Goal: Task Accomplishment & Management: Manage account settings

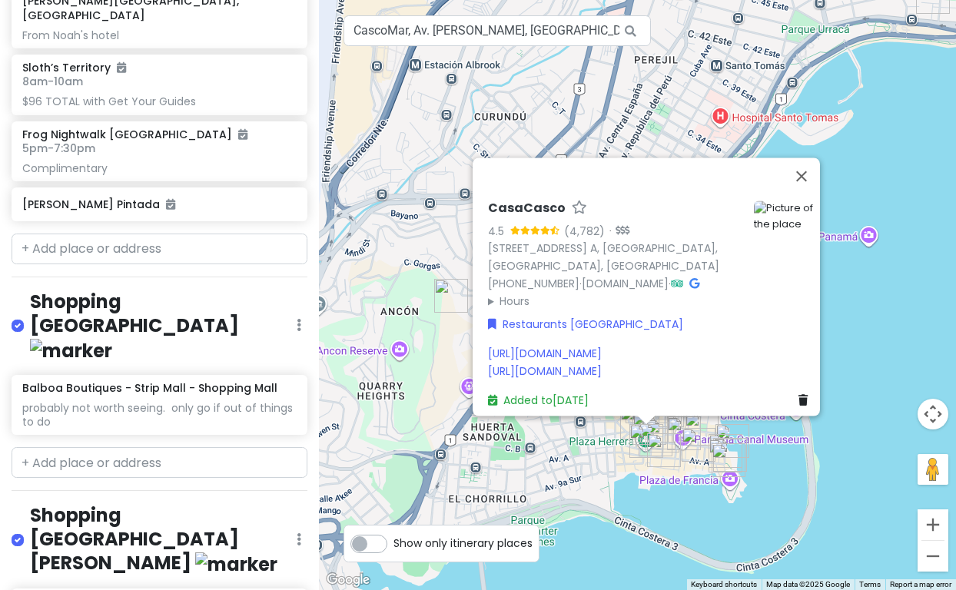
scroll to position [2695, 0]
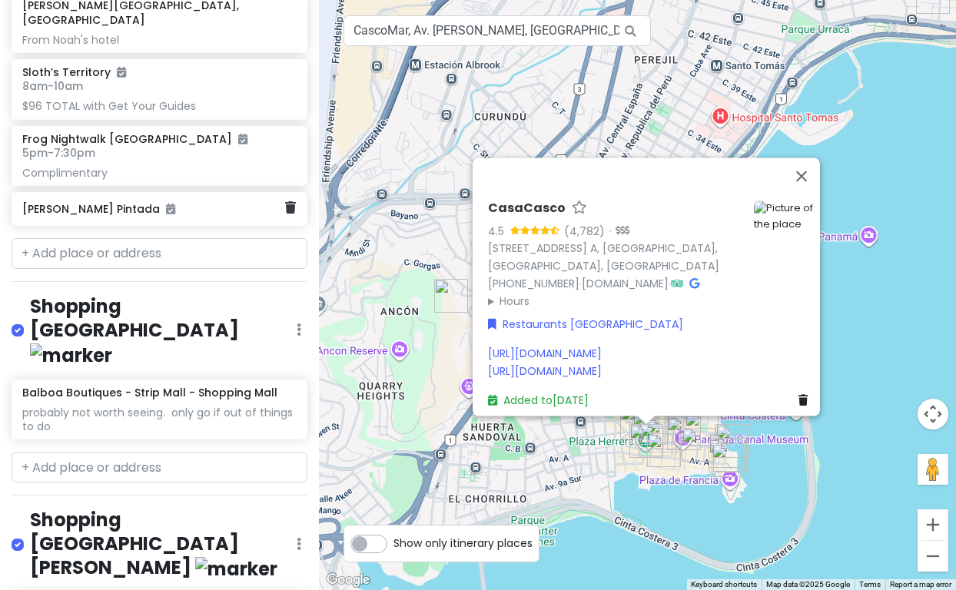
click at [149, 216] on h6 "[PERSON_NAME] Pintada" at bounding box center [153, 209] width 263 height 14
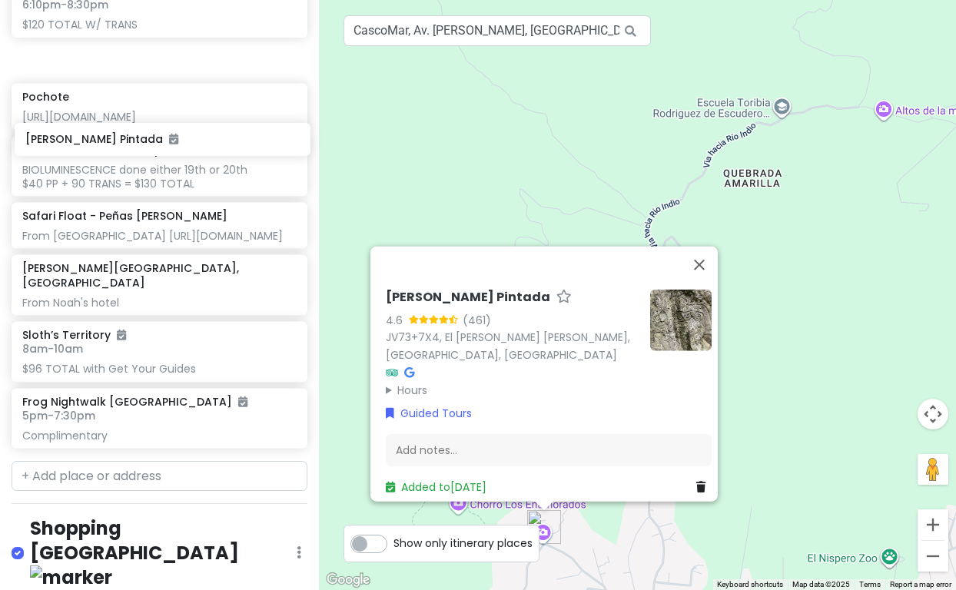
scroll to position [2469, 0]
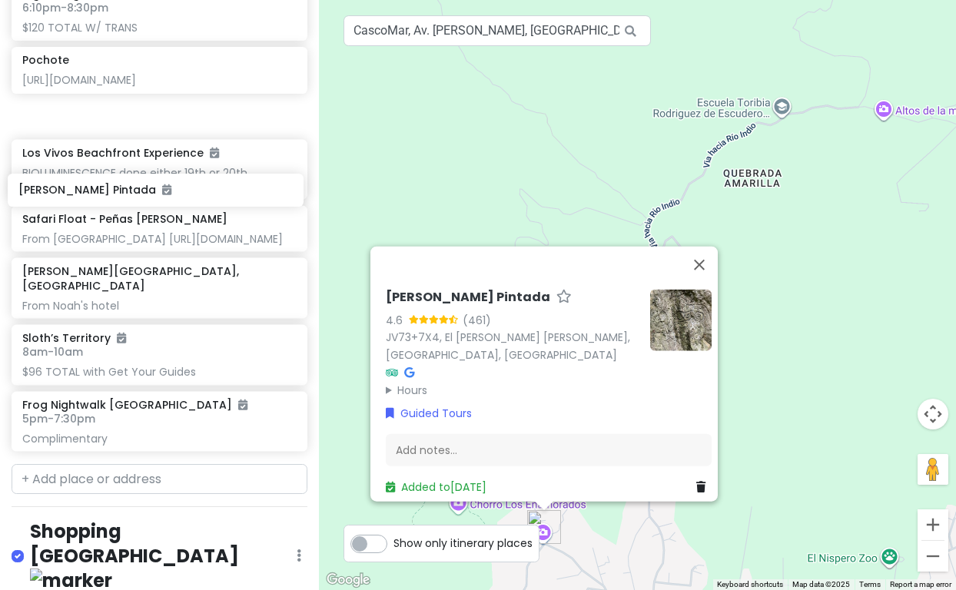
drag, startPoint x: 151, startPoint y: 294, endPoint x: 147, endPoint y: 192, distance: 101.5
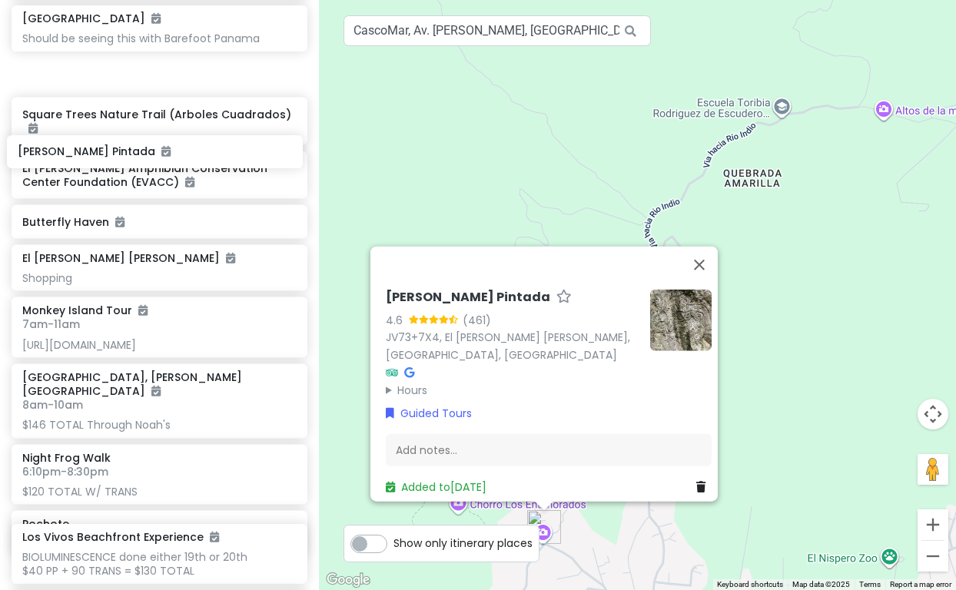
scroll to position [2044, 0]
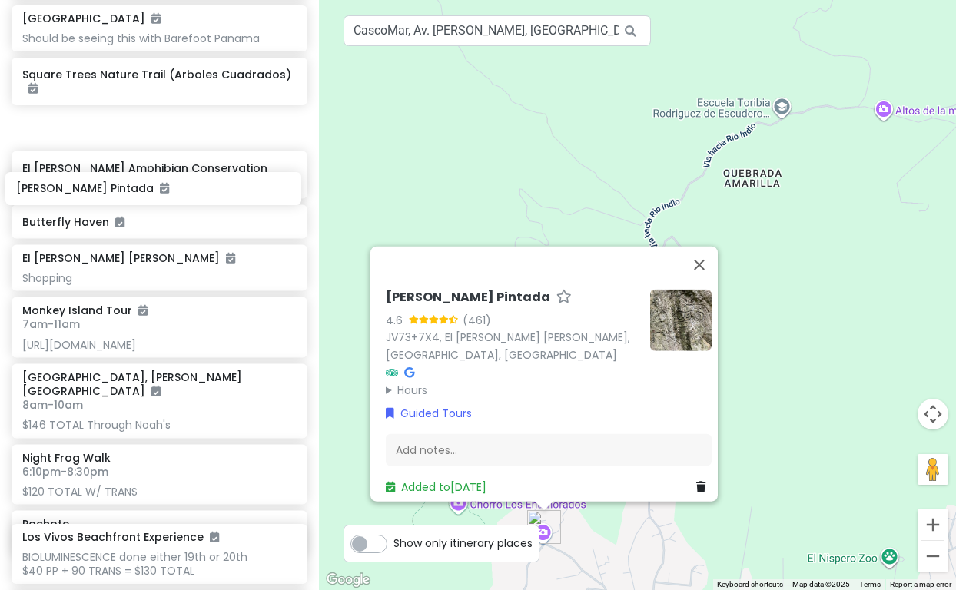
drag, startPoint x: 151, startPoint y: 301, endPoint x: 145, endPoint y: 192, distance: 108.5
click at [145, 192] on div "[GEOGRAPHIC_DATA] [GEOGRAPHIC_DATA] 7am - 3pm [URL][DOMAIN_NAME] [GEOGRAPHIC_DA…" at bounding box center [159, 390] width 319 height 983
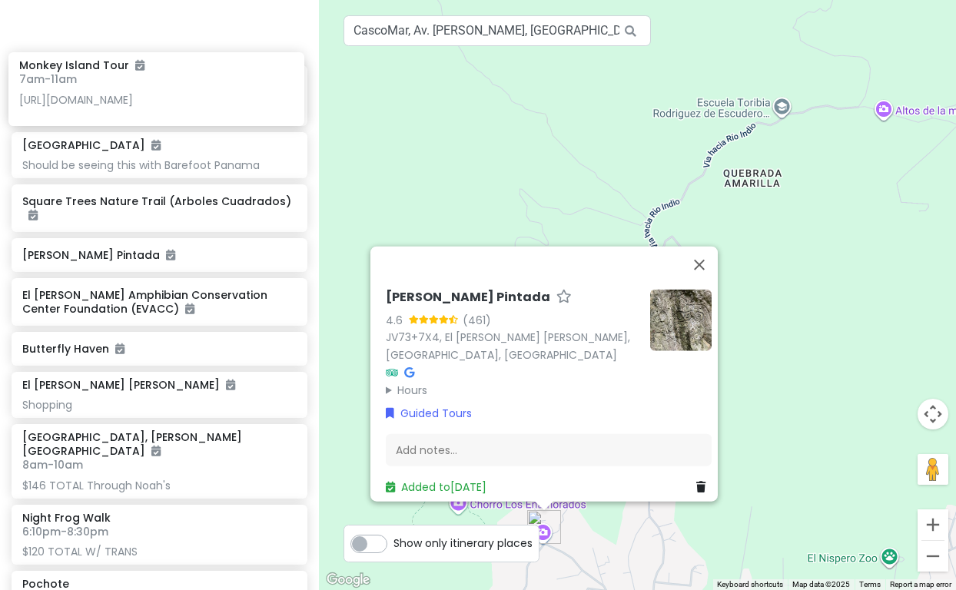
scroll to position [1997, 0]
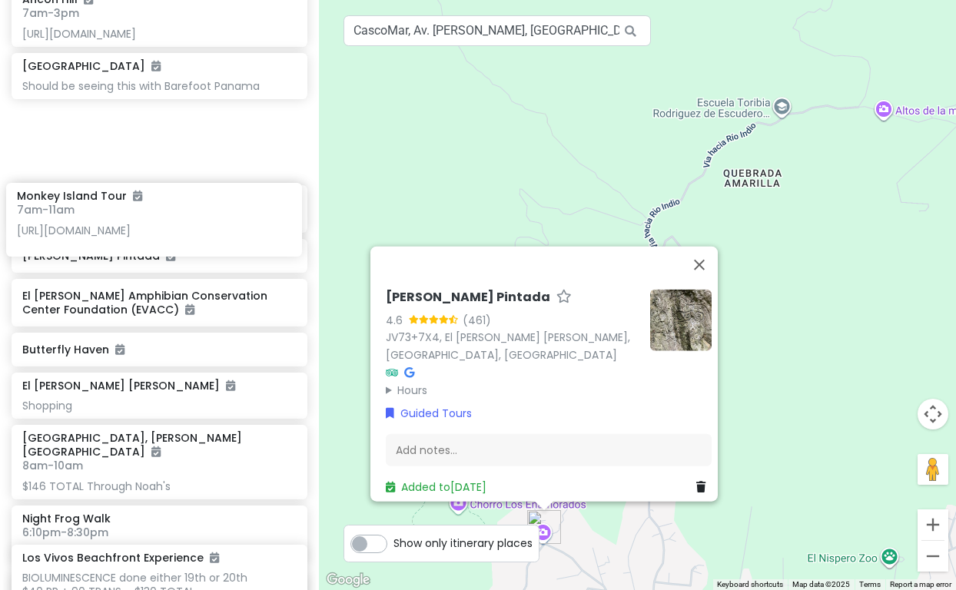
click at [138, 223] on div "[GEOGRAPHIC_DATA] [GEOGRAPHIC_DATA] 7am - 3pm [URL][DOMAIN_NAME] [GEOGRAPHIC_DA…" at bounding box center [159, 444] width 319 height 997
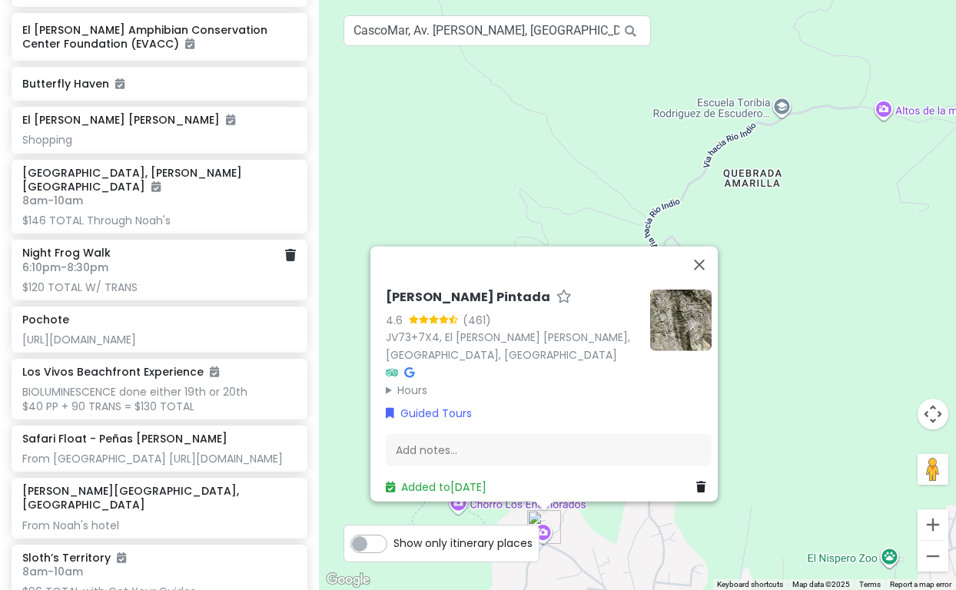
scroll to position [2253, 0]
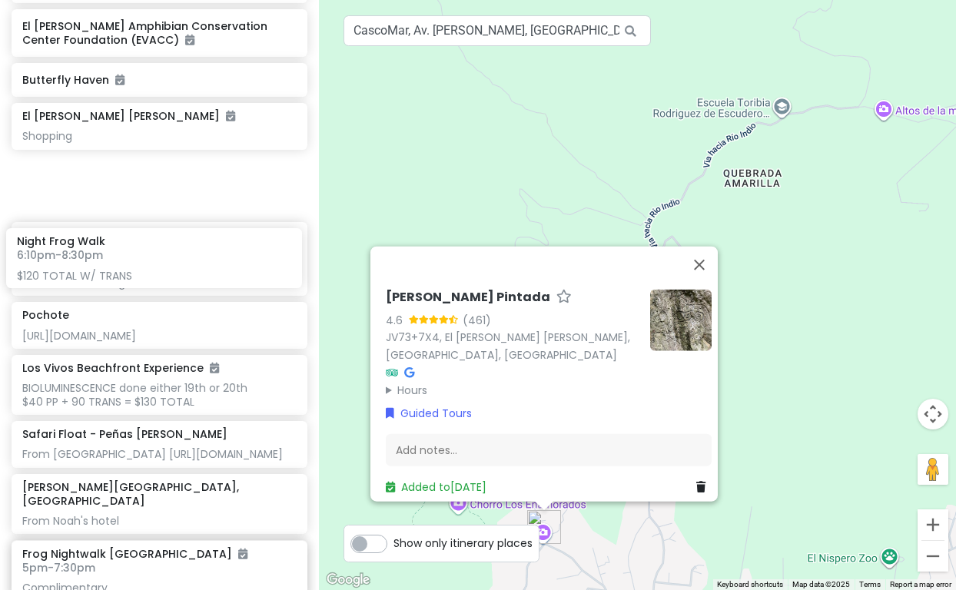
drag, startPoint x: 128, startPoint y: 331, endPoint x: 123, endPoint y: 262, distance: 68.6
click at [123, 262] on div "[GEOGRAPHIC_DATA] 7am - 3pm [URL][DOMAIN_NAME] [GEOGRAPHIC_DATA] Should be seei…" at bounding box center [159, 181] width 319 height 983
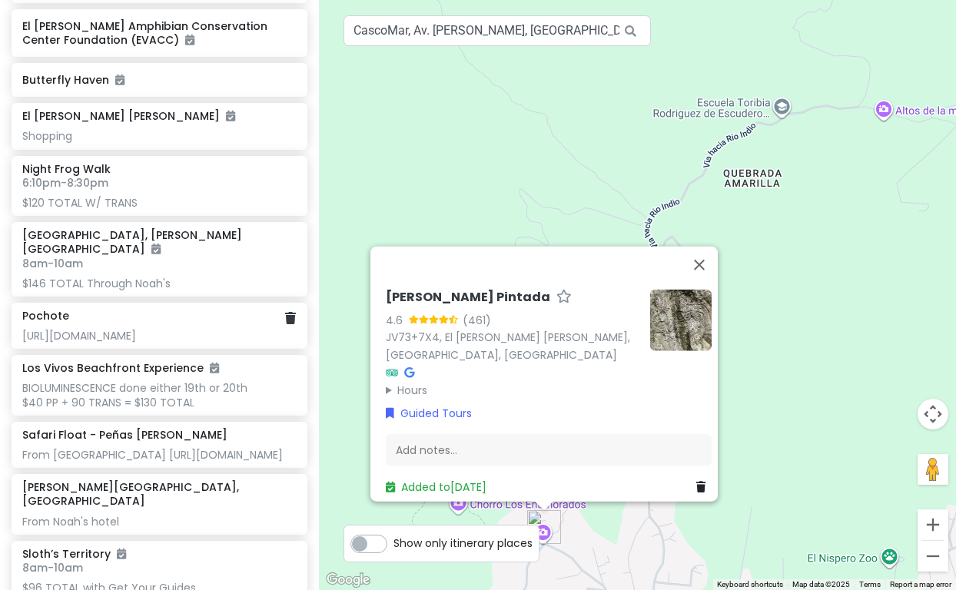
click at [140, 343] on div "[URL][DOMAIN_NAME]" at bounding box center [159, 336] width 274 height 14
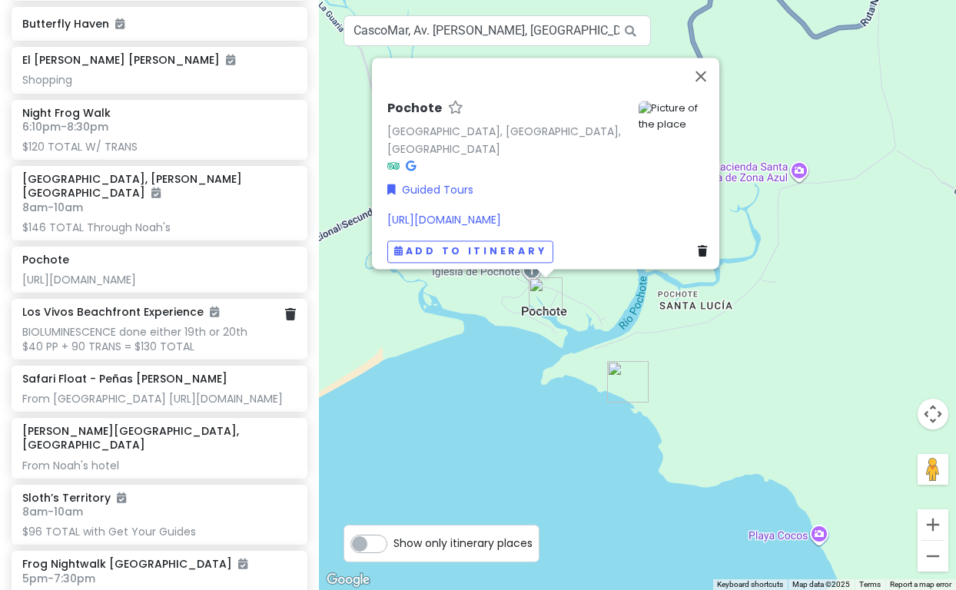
scroll to position [2314, 0]
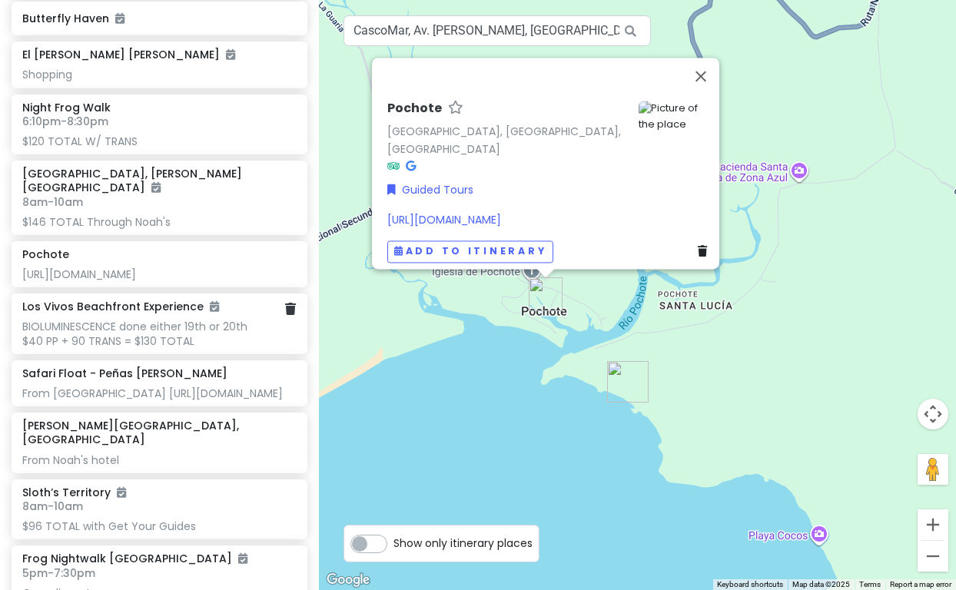
click at [123, 347] on div "BIOLUMINESCENCE done either 19th or 20th $40 PP + 90 TRANS = $130 TOTAL" at bounding box center [159, 334] width 274 height 28
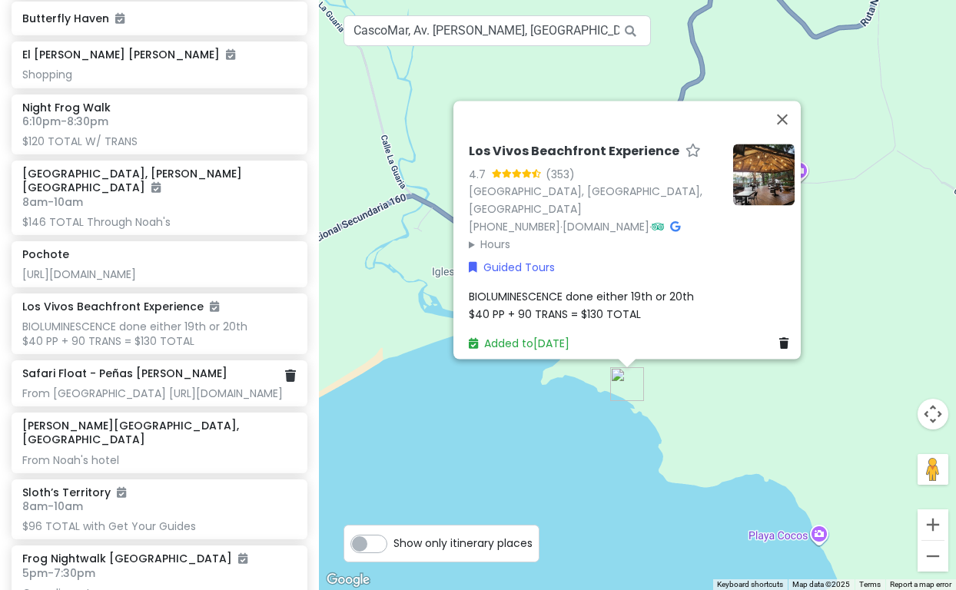
click at [221, 400] on div "From [GEOGRAPHIC_DATA] [URL][DOMAIN_NAME]" at bounding box center [159, 394] width 274 height 14
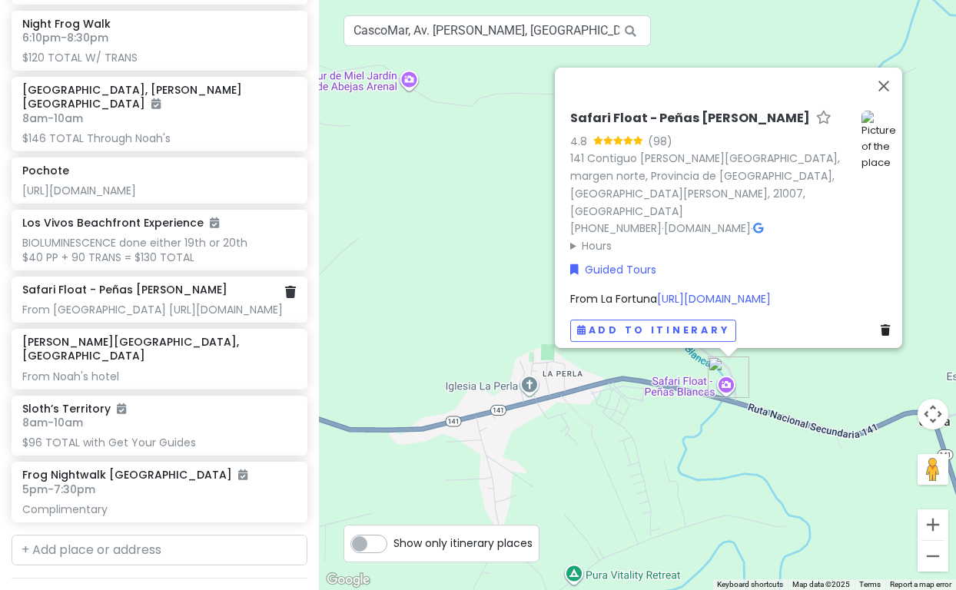
scroll to position [2408, 0]
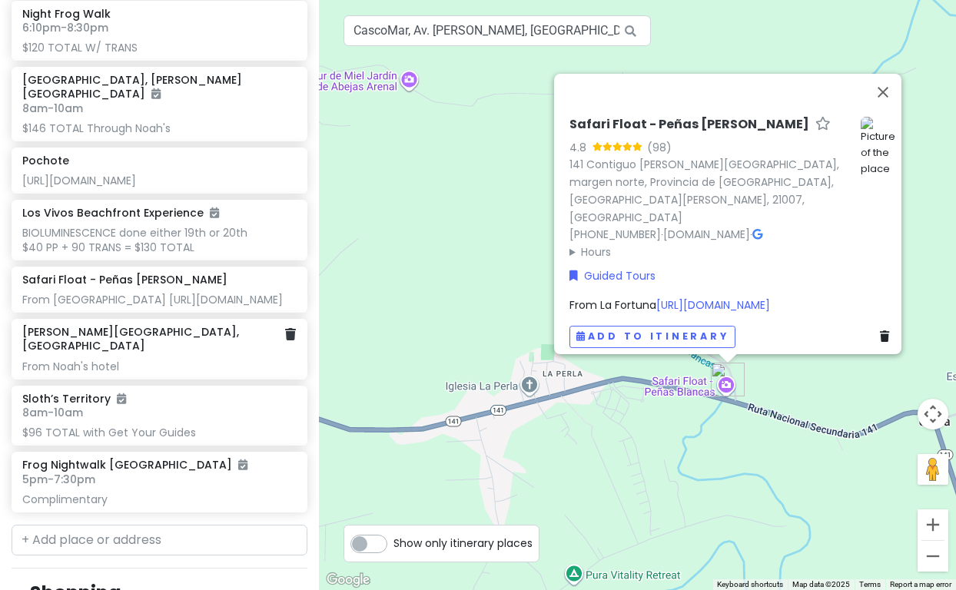
click at [237, 374] on div "[PERSON_NAME][GEOGRAPHIC_DATA], [GEOGRAPHIC_DATA] From [GEOGRAPHIC_DATA]" at bounding box center [159, 349] width 274 height 48
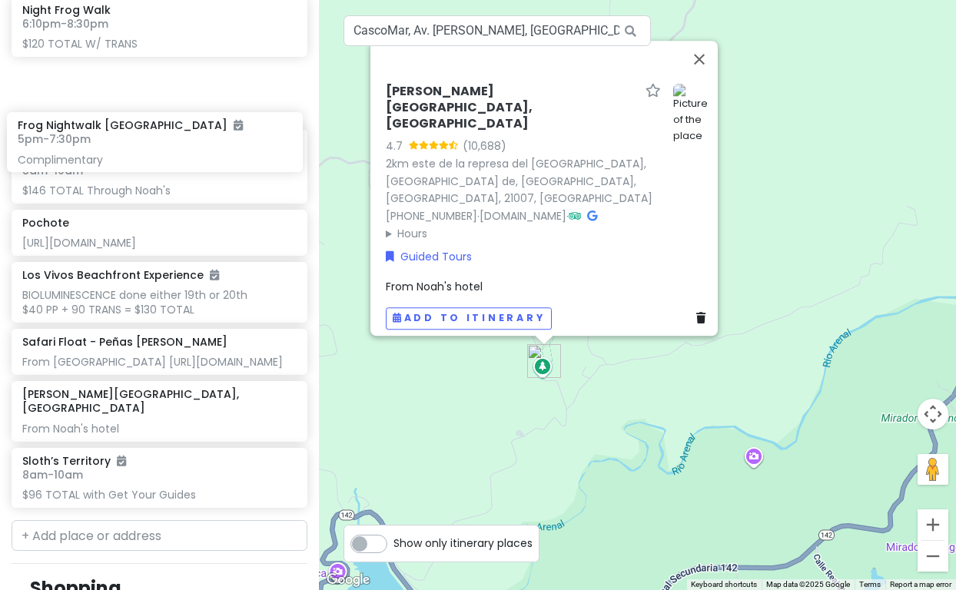
scroll to position [2410, 0]
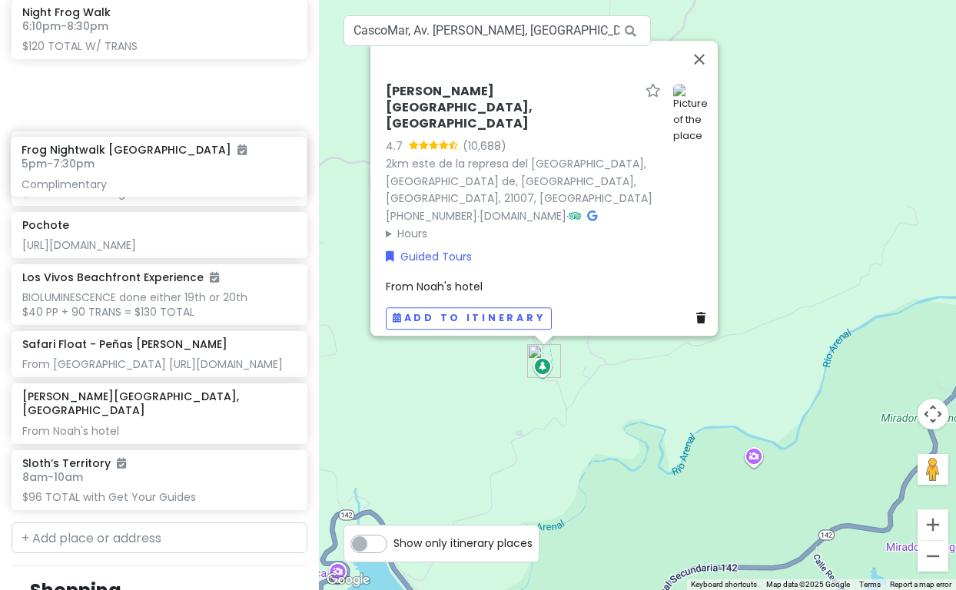
drag, startPoint x: 148, startPoint y: 378, endPoint x: 148, endPoint y: 169, distance: 209.1
click at [148, 169] on div "[GEOGRAPHIC_DATA] 7am - 3pm [URL][DOMAIN_NAME] [GEOGRAPHIC_DATA] Should be seei…" at bounding box center [159, 24] width 319 height 983
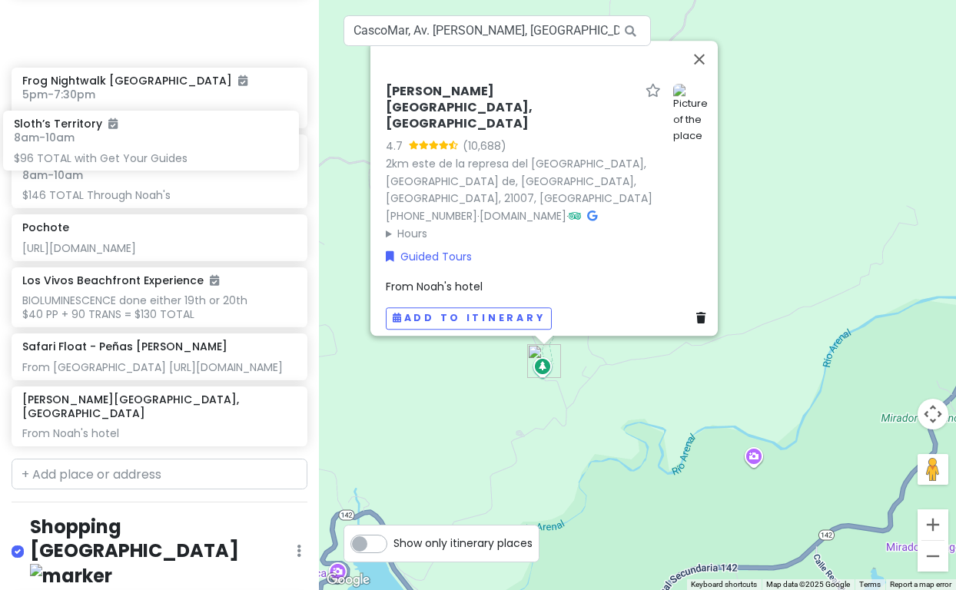
scroll to position [2472, 0]
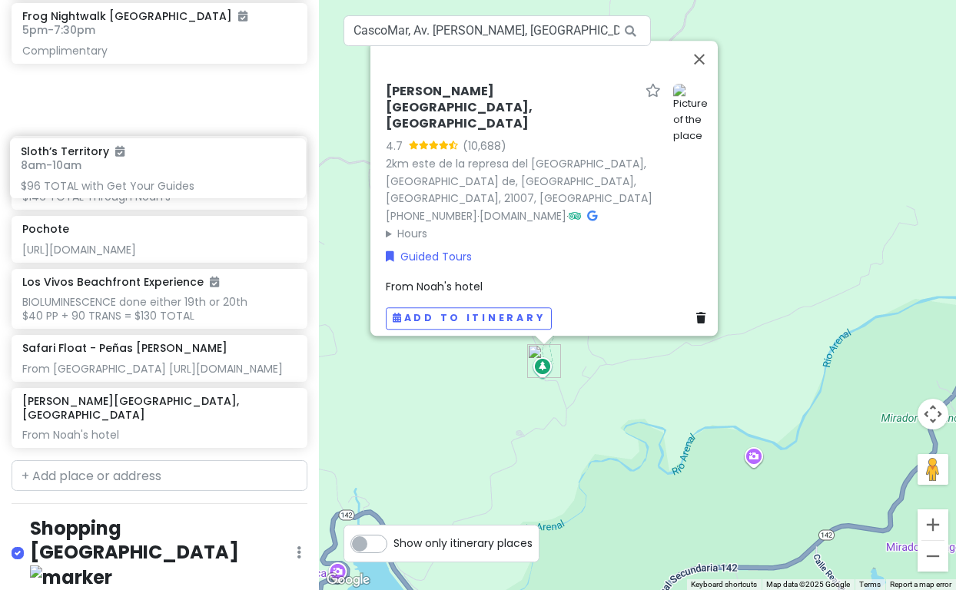
drag, startPoint x: 136, startPoint y: 427, endPoint x: 135, endPoint y: 178, distance: 248.3
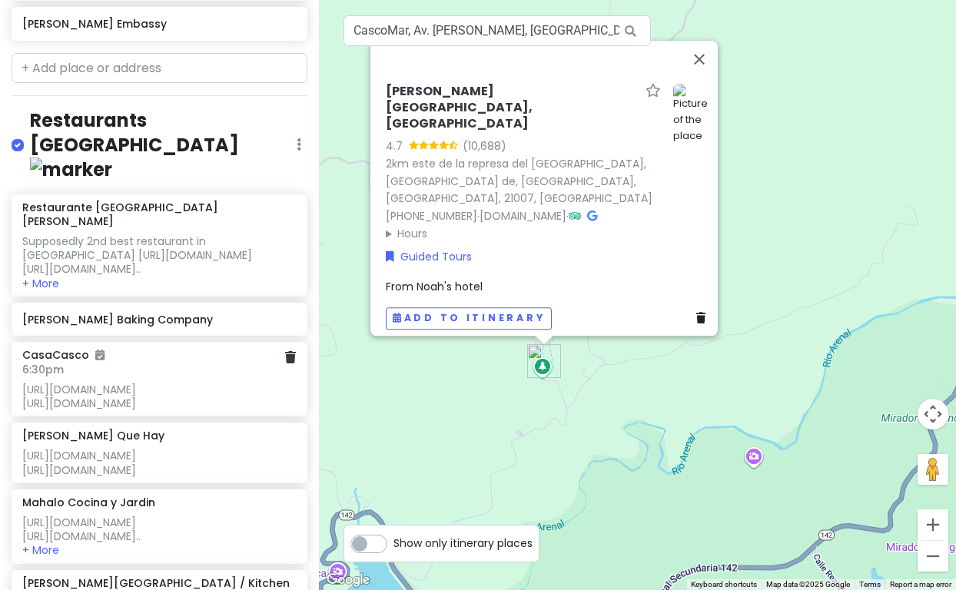
scroll to position [5134, 0]
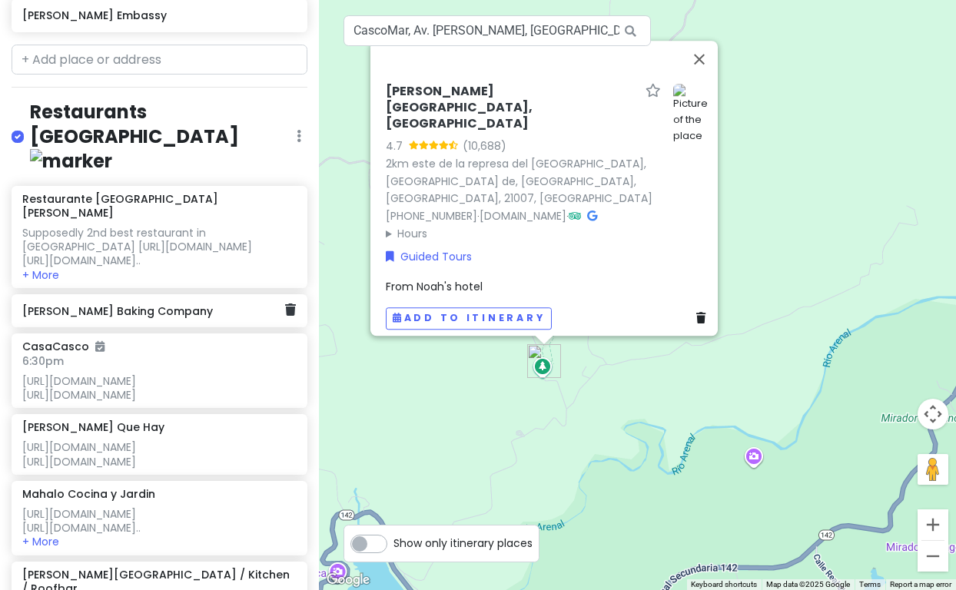
click at [143, 304] on h6 "[PERSON_NAME] Baking Company" at bounding box center [153, 311] width 263 height 14
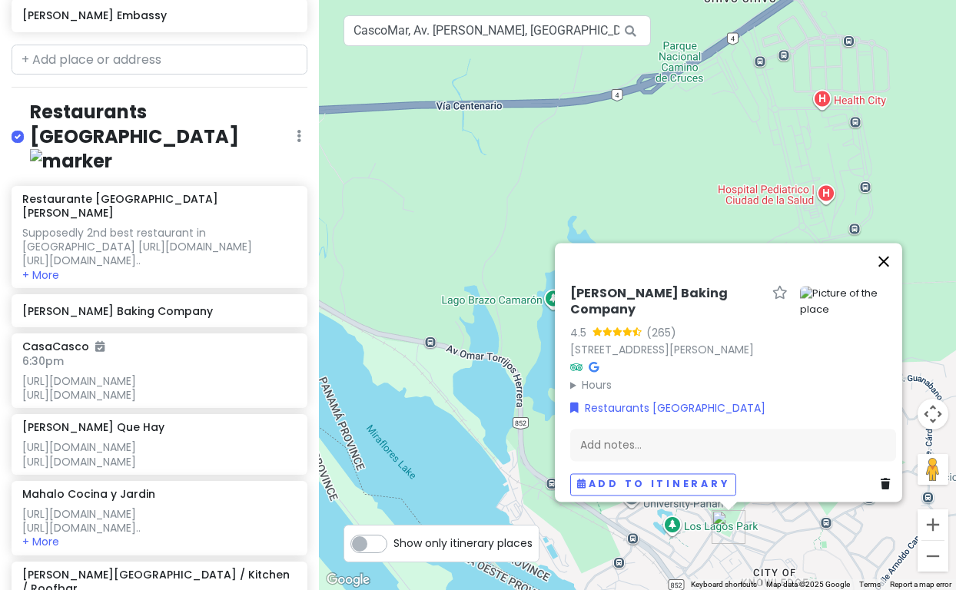
click at [889, 255] on button "Close" at bounding box center [883, 261] width 37 height 37
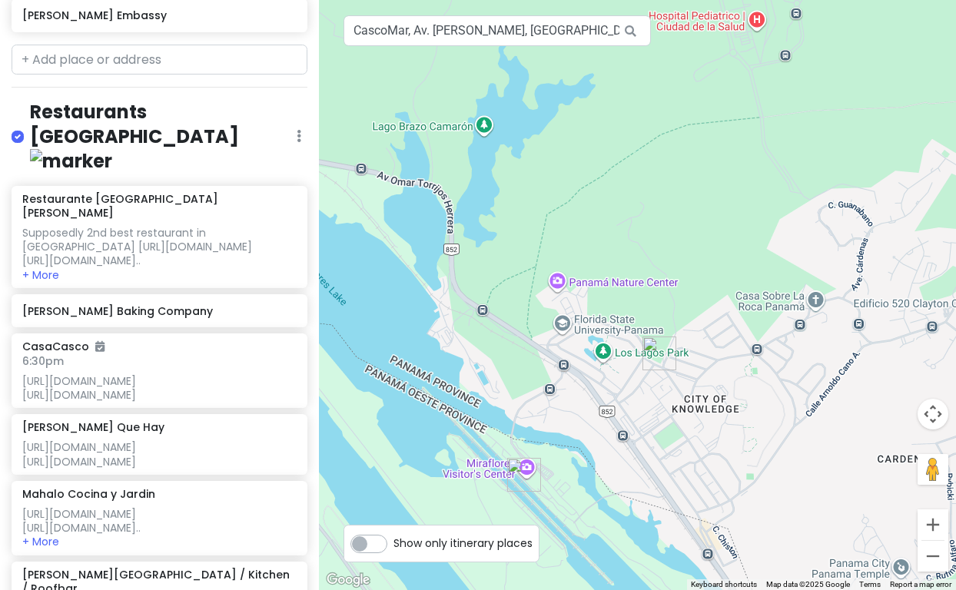
drag, startPoint x: 809, startPoint y: 405, endPoint x: 737, endPoint y: 231, distance: 188.5
click at [737, 231] on div at bounding box center [637, 295] width 637 height 590
click at [291, 304] on icon at bounding box center [290, 310] width 11 height 12
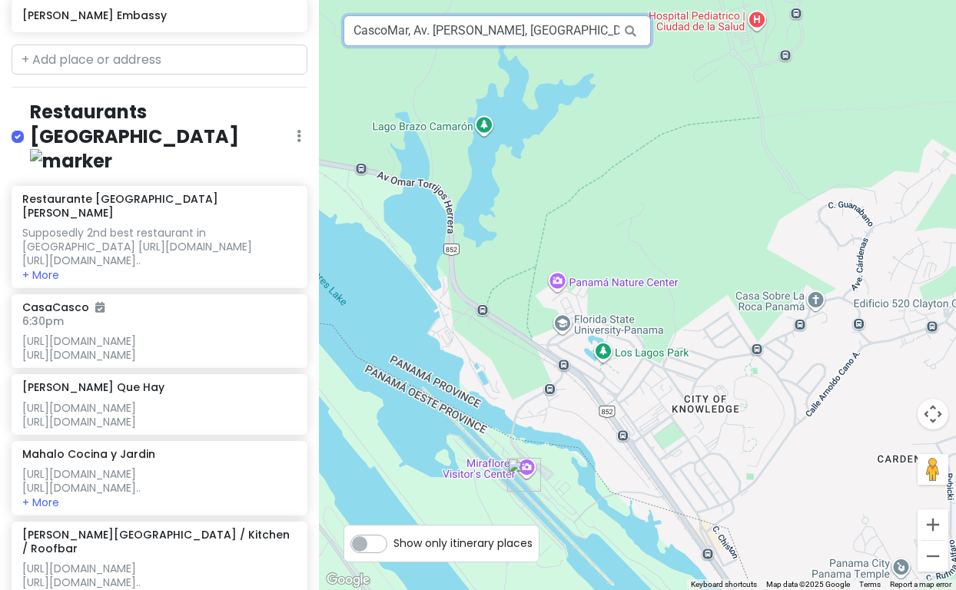
click at [395, 35] on input "CascoMar, Av. [PERSON_NAME], [GEOGRAPHIC_DATA], [GEOGRAPHIC_DATA]" at bounding box center [497, 30] width 307 height 31
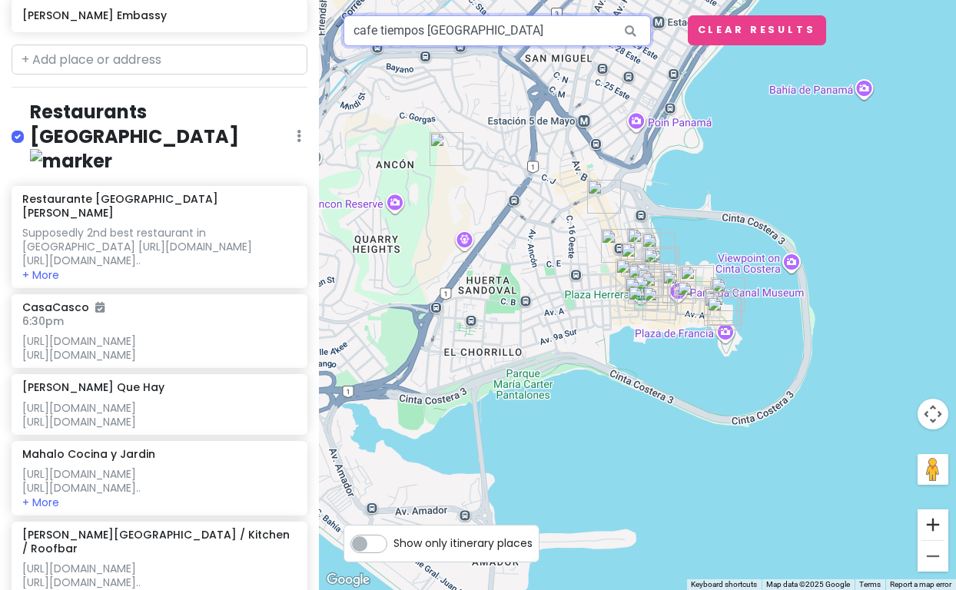
type input "cafe tiempos [GEOGRAPHIC_DATA]"
click at [934, 517] on button "Zoom in" at bounding box center [933, 525] width 31 height 31
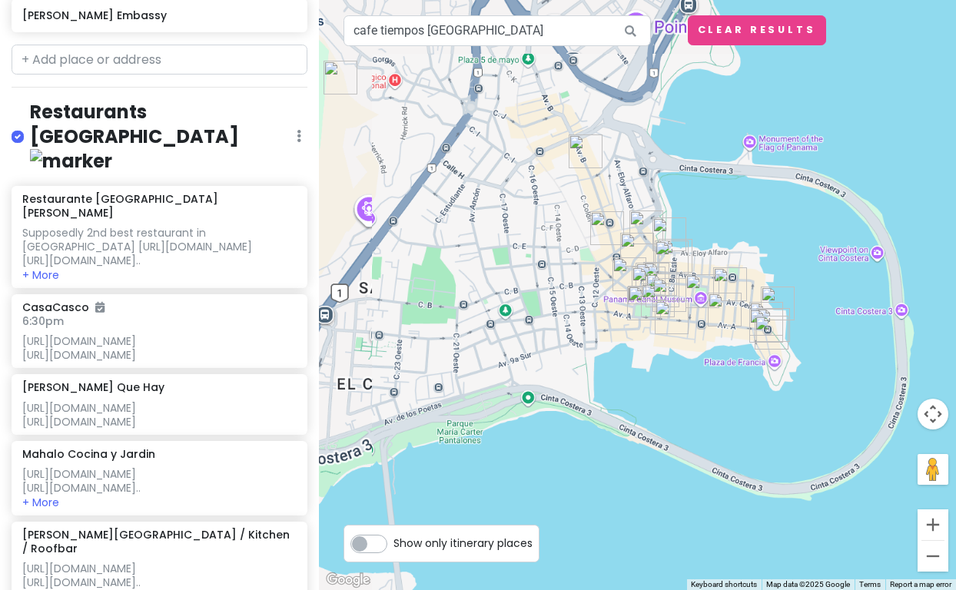
click at [934, 517] on button "Zoom in" at bounding box center [933, 525] width 31 height 31
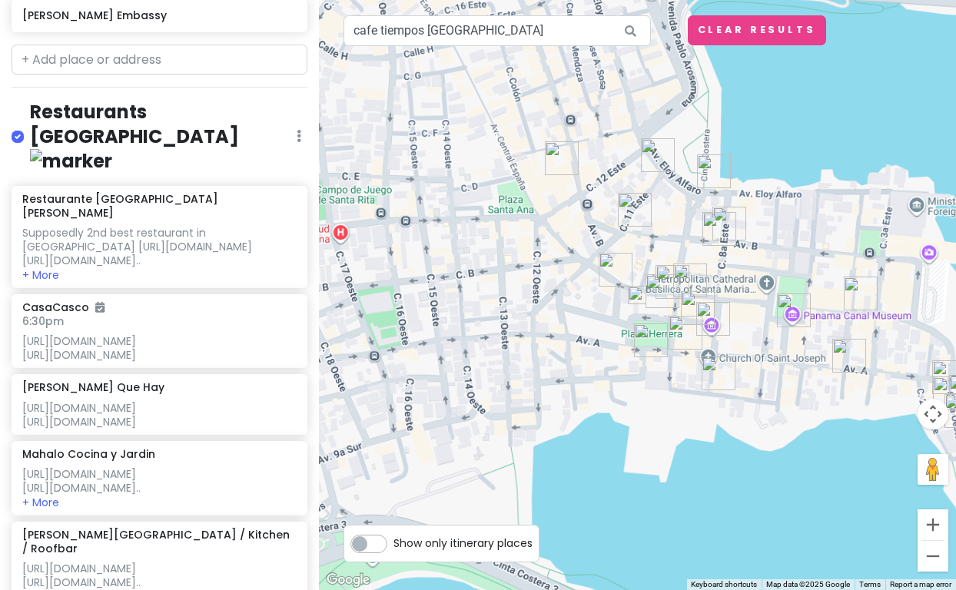
click at [934, 517] on button "Zoom in" at bounding box center [933, 525] width 31 height 31
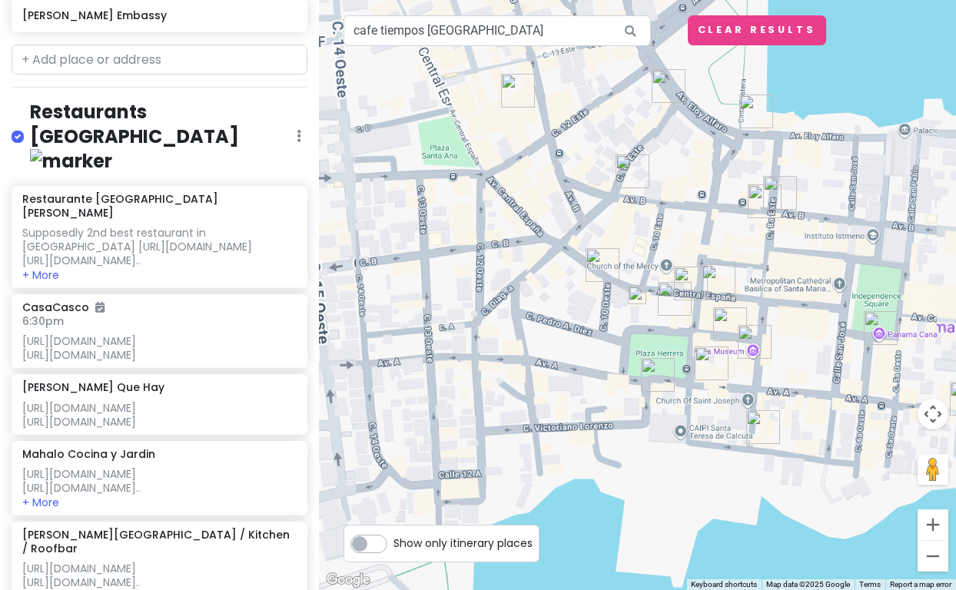
click at [934, 517] on button "Zoom in" at bounding box center [933, 525] width 31 height 31
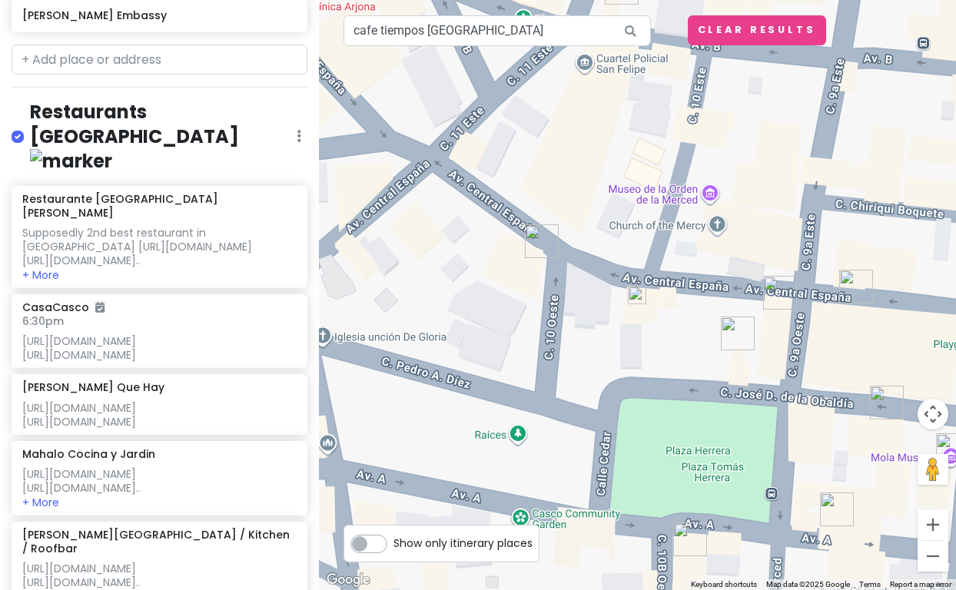
click at [637, 294] on img at bounding box center [637, 295] width 18 height 18
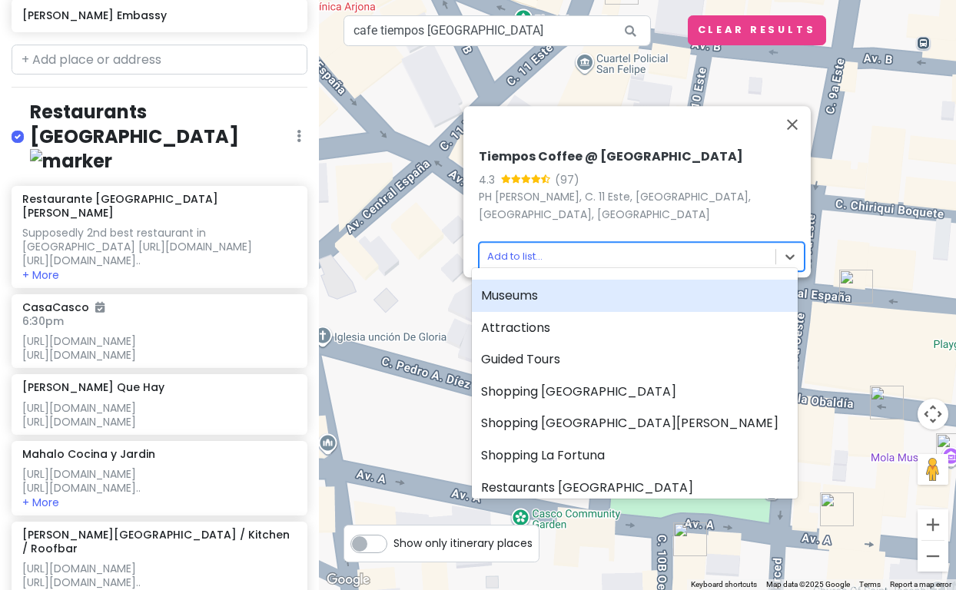
click at [514, 250] on body "[GEOGRAPHIC_DATA] [GEOGRAPHIC_DATA] Private Change Dates Make a Copy Delete Tri…" at bounding box center [478, 295] width 956 height 590
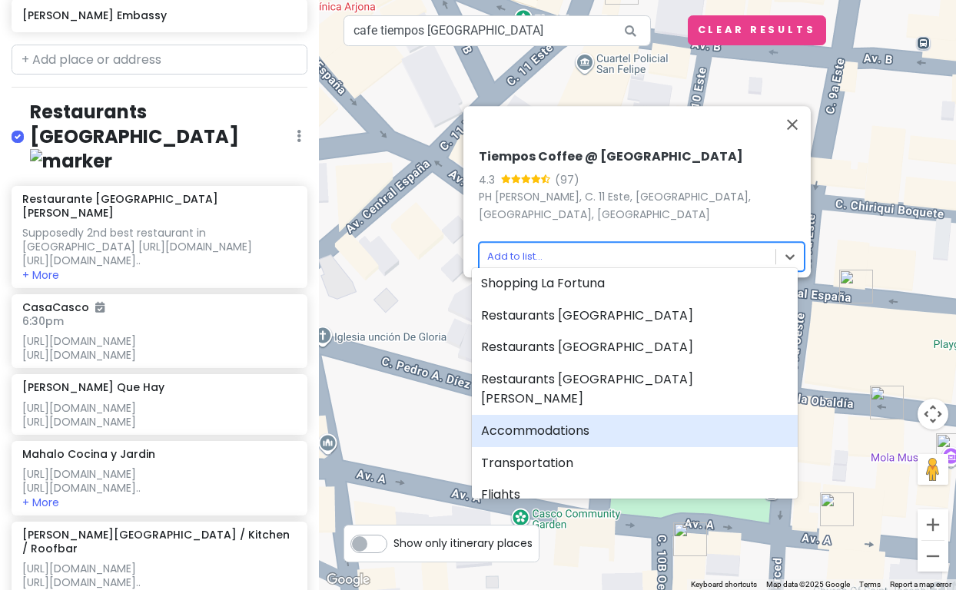
scroll to position [166, 0]
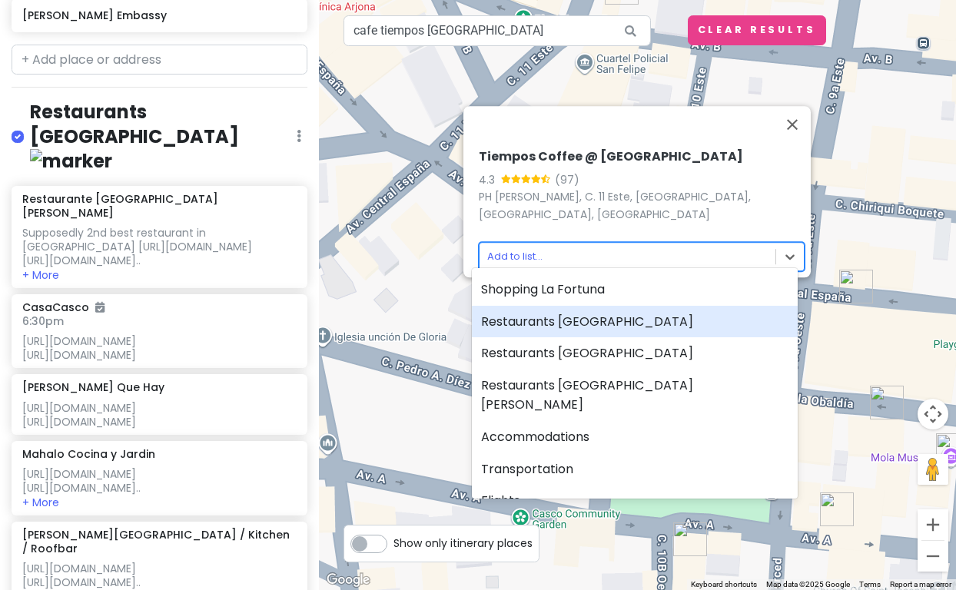
click at [513, 320] on div "Restaurants [GEOGRAPHIC_DATA]" at bounding box center [635, 322] width 326 height 32
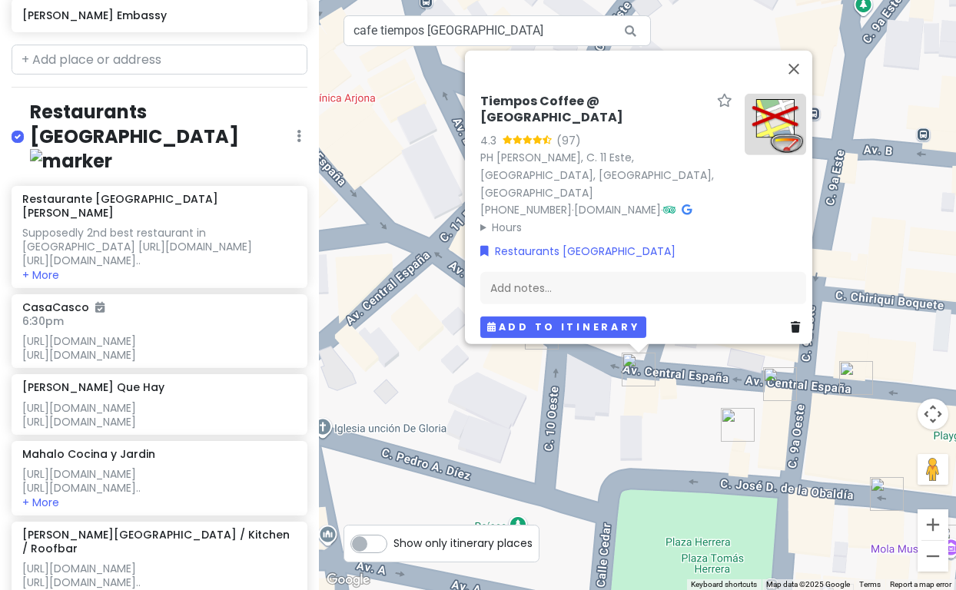
click at [556, 318] on button "Add to itinerary" at bounding box center [563, 327] width 166 height 22
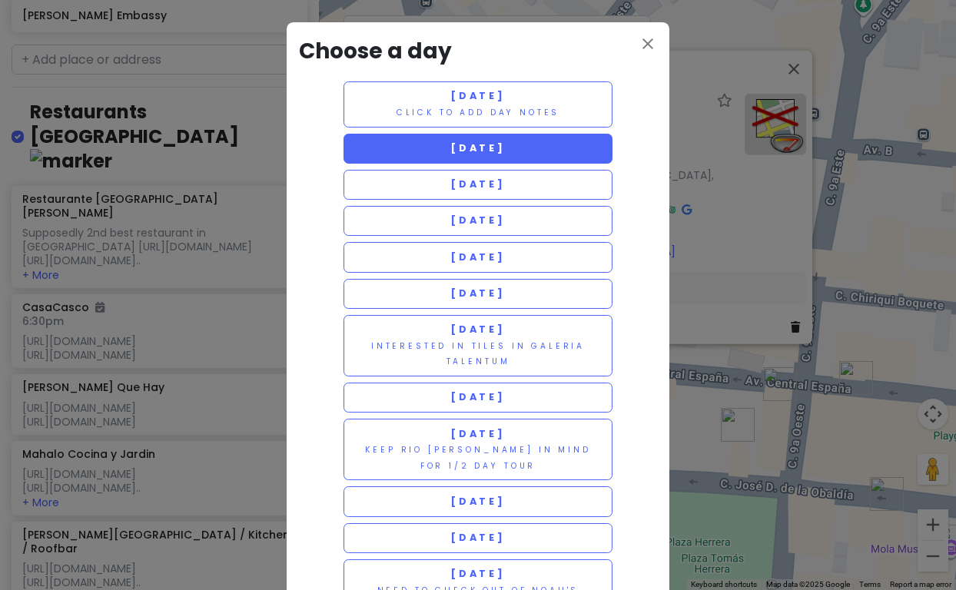
click at [451, 148] on span "[DATE]" at bounding box center [477, 147] width 55 height 13
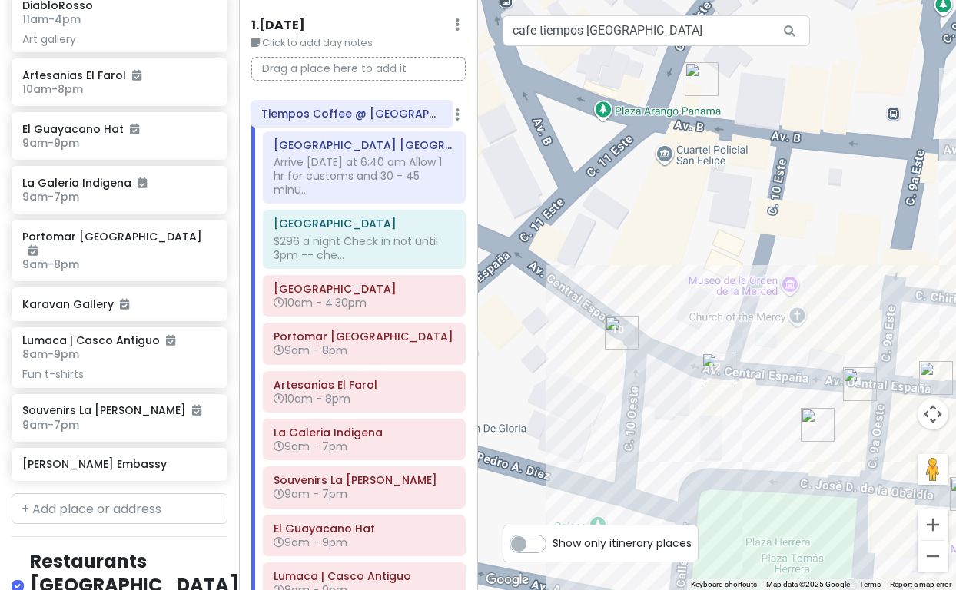
scroll to position [25, 0]
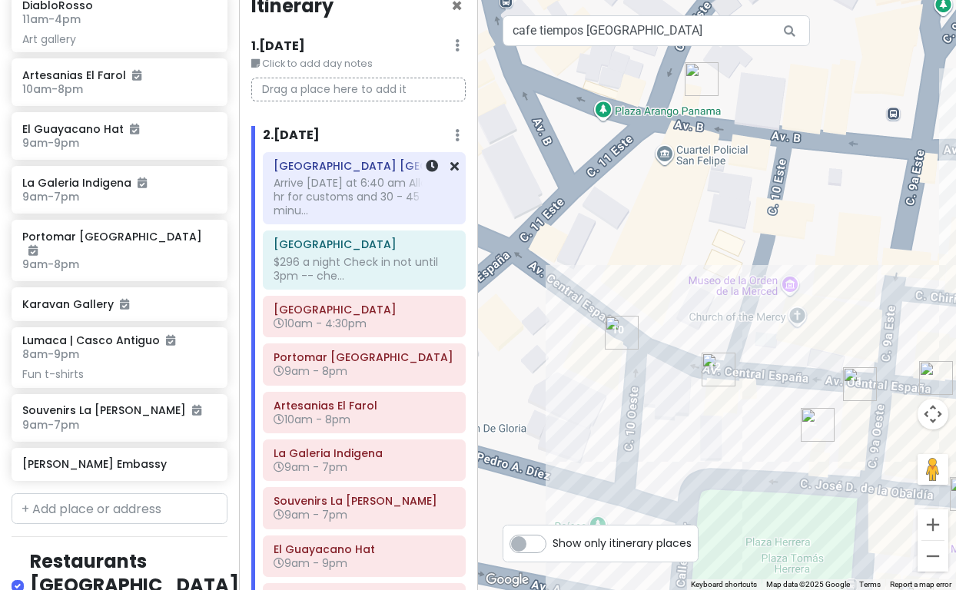
drag, startPoint x: 347, startPoint y: 463, endPoint x: 326, endPoint y: 193, distance: 270.6
click at [326, 193] on div "[GEOGRAPHIC_DATA] [GEOGRAPHIC_DATA] Arrive [DATE] at 6:40 am Allow 1 hr for cus…" at bounding box center [364, 460] width 226 height 616
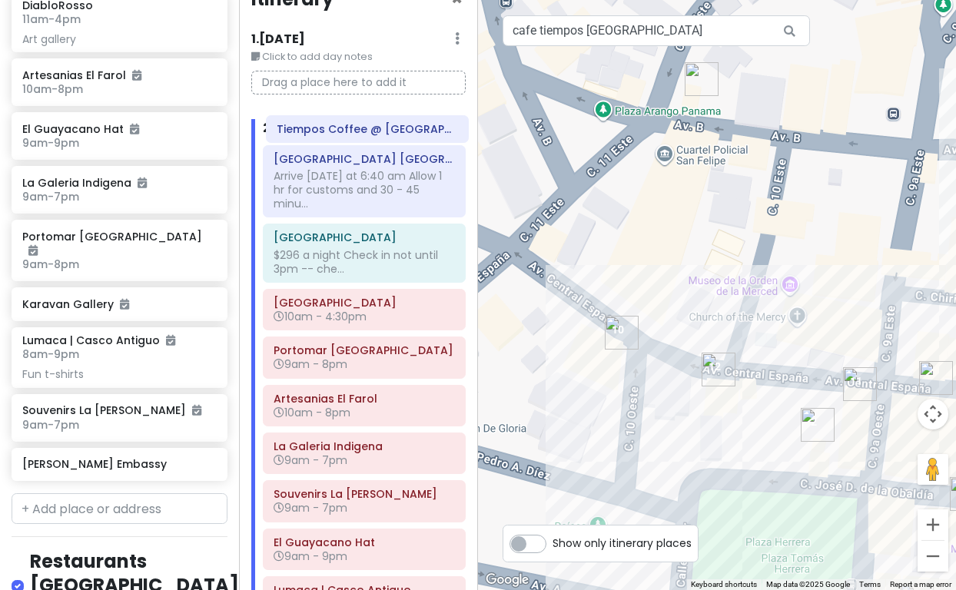
scroll to position [31, 0]
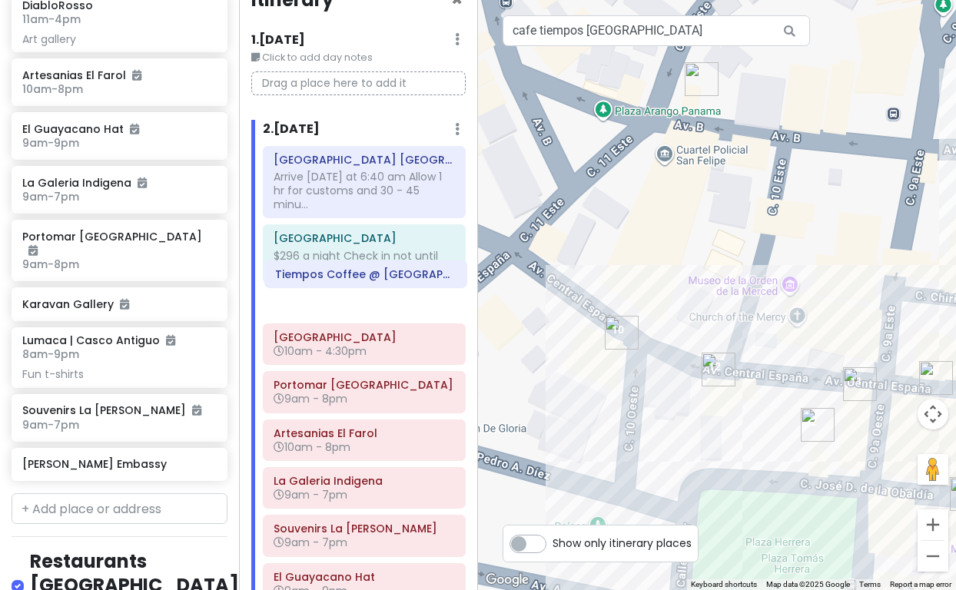
drag, startPoint x: 315, startPoint y: 330, endPoint x: 317, endPoint y: 277, distance: 53.1
click at [317, 277] on div "[GEOGRAPHIC_DATA] [GEOGRAPHIC_DATA] Arrive [DATE] at 6:40 am Allow 1 hr for cus…" at bounding box center [364, 453] width 226 height 615
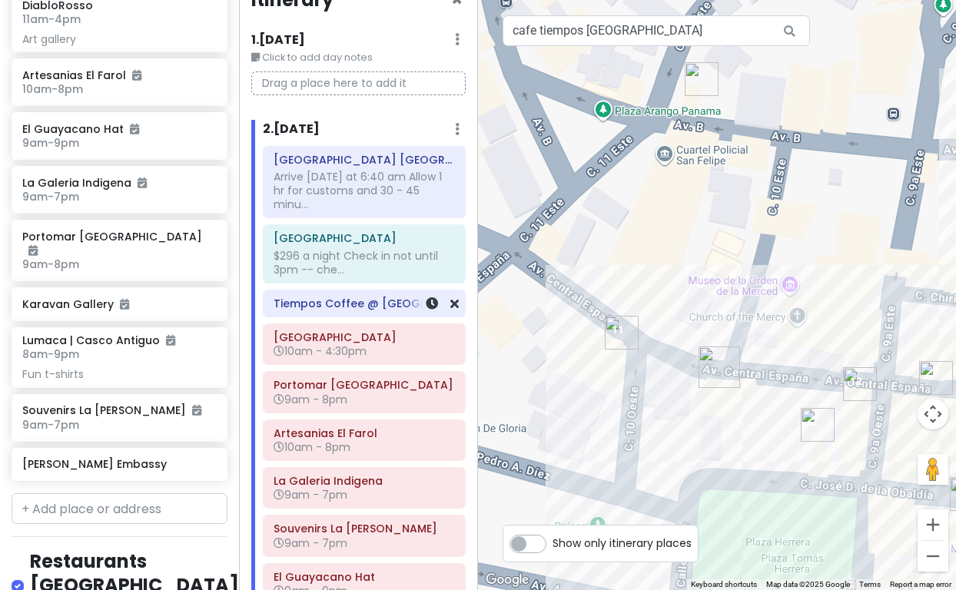
click at [377, 294] on div "Tiempos Coffee @ [GEOGRAPHIC_DATA]" at bounding box center [364, 304] width 181 height 22
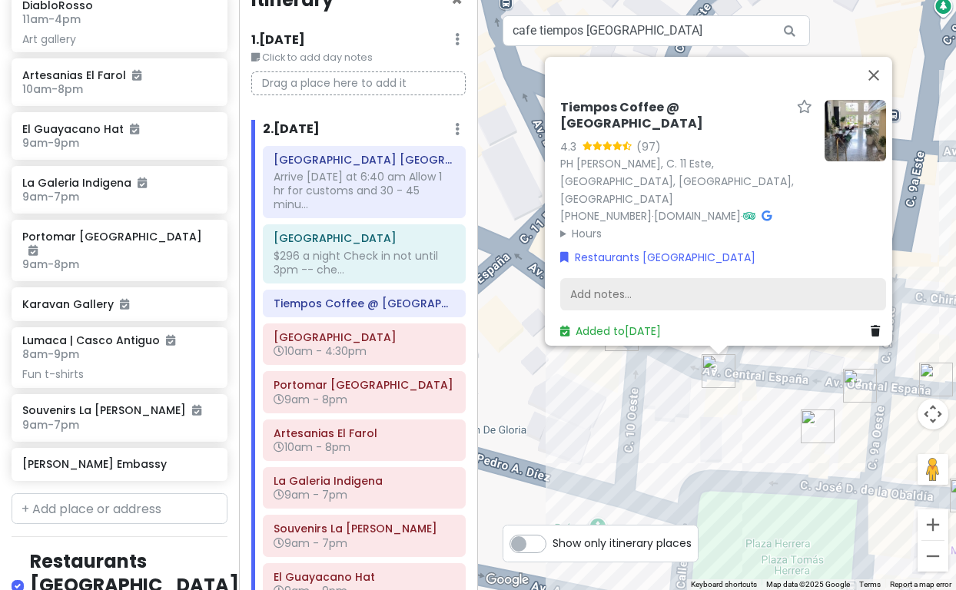
click at [596, 280] on div "Add notes..." at bounding box center [723, 294] width 326 height 32
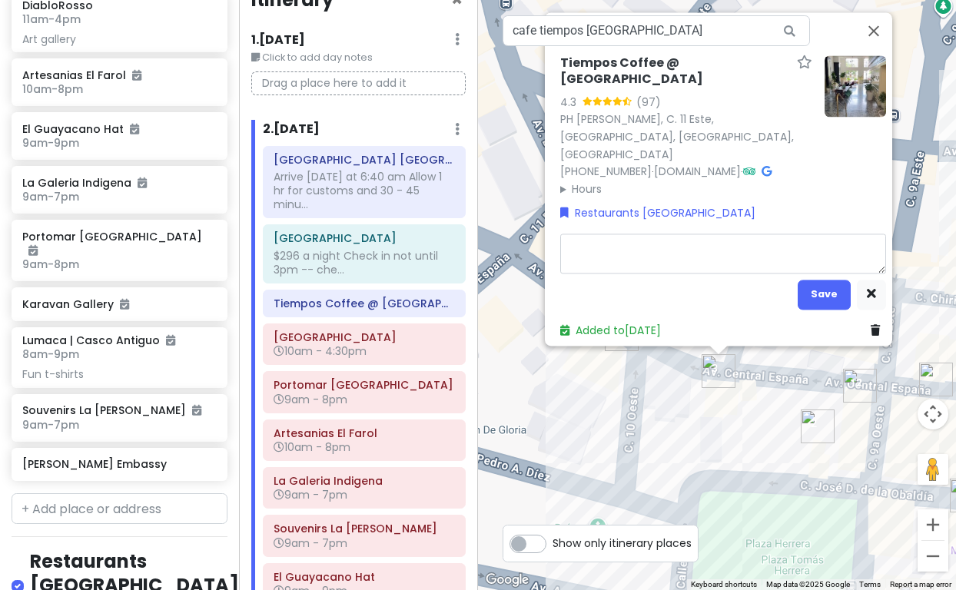
type textarea "x"
type textarea "[URL][DOMAIN_NAME]"
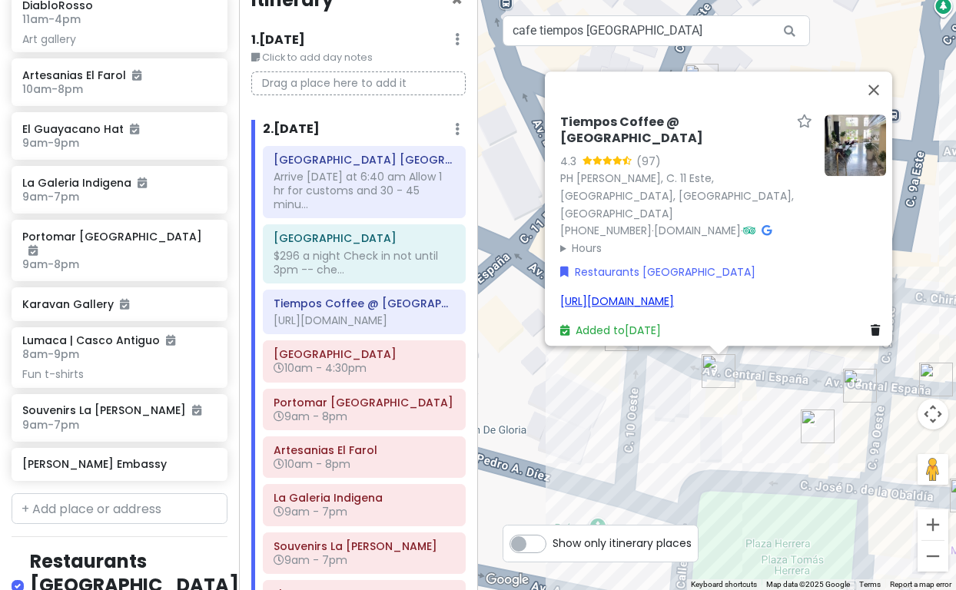
click at [674, 294] on link "[URL][DOMAIN_NAME]" at bounding box center [617, 301] width 114 height 15
click at [853, 304] on div "Tiempos Coffee @ [GEOGRAPHIC_DATA] 4.3 (97) PH [PERSON_NAME], C. 11 Este, [GEOG…" at bounding box center [723, 226] width 338 height 237
click at [674, 298] on link "[URL][DOMAIN_NAME]" at bounding box center [617, 301] width 114 height 15
click at [653, 294] on link "[URL][DOMAIN_NAME]" at bounding box center [617, 301] width 114 height 15
click at [869, 293] on div "[URL][DOMAIN_NAME]" at bounding box center [723, 301] width 326 height 17
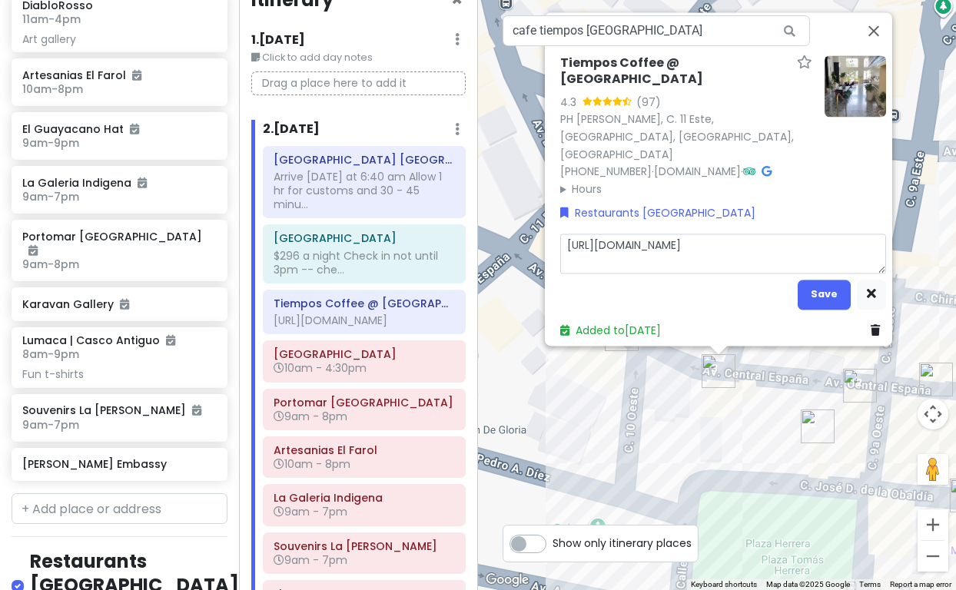
click at [596, 259] on textarea "[URL][DOMAIN_NAME]" at bounding box center [723, 254] width 326 height 40
click at [563, 252] on textarea "[URL][DOMAIN_NAME]" at bounding box center [723, 254] width 326 height 40
type textarea "x"
type textarea "[URL][DOMAIN_NAME]"
type textarea "x"
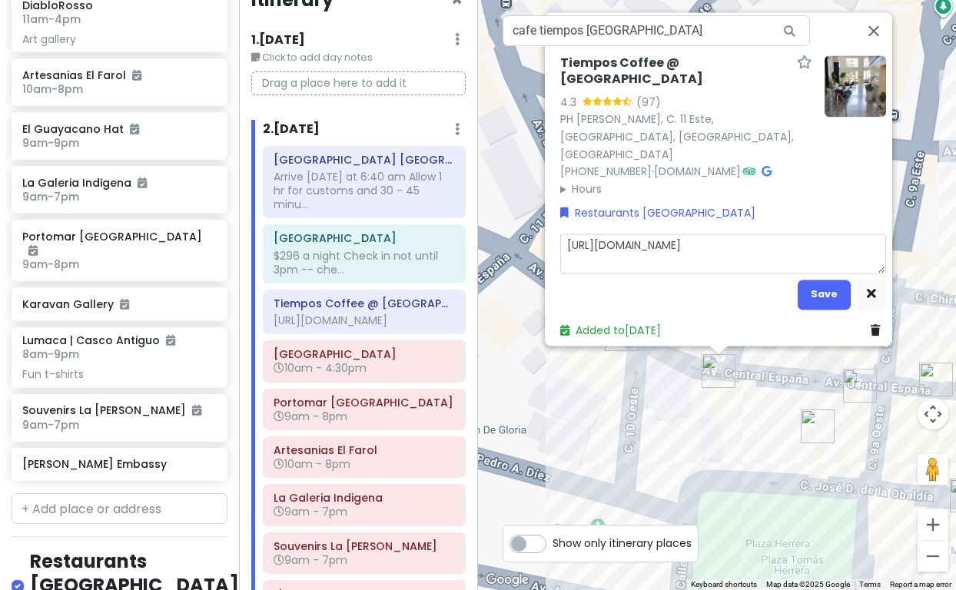
type textarea "[URL][DOMAIN_NAME] [URL][DOMAIN_NAME]"
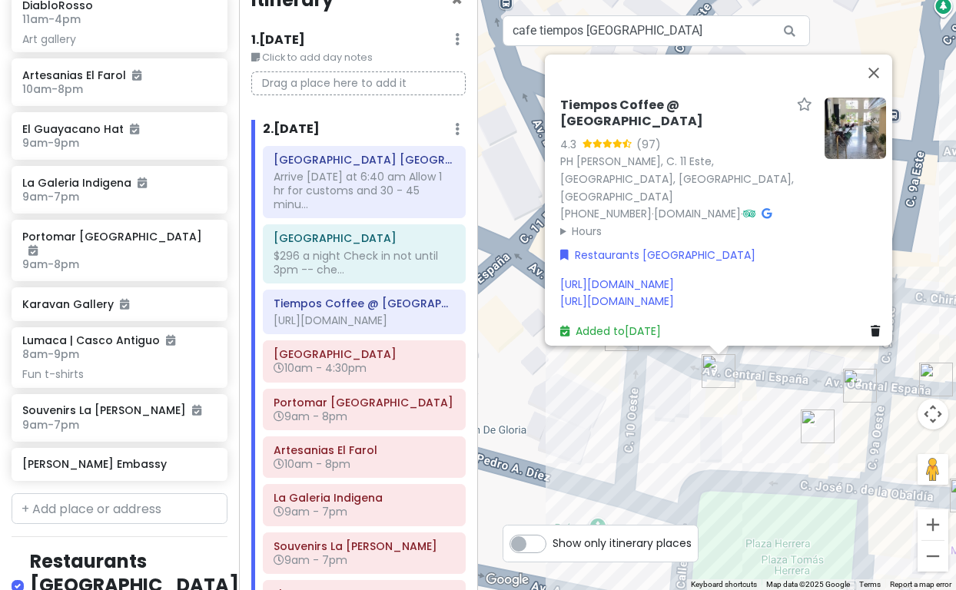
click at [663, 494] on div "Tiempos Coffee @ [GEOGRAPHIC_DATA] 4.3 (97) PH [PERSON_NAME], C. 11 Este, [GEOG…" at bounding box center [717, 295] width 478 height 590
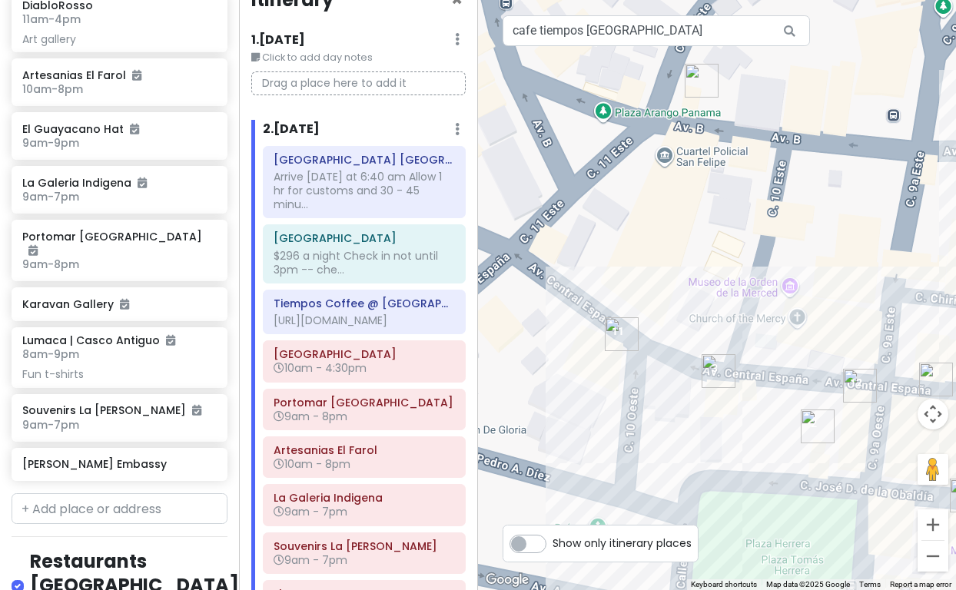
click at [715, 372] on img "Tiempos Coffee @ American Trade Hotel" at bounding box center [719, 371] width 34 height 34
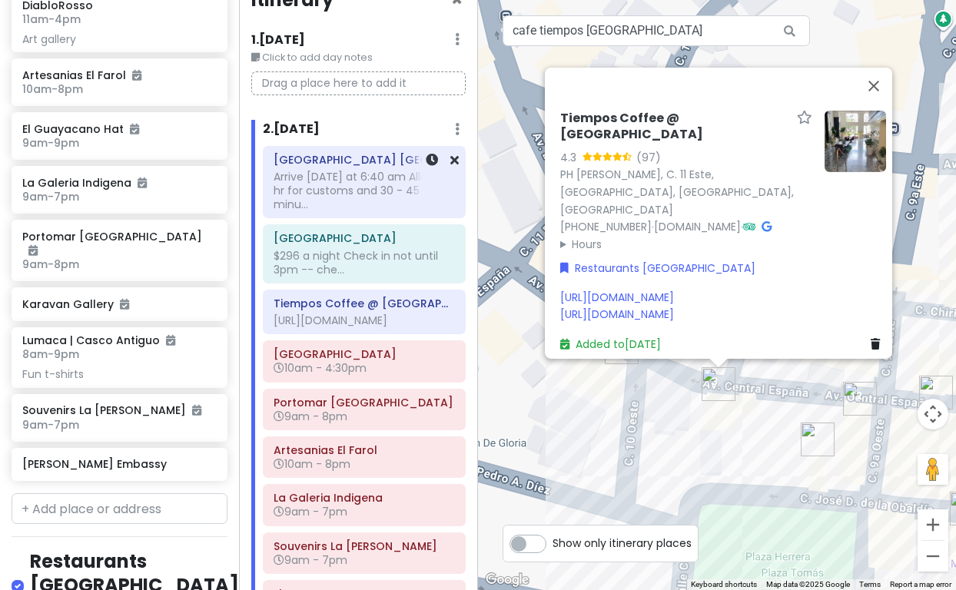
click at [365, 187] on div "Arrive [DATE] at 6:40 am Allow 1 hr for customs and 30 - 45 minu..." at bounding box center [364, 191] width 181 height 42
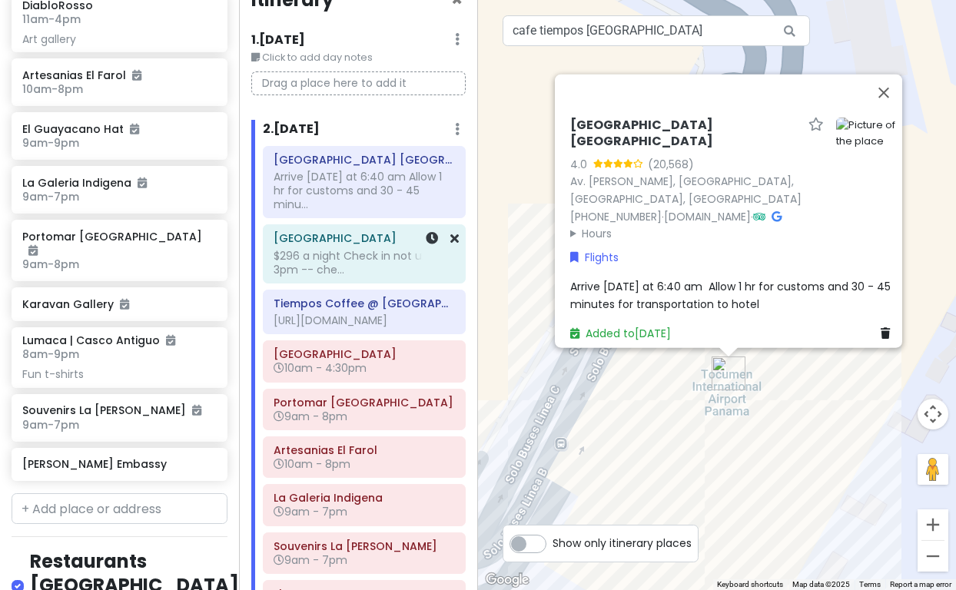
click at [365, 249] on div "$296 a night Check in not until 3pm -- che..." at bounding box center [364, 263] width 181 height 28
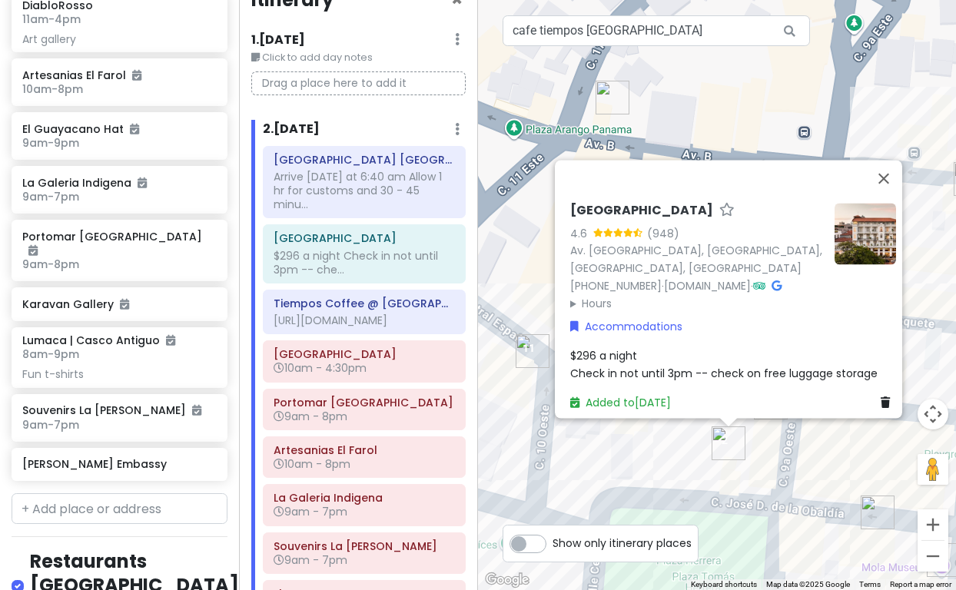
drag, startPoint x: 668, startPoint y: 186, endPoint x: 693, endPoint y: 101, distance: 88.8
click at [693, 101] on div "[GEOGRAPHIC_DATA] 4.6 (948) Av. [GEOGRAPHIC_DATA], [GEOGRAPHIC_DATA], [GEOGRAPH…" at bounding box center [717, 295] width 478 height 590
click at [340, 314] on div "[URL][DOMAIN_NAME]" at bounding box center [364, 321] width 181 height 14
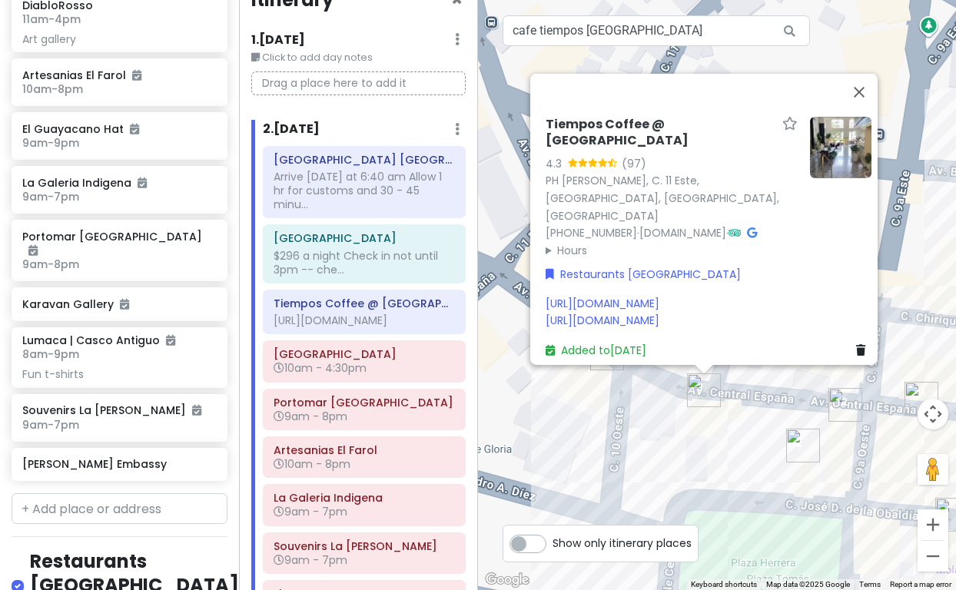
click at [574, 400] on div "Tiempos Coffee @ [GEOGRAPHIC_DATA] 4.3 (97) PH [PERSON_NAME], C. 11 Este, [GEOG…" at bounding box center [717, 295] width 478 height 590
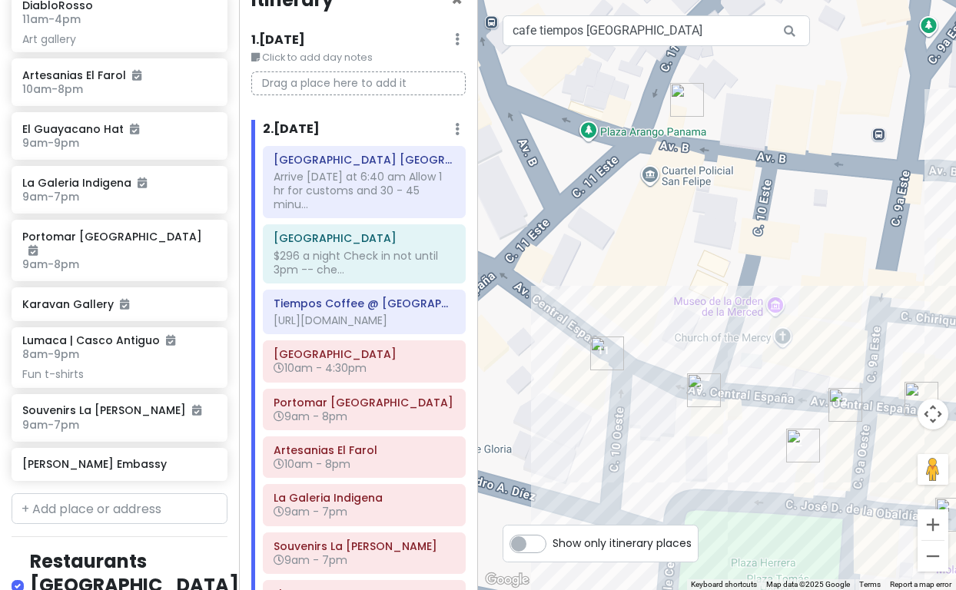
click at [604, 354] on img "Karavan Gallery" at bounding box center [607, 354] width 34 height 34
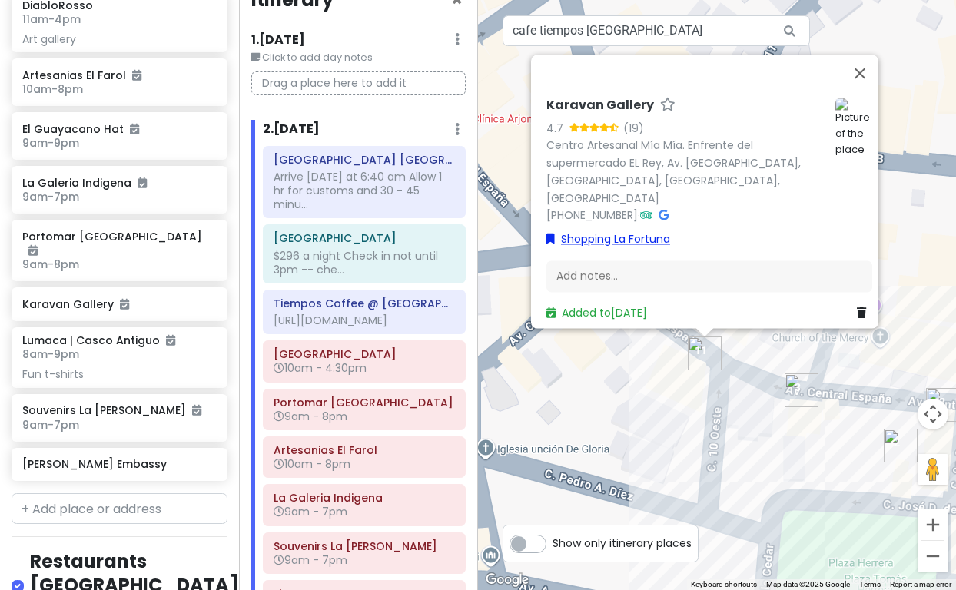
click at [579, 231] on link "Shopping La Fortuna" at bounding box center [608, 239] width 124 height 17
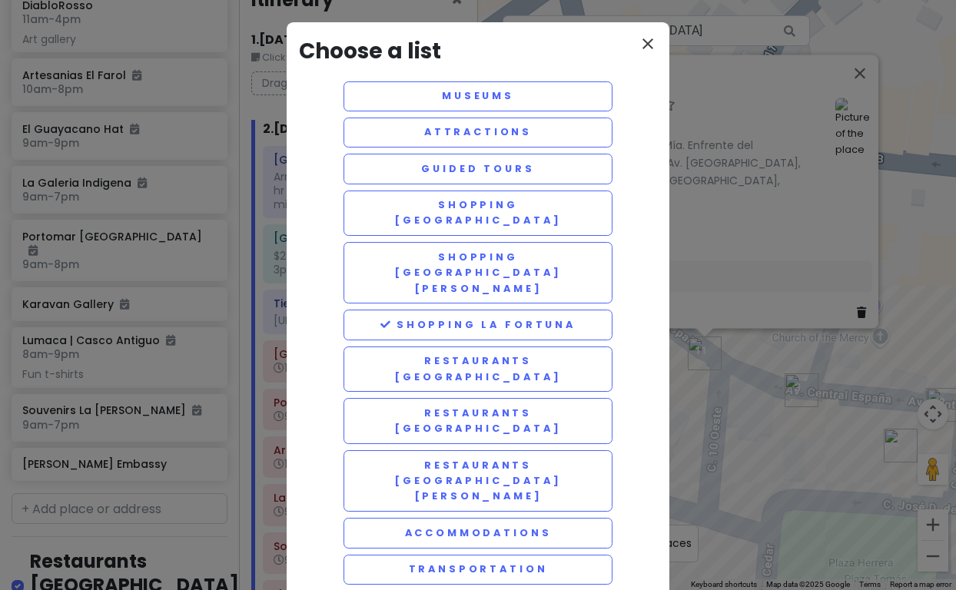
click at [648, 46] on icon "close" at bounding box center [648, 44] width 18 height 18
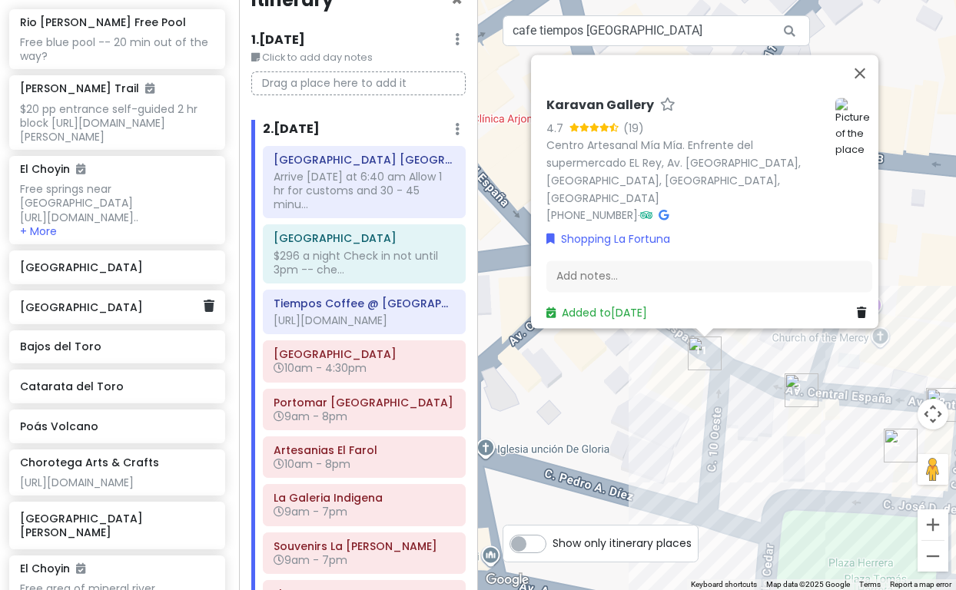
scroll to position [749, 2]
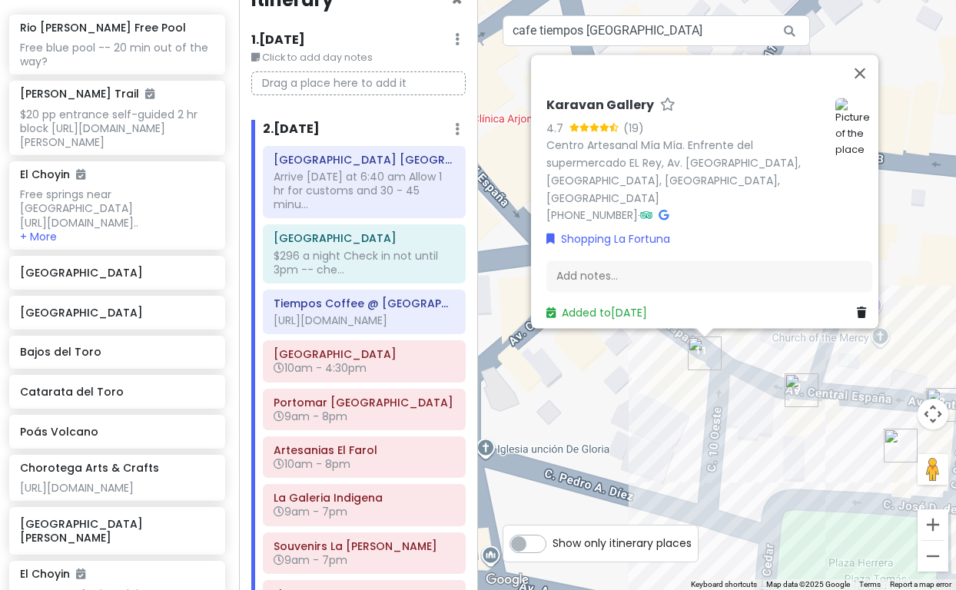
click at [857, 308] on icon at bounding box center [861, 313] width 9 height 11
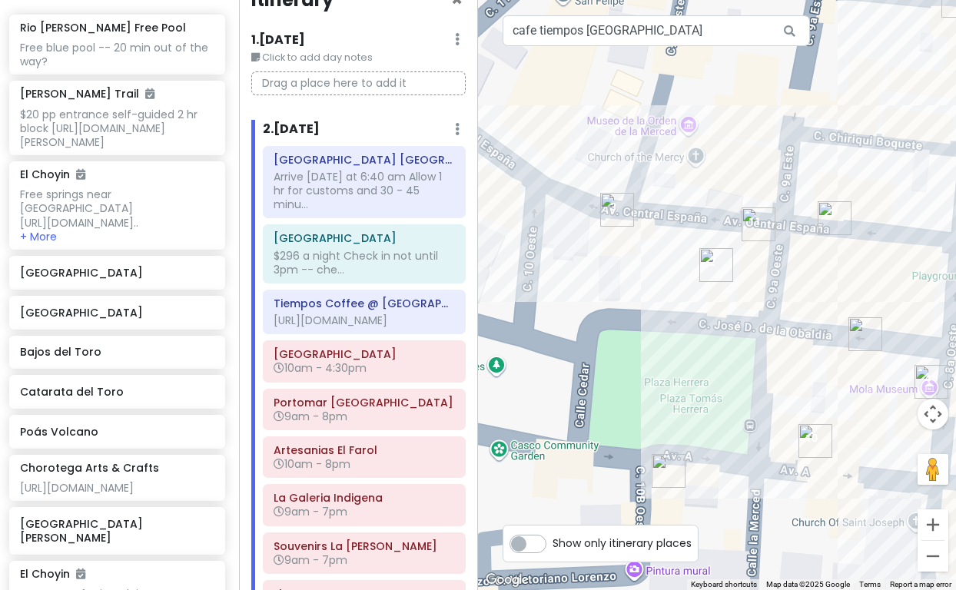
drag, startPoint x: 779, startPoint y: 462, endPoint x: 593, endPoint y: 281, distance: 258.7
click at [593, 281] on div at bounding box center [717, 295] width 478 height 590
click at [756, 222] on img "Café Unido Casco Viejo" at bounding box center [759, 225] width 34 height 34
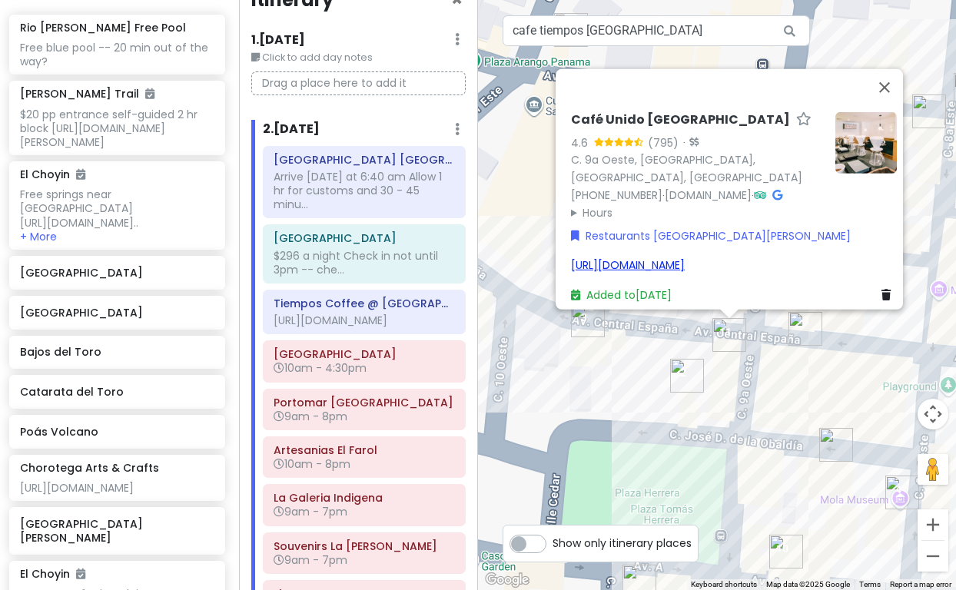
click at [685, 257] on link "[URL][DOMAIN_NAME]" at bounding box center [628, 264] width 114 height 15
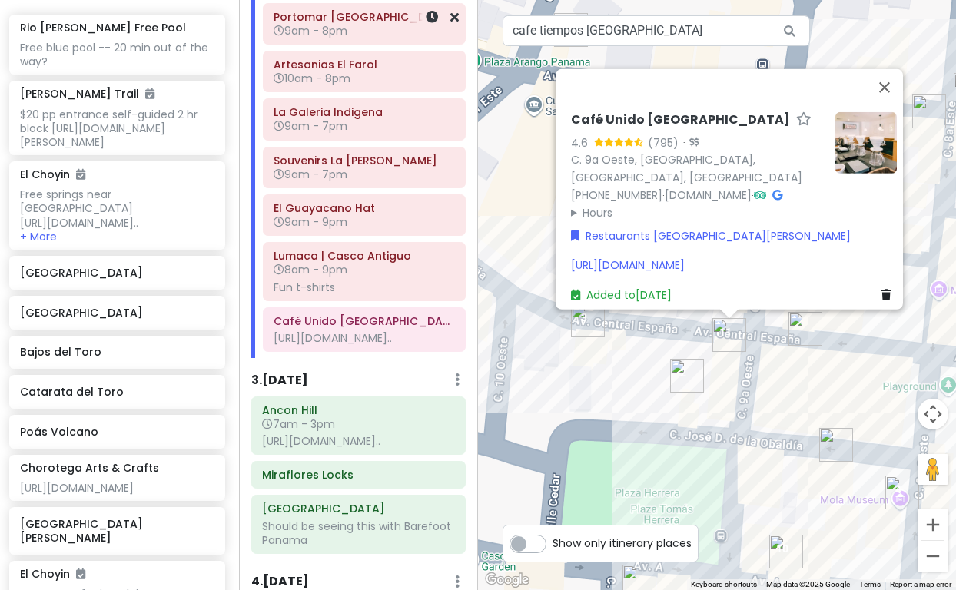
scroll to position [418, 0]
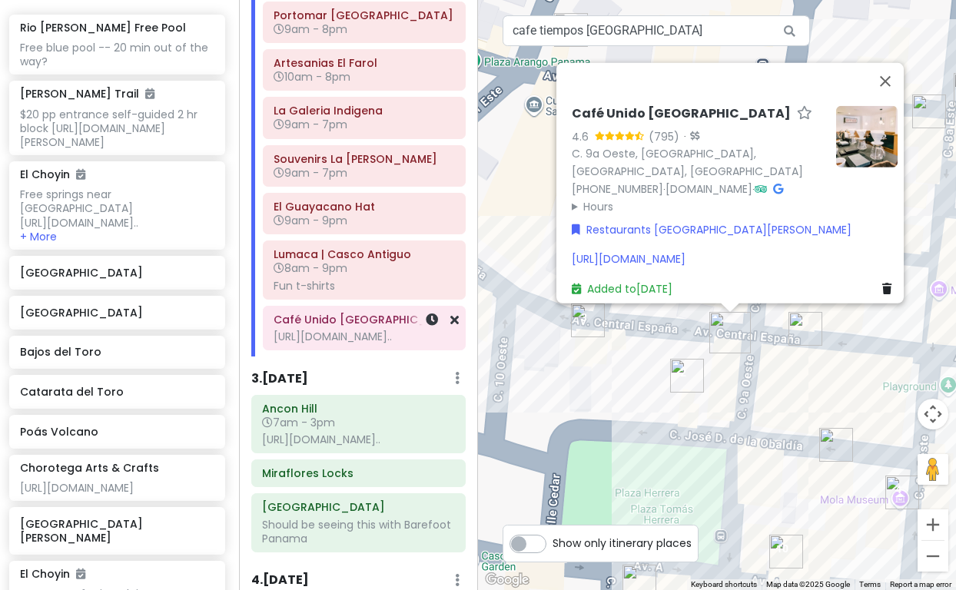
click at [358, 340] on div "[URL][DOMAIN_NAME].." at bounding box center [364, 337] width 181 height 14
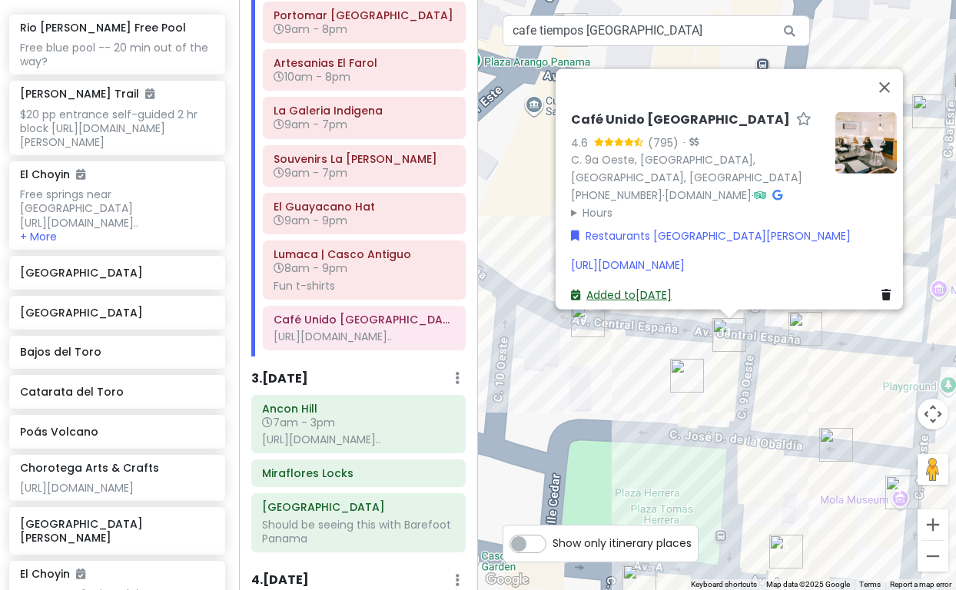
click at [571, 290] on icon at bounding box center [575, 295] width 9 height 11
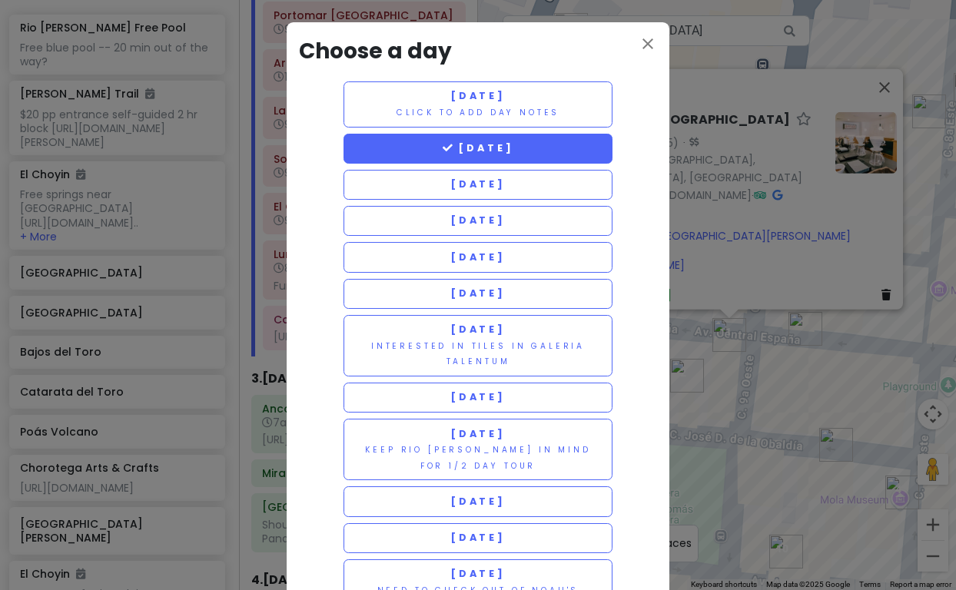
click at [445, 151] on span "[DATE]" at bounding box center [478, 147] width 71 height 13
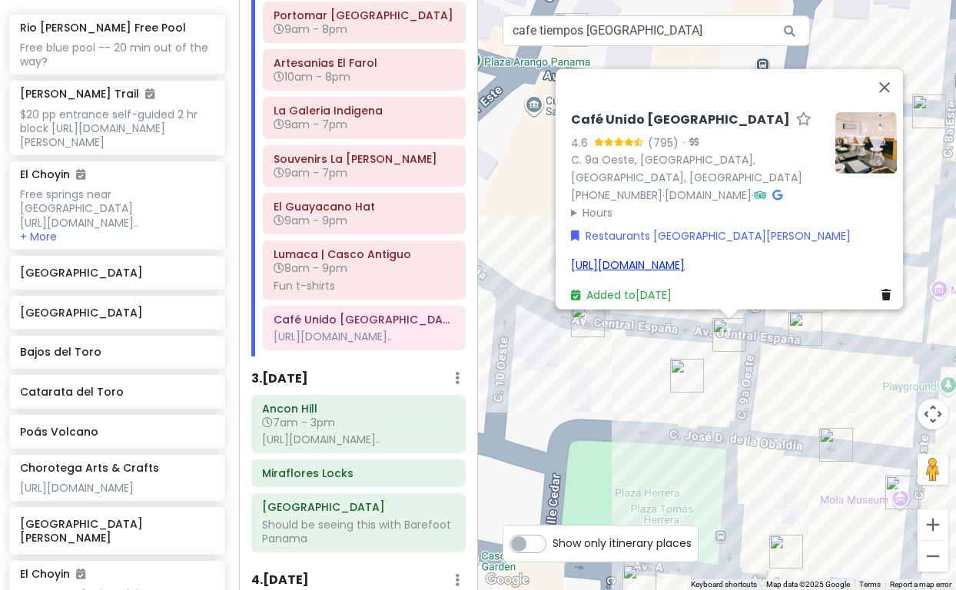
click at [663, 257] on link "[URL][DOMAIN_NAME]" at bounding box center [628, 264] width 114 height 15
click at [701, 257] on div "[URL][DOMAIN_NAME]" at bounding box center [734, 265] width 326 height 17
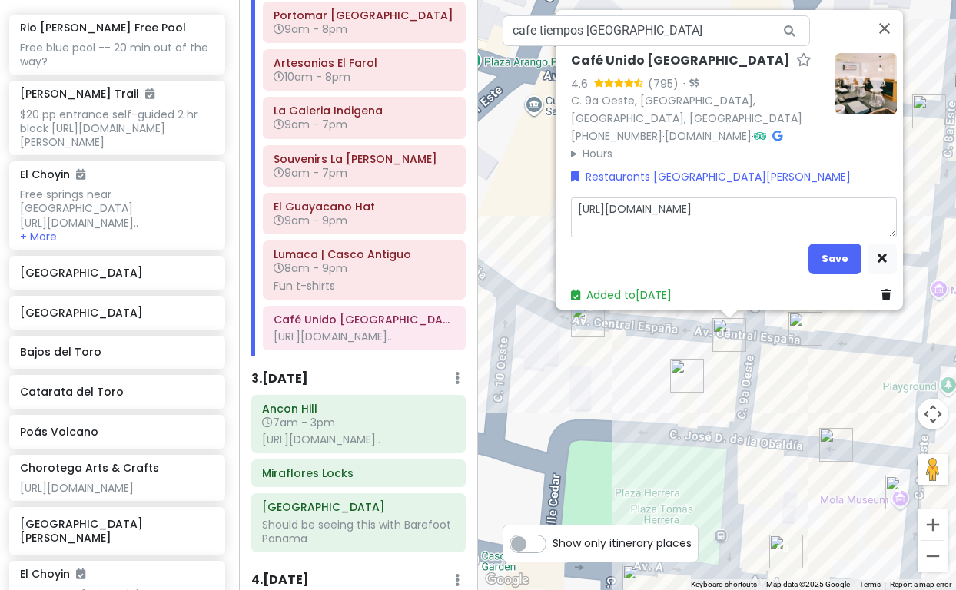
type textarea "x"
type textarea "[URL][DOMAIN_NAME][DOMAIN_NAME]"
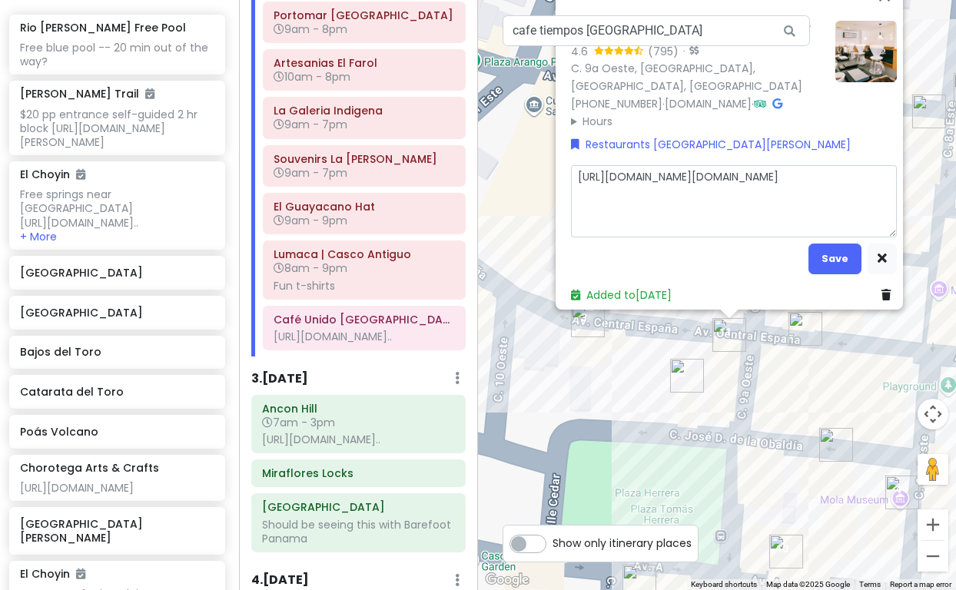
type textarea "x"
type textarea "[URL][DOMAIN_NAME] [URL][DOMAIN_NAME]"
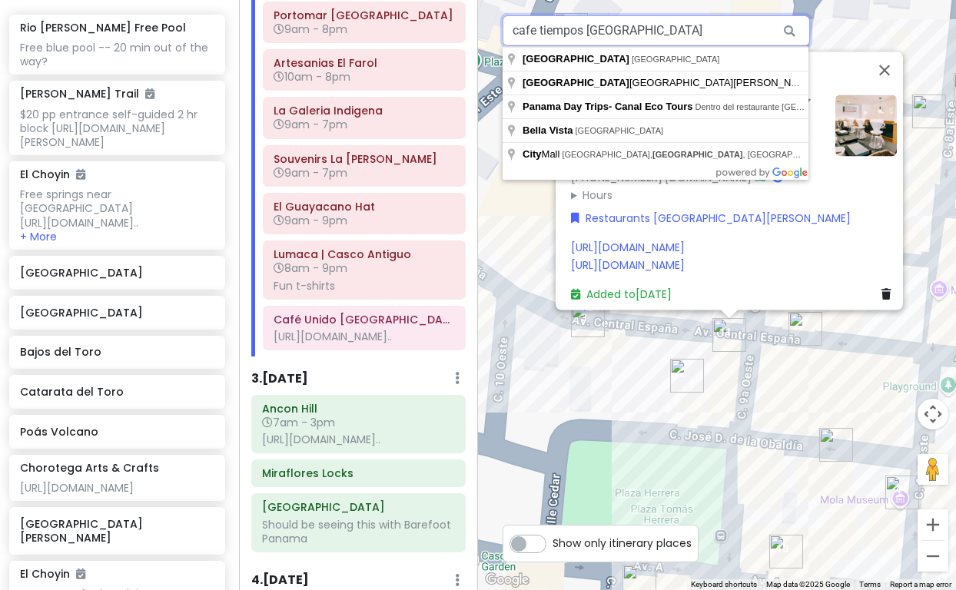
click at [583, 32] on input "cafe tiempos [GEOGRAPHIC_DATA]" at bounding box center [656, 30] width 307 height 31
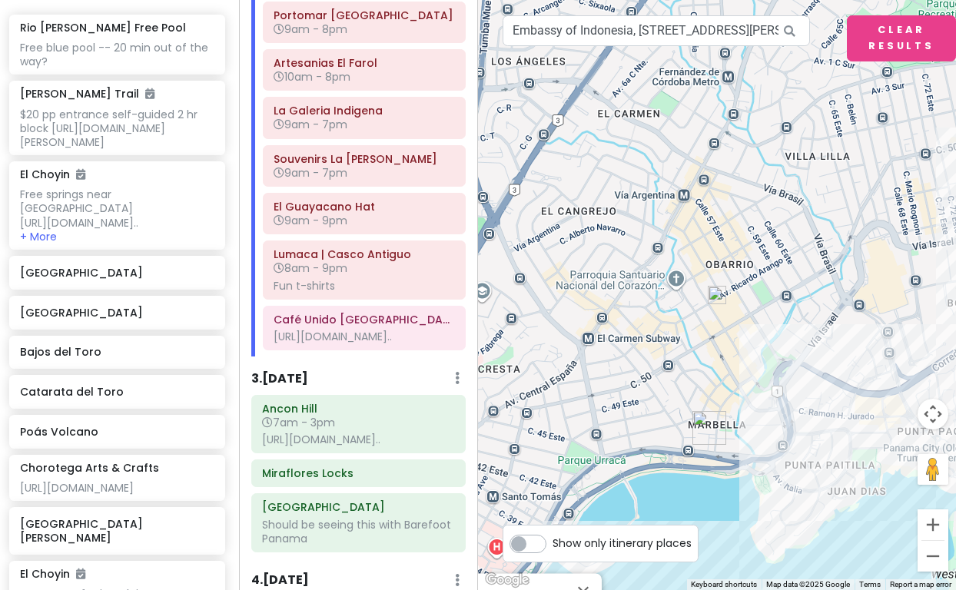
drag, startPoint x: 746, startPoint y: 147, endPoint x: 676, endPoint y: 259, distance: 131.8
click at [570, 27] on input "Embassy of Indonesia, [STREET_ADDRESS][PERSON_NAME]" at bounding box center [656, 30] width 307 height 31
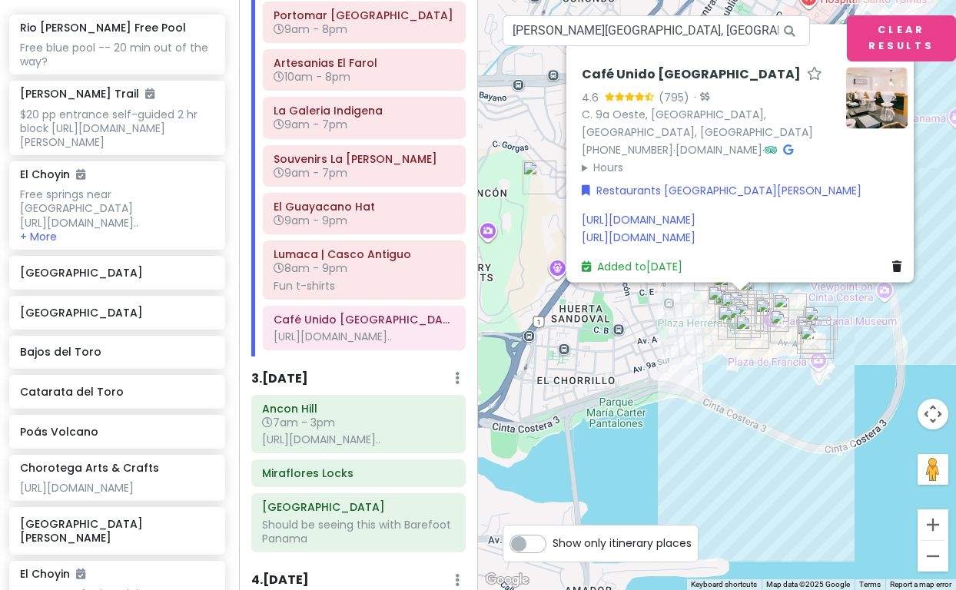
scroll to position [0, 0]
click at [898, 34] on button "Clear Results" at bounding box center [901, 38] width 109 height 46
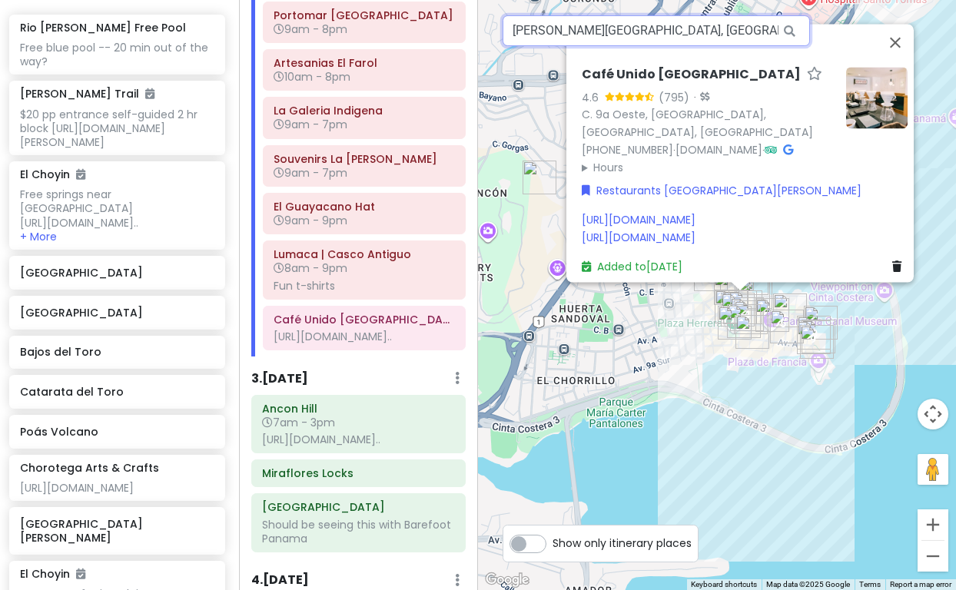
click at [693, 28] on input "[PERSON_NAME][GEOGRAPHIC_DATA], [GEOGRAPHIC_DATA], [GEOGRAPHIC_DATA]" at bounding box center [656, 30] width 307 height 31
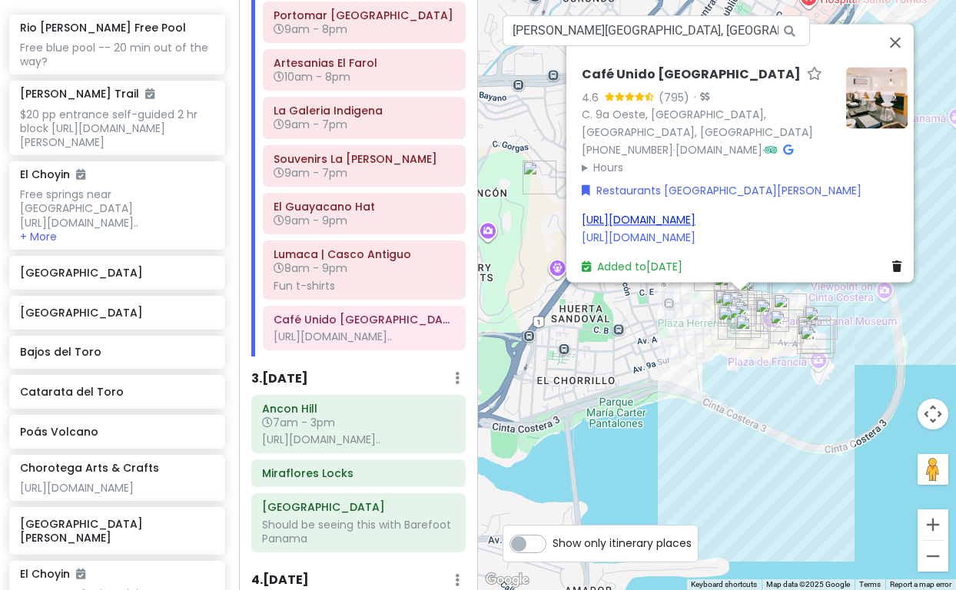
click at [696, 213] on link "[URL][DOMAIN_NAME]" at bounding box center [639, 220] width 114 height 15
click at [696, 230] on link "[URL][DOMAIN_NAME]" at bounding box center [639, 237] width 114 height 15
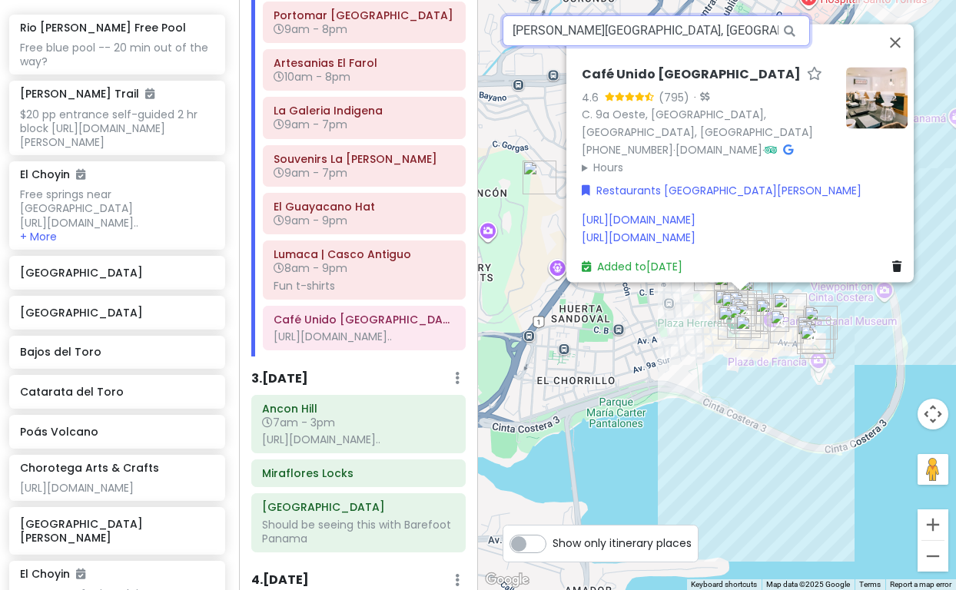
click at [742, 32] on input "[PERSON_NAME][GEOGRAPHIC_DATA], [GEOGRAPHIC_DATA], [GEOGRAPHIC_DATA]" at bounding box center [656, 30] width 307 height 31
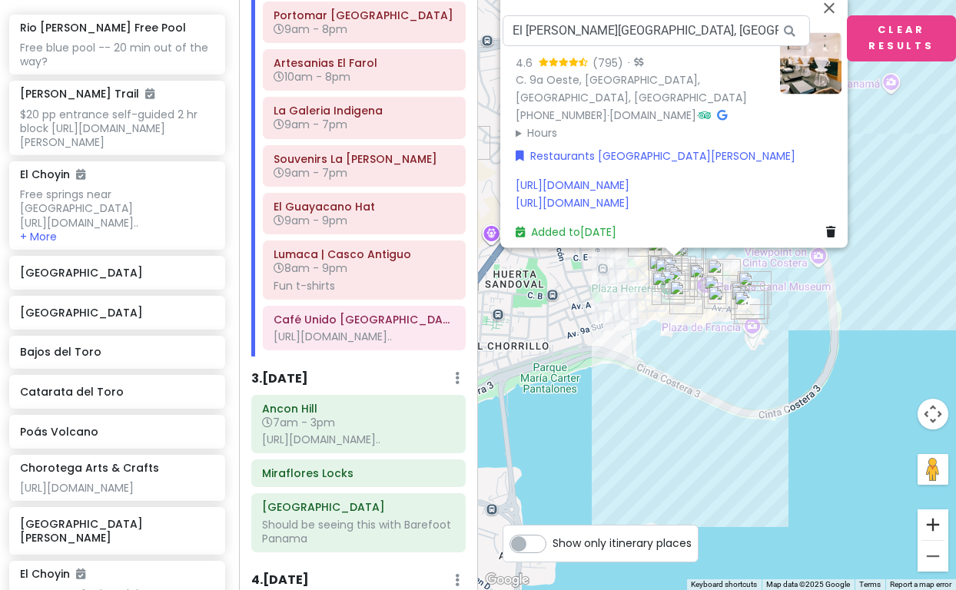
click at [937, 530] on button "Zoom in" at bounding box center [933, 525] width 31 height 31
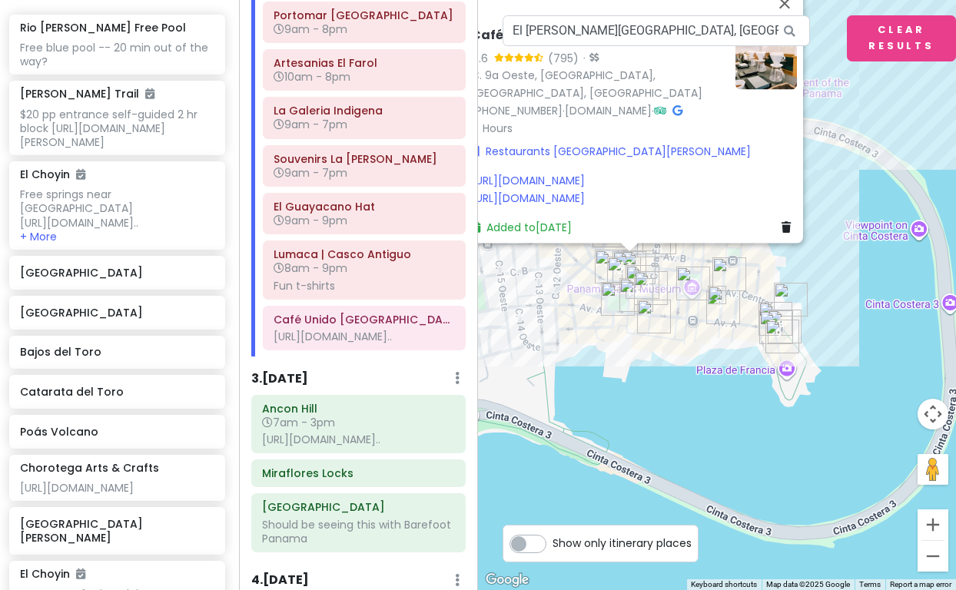
click at [937, 530] on button "Zoom in" at bounding box center [933, 525] width 31 height 31
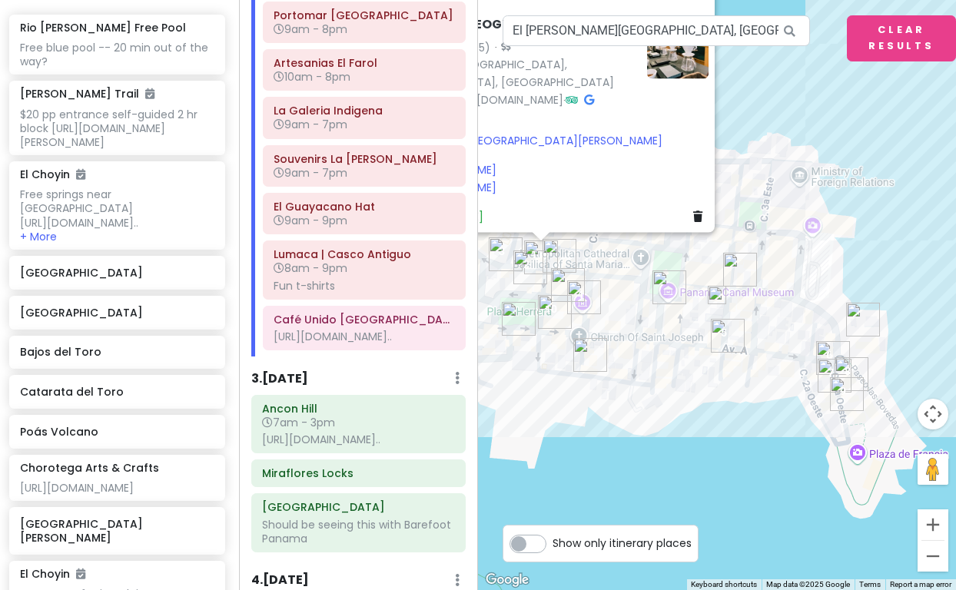
click at [717, 295] on img at bounding box center [717, 295] width 18 height 18
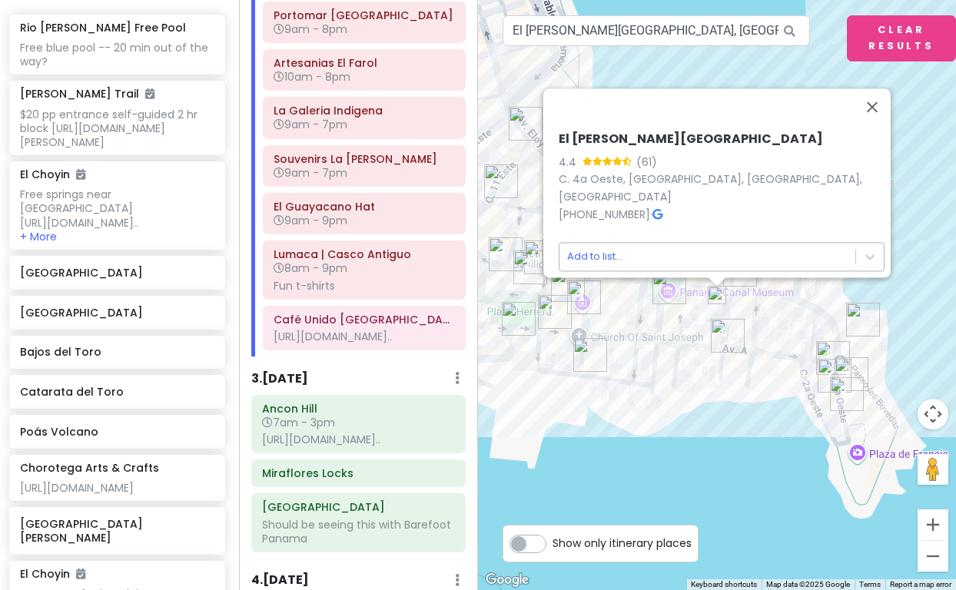
click at [600, 244] on body "[GEOGRAPHIC_DATA] [GEOGRAPHIC_DATA] Private Change Dates Make a Copy Delete Tri…" at bounding box center [478, 295] width 956 height 590
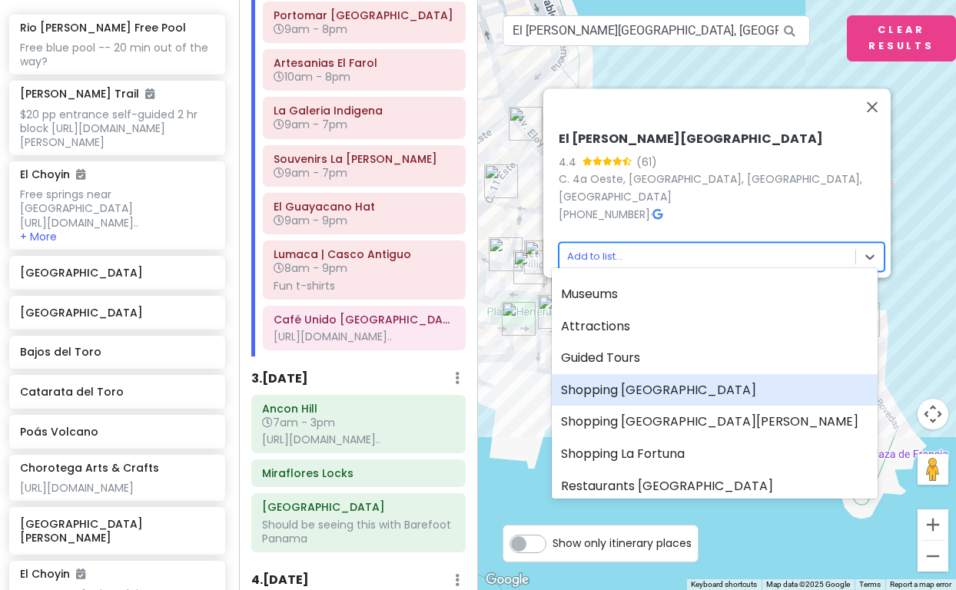
scroll to position [2, 0]
click at [634, 389] on div "Shopping [GEOGRAPHIC_DATA]" at bounding box center [715, 390] width 326 height 32
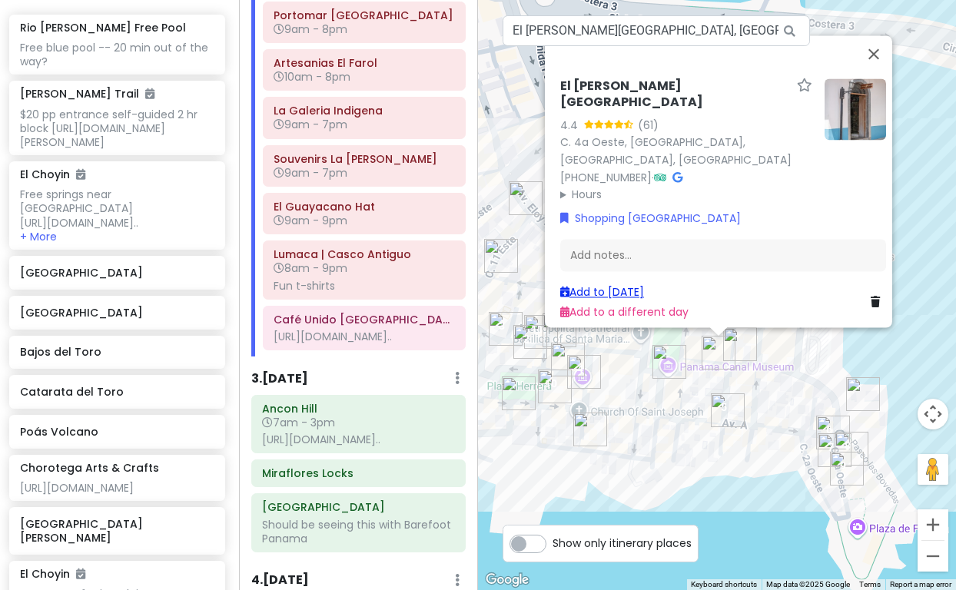
click at [594, 284] on link "Add to [DATE]" at bounding box center [602, 291] width 84 height 15
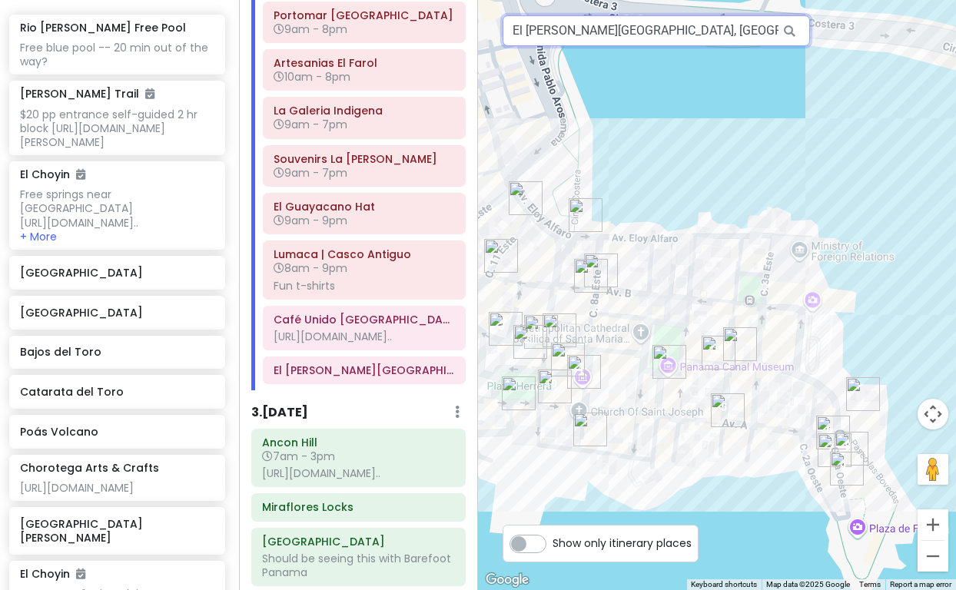
click at [557, 31] on input "El [PERSON_NAME][GEOGRAPHIC_DATA], [GEOGRAPHIC_DATA], [GEOGRAPHIC_DATA], [GEOGR…" at bounding box center [656, 30] width 307 height 31
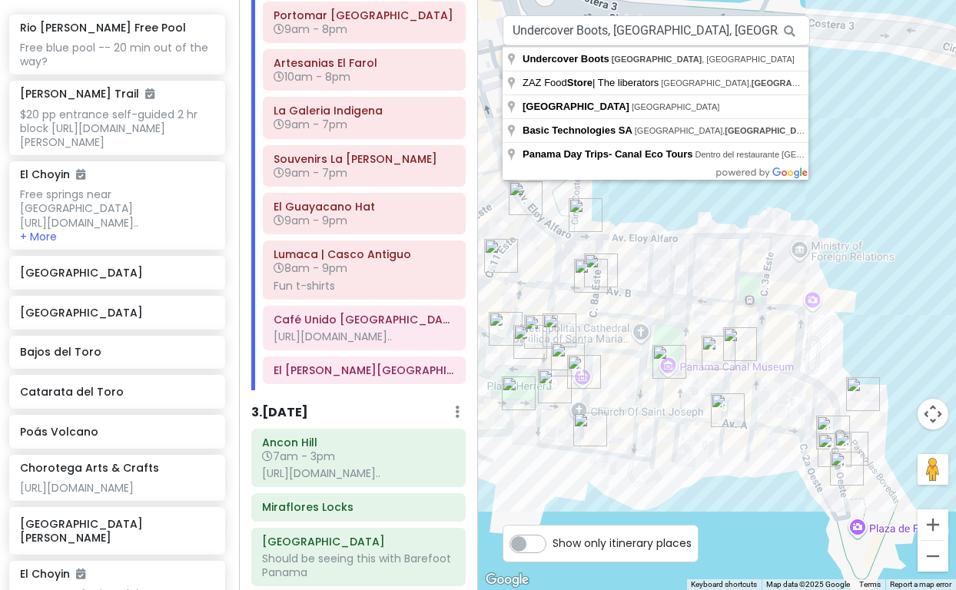
drag, startPoint x: 557, startPoint y: 31, endPoint x: 551, endPoint y: 62, distance: 32.1
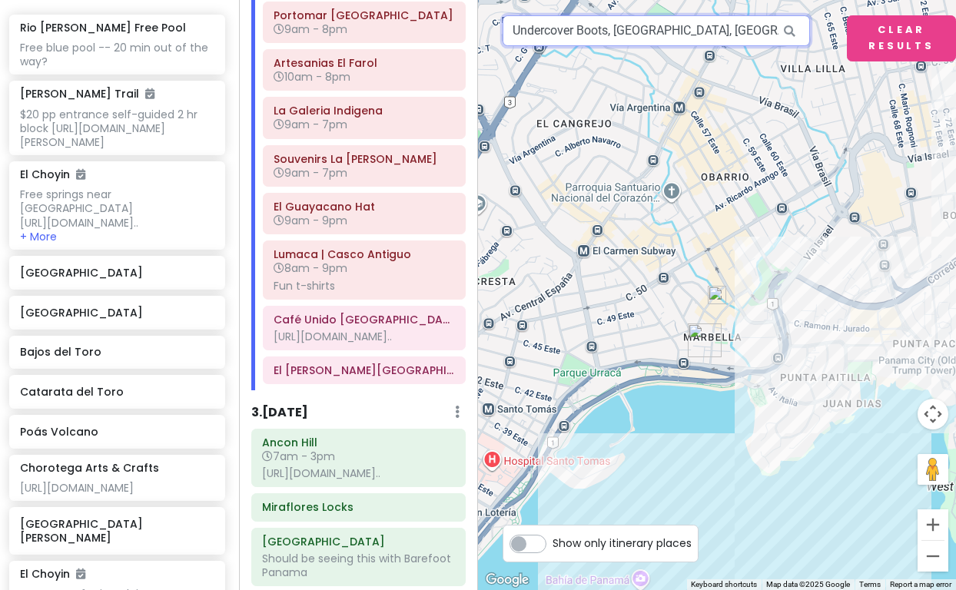
click at [605, 33] on input "Undercover Boots, [GEOGRAPHIC_DATA], [GEOGRAPHIC_DATA]" at bounding box center [656, 30] width 307 height 31
drag, startPoint x: 610, startPoint y: 31, endPoint x: 579, endPoint y: 32, distance: 30.8
click at [579, 32] on input "Undercover Boots, [GEOGRAPHIC_DATA], [GEOGRAPHIC_DATA]" at bounding box center [656, 30] width 307 height 31
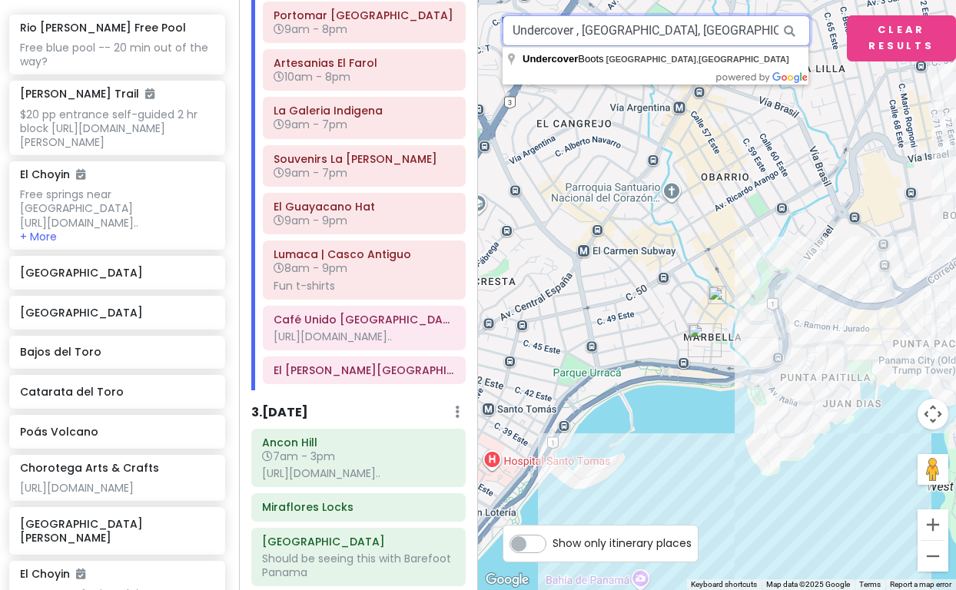
click at [709, 31] on input "Undercover , [GEOGRAPHIC_DATA], [GEOGRAPHIC_DATA]" at bounding box center [656, 30] width 307 height 31
click at [577, 32] on input "Undercover , [GEOGRAPHIC_DATA], [GEOGRAPHIC_DATA]" at bounding box center [656, 30] width 307 height 31
click at [580, 32] on input "Undercover, [GEOGRAPHIC_DATA], [GEOGRAPHIC_DATA]" at bounding box center [656, 30] width 307 height 31
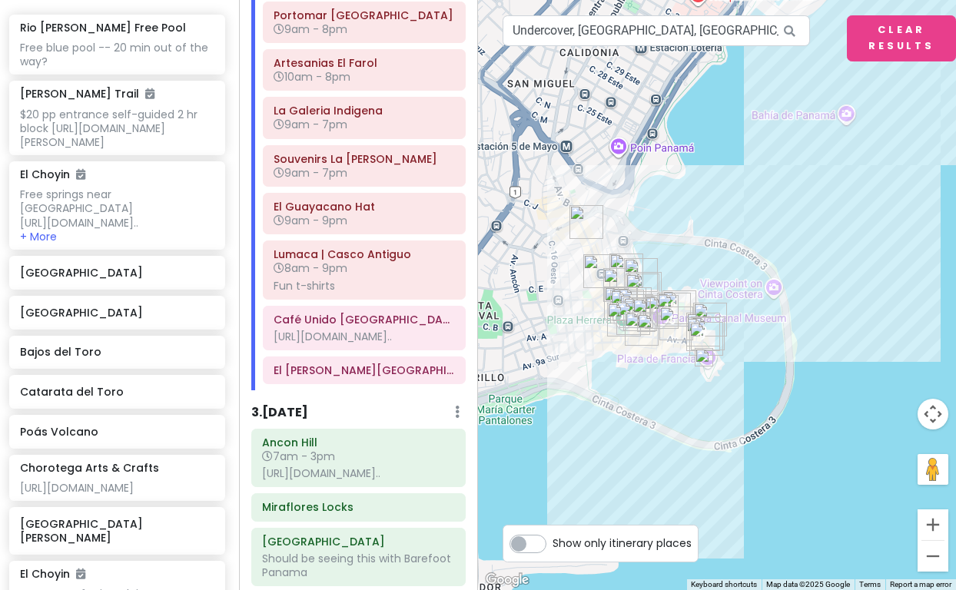
drag, startPoint x: 661, startPoint y: 340, endPoint x: 726, endPoint y: 136, distance: 213.9
click at [726, 136] on div at bounding box center [717, 295] width 478 height 590
click at [932, 520] on button "Zoom in" at bounding box center [933, 525] width 31 height 31
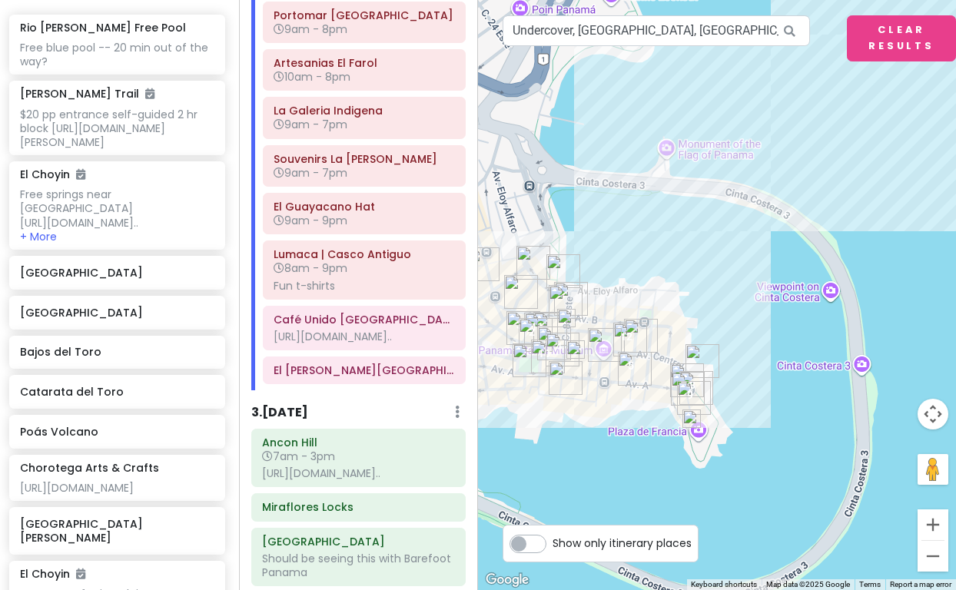
click at [932, 520] on button "Zoom in" at bounding box center [933, 525] width 31 height 31
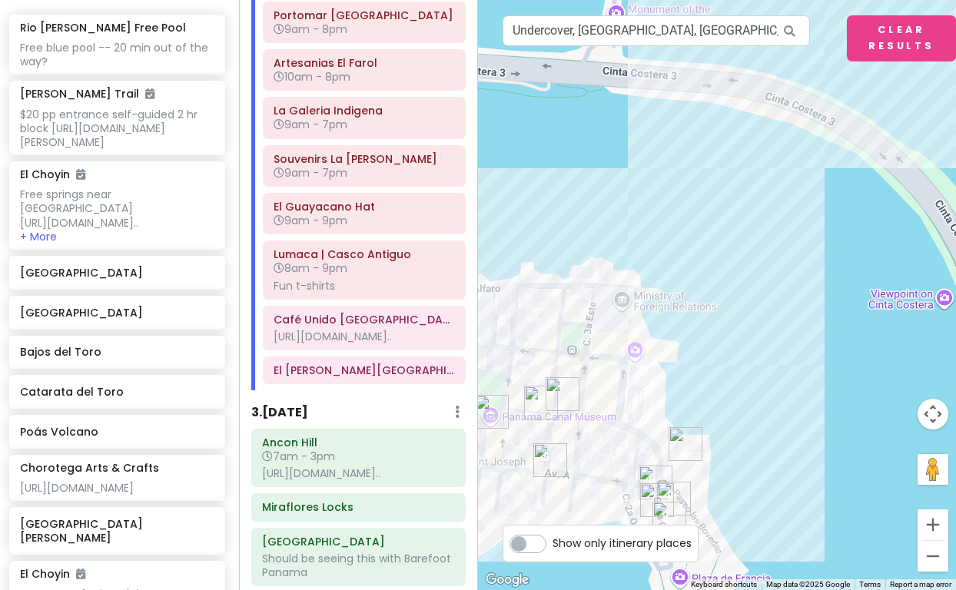
click at [932, 520] on button "Zoom in" at bounding box center [933, 525] width 31 height 31
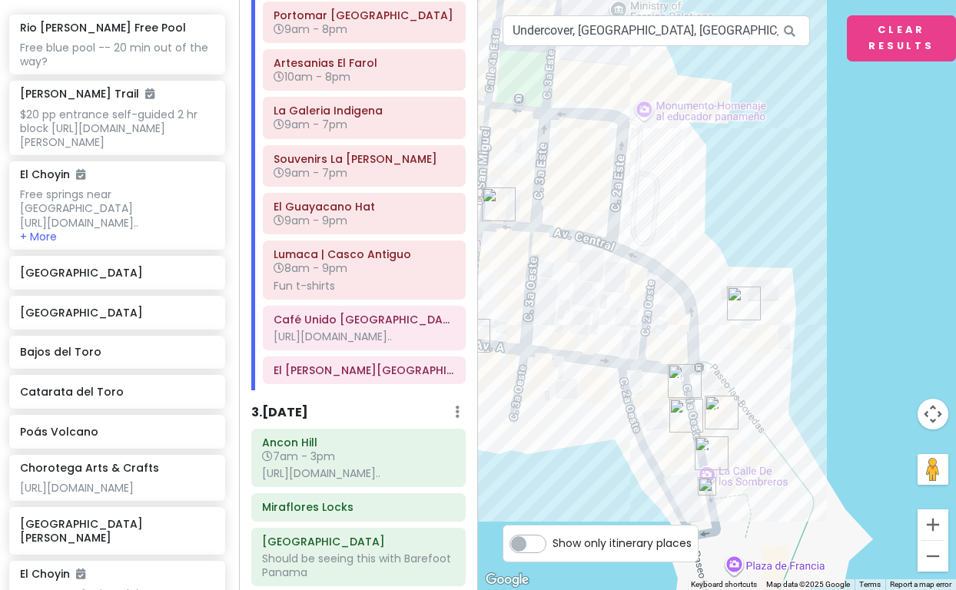
drag, startPoint x: 762, startPoint y: 463, endPoint x: 881, endPoint y: 121, distance: 362.2
click at [881, 121] on div at bounding box center [717, 295] width 478 height 590
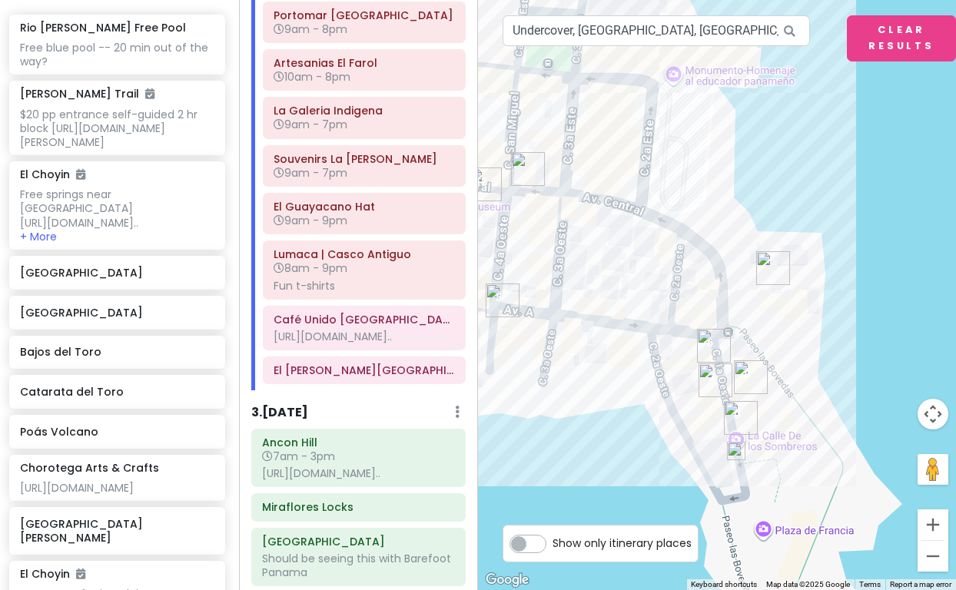
click at [736, 450] on img at bounding box center [736, 451] width 18 height 18
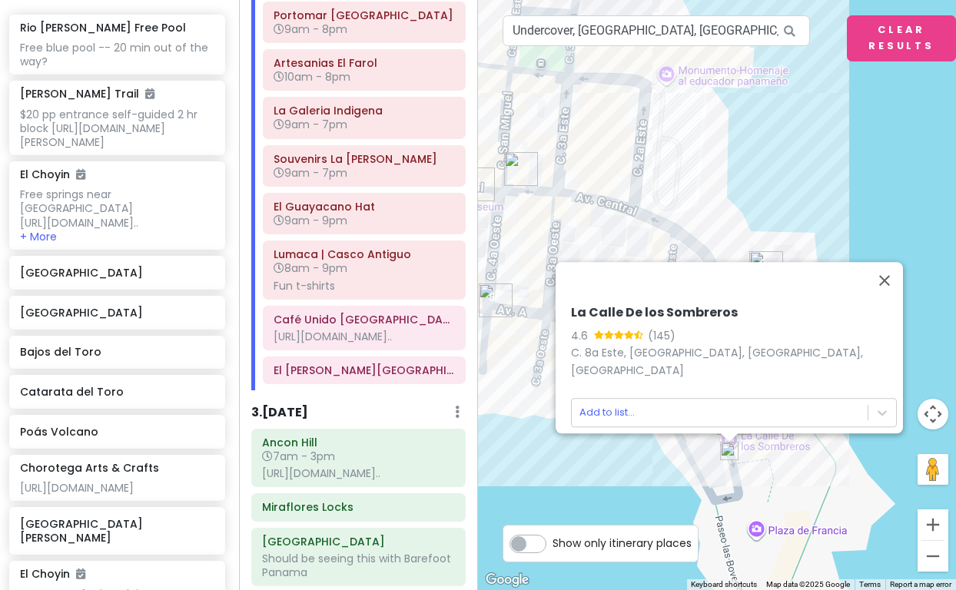
click at [869, 212] on div "La [STREET_ADDRESS], [GEOGRAPHIC_DATA], [GEOGRAPHIC_DATA] Add to list..." at bounding box center [717, 295] width 478 height 590
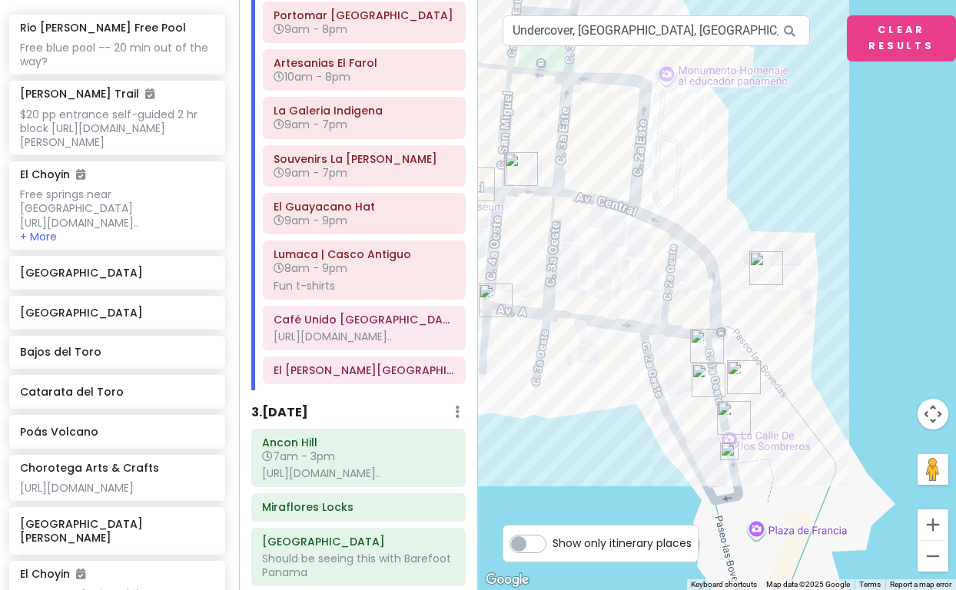
click at [732, 419] on img "El Guayacano Hat" at bounding box center [734, 418] width 34 height 34
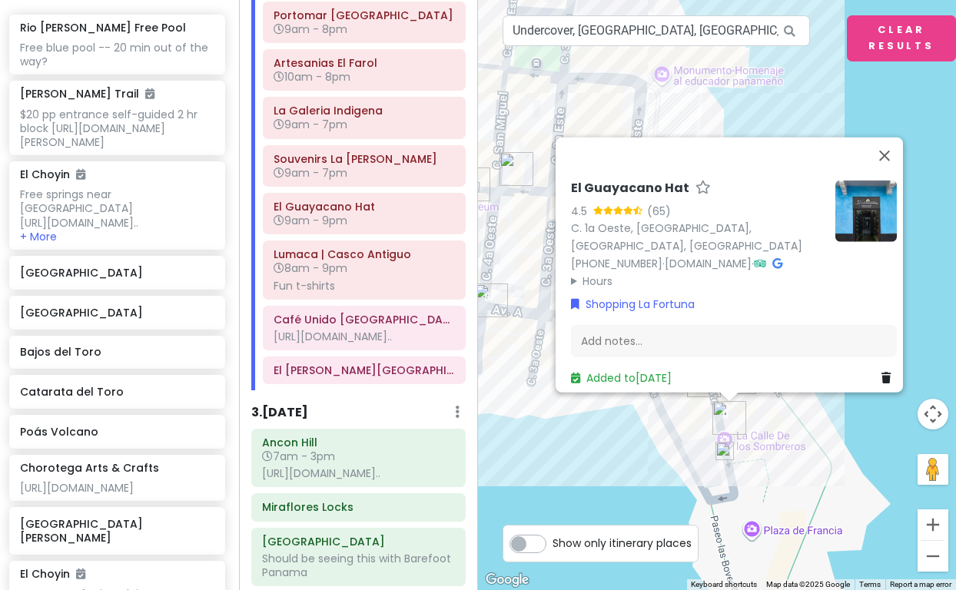
click at [726, 454] on img at bounding box center [725, 451] width 18 height 18
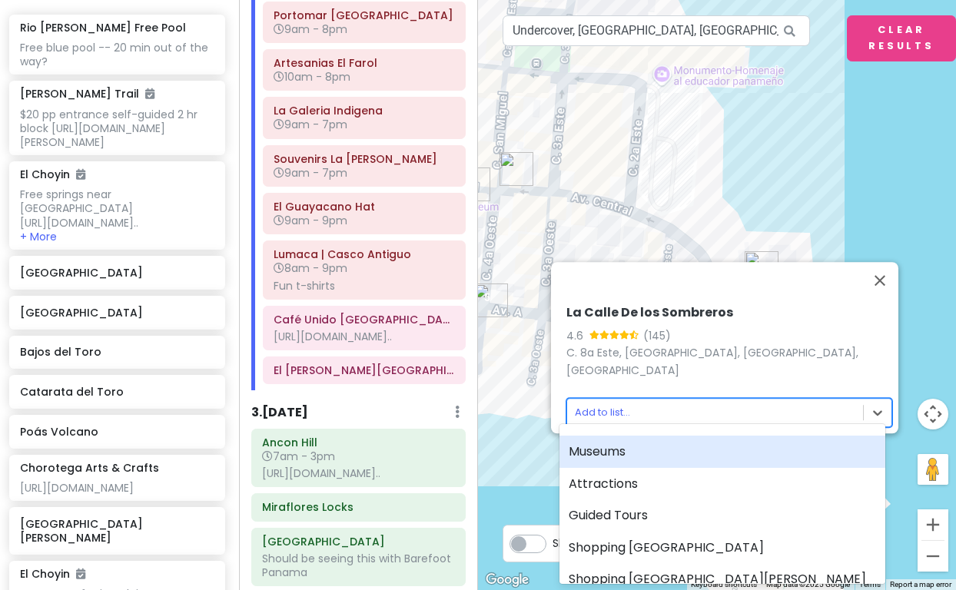
click at [601, 405] on body "[GEOGRAPHIC_DATA] [GEOGRAPHIC_DATA] Private Change Dates Make a Copy Delete Tri…" at bounding box center [478, 295] width 956 height 590
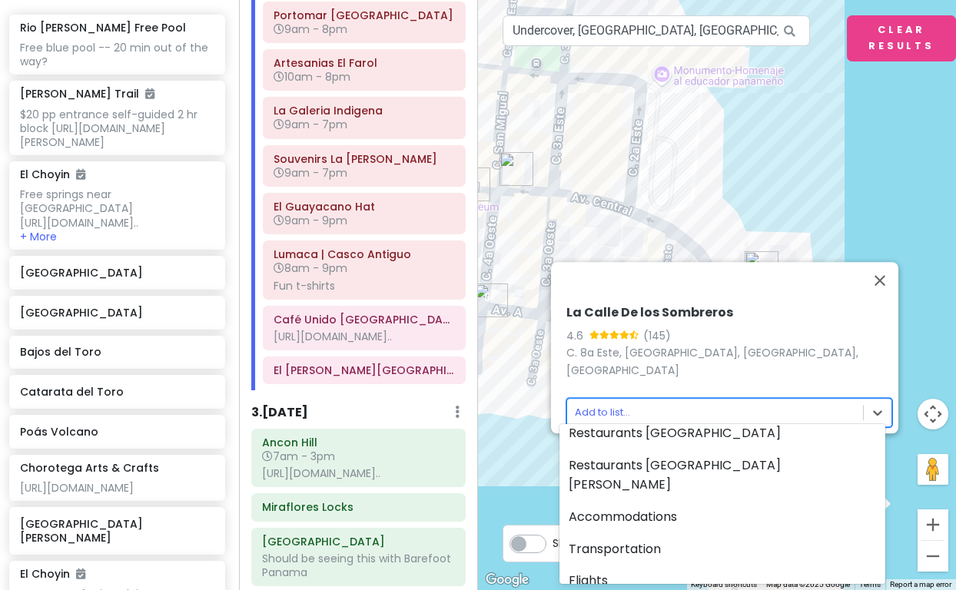
scroll to position [170, 0]
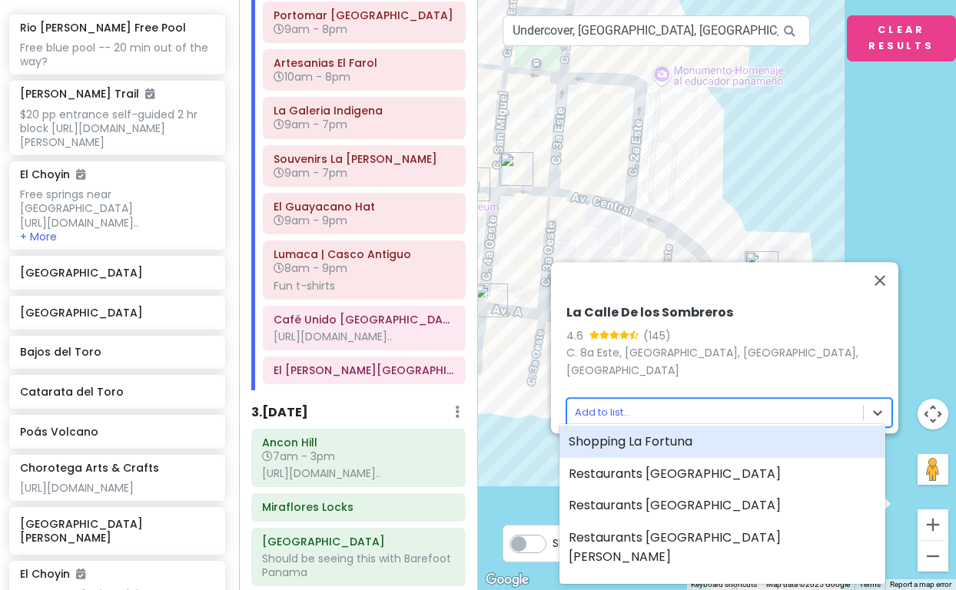
click at [606, 440] on div "Shopping La Fortuna" at bounding box center [723, 442] width 326 height 32
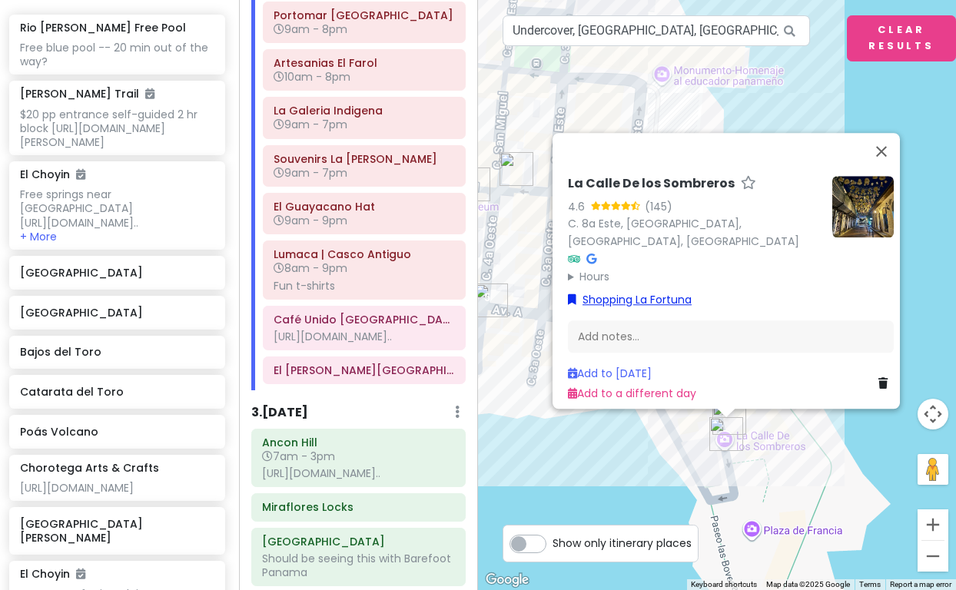
click at [606, 294] on link "Shopping La Fortuna" at bounding box center [630, 299] width 124 height 17
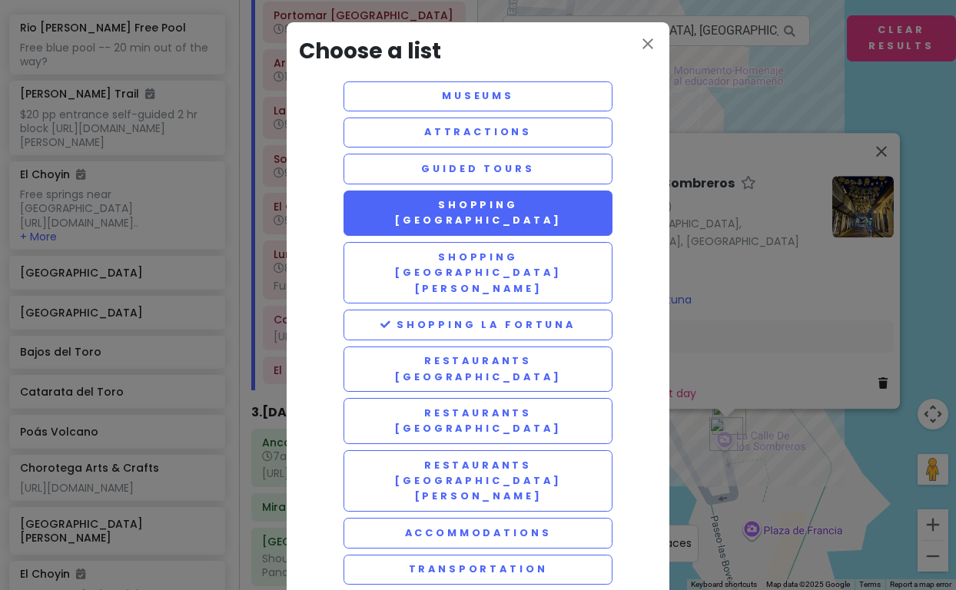
click at [496, 202] on button "Shopping [GEOGRAPHIC_DATA]" at bounding box center [478, 214] width 269 height 46
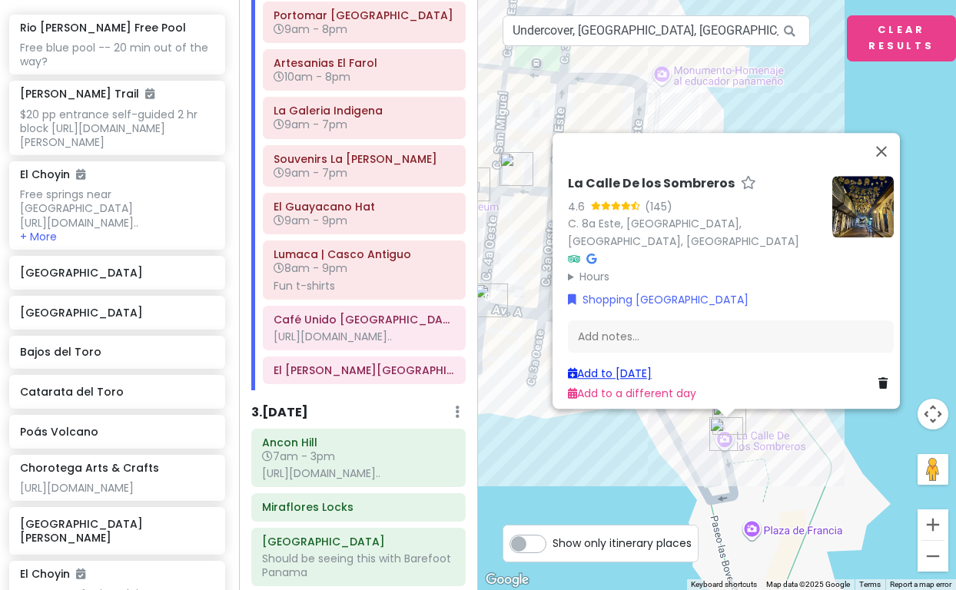
click at [625, 366] on link "Add to [DATE]" at bounding box center [610, 373] width 84 height 15
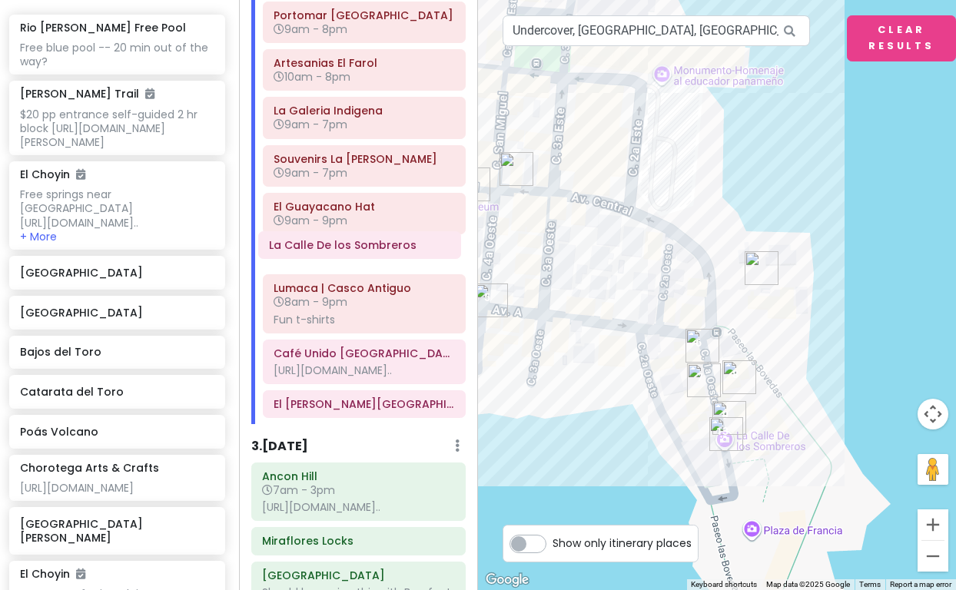
drag, startPoint x: 334, startPoint y: 417, endPoint x: 330, endPoint y: 250, distance: 167.6
click at [330, 250] on div "[GEOGRAPHIC_DATA] [GEOGRAPHIC_DATA] Arrive [DATE] at 6:40 am Allow 1 hr for cus…" at bounding box center [364, 92] width 226 height 666
click at [348, 254] on h6 "La Calle De los Sombreros" at bounding box center [364, 254] width 181 height 14
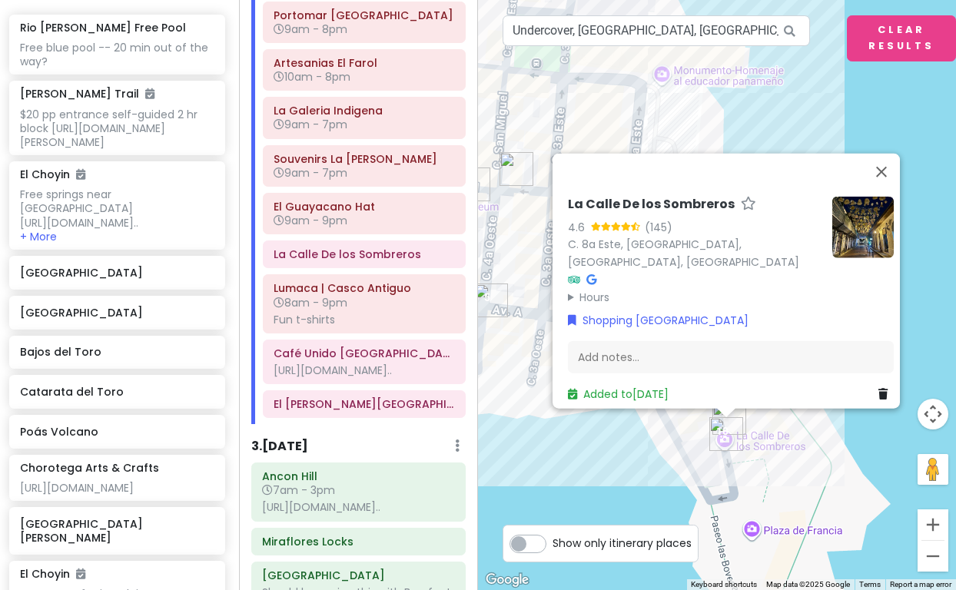
click at [568, 288] on summary "Hours" at bounding box center [694, 296] width 252 height 17
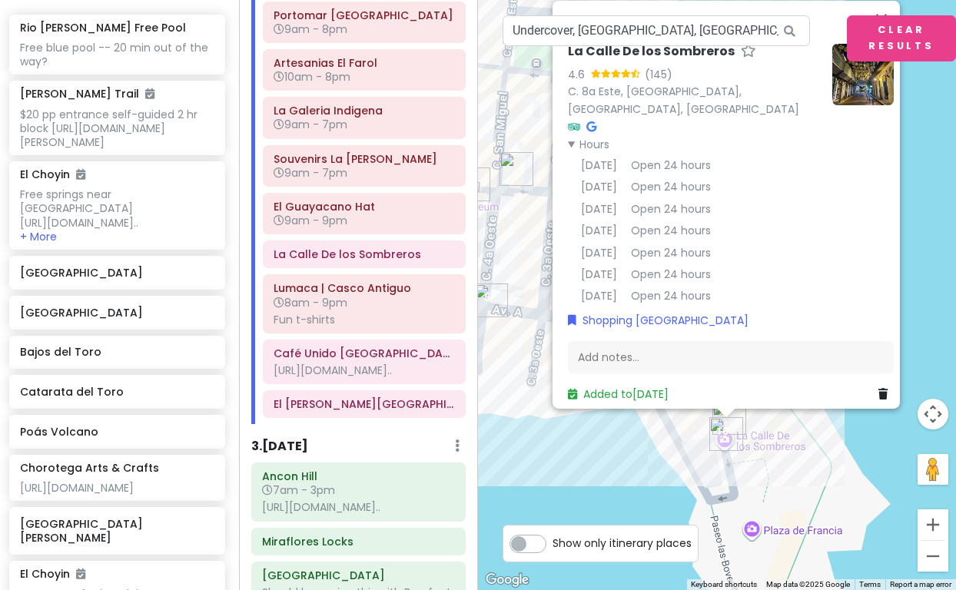
scroll to position [0, 0]
click at [848, 84] on img at bounding box center [862, 74] width 61 height 61
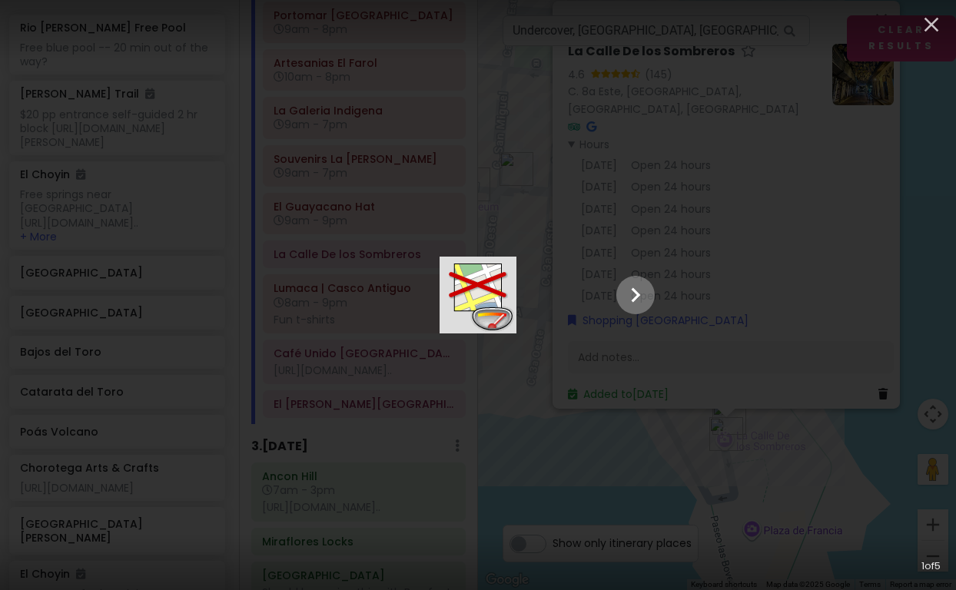
click at [650, 294] on icon "Show slide 2 of 5" at bounding box center [635, 295] width 29 height 37
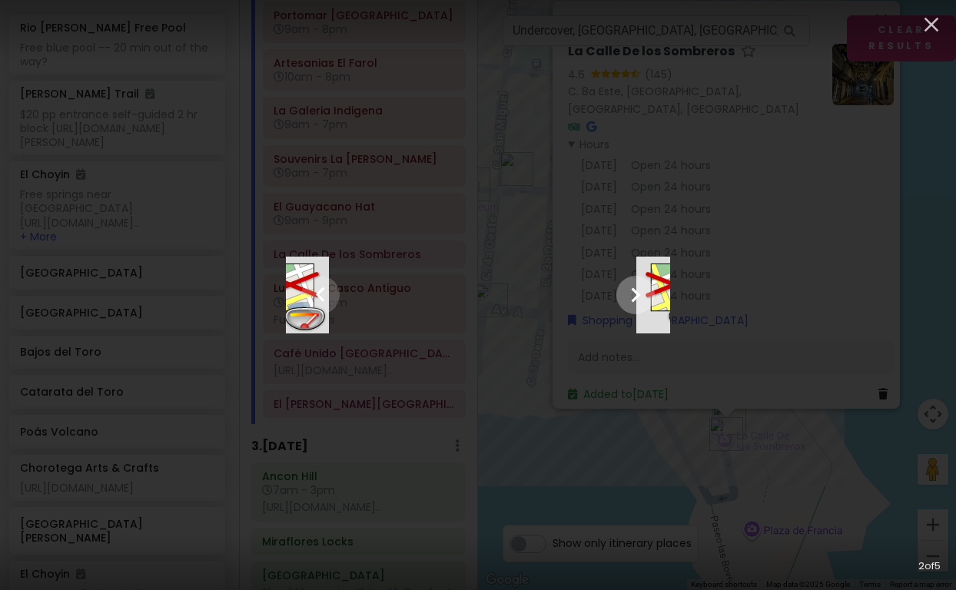
click at [650, 294] on icon "Show slide 3 of 5" at bounding box center [635, 295] width 29 height 37
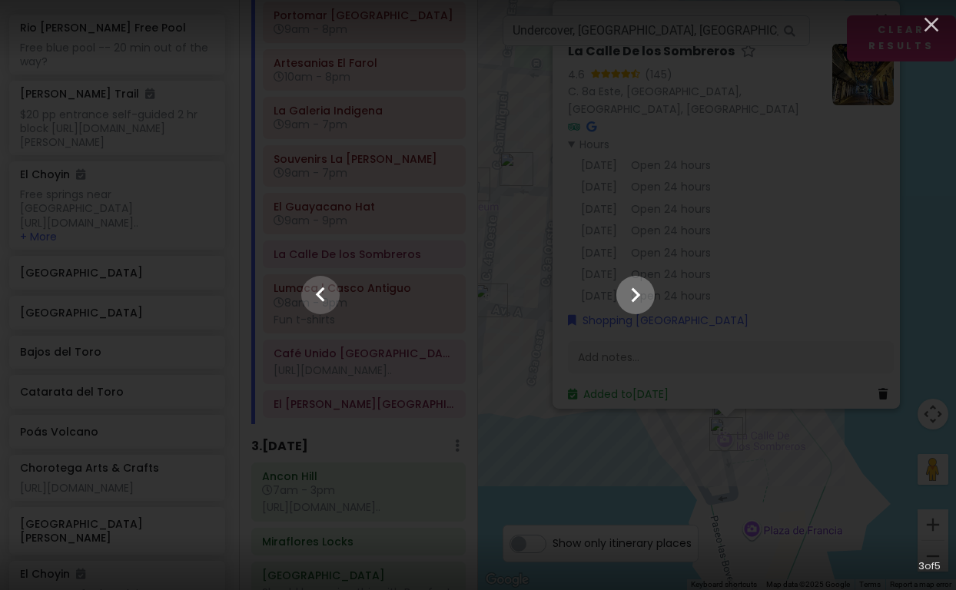
click at [650, 294] on icon "Show slide 4 of 5" at bounding box center [635, 295] width 29 height 37
click at [650, 294] on icon "Show slide 5 of 5" at bounding box center [635, 295] width 29 height 37
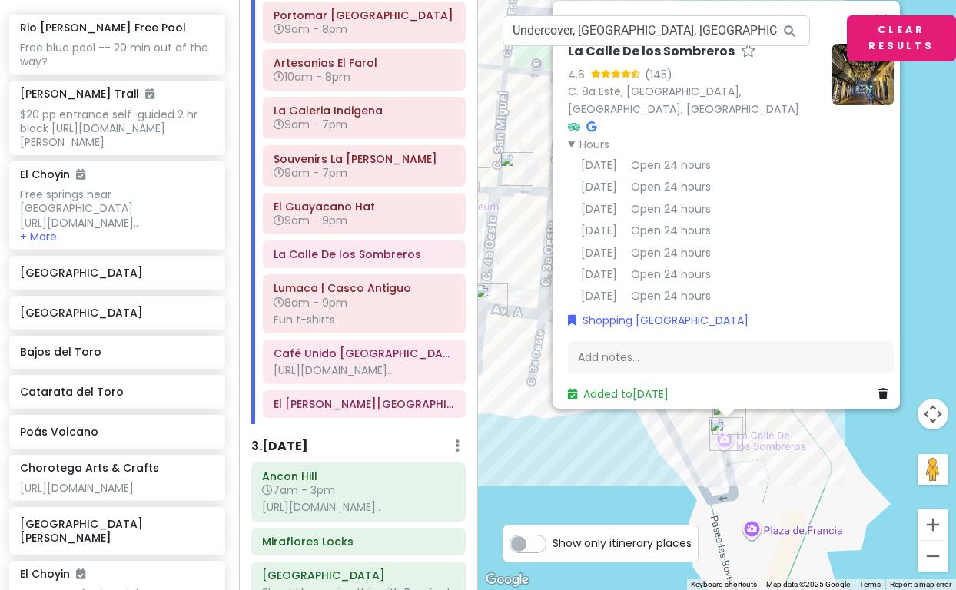
click at [889, 33] on button "Clear Results" at bounding box center [901, 38] width 109 height 46
click at [885, 15] on button "Close" at bounding box center [881, 19] width 37 height 37
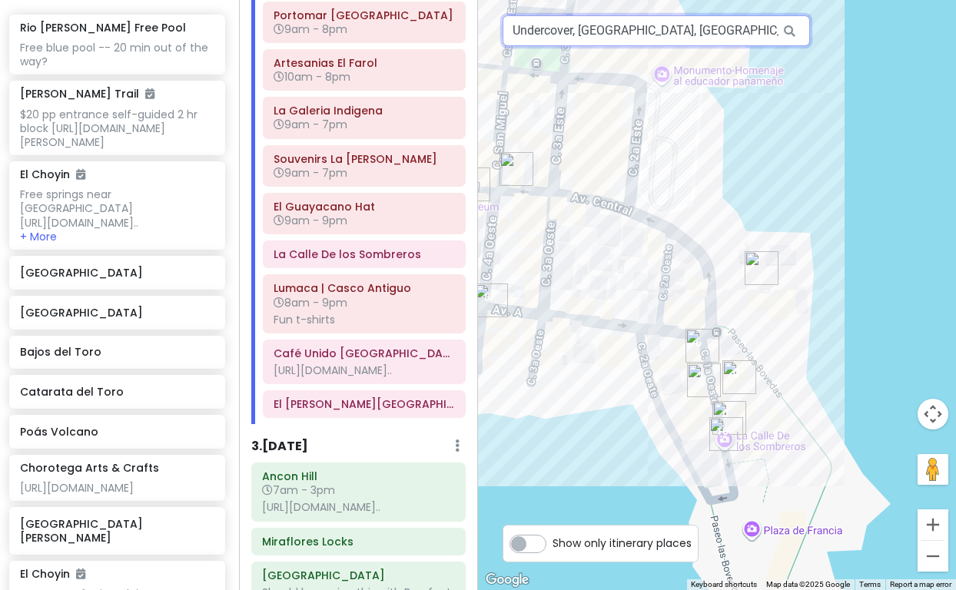
click at [573, 32] on input "Undercover, [GEOGRAPHIC_DATA], [GEOGRAPHIC_DATA]" at bounding box center [656, 30] width 307 height 31
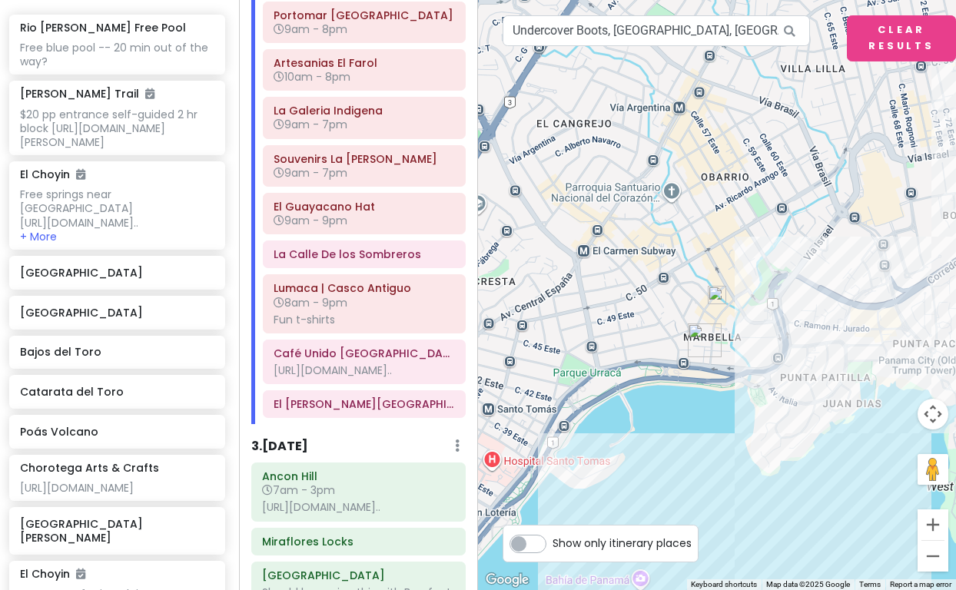
click at [716, 298] on img at bounding box center [717, 295] width 18 height 18
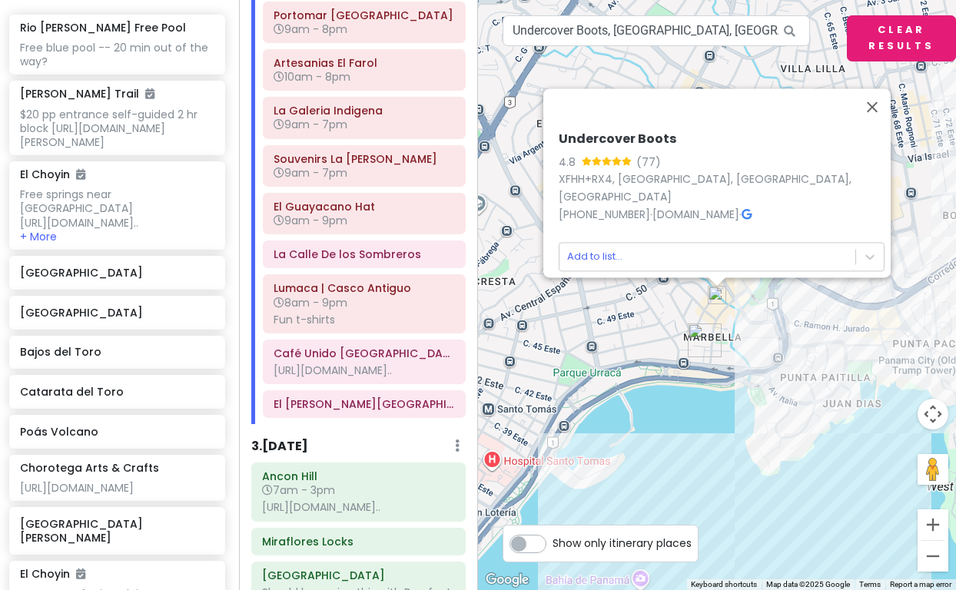
click at [872, 47] on button "Clear Results" at bounding box center [901, 38] width 109 height 46
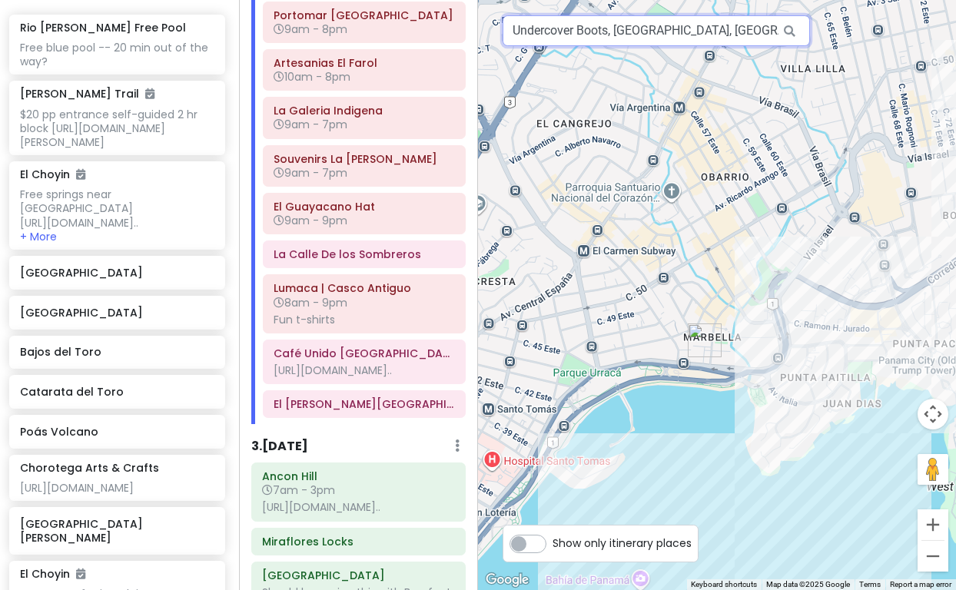
click at [688, 29] on input "Undercover Boots, [GEOGRAPHIC_DATA], [GEOGRAPHIC_DATA]" at bounding box center [656, 30] width 307 height 31
drag, startPoint x: 610, startPoint y: 33, endPoint x: 499, endPoint y: 28, distance: 110.8
click at [499, 28] on div "12 5 1 8 11 10 9 6 4 7 3 13 2 Undercover Boots, [GEOGRAPHIC_DATA], [GEOGRAPHIC_…" at bounding box center [717, 295] width 478 height 590
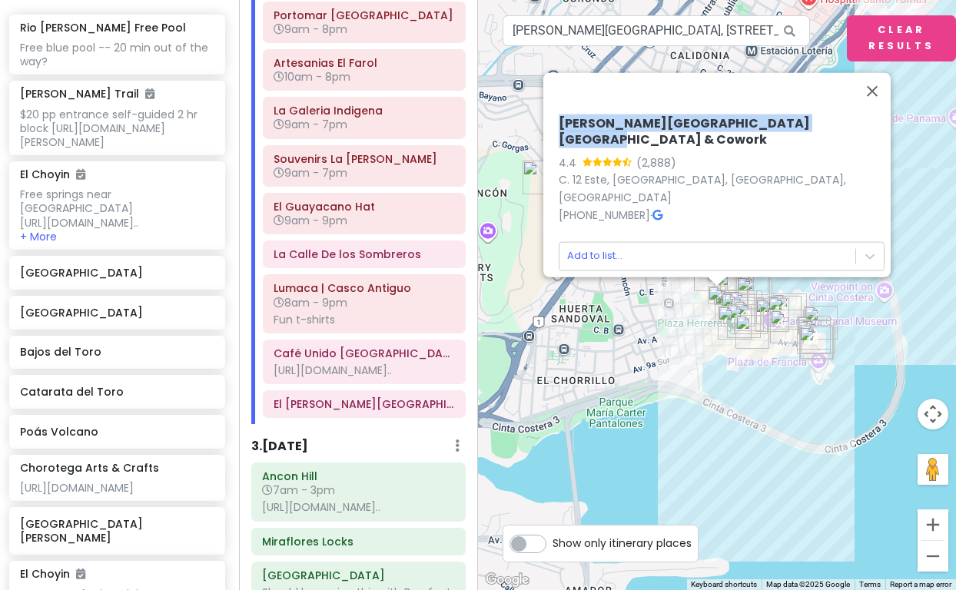
drag, startPoint x: 821, startPoint y: 148, endPoint x: 547, endPoint y: 148, distance: 273.6
click at [553, 148] on div "[PERSON_NAME][GEOGRAPHIC_DATA] & Cowork 4.4 (2,888) C. 12 Este, [GEOGRAPHIC_DAT…" at bounding box center [722, 194] width 338 height 168
copy h6 "[PERSON_NAME][GEOGRAPHIC_DATA] [GEOGRAPHIC_DATA] & Cowork"
click at [872, 38] on button "Clear Results" at bounding box center [901, 38] width 109 height 46
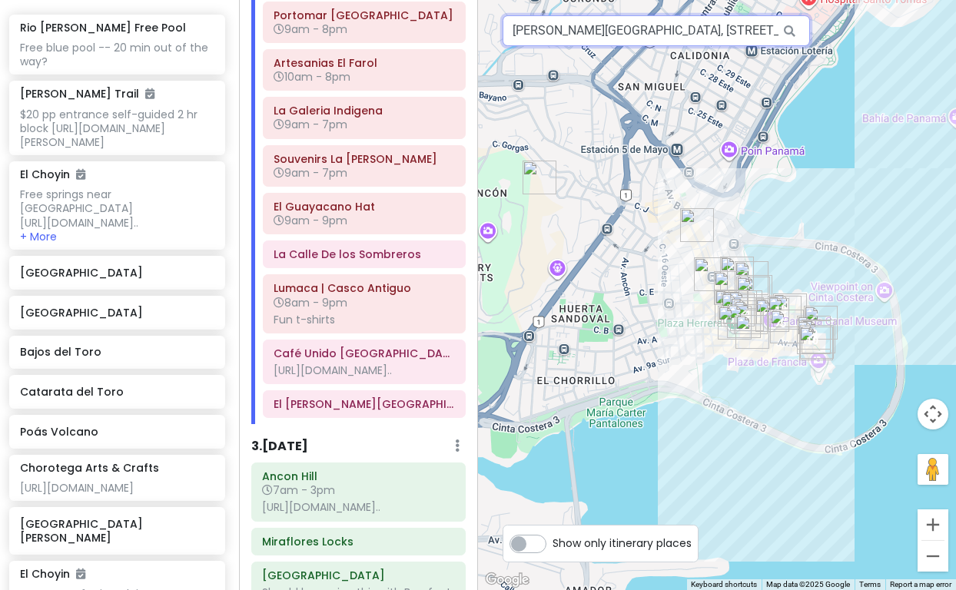
click at [669, 37] on input "[PERSON_NAME][GEOGRAPHIC_DATA], [STREET_ADDRESS]" at bounding box center [656, 30] width 307 height 31
drag, startPoint x: 742, startPoint y: 33, endPoint x: 462, endPoint y: 30, distance: 280.6
click at [462, 30] on div "[GEOGRAPHIC_DATA] [GEOGRAPHIC_DATA] Private Change Dates Make a Copy Delete Tri…" at bounding box center [478, 295] width 956 height 590
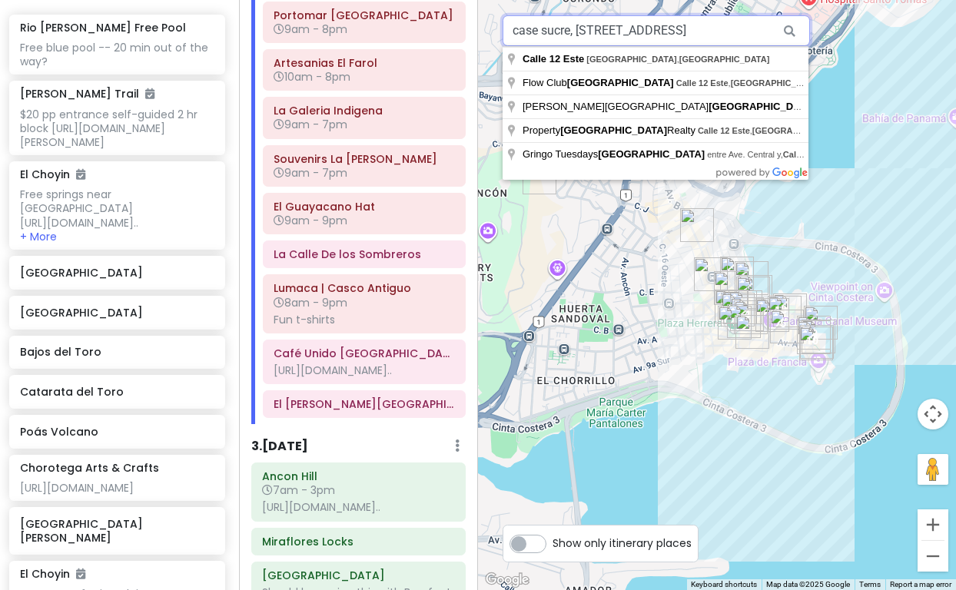
drag, startPoint x: 654, startPoint y: 34, endPoint x: 580, endPoint y: 32, distance: 74.6
click at [580, 32] on input "case sucre, [STREET_ADDRESS]" at bounding box center [656, 30] width 307 height 31
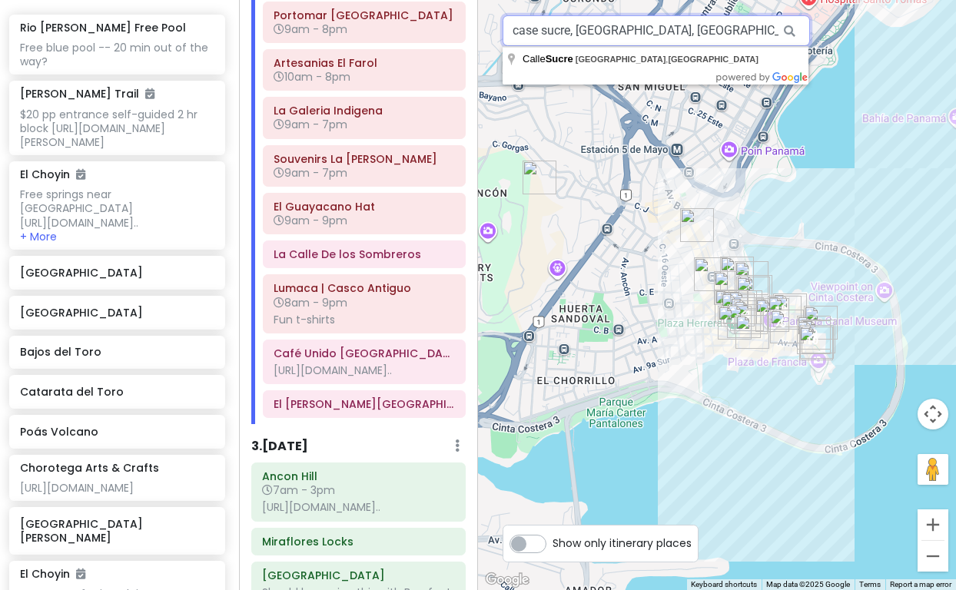
click at [535, 32] on input "case sucre, [GEOGRAPHIC_DATA], [GEOGRAPHIC_DATA]" at bounding box center [656, 30] width 307 height 31
click at [534, 32] on input "case sucre, [GEOGRAPHIC_DATA], [GEOGRAPHIC_DATA]" at bounding box center [656, 30] width 307 height 31
type input "[GEOGRAPHIC_DATA], [GEOGRAPHIC_DATA], [GEOGRAPHIC_DATA]"
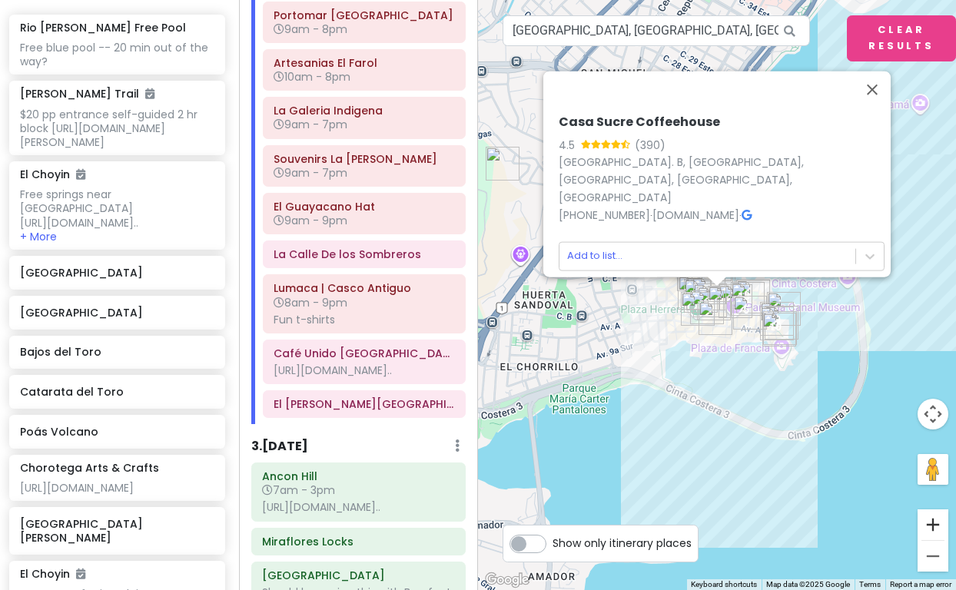
click at [935, 520] on button "Zoom in" at bounding box center [933, 525] width 31 height 31
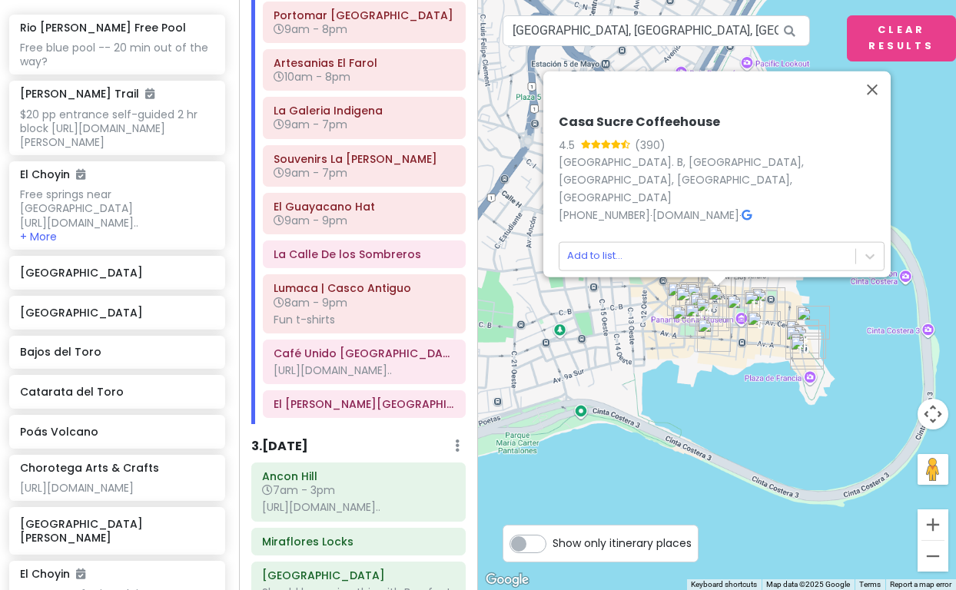
click at [935, 520] on button "Zoom in" at bounding box center [933, 525] width 31 height 31
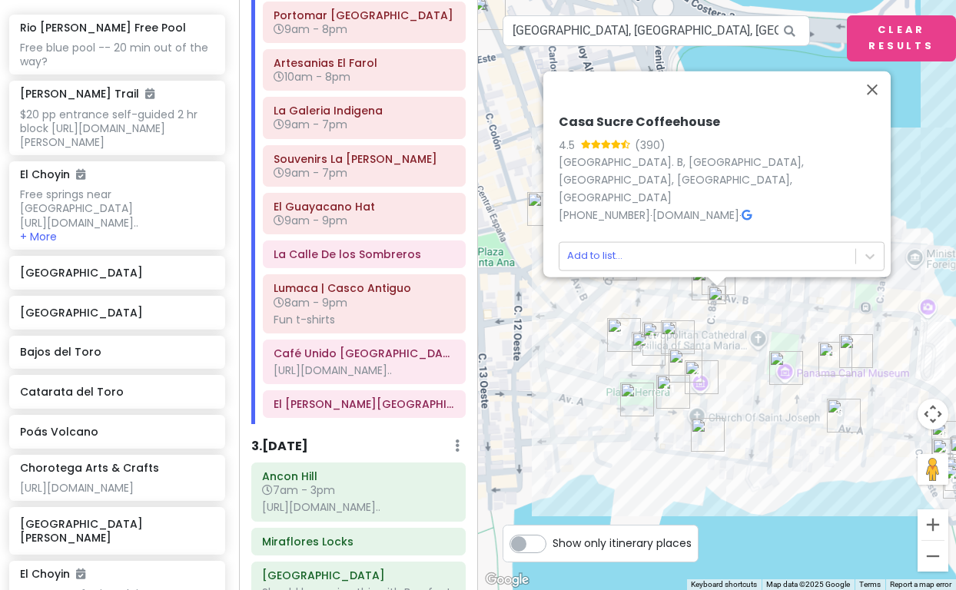
click at [935, 520] on button "Zoom in" at bounding box center [933, 525] width 31 height 31
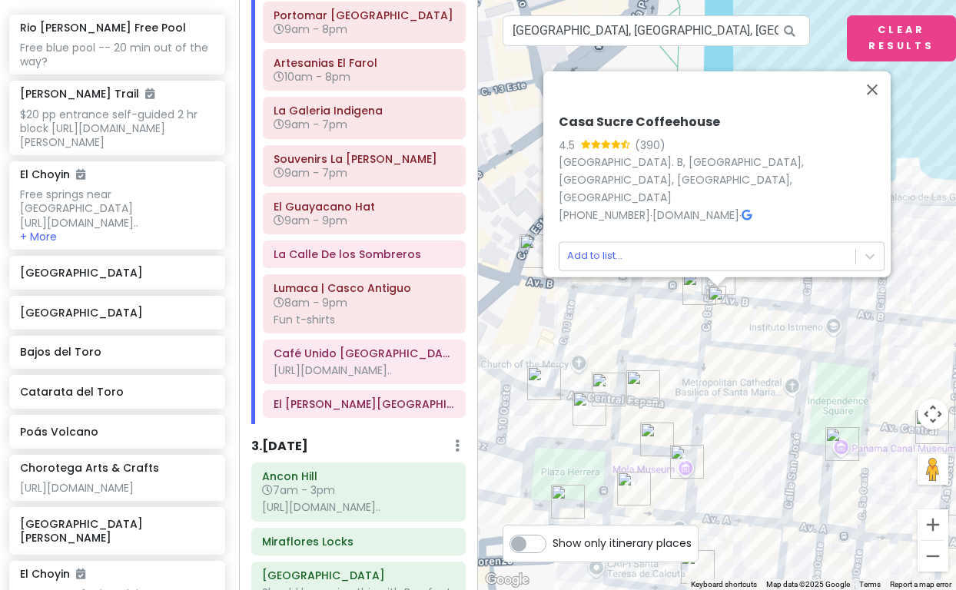
click at [935, 520] on button "Zoom in" at bounding box center [933, 525] width 31 height 31
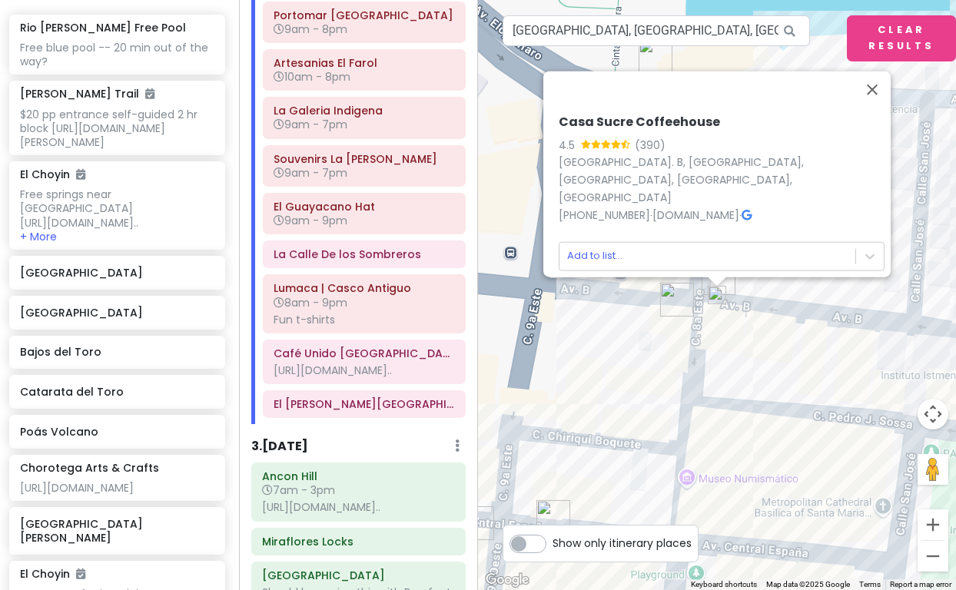
click at [935, 520] on button "Zoom in" at bounding box center [933, 525] width 31 height 31
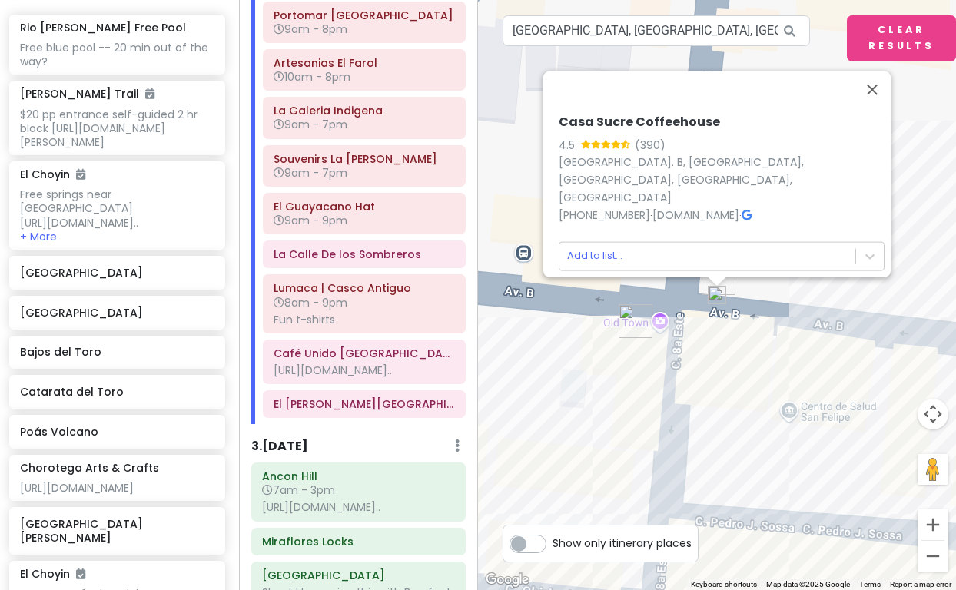
click at [718, 295] on img at bounding box center [717, 295] width 18 height 18
click at [586, 247] on body "[GEOGRAPHIC_DATA] [GEOGRAPHIC_DATA] Private Change Dates Make a Copy Delete Tri…" at bounding box center [478, 295] width 956 height 590
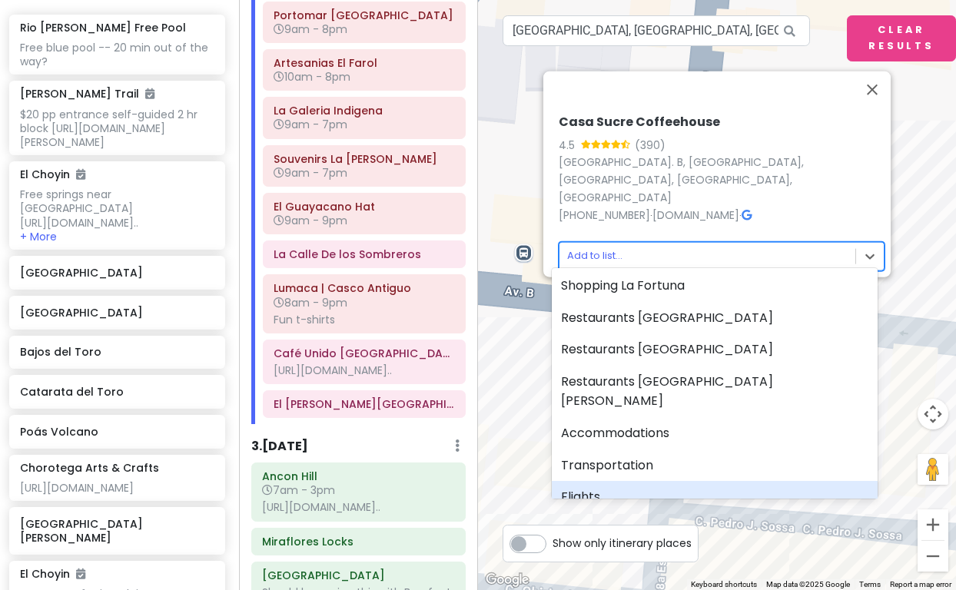
scroll to position [167, 0]
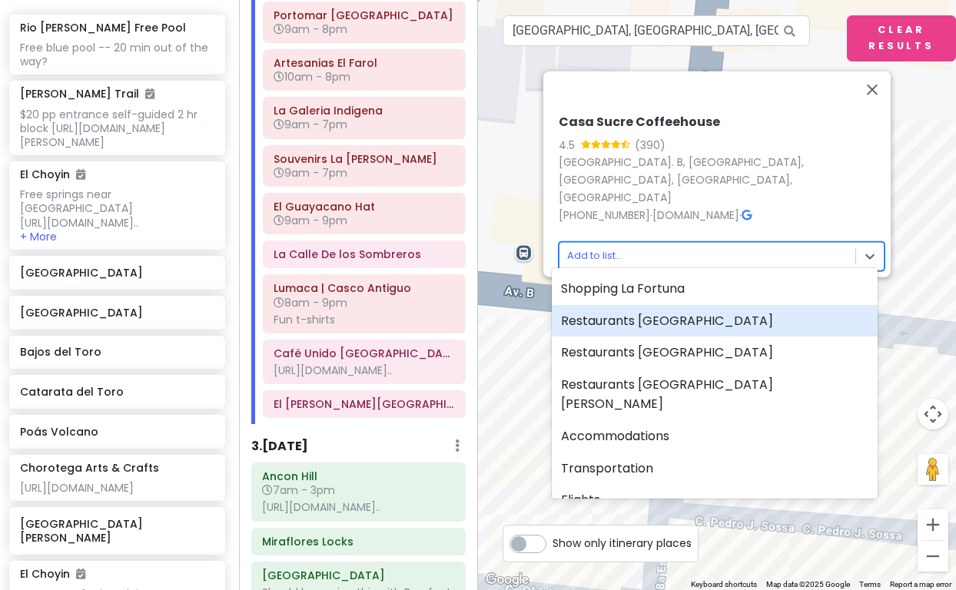
click at [610, 325] on div "Restaurants [GEOGRAPHIC_DATA]" at bounding box center [715, 321] width 326 height 32
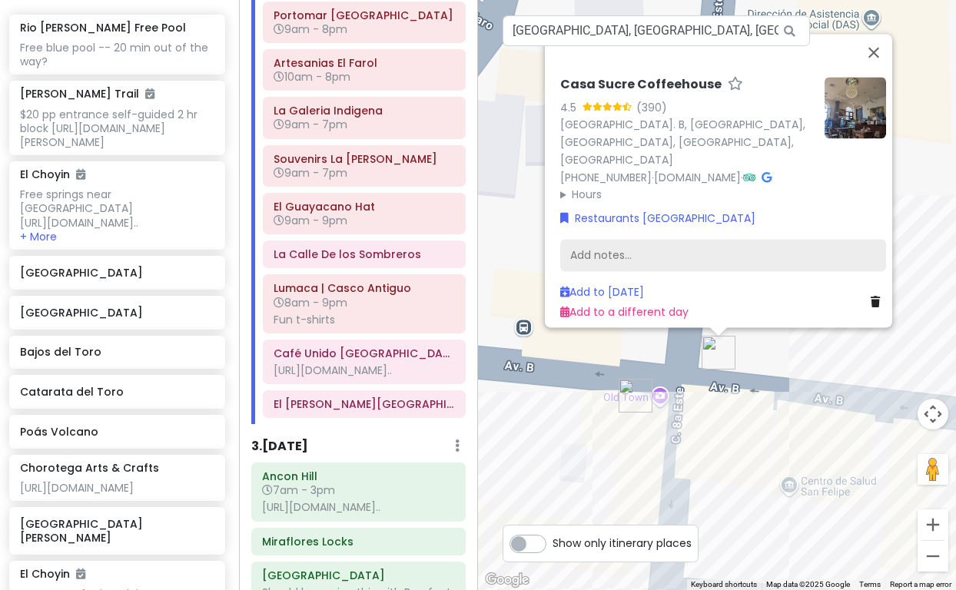
click at [576, 243] on div "Add notes..." at bounding box center [723, 256] width 326 height 32
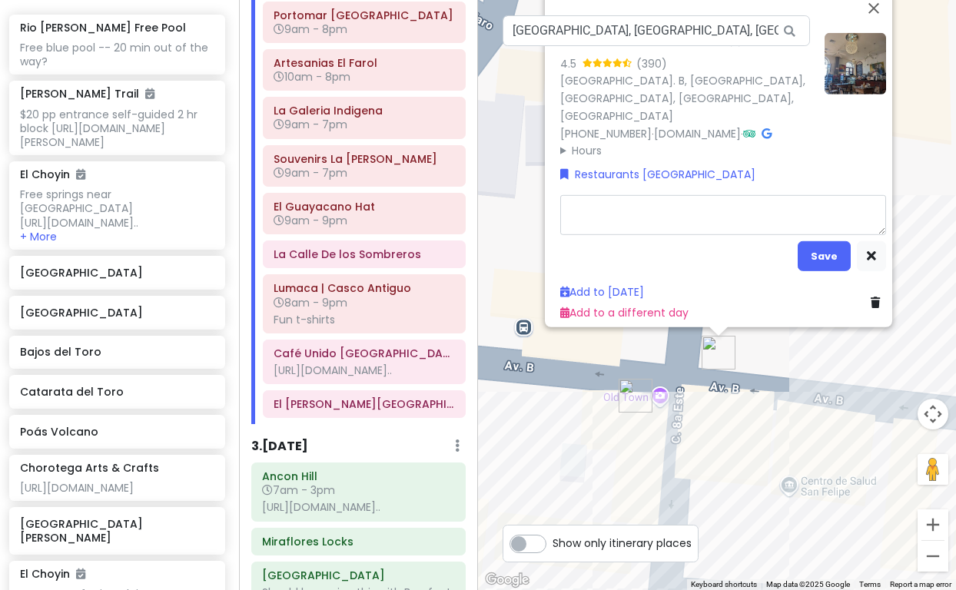
type textarea "x"
type textarea "L"
type textarea "x"
type textarea "Lu"
type textarea "x"
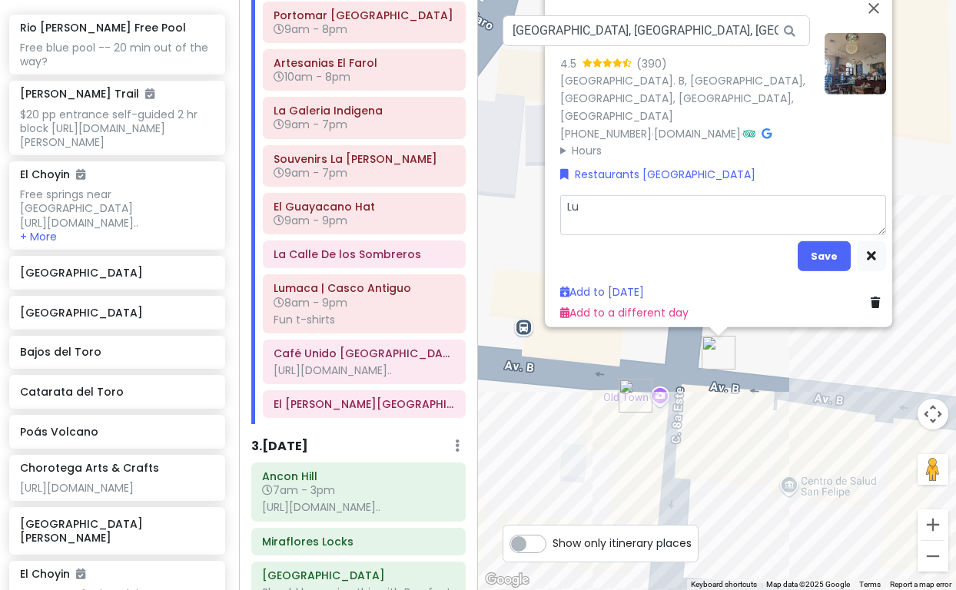
type textarea "Lun"
type textarea "x"
type textarea "Lunc"
type textarea "x"
type textarea "Lunch"
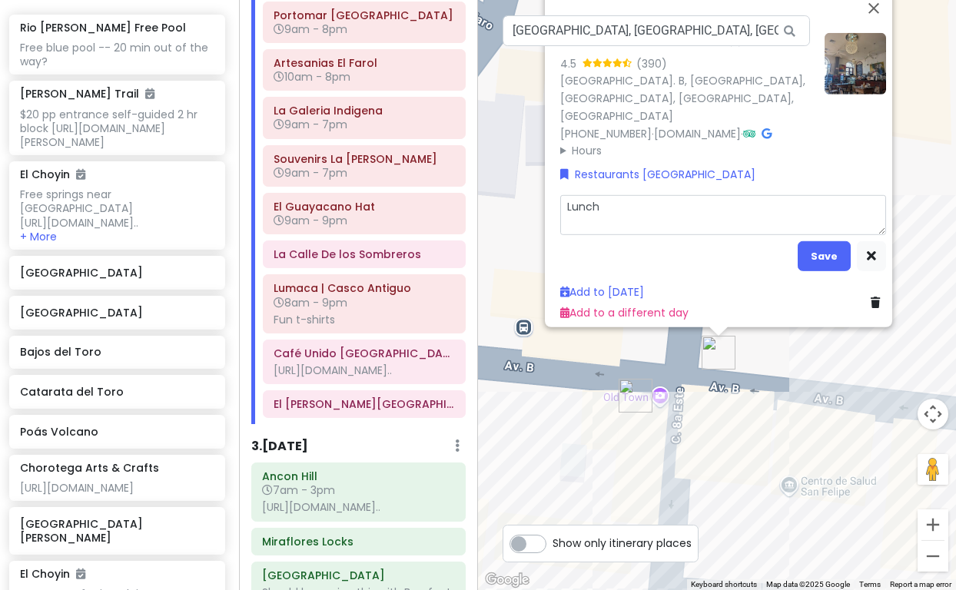
type textarea "x"
type textarea "Lunch"
type textarea "x"
type textarea "Lunch i"
type textarea "x"
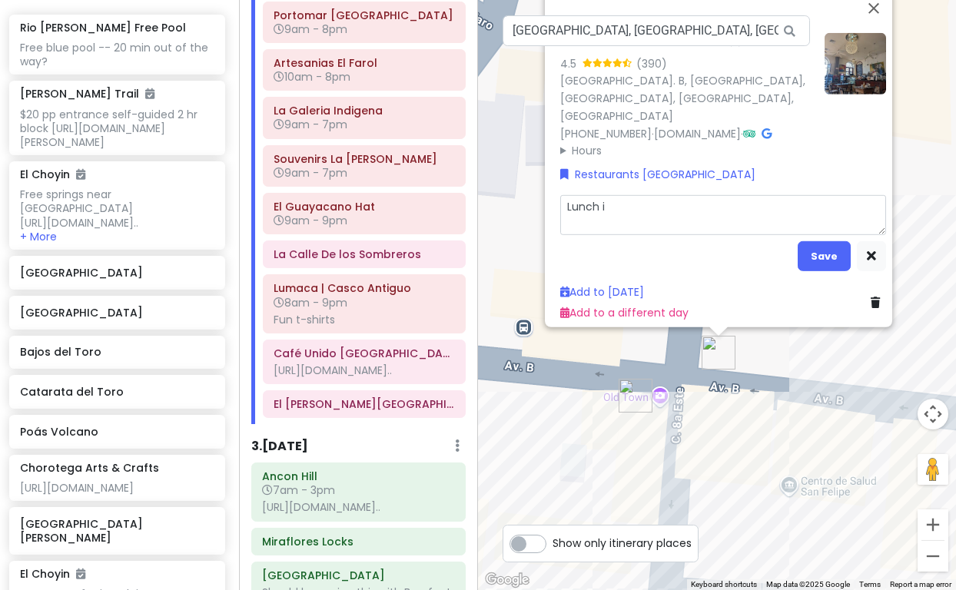
type textarea "Lunch if"
type textarea "x"
type textarea "Lunch if"
type textarea "x"
type textarea "Lunch if i"
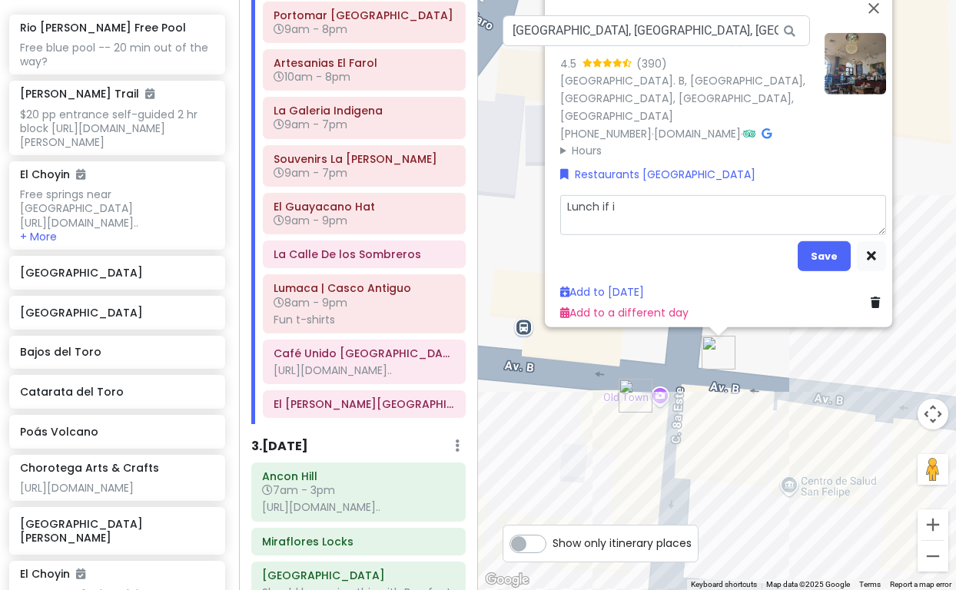
type textarea "x"
type textarea "Lunch if in"
type textarea "x"
type textarea "Lunch if in"
type textarea "x"
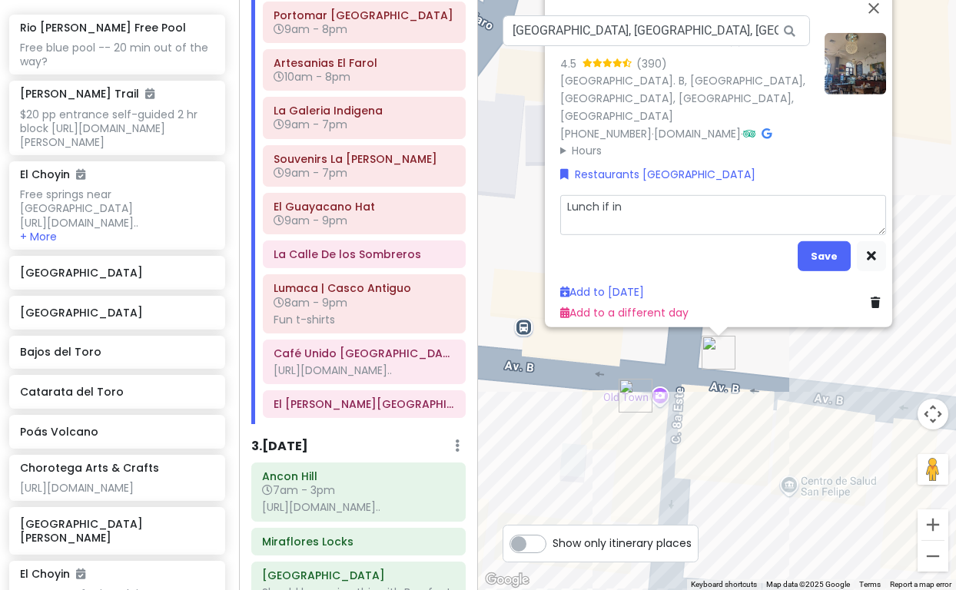
type textarea "Lunch if in t"
type textarea "x"
type textarea "Lunch if in th"
type textarea "x"
type textarea "Lunch if in the"
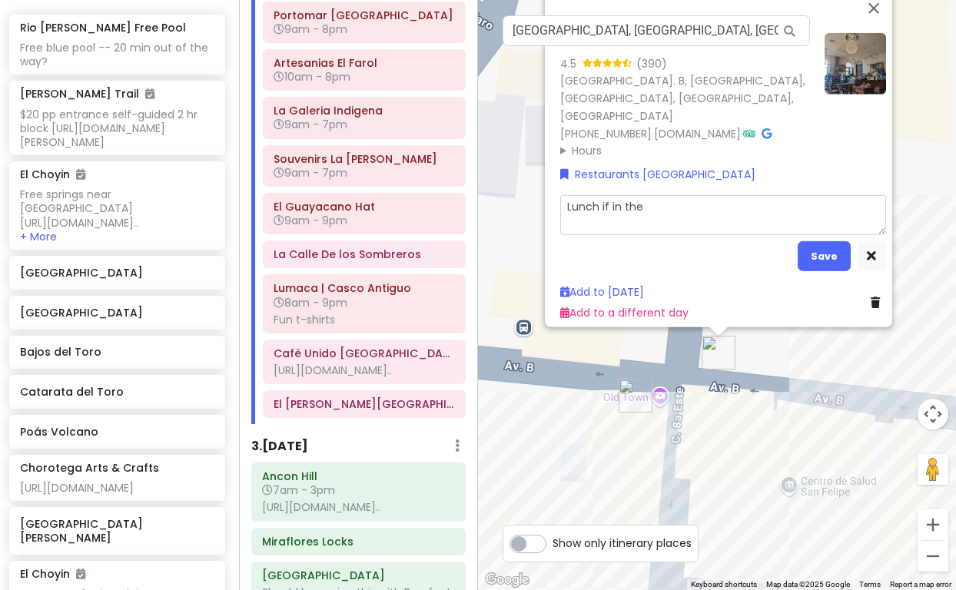
type textarea "x"
type textarea "Lunch if in the"
type textarea "x"
type textarea "Lunch if in the a"
type textarea "x"
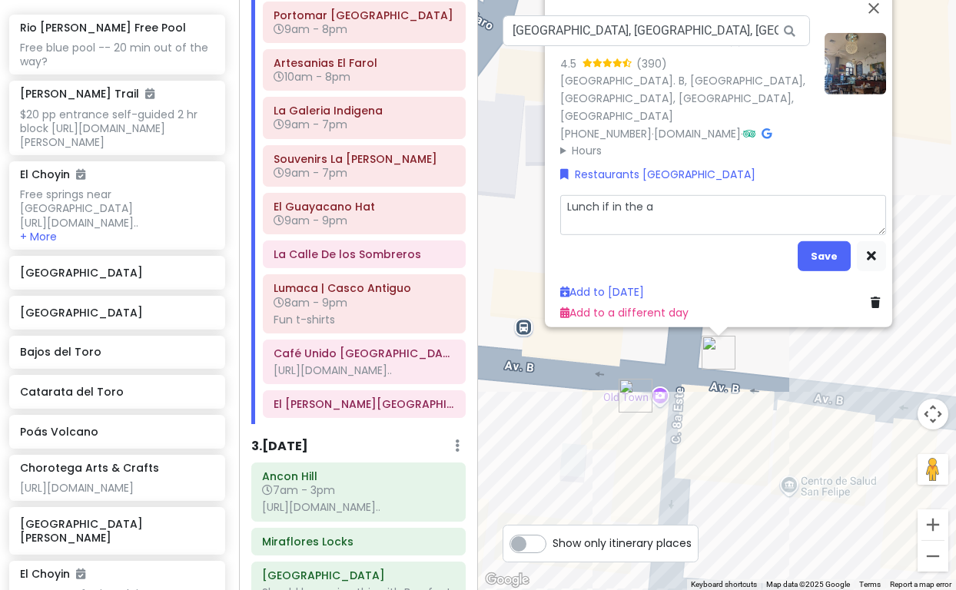
type textarea "Lunch if in the ar"
type textarea "x"
type textarea "Lunch if in the are"
type textarea "x"
type textarea "Lunch if in the area"
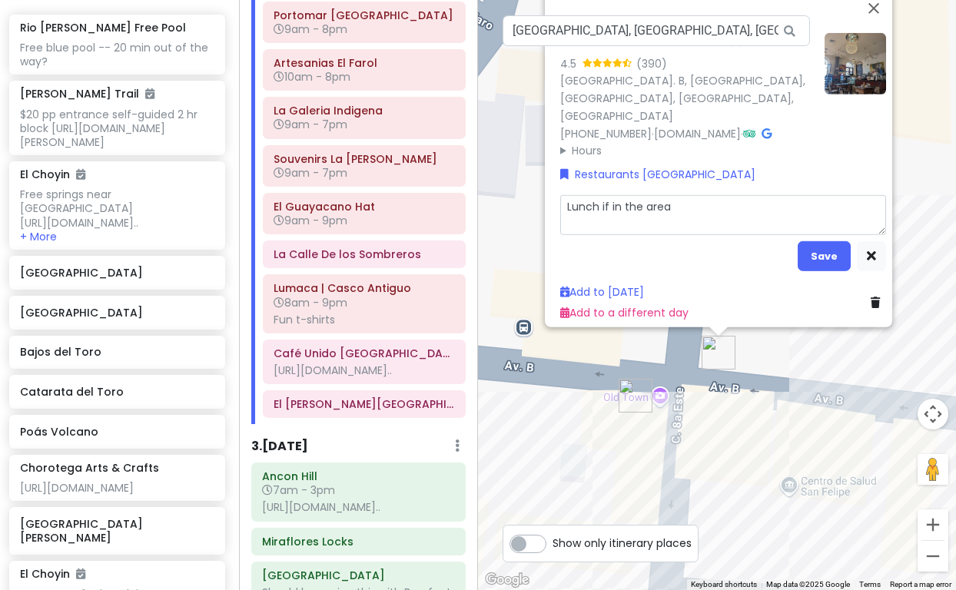
type textarea "x"
type textarea "Lunch if in the area"
type textarea "x"
type textarea "Lunch if in the area -"
type textarea "x"
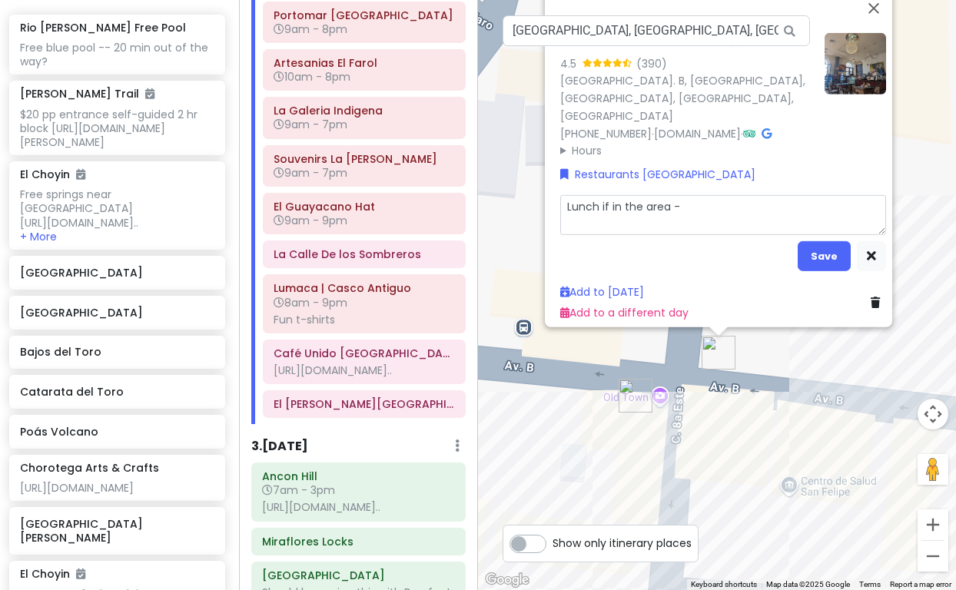
type textarea "Lunch if in the area --"
type textarea "x"
type textarea "Lunch if in the area --"
click at [871, 297] on icon at bounding box center [875, 302] width 9 height 11
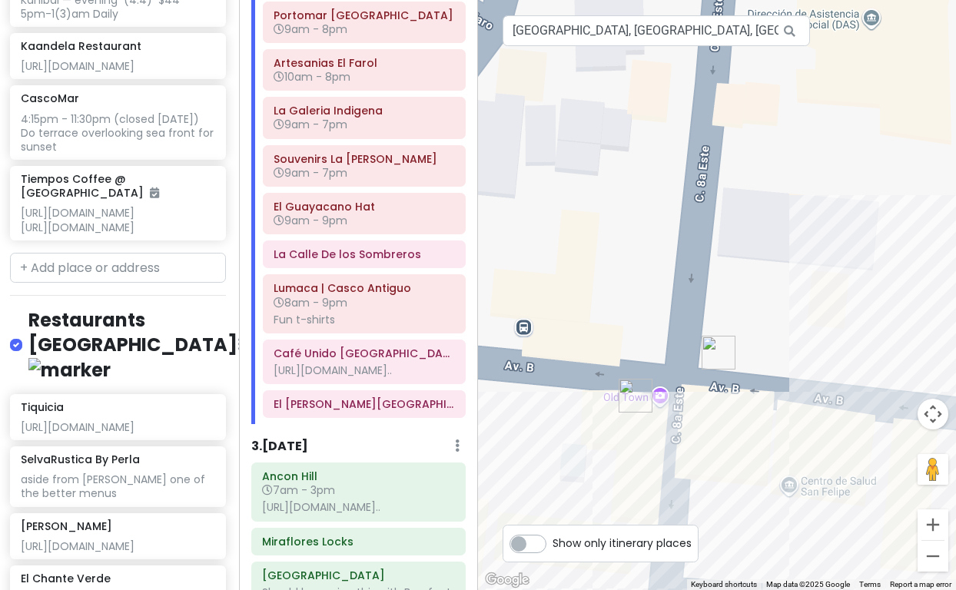
scroll to position [6430, 2]
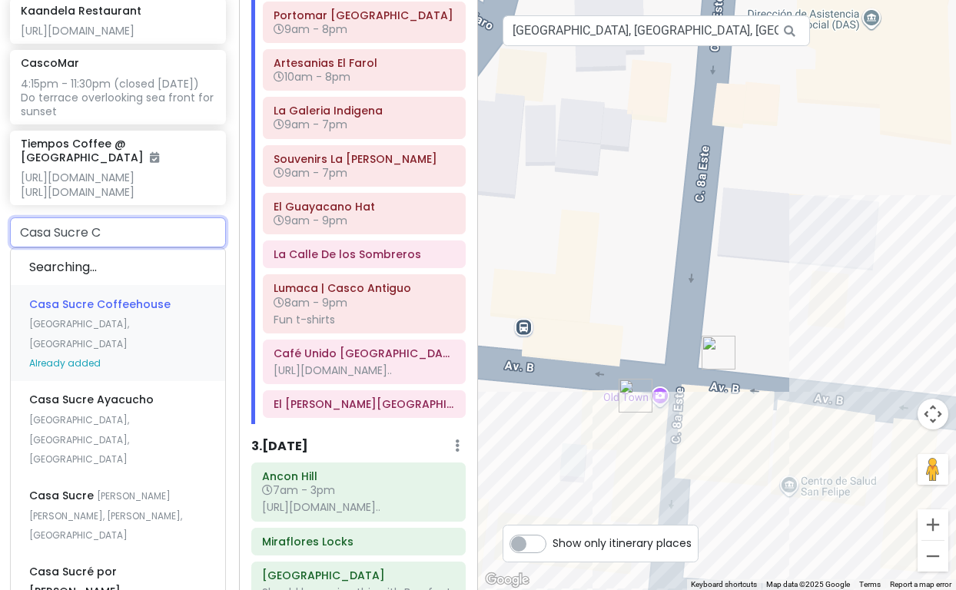
type input "Casa Sucre Co"
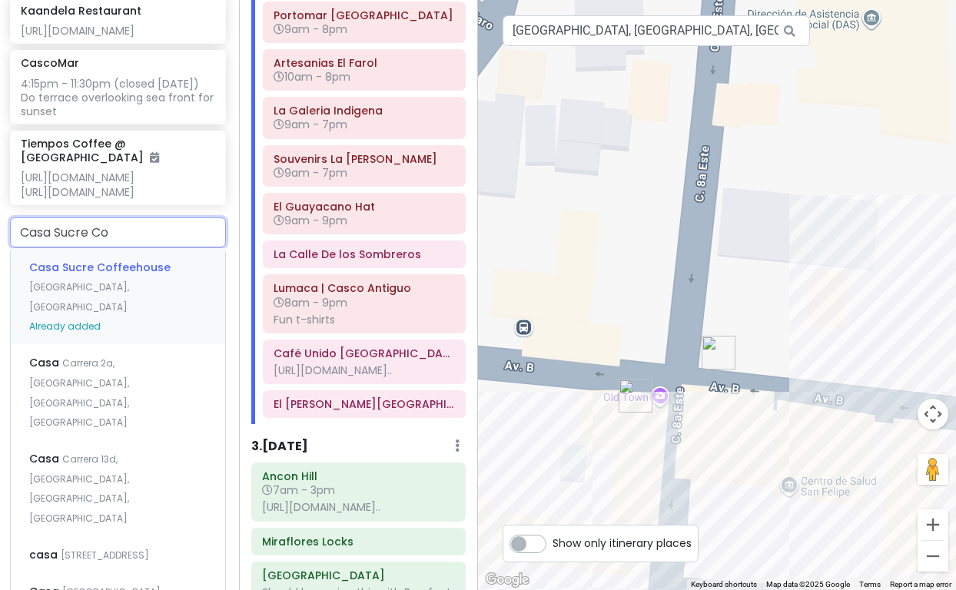
click at [92, 275] on span "Casa Sucre Coffeehouse" at bounding box center [99, 267] width 141 height 15
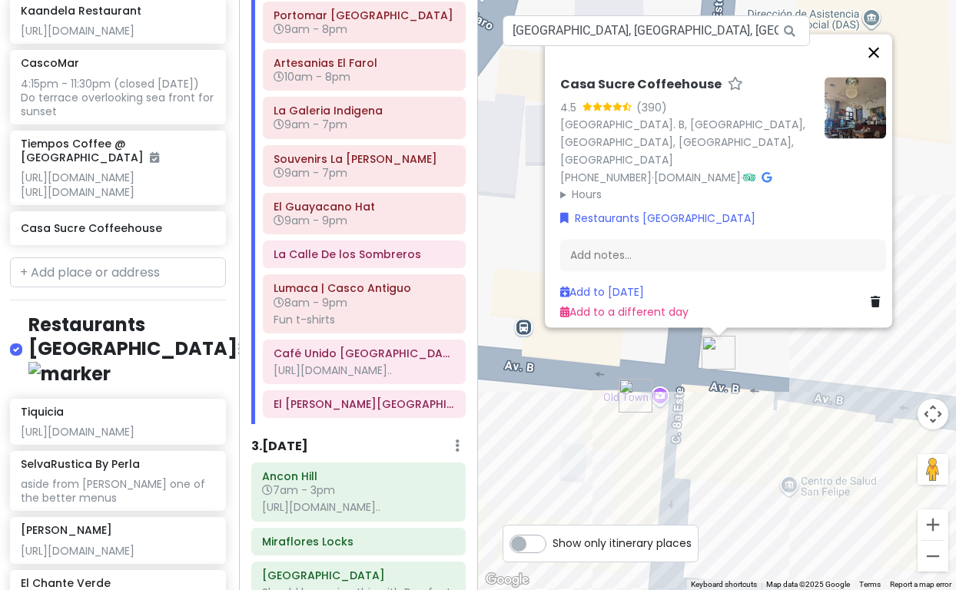
click at [882, 62] on button "Close" at bounding box center [873, 52] width 37 height 37
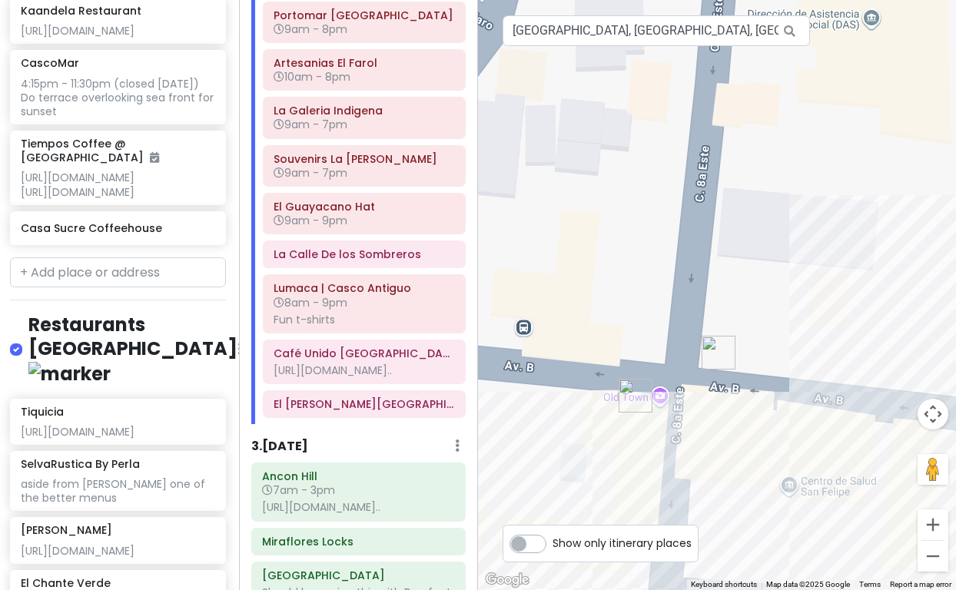
click at [717, 352] on img "Casa Sucre Coffeehouse" at bounding box center [719, 353] width 34 height 34
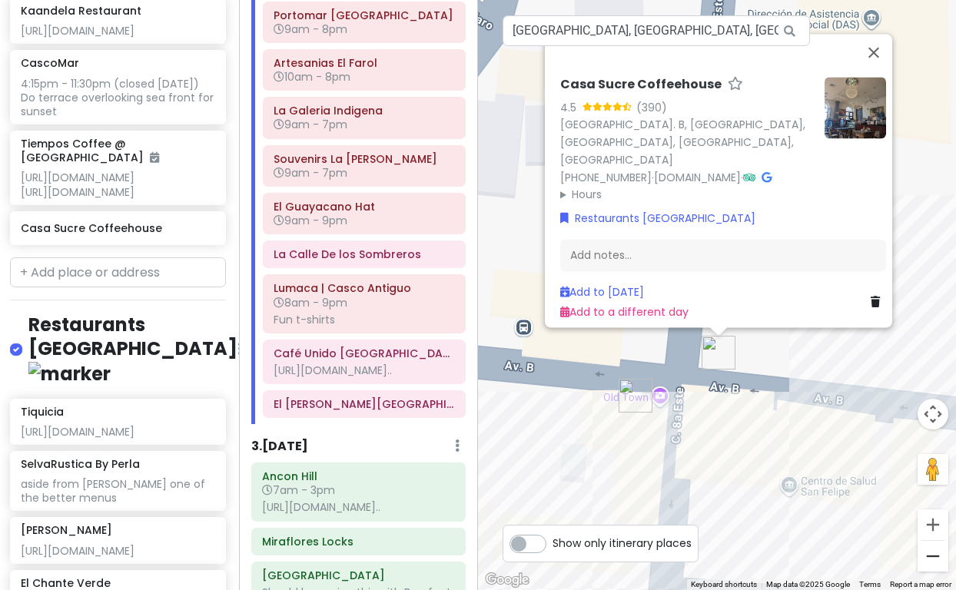
click at [933, 555] on button "Zoom out" at bounding box center [933, 556] width 31 height 31
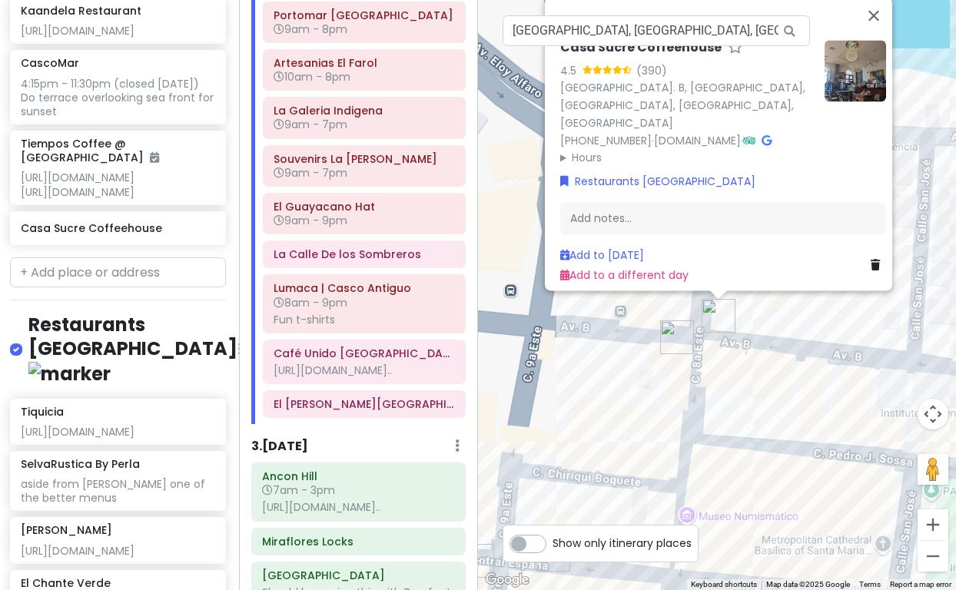
click at [933, 555] on button "Zoom out" at bounding box center [933, 556] width 31 height 31
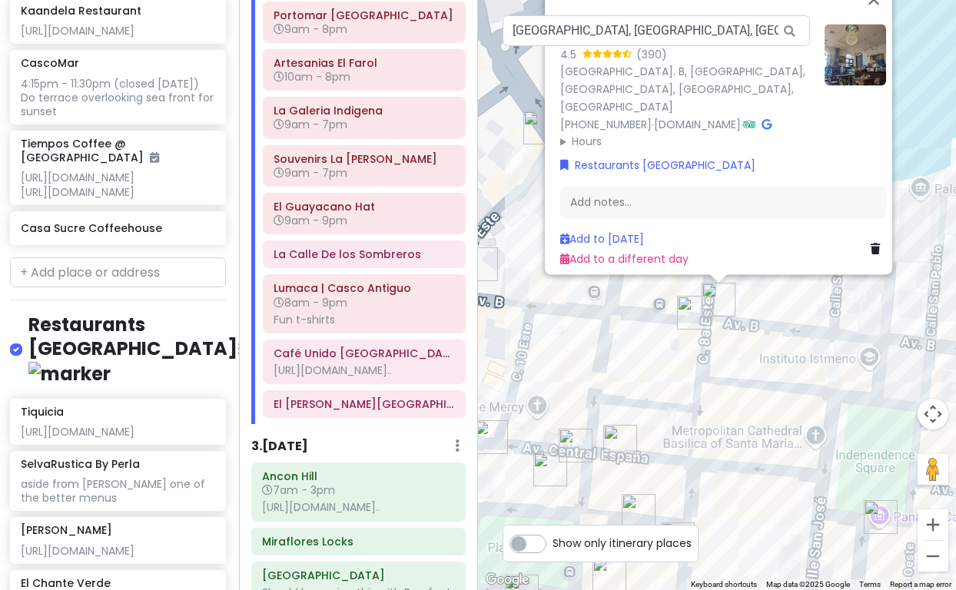
click at [933, 555] on button "Zoom out" at bounding box center [933, 556] width 31 height 31
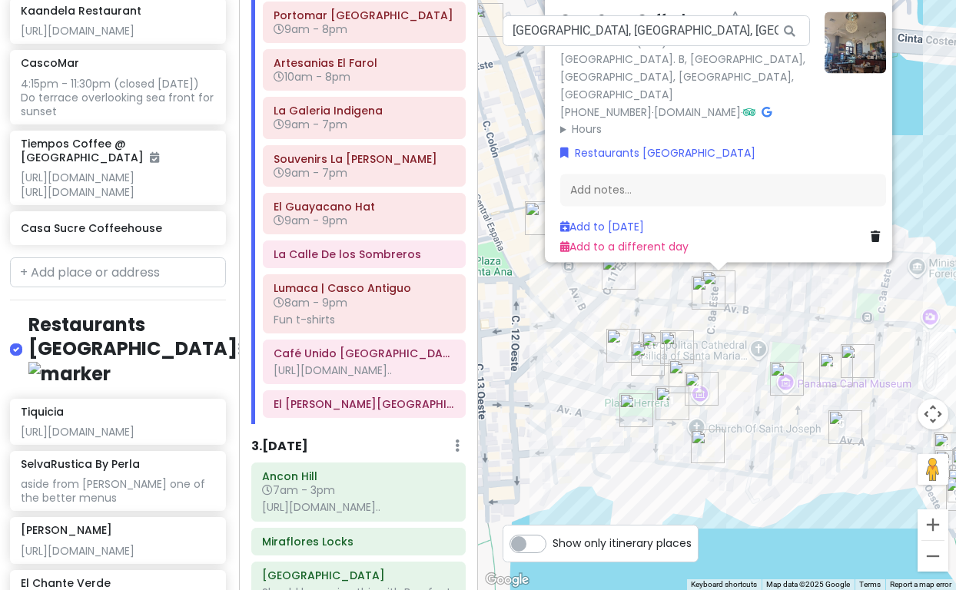
click at [933, 555] on button "Zoom out" at bounding box center [933, 556] width 31 height 31
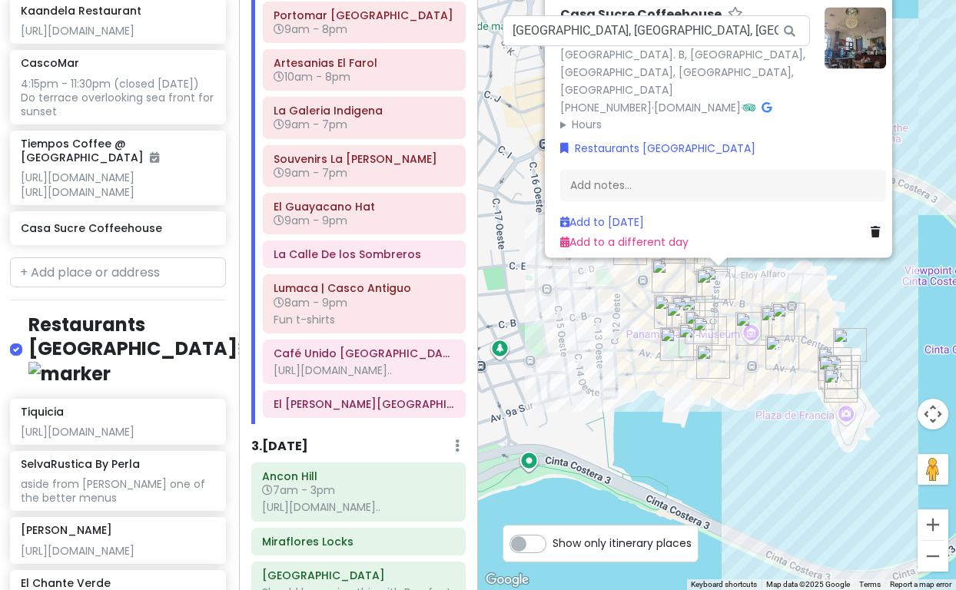
click at [933, 555] on button "Zoom out" at bounding box center [933, 556] width 31 height 31
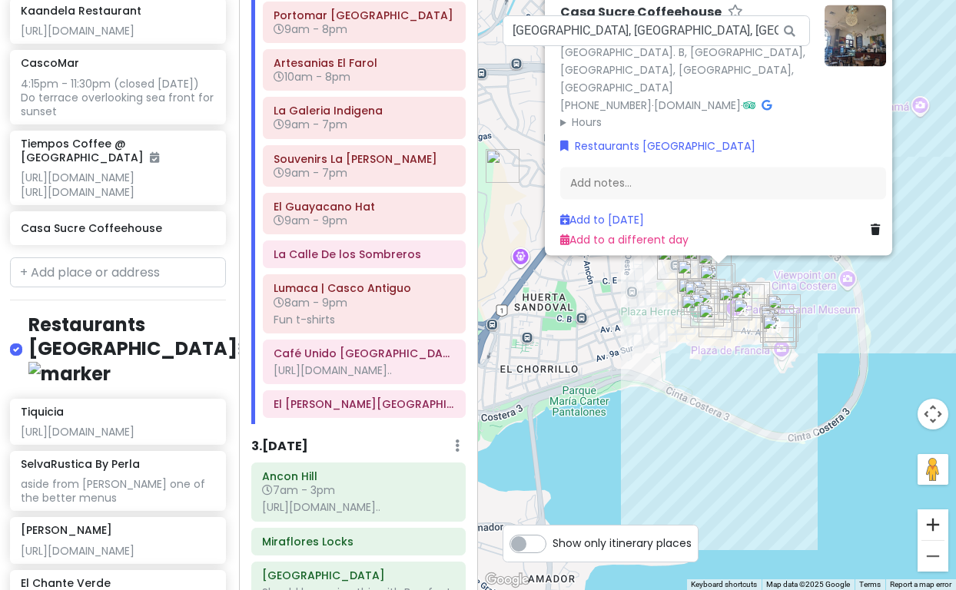
click at [932, 531] on button "Zoom in" at bounding box center [933, 525] width 31 height 31
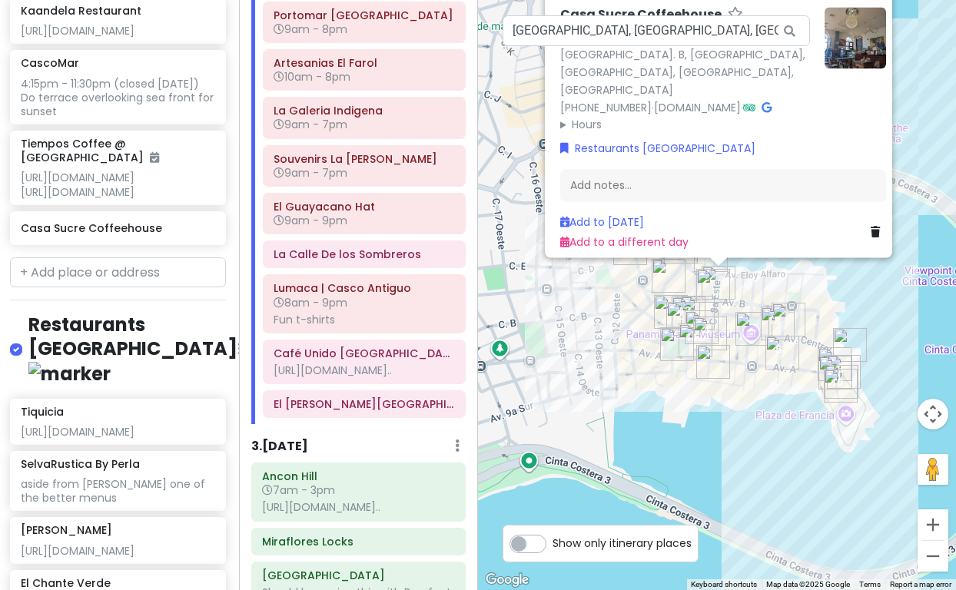
click at [932, 531] on button "Zoom in" at bounding box center [933, 525] width 31 height 31
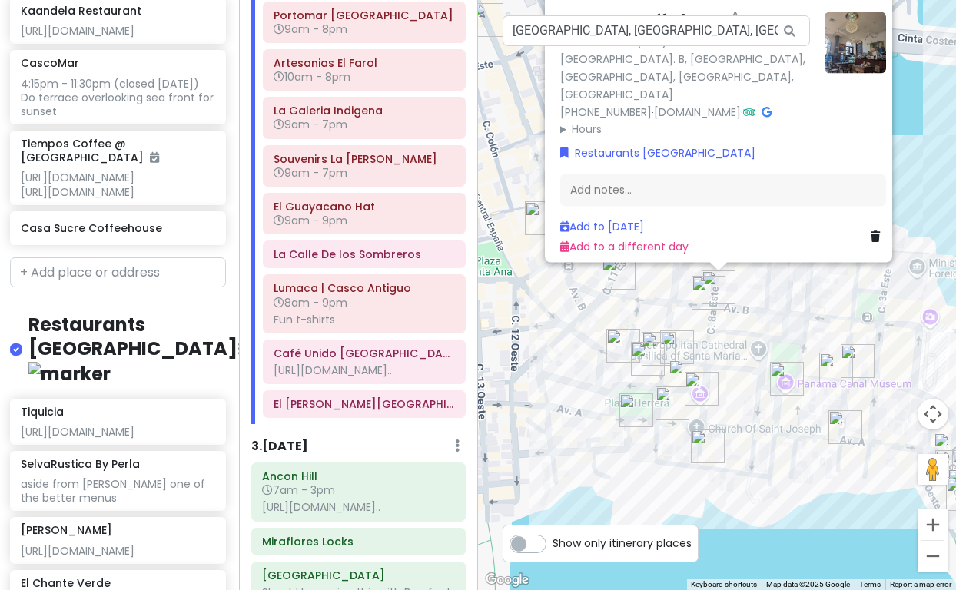
click at [706, 438] on img "CascoMar" at bounding box center [708, 447] width 34 height 34
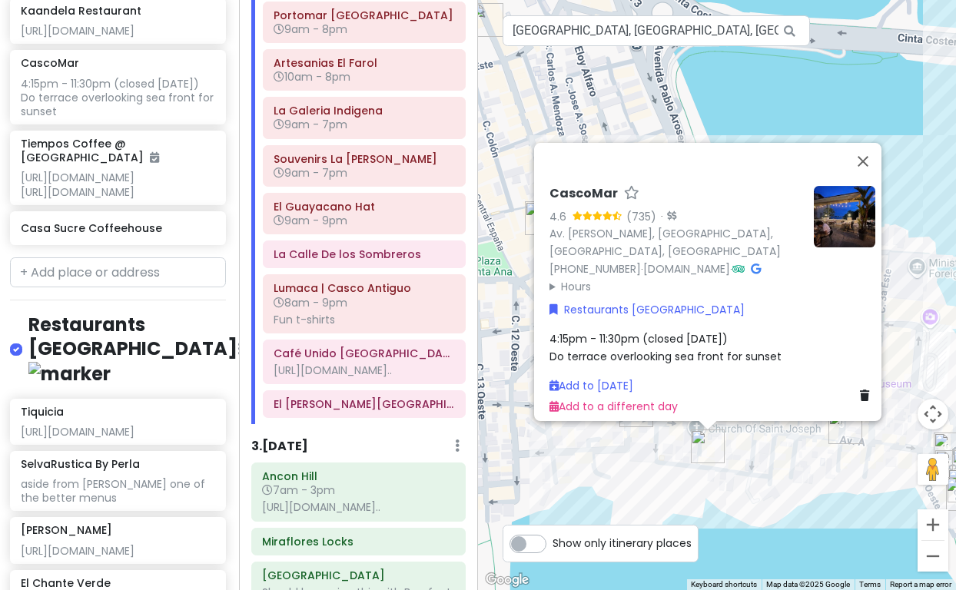
click at [674, 466] on div "CascoMar 4.6 (735) · Av. [PERSON_NAME], [GEOGRAPHIC_DATA], [GEOGRAPHIC_DATA], […" at bounding box center [717, 295] width 478 height 590
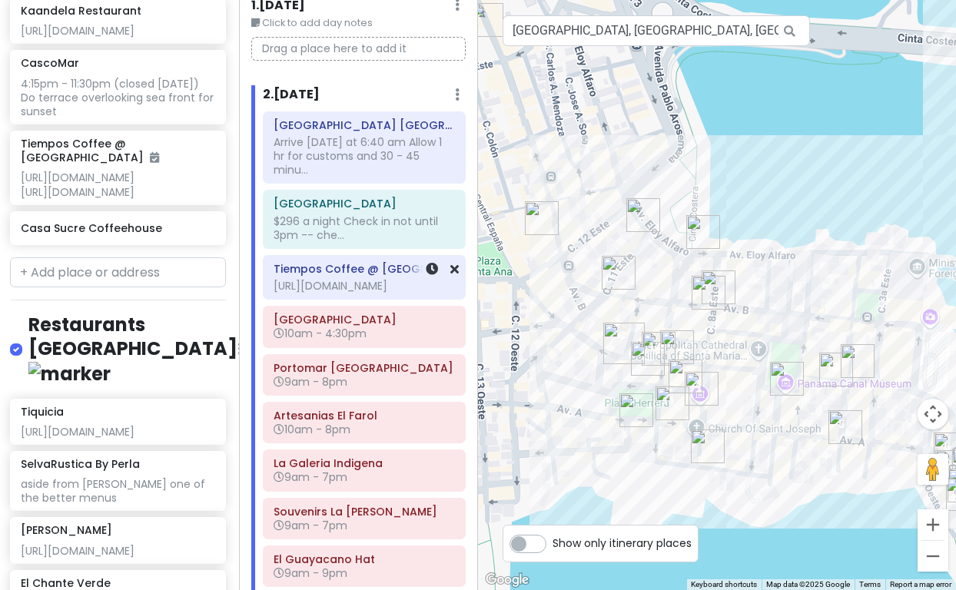
scroll to position [69, 0]
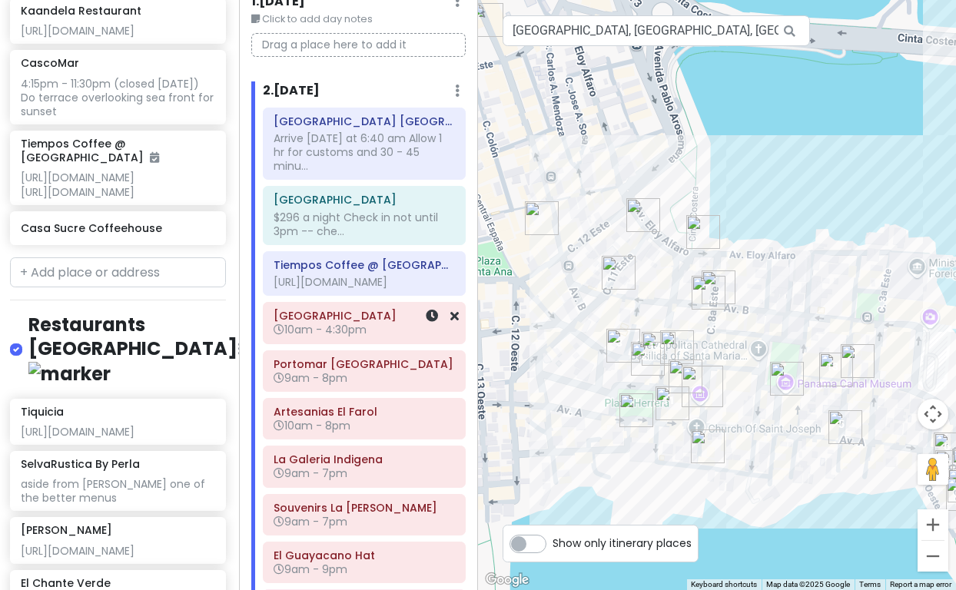
click at [364, 322] on span "10am - 4:30pm" at bounding box center [320, 329] width 93 height 15
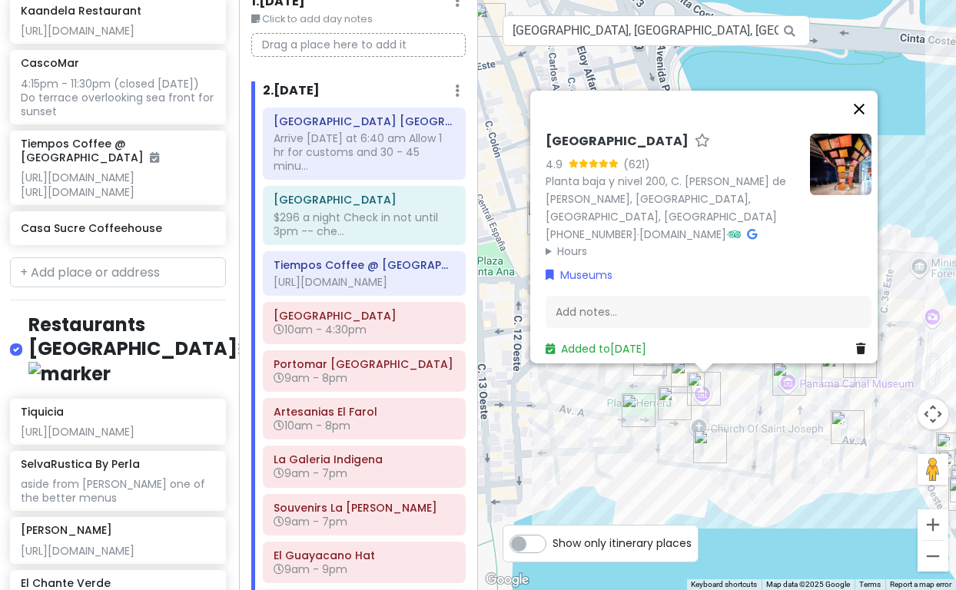
click at [865, 91] on button "Close" at bounding box center [859, 109] width 37 height 37
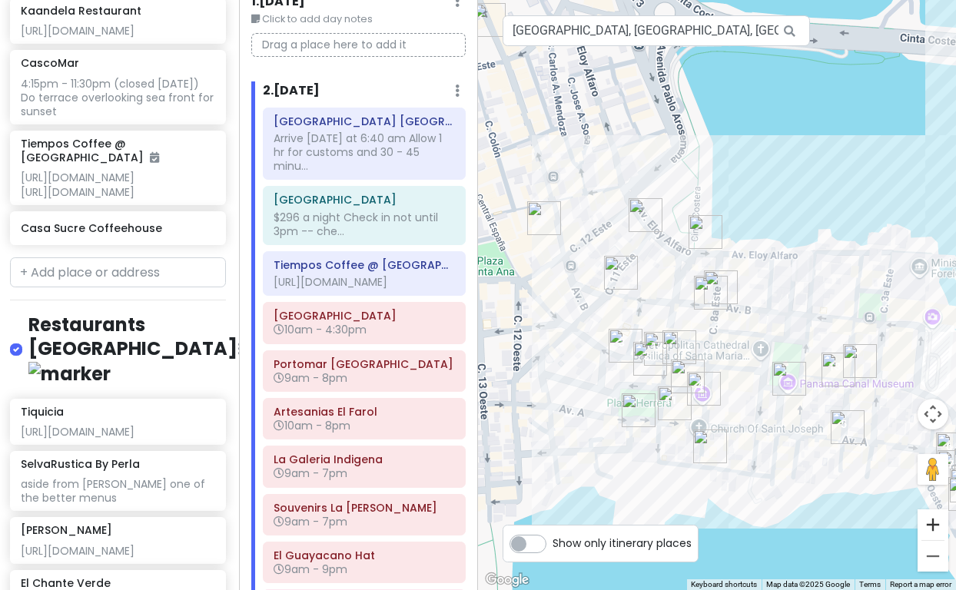
click at [935, 528] on button "Zoom in" at bounding box center [933, 525] width 31 height 31
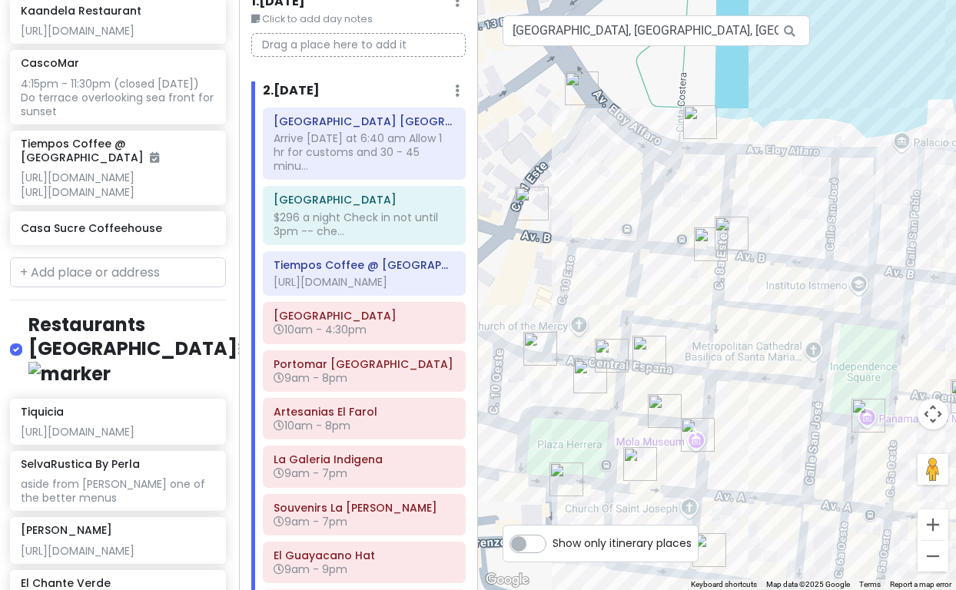
drag, startPoint x: 739, startPoint y: 444, endPoint x: 747, endPoint y: 380, distance: 65.0
click at [747, 380] on div at bounding box center [717, 295] width 478 height 590
click at [369, 375] on h6 "9am - 8pm" at bounding box center [364, 378] width 181 height 14
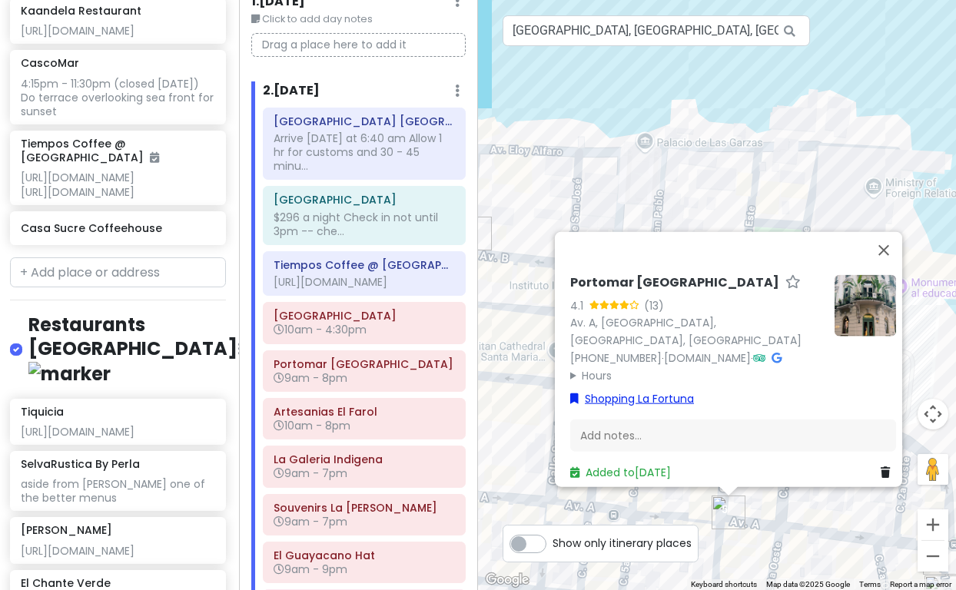
click at [637, 392] on link "Shopping La Fortuna" at bounding box center [632, 398] width 124 height 17
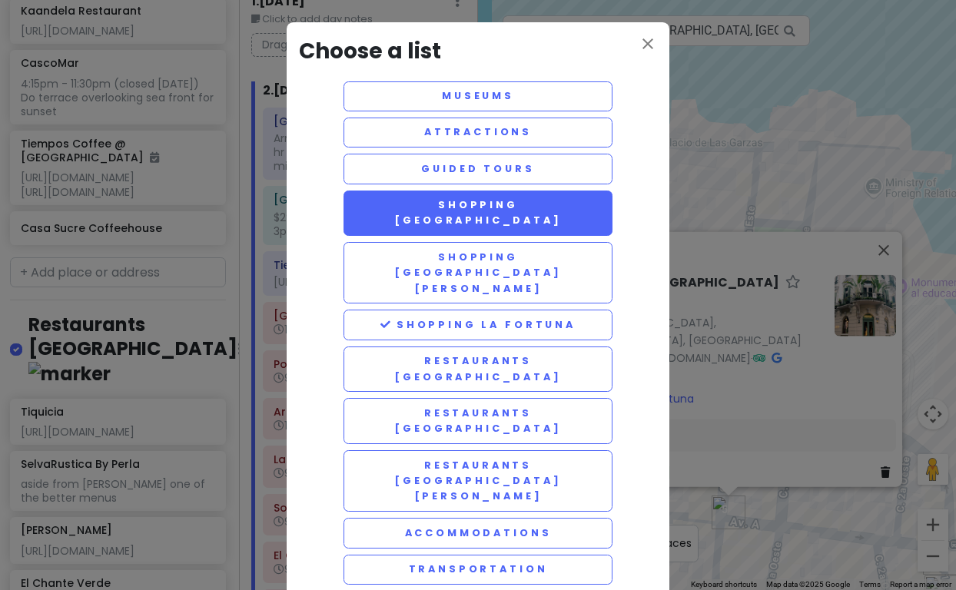
click at [480, 208] on button "Shopping [GEOGRAPHIC_DATA]" at bounding box center [478, 214] width 269 height 46
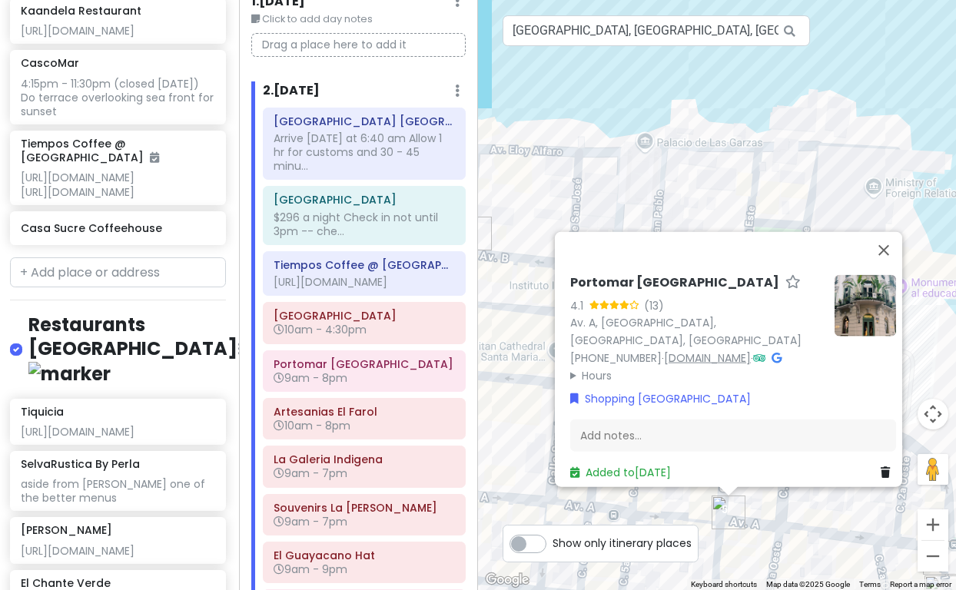
click at [751, 350] on link "[DOMAIN_NAME]" at bounding box center [707, 357] width 87 height 15
click at [881, 467] on icon at bounding box center [885, 472] width 9 height 11
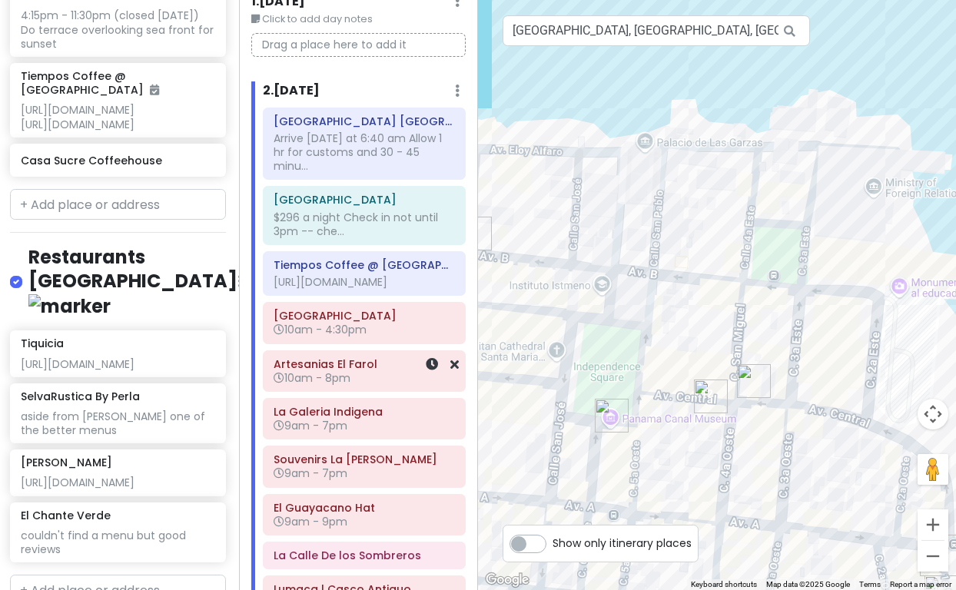
click at [334, 367] on h6 "Artesanias El Farol" at bounding box center [364, 364] width 181 height 14
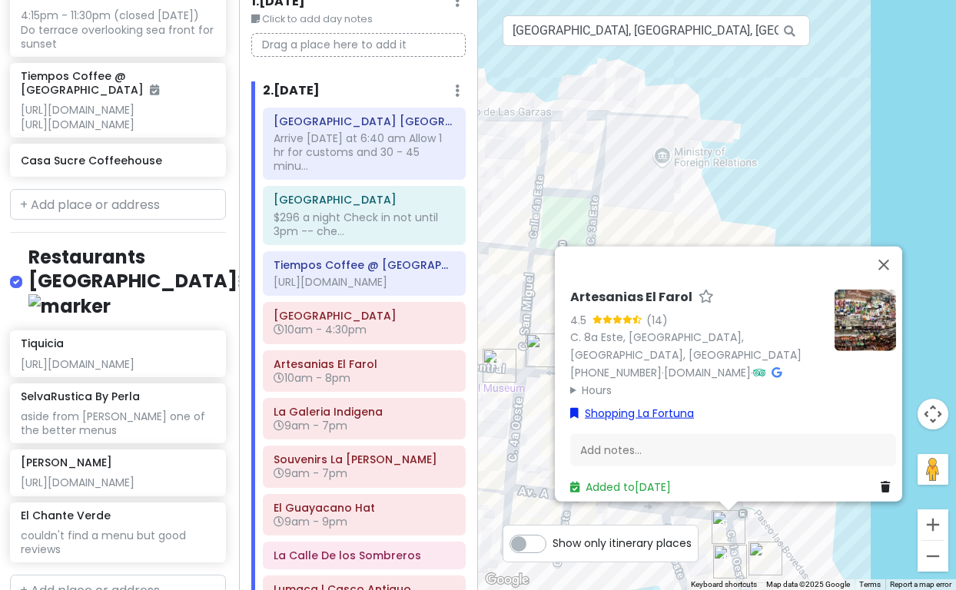
click at [676, 406] on link "Shopping La Fortuna" at bounding box center [632, 413] width 124 height 17
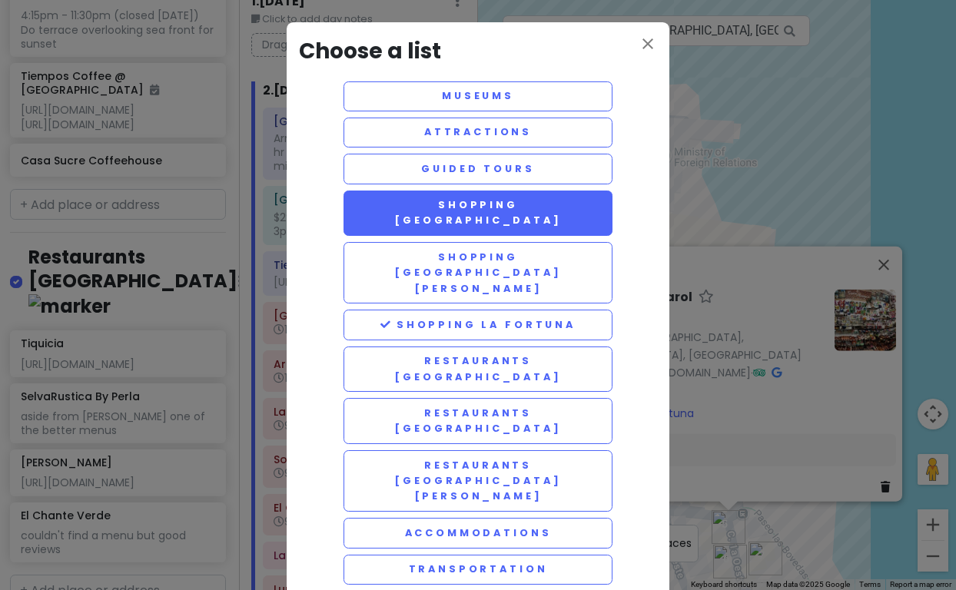
click at [496, 202] on button "Shopping [GEOGRAPHIC_DATA]" at bounding box center [478, 214] width 269 height 46
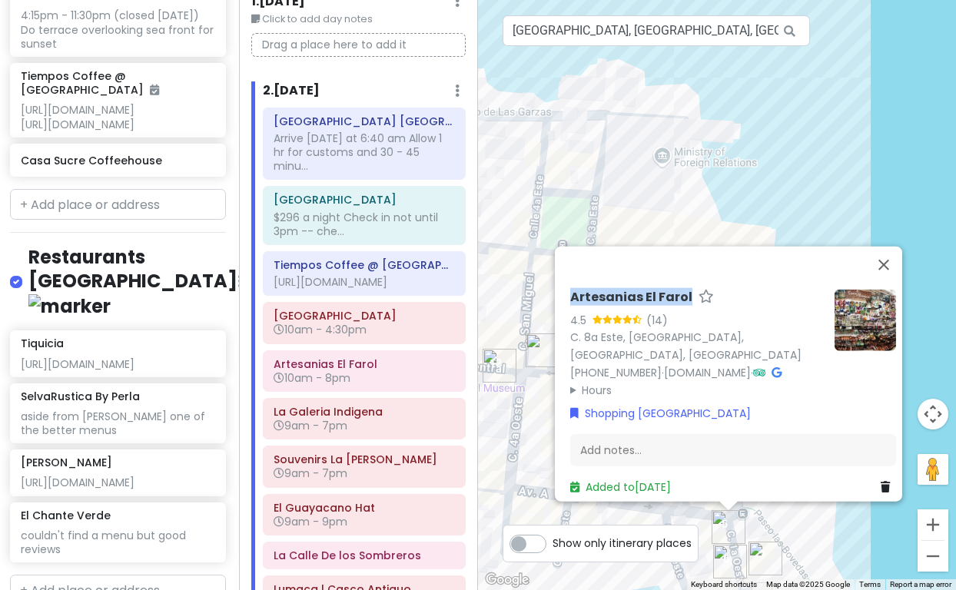
drag, startPoint x: 557, startPoint y: 268, endPoint x: 679, endPoint y: 277, distance: 121.8
click at [679, 284] on div "Artesanias El Farol 4.5 (14) C. 8a [GEOGRAPHIC_DATA], [GEOGRAPHIC_DATA], [GEOGR…" at bounding box center [733, 393] width 338 height 218
copy h6 "Artesanias El Farol"
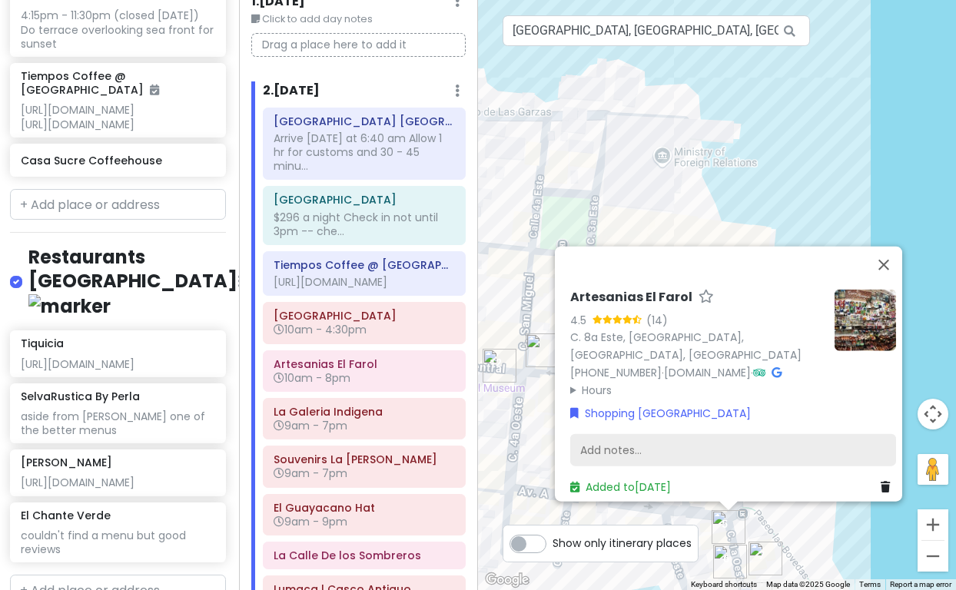
click at [662, 434] on div "Add notes..." at bounding box center [733, 450] width 326 height 32
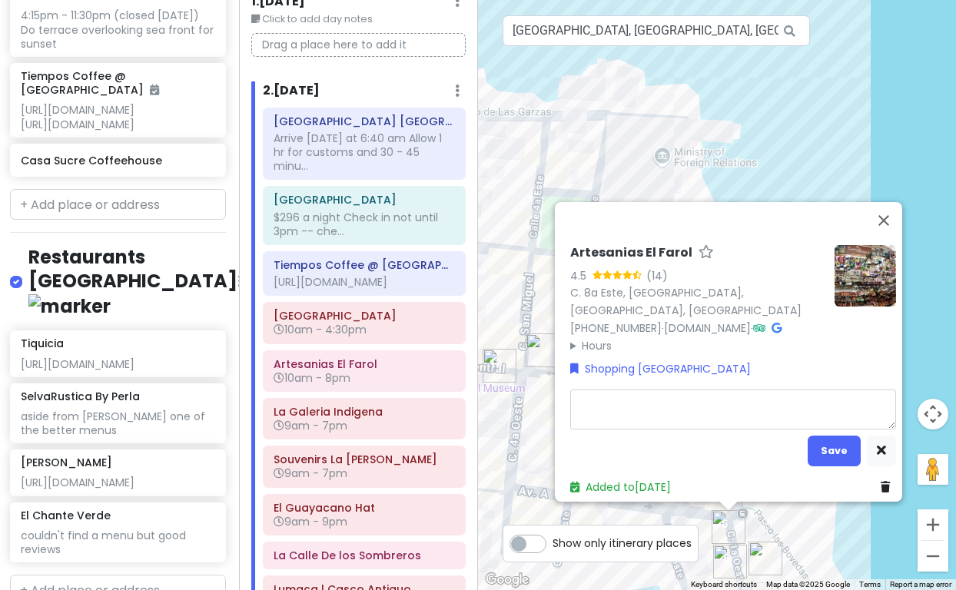
type textarea "x"
type textarea "[URL][DOMAIN_NAME]"
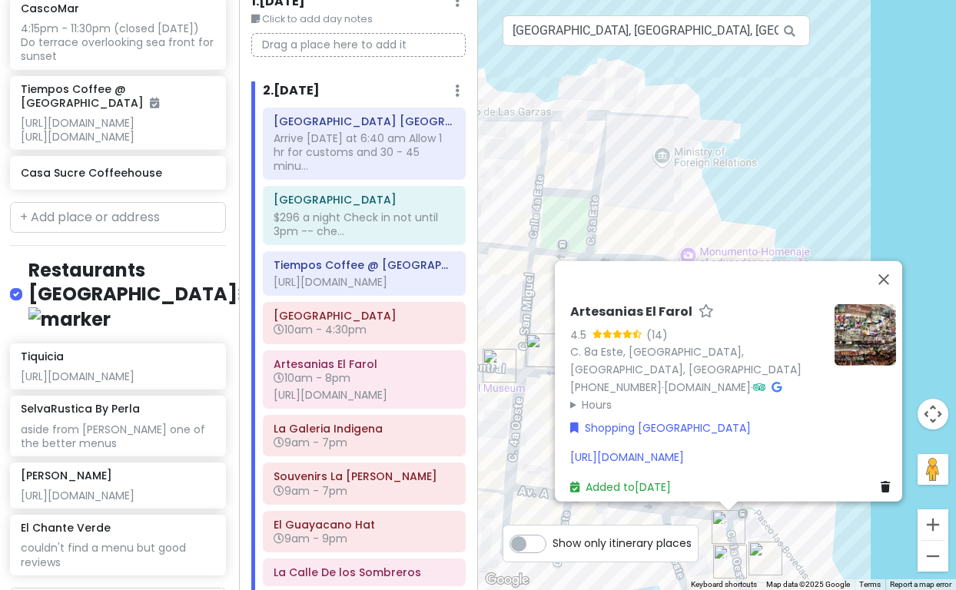
click at [570, 337] on div "Artesanias El Farol 4.5 (14) C. 8a [GEOGRAPHIC_DATA], [GEOGRAPHIC_DATA], [GEOGR…" at bounding box center [696, 358] width 252 height 109
click at [570, 396] on summary "Hours" at bounding box center [696, 404] width 252 height 17
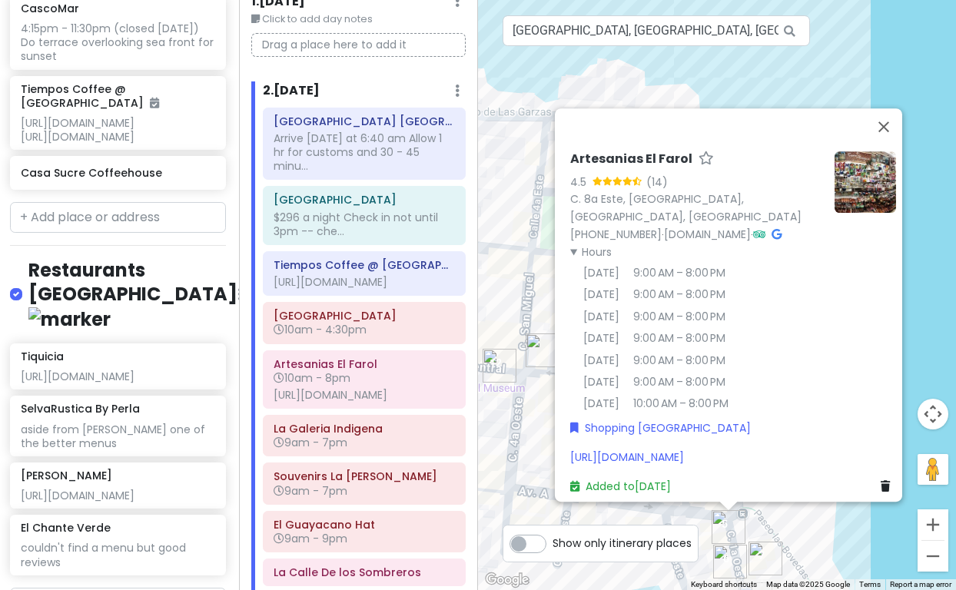
click at [829, 423] on div "Shopping [GEOGRAPHIC_DATA]" at bounding box center [733, 428] width 326 height 17
click at [890, 108] on button "Close" at bounding box center [883, 126] width 37 height 37
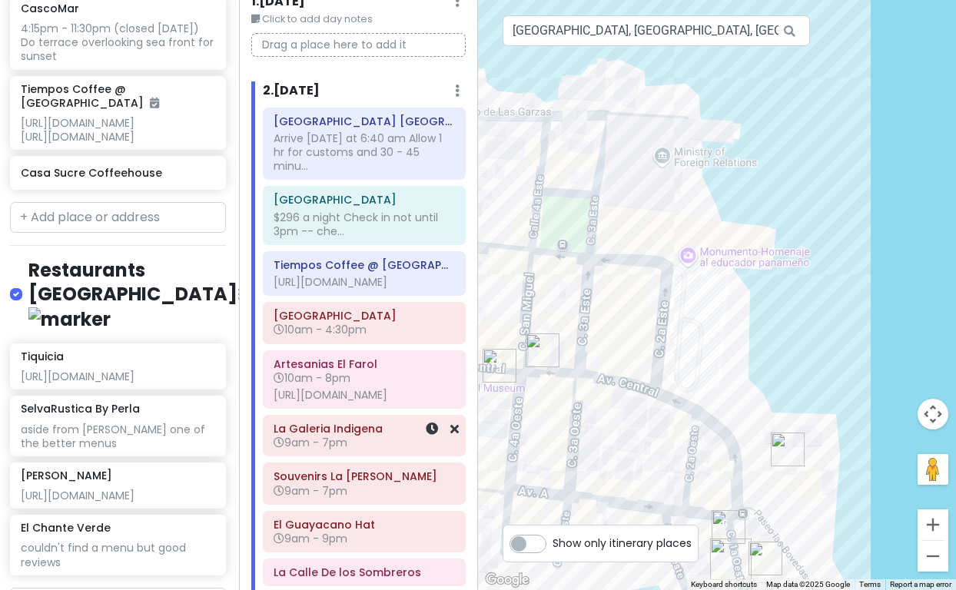
click at [364, 436] on h6 "La Galeria Indigena" at bounding box center [364, 429] width 181 height 14
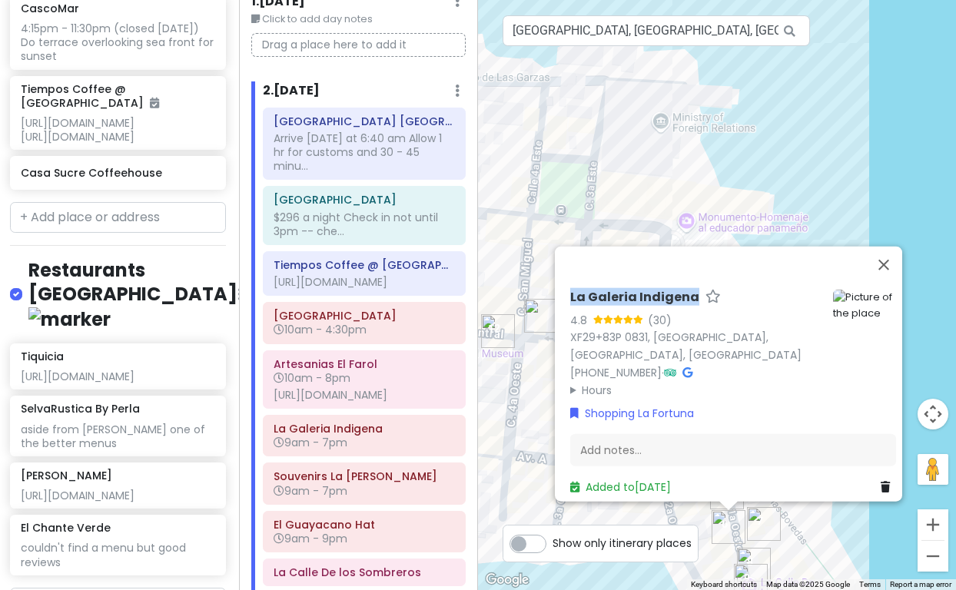
drag, startPoint x: 559, startPoint y: 291, endPoint x: 683, endPoint y: 294, distance: 123.8
click at [683, 294] on div "La Galeria Indigena 4.8 (30) XF29+83P 0831, [GEOGRAPHIC_DATA], [GEOGRAPHIC_DATA…" at bounding box center [733, 393] width 338 height 218
copy h6 "La Galeria Indigena"
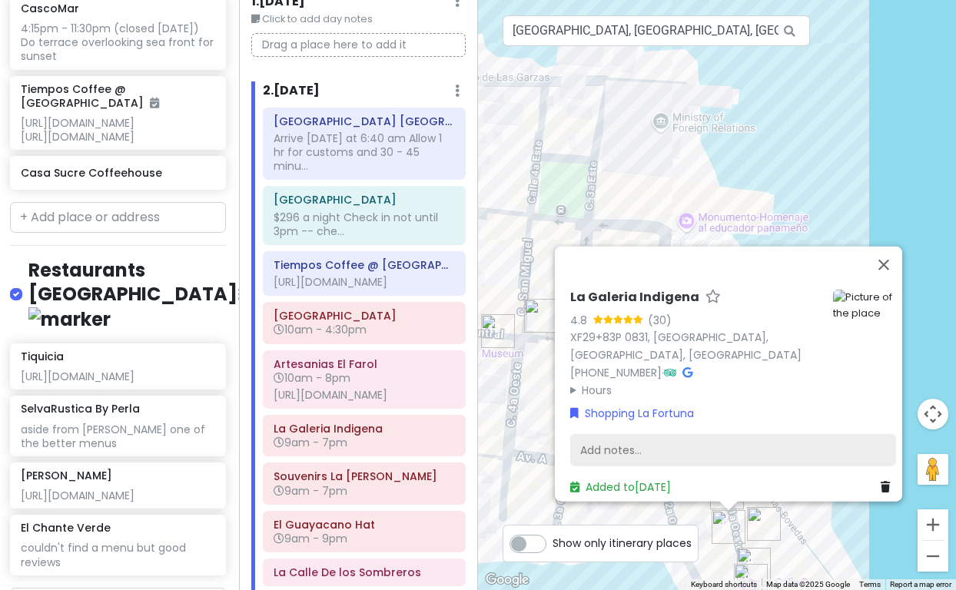
click at [592, 434] on div "Add notes..." at bounding box center [733, 450] width 326 height 32
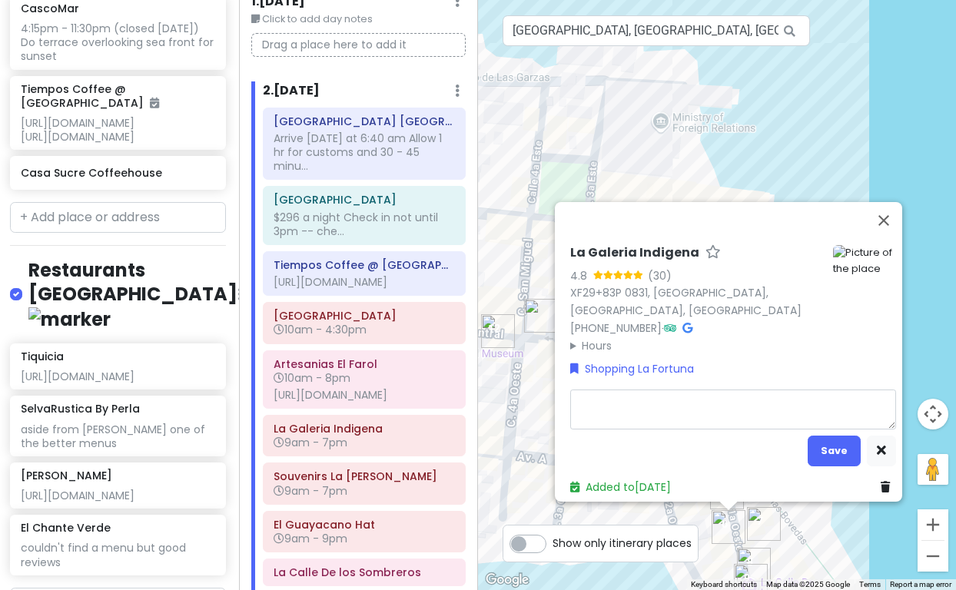
type textarea "x"
type textarea "9"
type textarea "x"
type textarea "9a"
type textarea "x"
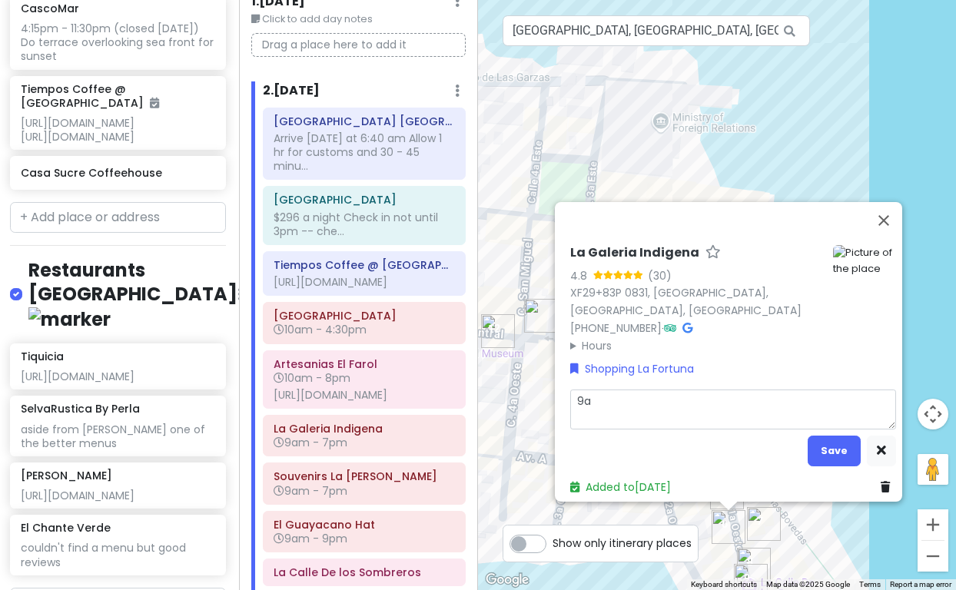
type textarea "9am"
type textarea "x"
type textarea "9am"
type textarea "x"
type textarea "9am -"
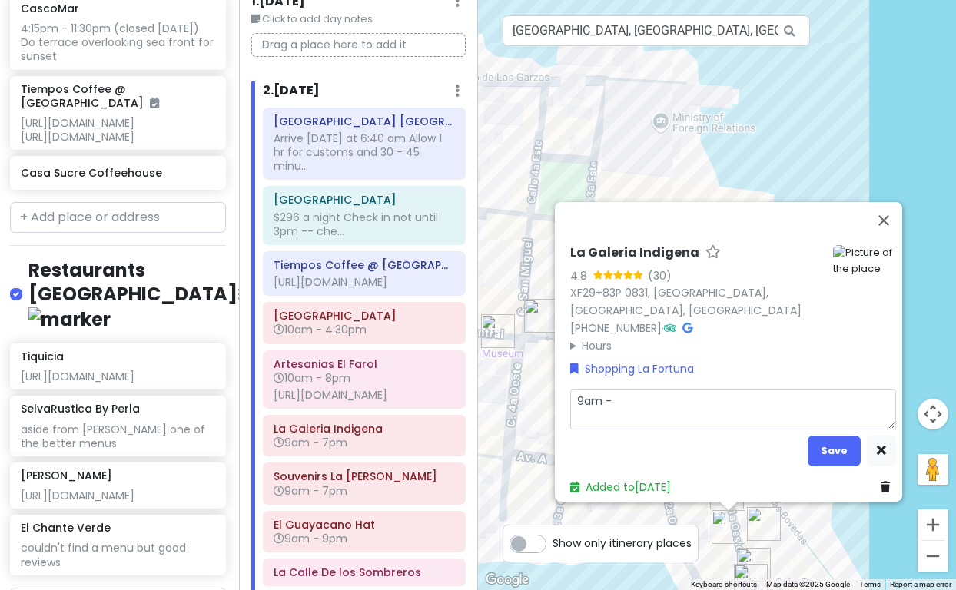
type textarea "x"
type textarea "9am -"
type textarea "x"
type textarea "9am - 7"
type textarea "x"
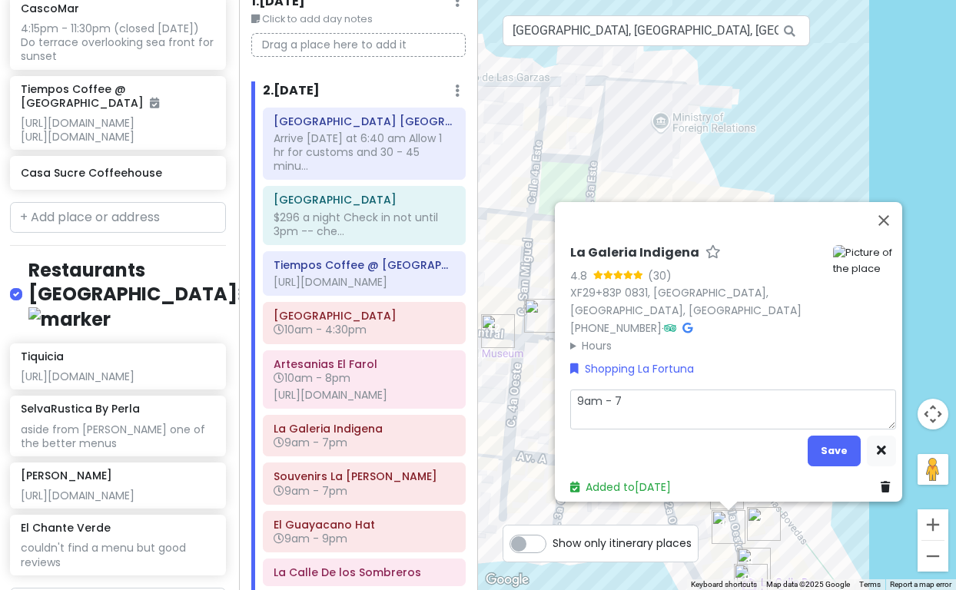
type textarea "9am - 7p"
type textarea "x"
type textarea "9am - 7pm"
type textarea "x"
type textarea "9am - 7pm"
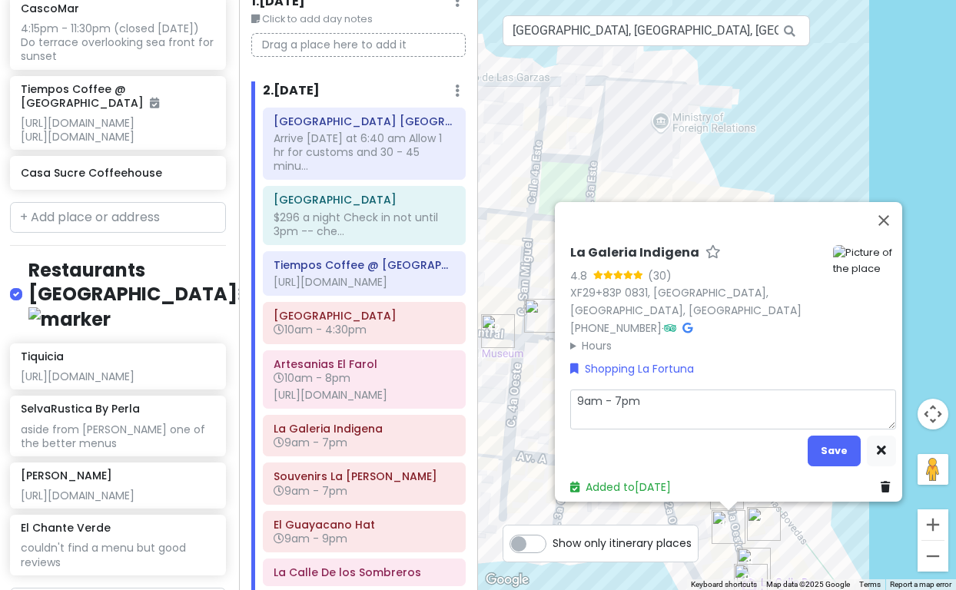
type textarea "x"
type textarea "9am - 7pm d"
type textarea "x"
type textarea "9am - 7pm da"
type textarea "x"
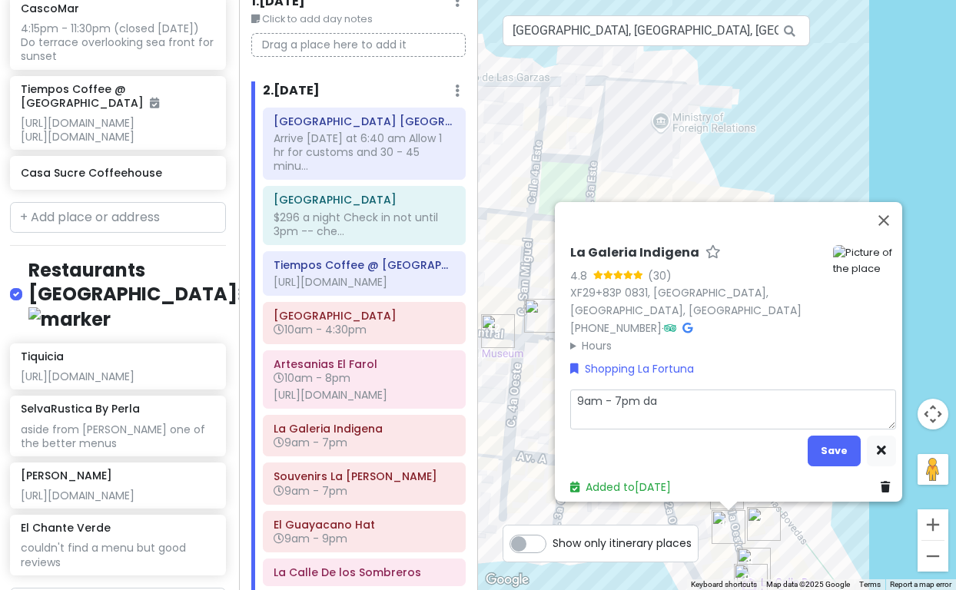
type textarea "9am - 7pm dai"
type textarea "x"
type textarea "9am - 7pm dail"
type textarea "x"
type textarea "9am - 7pm daily"
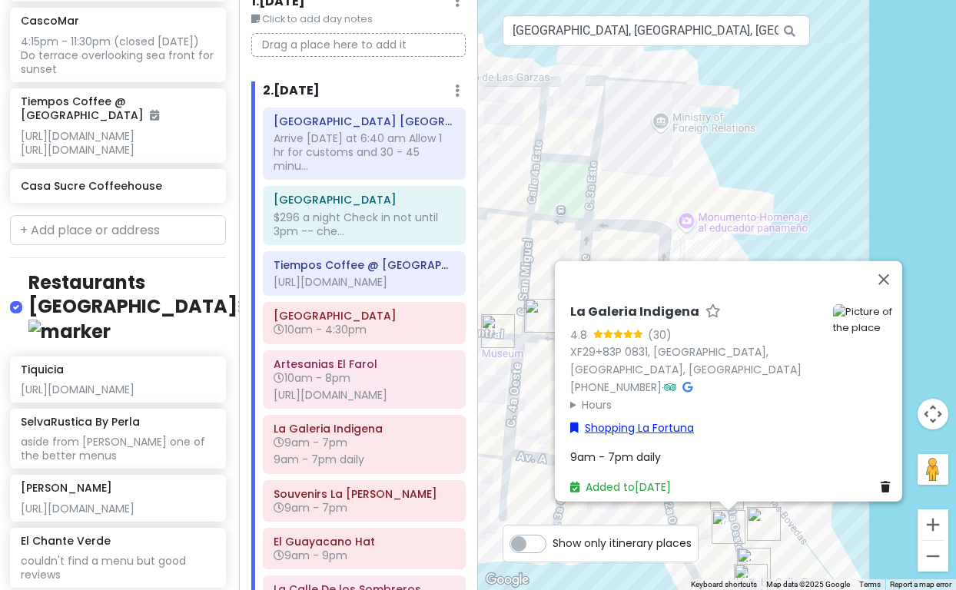
click at [622, 361] on div "La Galeria Indigena 4.8 (30) XF29+83P 0831, [GEOGRAPHIC_DATA], [GEOGRAPHIC_DATA…" at bounding box center [733, 400] width 338 height 204
click at [633, 421] on link "Shopping La Fortuna" at bounding box center [632, 428] width 124 height 17
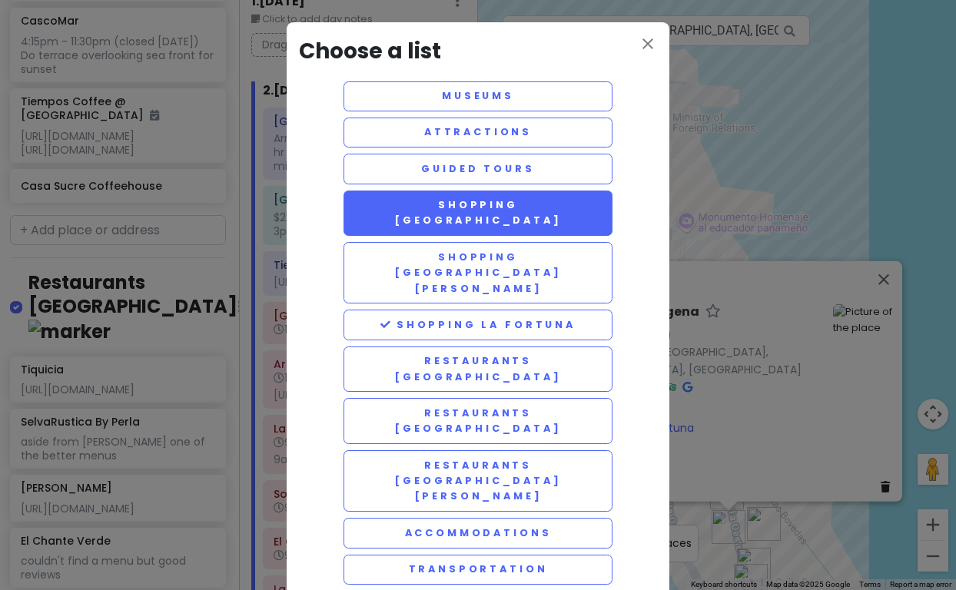
click at [494, 205] on button "Shopping [GEOGRAPHIC_DATA]" at bounding box center [478, 214] width 269 height 46
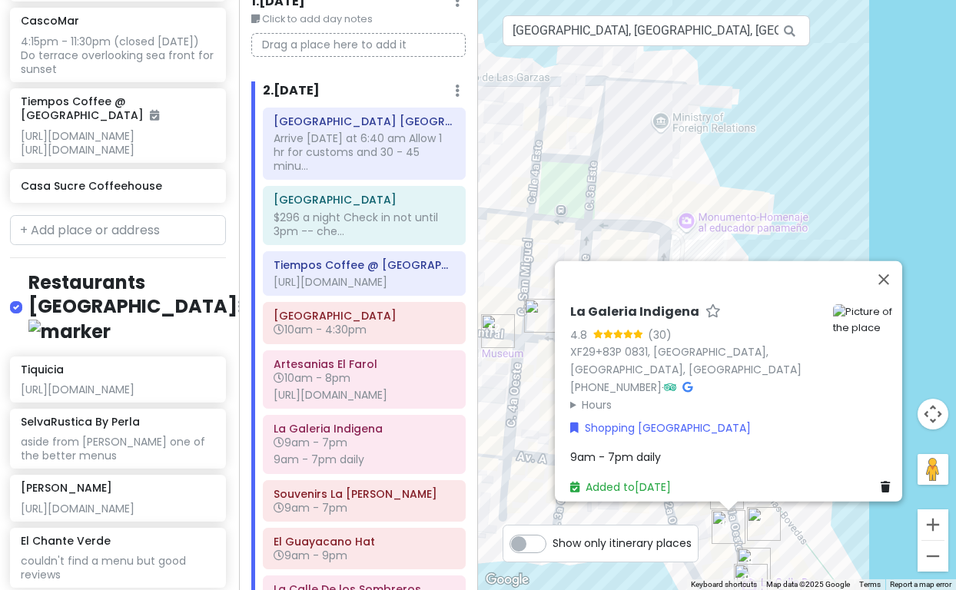
click at [693, 449] on div "9am - 7pm daily" at bounding box center [733, 457] width 326 height 17
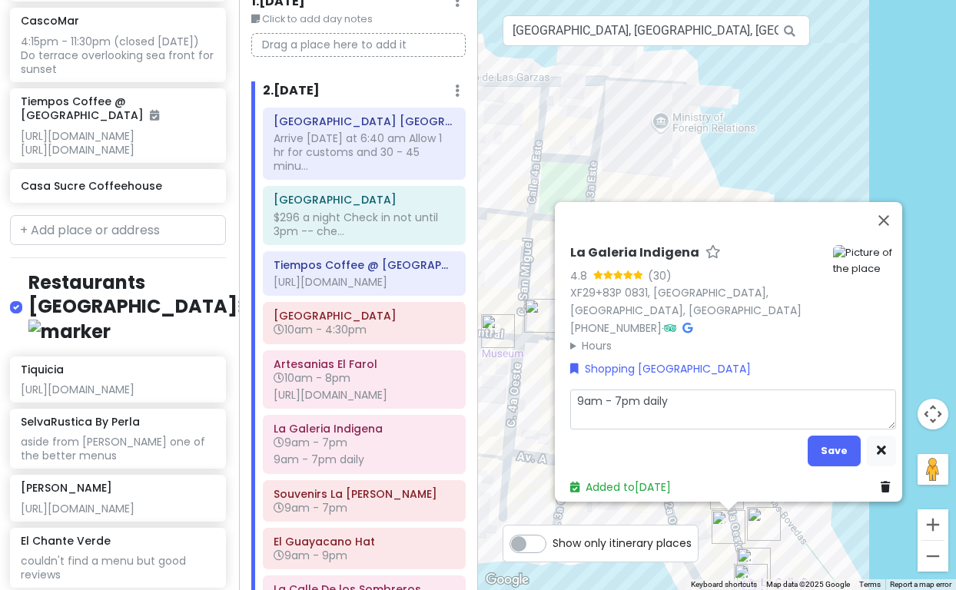
click at [665, 395] on textarea "9am - 7pm daily" at bounding box center [733, 410] width 326 height 40
type textarea "x"
type textarea "9am - 7pm daily"
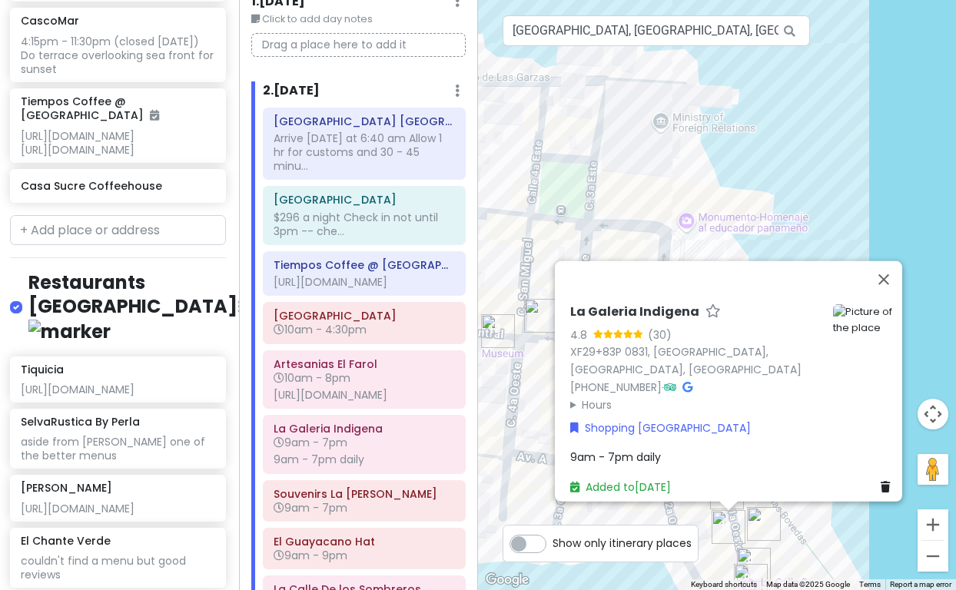
click at [746, 420] on div "Shopping [GEOGRAPHIC_DATA]" at bounding box center [733, 428] width 326 height 17
click at [726, 425] on div "Shopping [GEOGRAPHIC_DATA]" at bounding box center [733, 428] width 326 height 17
click at [690, 449] on div "9am - 7pm daily" at bounding box center [733, 457] width 326 height 17
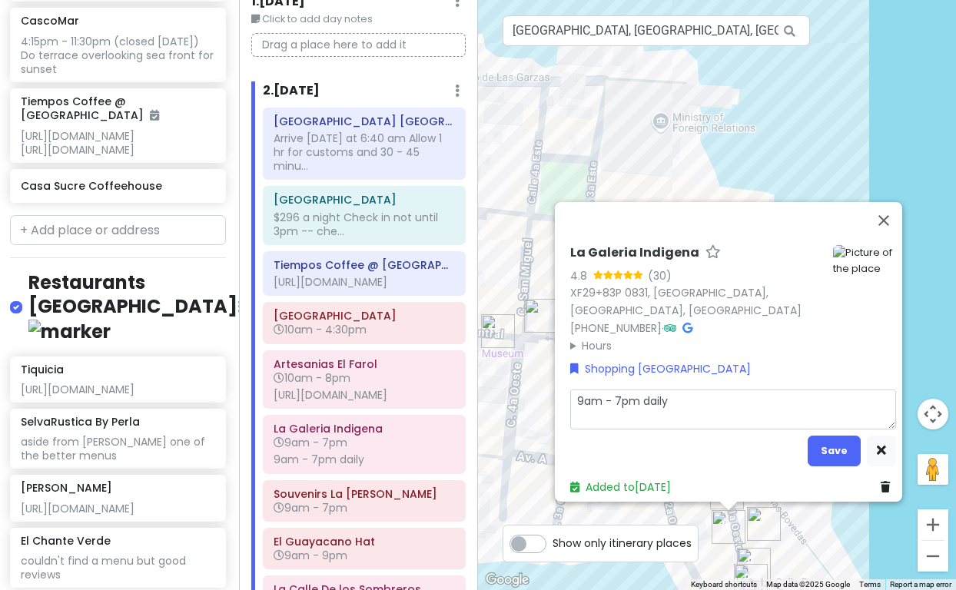
click at [671, 399] on textarea "9am - 7pm daily" at bounding box center [733, 410] width 326 height 40
type textarea "x"
type textarea "9am - 7pm daily"
type textarea "x"
type textarea "9am - 7pm daily Whether you're on the [PERSON_NAME] for a unique souvenir or si…"
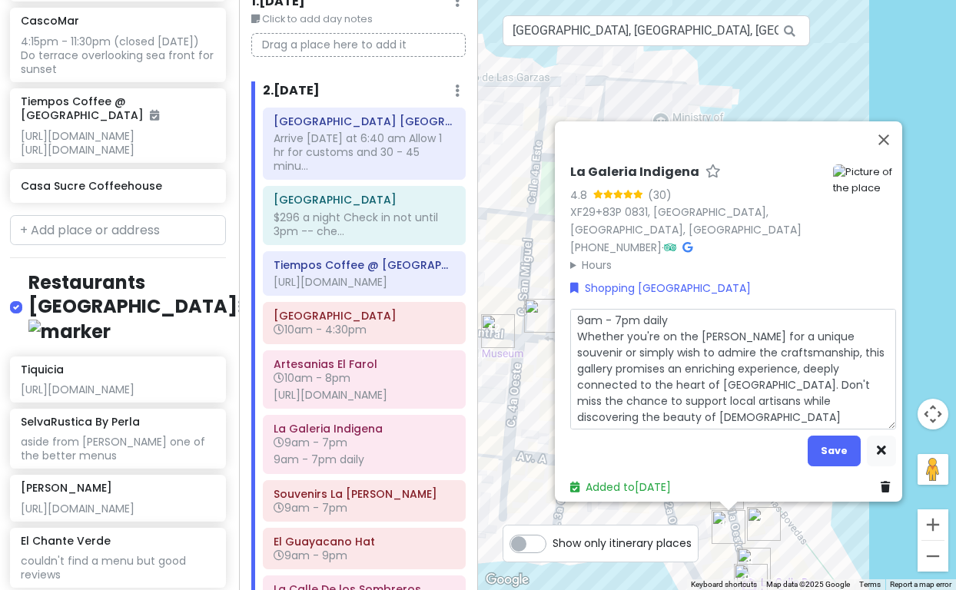
click at [570, 255] on div "La Galeria Indigena 4.8 (30) XF29+83P 0831, [GEOGRAPHIC_DATA], [GEOGRAPHIC_DATA…" at bounding box center [695, 218] width 251 height 109
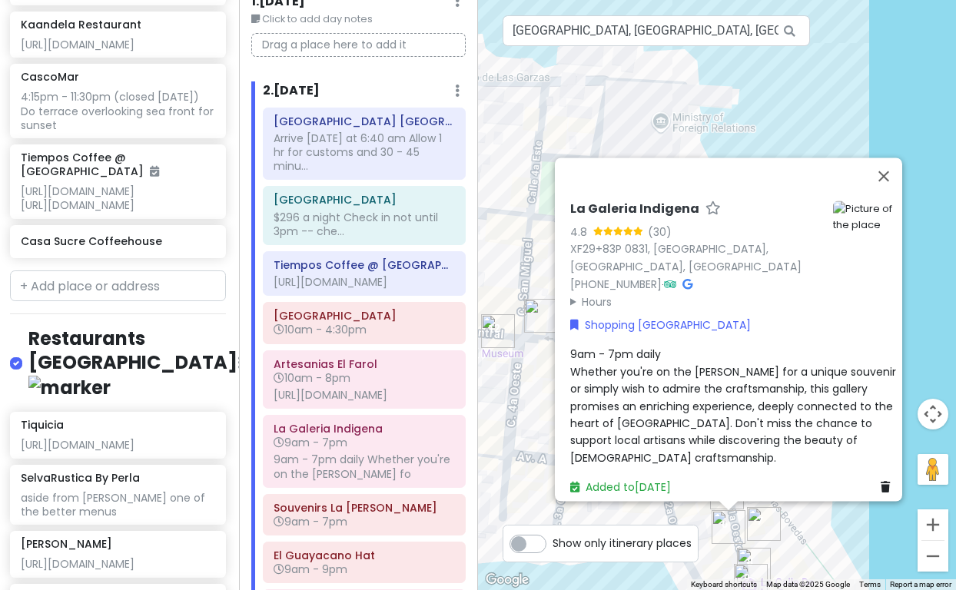
click at [571, 309] on summary "Hours" at bounding box center [695, 301] width 251 height 17
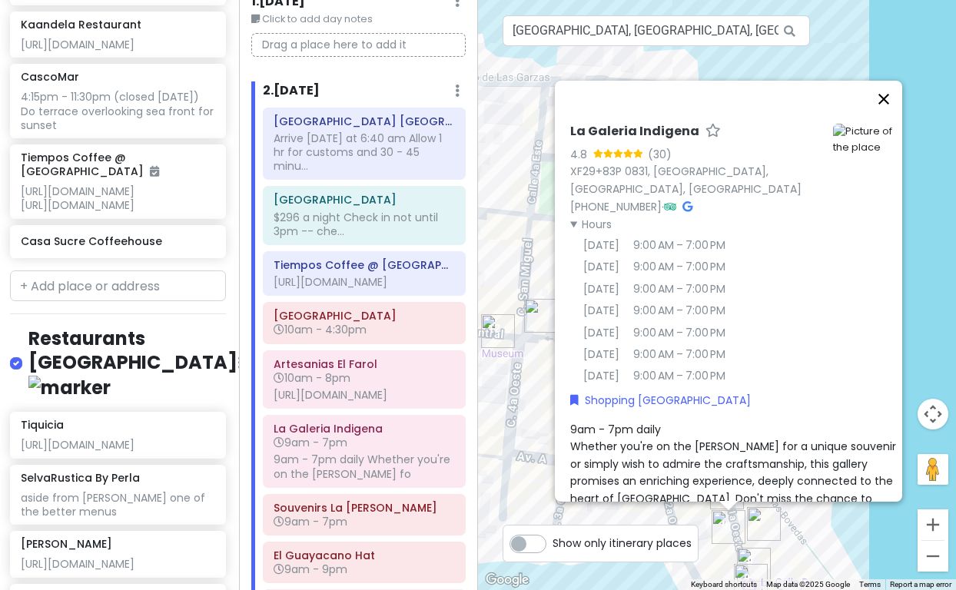
click at [893, 85] on button "Close" at bounding box center [883, 99] width 37 height 37
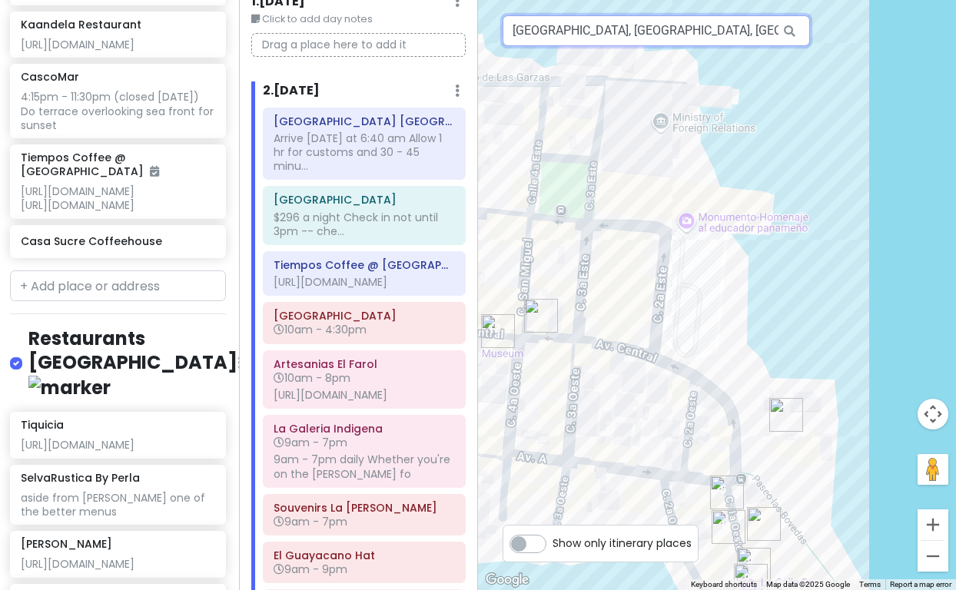
click at [589, 38] on input "[GEOGRAPHIC_DATA], [GEOGRAPHIC_DATA], [GEOGRAPHIC_DATA]" at bounding box center [656, 30] width 307 height 31
paste input "[PERSON_NAME]"
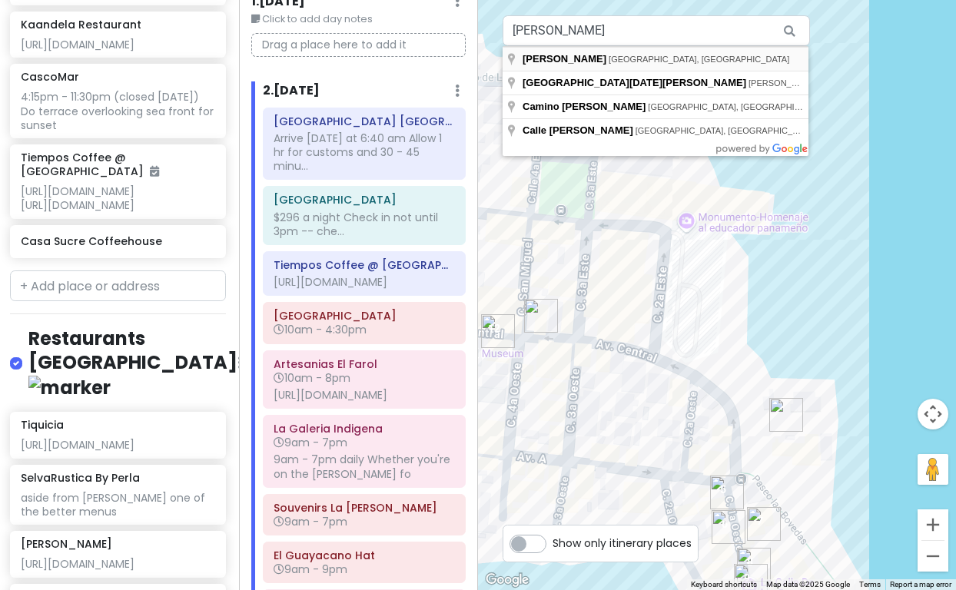
type input "[PERSON_NAME], [GEOGRAPHIC_DATA], [GEOGRAPHIC_DATA], [GEOGRAPHIC_DATA]"
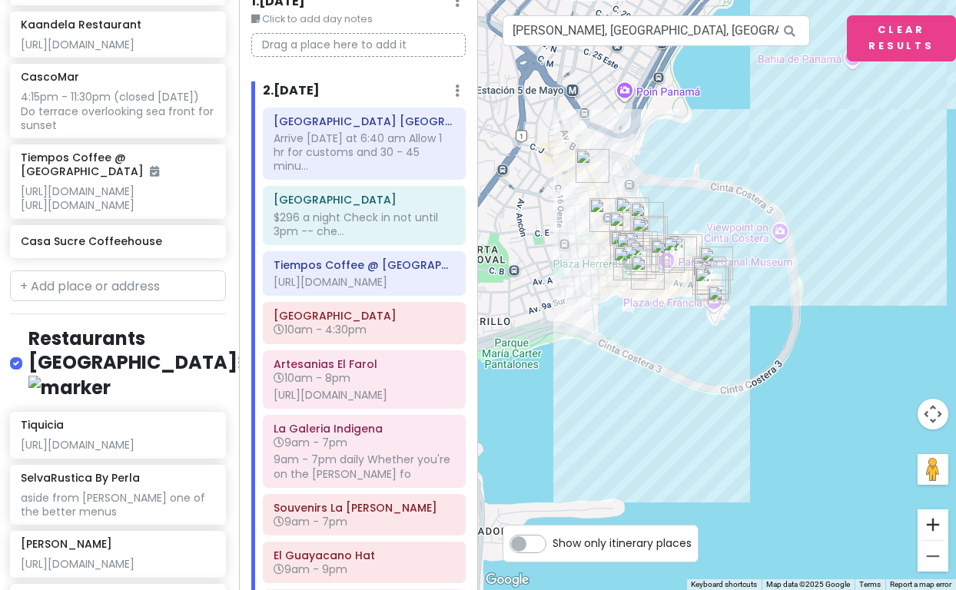
click at [935, 525] on button "Zoom in" at bounding box center [933, 525] width 31 height 31
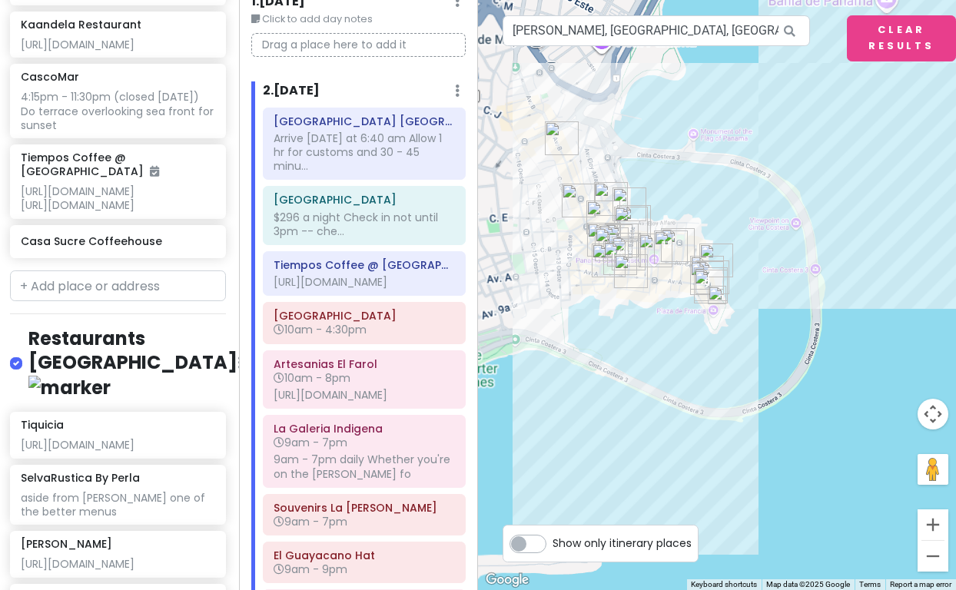
click at [935, 525] on button "Zoom in" at bounding box center [933, 525] width 31 height 31
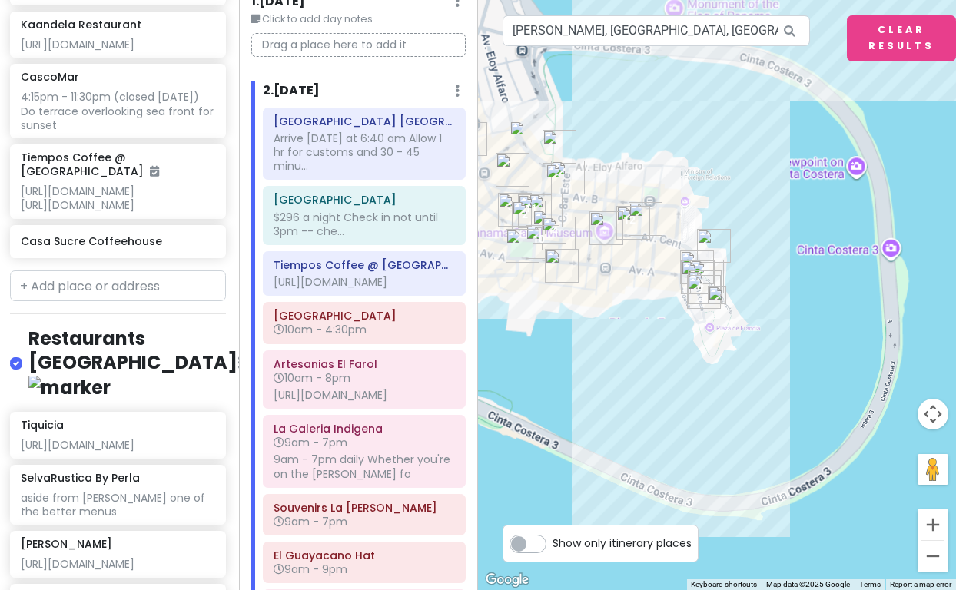
click at [935, 525] on button "Zoom in" at bounding box center [933, 525] width 31 height 31
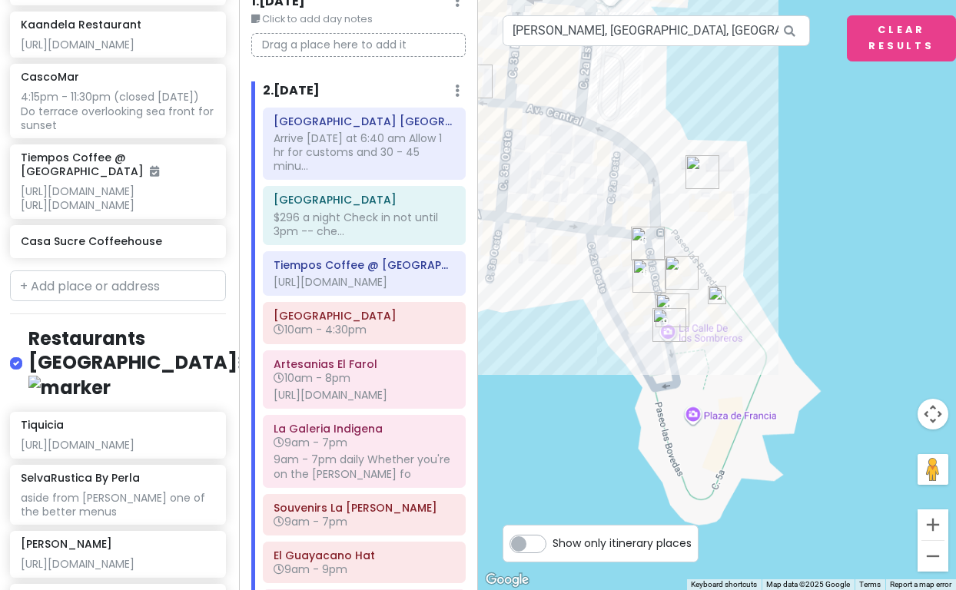
click at [935, 525] on button "Zoom in" at bounding box center [933, 525] width 31 height 31
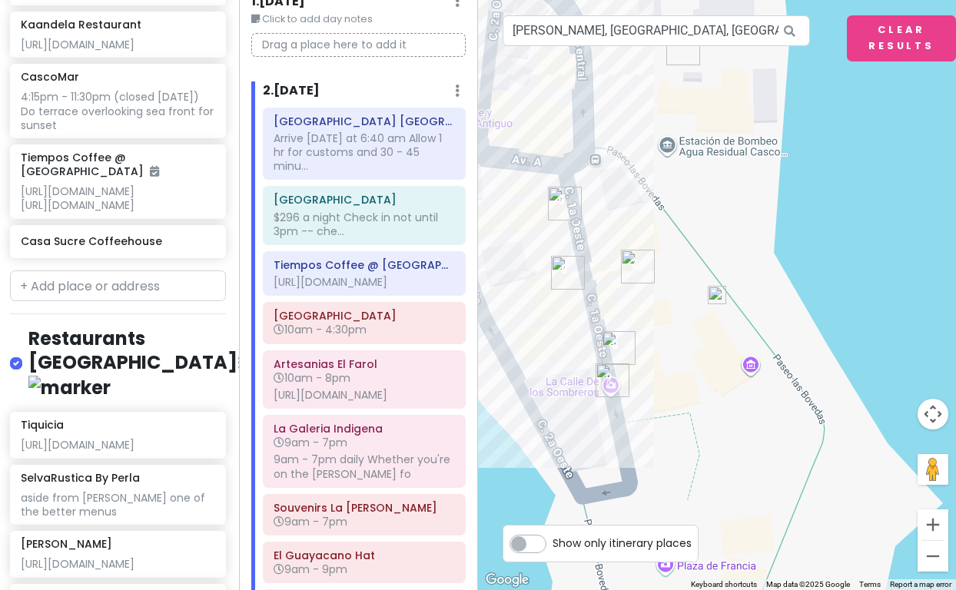
click at [719, 294] on img at bounding box center [717, 295] width 18 height 18
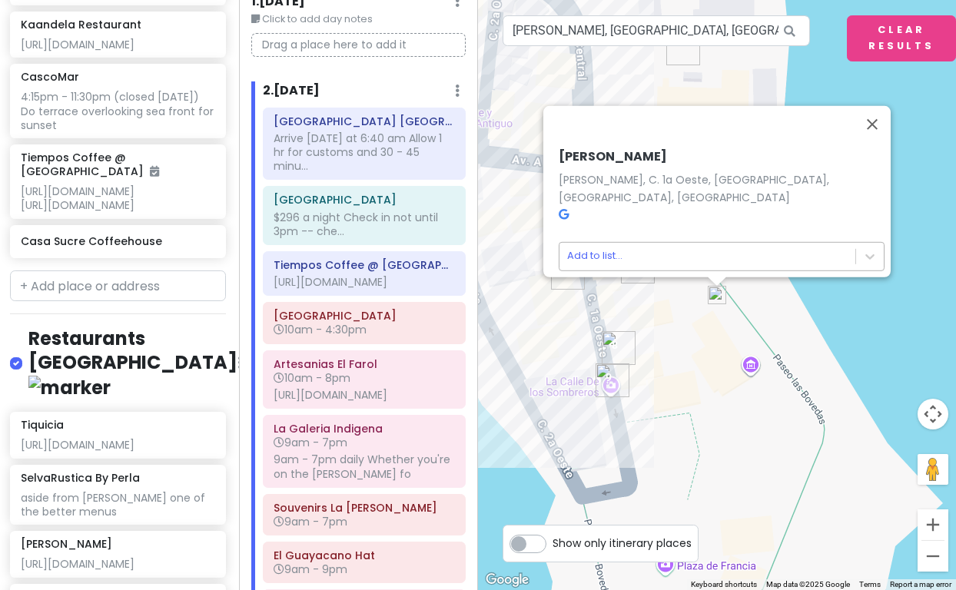
click at [582, 246] on body "[GEOGRAPHIC_DATA] [GEOGRAPHIC_DATA] Private Change Dates Make a Copy Delete Tri…" at bounding box center [478, 295] width 956 height 590
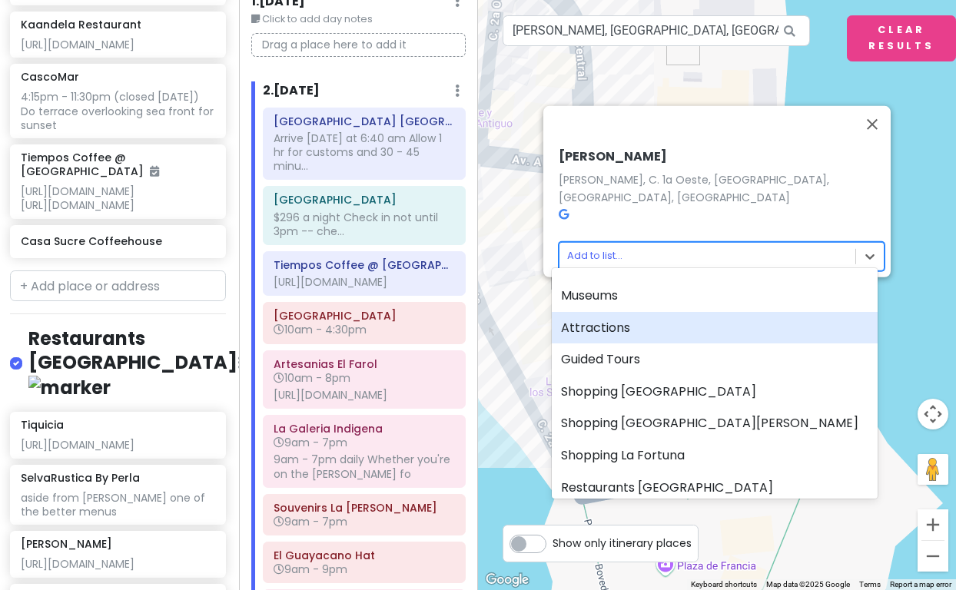
click at [615, 327] on div "Attractions" at bounding box center [715, 328] width 326 height 32
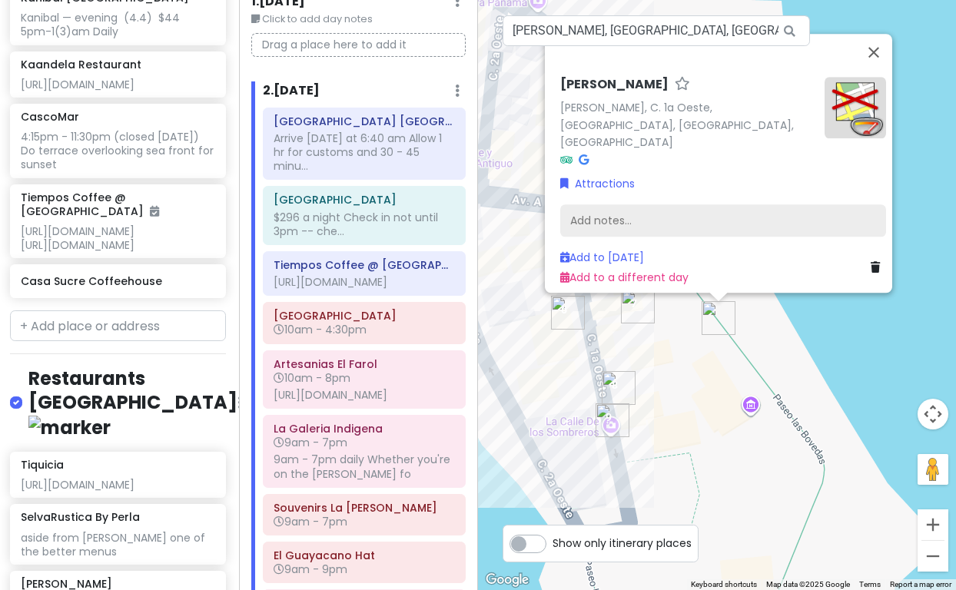
click at [591, 209] on div "Add notes..." at bounding box center [723, 221] width 326 height 32
click at [590, 210] on div "Add notes..." at bounding box center [723, 221] width 326 height 32
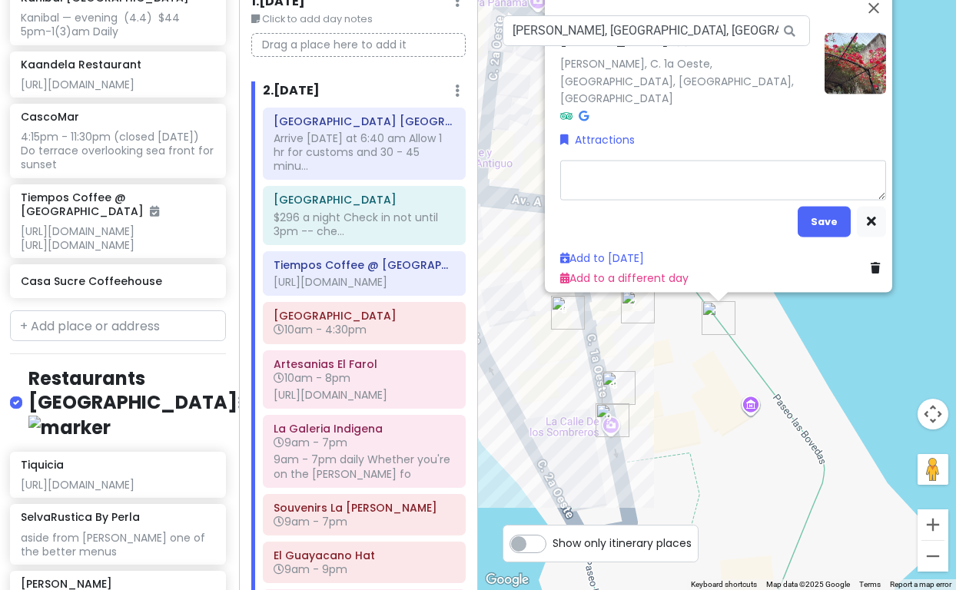
type textarea "x"
type textarea "This picturesque promenade invites visitors to explore its beautifully landscap…"
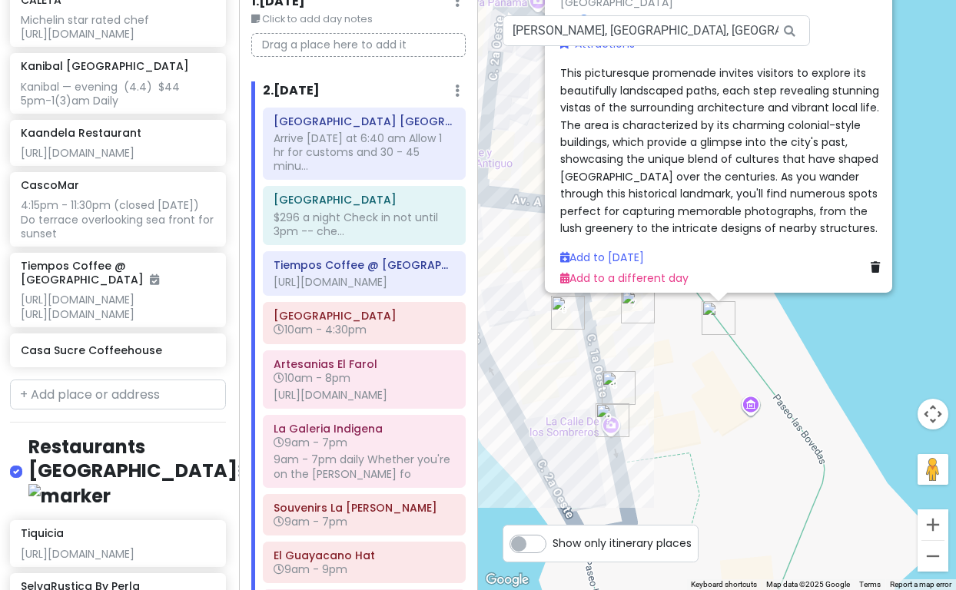
click at [811, 211] on div "This picturesque promenade invites visitors to explore its beautifully landscap…" at bounding box center [723, 151] width 326 height 172
drag, startPoint x: 745, startPoint y: 271, endPoint x: 749, endPoint y: 319, distance: 47.8
click at [749, 319] on div "[PERSON_NAME] [PERSON_NAME], [GEOGRAPHIC_DATA], [GEOGRAPHIC_DATA], [GEOGRAPHIC_…" at bounding box center [717, 295] width 478 height 590
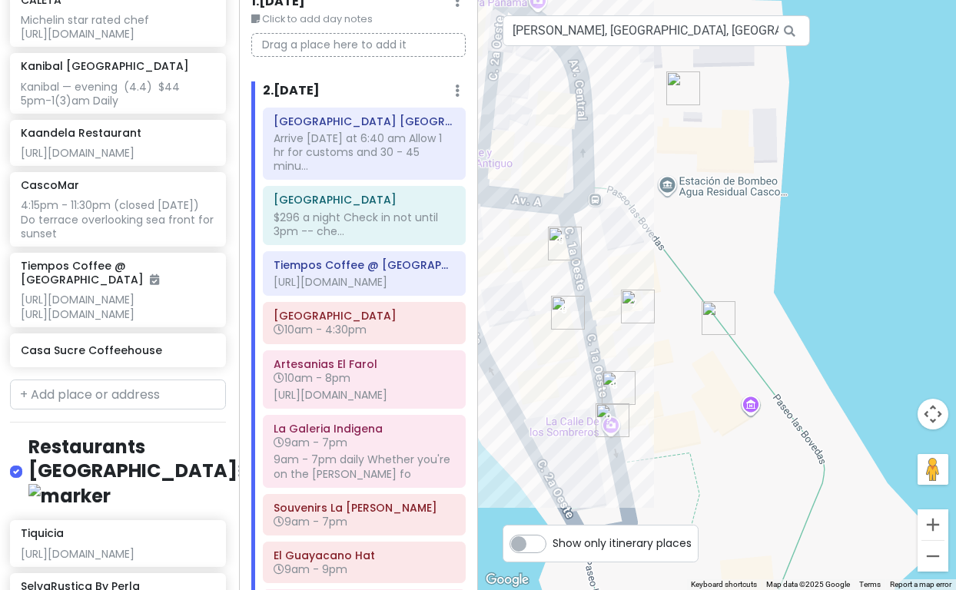
click at [714, 316] on img "Paseo Esteban Huertas" at bounding box center [719, 318] width 34 height 34
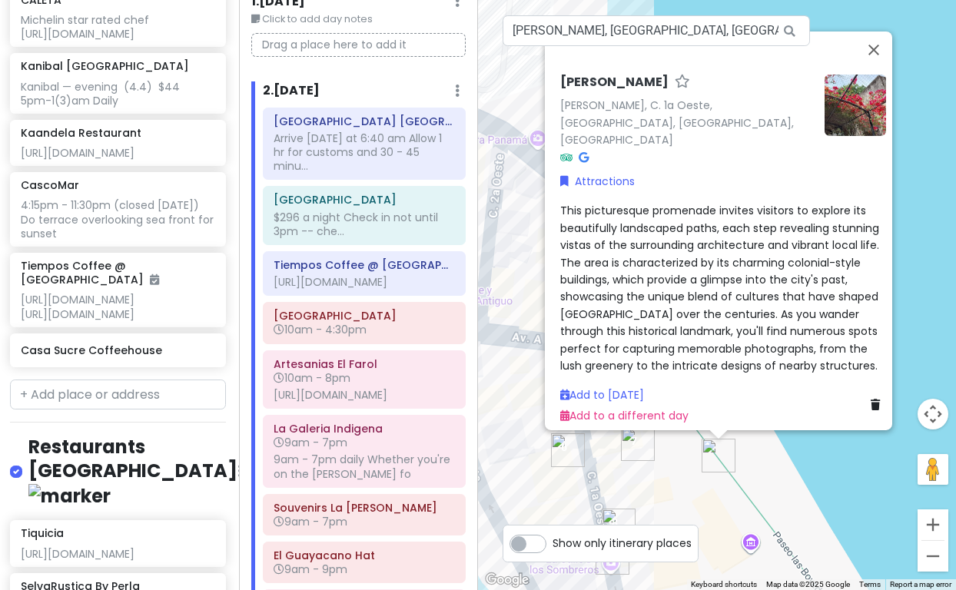
click at [562, 207] on span "This picturesque promenade invites visitors to explore its beautifully landscap…" at bounding box center [721, 288] width 322 height 171
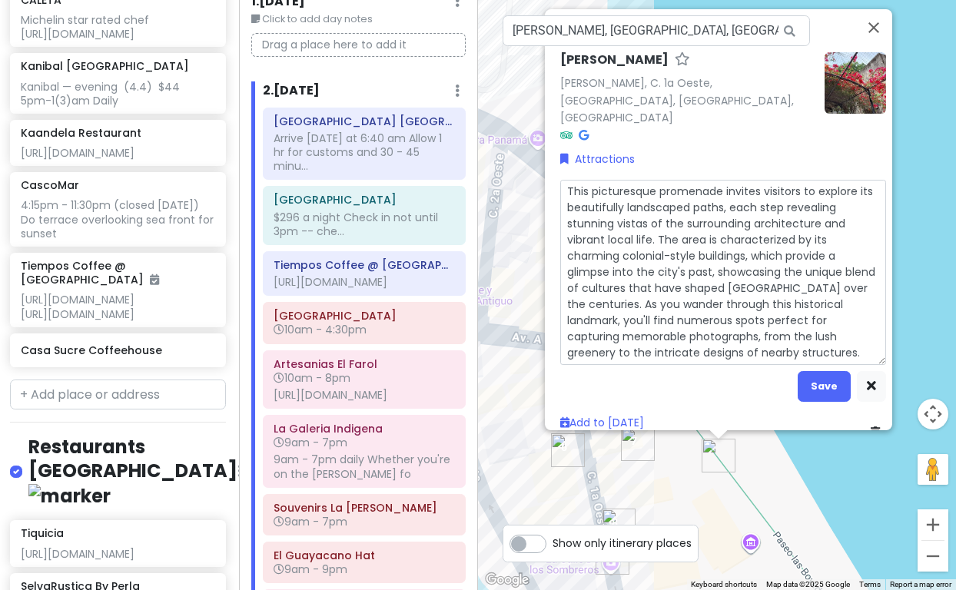
type textarea "x"
type textarea "[URL][DOMAIN_NAME][PERSON_NAME] picturesque promenade invites visitors to explo…"
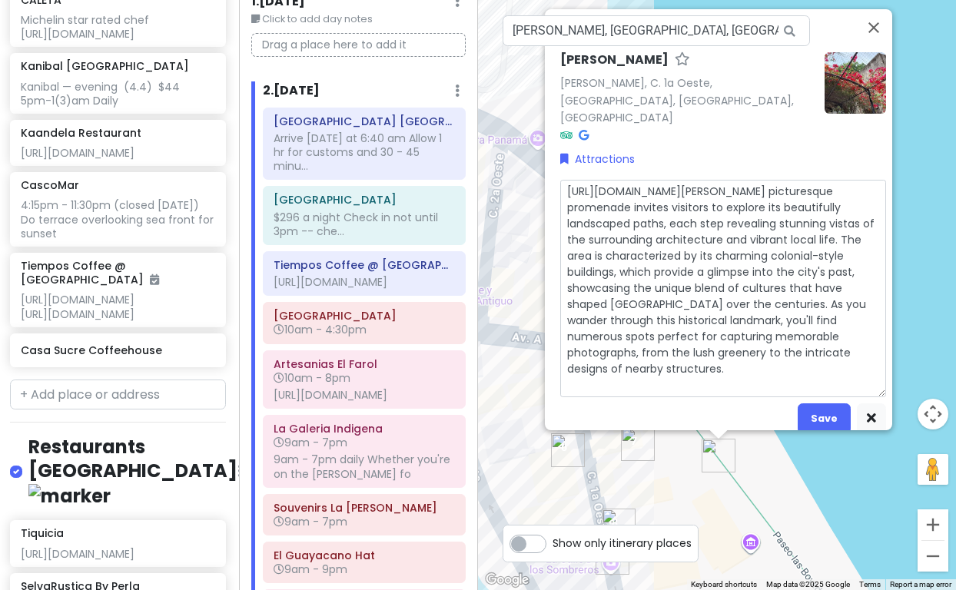
type textarea "x"
type textarea "[URL][DOMAIN_NAME][PERSON_NAME] This picturesque promenade invites visitors to …"
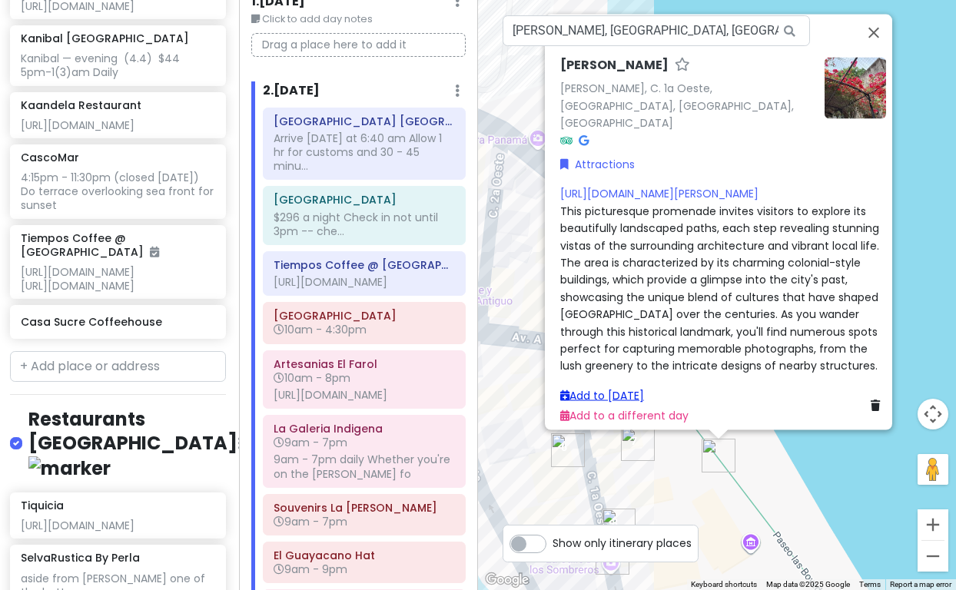
click at [606, 387] on link "Add to [DATE]" at bounding box center [602, 394] width 84 height 15
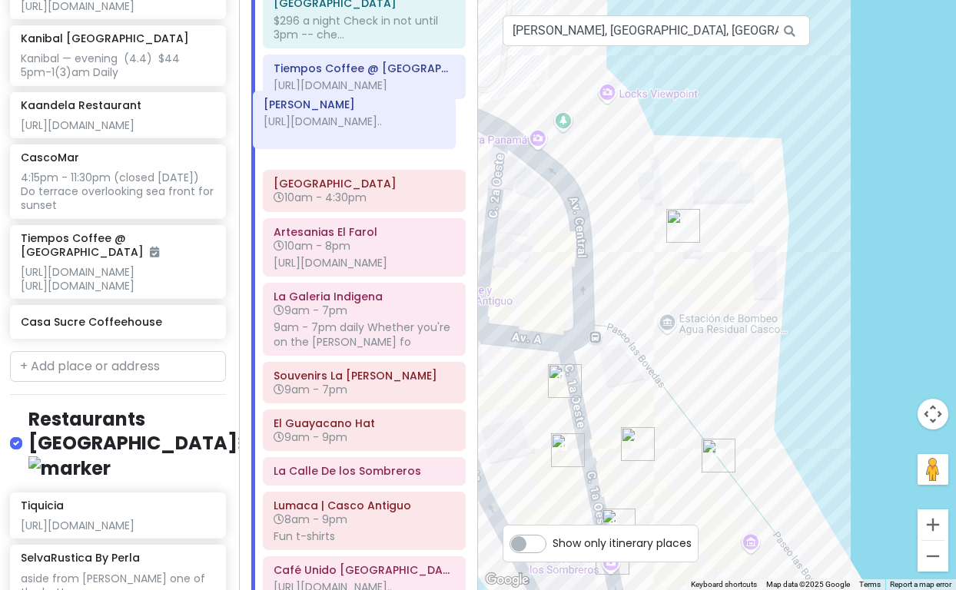
scroll to position [263, 0]
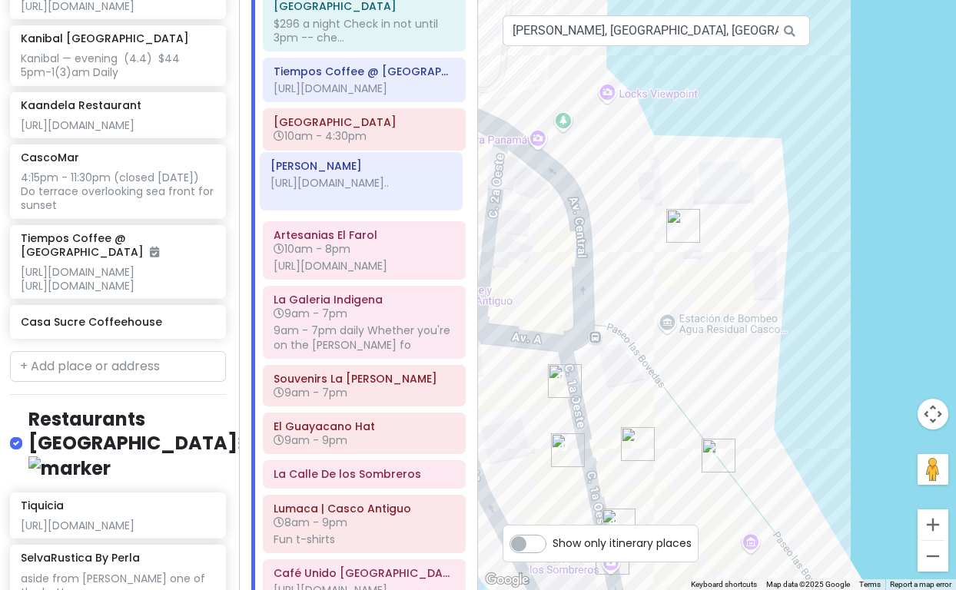
drag, startPoint x: 337, startPoint y: 490, endPoint x: 334, endPoint y: 180, distance: 310.5
click at [334, 180] on div "[GEOGRAPHIC_DATA] [GEOGRAPHIC_DATA] Arrive [DATE] at 6:40 am Allow 1 hr for cus…" at bounding box center [364, 279] width 226 height 731
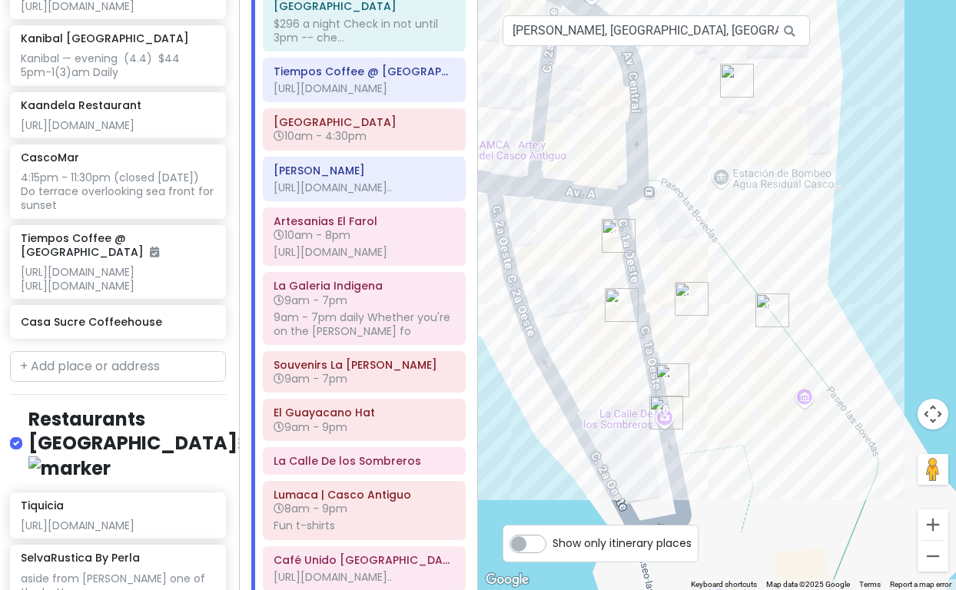
drag, startPoint x: 674, startPoint y: 353, endPoint x: 729, endPoint y: 208, distance: 155.5
click at [729, 208] on div at bounding box center [717, 295] width 478 height 590
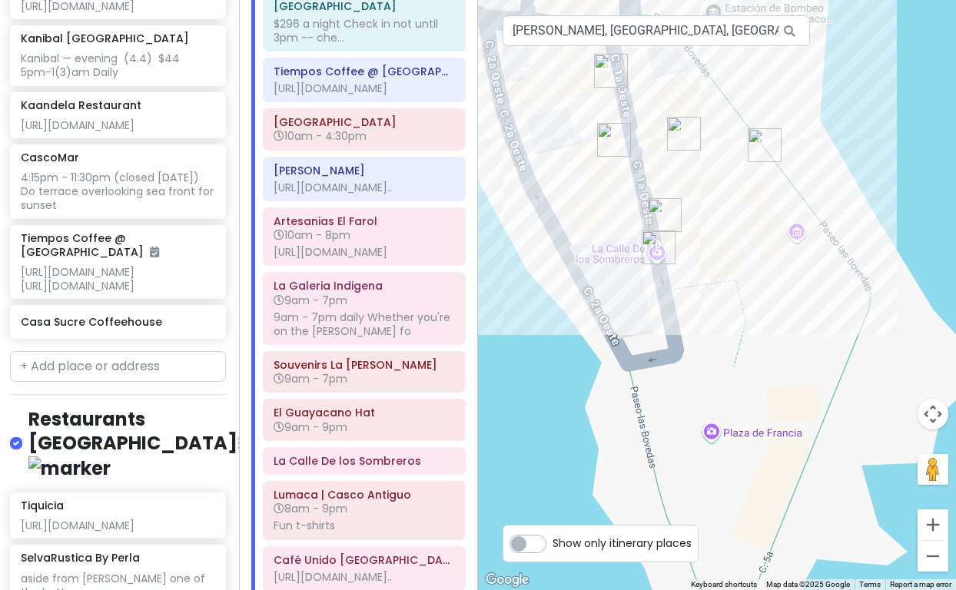
drag, startPoint x: 812, startPoint y: 467, endPoint x: 804, endPoint y: 298, distance: 168.5
click at [804, 298] on div at bounding box center [717, 295] width 478 height 590
click at [716, 437] on div at bounding box center [717, 295] width 478 height 590
click at [586, 35] on input "[PERSON_NAME], [GEOGRAPHIC_DATA], [GEOGRAPHIC_DATA], [GEOGRAPHIC_DATA]" at bounding box center [656, 30] width 307 height 31
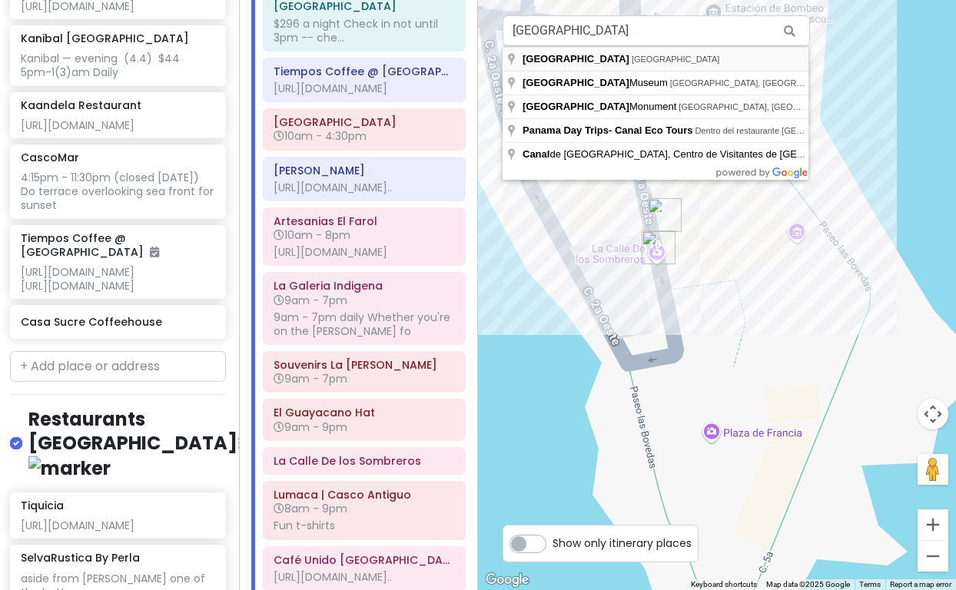
type input "[GEOGRAPHIC_DATA], [GEOGRAPHIC_DATA], [GEOGRAPHIC_DATA]"
drag, startPoint x: 599, startPoint y: 58, endPoint x: 600, endPoint y: 81, distance: 23.9
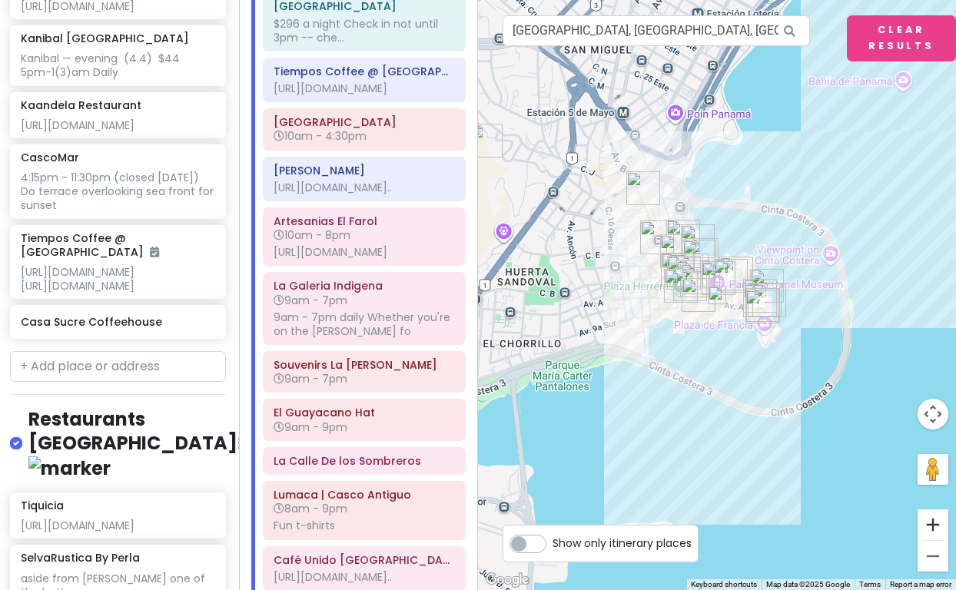
click at [929, 521] on button "Zoom in" at bounding box center [933, 525] width 31 height 31
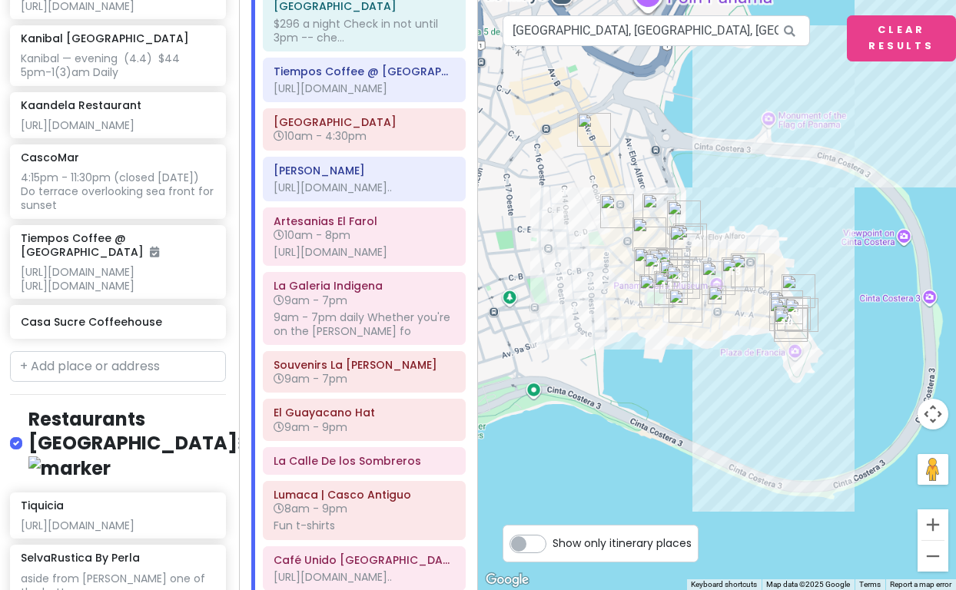
click at [929, 521] on button "Zoom in" at bounding box center [933, 525] width 31 height 31
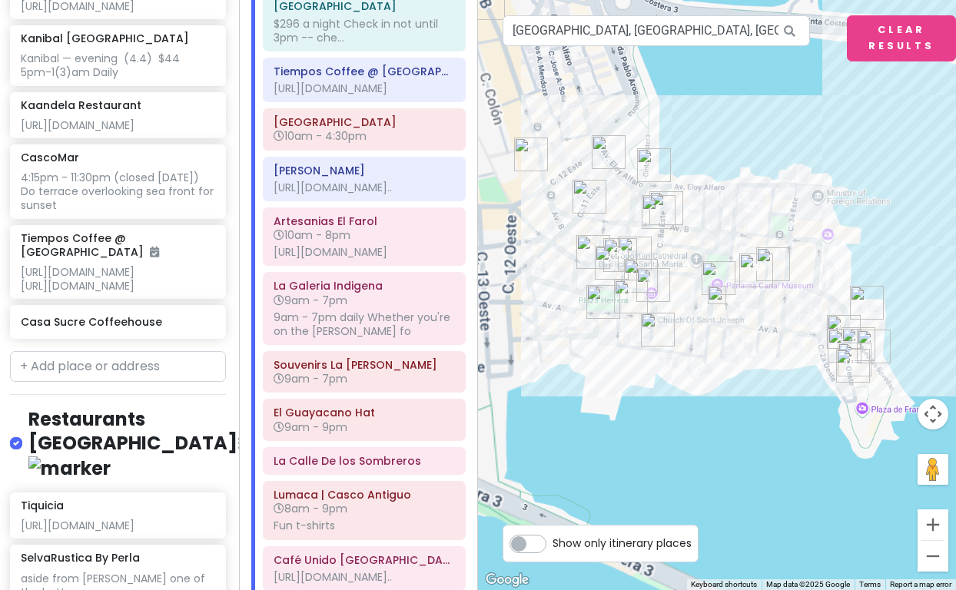
click at [929, 521] on button "Zoom in" at bounding box center [933, 525] width 31 height 31
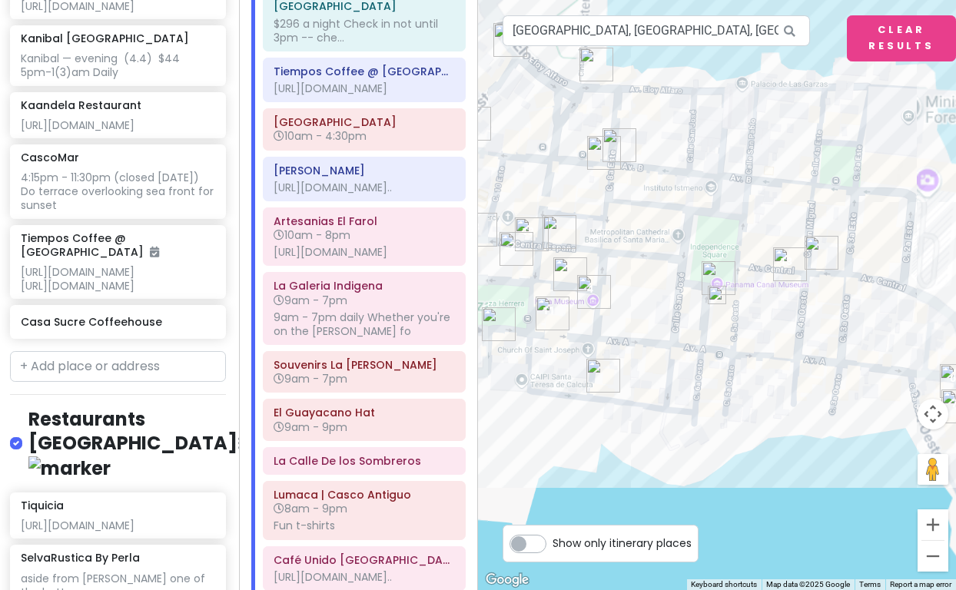
click at [929, 521] on button "Zoom in" at bounding box center [933, 525] width 31 height 31
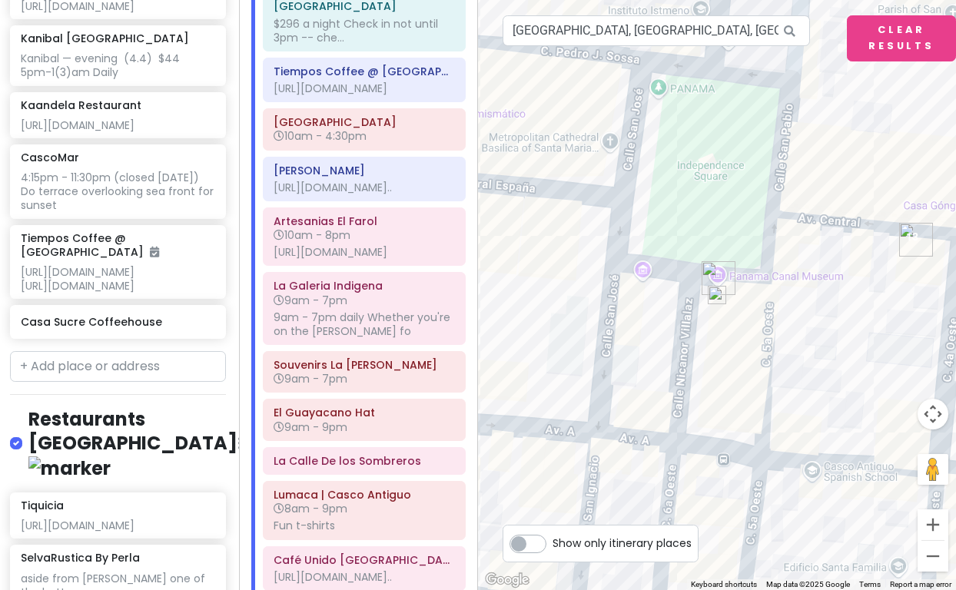
click at [717, 268] on img "Panama Canal Museum" at bounding box center [719, 278] width 34 height 34
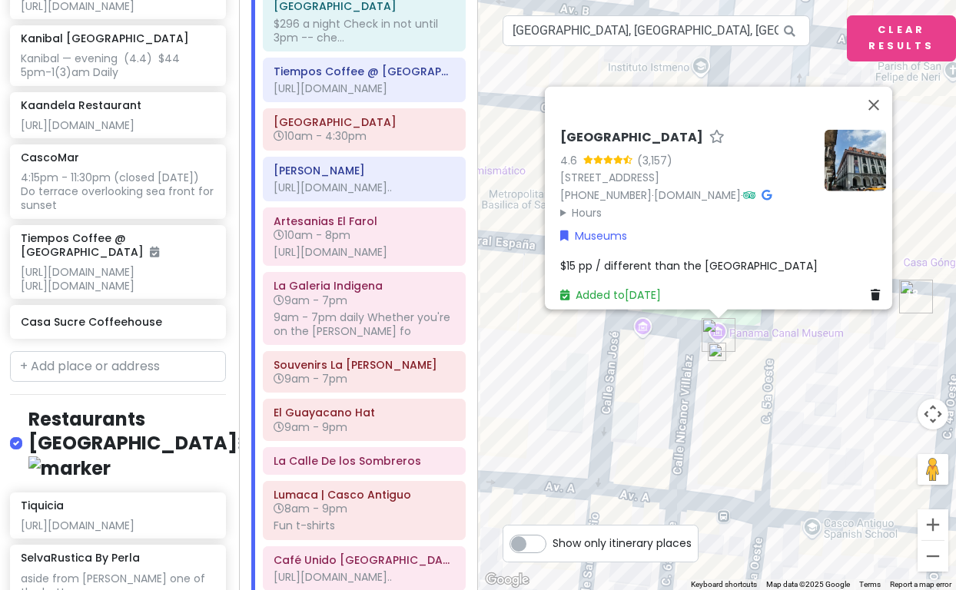
click at [560, 205] on summary "Hours" at bounding box center [686, 212] width 252 height 17
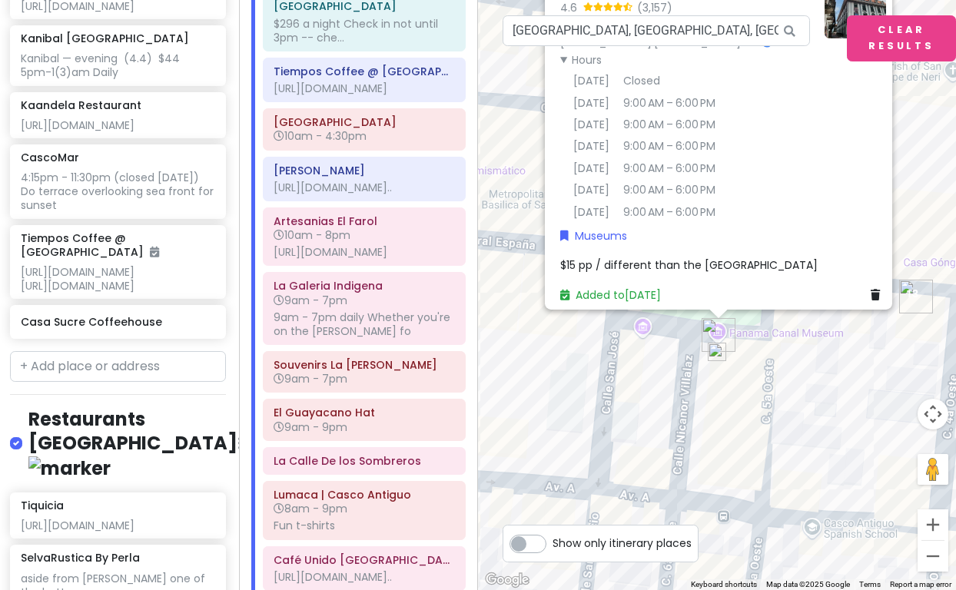
click at [834, 257] on div "$15 pp / different than the [GEOGRAPHIC_DATA]" at bounding box center [723, 265] width 326 height 17
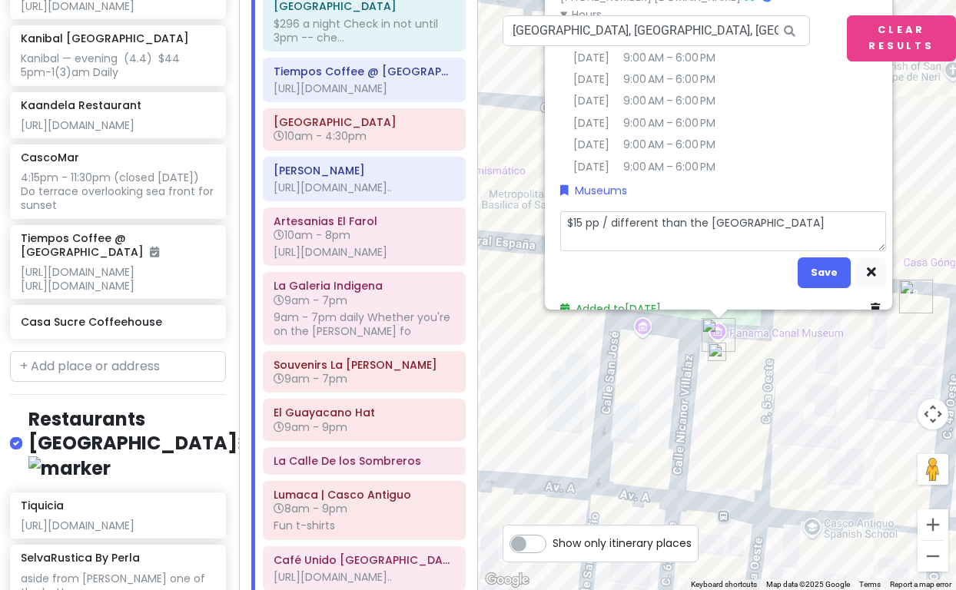
click at [820, 241] on textarea "$15 pp / different than the [GEOGRAPHIC_DATA]" at bounding box center [723, 231] width 326 height 40
type textarea "x"
type textarea "$15 pp / different than the [GEOGRAPHIC_DATA]"
type textarea "x"
type textarea "$15 pp / different than the [GEOGRAPHIC_DATA] C"
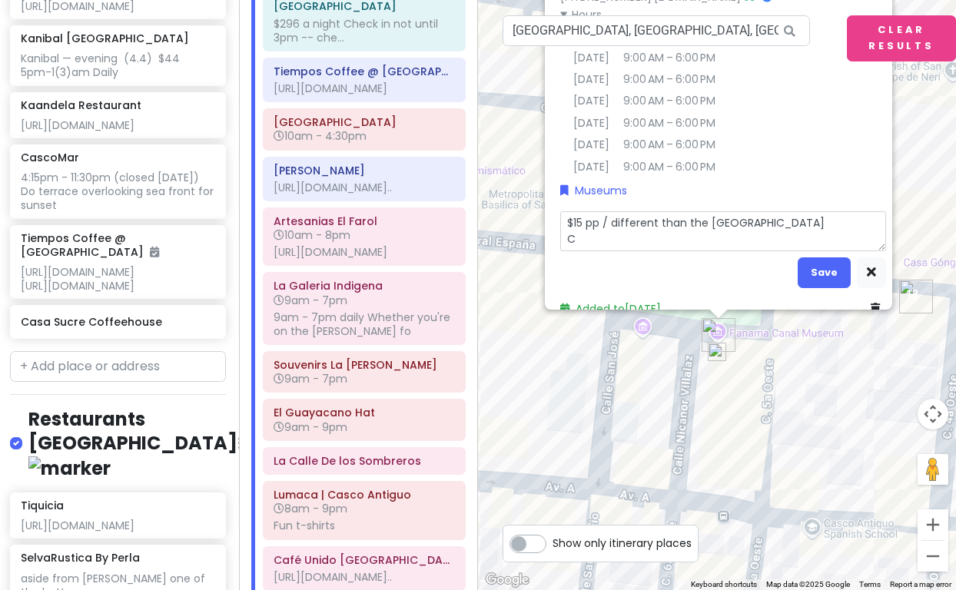
type textarea "x"
type textarea "$15 pp / different than the Canal Locks museum Cl"
type textarea "x"
type textarea "$15 pp / different than the Canal Locks museum Clo"
type textarea "x"
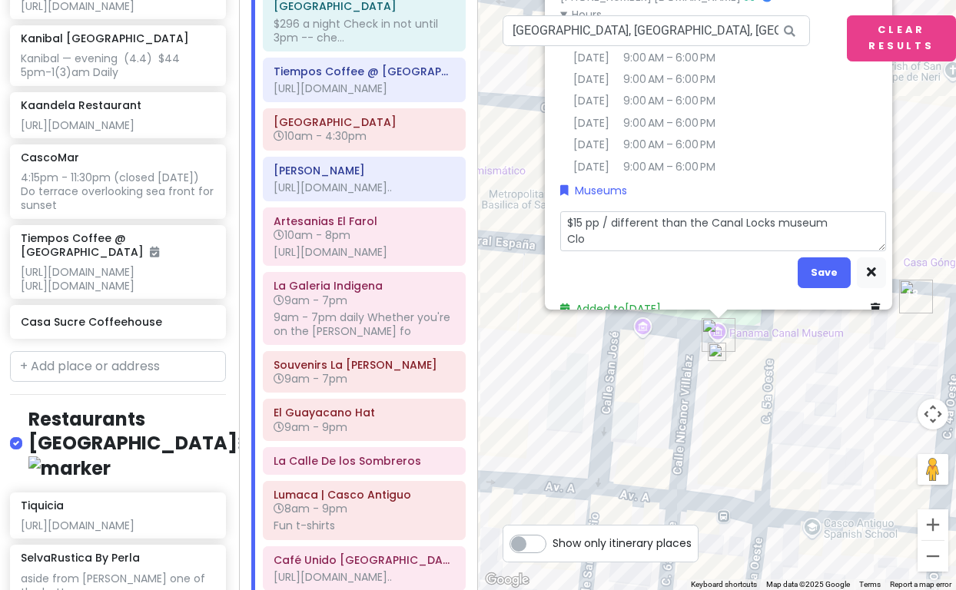
type textarea "$15 pp / different than the Canal Locks museum Clos"
type textarea "x"
type textarea "$15 pp / different than the [GEOGRAPHIC_DATA] Close"
type textarea "x"
type textarea "$15 pp / different than the [GEOGRAPHIC_DATA] Closed"
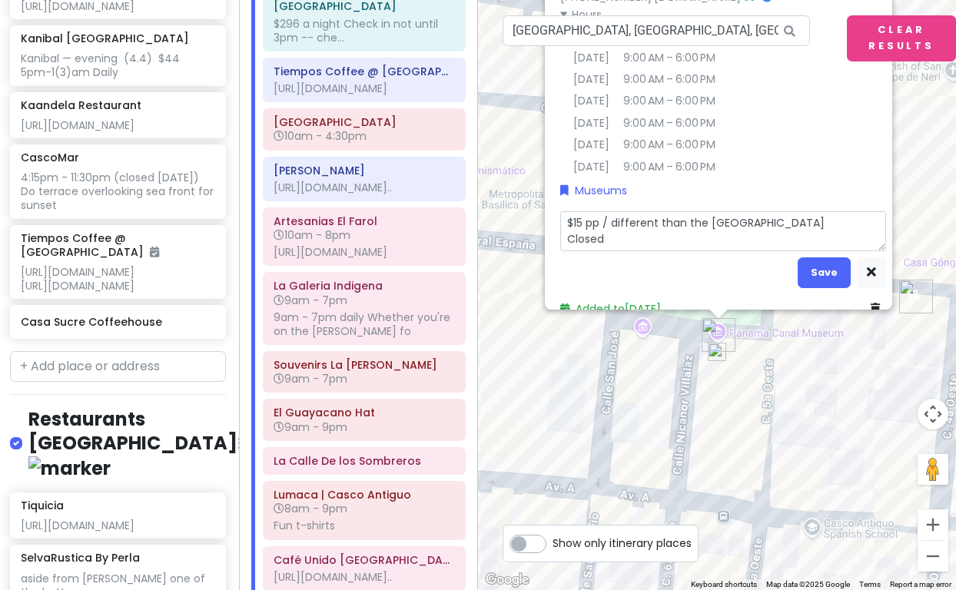
type textarea "x"
type textarea "$15 pp / different than the [GEOGRAPHIC_DATA] Closed"
type textarea "x"
type textarea "$15 pp / different than the [GEOGRAPHIC_DATA] Closed M"
type textarea "x"
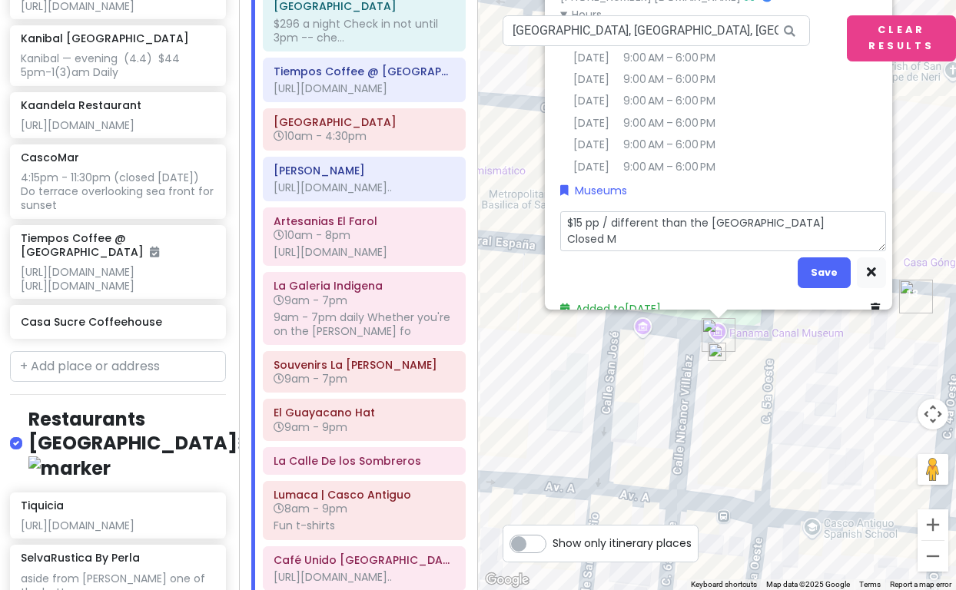
type textarea "$15 pp / different than the [GEOGRAPHIC_DATA] Closed Mo"
type textarea "x"
type textarea "$15 pp / different than the [GEOGRAPHIC_DATA] Closed Mon"
type textarea "x"
type textarea "$15 pp / different than the [GEOGRAPHIC_DATA]"
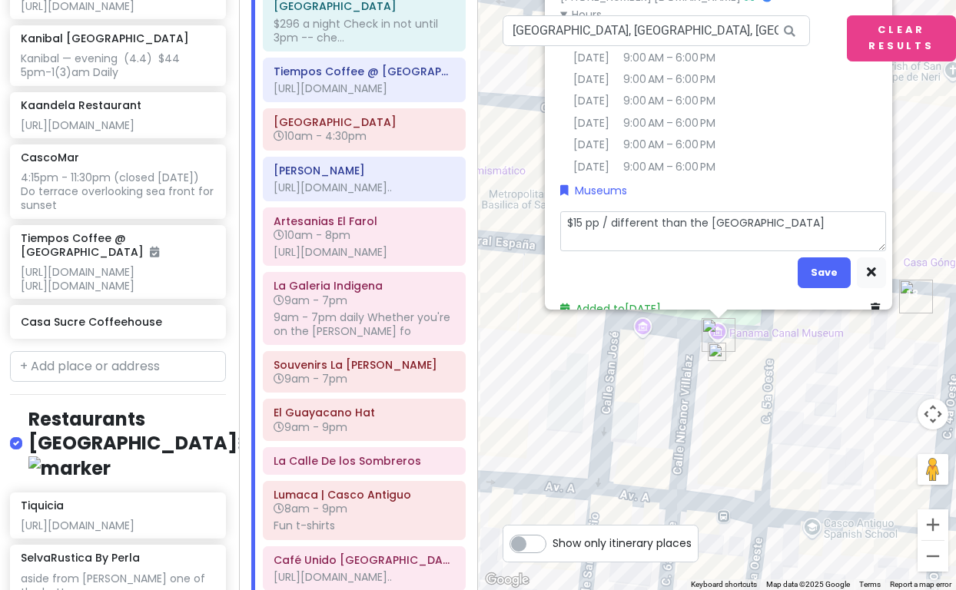
type textarea "x"
type textarea "$15 pp / different than the [GEOGRAPHIC_DATA] Closed [PERSON_NAME]"
type textarea "x"
type textarea "$15 pp / different than the [GEOGRAPHIC_DATA] Closed [DATE]"
type textarea "x"
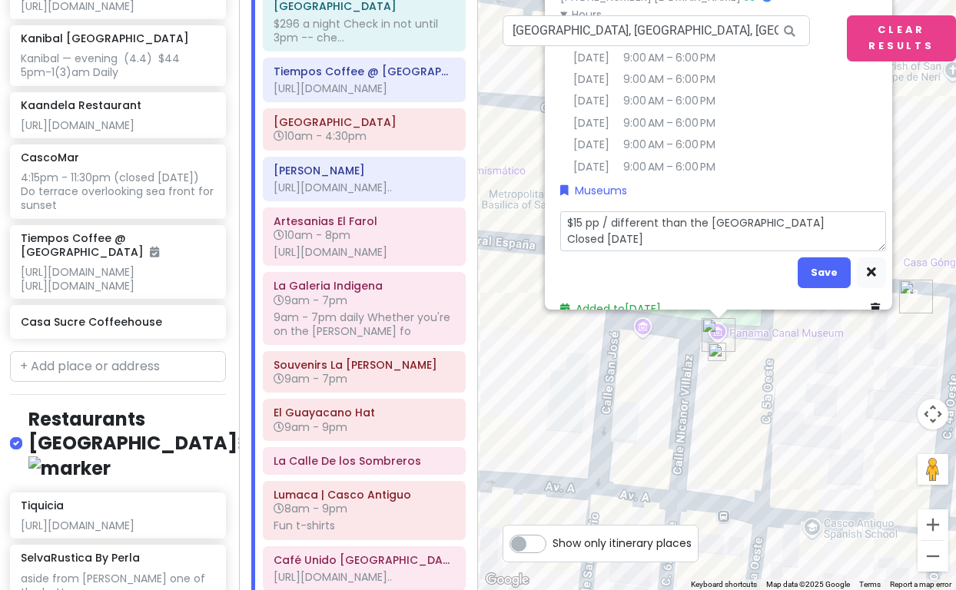
type textarea "$15 pp / different than the [GEOGRAPHIC_DATA] Closed [DATE]"
type textarea "x"
type textarea "$15 pp / different than the [GEOGRAPHIC_DATA] Closed [DATE] s"
type textarea "x"
type textarea "$15 pp / different than the [GEOGRAPHIC_DATA] Closed [DATE] so"
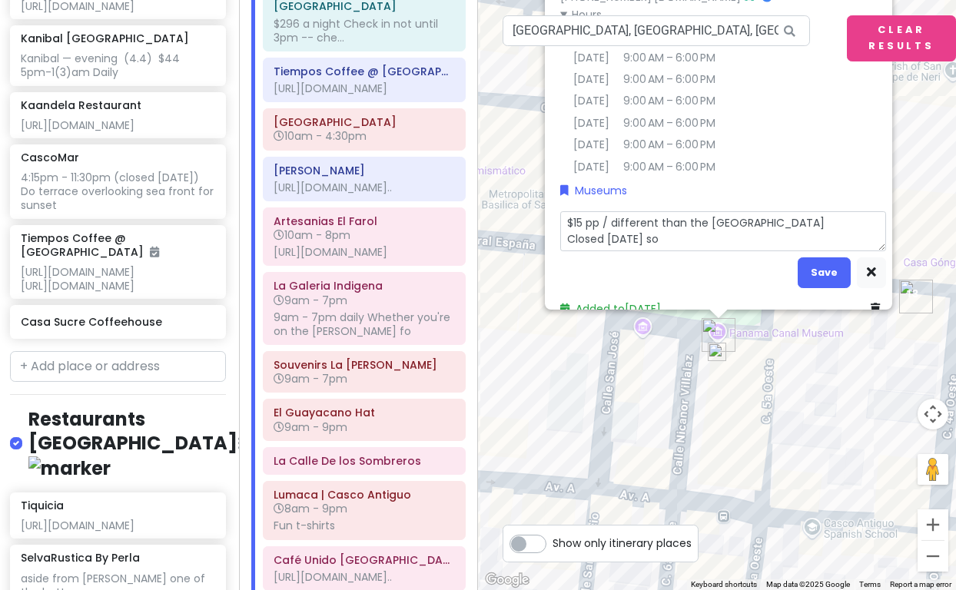
type textarea "x"
type textarea "$15 pp / different than the [GEOGRAPHIC_DATA] Closed [DATE] so"
type textarea "x"
type textarea "$15 pp / different than the [GEOGRAPHIC_DATA] Closed [DATE] so s"
type textarea "x"
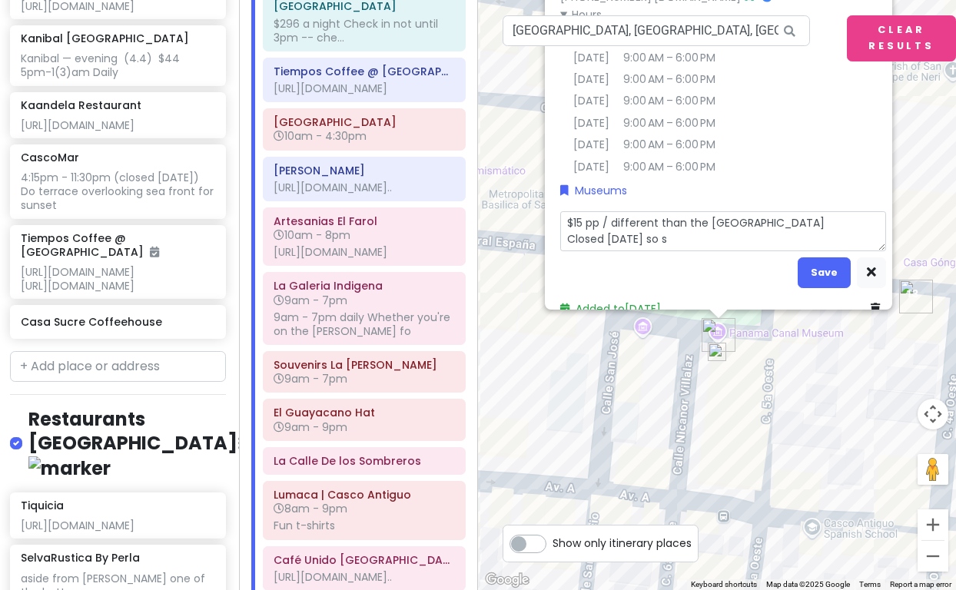
type textarea "$15 pp / different than the [GEOGRAPHIC_DATA] Closed [DATE] so se"
type textarea "x"
type textarea "$15 pp / different than the [GEOGRAPHIC_DATA] Closed [DATE] so see"
type textarea "x"
type textarea "$15 pp / different than the [GEOGRAPHIC_DATA] Closed [DATE] so see"
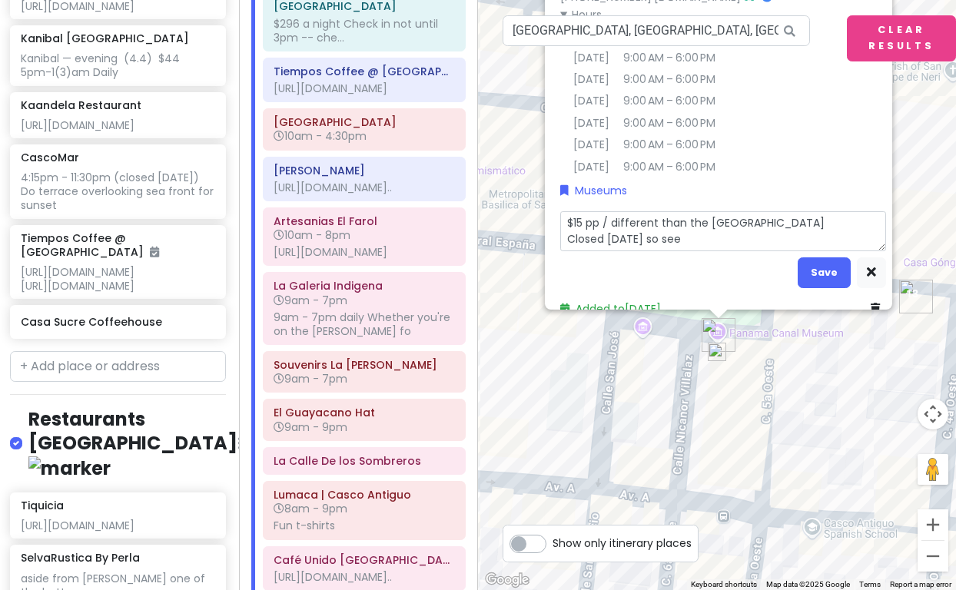
type textarea "x"
type textarea "$15 pp / different than the [GEOGRAPHIC_DATA] Closed [DATE] so see e"
type textarea "x"
type textarea "$15 pp / different than the [GEOGRAPHIC_DATA] Closed [DATE] so see ei"
type textarea "x"
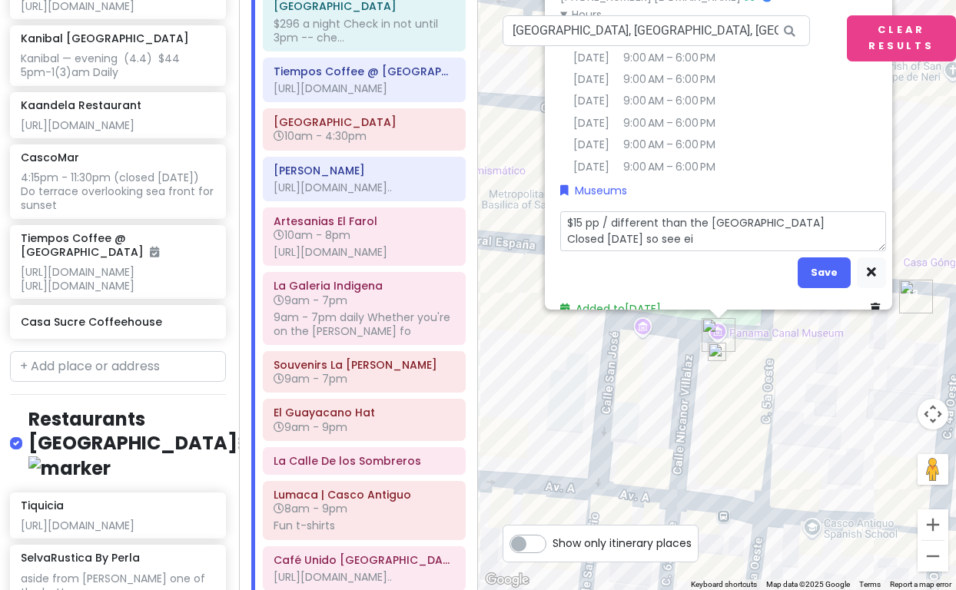
type textarea "$15 pp / different than the [GEOGRAPHIC_DATA] Closed [DATE] so see eit"
type textarea "x"
type textarea "$15 pp / different than the [GEOGRAPHIC_DATA] Closed [DATE] so see eith"
type textarea "x"
type textarea "$15 pp / different than the [GEOGRAPHIC_DATA] Closed [DATE] so see eithe"
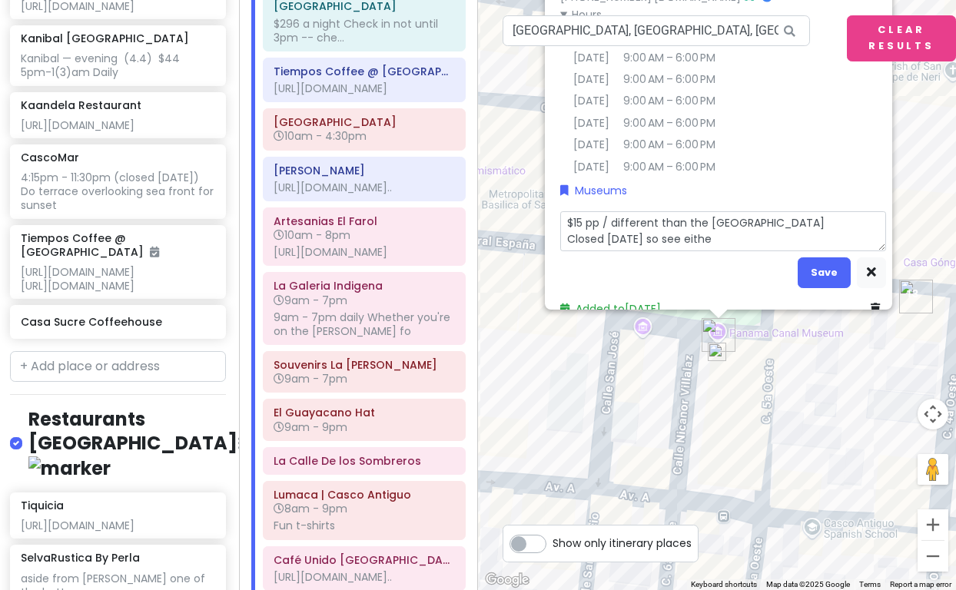
type textarea "x"
type textarea "$15 pp / different than the [GEOGRAPHIC_DATA] Closed [DATE] so see either"
type textarea "x"
type textarea "$15 pp / different than the [GEOGRAPHIC_DATA] Closed [DATE] so see either"
type textarea "x"
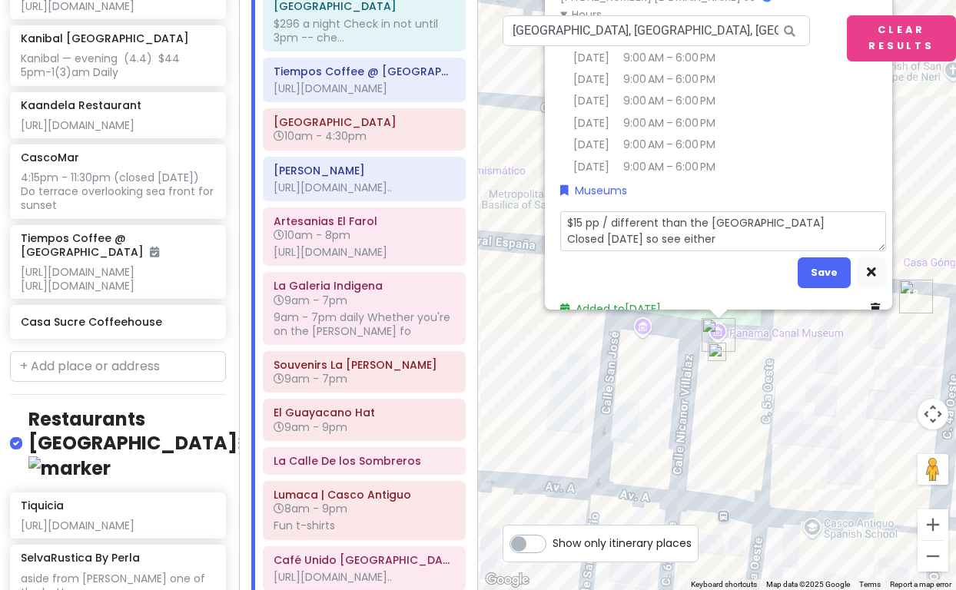
type textarea "$15 pp / different than the [GEOGRAPHIC_DATA] Closed [DATE] so see either S"
type textarea "x"
type textarea "$15 pp / different than the [GEOGRAPHIC_DATA] Closed [DATE] so see either Sa"
type textarea "x"
type textarea "$15 pp / different than the [GEOGRAPHIC_DATA] Closed [DATE] so see either Sat"
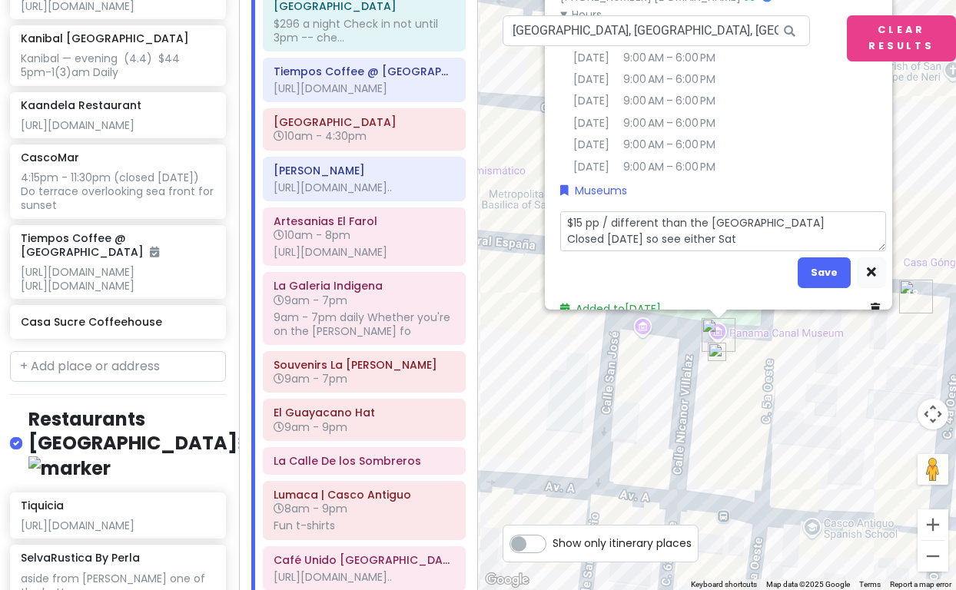
type textarea "x"
type textarea "$15 pp / different than the [GEOGRAPHIC_DATA] Closed [DATE] so see either Sat"
type textarea "x"
type textarea "$15 pp / different than the [GEOGRAPHIC_DATA] Closed [DATE] so see either Sat o"
type textarea "x"
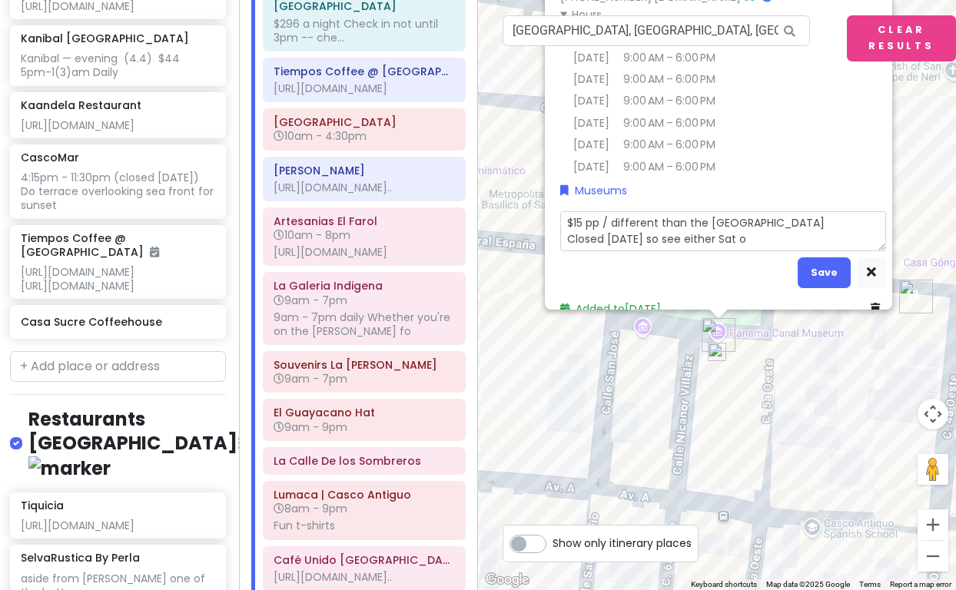
type textarea "$15 pp / different than the [GEOGRAPHIC_DATA] Closed [DATE] so see either Sat or"
type textarea "x"
type textarea "$15 pp / different than the [GEOGRAPHIC_DATA] Closed [DATE] so see either Sat or"
type textarea "x"
type textarea "$15 pp / different than the [GEOGRAPHIC_DATA] Closed [DATE] so see either Sat o…"
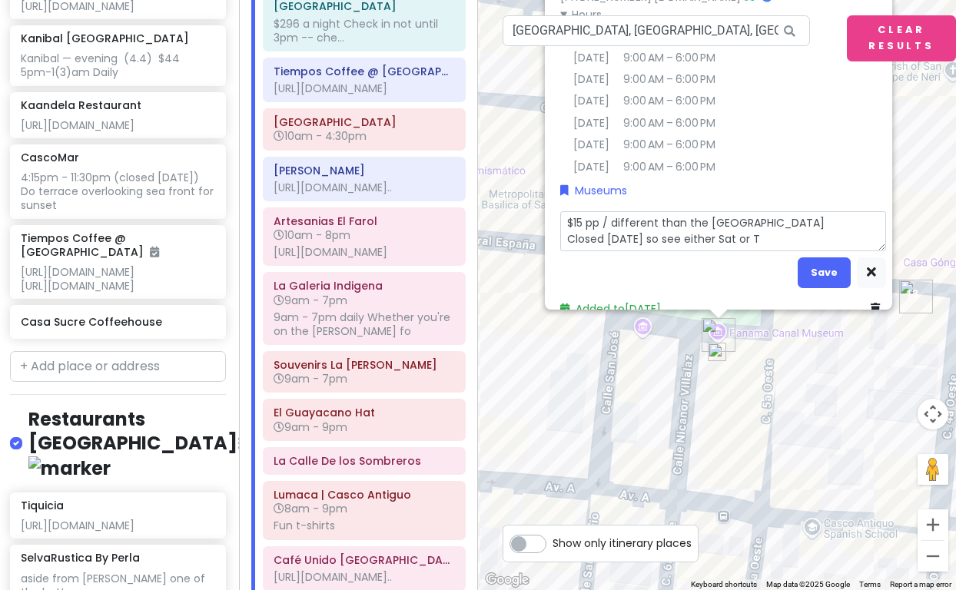
type textarea "x"
type textarea "$15 pp / different than the [GEOGRAPHIC_DATA] Closed [DATE] so see either Sat o…"
type textarea "x"
type textarea "$15 pp / different than the [GEOGRAPHIC_DATA] Closed [DATE] so see either Sat o…"
type textarea "x"
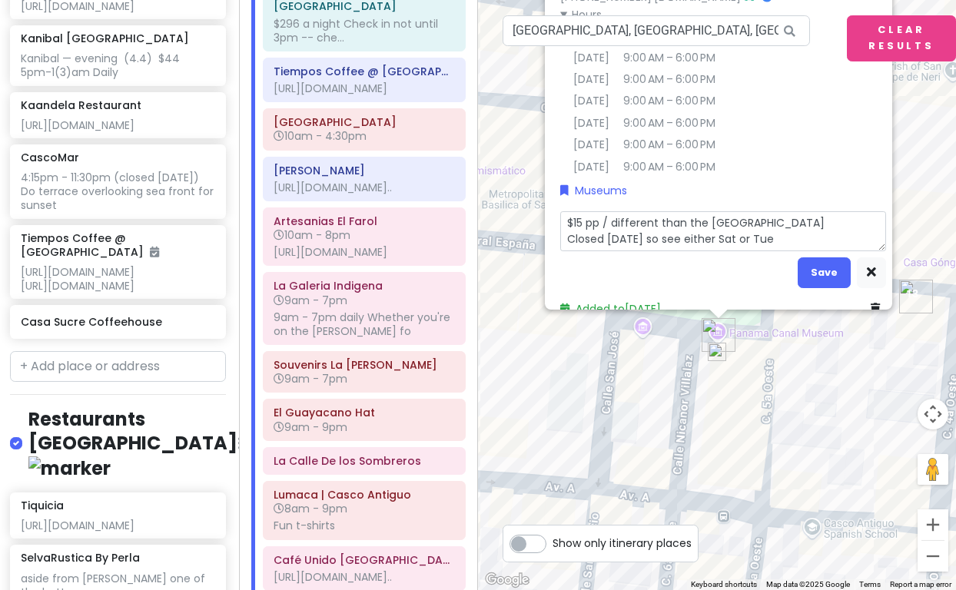
type textarea "$15 pp / different than the [GEOGRAPHIC_DATA] Closed [DATE] so see either Sat o…"
type textarea "x"
type textarea "$15 pp / different than the [GEOGRAPHIC_DATA] Closed [DATE] so see either Sat o…"
type textarea "x"
type textarea "$15 pp / different than the [GEOGRAPHIC_DATA] Closed [DATE] so see either Sat o…"
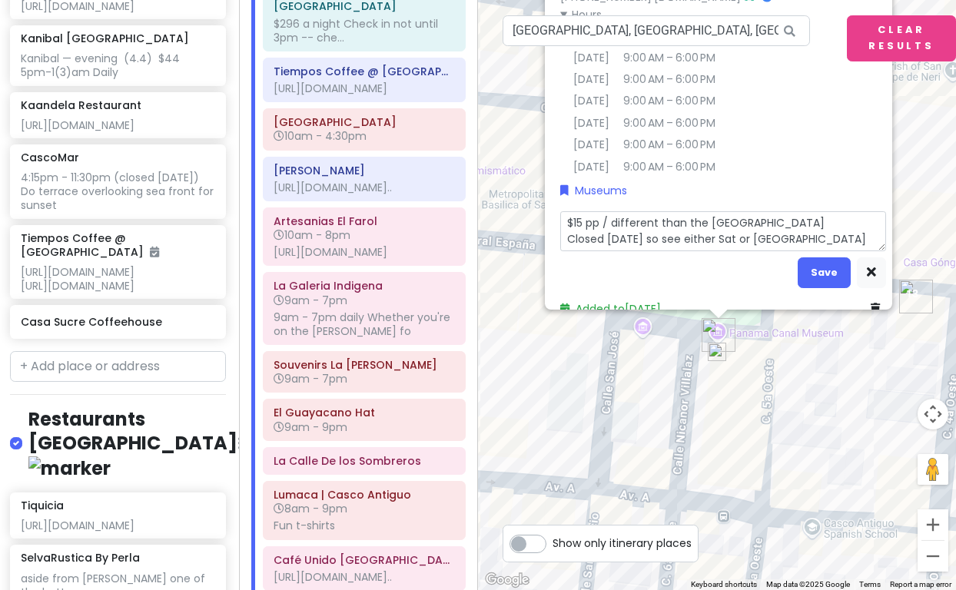
type textarea "x"
type textarea "$15 pp / different than the [GEOGRAPHIC_DATA] Closed [DATE] so see either Sat o…"
click at [735, 251] on textarea "$15 pp / different than the [GEOGRAPHIC_DATA] Closed [DATE] so see either Sat o…" at bounding box center [723, 231] width 326 height 40
type textarea "x"
type textarea "$15 pp / different than the [GEOGRAPHIC_DATA] Closed [DATE] so see either Satu …"
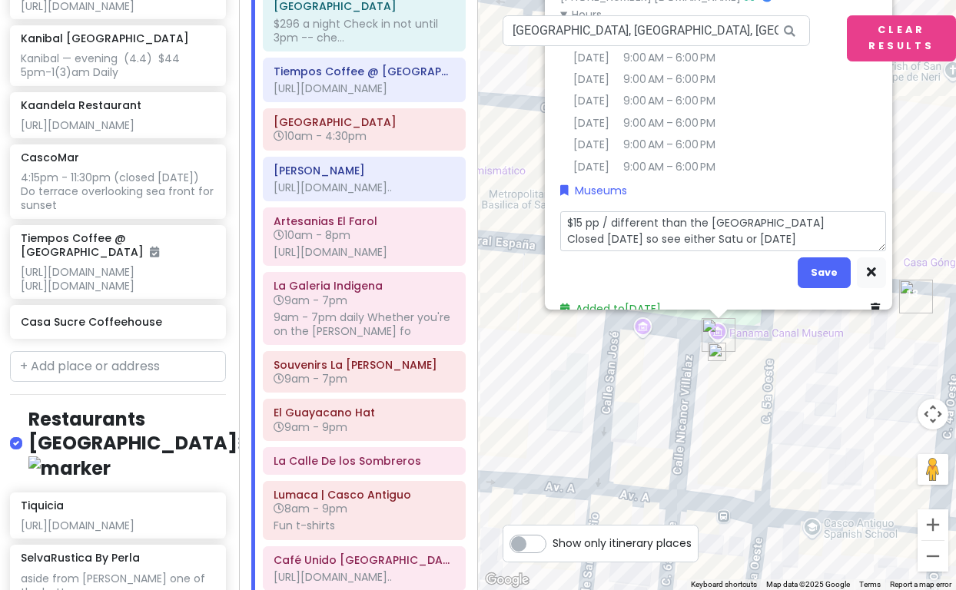
type textarea "x"
type textarea "$15 pp / different than the [GEOGRAPHIC_DATA] Closed [DATE] so see either Satur…"
type textarea "x"
type textarea "$15 pp / different than the [GEOGRAPHIC_DATA] Closed [DATE] so see either [DATE…"
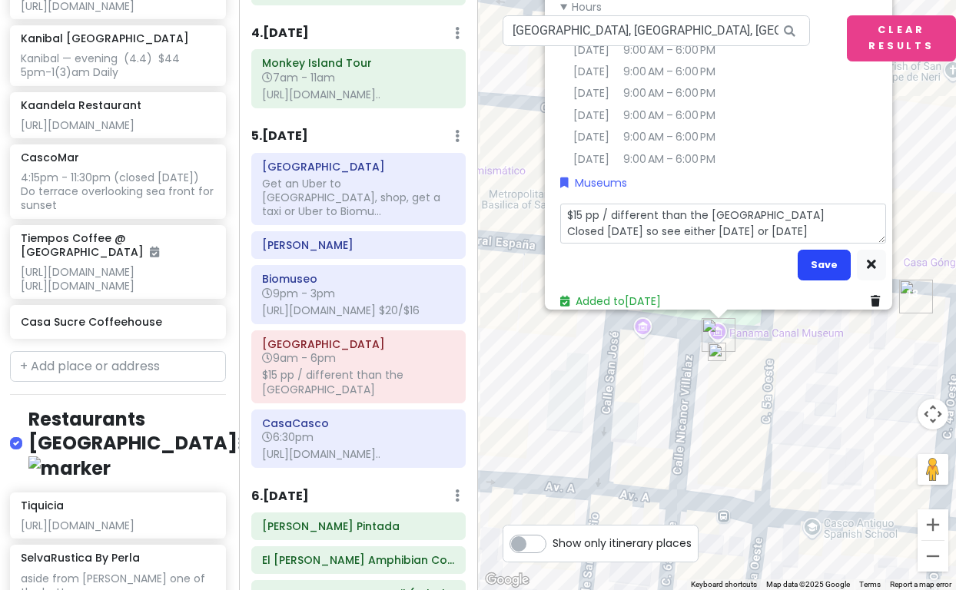
scroll to position [0, 0]
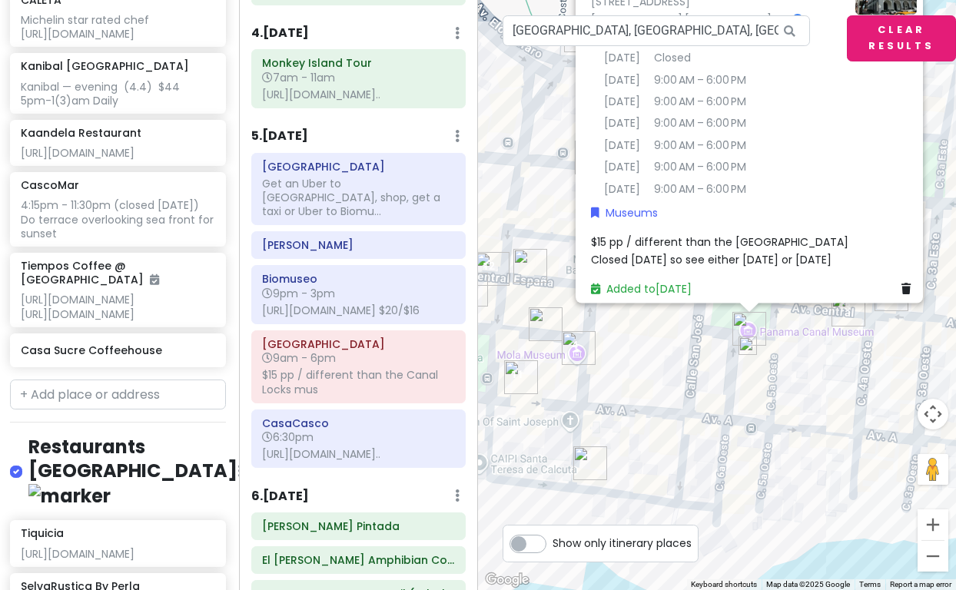
click at [893, 38] on button "Clear Results" at bounding box center [901, 38] width 109 height 46
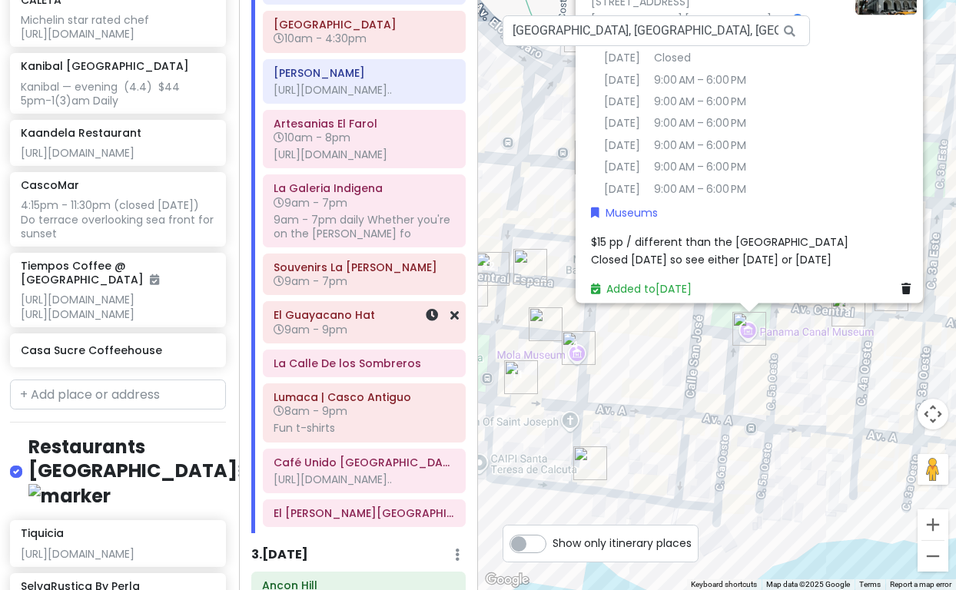
scroll to position [366, 0]
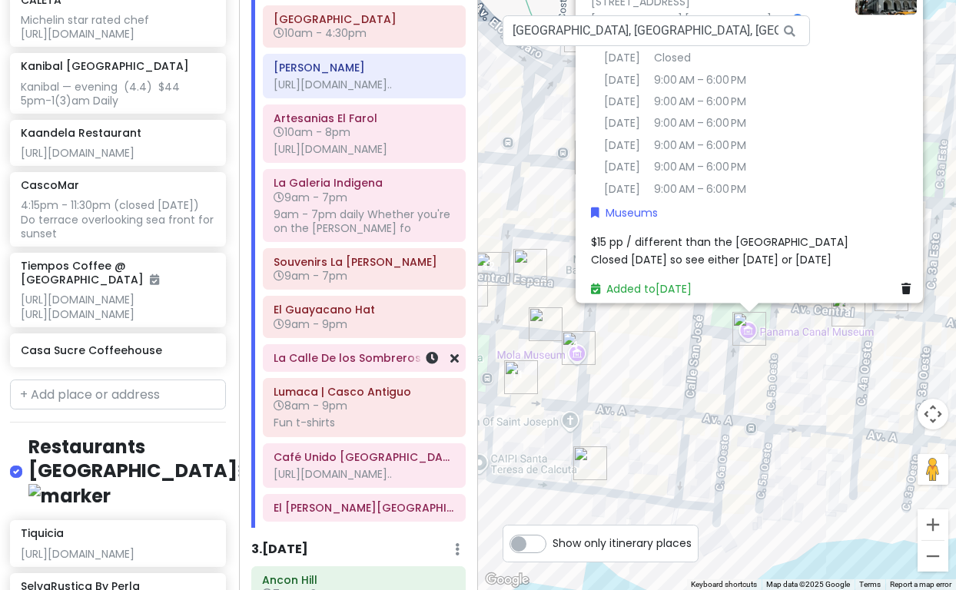
click at [351, 365] on h6 "La Calle De los Sombreros" at bounding box center [364, 358] width 181 height 14
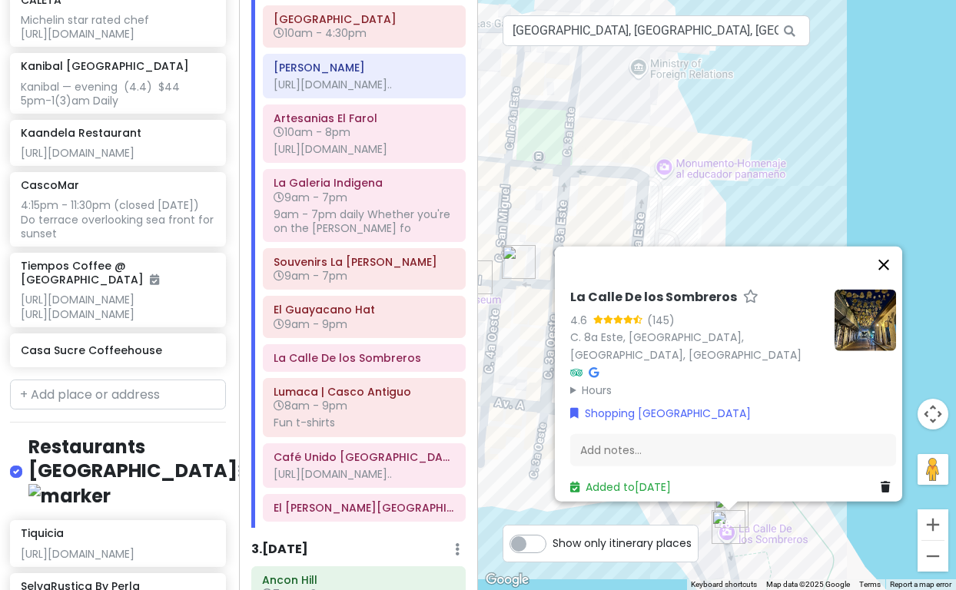
click at [889, 261] on button "Close" at bounding box center [883, 265] width 37 height 37
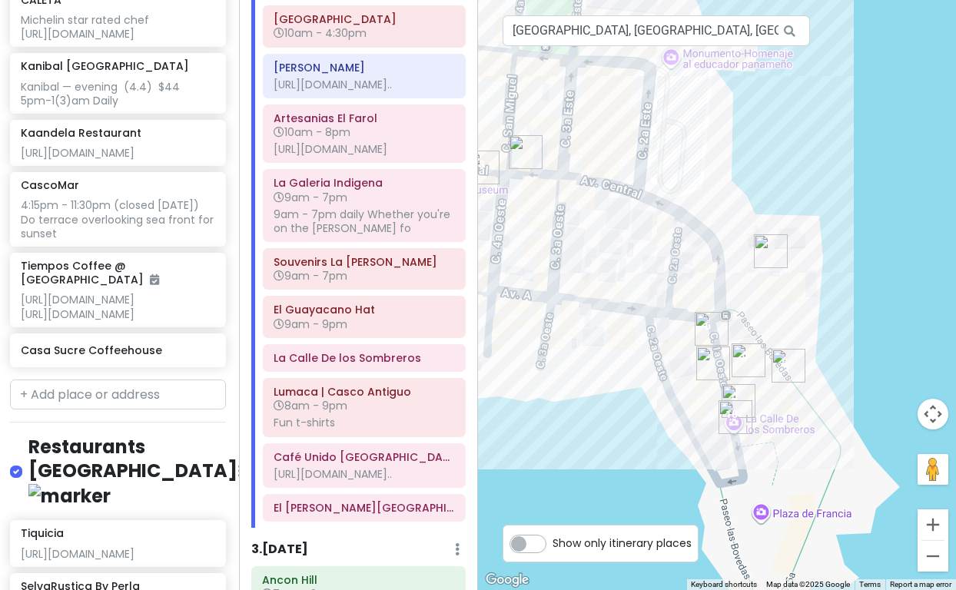
drag, startPoint x: 814, startPoint y: 325, endPoint x: 821, endPoint y: 212, distance: 113.2
click at [821, 212] on div at bounding box center [717, 295] width 478 height 590
click at [766, 249] on img "CALETA" at bounding box center [771, 251] width 34 height 34
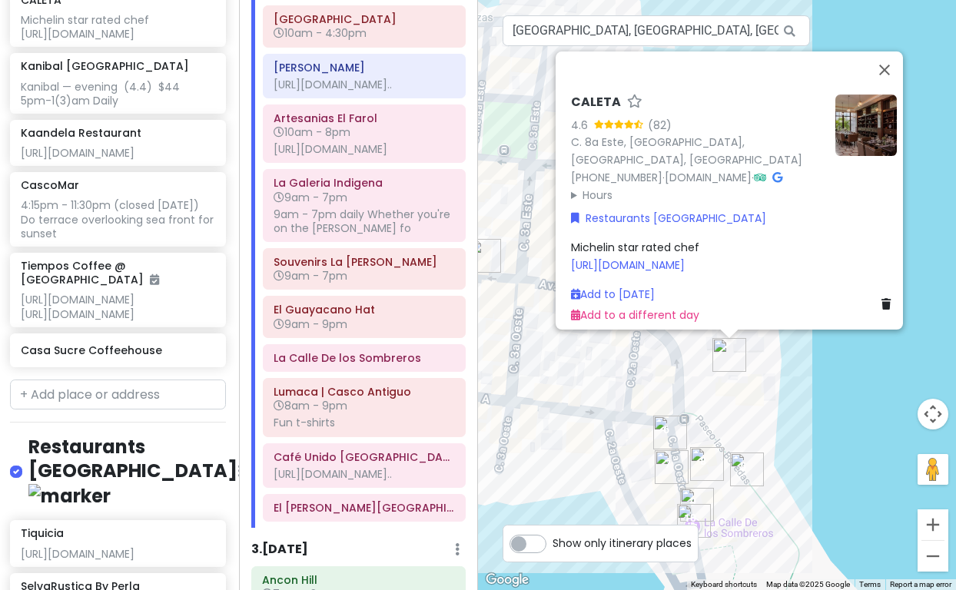
click at [882, 299] on icon at bounding box center [886, 304] width 9 height 11
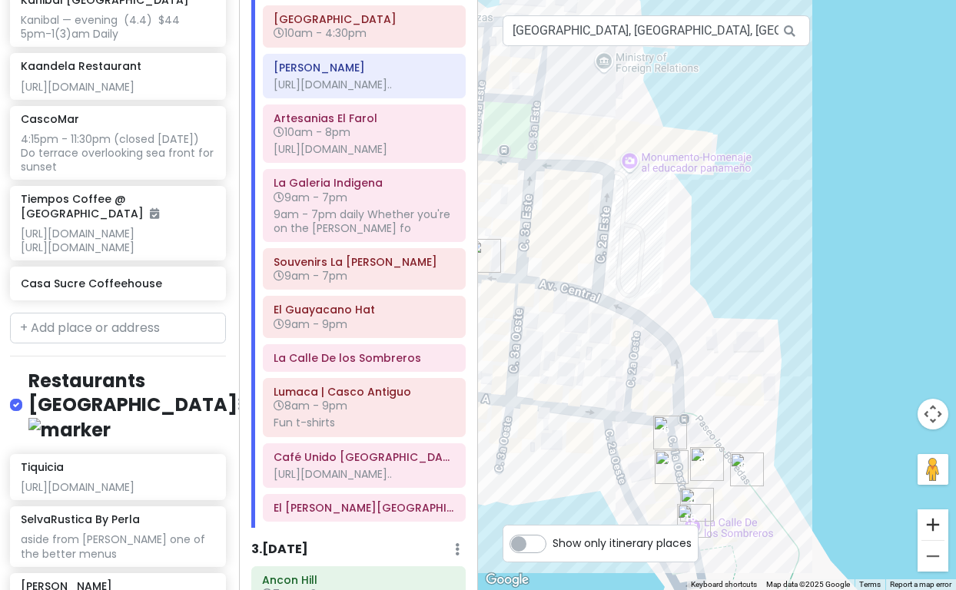
click at [932, 524] on button "Zoom in" at bounding box center [933, 525] width 31 height 31
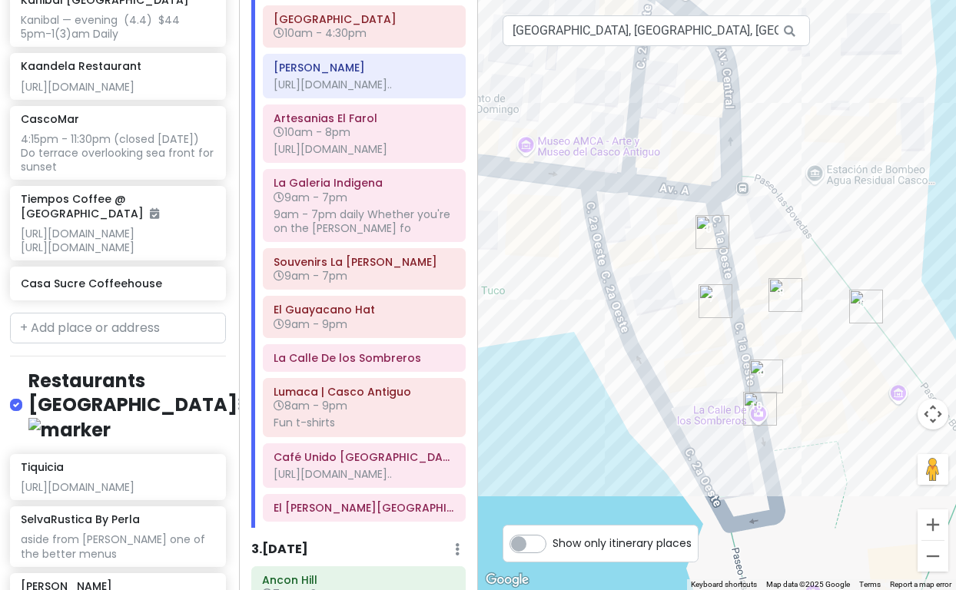
drag, startPoint x: 712, startPoint y: 439, endPoint x: 802, endPoint y: 82, distance: 368.0
click at [802, 82] on div at bounding box center [717, 295] width 478 height 590
click at [745, 176] on div at bounding box center [717, 295] width 478 height 590
click at [739, 179] on div at bounding box center [717, 295] width 478 height 590
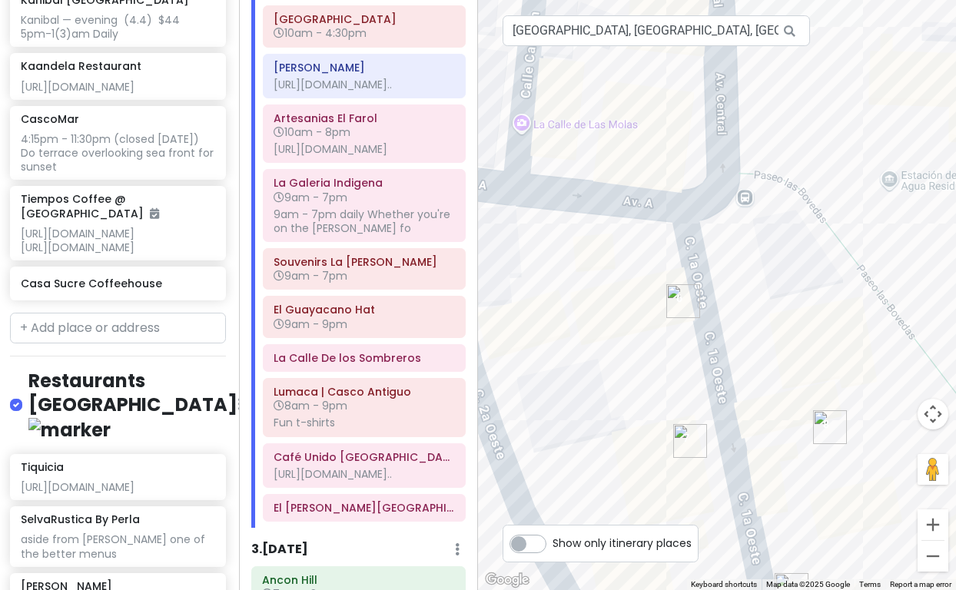
click at [745, 176] on div at bounding box center [717, 295] width 478 height 590
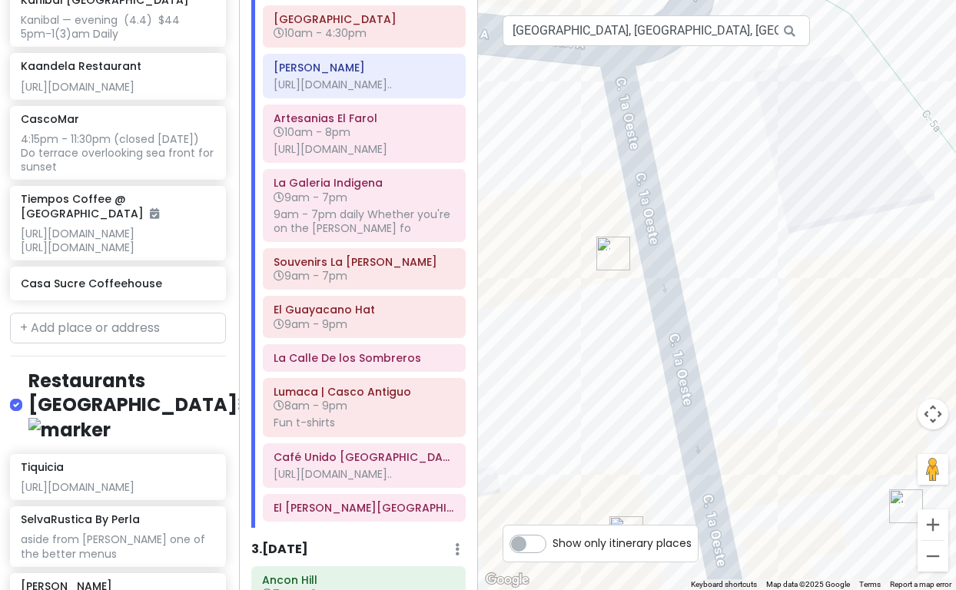
drag, startPoint x: 705, startPoint y: 307, endPoint x: 698, endPoint y: 115, distance: 193.0
click at [698, 115] on div at bounding box center [717, 295] width 478 height 590
click at [929, 549] on button "Zoom out" at bounding box center [933, 556] width 31 height 31
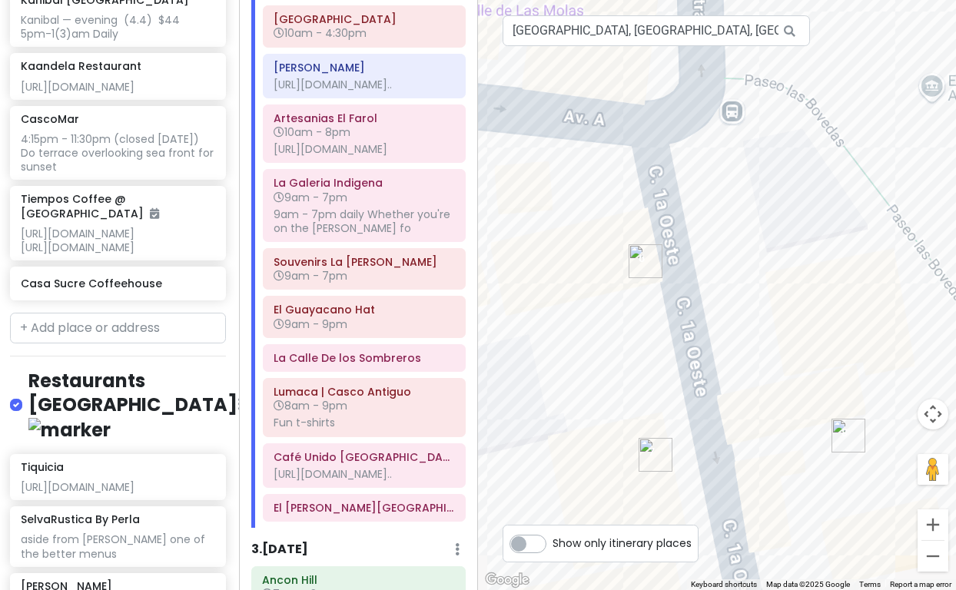
click at [929, 549] on button "Zoom out" at bounding box center [933, 556] width 31 height 31
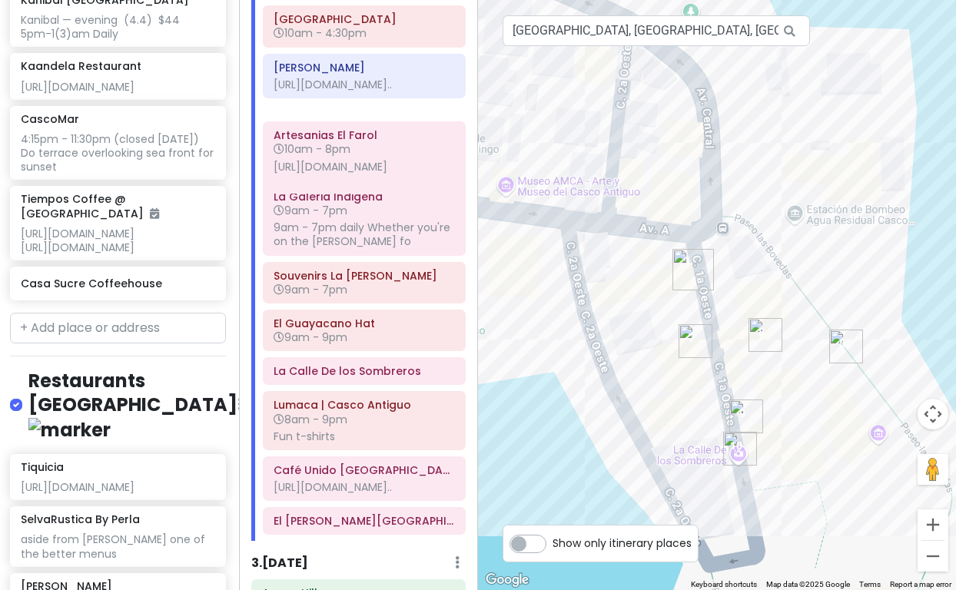
scroll to position [365, 0]
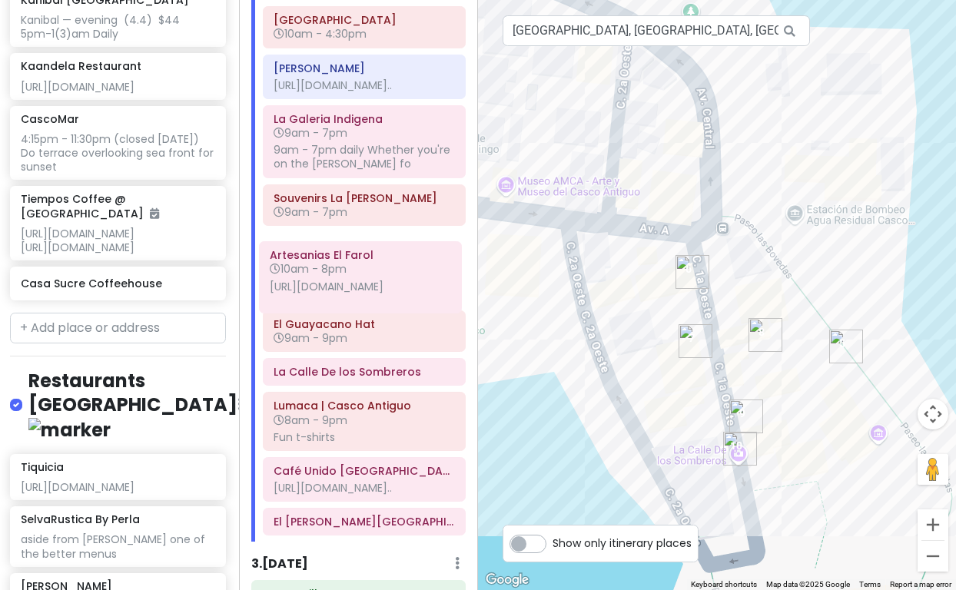
drag, startPoint x: 369, startPoint y: 148, endPoint x: 365, endPoint y: 275, distance: 127.6
click at [365, 275] on div "[GEOGRAPHIC_DATA] [GEOGRAPHIC_DATA] Arrive [DATE] at 6:40 am Allow 1 hr for cus…" at bounding box center [364, 177] width 226 height 731
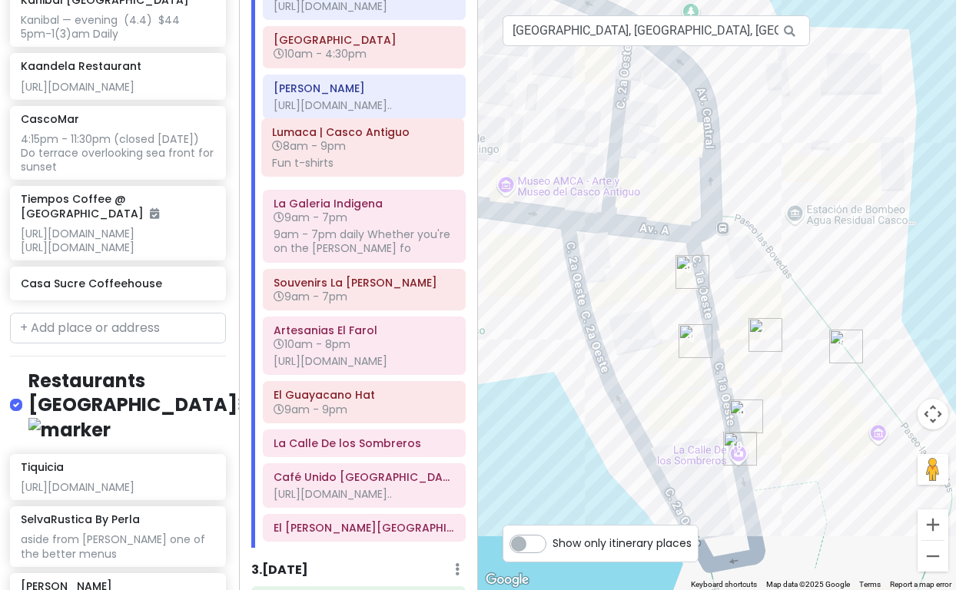
scroll to position [341, 0]
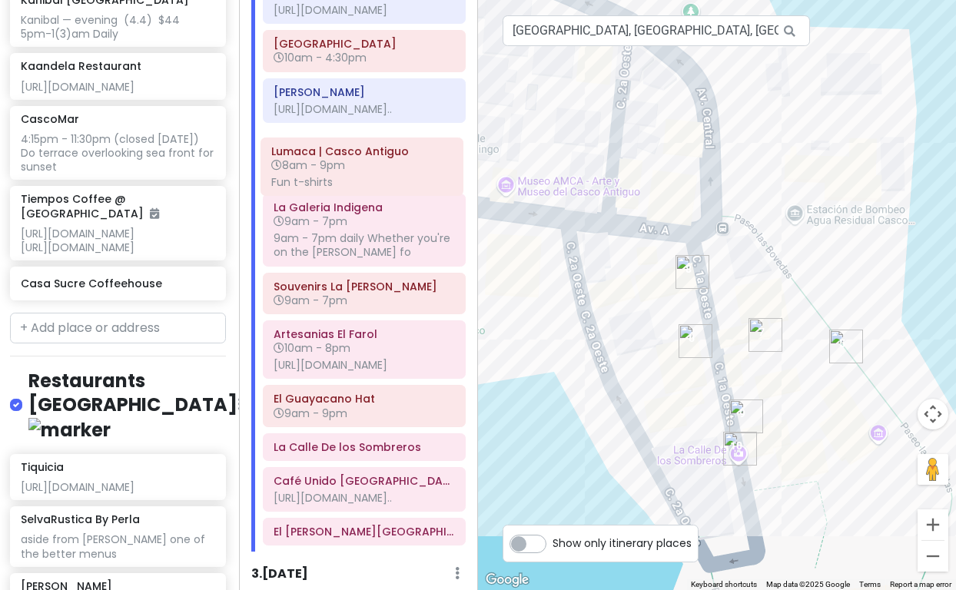
drag, startPoint x: 352, startPoint y: 434, endPoint x: 350, endPoint y: 171, distance: 263.6
click at [350, 171] on div "[GEOGRAPHIC_DATA] [GEOGRAPHIC_DATA] Arrive [DATE] at 6:40 am Allow 1 hr for cus…" at bounding box center [364, 194] width 226 height 717
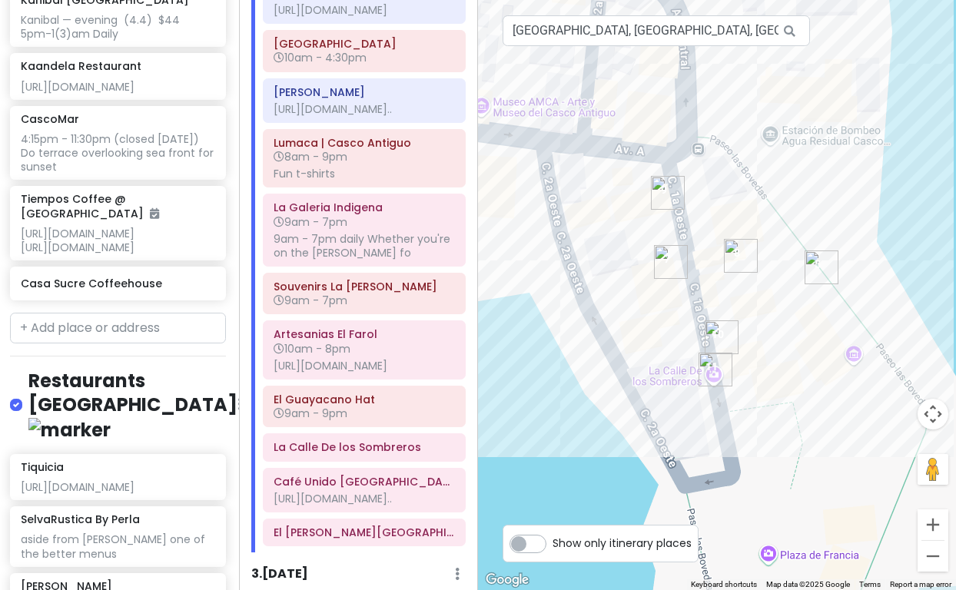
drag, startPoint x: 791, startPoint y: 511, endPoint x: 764, endPoint y: 430, distance: 85.1
click at [764, 430] on div at bounding box center [717, 295] width 478 height 590
click at [338, 454] on h6 "La Calle De los Sombreros" at bounding box center [364, 447] width 181 height 14
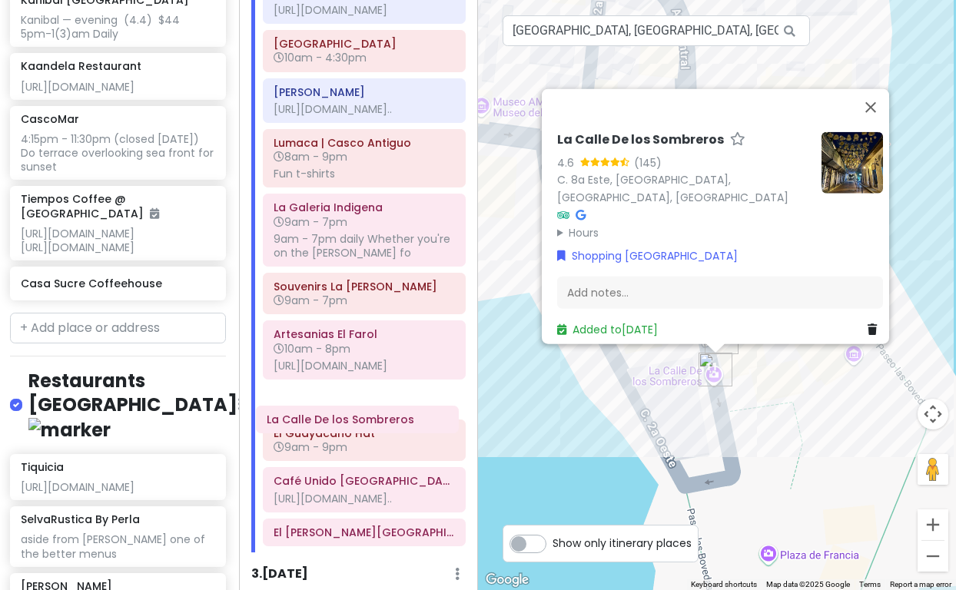
scroll to position [343, 0]
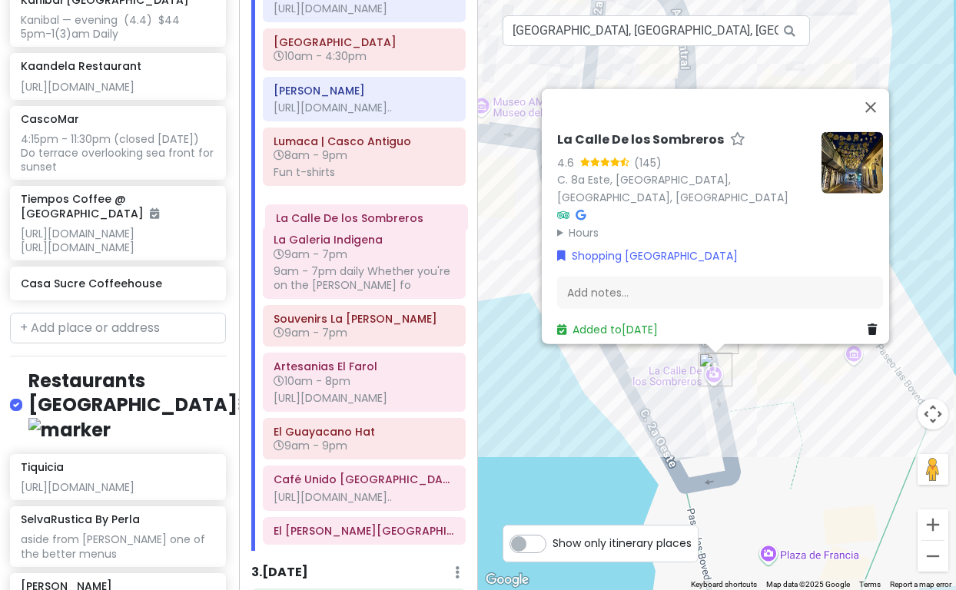
drag, startPoint x: 338, startPoint y: 474, endPoint x: 340, endPoint y: 223, distance: 251.3
click at [340, 223] on div "[GEOGRAPHIC_DATA] [GEOGRAPHIC_DATA] Arrive [DATE] at 6:40 am Allow 1 hr for cus…" at bounding box center [364, 192] width 226 height 717
click at [812, 462] on div "[GEOGRAPHIC_DATA] 4.6 (145) C. [GEOGRAPHIC_DATA], [GEOGRAPHIC_DATA] Hours [DATE…" at bounding box center [717, 295] width 478 height 590
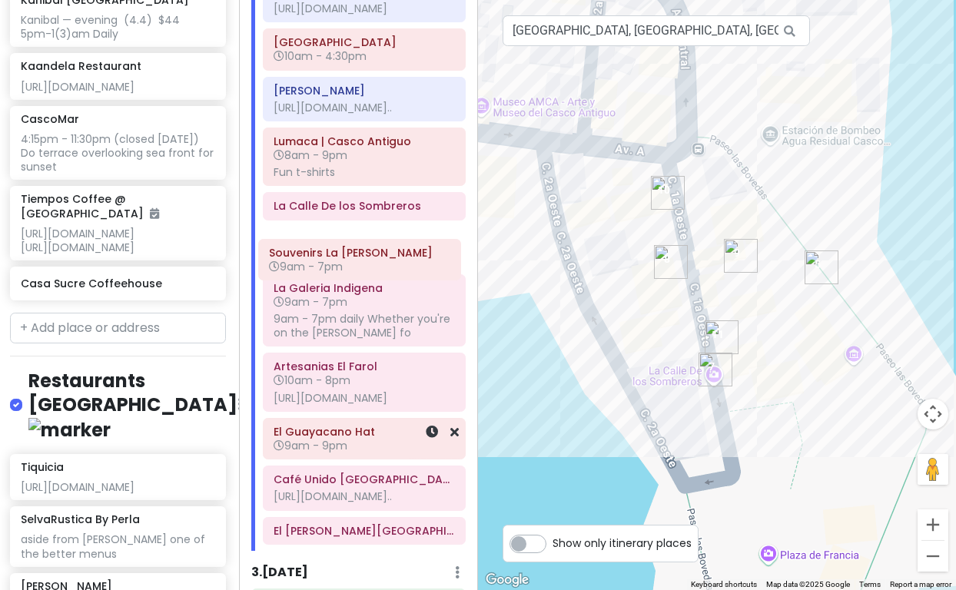
drag, startPoint x: 365, startPoint y: 341, endPoint x: 360, endPoint y: 266, distance: 75.5
click at [360, 266] on div "[GEOGRAPHIC_DATA] [GEOGRAPHIC_DATA] Arrive [DATE] at 6:40 am Allow 1 hr for cus…" at bounding box center [364, 192] width 226 height 717
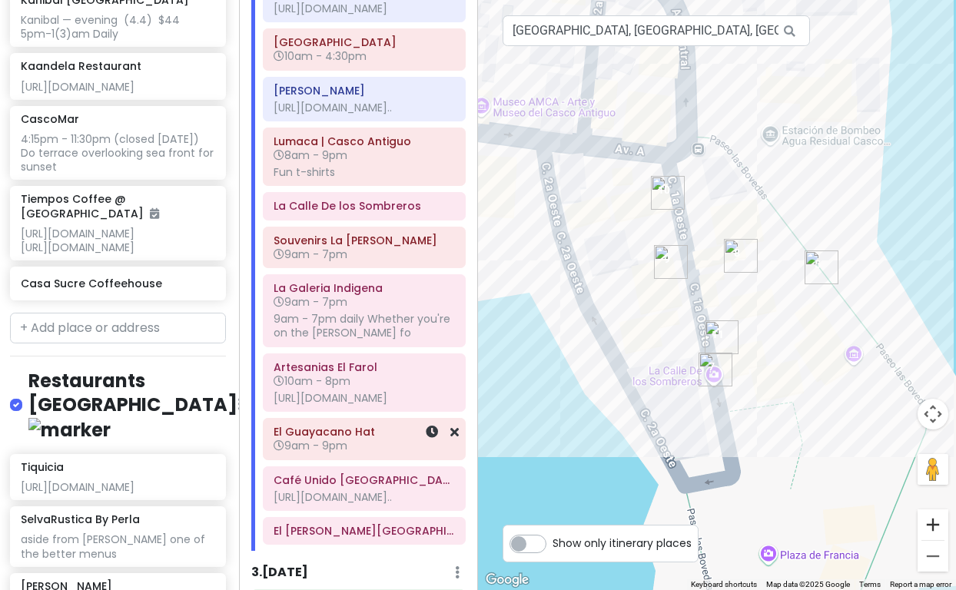
click at [932, 523] on button "Zoom in" at bounding box center [933, 525] width 31 height 31
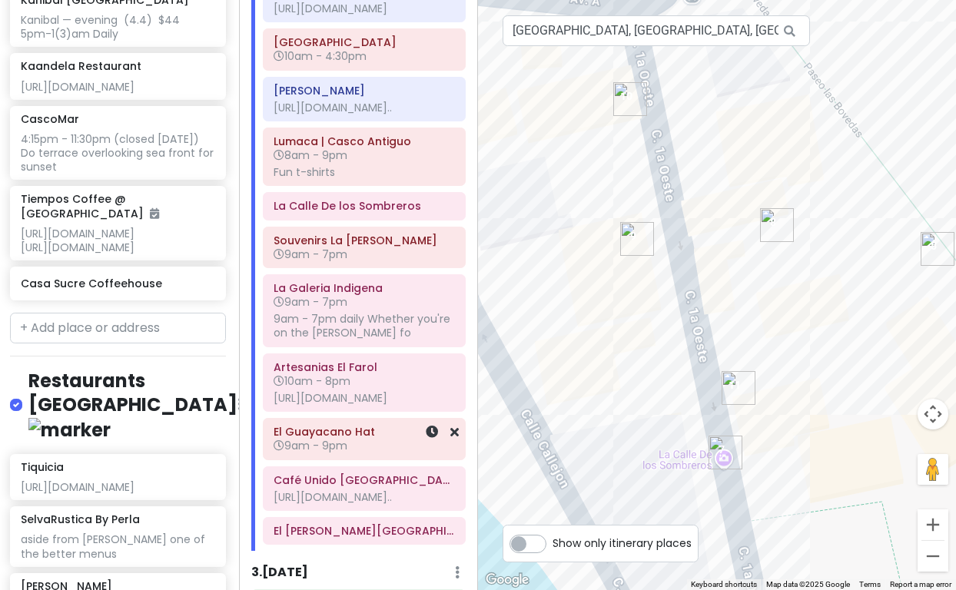
drag, startPoint x: 623, startPoint y: 502, endPoint x: 638, endPoint y: 493, distance: 17.5
click at [638, 493] on div at bounding box center [717, 295] width 478 height 590
click at [934, 555] on button "Zoom out" at bounding box center [933, 556] width 31 height 31
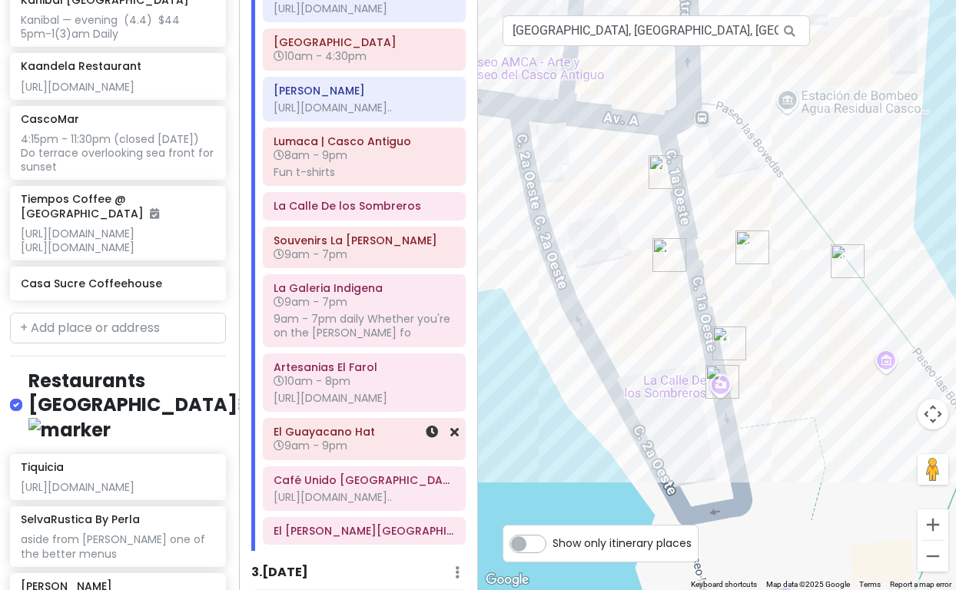
click at [934, 555] on button "Zoom out" at bounding box center [933, 556] width 31 height 31
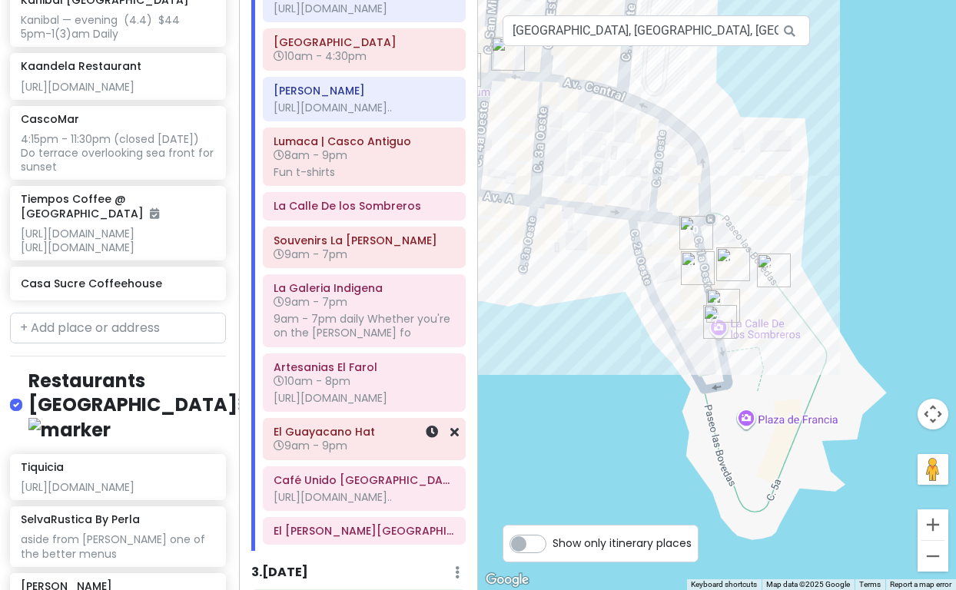
click at [934, 555] on button "Zoom out" at bounding box center [933, 556] width 31 height 31
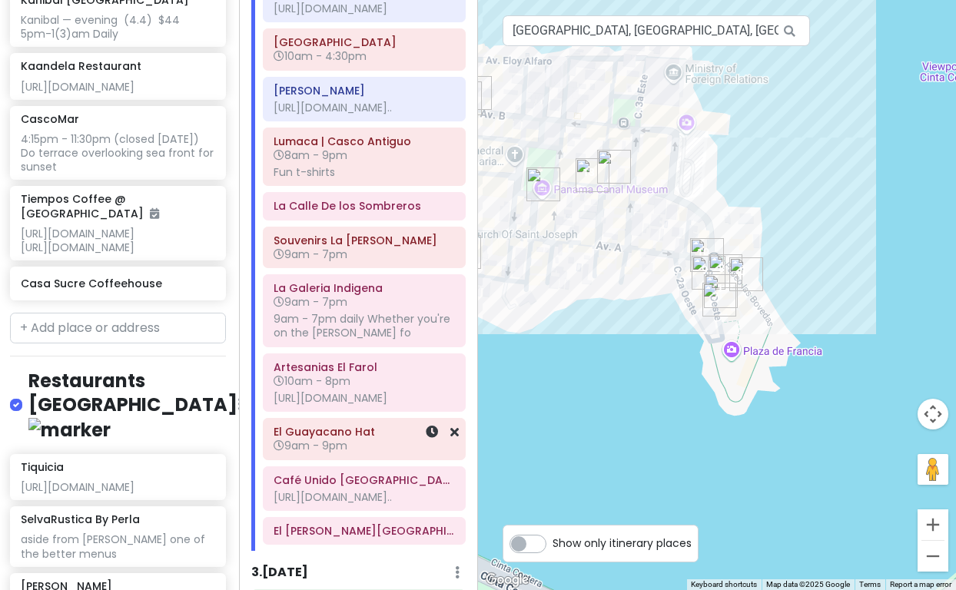
click at [934, 555] on button "Zoom out" at bounding box center [933, 556] width 31 height 31
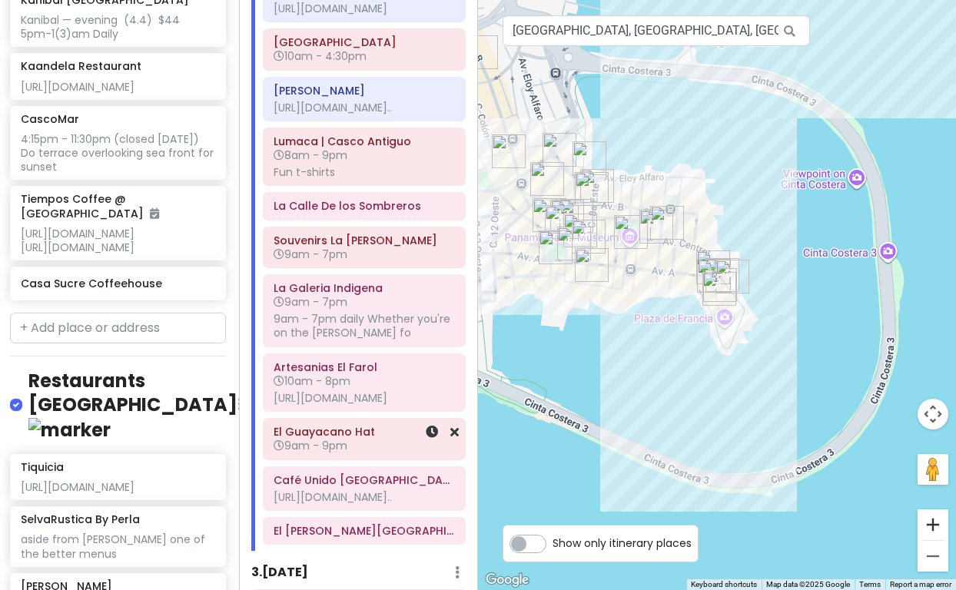
click at [935, 524] on button "Zoom in" at bounding box center [933, 525] width 31 height 31
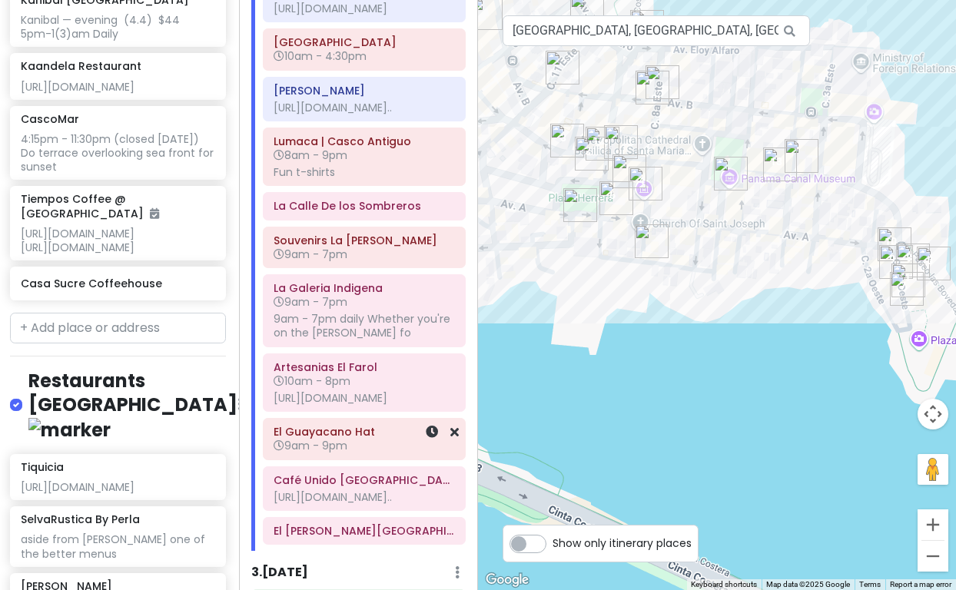
drag, startPoint x: 593, startPoint y: 429, endPoint x: 785, endPoint y: 418, distance: 191.7
click at [785, 418] on div at bounding box center [717, 295] width 478 height 590
click at [613, 198] on img "Lumaca | Casco Antiguo" at bounding box center [617, 198] width 34 height 34
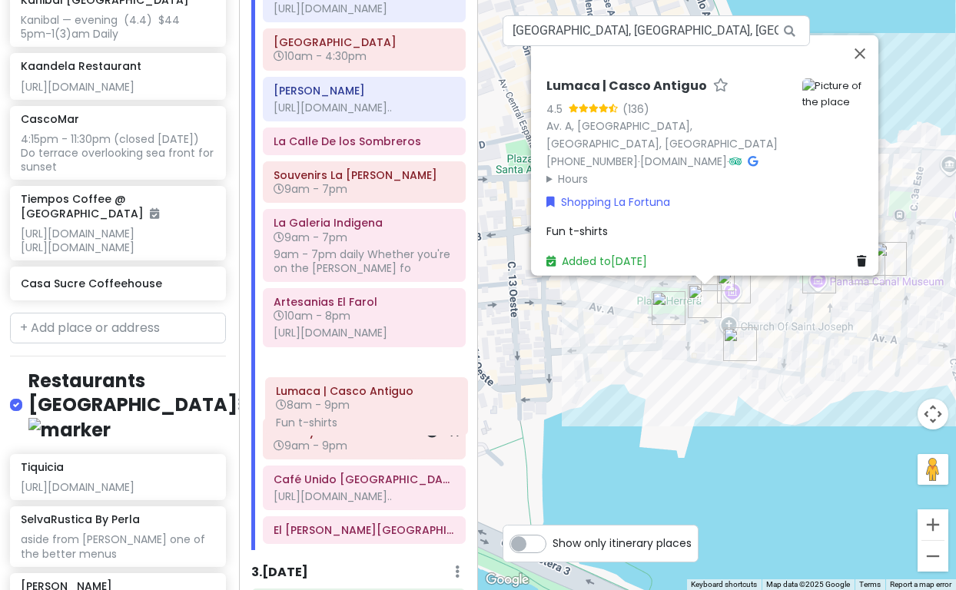
drag, startPoint x: 331, startPoint y: 165, endPoint x: 334, endPoint y: 405, distance: 239.8
click at [334, 405] on div "[GEOGRAPHIC_DATA] [GEOGRAPHIC_DATA] Arrive [DATE] at 6:40 am Allow 1 hr for cus…" at bounding box center [364, 192] width 226 height 717
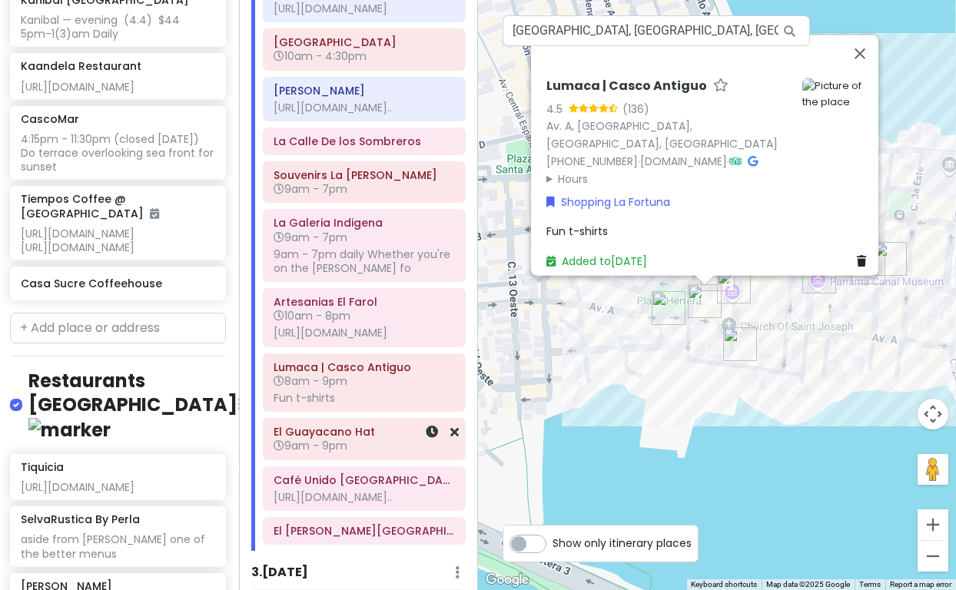
click at [623, 460] on div "Lumaca | Casco Antiguo 4.5 (136) Av. A, [GEOGRAPHIC_DATA], [GEOGRAPHIC_DATA], […" at bounding box center [717, 295] width 478 height 590
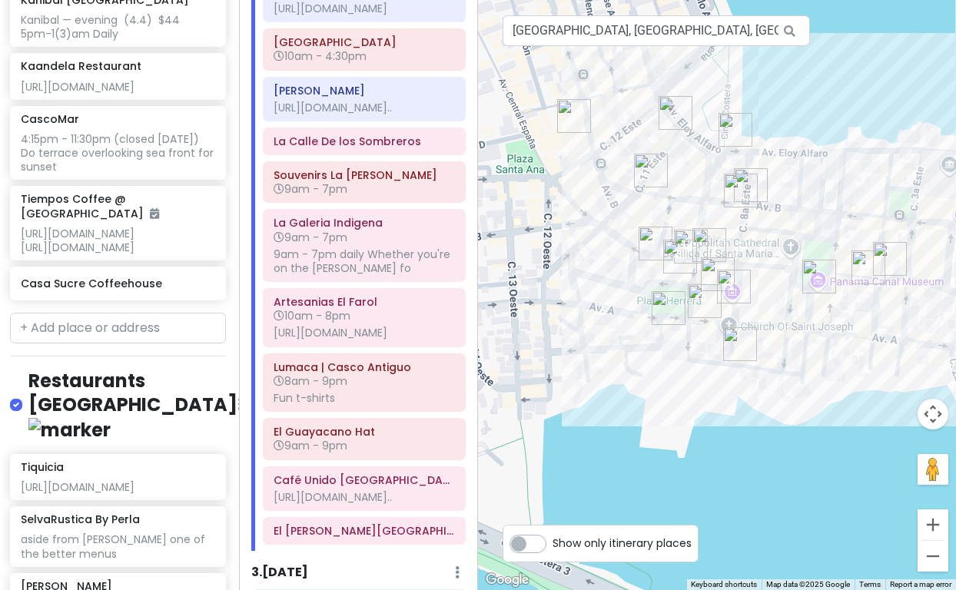
click at [698, 303] on img "Lumaca | Casco Antiguo" at bounding box center [705, 301] width 34 height 34
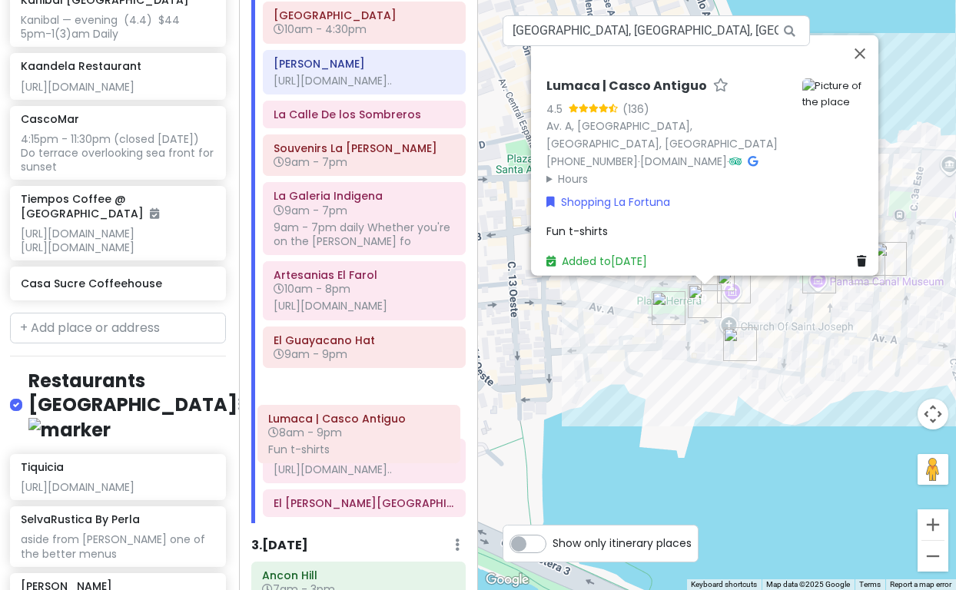
scroll to position [370, 0]
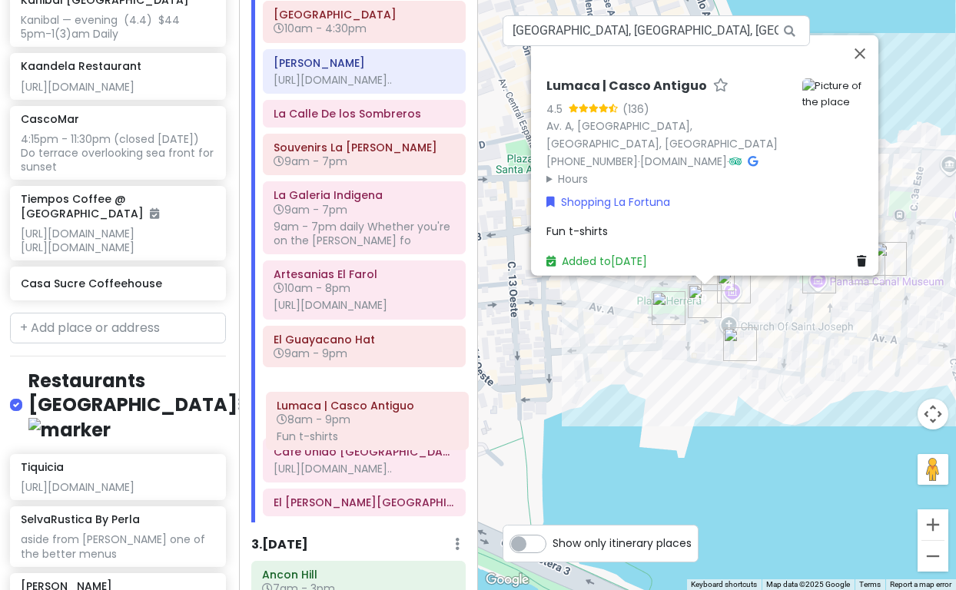
drag, startPoint x: 367, startPoint y: 407, endPoint x: 370, endPoint y: 424, distance: 16.6
click at [370, 424] on div "[GEOGRAPHIC_DATA] [GEOGRAPHIC_DATA] Arrive [DATE] at 6:40 am Allow 1 hr for cus…" at bounding box center [364, 164] width 226 height 717
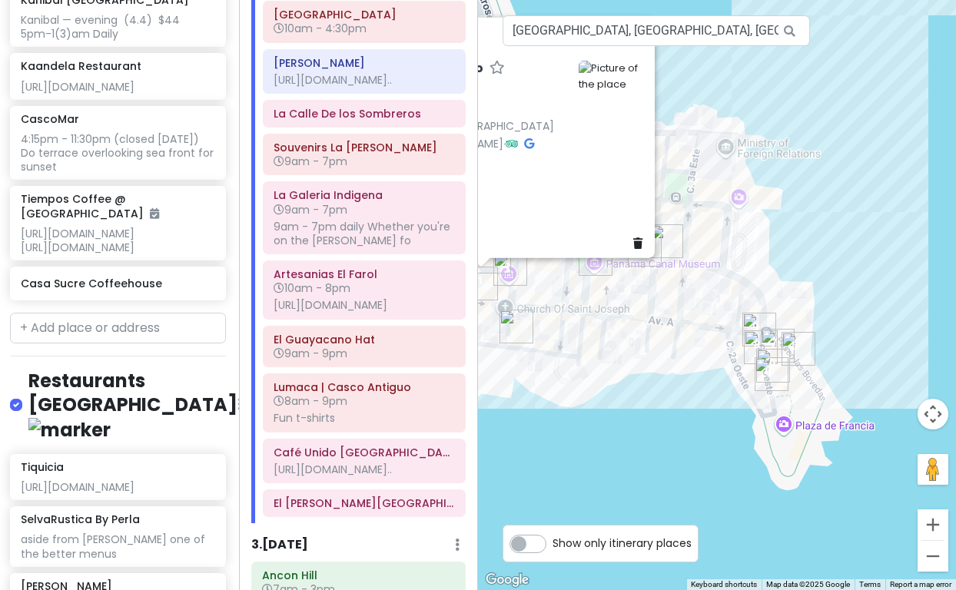
drag, startPoint x: 757, startPoint y: 461, endPoint x: 530, endPoint y: 443, distance: 227.4
click at [530, 443] on div "Lumaca | Casco Antiguo 4.5 (136) Av. A, [GEOGRAPHIC_DATA], [GEOGRAPHIC_DATA], […" at bounding box center [717, 295] width 478 height 590
click at [937, 526] on button "Zoom in" at bounding box center [933, 525] width 31 height 31
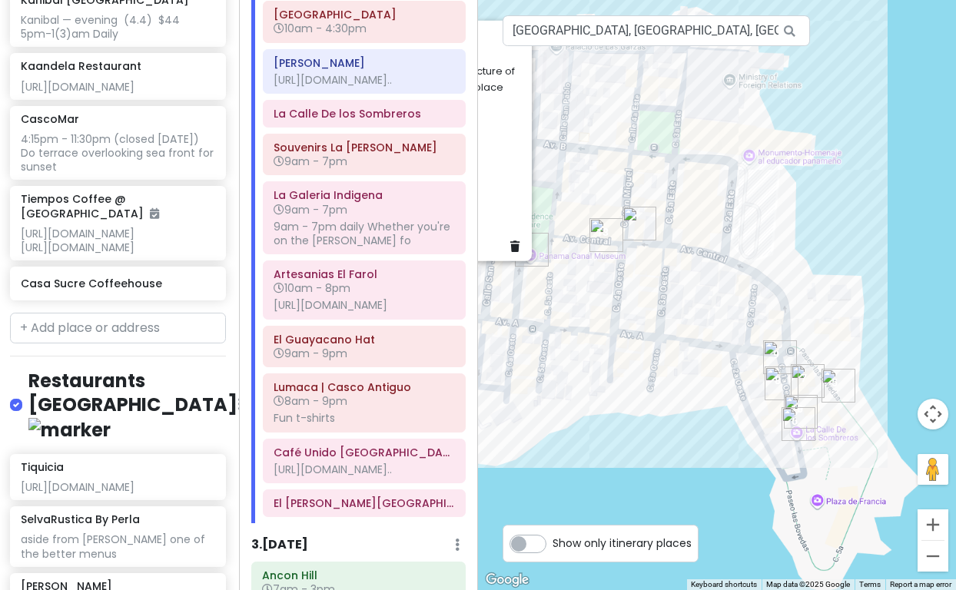
click at [937, 526] on button "Zoom in" at bounding box center [933, 525] width 31 height 31
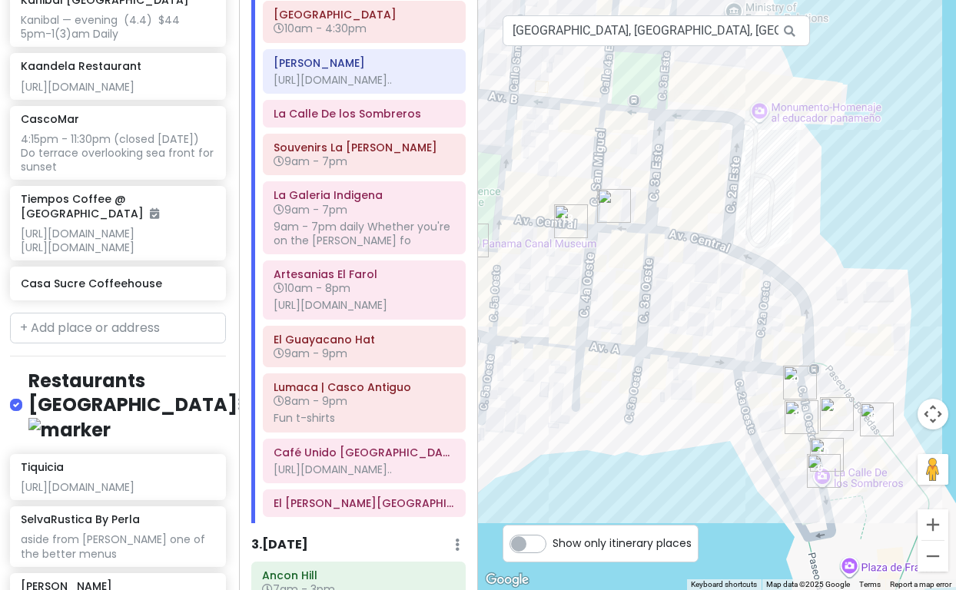
click at [937, 526] on button "Zoom in" at bounding box center [933, 525] width 31 height 31
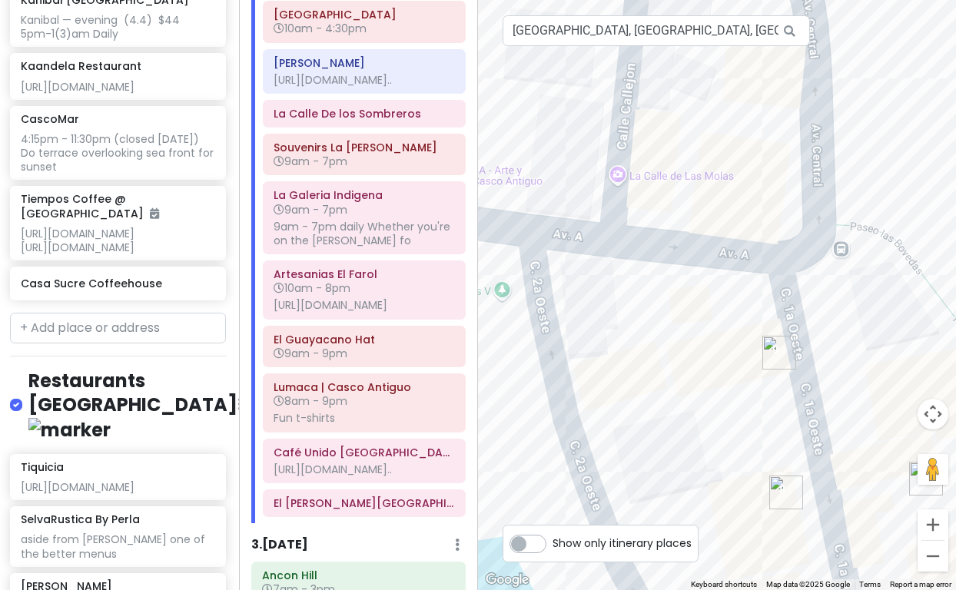
drag, startPoint x: 806, startPoint y: 447, endPoint x: 538, endPoint y: 105, distance: 434.7
click at [538, 105] on div "Lumaca | Casco Antiguo 4.5 (136) Av. A, [GEOGRAPHIC_DATA], [GEOGRAPHIC_DATA], […" at bounding box center [717, 295] width 478 height 590
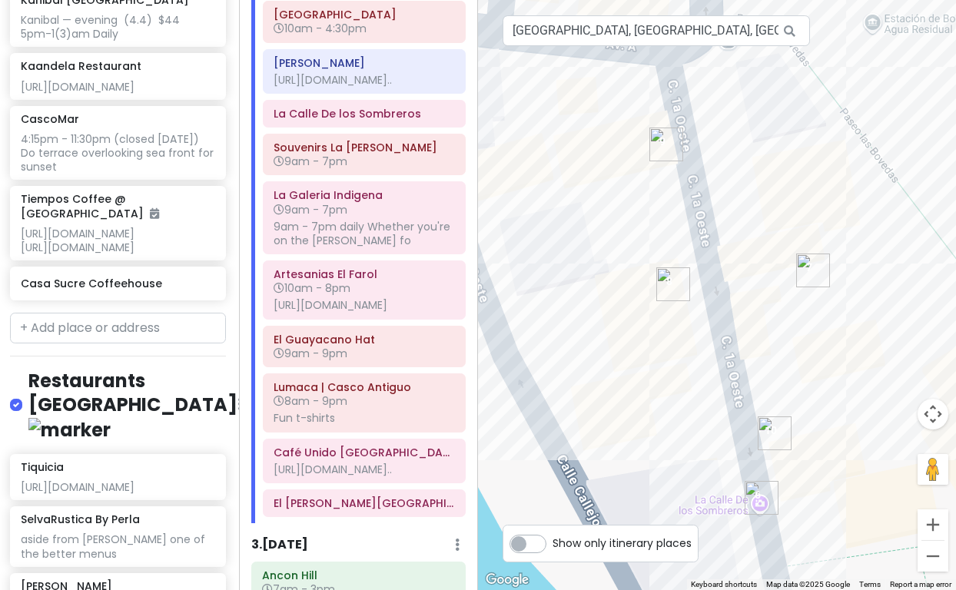
drag, startPoint x: 645, startPoint y: 247, endPoint x: 532, endPoint y: 58, distance: 220.3
click at [532, 58] on div "Lumaca | Casco Antiguo 4.5 (136) Av. A, [GEOGRAPHIC_DATA], [GEOGRAPHIC_DATA], […" at bounding box center [717, 295] width 478 height 590
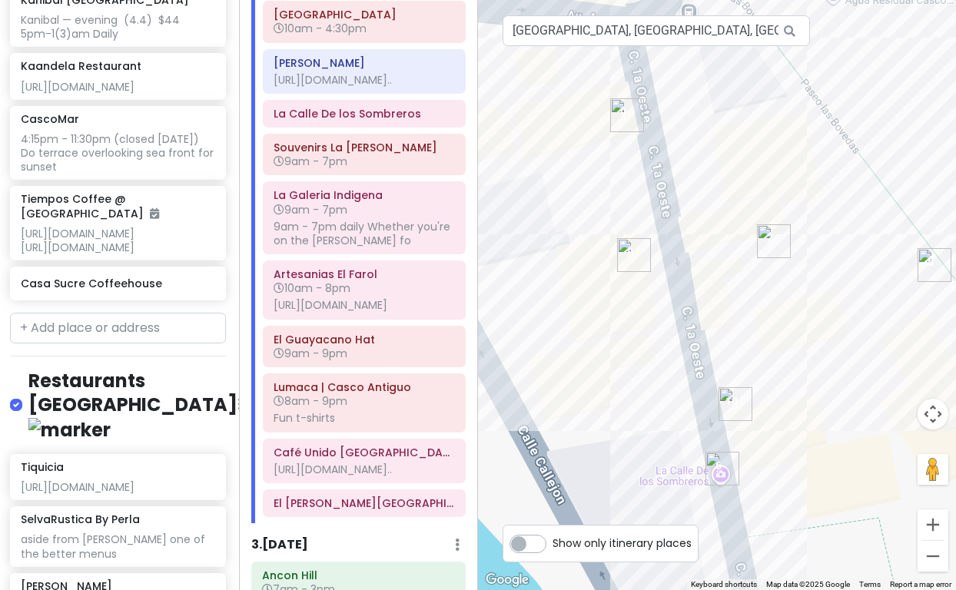
drag, startPoint x: 776, startPoint y: 164, endPoint x: 735, endPoint y: 134, distance: 51.2
click at [735, 134] on div "Lumaca | Casco Antiguo 4.5 (136) Av. A, [GEOGRAPHIC_DATA], [GEOGRAPHIC_DATA], […" at bounding box center [717, 295] width 478 height 590
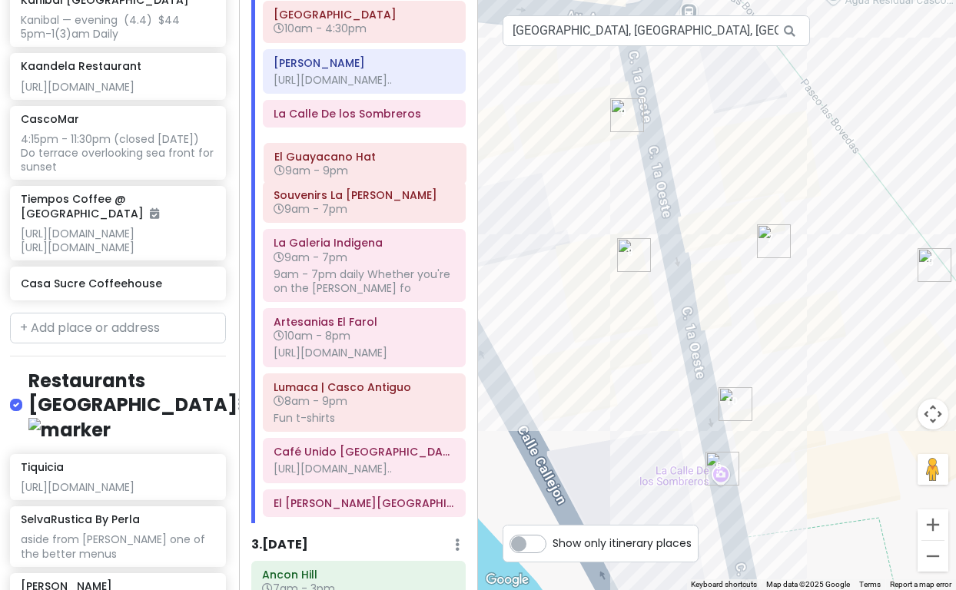
drag, startPoint x: 329, startPoint y: 367, endPoint x: 330, endPoint y: 162, distance: 205.2
click at [330, 162] on div "[GEOGRAPHIC_DATA] [GEOGRAPHIC_DATA] Arrive [DATE] at 6:40 am Allow 1 hr for cus…" at bounding box center [364, 164] width 226 height 717
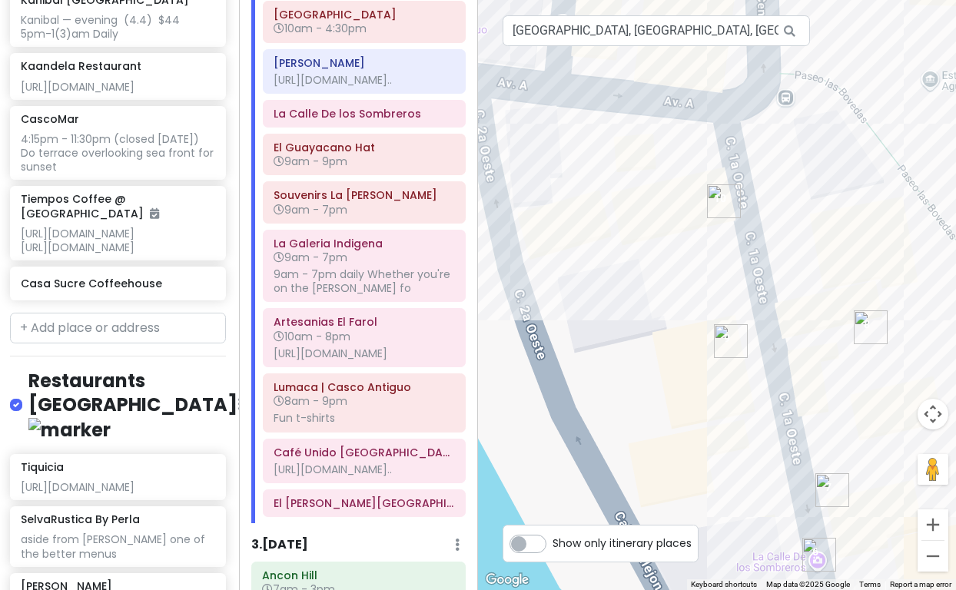
drag, startPoint x: 619, startPoint y: 380, endPoint x: 769, endPoint y: 466, distance: 172.8
click at [769, 466] on div "Lumaca | Casco Antiguo 4.5 (136) Av. A, [GEOGRAPHIC_DATA], [GEOGRAPHIC_DATA], […" at bounding box center [717, 295] width 478 height 590
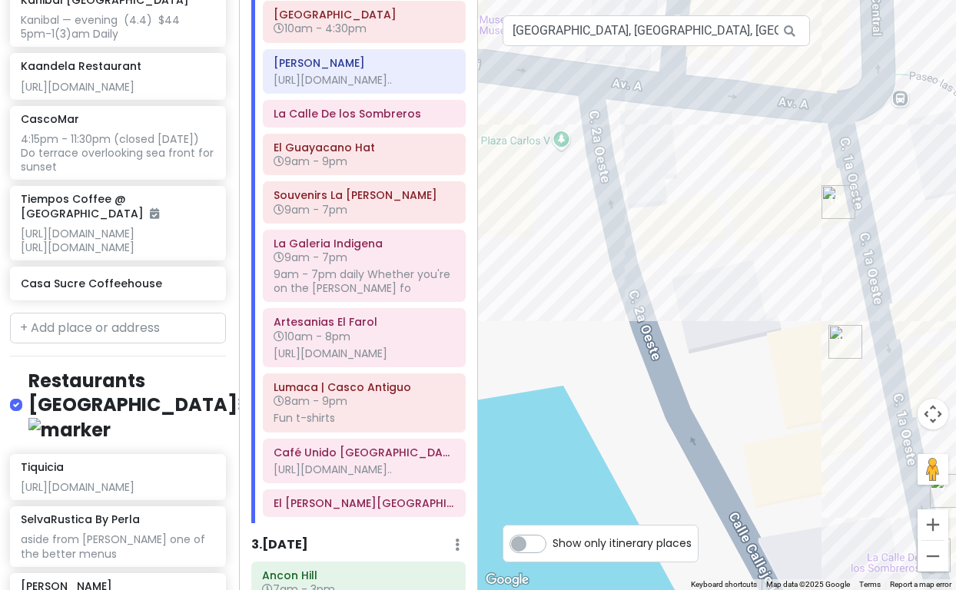
drag, startPoint x: 649, startPoint y: 403, endPoint x: 811, endPoint y: 417, distance: 162.1
click at [811, 417] on div "Lumaca | Casco Antiguo 4.5 (136) Av. A, [GEOGRAPHIC_DATA], [GEOGRAPHIC_DATA], […" at bounding box center [717, 295] width 478 height 590
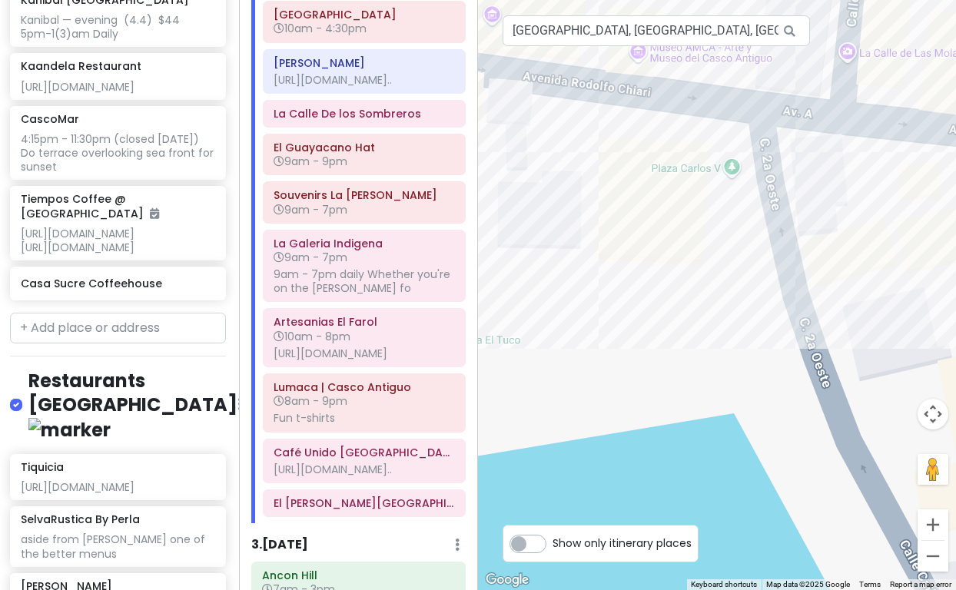
drag, startPoint x: 703, startPoint y: 377, endPoint x: 862, endPoint y: 386, distance: 159.3
click at [862, 386] on div "Lumaca | Casco Antiguo 4.5 (136) Av. A, [GEOGRAPHIC_DATA], [GEOGRAPHIC_DATA], […" at bounding box center [717, 295] width 478 height 590
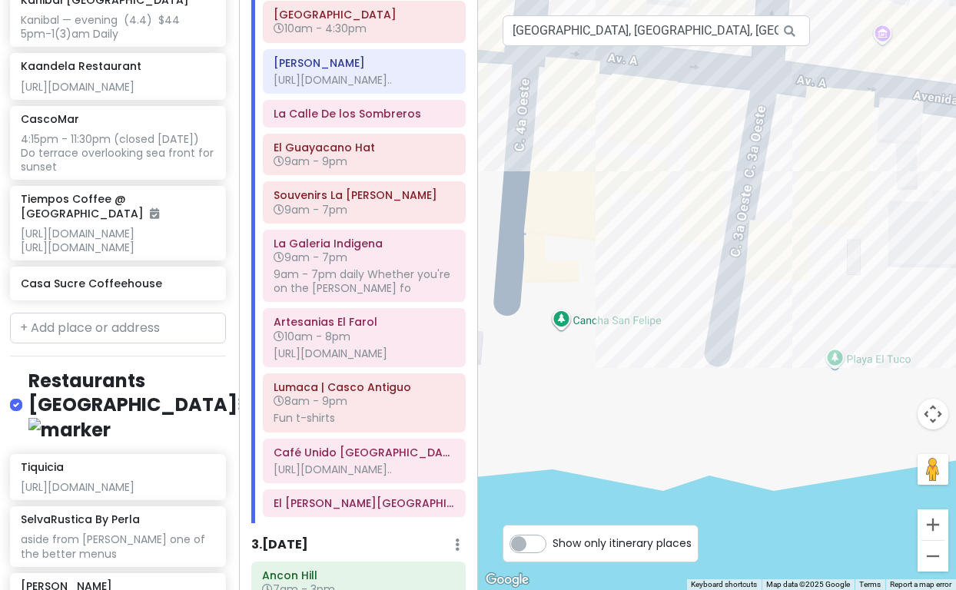
drag, startPoint x: 732, startPoint y: 379, endPoint x: 881, endPoint y: 380, distance: 149.1
click at [879, 378] on div "Lumaca | Casco Antiguo 4.5 (136) Av. A, [GEOGRAPHIC_DATA], [GEOGRAPHIC_DATA], […" at bounding box center [717, 295] width 478 height 590
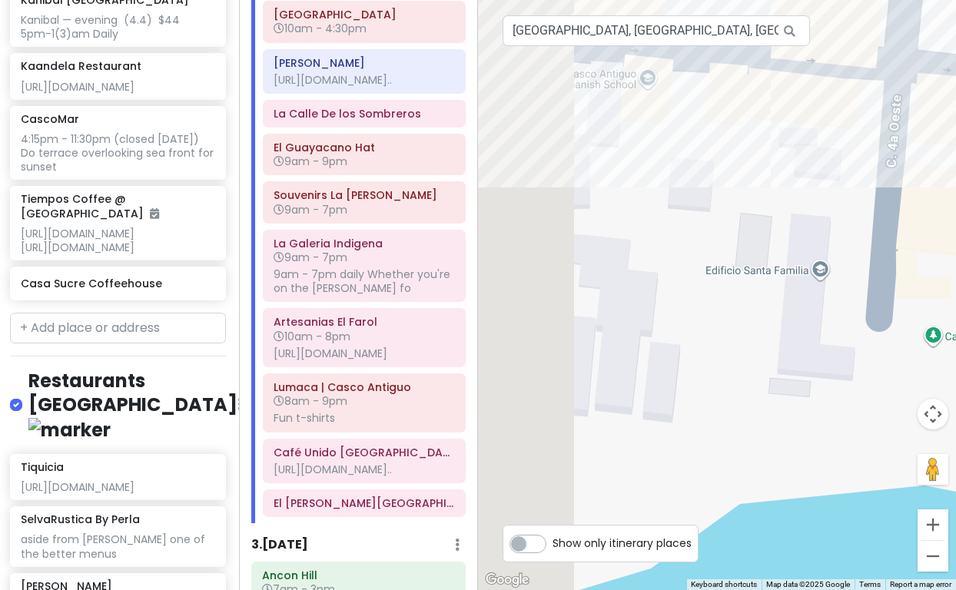
drag, startPoint x: 728, startPoint y: 304, endPoint x: 881, endPoint y: 324, distance: 154.3
click at [881, 324] on div "Lumaca | Casco Antiguo 4.5 (136) Av. A, [GEOGRAPHIC_DATA], [GEOGRAPHIC_DATA], […" at bounding box center [717, 295] width 478 height 590
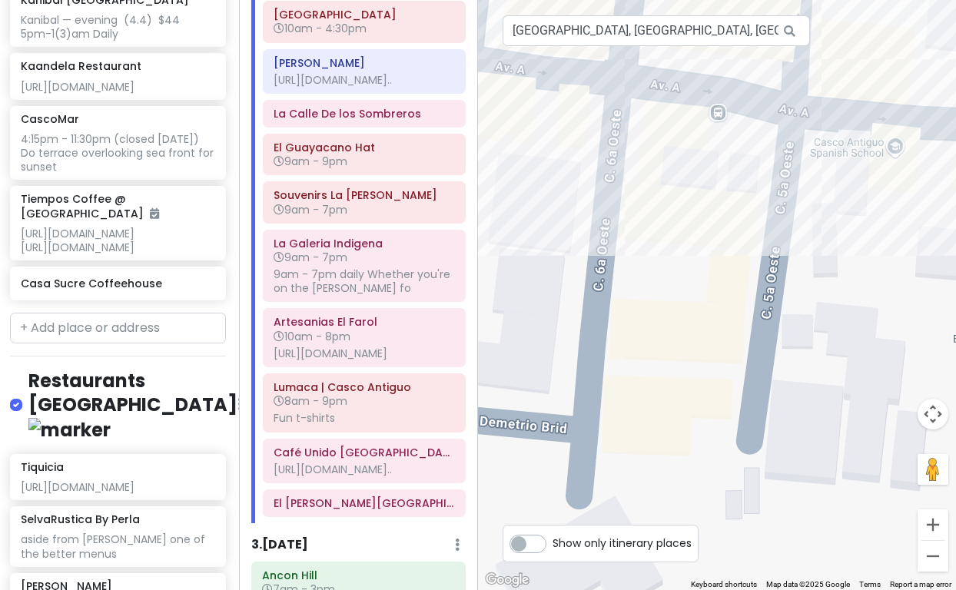
drag, startPoint x: 704, startPoint y: 302, endPoint x: 832, endPoint y: 337, distance: 133.1
click at [832, 337] on div "Lumaca | Casco Antiguo 4.5 (136) Av. A, [GEOGRAPHIC_DATA], [GEOGRAPHIC_DATA], […" at bounding box center [717, 295] width 478 height 590
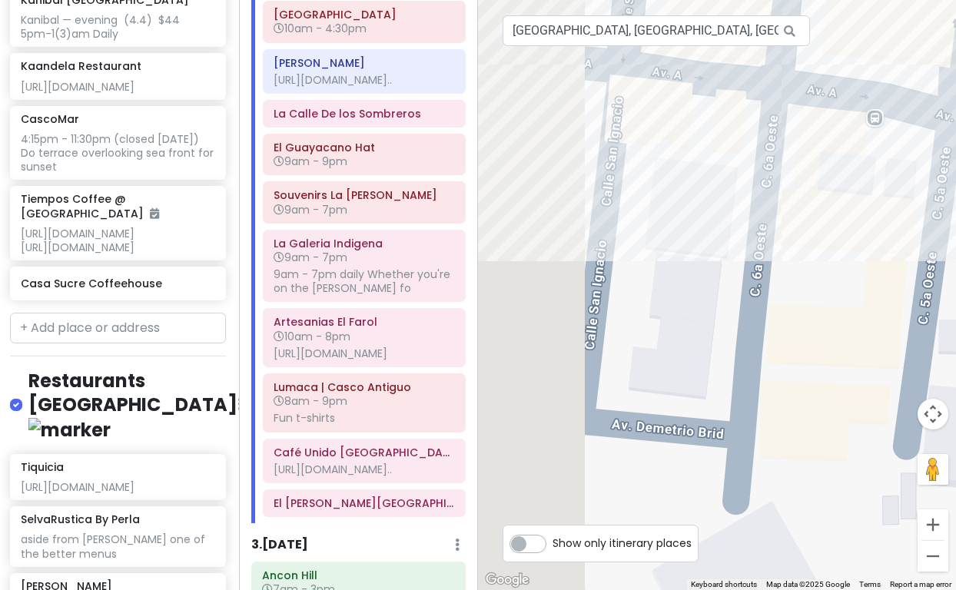
drag, startPoint x: 622, startPoint y: 323, endPoint x: 811, endPoint y: 337, distance: 189.6
click at [811, 337] on div "Lumaca | Casco Antiguo 4.5 (136) Av. A, [GEOGRAPHIC_DATA], [GEOGRAPHIC_DATA], […" at bounding box center [717, 295] width 478 height 590
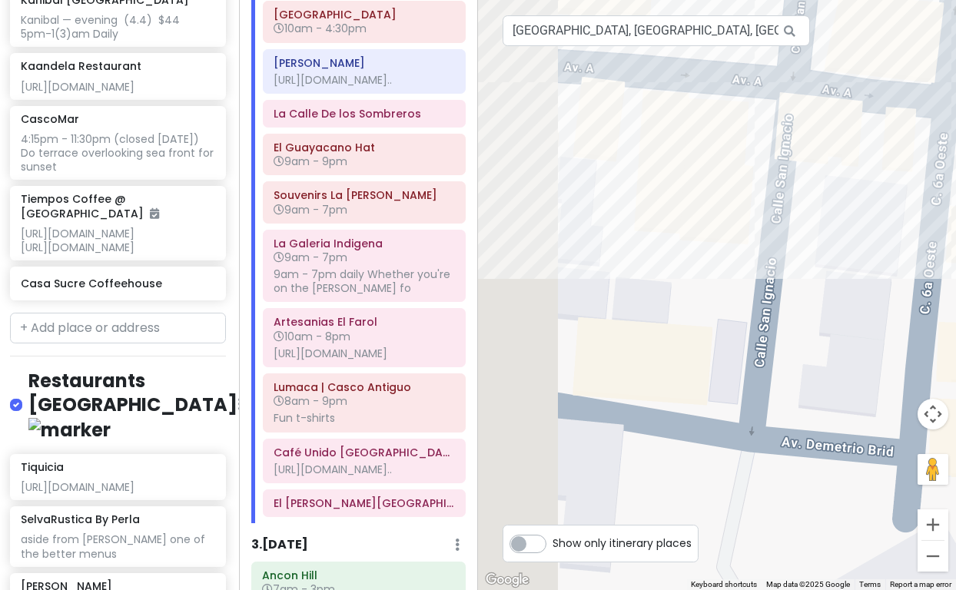
drag, startPoint x: 670, startPoint y: 314, endPoint x: 862, endPoint y: 327, distance: 192.6
click at [862, 327] on div "Lumaca | Casco Antiguo 4.5 (136) Av. A, [GEOGRAPHIC_DATA], [GEOGRAPHIC_DATA], […" at bounding box center [717, 295] width 478 height 590
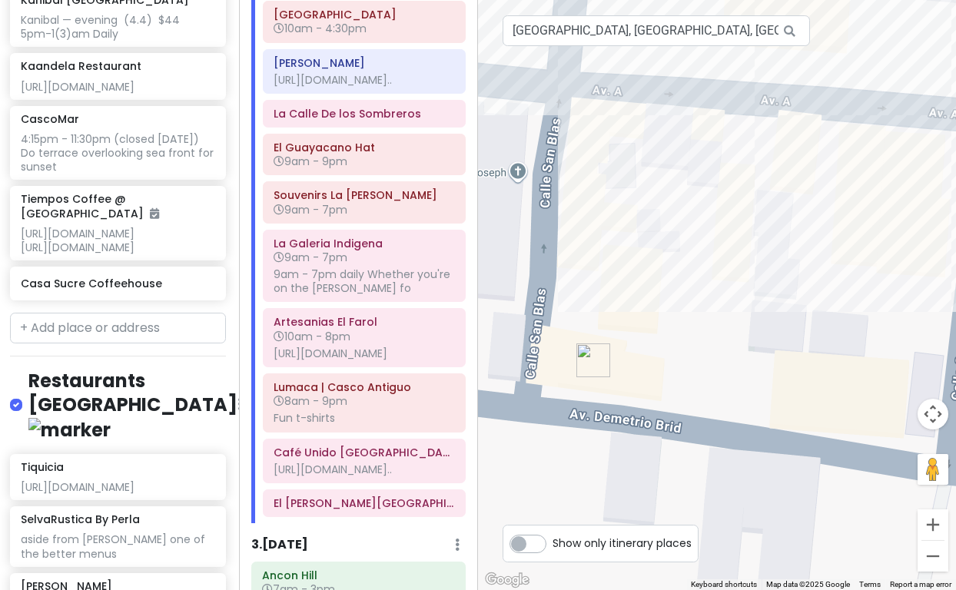
drag, startPoint x: 740, startPoint y: 313, endPoint x: 870, endPoint y: 320, distance: 130.1
click at [867, 318] on div "Lumaca | Casco Antiguo 4.5 (136) Av. A, [GEOGRAPHIC_DATA], [GEOGRAPHIC_DATA], […" at bounding box center [717, 295] width 478 height 590
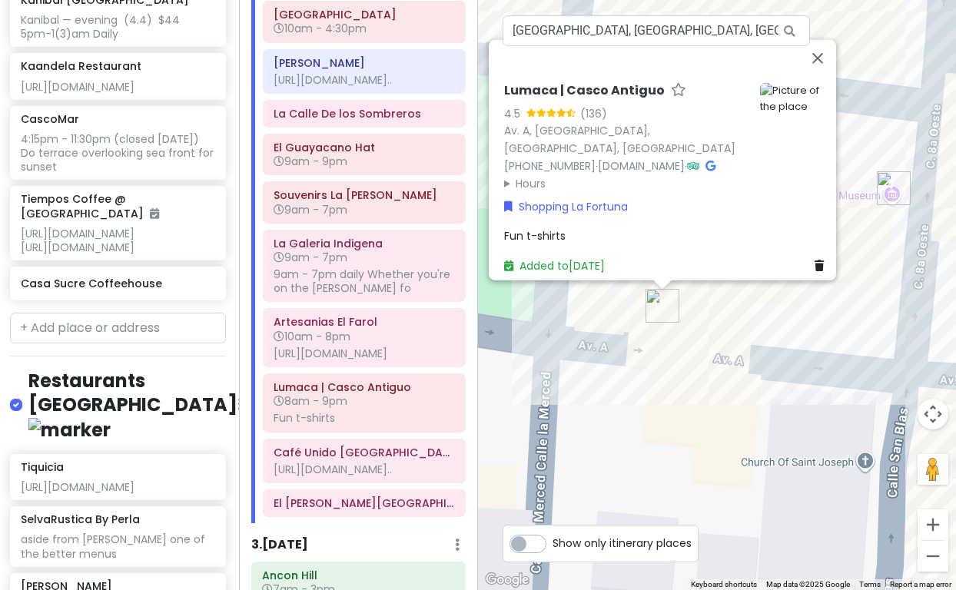
drag, startPoint x: 706, startPoint y: 276, endPoint x: 763, endPoint y: 550, distance: 280.2
click at [763, 550] on div "Lumaca | Casco Antiguo 4.5 (136) Av. A, [GEOGRAPHIC_DATA], [GEOGRAPHIC_DATA], […" at bounding box center [717, 295] width 478 height 590
click at [929, 556] on button "Zoom out" at bounding box center [933, 556] width 31 height 31
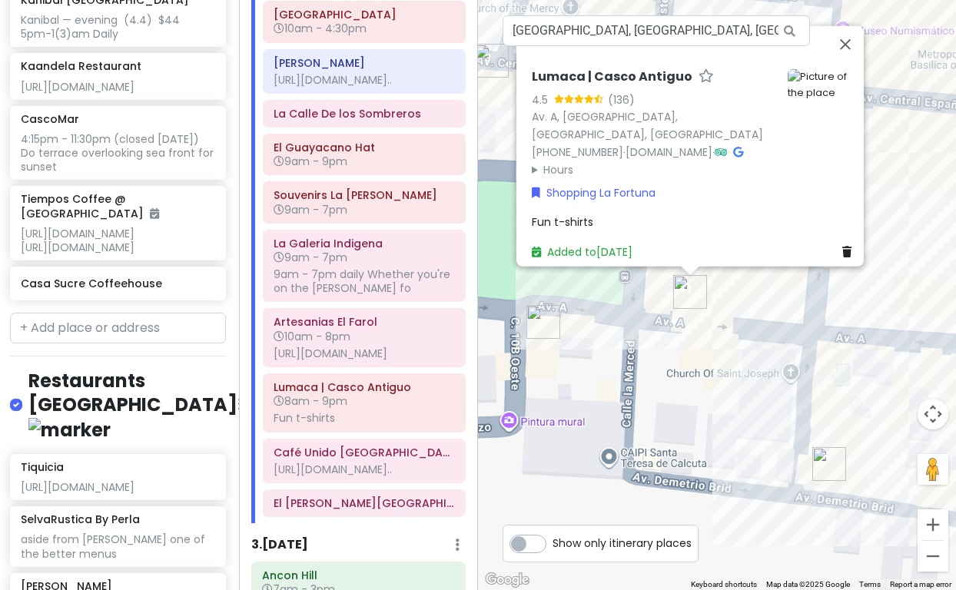
click at [929, 556] on button "Zoom out" at bounding box center [933, 556] width 31 height 31
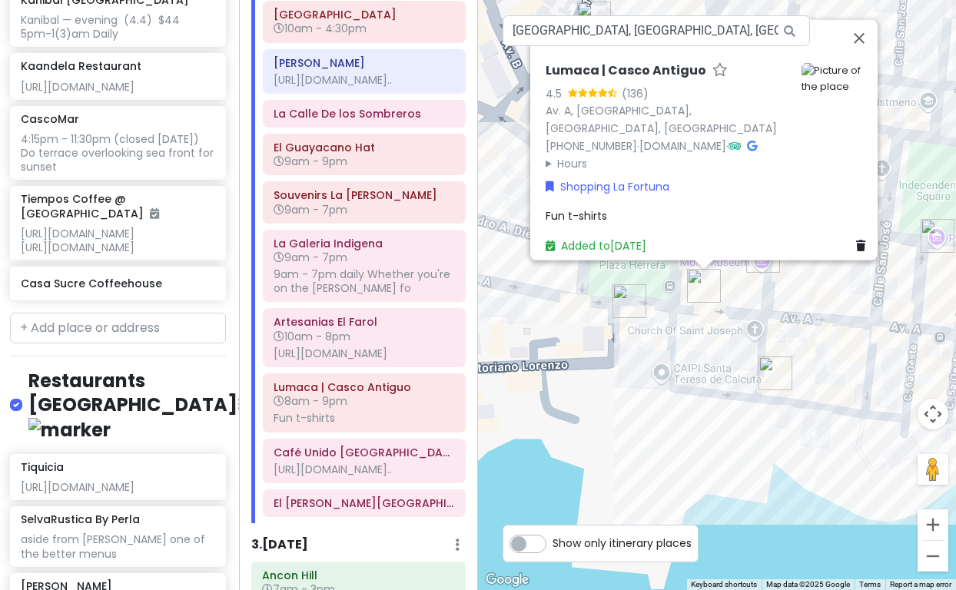
click at [929, 556] on button "Zoom out" at bounding box center [933, 556] width 31 height 31
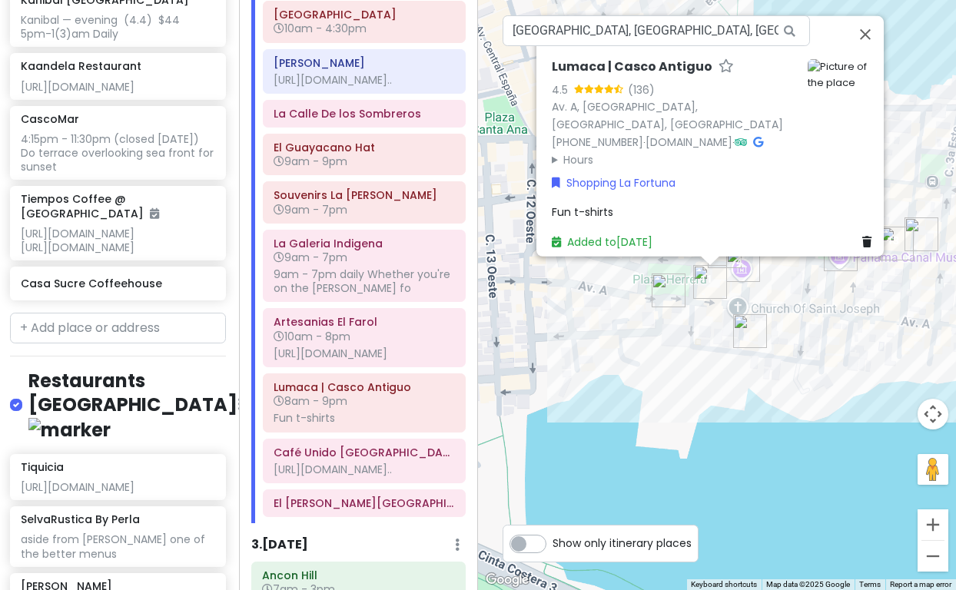
click at [929, 556] on button "Zoom out" at bounding box center [933, 556] width 31 height 31
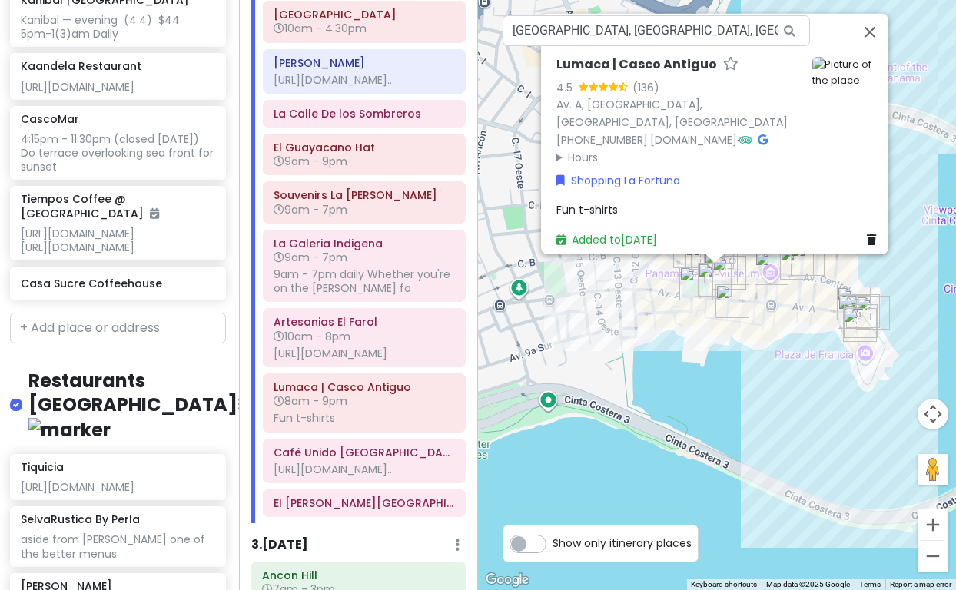
click at [929, 556] on button "Zoom out" at bounding box center [933, 556] width 31 height 31
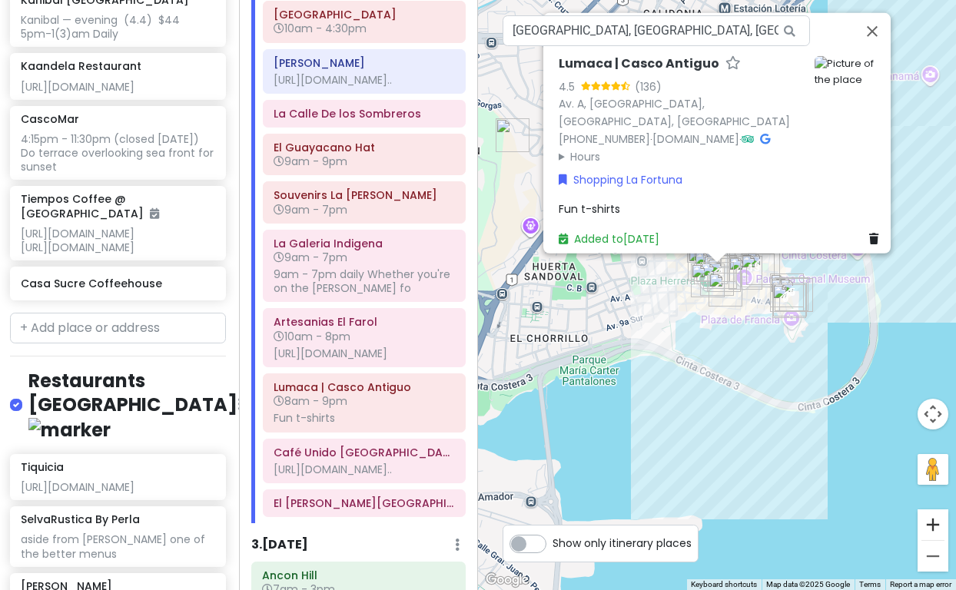
click at [935, 526] on button "Zoom in" at bounding box center [933, 525] width 31 height 31
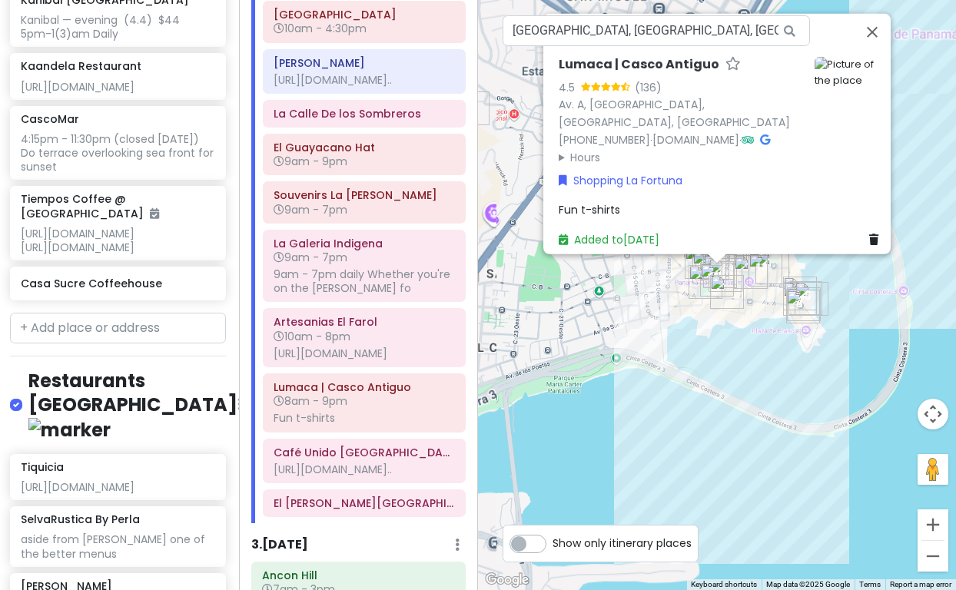
click at [935, 526] on button "Zoom in" at bounding box center [933, 525] width 31 height 31
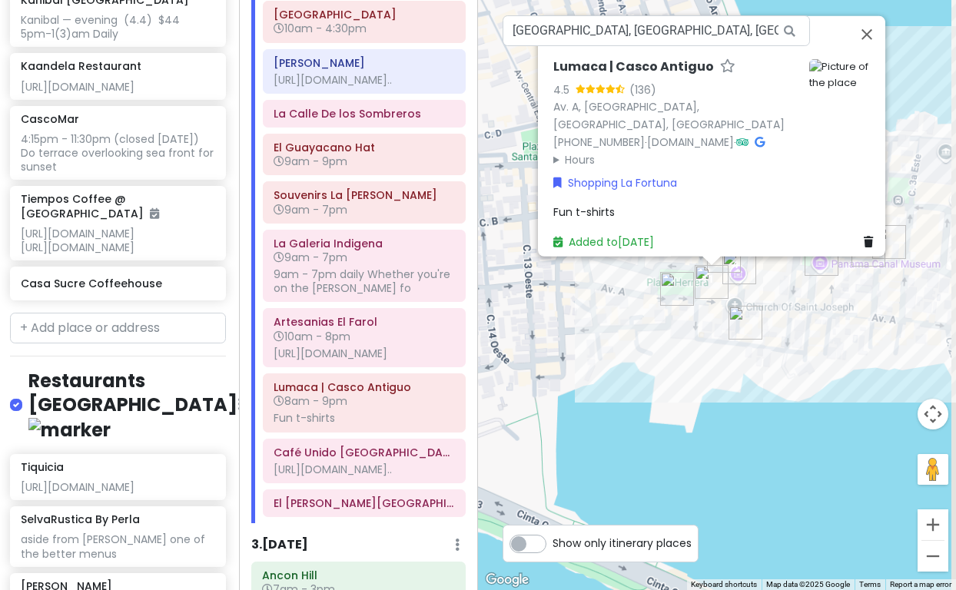
click at [935, 526] on button "Zoom in" at bounding box center [933, 525] width 31 height 31
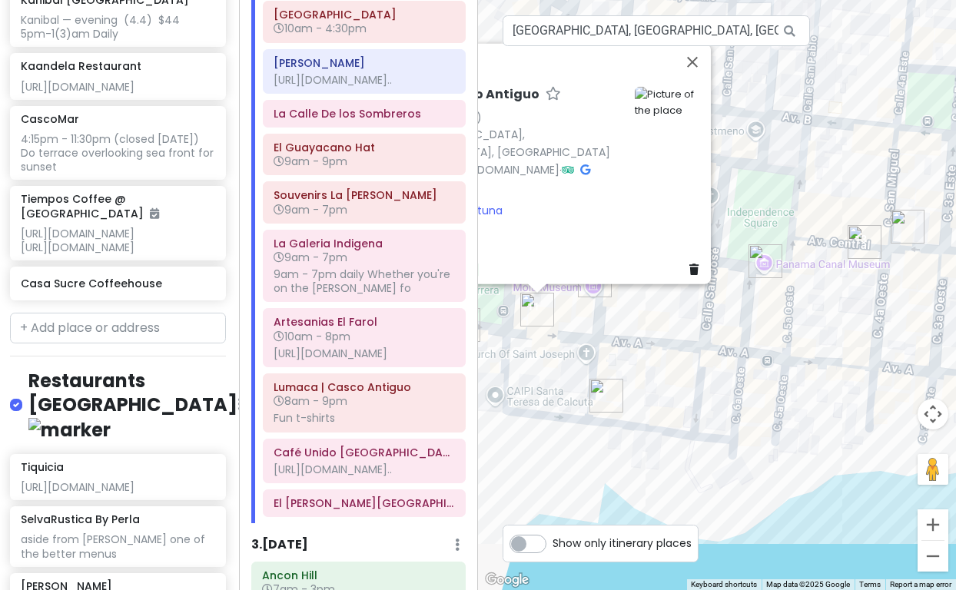
drag, startPoint x: 861, startPoint y: 522, endPoint x: 691, endPoint y: 546, distance: 171.6
click at [691, 546] on div "← Move left → Move right ↑ Move up ↓ Move down + Zoom in - Zoom out Home Jump l…" at bounding box center [717, 295] width 478 height 590
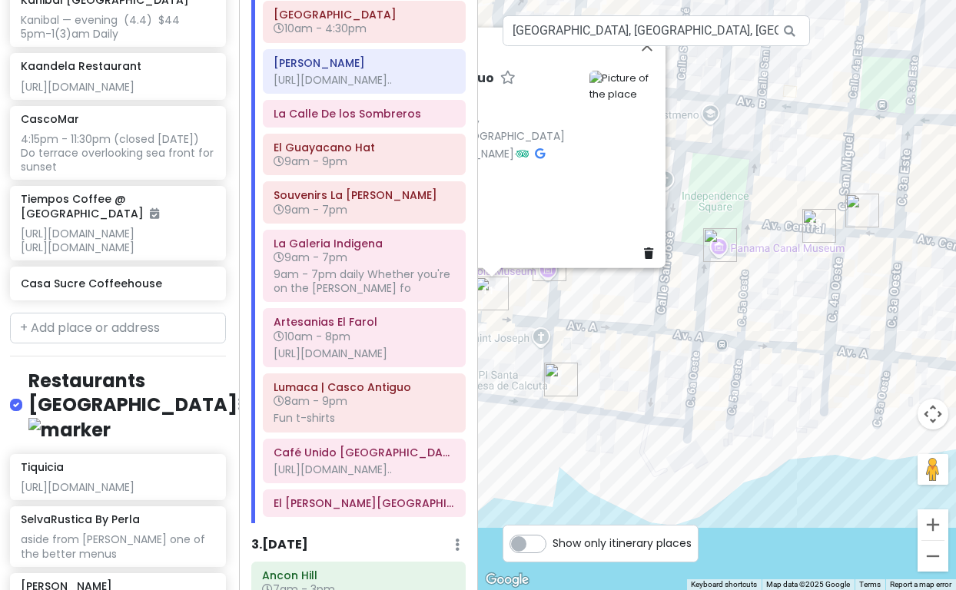
drag, startPoint x: 807, startPoint y: 506, endPoint x: 760, endPoint y: 490, distance: 49.6
click at [760, 490] on div "Lumaca | Casco Antiguo 4.5 (136) Av. A, [GEOGRAPHIC_DATA], [GEOGRAPHIC_DATA], […" at bounding box center [717, 295] width 478 height 590
click at [815, 225] on img "El Palacio Del Sombrero" at bounding box center [819, 226] width 34 height 34
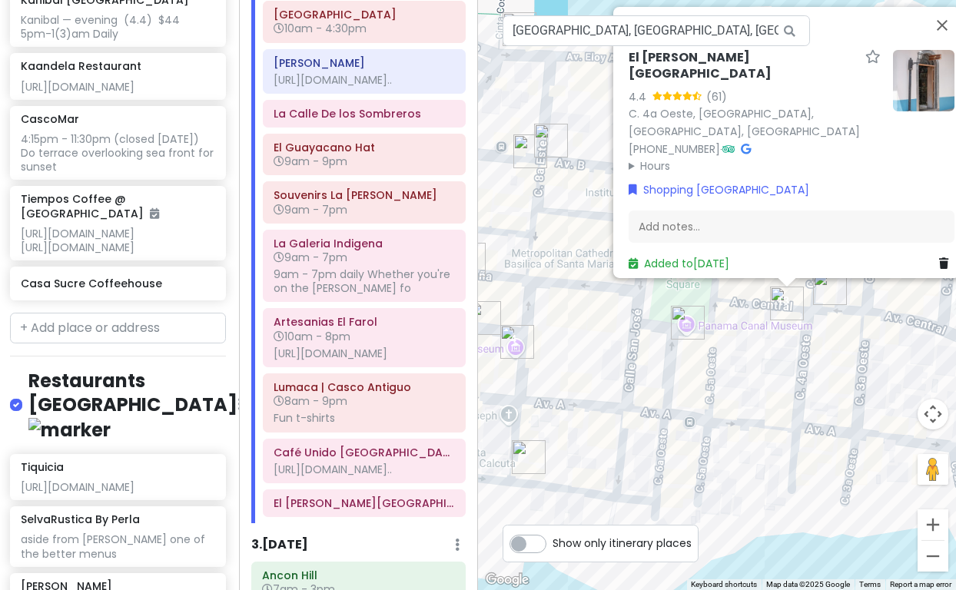
drag, startPoint x: 820, startPoint y: 420, endPoint x: 880, endPoint y: 390, distance: 67.0
click at [880, 390] on div "[GEOGRAPHIC_DATA][PERSON_NAME] 4.4 (61) [GEOGRAPHIC_DATA], [GEOGRAPHIC_DATA], […" at bounding box center [717, 295] width 478 height 590
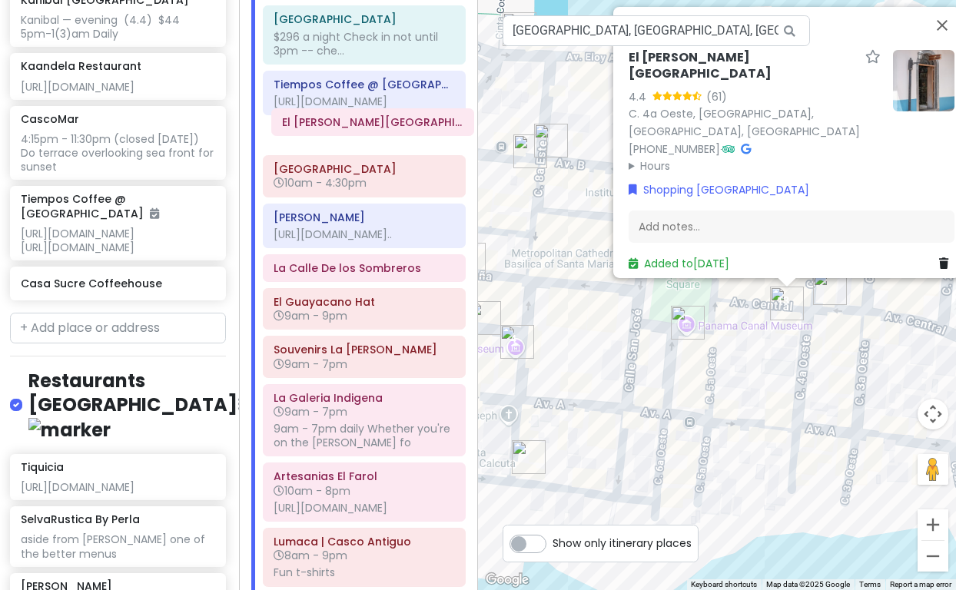
scroll to position [249, 0]
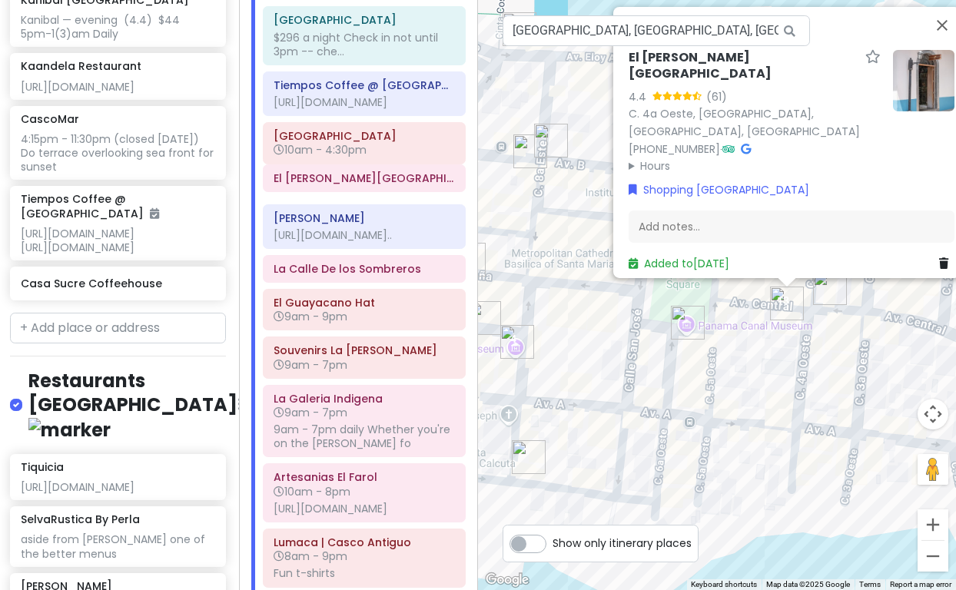
drag, startPoint x: 348, startPoint y: 542, endPoint x: 348, endPoint y: 181, distance: 360.5
click at [348, 181] on div "[GEOGRAPHIC_DATA] [GEOGRAPHIC_DATA] Arrive [DATE] at 6:40 am Allow 1 hr for cus…" at bounding box center [364, 286] width 226 height 717
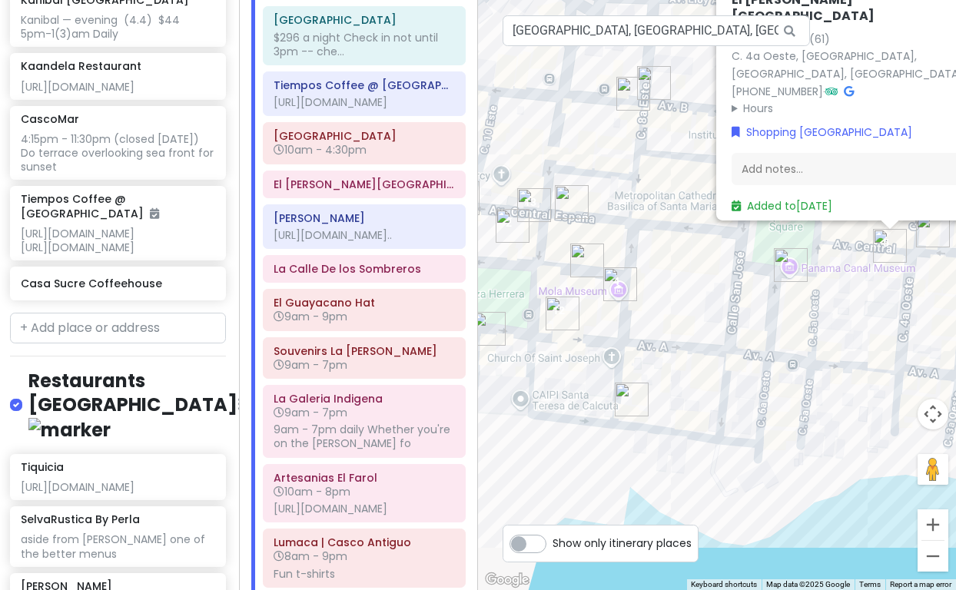
drag, startPoint x: 751, startPoint y: 531, endPoint x: 854, endPoint y: 472, distance: 118.8
click at [854, 472] on div "[GEOGRAPHIC_DATA][PERSON_NAME] 4.4 (61) [GEOGRAPHIC_DATA], [GEOGRAPHIC_DATA], […" at bounding box center [717, 295] width 478 height 590
click at [615, 282] on img "Mola Museum" at bounding box center [620, 284] width 34 height 34
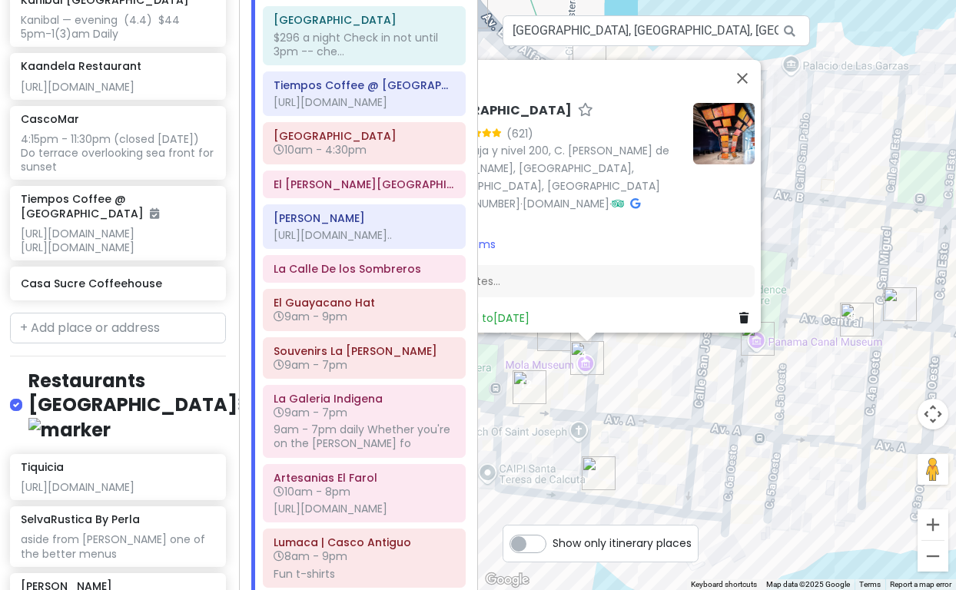
drag, startPoint x: 789, startPoint y: 404, endPoint x: 644, endPoint y: 390, distance: 145.1
click at [644, 390] on div "[GEOGRAPHIC_DATA] 4.9 (621) Planta baja y nivel 200, [STREET_ADDRESS][PERSON_NA…" at bounding box center [717, 295] width 478 height 590
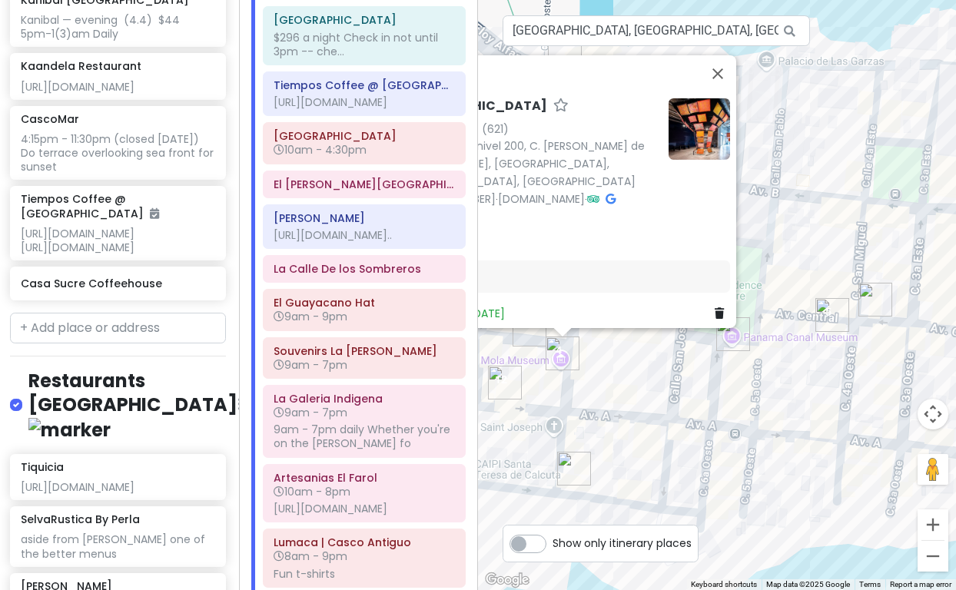
click at [829, 319] on img "El Palacio Del Sombrero" at bounding box center [832, 315] width 34 height 34
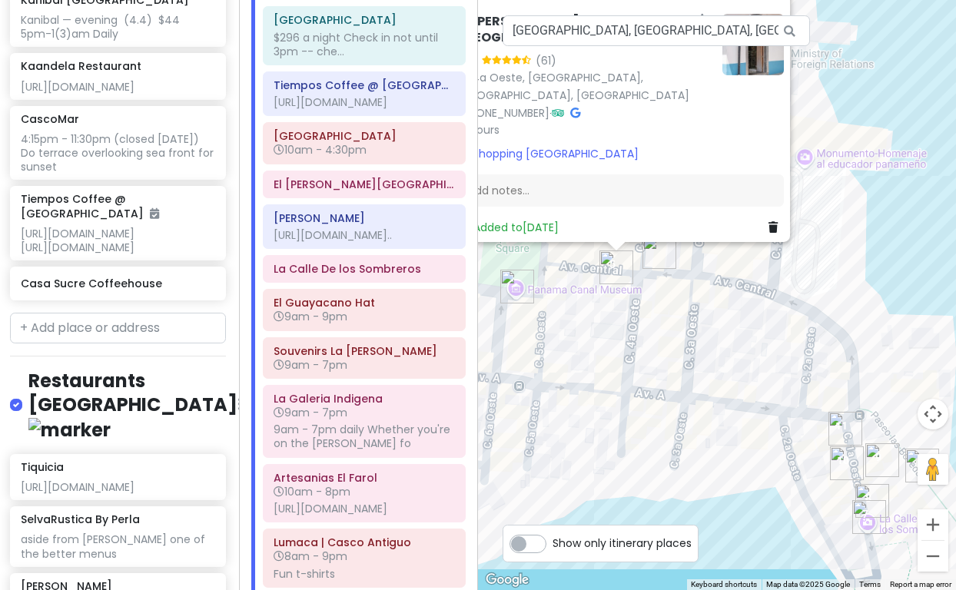
drag, startPoint x: 762, startPoint y: 406, endPoint x: 648, endPoint y: 340, distance: 131.8
click at [648, 340] on div "[GEOGRAPHIC_DATA][PERSON_NAME] 4.4 (61) [GEOGRAPHIC_DATA], [GEOGRAPHIC_DATA], […" at bounding box center [717, 295] width 478 height 590
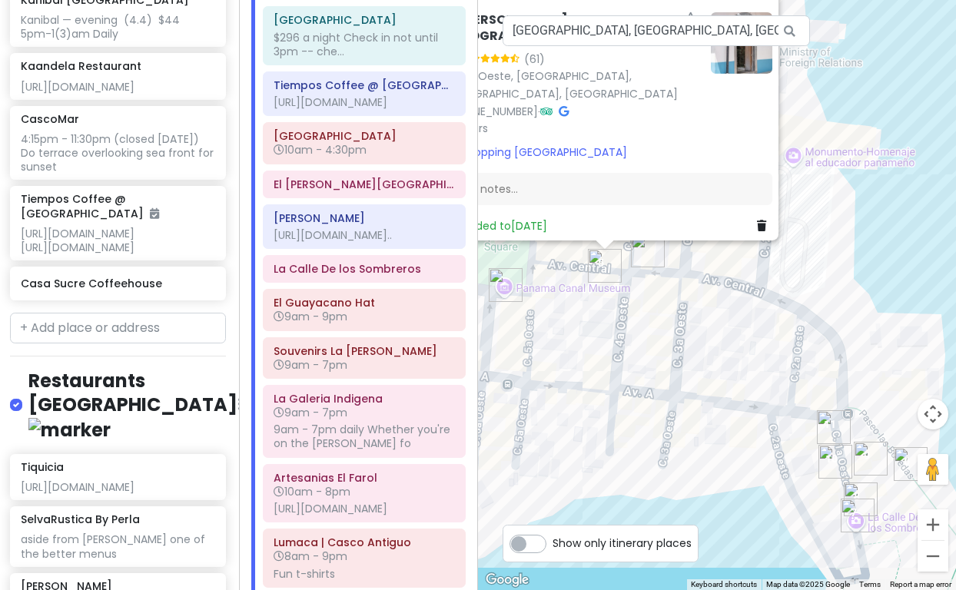
drag, startPoint x: 832, startPoint y: 342, endPoint x: 819, endPoint y: 340, distance: 13.3
click at [819, 340] on div "[GEOGRAPHIC_DATA][PERSON_NAME] 4.4 (61) [GEOGRAPHIC_DATA], [GEOGRAPHIC_DATA], […" at bounding box center [717, 295] width 478 height 590
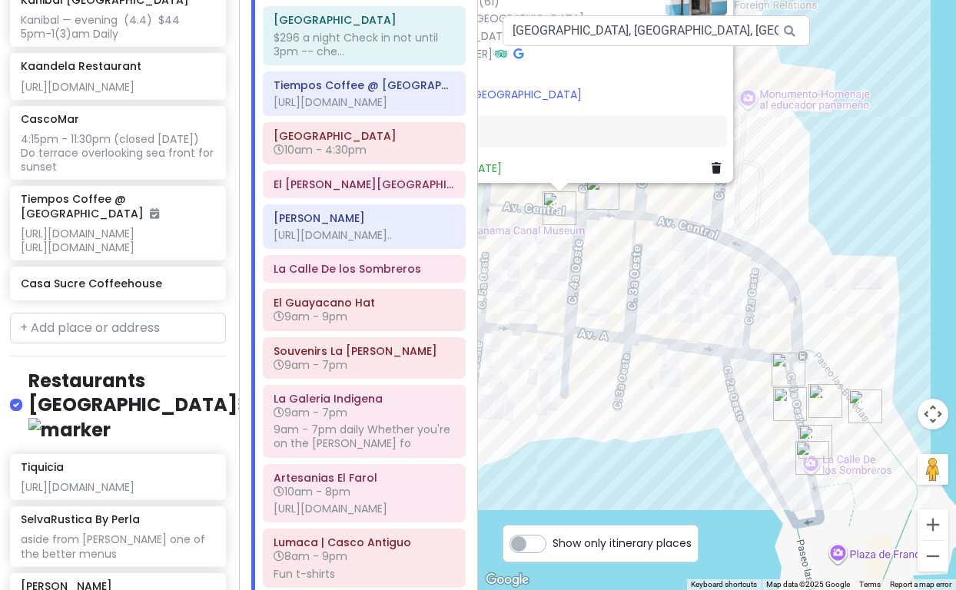
drag, startPoint x: 867, startPoint y: 382, endPoint x: 820, endPoint y: 324, distance: 74.9
click at [820, 324] on div "[GEOGRAPHIC_DATA][PERSON_NAME] 4.4 (61) [GEOGRAPHIC_DATA], [GEOGRAPHIC_DATA], […" at bounding box center [717, 295] width 478 height 590
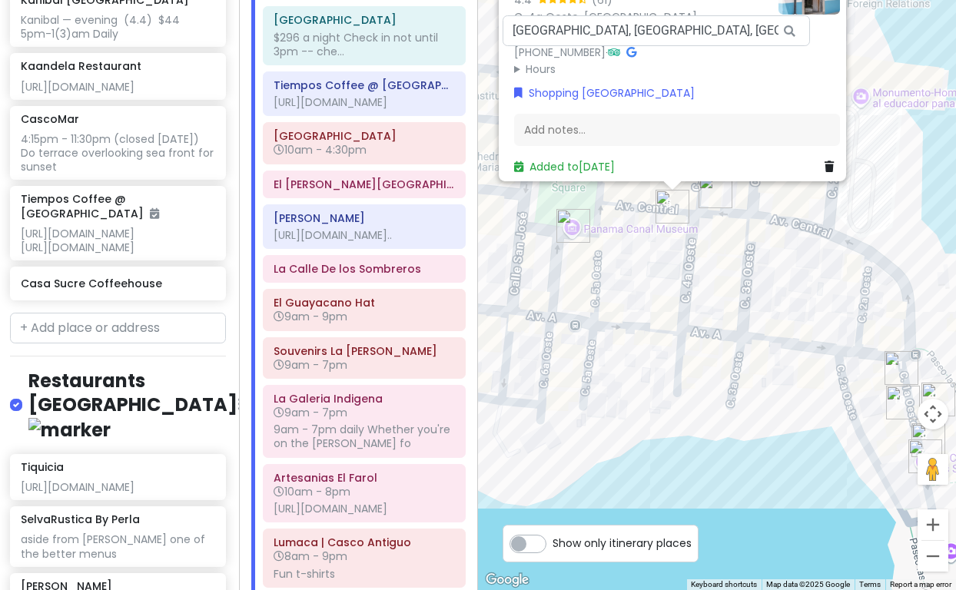
drag, startPoint x: 692, startPoint y: 467, endPoint x: 889, endPoint y: 456, distance: 197.9
click at [889, 456] on div "[GEOGRAPHIC_DATA][PERSON_NAME] 4.4 (61) [GEOGRAPHIC_DATA], [GEOGRAPHIC_DATA], […" at bounding box center [717, 295] width 478 height 590
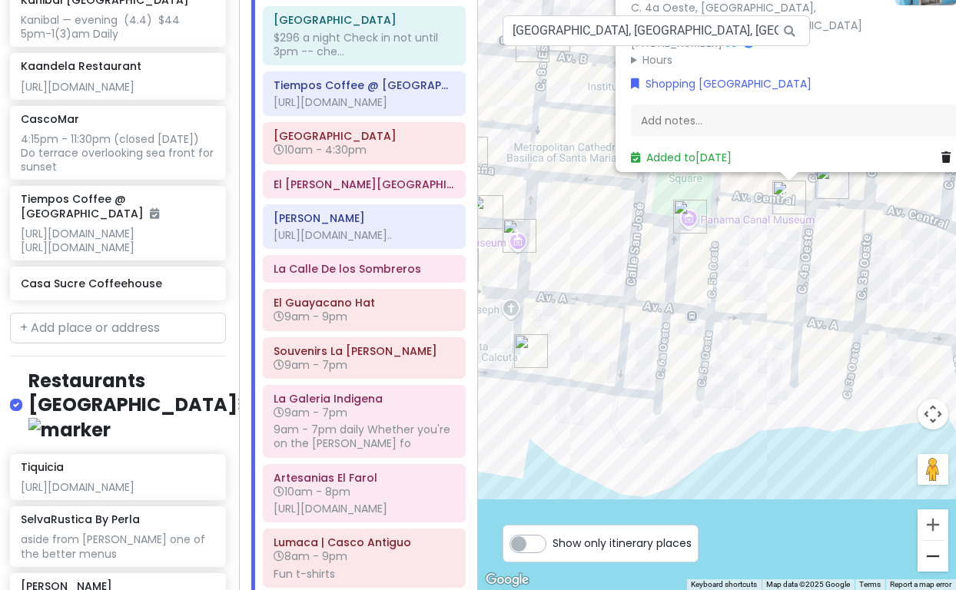
click at [931, 553] on button "Zoom out" at bounding box center [933, 556] width 31 height 31
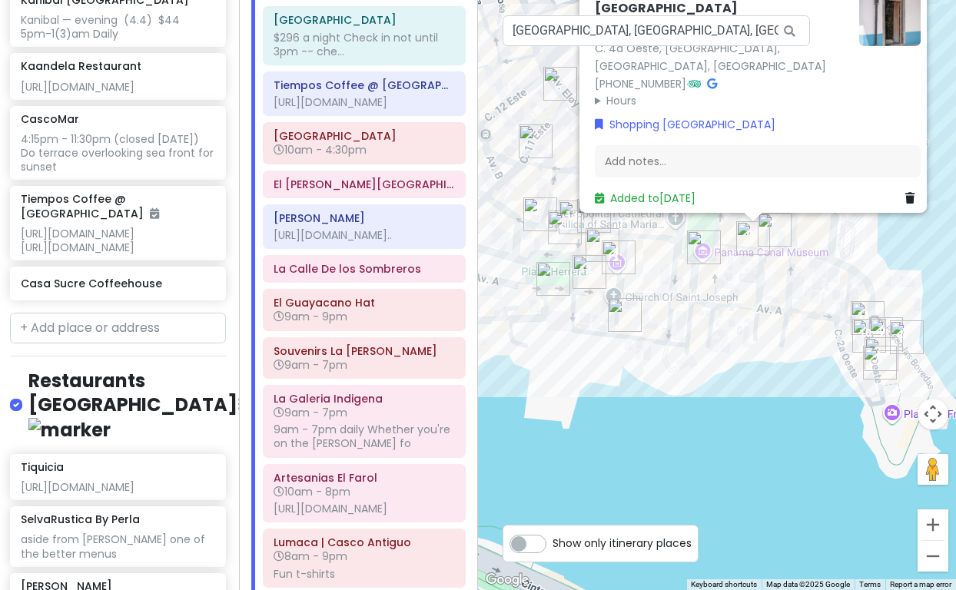
click at [619, 315] on img "CascoMar" at bounding box center [625, 315] width 34 height 34
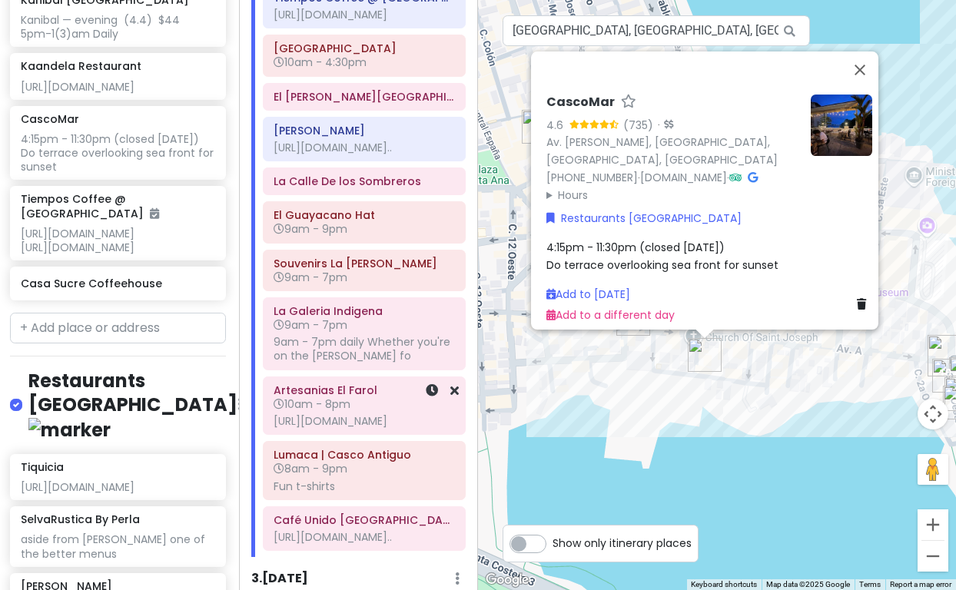
scroll to position [357, 0]
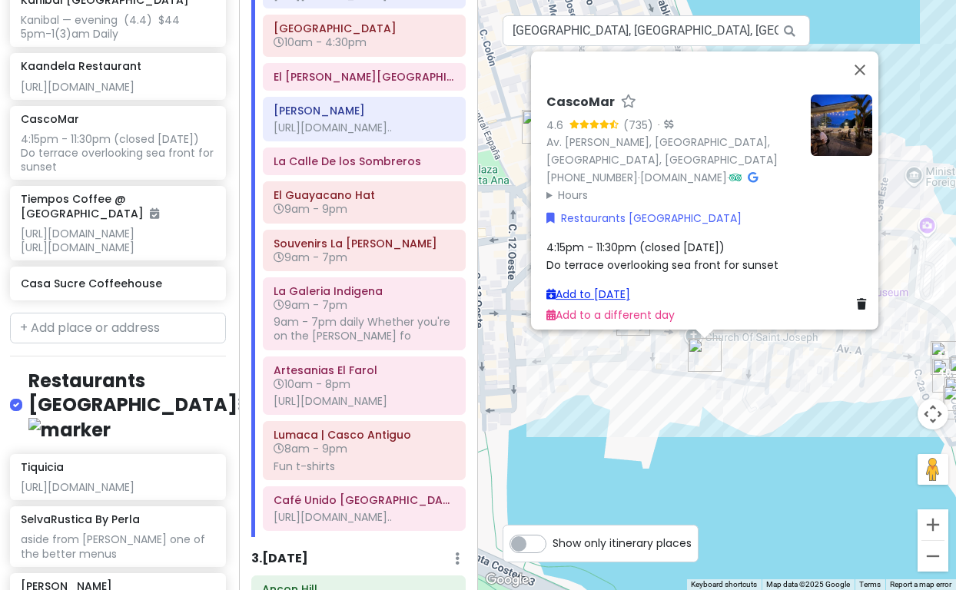
click at [587, 287] on link "Add to [DATE]" at bounding box center [588, 294] width 84 height 15
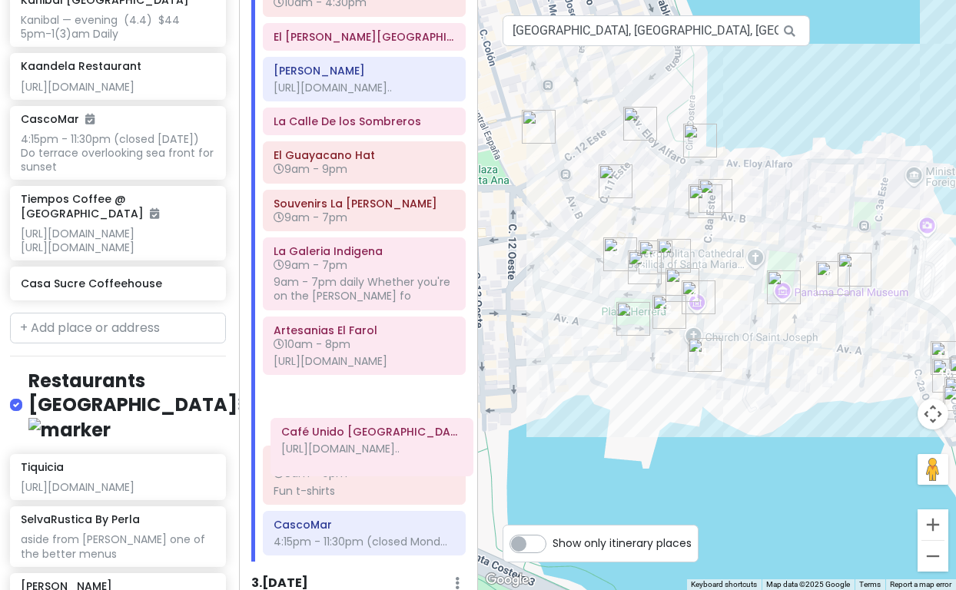
scroll to position [400, 0]
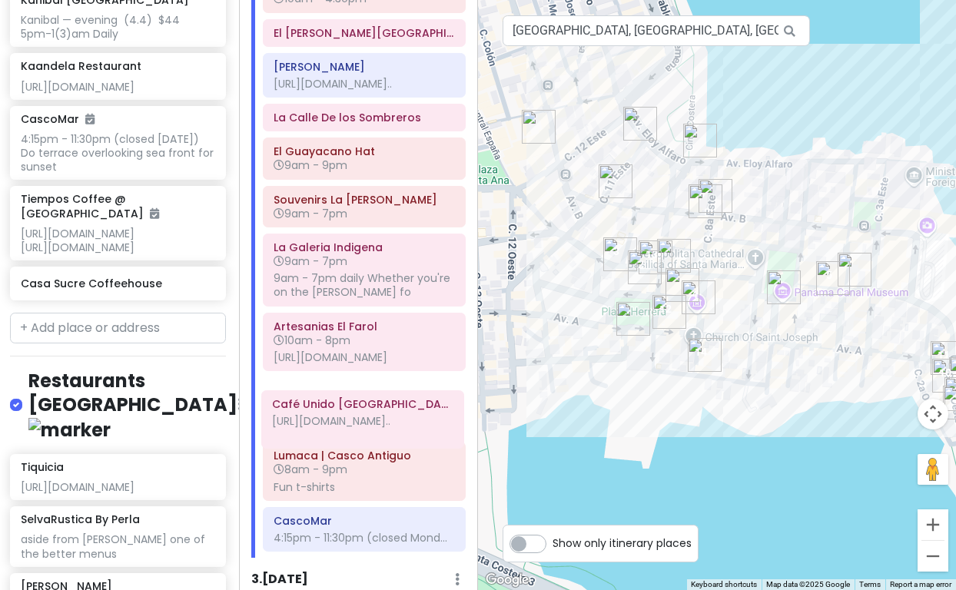
drag, startPoint x: 344, startPoint y: 549, endPoint x: 342, endPoint y: 431, distance: 117.6
click at [342, 431] on div "[GEOGRAPHIC_DATA] [GEOGRAPHIC_DATA] Arrive [DATE] at 6:40 am Allow 1 hr for cus…" at bounding box center [364, 167] width 226 height 782
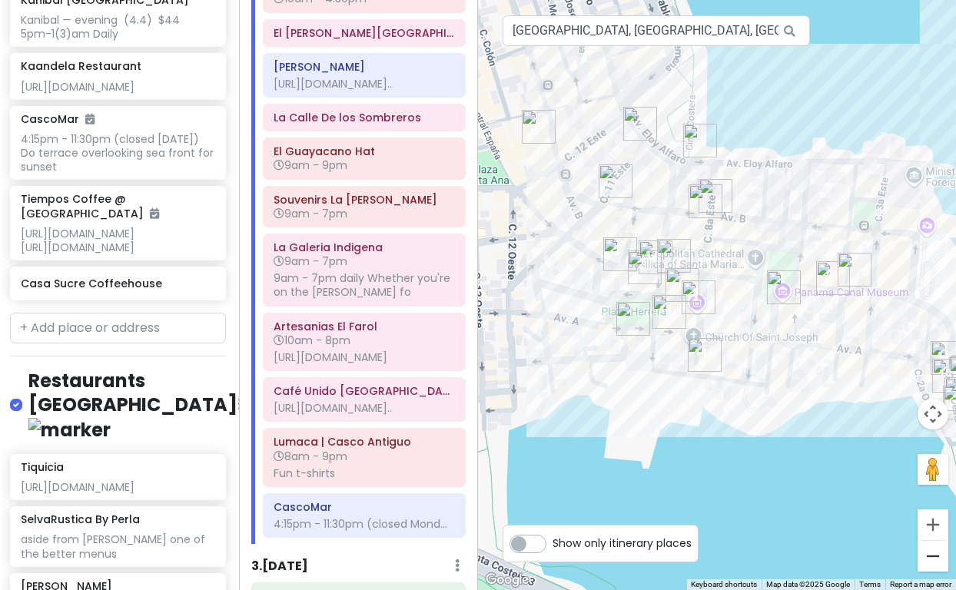
click at [931, 551] on button "Zoom out" at bounding box center [933, 556] width 31 height 31
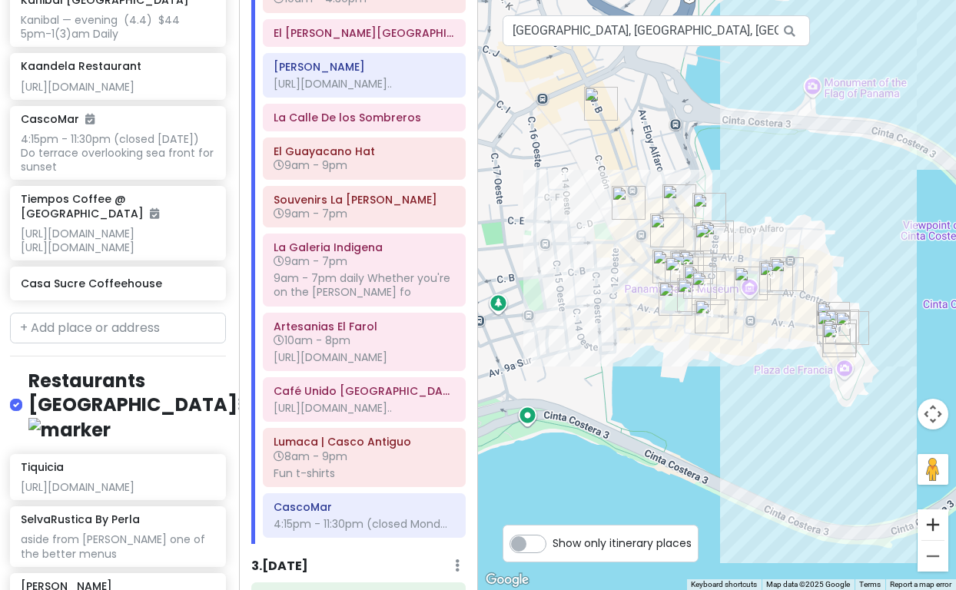
click at [935, 521] on button "Zoom in" at bounding box center [933, 525] width 31 height 31
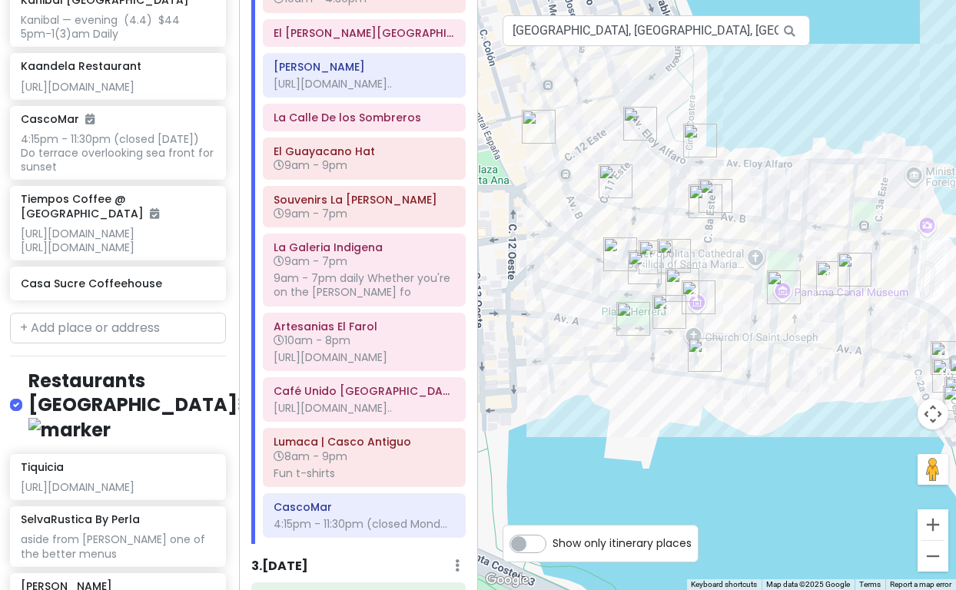
click at [935, 521] on button "Zoom in" at bounding box center [933, 525] width 31 height 31
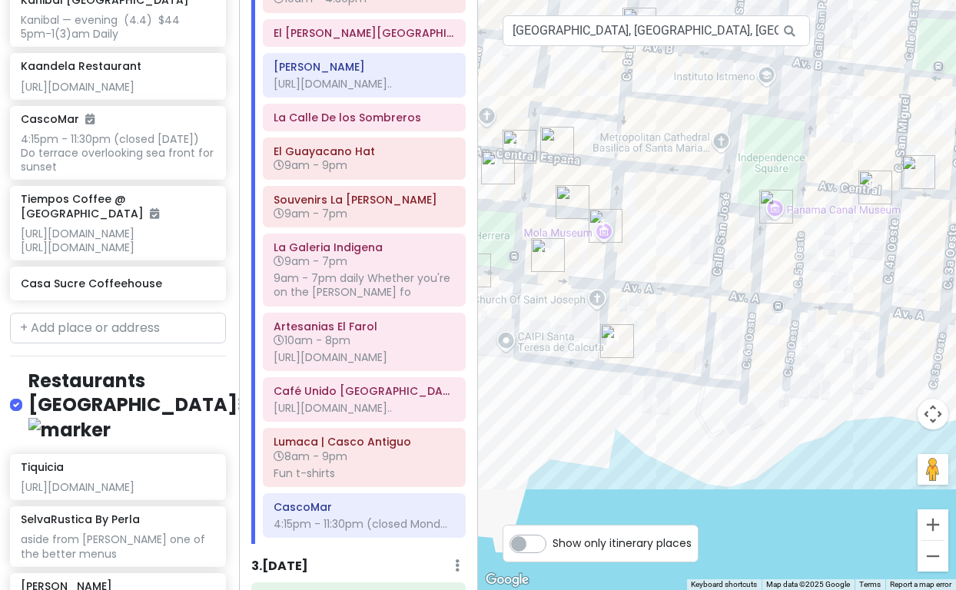
drag, startPoint x: 819, startPoint y: 501, endPoint x: 762, endPoint y: 408, distance: 109.4
click at [762, 408] on div at bounding box center [717, 295] width 478 height 590
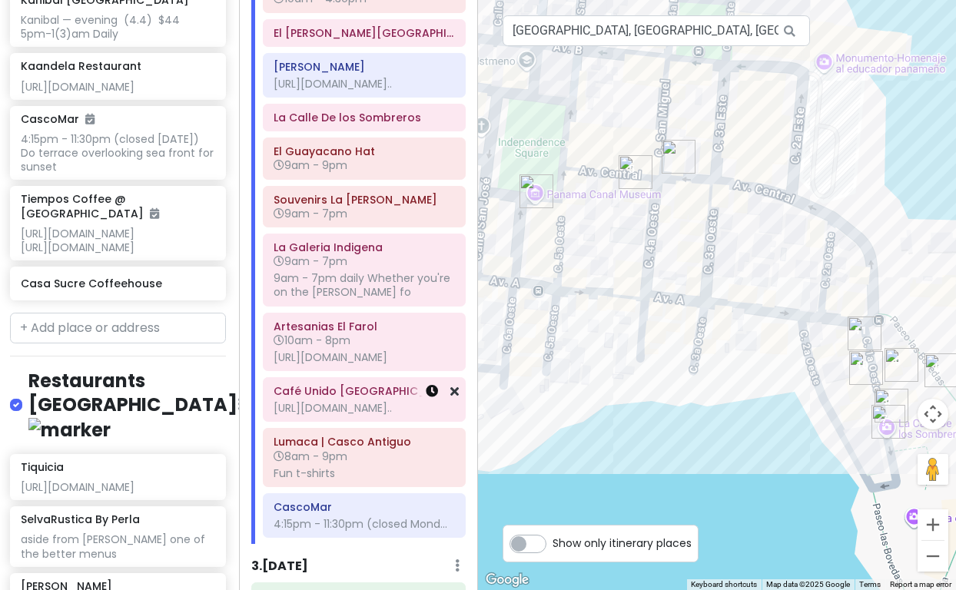
drag, startPoint x: 698, startPoint y: 427, endPoint x: 431, endPoint y: 411, distance: 267.1
click at [431, 411] on div "[GEOGRAPHIC_DATA] [GEOGRAPHIC_DATA] Private Change Dates Make a Copy Delete Tri…" at bounding box center [478, 295] width 956 height 590
click at [861, 330] on img "Artesanias El Farol" at bounding box center [865, 334] width 34 height 34
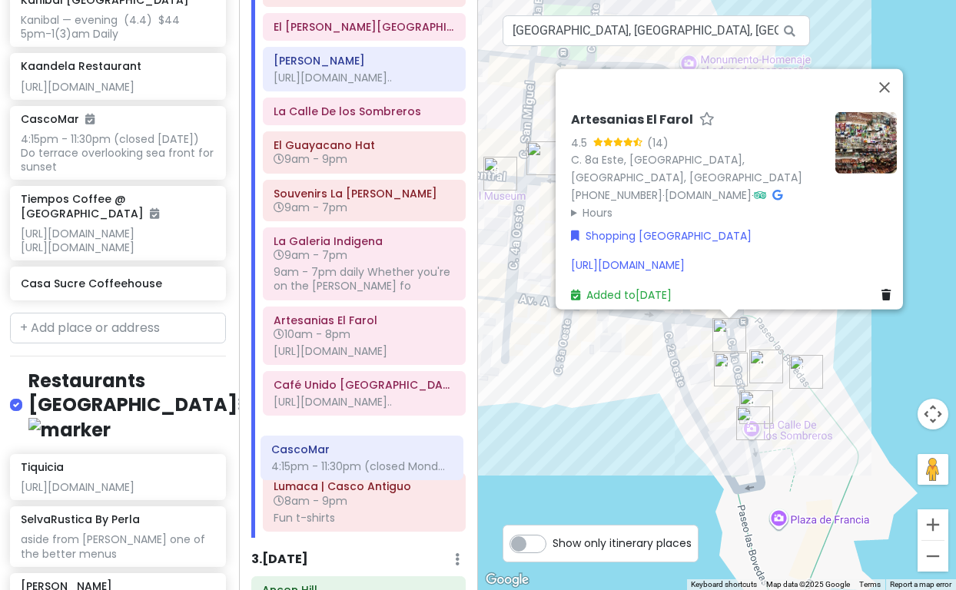
scroll to position [414, 0]
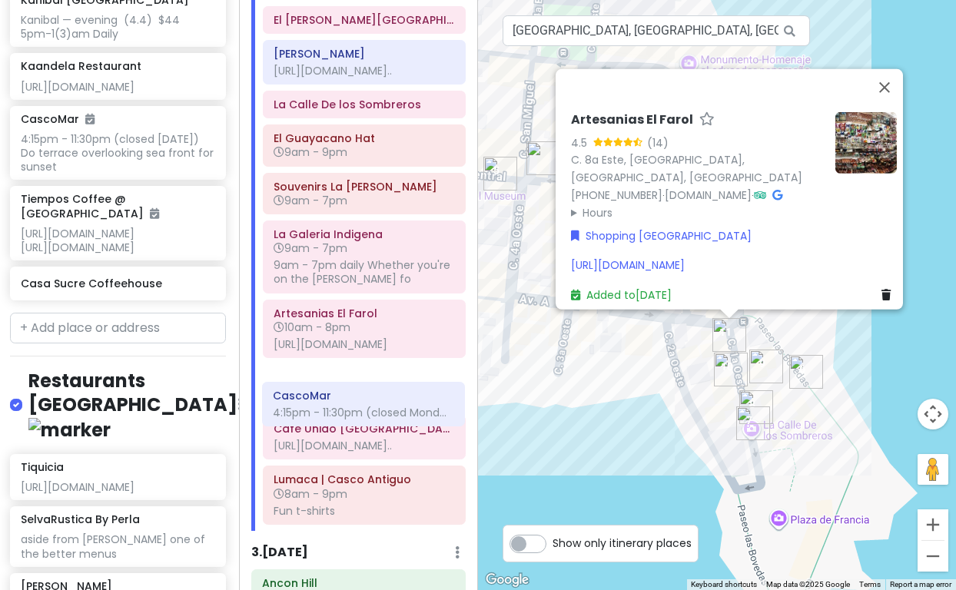
drag, startPoint x: 330, startPoint y: 550, endPoint x: 329, endPoint y: 403, distance: 146.8
click at [329, 403] on div "[GEOGRAPHIC_DATA] [GEOGRAPHIC_DATA] Arrive [DATE] at 6:40 am Allow 1 hr for cus…" at bounding box center [364, 147] width 226 height 768
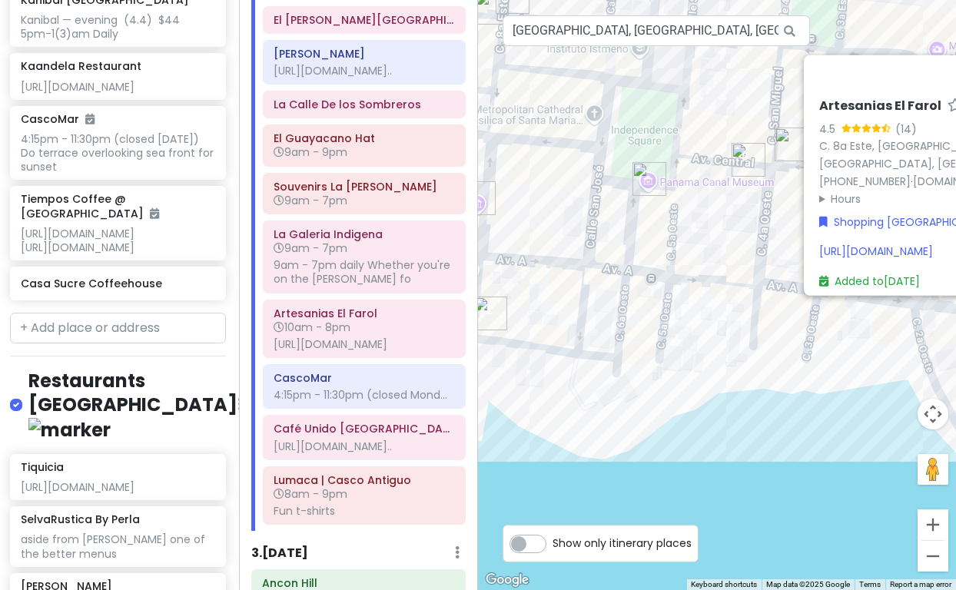
click at [936, 420] on div "1 9 7 8 11 4 10 3 5 2 6 13 14 12 Artesanias El Farol 4.5 (14) C. 8a [GEOGRAPHIC…" at bounding box center [717, 295] width 478 height 590
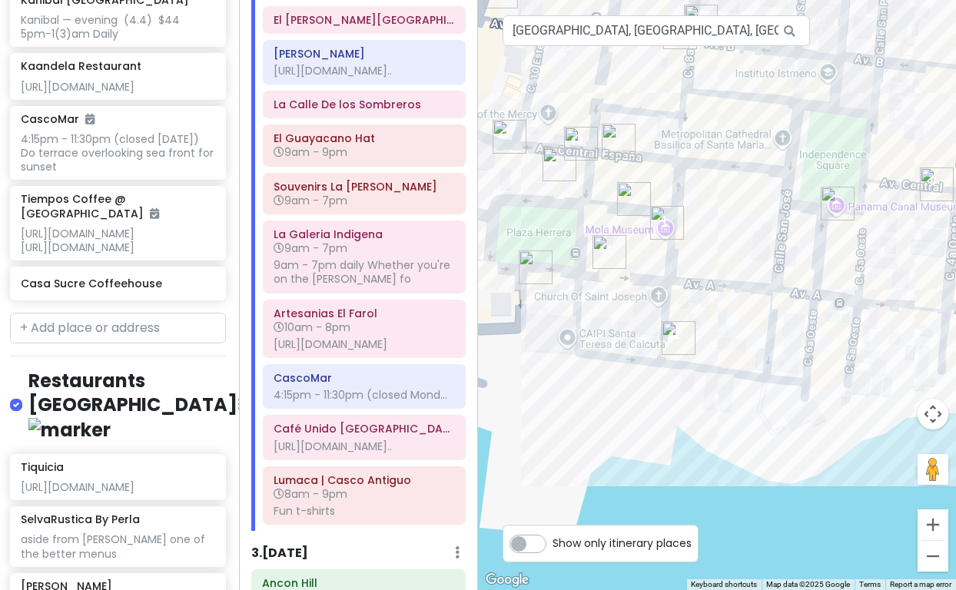
drag, startPoint x: 744, startPoint y: 409, endPoint x: 747, endPoint y: 455, distance: 46.2
click at [747, 455] on div "Artesanias El Farol 4.5 (14) C. 8a [GEOGRAPHIC_DATA], [GEOGRAPHIC_DATA], [GEOGR…" at bounding box center [717, 295] width 478 height 590
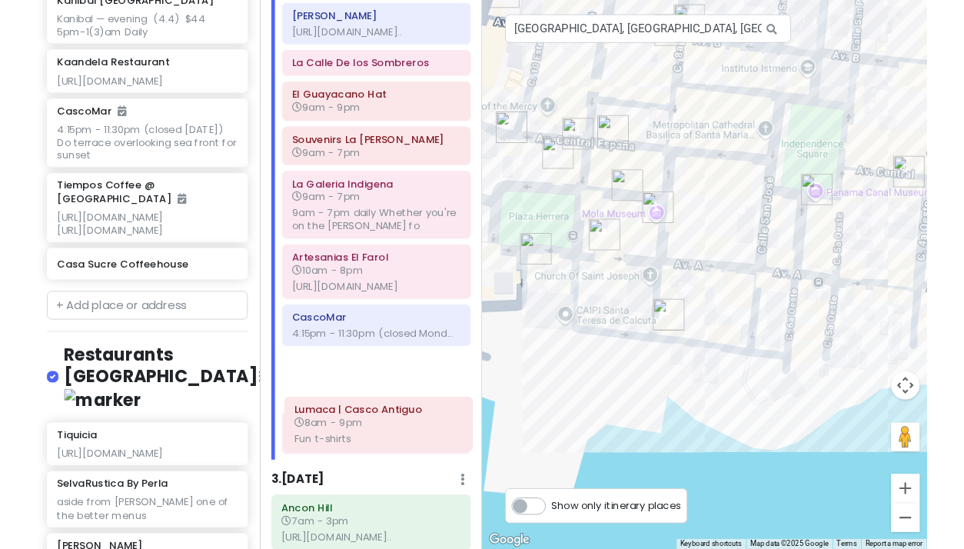
scroll to position [458, 0]
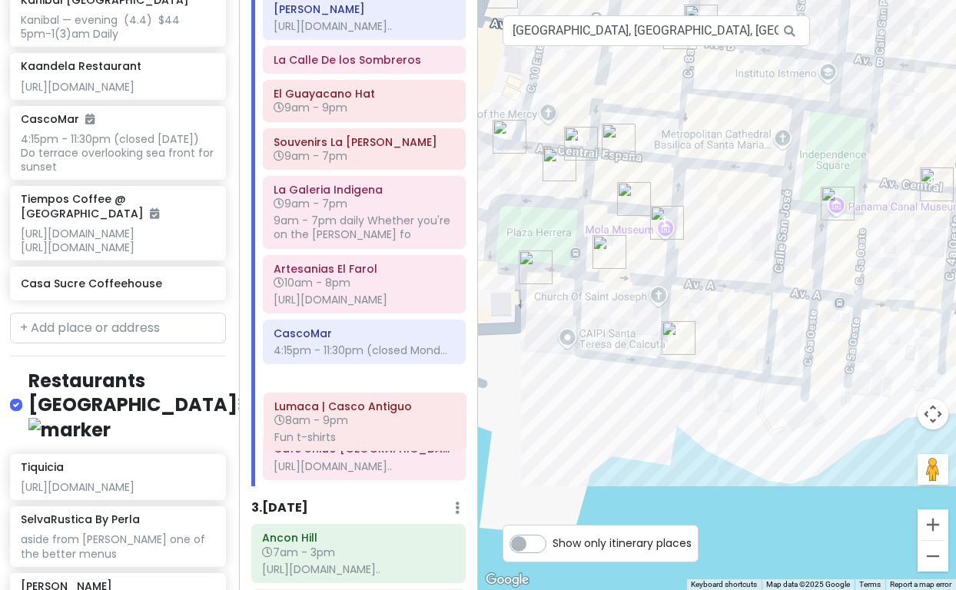
drag, startPoint x: 349, startPoint y: 541, endPoint x: 350, endPoint y: 432, distance: 109.1
click at [350, 432] on div "[GEOGRAPHIC_DATA] [GEOGRAPHIC_DATA] Arrive [DATE] at 6:40 am Allow 1 hr for cus…" at bounding box center [364, 103] width 226 height 768
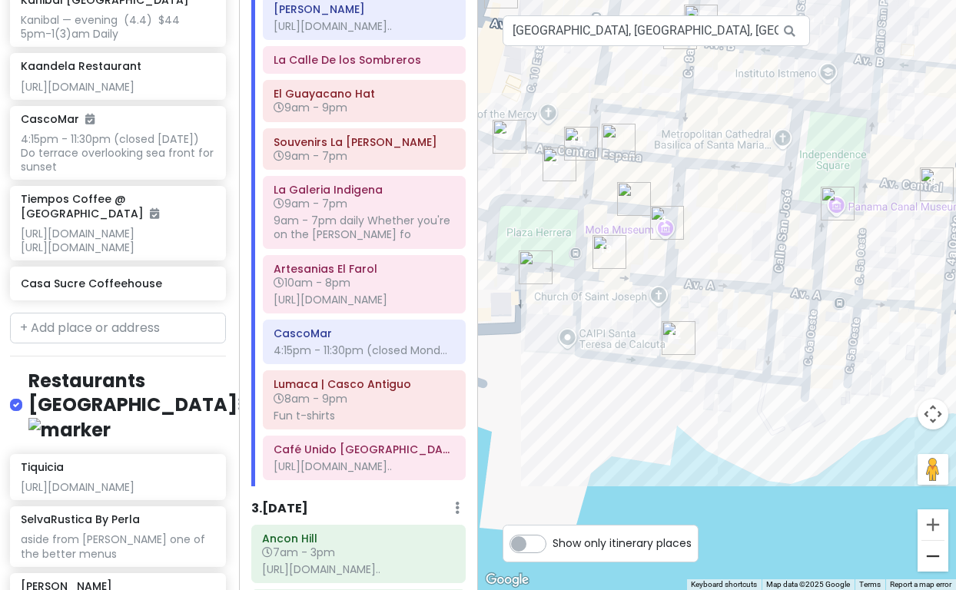
click at [934, 553] on button "Zoom out" at bounding box center [933, 556] width 31 height 31
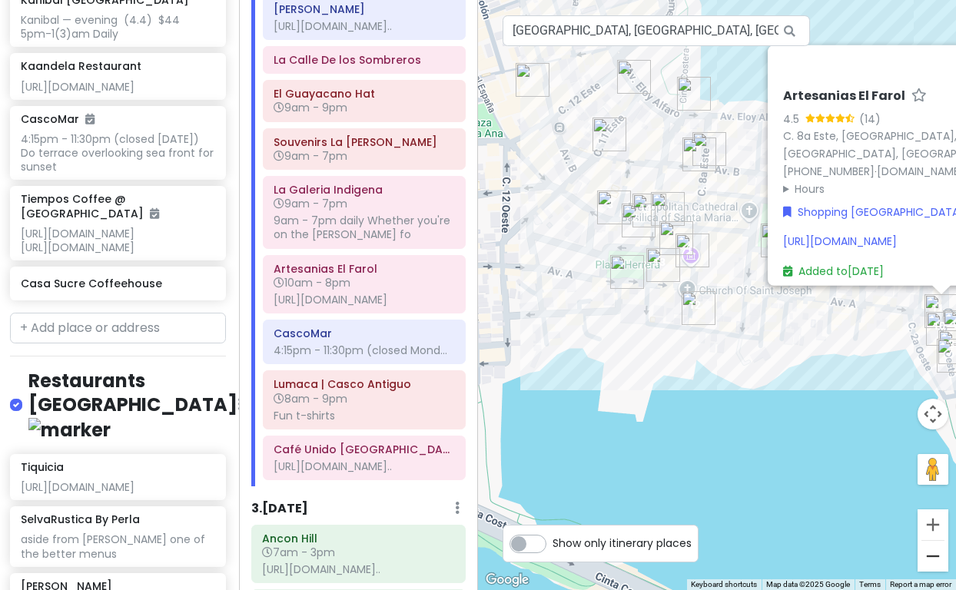
click at [936, 553] on button "Zoom out" at bounding box center [933, 556] width 31 height 31
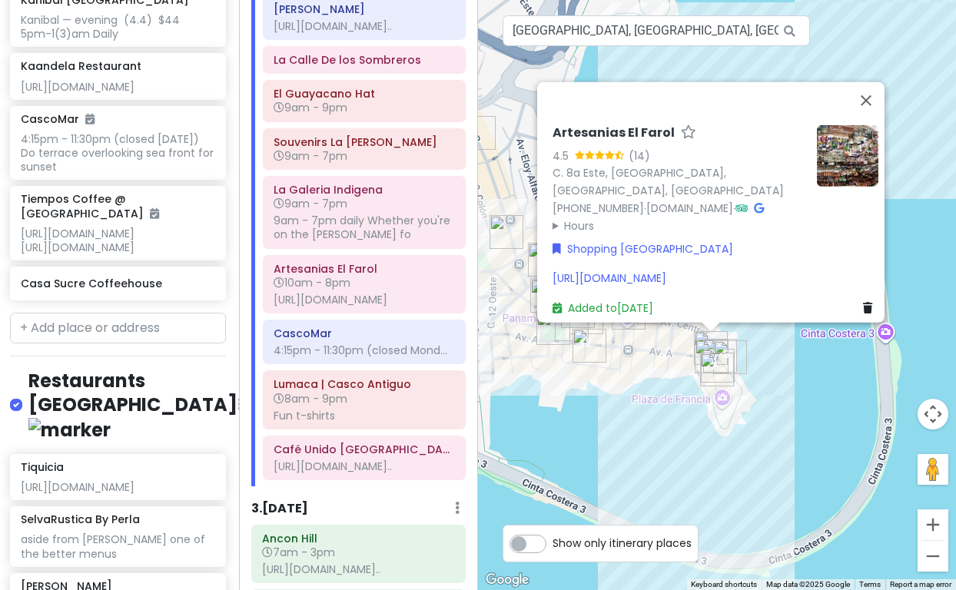
drag, startPoint x: 835, startPoint y: 435, endPoint x: 708, endPoint y: 488, distance: 137.5
click at [709, 487] on div "Artesanias El Farol 4.5 (14) C. 8a [GEOGRAPHIC_DATA], [GEOGRAPHIC_DATA], [GEOGR…" at bounding box center [717, 295] width 478 height 590
click at [935, 520] on button "Zoom in" at bounding box center [933, 525] width 31 height 31
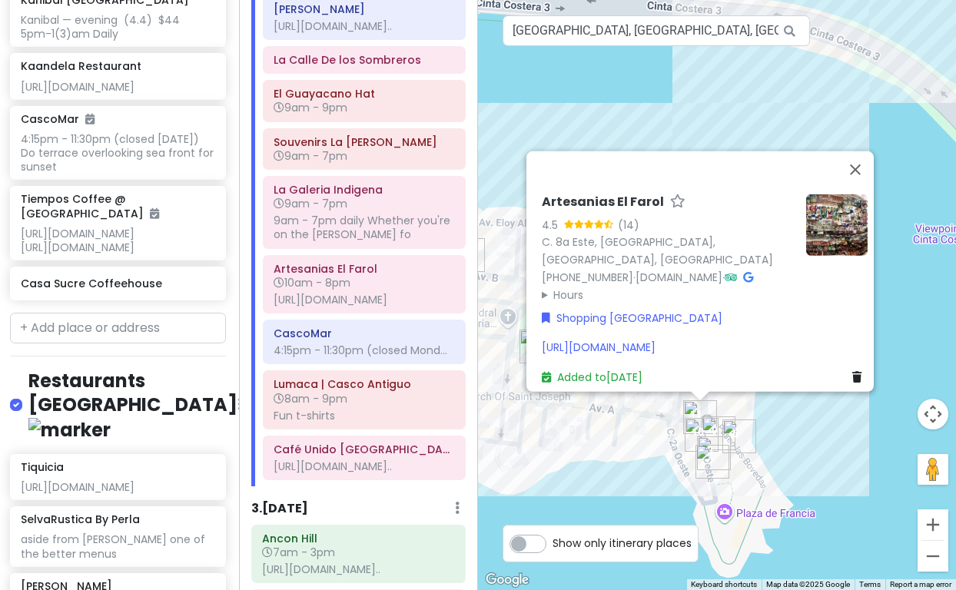
click at [935, 520] on button "Zoom in" at bounding box center [933, 525] width 31 height 31
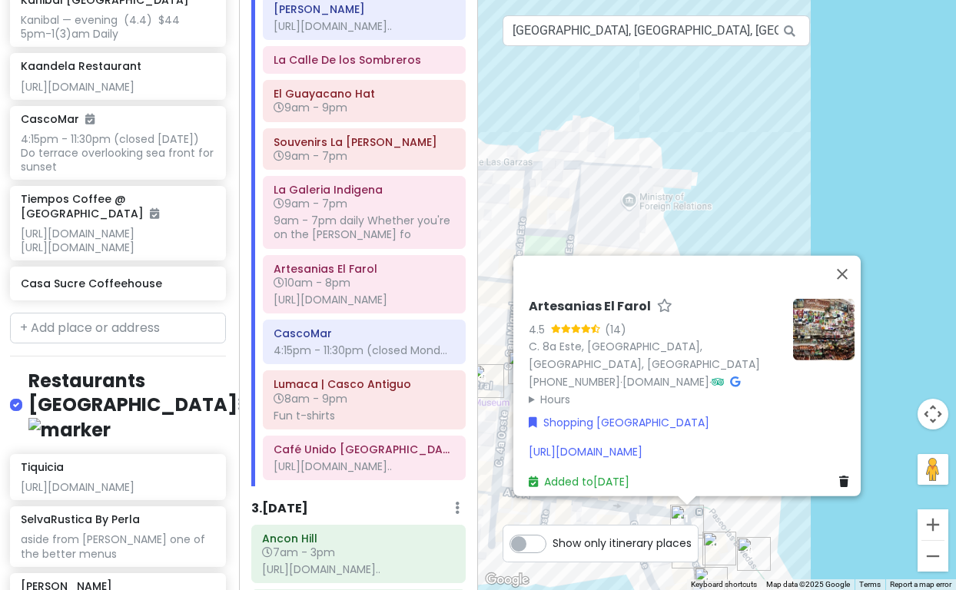
click at [935, 520] on button "Zoom in" at bounding box center [933, 525] width 31 height 31
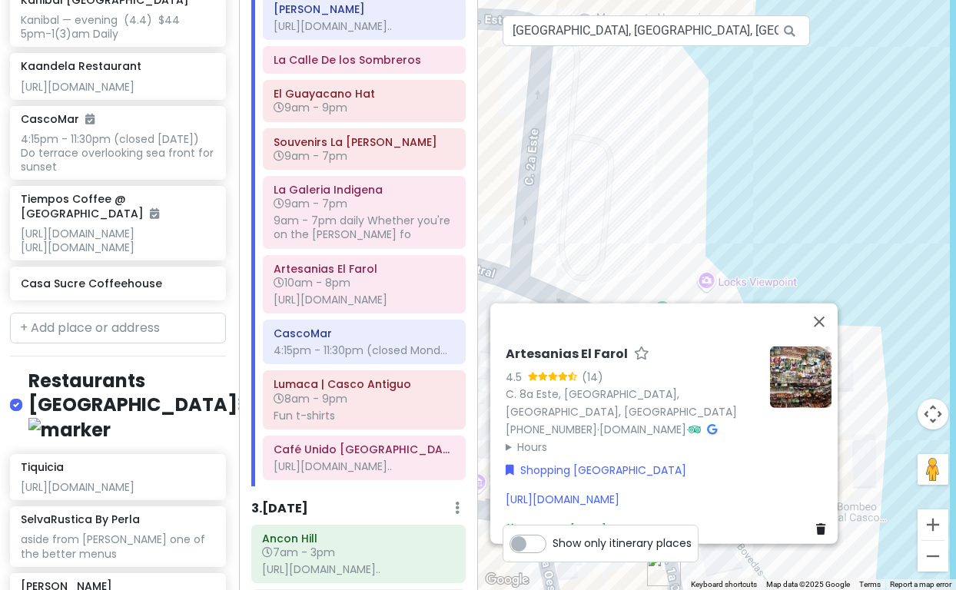
drag, startPoint x: 865, startPoint y: 472, endPoint x: 880, endPoint y: 202, distance: 270.2
click at [880, 202] on div "Artesanias El Farol 4.5 (14) C. 8a [GEOGRAPHIC_DATA], [GEOGRAPHIC_DATA], [GEOGR…" at bounding box center [717, 295] width 478 height 590
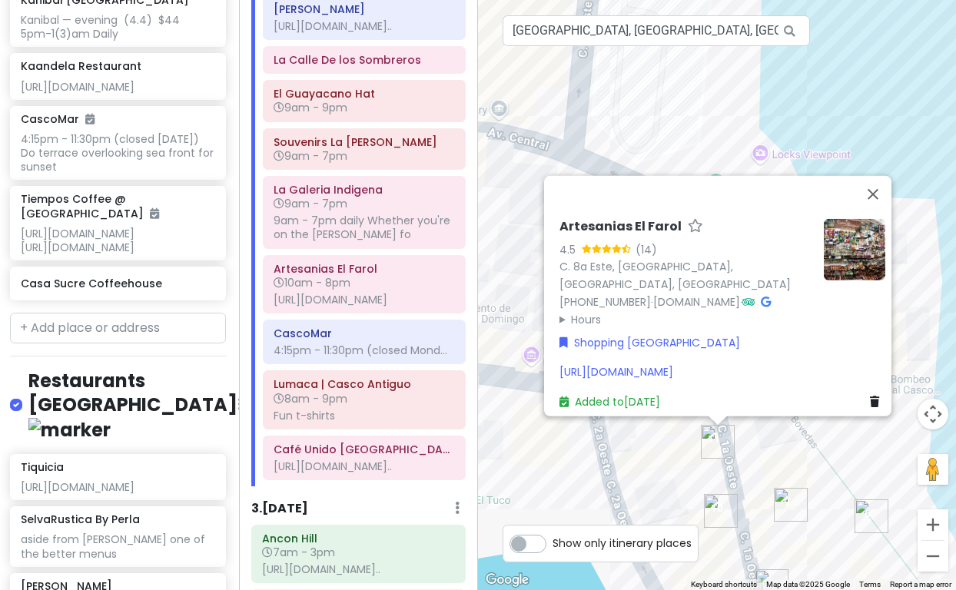
drag, startPoint x: 852, startPoint y: 182, endPoint x: 853, endPoint y: 109, distance: 73.0
click at [853, 109] on div "Artesanias El Farol 4.5 (14) C. 8a [GEOGRAPHIC_DATA], [GEOGRAPHIC_DATA], [GEOGR…" at bounding box center [717, 295] width 478 height 590
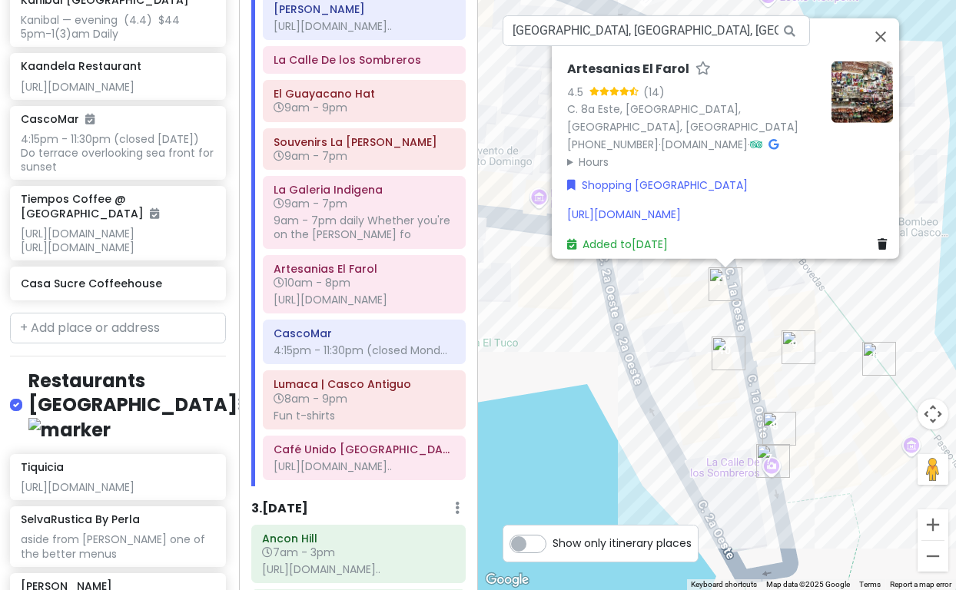
drag, startPoint x: 862, startPoint y: 537, endPoint x: 861, endPoint y: 457, distance: 79.9
click at [861, 457] on div "Artesanias El Farol 4.5 (14) C. 8a [GEOGRAPHIC_DATA], [GEOGRAPHIC_DATA], [GEOGR…" at bounding box center [717, 295] width 478 height 590
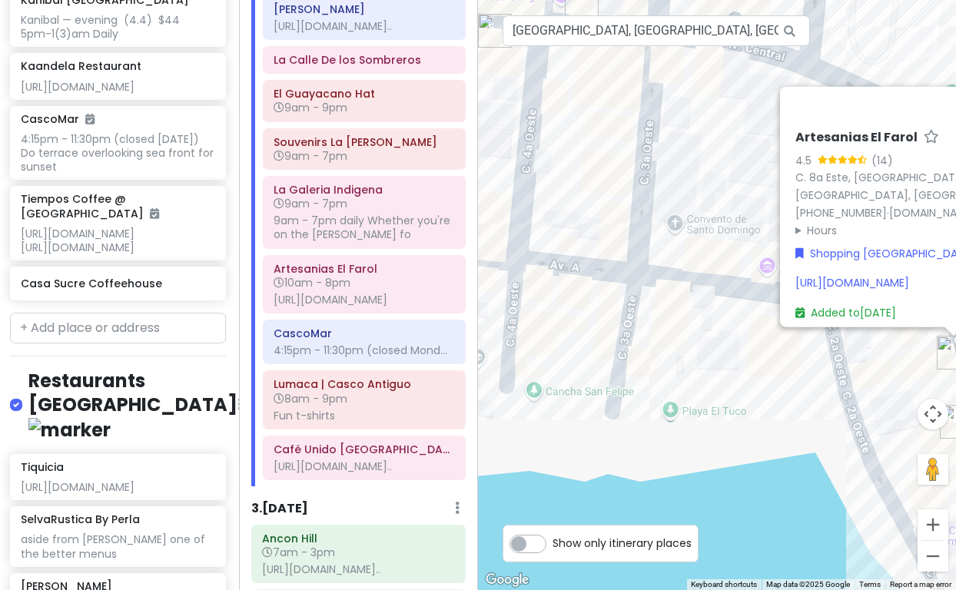
drag, startPoint x: 669, startPoint y: 477, endPoint x: 900, endPoint y: 545, distance: 240.5
click at [900, 545] on div "Artesanias El Farol 4.5 (14) C. 8a [GEOGRAPHIC_DATA], [GEOGRAPHIC_DATA], [GEOGR…" at bounding box center [717, 295] width 478 height 590
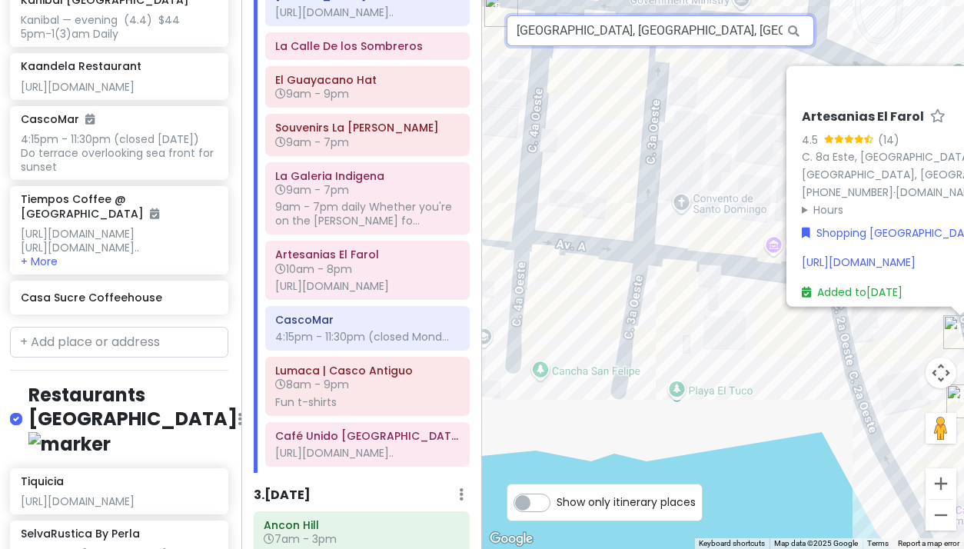
click at [583, 26] on input "[GEOGRAPHIC_DATA], [GEOGRAPHIC_DATA], [GEOGRAPHIC_DATA]" at bounding box center [660, 30] width 307 height 31
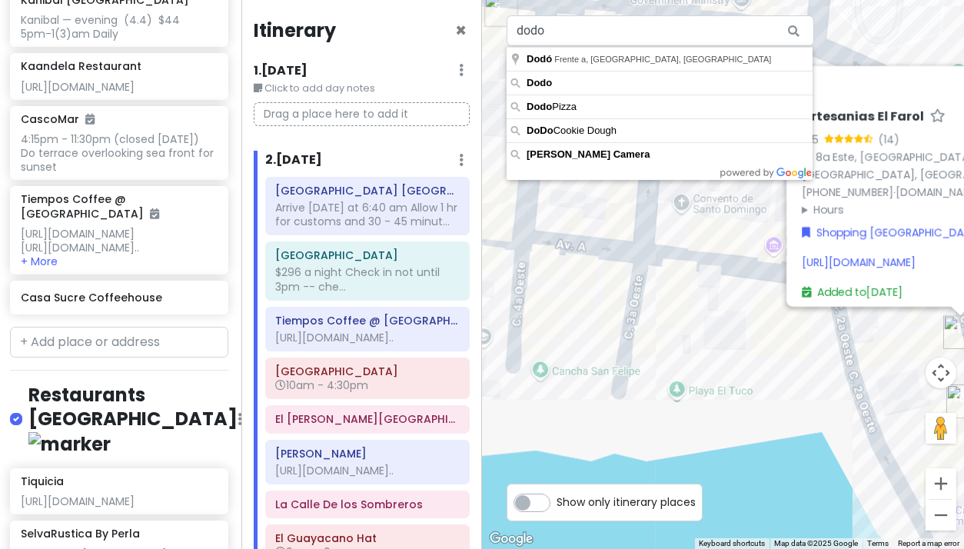
scroll to position [458, 0]
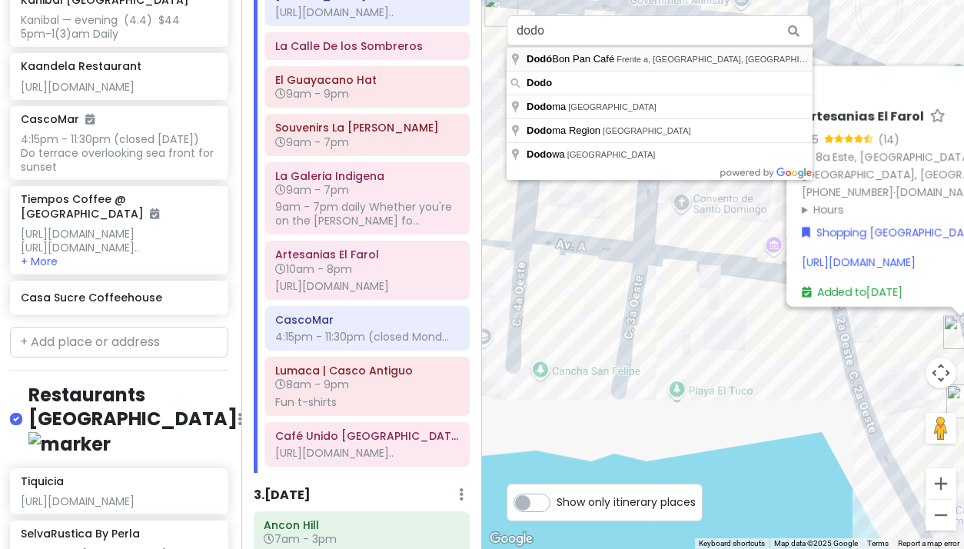
type input "Dodó Bon Pan Café, Frente a, Calle 1a Oeste, Panama City, Panama"
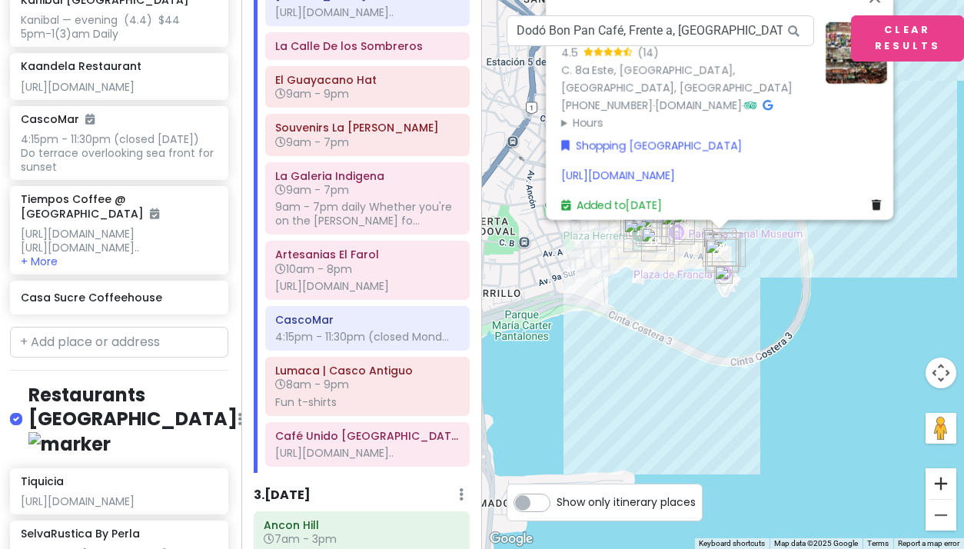
click at [941, 482] on button "Zoom in" at bounding box center [940, 483] width 31 height 31
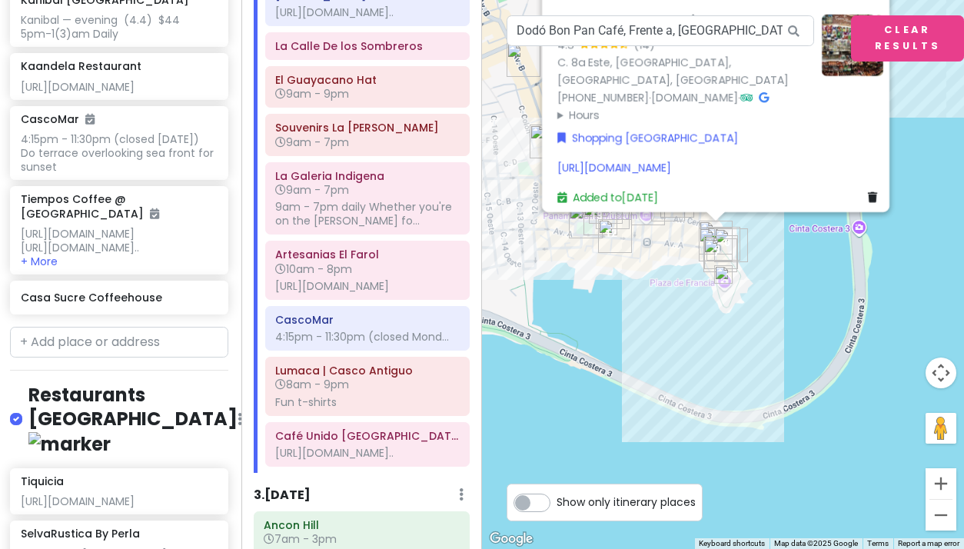
click at [941, 482] on button "Zoom in" at bounding box center [940, 483] width 31 height 31
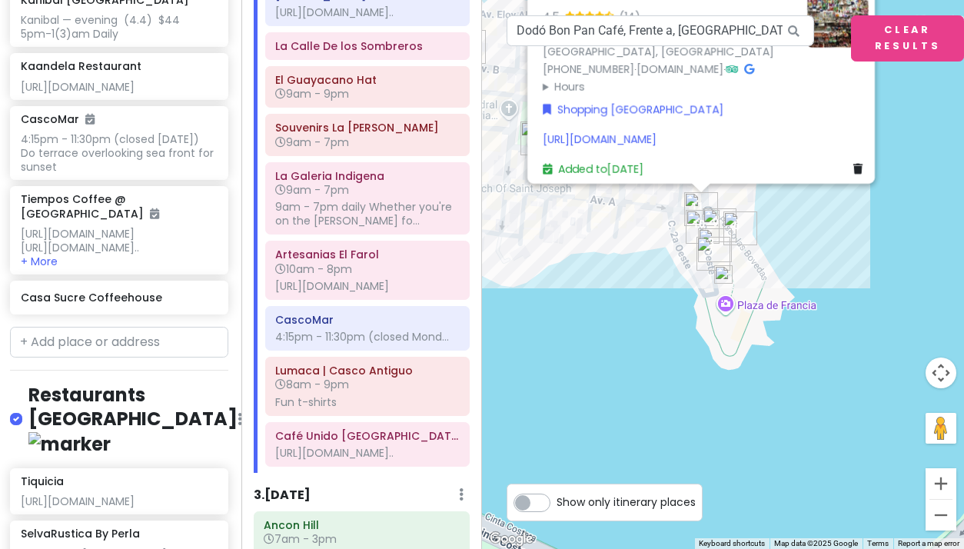
click at [941, 482] on button "Zoom in" at bounding box center [940, 483] width 31 height 31
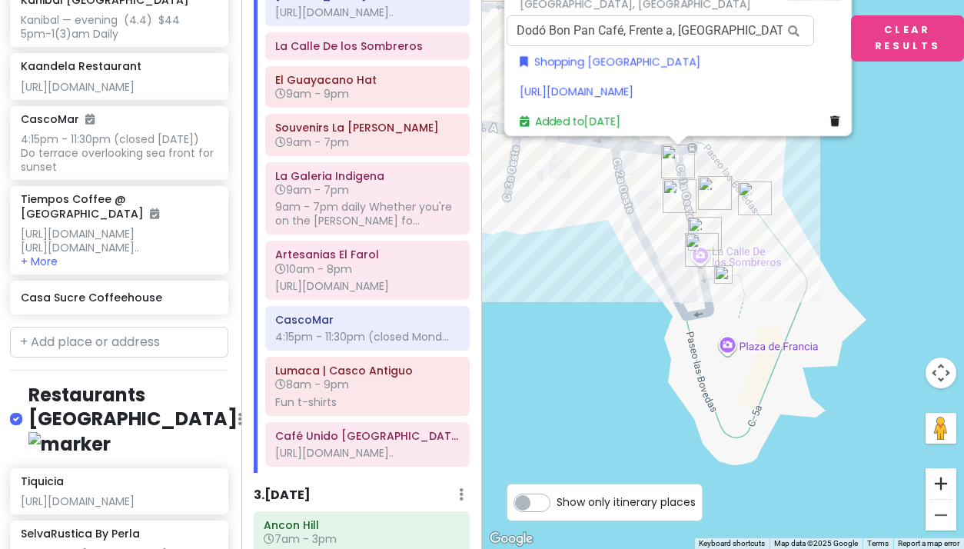
click at [942, 482] on button "Zoom in" at bounding box center [940, 483] width 31 height 31
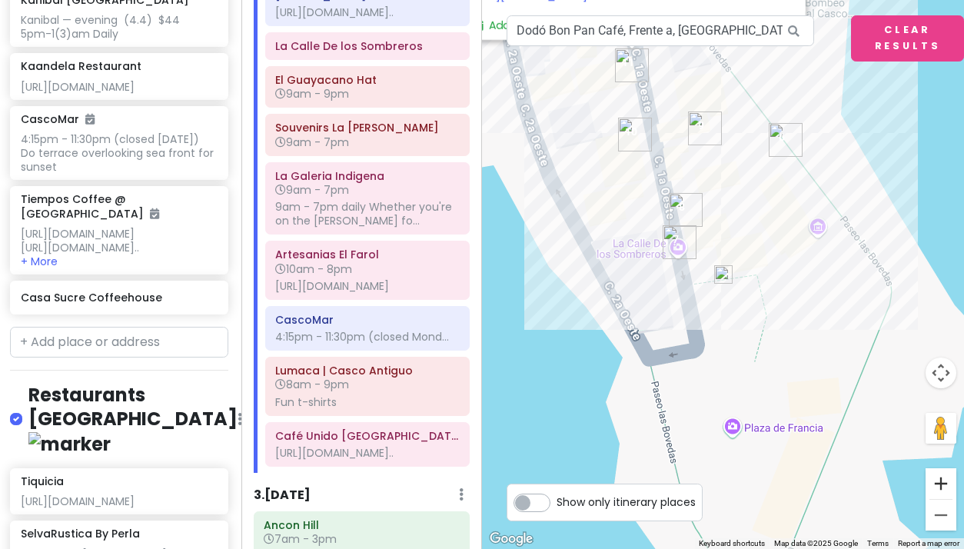
click at [942, 482] on button "Zoom in" at bounding box center [940, 483] width 31 height 31
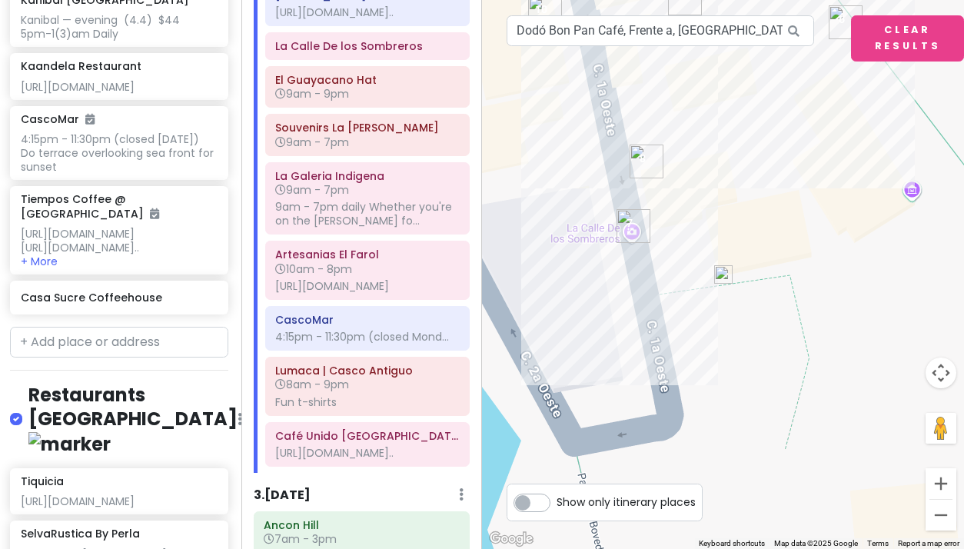
click at [722, 271] on img at bounding box center [723, 274] width 18 height 18
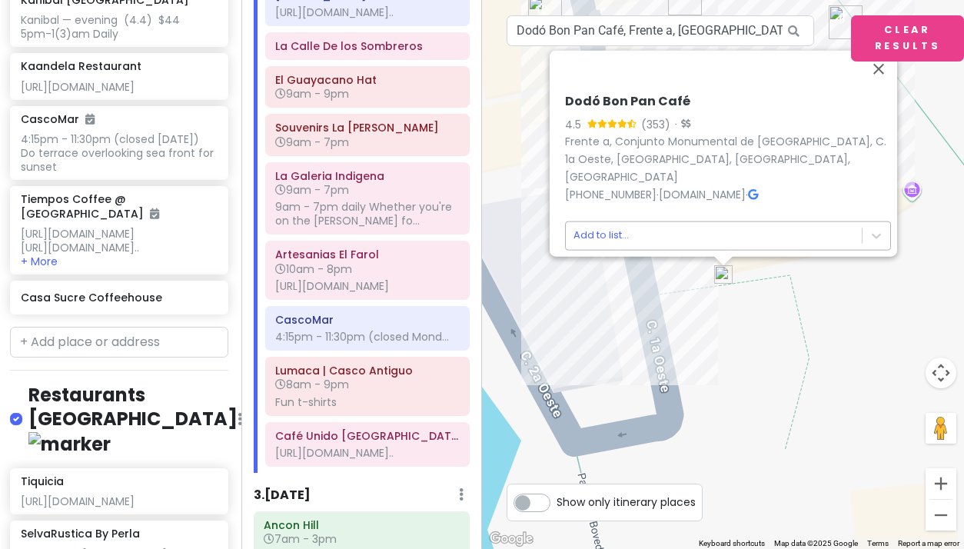
click at [610, 227] on body "Panama Costa Rica Private Change Dates Make a Copy Delete Trip Give Feedback 💡 …" at bounding box center [482, 274] width 964 height 549
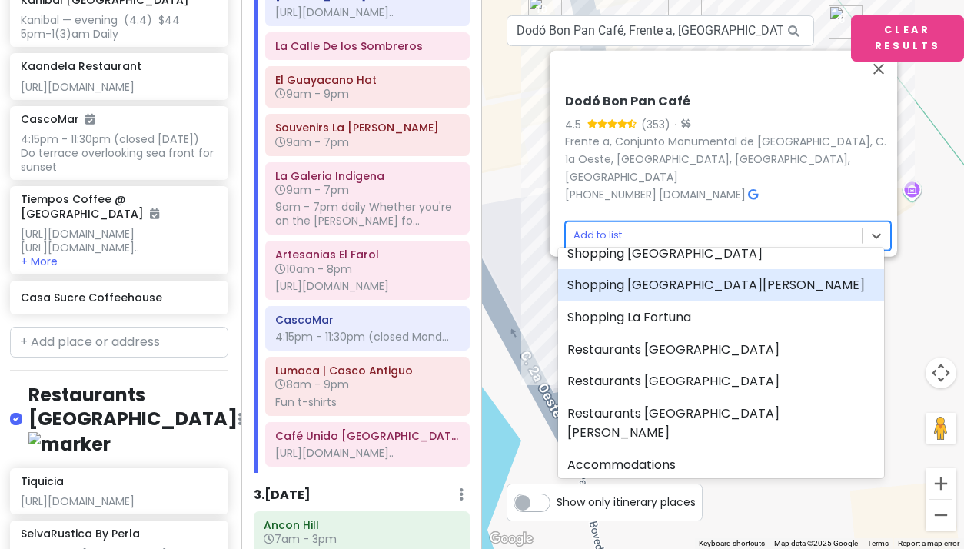
scroll to position [118, 0]
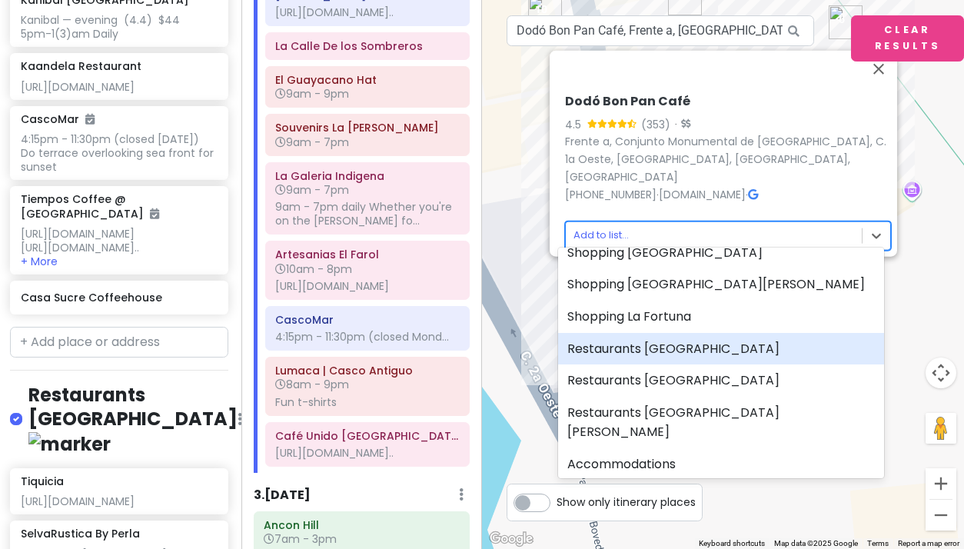
click at [626, 351] on div "Restaurants [GEOGRAPHIC_DATA]" at bounding box center [721, 349] width 326 height 32
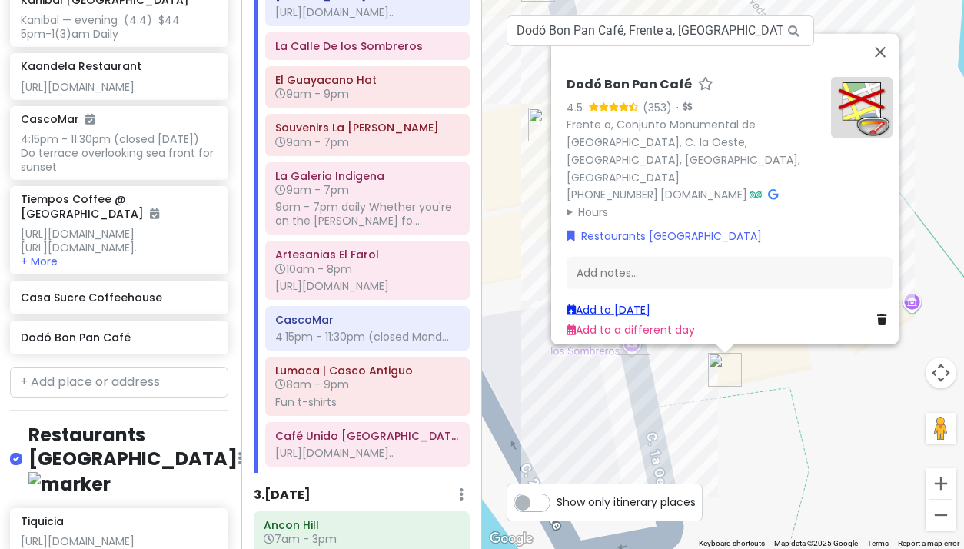
click at [604, 302] on link "Add to [DATE]" at bounding box center [608, 308] width 84 height 15
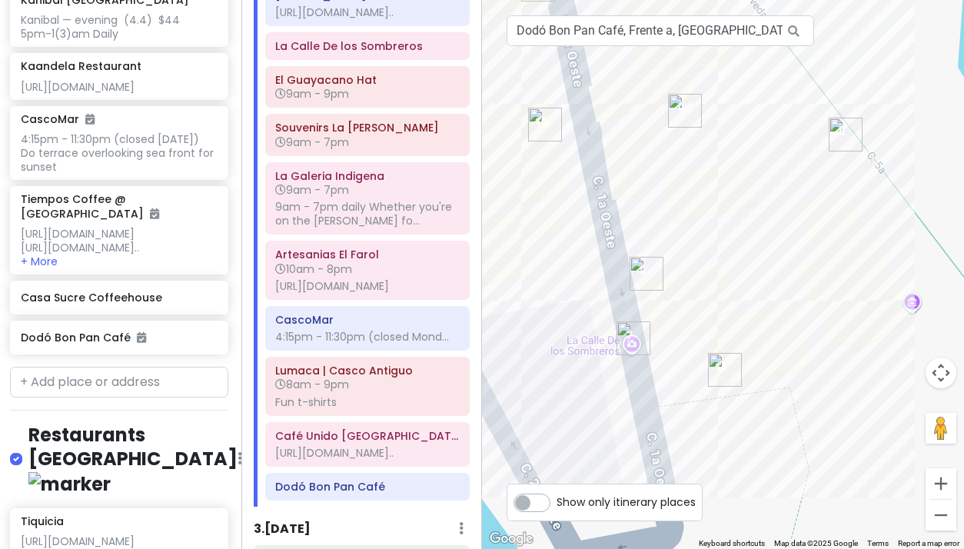
click at [722, 367] on img "Dodó Bon Pan Café" at bounding box center [725, 370] width 34 height 34
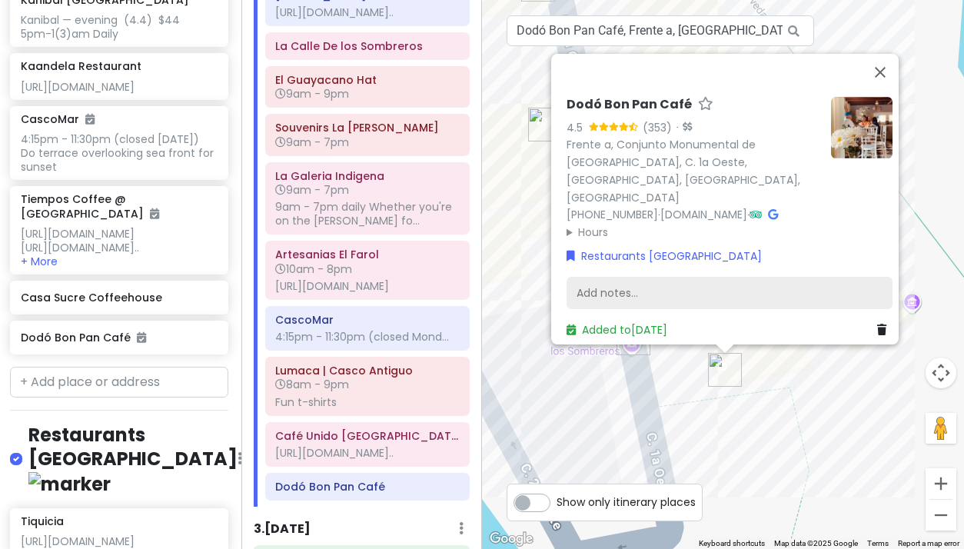
click at [633, 282] on div "Add notes..." at bounding box center [729, 293] width 326 height 32
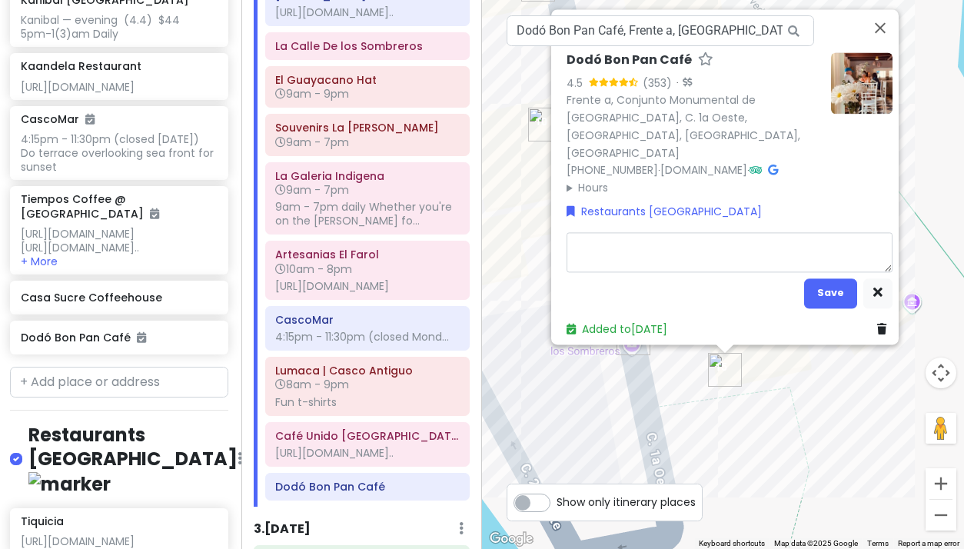
type textarea "x"
type textarea "L"
type textarea "x"
type textarea "Lo"
type textarea "x"
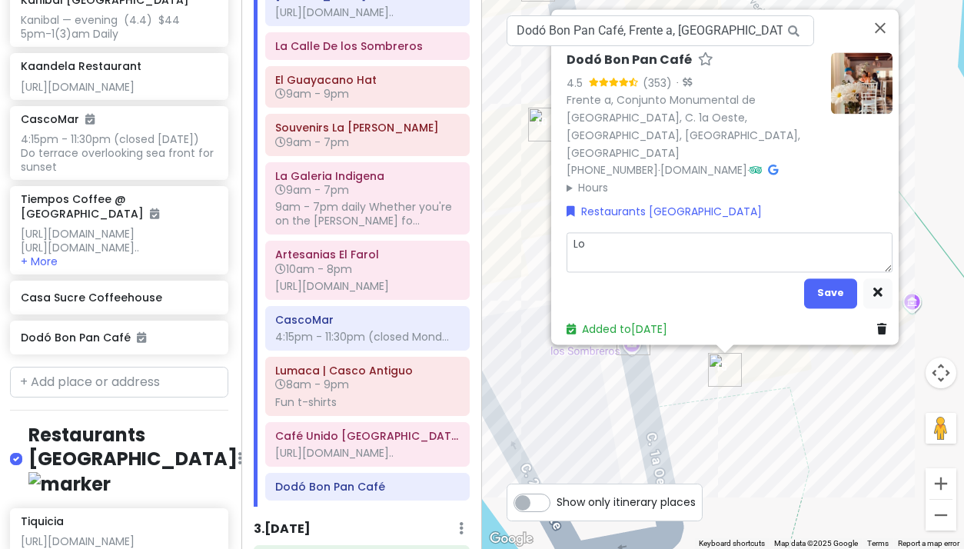
type textarea "Loo"
type textarea "x"
type textarea "Look"
type textarea "x"
type textarea "Looks"
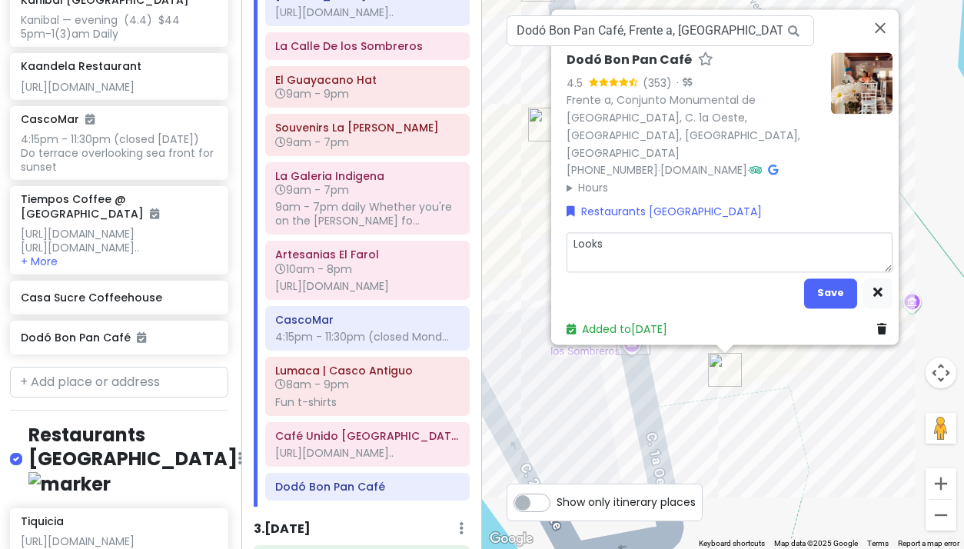
type textarea "x"
type textarea "Looks"
type textarea "x"
type textarea "Looks l"
type textarea "x"
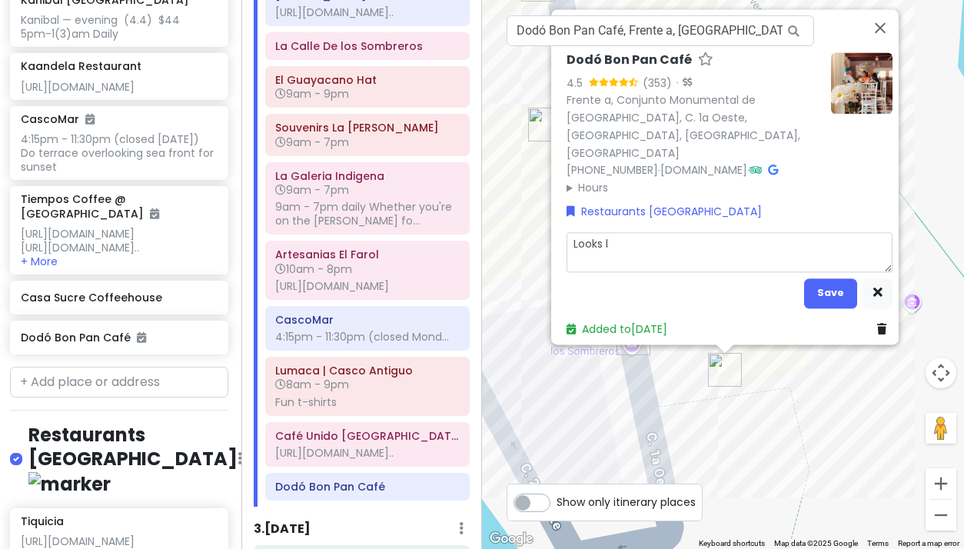
type textarea "Looks li"
type textarea "x"
type textarea "Looks lik"
type textarea "x"
type textarea "Looks like"
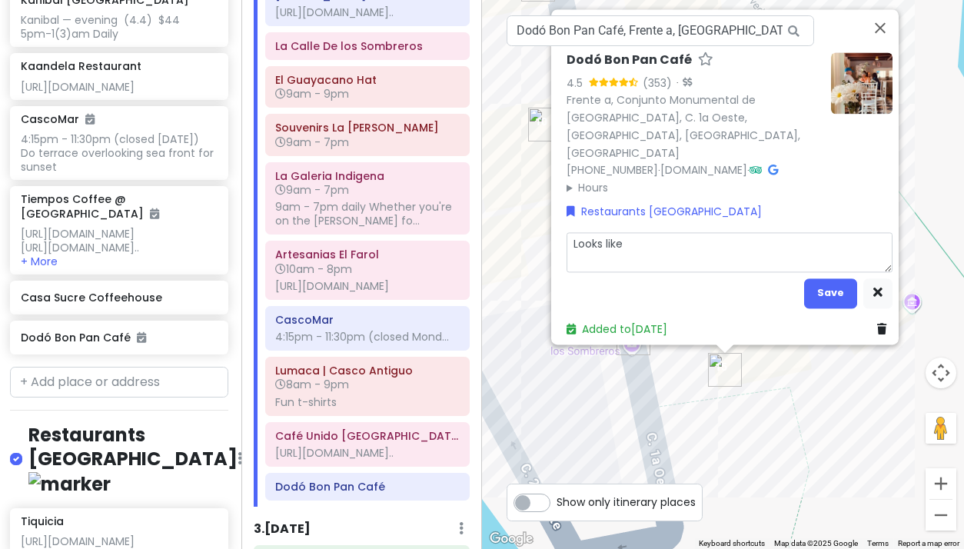
type textarea "x"
type textarea "Looks like"
type textarea "x"
type textarea "Looks like a"
type textarea "x"
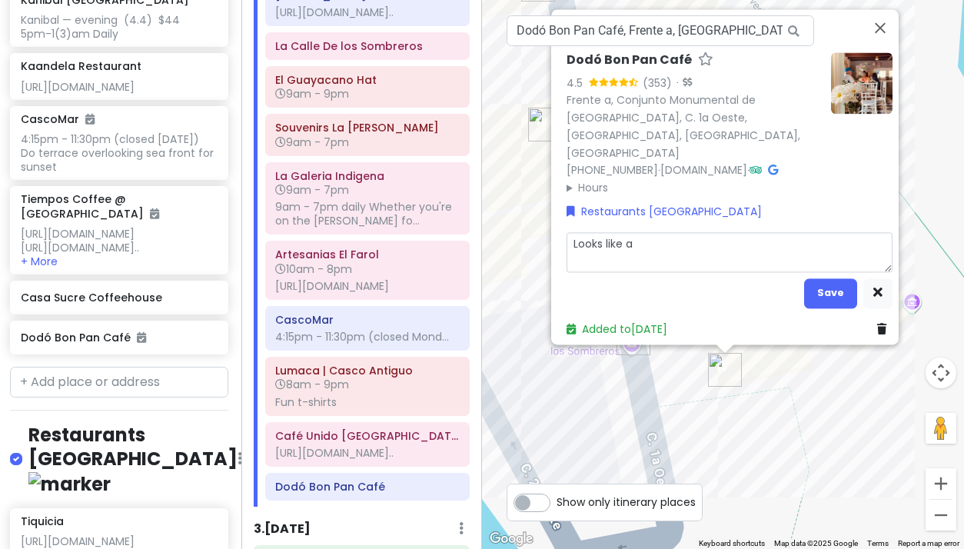
type textarea "Looks like a"
type textarea "x"
type textarea "Looks like a g"
type textarea "x"
type textarea "Looks like a gr"
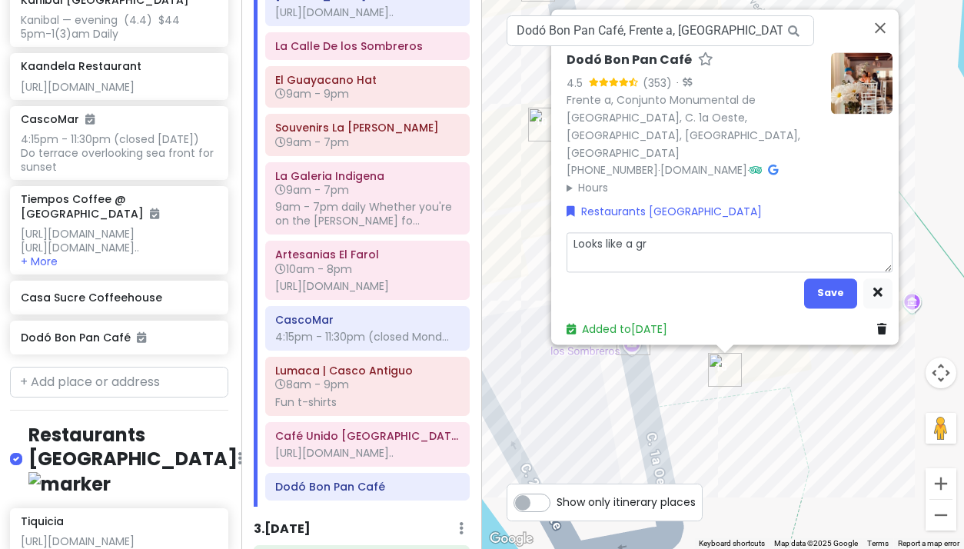
type textarea "x"
type textarea "Looks like a gre"
type textarea "x"
type textarea "Looks like a grea"
type textarea "x"
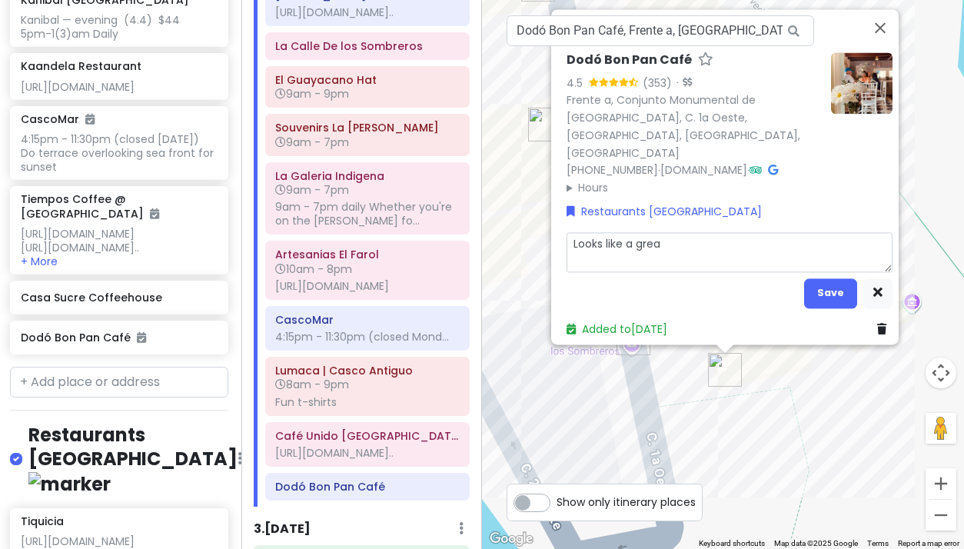
type textarea "Looks like a great"
type textarea "x"
type textarea "Looks like a great"
type textarea "x"
type textarea "Looks like a great p"
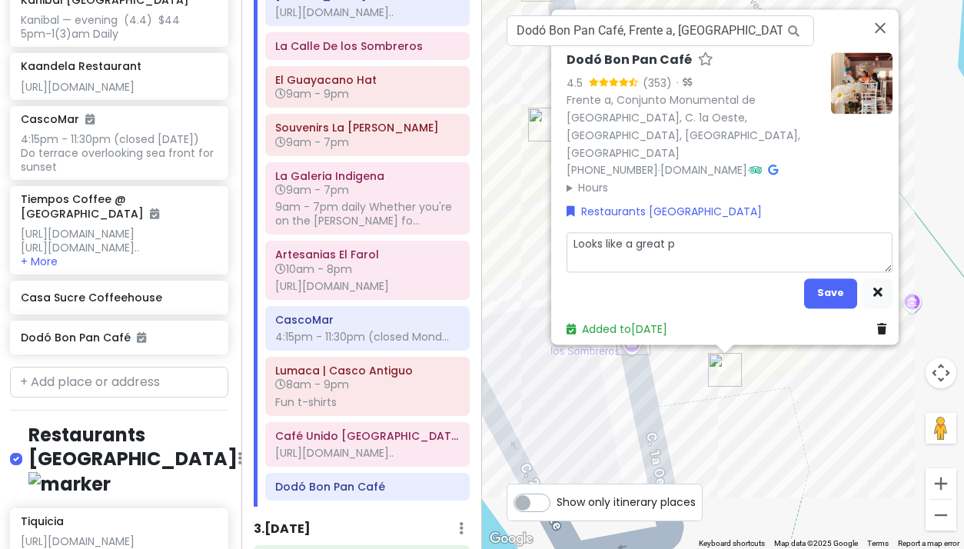
type textarea "x"
type textarea "Looks like a great pl"
type textarea "x"
type textarea "Looks like a great pla"
type textarea "x"
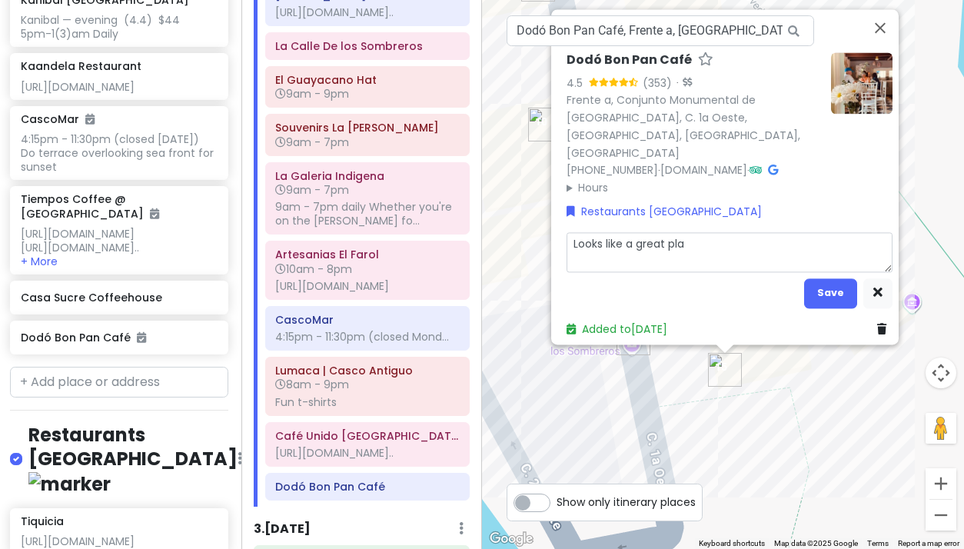
type textarea "Looks like a great plac"
type textarea "x"
type textarea "Looks like a great place"
type textarea "x"
type textarea "Looks like a great place"
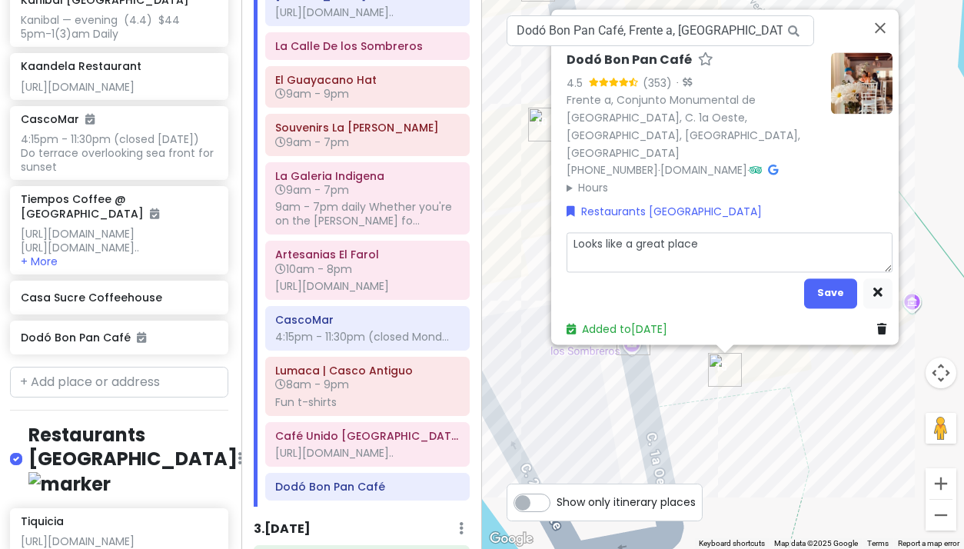
type textarea "x"
type textarea "Looks like a great place f"
type textarea "x"
type textarea "Looks like a great place fo"
type textarea "x"
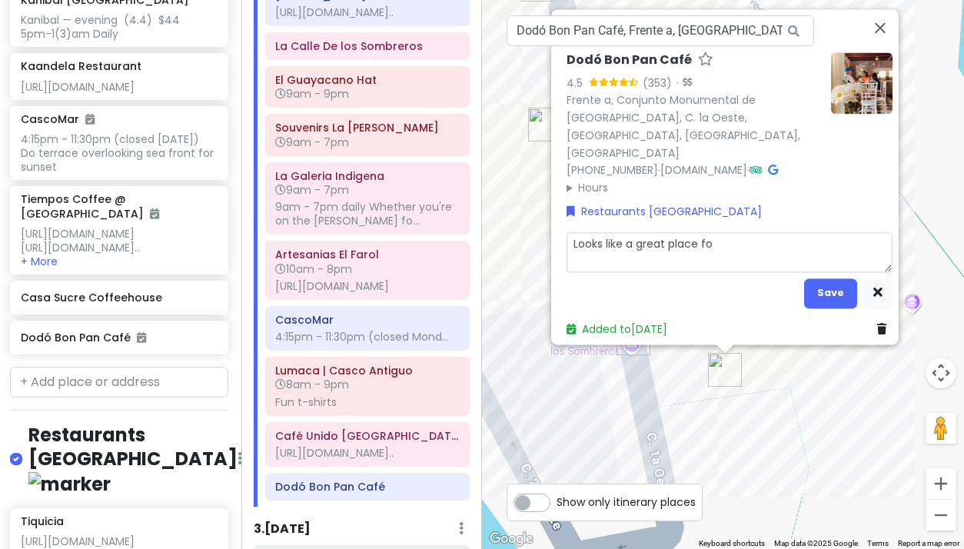
type textarea "Looks like a great place for"
type textarea "x"
type textarea "Looks like a great place for"
type textarea "x"
type textarea "Looks like a great place for a"
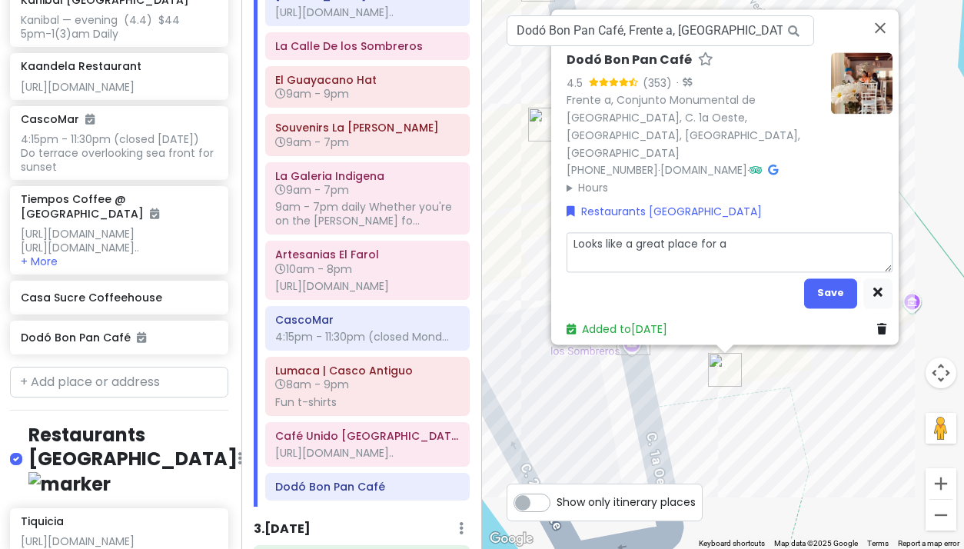
type textarea "x"
type textarea "Looks like a great place for a"
type textarea "x"
type textarea "Looks like a great place for a s"
type textarea "x"
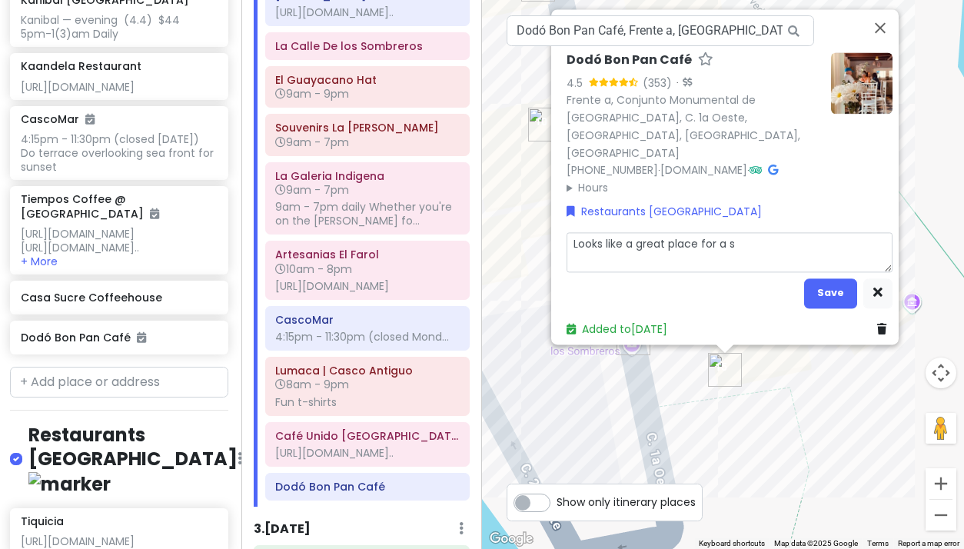
type textarea "Looks like a great place for a sa"
type textarea "x"
type textarea "Looks like a great place for a san"
type textarea "x"
type textarea "Looks like a great place for a sand"
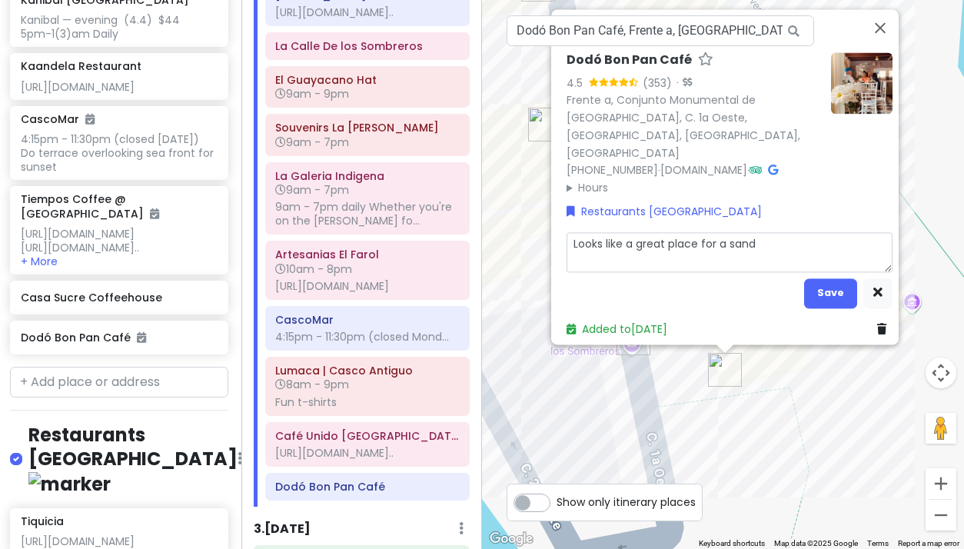
type textarea "x"
type textarea "Looks like a great place for a sandw"
type textarea "x"
type textarea "Looks like a great place for a sandwi"
type textarea "x"
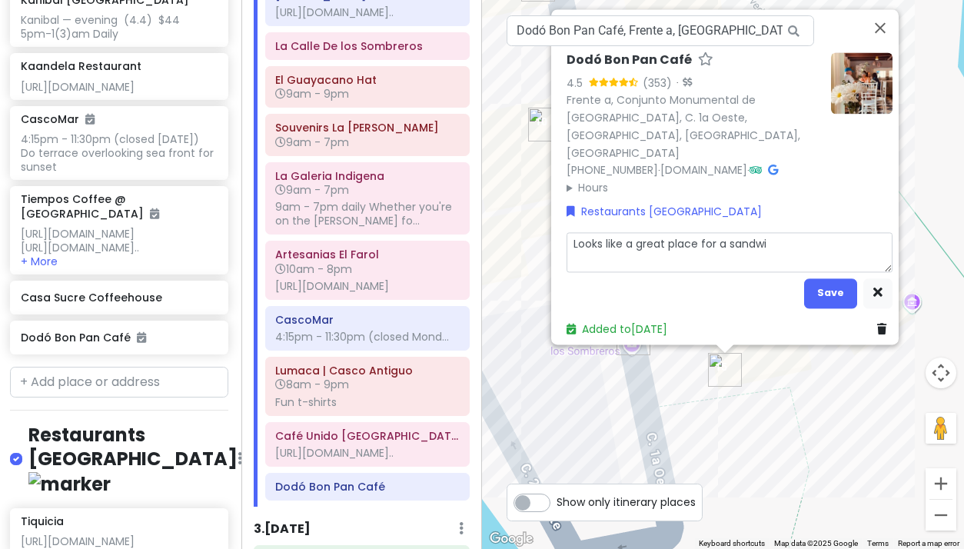
type textarea "Looks like a great place for a sandwic"
type textarea "x"
type textarea "Looks like a great place for a sandwich"
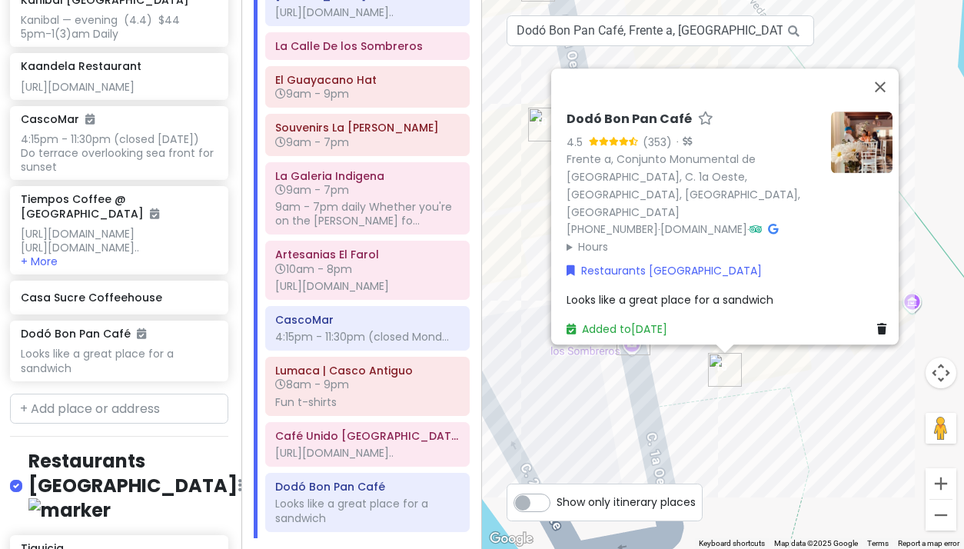
click at [749, 442] on div "Dodó Bon Pan Café 4.5 (353) · Frente a, Conjunto Monumental de Las Bóvedas, C. …" at bounding box center [723, 274] width 482 height 549
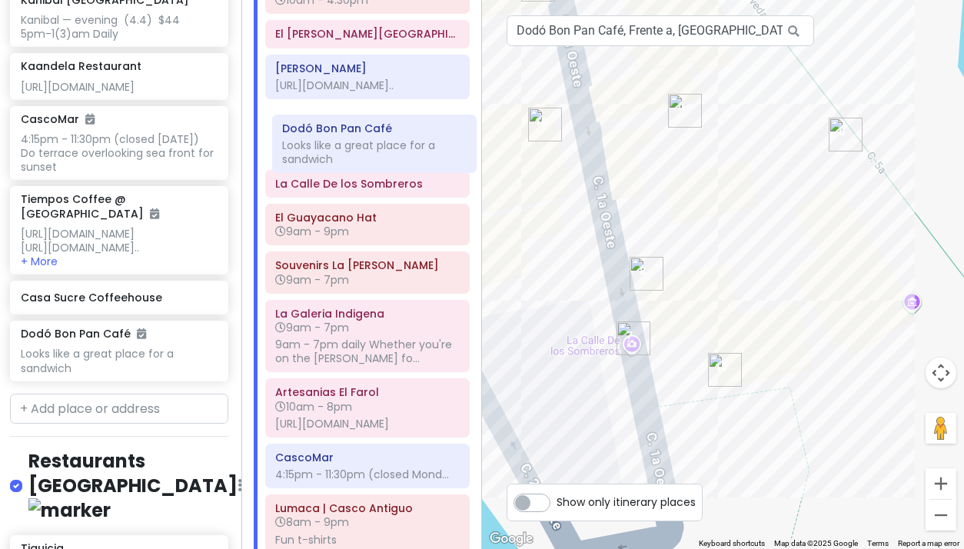
scroll to position [384, 0]
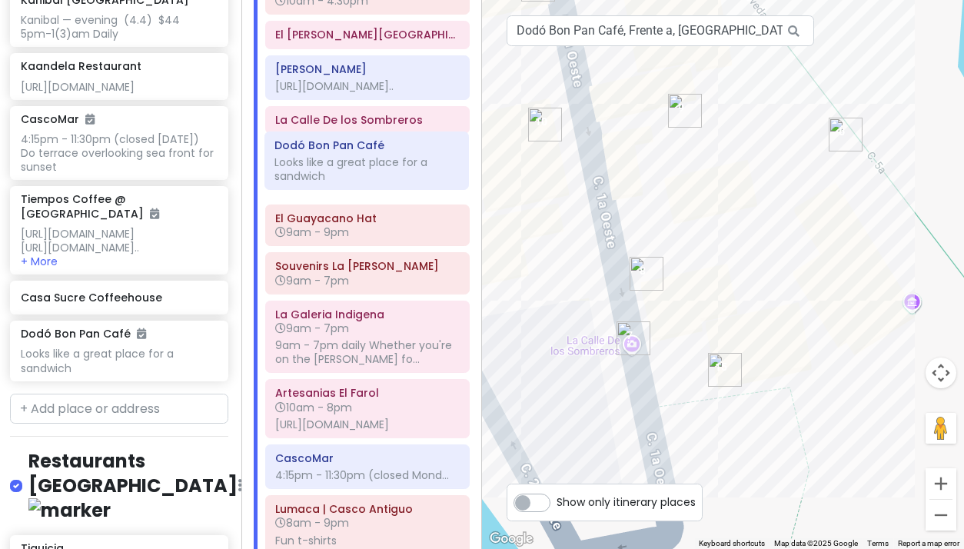
drag, startPoint x: 360, startPoint y: 532, endPoint x: 360, endPoint y: 154, distance: 378.2
click at [360, 154] on div "Tocumen International Airport Panama Arrive on Sat at 6:40 am Allow 1 hr for cu…" at bounding box center [368, 201] width 228 height 819
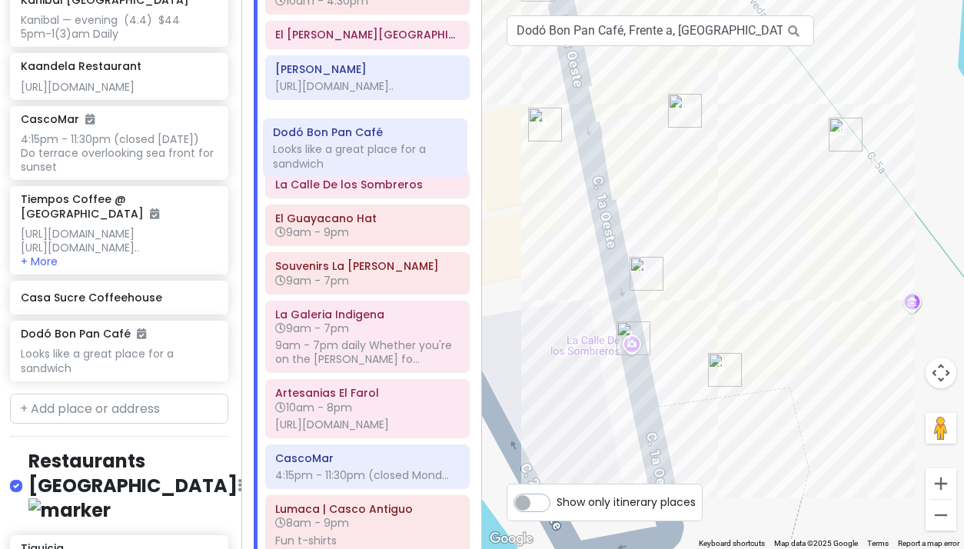
drag, startPoint x: 357, startPoint y: 193, endPoint x: 354, endPoint y: 148, distance: 45.4
click at [354, 148] on div "Tocumen International Airport Panama Arrive on Sat at 6:40 am Allow 1 hr for cu…" at bounding box center [368, 201] width 228 height 819
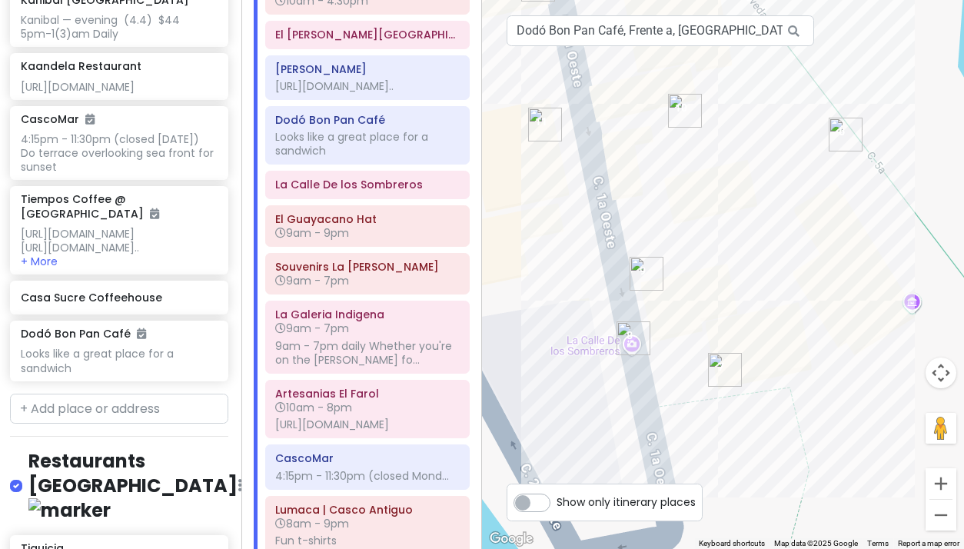
click at [722, 364] on img "Dodó Bon Pan Café" at bounding box center [725, 370] width 34 height 34
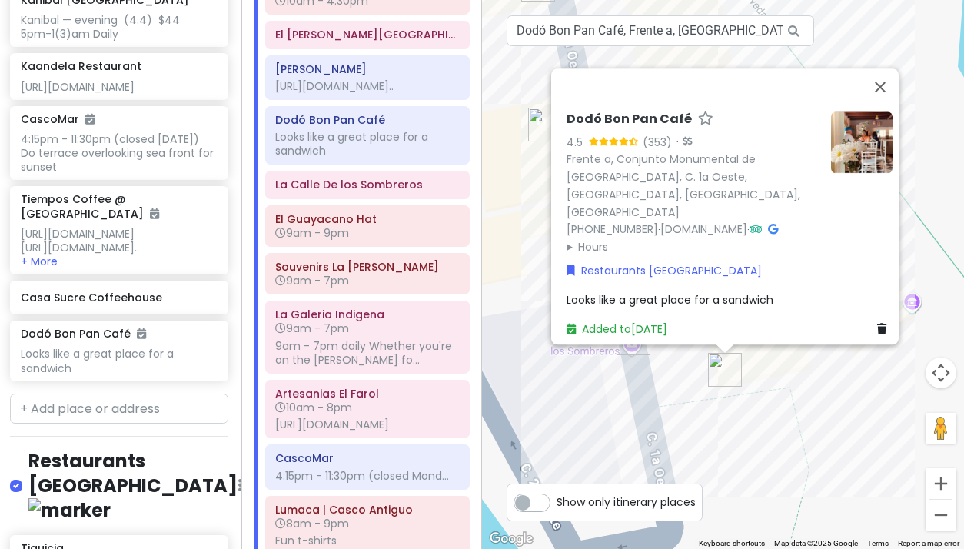
click at [782, 291] on div "Looks like a great place for a sandwich" at bounding box center [729, 299] width 326 height 17
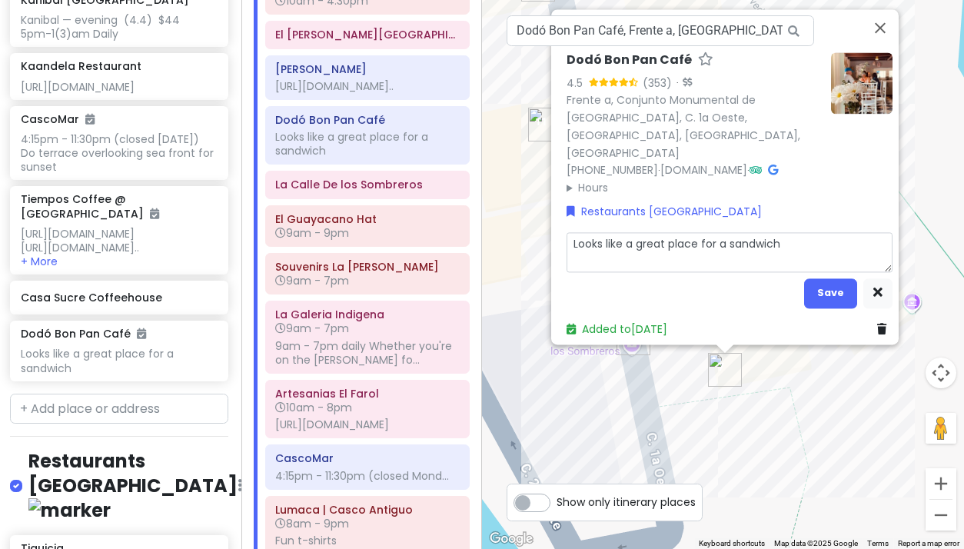
click at [793, 235] on textarea "Looks like a great place for a sandwich" at bounding box center [729, 252] width 326 height 40
type textarea "x"
type textarea "Looks like a great place for a sandwich"
type textarea "x"
type textarea "Looks like a great place for a sandwich o"
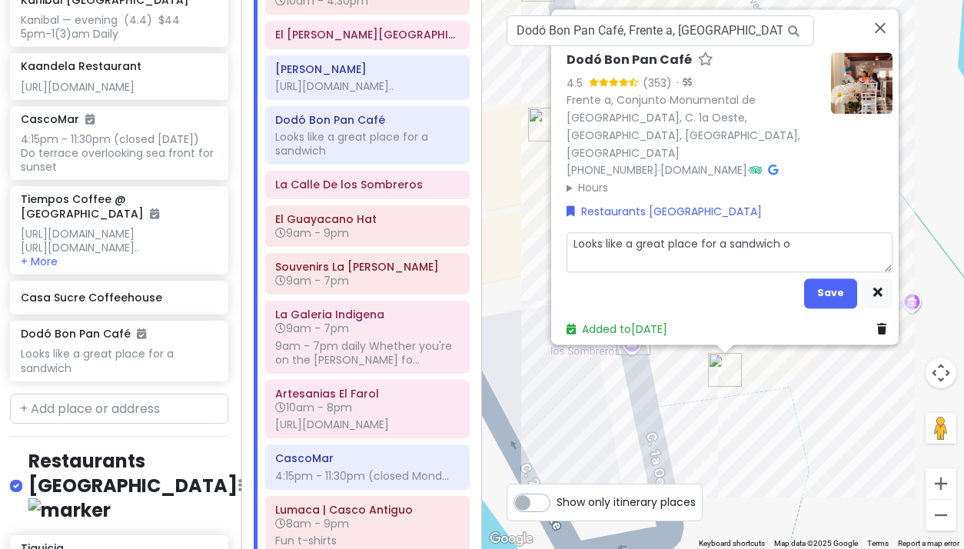
type textarea "x"
type textarea "Looks like a great place for a sandwich or"
type textarea "x"
type textarea "Looks like a great place for a sandwich or"
type textarea "x"
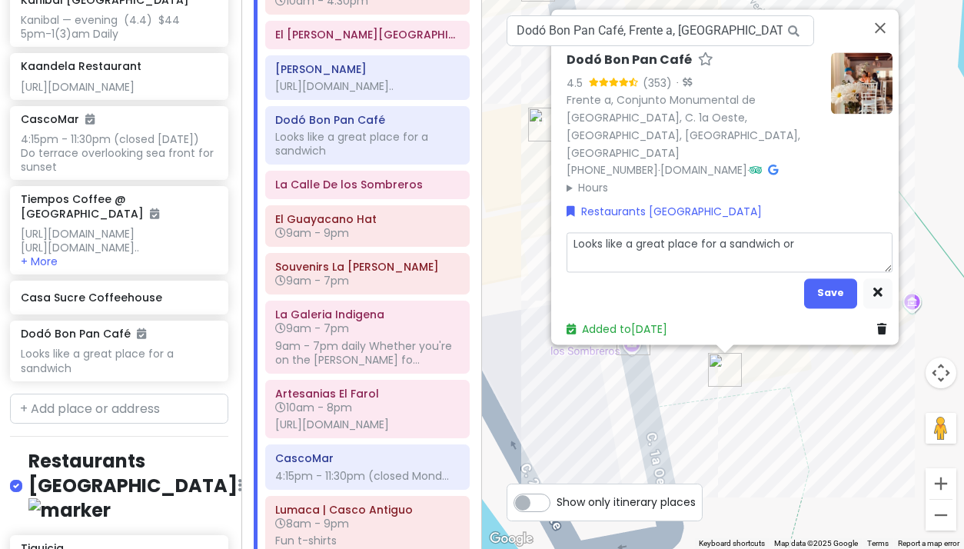
type textarea "Looks like a great place for a sandwich or a"
type textarea "x"
type textarea "Looks like a great place for a sandwich or a"
type textarea "x"
type textarea "Looks like a great place for a sandwich or a b"
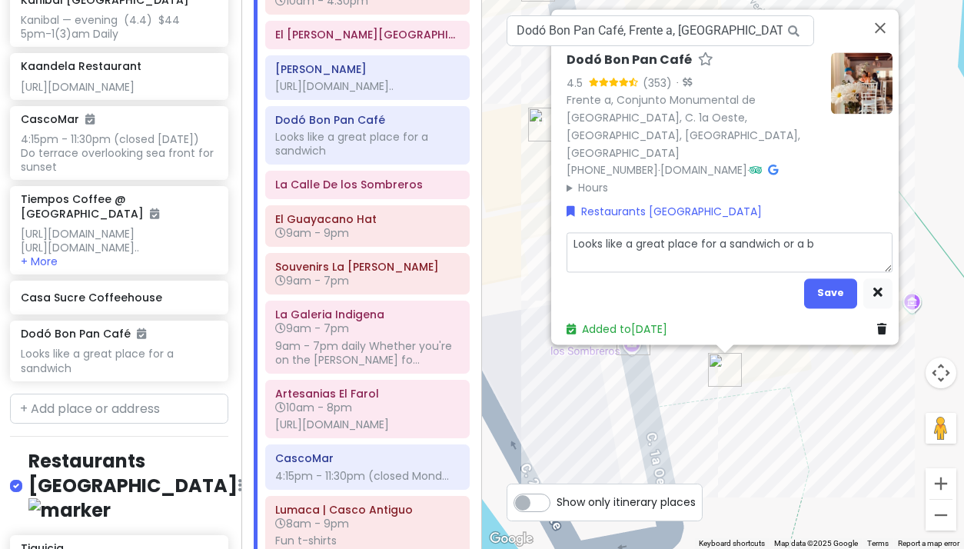
type textarea "x"
type textarea "Looks like a great place for a sandwich or a br"
type textarea "x"
type textarea "Looks like a great place for a sandwich or a bre"
type textarea "x"
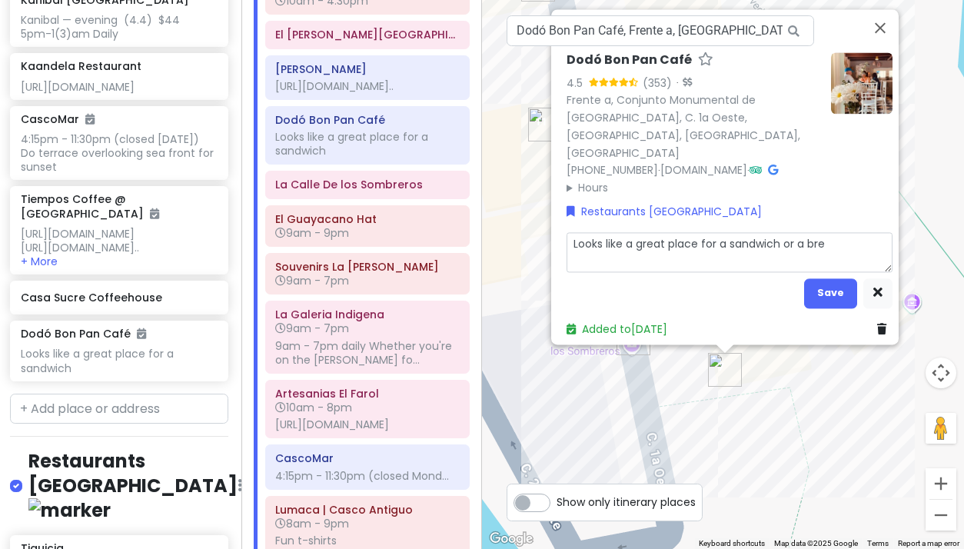
type textarea "Looks like a great place for a sandwich or a brea"
type textarea "x"
type textarea "Looks like a great place for a sandwich or a break"
type textarea "x"
type textarea "Looks like a great place for a sandwich or a breakf"
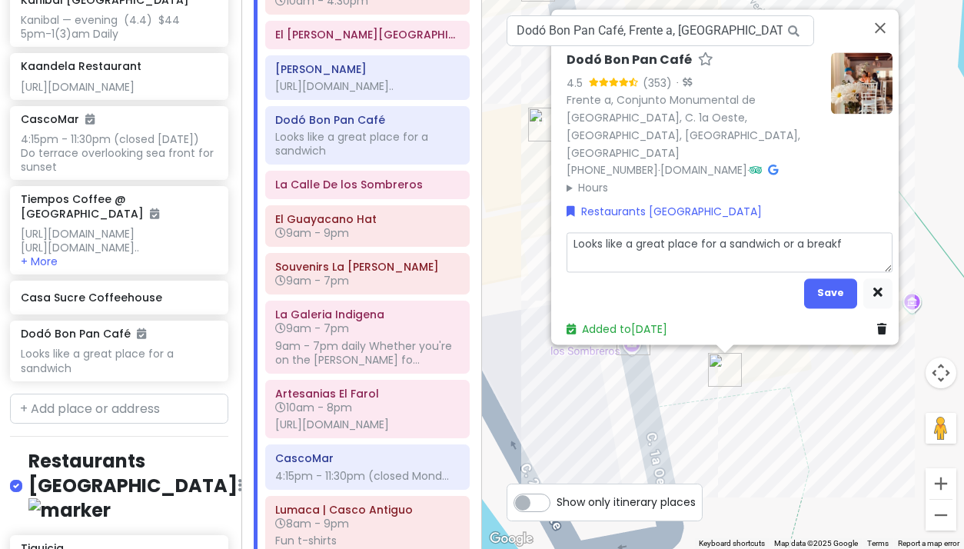
type textarea "x"
type textarea "Looks like a great place for a sandwich or a breakfa"
type textarea "x"
type textarea "Looks like a great place for a sandwich or a breakfas"
type textarea "x"
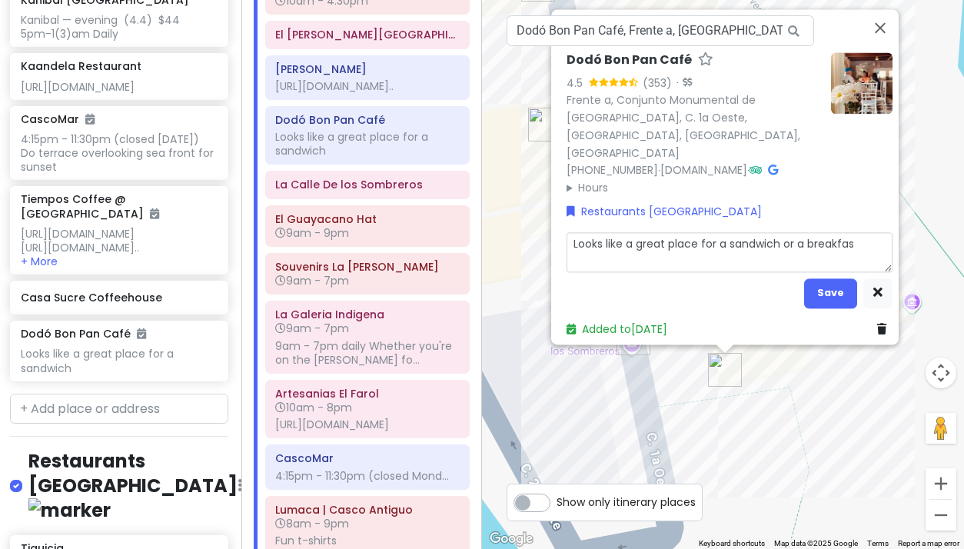
type textarea "Looks like a great place for a sandwich or a breakfast"
type textarea "x"
type textarea "Looks like a great place for a sandwich or a breakfast"
type textarea "x"
type textarea "Looks like a great place for a sandwich or a breakfast s"
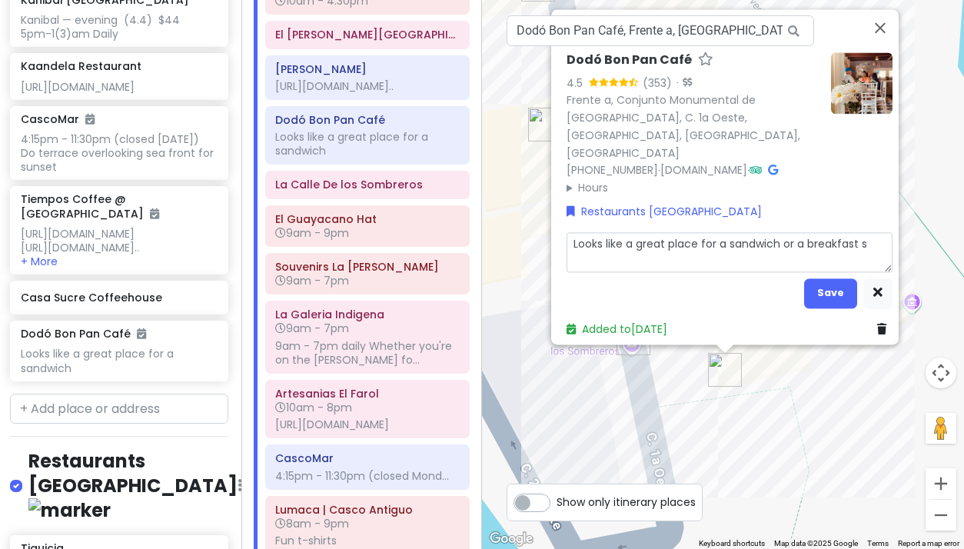
type textarea "x"
type textarea "Looks like a great place for a sandwich or a breakfast sn"
type textarea "x"
type textarea "Looks like a great place for a sandwich or a breakfast sna"
type textarea "x"
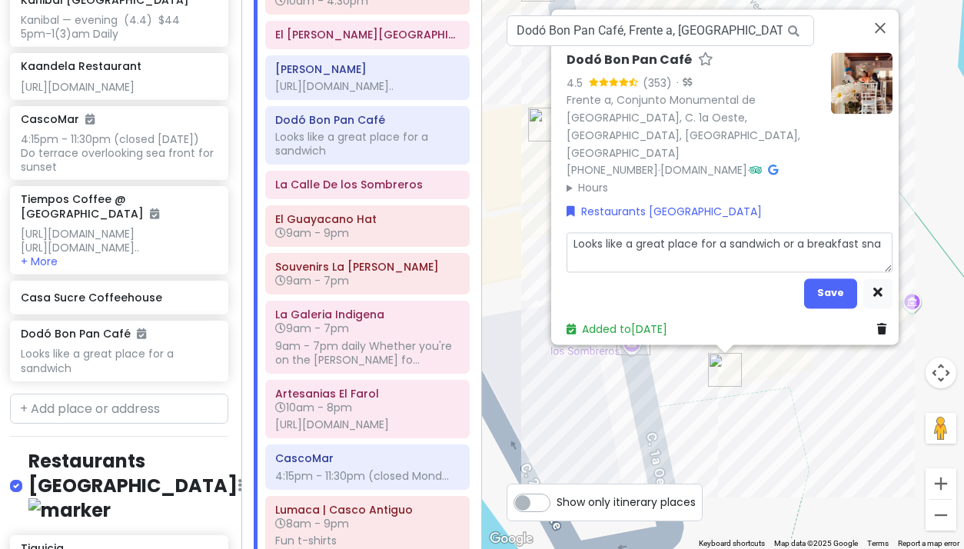
type textarea "Looks like a great place for a sandwich or a breakfast snac"
type textarea "x"
type textarea "Looks like a great place for a sandwich or a breakfast snack"
drag, startPoint x: 803, startPoint y: 237, endPoint x: 864, endPoint y: 245, distance: 61.3
click at [864, 245] on textarea "Looks like a great place for a sandwich or a breakfast snack" at bounding box center [729, 252] width 326 height 40
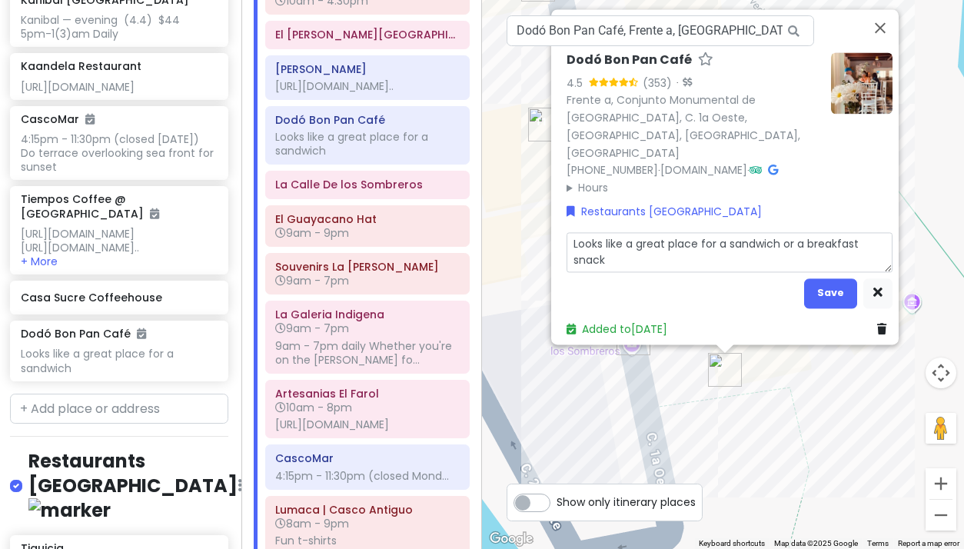
type textarea "x"
type textarea "Looks like a great place for a sandwich or a c"
type textarea "x"
type textarea "Looks like a great place for a sandwich or a co"
type textarea "x"
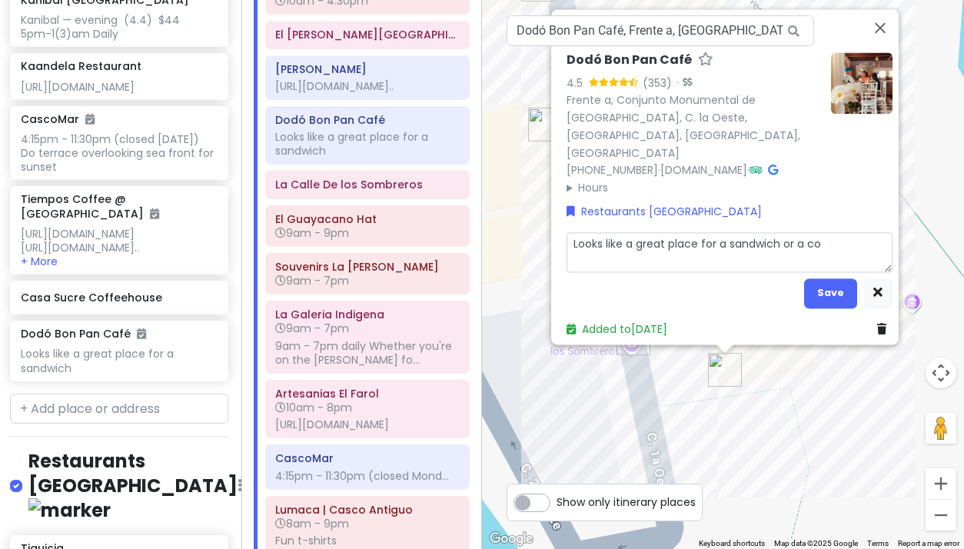
type textarea "Looks like a great place for a sandwich or a coi"
type textarea "x"
type textarea "Looks like a great place for a sandwich or a co"
type textarea "x"
type textarea "Looks like a great place for a sandwich or a c"
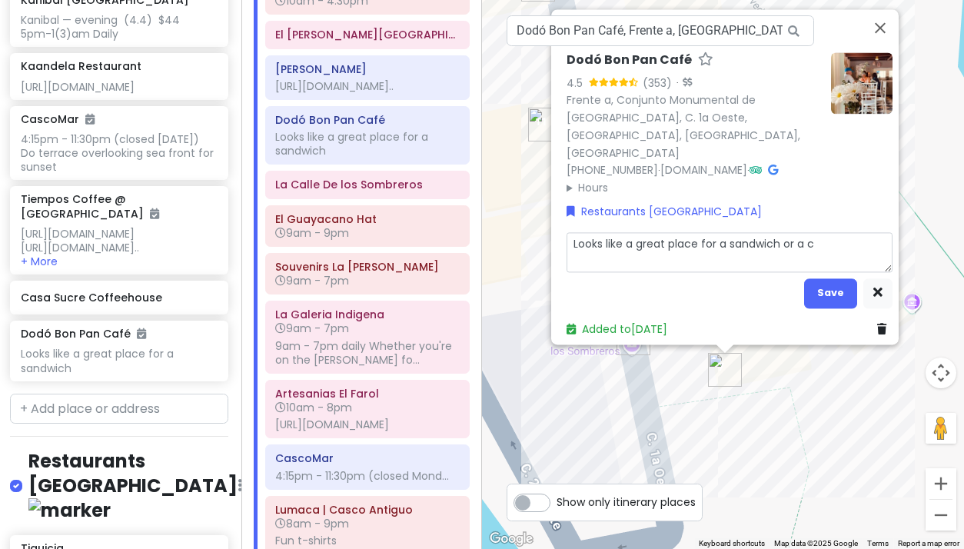
type textarea "x"
type textarea "Looks like a great place for a sandwich or a cr"
type textarea "x"
type textarea "Looks like a great place for a sandwich or a cro"
type textarea "x"
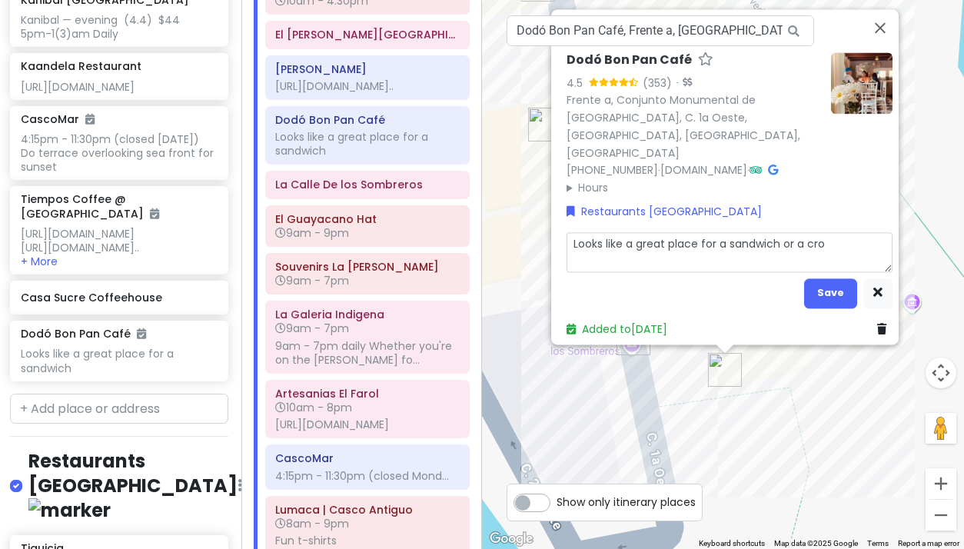
type textarea "Looks like a great place for a sandwich or a croissant"
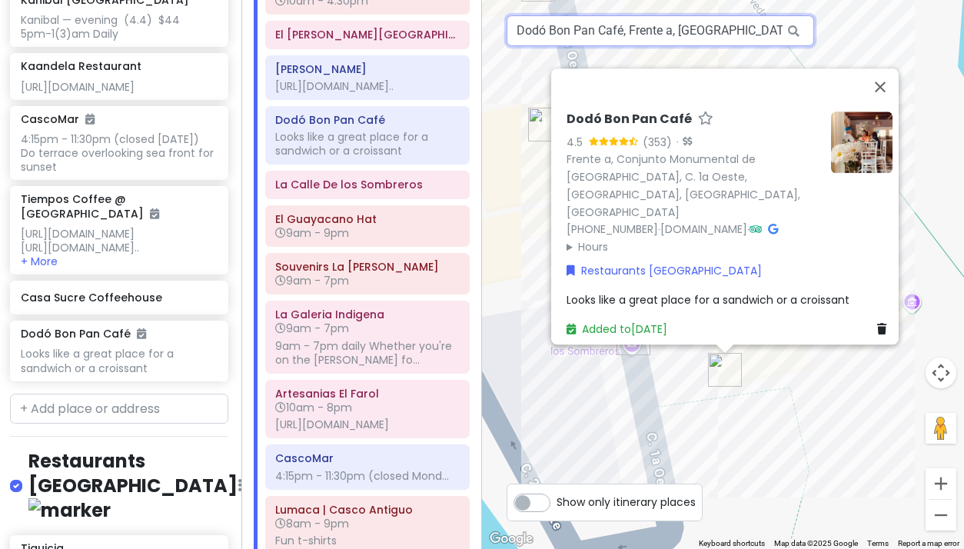
click at [677, 35] on input "Dodó Bon Pan Café, Frente a, Calle 1a Oeste, Panama City, Panama" at bounding box center [660, 30] width 307 height 31
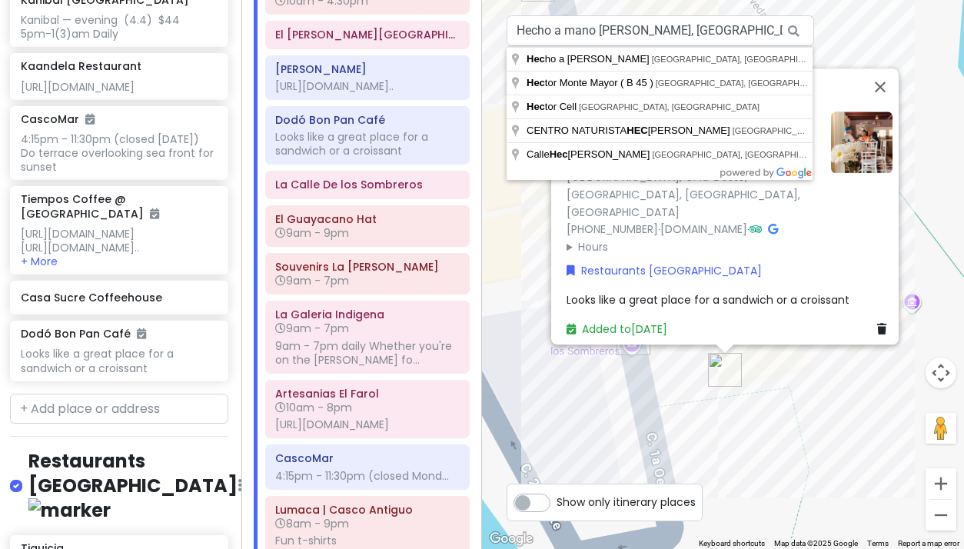
drag, startPoint x: 677, startPoint y: 35, endPoint x: 666, endPoint y: 60, distance: 27.9
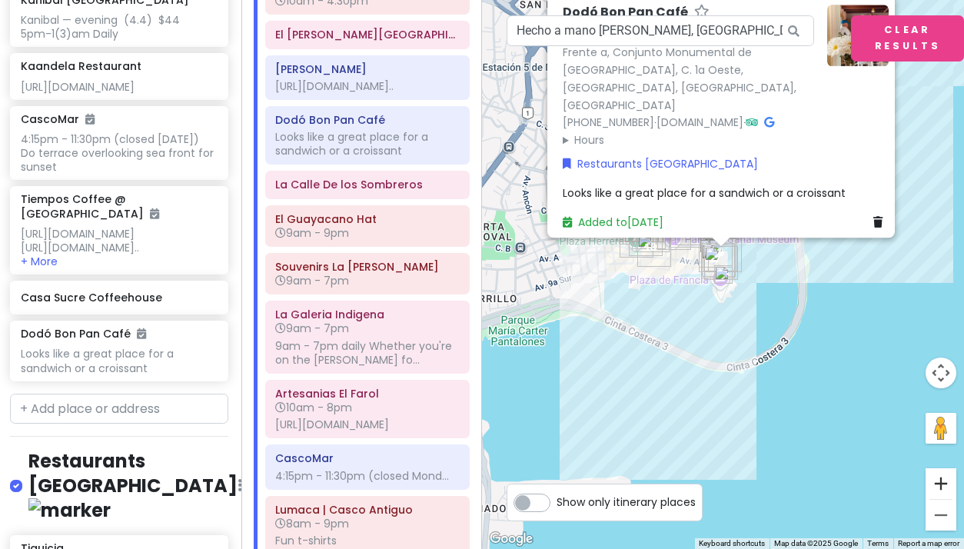
click at [941, 479] on button "Zoom in" at bounding box center [940, 483] width 31 height 31
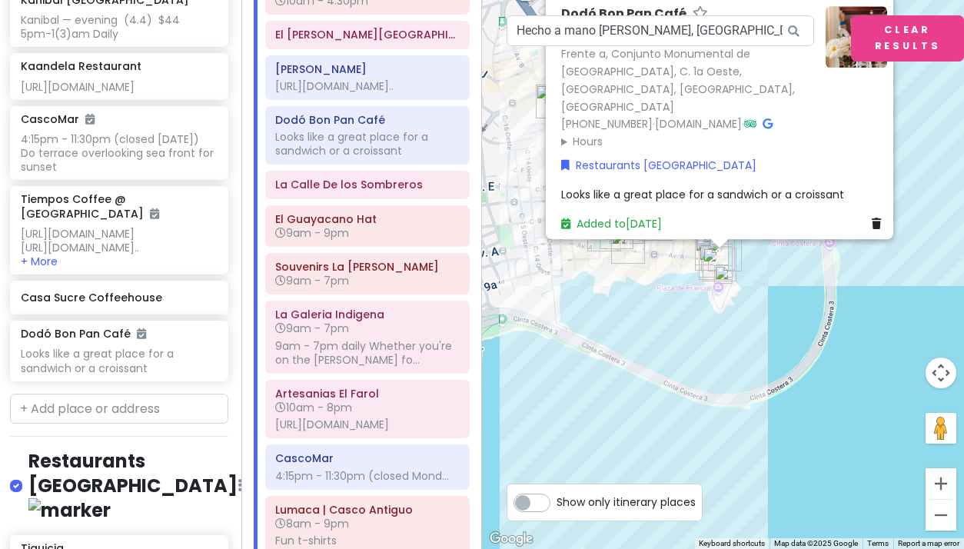
click at [941, 479] on button "Zoom in" at bounding box center [940, 483] width 31 height 31
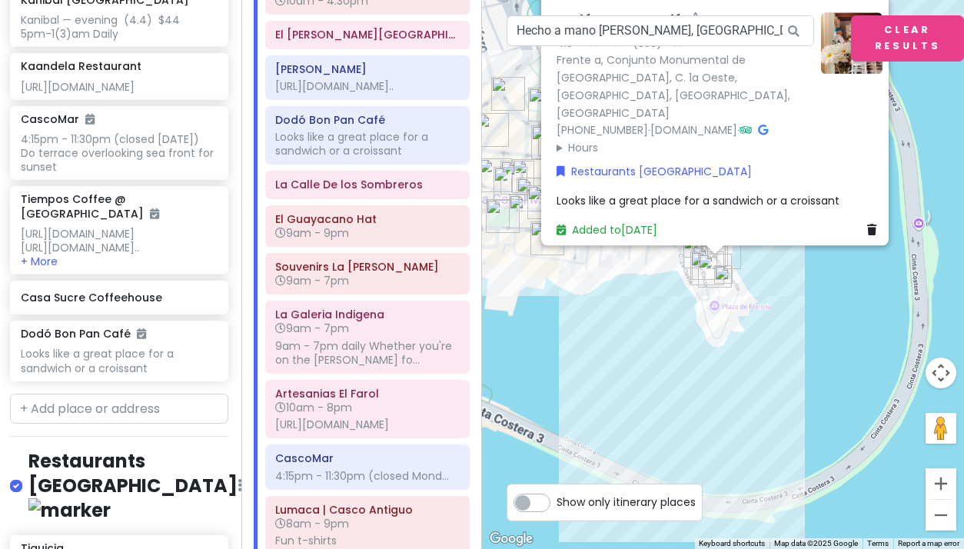
click at [941, 479] on button "Zoom in" at bounding box center [940, 483] width 31 height 31
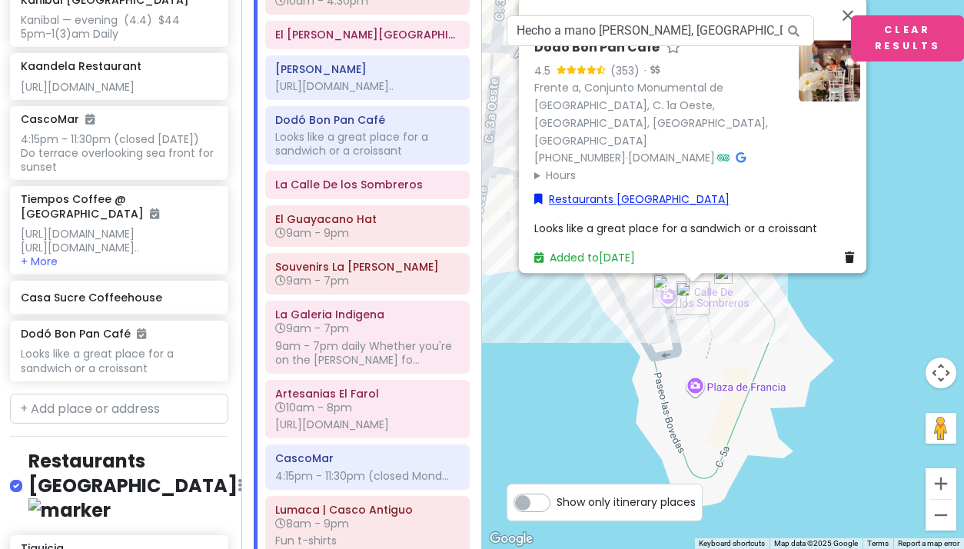
click at [636, 191] on link "Restaurants [GEOGRAPHIC_DATA]" at bounding box center [631, 199] width 195 height 17
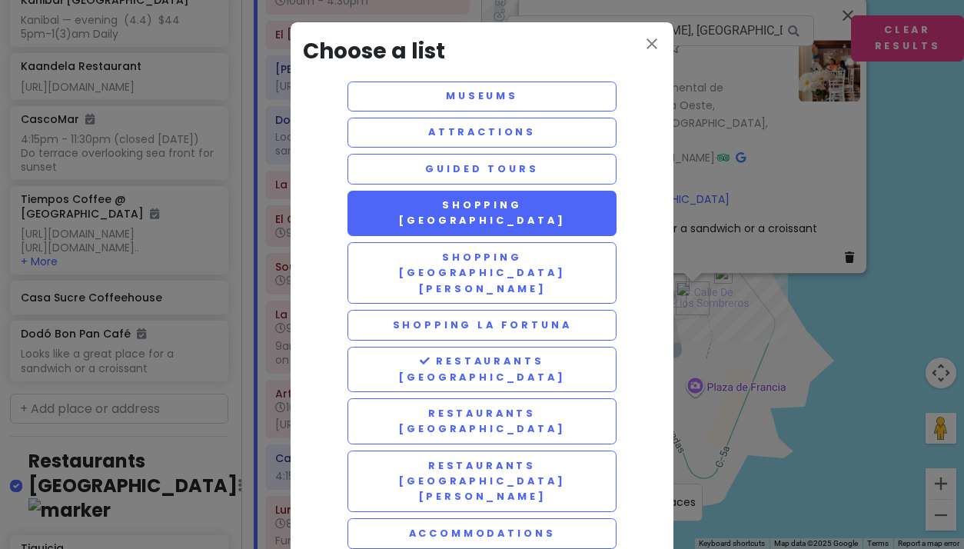
click at [508, 208] on button "Shopping [GEOGRAPHIC_DATA]" at bounding box center [481, 214] width 269 height 46
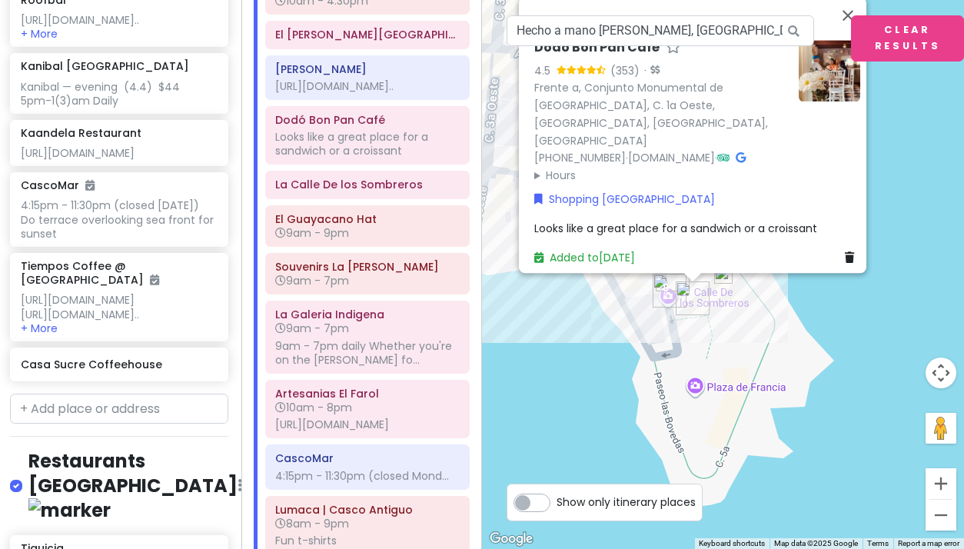
scroll to position [0, 0]
click at [656, 191] on link "Shopping [GEOGRAPHIC_DATA]" at bounding box center [624, 199] width 181 height 17
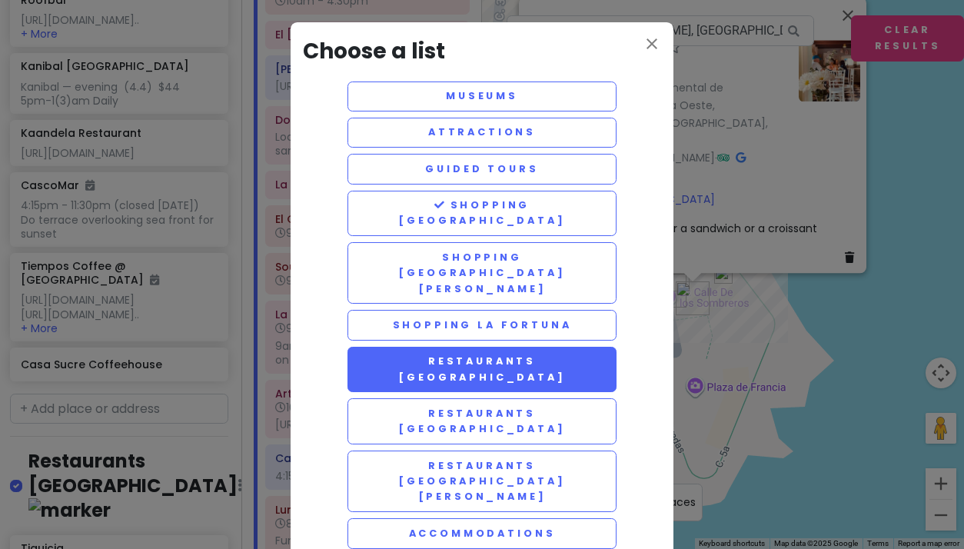
click at [517, 347] on button "Restaurants [GEOGRAPHIC_DATA]" at bounding box center [481, 370] width 269 height 46
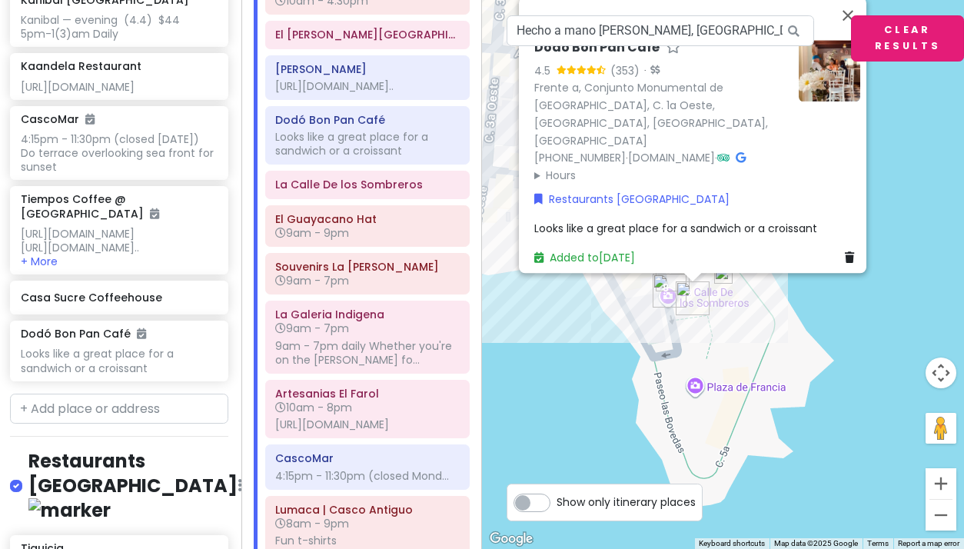
click at [878, 37] on button "Clear Results" at bounding box center [907, 38] width 113 height 46
click at [853, 25] on button "Close" at bounding box center [847, 15] width 37 height 37
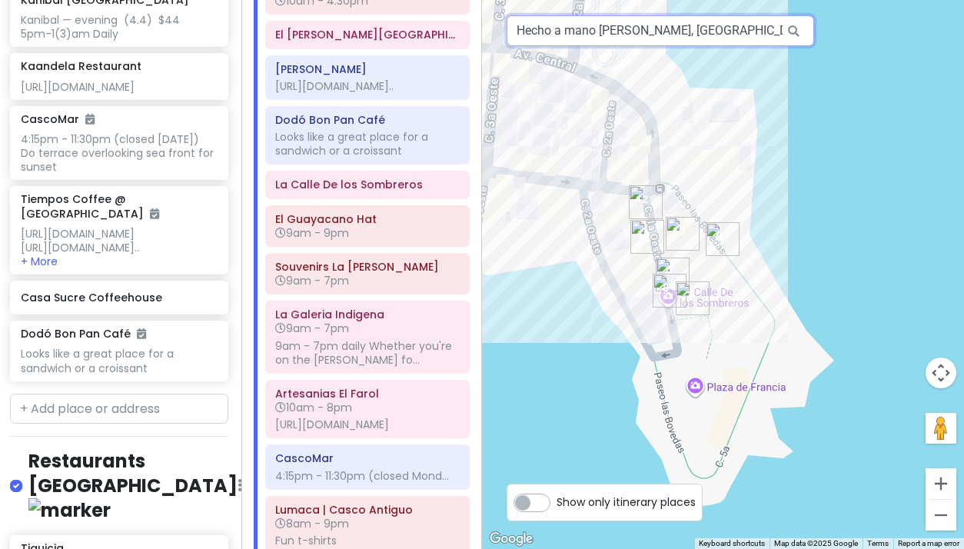
click at [742, 31] on input "Hecho a mano lau, Panama City, Panama" at bounding box center [660, 30] width 307 height 31
click at [620, 33] on input "Hecho a mano lau, Panama City, Panama" at bounding box center [660, 30] width 307 height 31
drag, startPoint x: 746, startPoint y: 32, endPoint x: 478, endPoint y: 12, distance: 268.3
click at [491, 24] on div "15 1 10 14 8 9 12 4 7 13 11 3 5 2 6 Hecho a mano lau, Panama City, Panama Keybo…" at bounding box center [723, 274] width 482 height 549
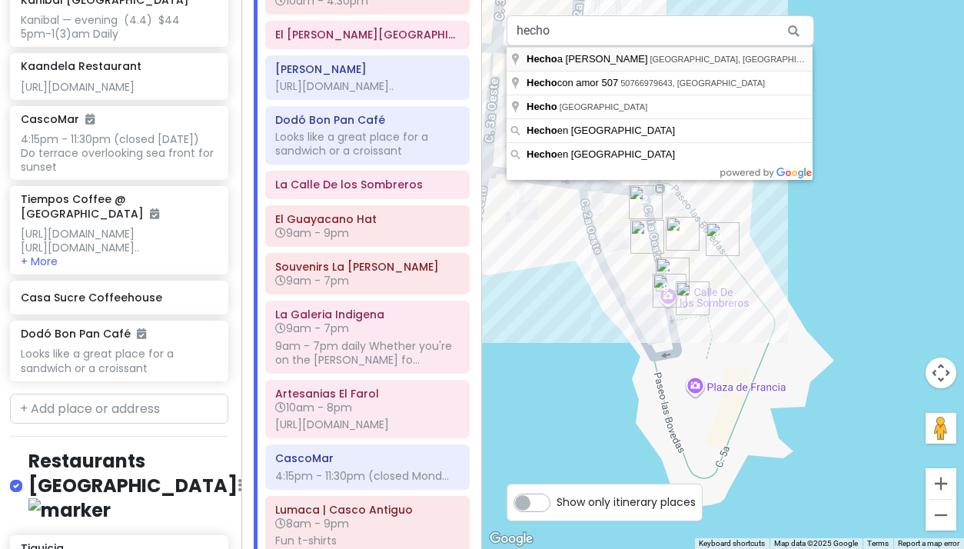
type input "Hecho a mano lau, Panama City, Panama"
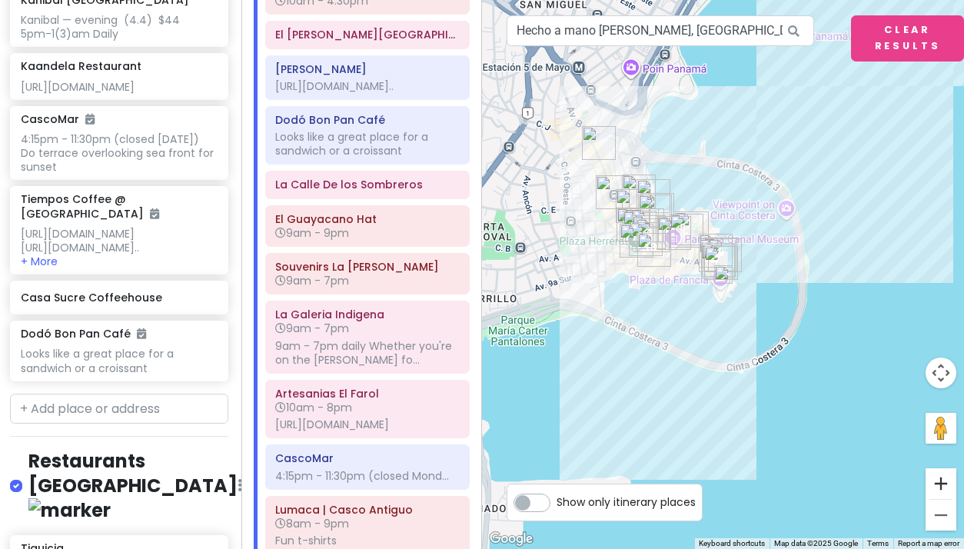
click at [943, 483] on button "Zoom in" at bounding box center [940, 483] width 31 height 31
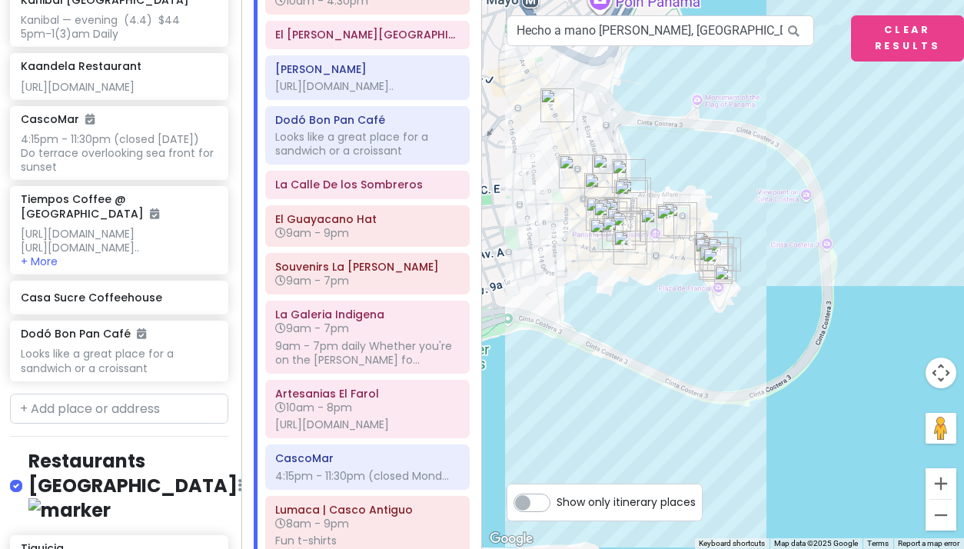
click at [943, 483] on button "Zoom in" at bounding box center [940, 483] width 31 height 31
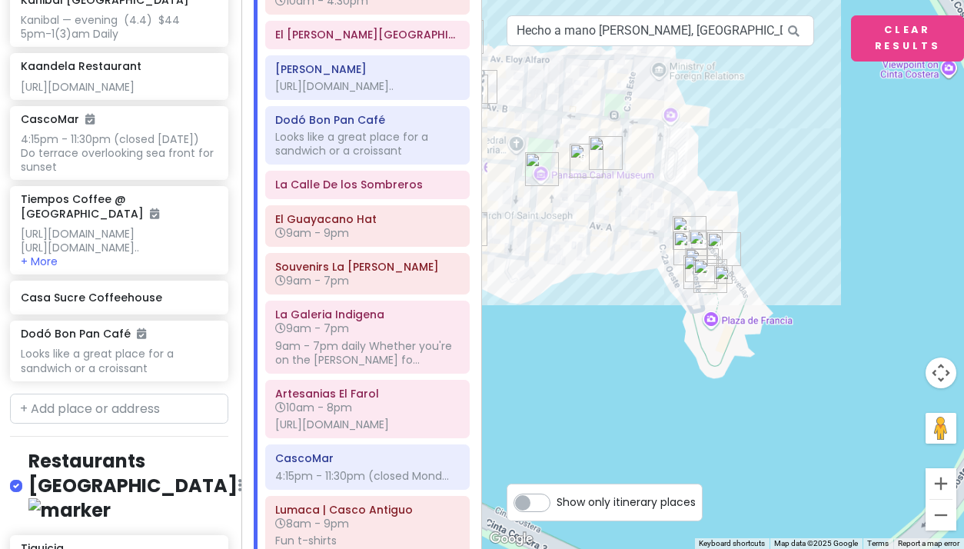
click at [943, 483] on button "Zoom in" at bounding box center [940, 483] width 31 height 31
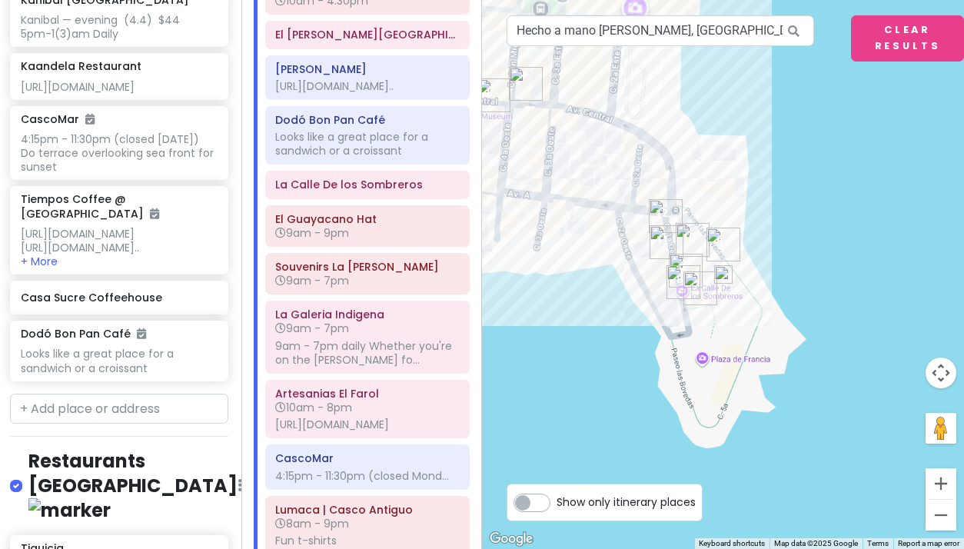
click at [943, 483] on button "Zoom in" at bounding box center [940, 483] width 31 height 31
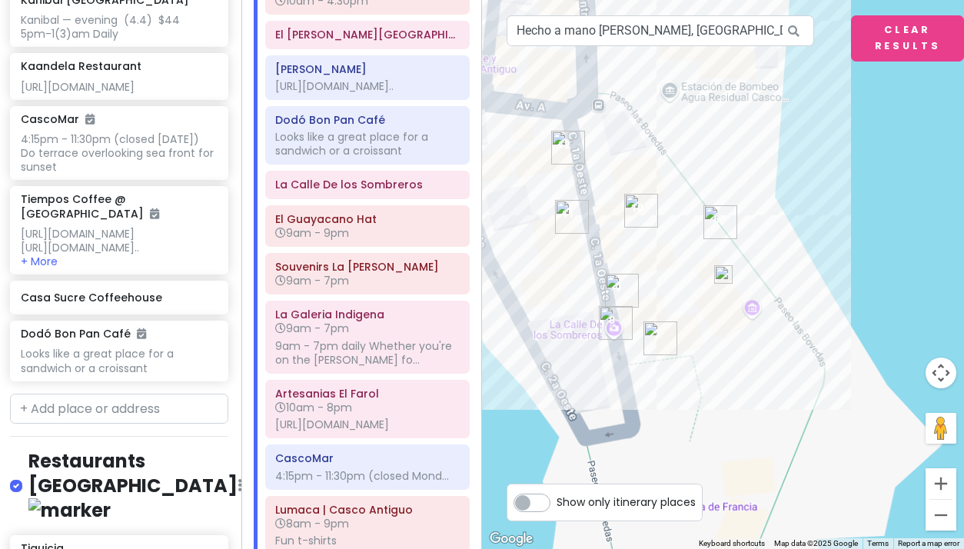
click at [943, 483] on button "Zoom in" at bounding box center [940, 483] width 31 height 31
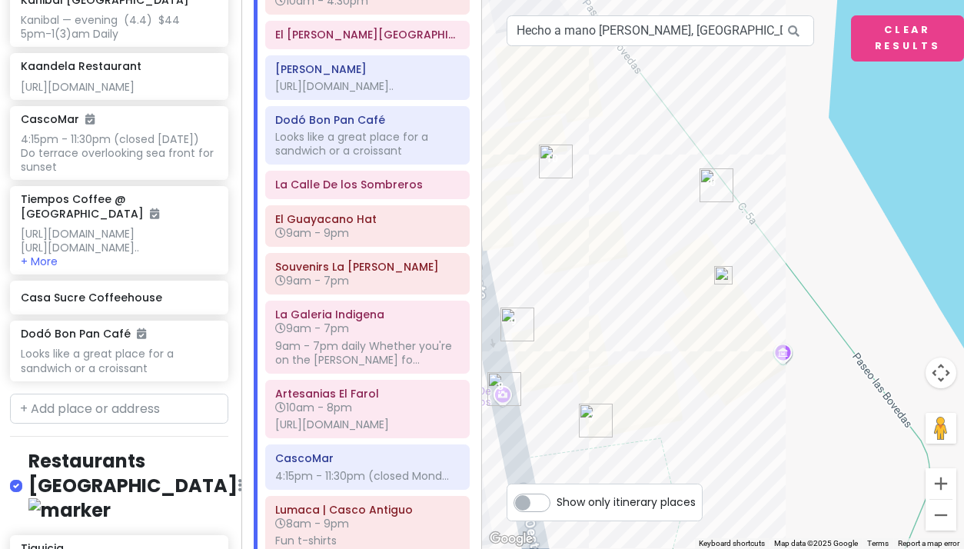
click at [943, 483] on button "Zoom in" at bounding box center [940, 483] width 31 height 31
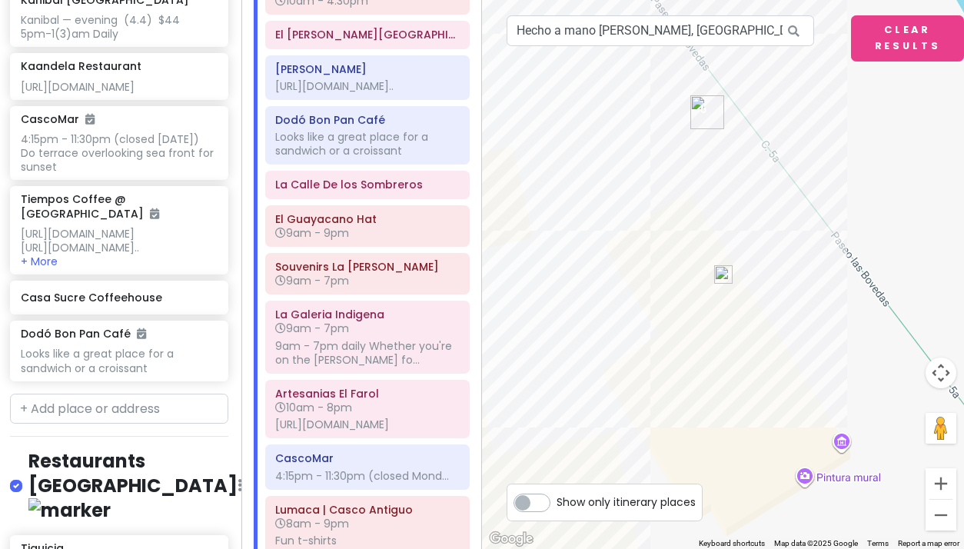
click at [721, 274] on img at bounding box center [723, 274] width 18 height 18
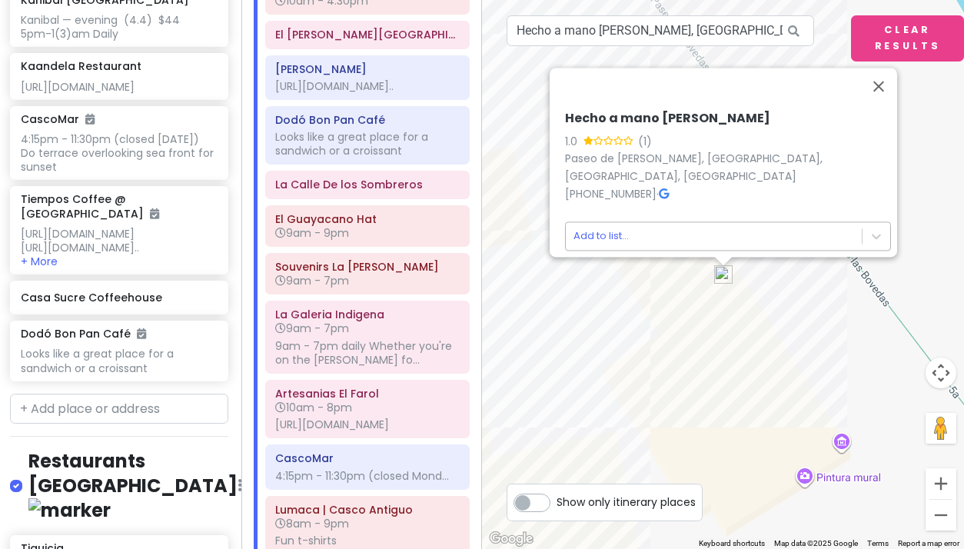
click at [619, 225] on body "Panama Costa Rica Private Change Dates Make a Copy Delete Trip Give Feedback 💡 …" at bounding box center [482, 274] width 964 height 549
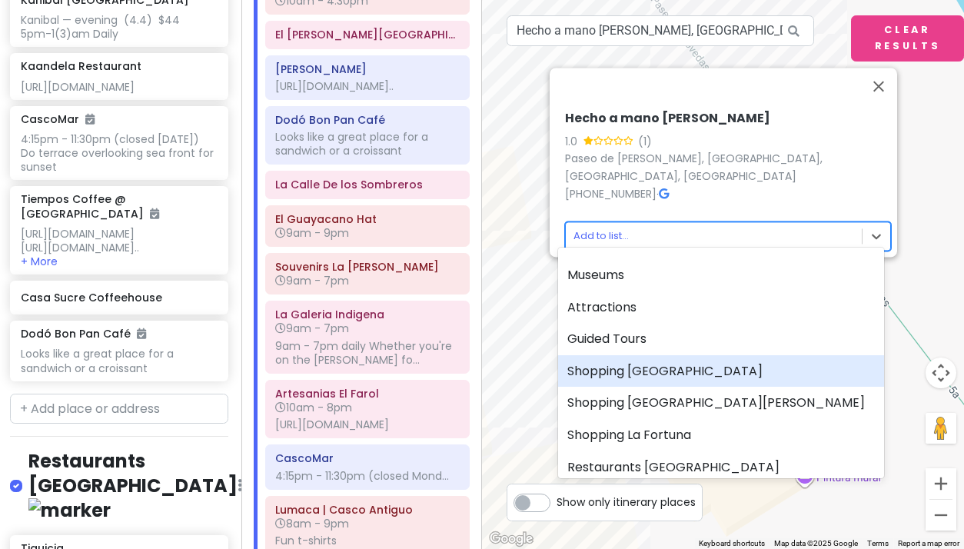
click at [628, 368] on div "Shopping [GEOGRAPHIC_DATA]" at bounding box center [721, 371] width 326 height 32
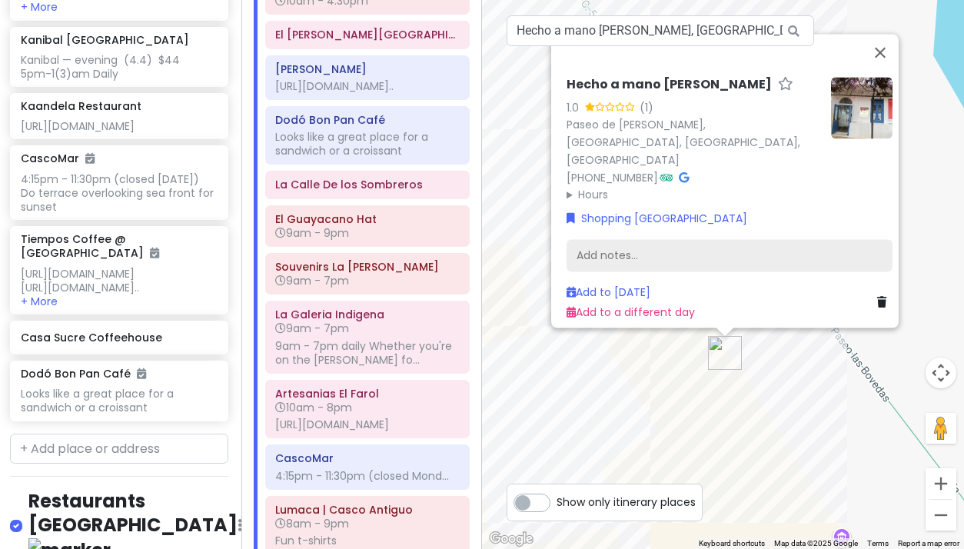
click at [627, 244] on div "Add notes..." at bounding box center [729, 256] width 326 height 32
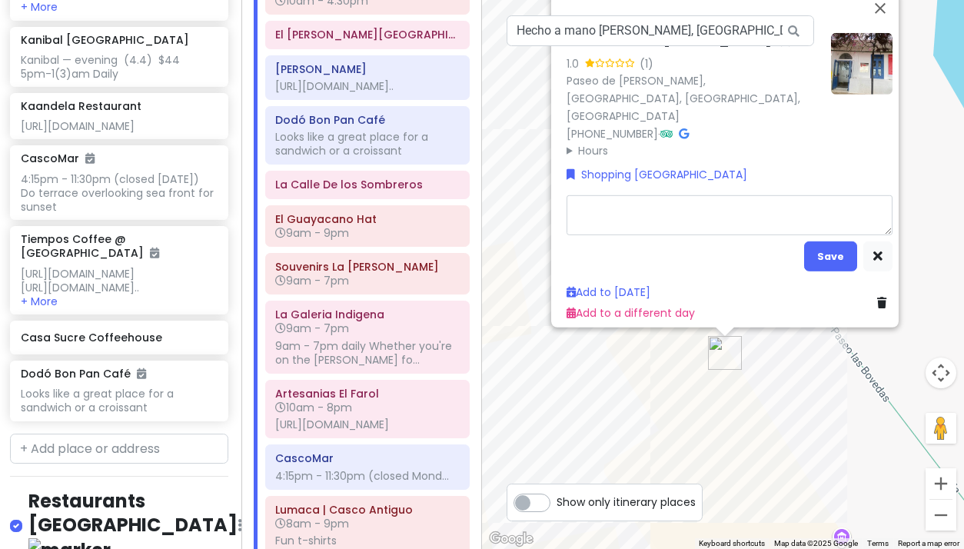
type textarea "x"
type textarea "https://www.facebook.com/HechoAmanoPTY/about"
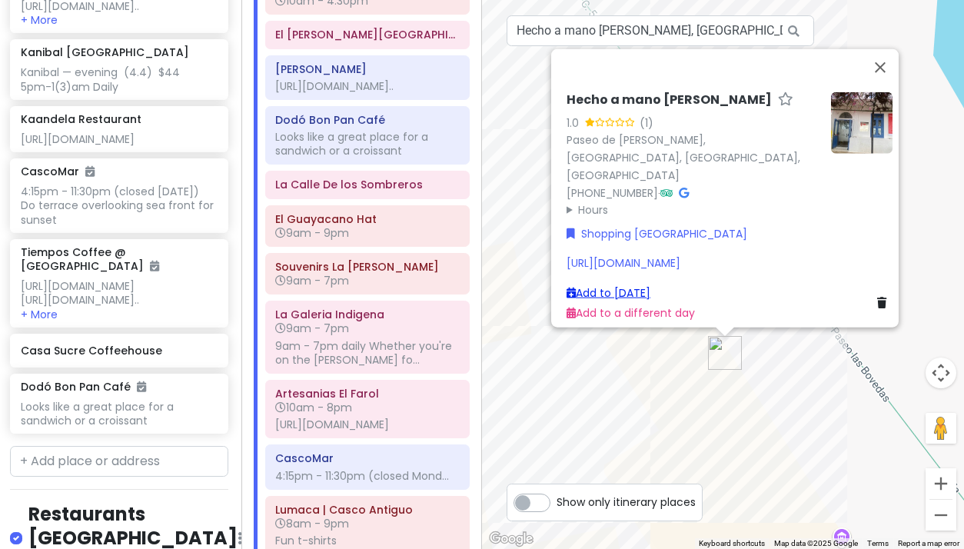
click at [628, 284] on link "Add to [DATE]" at bounding box center [608, 291] width 84 height 15
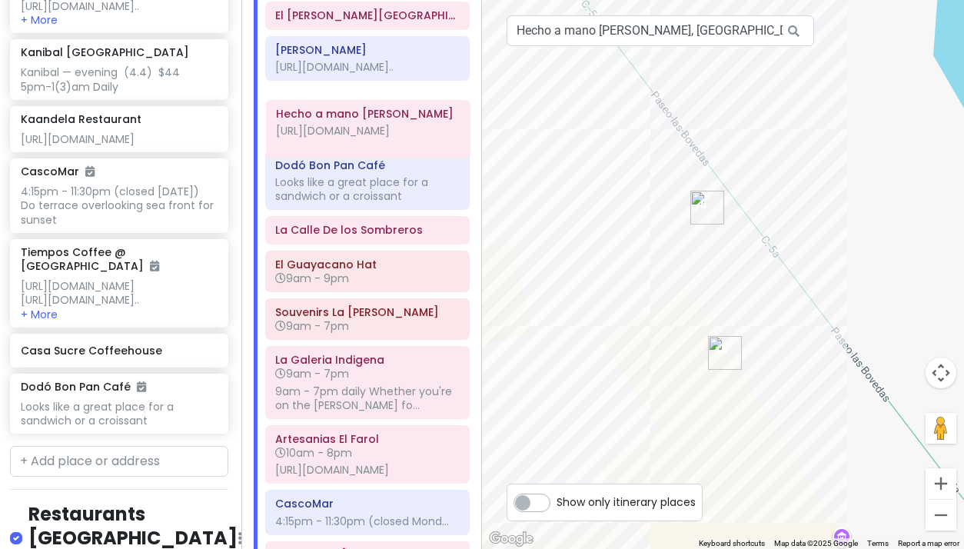
scroll to position [400, 0]
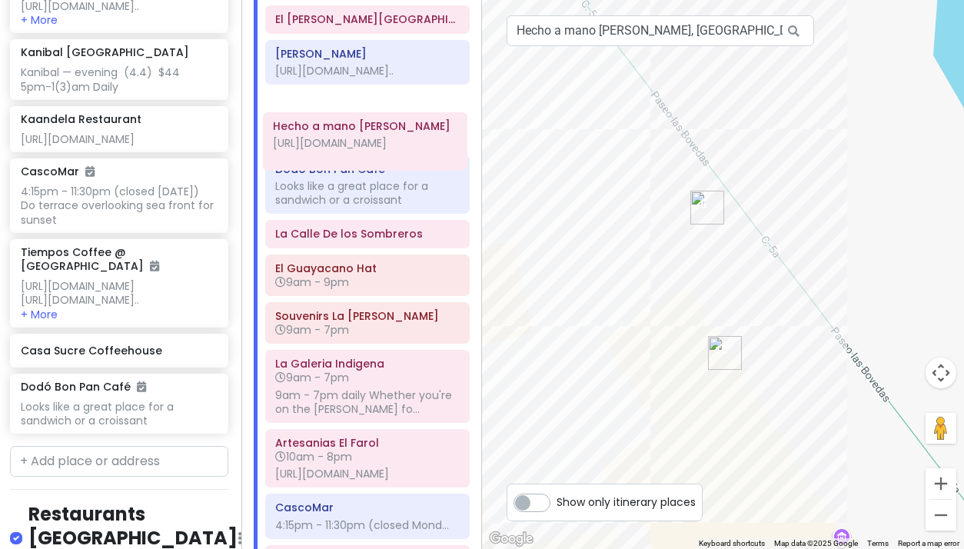
drag, startPoint x: 370, startPoint y: 451, endPoint x: 365, endPoint y: 140, distance: 311.3
click at [366, 140] on div "Tocumen International Airport Panama Arrive on Sat at 6:40 am Allow 1 hr for cu…" at bounding box center [368, 219] width 228 height 884
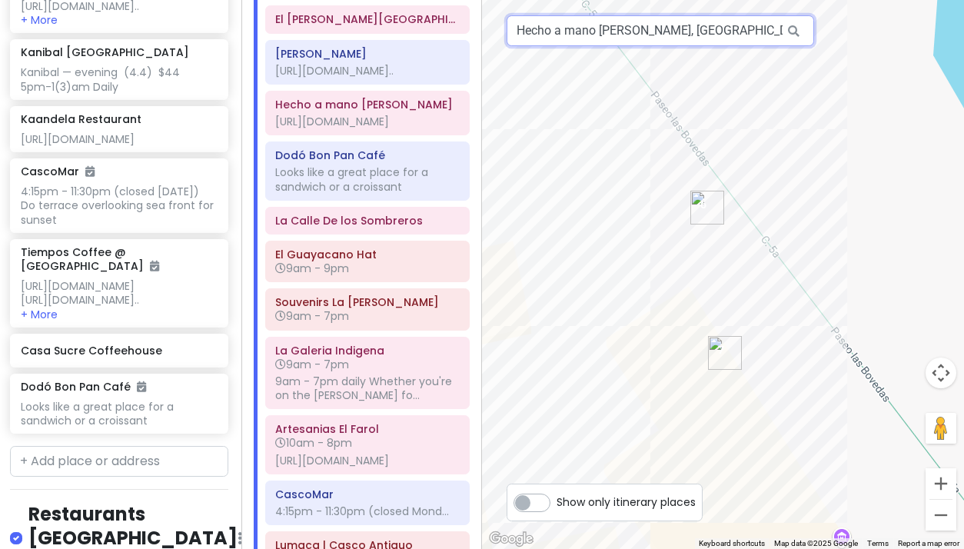
click at [573, 28] on input "Hecho a mano lau, Panama City, Panama" at bounding box center [660, 30] width 307 height 31
paste input "Eloah Jewellery"
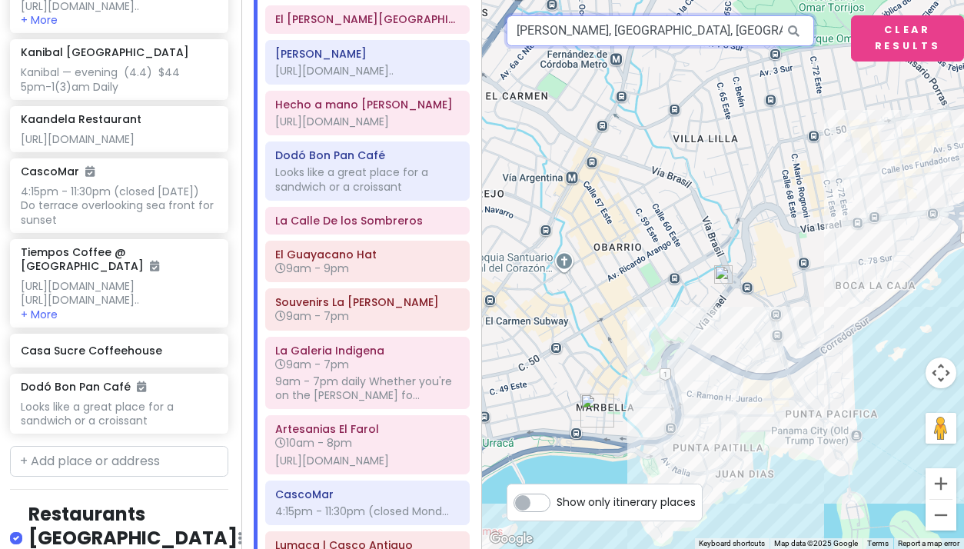
click at [577, 32] on input "Eloah Jewellery, Le Petit Marche, Panama City, Panama" at bounding box center [660, 30] width 307 height 31
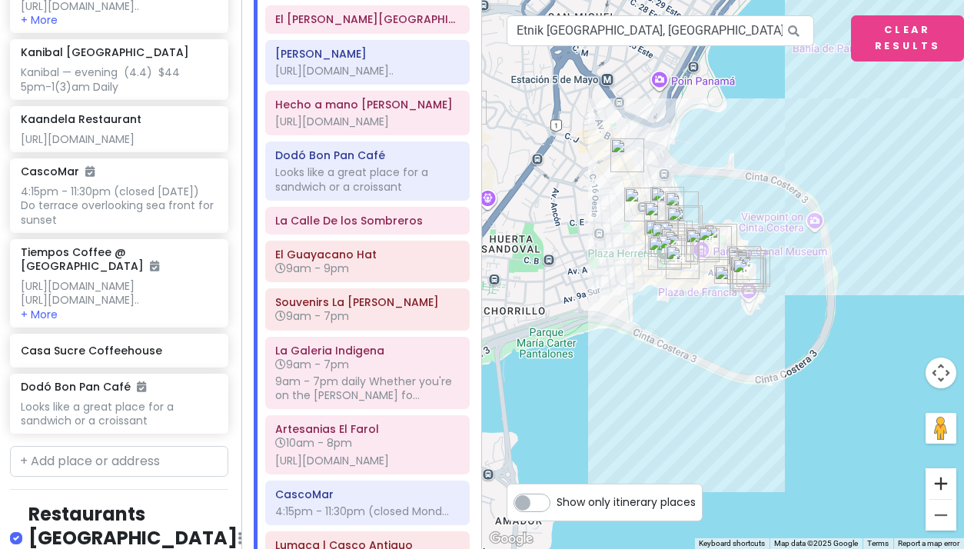
click at [938, 480] on button "Zoom in" at bounding box center [940, 483] width 31 height 31
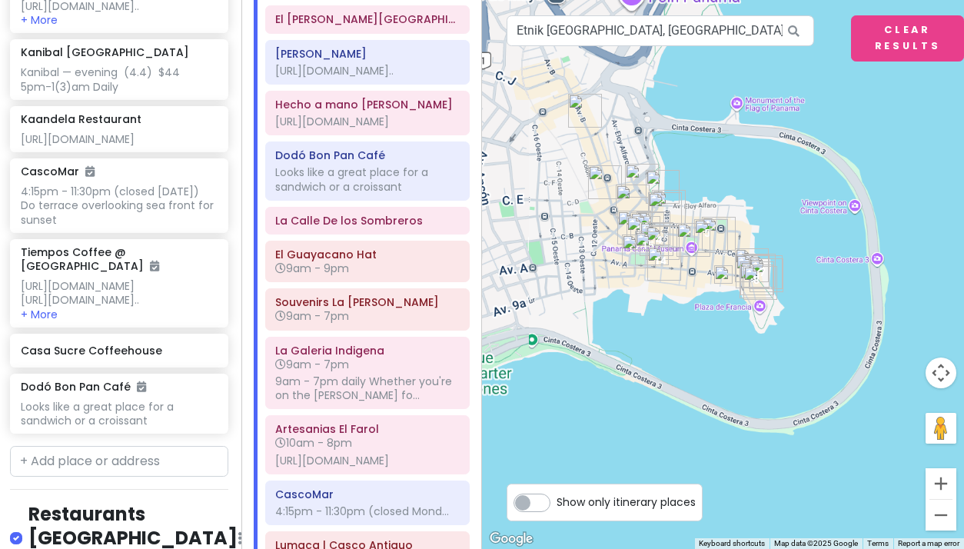
click at [938, 480] on button "Zoom in" at bounding box center [940, 483] width 31 height 31
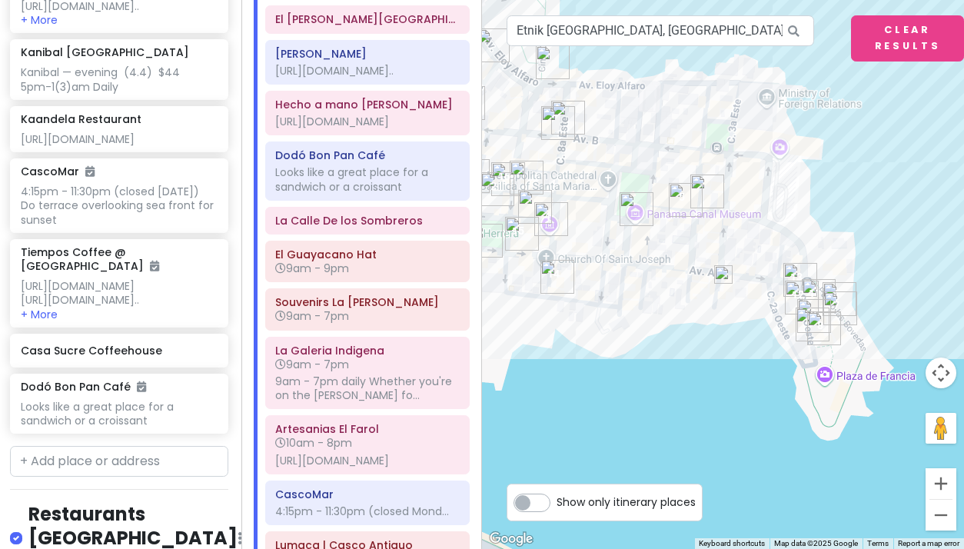
click at [938, 480] on button "Zoom in" at bounding box center [940, 483] width 31 height 31
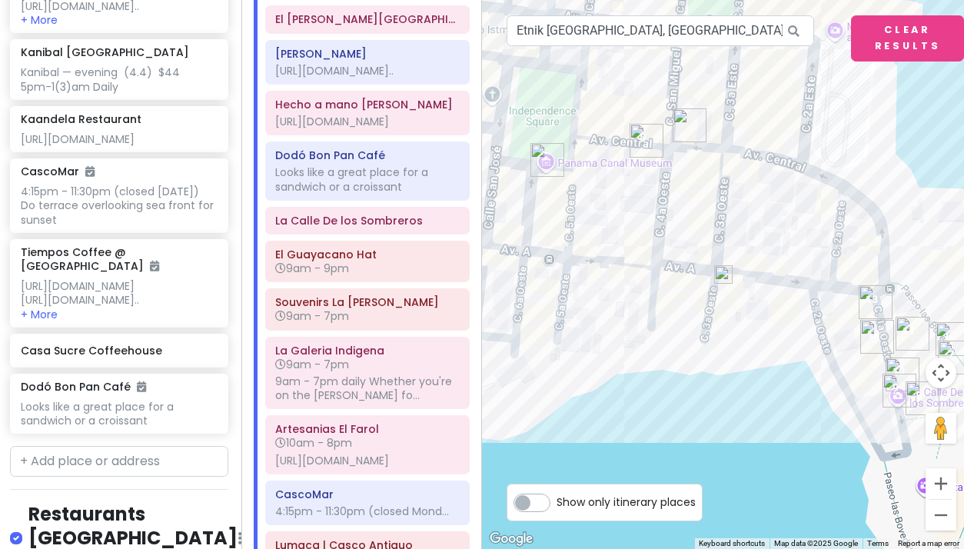
click at [938, 480] on button "Zoom in" at bounding box center [940, 483] width 31 height 31
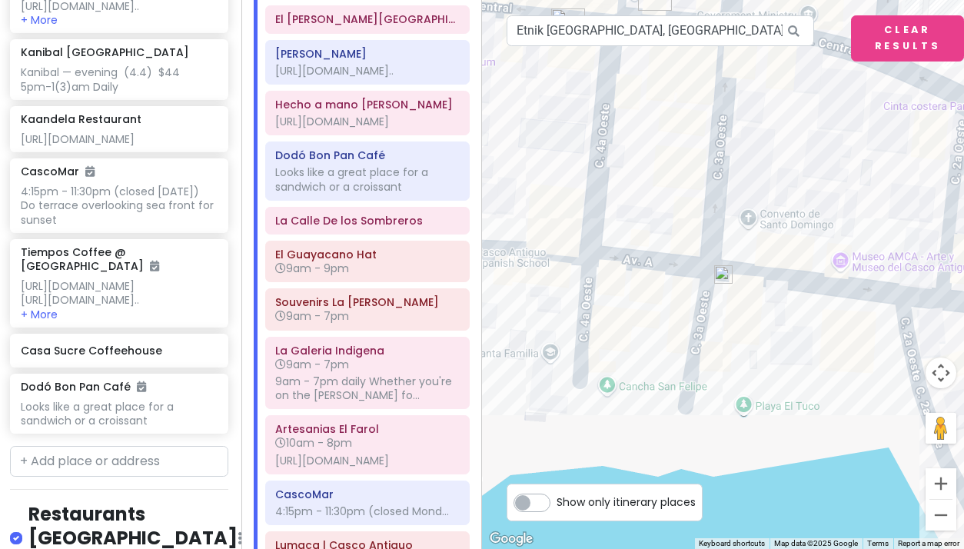
click at [722, 274] on img at bounding box center [723, 274] width 18 height 18
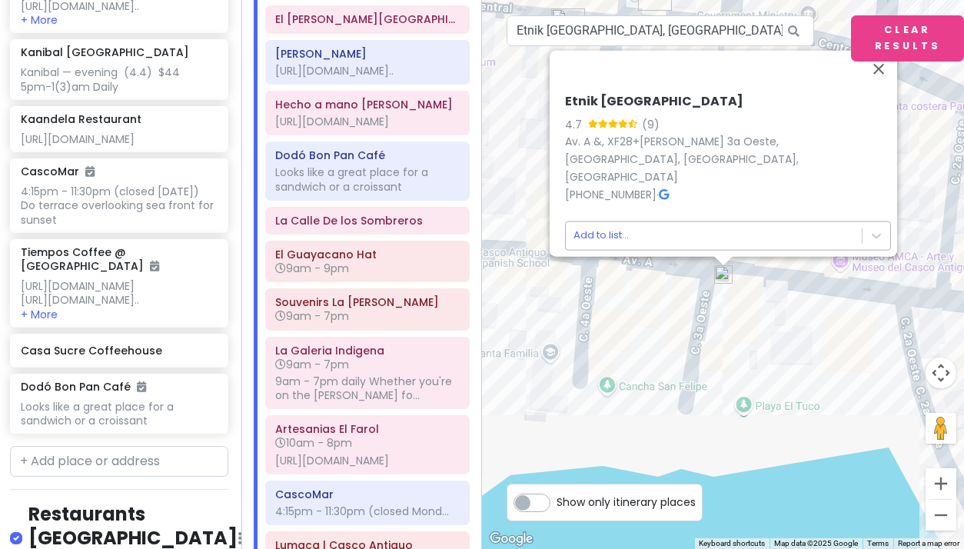
click at [597, 223] on body "Panama Costa Rica Private Change Dates Make a Copy Delete Trip Give Feedback 💡 …" at bounding box center [482, 274] width 964 height 549
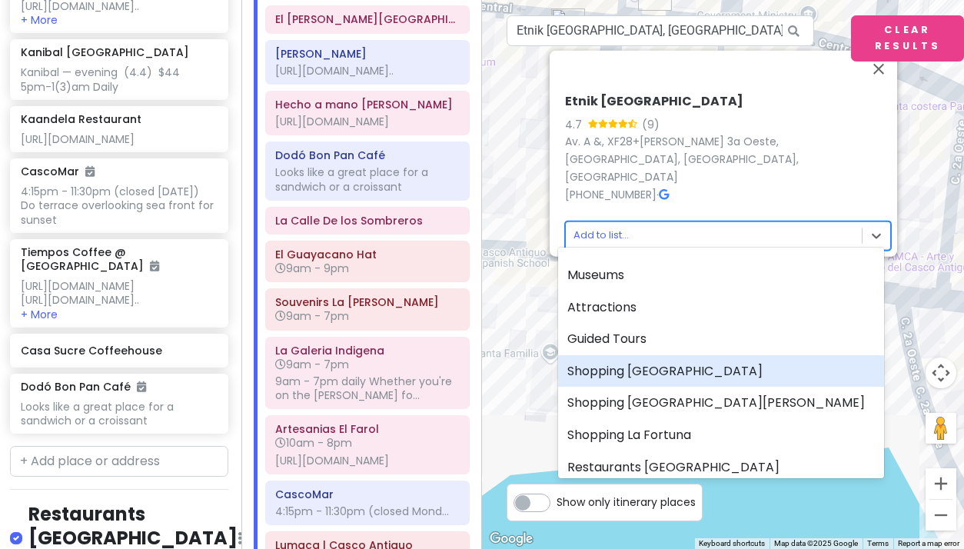
click at [624, 370] on div "Shopping [GEOGRAPHIC_DATA]" at bounding box center [721, 371] width 326 height 32
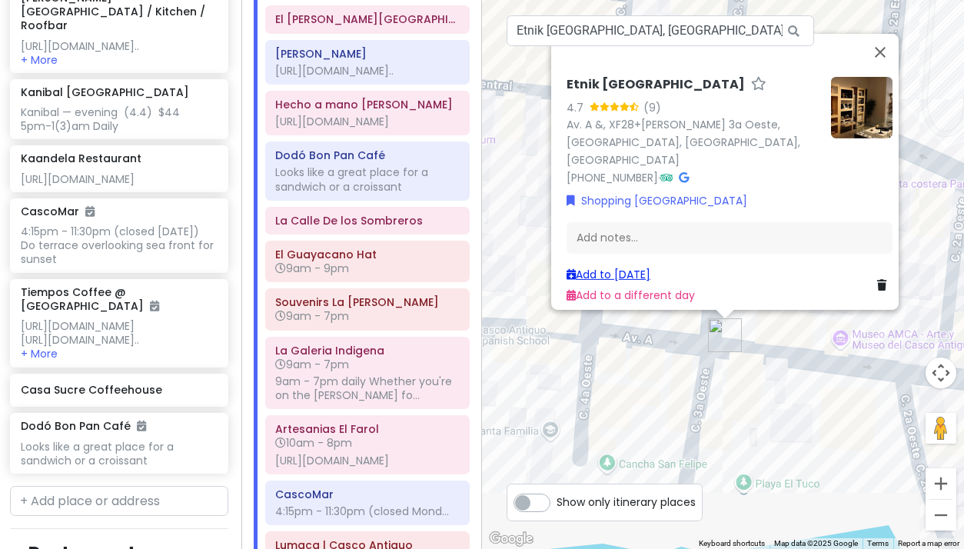
click at [600, 267] on link "Add to [DATE]" at bounding box center [608, 274] width 84 height 15
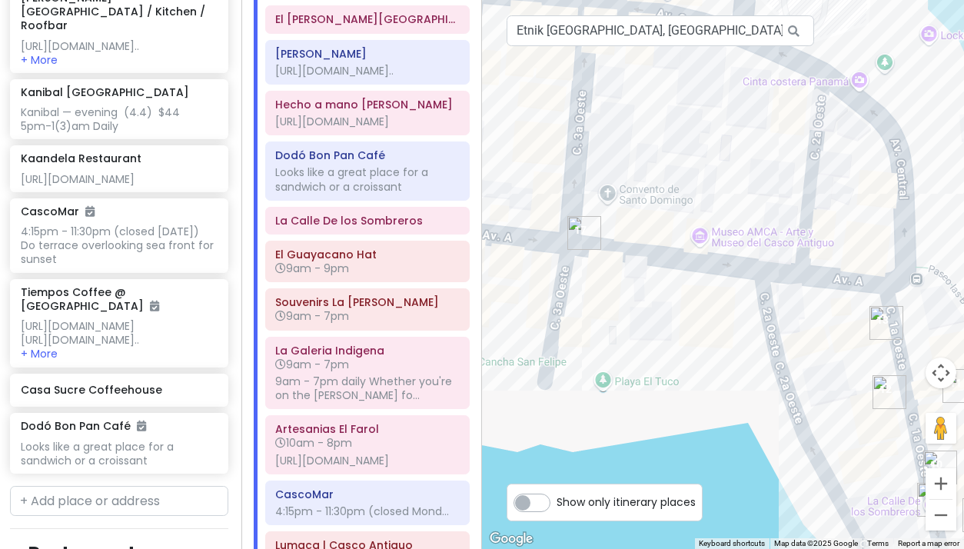
drag, startPoint x: 772, startPoint y: 469, endPoint x: 626, endPoint y: 367, distance: 177.6
click at [626, 367] on div at bounding box center [723, 274] width 482 height 549
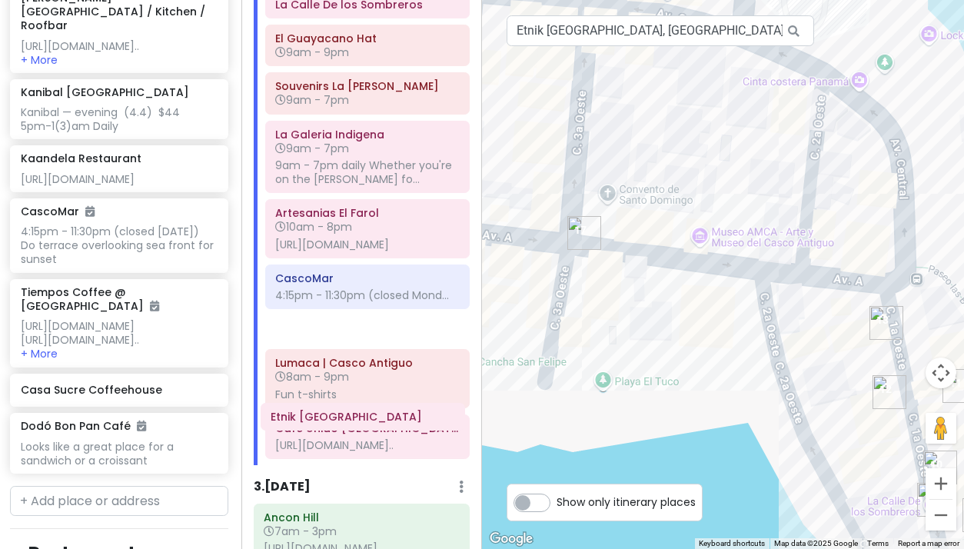
scroll to position [623, 0]
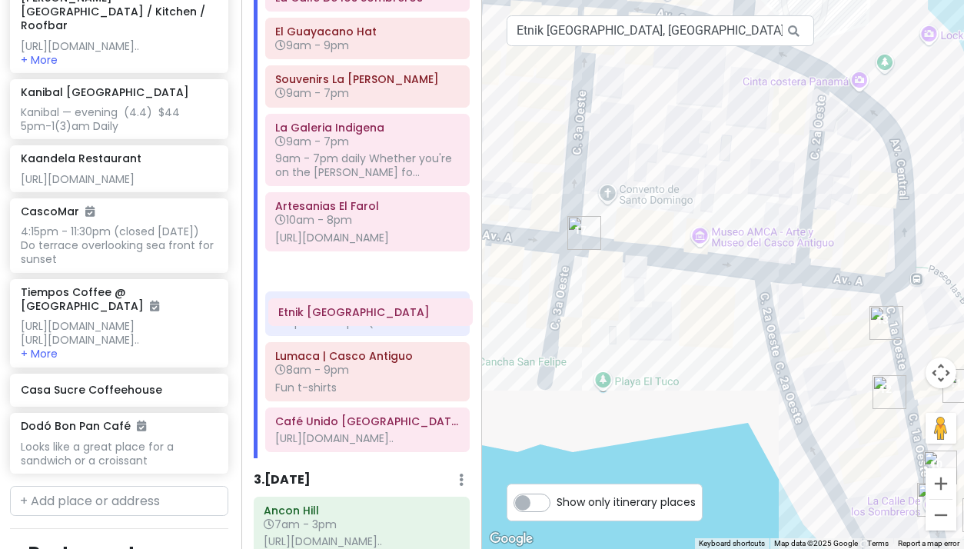
drag, startPoint x: 338, startPoint y: 526, endPoint x: 340, endPoint y: 317, distance: 209.8
click at [340, 317] on div "Tocumen International Airport Panama Arrive on Sat at 6:40 am Allow 1 hr for cu…" at bounding box center [368, 6] width 228 height 904
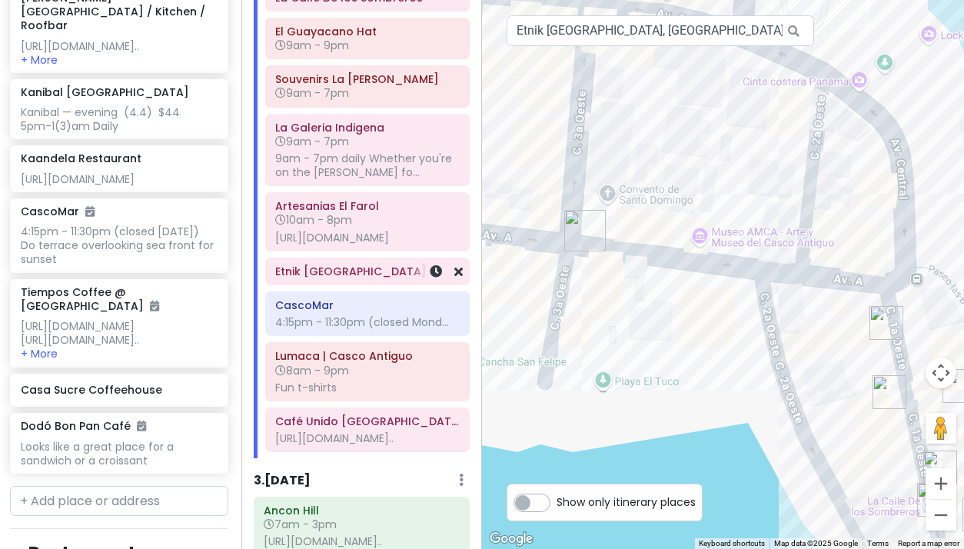
click at [329, 278] on h6 "Etnik Panamá" at bounding box center [367, 271] width 184 height 14
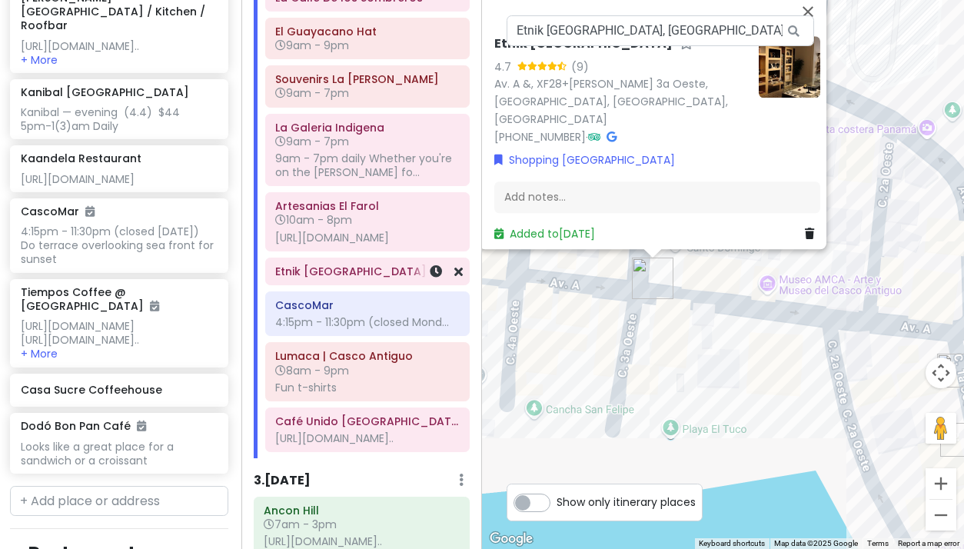
click at [329, 278] on h6 "Etnik Panamá" at bounding box center [367, 271] width 184 height 14
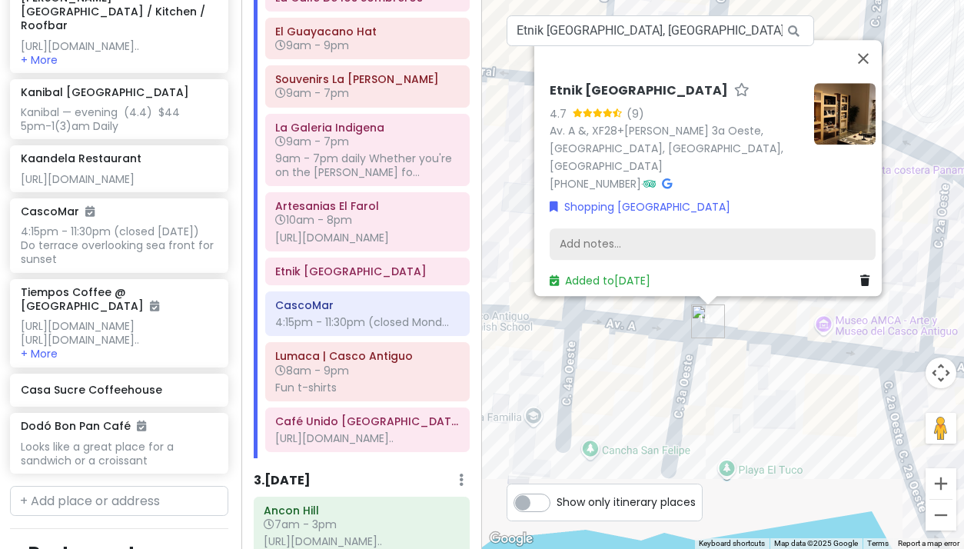
click at [583, 234] on div "Add notes..." at bounding box center [713, 244] width 326 height 32
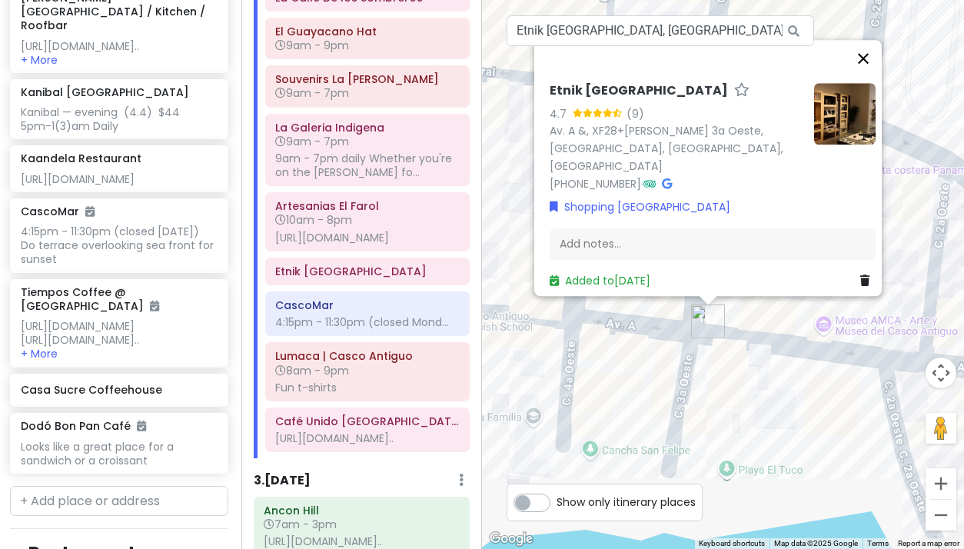
click at [872, 65] on button "Close" at bounding box center [863, 58] width 37 height 37
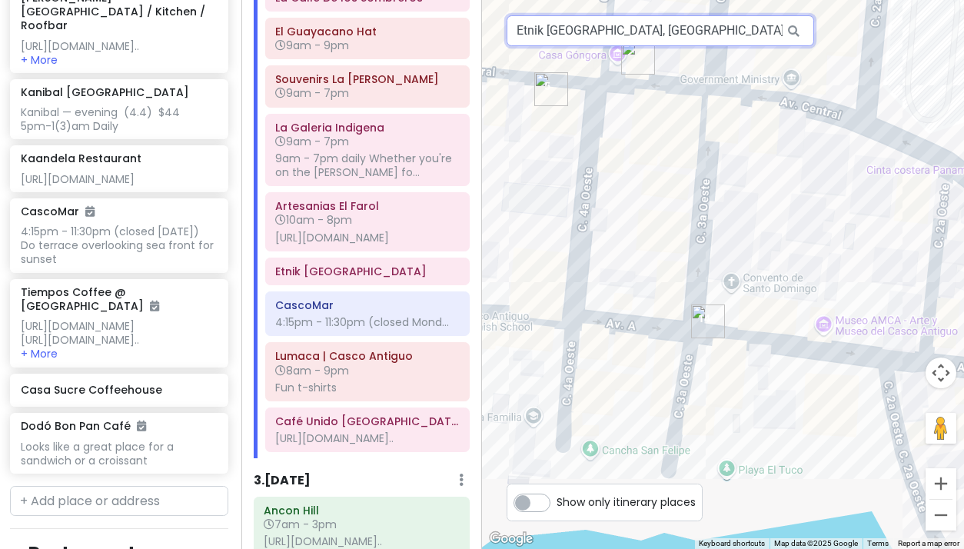
click at [708, 35] on input "Etnik Panamá, Calle 3a Oeste, Panama City, Panama" at bounding box center [660, 30] width 307 height 31
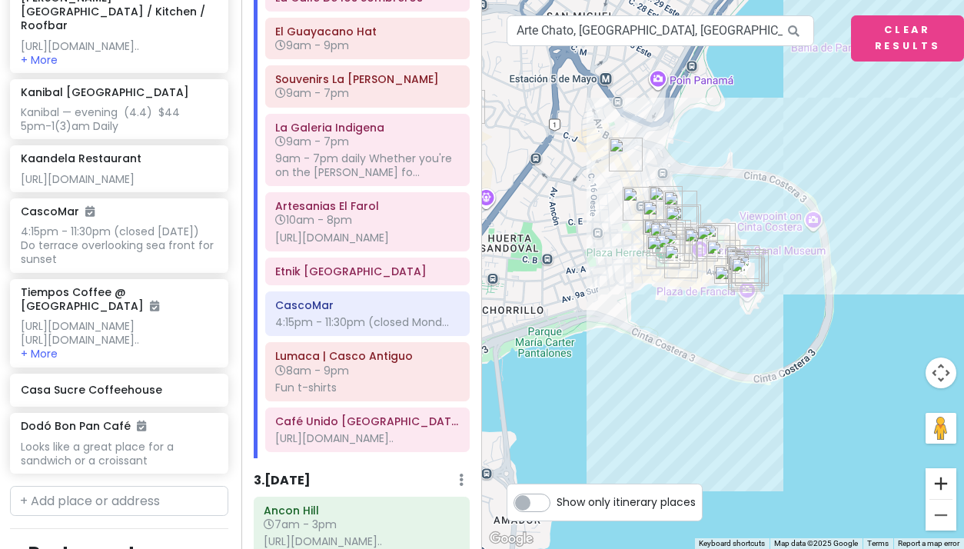
click at [940, 484] on button "Zoom in" at bounding box center [940, 483] width 31 height 31
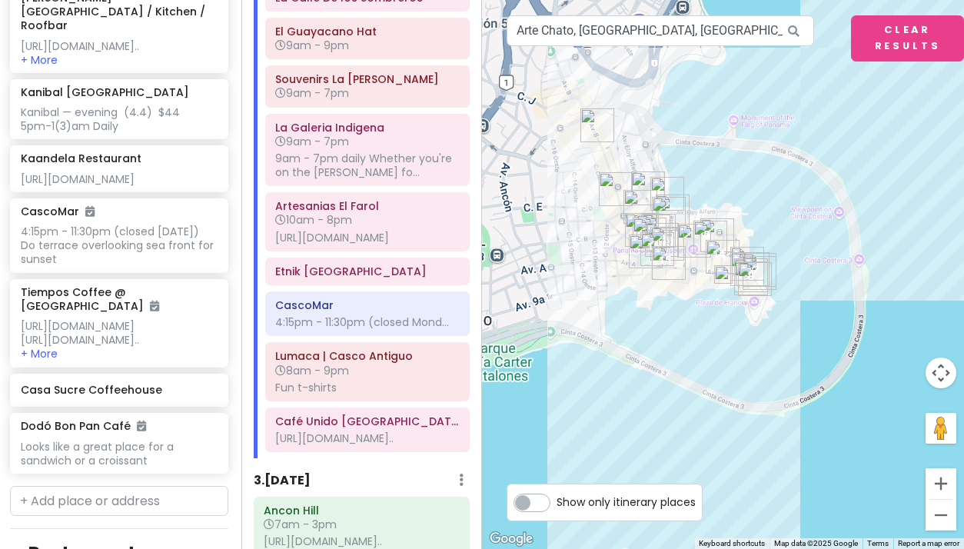
click at [940, 484] on button "Zoom in" at bounding box center [940, 483] width 31 height 31
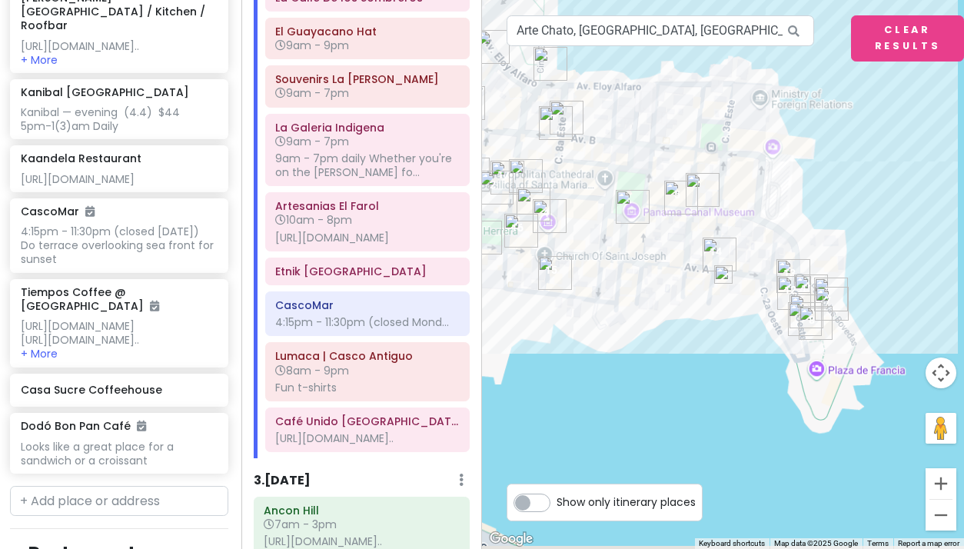
click at [940, 484] on button "Zoom in" at bounding box center [940, 483] width 31 height 31
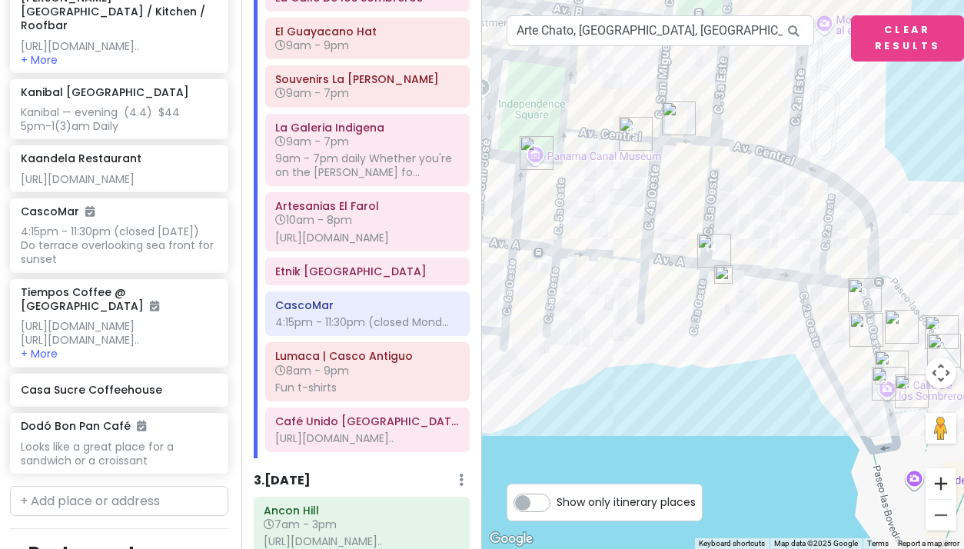
click at [942, 484] on button "Zoom in" at bounding box center [940, 483] width 31 height 31
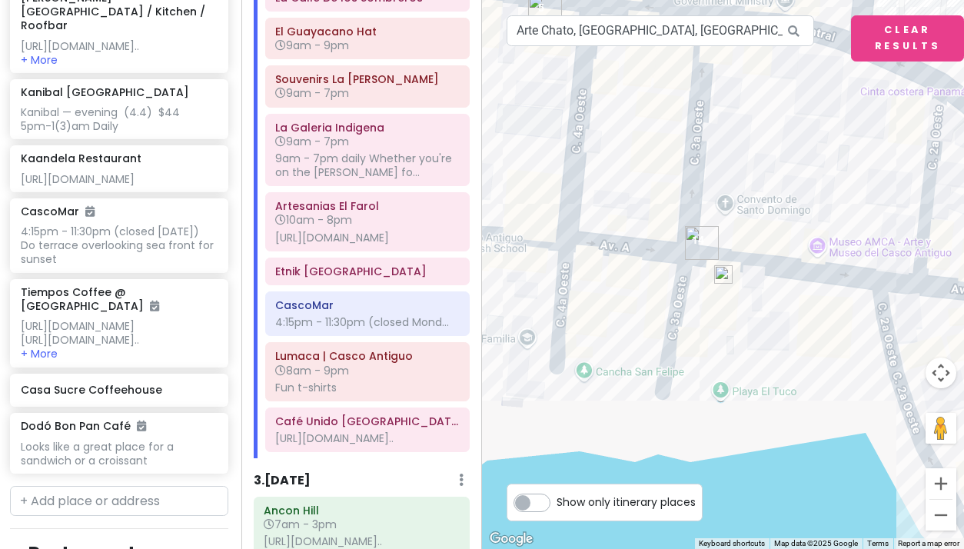
click at [722, 274] on img at bounding box center [723, 274] width 18 height 18
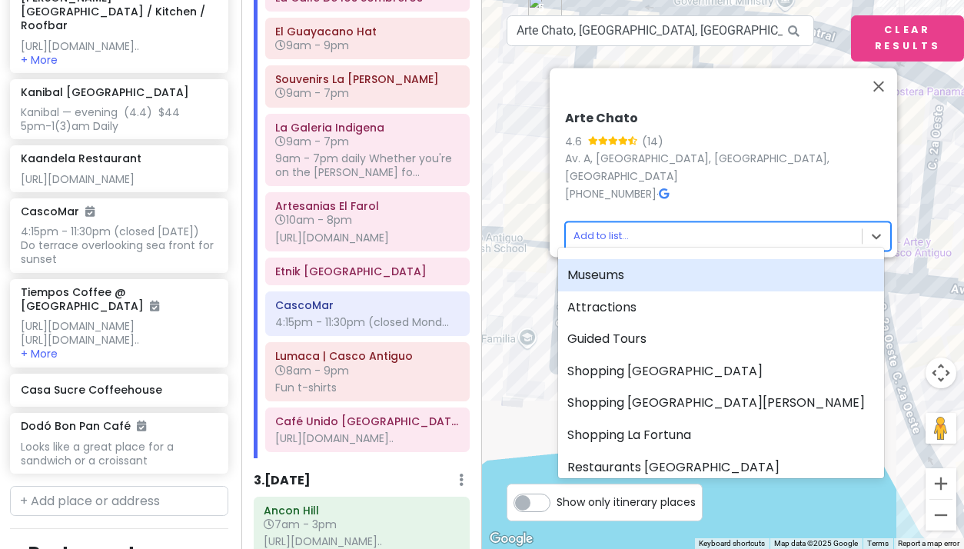
click at [592, 225] on body "Panama Costa Rica Private Change Dates Make a Copy Delete Trip Give Feedback 💡 …" at bounding box center [482, 274] width 964 height 549
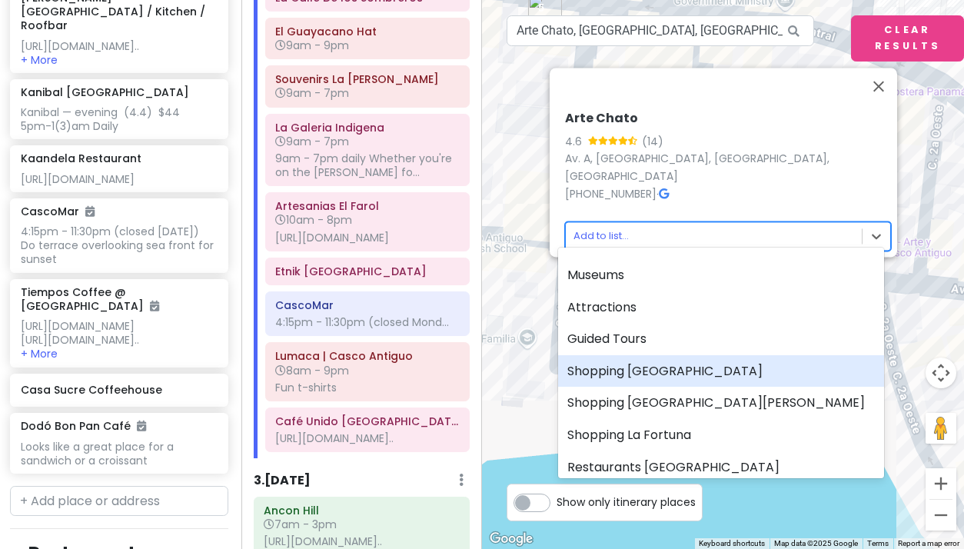
click at [629, 373] on div "Shopping [GEOGRAPHIC_DATA]" at bounding box center [721, 371] width 326 height 32
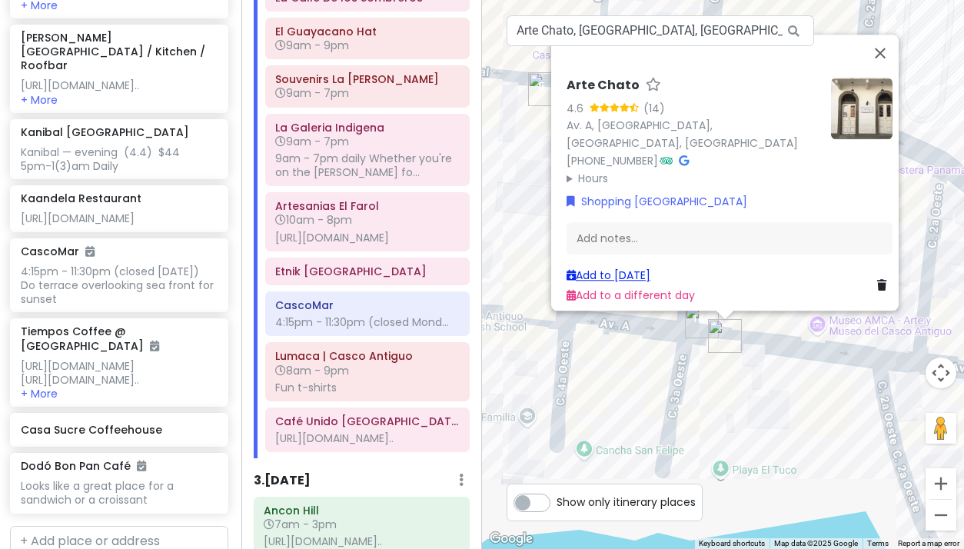
click at [602, 267] on link "Add to [DATE]" at bounding box center [608, 274] width 84 height 15
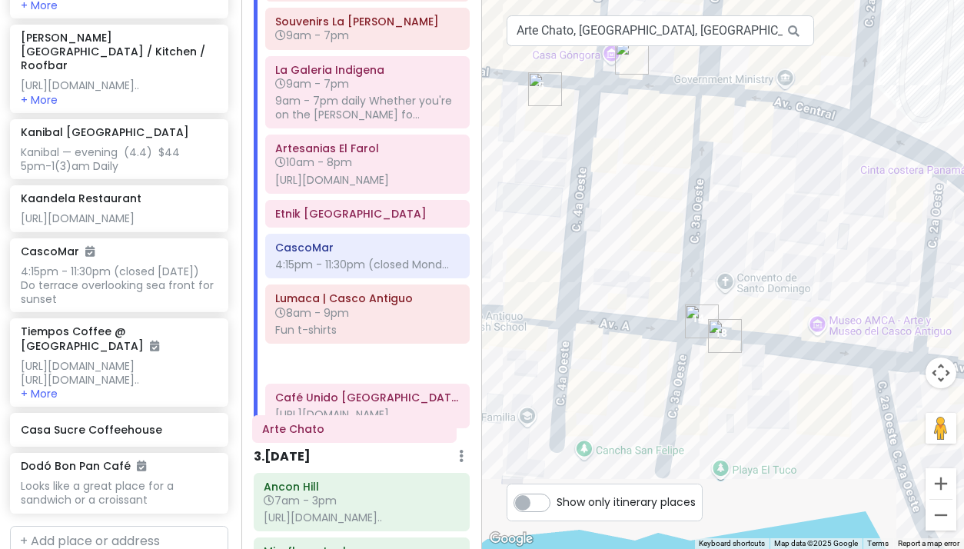
scroll to position [687, 0]
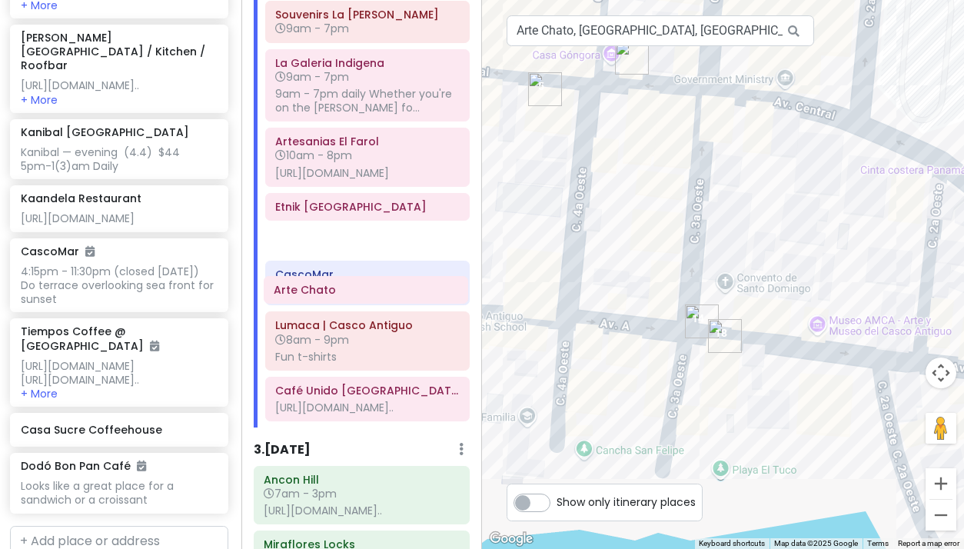
drag, startPoint x: 325, startPoint y: 495, endPoint x: 324, endPoint y: 293, distance: 202.1
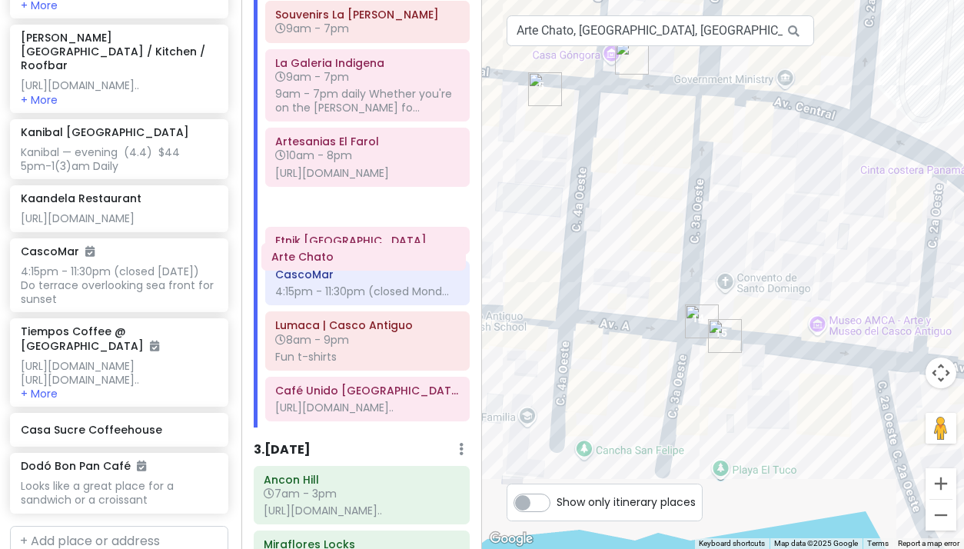
drag, startPoint x: 349, startPoint y: 294, endPoint x: 345, endPoint y: 261, distance: 33.3
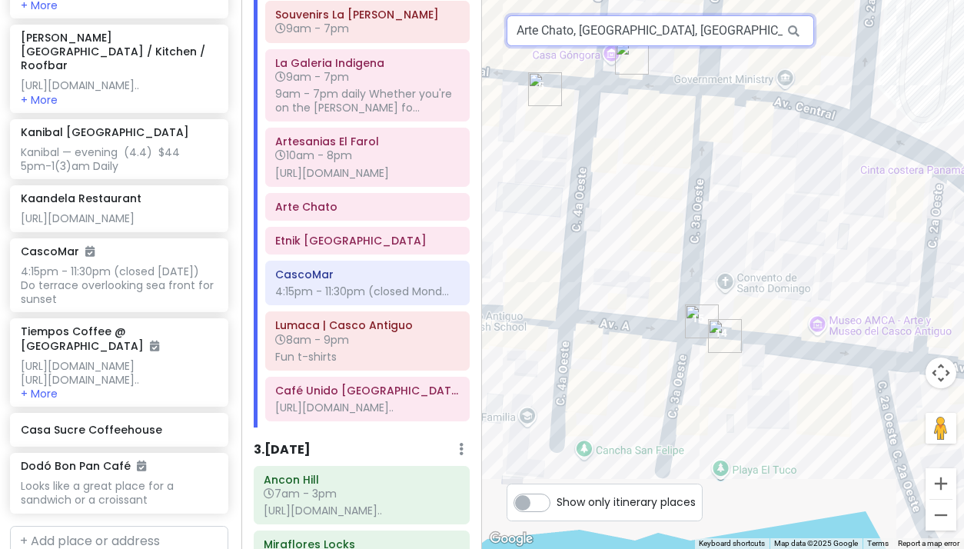
click at [566, 33] on input "Arte Chato, Avenida A, Panama City, Panama" at bounding box center [660, 30] width 307 height 31
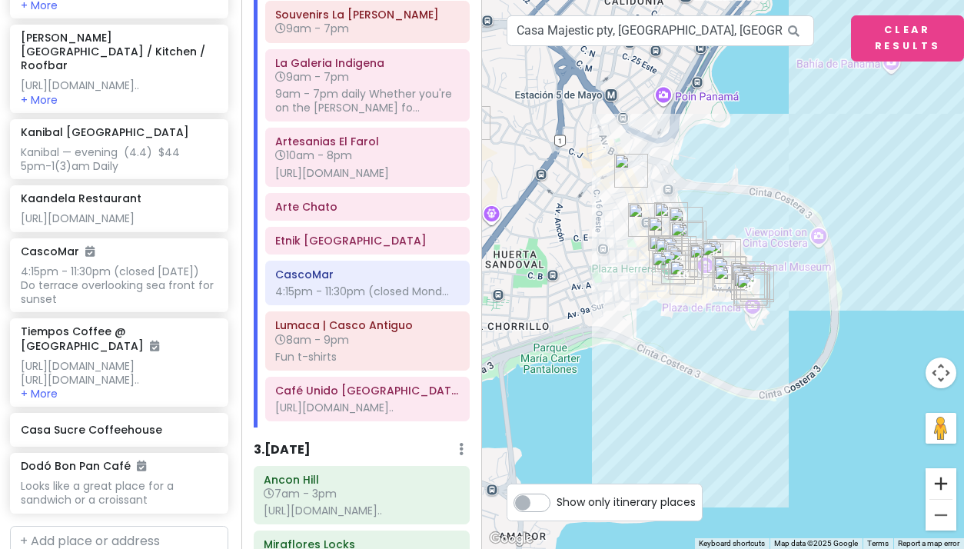
click at [942, 487] on button "Zoom in" at bounding box center [940, 483] width 31 height 31
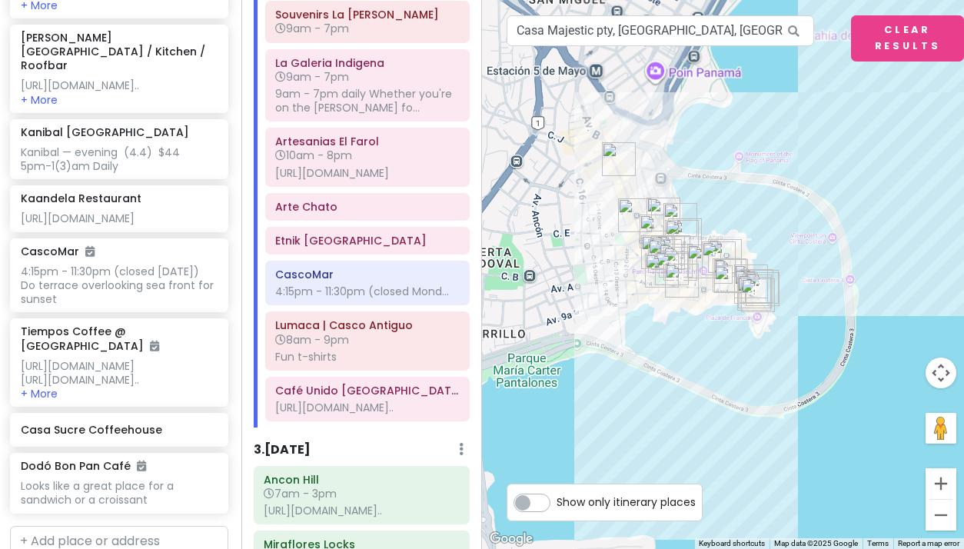
click at [942, 487] on button "Zoom in" at bounding box center [940, 483] width 31 height 31
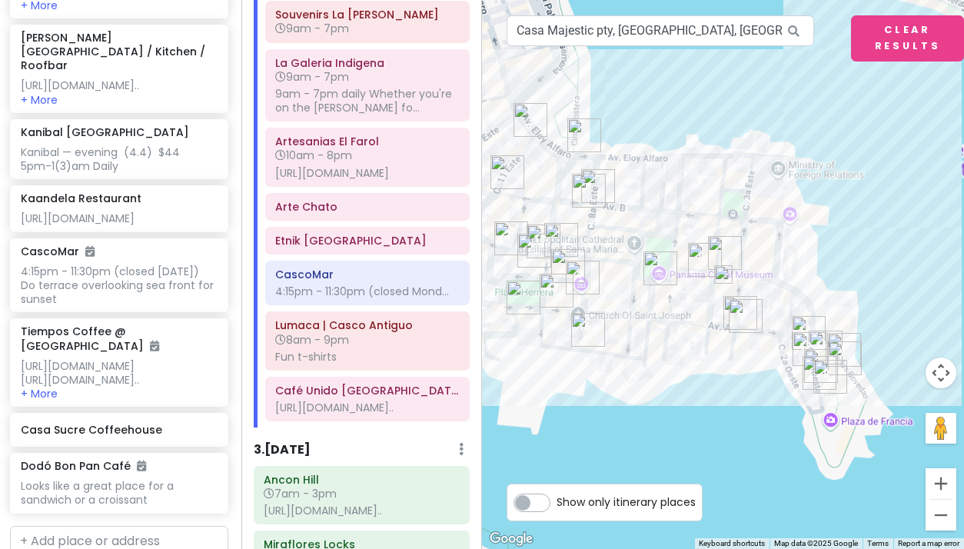
click at [942, 487] on button "Zoom in" at bounding box center [940, 483] width 31 height 31
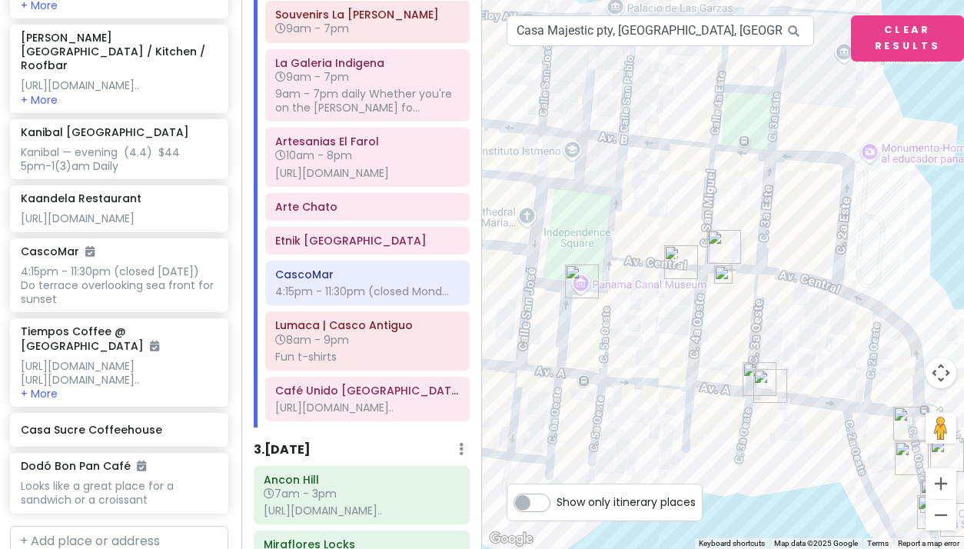
click at [942, 487] on button "Zoom in" at bounding box center [940, 483] width 31 height 31
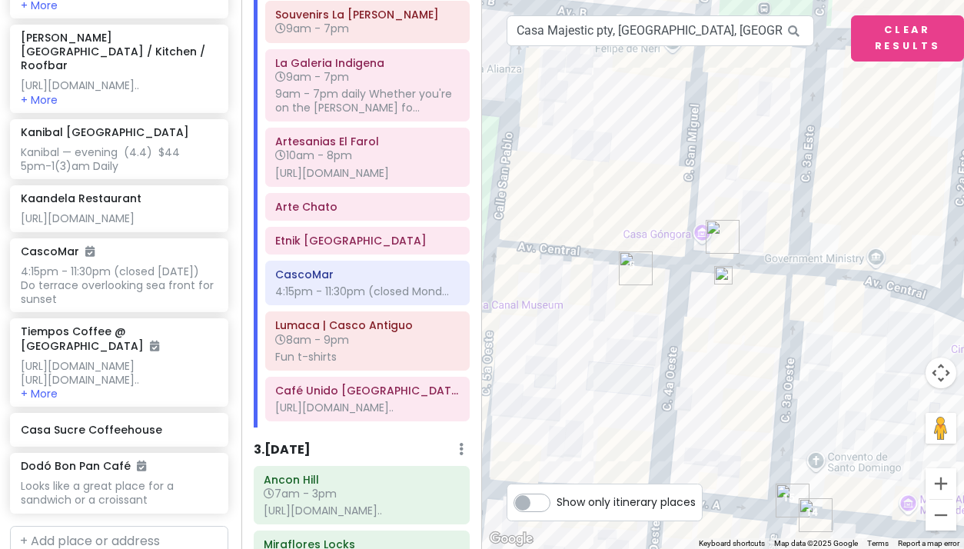
click at [722, 275] on img at bounding box center [723, 275] width 18 height 18
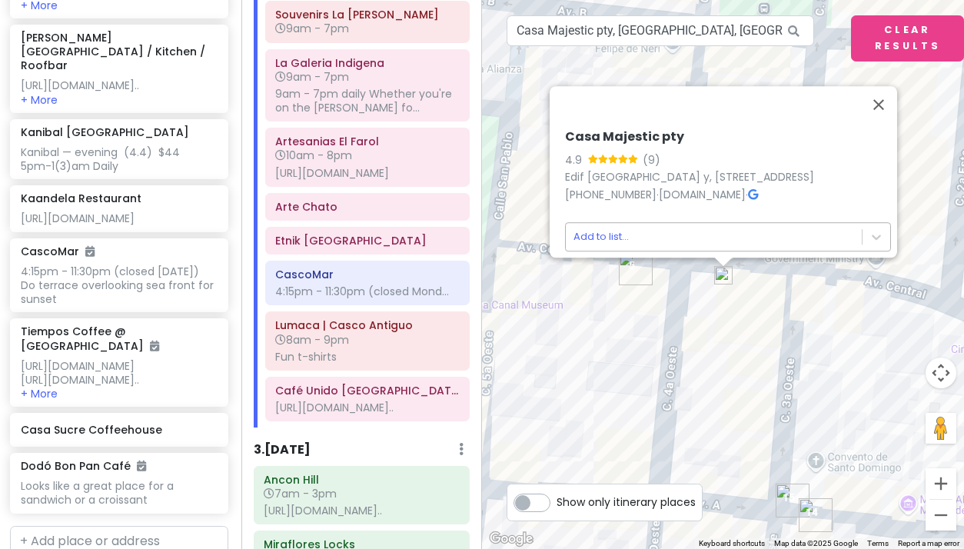
click at [599, 224] on body "Panama Costa Rica Private Change Dates Make a Copy Delete Trip Give Feedback 💡 …" at bounding box center [482, 274] width 964 height 549
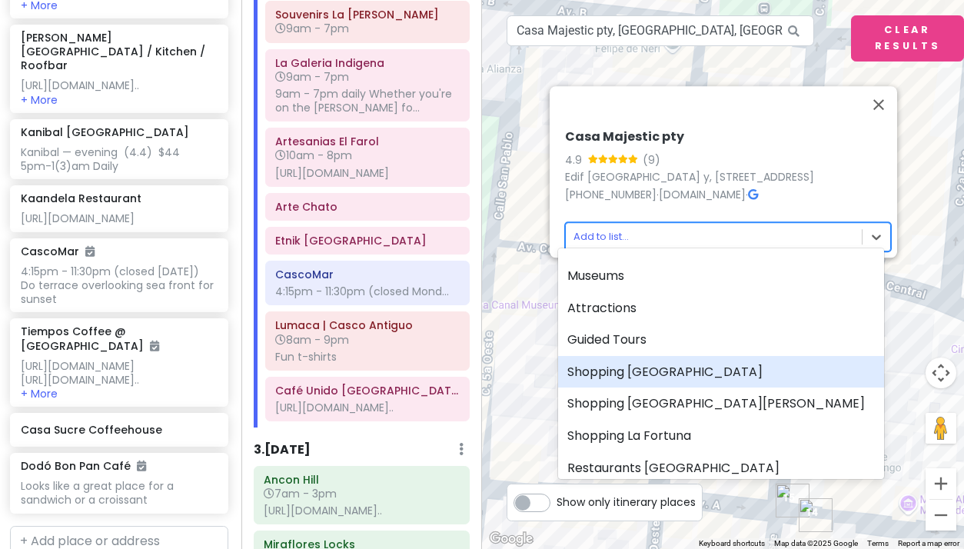
click at [627, 374] on div "Shopping [GEOGRAPHIC_DATA]" at bounding box center [721, 372] width 326 height 32
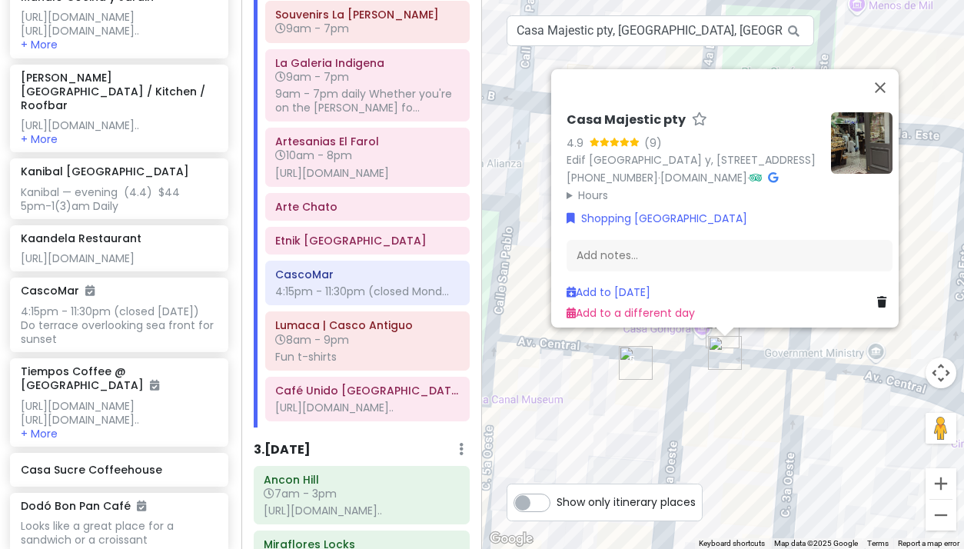
click at [630, 362] on img "El Palacio Del Sombrero" at bounding box center [636, 363] width 34 height 34
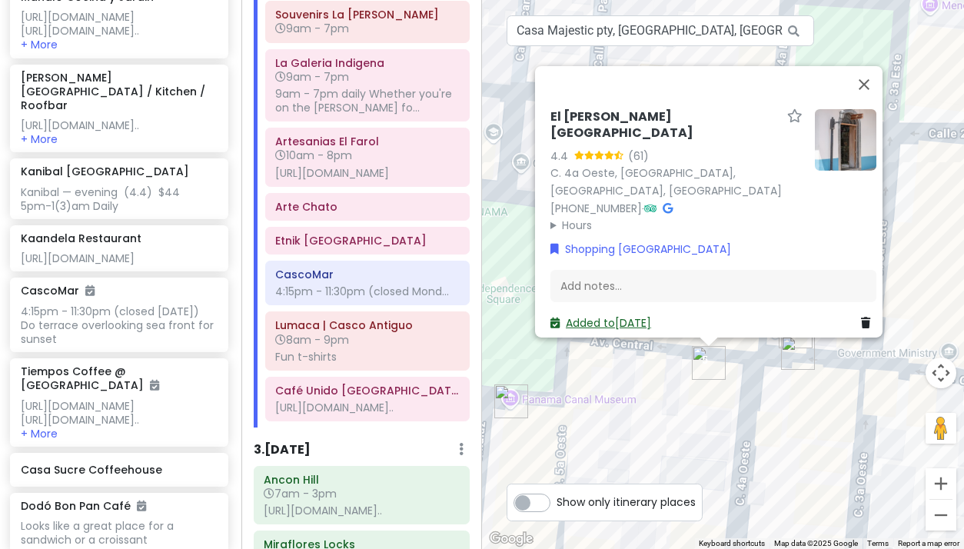
click at [601, 315] on link "Added to Sat 11/8" at bounding box center [600, 322] width 101 height 15
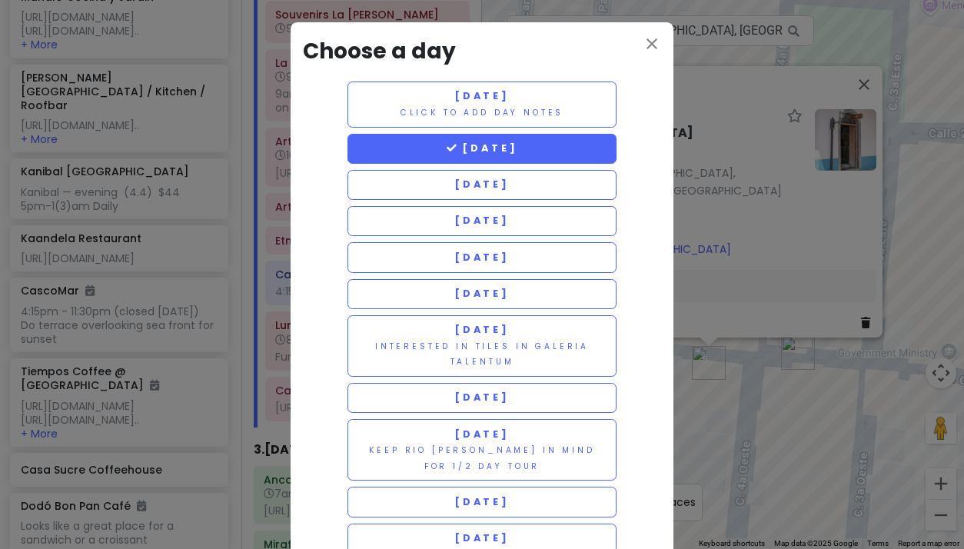
click at [483, 149] on span "[DATE]" at bounding box center [482, 147] width 71 height 13
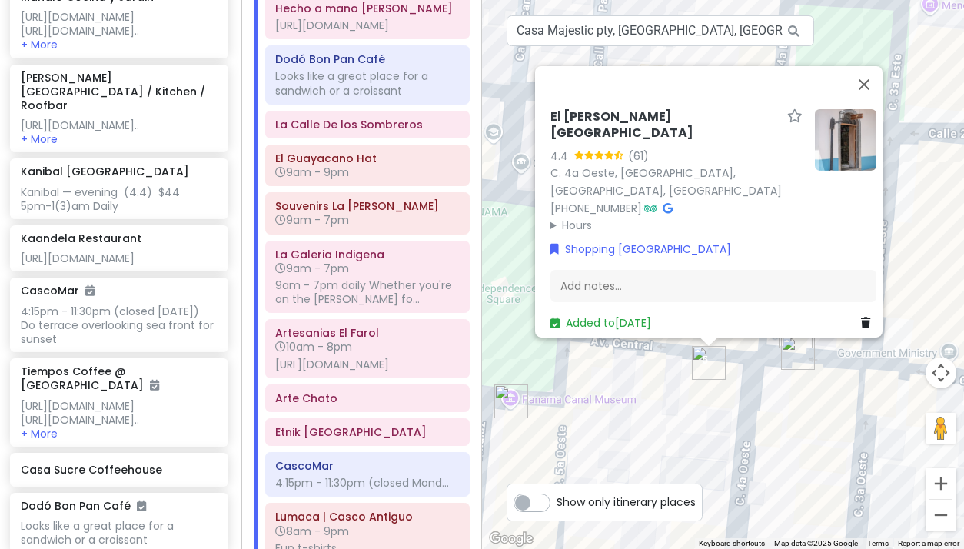
scroll to position [489, 0]
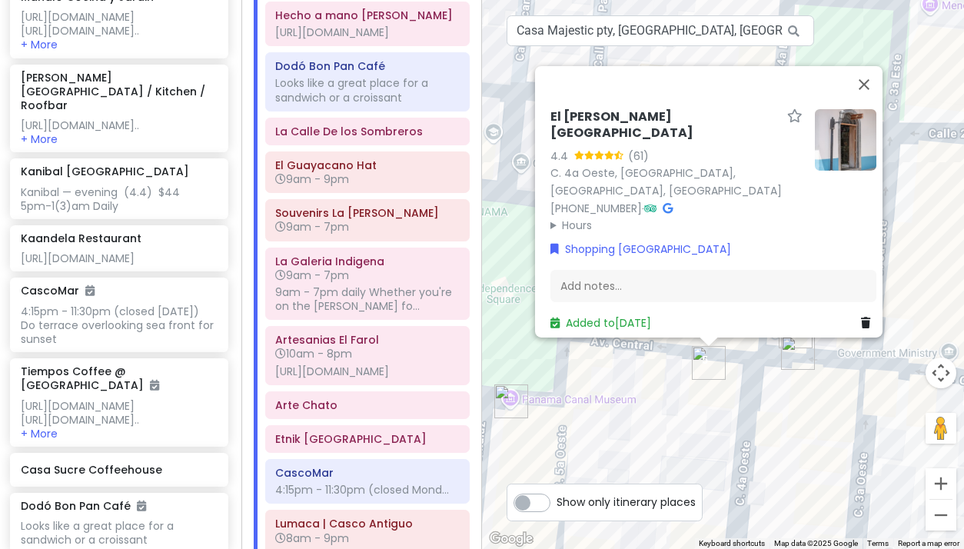
click at [789, 354] on img "Casa Majestic pty" at bounding box center [798, 353] width 34 height 34
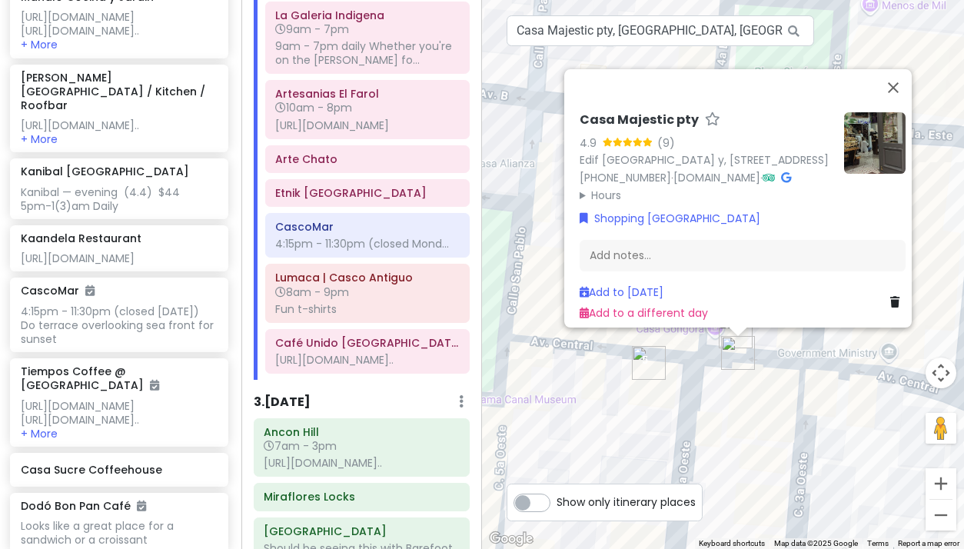
scroll to position [725, 0]
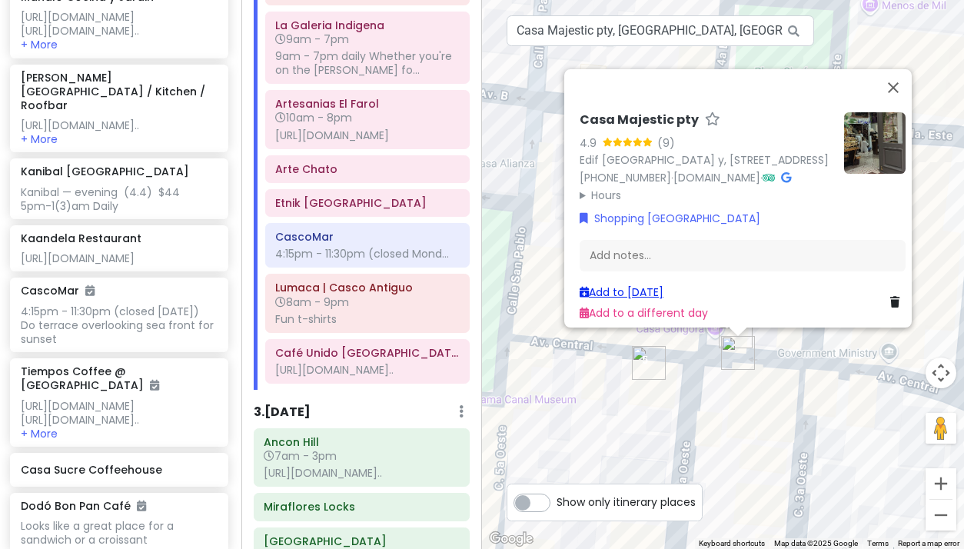
click at [611, 284] on link "Add to [DATE]" at bounding box center [622, 291] width 84 height 15
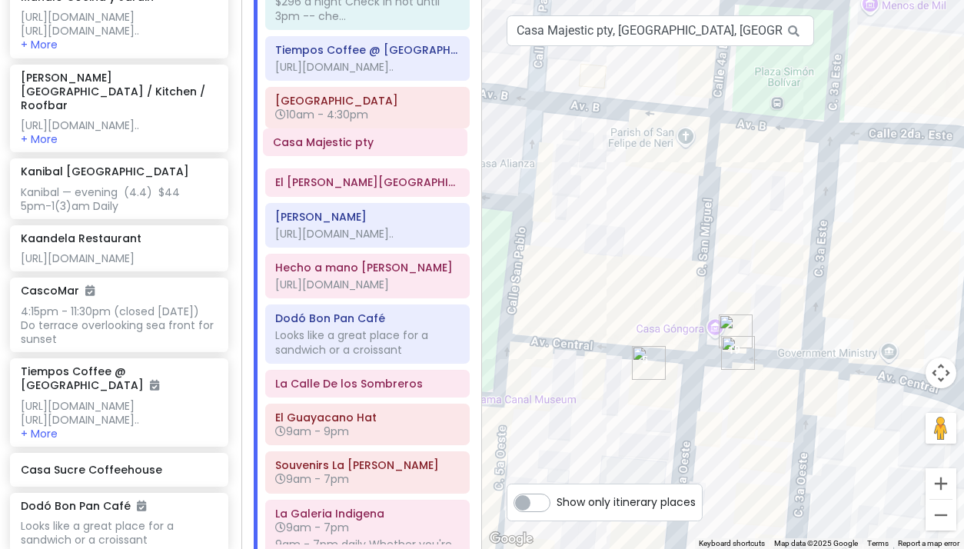
scroll to position [267, 0]
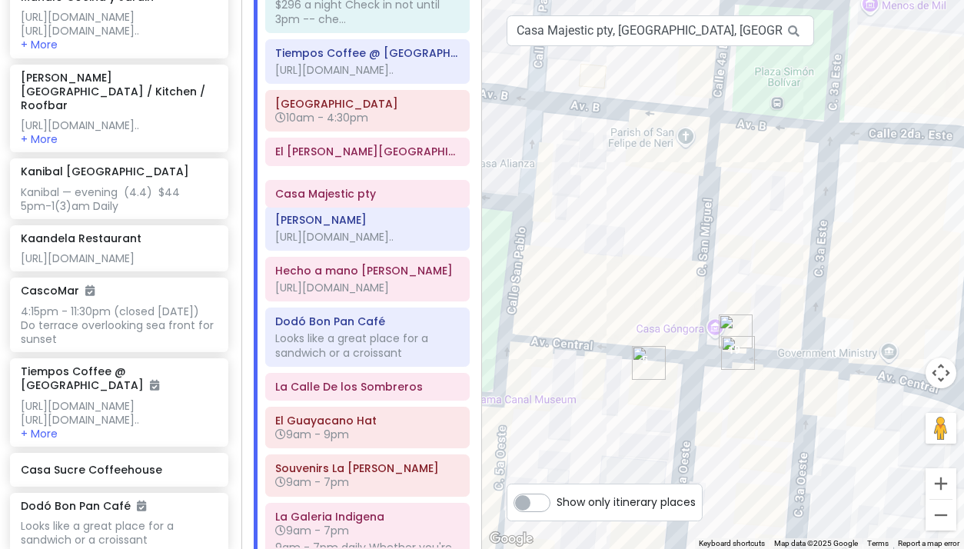
drag, startPoint x: 347, startPoint y: 495, endPoint x: 347, endPoint y: 195, distance: 299.8
click at [347, 195] on div "Tocumen International Airport Panama Arrive on Sat at 6:40 am Allow 1 hr for cu…" at bounding box center [368, 395] width 228 height 972
click at [731, 326] on img "Kaandela Restaurant" at bounding box center [736, 331] width 34 height 34
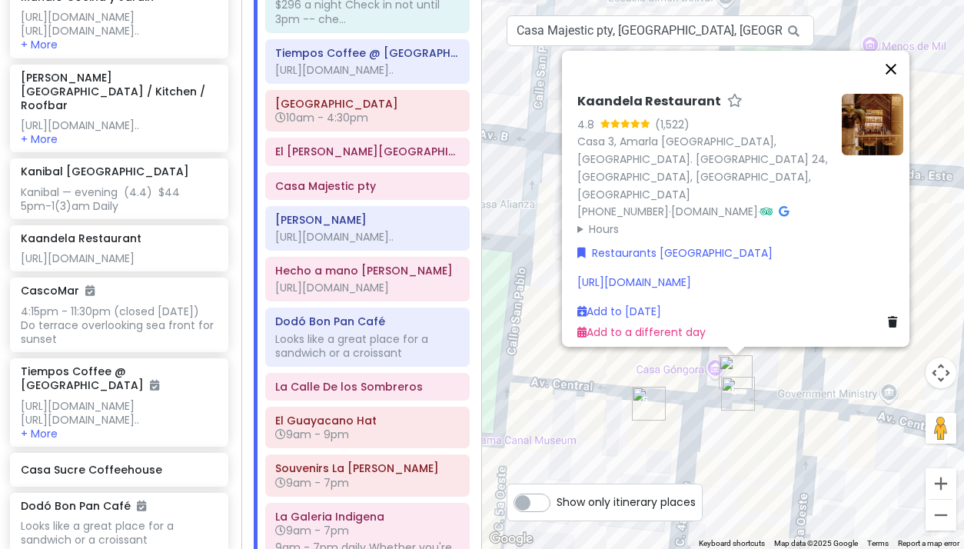
click at [897, 63] on button "Close" at bounding box center [890, 69] width 37 height 37
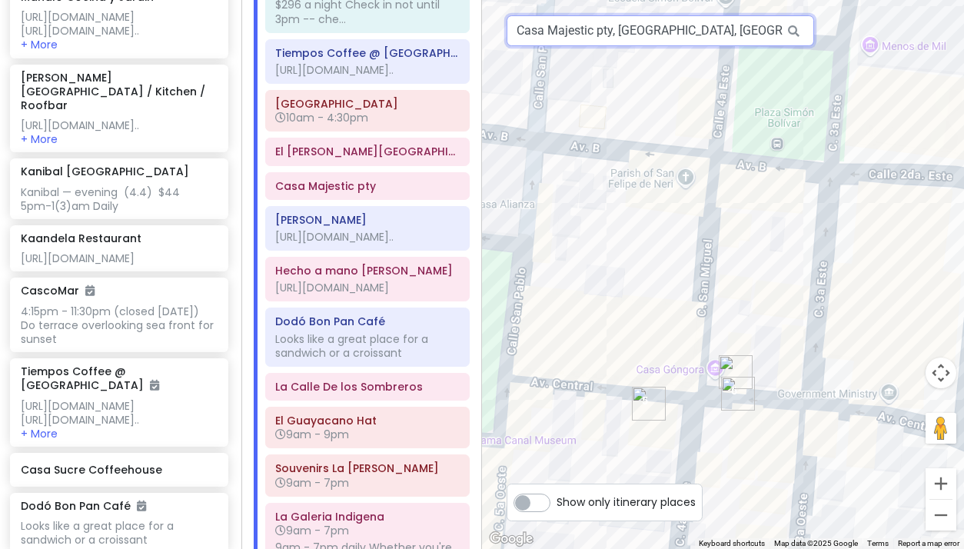
click at [597, 38] on input "Casa Majestic pty, Calle 4a Este, Panama City, Panama" at bounding box center [660, 30] width 307 height 31
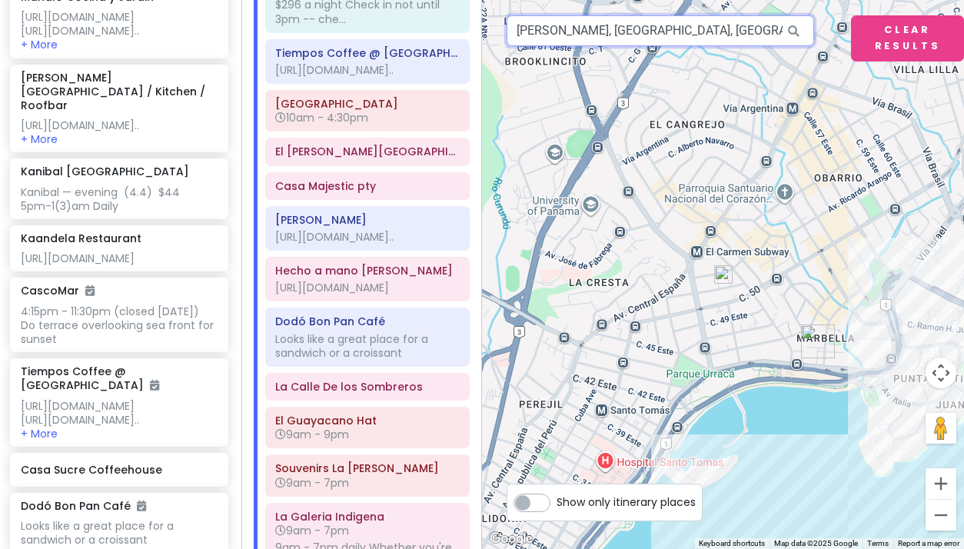
click at [623, 31] on input "Salvatore Joyeros, Panama City, Panama, Panama" at bounding box center [660, 30] width 307 height 31
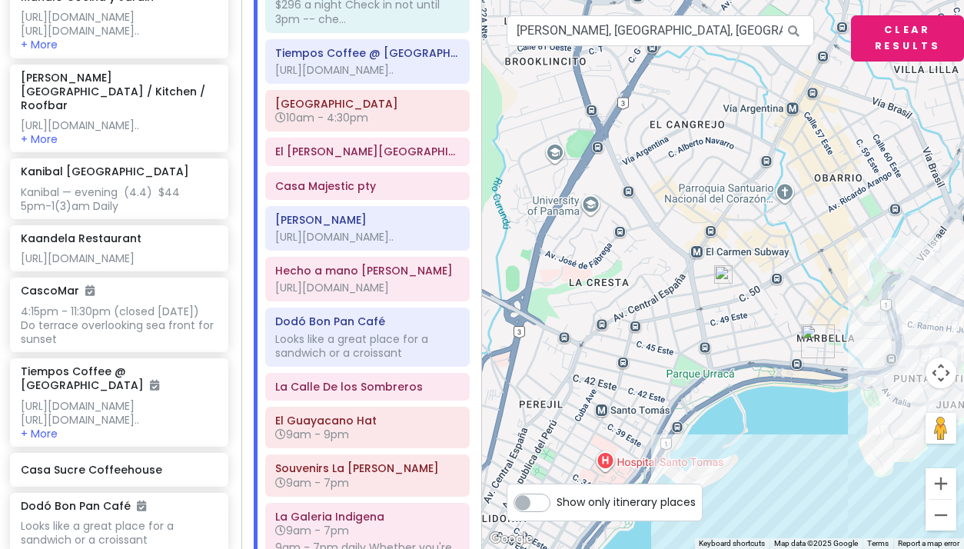
click at [881, 28] on button "Clear Results" at bounding box center [907, 38] width 113 height 46
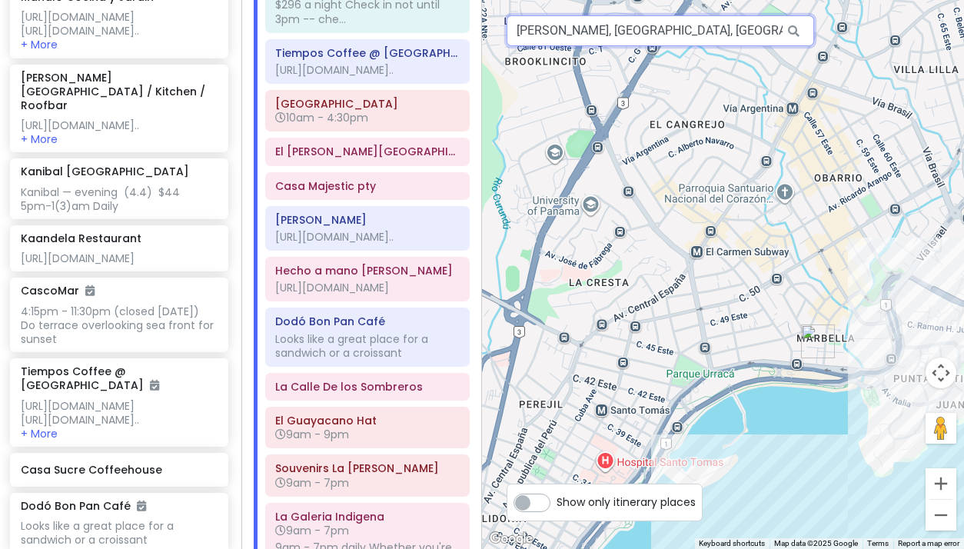
click at [741, 40] on input "Salvatore Joyeros, Panama City, Panama, Panama" at bounding box center [660, 30] width 307 height 31
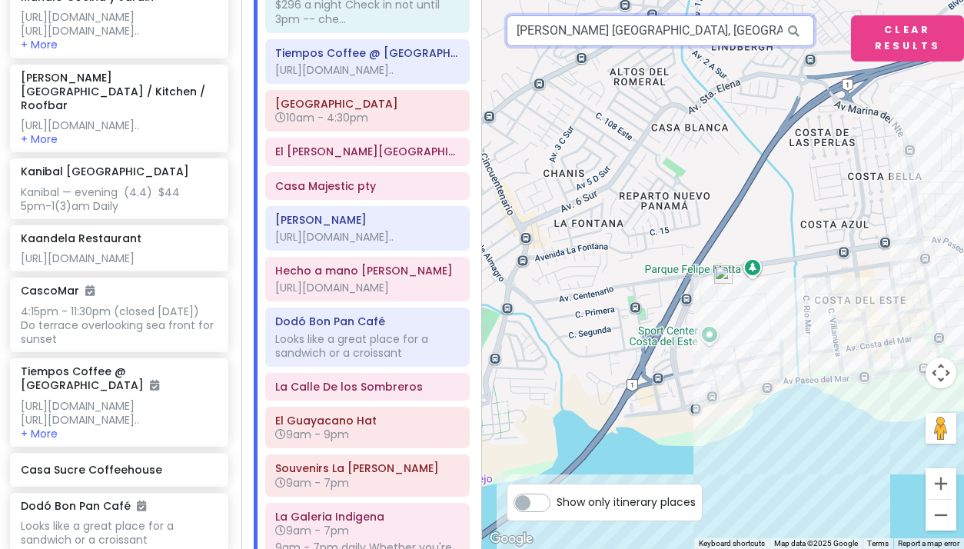
click at [572, 42] on input "Salvatore Joyeros Costa Del Este, Panama City, Panama" at bounding box center [660, 30] width 307 height 31
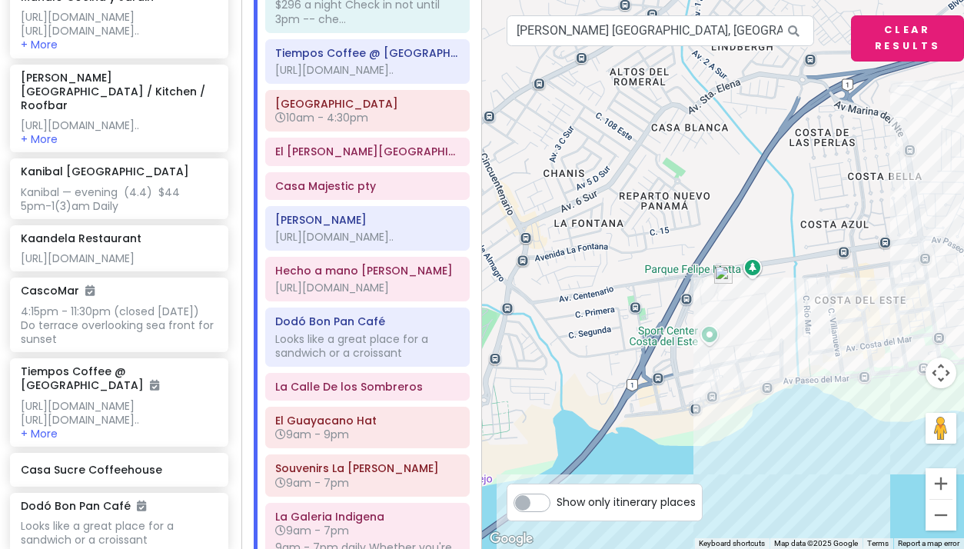
click at [885, 44] on button "Clear Results" at bounding box center [907, 38] width 113 height 46
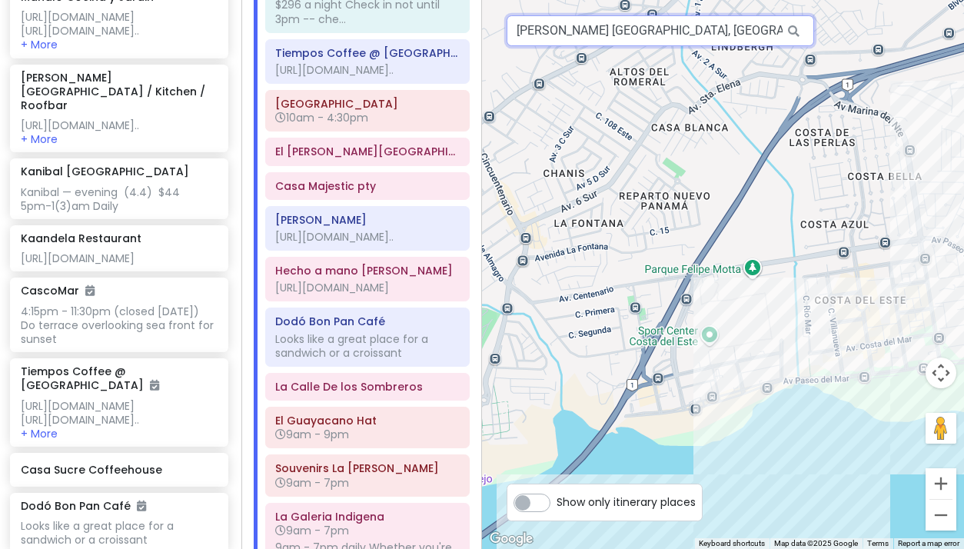
click at [688, 35] on input "Salvatore Joyeros Costa Del Este, Panama City, Panama" at bounding box center [660, 30] width 307 height 31
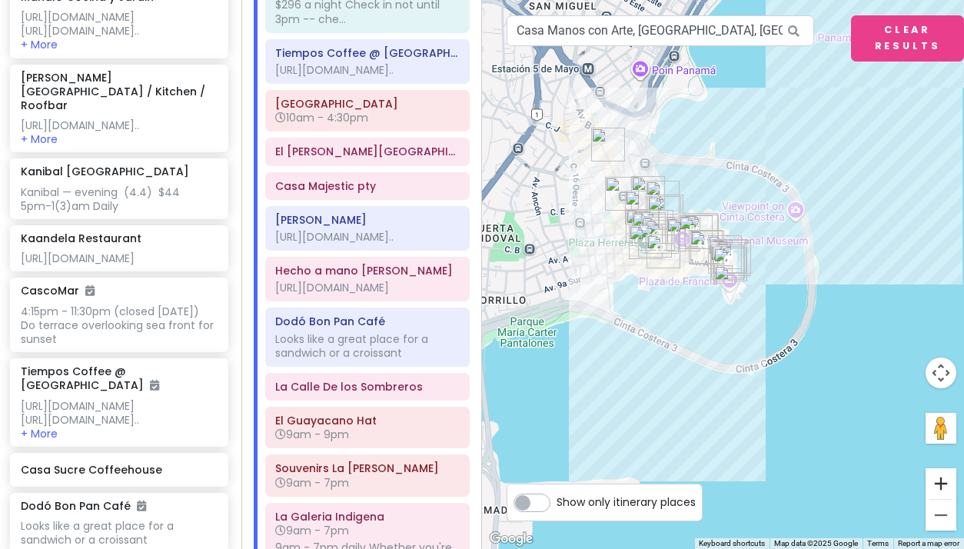
click at [937, 483] on button "Zoom in" at bounding box center [940, 483] width 31 height 31
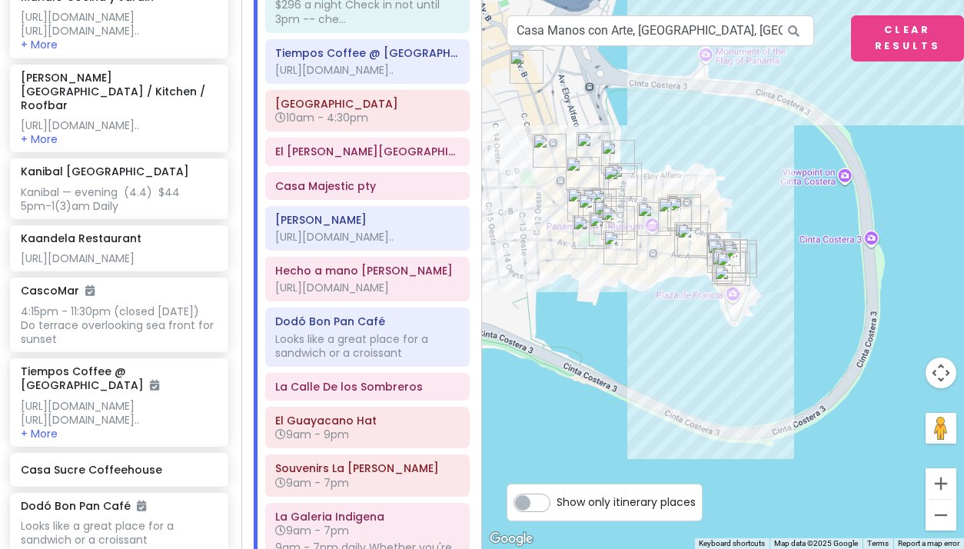
click at [937, 483] on button "Zoom in" at bounding box center [940, 483] width 31 height 31
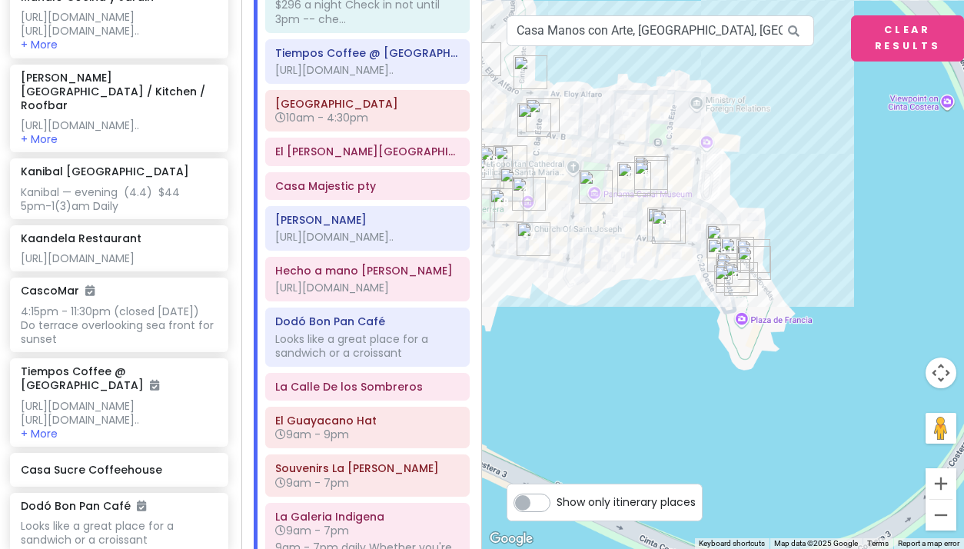
click at [937, 483] on button "Zoom in" at bounding box center [940, 483] width 31 height 31
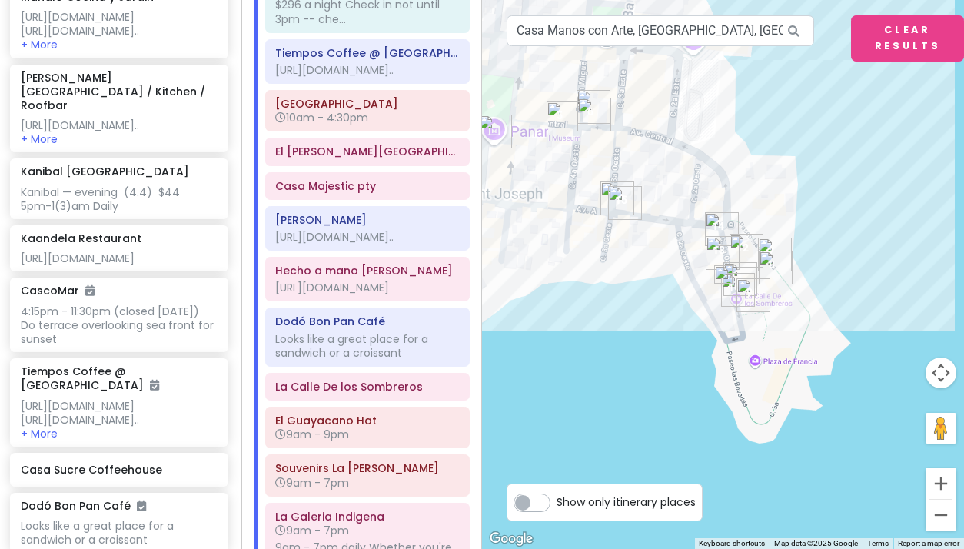
click at [937, 483] on button "Zoom in" at bounding box center [940, 483] width 31 height 31
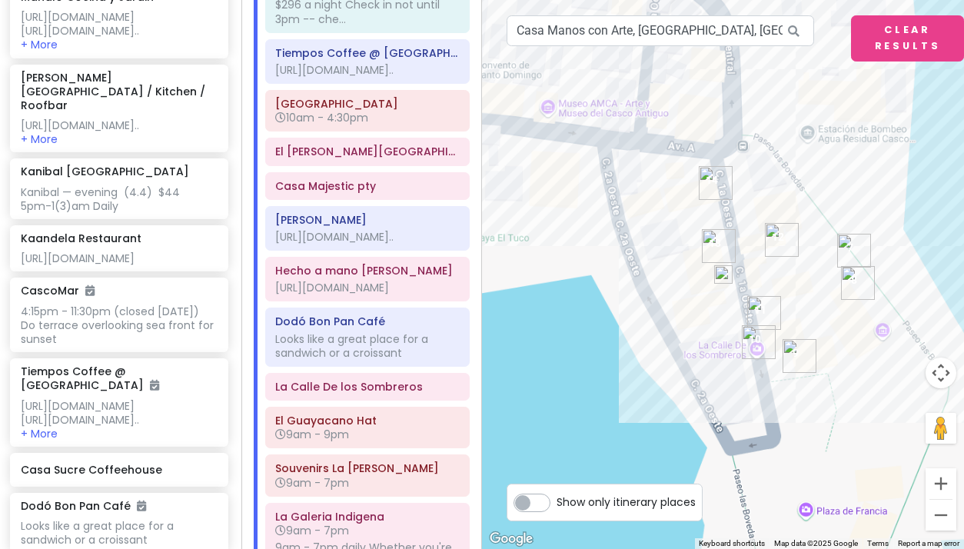
click at [937, 483] on button "Zoom in" at bounding box center [940, 483] width 31 height 31
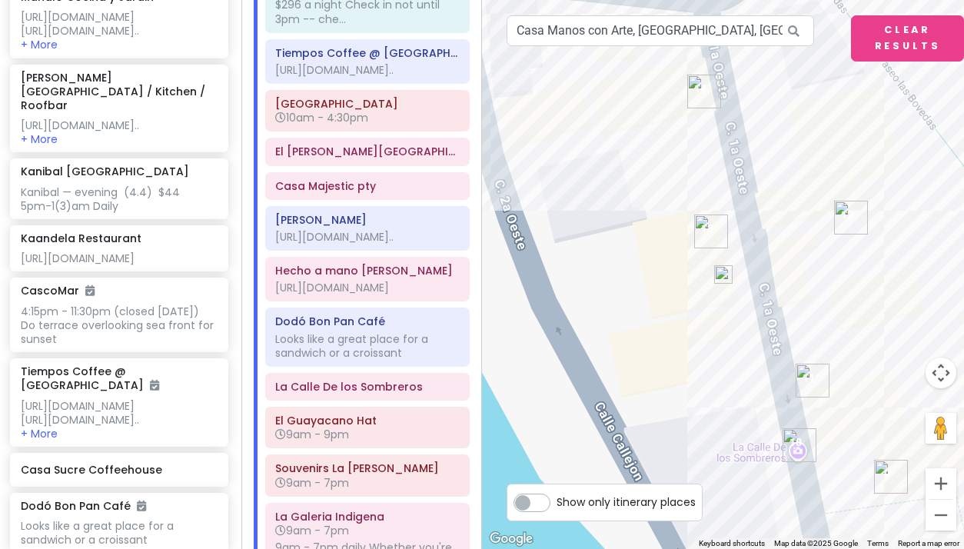
click at [722, 274] on img at bounding box center [723, 274] width 18 height 18
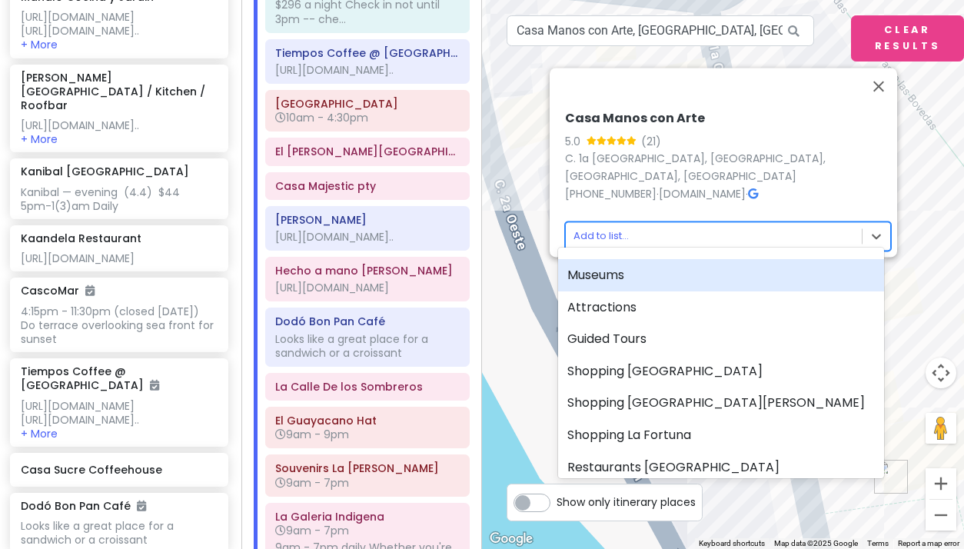
click at [597, 223] on body "Panama Costa Rica Private Change Dates Make a Copy Delete Trip Give Feedback 💡 …" at bounding box center [482, 274] width 964 height 549
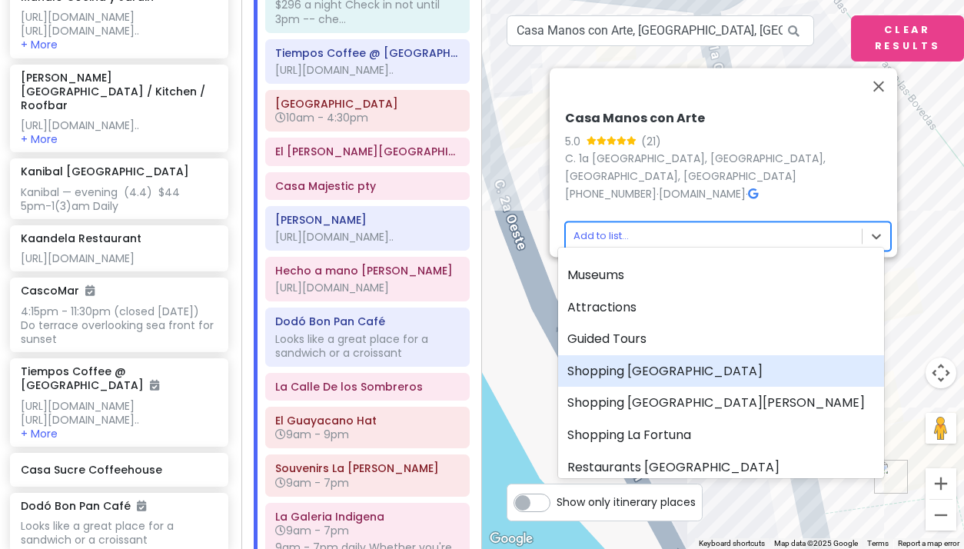
click at [631, 364] on div "Shopping [GEOGRAPHIC_DATA]" at bounding box center [721, 371] width 326 height 32
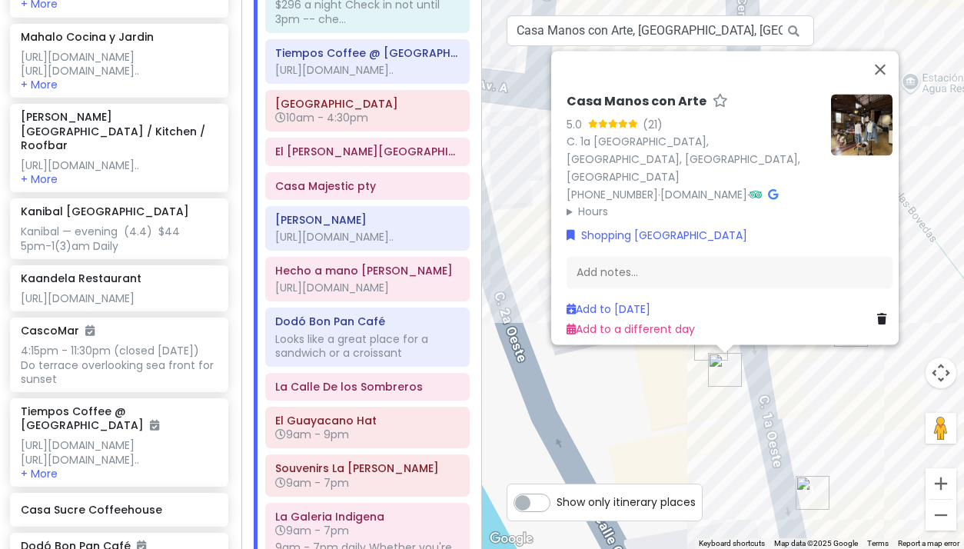
click at [811, 496] on img "El Guayacano Hat" at bounding box center [813, 493] width 34 height 34
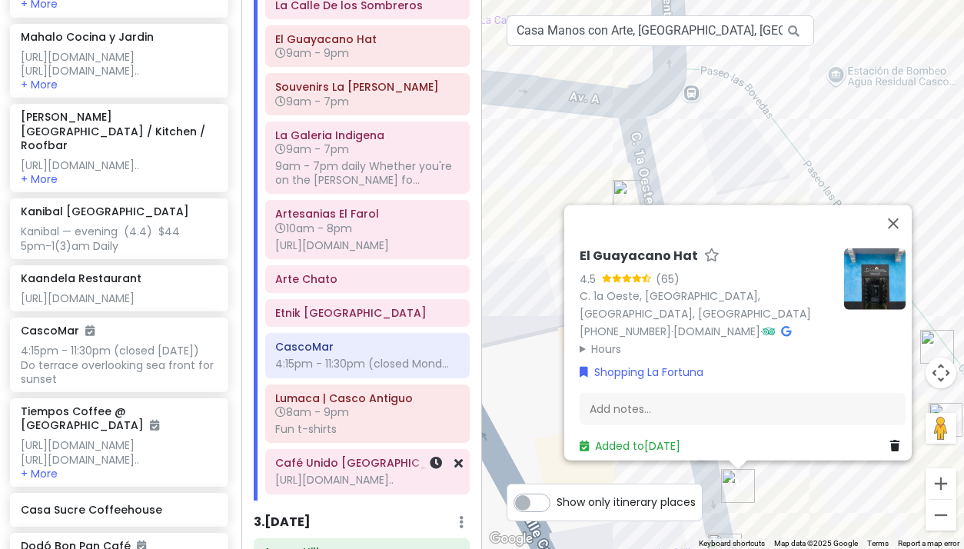
scroll to position [543, 0]
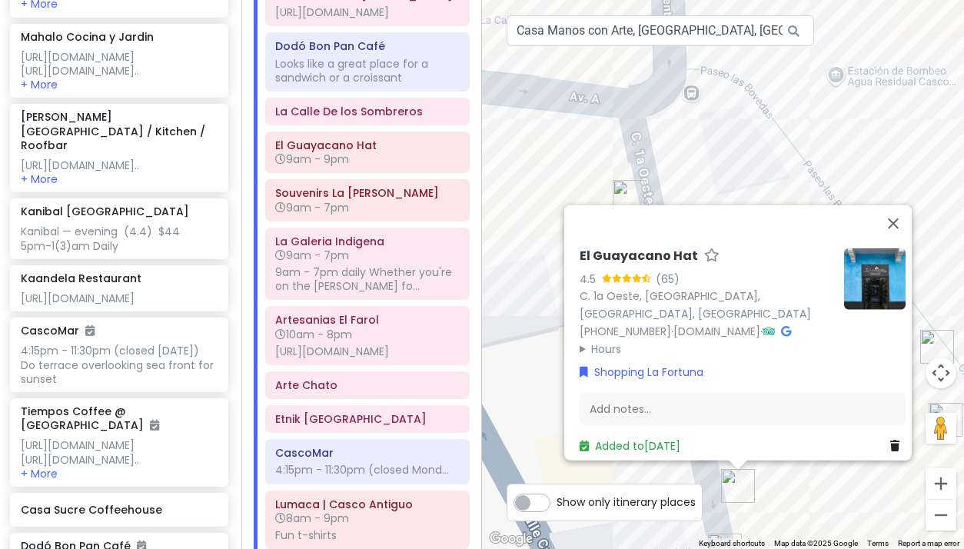
click at [708, 165] on div "El Guayacano Hat 4.5 (65) C. 1a Oeste, Panamá, Provincia de Panamá, Panama +507…" at bounding box center [723, 274] width 482 height 549
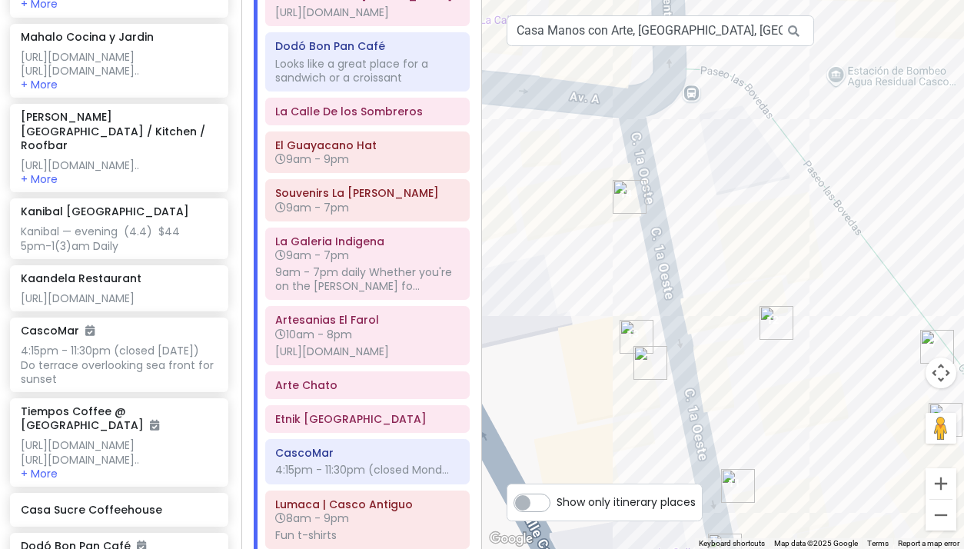
click at [648, 363] on img "Casa Manos con Arte" at bounding box center [650, 363] width 34 height 34
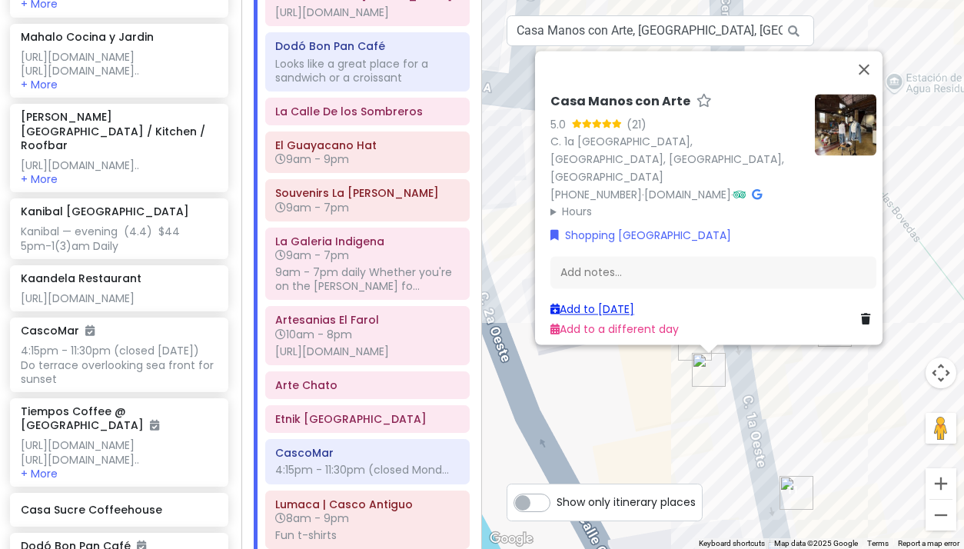
click at [605, 302] on link "Add to [DATE]" at bounding box center [592, 308] width 84 height 15
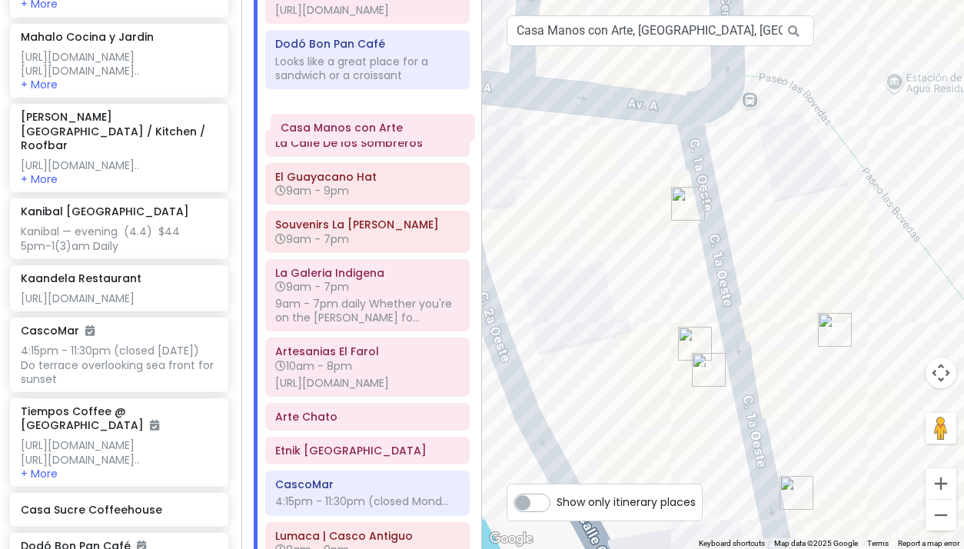
scroll to position [536, 0]
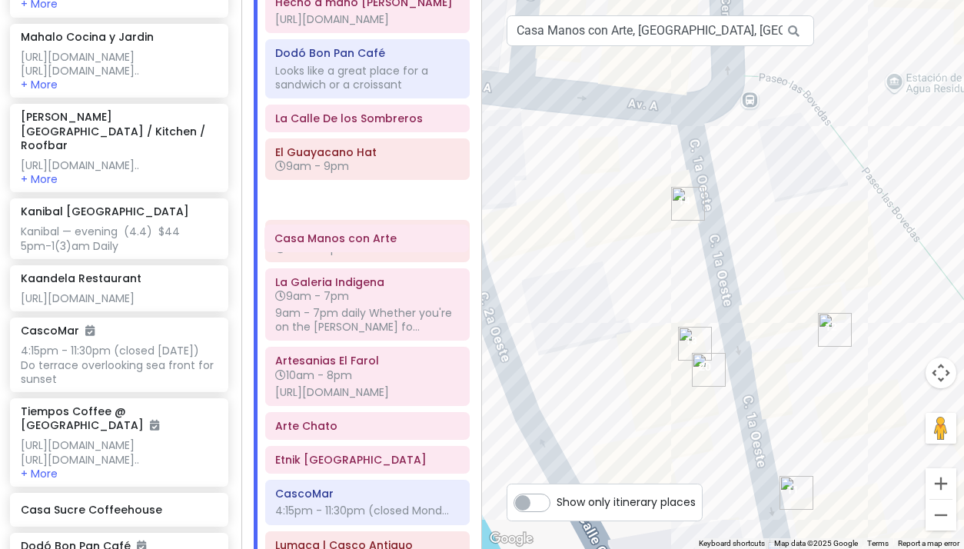
drag, startPoint x: 330, startPoint y: 368, endPoint x: 329, endPoint y: 241, distance: 126.8
click at [329, 241] on div "Tocumen International Airport Panama Arrive on Sat at 6:40 am Allow 1 hr for cu…" at bounding box center [368, 144] width 228 height 1006
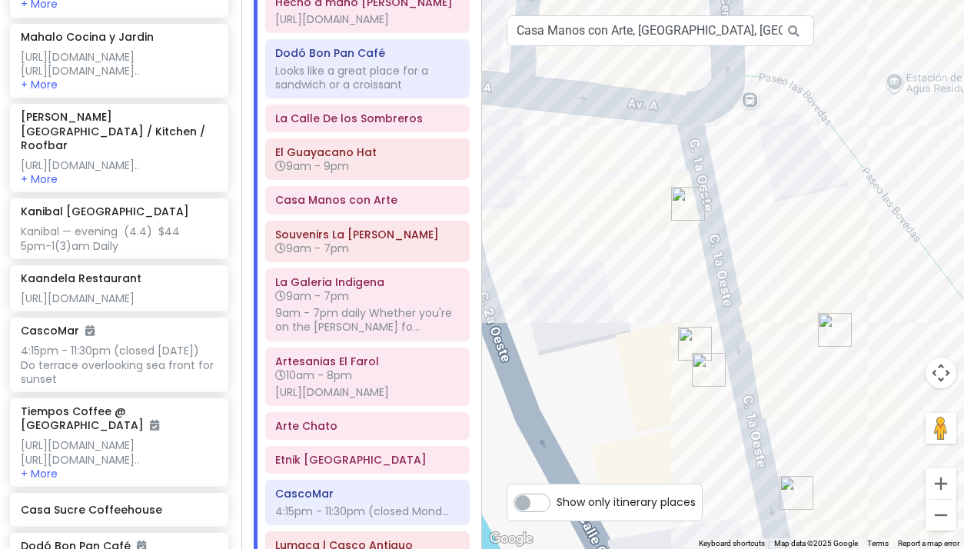
click at [778, 248] on div at bounding box center [723, 274] width 482 height 549
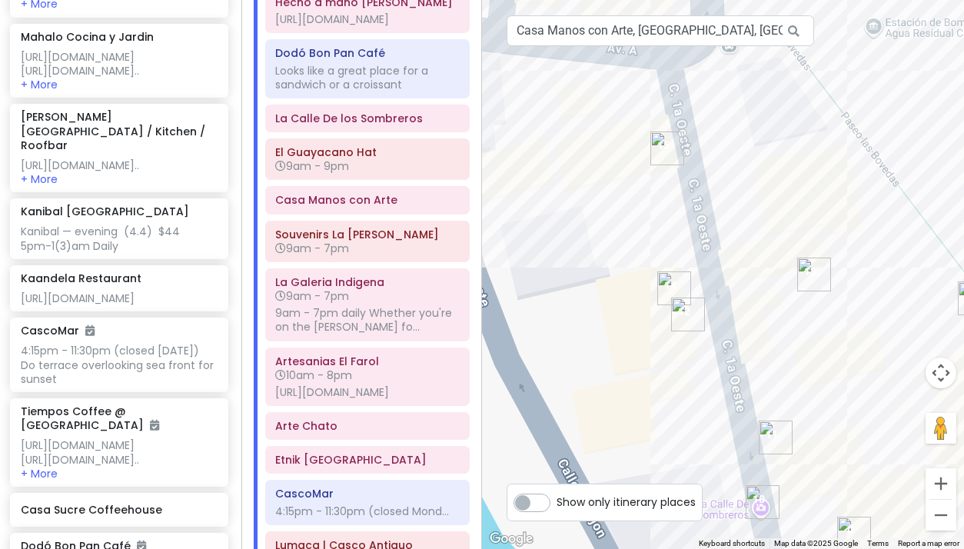
drag, startPoint x: 794, startPoint y: 263, endPoint x: 769, endPoint y: 202, distance: 65.5
click at [769, 202] on div at bounding box center [723, 274] width 482 height 549
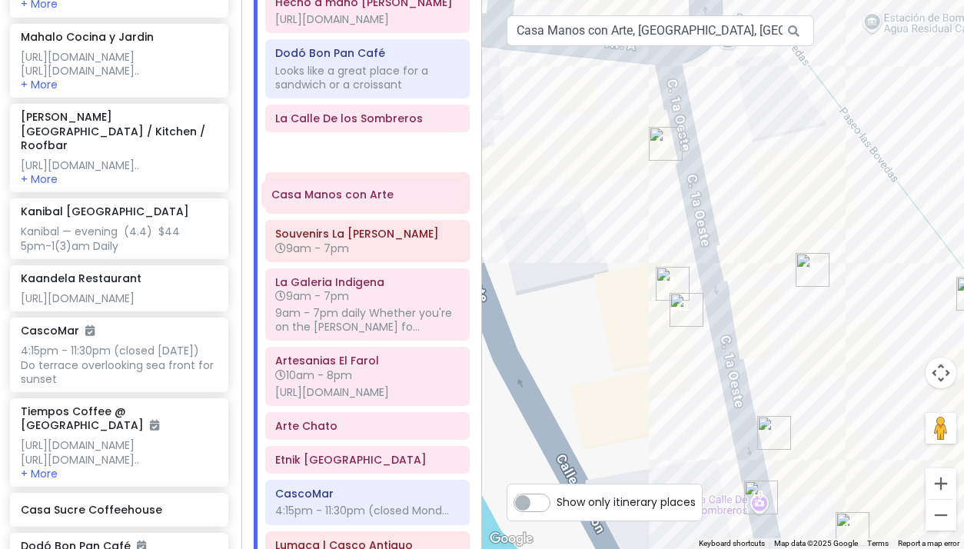
drag, startPoint x: 347, startPoint y: 235, endPoint x: 344, endPoint y: 193, distance: 42.4
click at [344, 193] on div "Tocumen International Airport Panama Arrive on Sat at 6:40 am Allow 1 hr for cu…" at bounding box center [368, 144] width 228 height 1006
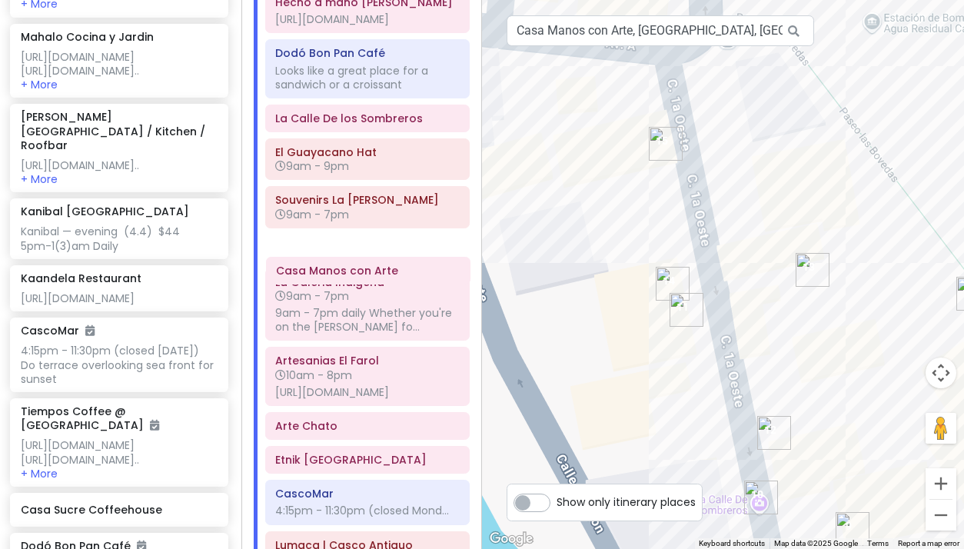
drag, startPoint x: 347, startPoint y: 198, endPoint x: 347, endPoint y: 279, distance: 81.5
click at [347, 279] on div "Tocumen International Airport Panama Arrive on Sat at 6:40 am Allow 1 hr for cu…" at bounding box center [368, 144] width 228 height 1006
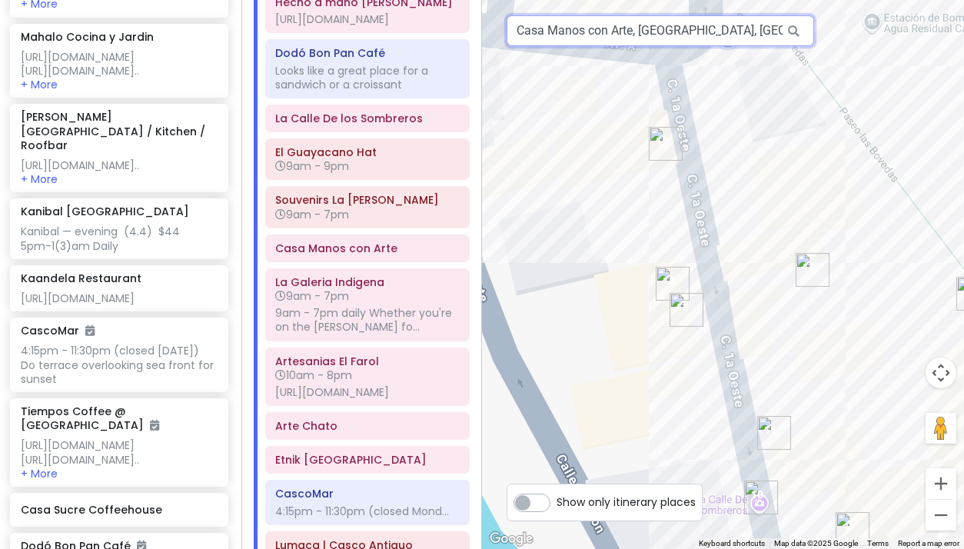
click at [548, 31] on input "Casa Manos con Arte, Calle 1a Oeste, Panama City, Panama" at bounding box center [660, 30] width 307 height 31
drag, startPoint x: 550, startPoint y: 29, endPoint x: 593, endPoint y: 60, distance: 52.9
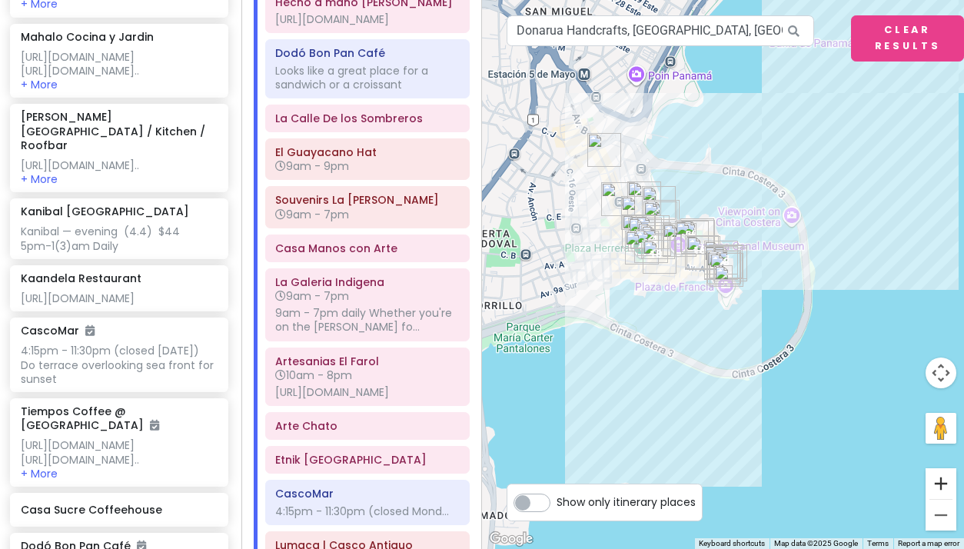
click at [942, 480] on button "Zoom in" at bounding box center [940, 483] width 31 height 31
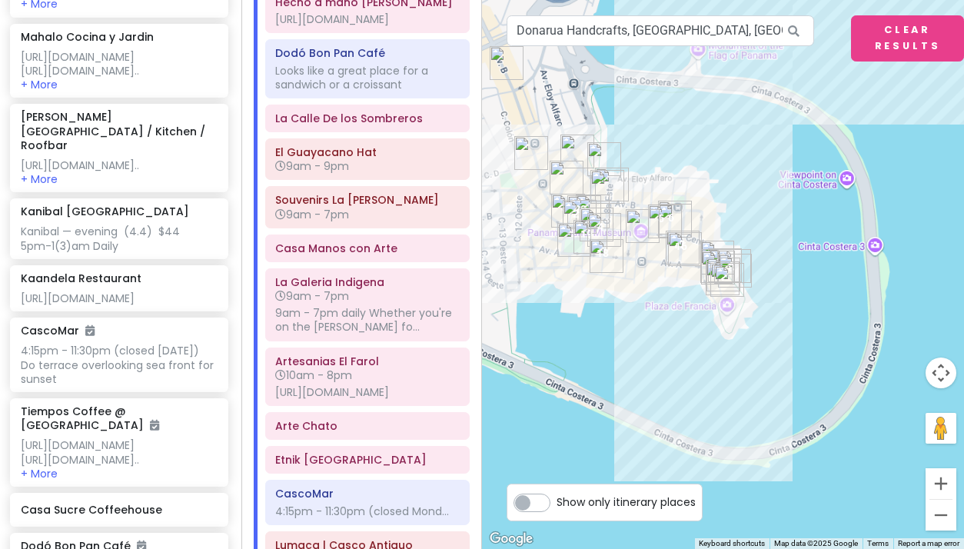
click at [942, 480] on button "Zoom in" at bounding box center [940, 483] width 31 height 31
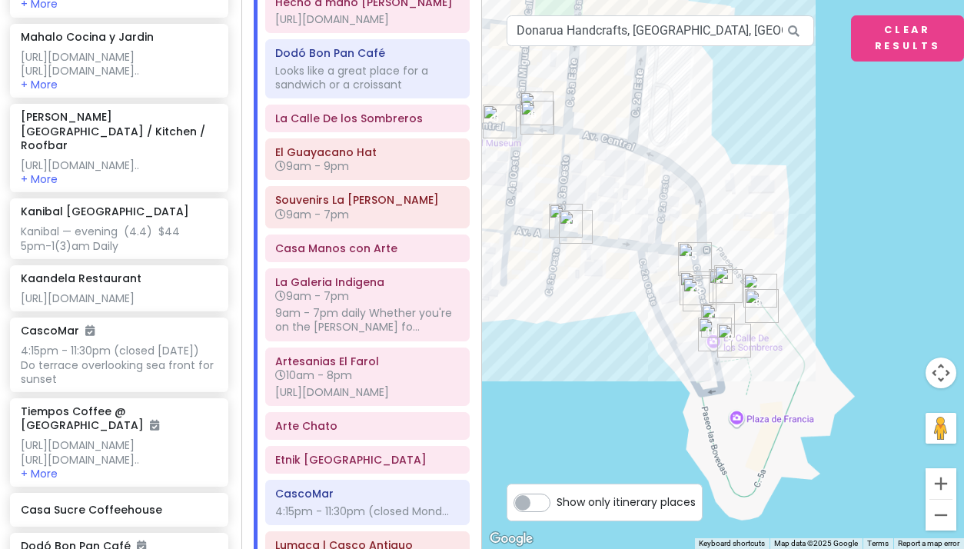
click at [942, 480] on button "Zoom in" at bounding box center [940, 483] width 31 height 31
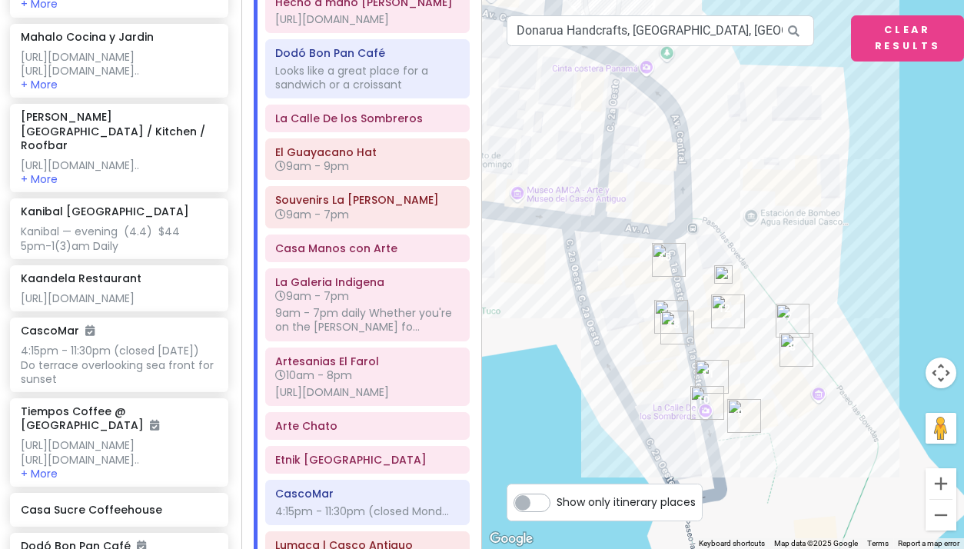
click at [942, 480] on button "Zoom in" at bounding box center [940, 483] width 31 height 31
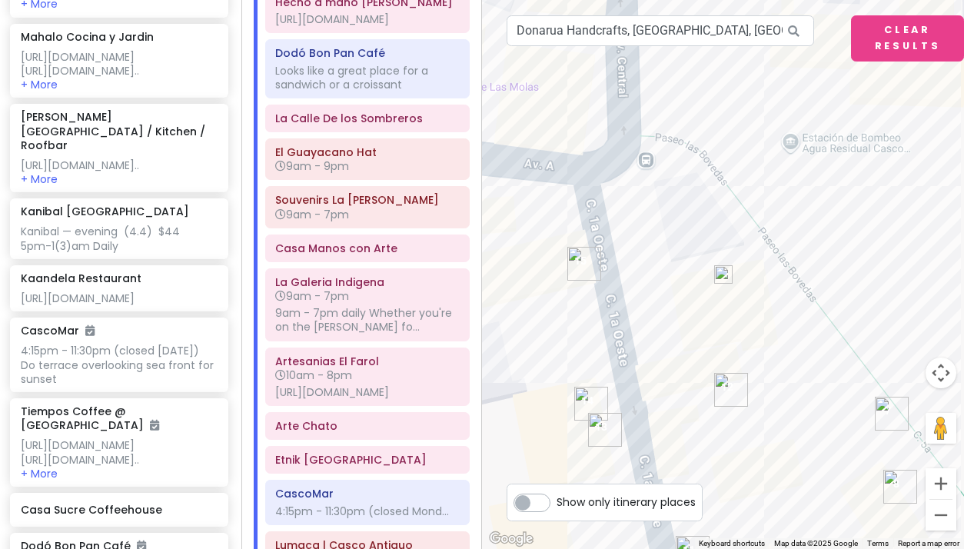
click at [722, 273] on img at bounding box center [723, 274] width 18 height 18
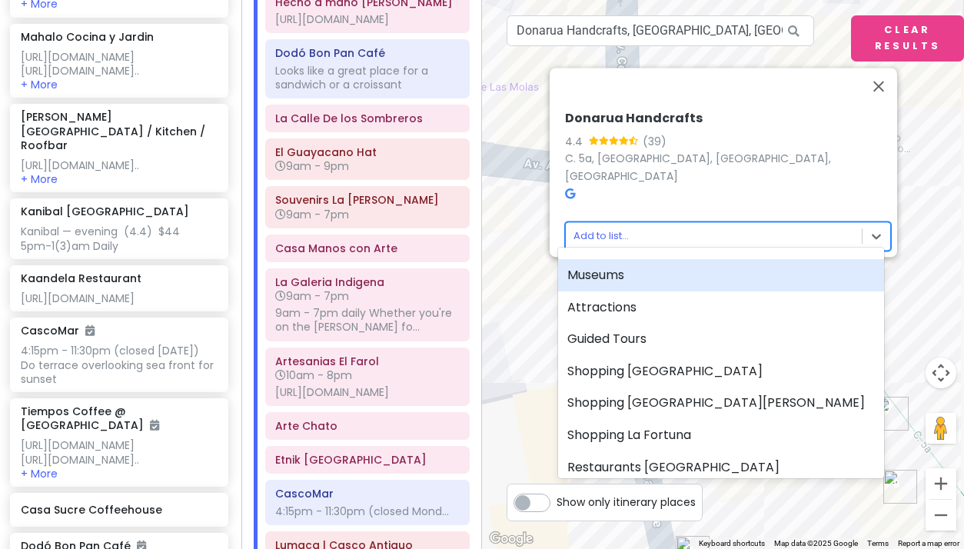
click at [588, 224] on body "Panama Costa Rica Private Change Dates Make a Copy Delete Trip Give Feedback 💡 …" at bounding box center [482, 274] width 964 height 549
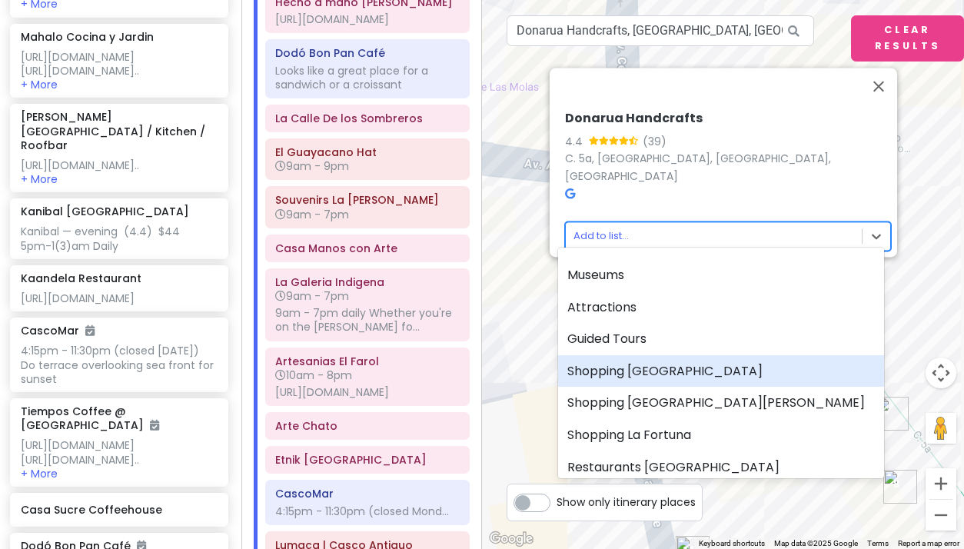
click at [617, 364] on div "Shopping [GEOGRAPHIC_DATA]" at bounding box center [721, 371] width 326 height 32
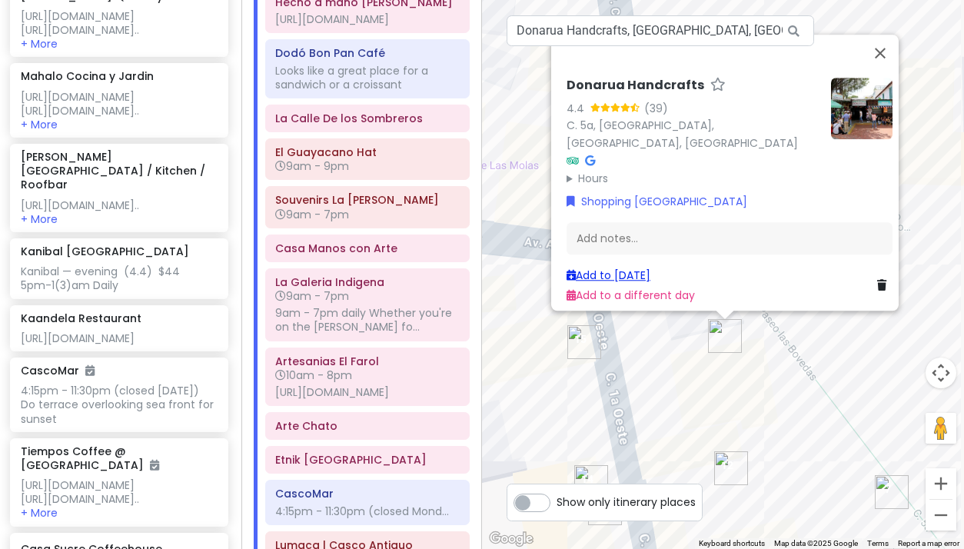
click at [602, 269] on link "Add to [DATE]" at bounding box center [608, 274] width 84 height 15
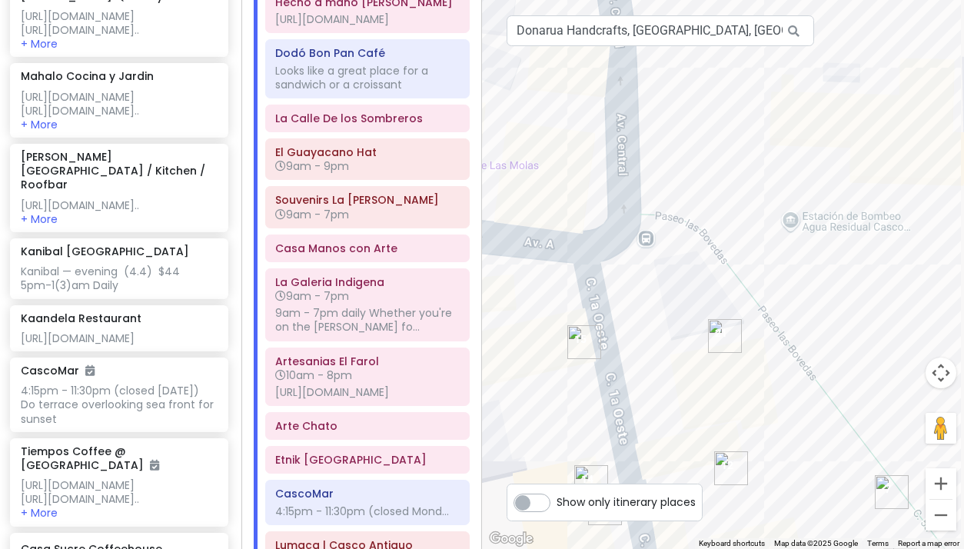
click at [887, 490] on img "Paseo Esteban Huertas" at bounding box center [892, 492] width 34 height 34
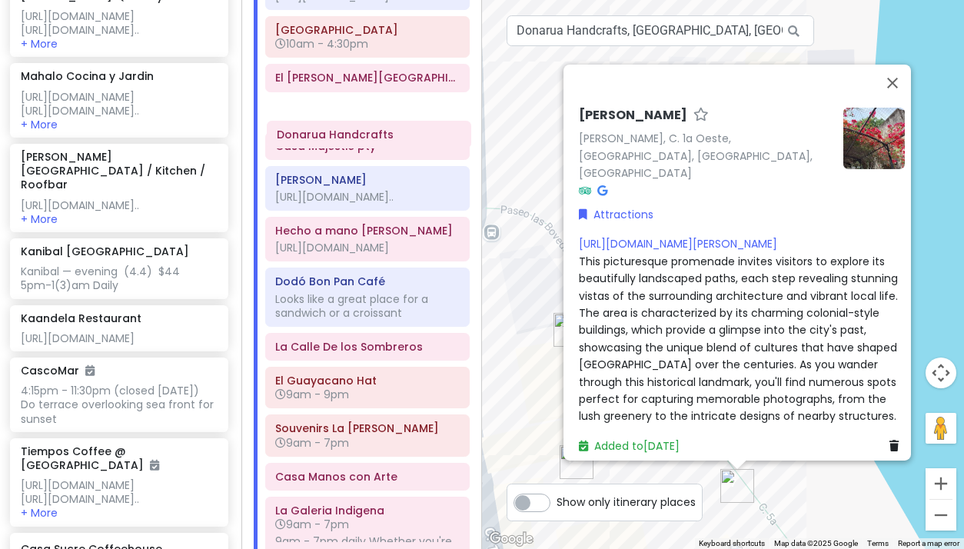
scroll to position [340, 0]
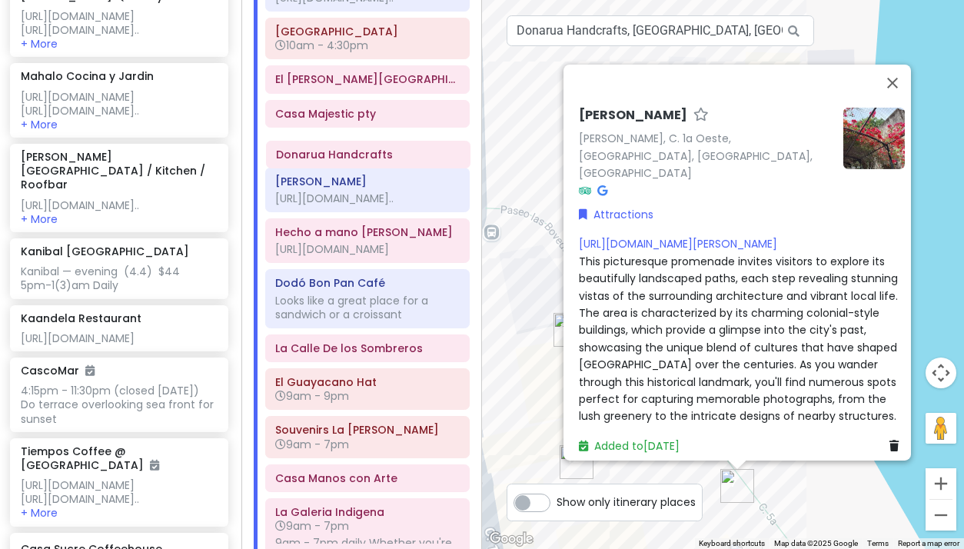
drag, startPoint x: 350, startPoint y: 251, endPoint x: 350, endPoint y: 155, distance: 95.3
click at [350, 155] on div "Tocumen International Airport Panama Arrive on Sat at 6:40 am Allow 1 hr for cu…" at bounding box center [368, 357] width 228 height 1040
click at [893, 83] on button "Close" at bounding box center [892, 83] width 37 height 37
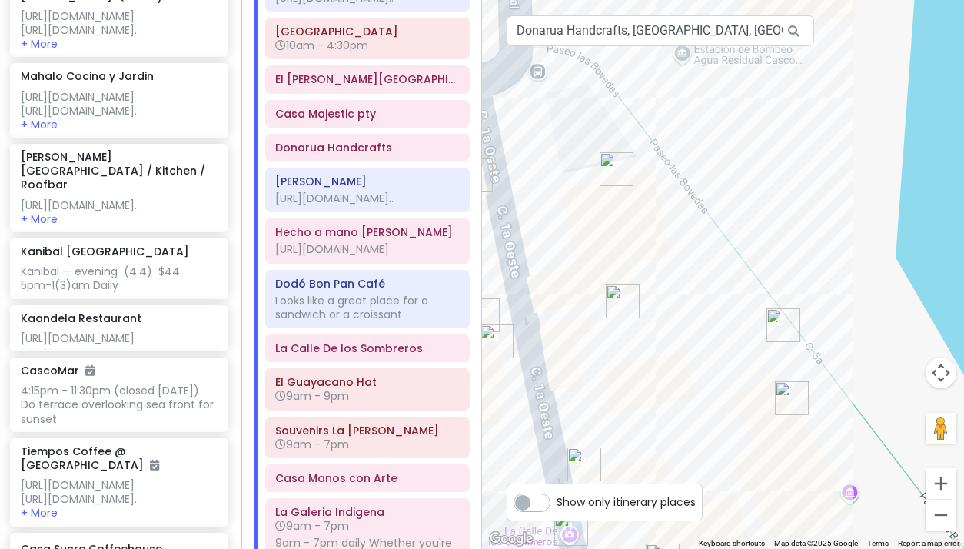
drag, startPoint x: 825, startPoint y: 336, endPoint x: 872, endPoint y: 174, distance: 168.6
click at [872, 174] on div at bounding box center [723, 274] width 482 height 549
click at [576, 35] on input "Donarua Handcrafts, Calle 5a, Panama City, Panama" at bounding box center [660, 30] width 307 height 31
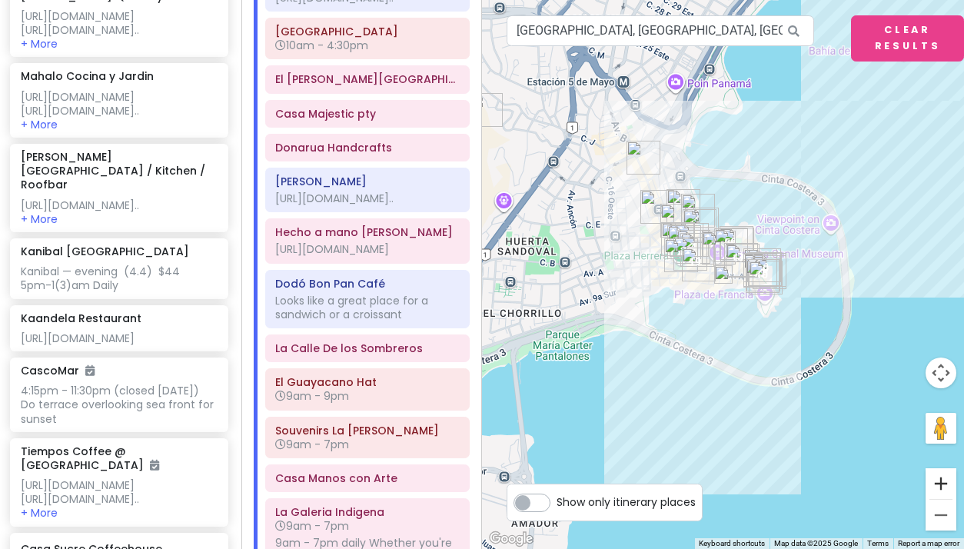
click at [942, 482] on button "Zoom in" at bounding box center [940, 483] width 31 height 31
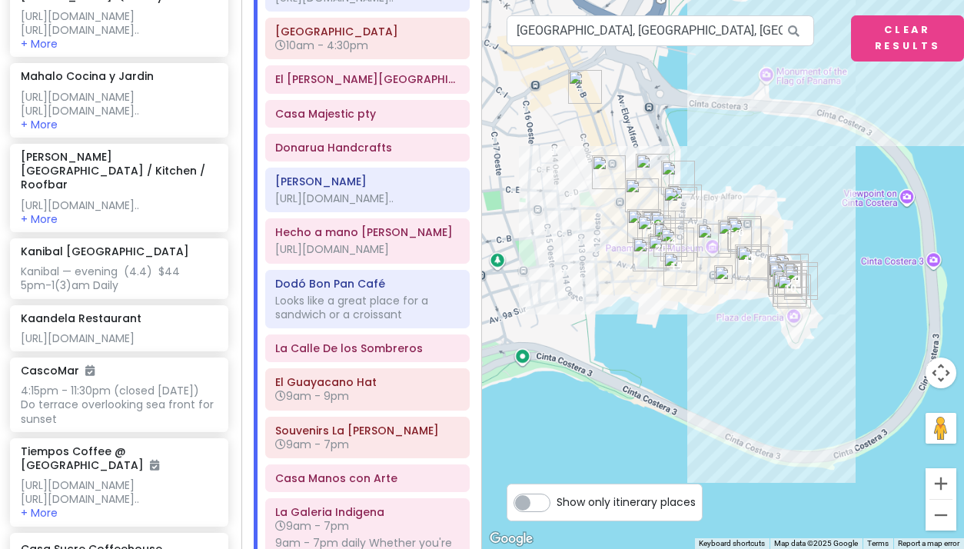
click at [942, 482] on button "Zoom in" at bounding box center [940, 483] width 31 height 31
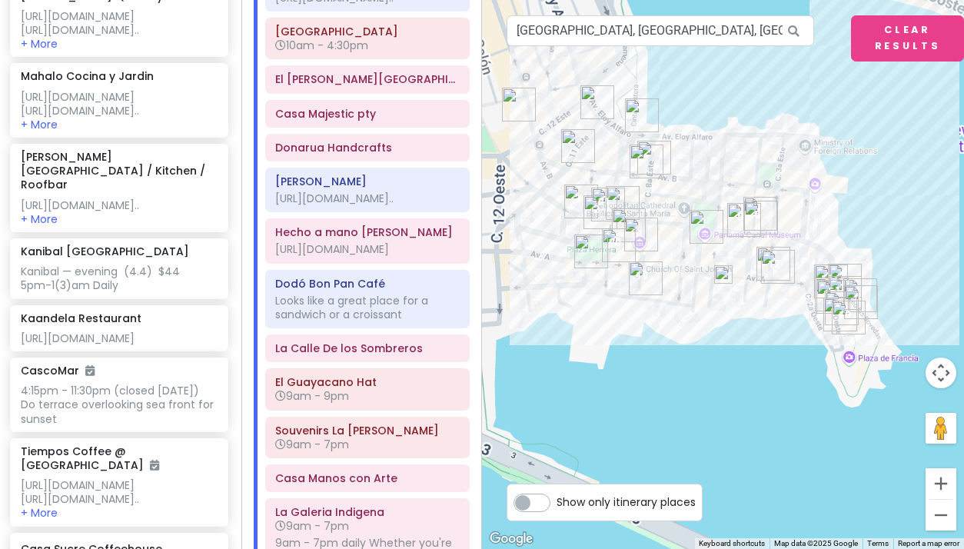
click at [942, 482] on button "Zoom in" at bounding box center [940, 483] width 31 height 31
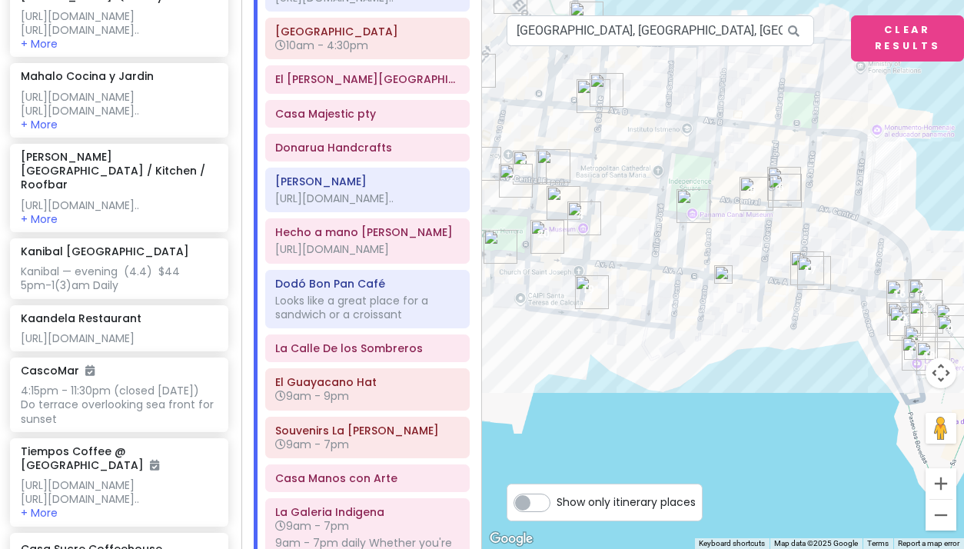
click at [942, 482] on button "Zoom in" at bounding box center [940, 483] width 31 height 31
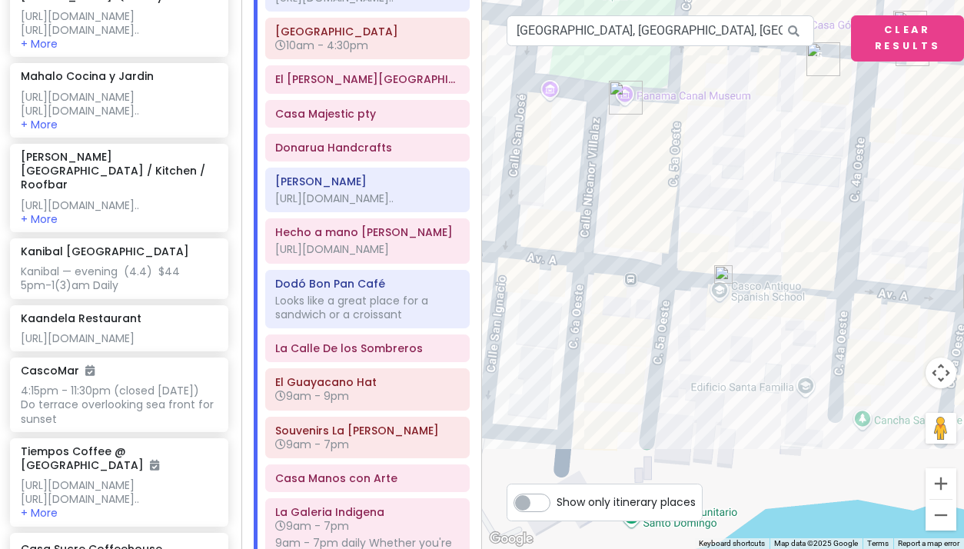
click at [723, 275] on img at bounding box center [723, 274] width 18 height 18
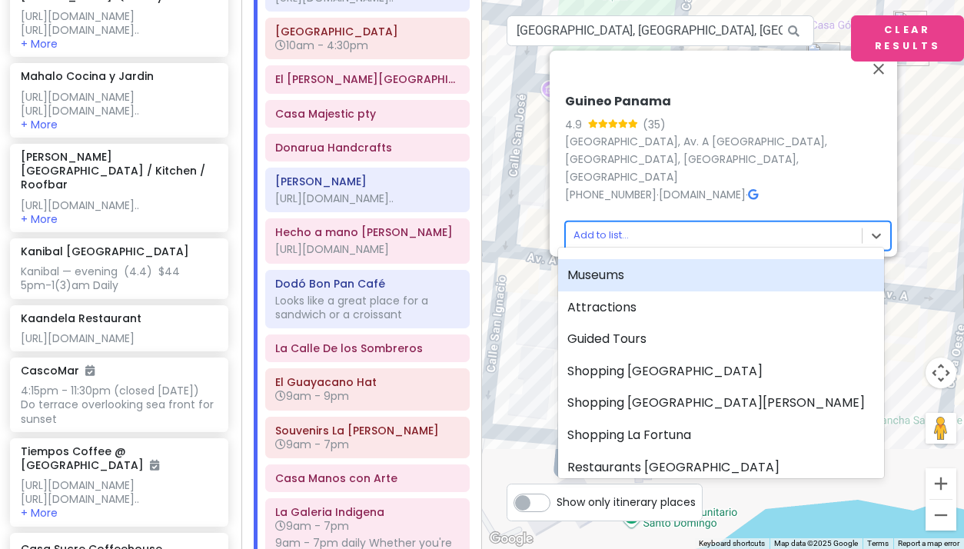
click at [600, 221] on body "Panama Costa Rica Private Change Dates Make a Copy Delete Trip Give Feedback 💡 …" at bounding box center [482, 274] width 964 height 549
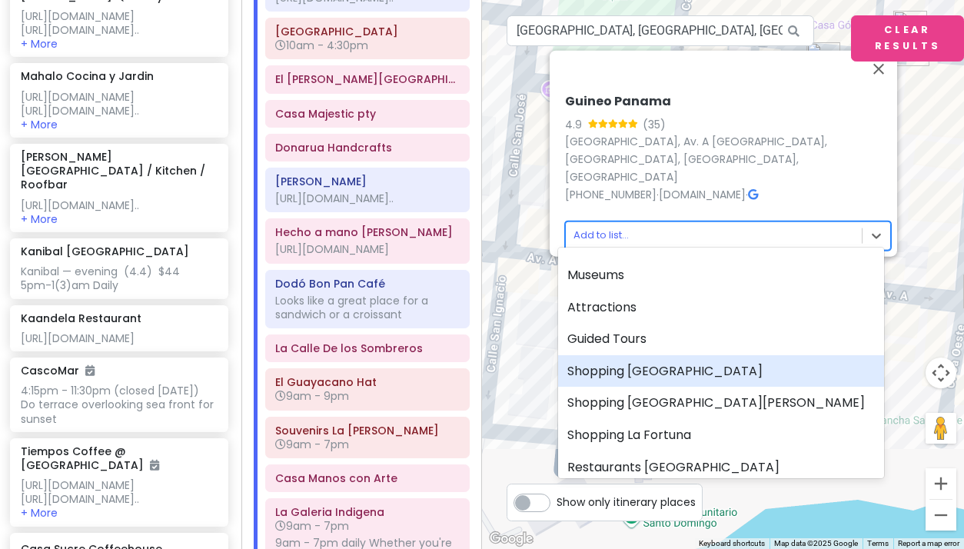
click at [631, 371] on div "Shopping [GEOGRAPHIC_DATA]" at bounding box center [721, 371] width 326 height 32
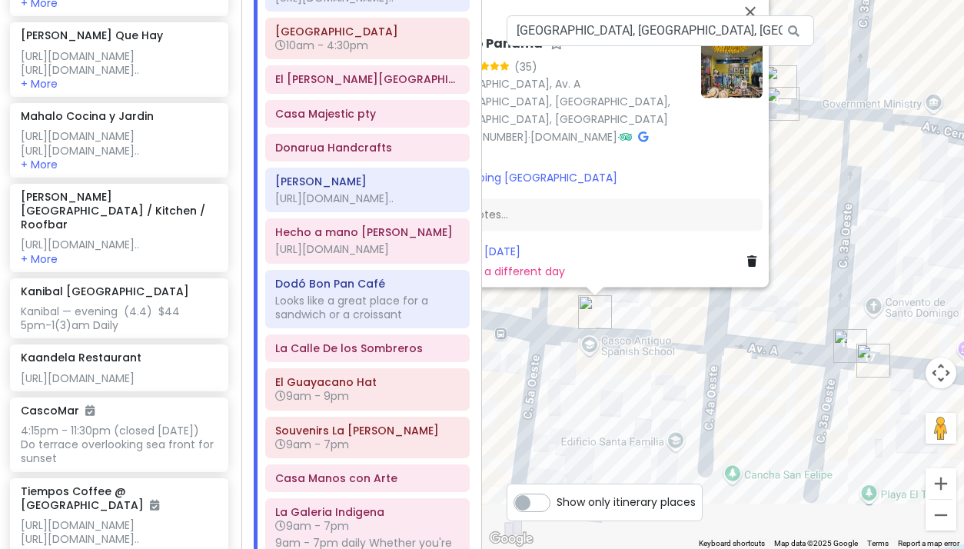
drag, startPoint x: 799, startPoint y: 387, endPoint x: 666, endPoint y: 329, distance: 144.9
click at [666, 329] on div "Guineo Panama 4.9 (35) Edificio Casa Art Deco, Av. A PB, Panamá, Provincia de P…" at bounding box center [723, 274] width 482 height 549
click at [842, 349] on img "Etnik Panamá" at bounding box center [850, 346] width 34 height 34
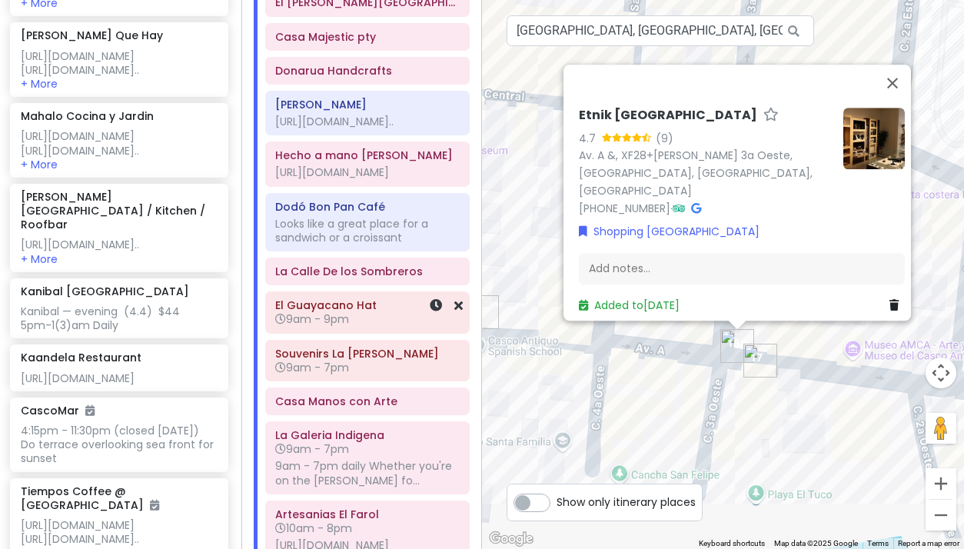
scroll to position [487, 0]
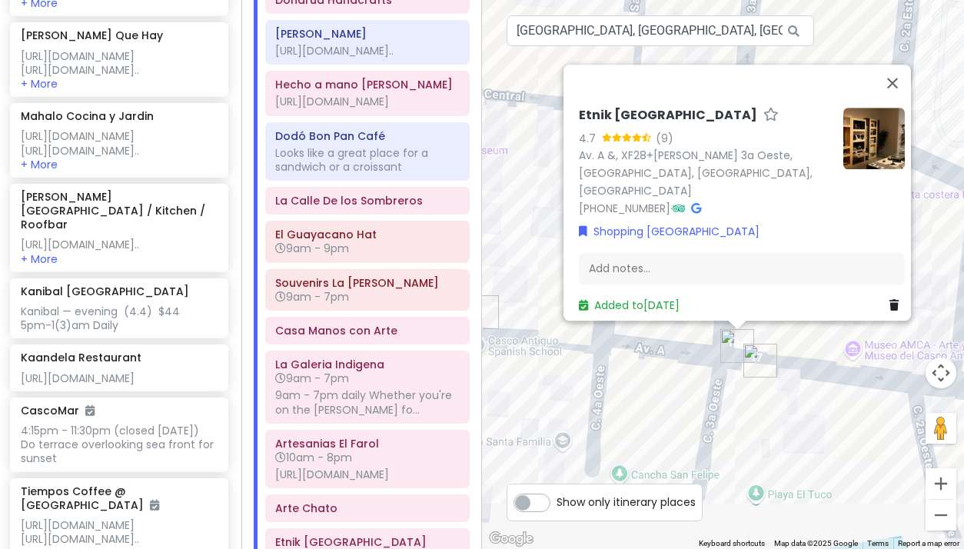
click at [549, 354] on div "Etnik Panamá 4.7 (9) Av. A &, XF28+GJV, C. 3a Oeste, Panamá, Provincia de Panam…" at bounding box center [723, 274] width 482 height 549
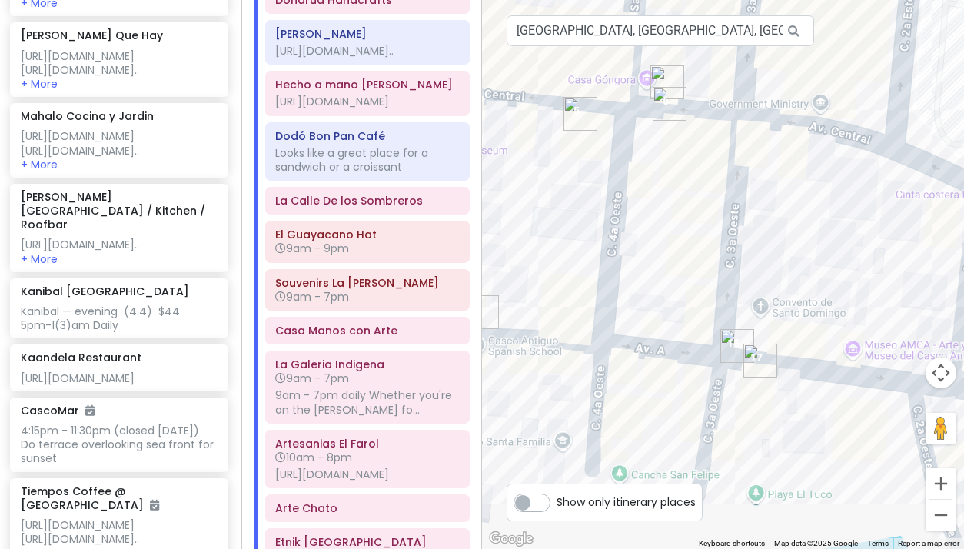
click at [485, 311] on img "Guineo Panama" at bounding box center [482, 312] width 34 height 34
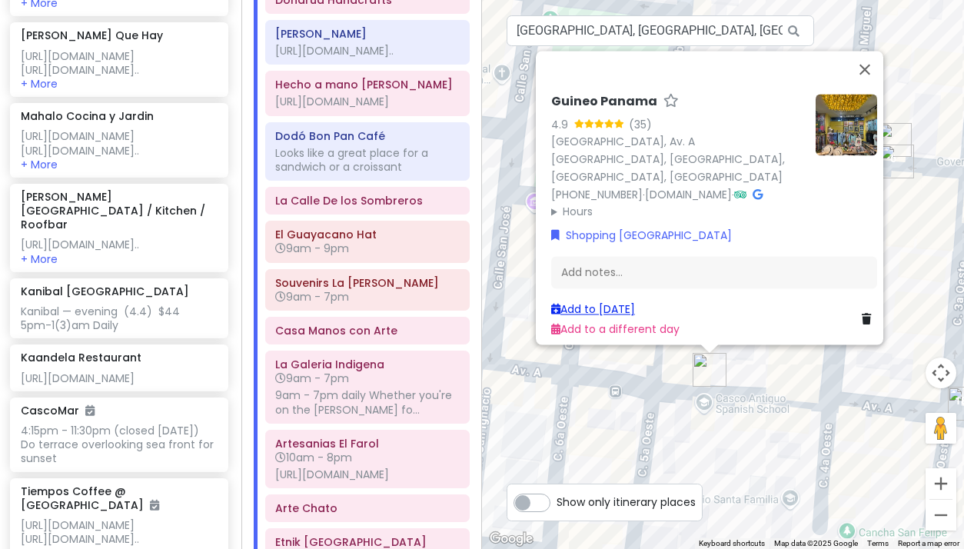
click at [603, 301] on link "Add to [DATE]" at bounding box center [593, 308] width 84 height 15
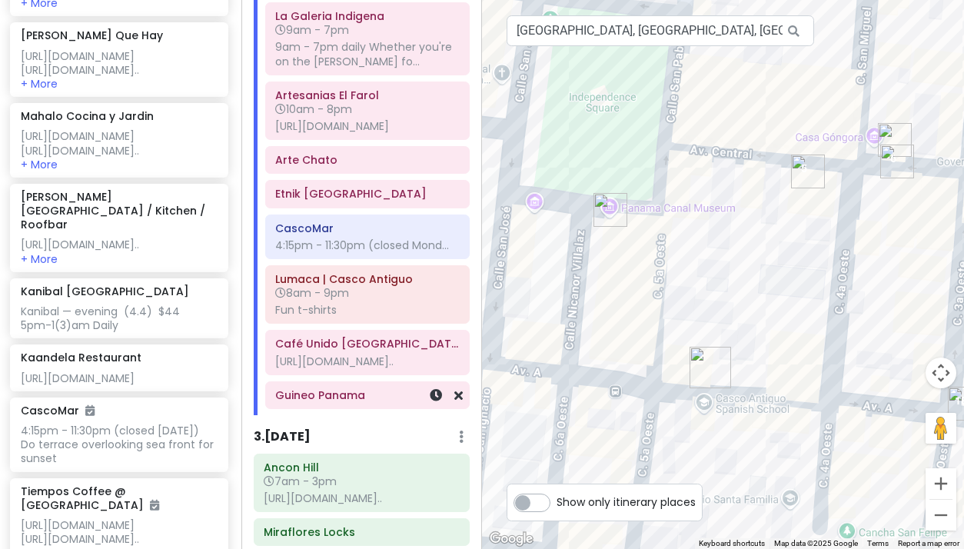
scroll to position [838, 0]
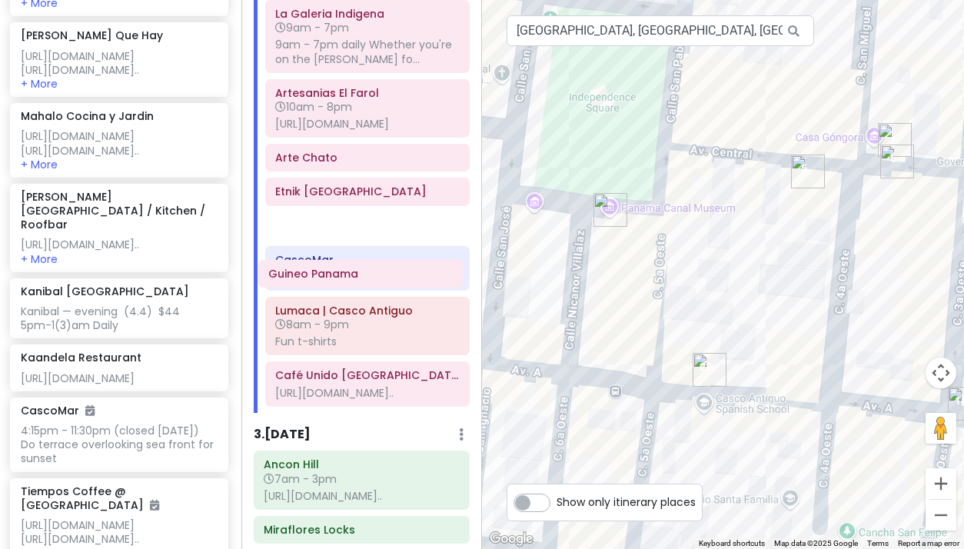
drag, startPoint x: 338, startPoint y: 460, endPoint x: 331, endPoint y: 277, distance: 183.1
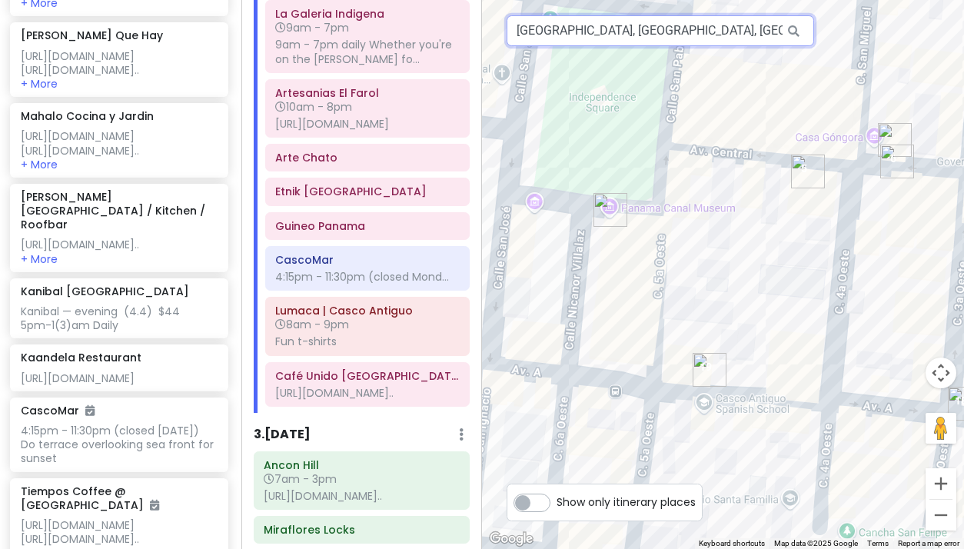
click at [596, 35] on input "Guineo Panama, Edificio Casa Art Deco, Avenida A, Panama City, Panama" at bounding box center [660, 30] width 307 height 31
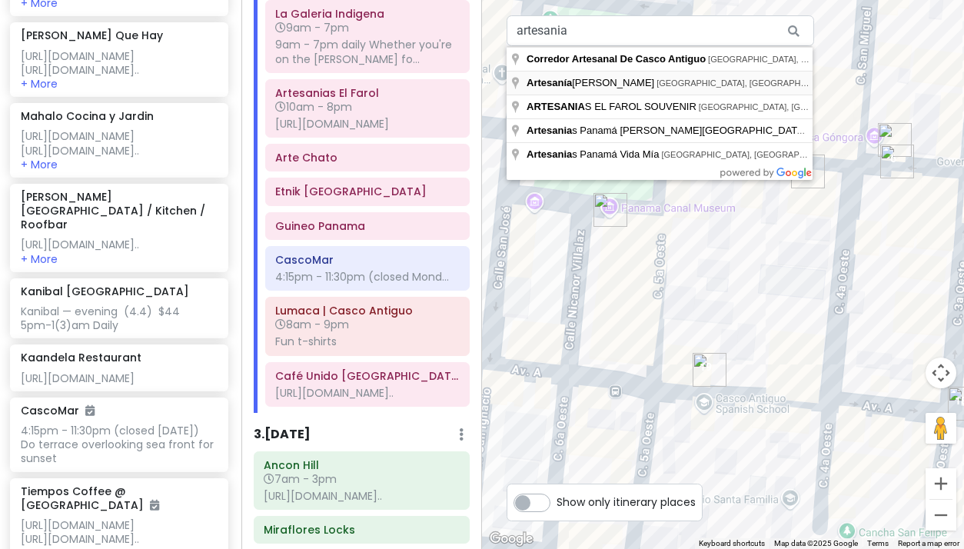
type input "Artesanía Valerie, Panama City, Panama"
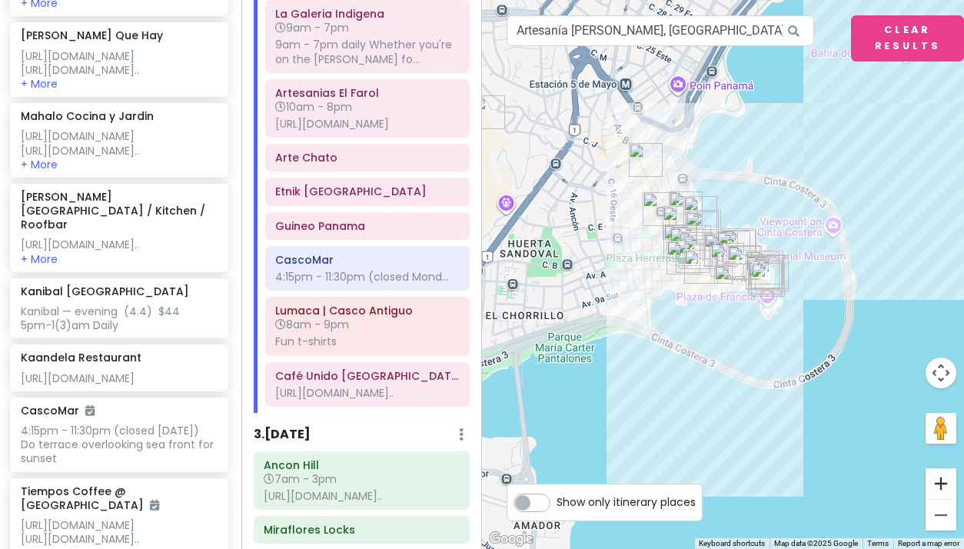
click at [941, 479] on button "Zoom in" at bounding box center [940, 483] width 31 height 31
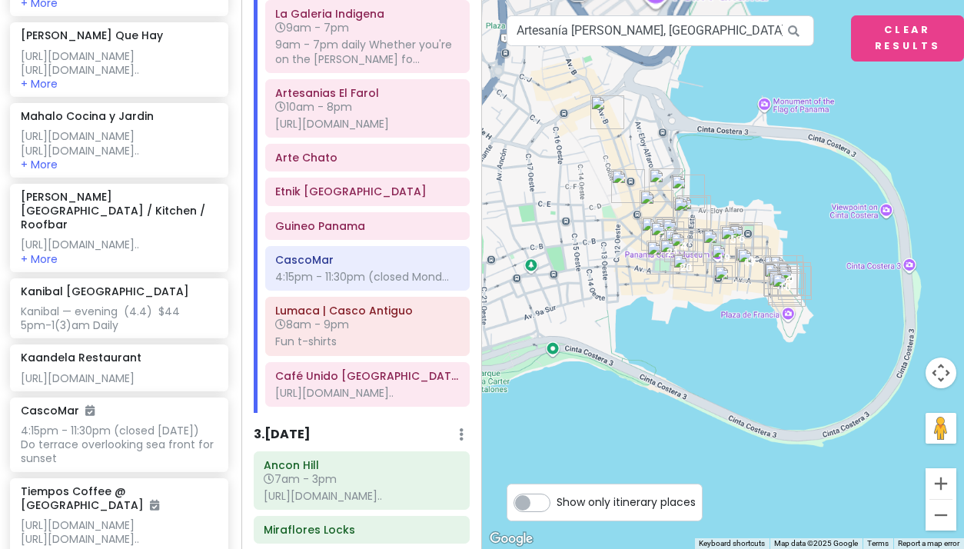
click at [941, 479] on button "Zoom in" at bounding box center [940, 483] width 31 height 31
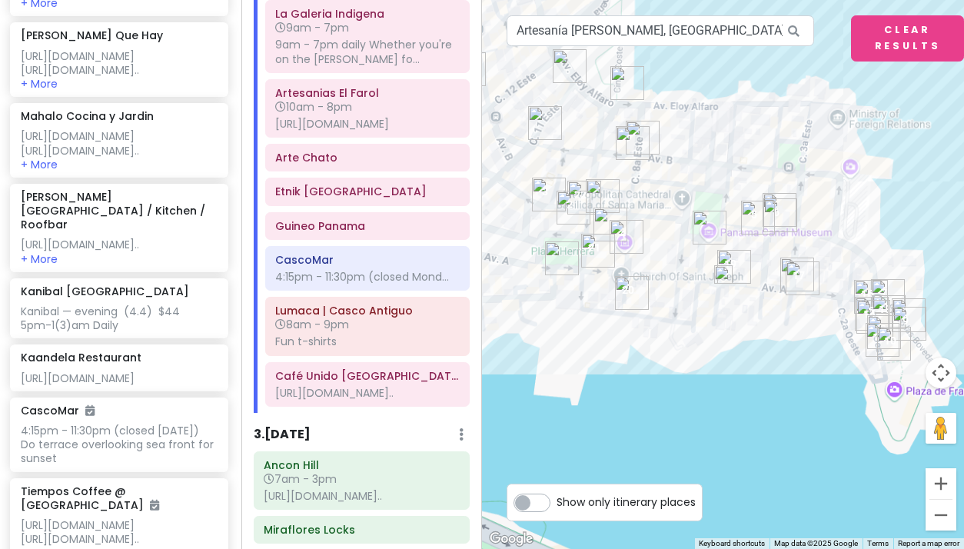
click at [941, 479] on button "Zoom in" at bounding box center [940, 483] width 31 height 31
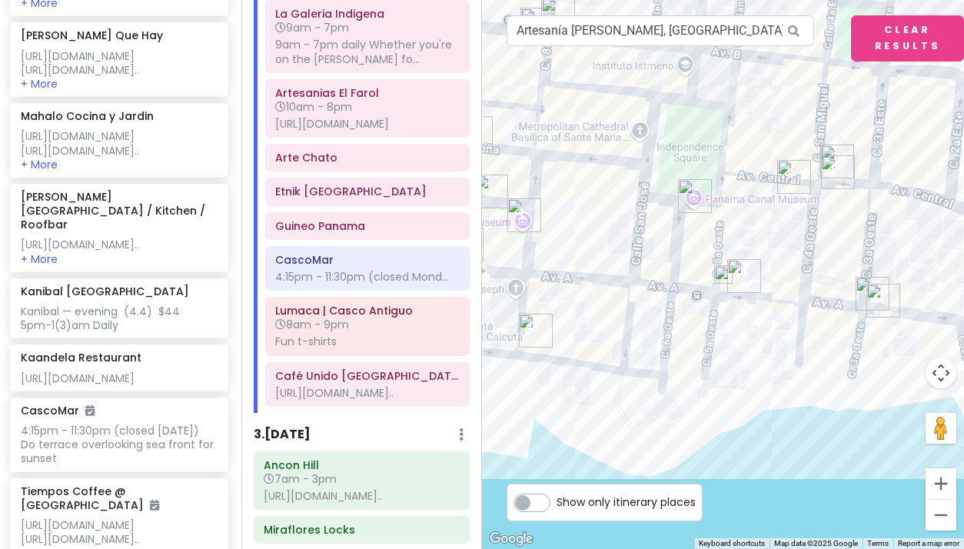
click at [722, 276] on img at bounding box center [723, 274] width 18 height 18
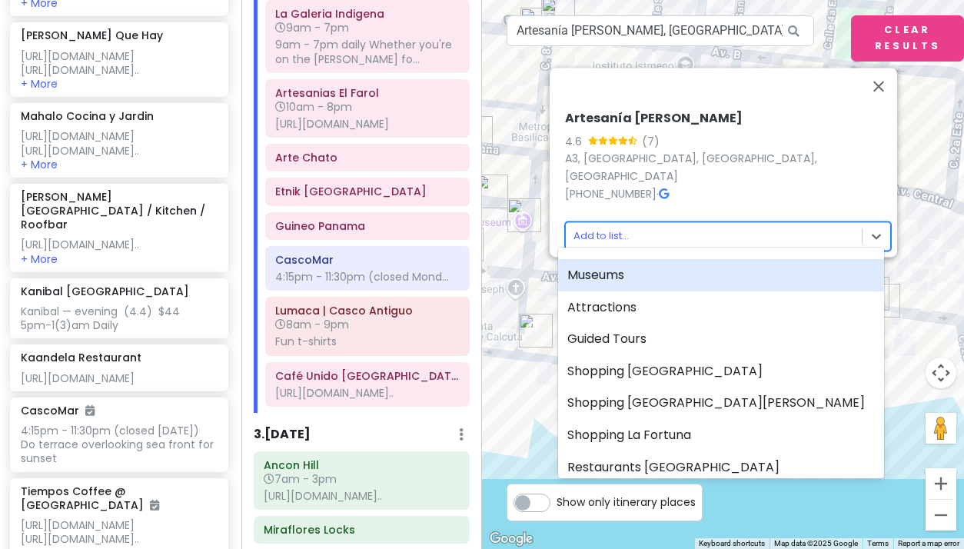
click at [595, 225] on body "Panama Costa Rica Private Change Dates Make a Copy Delete Trip Give Feedback 💡 …" at bounding box center [482, 274] width 964 height 549
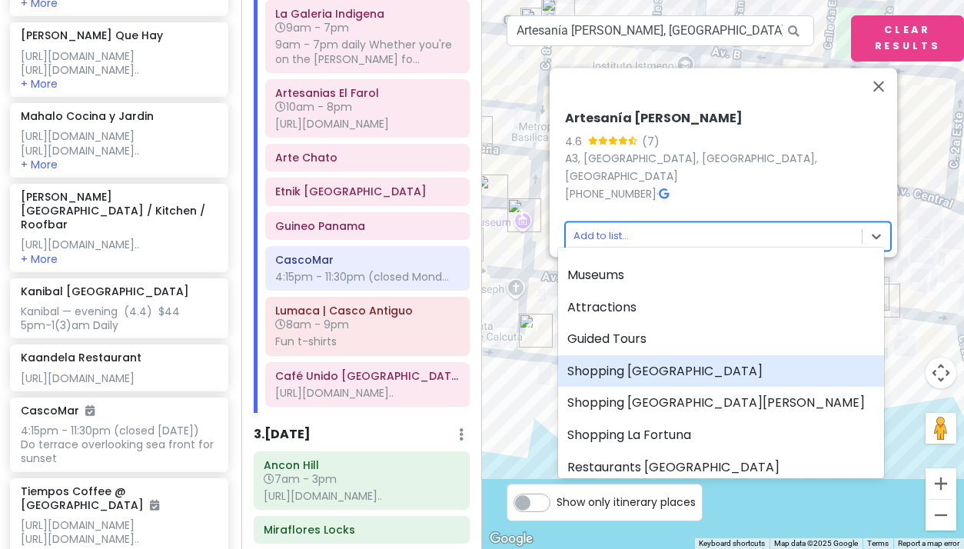
click at [624, 366] on div "Shopping [GEOGRAPHIC_DATA]" at bounding box center [721, 371] width 326 height 32
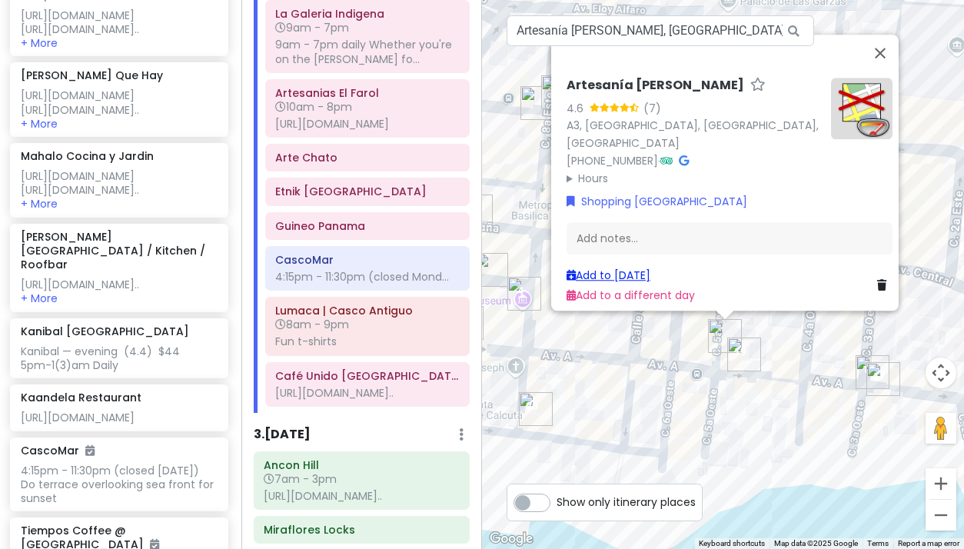
click at [603, 267] on link "Add to [DATE]" at bounding box center [608, 274] width 84 height 15
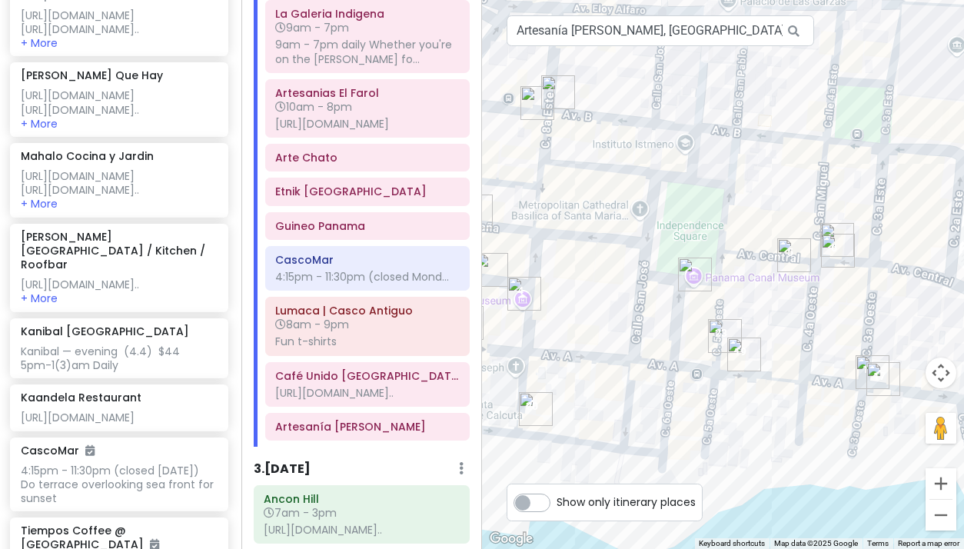
click at [739, 354] on img "Guineo Panama" at bounding box center [744, 354] width 34 height 34
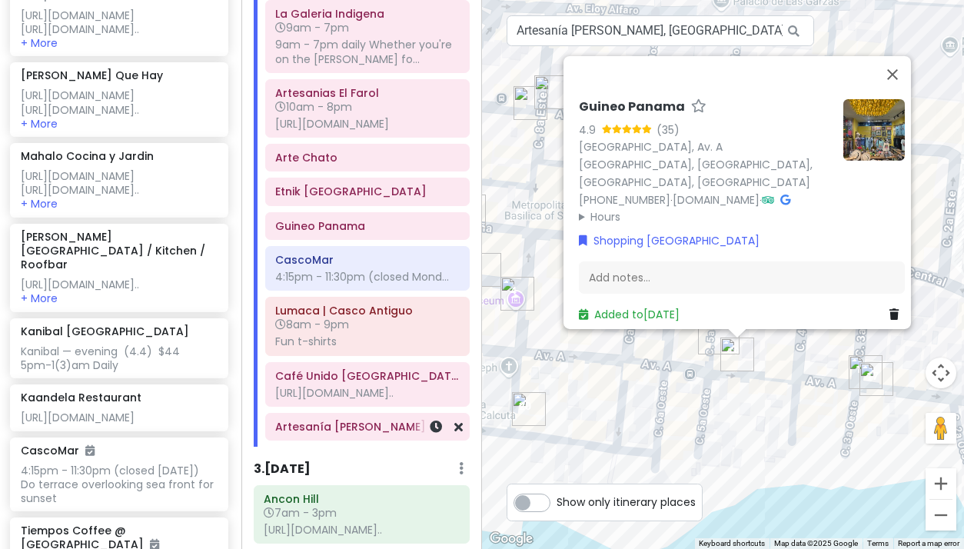
scroll to position [842, 0]
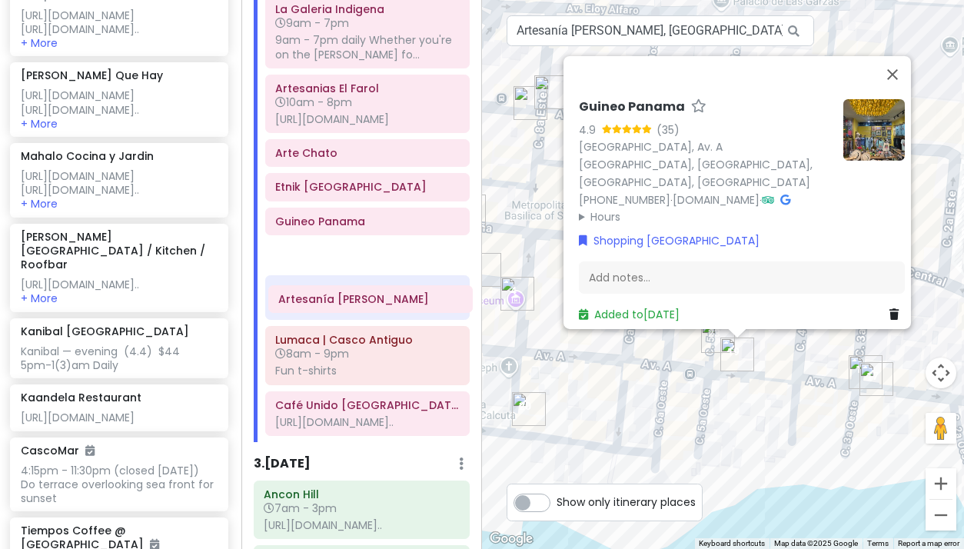
drag, startPoint x: 341, startPoint y: 492, endPoint x: 342, endPoint y: 304, distance: 188.3
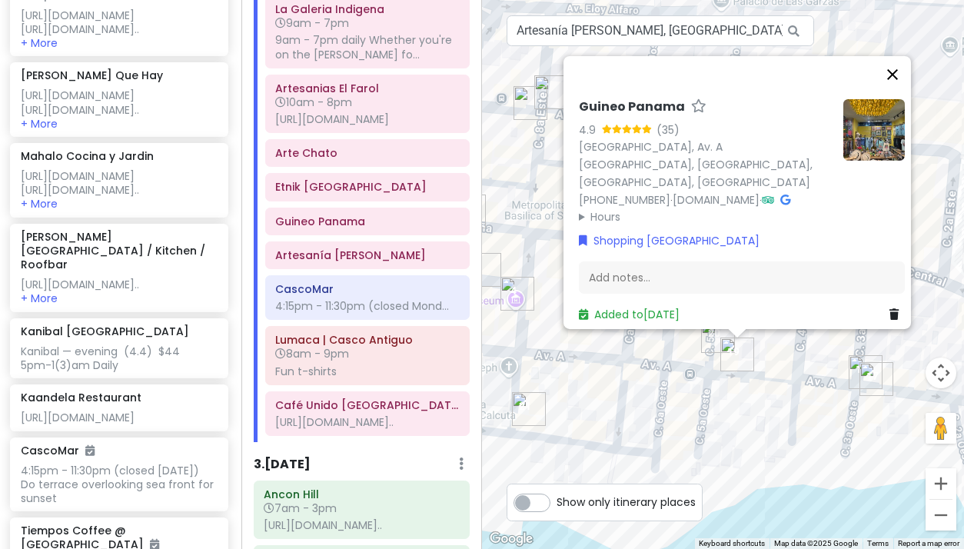
click at [898, 70] on button "Close" at bounding box center [892, 74] width 37 height 37
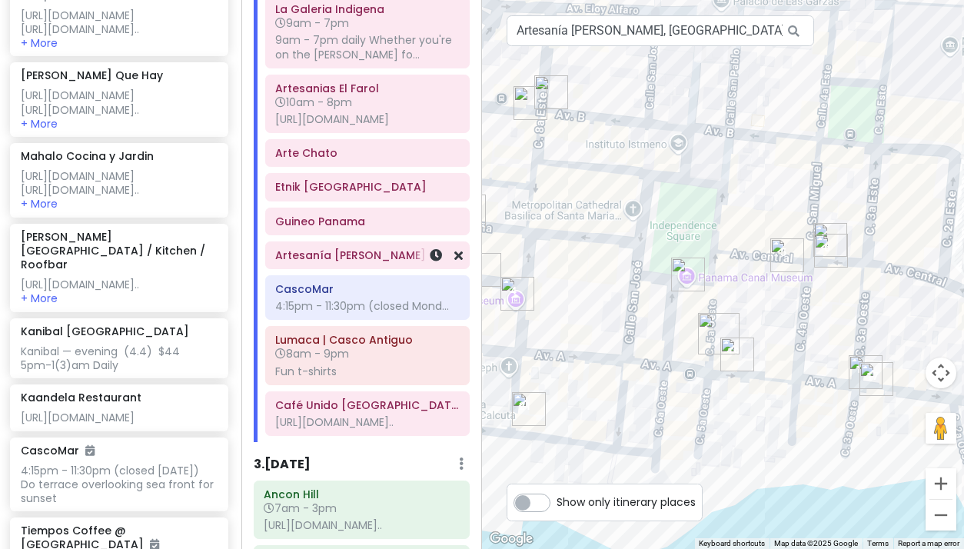
click at [380, 262] on h6 "Artesanía Valerie" at bounding box center [367, 255] width 184 height 14
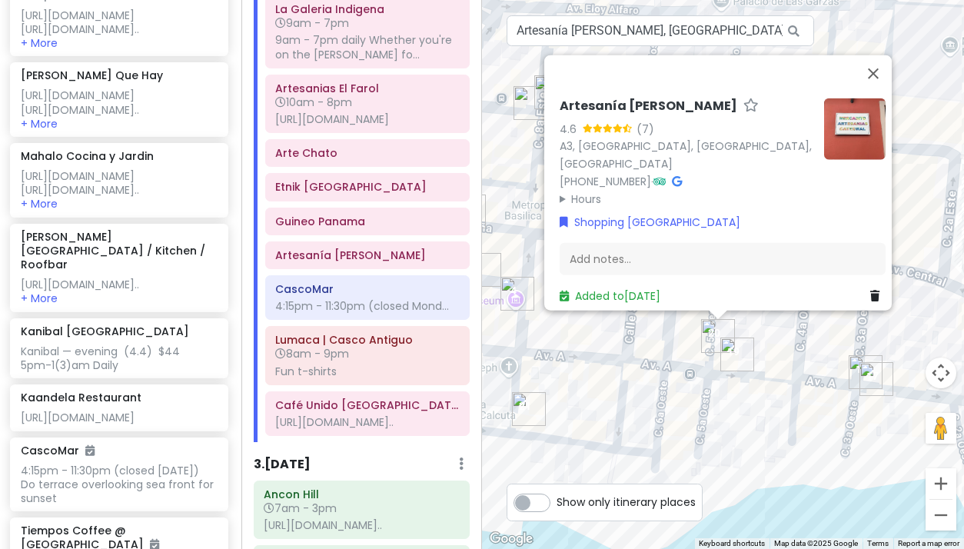
click at [560, 190] on summary "Hours" at bounding box center [686, 198] width 252 height 17
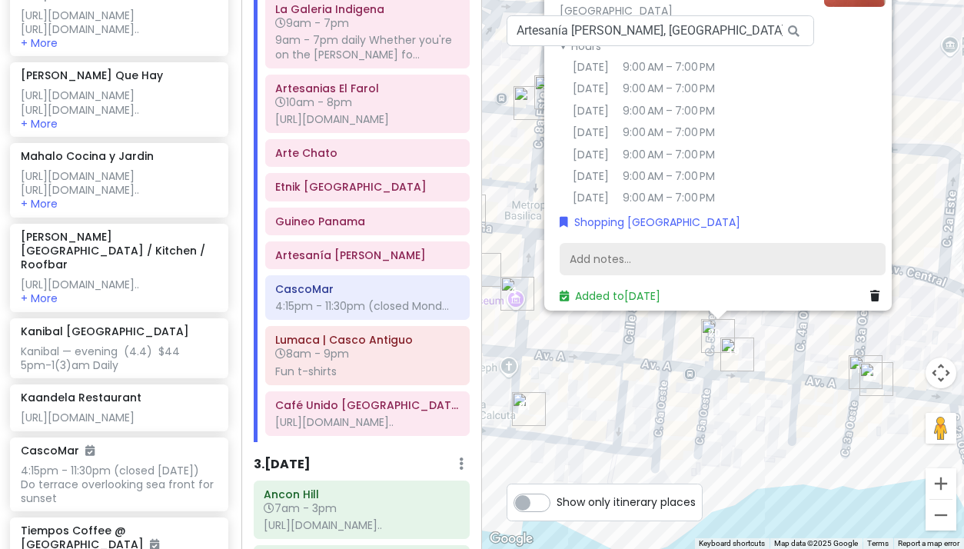
click at [573, 243] on div "Add notes..." at bounding box center [723, 259] width 326 height 32
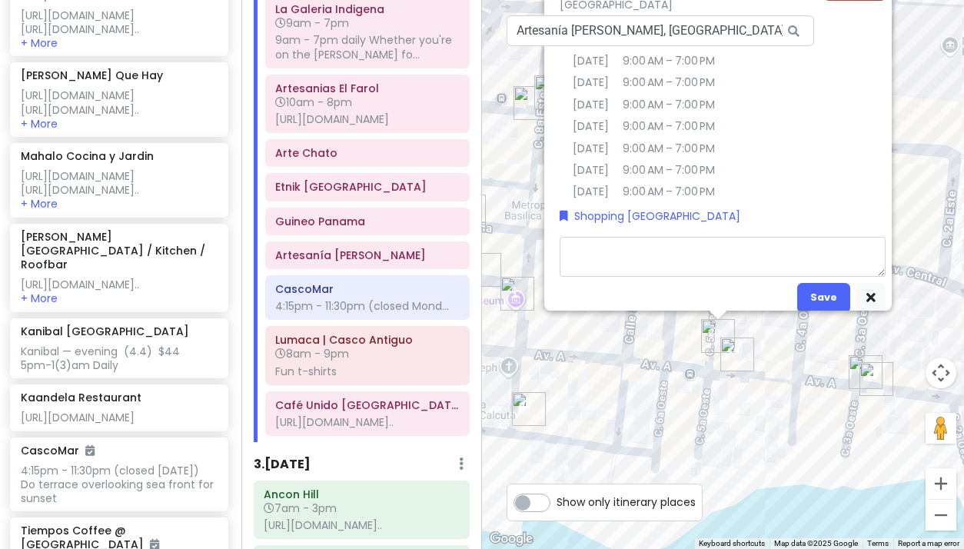
type textarea "x"
type textarea "9"
type textarea "x"
type textarea "9a"
type textarea "x"
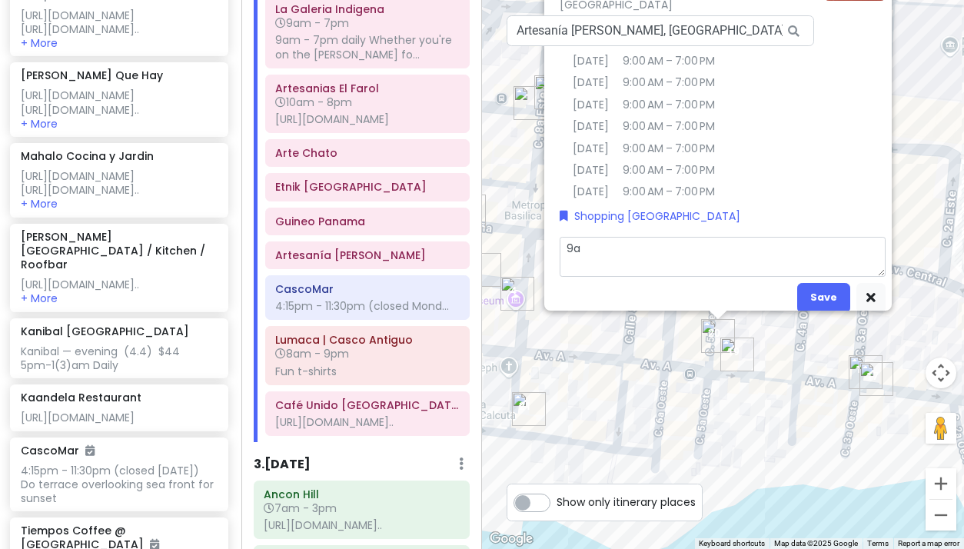
type textarea "9am"
type textarea "x"
type textarea "9am"
type textarea "x"
type textarea "9am -"
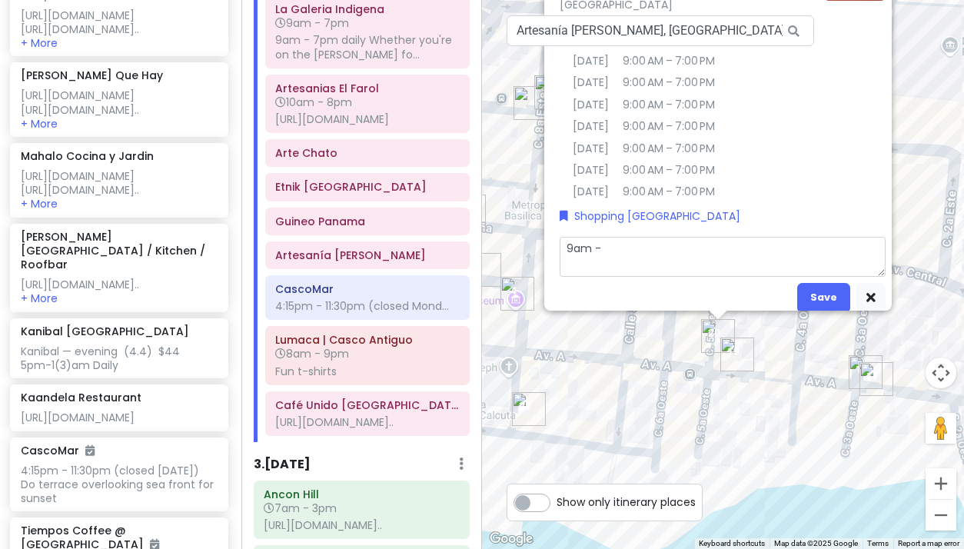
type textarea "x"
type textarea "9am -"
type textarea "x"
type textarea "9am - 7"
type textarea "x"
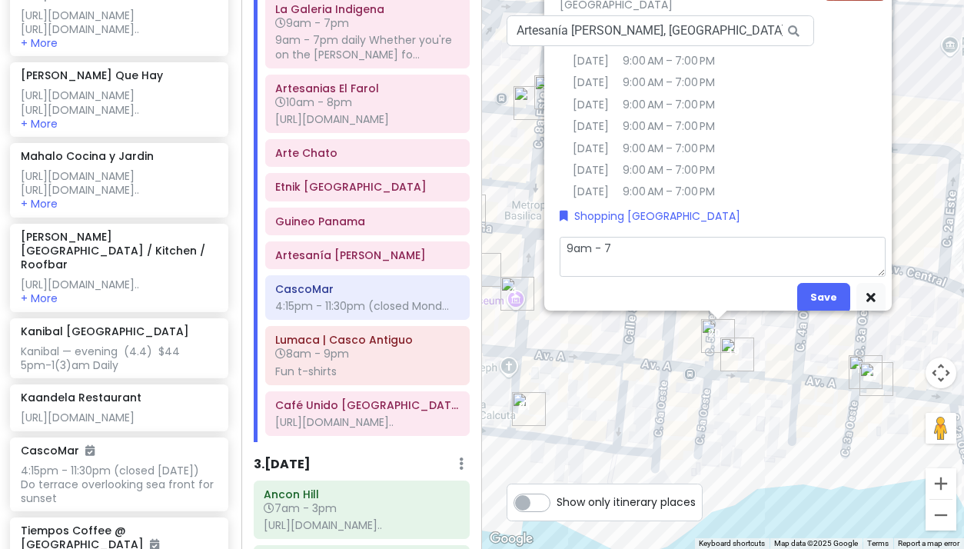
type textarea "9am - 7p"
type textarea "x"
type textarea "9am - 7pm"
type textarea "x"
type textarea "9am - 7pm"
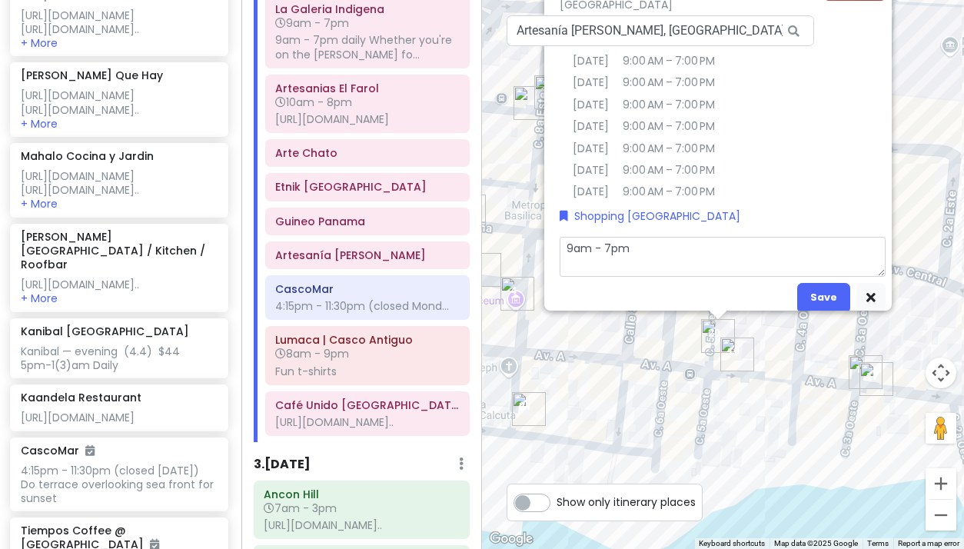
type textarea "x"
type textarea "9am - 7pm d"
type textarea "x"
type textarea "9am - 7pm da"
type textarea "x"
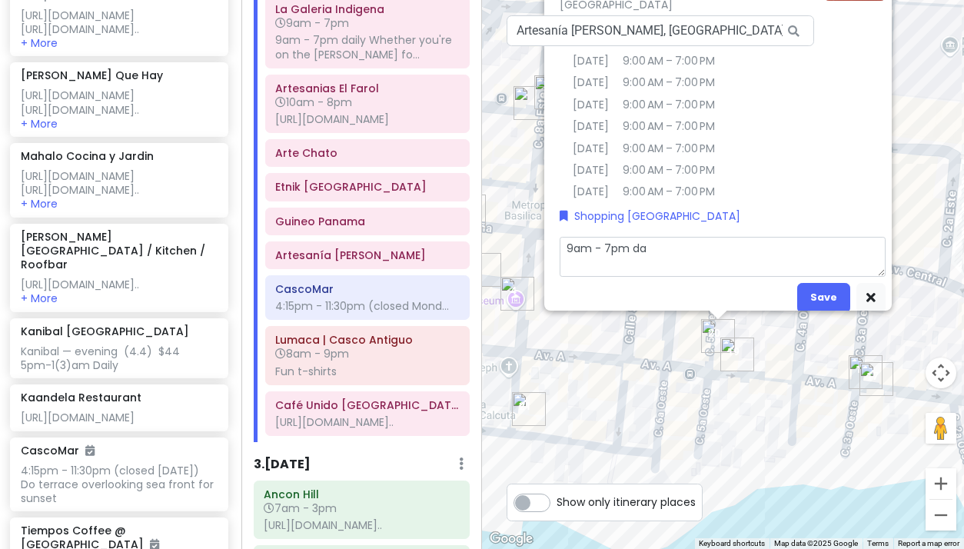
type textarea "9am - 7pm dai"
type textarea "x"
type textarea "9am - 7pm dail"
type textarea "x"
type textarea "9am - 7pm daily"
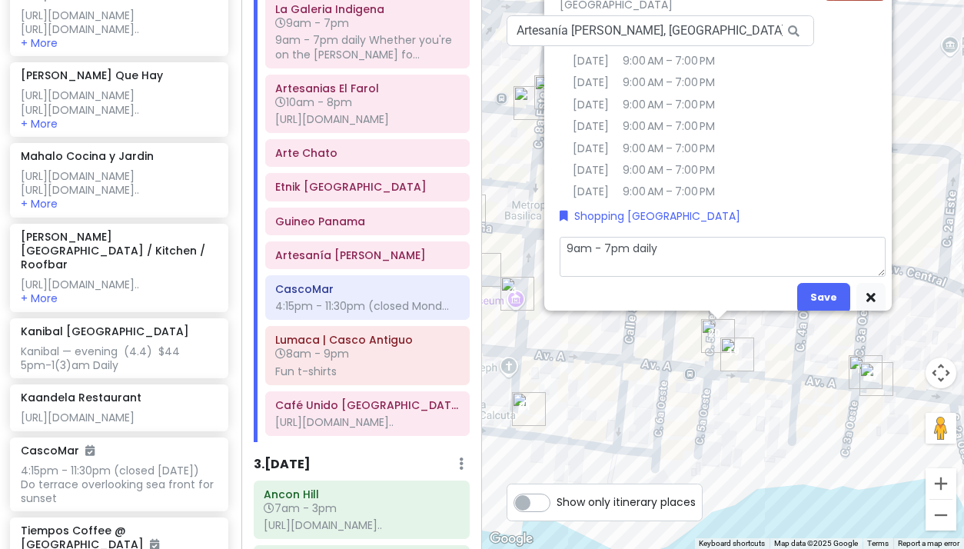
type textarea "x"
type textarea "9am - 7pm daily"
type textarea "x"
type textarea "9am - 7pm daily s"
type textarea "x"
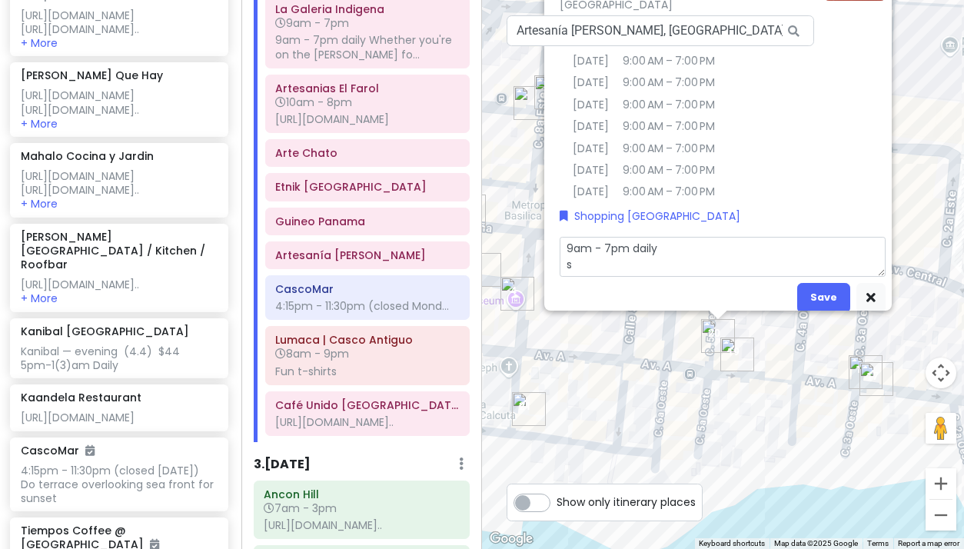
type textarea "9am - 7pm daily so"
type textarea "x"
type textarea "9am - 7pm daily som"
type textarea "x"
type textarea "9am - 7pm daily some"
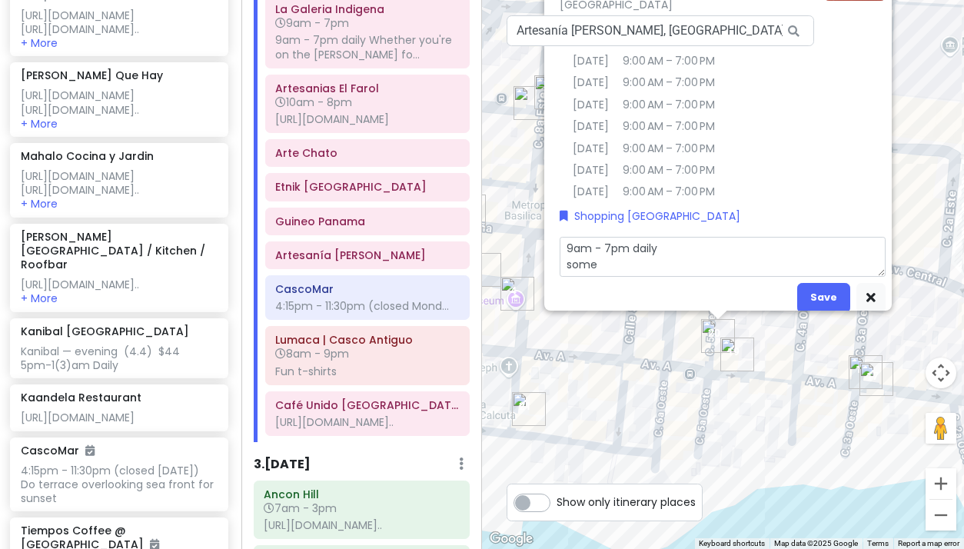
type textarea "x"
type textarea "9am - 7pm daily some"
type textarea "x"
type textarea "9am - 7pm daily some c"
type textarea "x"
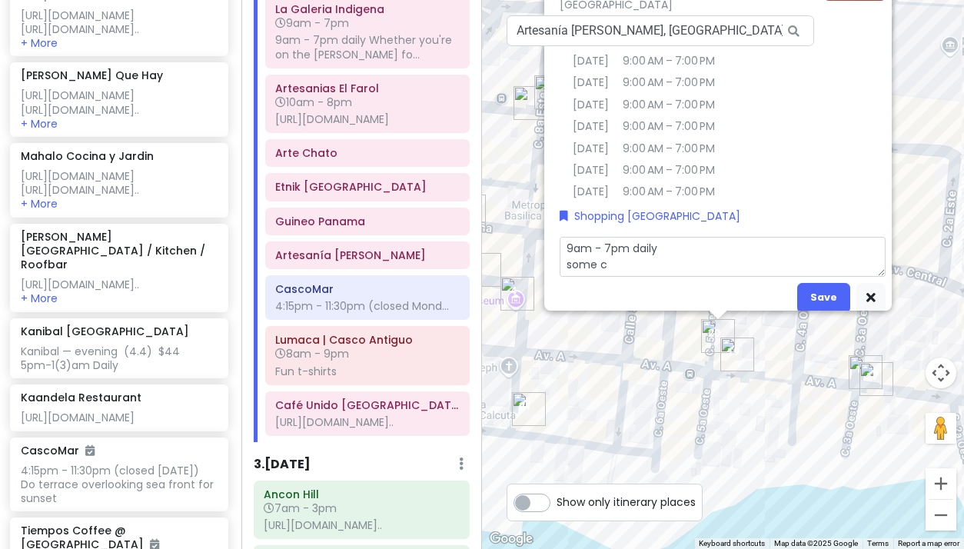
type textarea "9am - 7pm daily some cu"
type textarea "x"
type textarea "9am - 7pm daily some cut"
type textarea "x"
type textarea "9am - 7pm daily some cute"
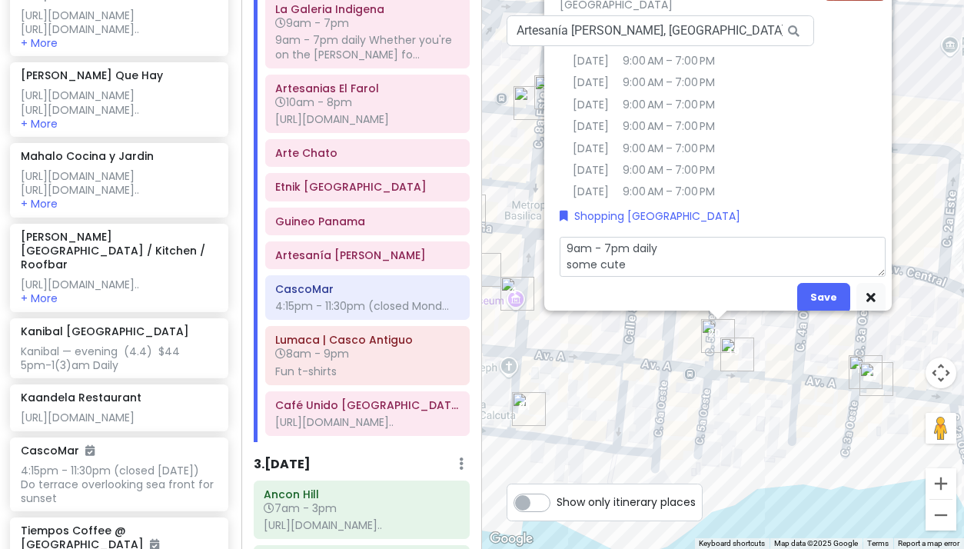
type textarea "x"
type textarea "9am - 7pm daily some cute"
type textarea "x"
type textarea "9am - 7pm daily some cute c"
type textarea "x"
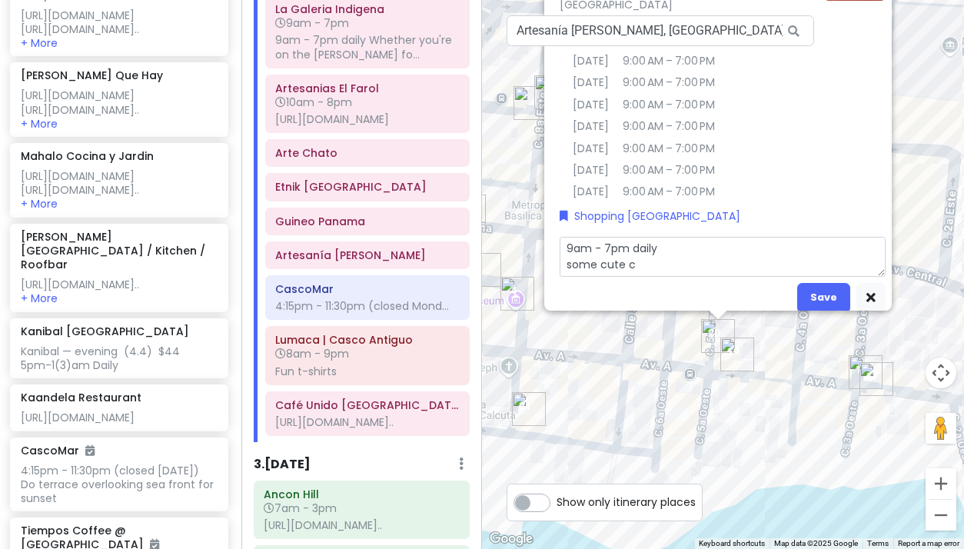
type textarea "9am - 7pm daily some cute co"
type textarea "x"
type textarea "9am - 7pm daily some cute c"
type textarea "x"
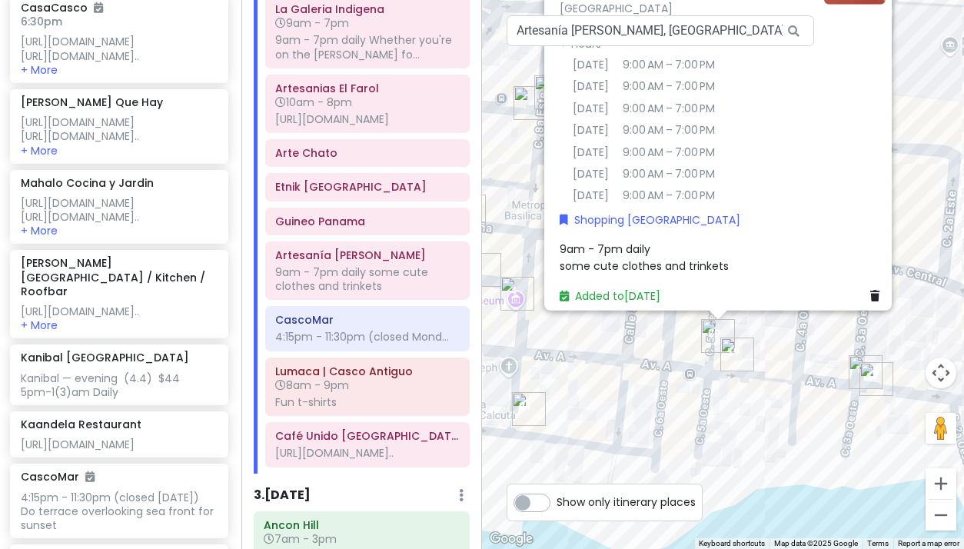
scroll to position [0, 0]
click at [682, 33] on input "Artesanía Valerie, Panama City, Panama" at bounding box center [660, 30] width 307 height 31
drag, startPoint x: 611, startPoint y: 32, endPoint x: 505, endPoint y: 34, distance: 106.1
click at [505, 34] on div "19 23 17 1 13 22 11 12 16 4 6 10 21 3 5 2 8 18 7 9 20 14 15 Artesanía Valerie 4…" at bounding box center [723, 274] width 482 height 549
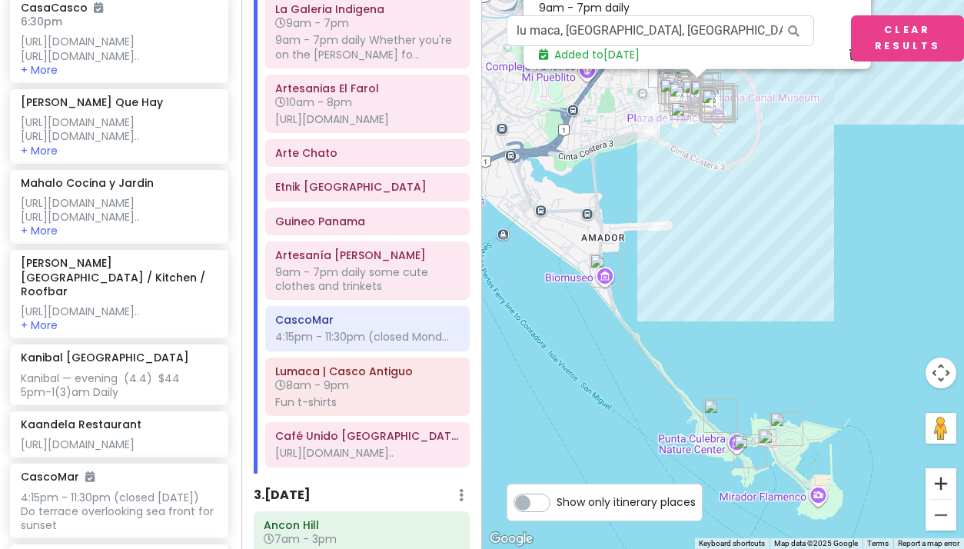
click at [938, 484] on button "Zoom in" at bounding box center [940, 483] width 31 height 31
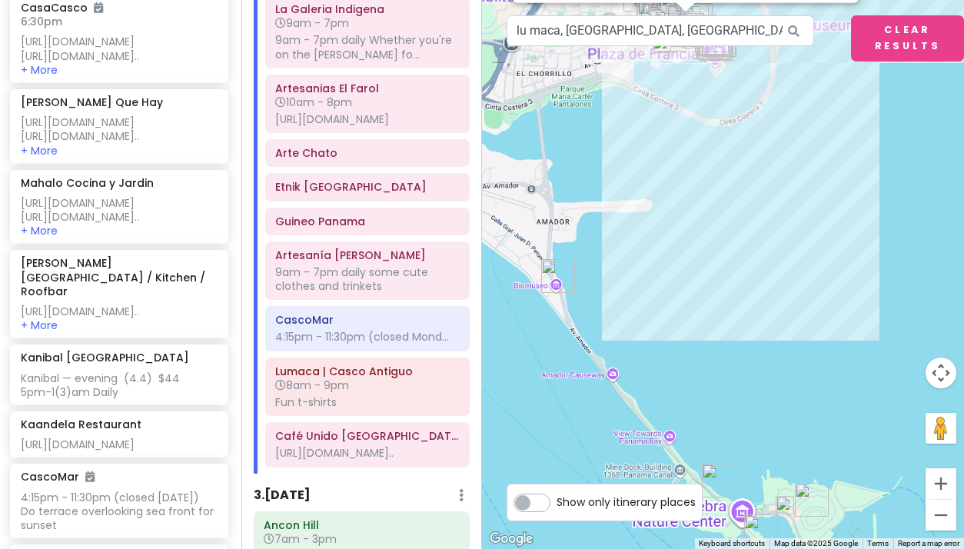
click at [938, 484] on button "Zoom in" at bounding box center [940, 483] width 31 height 31
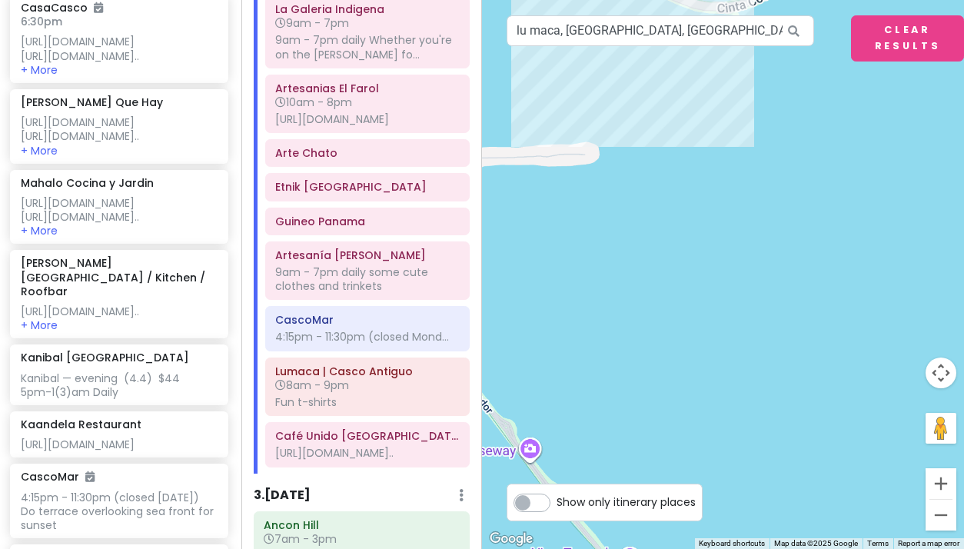
click at [938, 484] on button "Zoom in" at bounding box center [940, 483] width 31 height 31
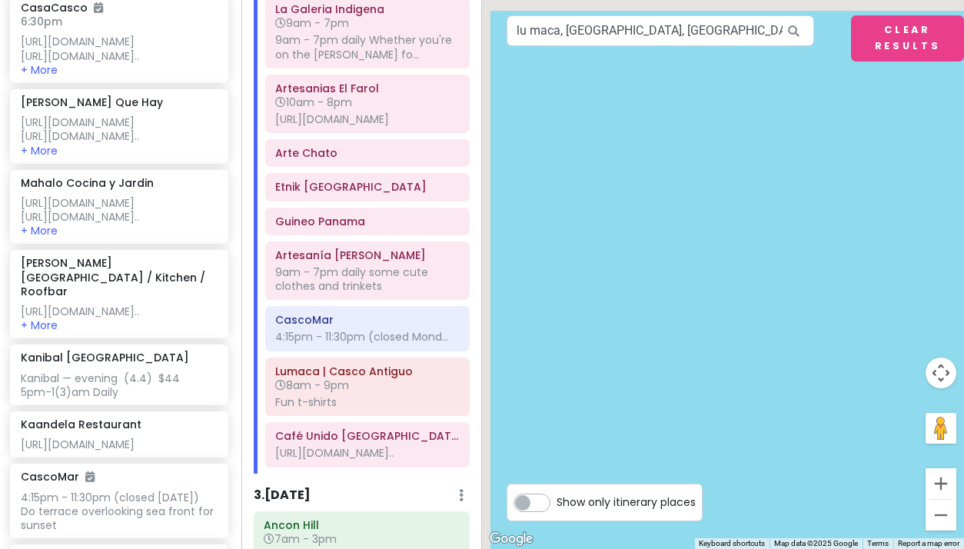
drag, startPoint x: 673, startPoint y: 261, endPoint x: 737, endPoint y: 412, distance: 164.6
click at [737, 412] on div "Artesanía Valerie 4.6 (7) A3, Panamá, Provincia de Panamá, Panama +507 6682-315…" at bounding box center [723, 274] width 482 height 549
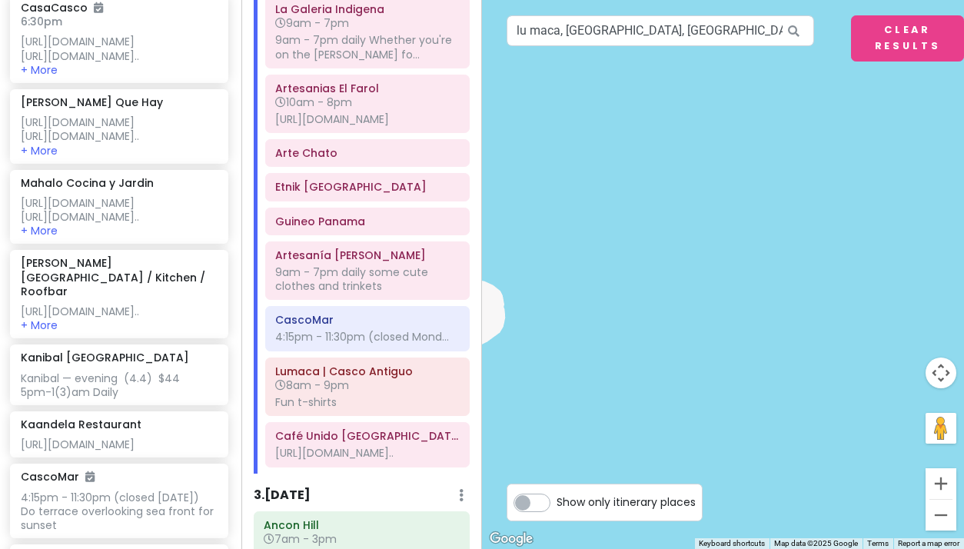
drag, startPoint x: 676, startPoint y: 240, endPoint x: 738, endPoint y: 373, distance: 146.5
click at [737, 371] on div "Artesanía Valerie 4.6 (7) A3, Panamá, Provincia de Panamá, Panama +507 6682-315…" at bounding box center [723, 274] width 482 height 549
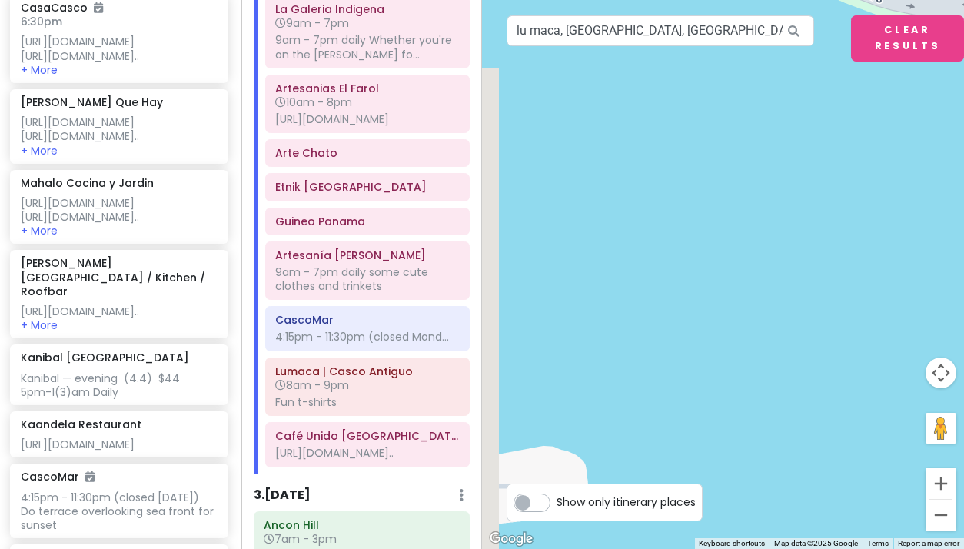
drag, startPoint x: 686, startPoint y: 244, endPoint x: 789, endPoint y: 358, distance: 154.5
click at [772, 347] on div "Artesanía Valerie 4.6 (7) A3, Panamá, Provincia de Panamá, Panama +507 6682-315…" at bounding box center [723, 274] width 482 height 549
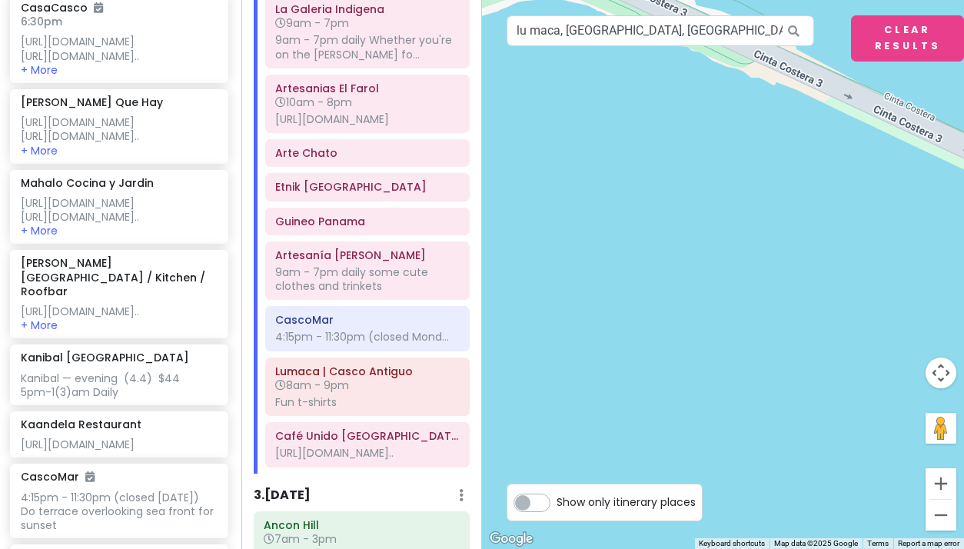
drag, startPoint x: 782, startPoint y: 310, endPoint x: 828, endPoint y: 398, distance: 99.3
click at [825, 394] on div "Artesanía Valerie 4.6 (7) A3, Panamá, Provincia de Panamá, Panama +507 6682-315…" at bounding box center [723, 274] width 482 height 549
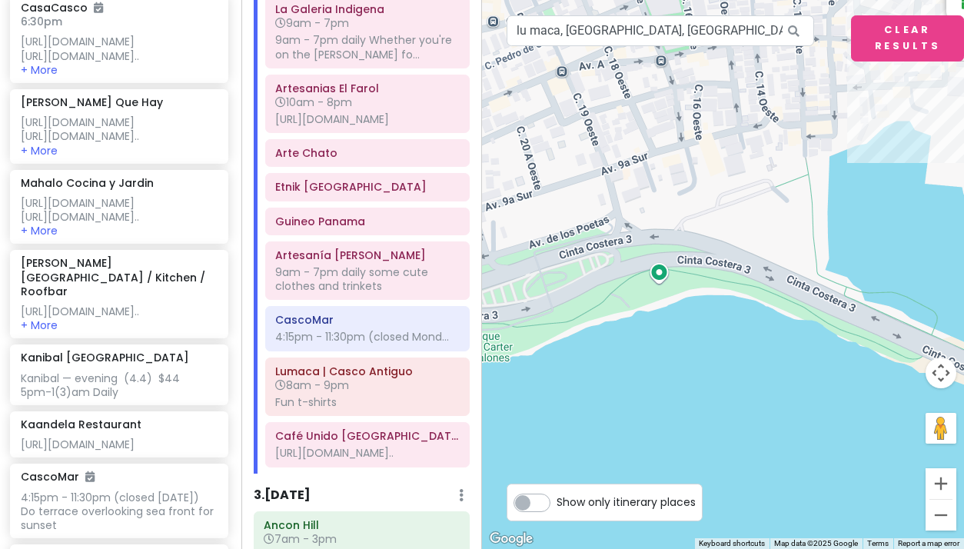
drag, startPoint x: 717, startPoint y: 310, endPoint x: 809, endPoint y: 438, distance: 157.6
click at [805, 435] on div "Artesanía Valerie 4.6 (7) A3, Panamá, Provincia de Panamá, Panama +507 6682-315…" at bounding box center [723, 274] width 482 height 549
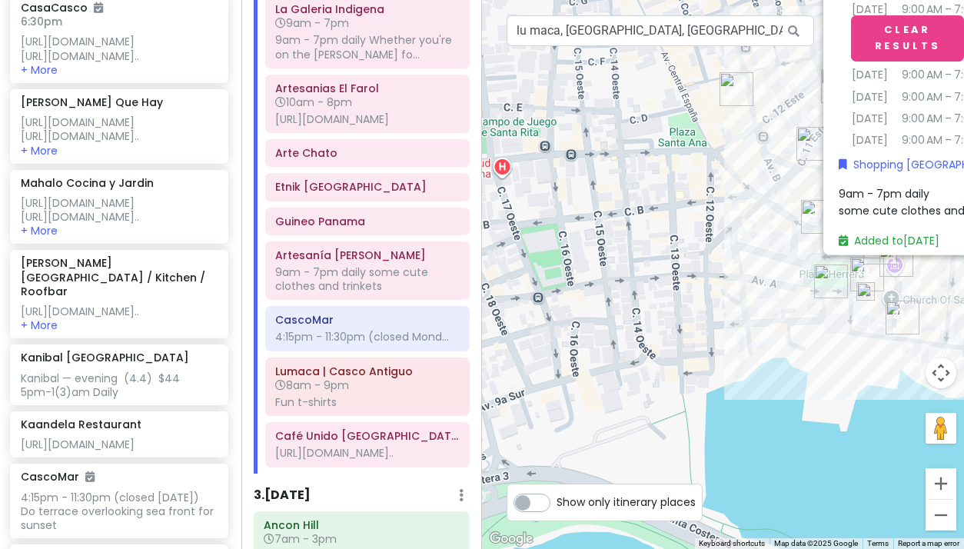
drag, startPoint x: 892, startPoint y: 413, endPoint x: 676, endPoint y: 541, distance: 251.2
click at [678, 541] on div "23 1 13 22 12 16 4 15 2 21 3 5 11 8 10 9 18 17 6 14 7 19 20 Artesanía Valerie 4…" at bounding box center [723, 274] width 482 height 549
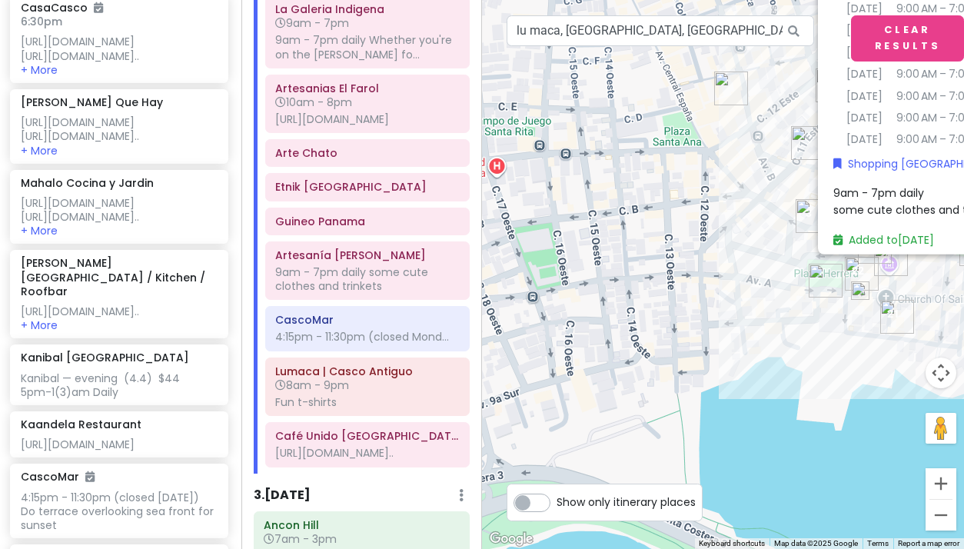
click at [859, 291] on img at bounding box center [860, 290] width 18 height 18
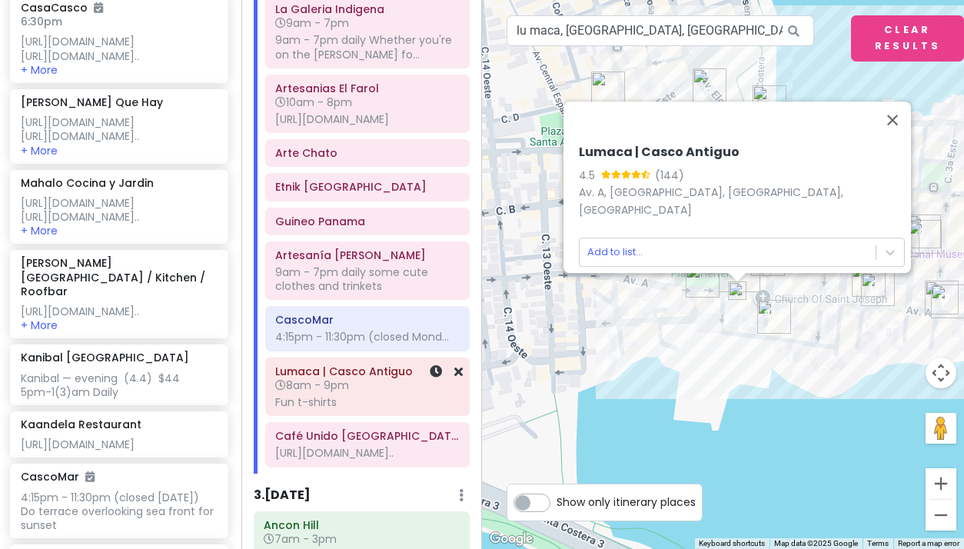
click at [406, 392] on h6 "8am - 9pm" at bounding box center [367, 385] width 184 height 14
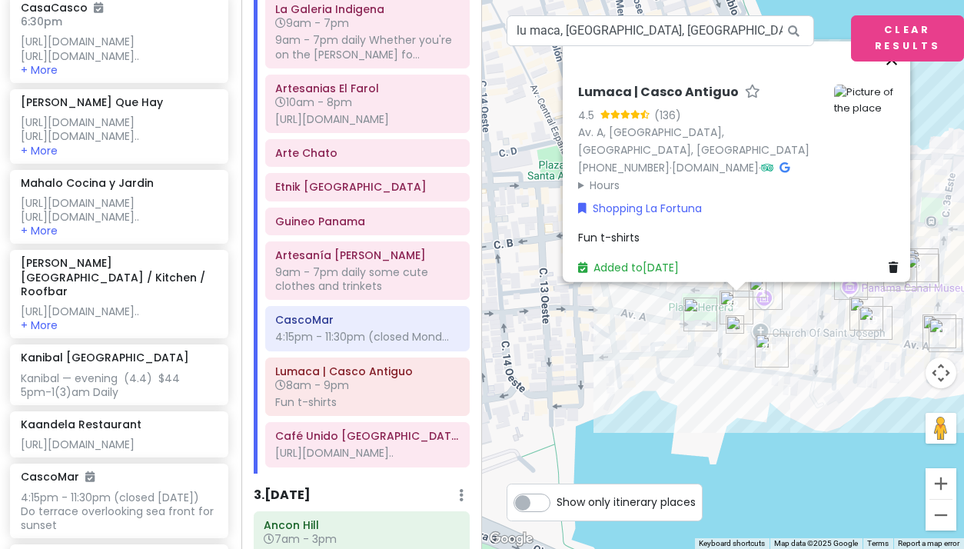
click at [896, 71] on button "Close" at bounding box center [891, 60] width 37 height 37
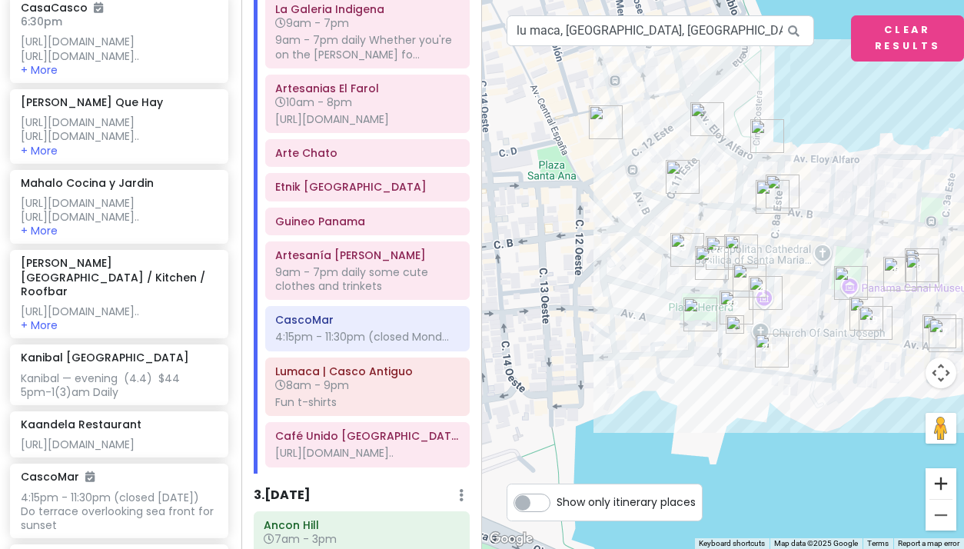
click at [936, 484] on button "Zoom in" at bounding box center [940, 483] width 31 height 31
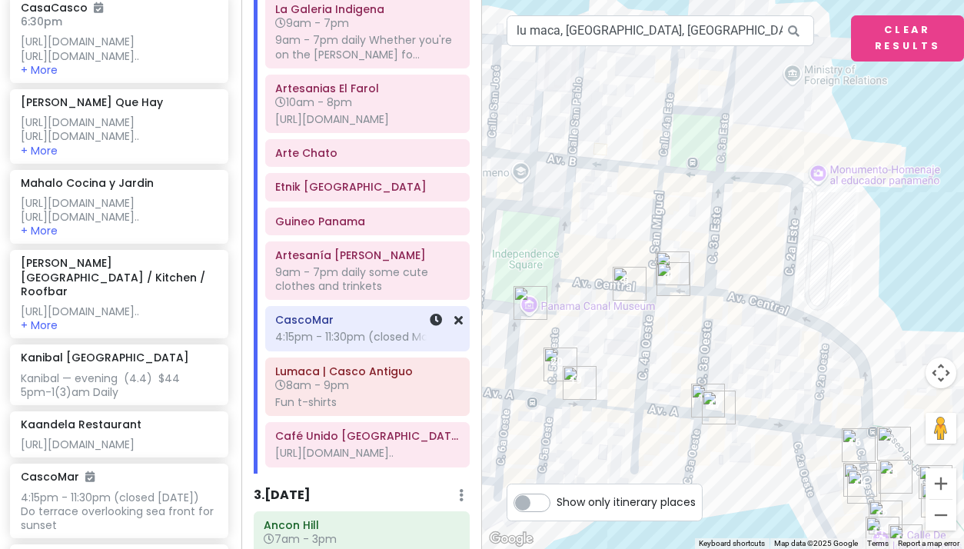
drag, startPoint x: 857, startPoint y: 393, endPoint x: 407, endPoint y: 387, distance: 450.4
click at [407, 387] on div "Panama Costa Rica Private Change Dates Make a Copy Delete Trip Give Feedback 💡 …" at bounding box center [482, 274] width 964 height 549
click at [772, 311] on div at bounding box center [723, 274] width 482 height 549
click at [711, 299] on div at bounding box center [723, 274] width 482 height 549
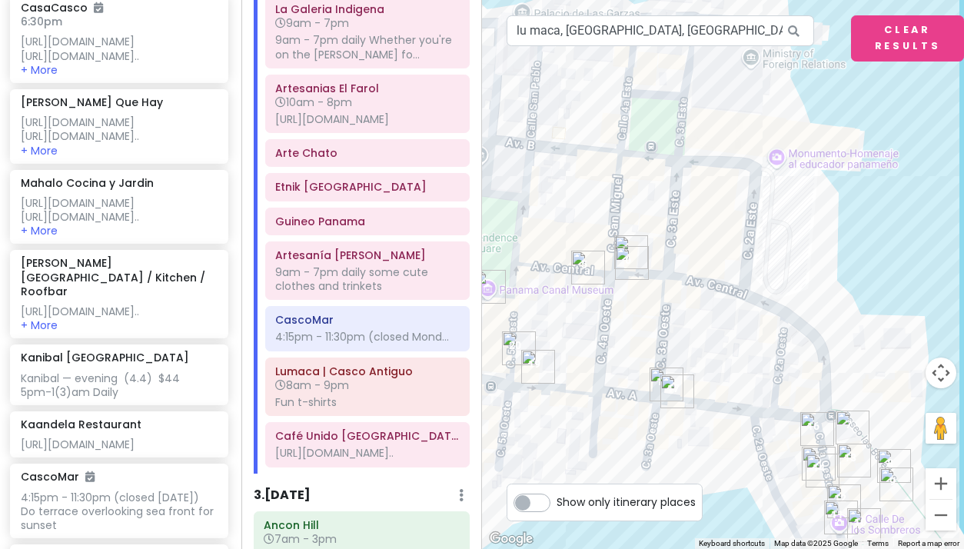
drag, startPoint x: 870, startPoint y: 337, endPoint x: 834, endPoint y: 321, distance: 39.3
click at [834, 321] on div at bounding box center [723, 274] width 482 height 549
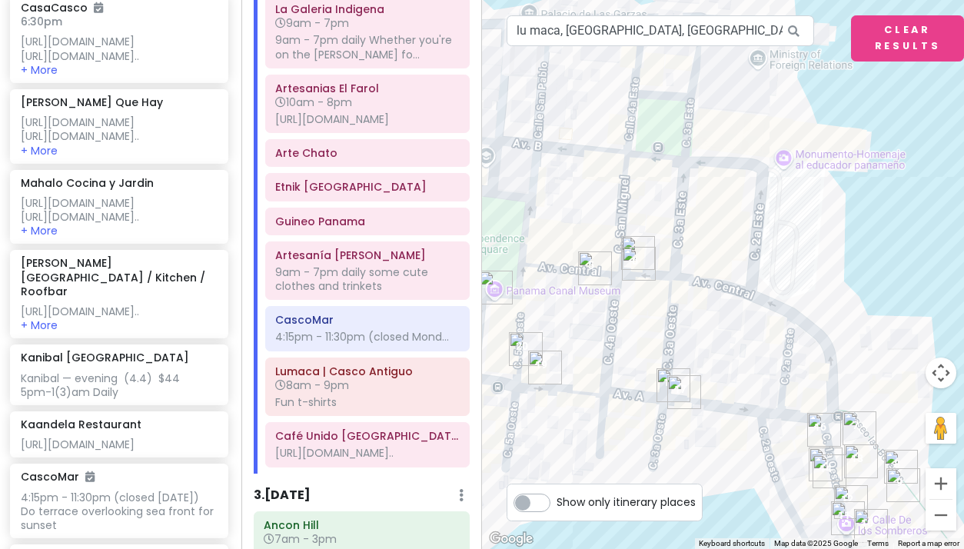
click at [636, 261] on img "Casa Majestic pty" at bounding box center [639, 264] width 34 height 34
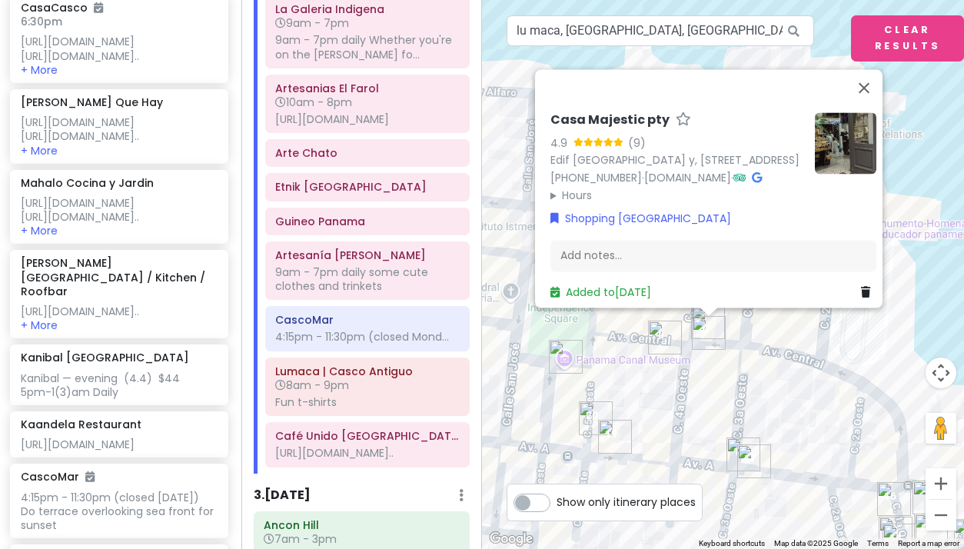
click at [664, 342] on img "El Palacio Del Sombrero" at bounding box center [665, 338] width 34 height 34
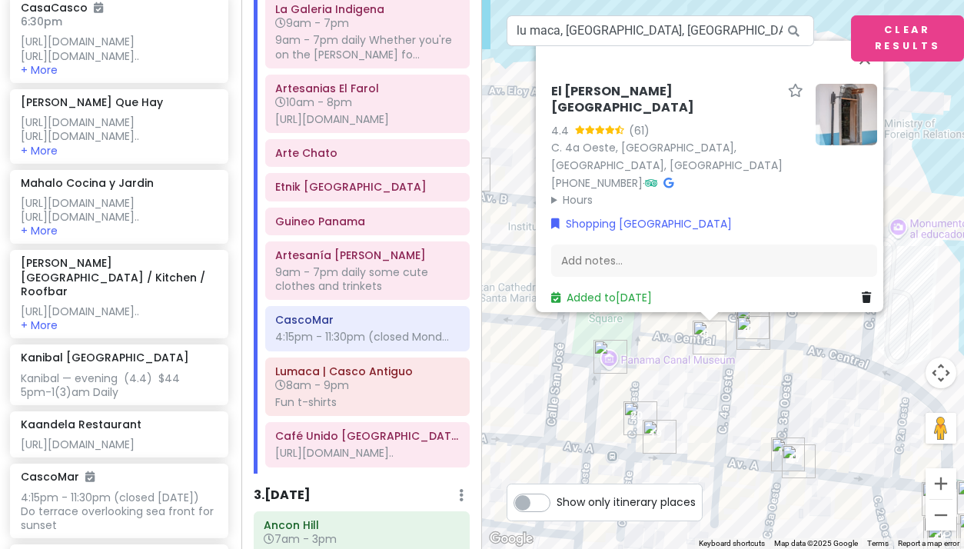
click at [769, 425] on div "[GEOGRAPHIC_DATA][PERSON_NAME] 4.4 (61) [GEOGRAPHIC_DATA], [GEOGRAPHIC_DATA], […" at bounding box center [723, 274] width 482 height 549
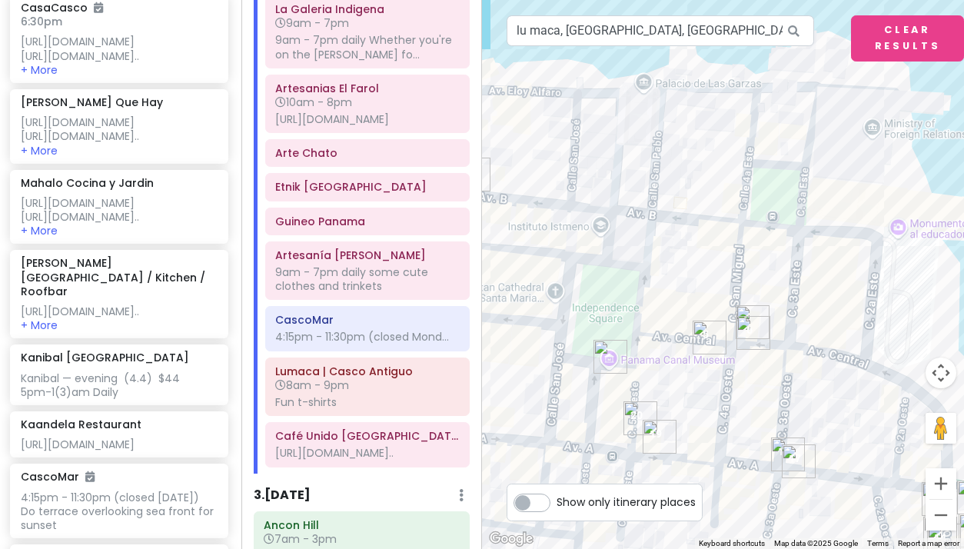
click at [769, 425] on div at bounding box center [723, 274] width 482 height 549
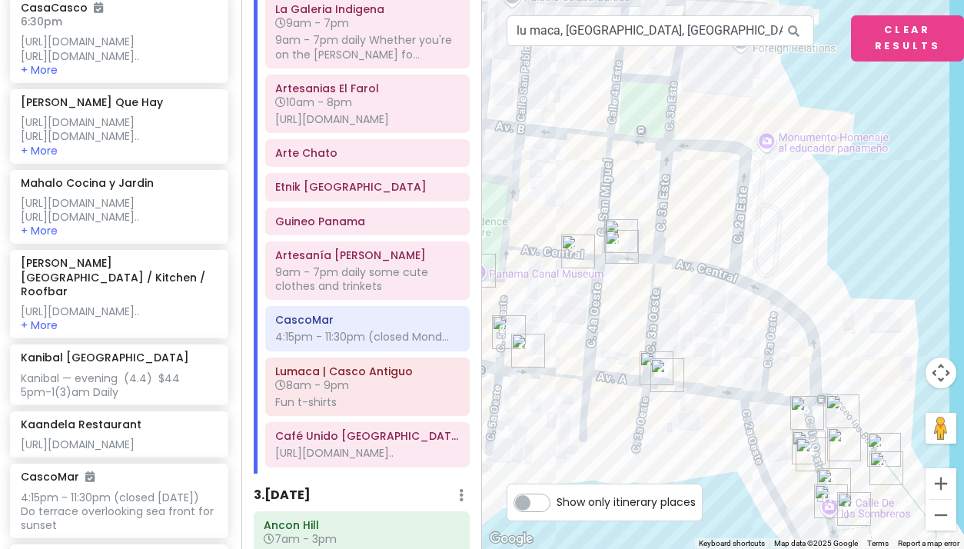
drag, startPoint x: 909, startPoint y: 300, endPoint x: 775, endPoint y: 213, distance: 160.1
click at [775, 213] on div at bounding box center [723, 274] width 482 height 549
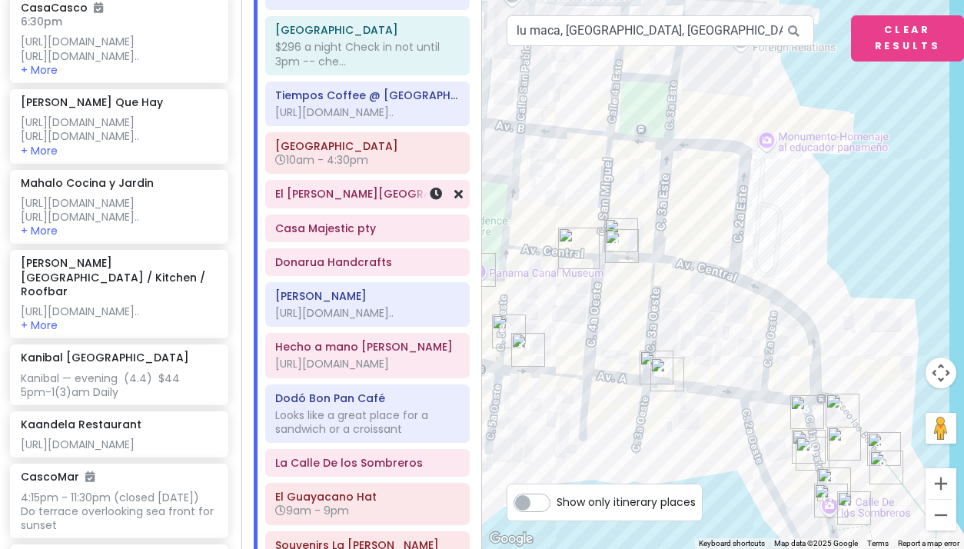
scroll to position [221, 0]
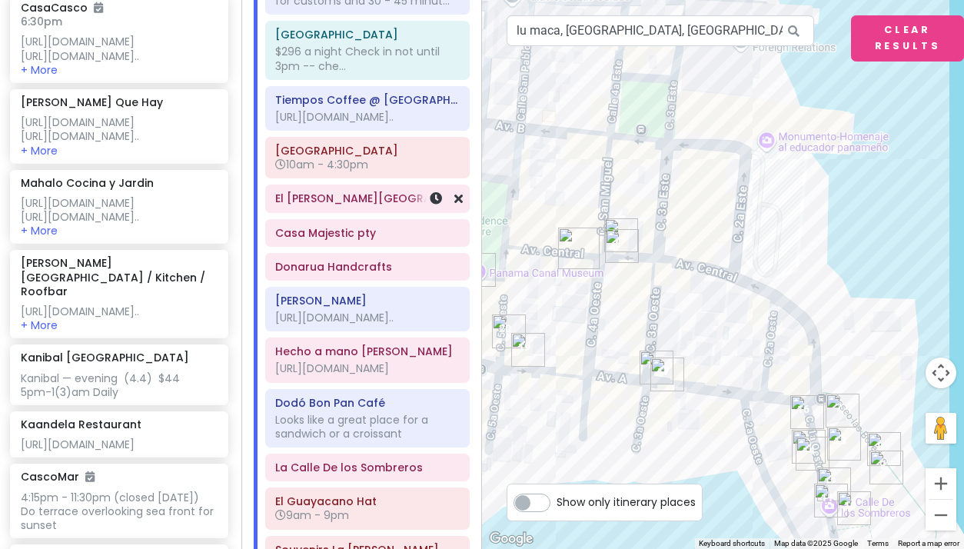
click at [360, 205] on h6 "El [PERSON_NAME][GEOGRAPHIC_DATA]" at bounding box center [367, 198] width 184 height 14
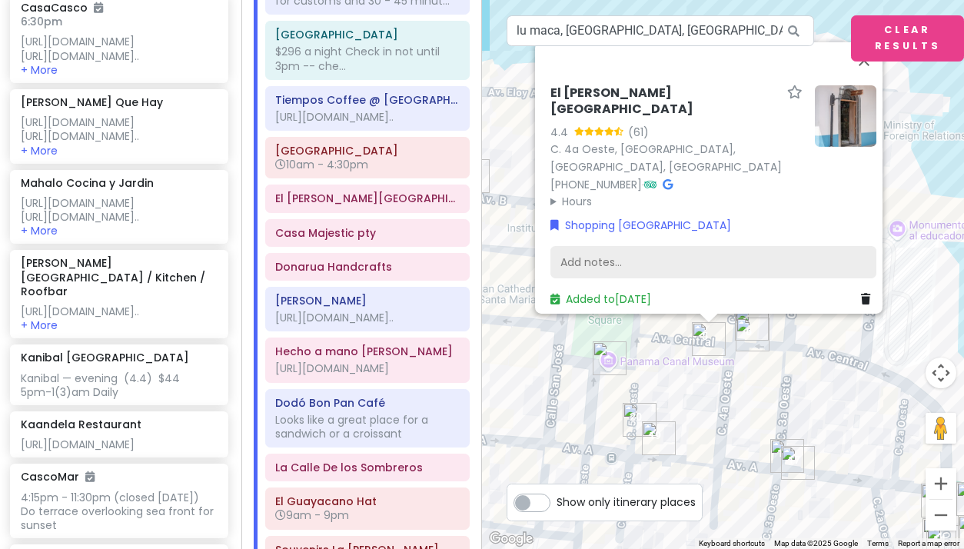
click at [576, 246] on div "Add notes..." at bounding box center [713, 262] width 326 height 32
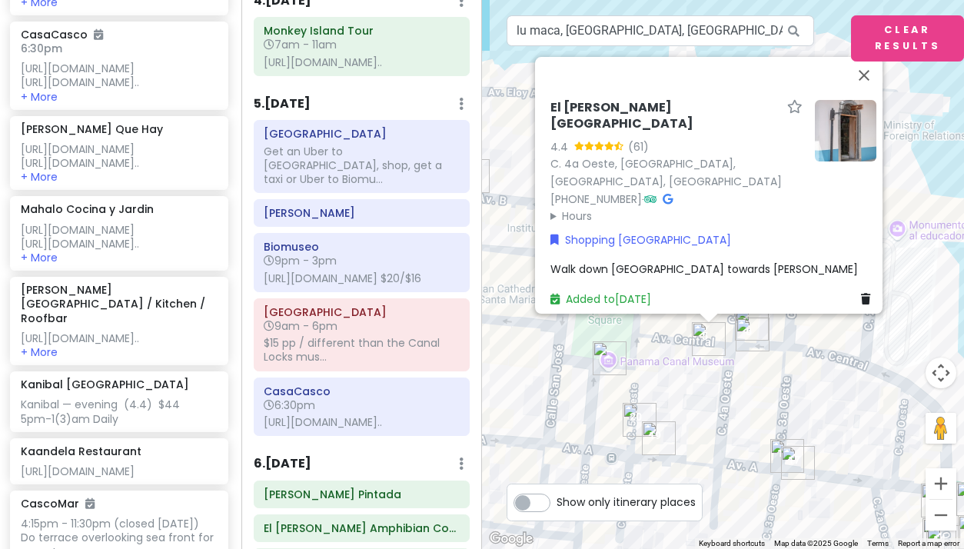
scroll to position [1568, 0]
click at [317, 290] on div "Biomuseo 9pm - 3pm https://biomuseo.org $20/$16" at bounding box center [361, 263] width 195 height 52
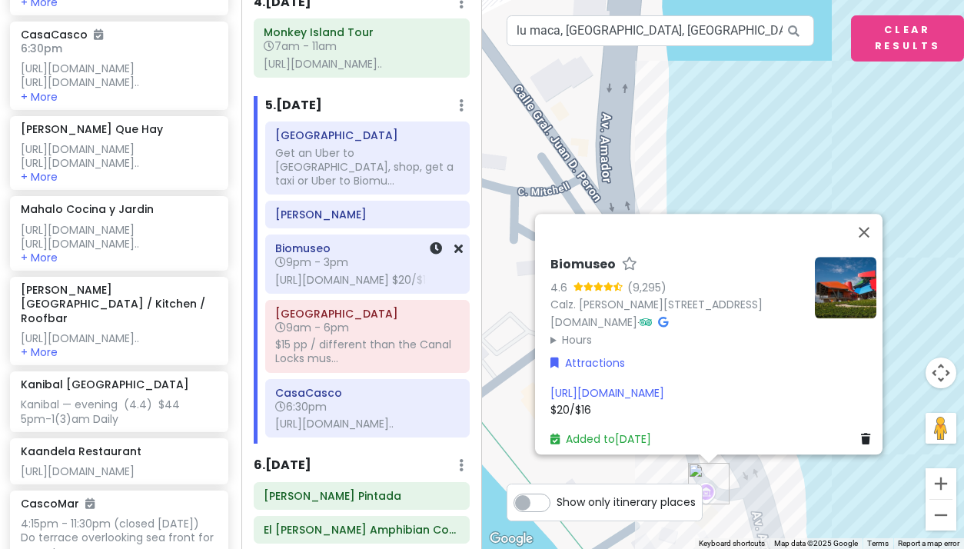
click at [331, 287] on div "[URL][DOMAIN_NAME] $20/$16" at bounding box center [367, 280] width 184 height 14
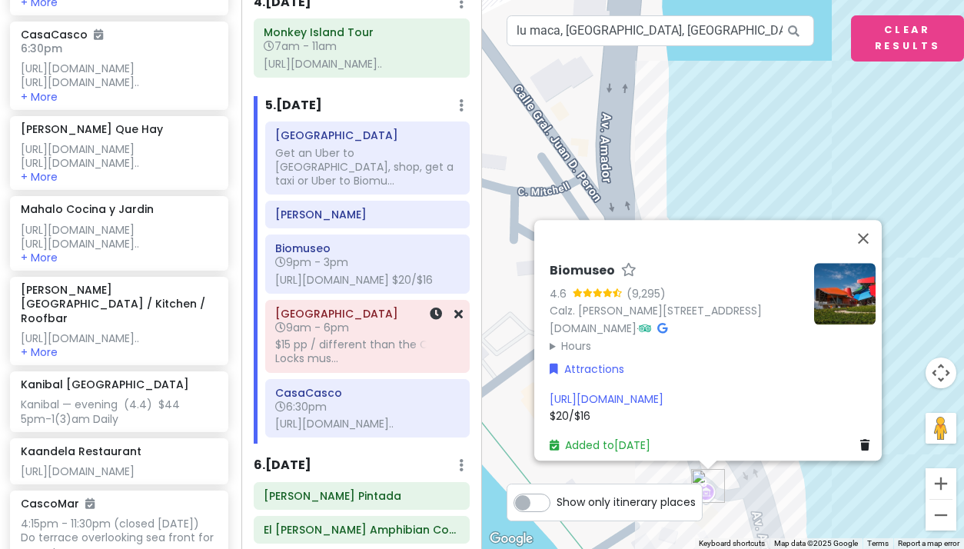
click at [335, 365] on div "$15 pp / different than the Canal Locks mus..." at bounding box center [367, 351] width 184 height 28
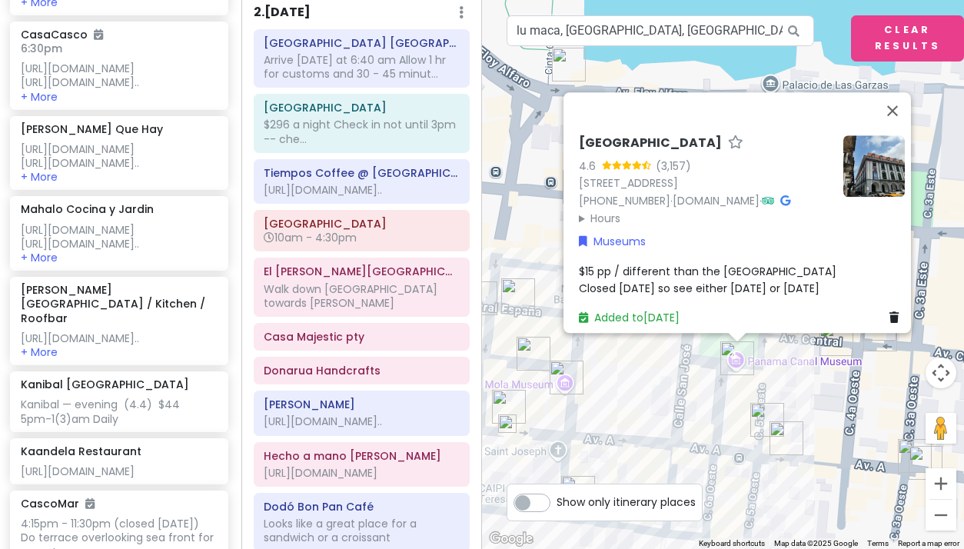
scroll to position [143, 0]
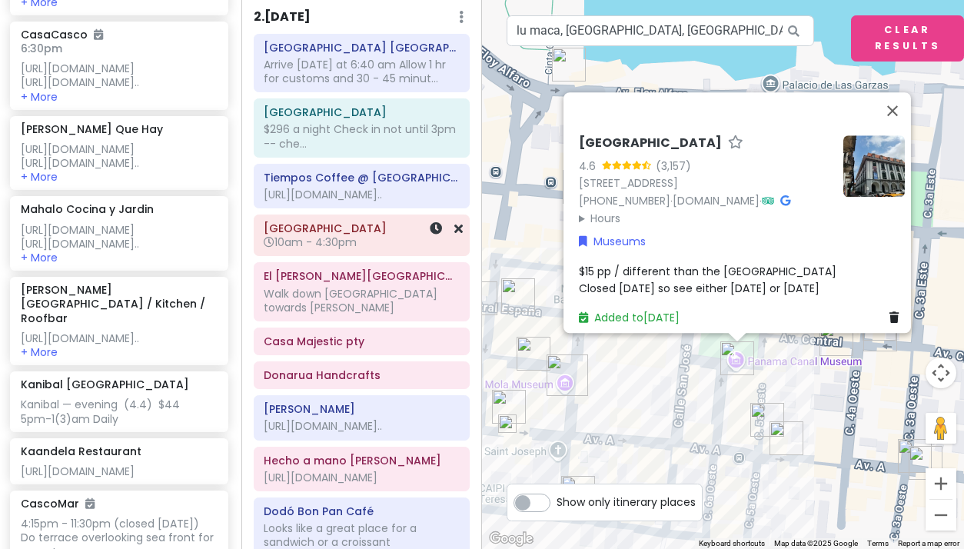
click at [344, 250] on span "10am - 4:30pm" at bounding box center [310, 241] width 93 height 15
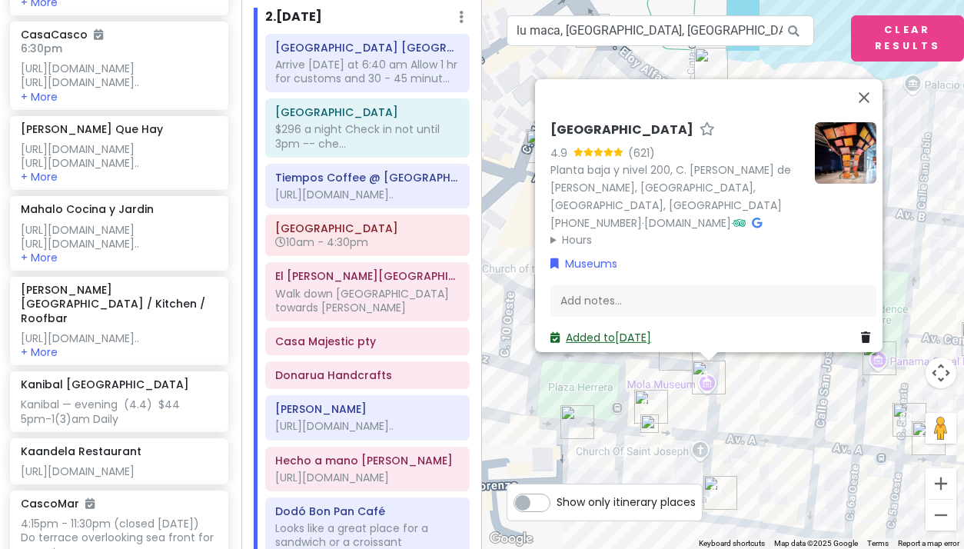
click at [590, 330] on link "Added to Sat 11/8" at bounding box center [600, 337] width 101 height 15
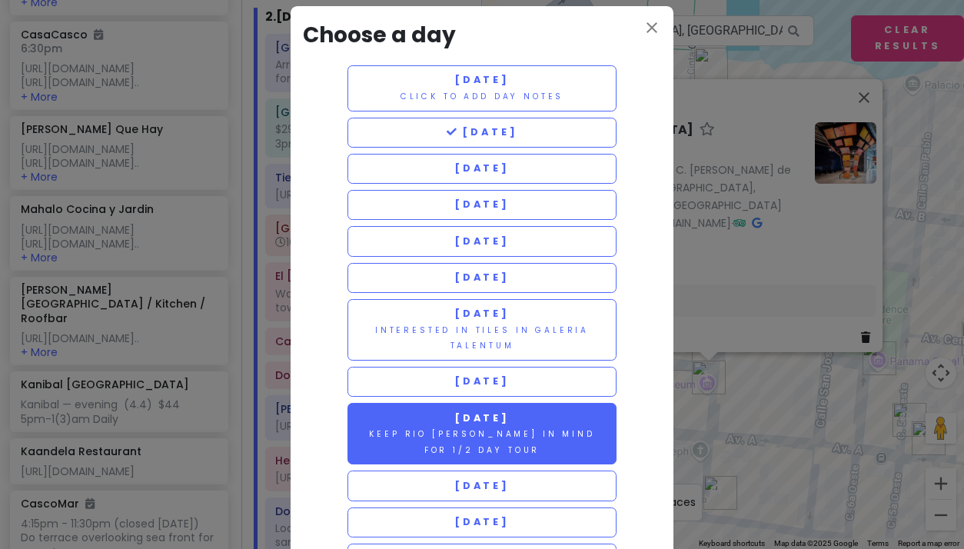
scroll to position [0, 0]
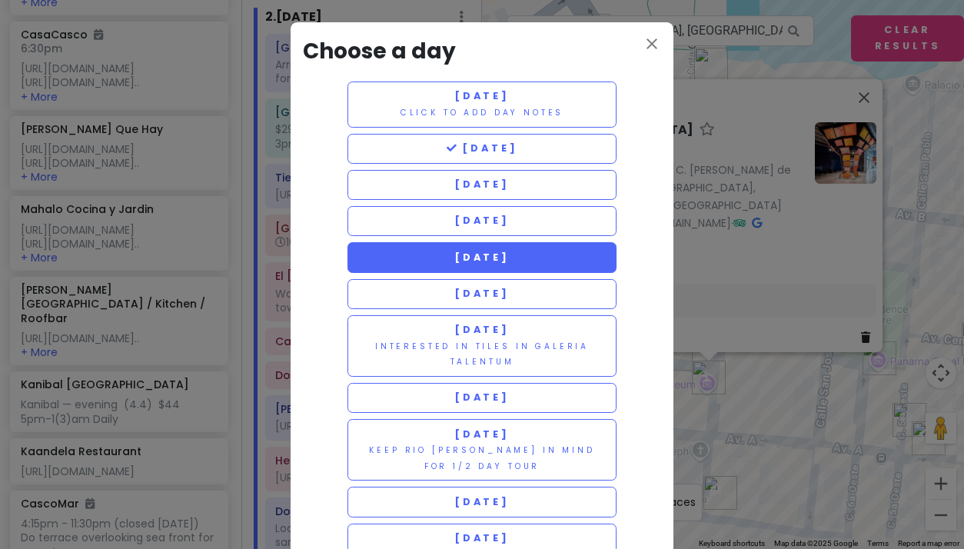
click at [536, 251] on button "[DATE]" at bounding box center [481, 257] width 269 height 30
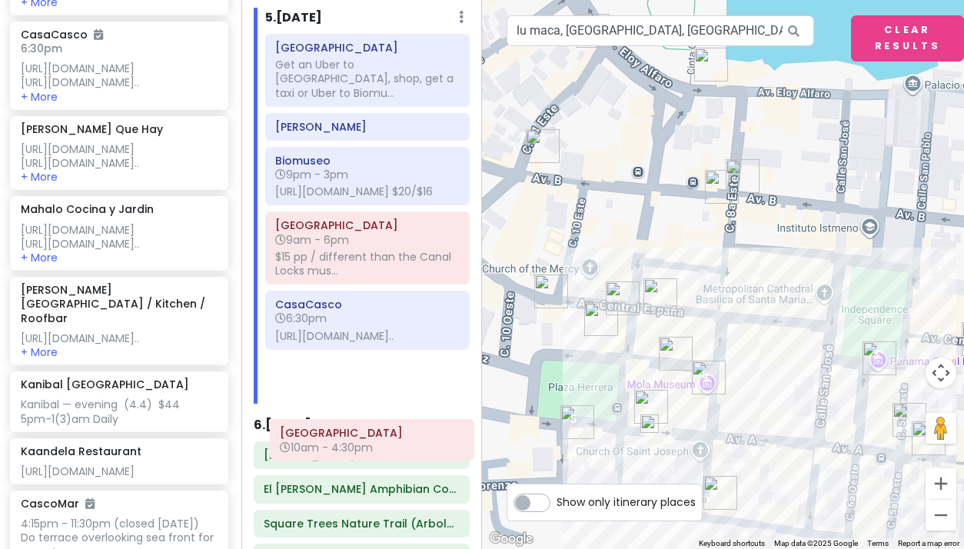
scroll to position [1611, 0]
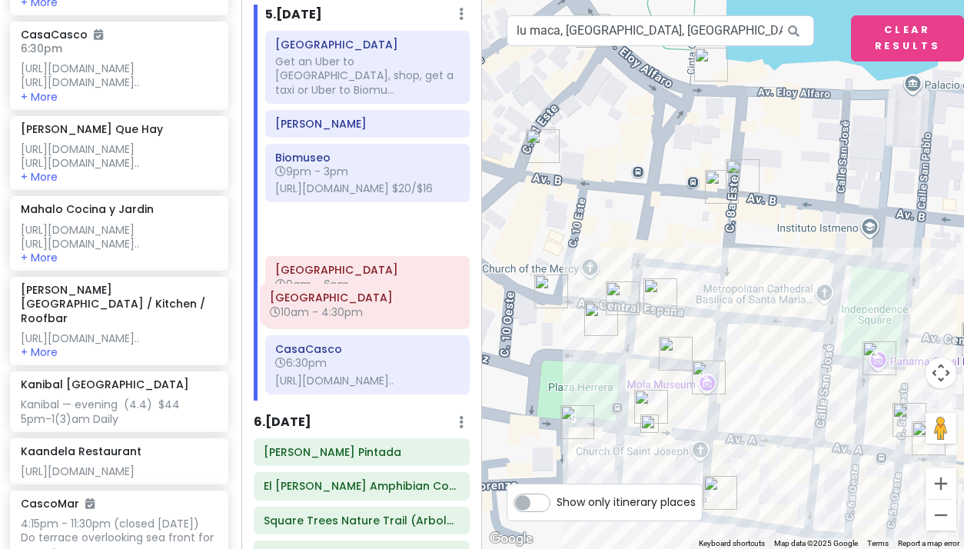
drag, startPoint x: 326, startPoint y: 507, endPoint x: 321, endPoint y: 311, distance: 196.1
click at [321, 311] on div "Perico Island Get an Uber to Perico Island, shop, get a taxi or Uber to Biomu..…" at bounding box center [368, 216] width 228 height 370
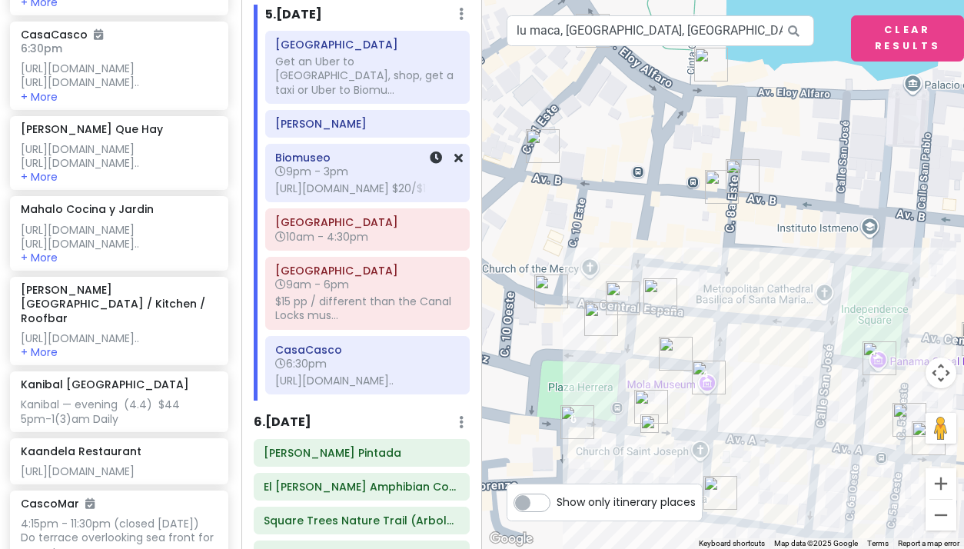
click at [323, 195] on div "[URL][DOMAIN_NAME] $20/$16" at bounding box center [367, 188] width 184 height 14
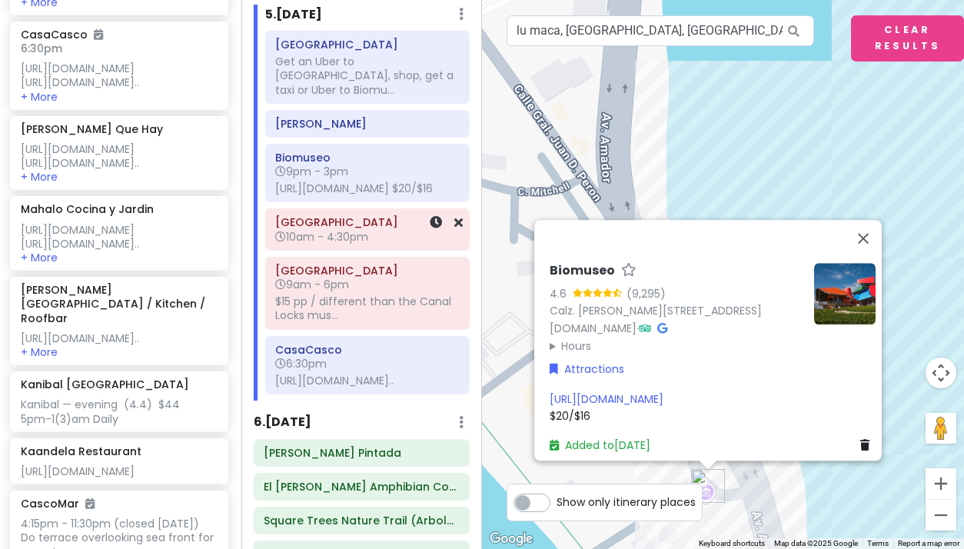
click at [326, 244] on span "10am - 4:30pm" at bounding box center [321, 236] width 93 height 15
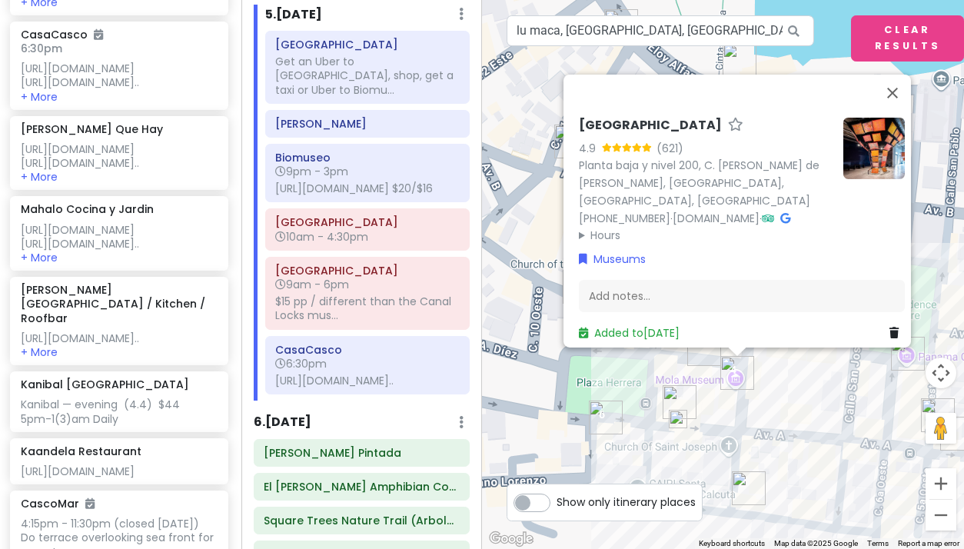
click at [675, 420] on img at bounding box center [678, 419] width 18 height 18
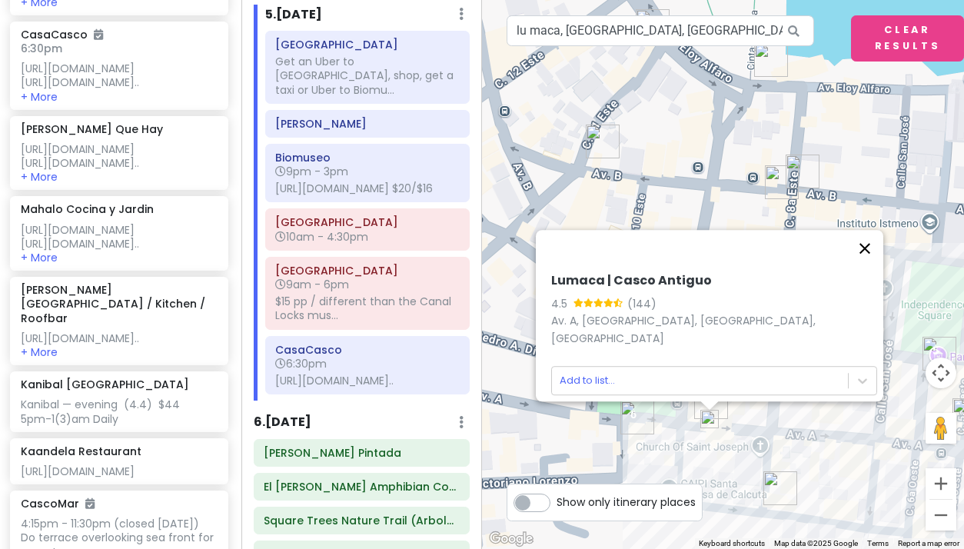
click at [868, 261] on button "Close" at bounding box center [864, 248] width 37 height 37
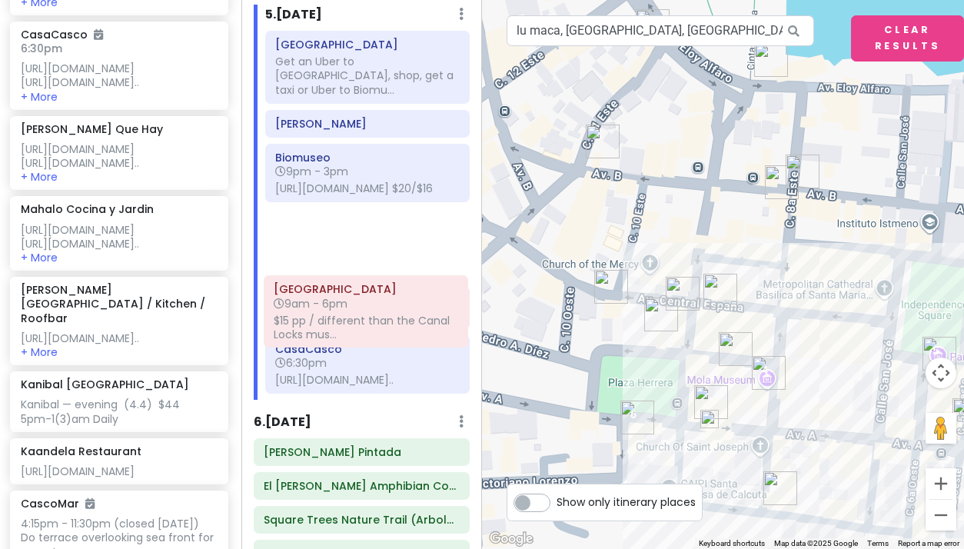
drag, startPoint x: 357, startPoint y: 364, endPoint x: 355, endPoint y: 314, distance: 50.8
click at [355, 314] on div "Perico Island Get an Uber to Perico Island, shop, get a taxi or Uber to Biomu..…" at bounding box center [368, 215] width 228 height 369
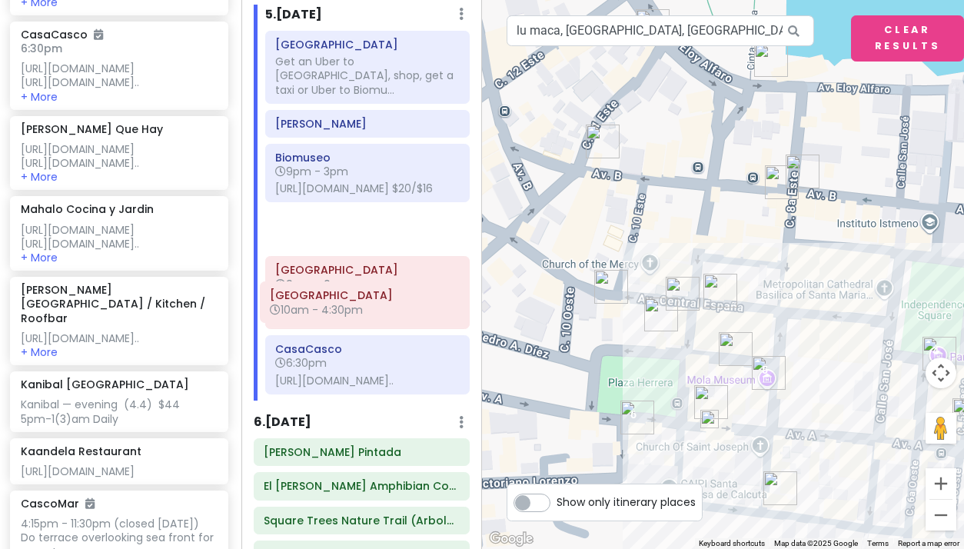
drag, startPoint x: 355, startPoint y: 382, endPoint x: 350, endPoint y: 306, distance: 76.3
click at [350, 306] on div "Perico Island Get an Uber to Perico Island, shop, get a taxi or Uber to Biomu..…" at bounding box center [368, 216] width 228 height 370
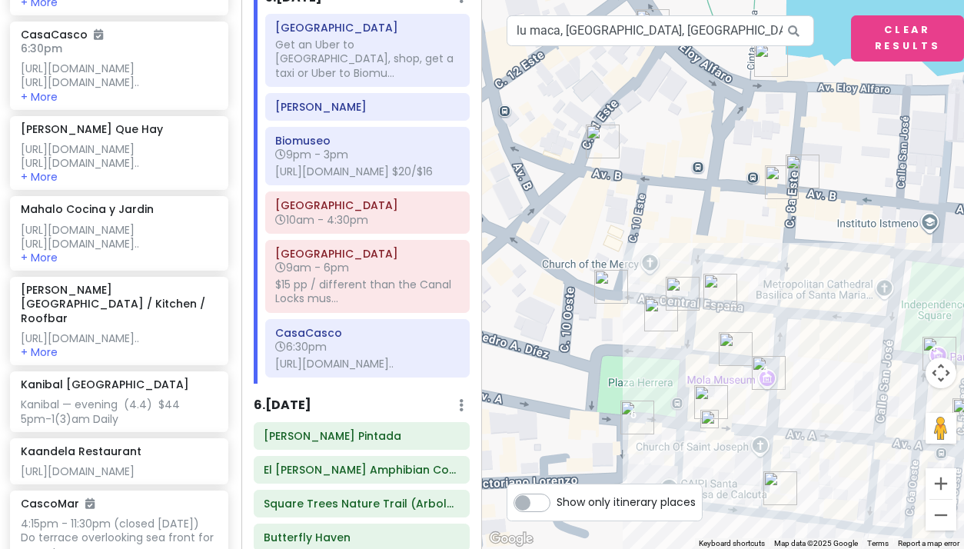
scroll to position [1637, 0]
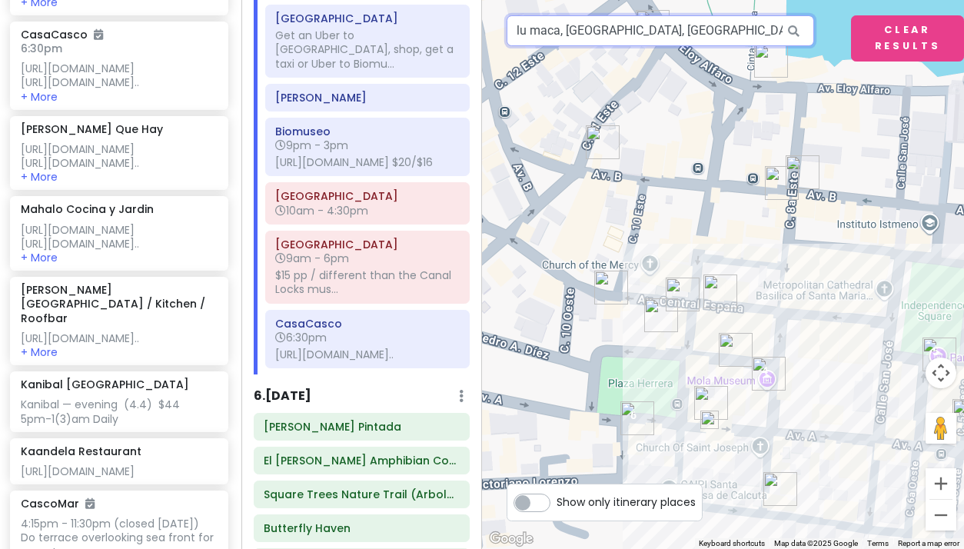
click at [560, 35] on input "lu maca, Panama City, Panama" at bounding box center [660, 30] width 307 height 31
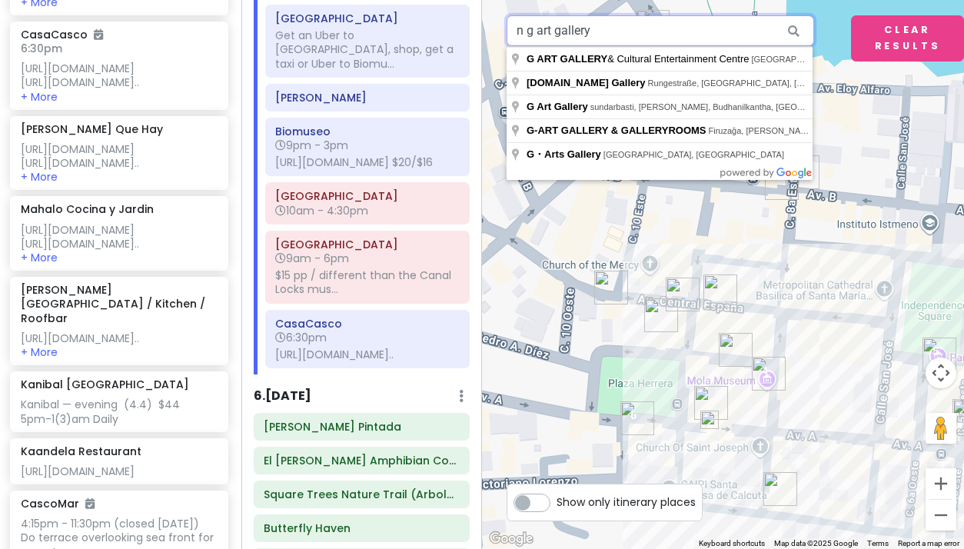
click at [528, 35] on input "n g art gallery" at bounding box center [660, 30] width 307 height 31
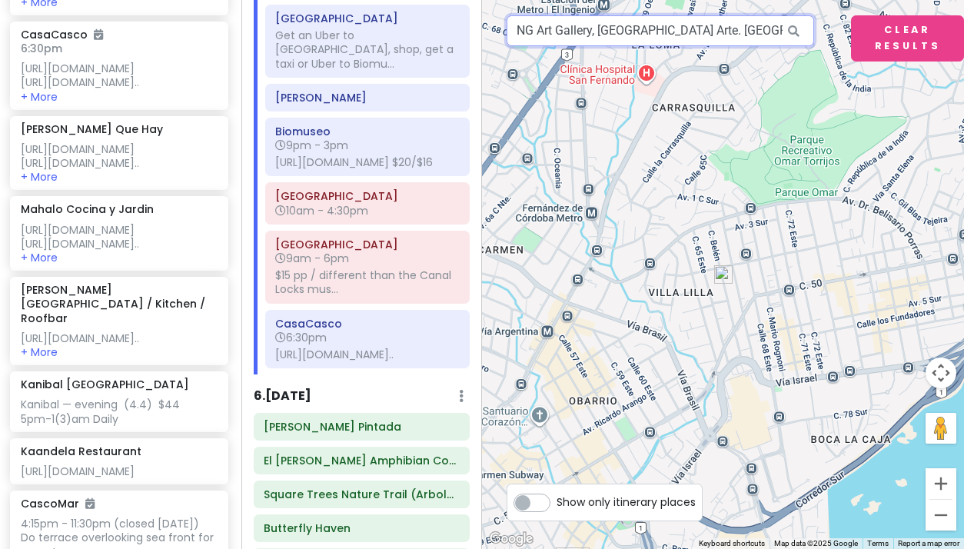
click at [616, 32] on input "NG Art Gallery, Centro Espacio Arte. PB, Calle Belén, Panama City, Panama" at bounding box center [660, 30] width 307 height 31
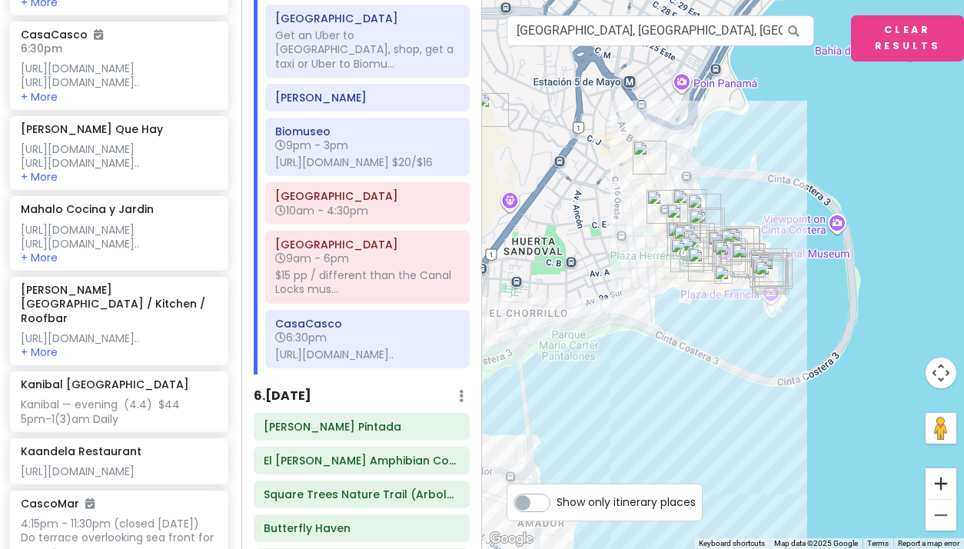
click at [940, 477] on button "Zoom in" at bounding box center [940, 483] width 31 height 31
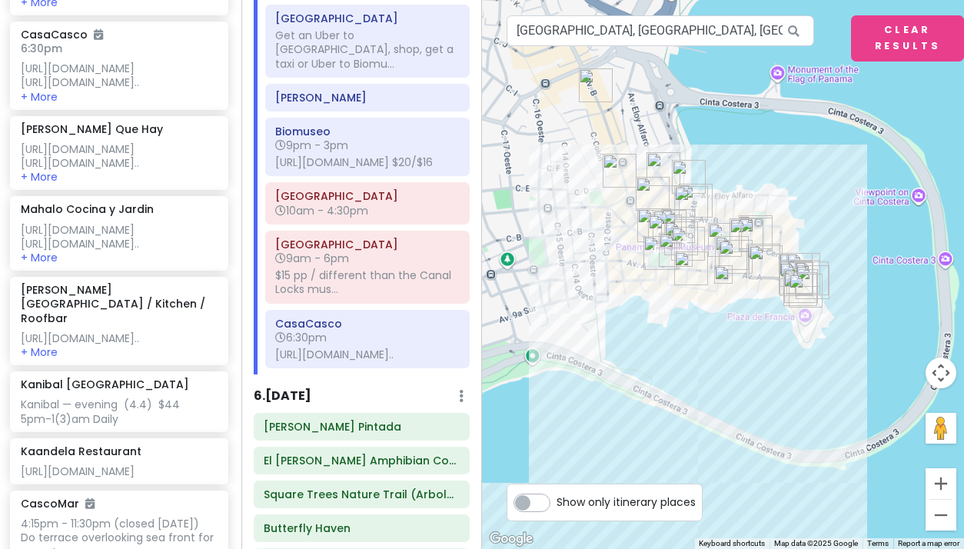
click at [940, 477] on button "Zoom in" at bounding box center [940, 483] width 31 height 31
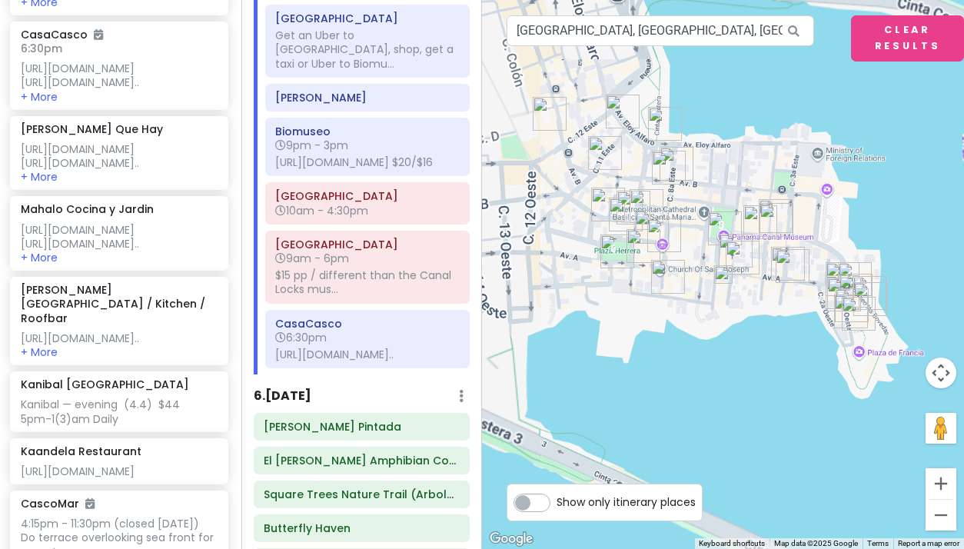
click at [940, 477] on button "Zoom in" at bounding box center [940, 483] width 31 height 31
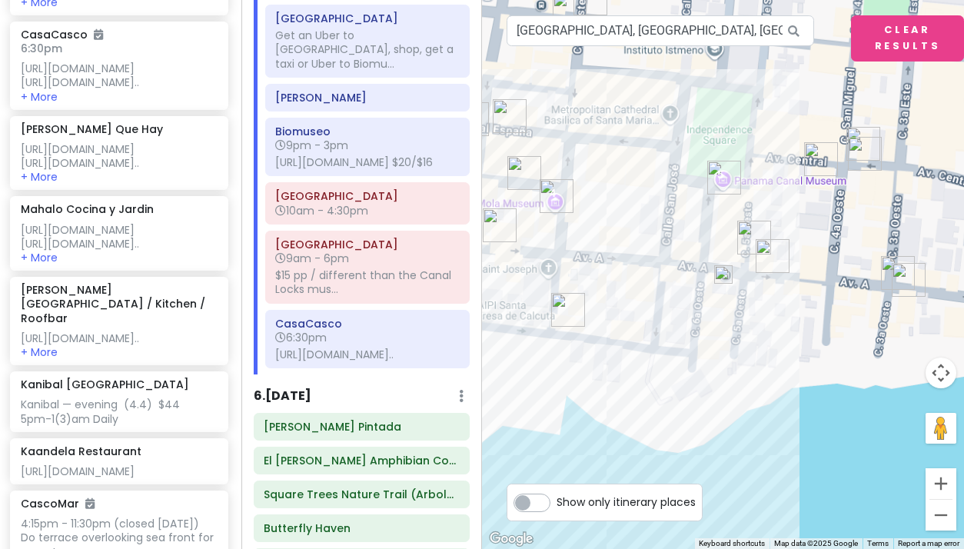
click at [940, 477] on button "Zoom in" at bounding box center [940, 483] width 31 height 31
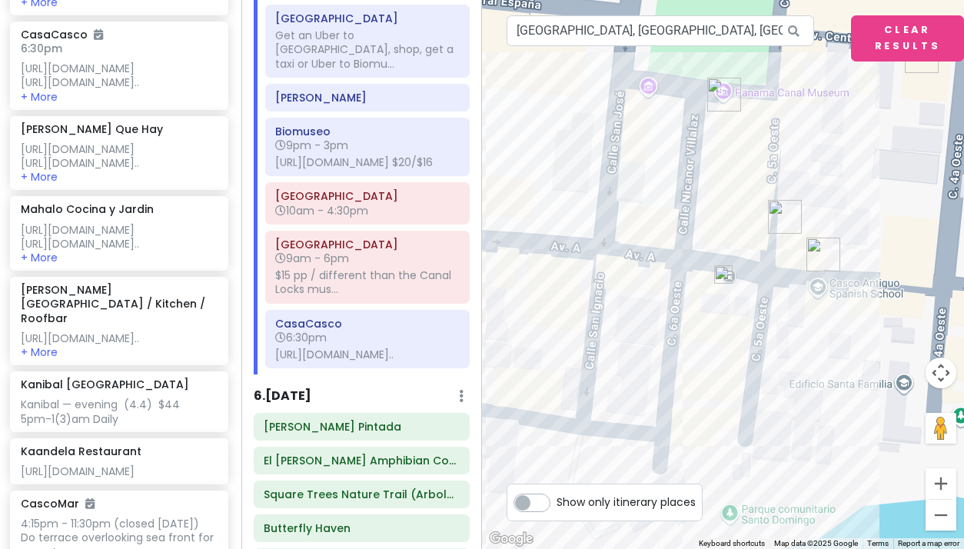
click at [940, 477] on button "Zoom in" at bounding box center [940, 483] width 31 height 31
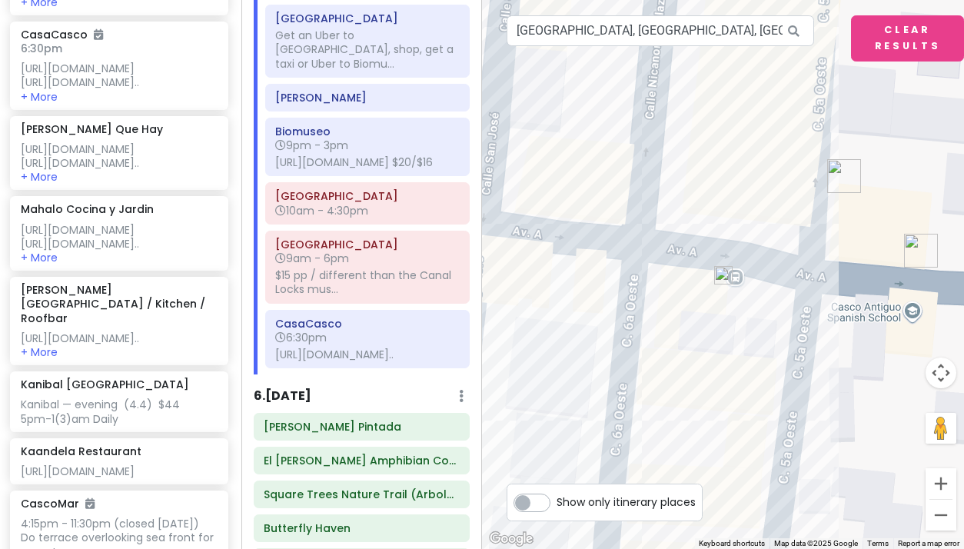
click at [722, 275] on img at bounding box center [723, 275] width 18 height 18
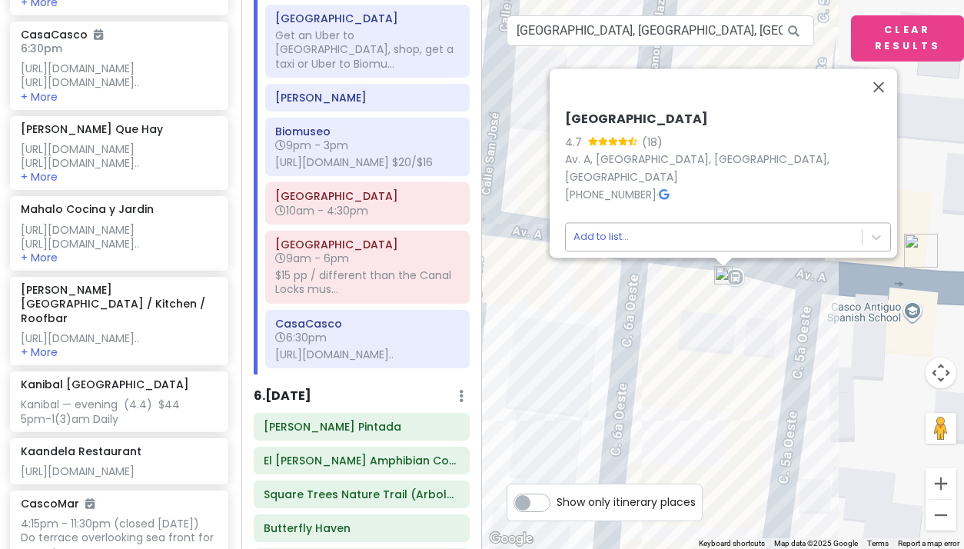
click at [600, 223] on body "Panama Costa Rica Private Change Dates Make a Copy Delete Trip Give Feedback 💡 …" at bounding box center [482, 274] width 964 height 549
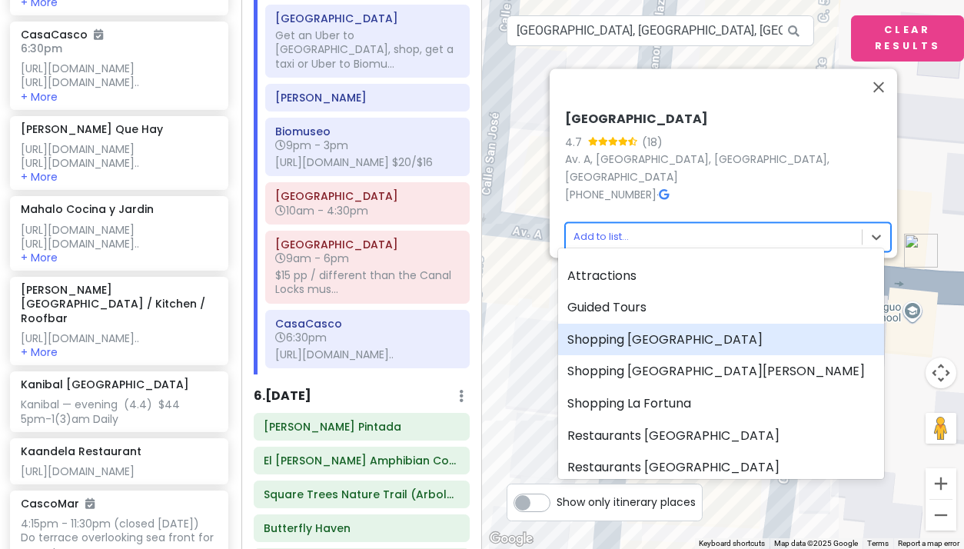
scroll to position [52, 0]
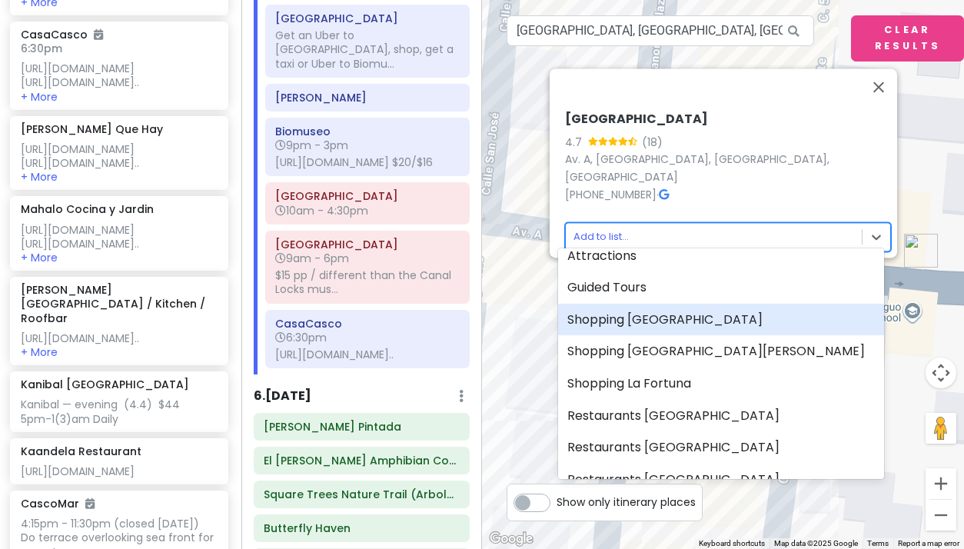
click at [615, 321] on div "Shopping [GEOGRAPHIC_DATA]" at bounding box center [721, 320] width 326 height 32
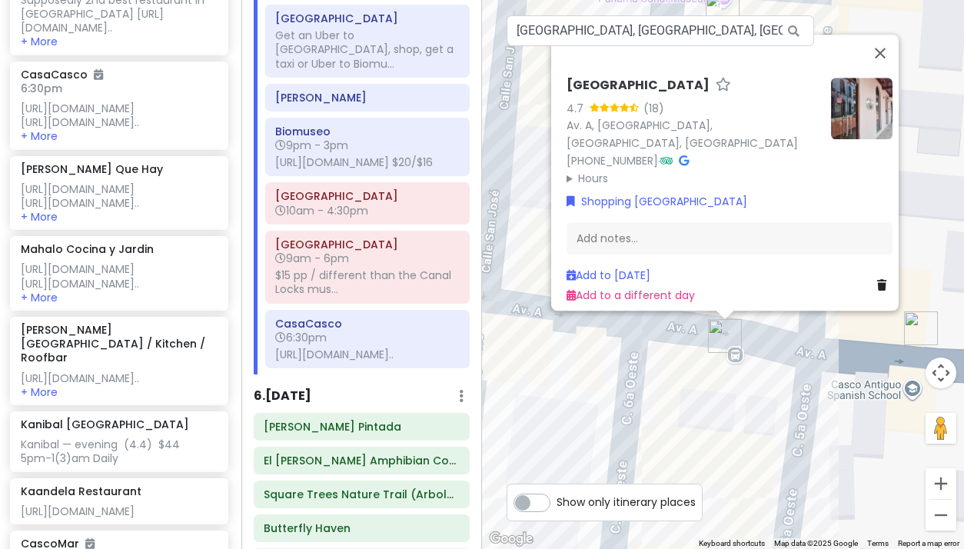
scroll to position [0, 0]
click at [628, 288] on link "Add to a different day" at bounding box center [630, 295] width 128 height 15
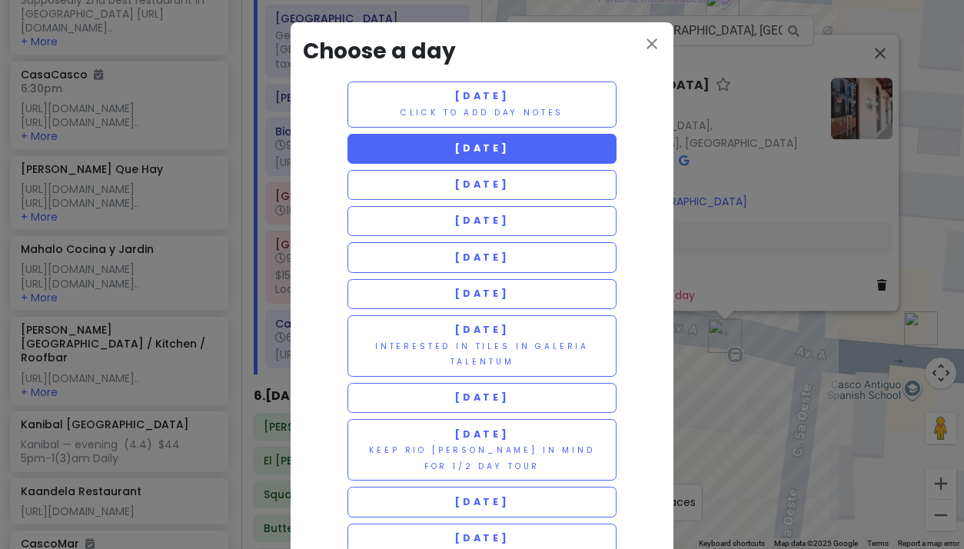
click at [487, 151] on span "[DATE]" at bounding box center [481, 147] width 55 height 13
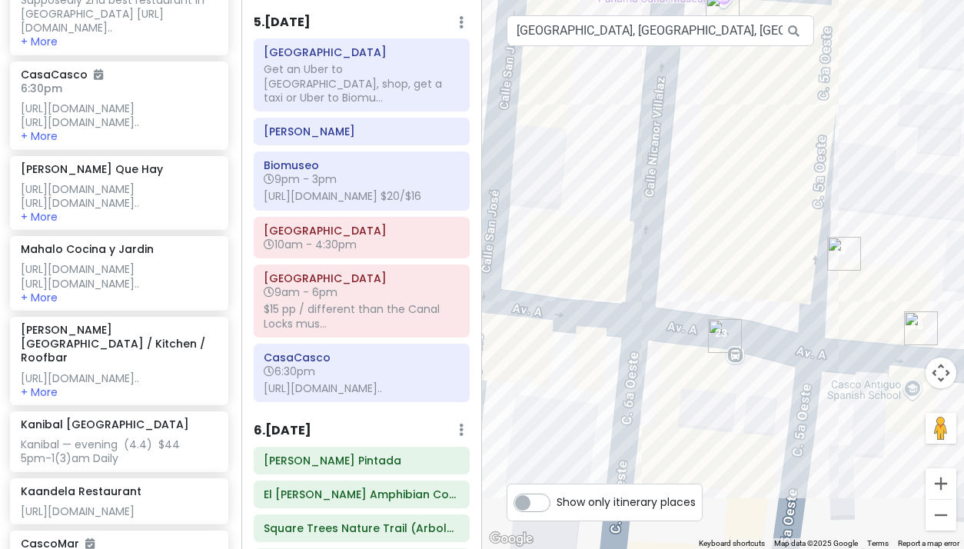
click at [842, 258] on img "Artesanía Valerie" at bounding box center [844, 254] width 34 height 34
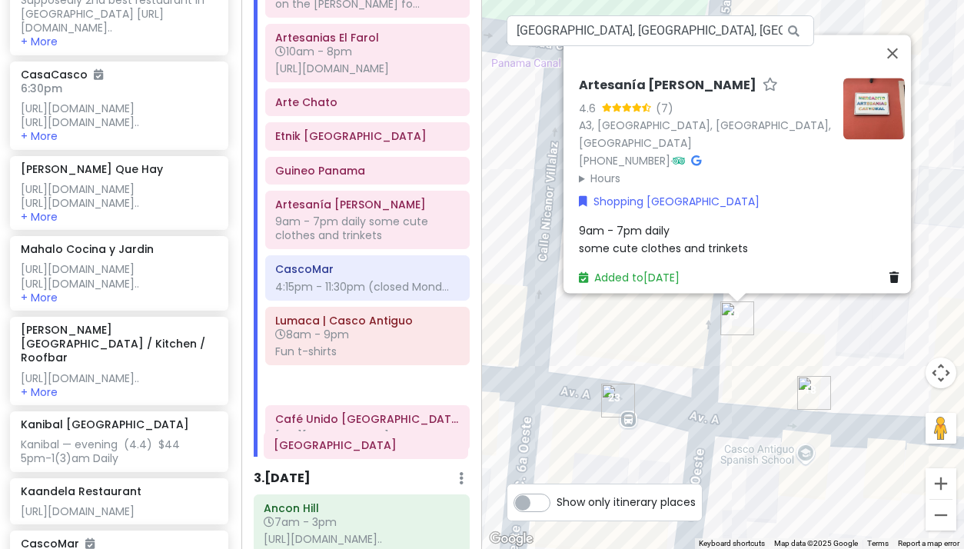
scroll to position [884, 0]
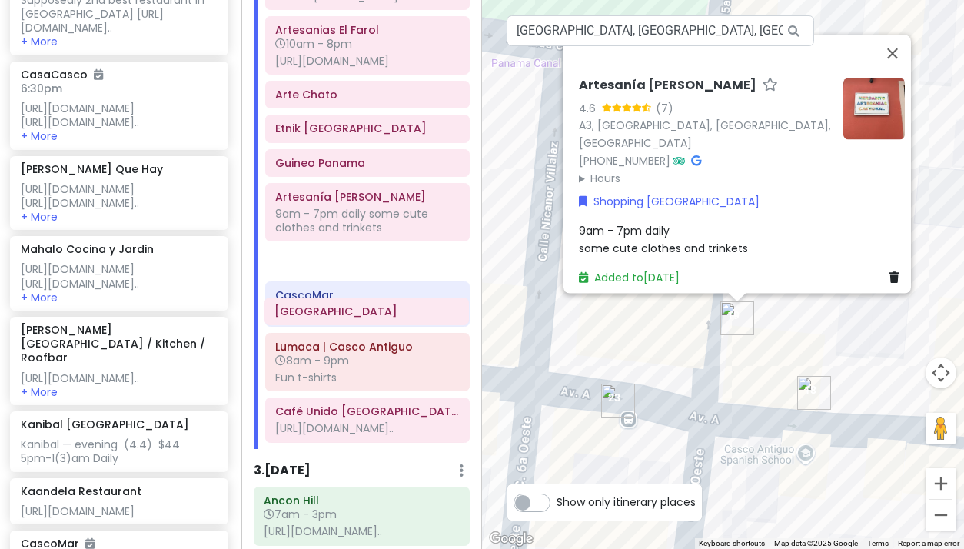
drag, startPoint x: 332, startPoint y: 505, endPoint x: 332, endPoint y: 312, distance: 192.9
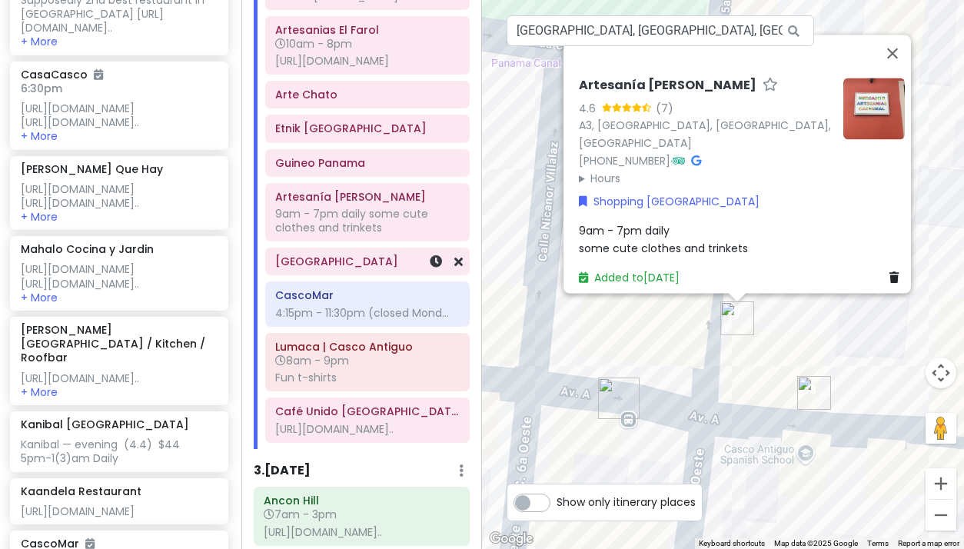
click at [343, 268] on h6 "Casa Latina Panamá" at bounding box center [367, 261] width 184 height 14
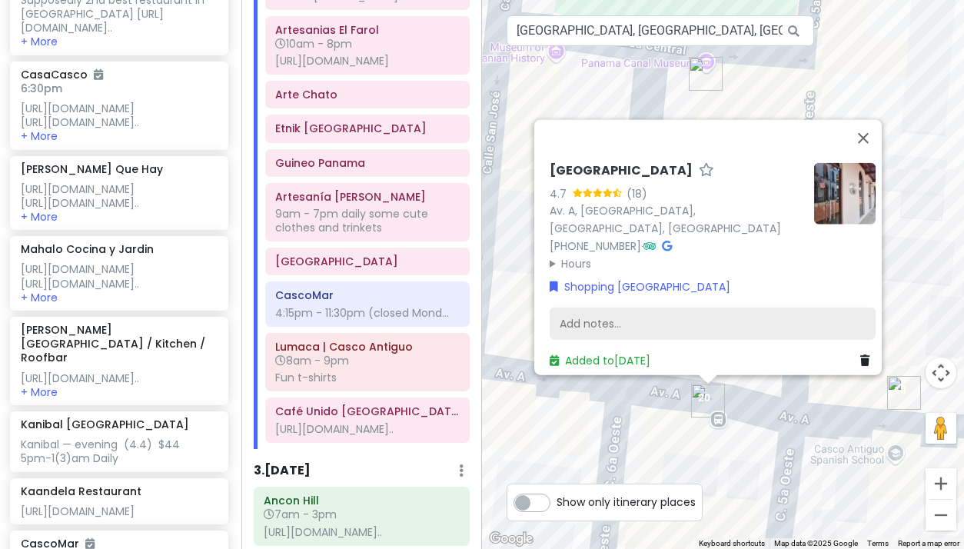
click at [597, 307] on div "Add notes..." at bounding box center [713, 323] width 326 height 32
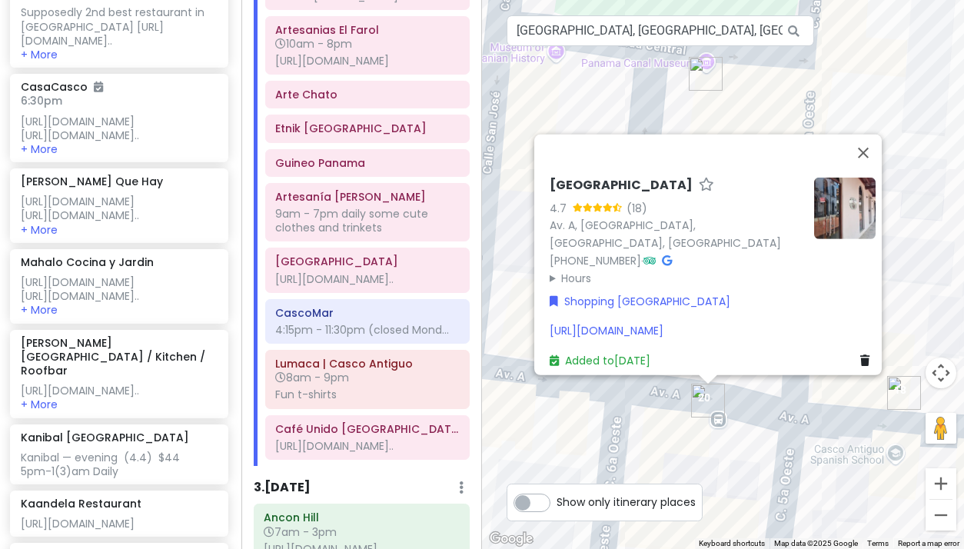
click at [550, 209] on div "Casa Latina Panamá 4.7 (18) Av. A, Panamá, Provincia de Panamá, Panama +507 228…" at bounding box center [676, 232] width 252 height 109
click at [550, 269] on summary "Hours" at bounding box center [676, 277] width 252 height 17
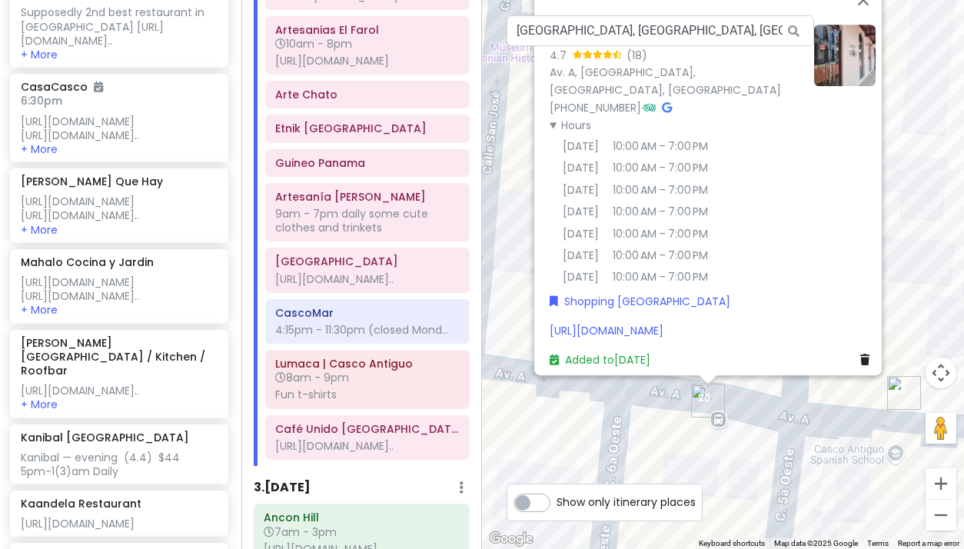
click at [828, 322] on div "https://wanderlog.com/list/geoCategory/123735/coolest-clothing-stores-and-bouti…" at bounding box center [713, 330] width 326 height 17
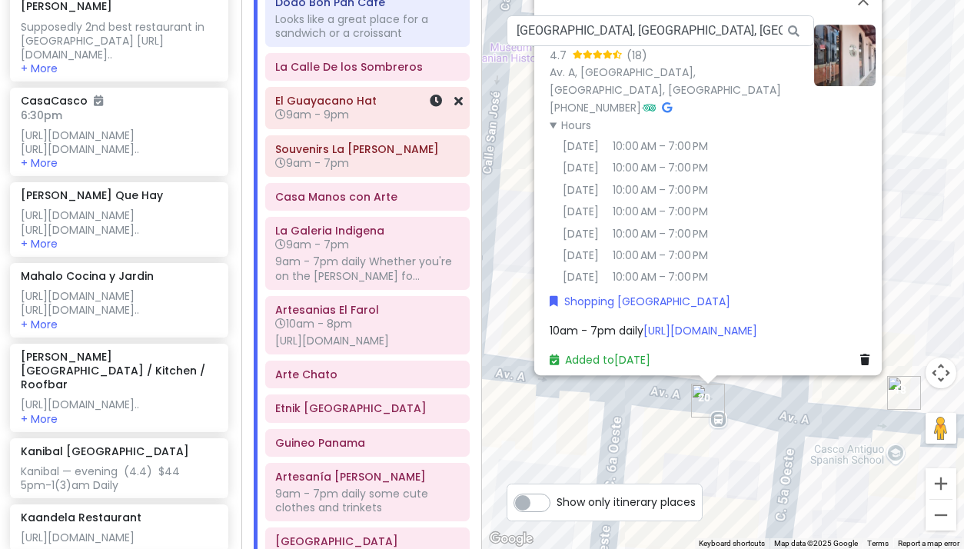
scroll to position [606, 0]
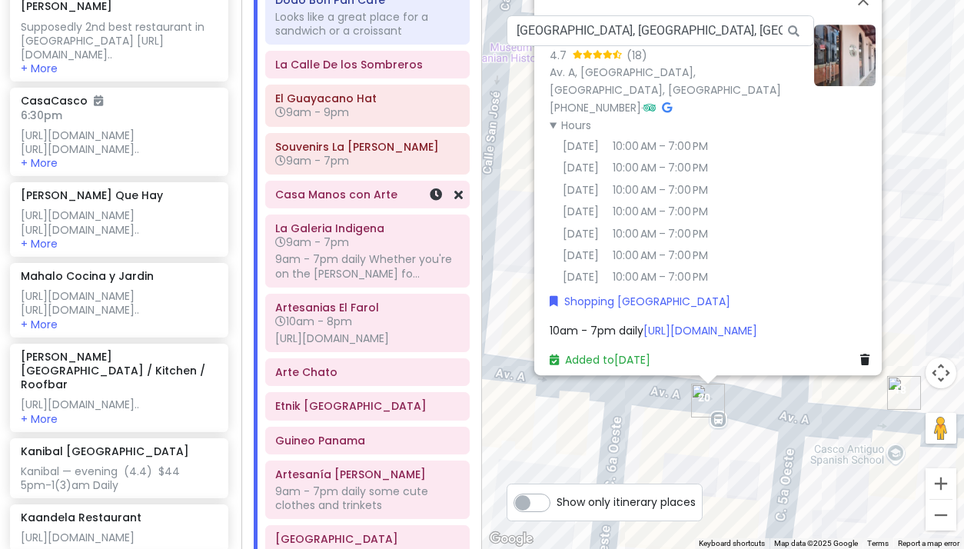
click at [347, 201] on h6 "Casa Manos con Arte" at bounding box center [367, 195] width 184 height 14
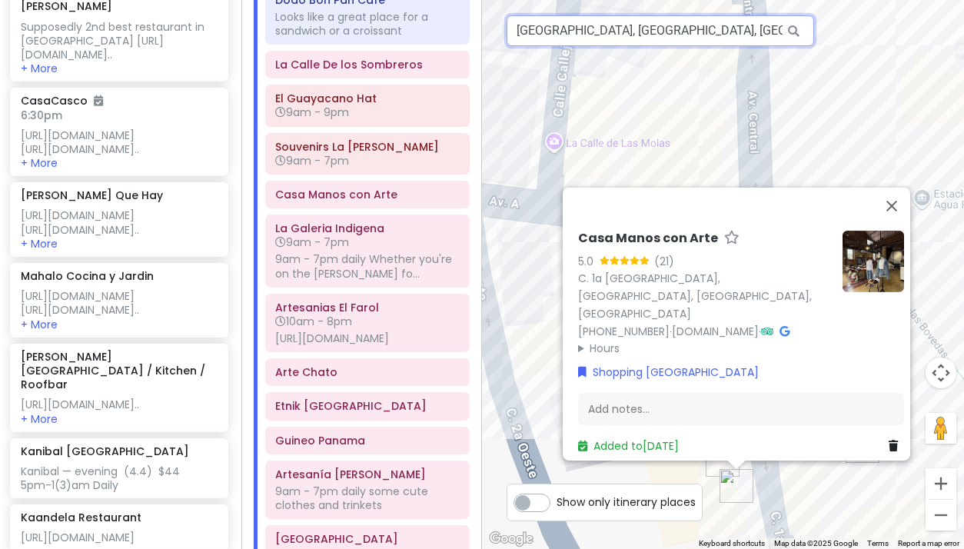
click at [610, 35] on input "Casa Latina Panamá, Avenida A, Panama City, Panama" at bounding box center [660, 30] width 307 height 31
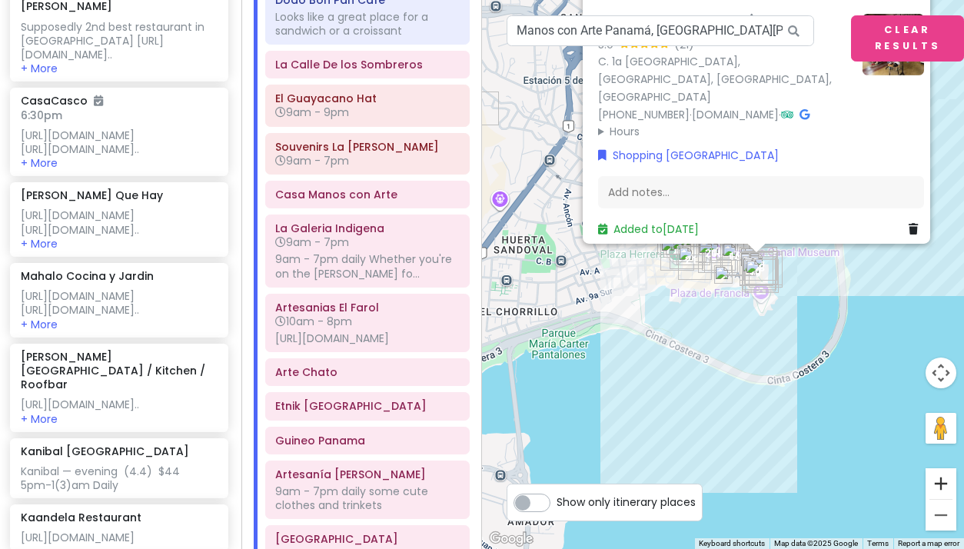
click at [944, 483] on button "Zoom in" at bounding box center [940, 483] width 31 height 31
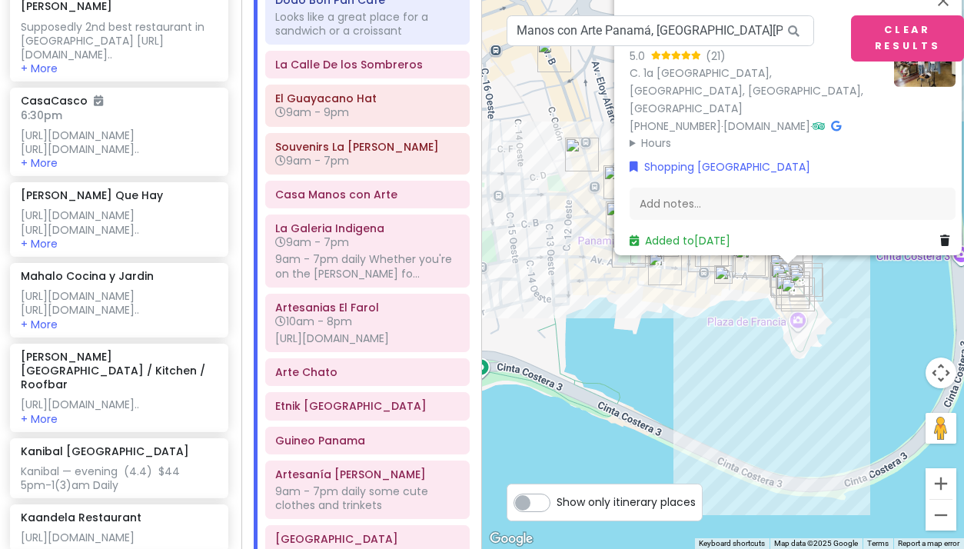
click at [944, 483] on button "Zoom in" at bounding box center [940, 483] width 31 height 31
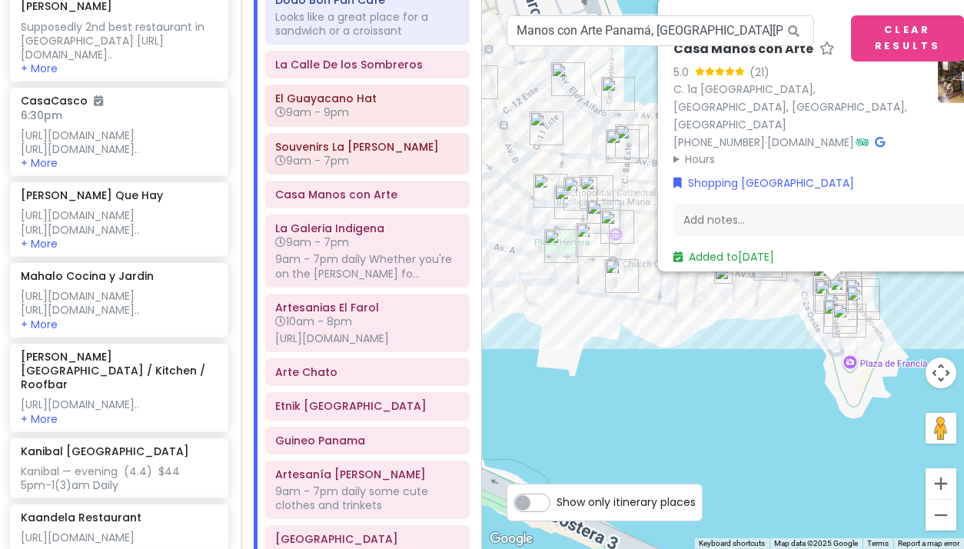
click at [944, 483] on button "Zoom in" at bounding box center [940, 483] width 31 height 31
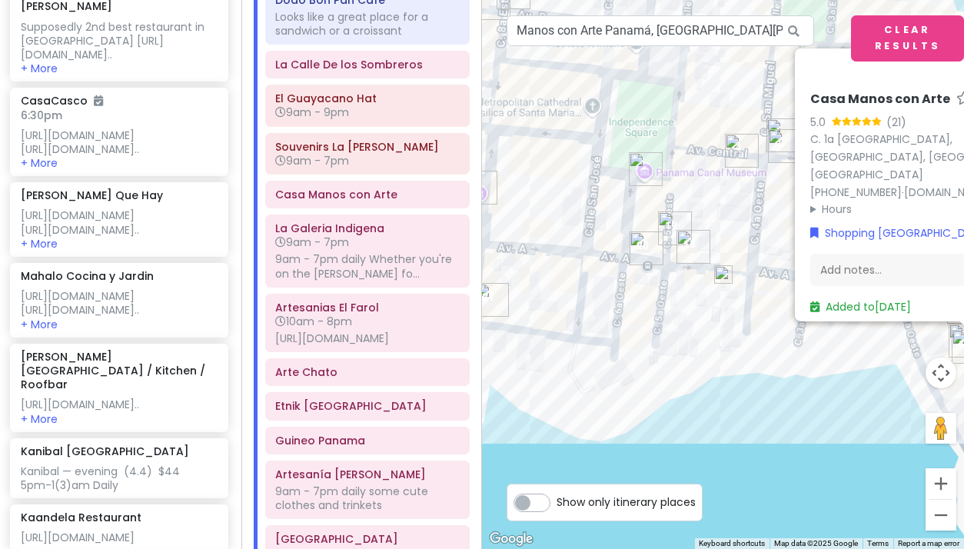
click at [944, 483] on button "Zoom in" at bounding box center [940, 483] width 31 height 31
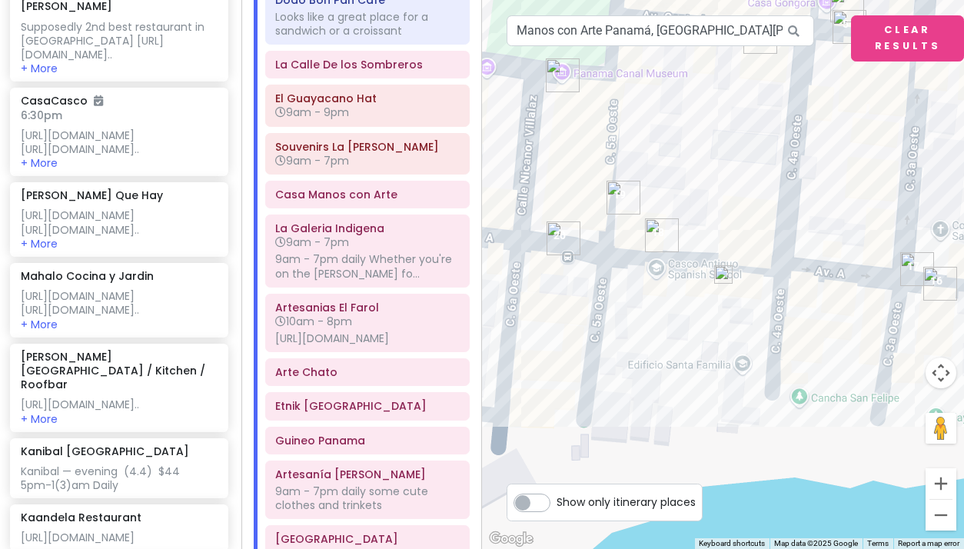
click at [944, 483] on button "Zoom in" at bounding box center [940, 483] width 31 height 31
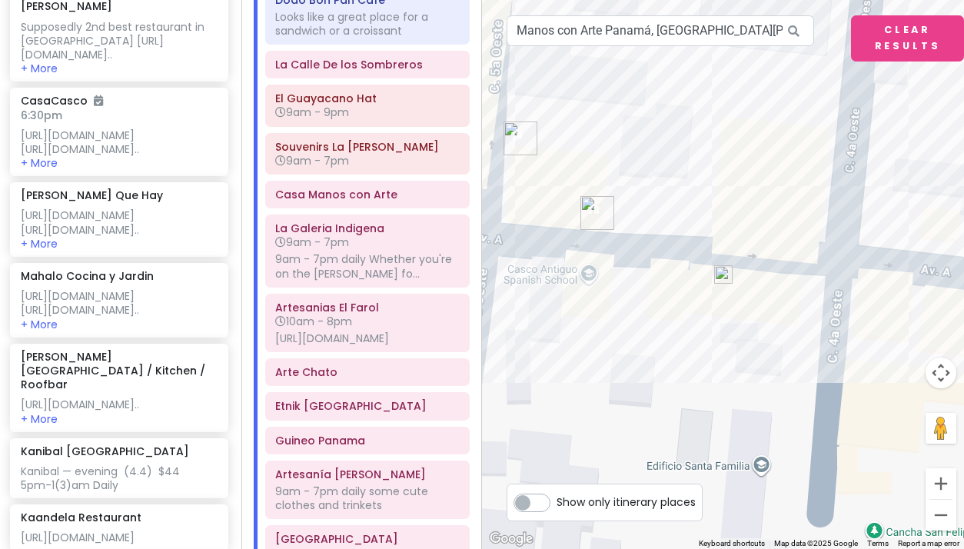
click at [722, 275] on img at bounding box center [723, 274] width 18 height 18
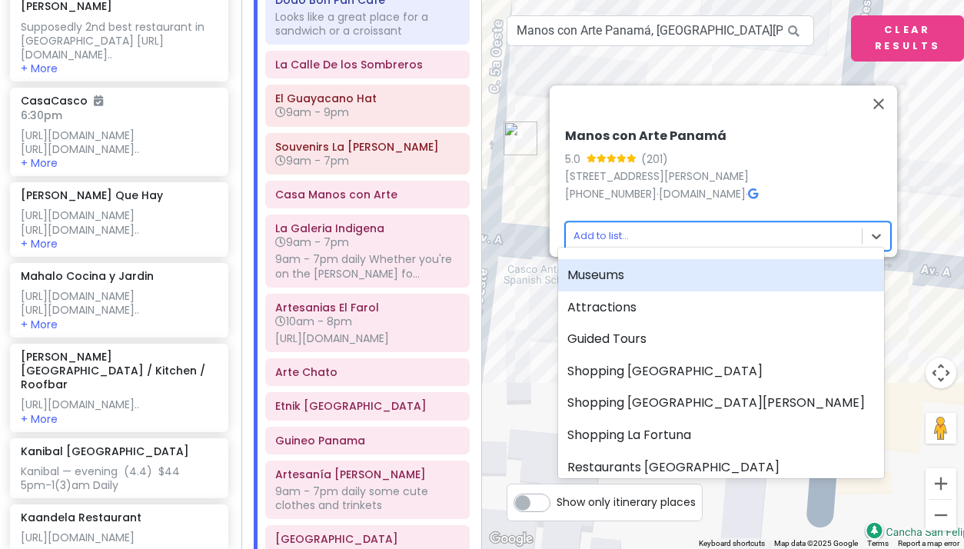
click at [603, 228] on body "Panama Costa Rica Private Change Dates Make a Copy Delete Trip Give Feedback 💡 …" at bounding box center [482, 274] width 964 height 549
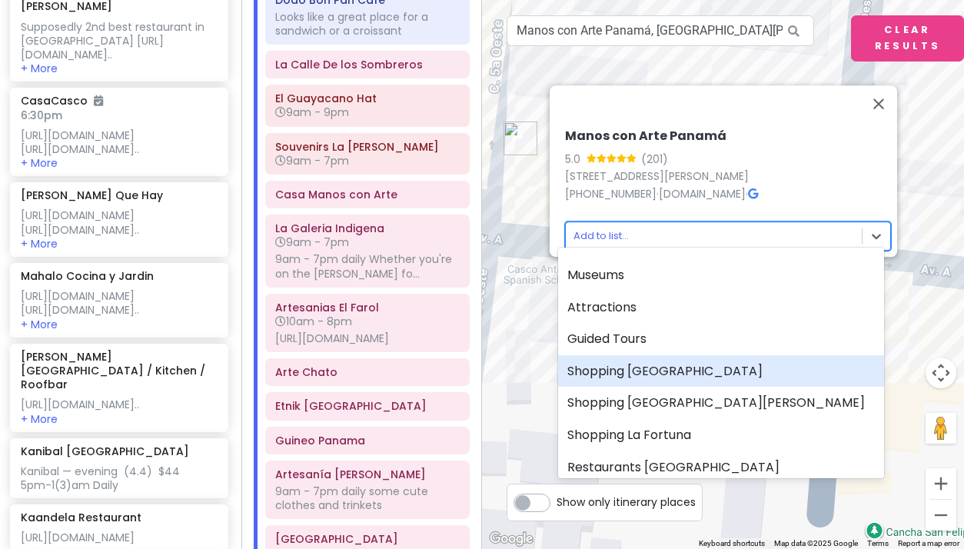
click at [629, 369] on div "Shopping [GEOGRAPHIC_DATA]" at bounding box center [721, 371] width 326 height 32
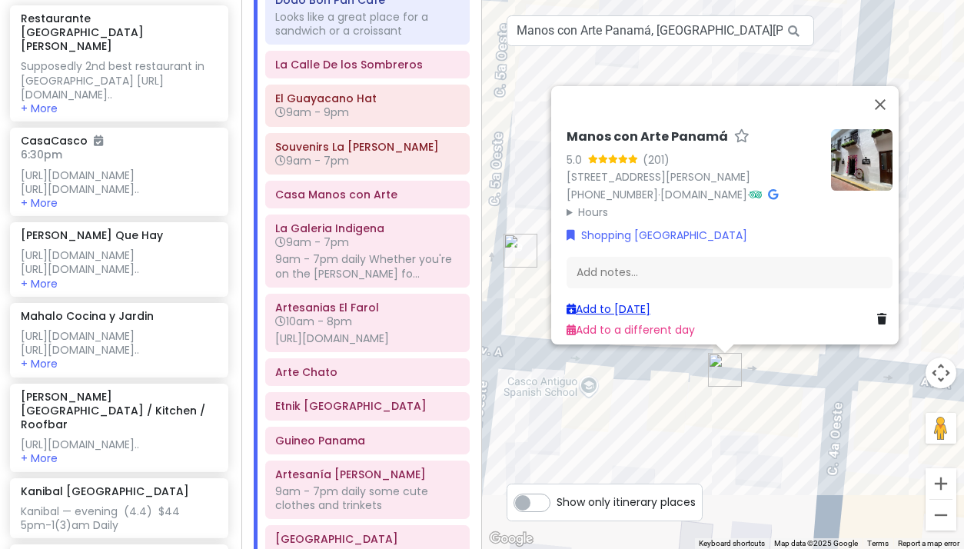
click at [589, 301] on link "Add to [DATE]" at bounding box center [608, 308] width 84 height 15
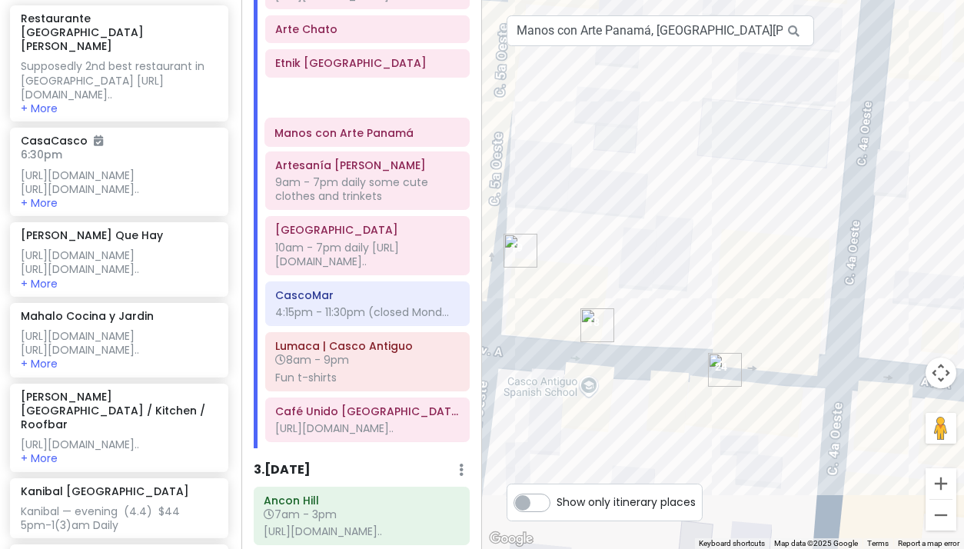
scroll to position [948, 0]
drag, startPoint x: 345, startPoint y: 455, endPoint x: 343, endPoint y: 151, distance: 304.4
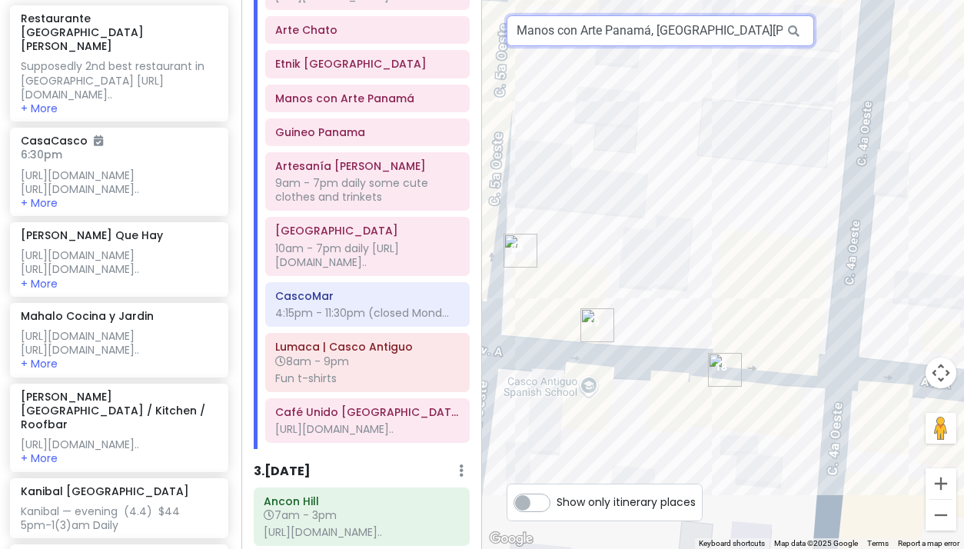
click at [604, 28] on input "Manos con Arte Panamá, Avenida Rodolfo Chiari, Panama City, Panama" at bounding box center [660, 30] width 307 height 31
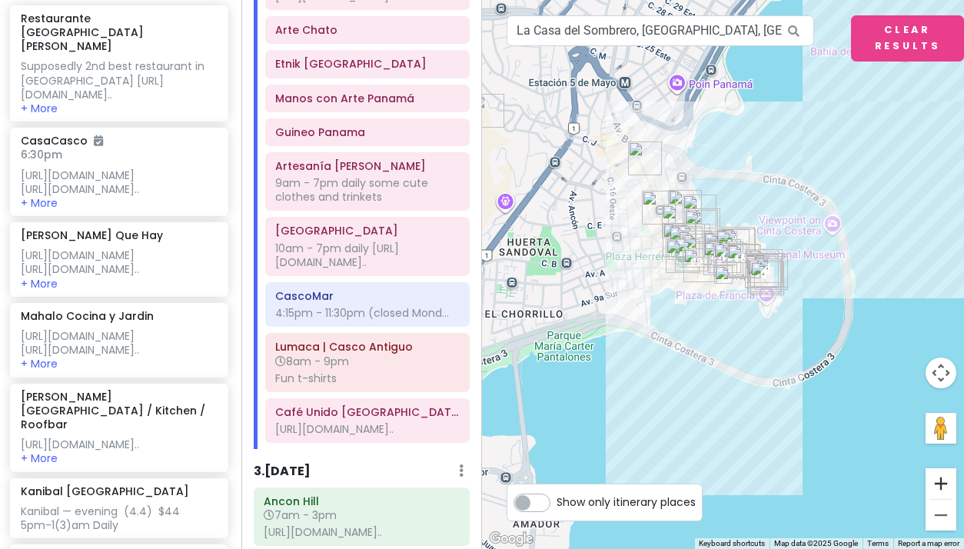
click at [942, 481] on button "Zoom in" at bounding box center [940, 483] width 31 height 31
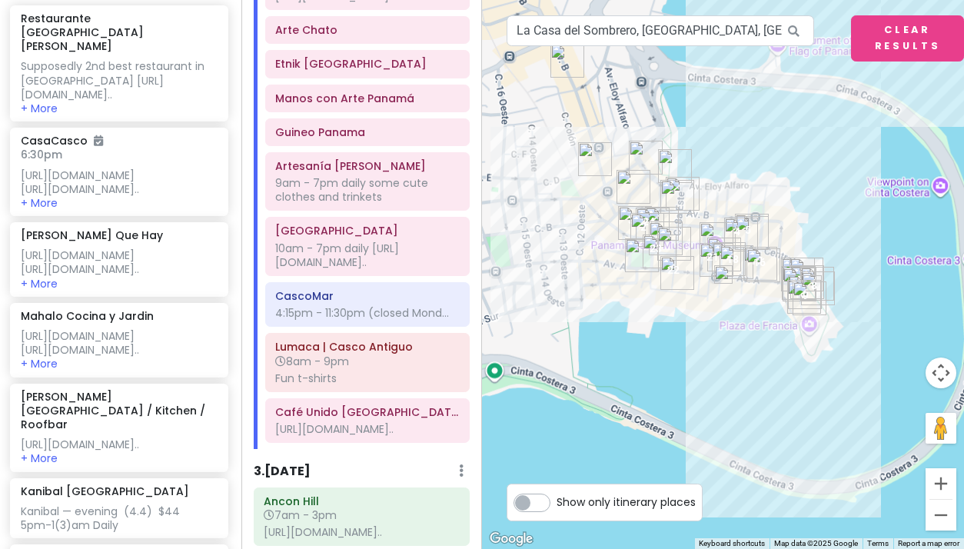
click at [942, 481] on button "Zoom in" at bounding box center [940, 483] width 31 height 31
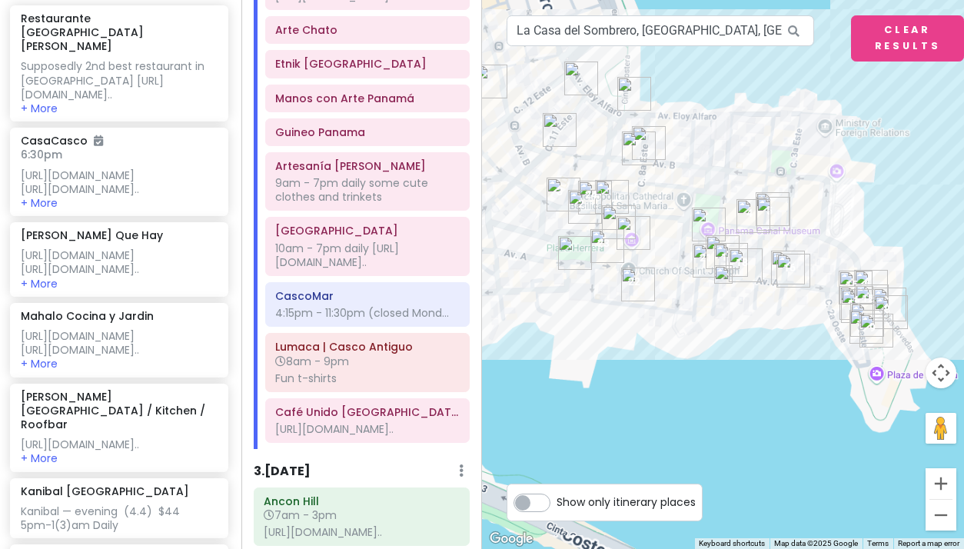
click at [942, 481] on button "Zoom in" at bounding box center [940, 483] width 31 height 31
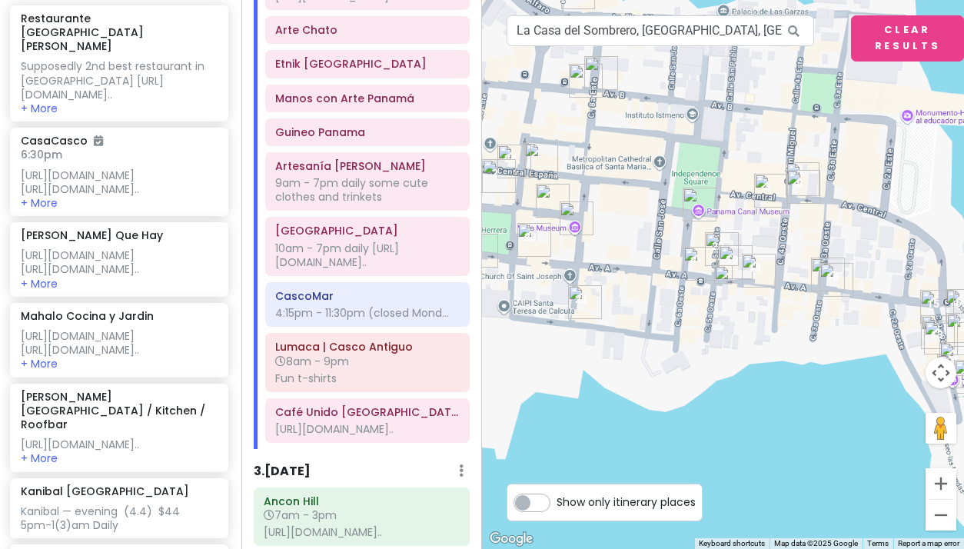
click at [942, 481] on button "Zoom in" at bounding box center [940, 483] width 31 height 31
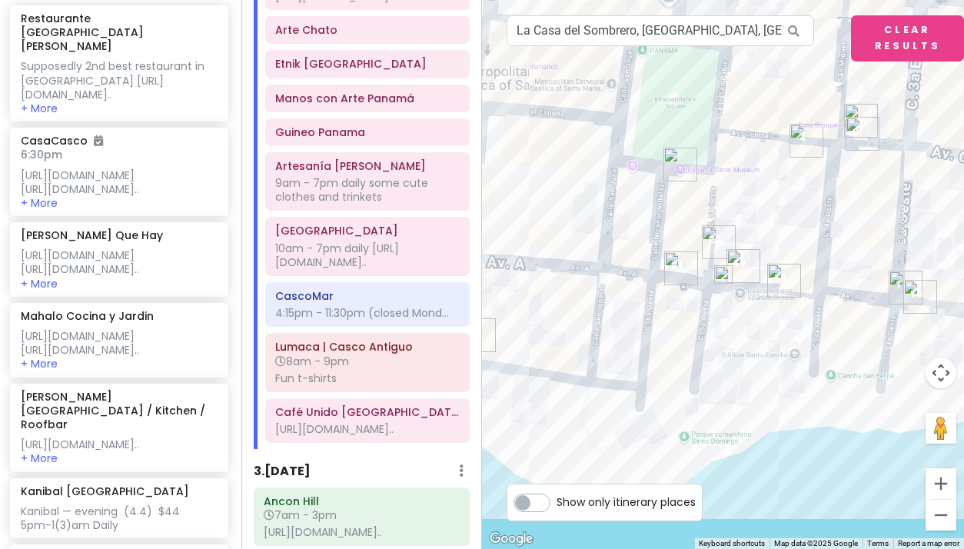
click at [942, 481] on button "Zoom in" at bounding box center [940, 483] width 31 height 31
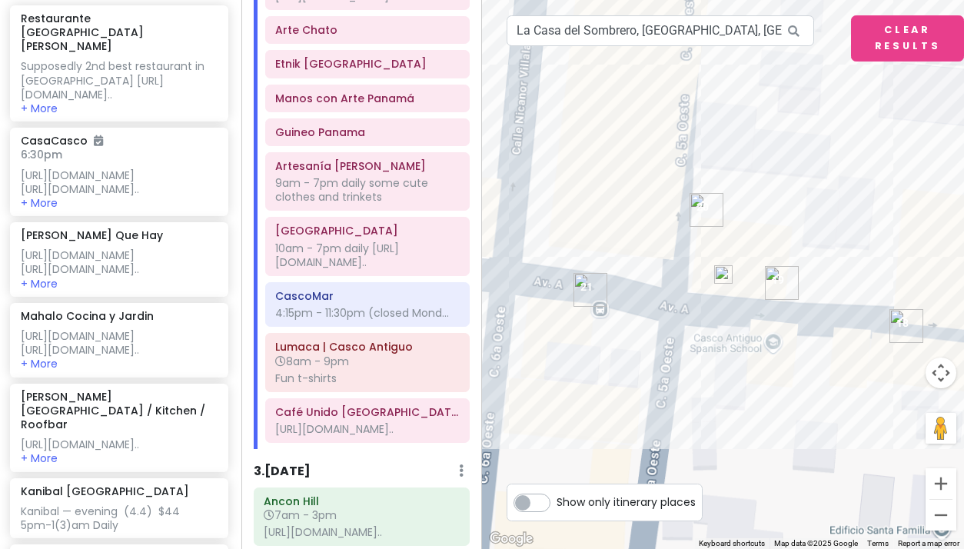
click at [942, 481] on button "Zoom in" at bounding box center [940, 483] width 31 height 31
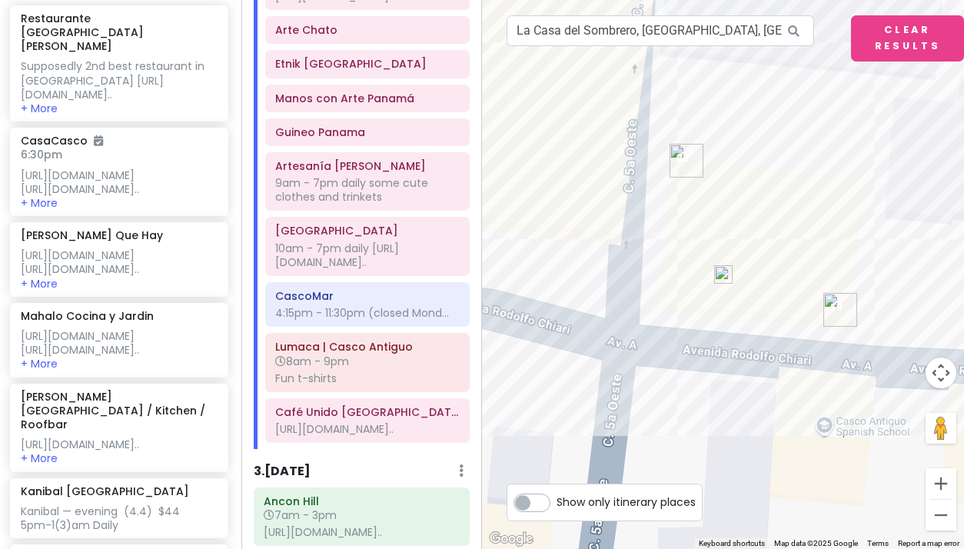
click at [725, 271] on img at bounding box center [723, 274] width 18 height 18
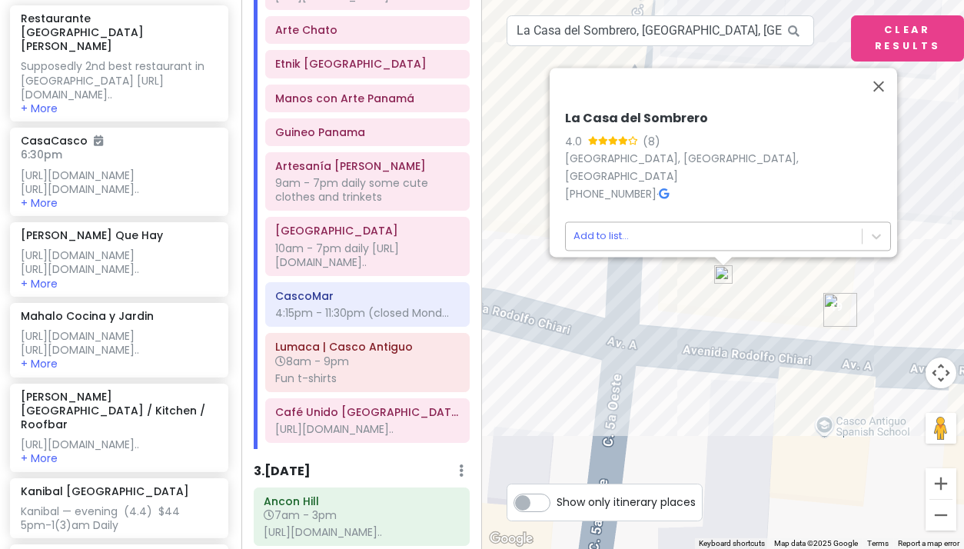
click at [603, 225] on body "Panama Costa Rica Private Change Dates Make a Copy Delete Trip Give Feedback 💡 …" at bounding box center [482, 274] width 964 height 549
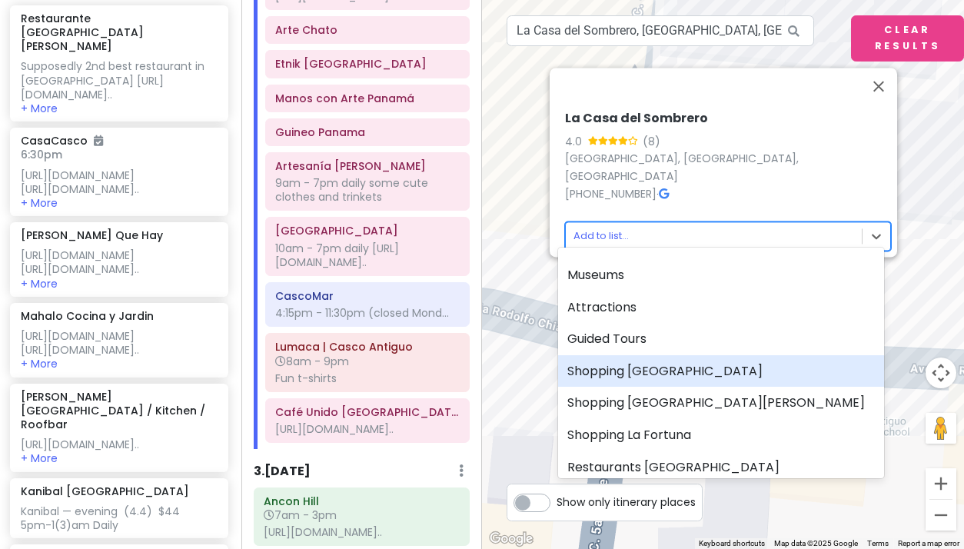
click at [613, 372] on div "Shopping [GEOGRAPHIC_DATA]" at bounding box center [721, 371] width 326 height 32
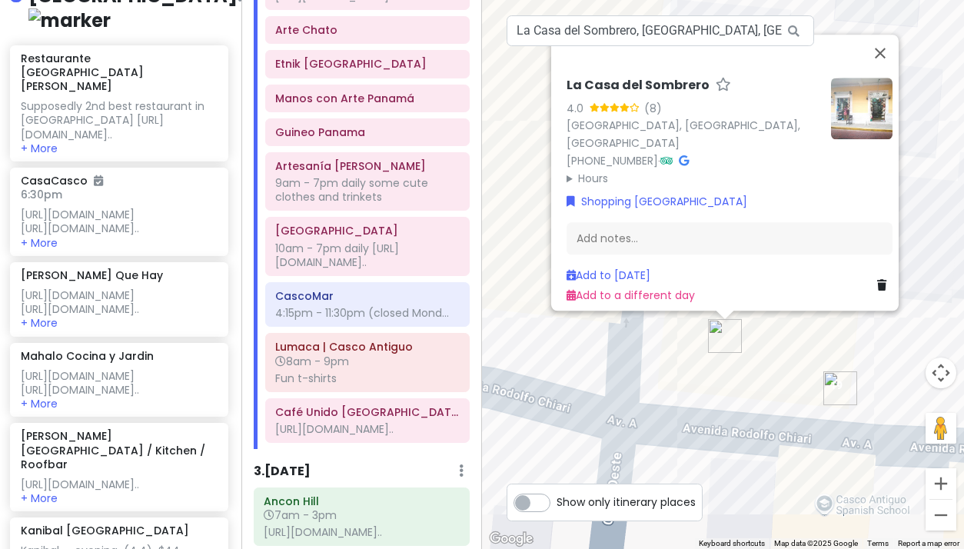
click at [835, 389] on img "Guineo Panama" at bounding box center [840, 388] width 34 height 34
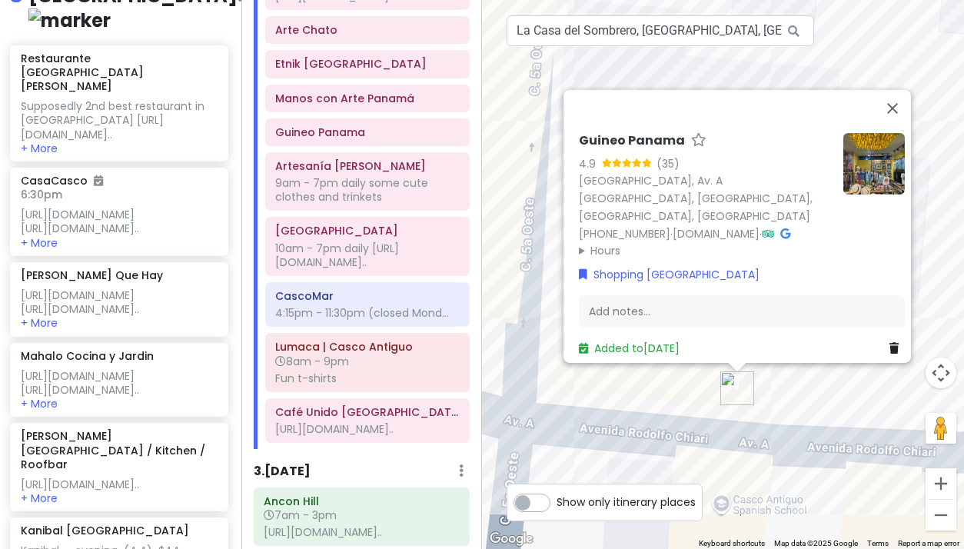
click at [667, 408] on div "Guineo Panama 4.9 (35) Edificio Casa Art Deco, Av. A PB, Panamá, Provincia de P…" at bounding box center [723, 274] width 482 height 549
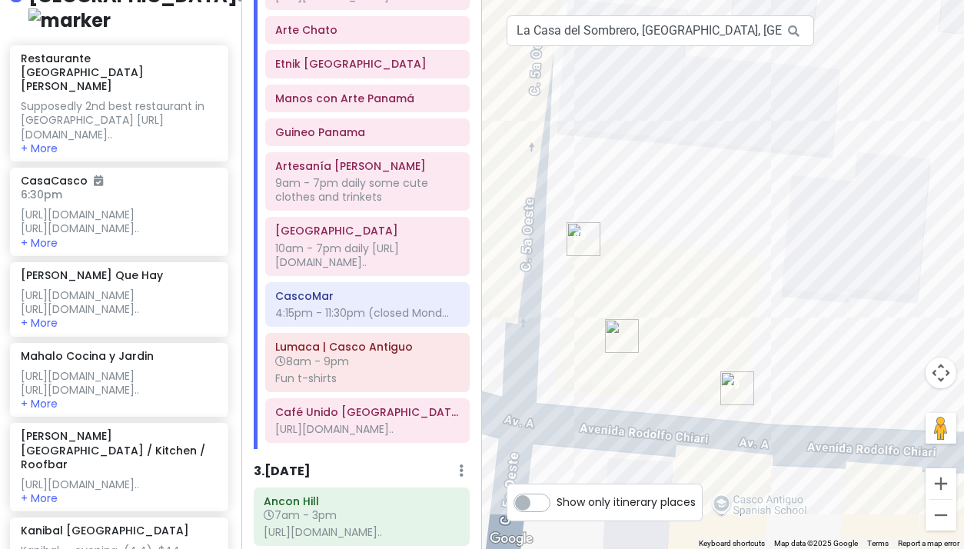
click at [619, 334] on img "La Casa del Sombrero" at bounding box center [622, 336] width 34 height 34
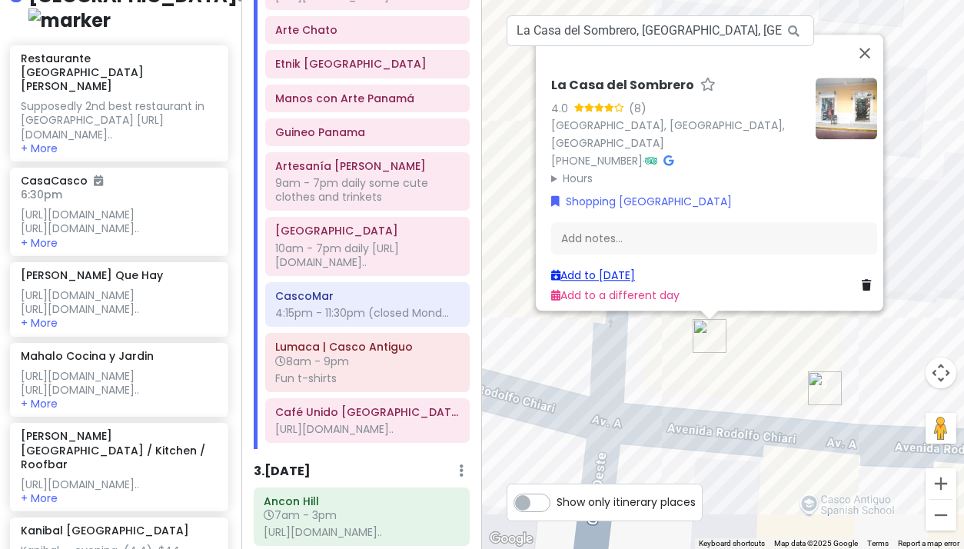
click at [597, 267] on link "Add to [DATE]" at bounding box center [593, 274] width 84 height 15
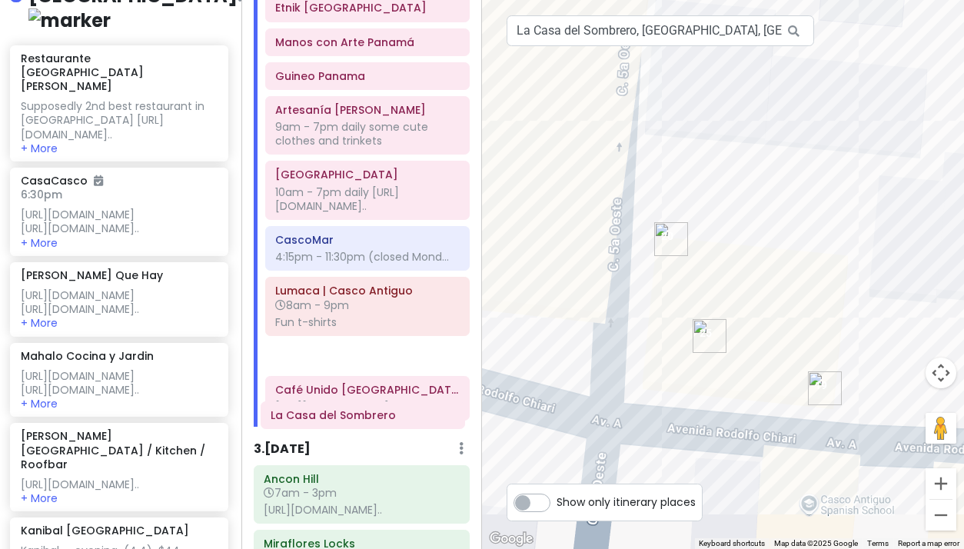
scroll to position [1005, 0]
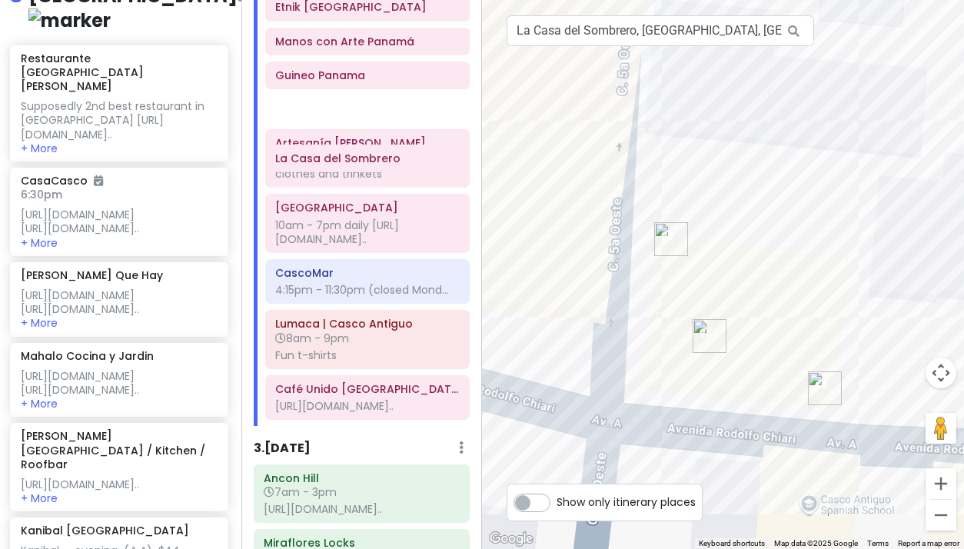
drag, startPoint x: 344, startPoint y: 497, endPoint x: 344, endPoint y: 158, distance: 339.7
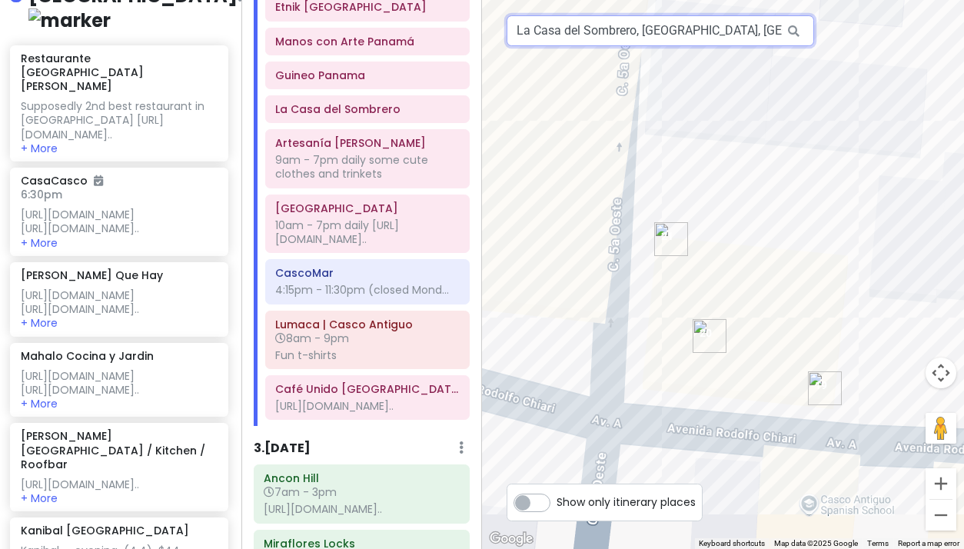
click at [636, 32] on input "La Casa del Sombrero, Panama City, Panama" at bounding box center [660, 30] width 307 height 31
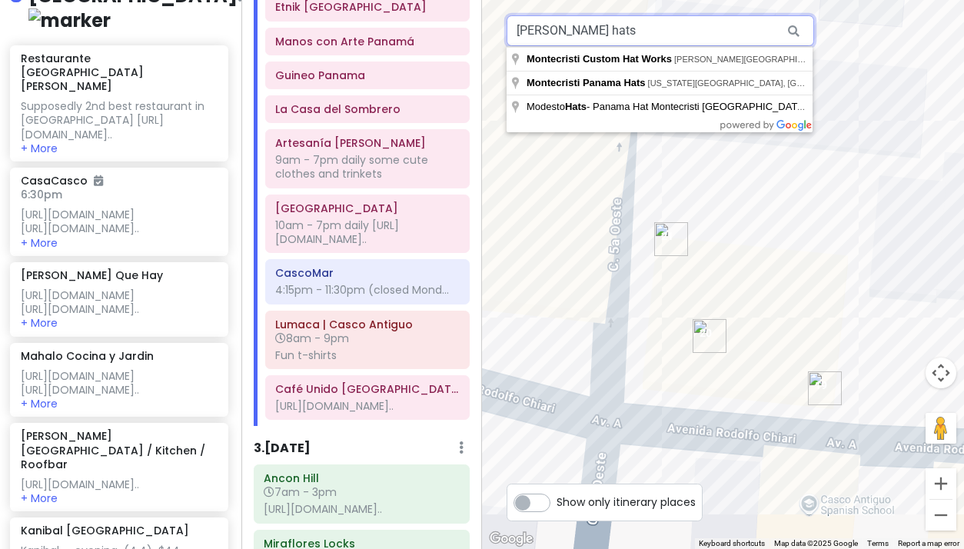
drag, startPoint x: 638, startPoint y: 27, endPoint x: 480, endPoint y: 26, distance: 158.3
click at [480, 26] on div "Panama Costa Rica Private Change Dates Make a Copy Delete Trip Give Feedback 💡 …" at bounding box center [482, 274] width 964 height 549
paste input "MONTECRISTI HATS Y BELLEZAS DE PANAMÁ"
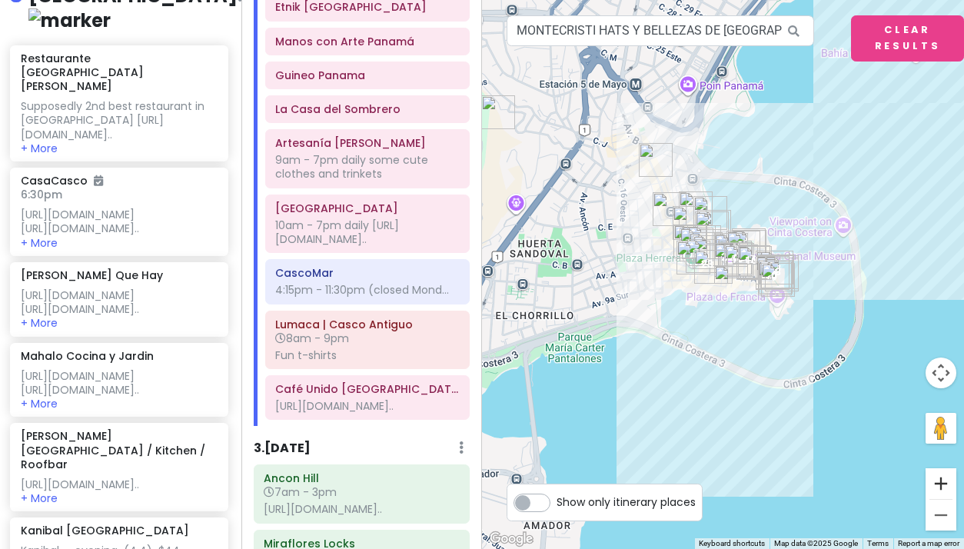
click at [941, 480] on button "Zoom in" at bounding box center [940, 483] width 31 height 31
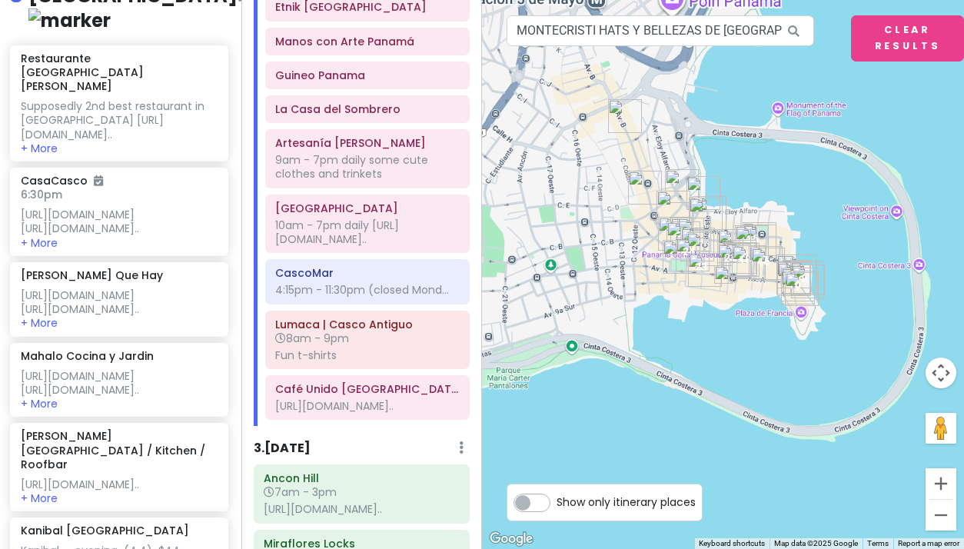
click at [941, 480] on button "Zoom in" at bounding box center [940, 483] width 31 height 31
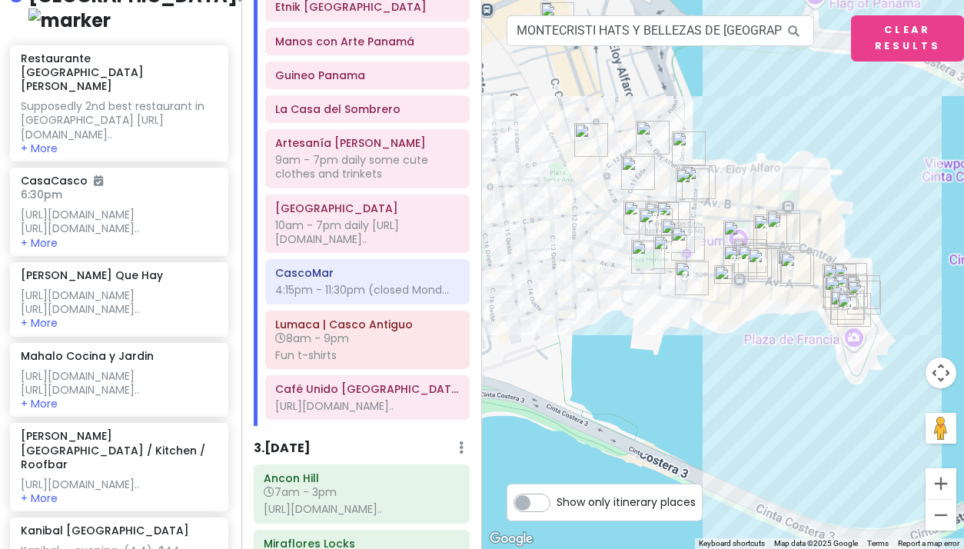
click at [941, 480] on button "Zoom in" at bounding box center [940, 483] width 31 height 31
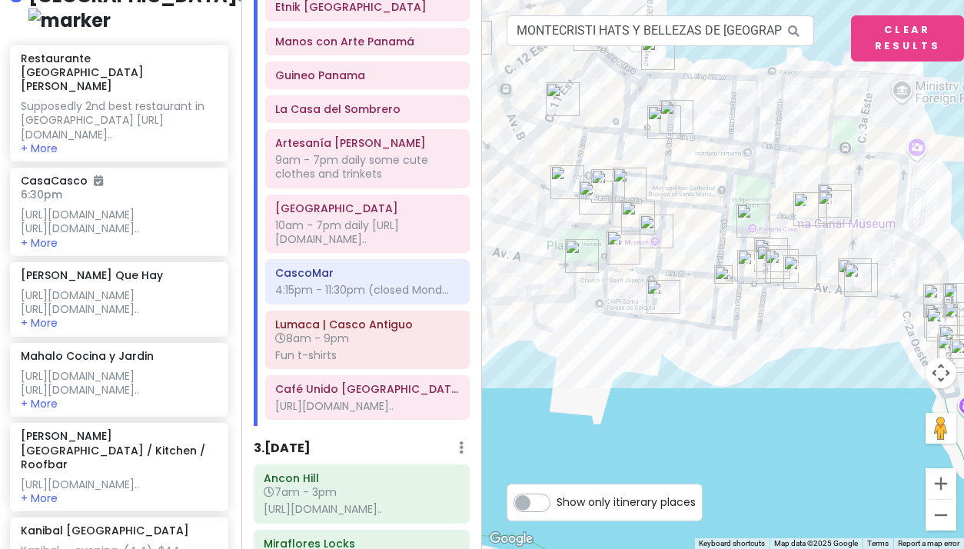
click at [941, 480] on button "Zoom in" at bounding box center [940, 483] width 31 height 31
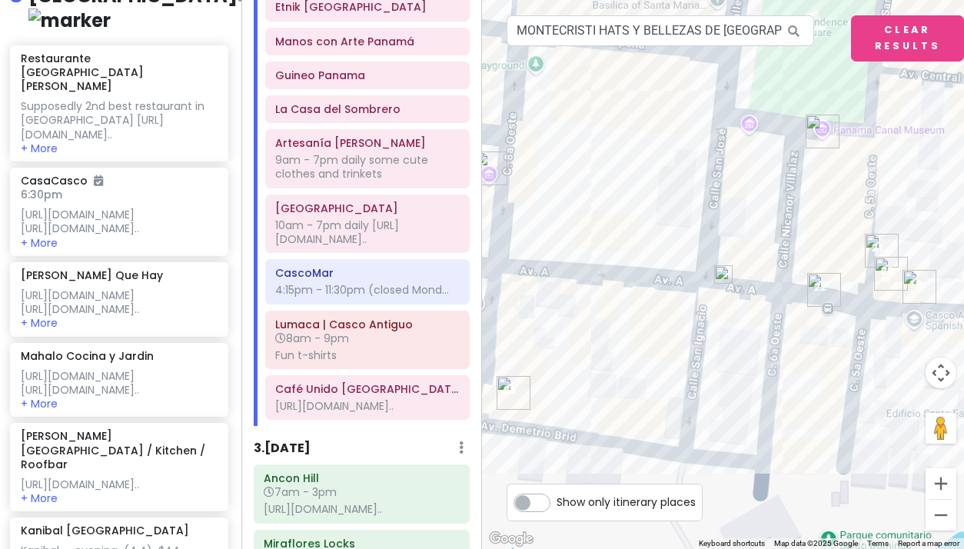
click at [941, 480] on button "Zoom in" at bounding box center [940, 483] width 31 height 31
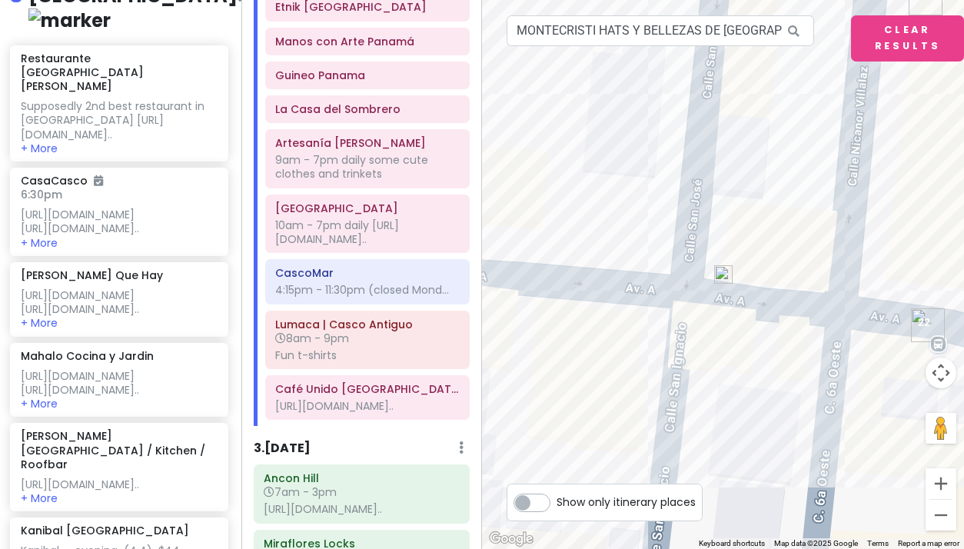
click at [722, 273] on img at bounding box center [723, 274] width 18 height 18
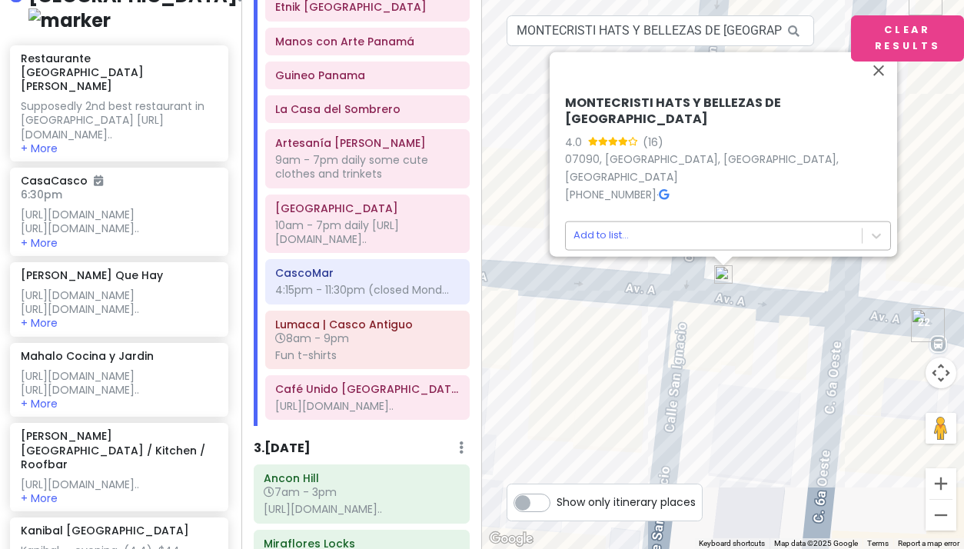
click at [596, 227] on body "Panama Costa Rica Private Change Dates Make a Copy Delete Trip Give Feedback 💡 …" at bounding box center [482, 274] width 964 height 549
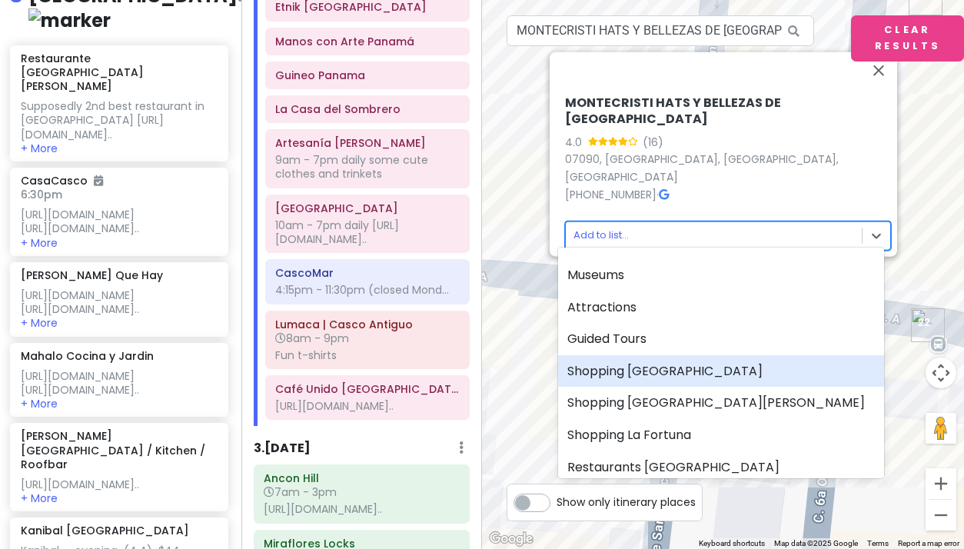
click at [620, 369] on div "Shopping [GEOGRAPHIC_DATA]" at bounding box center [721, 371] width 326 height 32
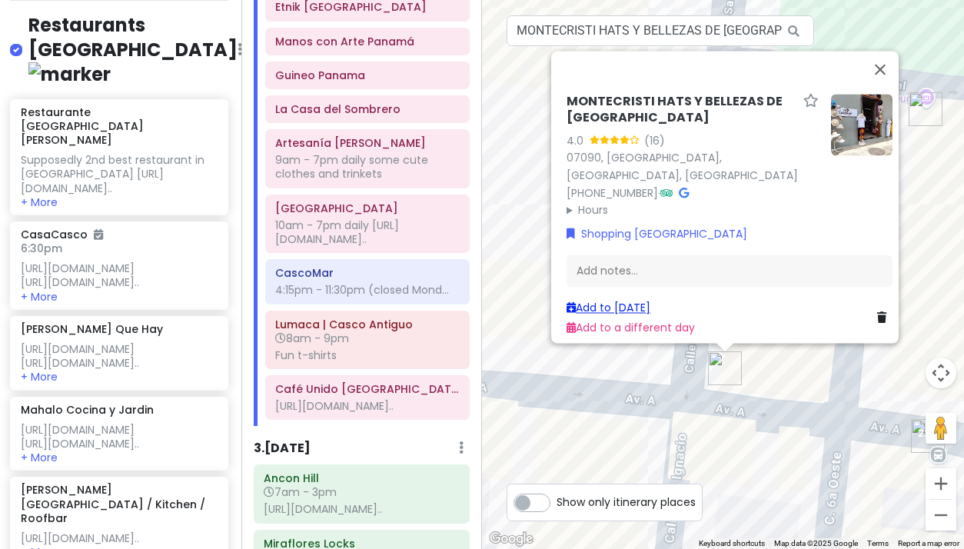
click at [614, 300] on link "Add to [DATE]" at bounding box center [608, 307] width 84 height 15
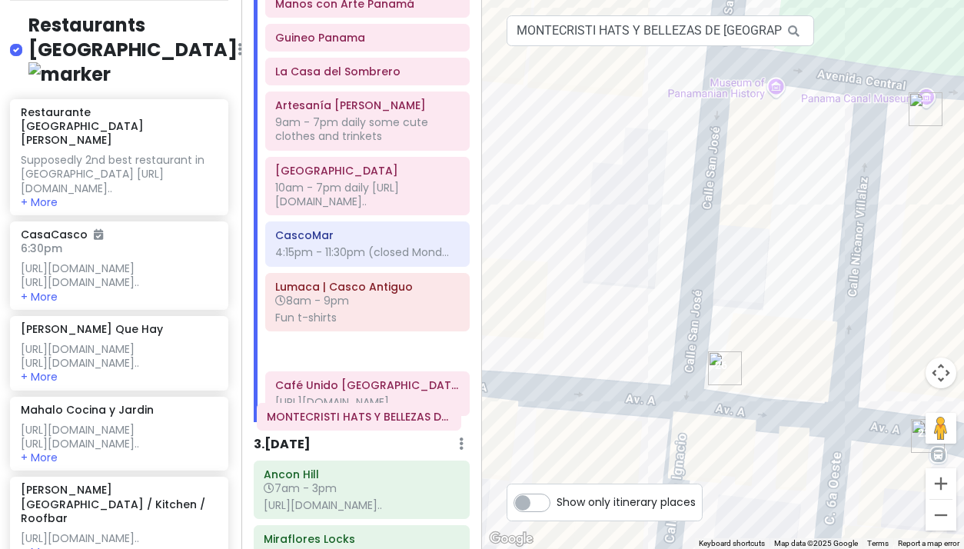
scroll to position [1043, 0]
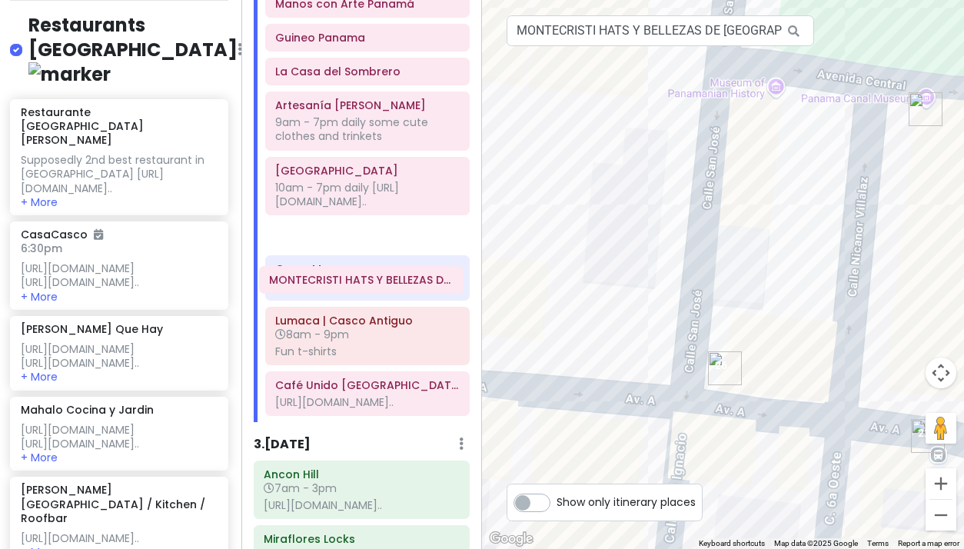
drag, startPoint x: 356, startPoint y: 503, endPoint x: 352, endPoint y: 283, distance: 220.6
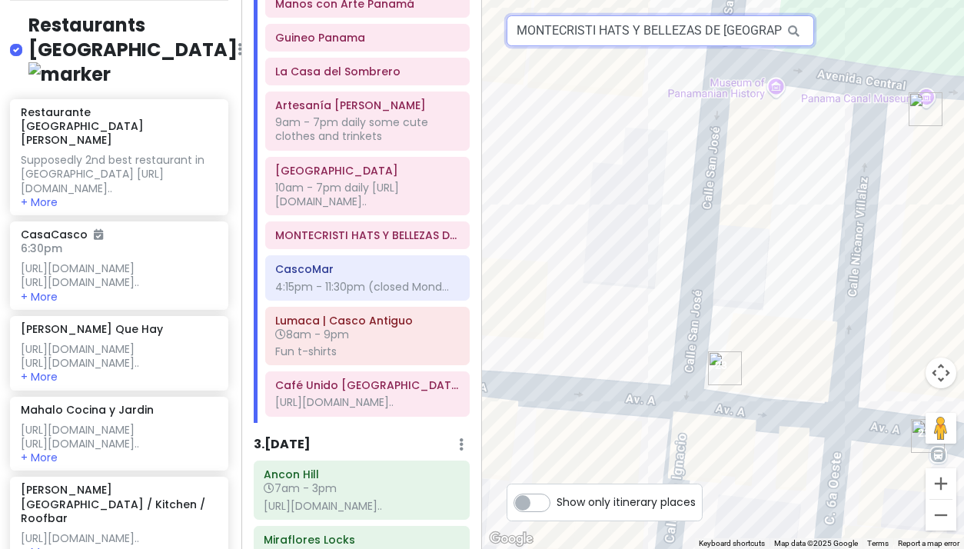
click at [591, 35] on input "MONTECRISTI HATS Y BELLEZAS DE PANAMÁ, Panama City, Panama" at bounding box center [660, 30] width 307 height 31
paste input "ALESSI JOYEROS"
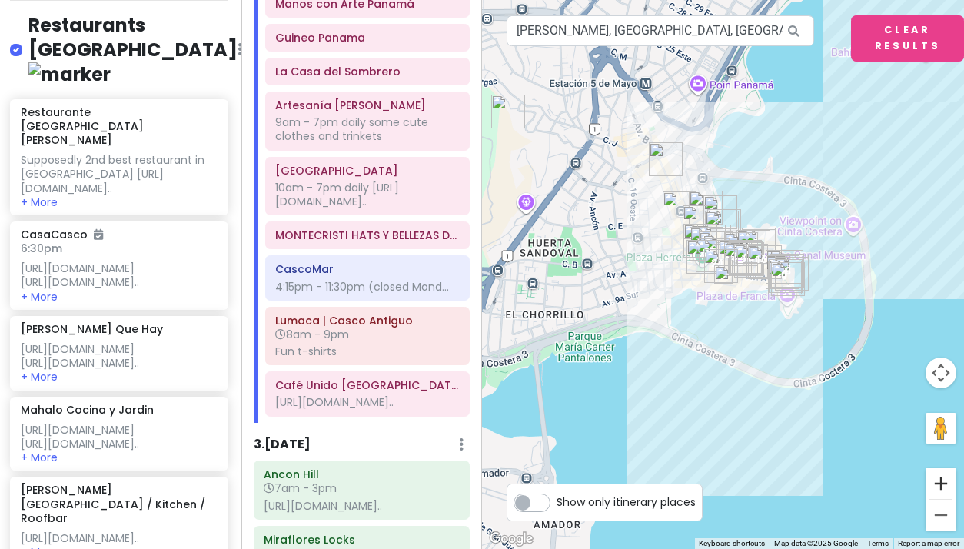
click at [946, 477] on button "Zoom in" at bounding box center [940, 483] width 31 height 31
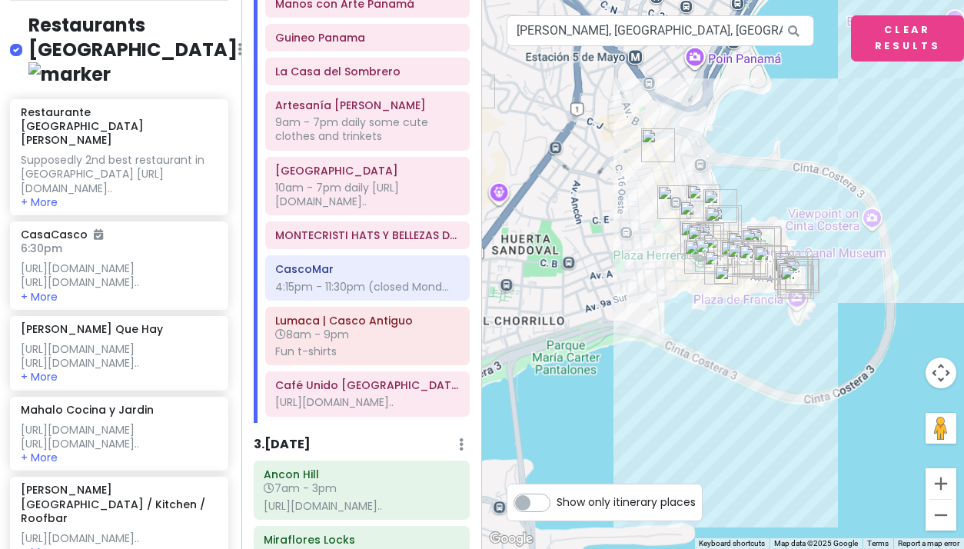
click at [946, 477] on button "Zoom in" at bounding box center [940, 483] width 31 height 31
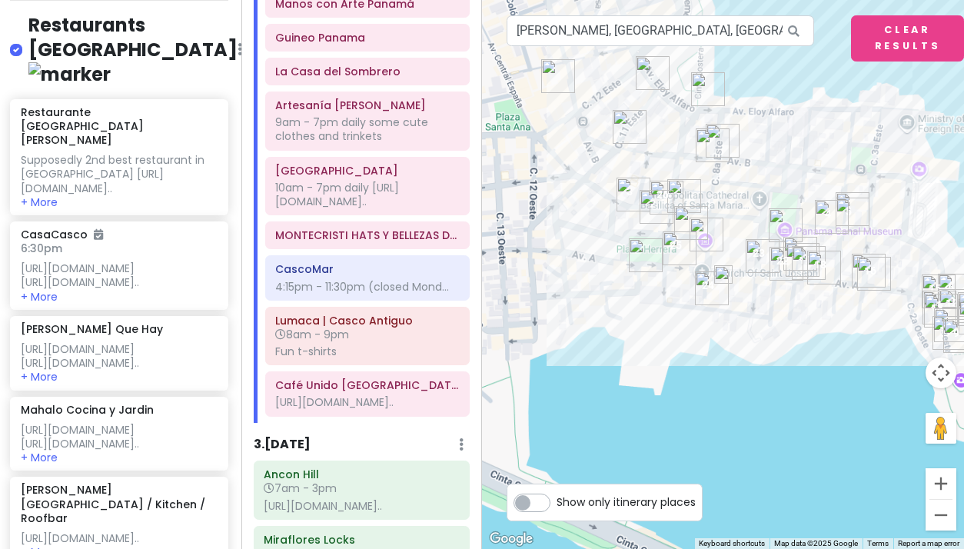
click at [946, 477] on button "Zoom in" at bounding box center [940, 483] width 31 height 31
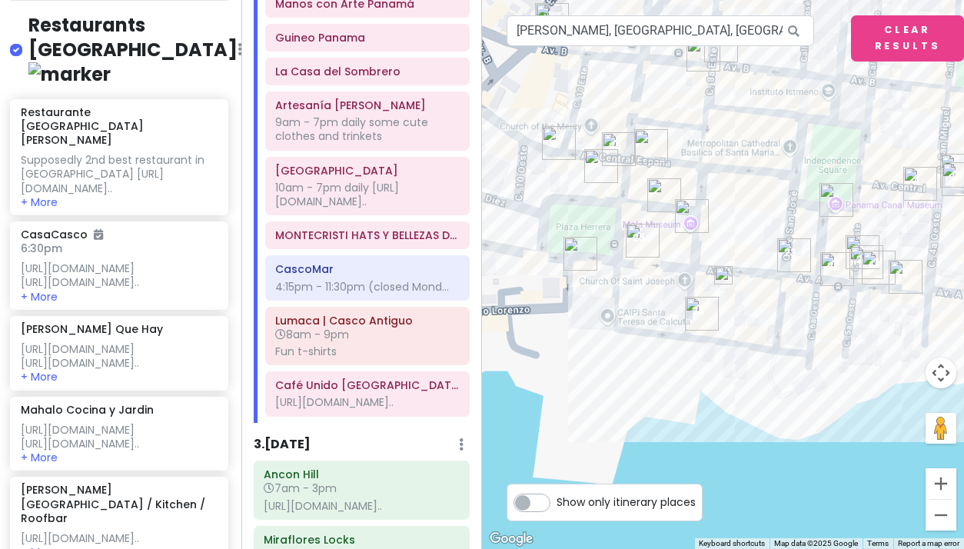
click at [946, 477] on button "Zoom in" at bounding box center [940, 483] width 31 height 31
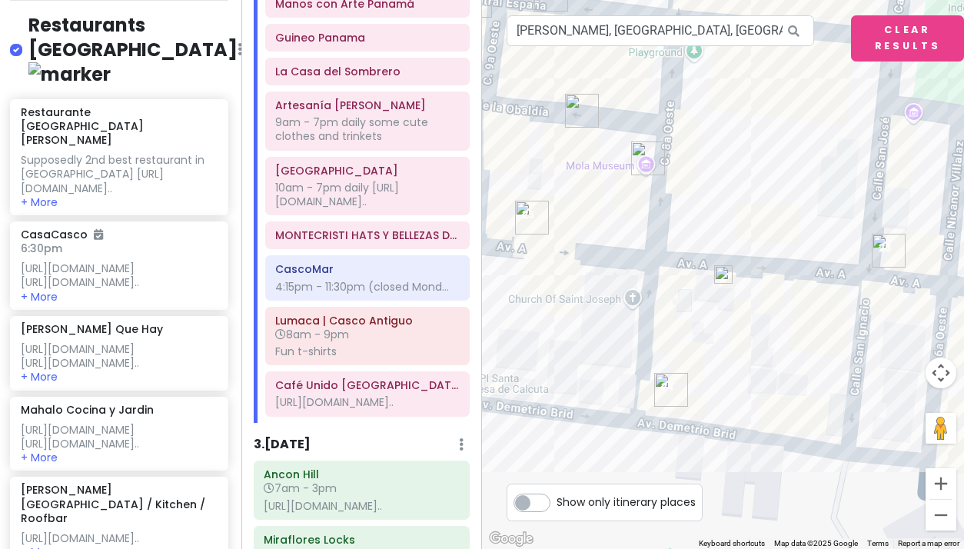
click at [726, 277] on img at bounding box center [723, 274] width 18 height 18
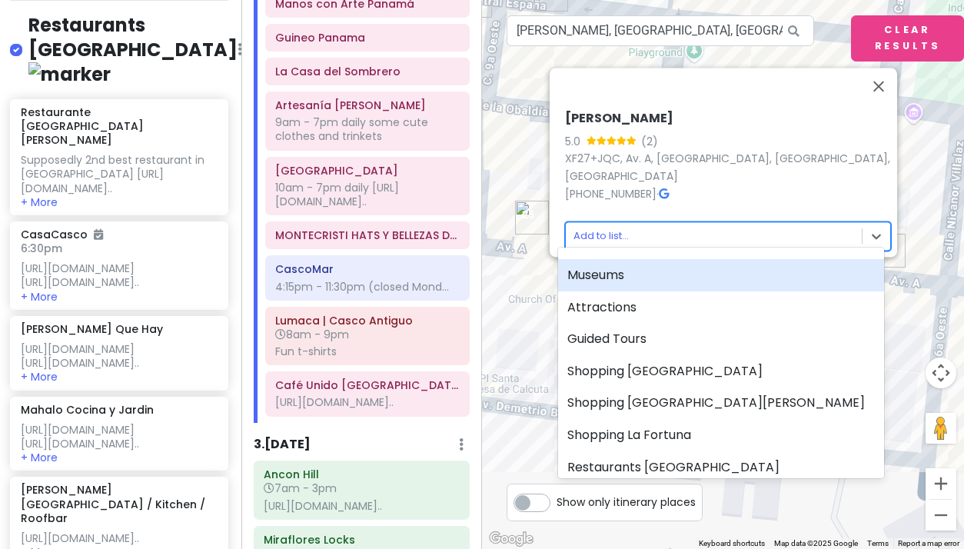
click at [606, 222] on body "Panama Costa Rica Private Change Dates Make a Copy Delete Trip Give Feedback 💡 …" at bounding box center [482, 274] width 964 height 549
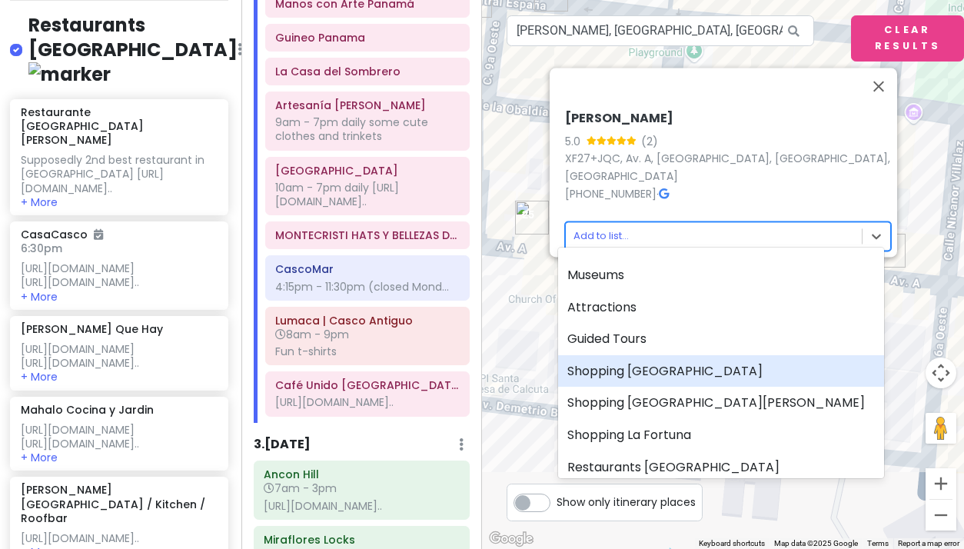
click at [626, 366] on div "Shopping [GEOGRAPHIC_DATA]" at bounding box center [721, 371] width 326 height 32
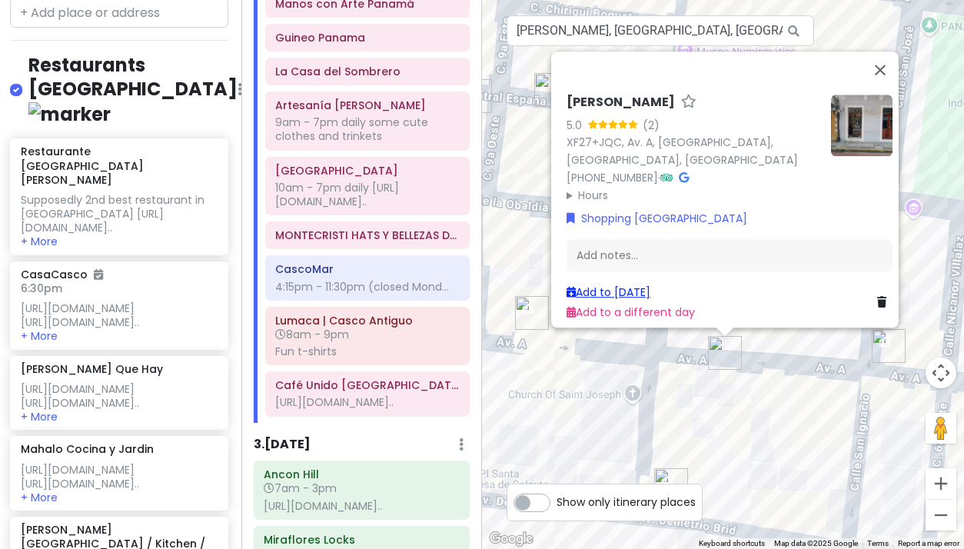
click at [590, 284] on link "Add to [DATE]" at bounding box center [608, 291] width 84 height 15
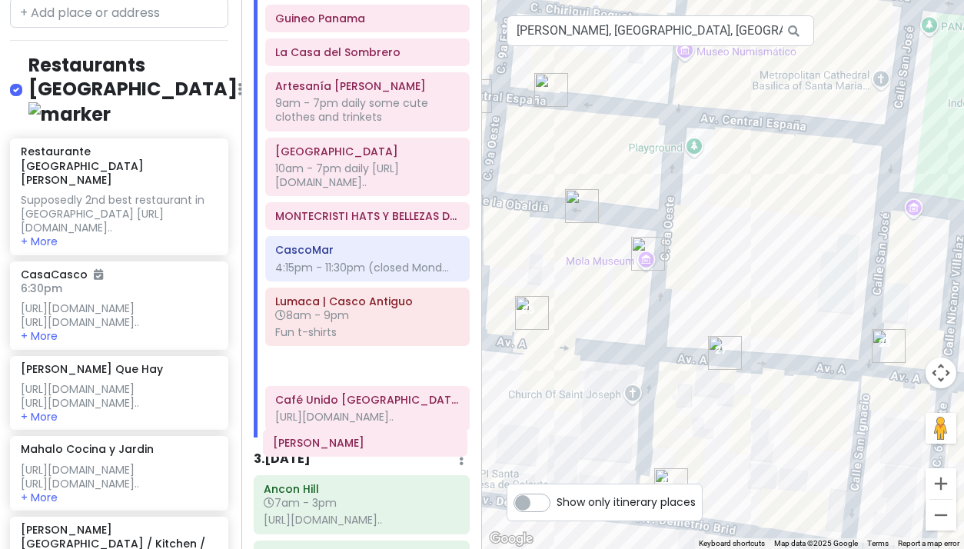
scroll to position [1065, 0]
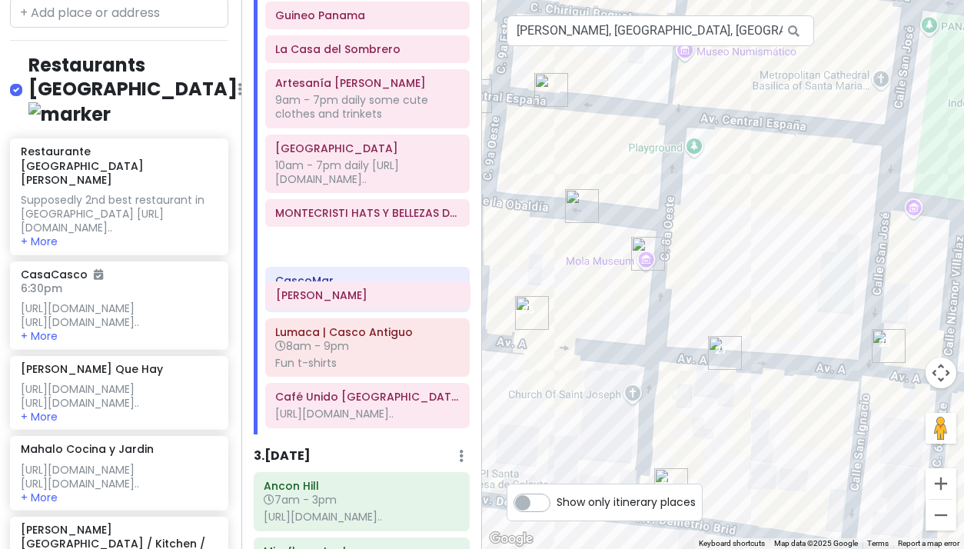
drag, startPoint x: 342, startPoint y: 500, endPoint x: 342, endPoint y: 300, distance: 199.8
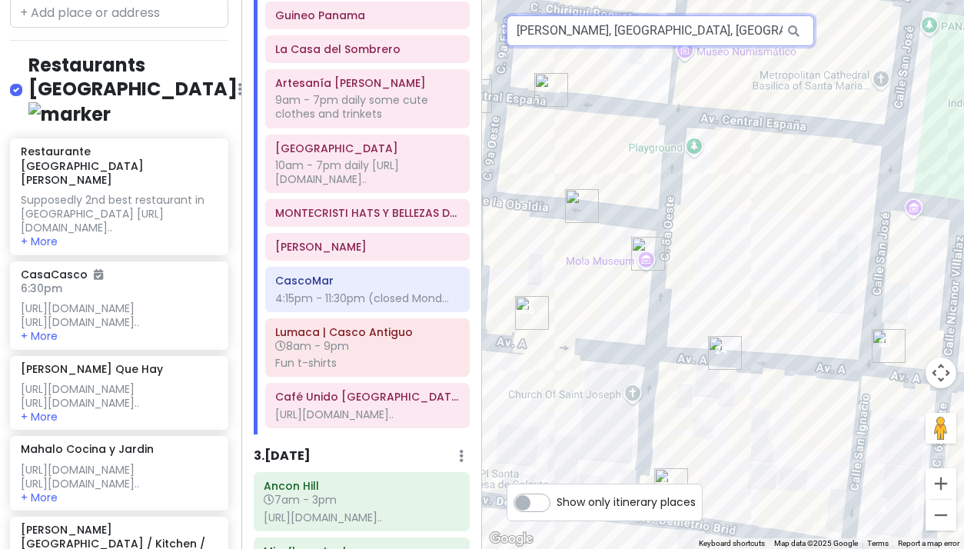
click at [543, 38] on input "ALESSI JOYEROS, Avenida A, Panama City, Panama" at bounding box center [660, 30] width 307 height 31
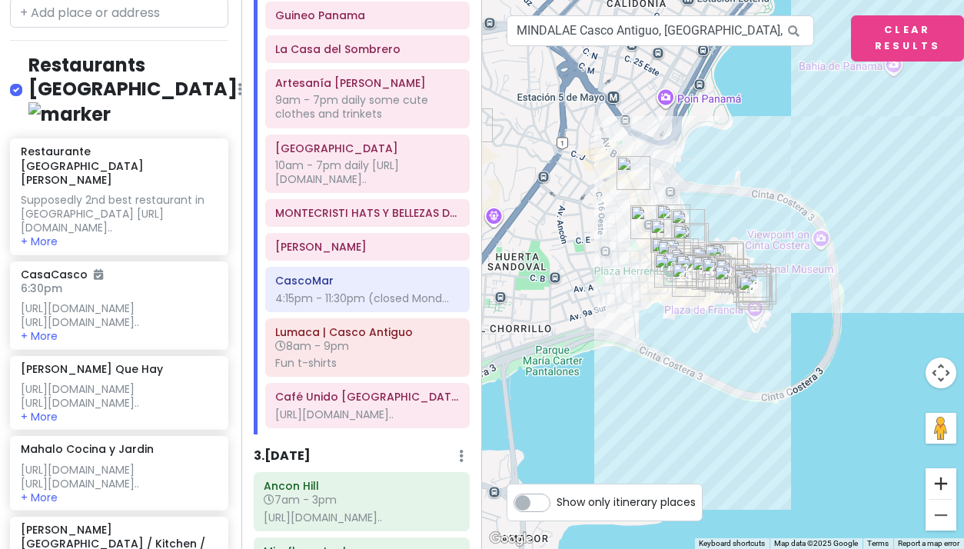
click at [939, 479] on button "Zoom in" at bounding box center [940, 483] width 31 height 31
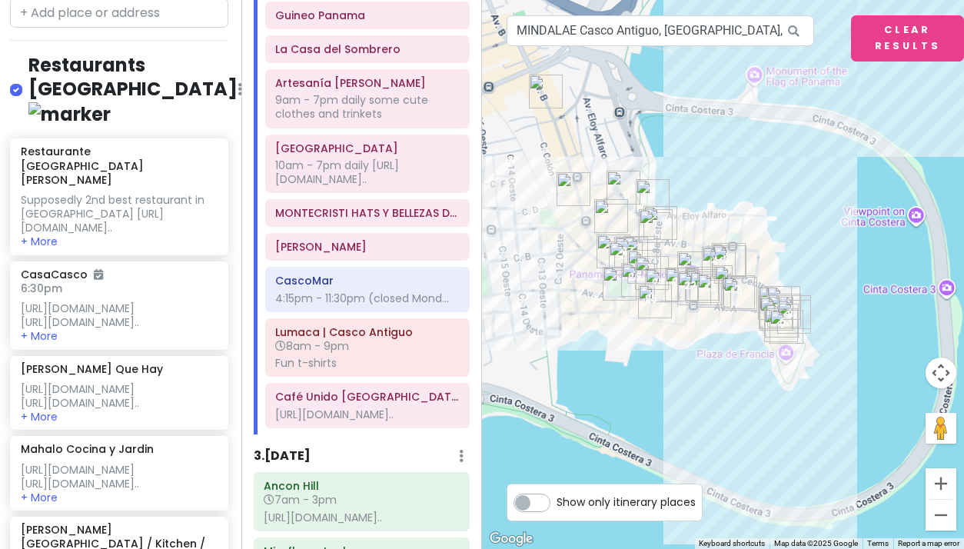
click at [939, 479] on button "Zoom in" at bounding box center [940, 483] width 31 height 31
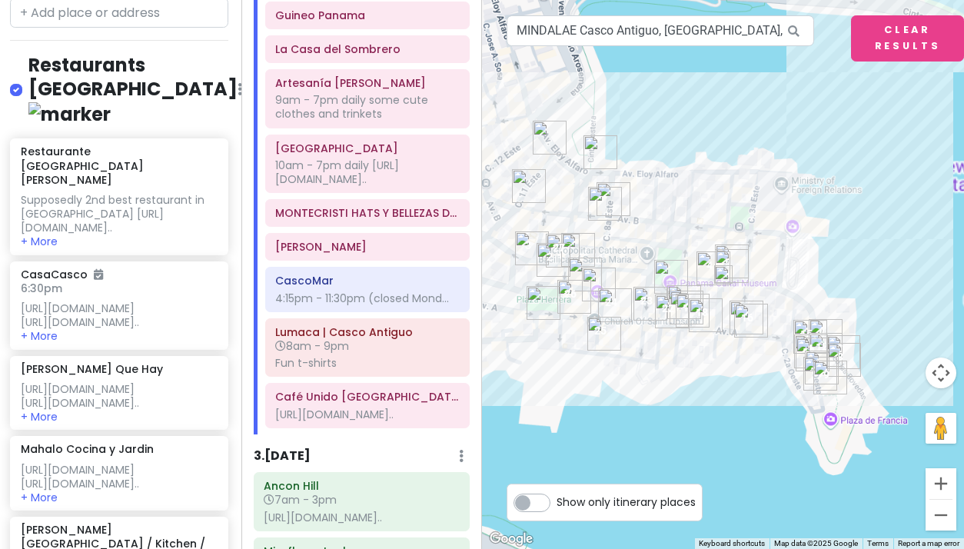
click at [939, 479] on button "Zoom in" at bounding box center [940, 483] width 31 height 31
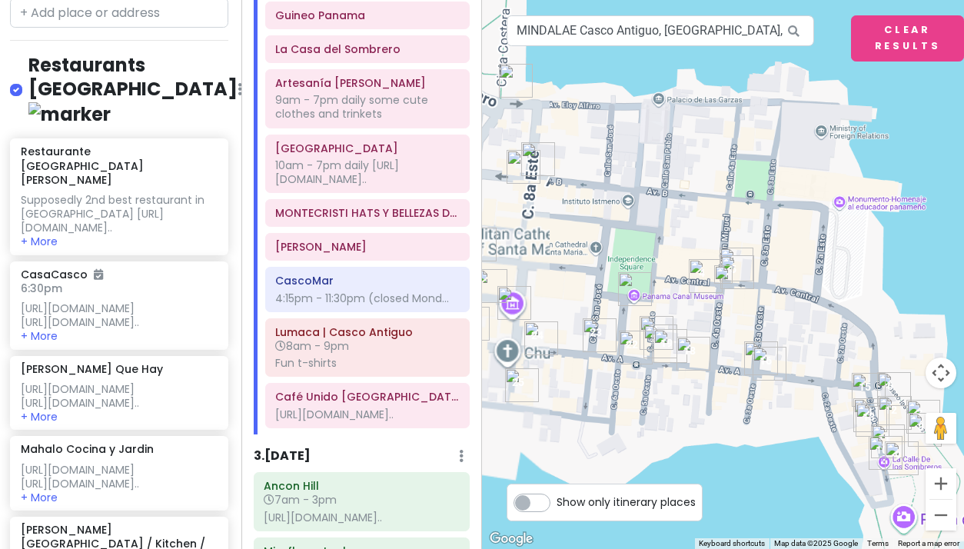
click at [939, 479] on button "Zoom in" at bounding box center [940, 483] width 31 height 31
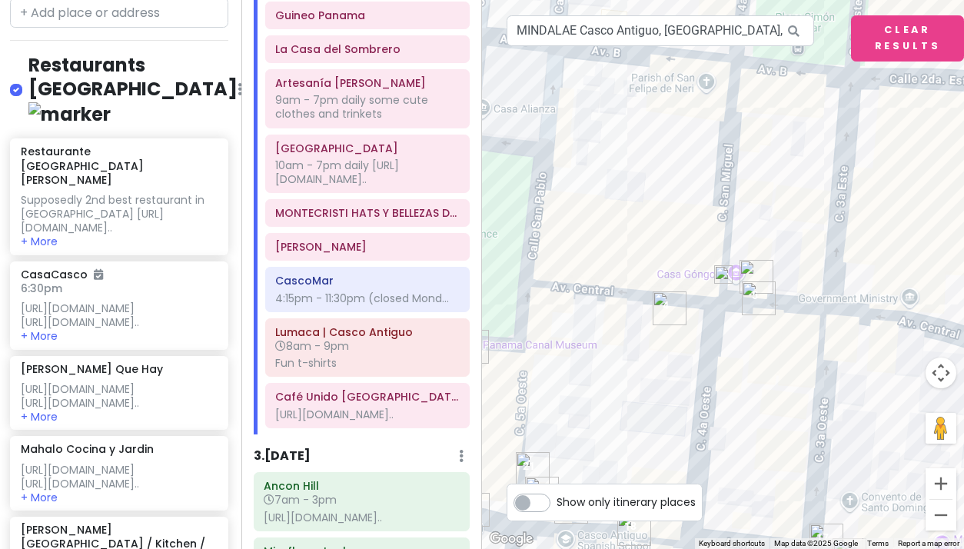
click at [939, 479] on button "Zoom in" at bounding box center [940, 483] width 31 height 31
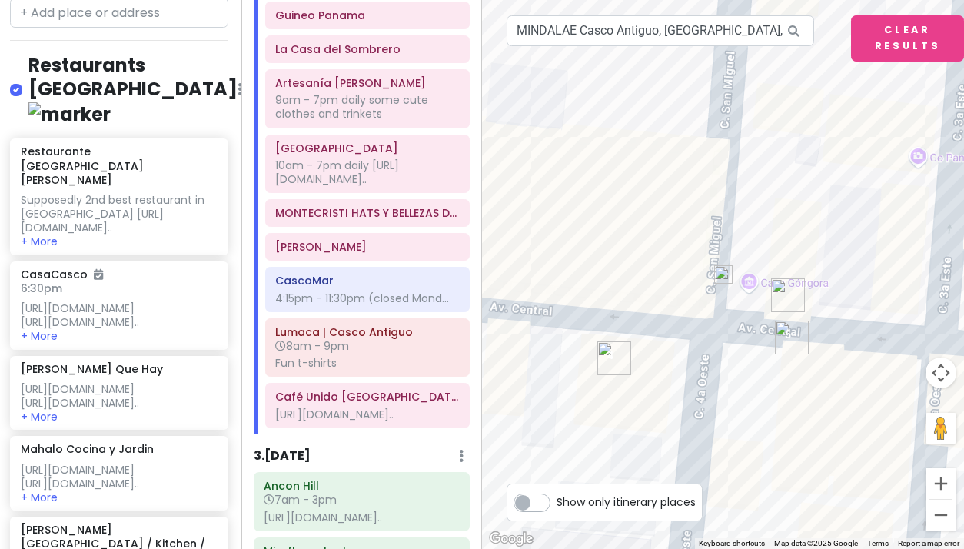
click at [722, 277] on img at bounding box center [723, 274] width 18 height 18
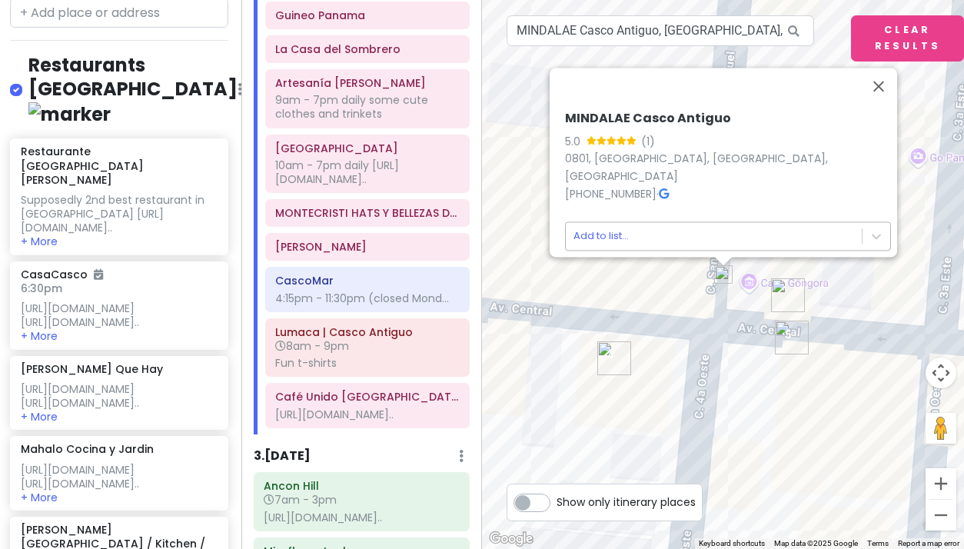
click at [600, 223] on body "Panama Costa Rica Private Change Dates Make a Copy Delete Trip Give Feedback 💡 …" at bounding box center [482, 274] width 964 height 549
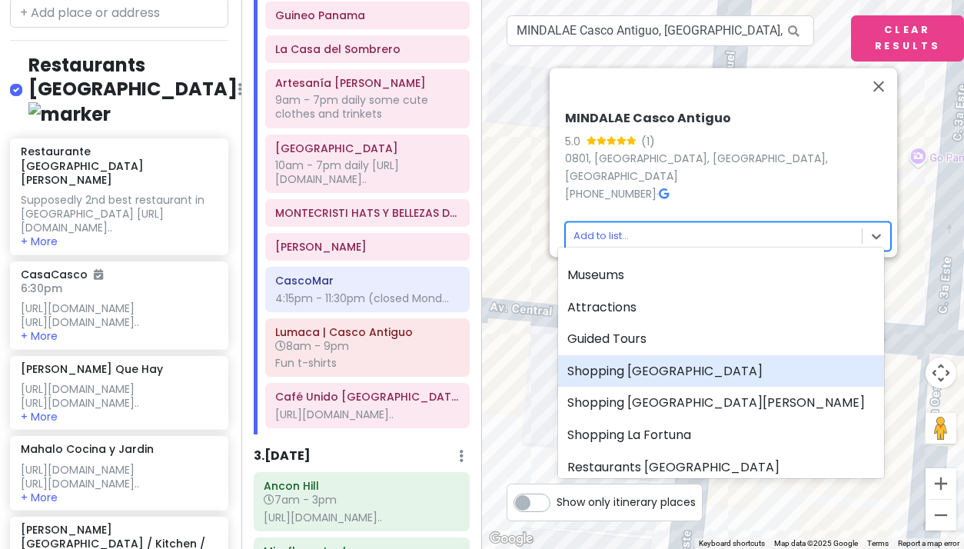
click at [617, 370] on div "Shopping [GEOGRAPHIC_DATA]" at bounding box center [721, 371] width 326 height 32
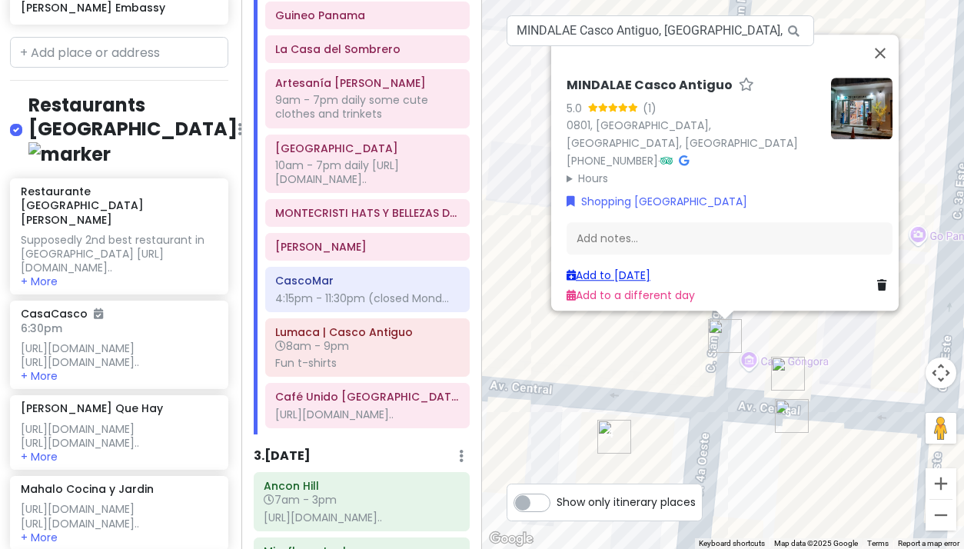
click at [605, 267] on link "Add to [DATE]" at bounding box center [608, 274] width 84 height 15
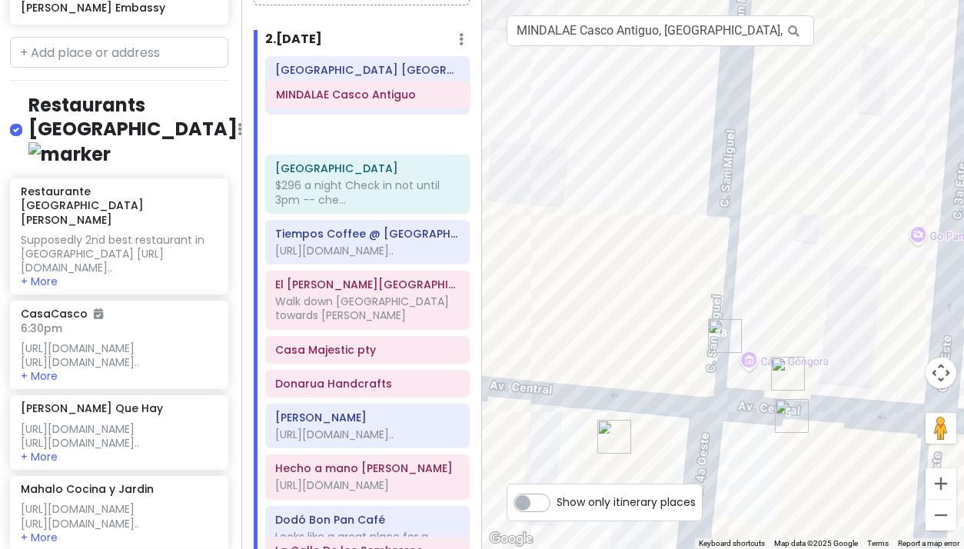
scroll to position [120, 0]
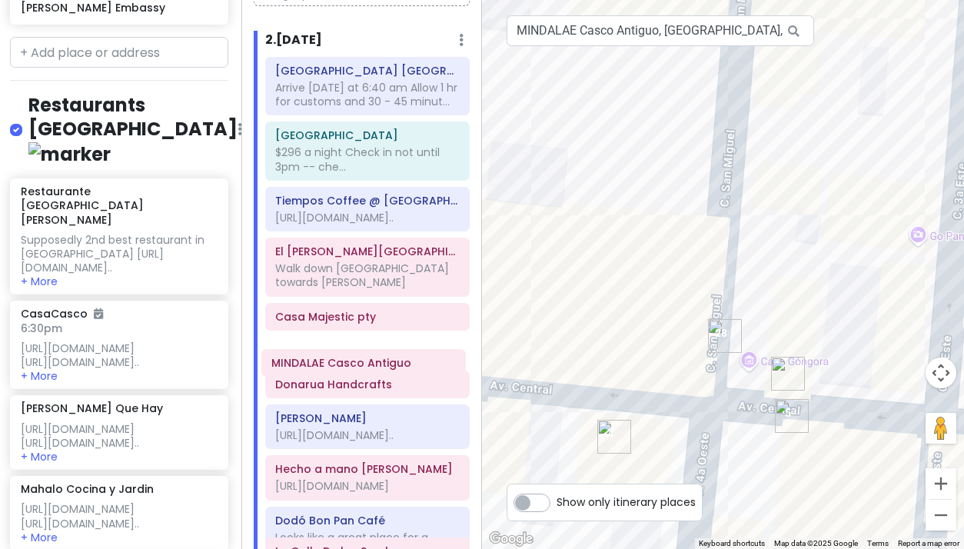
drag, startPoint x: 360, startPoint y: 511, endPoint x: 357, endPoint y: 366, distance: 145.3
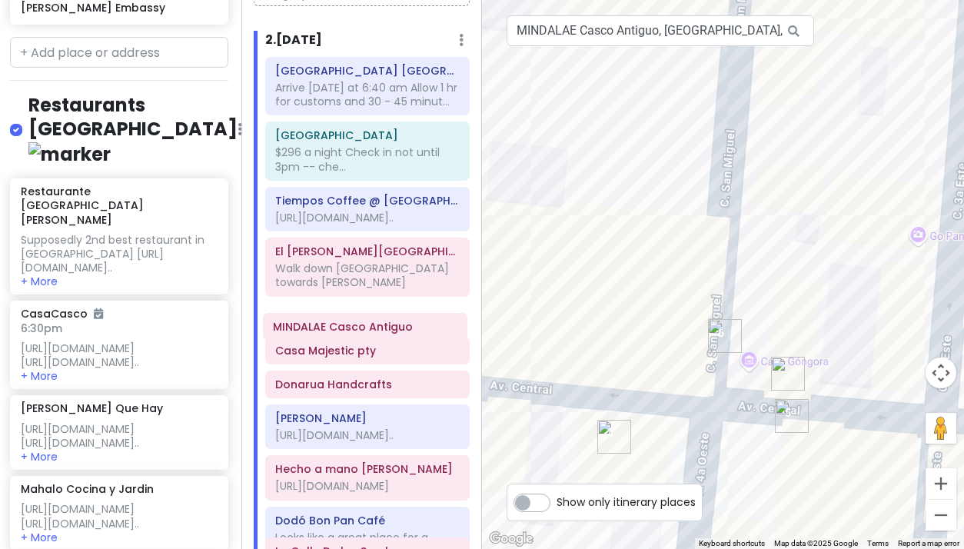
drag, startPoint x: 357, startPoint y: 366, endPoint x: 354, endPoint y: 332, distance: 33.9
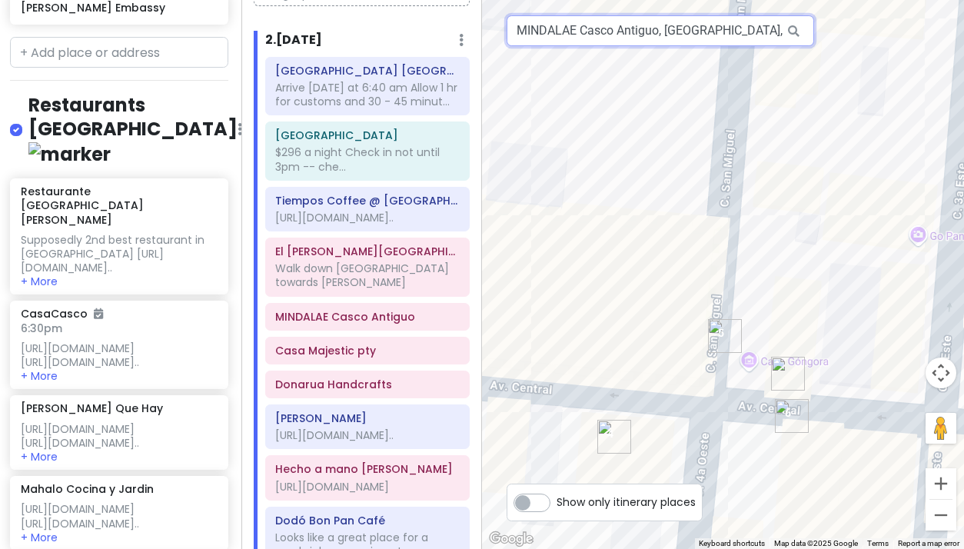
click at [563, 30] on input "MINDALAE Casco Antiguo, Panama City, Panama" at bounding box center [660, 30] width 307 height 31
paste input "Tropicanas’s Boutique and Home"
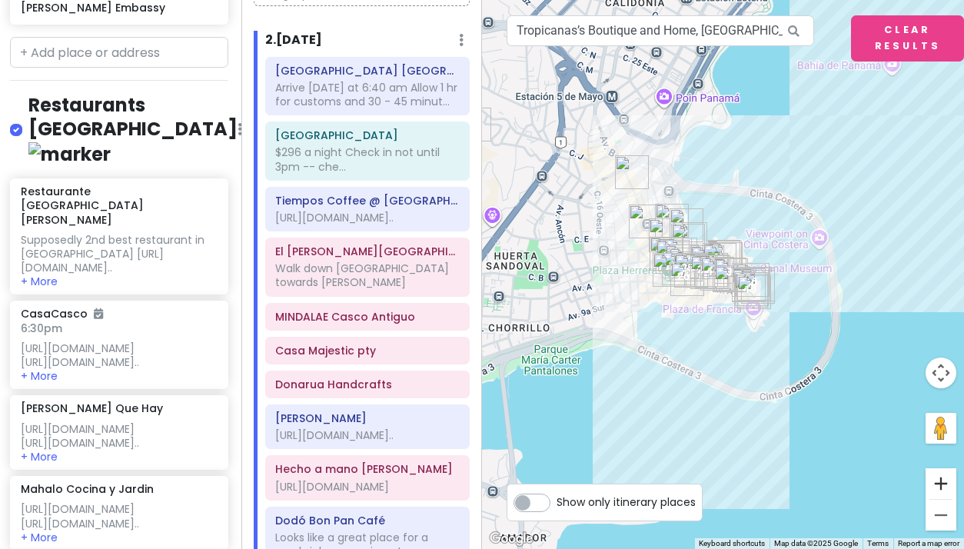
click at [940, 485] on button "Zoom in" at bounding box center [940, 483] width 31 height 31
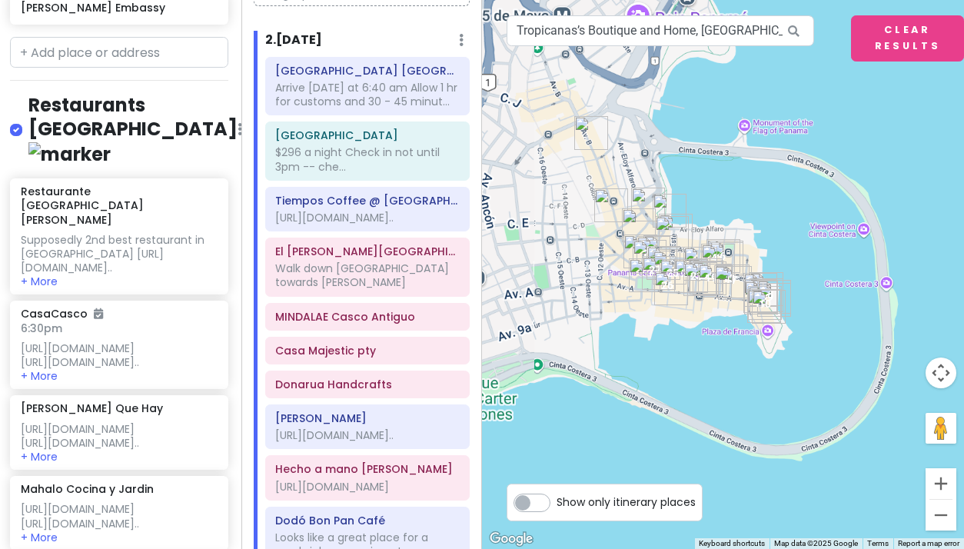
click at [940, 485] on button "Zoom in" at bounding box center [940, 483] width 31 height 31
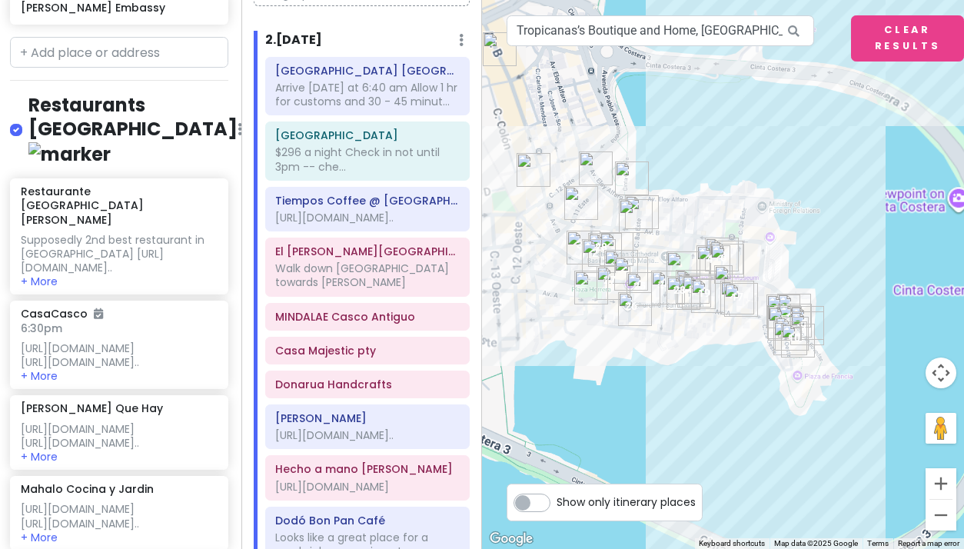
click at [940, 485] on button "Zoom in" at bounding box center [940, 483] width 31 height 31
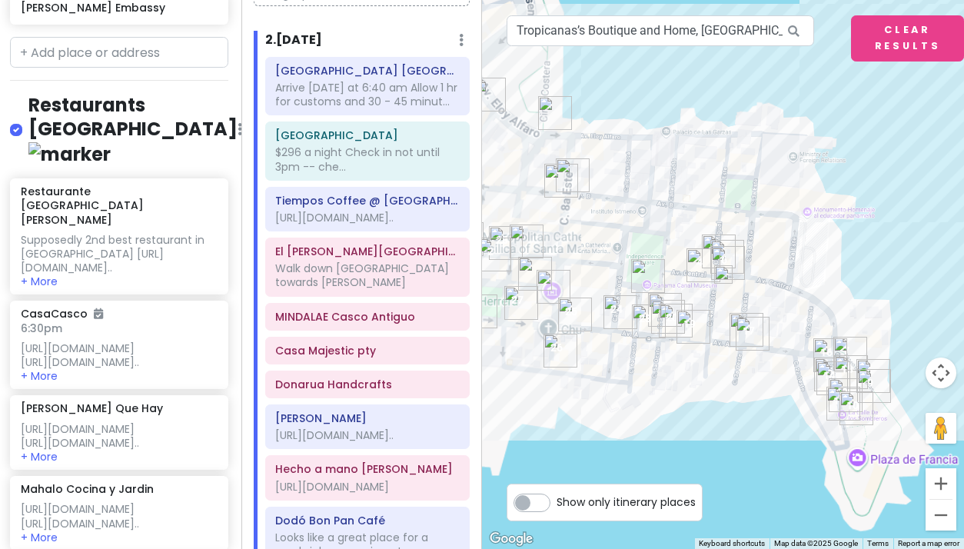
click at [940, 485] on button "Zoom in" at bounding box center [940, 483] width 31 height 31
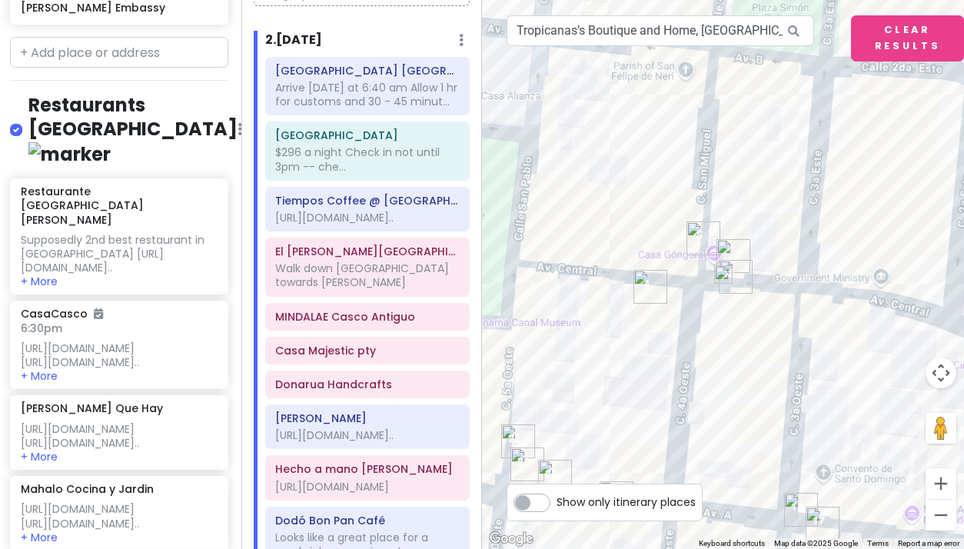
click at [940, 485] on button "Zoom in" at bounding box center [940, 483] width 31 height 31
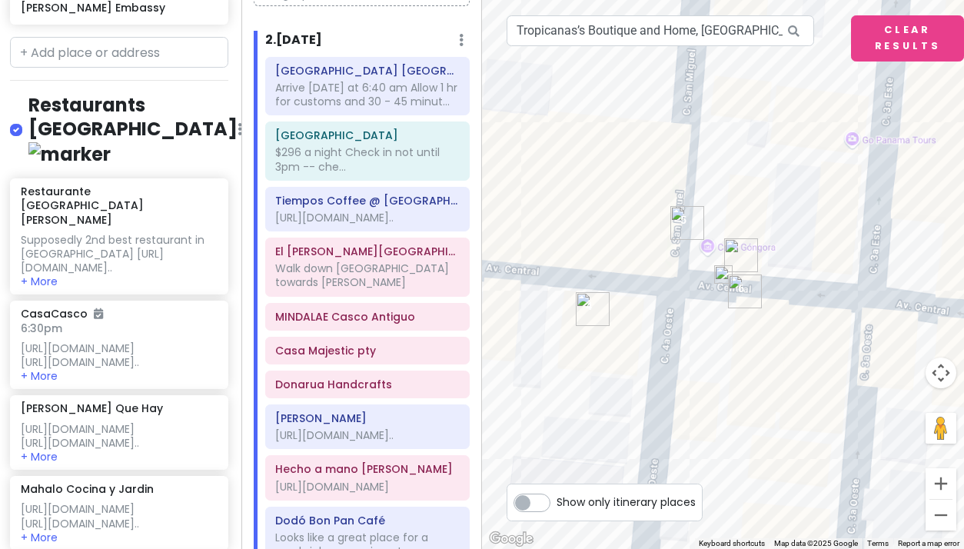
click at [940, 485] on button "Zoom in" at bounding box center [940, 483] width 31 height 31
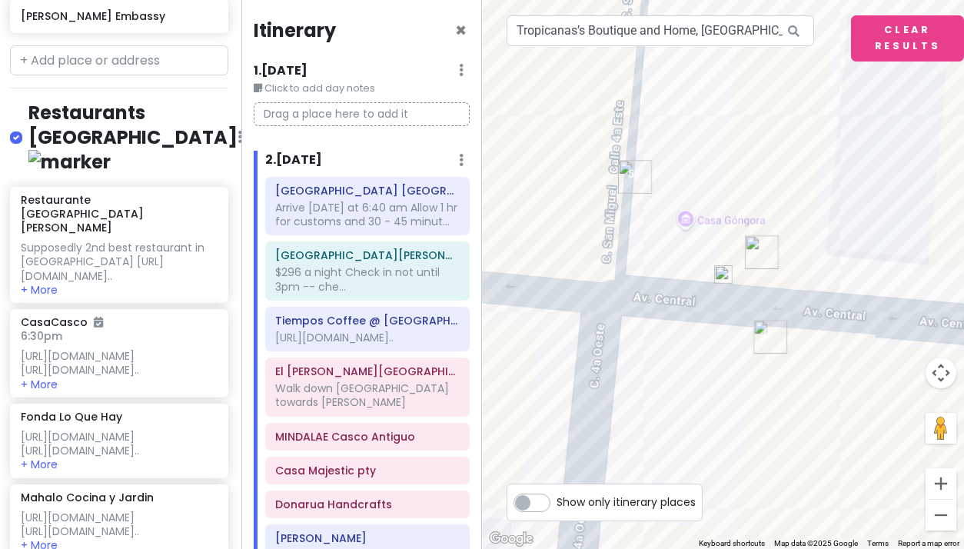
scroll to position [120, 0]
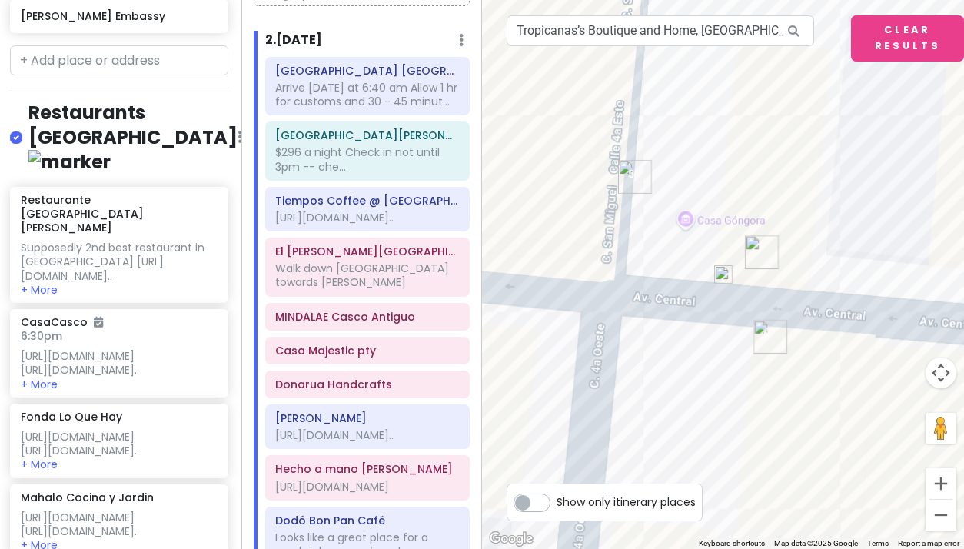
click at [723, 271] on img at bounding box center [723, 274] width 18 height 18
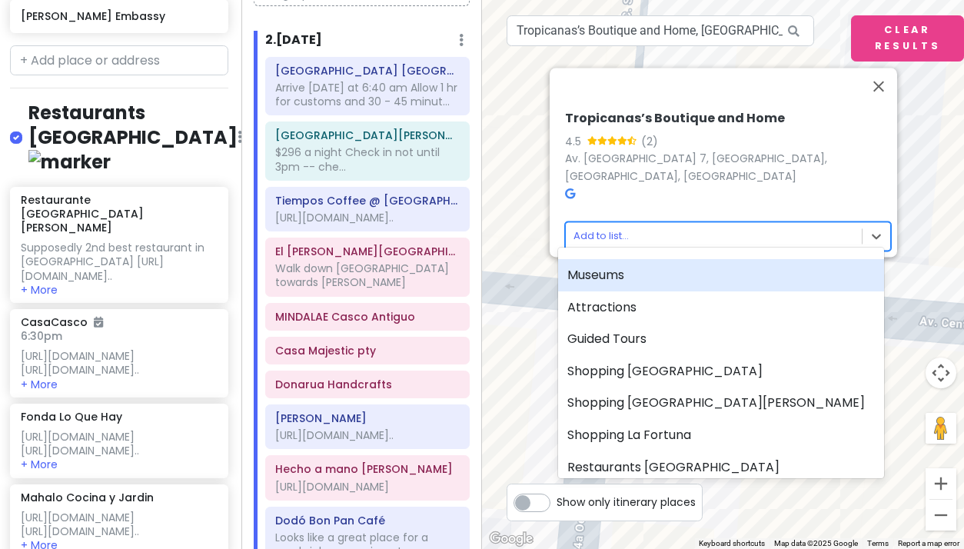
click at [594, 227] on body "Panama Costa Rica Private Change Dates Make a Copy Delete Trip Give Feedback 💡 …" at bounding box center [482, 274] width 964 height 549
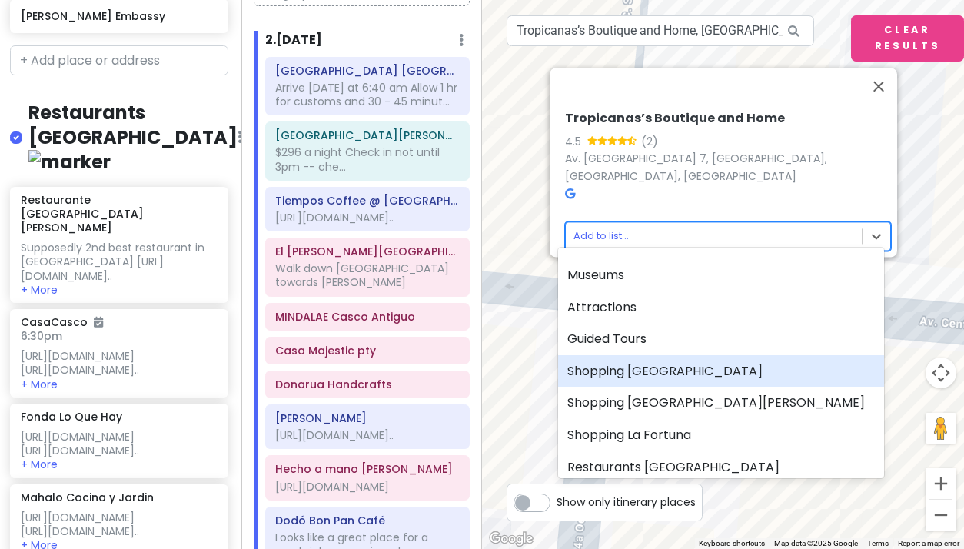
click at [618, 363] on div "Shopping [GEOGRAPHIC_DATA]" at bounding box center [721, 371] width 326 height 32
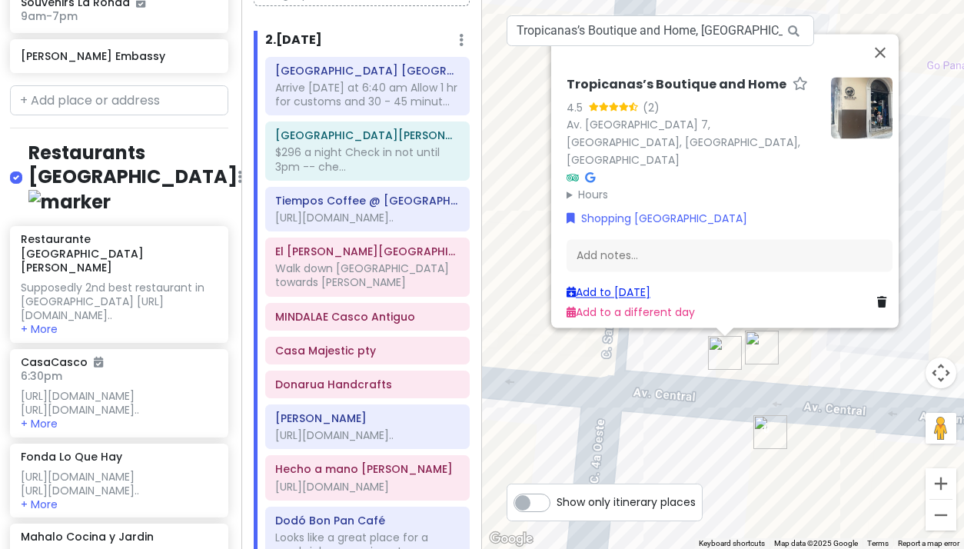
click at [598, 285] on link "Add to [DATE]" at bounding box center [608, 291] width 84 height 15
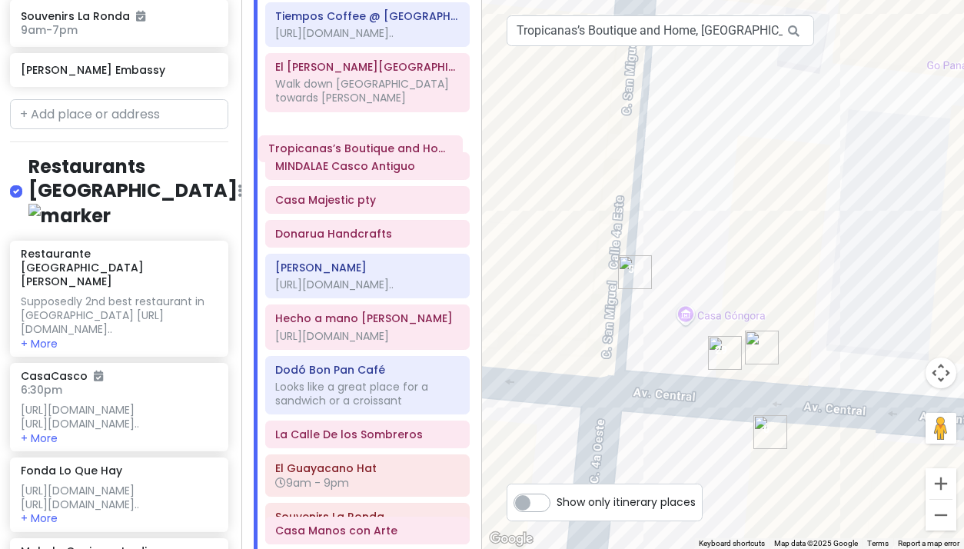
scroll to position [295, 0]
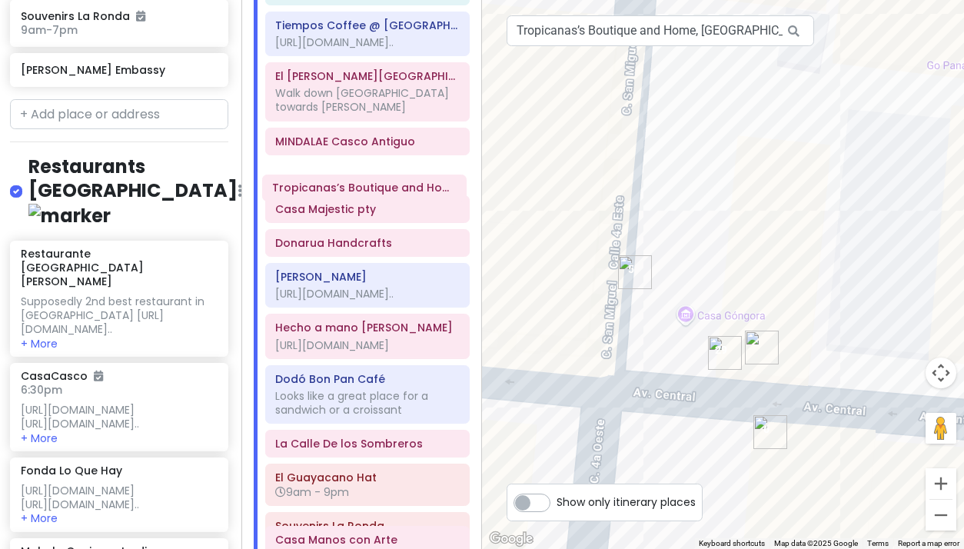
drag, startPoint x: 360, startPoint y: 470, endPoint x: 357, endPoint y: 189, distance: 281.3
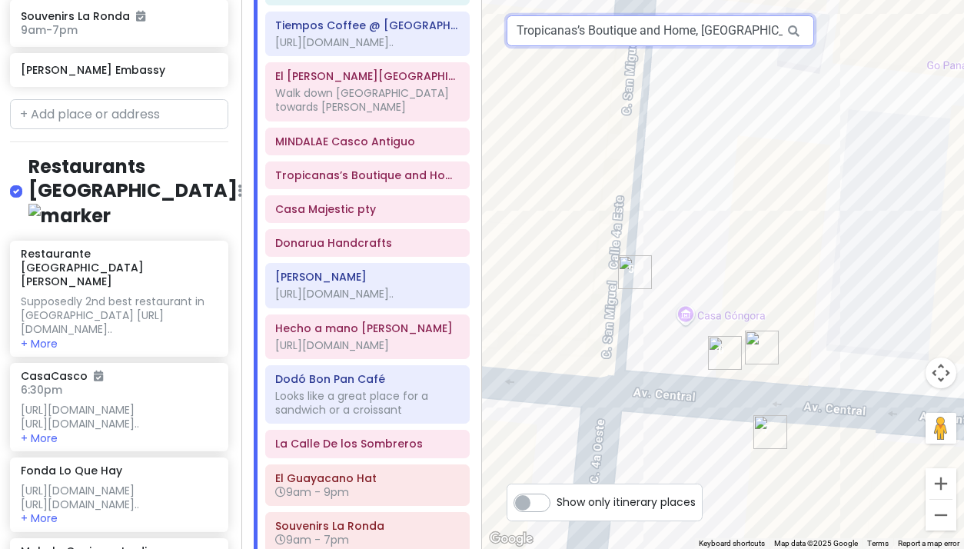
click at [544, 38] on input "Tropicanas’s Boutique and Home, Avenida Central España, Panama City, Panama" at bounding box center [660, 30] width 307 height 31
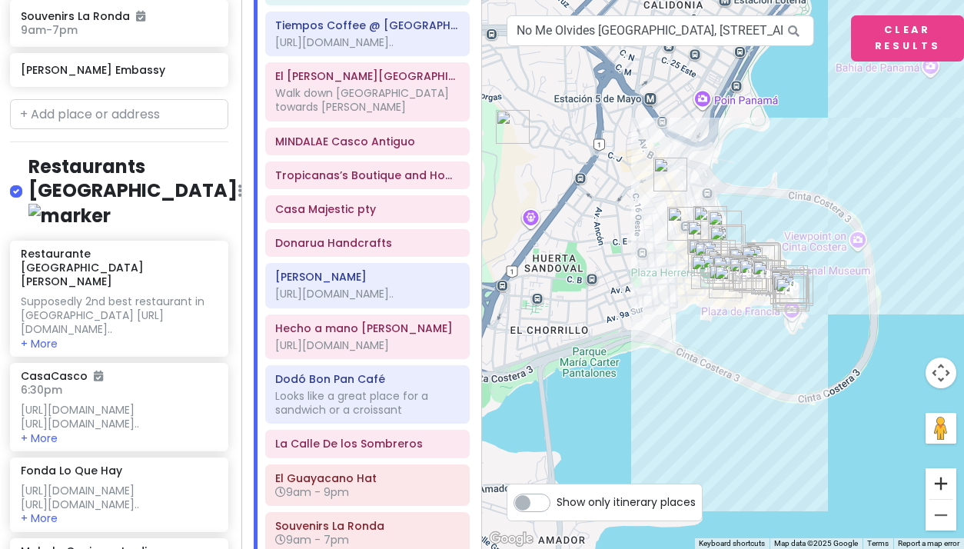
click at [946, 483] on button "Zoom in" at bounding box center [940, 483] width 31 height 31
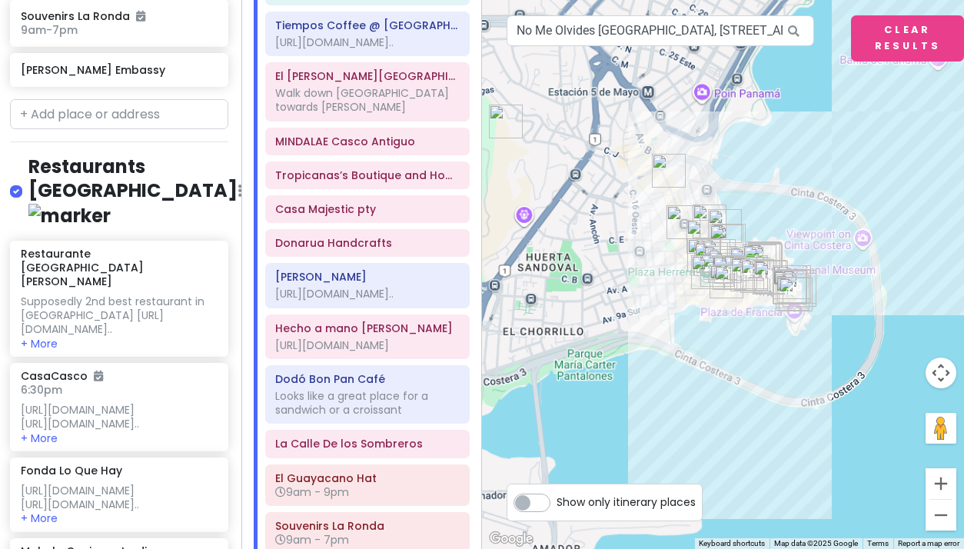
click at [946, 483] on button "Zoom in" at bounding box center [940, 483] width 31 height 31
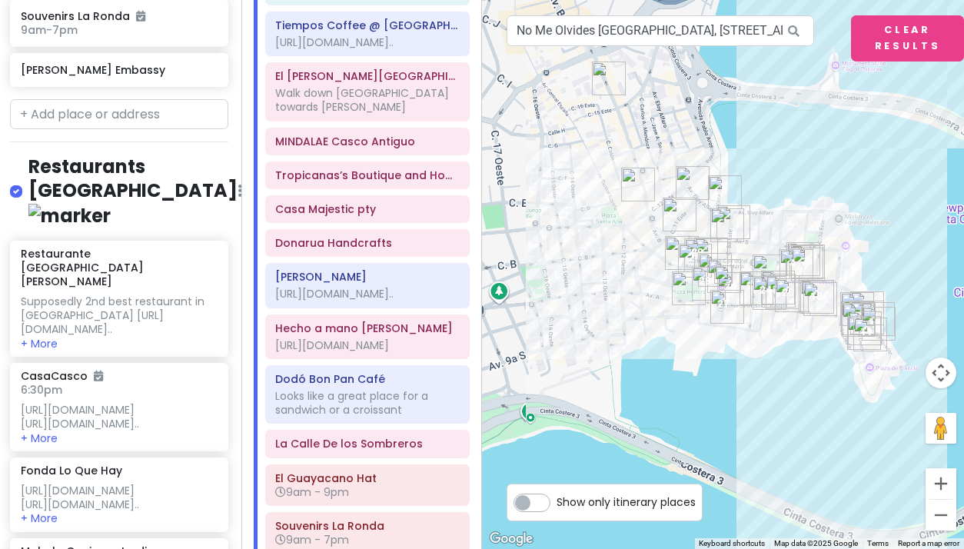
click at [946, 483] on button "Zoom in" at bounding box center [940, 483] width 31 height 31
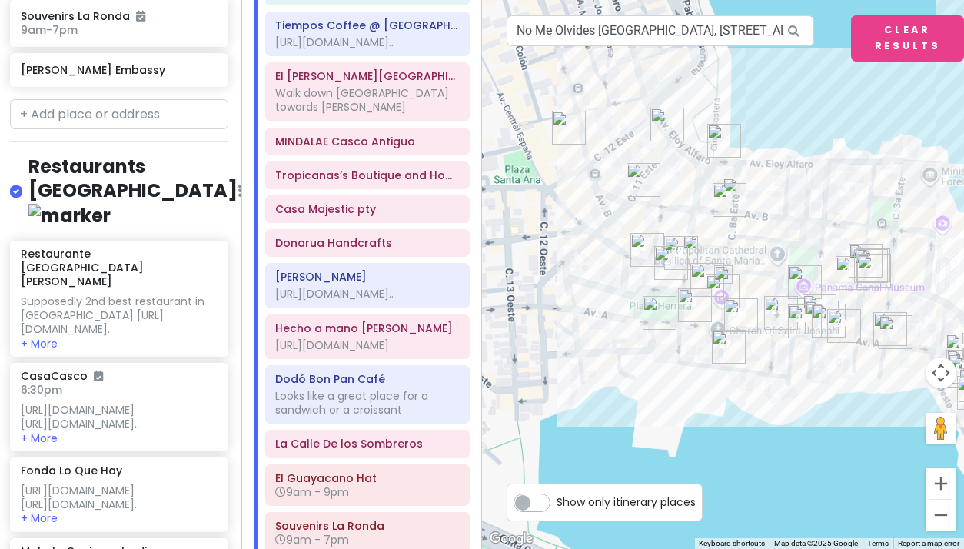
click at [946, 483] on button "Zoom in" at bounding box center [940, 483] width 31 height 31
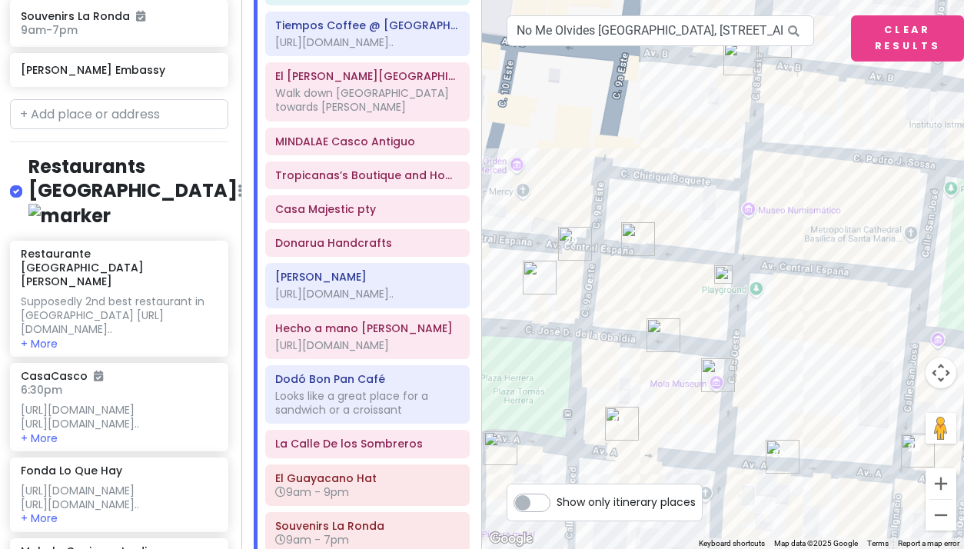
click at [946, 483] on button "Zoom in" at bounding box center [940, 483] width 31 height 31
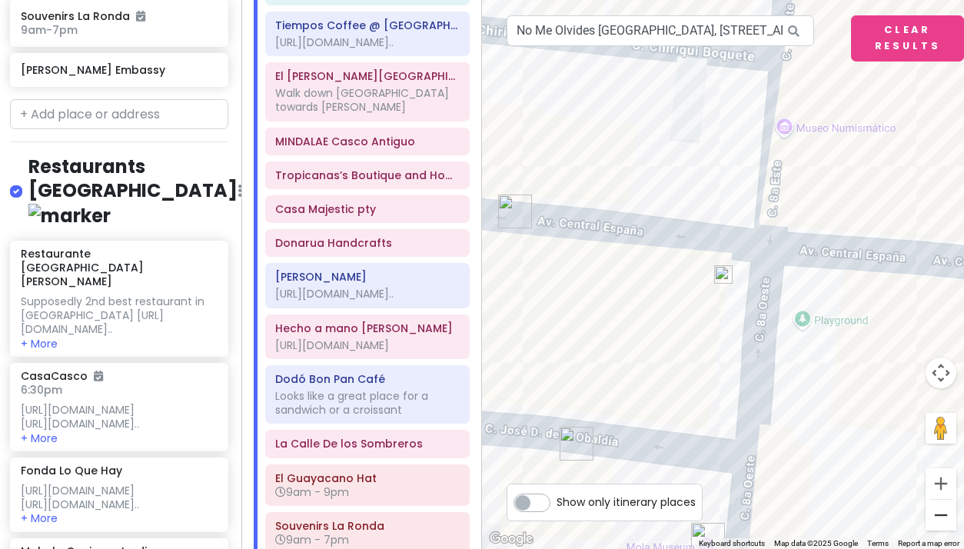
click at [937, 510] on button "Zoom out" at bounding box center [940, 515] width 31 height 31
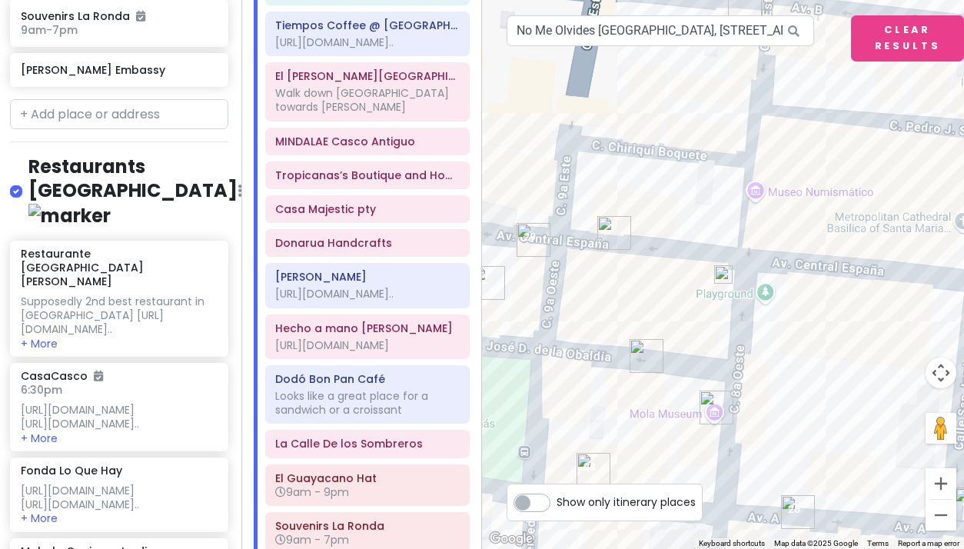
click at [937, 510] on button "Zoom out" at bounding box center [940, 515] width 31 height 31
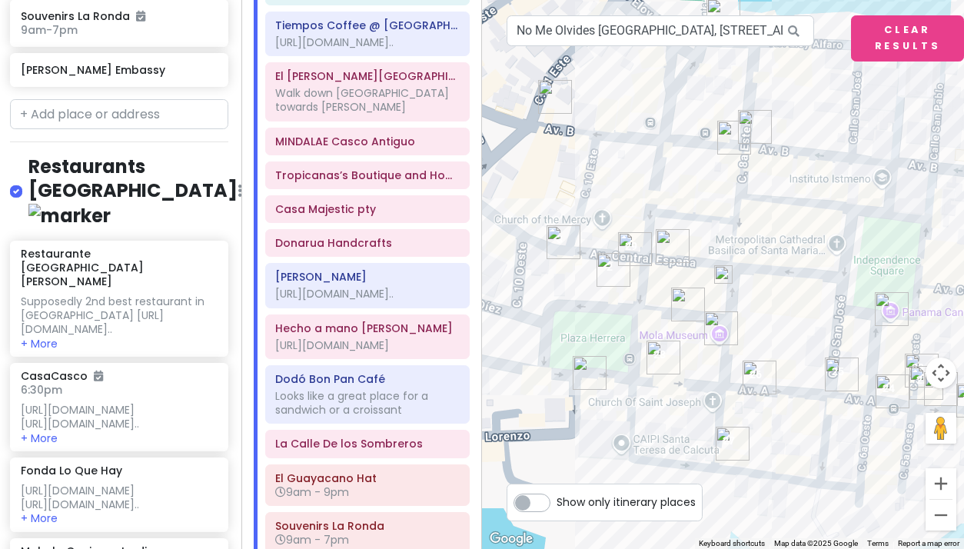
click at [723, 271] on img at bounding box center [723, 274] width 18 height 18
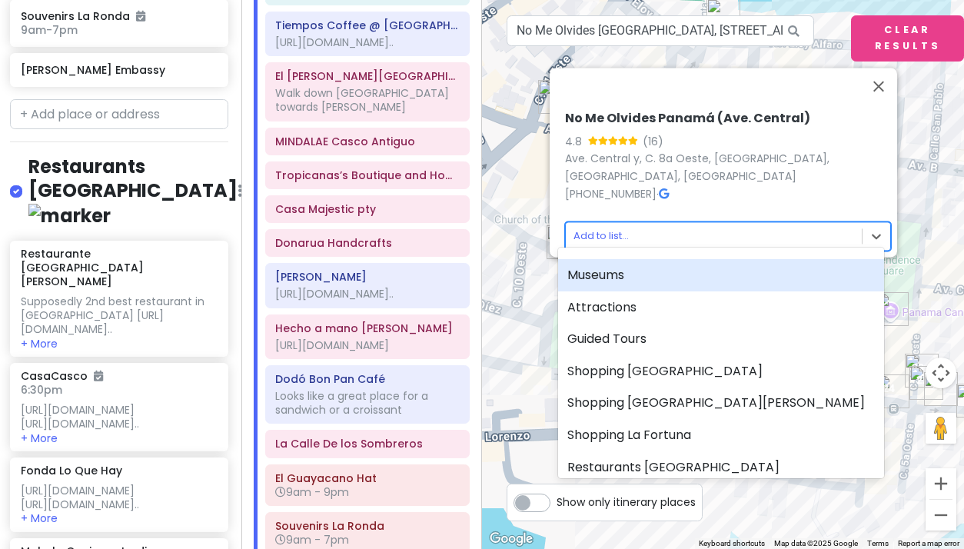
click at [601, 226] on body "Panama Costa Rica Private Change Dates Make a Copy Delete Trip Give Feedback 💡 …" at bounding box center [482, 274] width 964 height 549
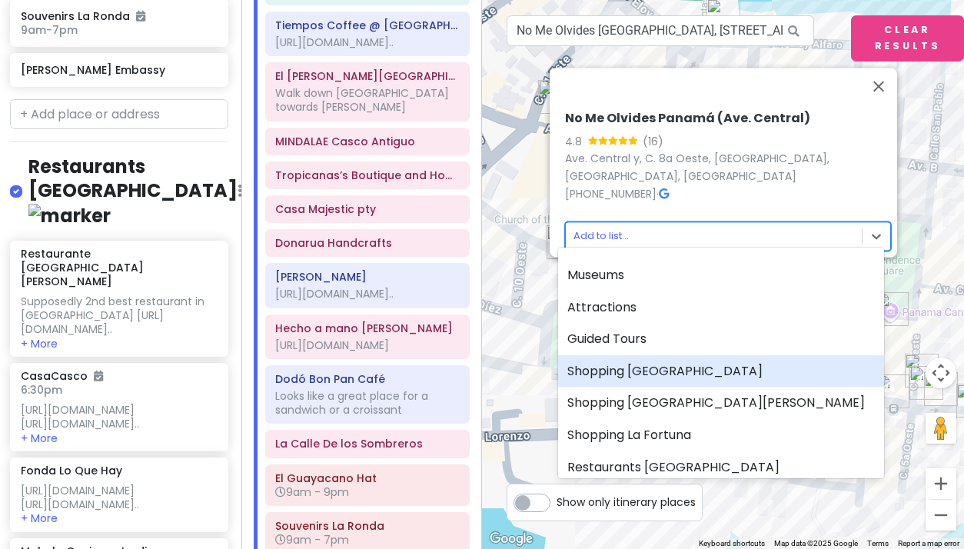
click at [628, 366] on div "Shopping [GEOGRAPHIC_DATA]" at bounding box center [721, 371] width 326 height 32
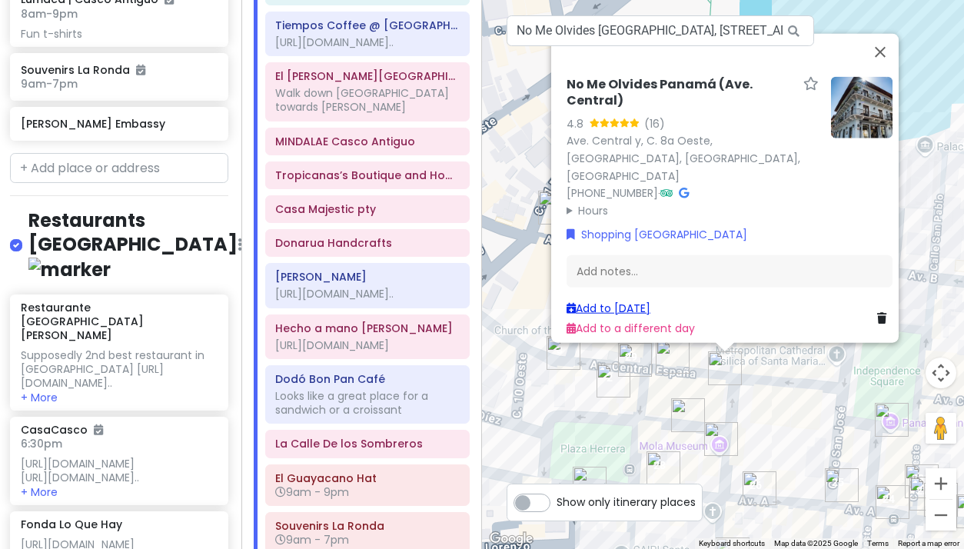
click at [606, 300] on link "Add to [DATE]" at bounding box center [608, 307] width 84 height 15
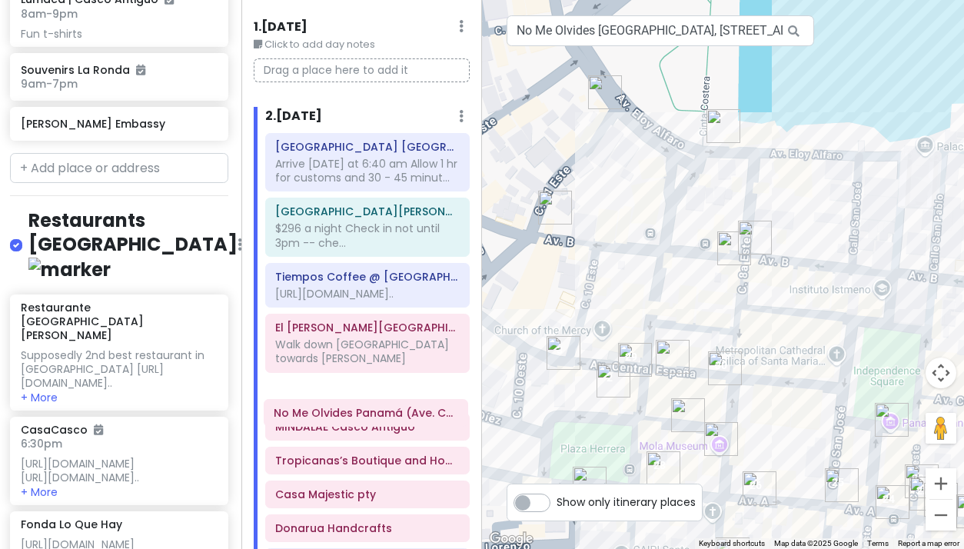
scroll to position [45, 0]
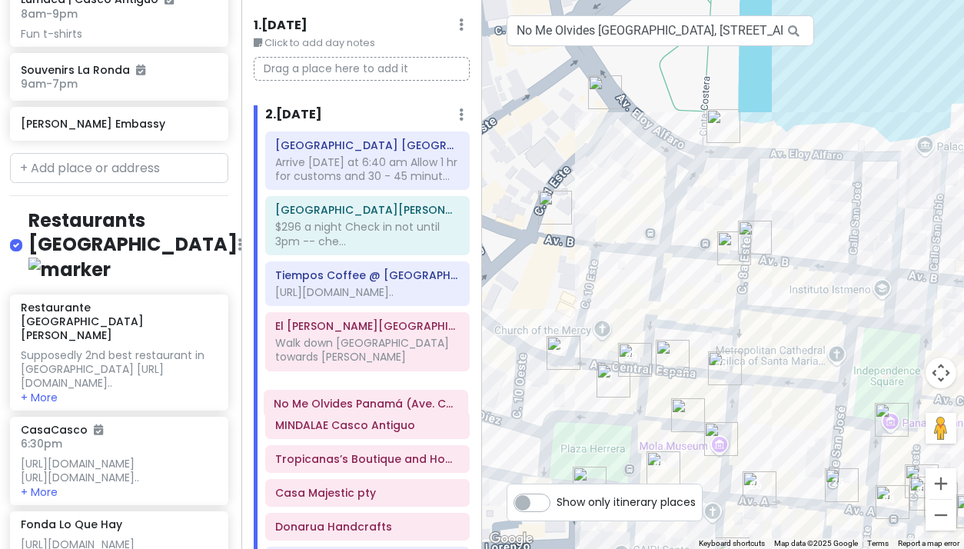
drag, startPoint x: 345, startPoint y: 425, endPoint x: 344, endPoint y: 410, distance: 14.7
click at [942, 483] on button "Zoom in" at bounding box center [940, 483] width 31 height 31
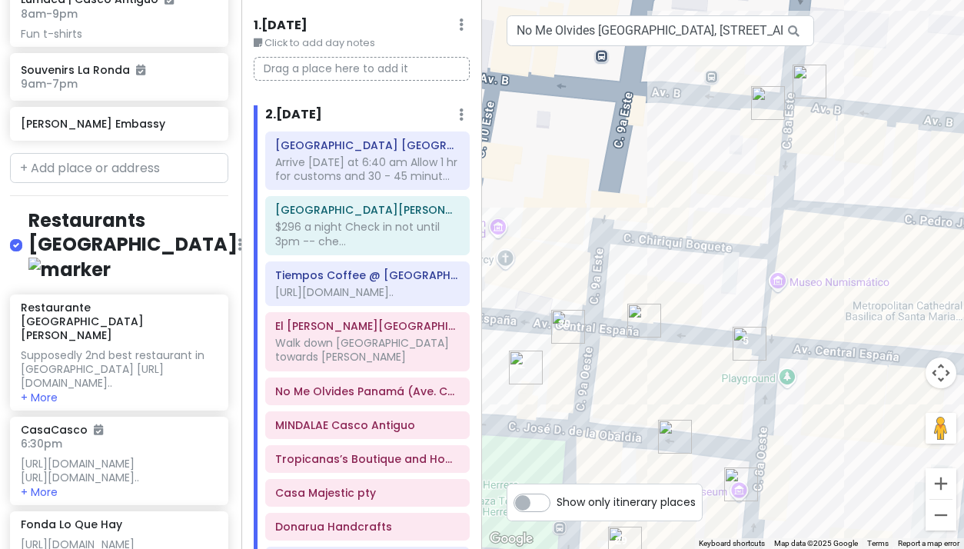
drag, startPoint x: 823, startPoint y: 435, endPoint x: 848, endPoint y: 296, distance: 141.3
click at [848, 296] on div at bounding box center [723, 274] width 482 height 549
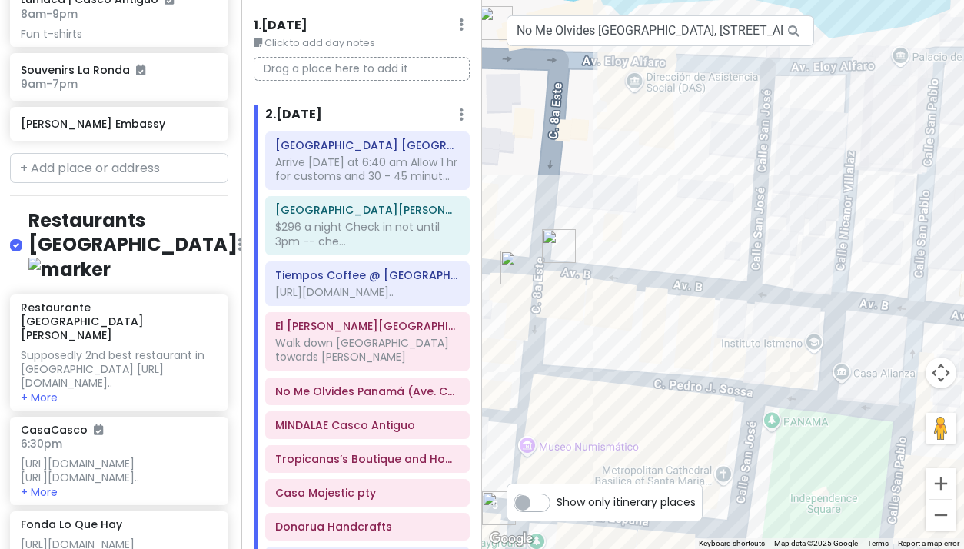
drag, startPoint x: 833, startPoint y: 221, endPoint x: 558, endPoint y: 408, distance: 333.0
click at [558, 408] on div at bounding box center [723, 274] width 482 height 549
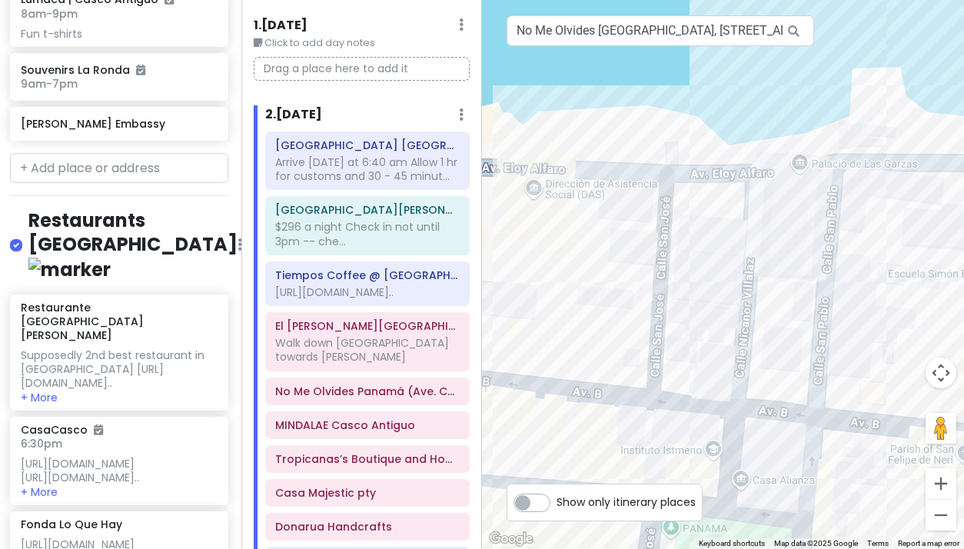
drag, startPoint x: 800, startPoint y: 257, endPoint x: 653, endPoint y: 370, distance: 184.8
click at [653, 370] on div at bounding box center [723, 274] width 482 height 549
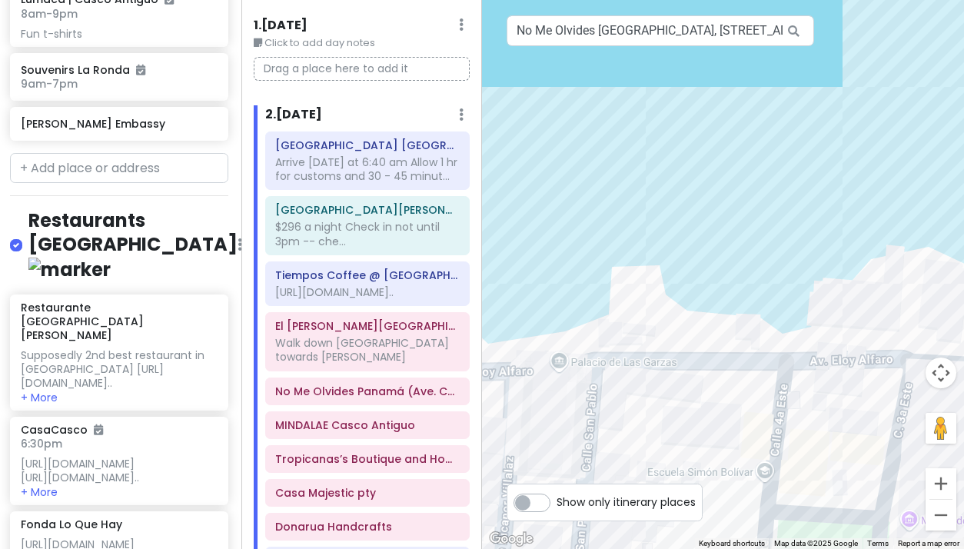
drag, startPoint x: 652, startPoint y: 400, endPoint x: 887, endPoint y: 251, distance: 278.5
click at [887, 251] on div at bounding box center [723, 274] width 482 height 549
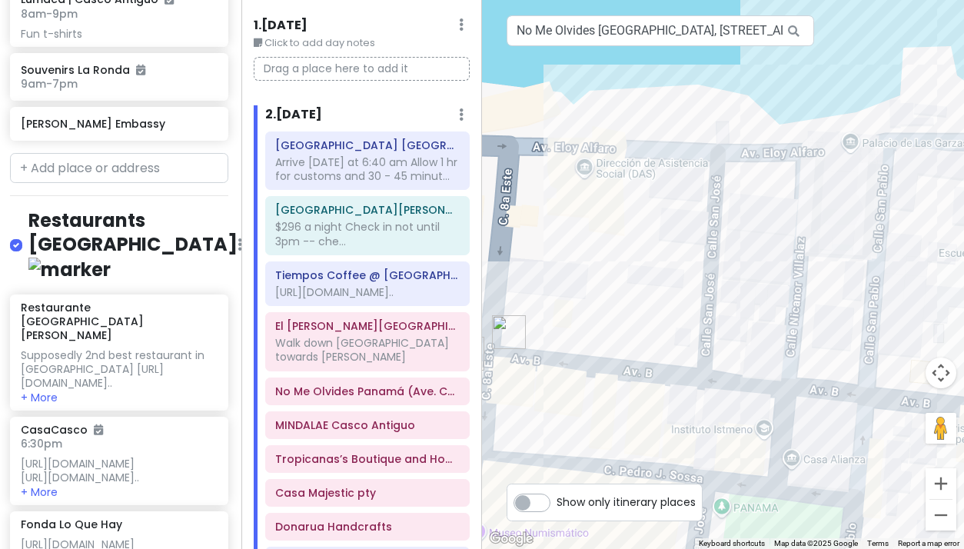
drag, startPoint x: 812, startPoint y: 350, endPoint x: 994, endPoint y: 141, distance: 277.9
click at [963, 141] on html "Panama Costa Rica Private Change Dates Make a Copy Delete Trip Give Feedback 💡 …" at bounding box center [482, 274] width 964 height 549
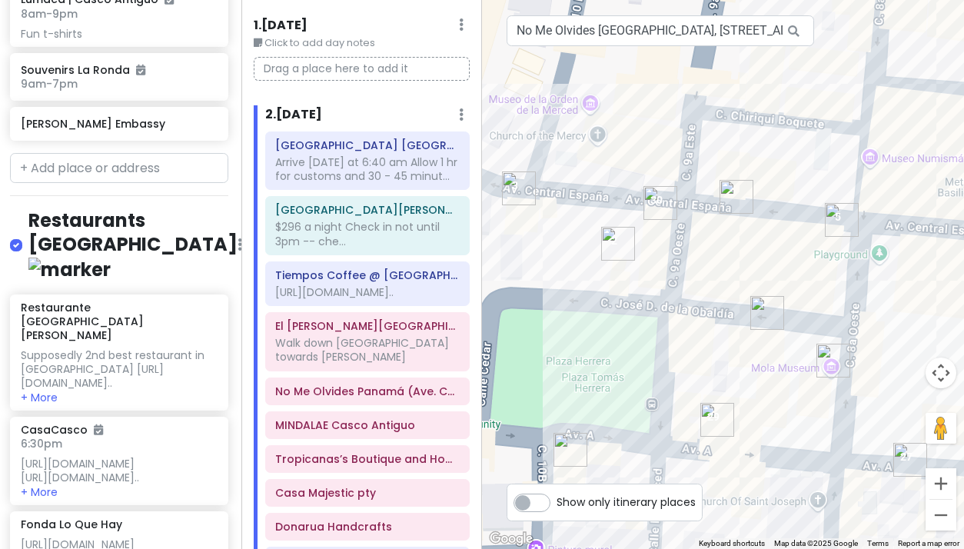
drag, startPoint x: 579, startPoint y: 342, endPoint x: 637, endPoint y: 328, distance: 60.0
click at [637, 328] on div at bounding box center [723, 274] width 482 height 549
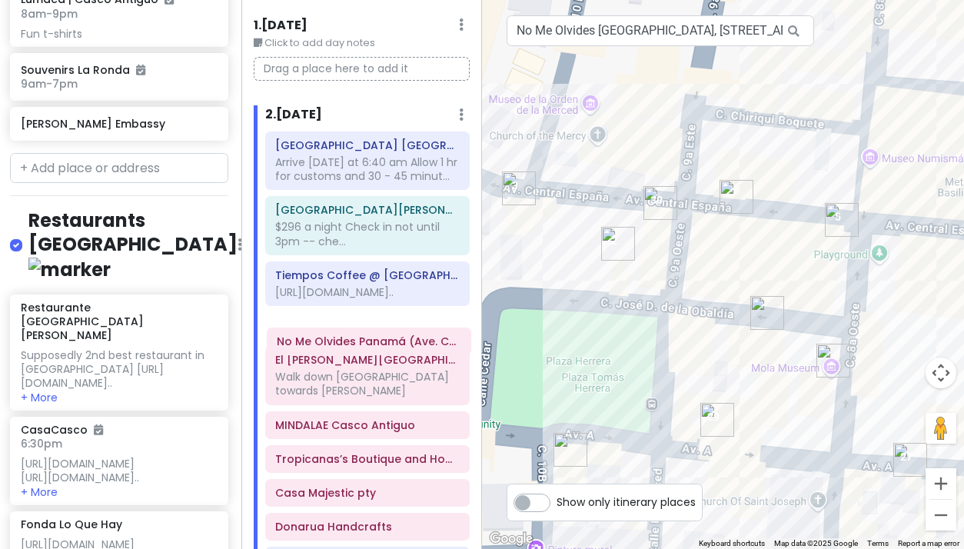
drag, startPoint x: 355, startPoint y: 403, endPoint x: 357, endPoint y: 343, distance: 60.0
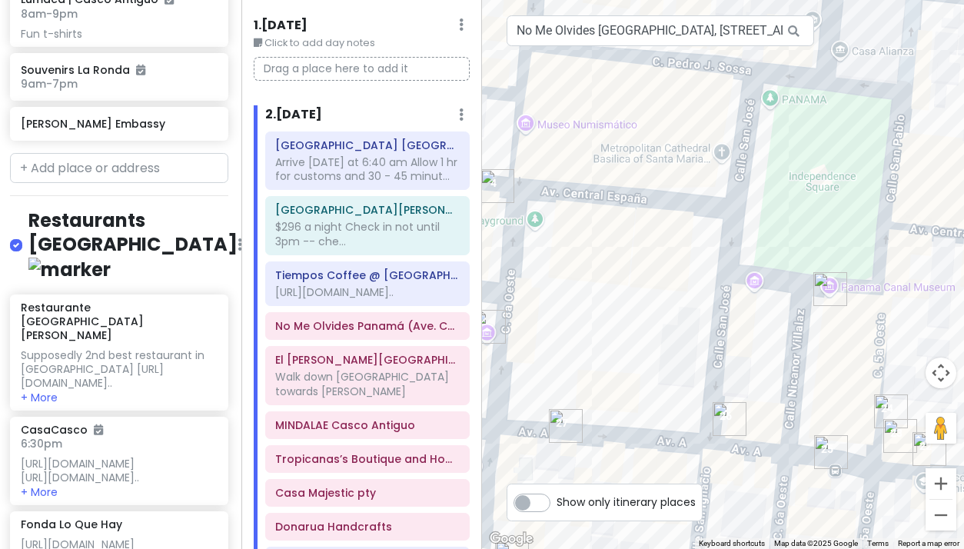
drag, startPoint x: 860, startPoint y: 398, endPoint x: 517, endPoint y: 364, distance: 344.5
click at [517, 364] on div at bounding box center [723, 274] width 482 height 549
click at [607, 35] on input "No Me Olvides Panamá, Calle 8a Oeste, Panama City, Panama" at bounding box center [660, 30] width 307 height 31
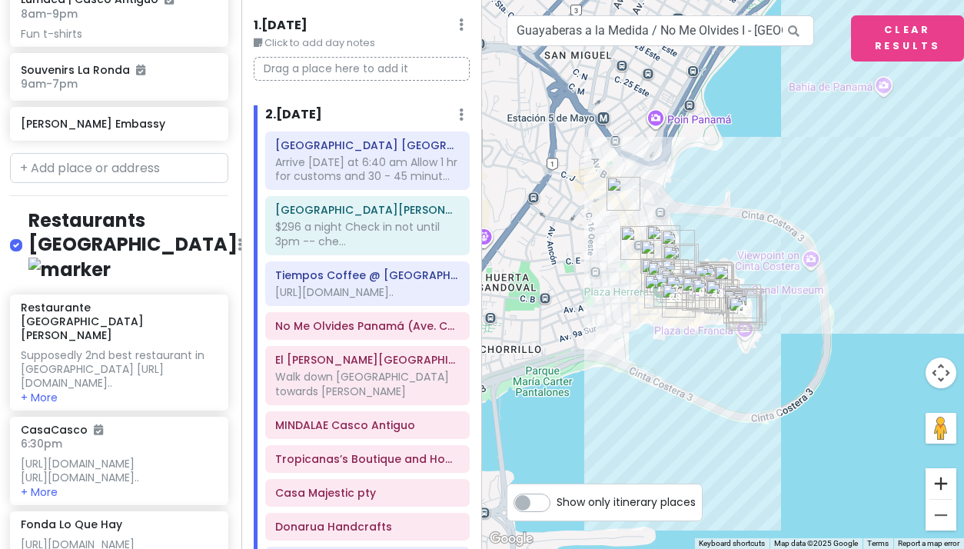
click at [938, 484] on button "Zoom in" at bounding box center [940, 483] width 31 height 31
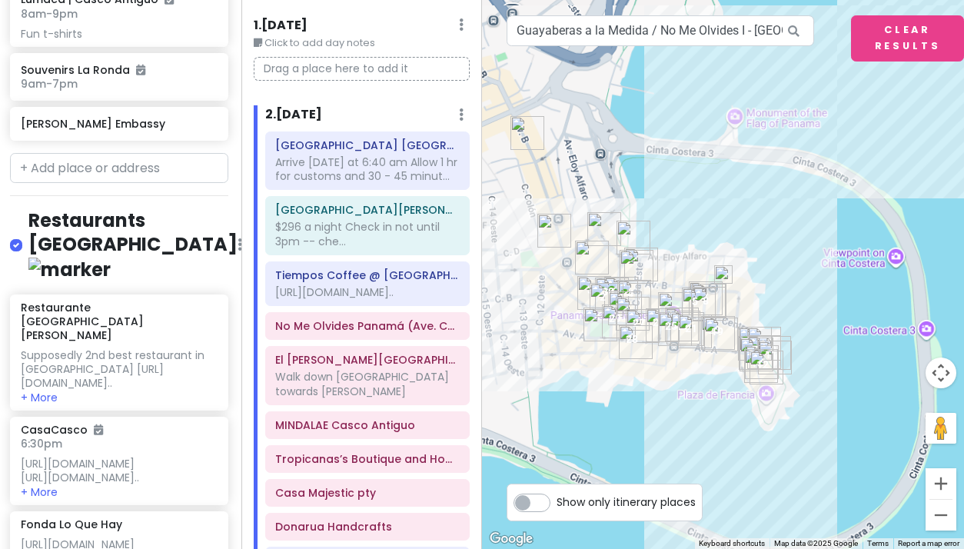
click at [938, 484] on button "Zoom in" at bounding box center [940, 483] width 31 height 31
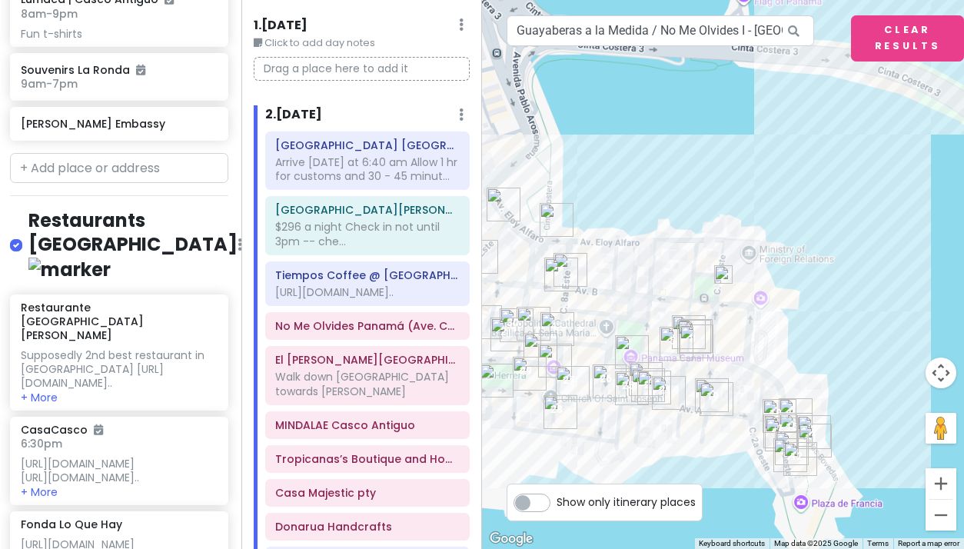
click at [938, 484] on button "Zoom in" at bounding box center [940, 483] width 31 height 31
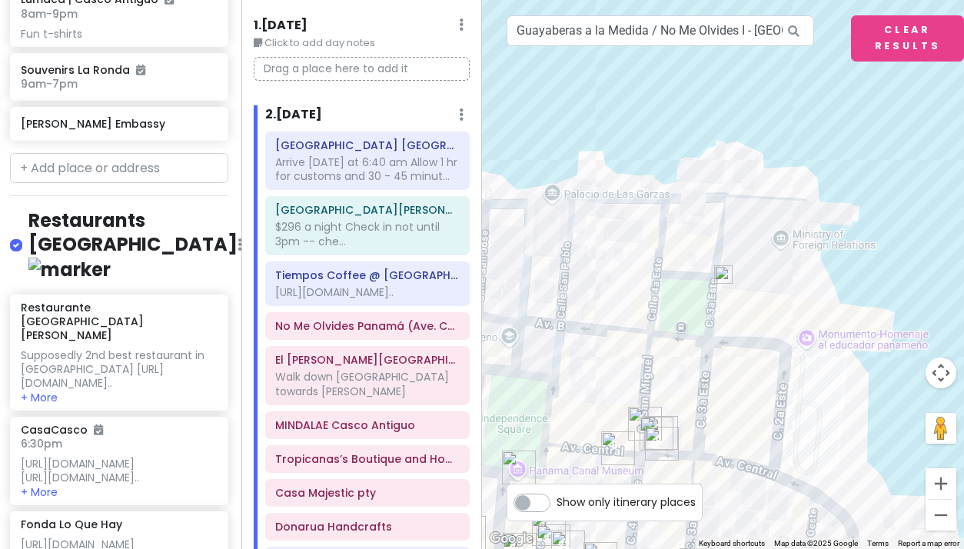
click at [938, 484] on button "Zoom in" at bounding box center [940, 483] width 31 height 31
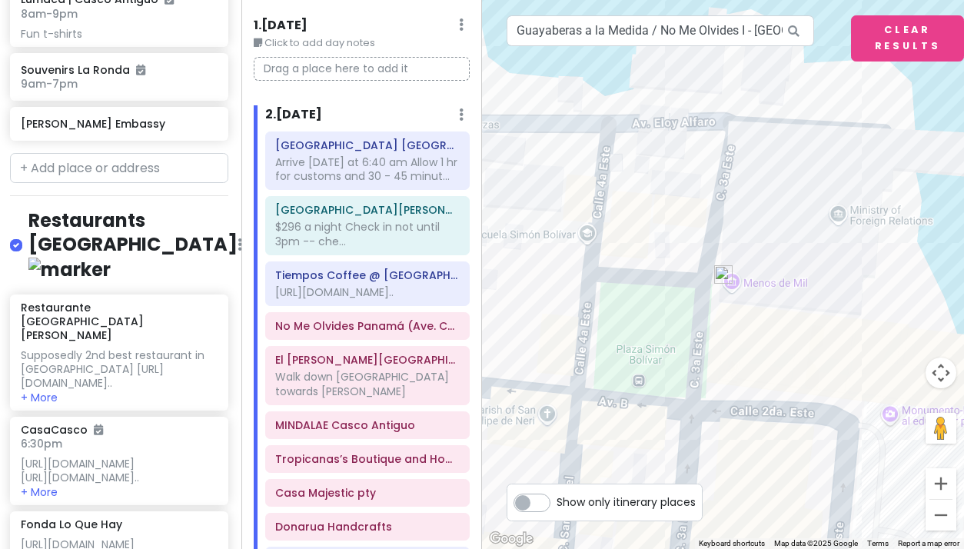
click at [722, 274] on img at bounding box center [723, 274] width 18 height 18
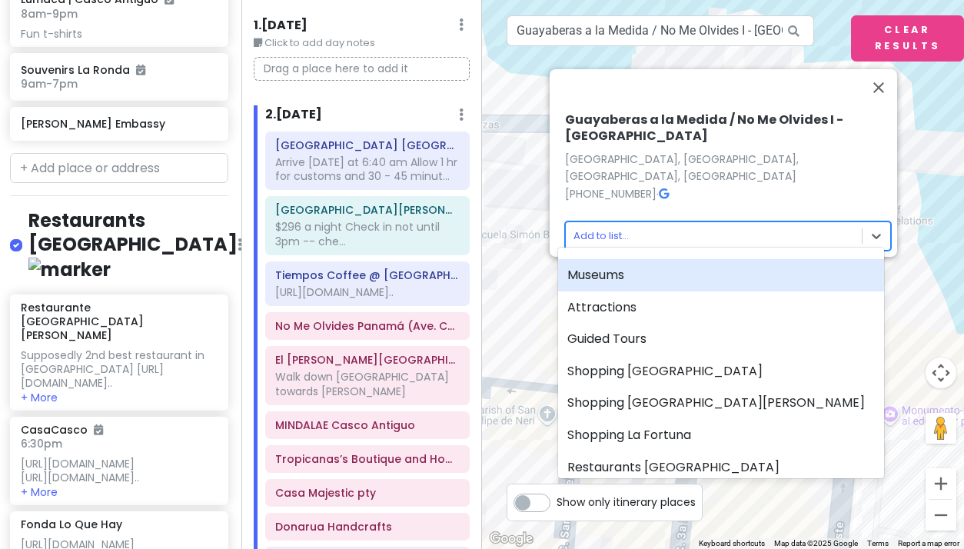
click at [596, 226] on body "Panama Costa Rica Private Change Dates Make a Copy Delete Trip Give Feedback 💡 …" at bounding box center [482, 274] width 964 height 549
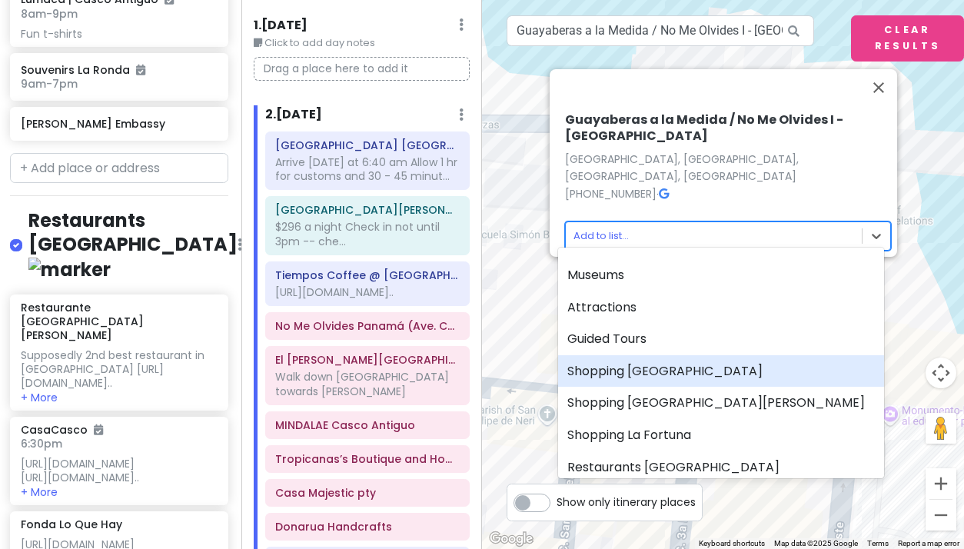
click at [608, 374] on div "Shopping [GEOGRAPHIC_DATA]" at bounding box center [721, 371] width 326 height 32
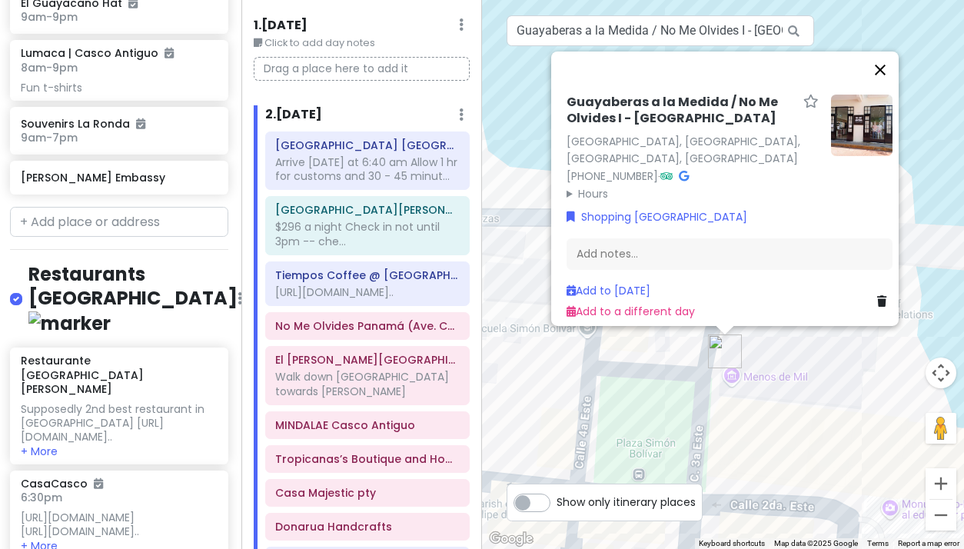
click at [886, 68] on button "Close" at bounding box center [880, 69] width 37 height 37
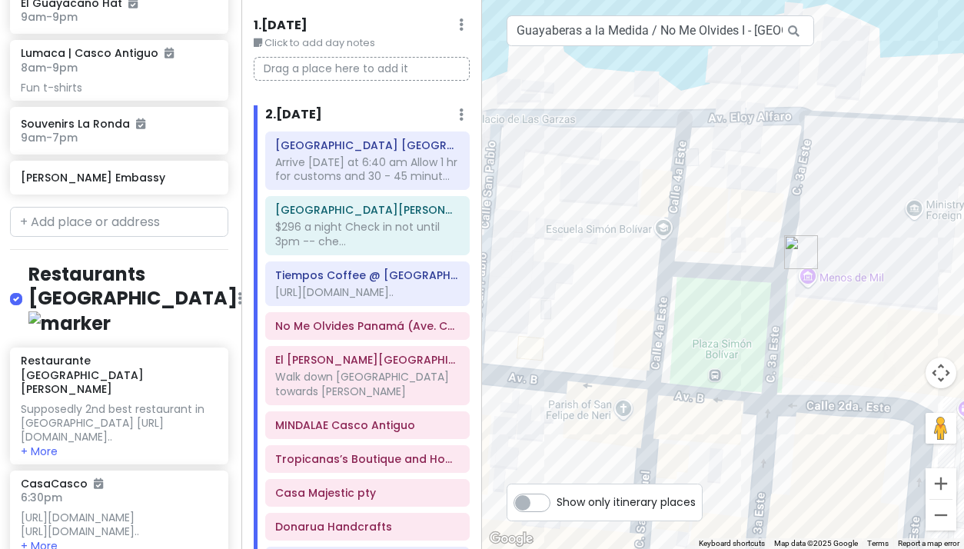
drag, startPoint x: 842, startPoint y: 418, endPoint x: 962, endPoint y: 291, distance: 175.1
click at [960, 291] on div at bounding box center [723, 274] width 482 height 549
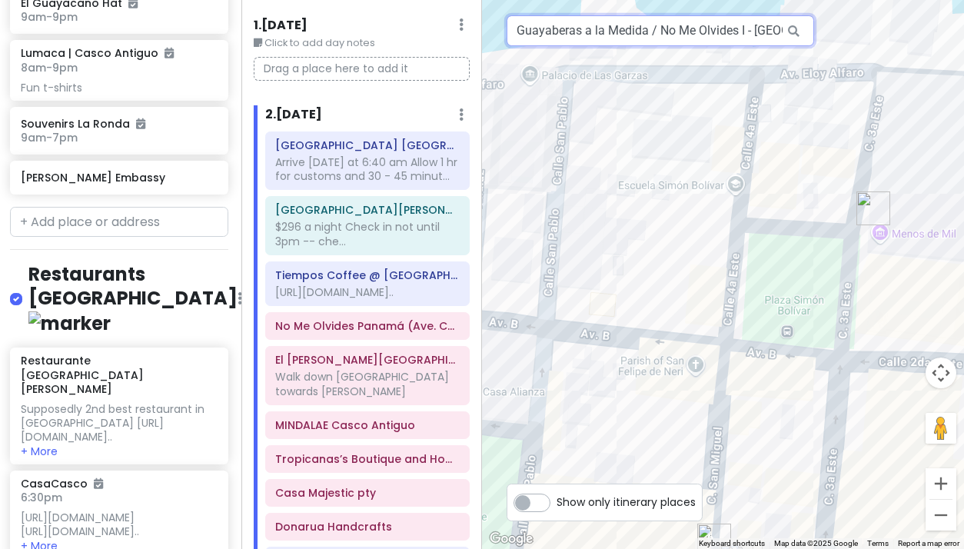
click at [715, 26] on input "Guayaberas a la Medida / No Me Olvides I - Casco Viejo, Panama City, Panama" at bounding box center [660, 30] width 307 height 31
click at [653, 35] on input "Guayaberas a la Medida / No Me Olvides I - Casco Viejo, Panama City, Panama" at bounding box center [660, 30] width 307 height 31
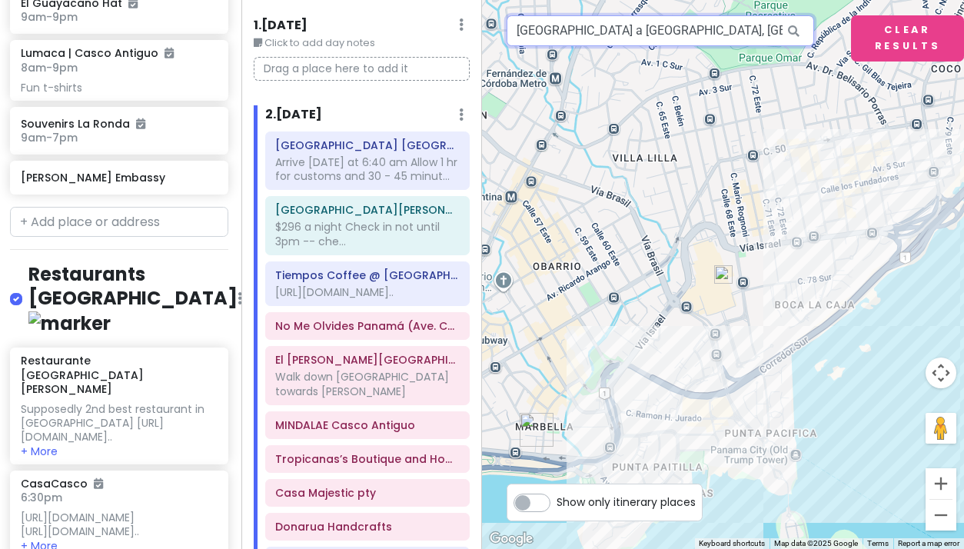
click at [651, 35] on input "Guayaberas a la Medida, Calle Punta Darién, Panama City, Panamá" at bounding box center [660, 30] width 307 height 31
drag, startPoint x: 752, startPoint y: 34, endPoint x: 657, endPoint y: 29, distance: 95.4
click at [656, 29] on input "Guayaberas a la Medida, Calle Punta Darién, Panama City, Panamá" at bounding box center [660, 30] width 307 height 31
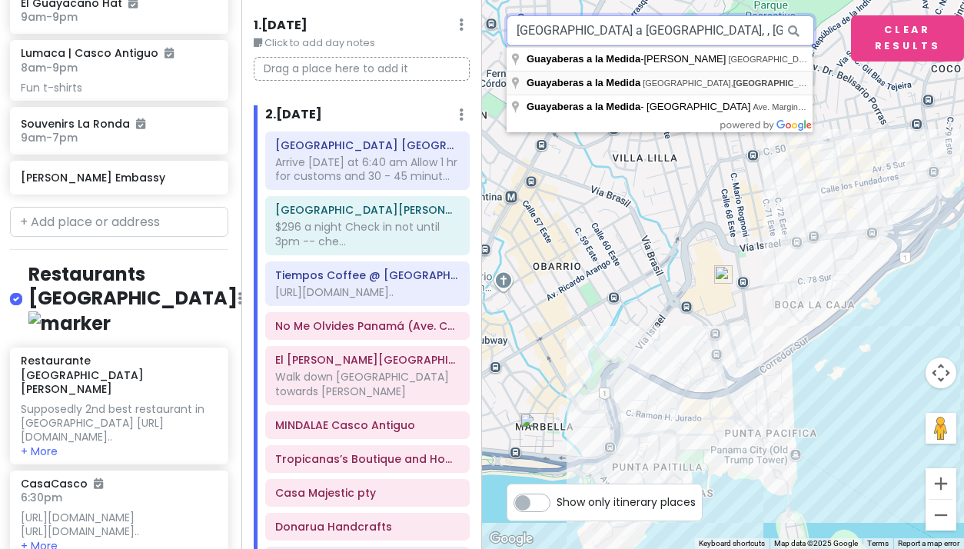
scroll to position [0, 0]
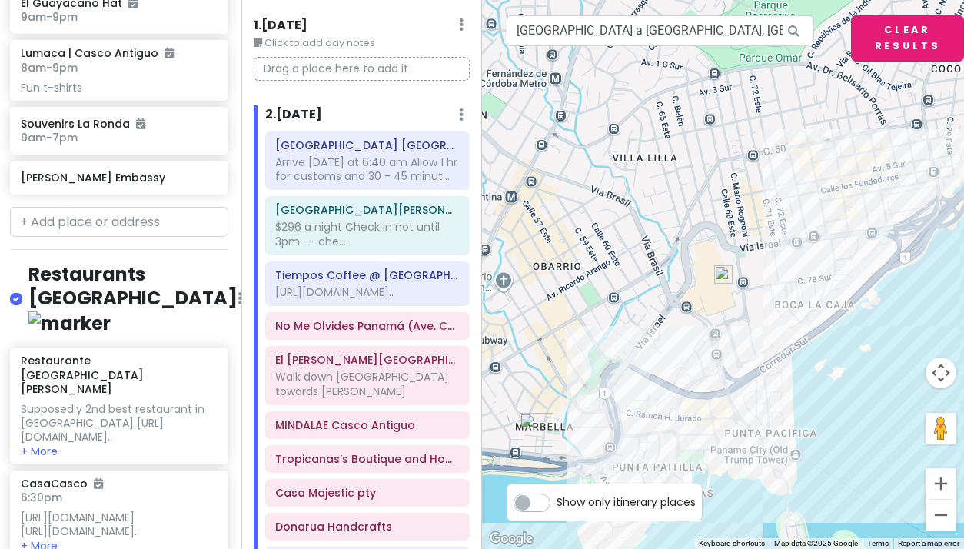
click at [922, 25] on button "Clear Results" at bounding box center [907, 38] width 113 height 46
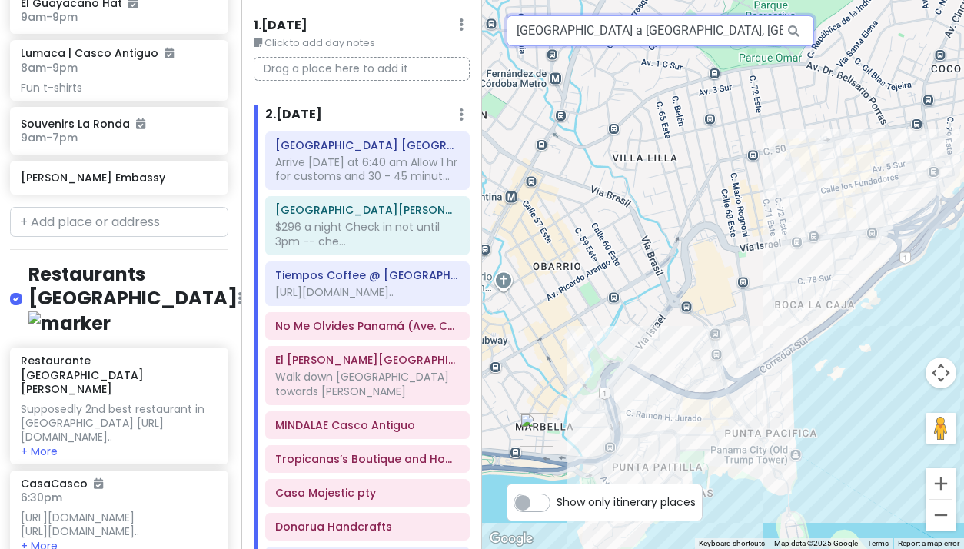
click at [646, 29] on input "Guayaberas a la Medida, Calle Punta Darién, Panama City, Panamá" at bounding box center [660, 30] width 307 height 31
drag, startPoint x: 753, startPoint y: 32, endPoint x: 643, endPoint y: 12, distance: 112.3
click at [654, 31] on input "Guayaberas a la Medida, Calle Punta Darién, Panama City, Panamá" at bounding box center [660, 30] width 307 height 31
drag, startPoint x: 649, startPoint y: 31, endPoint x: 489, endPoint y: 30, distance: 159.9
click at [489, 30] on div "15 22 4 30 19 16 27 1 29 13 14 18 23 21 8 12 7 28 17 6 3 5 26 2 10 20 9 11 25 2…" at bounding box center [723, 274] width 482 height 549
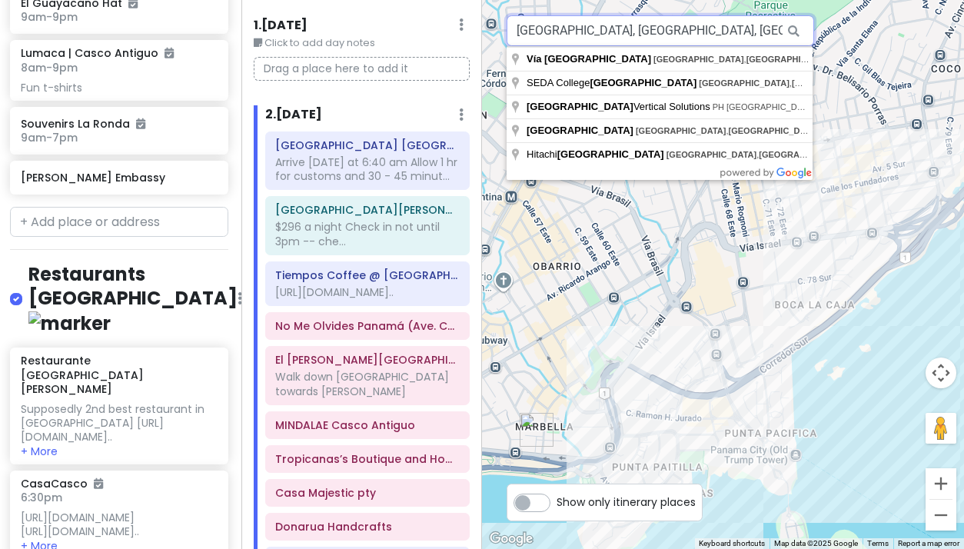
paste input "Guayaberas a la Medida,"
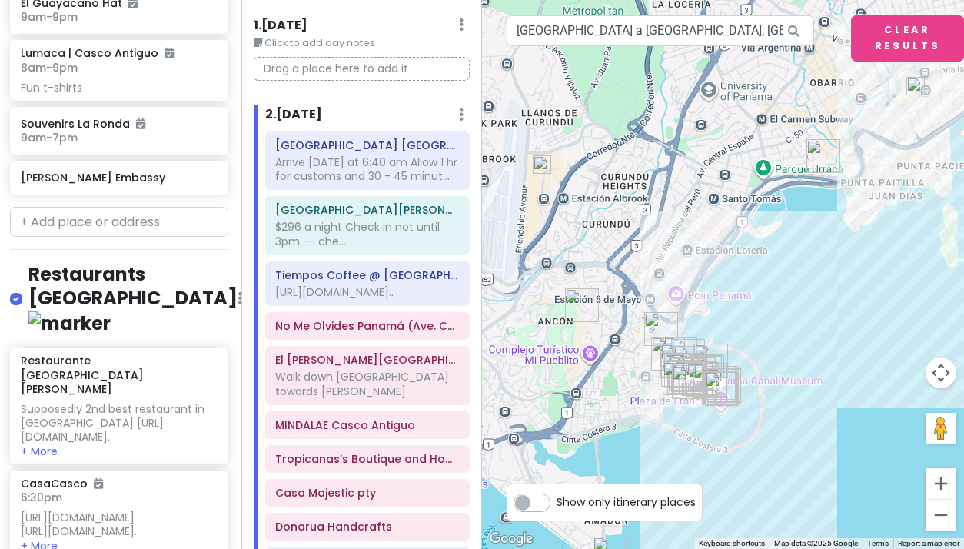
drag, startPoint x: 654, startPoint y: 389, endPoint x: 660, endPoint y: 237, distance: 151.5
click at [660, 237] on div at bounding box center [723, 274] width 482 height 549
click at [940, 481] on button "Zoom in" at bounding box center [940, 483] width 31 height 31
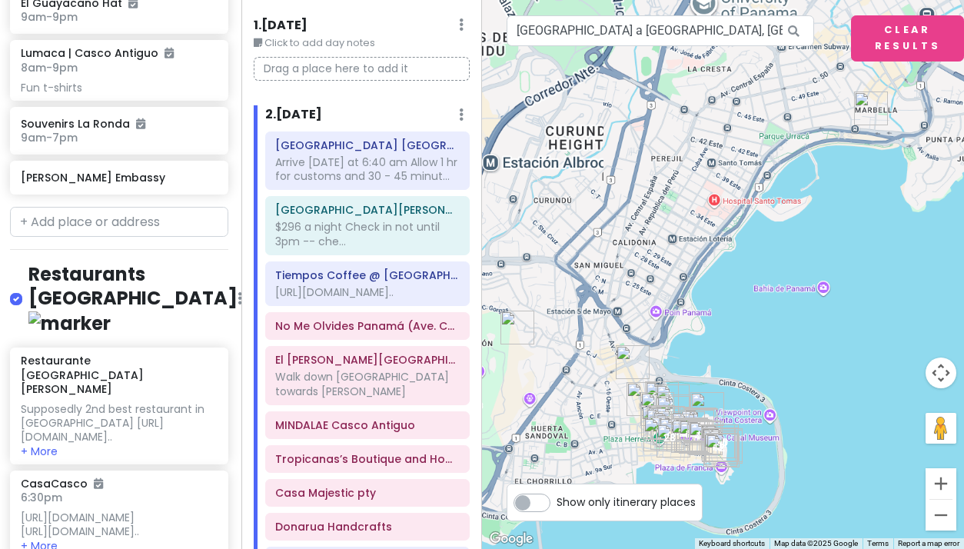
click at [940, 481] on button "Zoom in" at bounding box center [940, 483] width 31 height 31
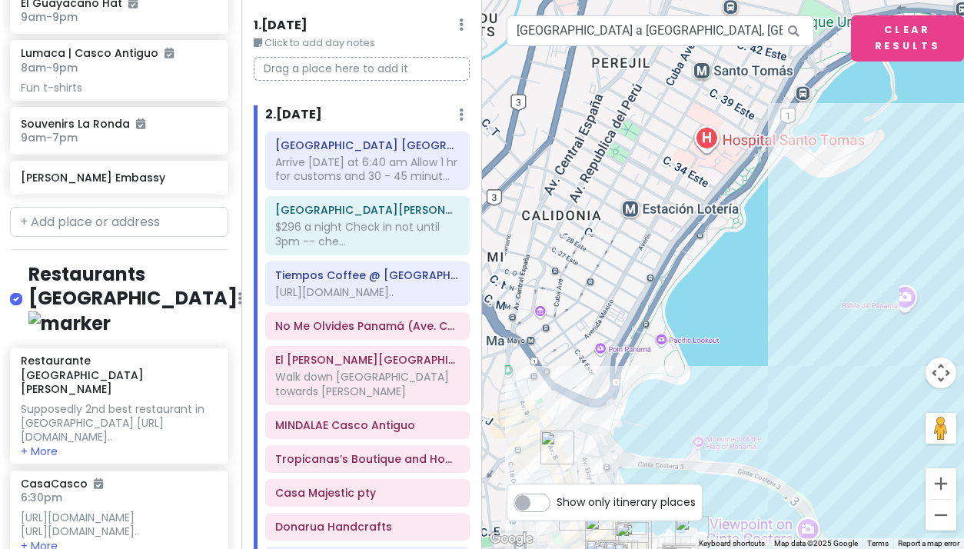
click at [940, 481] on button "Zoom in" at bounding box center [940, 483] width 31 height 31
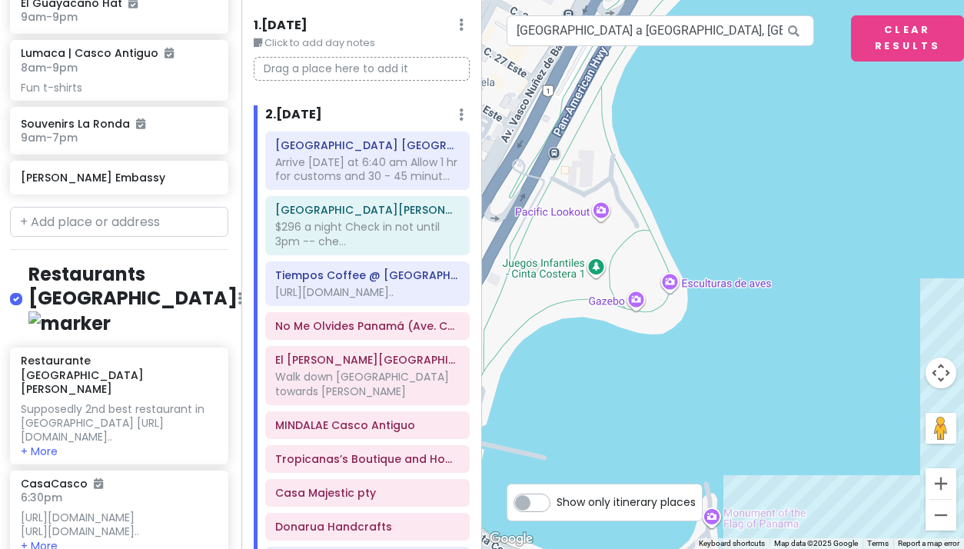
drag, startPoint x: 766, startPoint y: 473, endPoint x: 829, endPoint y: 200, distance: 280.8
click at [829, 200] on div at bounding box center [723, 274] width 482 height 549
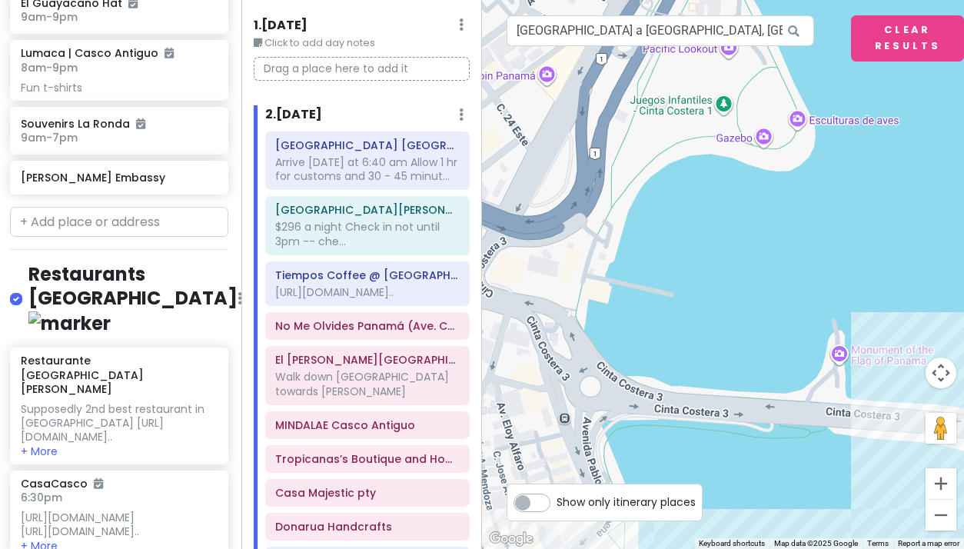
drag, startPoint x: 746, startPoint y: 367, endPoint x: 874, endPoint y: 204, distance: 206.3
click at [874, 204] on div at bounding box center [723, 274] width 482 height 549
drag, startPoint x: 745, startPoint y: 324, endPoint x: 939, endPoint y: 112, distance: 287.2
click at [939, 112] on div at bounding box center [723, 274] width 482 height 549
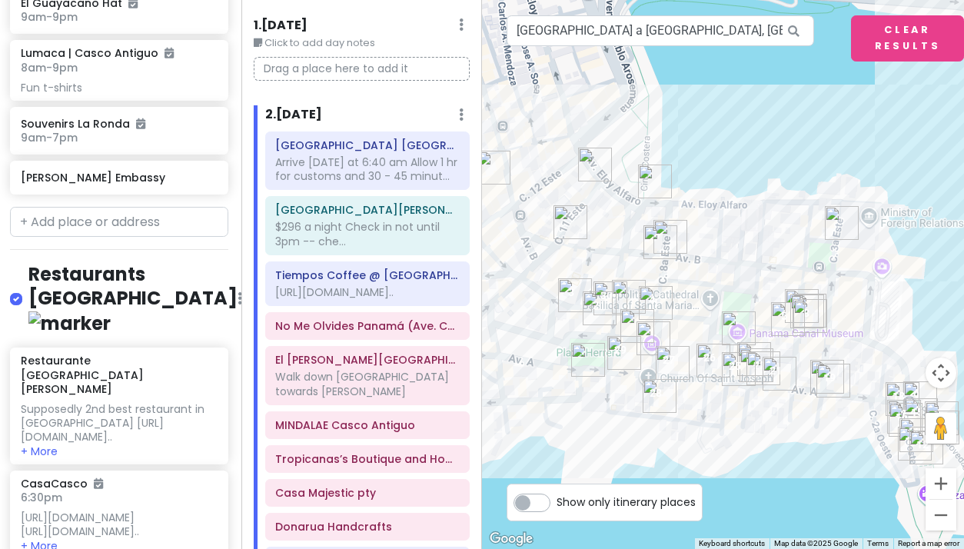
drag, startPoint x: 879, startPoint y: 248, endPoint x: 528, endPoint y: 247, distance: 350.5
click at [528, 247] on div at bounding box center [723, 274] width 482 height 549
click at [840, 222] on img "Guayaberas a la Medida / No Me Olvides I - Casco Viejo" at bounding box center [842, 224] width 34 height 34
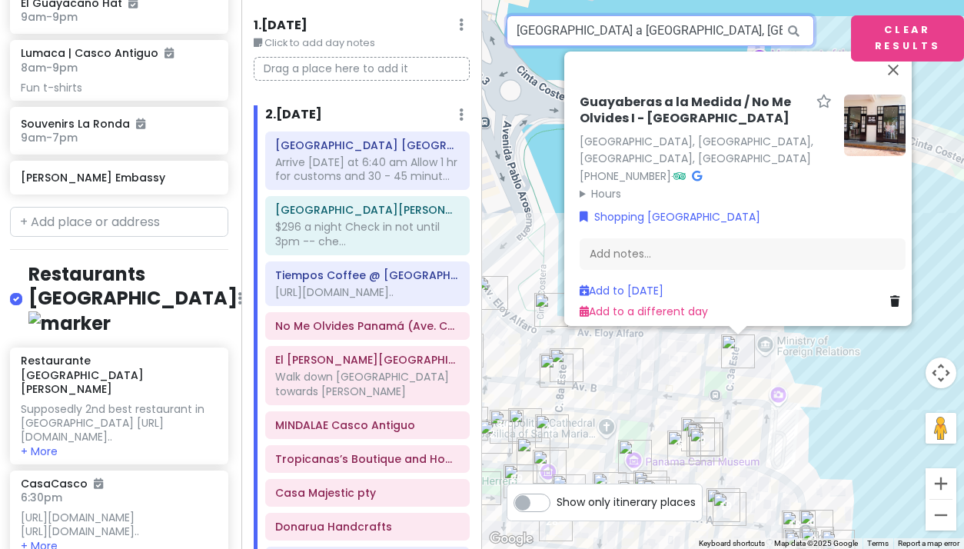
click at [586, 32] on input "Guayaberas a la Medida, Calle Punta Darién, Panama City, Panamá" at bounding box center [660, 30] width 307 height 31
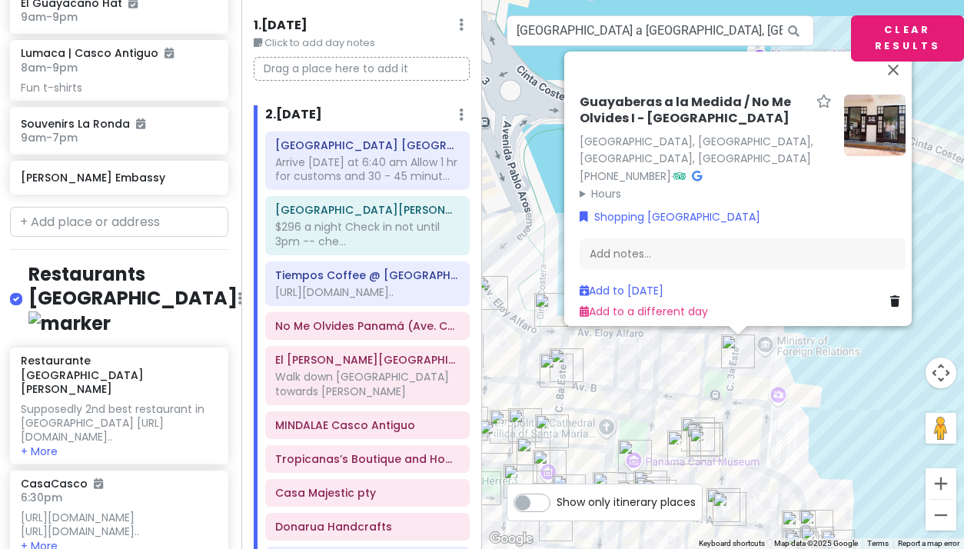
click at [890, 43] on button "Clear Results" at bounding box center [907, 38] width 113 height 46
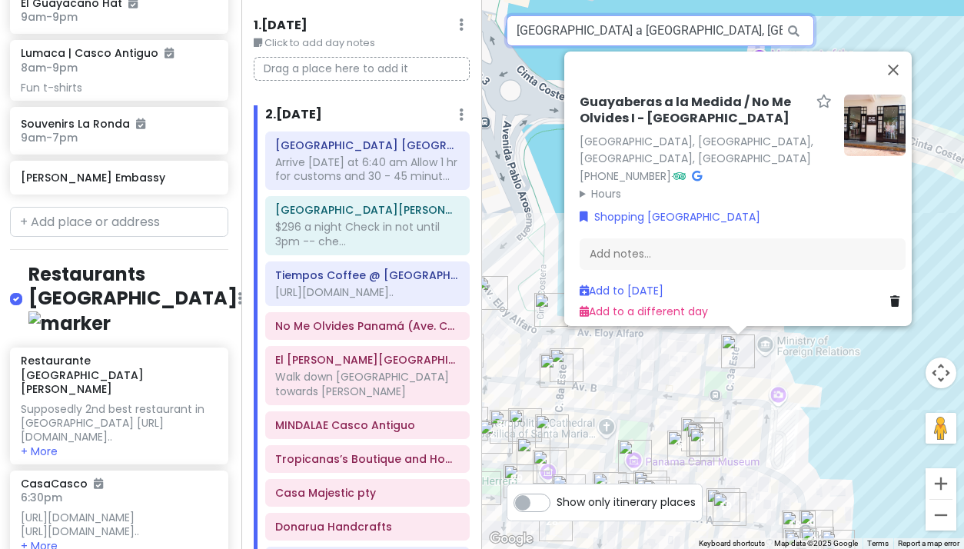
click at [709, 27] on input "Guayaberas a la Medida, Calle Punta Darién, Panama City, Panamá" at bounding box center [660, 30] width 307 height 31
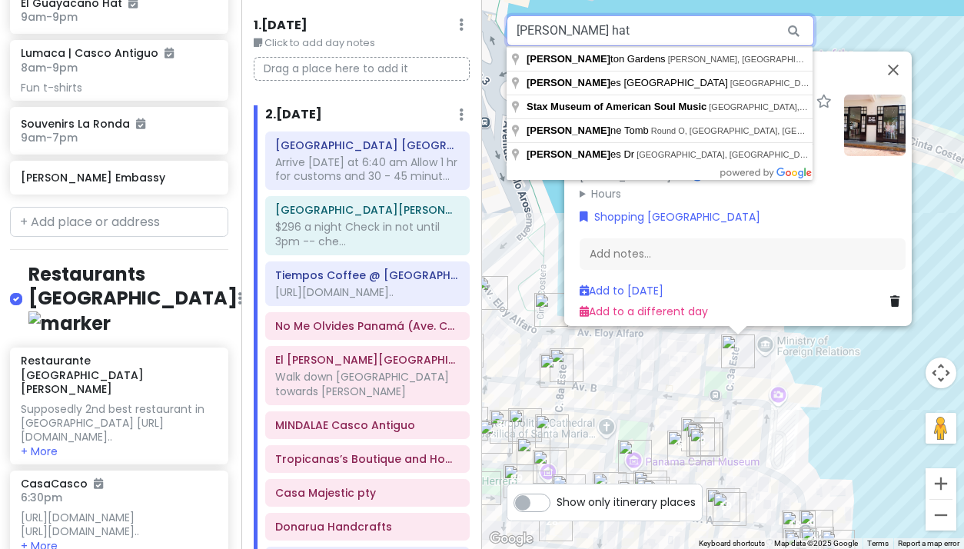
click at [573, 35] on input "Isaac hat" at bounding box center [660, 30] width 307 height 31
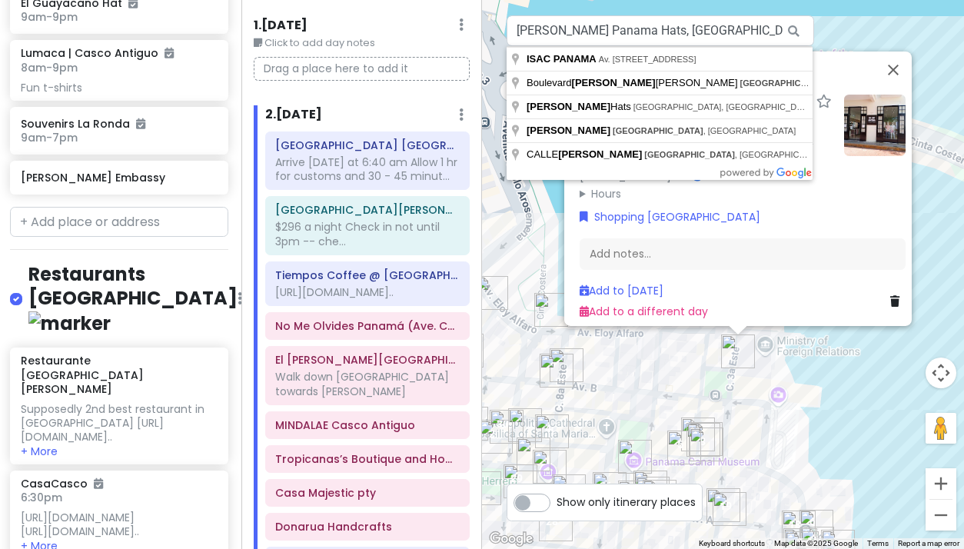
drag, startPoint x: 571, startPoint y: 60, endPoint x: 560, endPoint y: 109, distance: 50.5
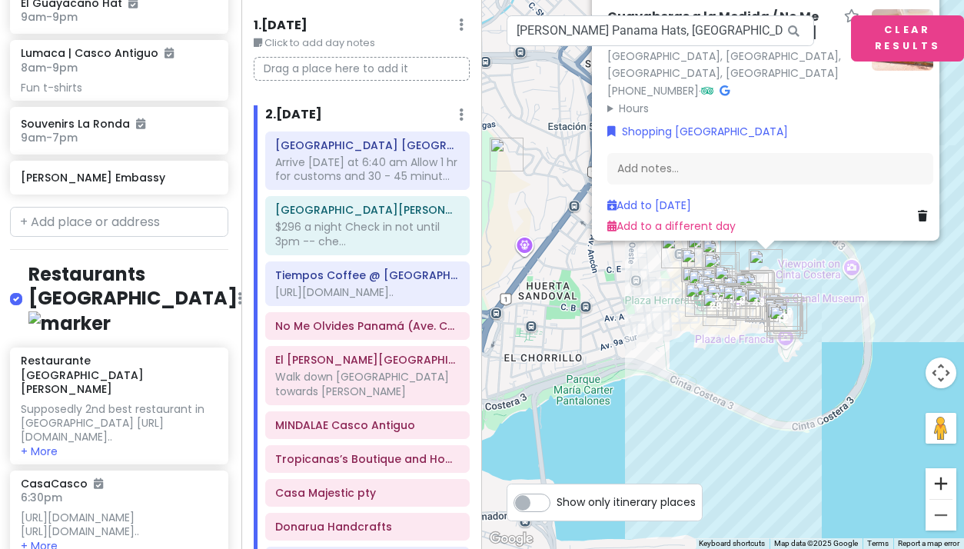
click at [942, 481] on button "Zoom in" at bounding box center [940, 483] width 31 height 31
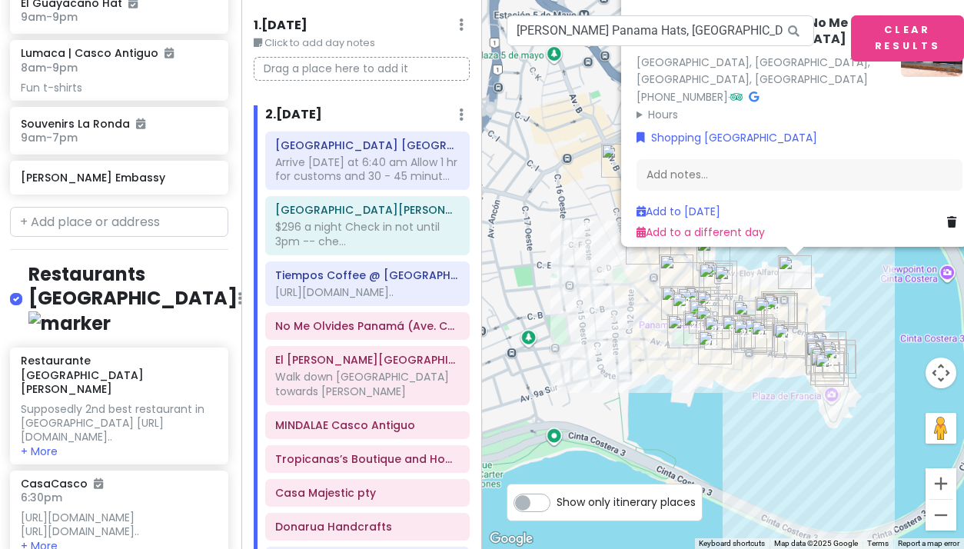
click at [942, 481] on button "Zoom in" at bounding box center [940, 483] width 31 height 31
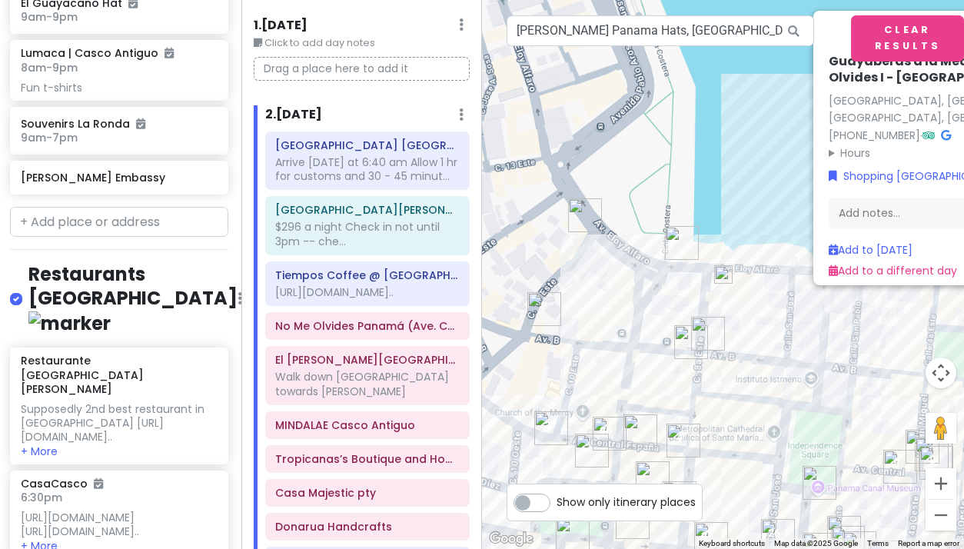
click at [942, 481] on button "Zoom in" at bounding box center [940, 483] width 31 height 31
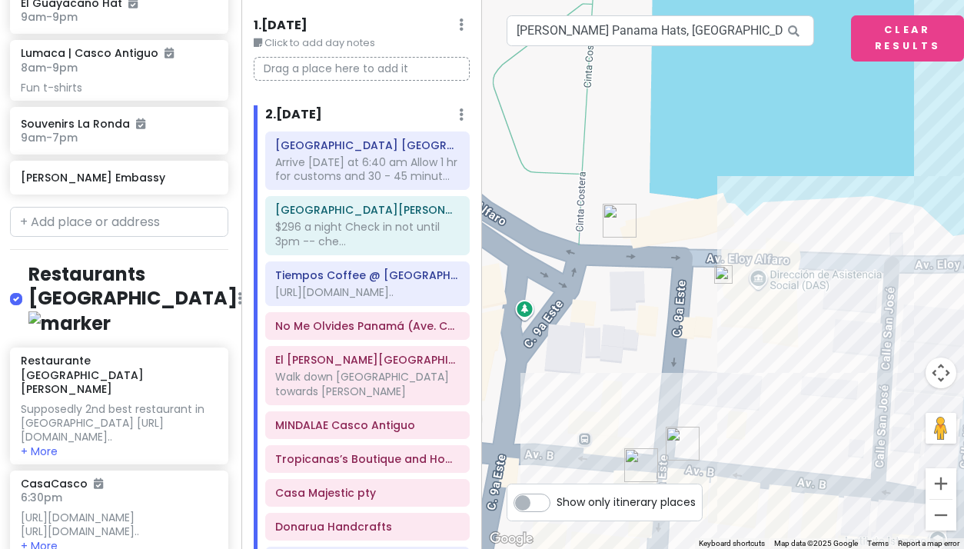
click at [722, 273] on img at bounding box center [723, 274] width 18 height 18
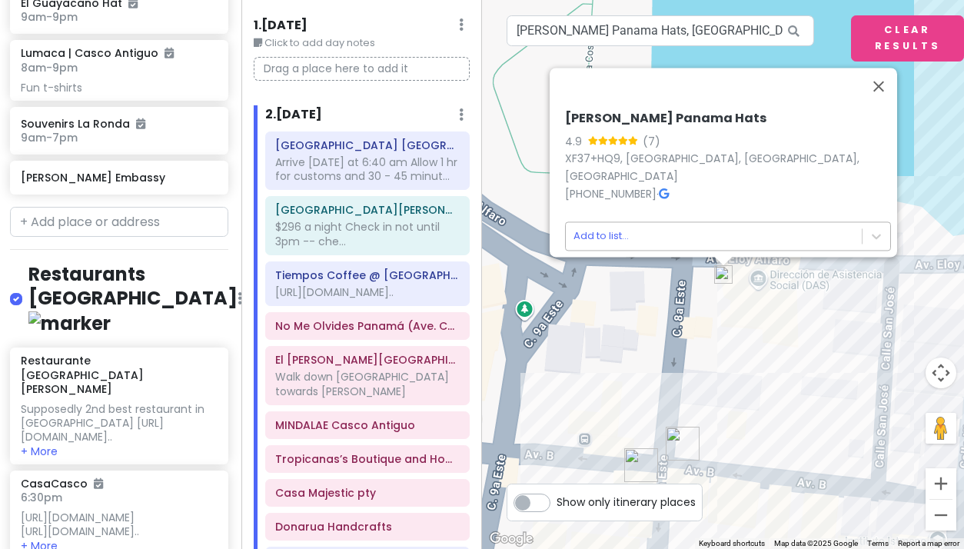
click at [597, 227] on body "Panama Costa Rica Private Change Dates Make a Copy Delete Trip Give Feedback 💡 …" at bounding box center [482, 274] width 964 height 549
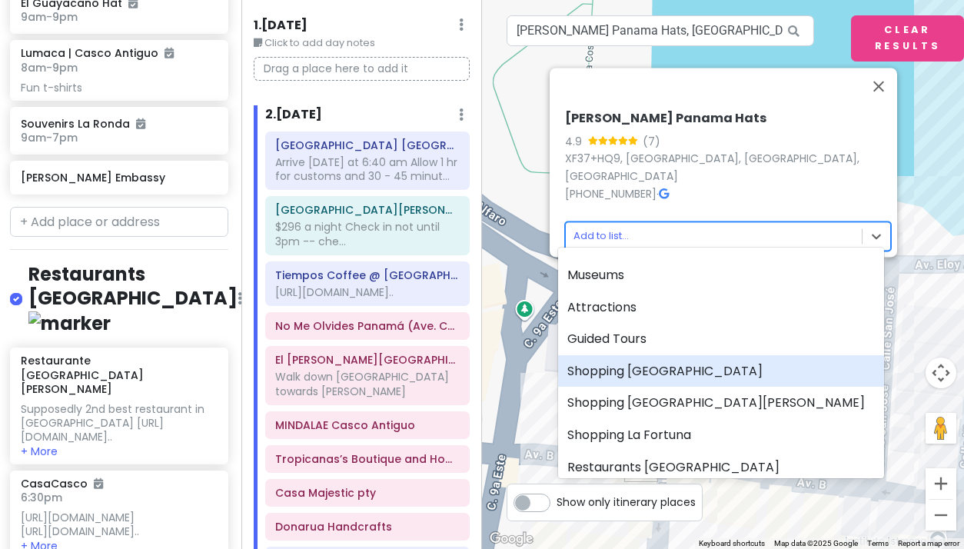
click at [626, 361] on div "Shopping [GEOGRAPHIC_DATA]" at bounding box center [721, 371] width 326 height 32
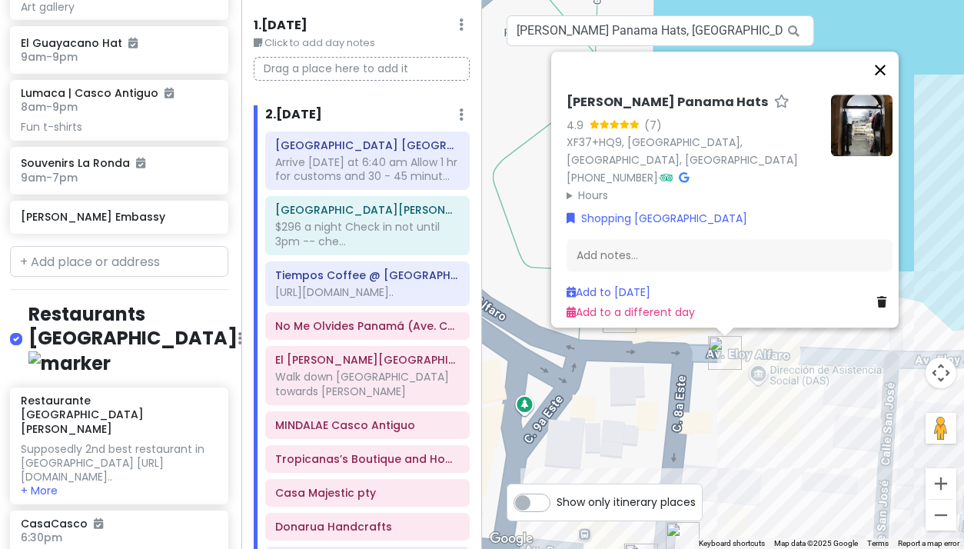
click at [887, 65] on button "Close" at bounding box center [880, 69] width 37 height 37
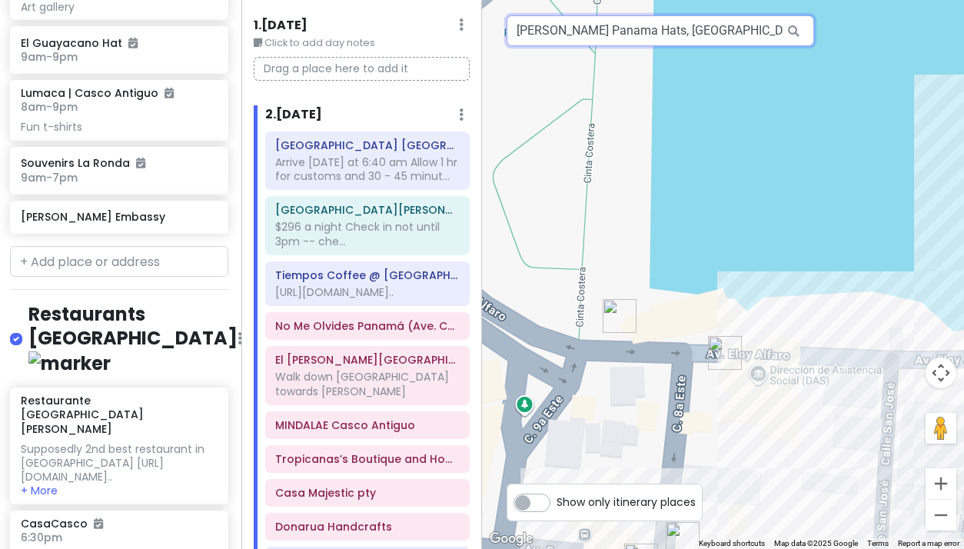
click at [560, 34] on input "ISAAC Panama Hats, Panama City, Panama" at bounding box center [660, 30] width 307 height 31
paste input "Distrito Moda Diseño"
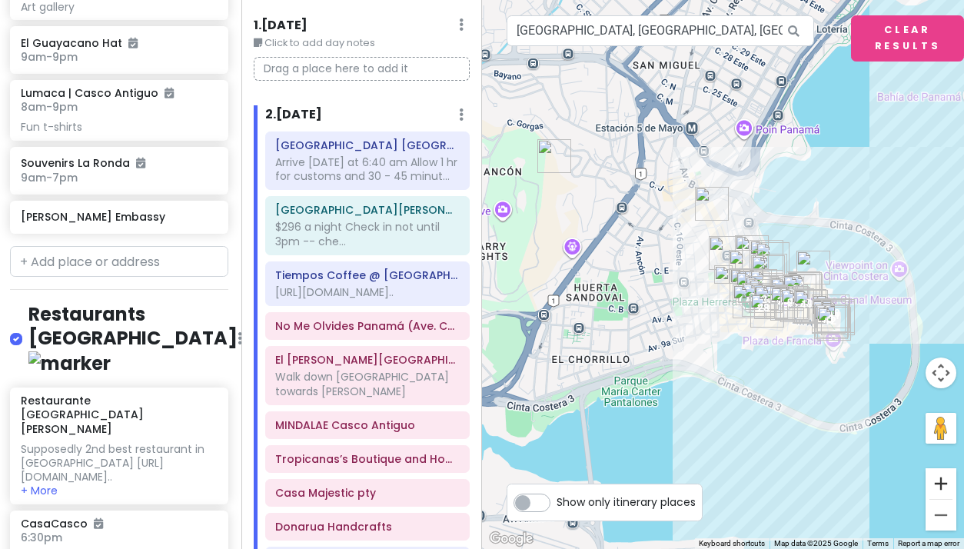
click at [935, 489] on button "Zoom in" at bounding box center [940, 483] width 31 height 31
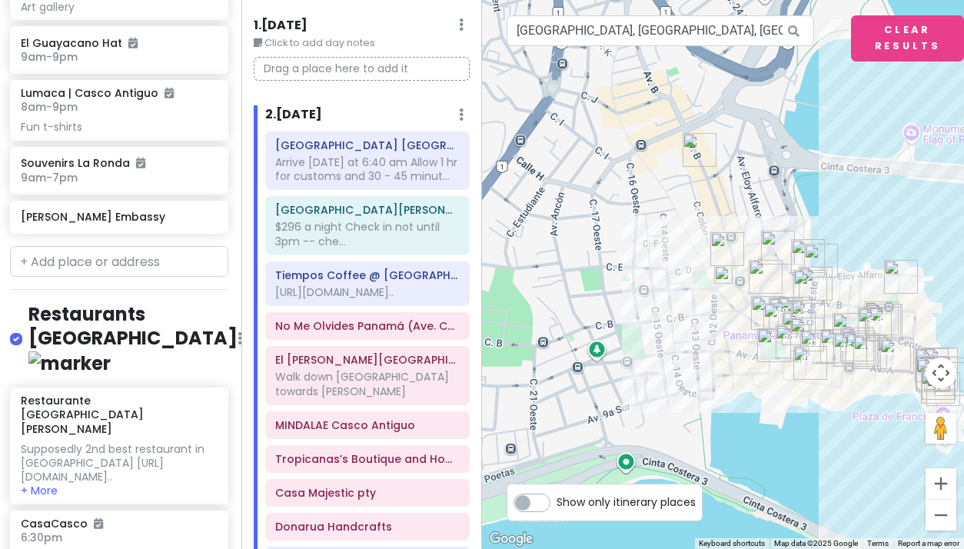
click at [935, 489] on button "Zoom in" at bounding box center [940, 483] width 31 height 31
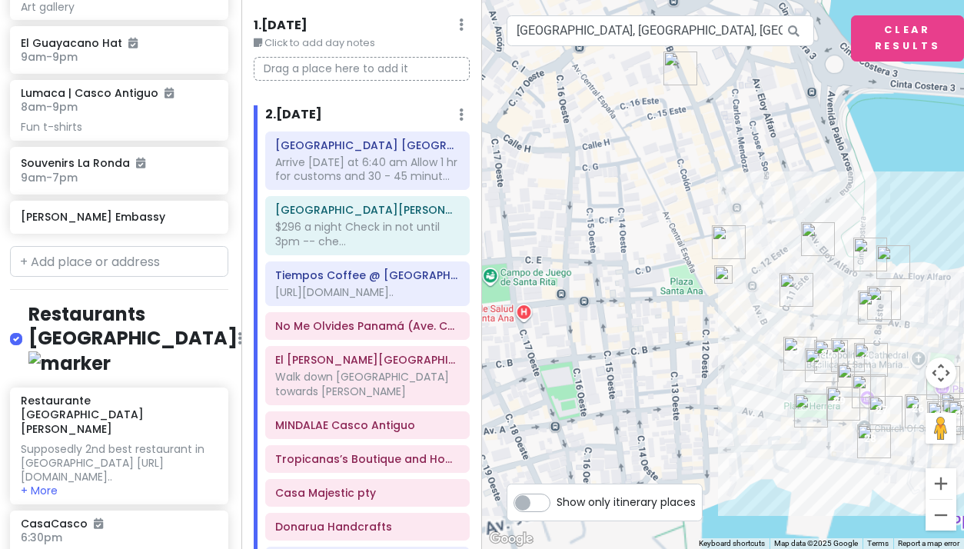
click at [935, 489] on button "Zoom in" at bounding box center [940, 483] width 31 height 31
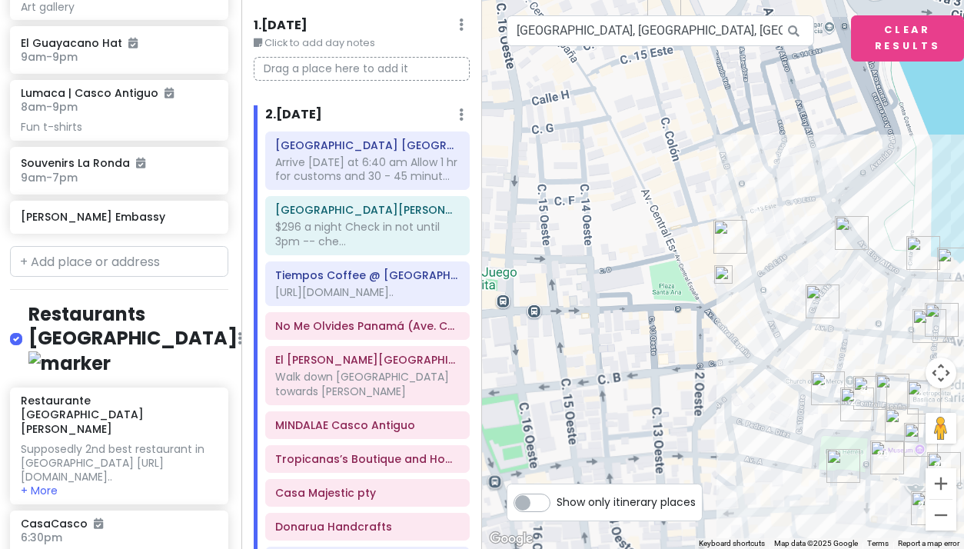
click at [935, 489] on button "Zoom in" at bounding box center [940, 483] width 31 height 31
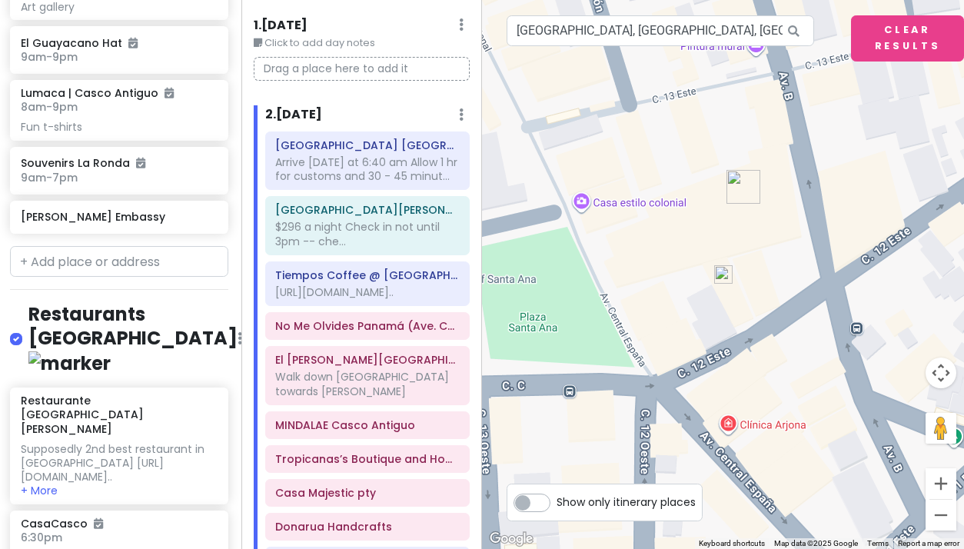
click at [723, 275] on img at bounding box center [723, 274] width 18 height 18
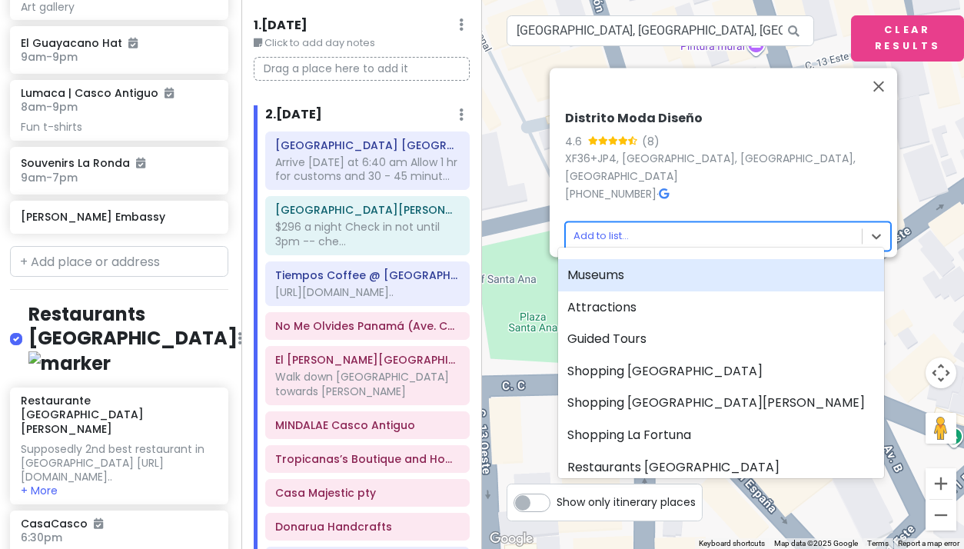
click at [599, 225] on body "Panama Costa Rica Private Change Dates Make a Copy Delete Trip Give Feedback 💡 …" at bounding box center [482, 274] width 964 height 549
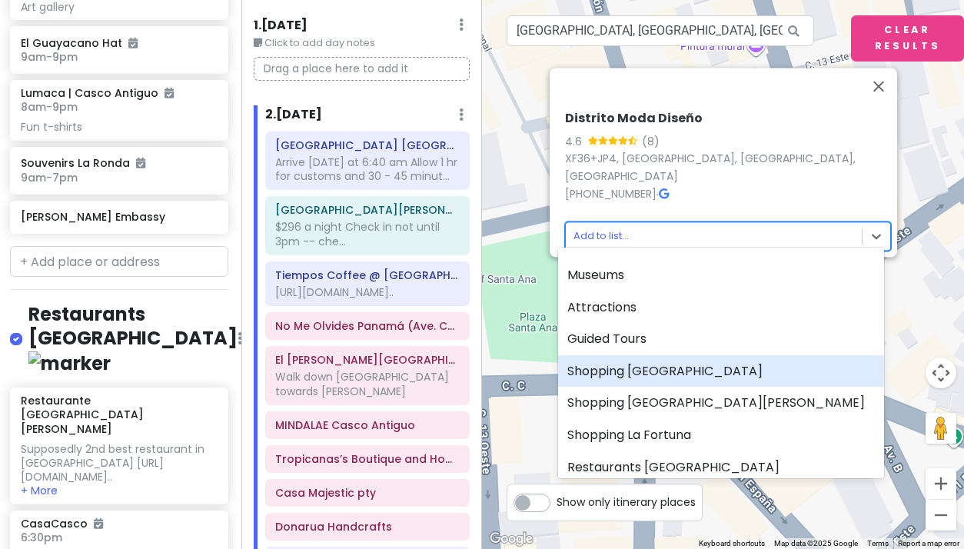
click at [606, 366] on div "Shopping [GEOGRAPHIC_DATA]" at bounding box center [721, 371] width 326 height 32
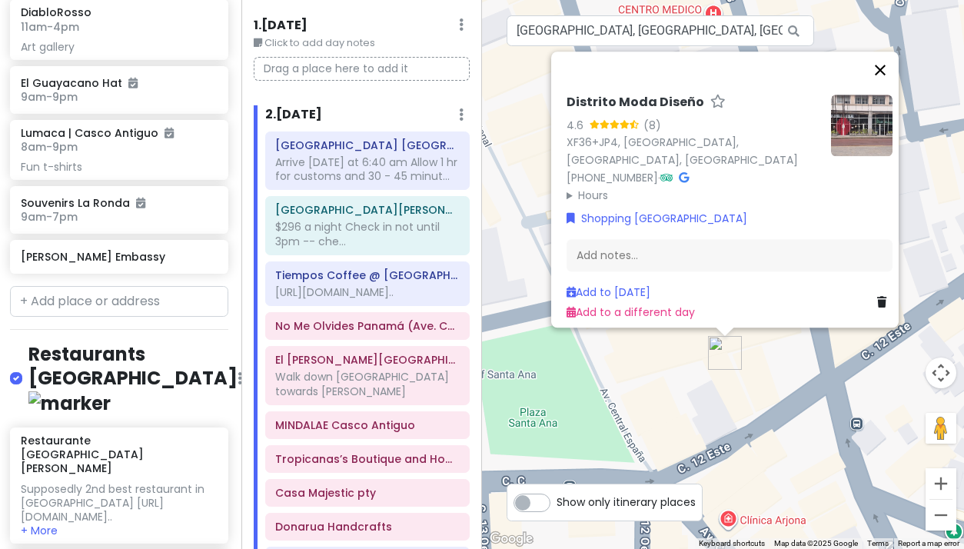
click at [886, 65] on button "Close" at bounding box center [880, 69] width 37 height 37
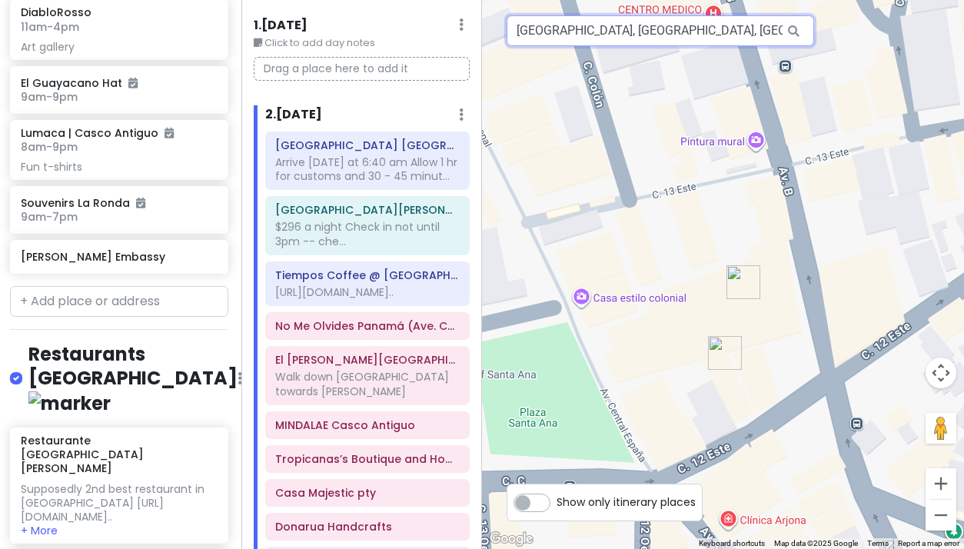
click at [611, 30] on input "Distrito Moda Diseño, Panama City, Panama" at bounding box center [660, 30] width 307 height 31
paste input "Tienda de Pollera y Guayaber"
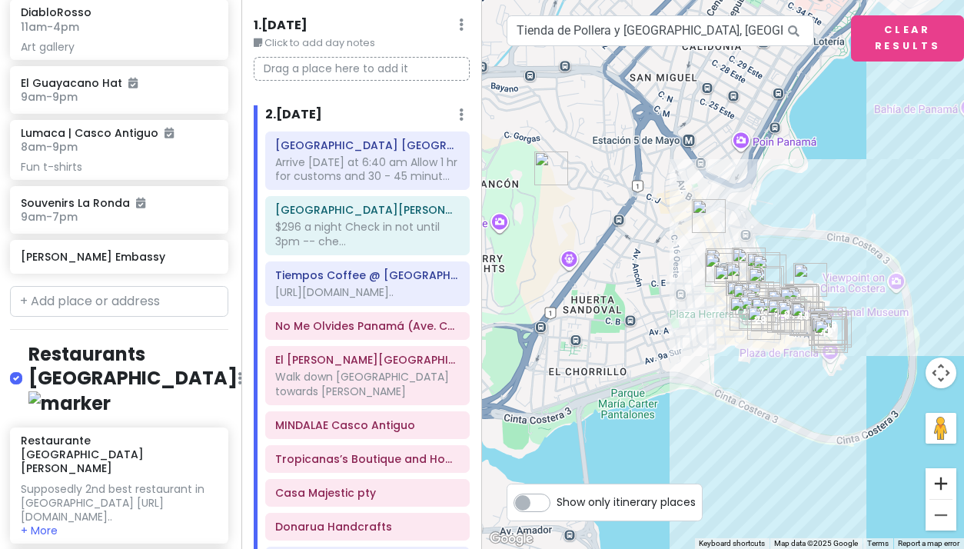
click at [941, 477] on button "Zoom in" at bounding box center [940, 483] width 31 height 31
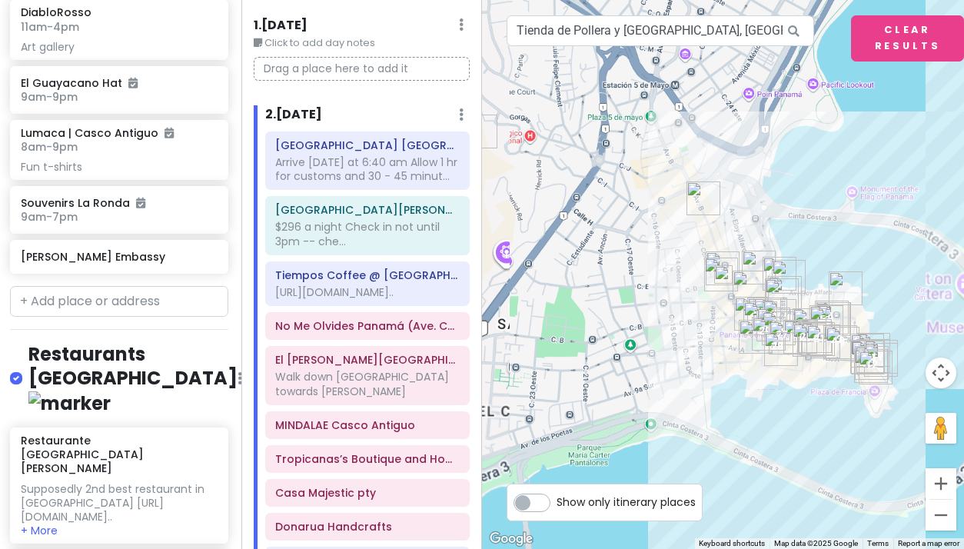
click at [941, 477] on button "Zoom in" at bounding box center [940, 483] width 31 height 31
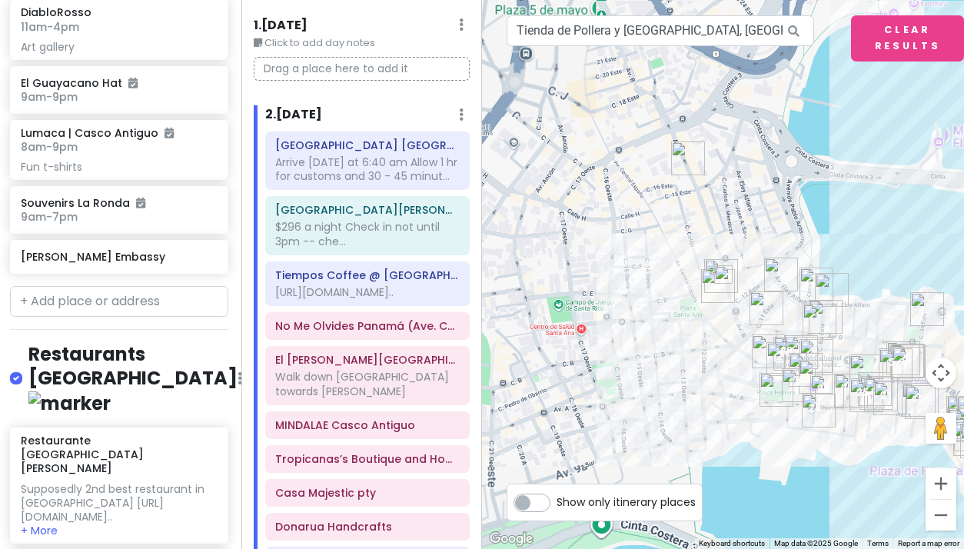
click at [941, 477] on button "Zoom in" at bounding box center [940, 483] width 31 height 31
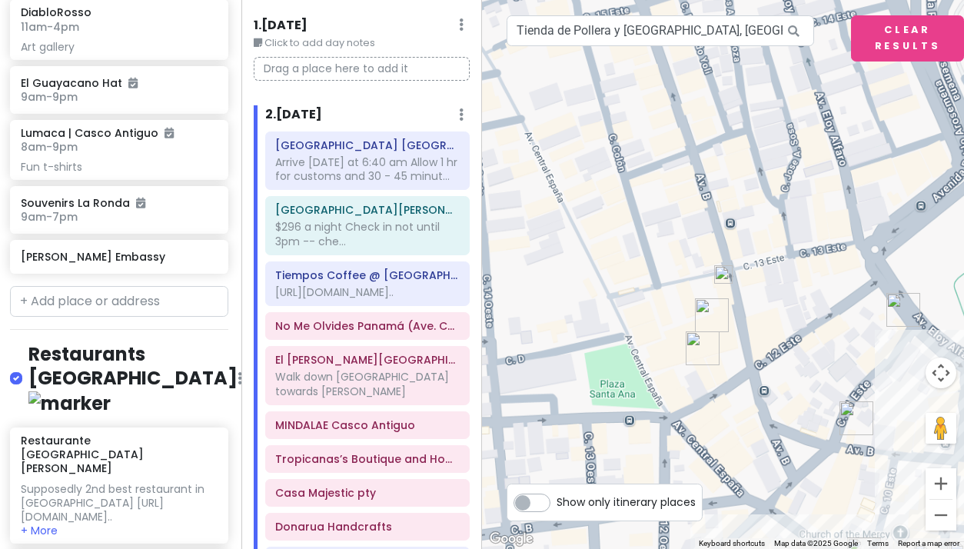
click at [941, 477] on button "Zoom in" at bounding box center [940, 483] width 31 height 31
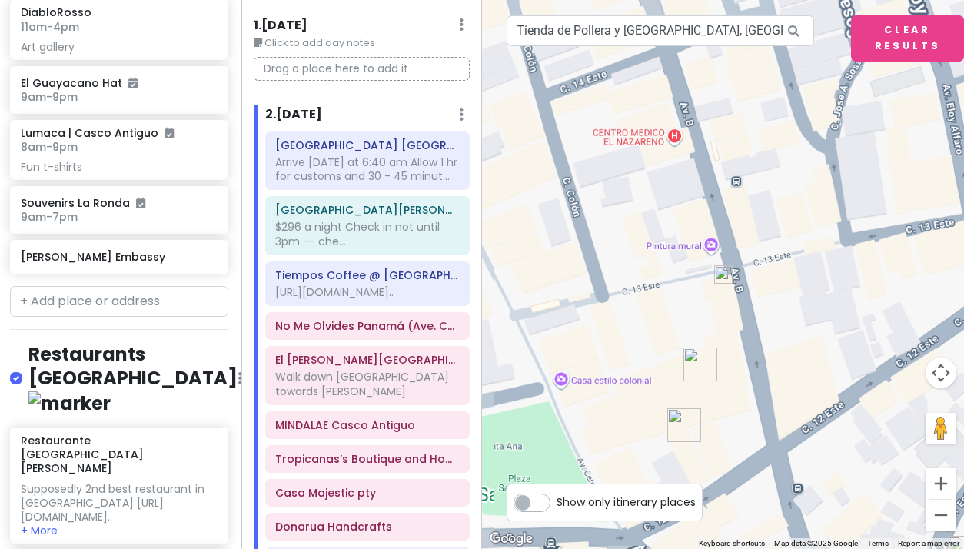
click at [941, 477] on button "Zoom in" at bounding box center [940, 483] width 31 height 31
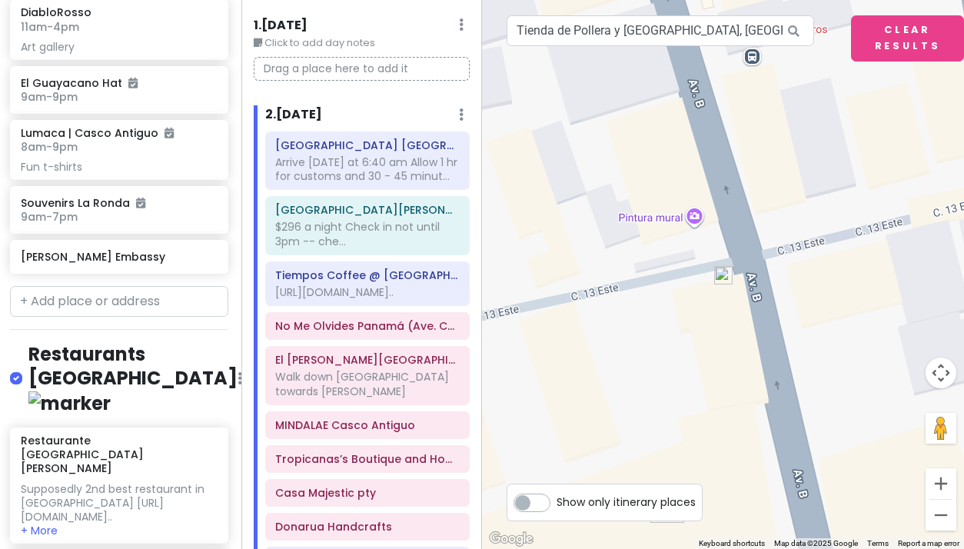
click at [719, 273] on img at bounding box center [723, 275] width 18 height 18
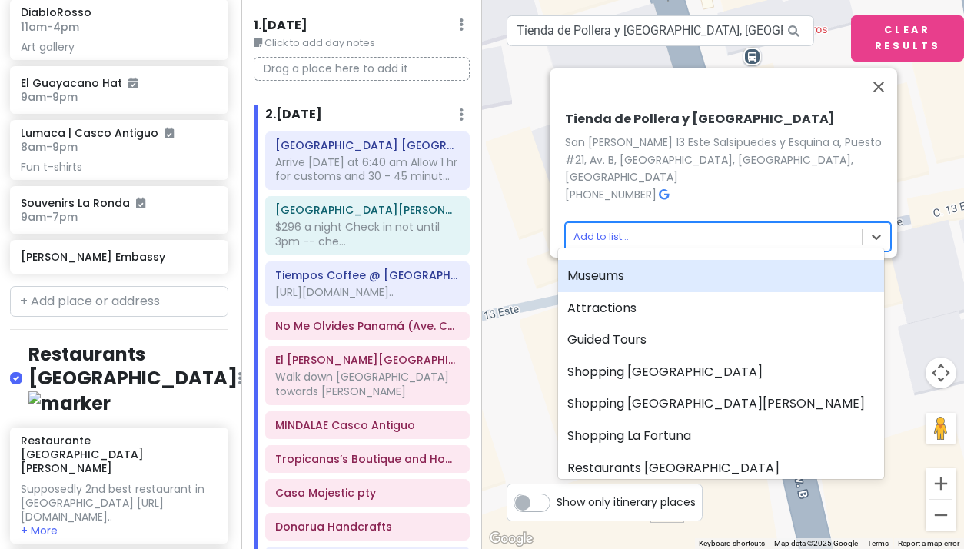
click at [597, 223] on body "Panama Costa Rica Private Change Dates Make a Copy Delete Trip Give Feedback 💡 …" at bounding box center [482, 274] width 964 height 549
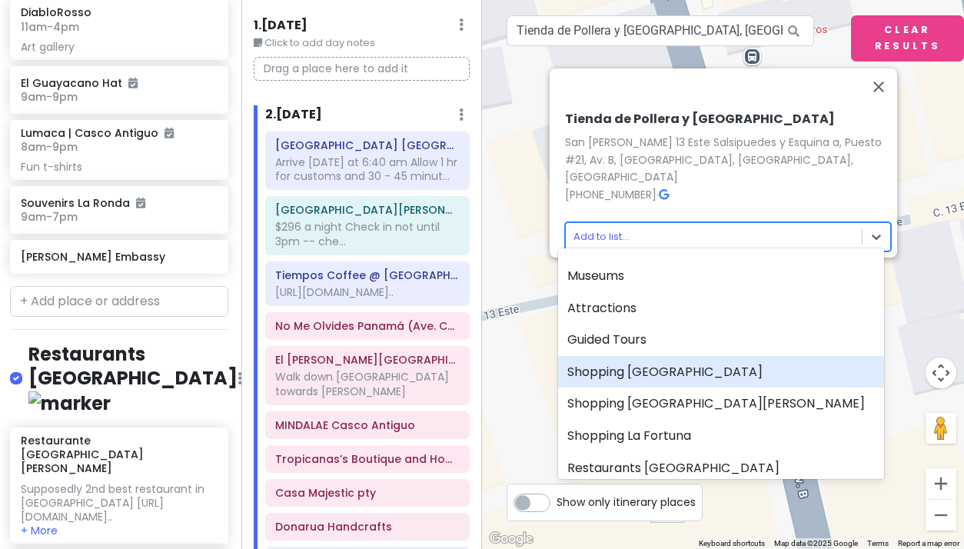
click at [628, 376] on div "Shopping [GEOGRAPHIC_DATA]" at bounding box center [721, 372] width 326 height 32
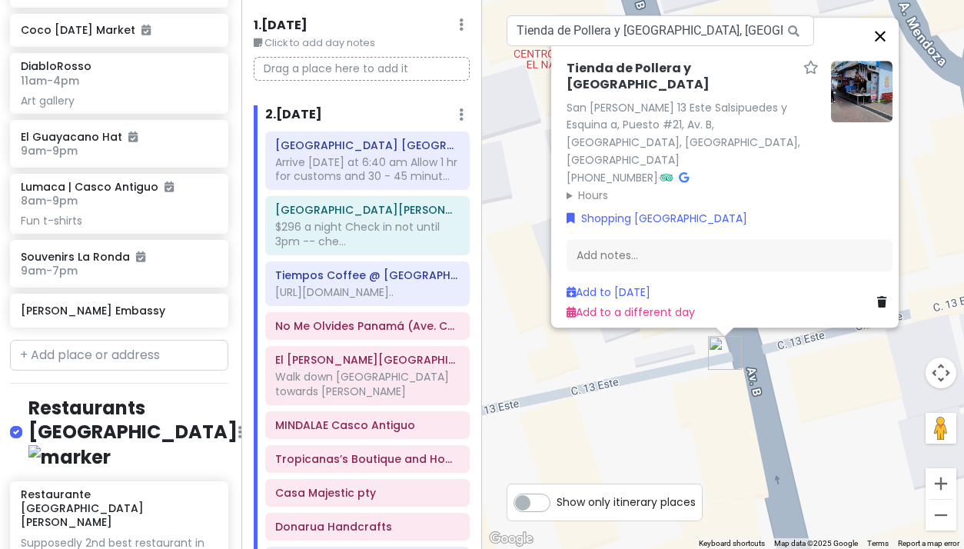
click at [883, 55] on button "Close" at bounding box center [880, 36] width 37 height 37
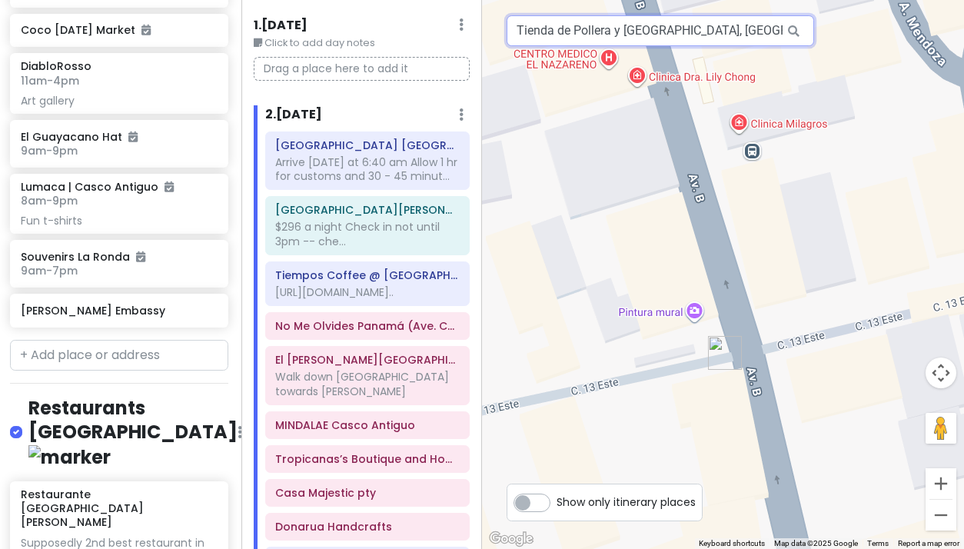
click at [573, 32] on input "Tienda de Pollera y Guayabera, Puesto #21, Avenida B, Panama City, Panama" at bounding box center [660, 30] width 307 height 31
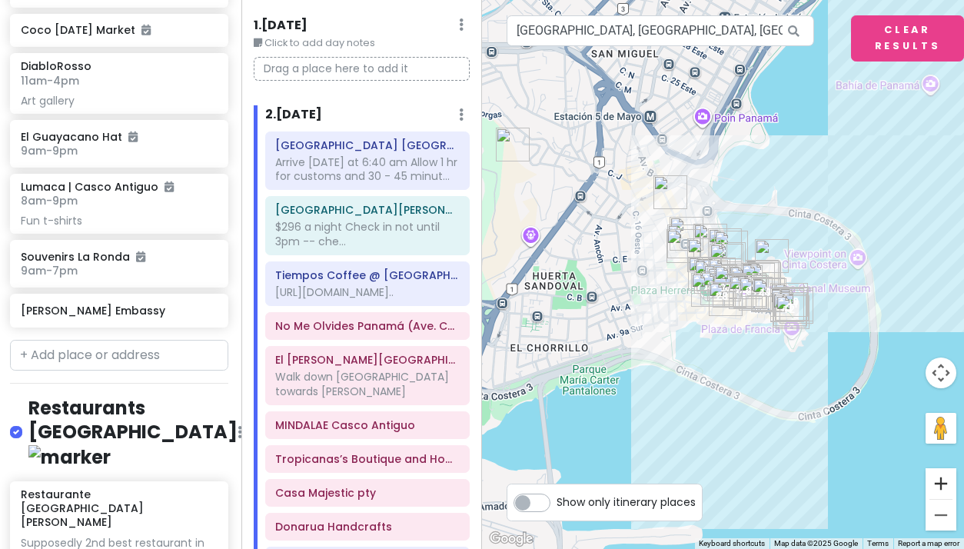
click at [940, 480] on button "Zoom in" at bounding box center [940, 483] width 31 height 31
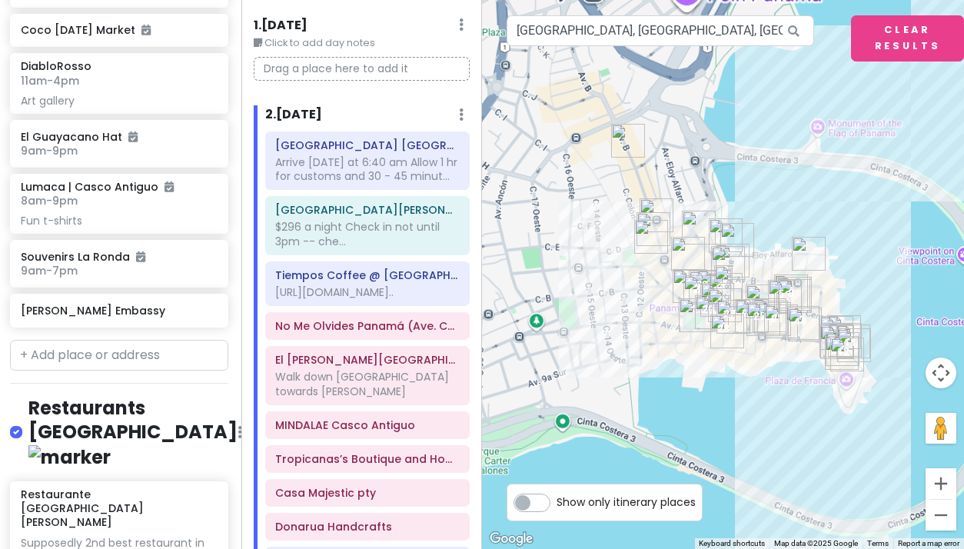
click at [940, 480] on button "Zoom in" at bounding box center [940, 483] width 31 height 31
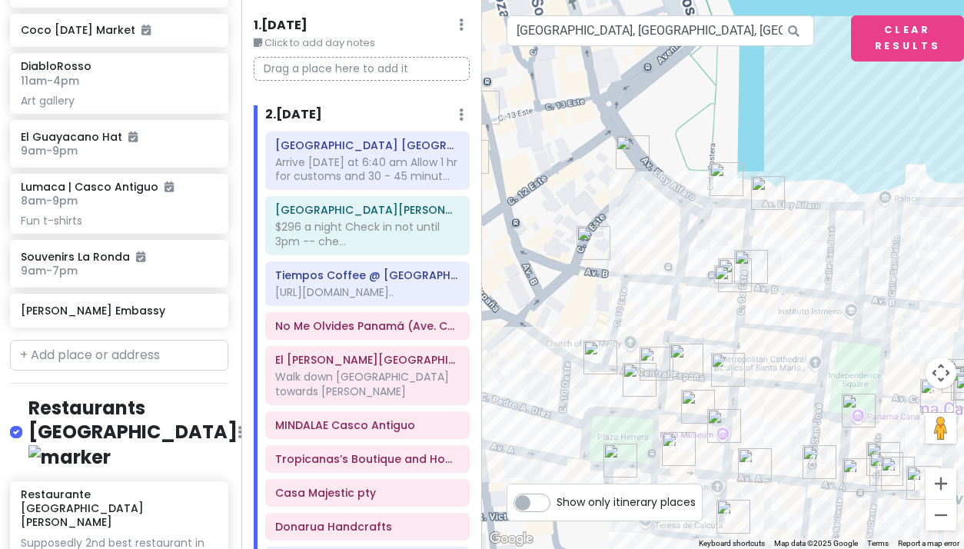
click at [940, 480] on button "Zoom in" at bounding box center [940, 483] width 31 height 31
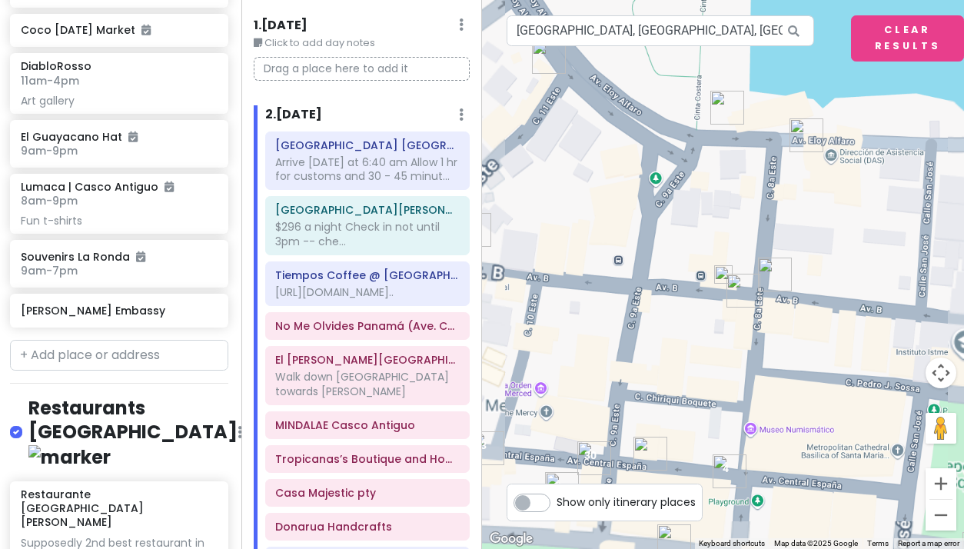
click at [940, 480] on button "Zoom in" at bounding box center [940, 483] width 31 height 31
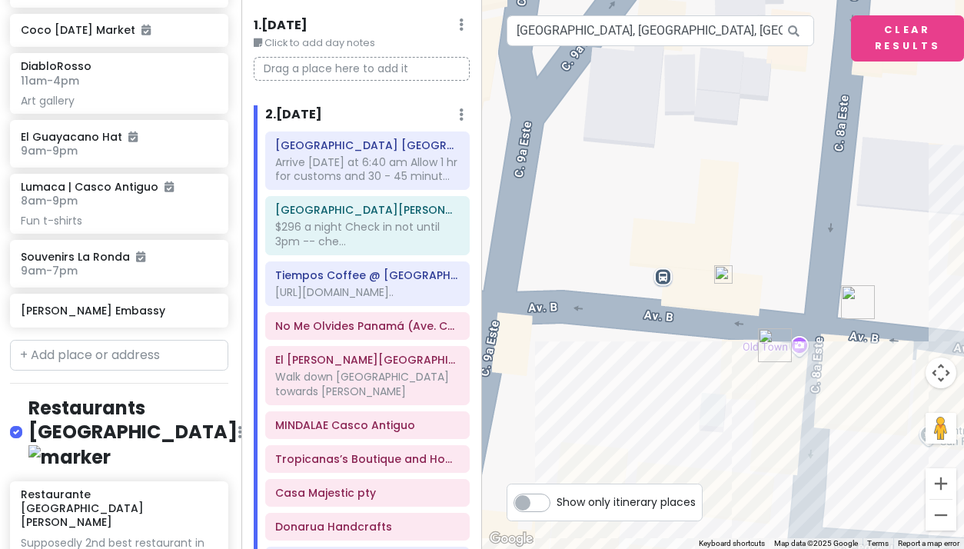
click at [722, 276] on img at bounding box center [723, 274] width 18 height 18
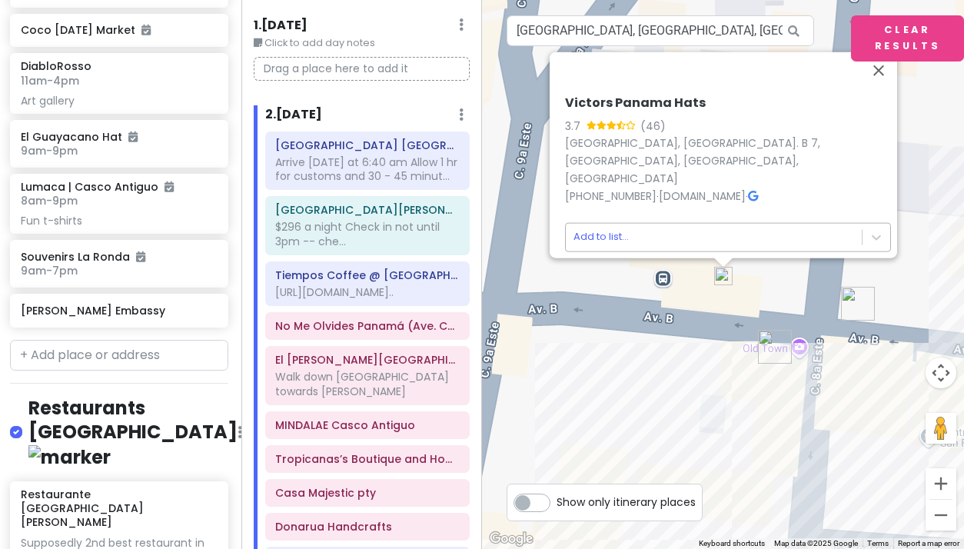
click at [599, 228] on body "Panama Costa Rica Private Change Dates Make a Copy Delete Trip Give Feedback 💡 …" at bounding box center [482, 274] width 964 height 549
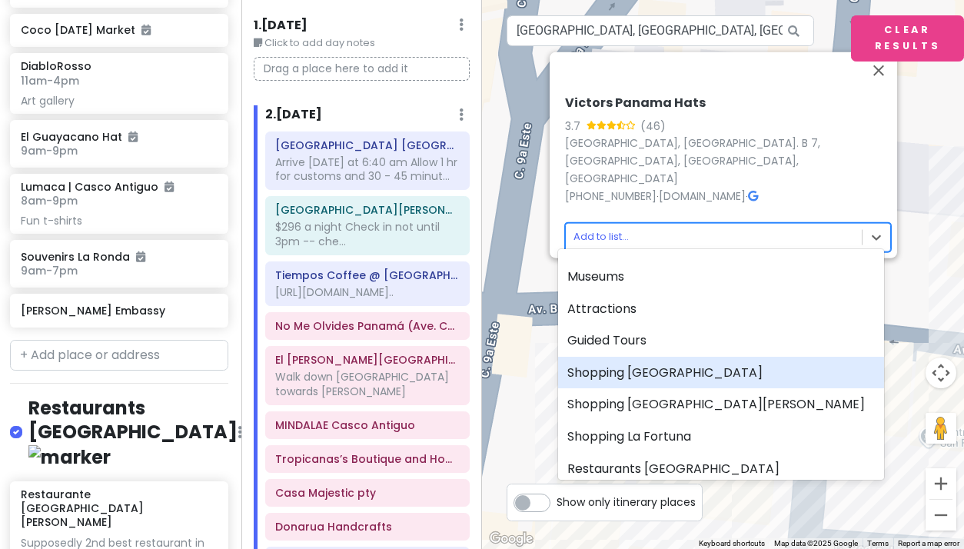
click at [622, 365] on div "Shopping [GEOGRAPHIC_DATA]" at bounding box center [721, 373] width 326 height 32
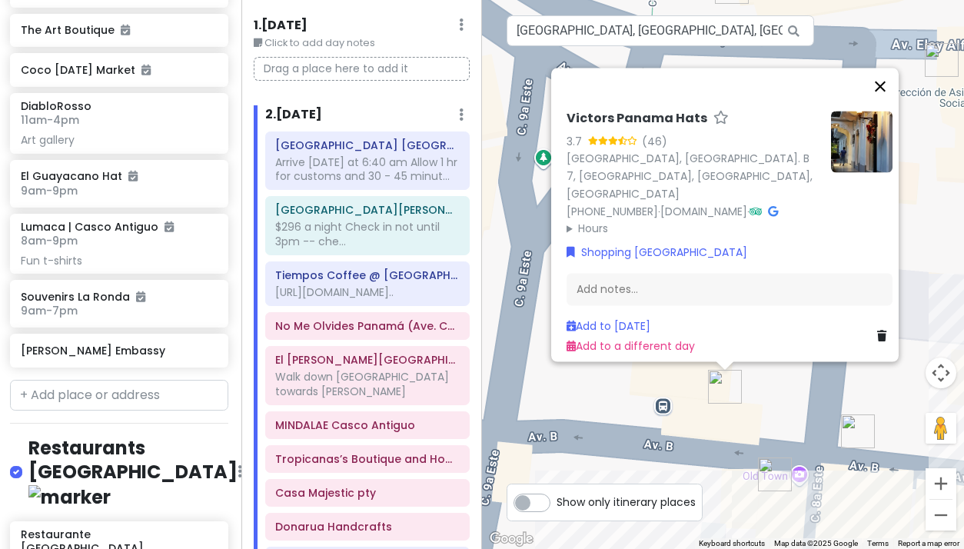
click at [886, 68] on button "Close" at bounding box center [880, 86] width 37 height 37
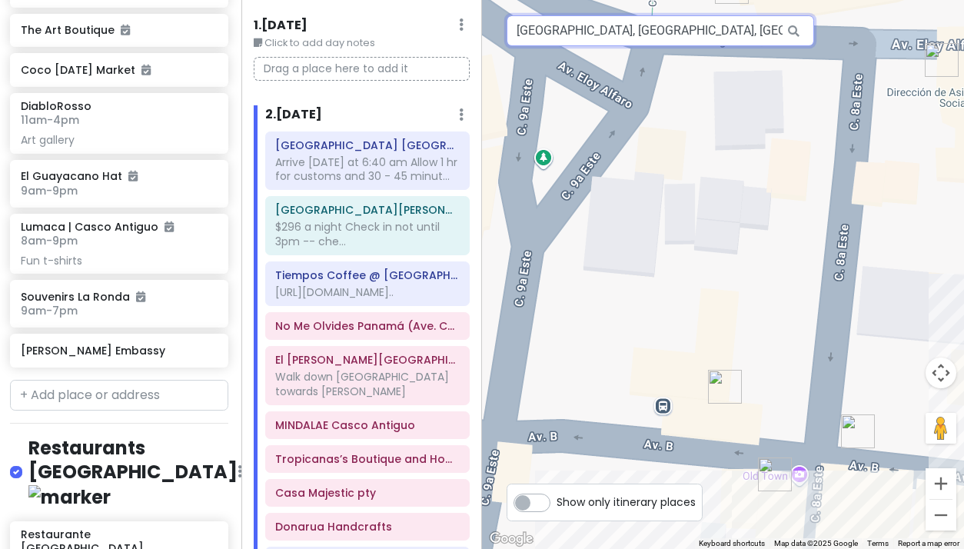
click at [573, 35] on input "Victors Panama Hats, Avenida B, Panama City, Panama" at bounding box center [660, 30] width 307 height 31
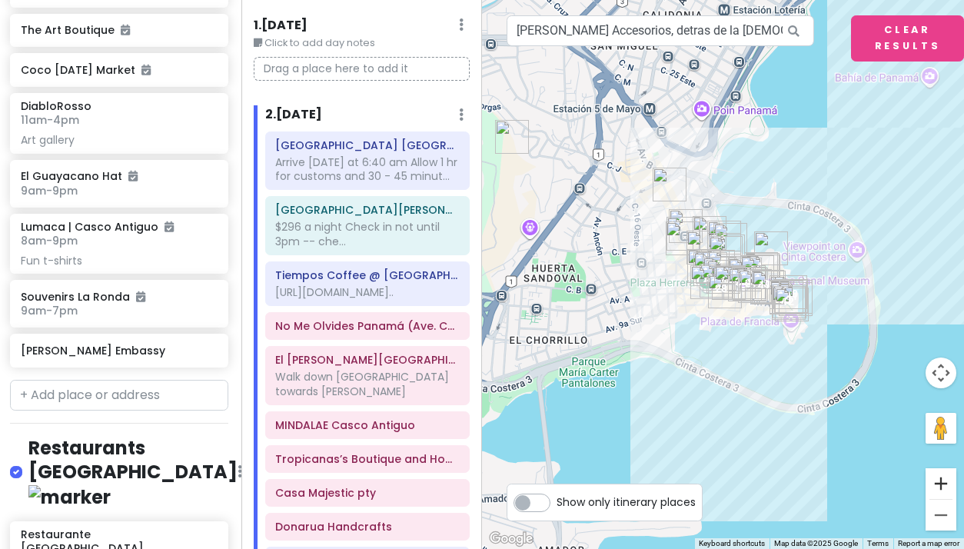
click at [942, 477] on button "Zoom in" at bounding box center [940, 483] width 31 height 31
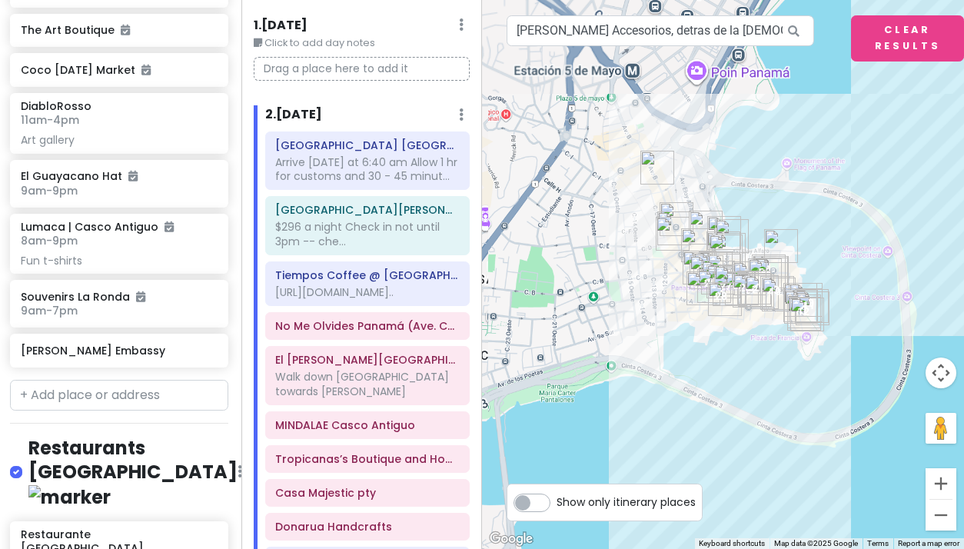
click at [942, 477] on button "Zoom in" at bounding box center [940, 483] width 31 height 31
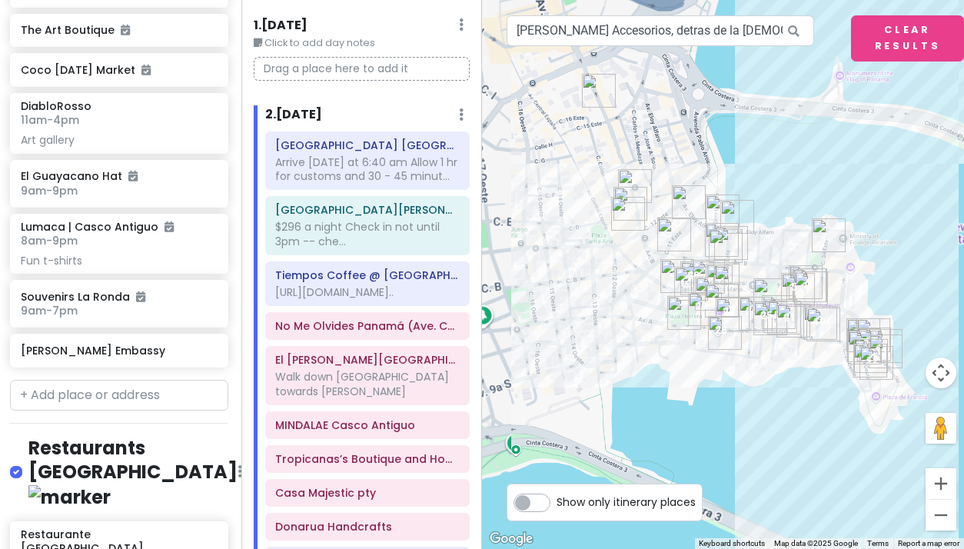
click at [942, 477] on button "Zoom in" at bounding box center [940, 483] width 31 height 31
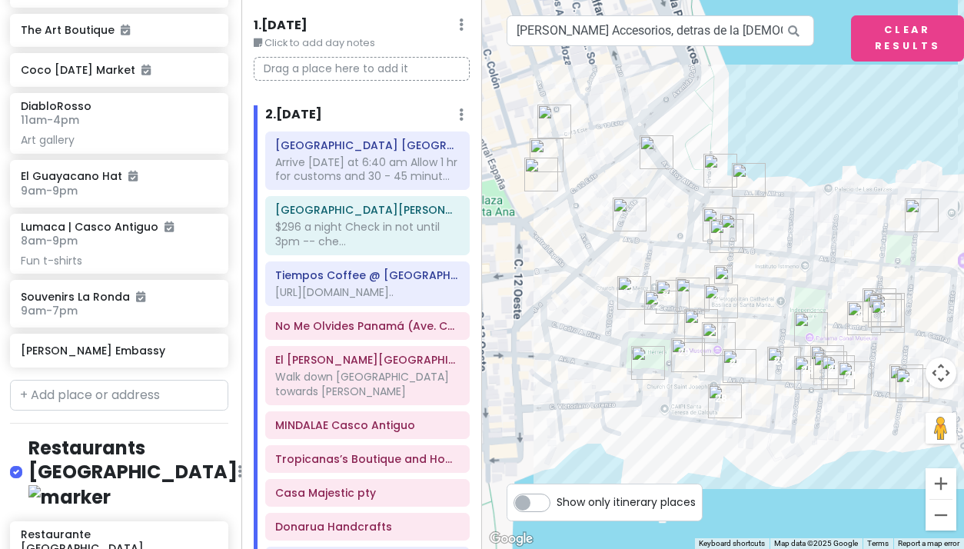
click at [942, 477] on button "Zoom in" at bounding box center [940, 483] width 31 height 31
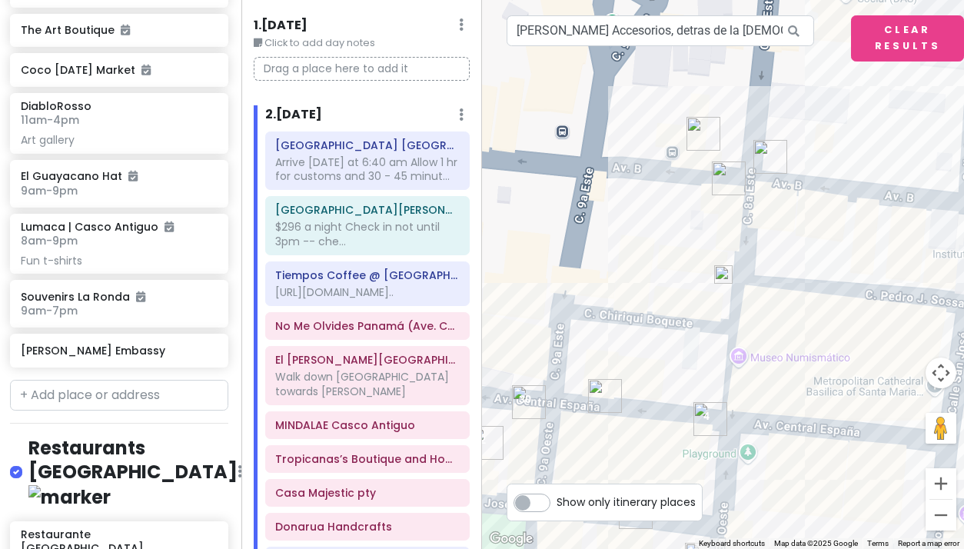
click at [723, 274] on img at bounding box center [723, 274] width 18 height 18
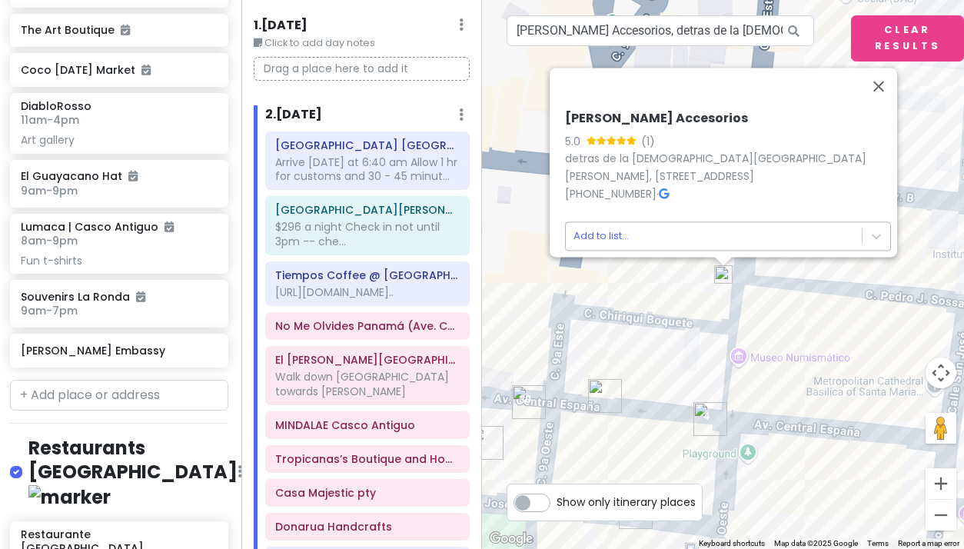
click at [598, 225] on body "Panama Costa Rica Private Change Dates Make a Copy Delete Trip Give Feedback 💡 …" at bounding box center [482, 274] width 964 height 549
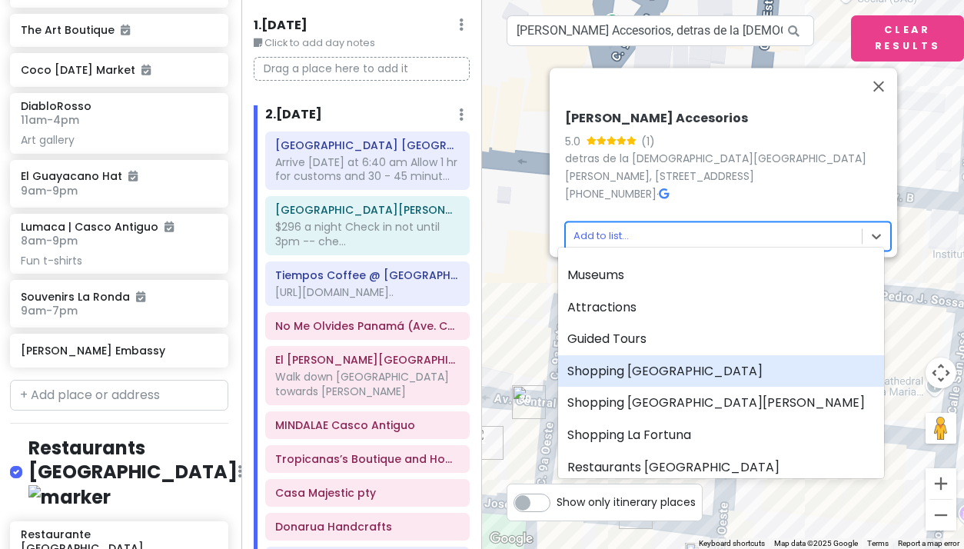
click at [644, 372] on div "Shopping [GEOGRAPHIC_DATA]" at bounding box center [721, 371] width 326 height 32
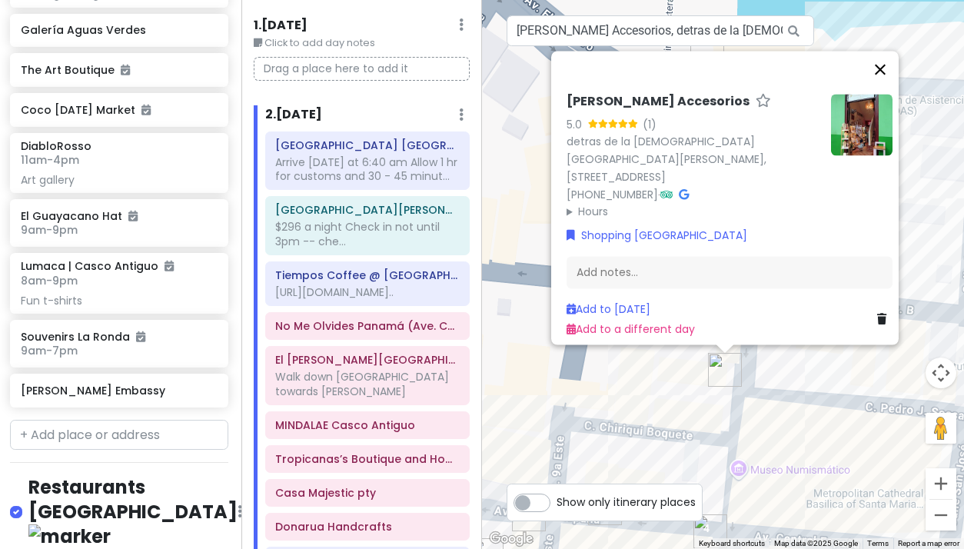
click at [884, 68] on button "Close" at bounding box center [880, 69] width 37 height 37
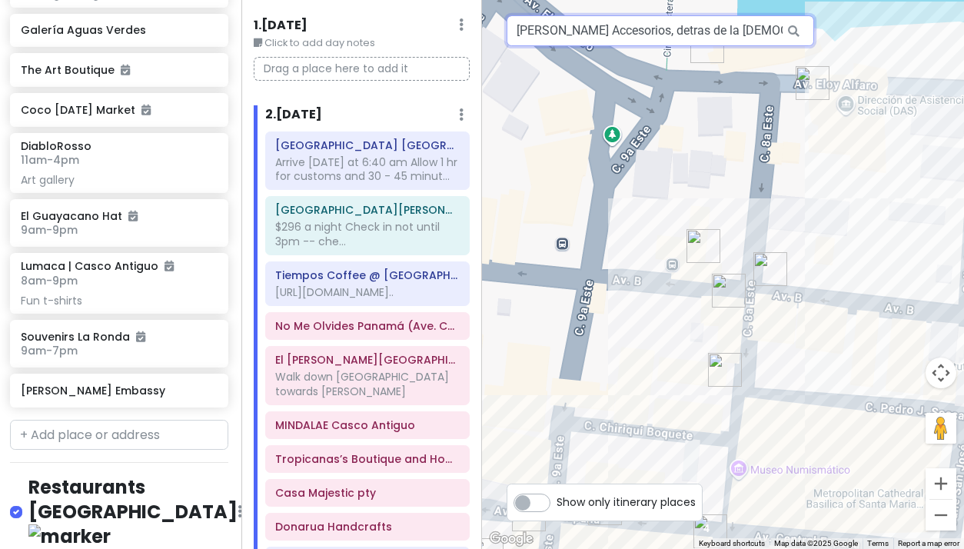
click at [588, 31] on input "Verónica Rivera Accesorios, detras de la Iglesia Catedral Basílica Santa Maria,…" at bounding box center [660, 30] width 307 height 31
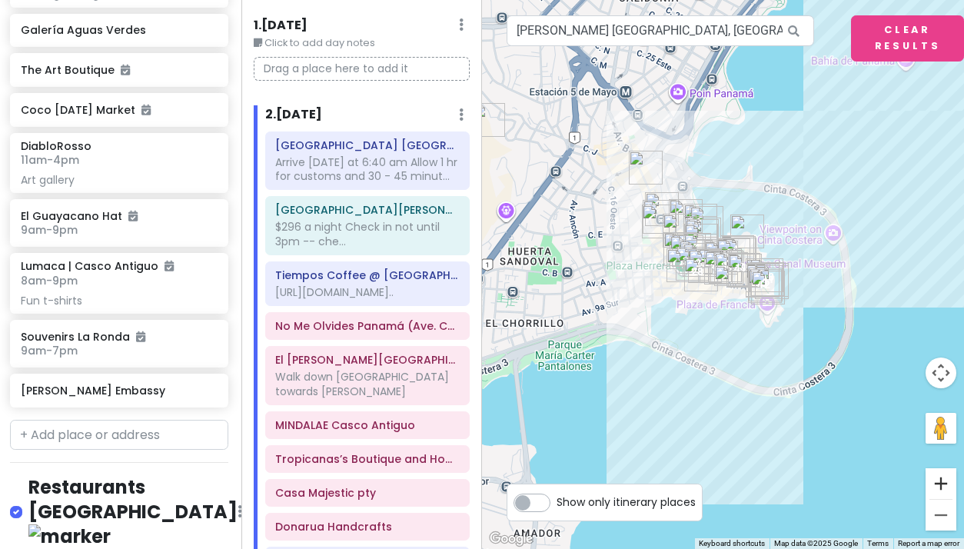
click at [942, 477] on button "Zoom in" at bounding box center [940, 483] width 31 height 31
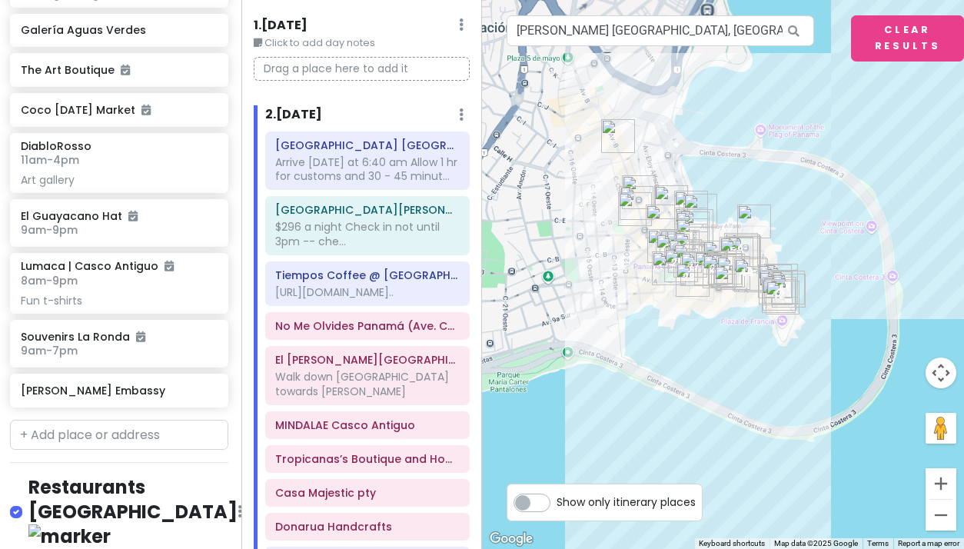
click at [942, 477] on button "Zoom in" at bounding box center [940, 483] width 31 height 31
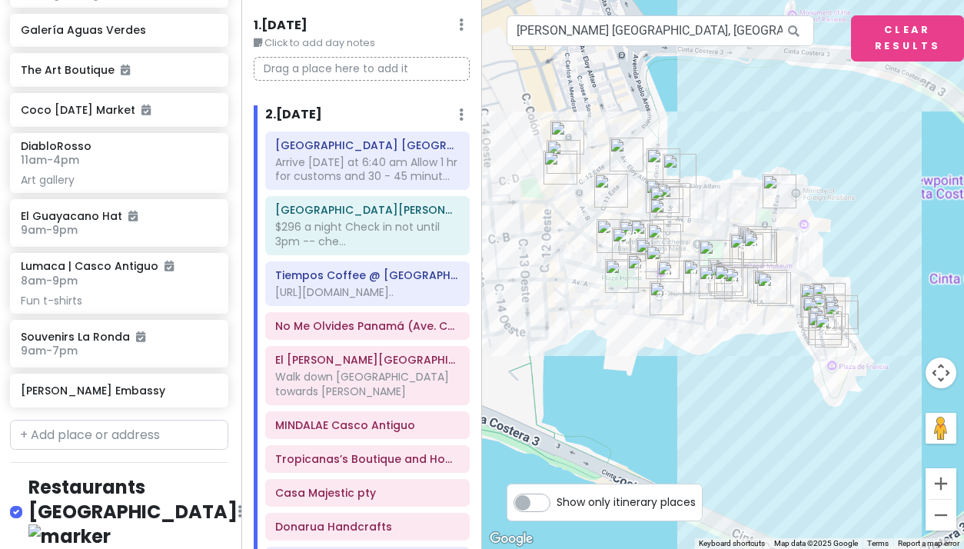
click at [942, 477] on button "Zoom in" at bounding box center [940, 483] width 31 height 31
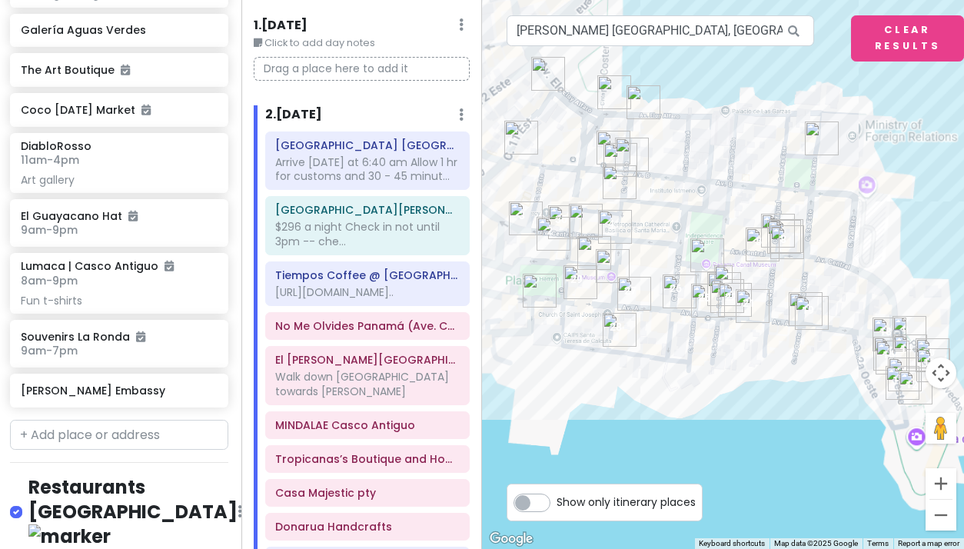
click at [942, 477] on button "Zoom in" at bounding box center [940, 483] width 31 height 31
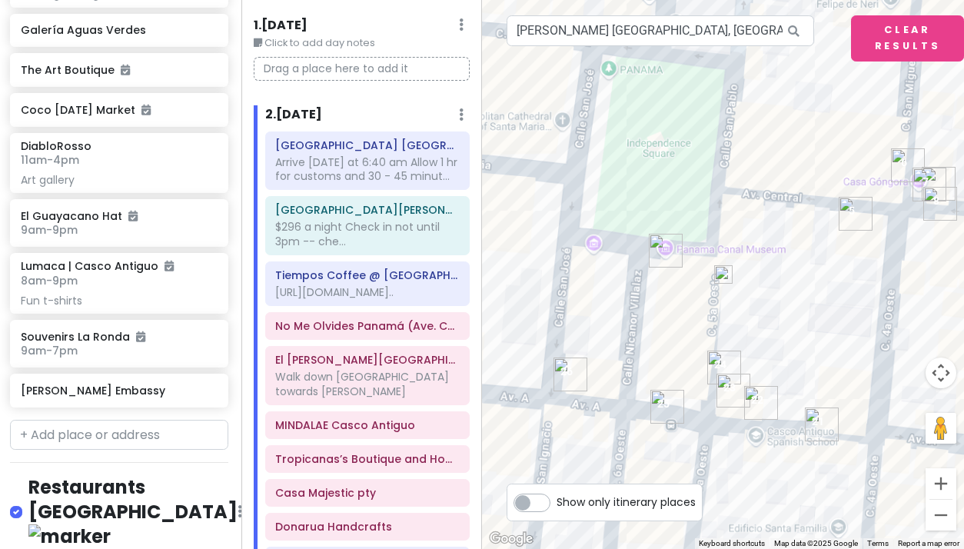
click at [942, 477] on button "Zoom in" at bounding box center [940, 483] width 31 height 31
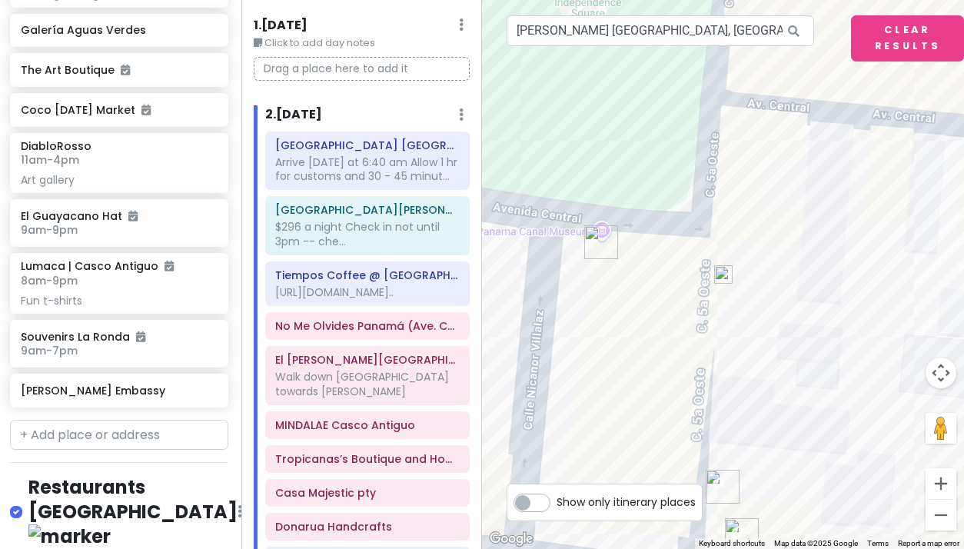
click at [723, 274] on img at bounding box center [723, 274] width 18 height 18
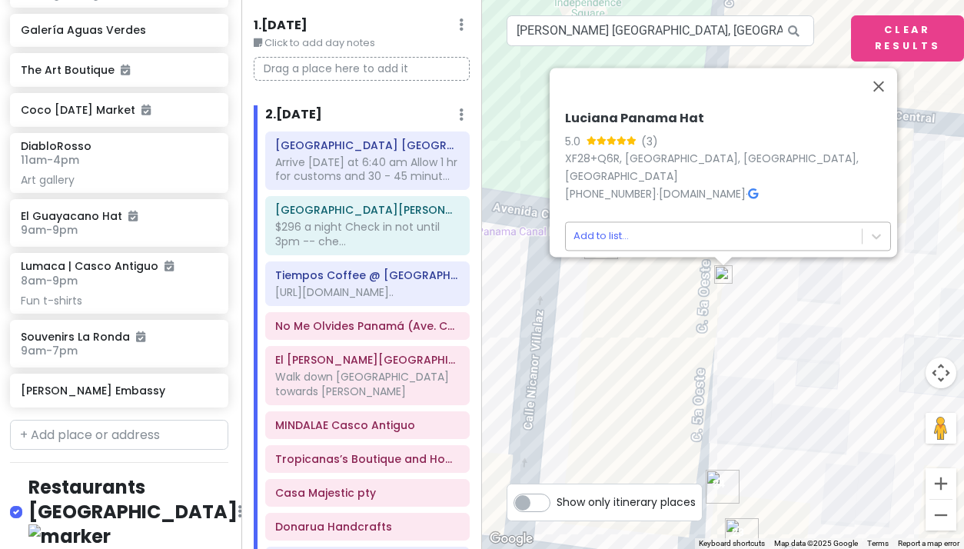
click at [600, 230] on body "Panama Costa Rica Private Change Dates Make a Copy Delete Trip Give Feedback 💡 …" at bounding box center [482, 274] width 964 height 549
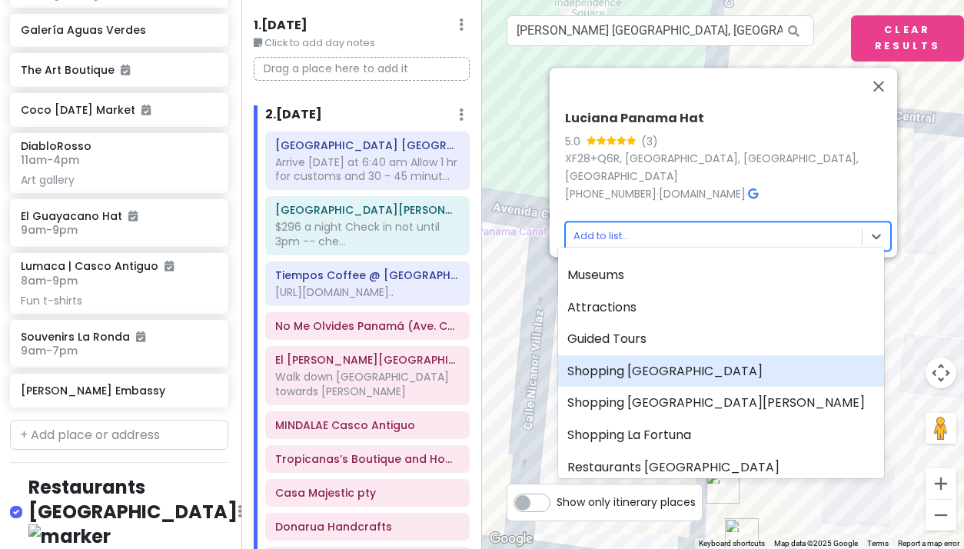
click at [622, 374] on div "Shopping [GEOGRAPHIC_DATA]" at bounding box center [721, 371] width 326 height 32
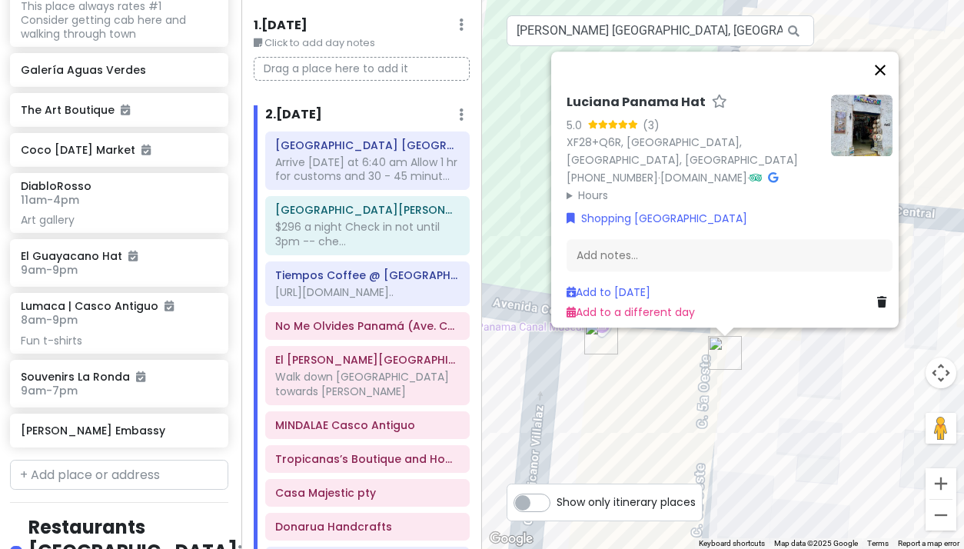
click at [882, 63] on button "Close" at bounding box center [880, 69] width 37 height 37
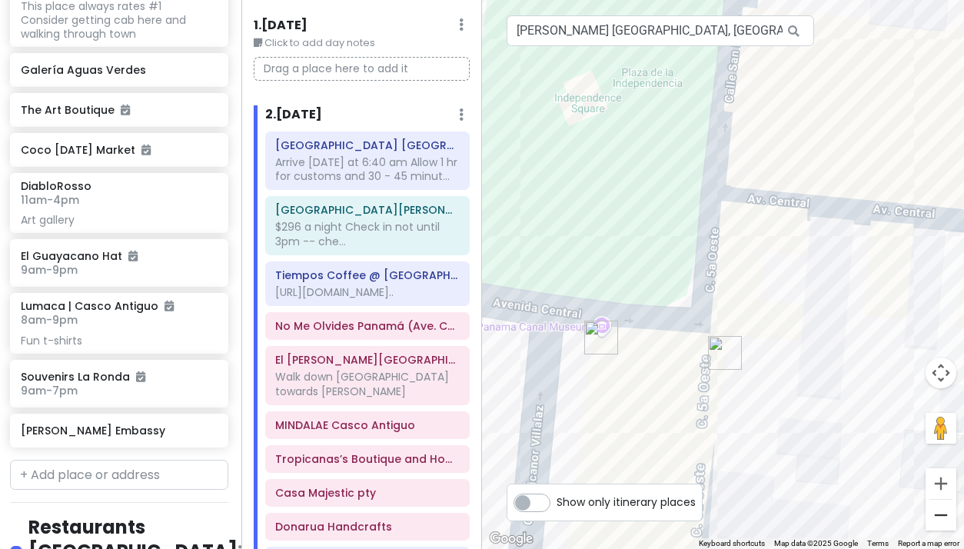
click at [943, 515] on button "Zoom out" at bounding box center [940, 515] width 31 height 31
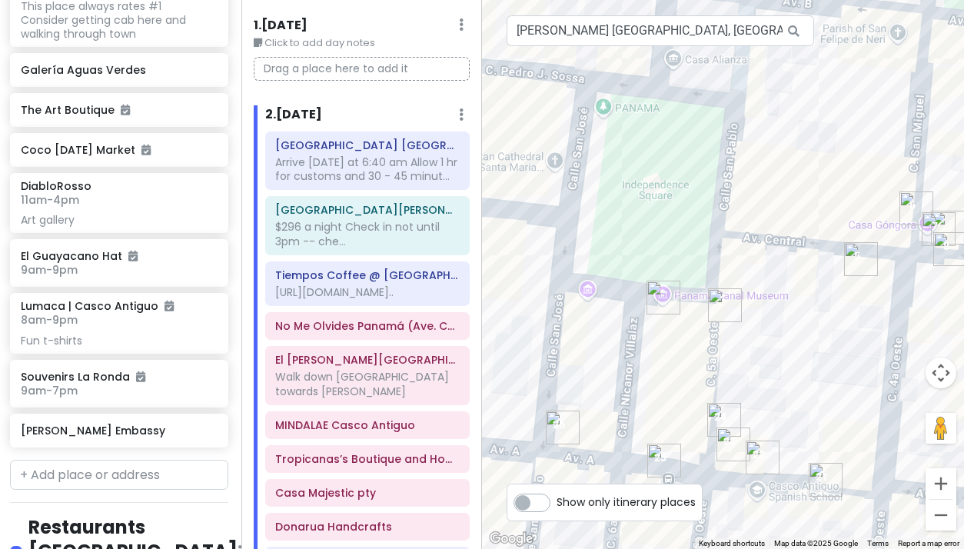
click at [943, 515] on button "Zoom out" at bounding box center [940, 515] width 31 height 31
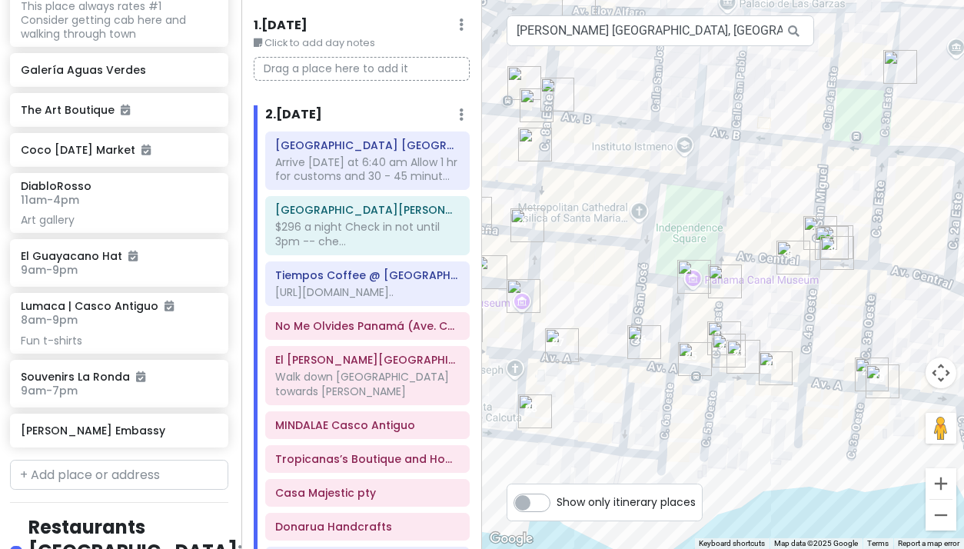
click at [719, 280] on img "Luciana Panama Hat" at bounding box center [725, 281] width 34 height 34
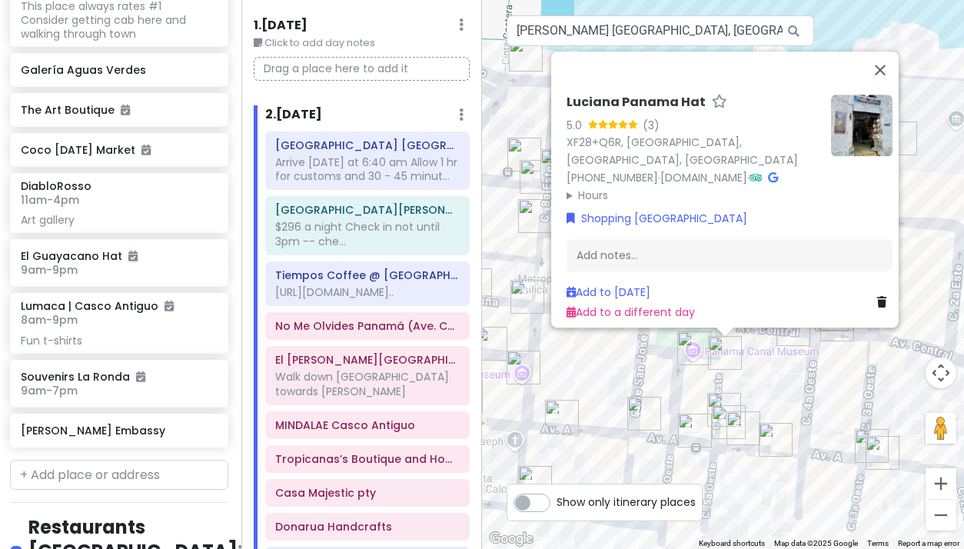
click at [616, 284] on link "Add to [DATE]" at bounding box center [608, 291] width 84 height 15
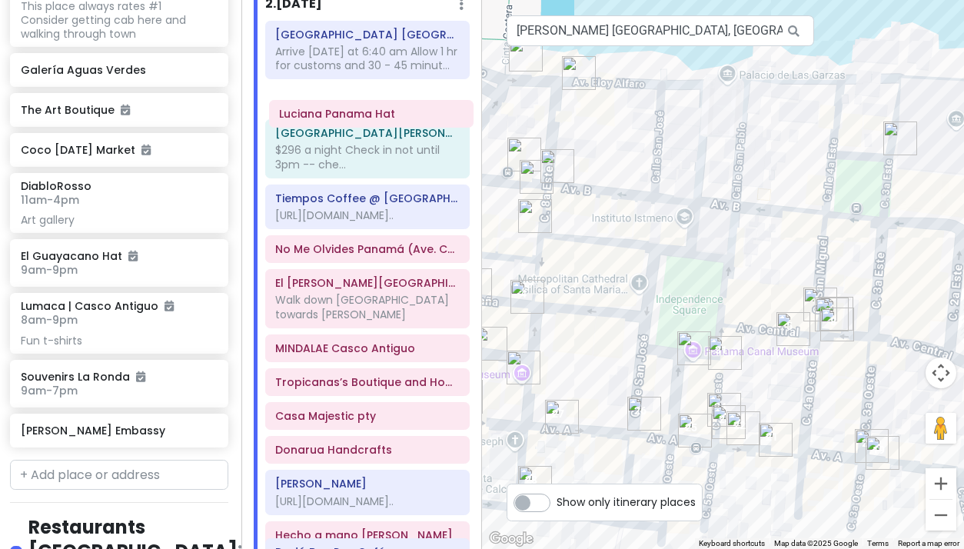
scroll to position [151, 0]
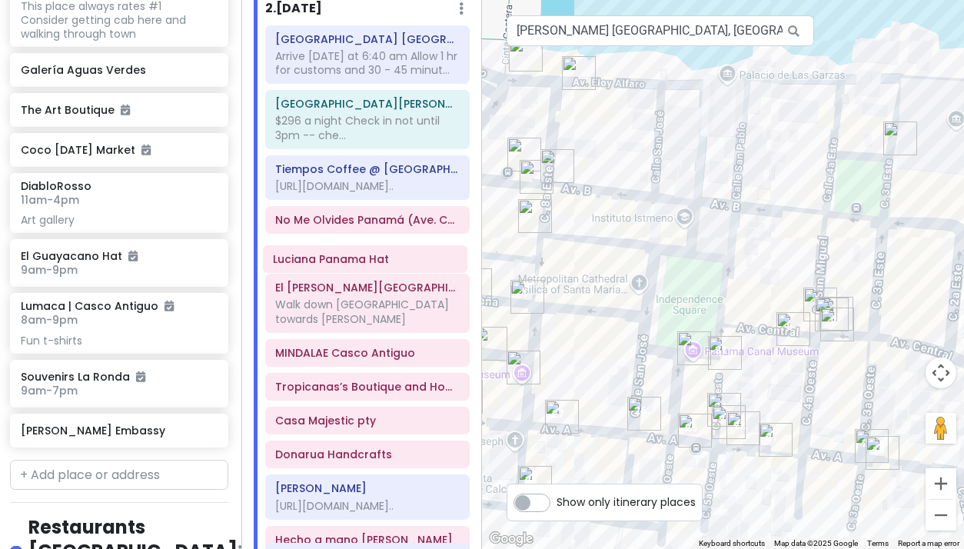
drag, startPoint x: 359, startPoint y: 424, endPoint x: 357, endPoint y: 261, distance: 162.2
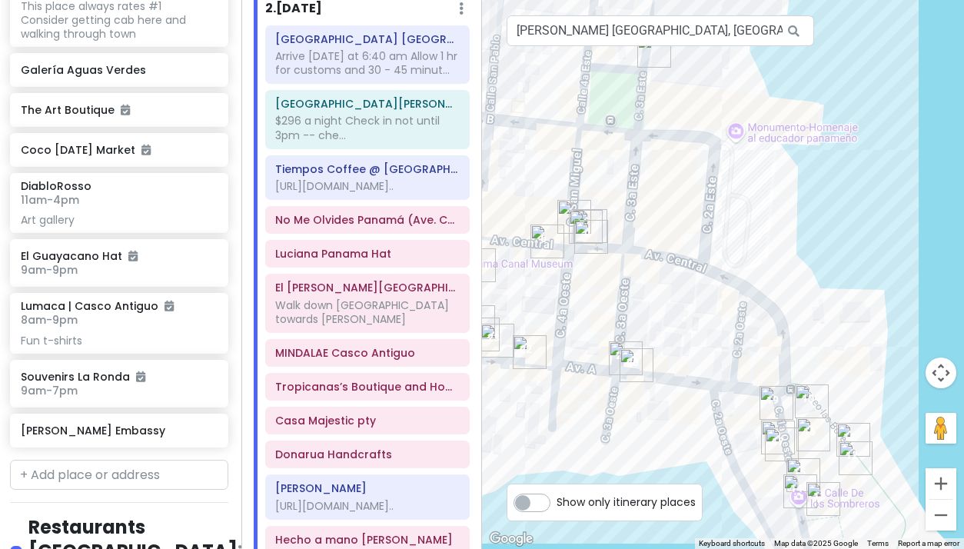
drag, startPoint x: 781, startPoint y: 392, endPoint x: 533, endPoint y: 303, distance: 263.8
click at [533, 303] on div at bounding box center [723, 274] width 482 height 549
click at [577, 30] on input "Luciana Panama Hat, Panama City, Panama" at bounding box center [660, 30] width 307 height 31
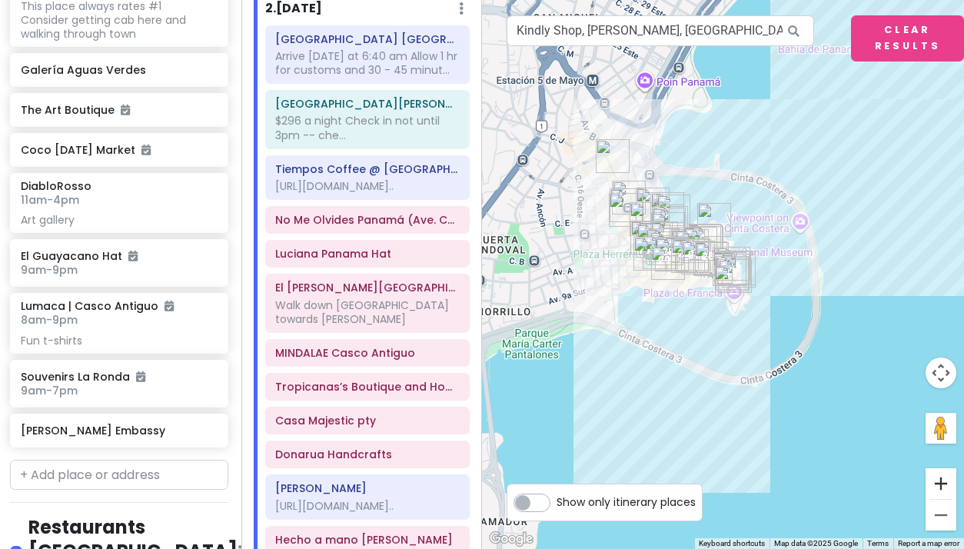
click at [943, 480] on button "Zoom in" at bounding box center [940, 483] width 31 height 31
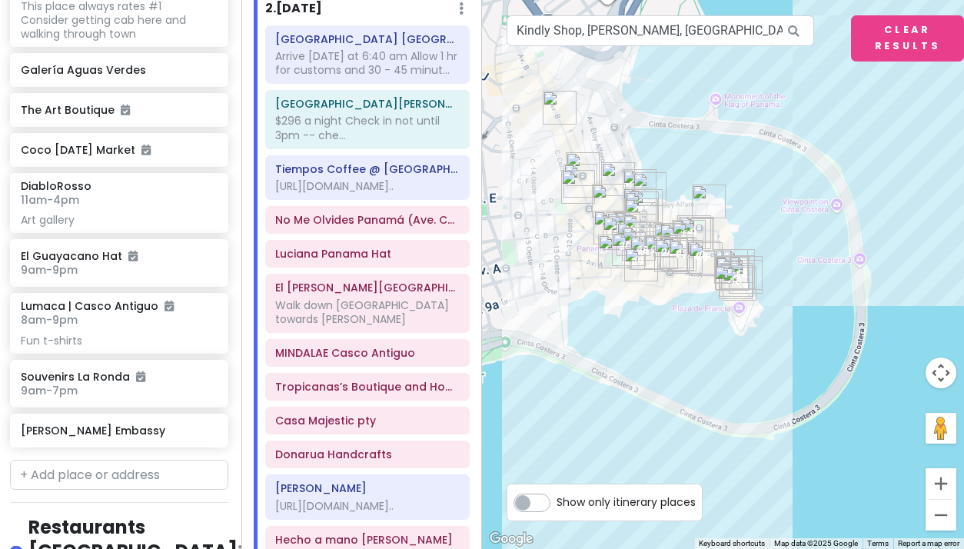
click at [943, 480] on button "Zoom in" at bounding box center [940, 483] width 31 height 31
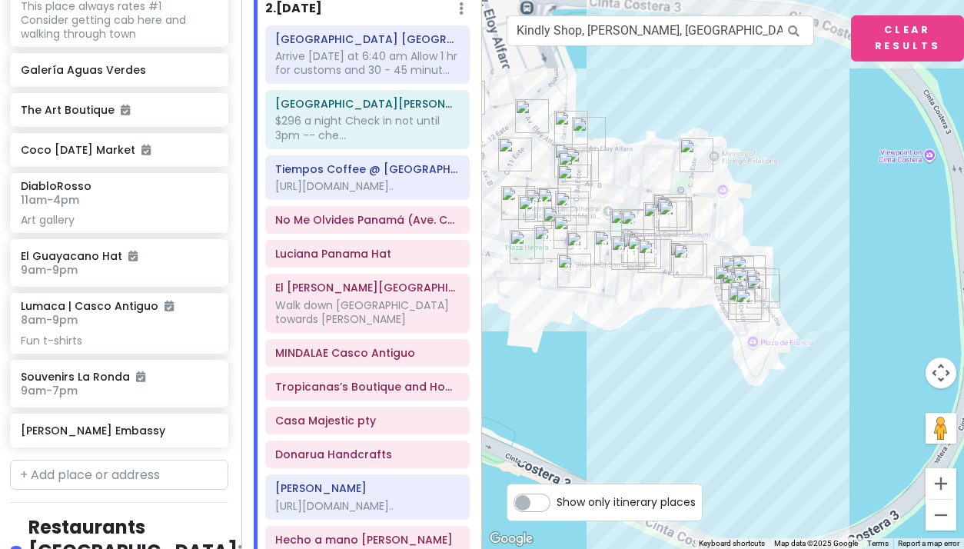
click at [943, 480] on button "Zoom in" at bounding box center [940, 483] width 31 height 31
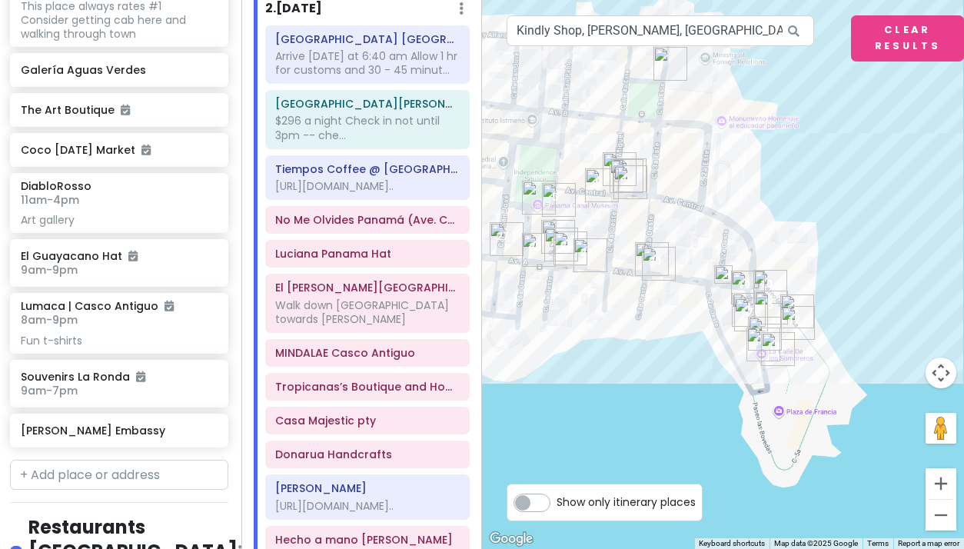
click at [943, 480] on button "Zoom in" at bounding box center [940, 483] width 31 height 31
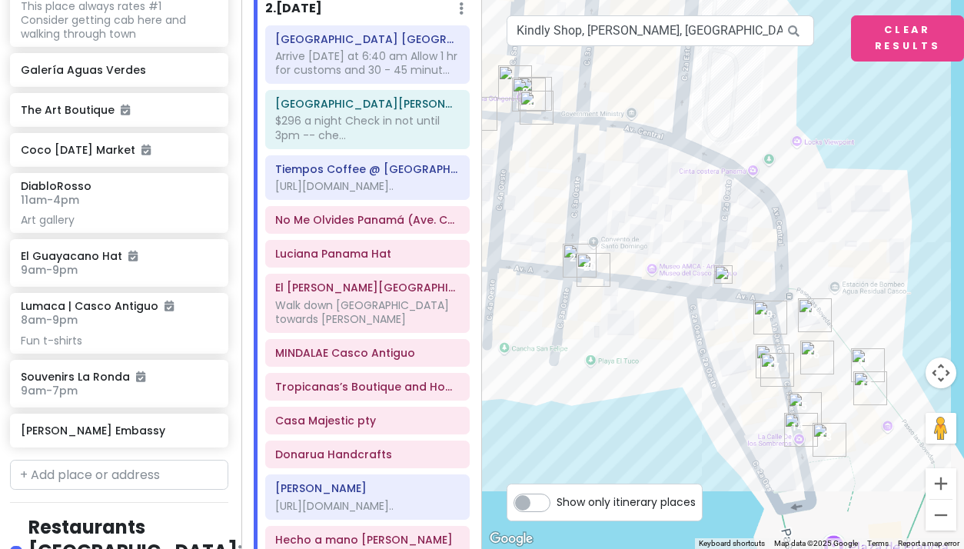
click at [943, 480] on button "Zoom in" at bounding box center [940, 483] width 31 height 31
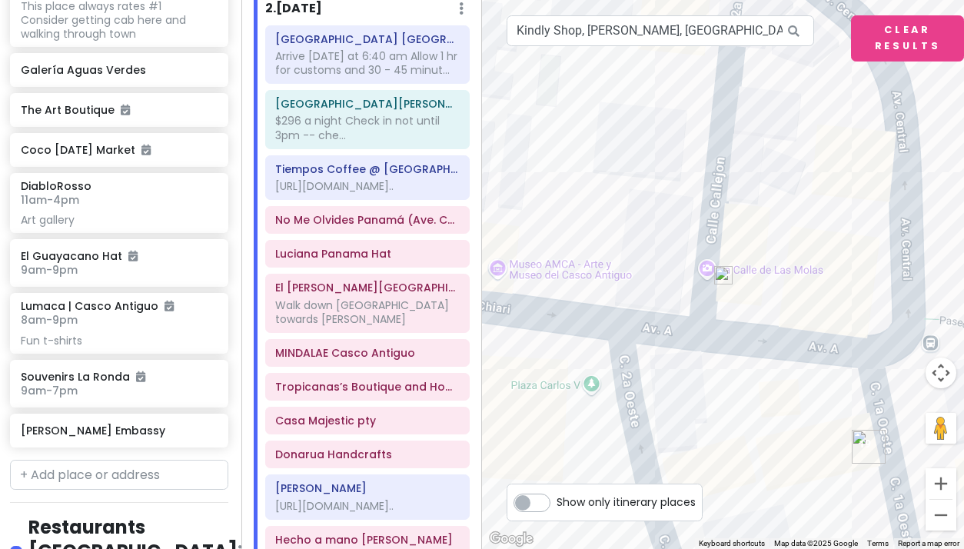
click at [724, 274] on img at bounding box center [723, 275] width 18 height 18
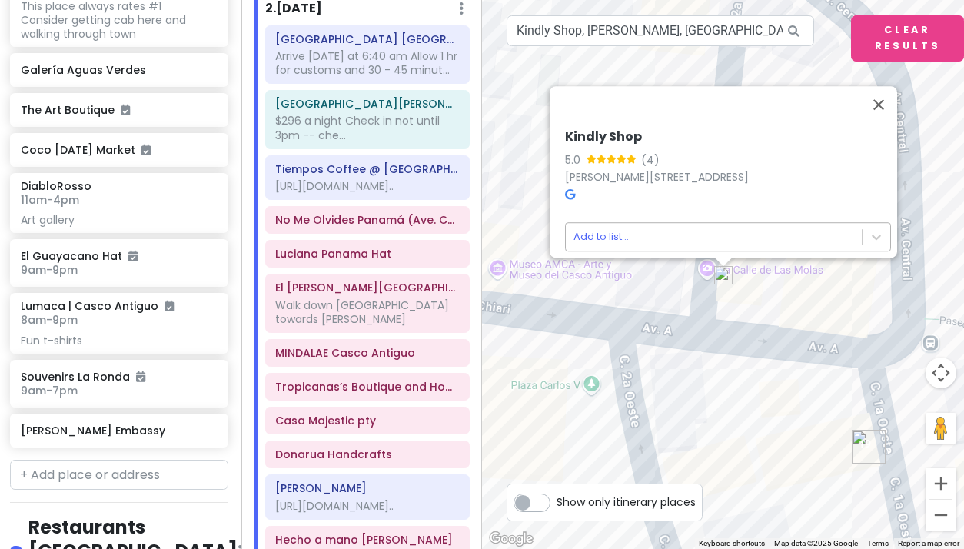
click at [588, 226] on body "Panama Costa Rica Private Change Dates Make a Copy Delete Trip Give Feedback 💡 …" at bounding box center [482, 274] width 964 height 549
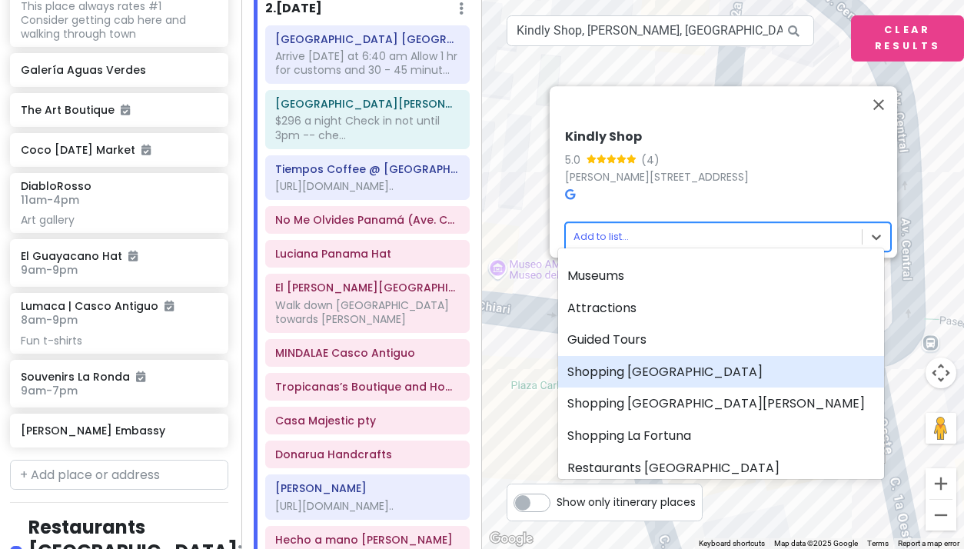
click at [616, 370] on div "Shopping [GEOGRAPHIC_DATA]" at bounding box center [721, 372] width 326 height 32
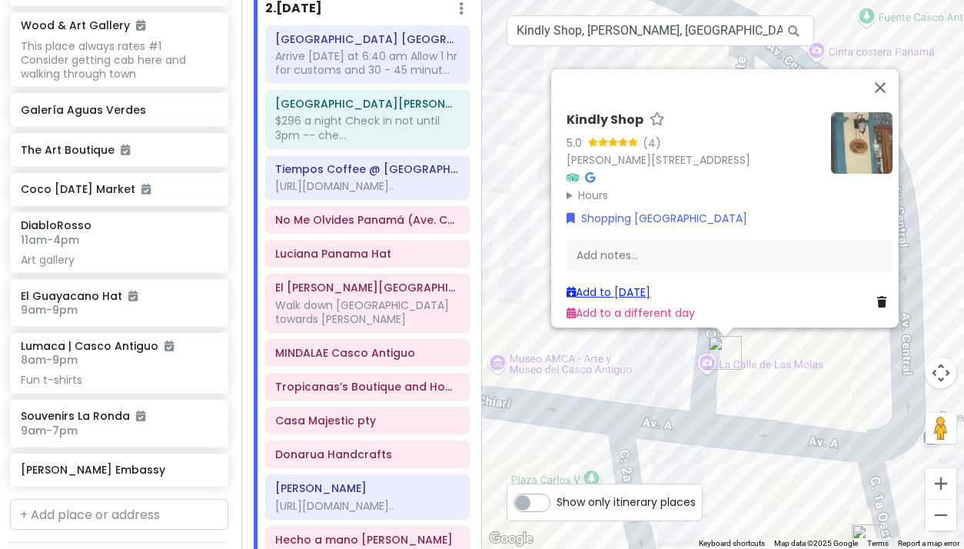
click at [611, 284] on link "Add to [DATE]" at bounding box center [608, 291] width 84 height 15
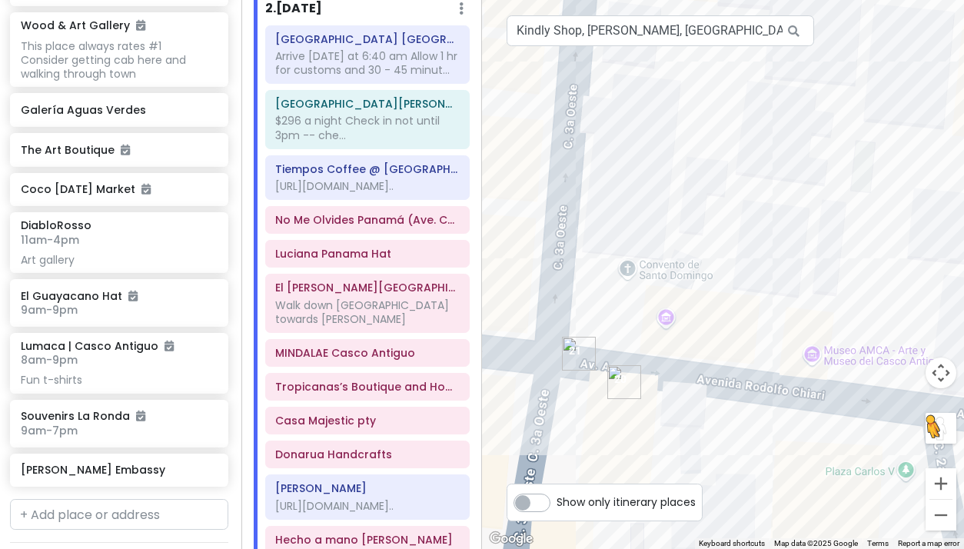
drag, startPoint x: 693, startPoint y: 423, endPoint x: 1006, endPoint y: 414, distance: 313.7
click at [963, 414] on html "Panama Costa Rica Private Change Dates Make a Copy Delete Trip Give Feedback 💡 …" at bounding box center [482, 274] width 964 height 549
click at [939, 511] on button "Zoom out" at bounding box center [940, 515] width 31 height 31
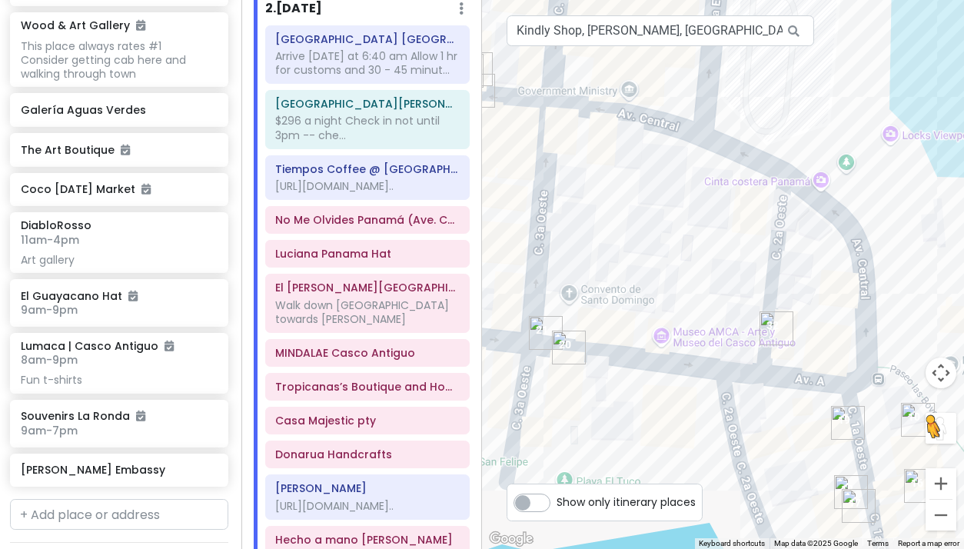
drag, startPoint x: 859, startPoint y: 344, endPoint x: 755, endPoint y: 374, distance: 108.5
click at [755, 374] on div "To activate drag with keyboard, press Alt + Enter. Once in keyboard drag state,…" at bounding box center [723, 274] width 482 height 549
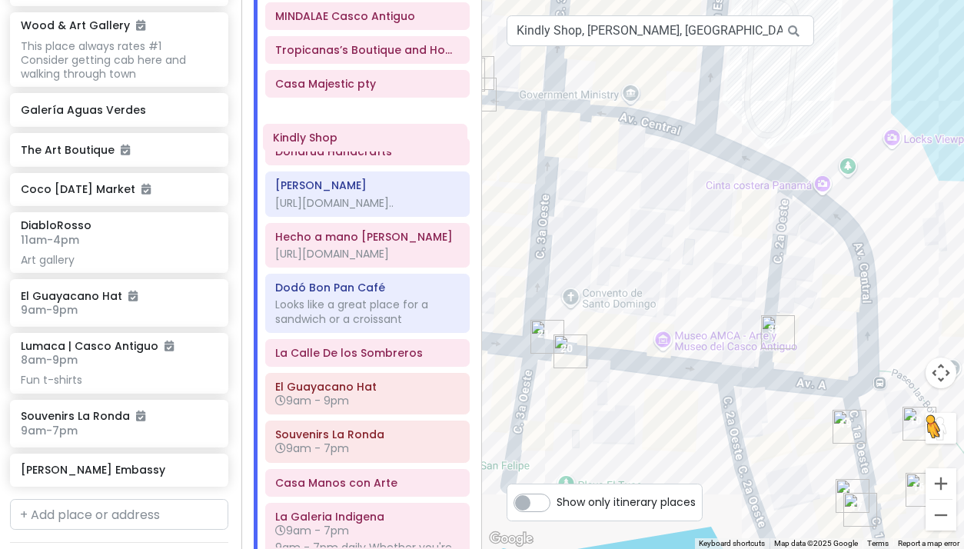
scroll to position [487, 0]
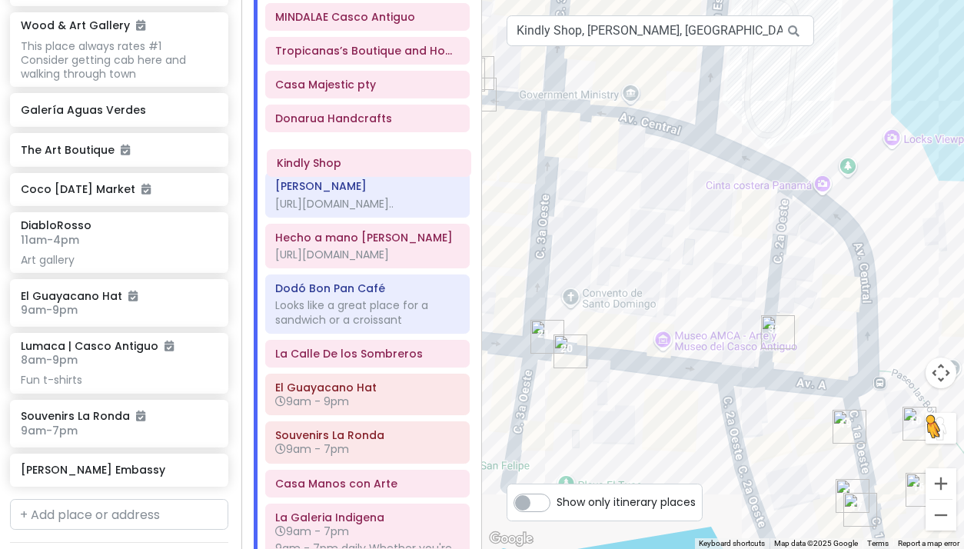
drag, startPoint x: 334, startPoint y: 459, endPoint x: 336, endPoint y: 167, distance: 292.1
click at [336, 167] on div "Tocumen International Airport Panama Arrive on Sat at 6:40 am Allow 1 hr for cu…" at bounding box center [368, 435] width 228 height 1493
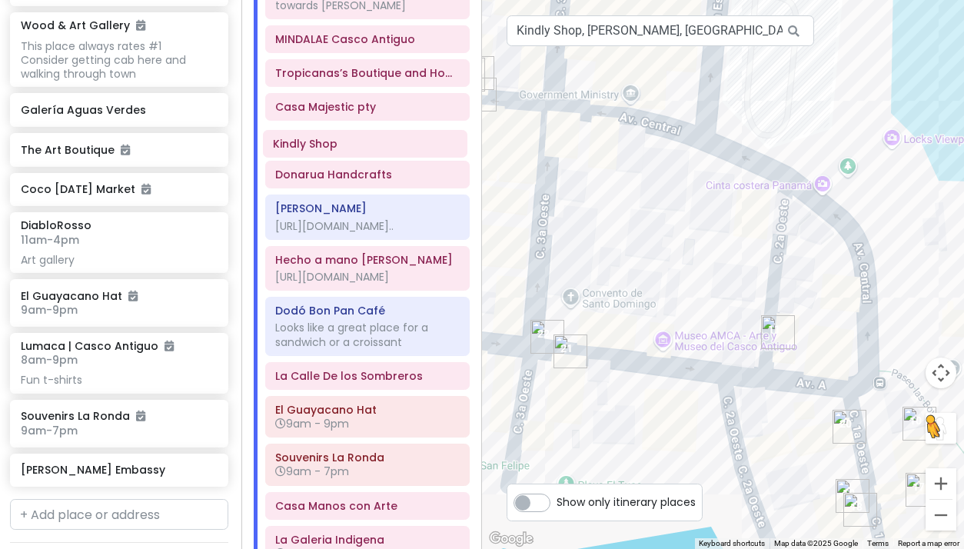
scroll to position [462, 0]
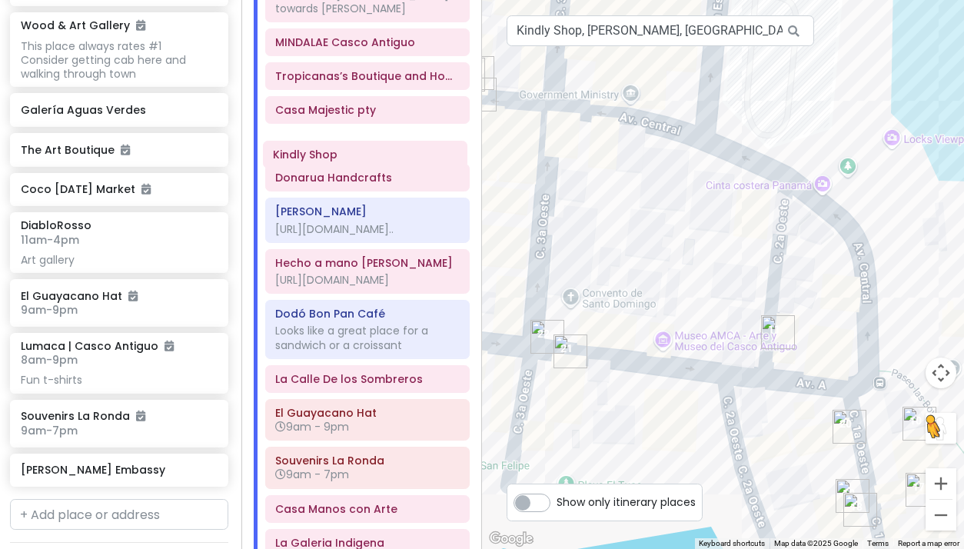
drag, startPoint x: 338, startPoint y: 167, endPoint x: 336, endPoint y: 159, distance: 8.0
click at [336, 159] on div "Tocumen International Airport Panama Arrive on Sat at 6:40 am Allow 1 hr for cu…" at bounding box center [368, 461] width 228 height 1493
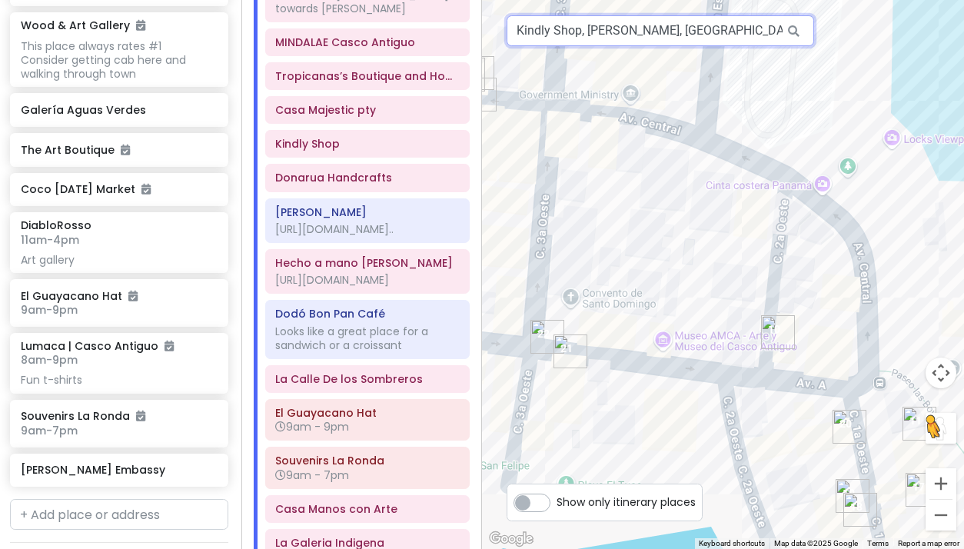
click at [606, 36] on input "Kindly Shop, Rodolfo Chiari, Panama City, Panama" at bounding box center [660, 30] width 307 height 31
paste input "ANAI CASCO ANTIGUO"
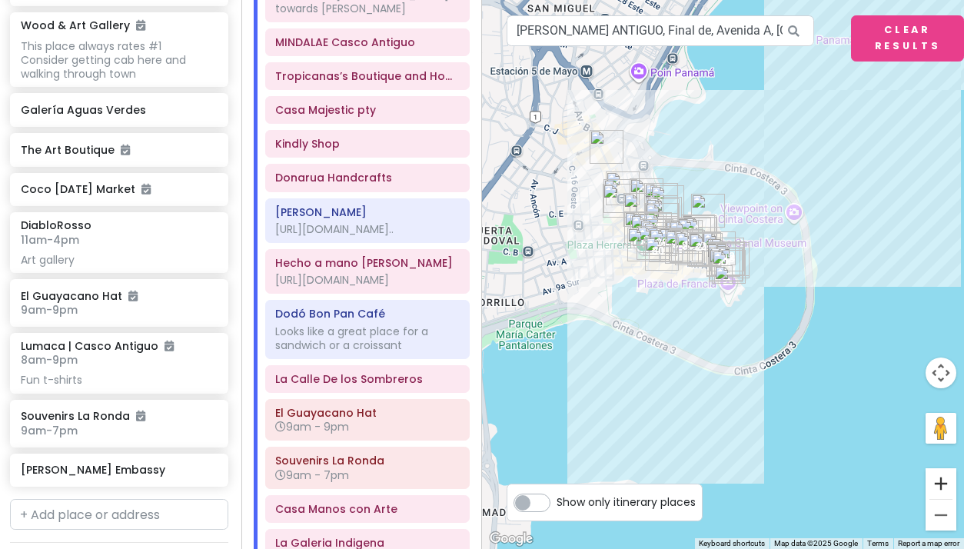
click at [943, 482] on button "Zoom in" at bounding box center [940, 483] width 31 height 31
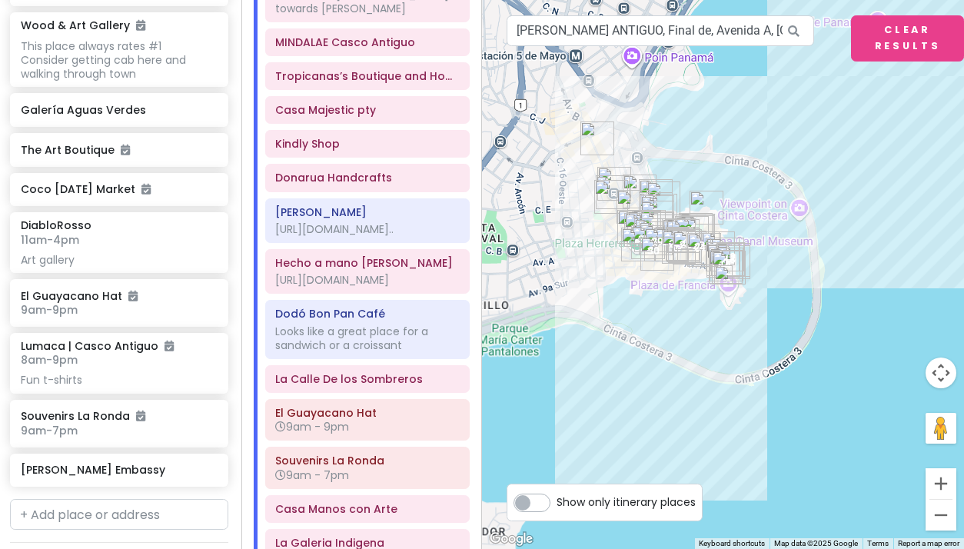
click at [943, 482] on button "Zoom in" at bounding box center [940, 483] width 31 height 31
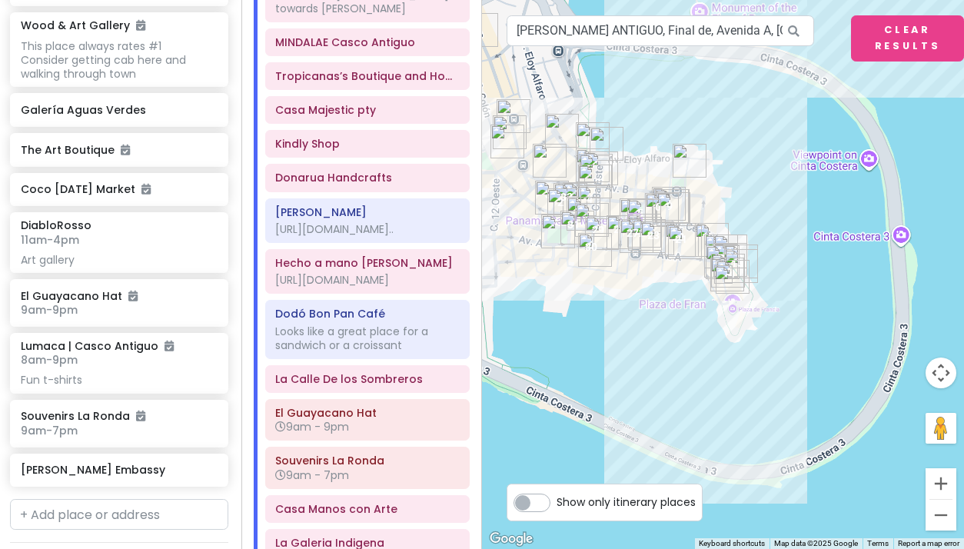
click at [943, 482] on button "Zoom in" at bounding box center [940, 483] width 31 height 31
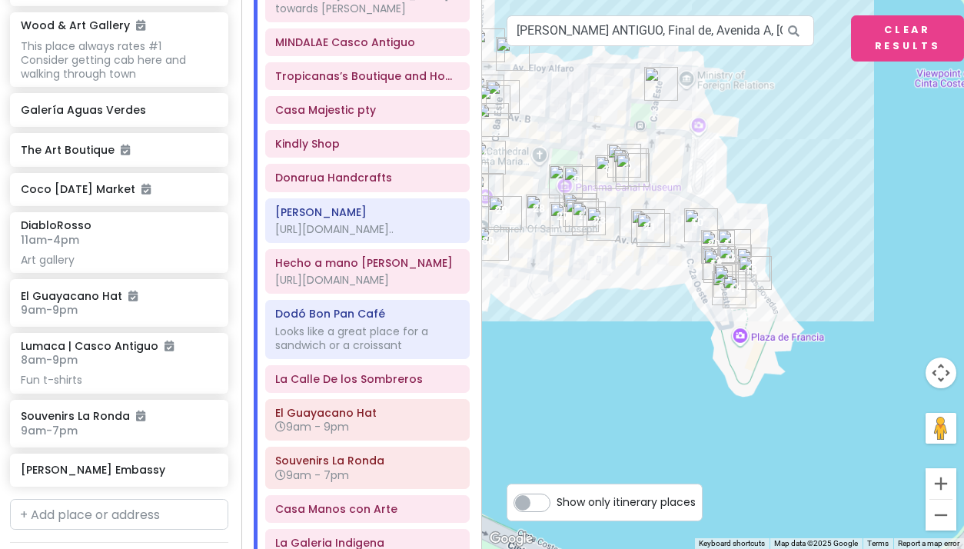
click at [943, 482] on button "Zoom in" at bounding box center [940, 483] width 31 height 31
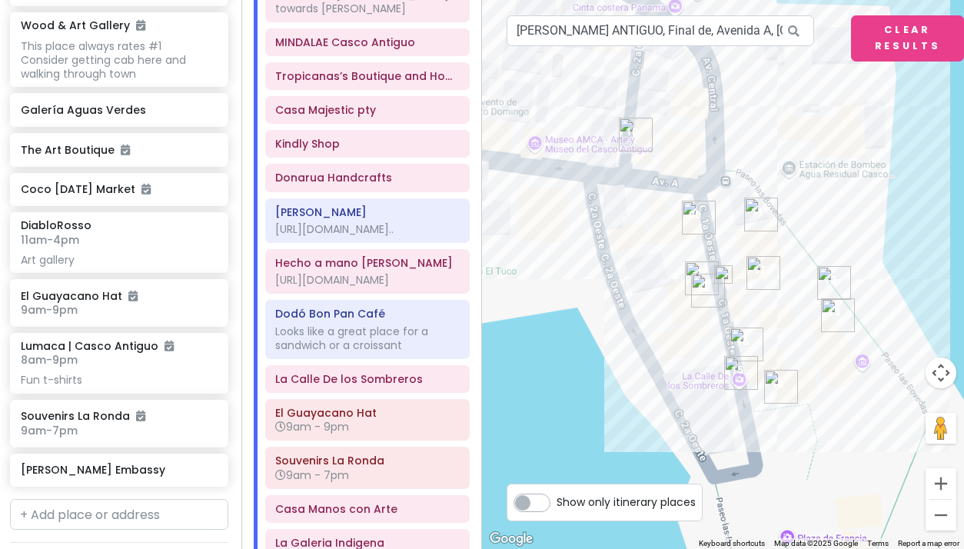
click at [943, 482] on button "Zoom in" at bounding box center [940, 483] width 31 height 31
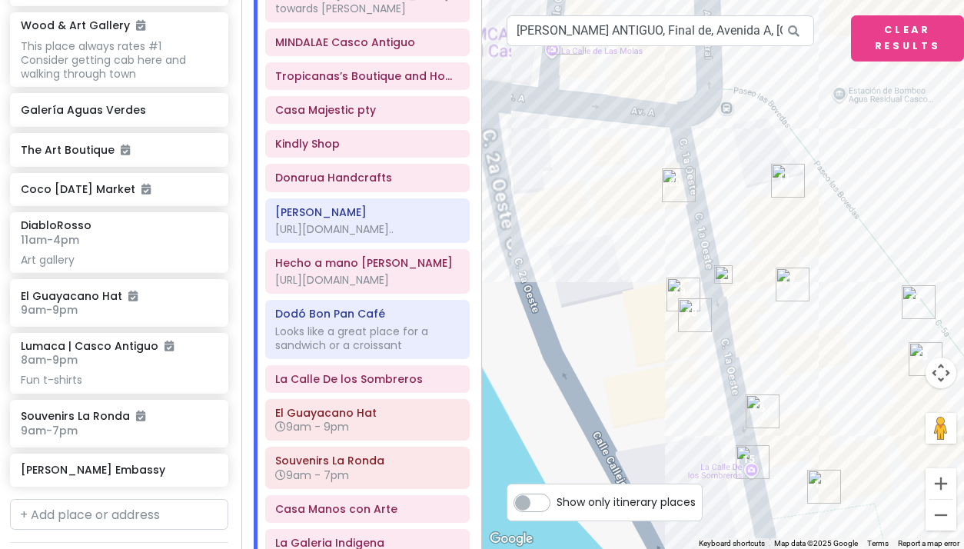
click at [943, 482] on button "Zoom in" at bounding box center [940, 483] width 31 height 31
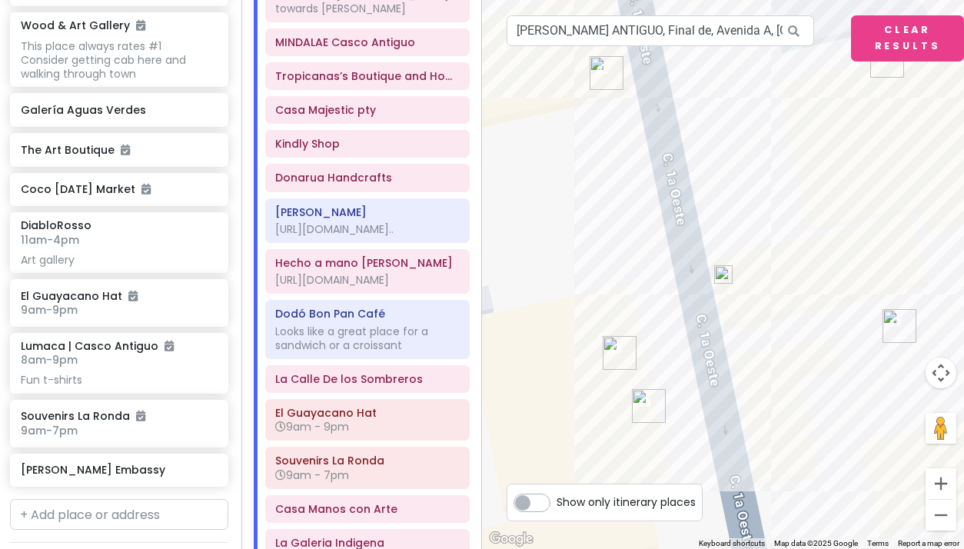
click at [722, 277] on img at bounding box center [723, 274] width 18 height 18
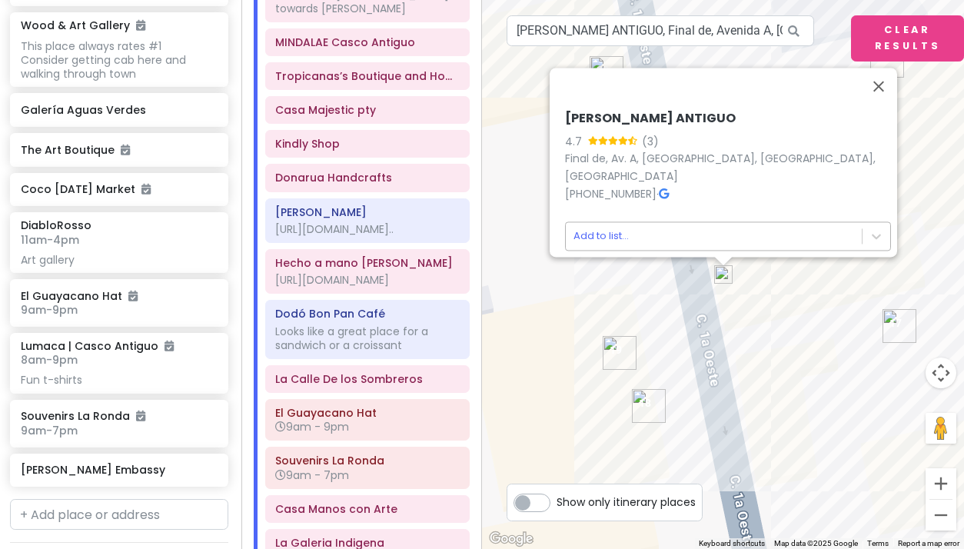
click at [603, 224] on body "Panama Costa Rica Private Change Dates Make a Copy Delete Trip Give Feedback 💡 …" at bounding box center [482, 274] width 964 height 549
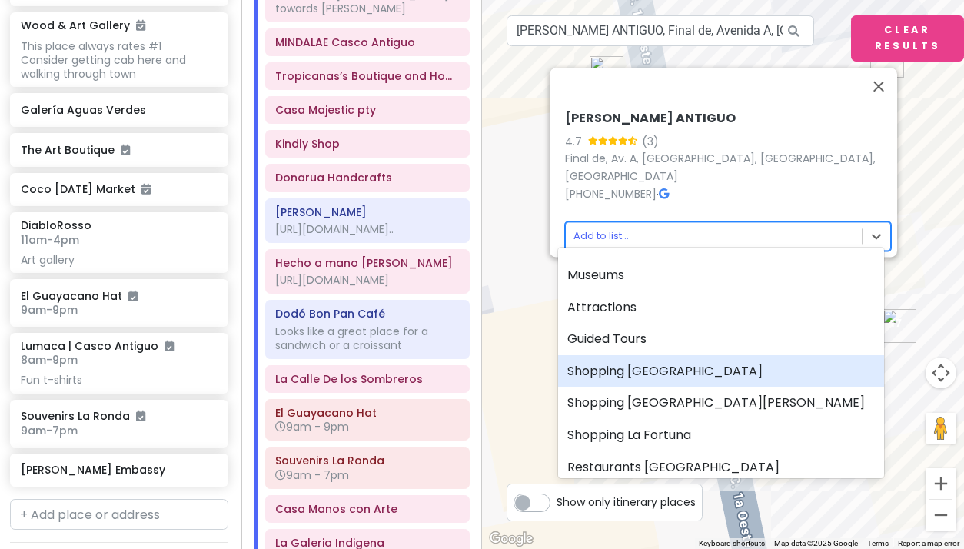
click at [628, 366] on div "Shopping [GEOGRAPHIC_DATA]" at bounding box center [721, 371] width 326 height 32
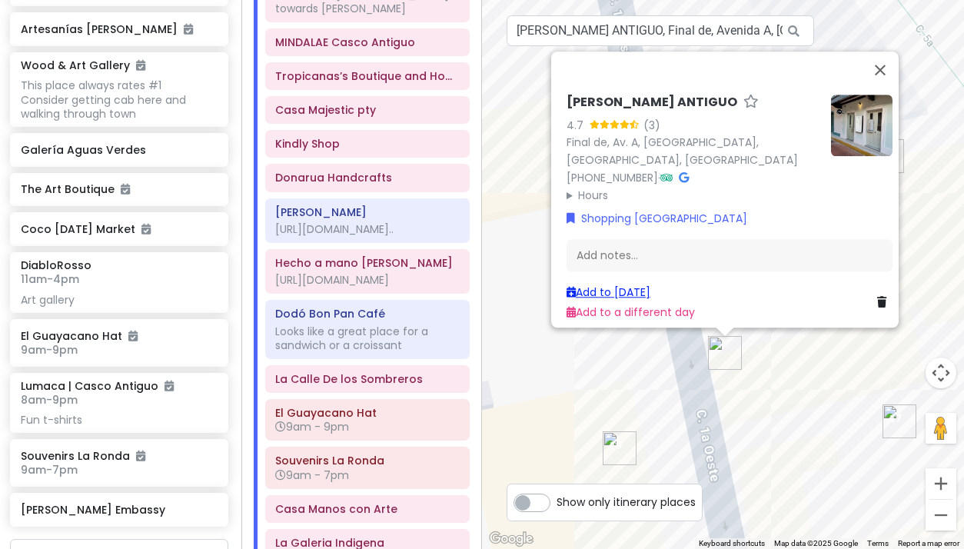
click at [608, 285] on link "Add to [DATE]" at bounding box center [608, 291] width 84 height 15
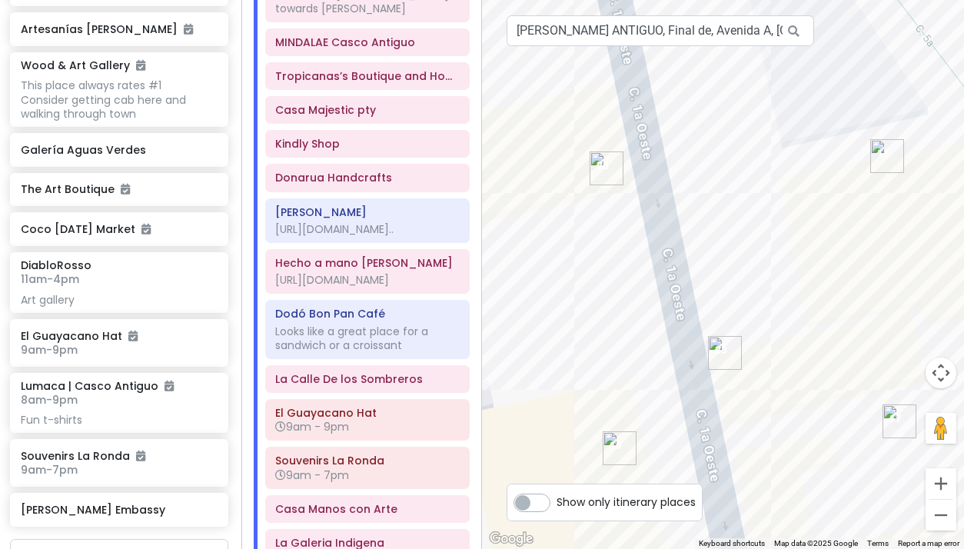
click at [602, 168] on img "Artesanias El Farol" at bounding box center [607, 168] width 34 height 34
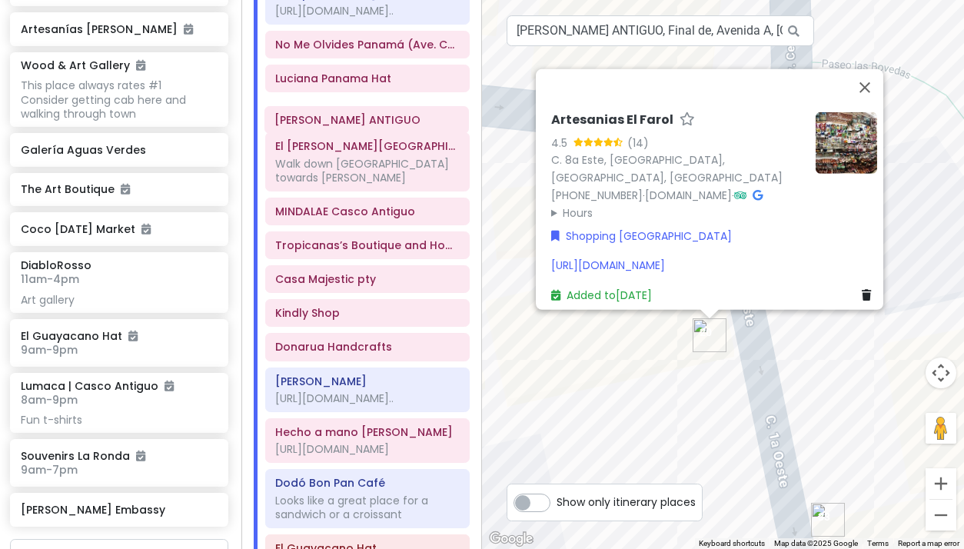
scroll to position [324, 0]
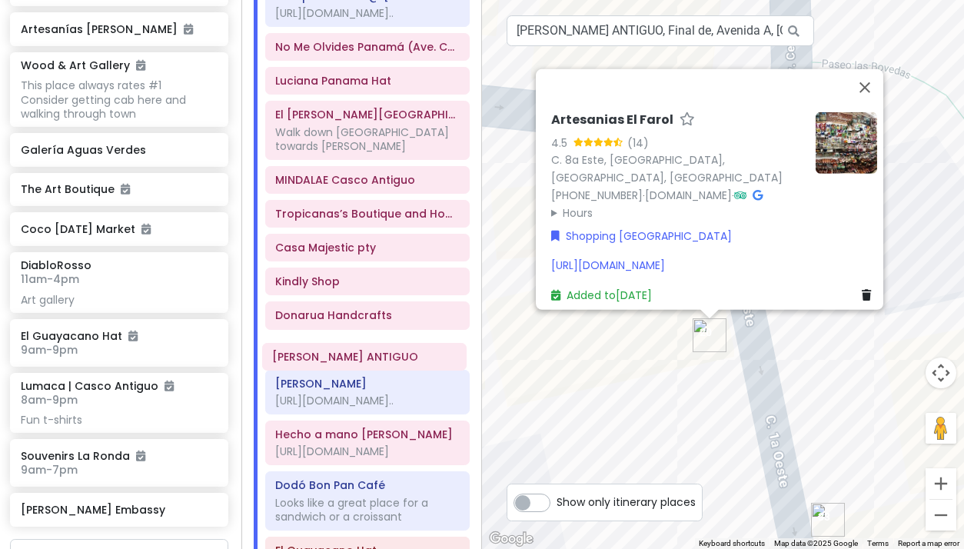
drag, startPoint x: 360, startPoint y: 369, endPoint x: 357, endPoint y: 360, distance: 9.7
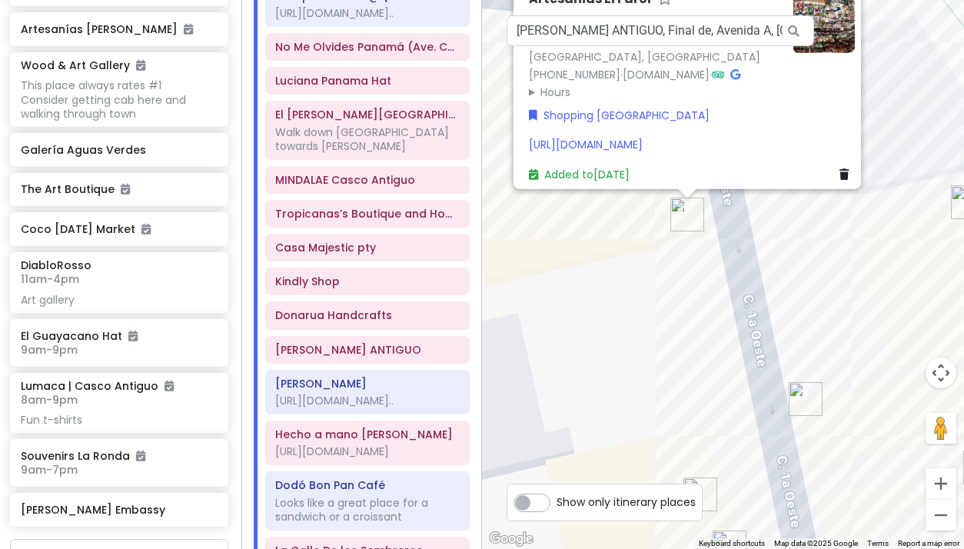
drag, startPoint x: 626, startPoint y: 425, endPoint x: 603, endPoint y: 303, distance: 124.5
click at [603, 303] on div "Artesanias El Farol 4.5 (14) C. 8a [GEOGRAPHIC_DATA], [GEOGRAPHIC_DATA], [GEOGR…" at bounding box center [723, 274] width 482 height 549
click at [941, 516] on button "Zoom out" at bounding box center [940, 515] width 31 height 31
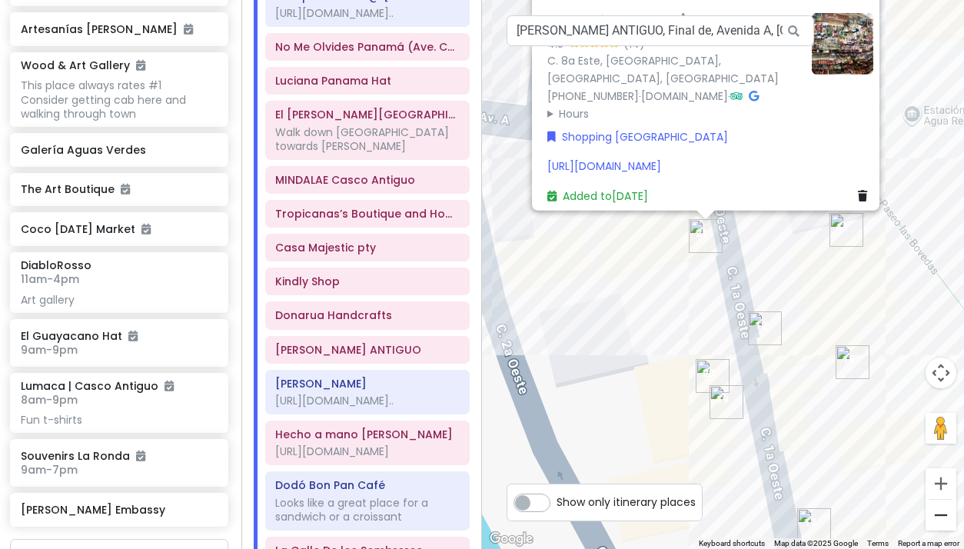
click at [942, 516] on button "Zoom out" at bounding box center [940, 515] width 31 height 31
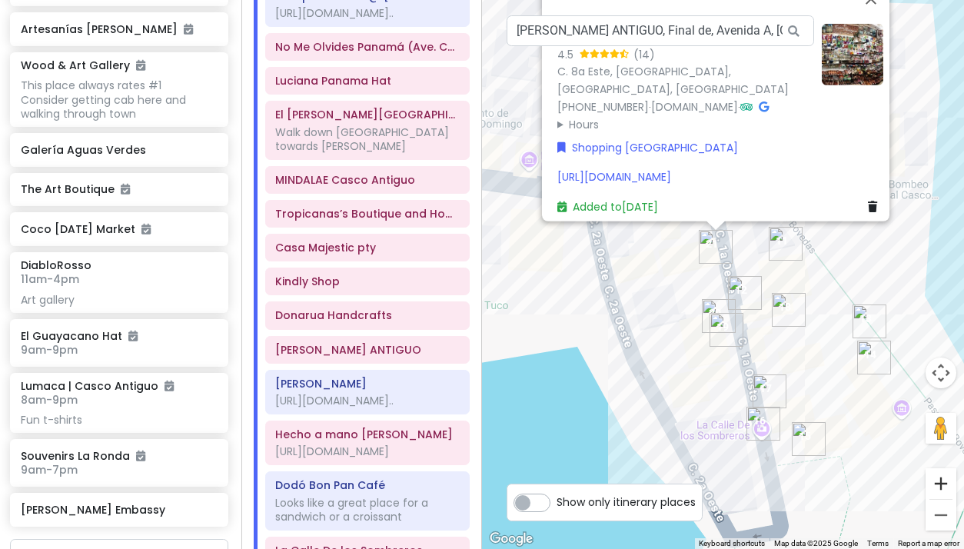
click at [942, 478] on button "Zoom in" at bounding box center [940, 483] width 31 height 31
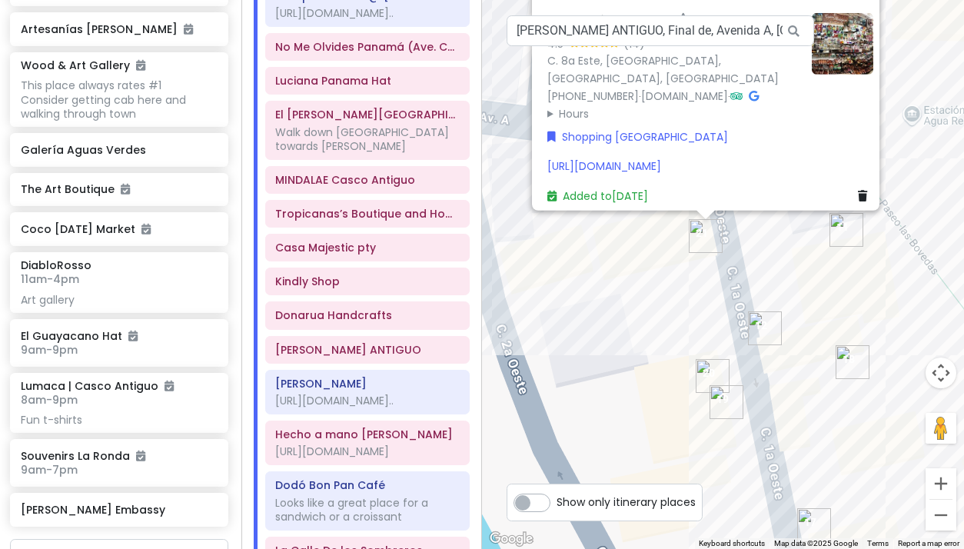
click at [839, 235] on img "Donarua Handcrafts" at bounding box center [846, 230] width 34 height 34
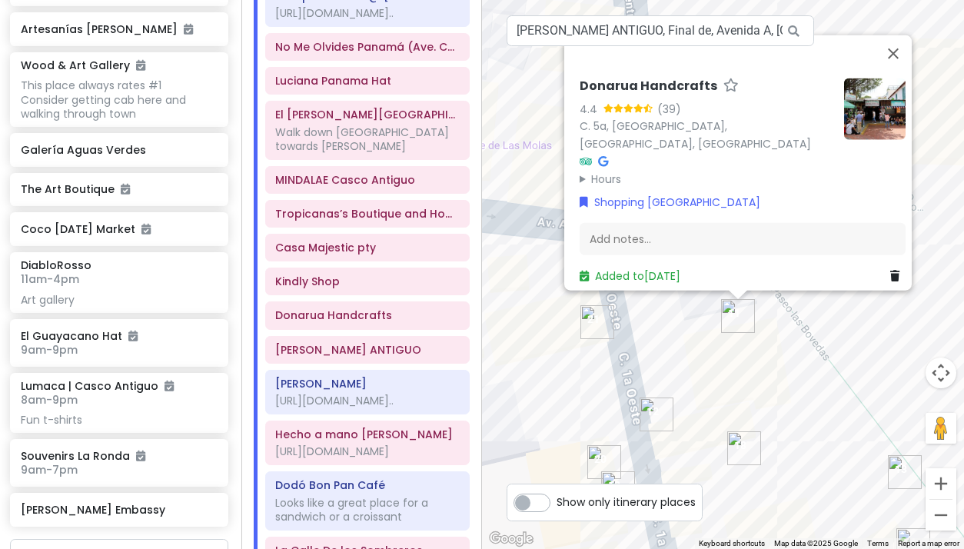
click at [740, 447] on img "Souvenirs La Ronda" at bounding box center [744, 448] width 34 height 34
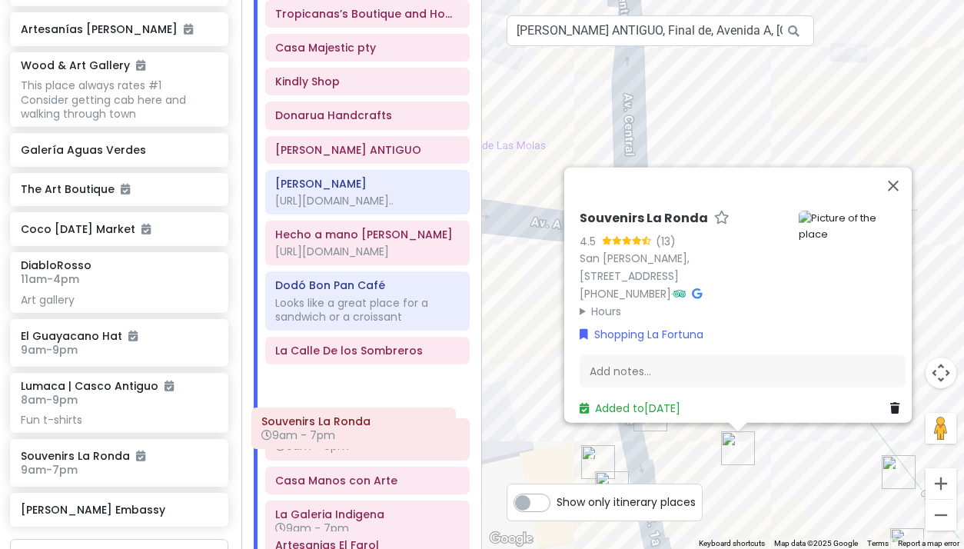
scroll to position [524, 0]
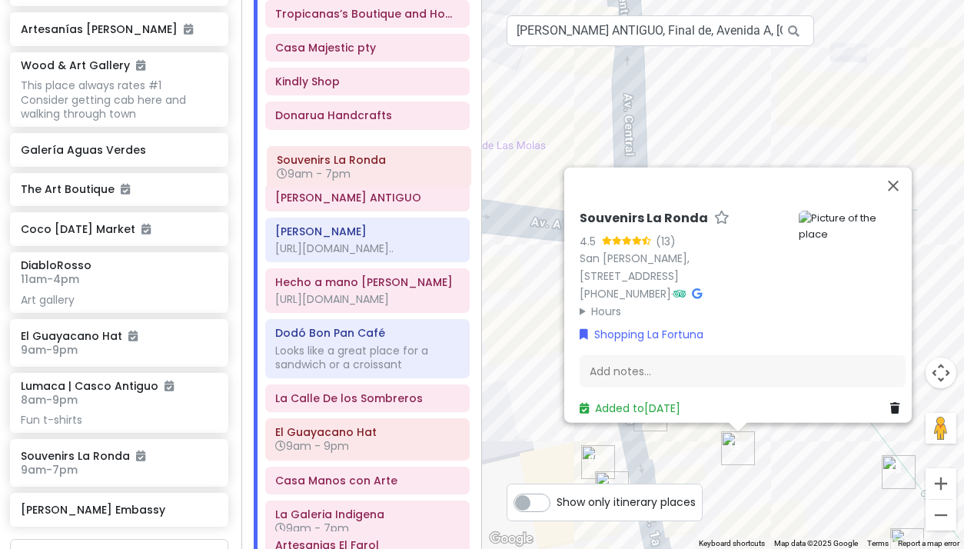
drag, startPoint x: 357, startPoint y: 490, endPoint x: 359, endPoint y: 171, distance: 319.7
click at [359, 171] on div "Tocumen International Airport Panama Arrive on Sat at 6:40 am Allow 1 hr for cu…" at bounding box center [368, 416] width 228 height 1526
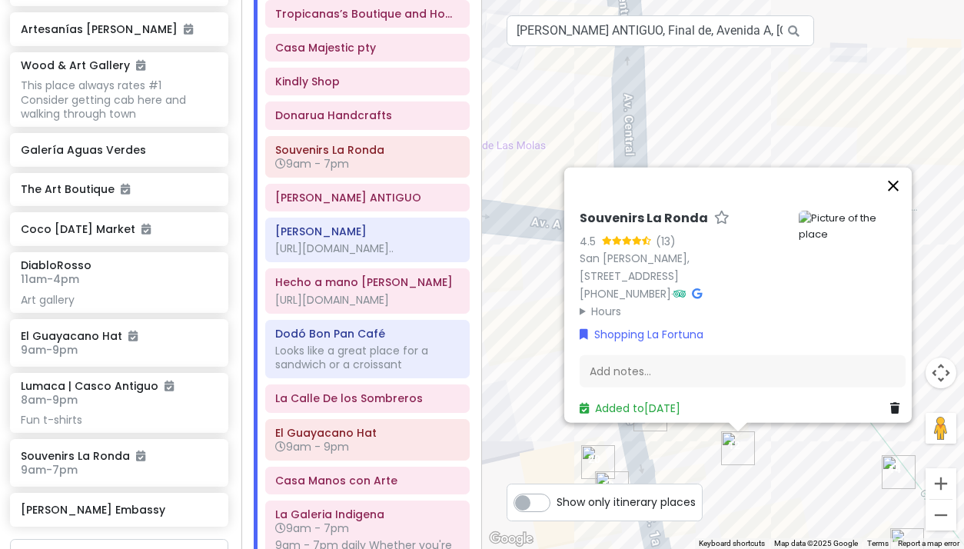
click at [900, 178] on button "Close" at bounding box center [893, 186] width 37 height 37
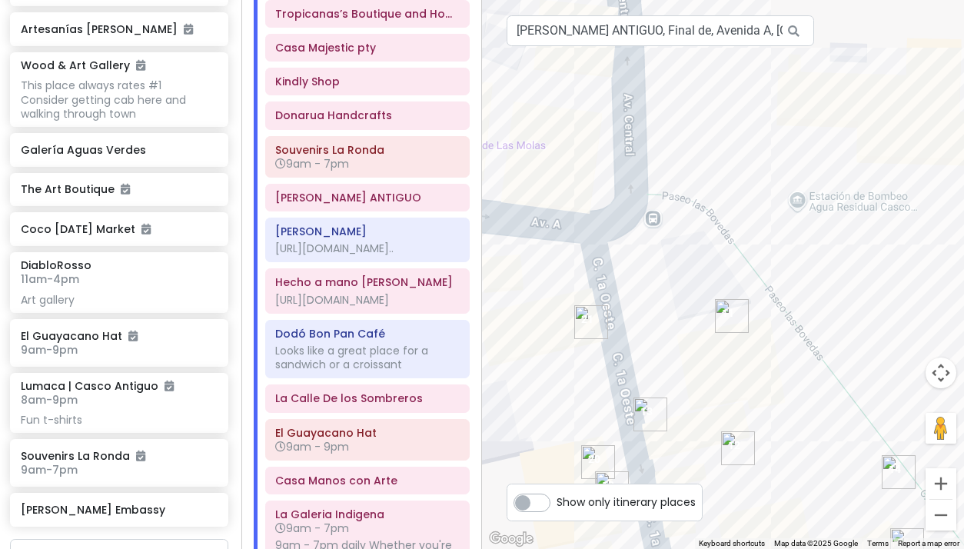
click at [648, 415] on img "ANAI CASCO ANTIGUO" at bounding box center [650, 414] width 34 height 34
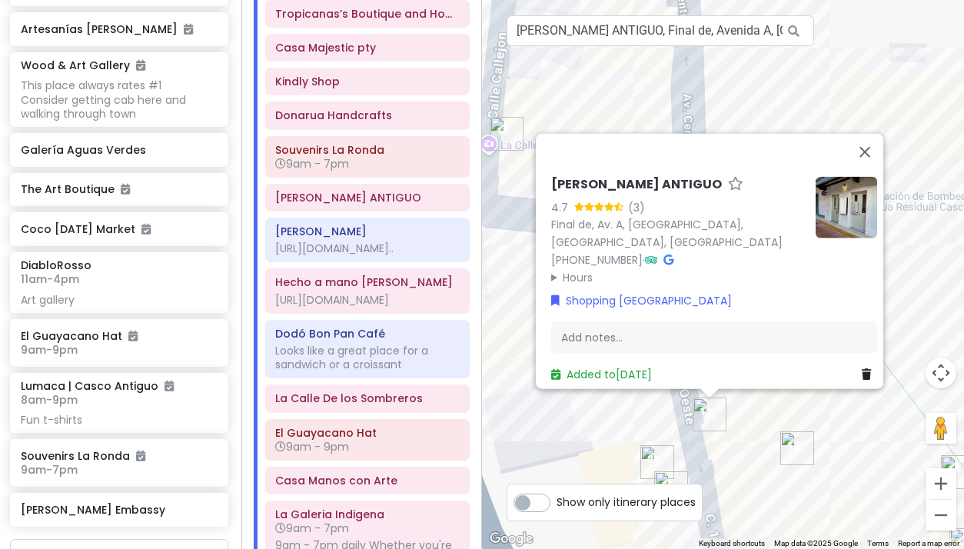
click at [745, 467] on div "ANAI CASCO ANTIGUO 4.7 (3) Final de, Av. A, Panamá, Provincia de Panamá, Panama…" at bounding box center [723, 274] width 482 height 549
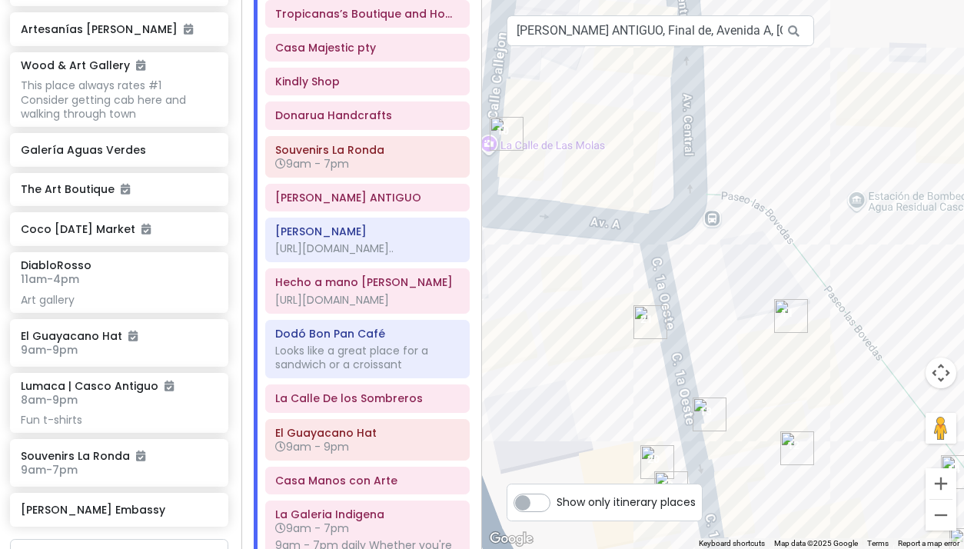
click at [706, 411] on img "ANAI CASCO ANTIGUO" at bounding box center [710, 414] width 34 height 34
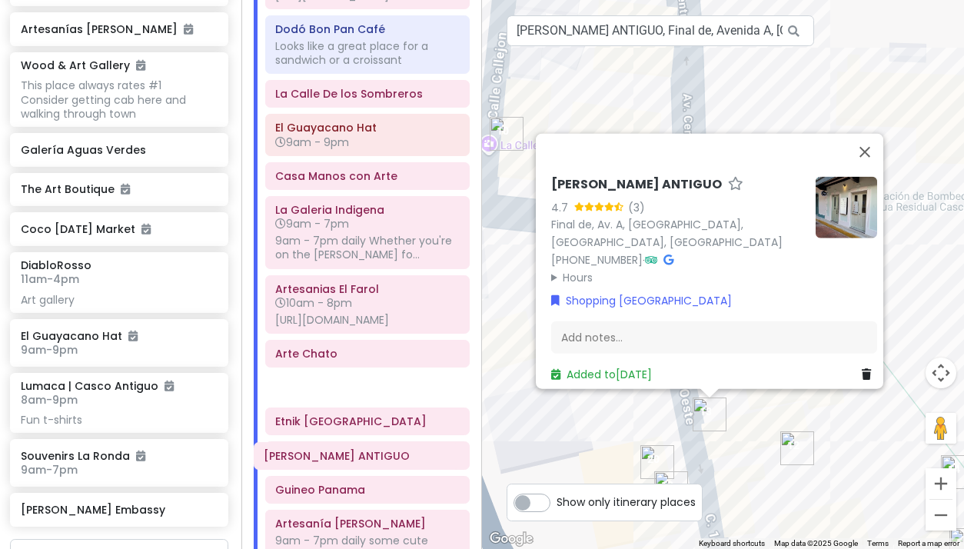
scroll to position [797, 0]
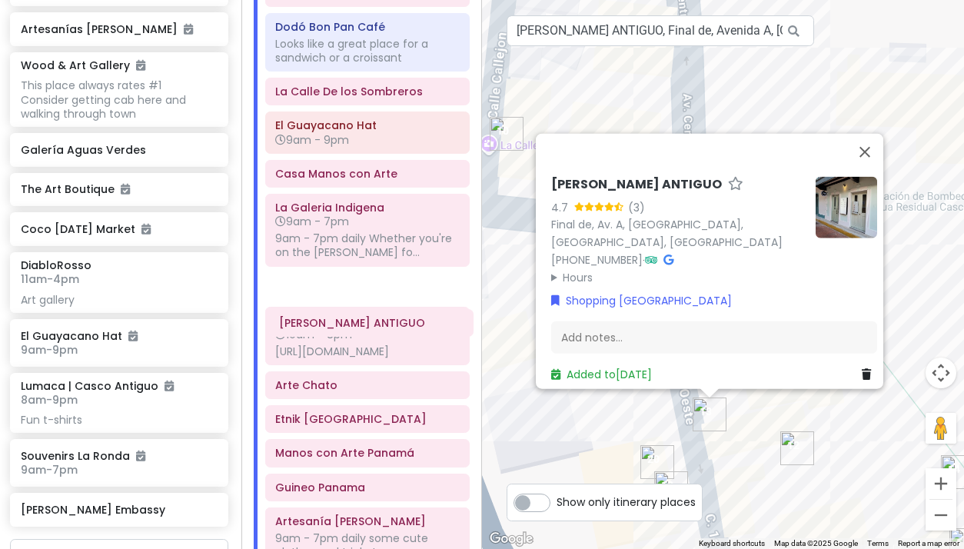
drag, startPoint x: 345, startPoint y: 212, endPoint x: 346, endPoint y: 328, distance: 116.1
click at [346, 328] on div "Tocumen International Airport Panama Arrive on Sat at 6:40 am Allow 1 hr for cu…" at bounding box center [368, 143] width 228 height 1526
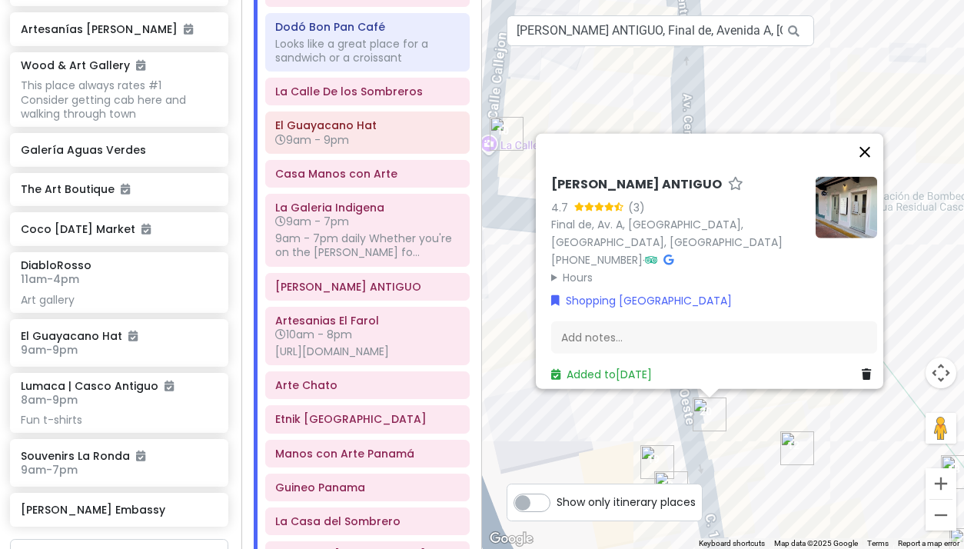
click at [870, 147] on button "Close" at bounding box center [864, 152] width 37 height 37
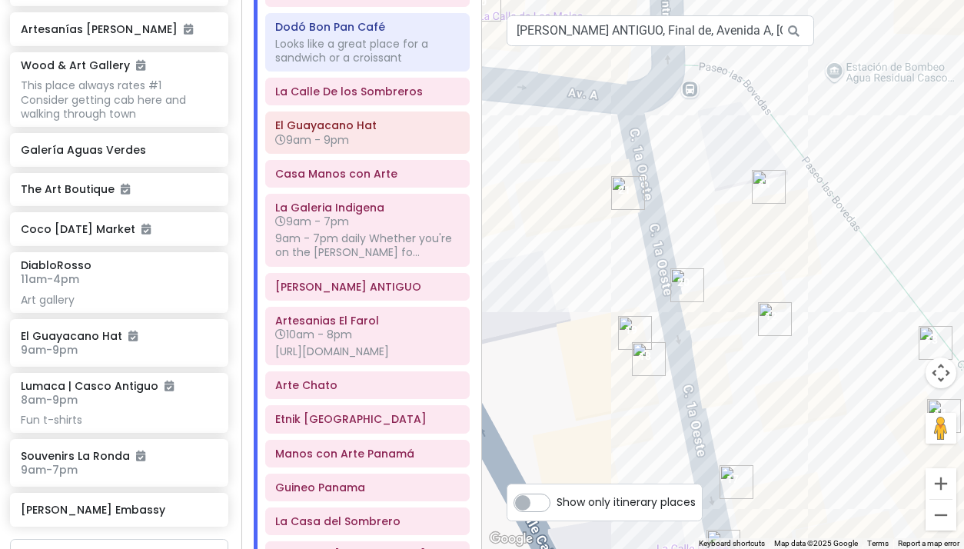
drag, startPoint x: 874, startPoint y: 331, endPoint x: 852, endPoint y: 200, distance: 133.3
click at [852, 200] on div at bounding box center [723, 274] width 482 height 549
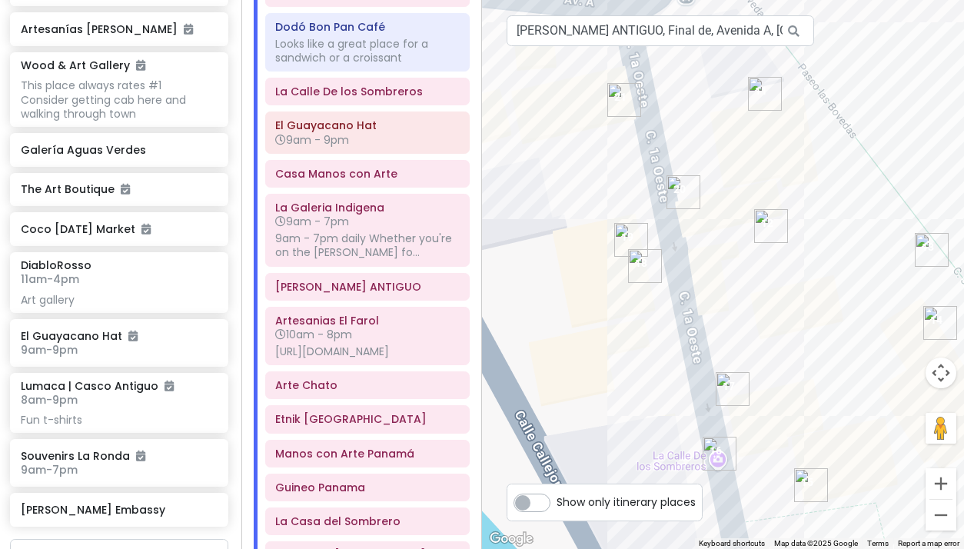
drag, startPoint x: 850, startPoint y: 417, endPoint x: 846, endPoint y: 319, distance: 97.7
click at [846, 319] on div at bounding box center [723, 274] width 482 height 549
click at [536, 34] on input "ANAI CASCO ANTIGUO, Final de, Avenida A, Panama City, Panama" at bounding box center [660, 30] width 307 height 31
drag, startPoint x: 573, startPoint y: 55, endPoint x: 586, endPoint y: 64, distance: 16.6
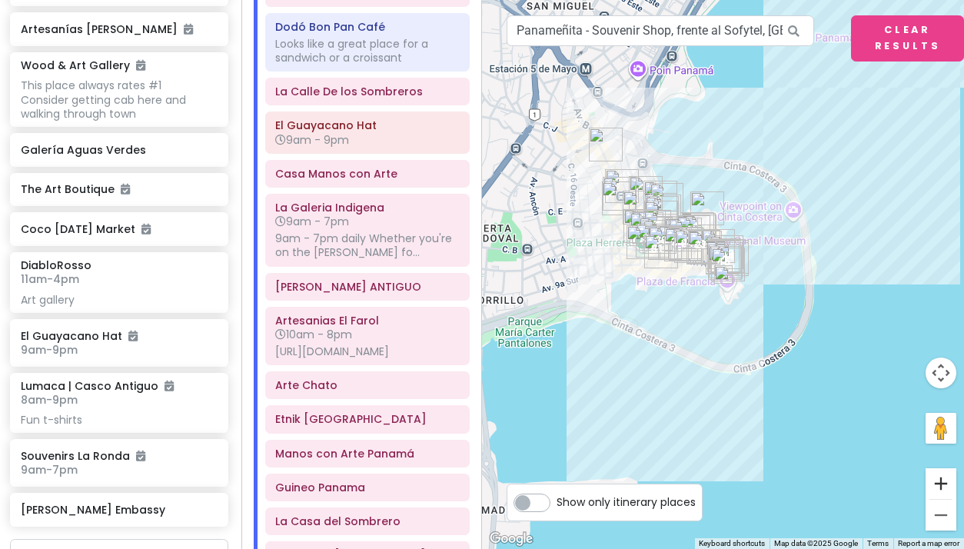
click at [941, 480] on button "Zoom in" at bounding box center [940, 483] width 31 height 31
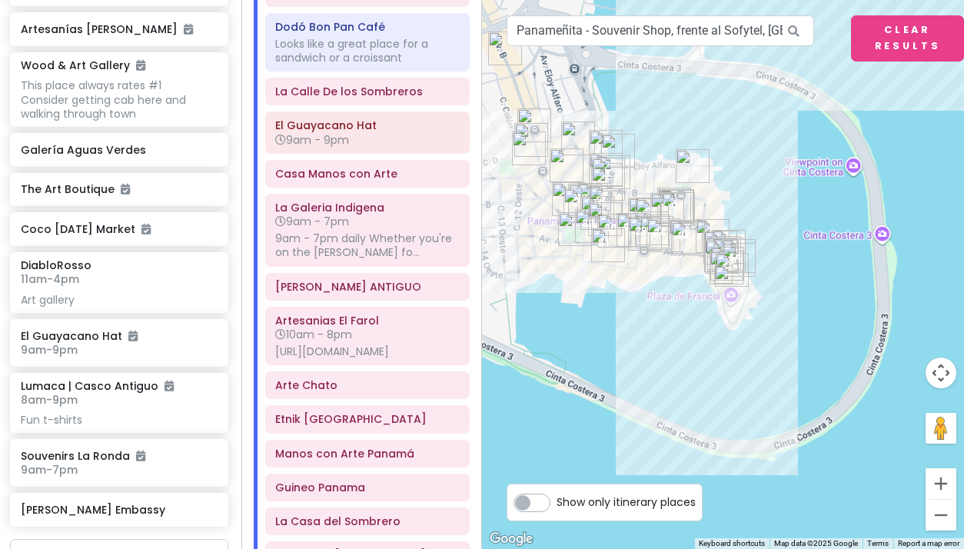
click at [941, 480] on button "Zoom in" at bounding box center [940, 483] width 31 height 31
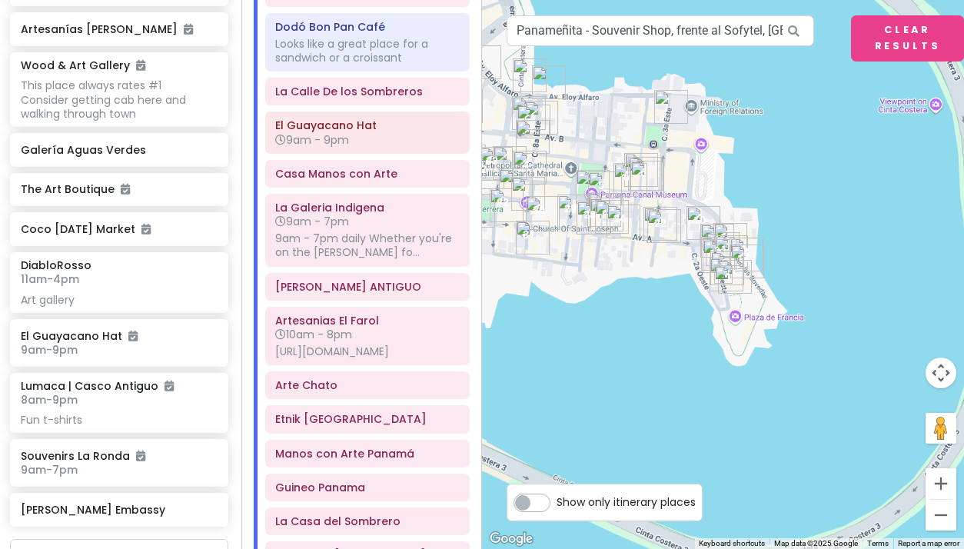
click at [941, 480] on button "Zoom in" at bounding box center [940, 483] width 31 height 31
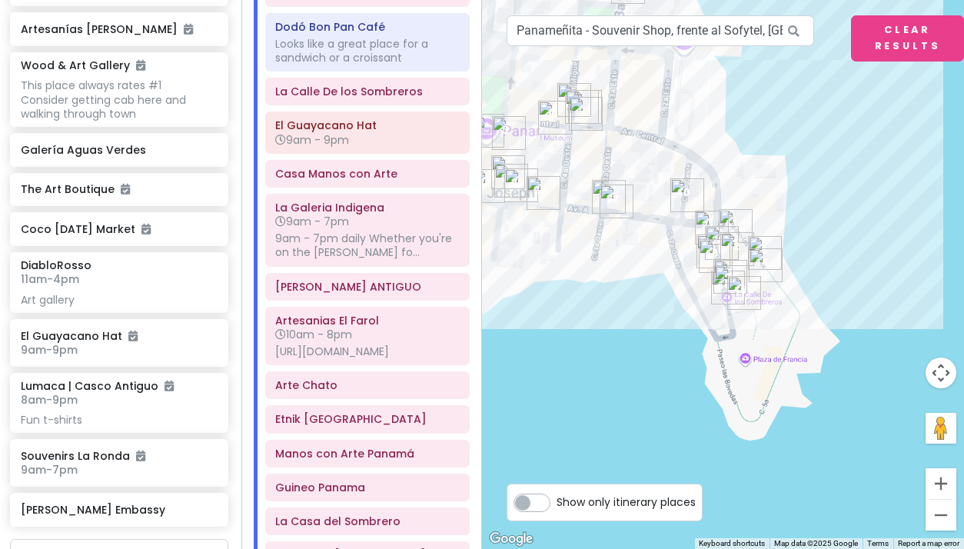
click at [941, 480] on button "Zoom in" at bounding box center [940, 483] width 31 height 31
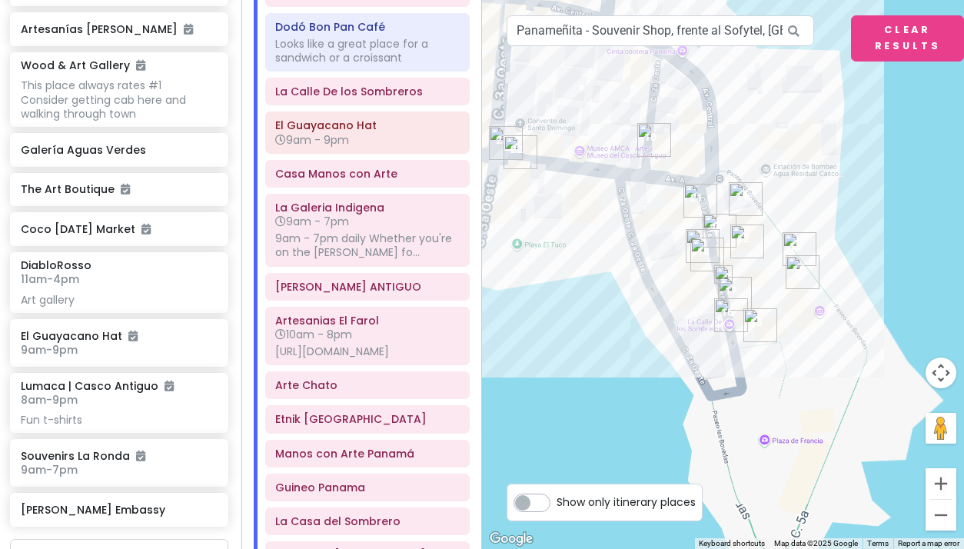
click at [941, 480] on button "Zoom in" at bounding box center [940, 483] width 31 height 31
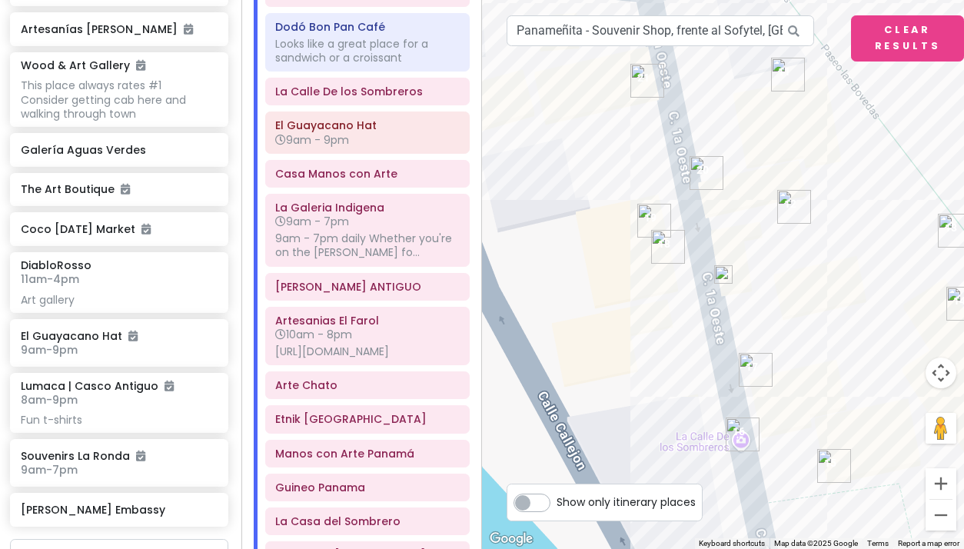
click at [724, 276] on img at bounding box center [723, 274] width 18 height 18
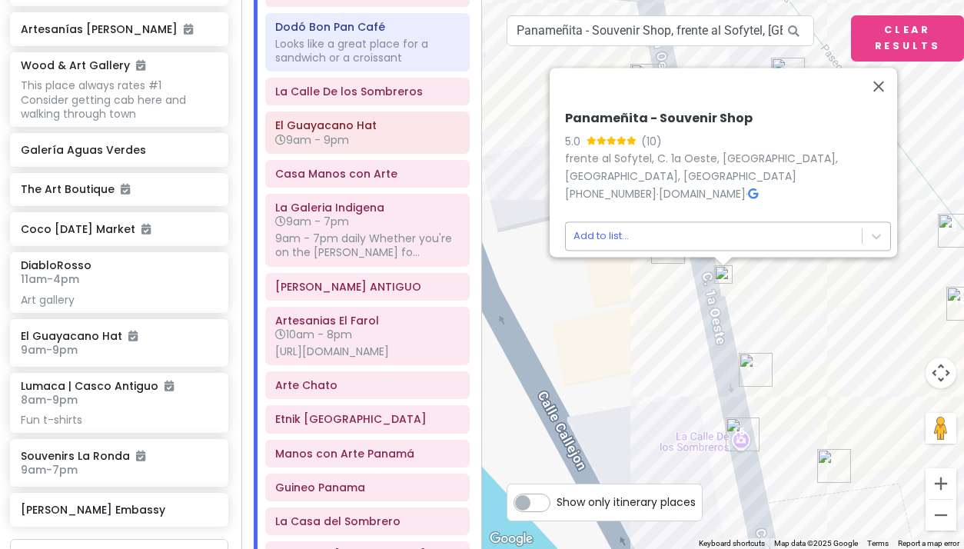
click at [597, 228] on body "Panama Costa Rica Private Change Dates Make a Copy Delete Trip Give Feedback 💡 …" at bounding box center [482, 274] width 964 height 549
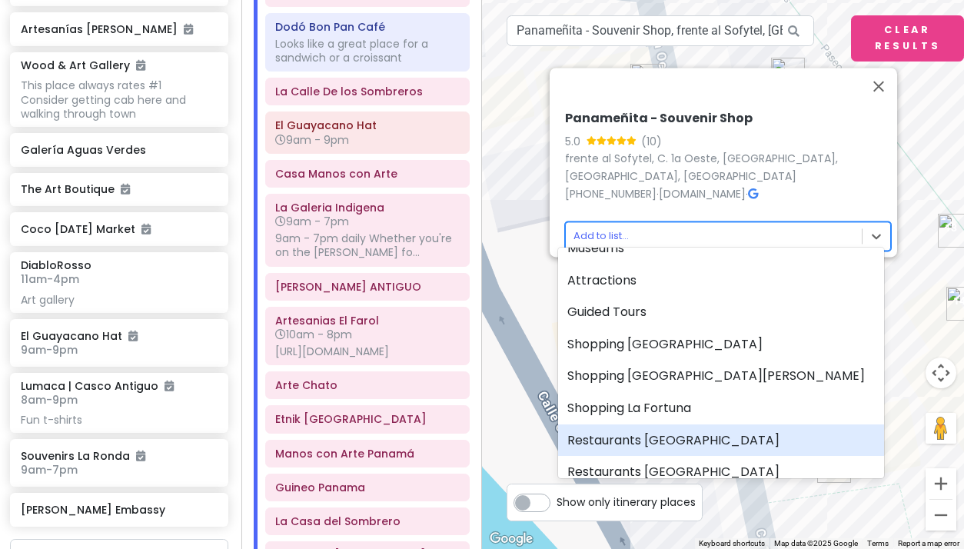
scroll to position [19, 0]
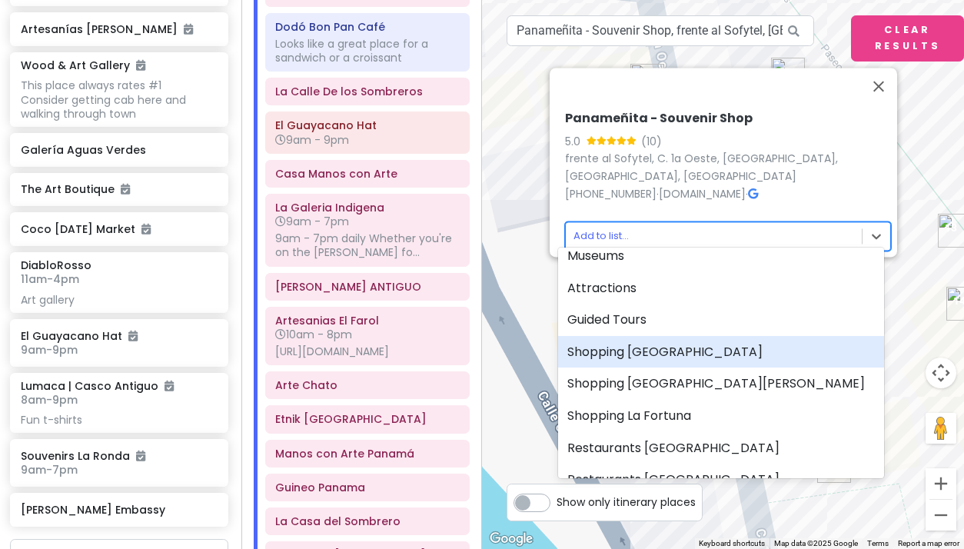
click at [619, 348] on div "Shopping [GEOGRAPHIC_DATA]" at bounding box center [721, 352] width 326 height 32
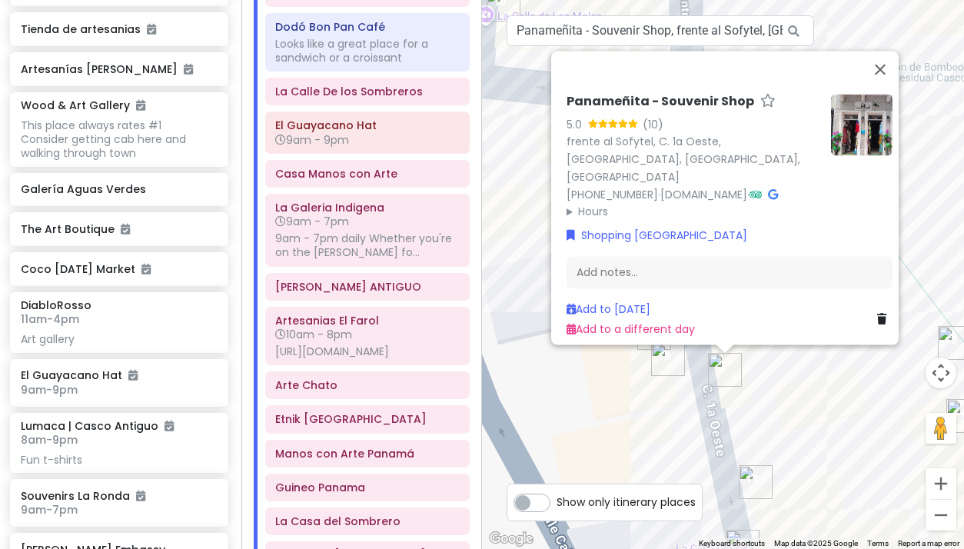
click at [752, 477] on img "El Guayacano Hat" at bounding box center [756, 482] width 34 height 34
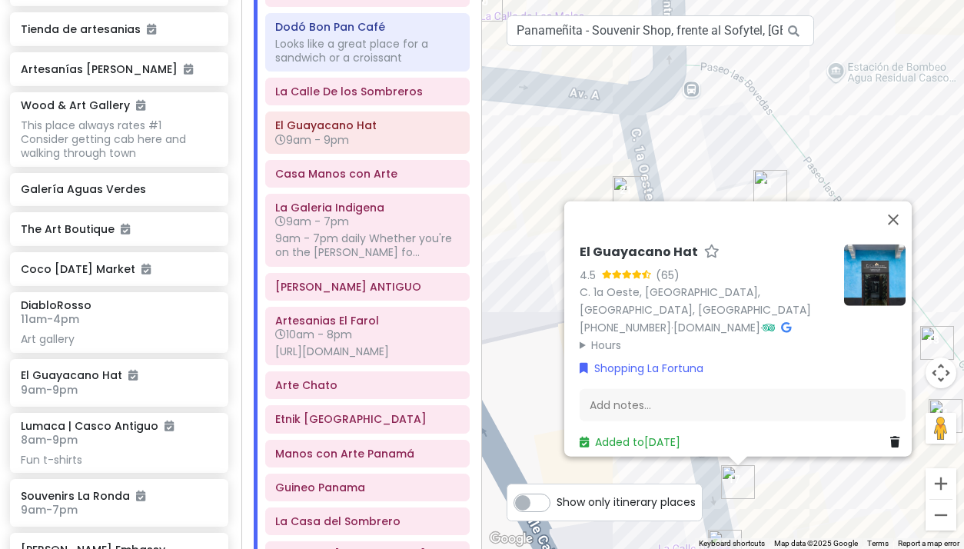
click at [639, 474] on div "El Guayacano Hat 4.5 (65) C. 1a Oeste, Panamá, Provincia de Panamá, Panama +507…" at bounding box center [723, 274] width 482 height 549
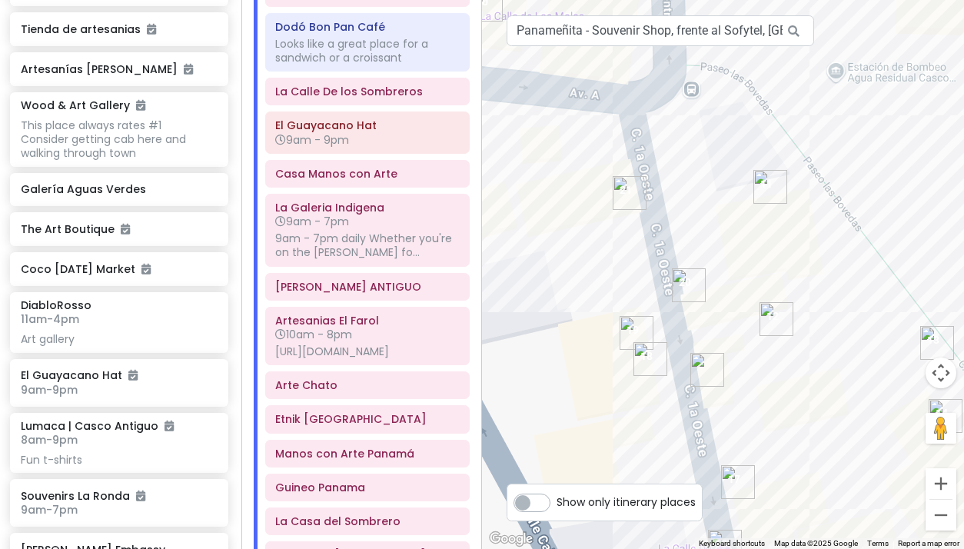
click at [699, 369] on img "Panameñita - Souvenir Shop" at bounding box center [707, 370] width 34 height 34
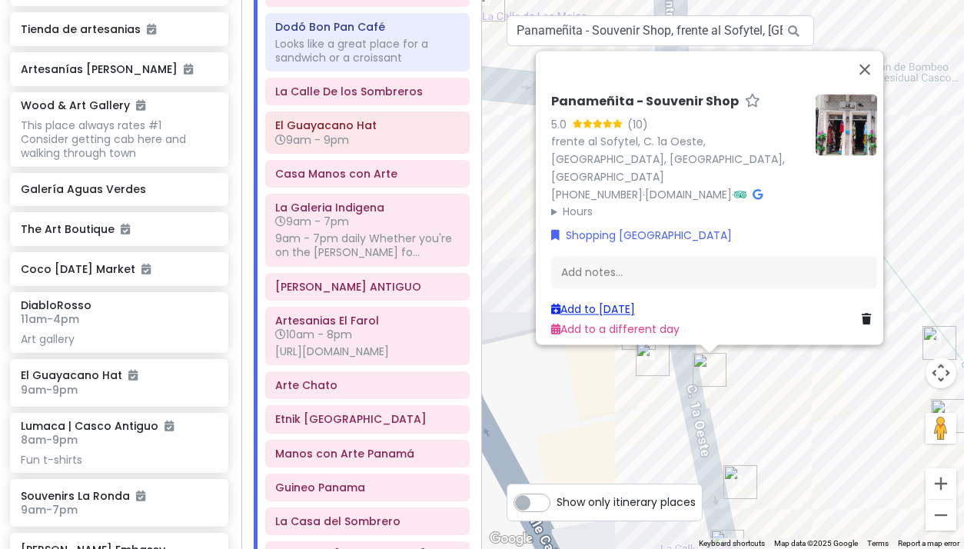
click at [595, 303] on link "Add to [DATE]" at bounding box center [593, 308] width 84 height 15
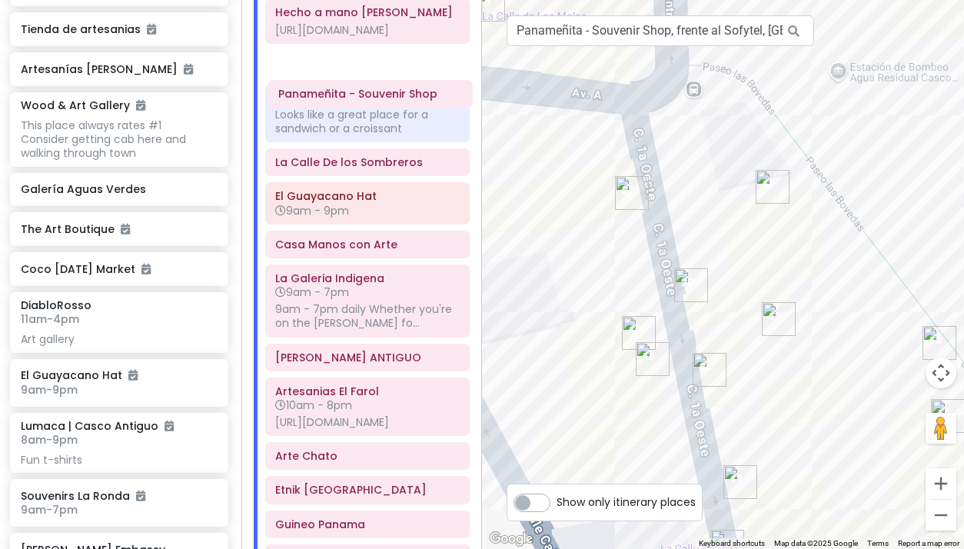
scroll to position [740, 0]
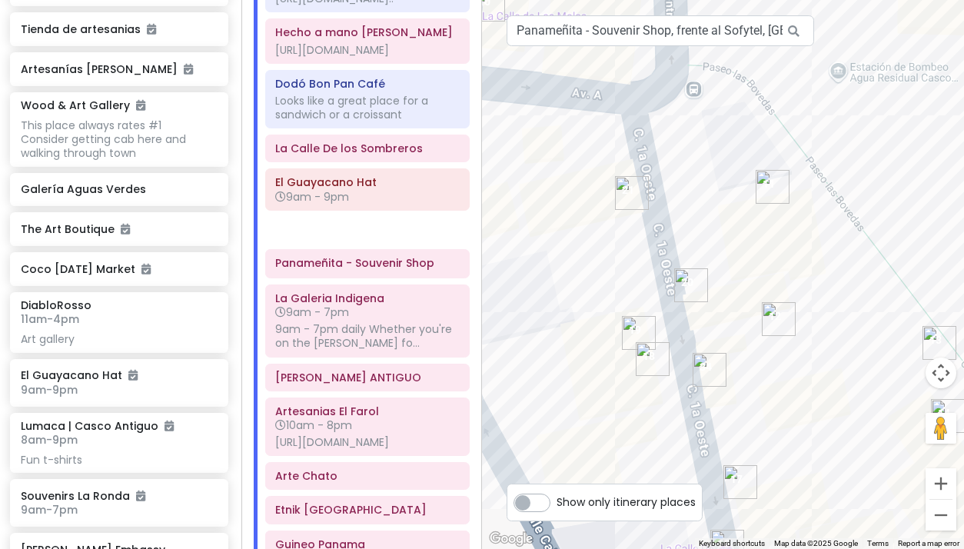
drag, startPoint x: 333, startPoint y: 241, endPoint x: 333, endPoint y: 267, distance: 25.4
click at [333, 267] on div "Tocumen International Airport Panama Arrive on Sat at 6:40 am Allow 1 hr for cu…" at bounding box center [368, 217] width 228 height 1560
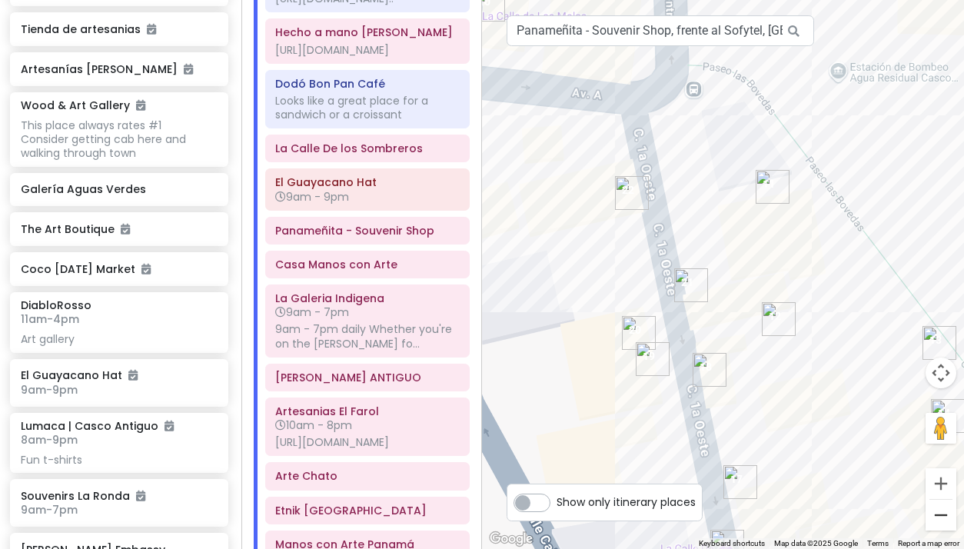
click at [938, 513] on button "Zoom out" at bounding box center [940, 515] width 31 height 31
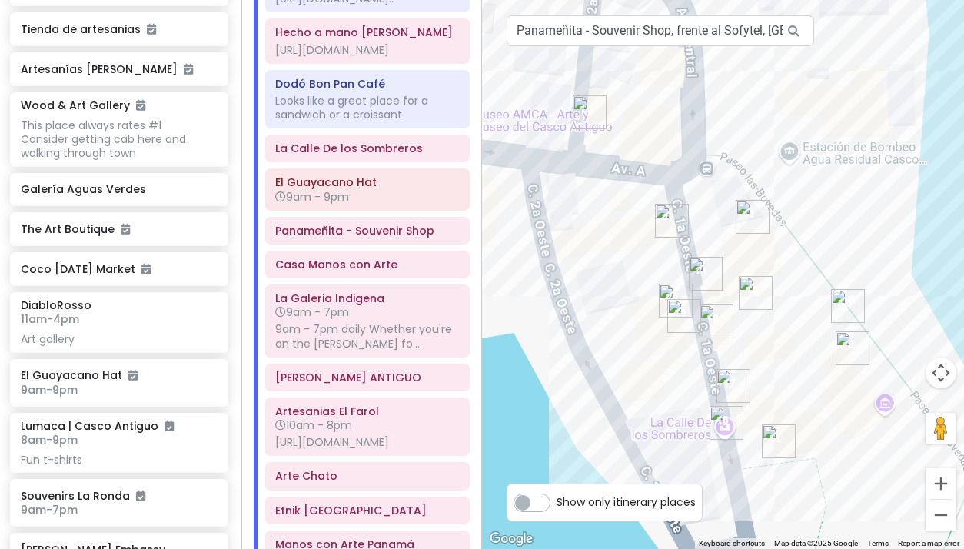
click at [938, 513] on button "Zoom out" at bounding box center [940, 515] width 31 height 31
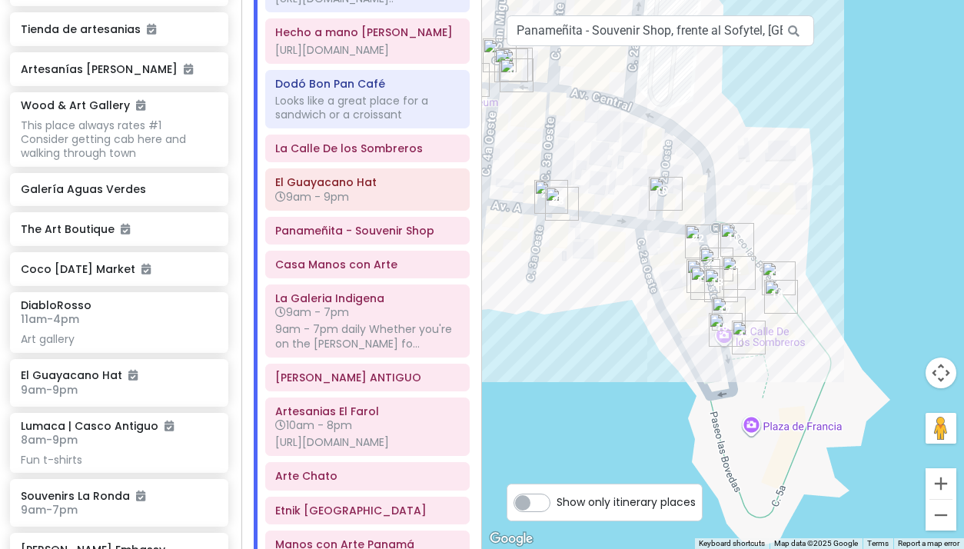
click at [938, 513] on button "Zoom out" at bounding box center [940, 515] width 31 height 31
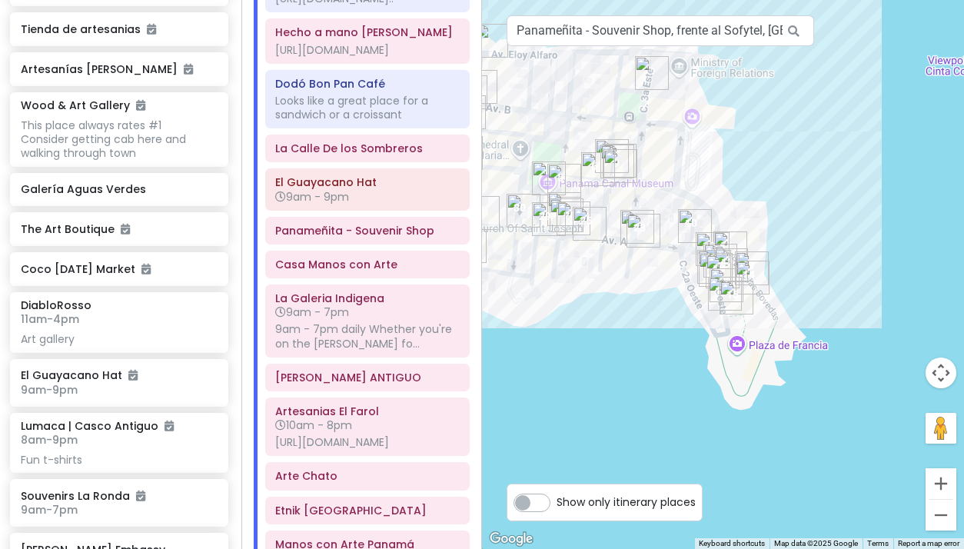
click at [938, 513] on button "Zoom out" at bounding box center [940, 515] width 31 height 31
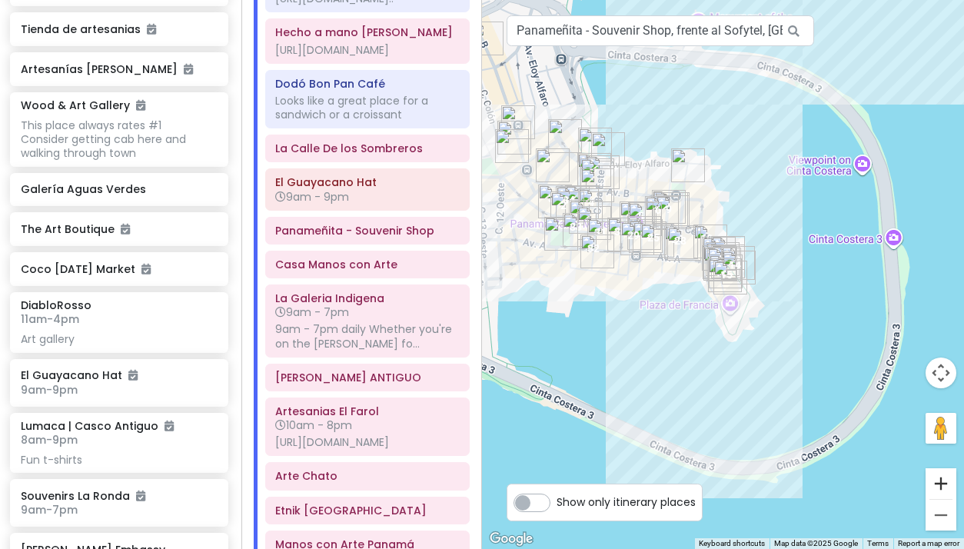
click at [942, 483] on button "Zoom in" at bounding box center [940, 483] width 31 height 31
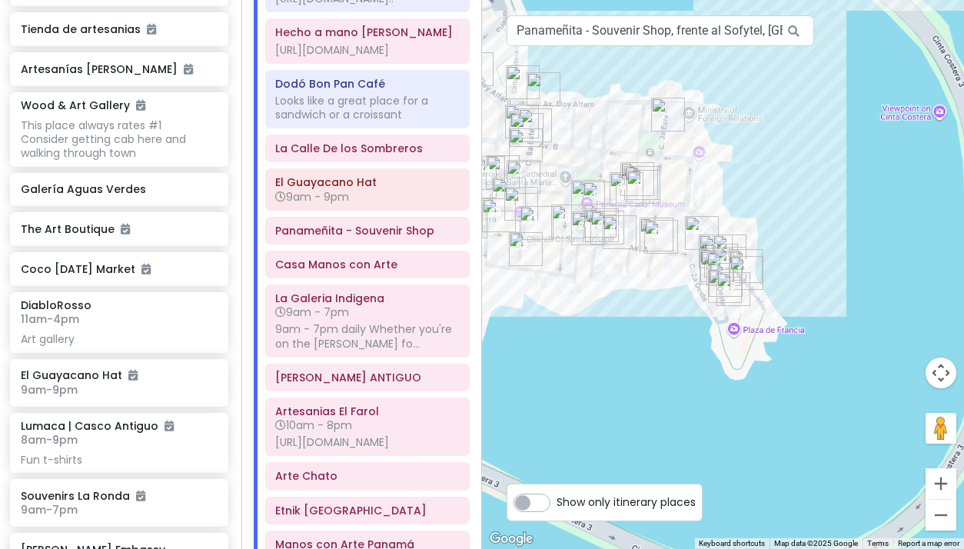
click at [942, 483] on button "Zoom in" at bounding box center [940, 483] width 31 height 31
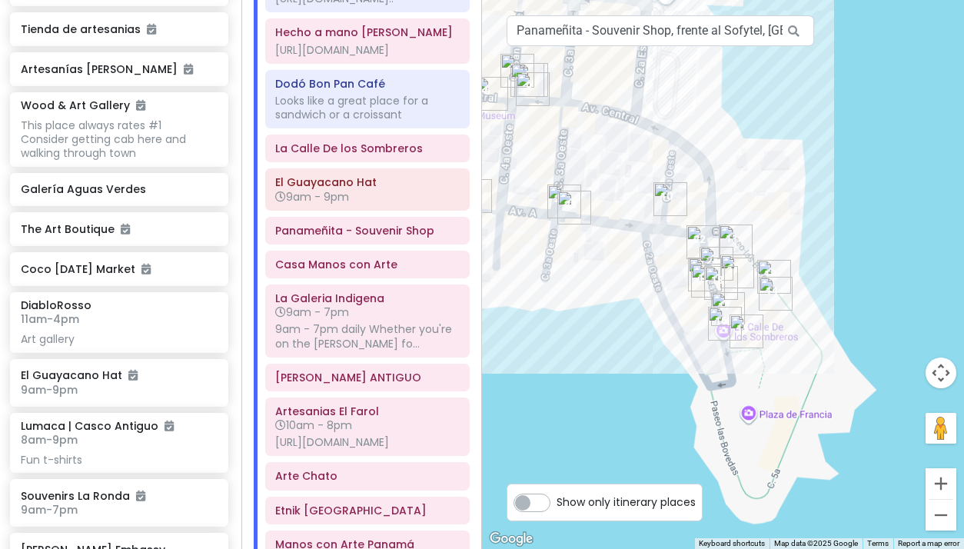
click at [942, 483] on button "Zoom in" at bounding box center [940, 483] width 31 height 31
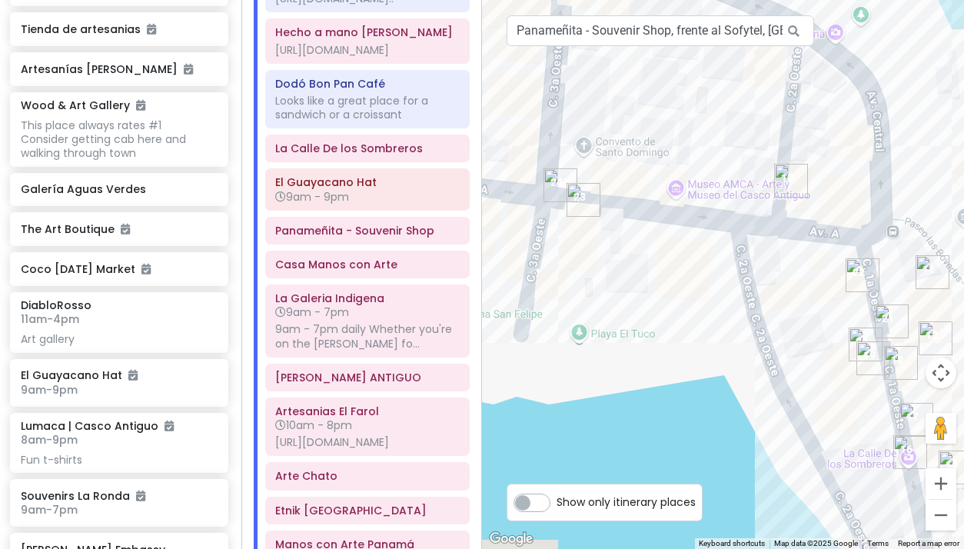
drag, startPoint x: 590, startPoint y: 378, endPoint x: 786, endPoint y: 438, distance: 205.0
click at [786, 438] on div at bounding box center [723, 274] width 482 height 549
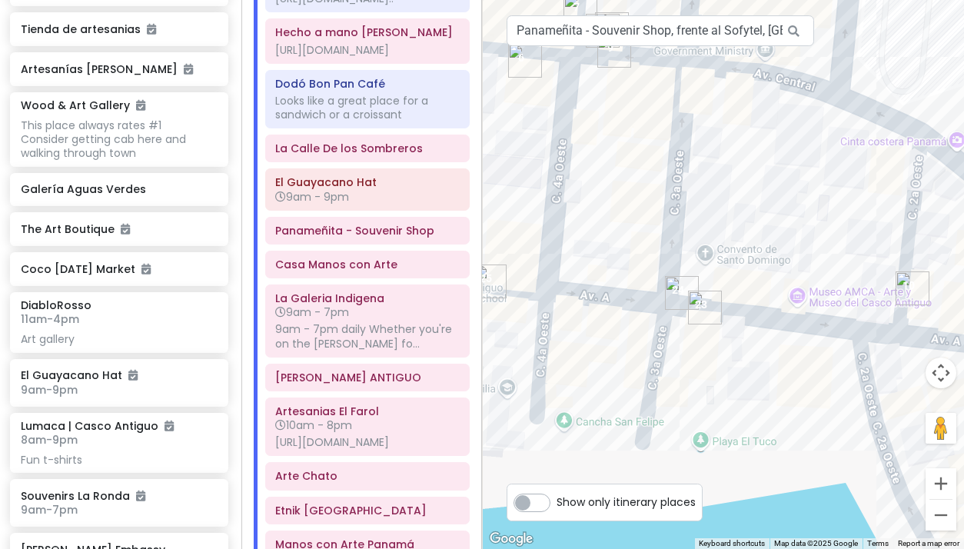
drag, startPoint x: 686, startPoint y: 378, endPoint x: 802, endPoint y: 484, distance: 157.8
click at [802, 484] on div at bounding box center [723, 274] width 482 height 549
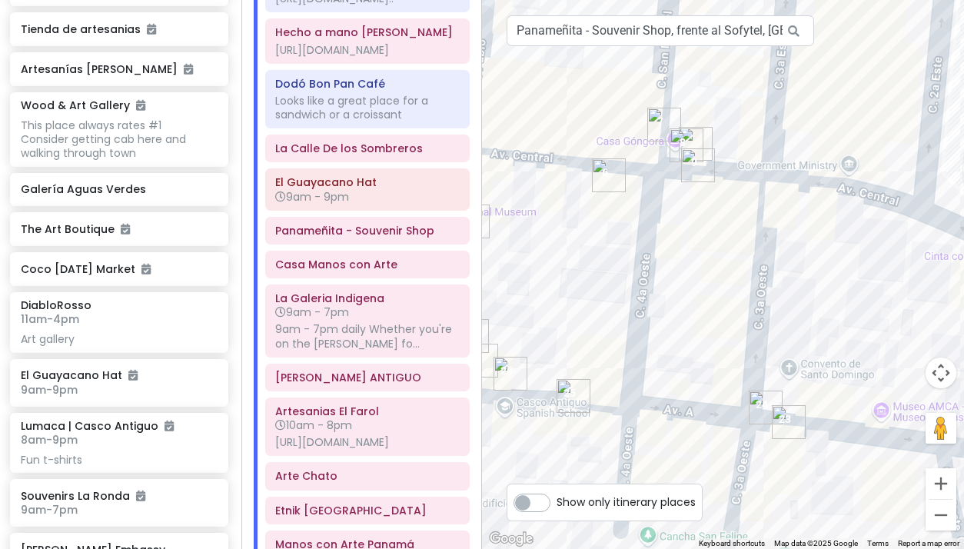
drag, startPoint x: 798, startPoint y: 477, endPoint x: 886, endPoint y: 590, distance: 142.8
click at [886, 548] on html "Panama Costa Rica Private Change Dates Make a Copy Delete Trip Give Feedback 💡 …" at bounding box center [482, 274] width 964 height 549
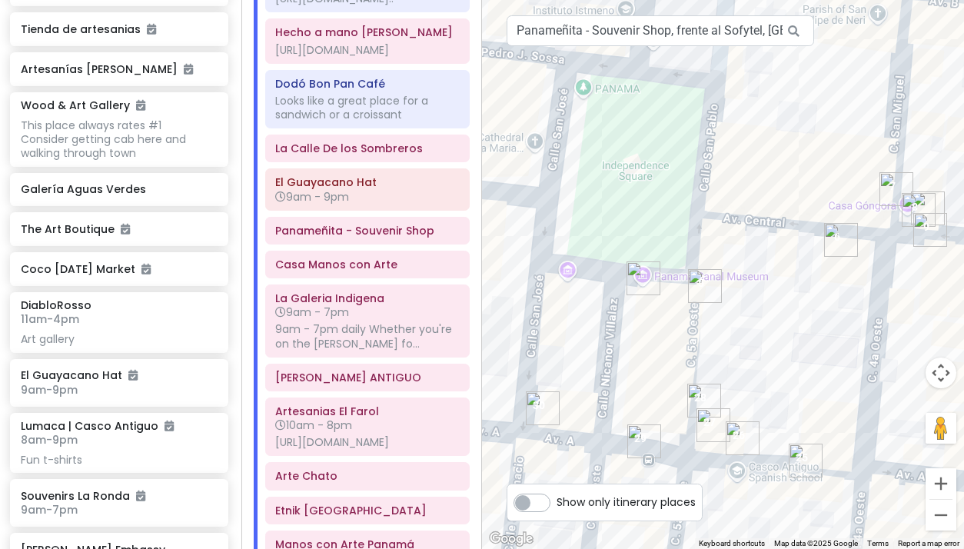
drag, startPoint x: 665, startPoint y: 328, endPoint x: 899, endPoint y: 390, distance: 241.8
click at [899, 390] on div at bounding box center [723, 274] width 482 height 549
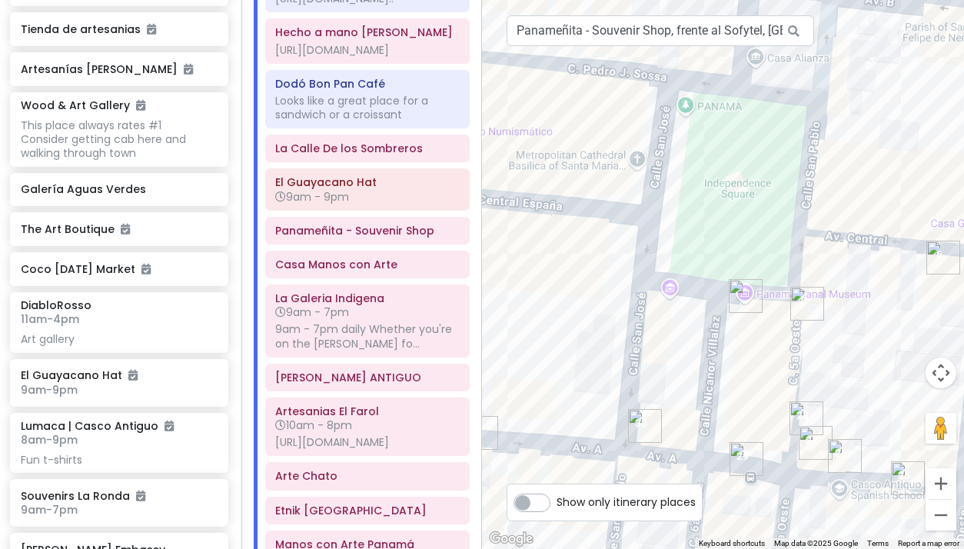
drag, startPoint x: 762, startPoint y: 389, endPoint x: 868, endPoint y: 407, distance: 107.5
click at [868, 407] on div at bounding box center [723, 274] width 482 height 549
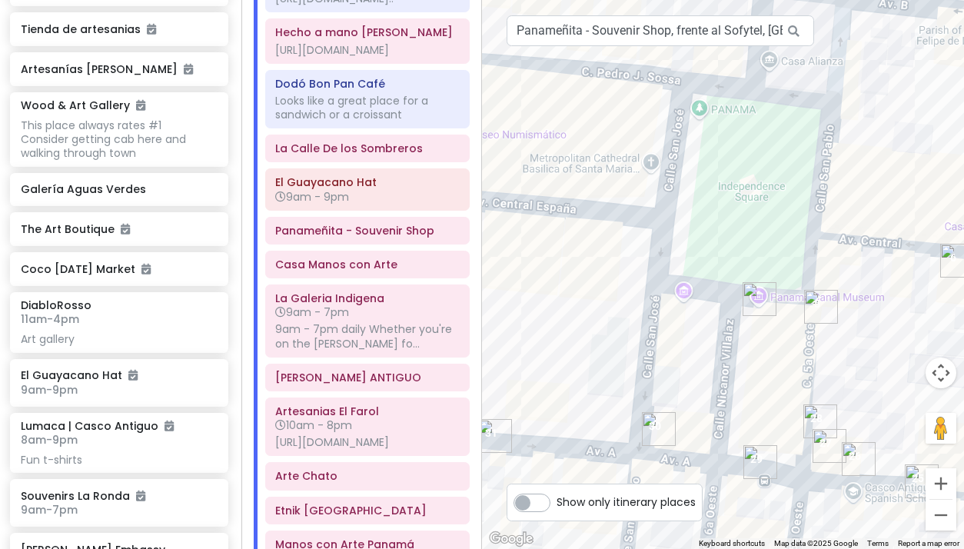
drag, startPoint x: 732, startPoint y: 374, endPoint x: 815, endPoint y: 387, distance: 84.0
click at [815, 387] on div at bounding box center [723, 274] width 482 height 549
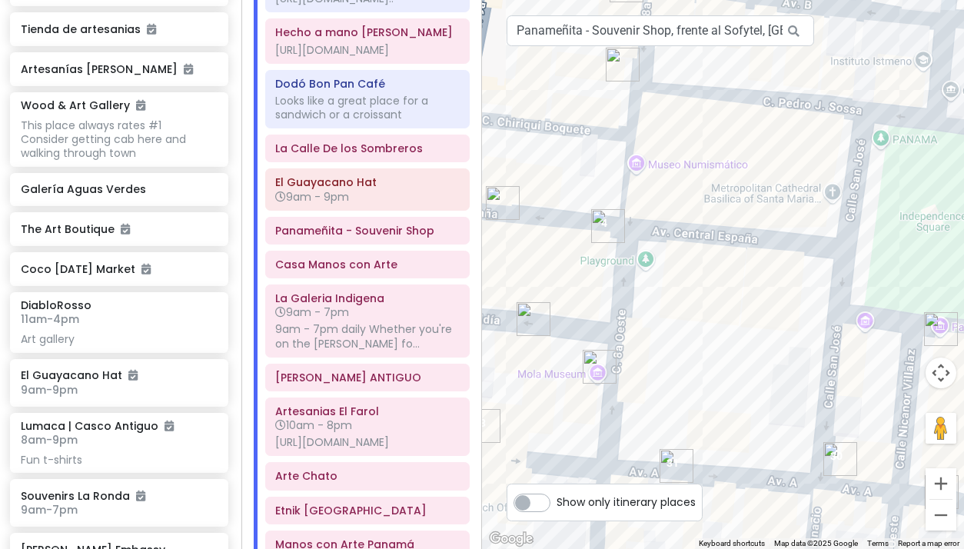
drag, startPoint x: 730, startPoint y: 347, endPoint x: 832, endPoint y: 357, distance: 102.7
click at [832, 357] on div at bounding box center [723, 274] width 482 height 549
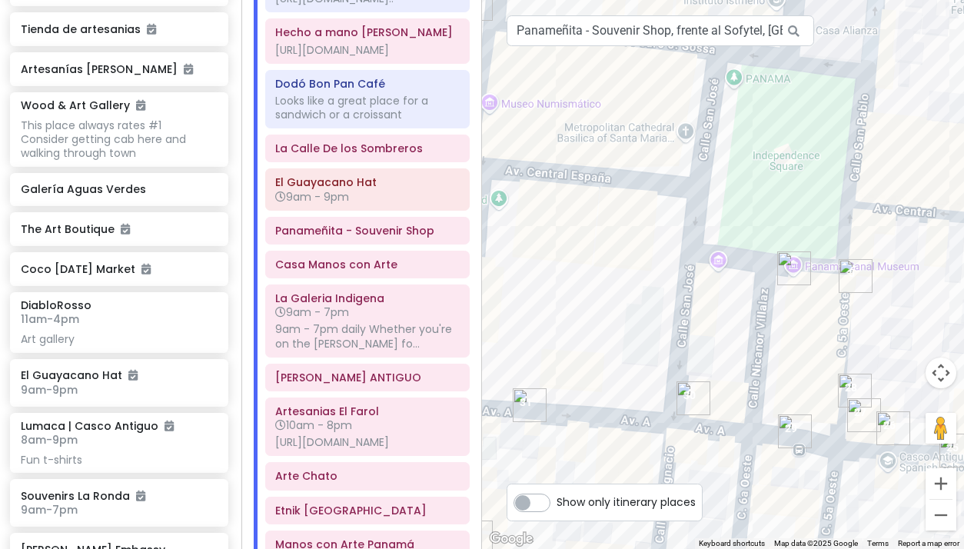
drag, startPoint x: 839, startPoint y: 384, endPoint x: 658, endPoint y: 318, distance: 192.3
click at [658, 318] on div at bounding box center [723, 274] width 482 height 549
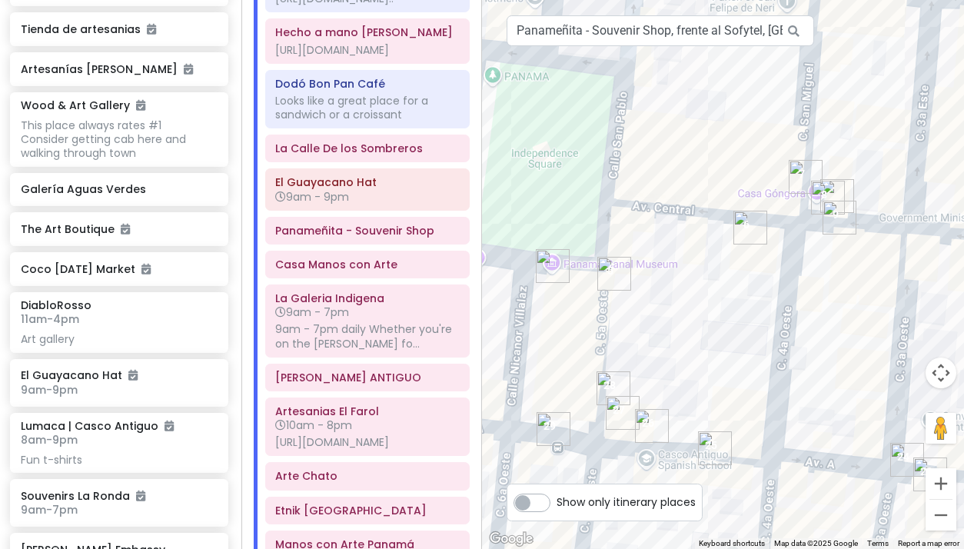
drag, startPoint x: 908, startPoint y: 341, endPoint x: 655, endPoint y: 339, distance: 253.7
click at [658, 339] on div at bounding box center [723, 274] width 482 height 549
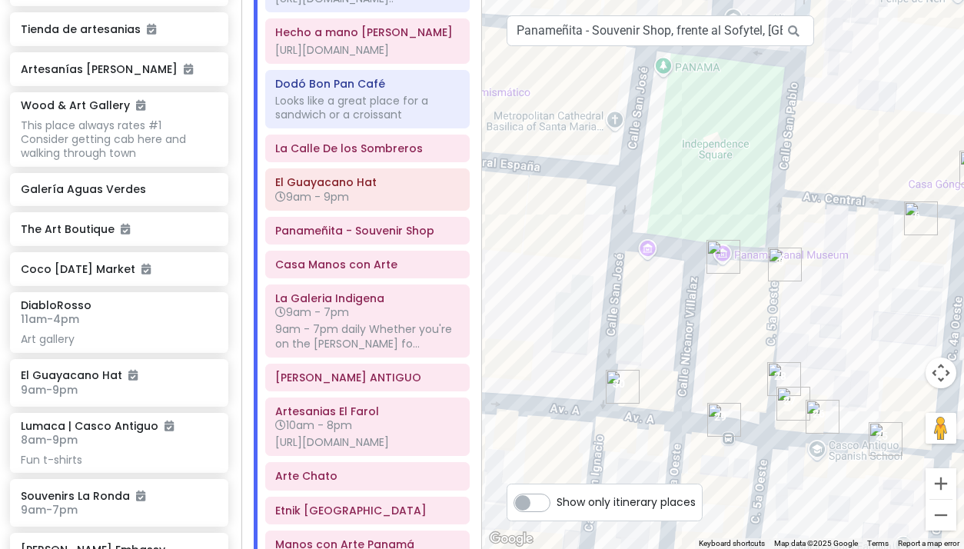
drag, startPoint x: 695, startPoint y: 351, endPoint x: 875, endPoint y: 342, distance: 180.9
click at [875, 342] on div at bounding box center [723, 274] width 482 height 549
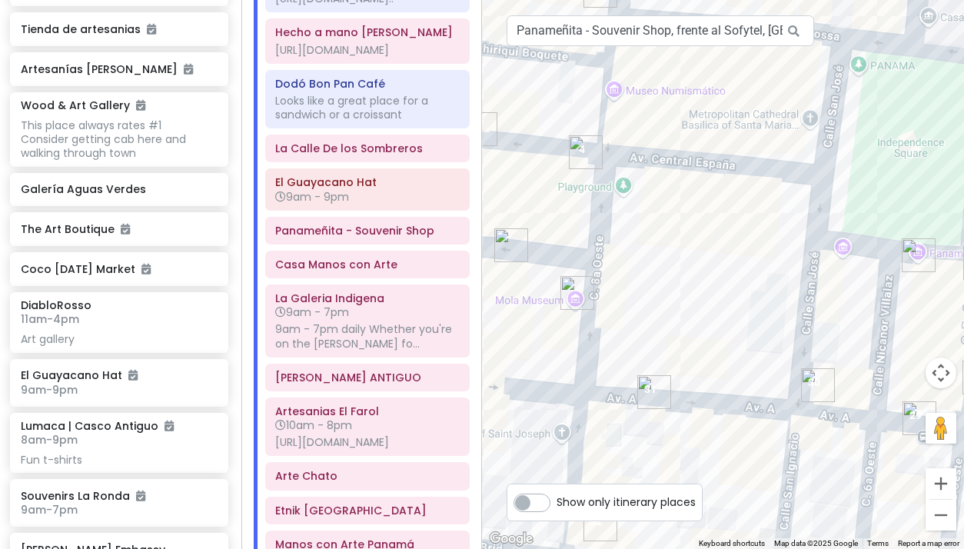
drag, startPoint x: 669, startPoint y: 320, endPoint x: 863, endPoint y: 333, distance: 194.1
click at [863, 333] on div at bounding box center [723, 274] width 482 height 549
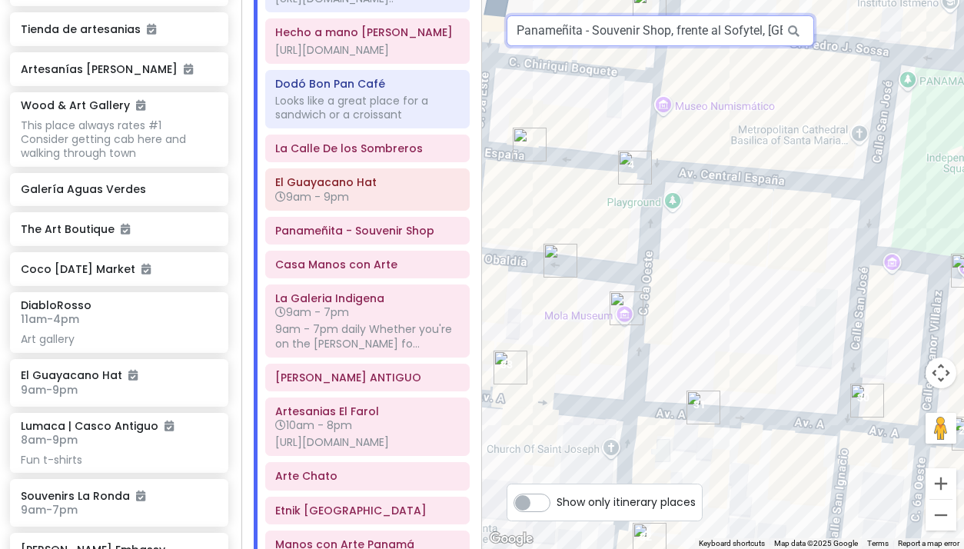
click at [566, 42] on input "Panameñita - Souvenir Shop, frente al Sofytel, Calle 1a Oeste, Panama City, Pan…" at bounding box center [660, 30] width 307 height 31
click at [563, 36] on input "Panameñita - Souvenir Shop, frente al Sofytel, Calle 1a Oeste, Panama City, Pan…" at bounding box center [660, 30] width 307 height 31
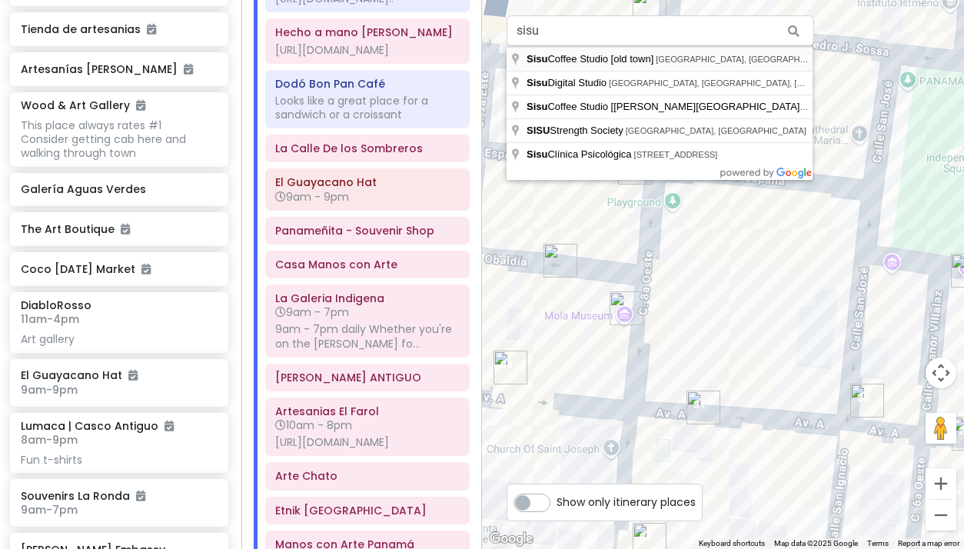
type input "Sisu Coffee Studio [old town], Avenida B, Panama City, Panama"
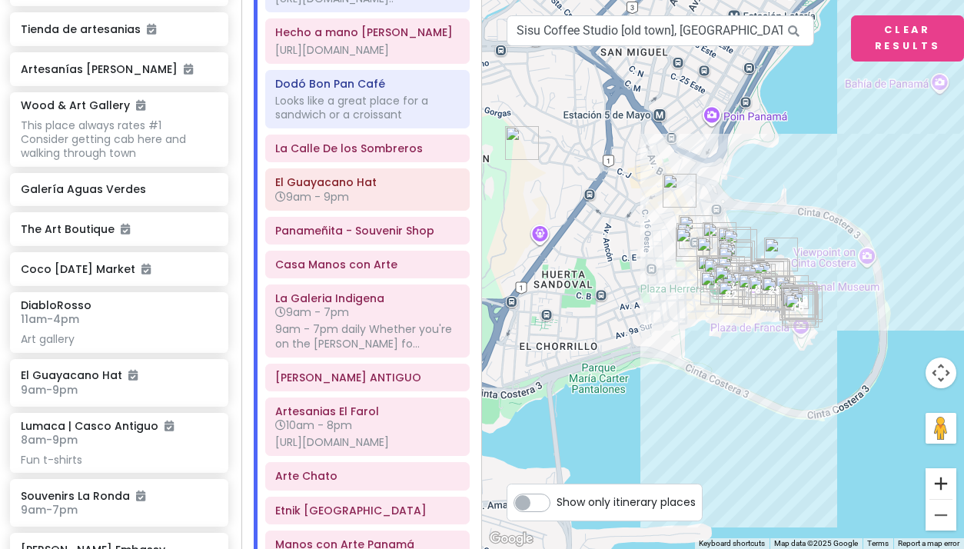
click at [942, 477] on button "Zoom in" at bounding box center [940, 483] width 31 height 31
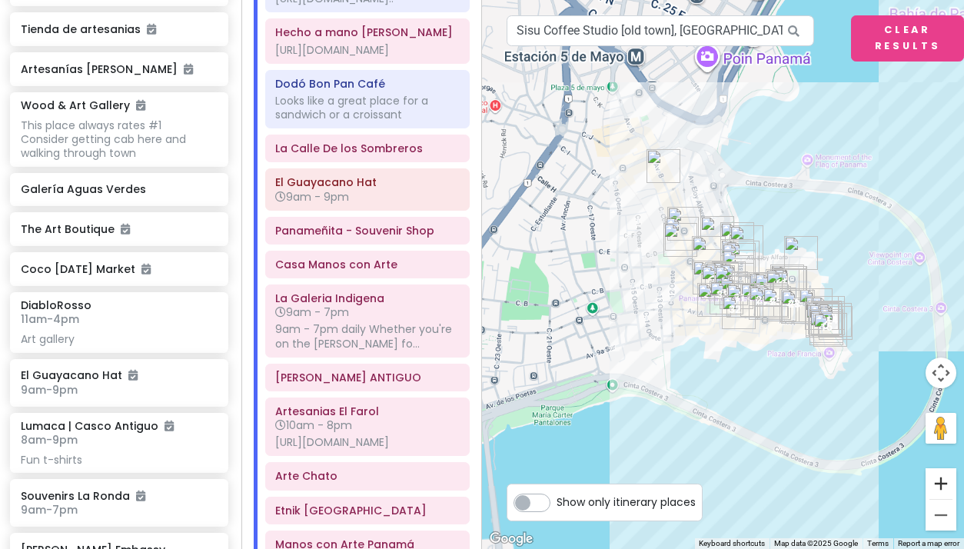
click at [942, 477] on button "Zoom in" at bounding box center [940, 483] width 31 height 31
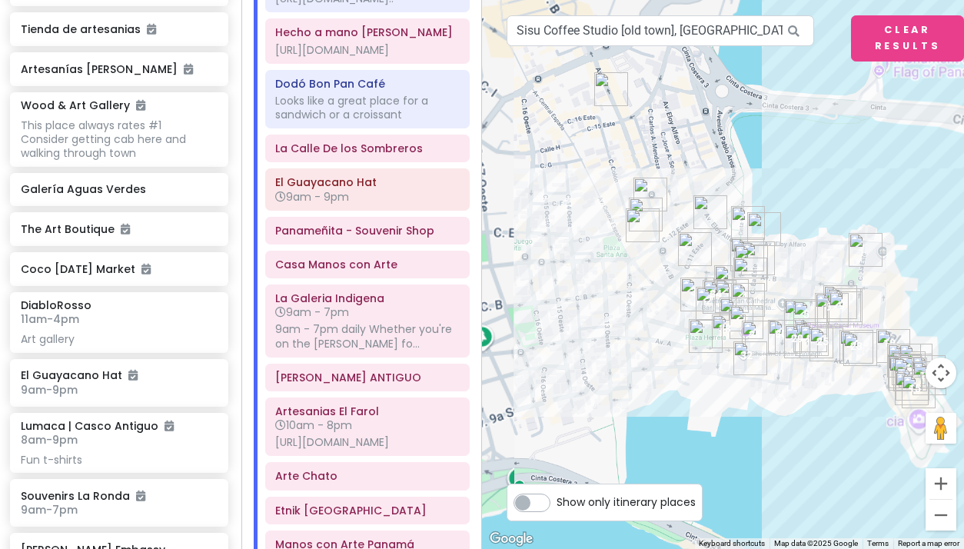
click at [942, 477] on button "Zoom in" at bounding box center [940, 483] width 31 height 31
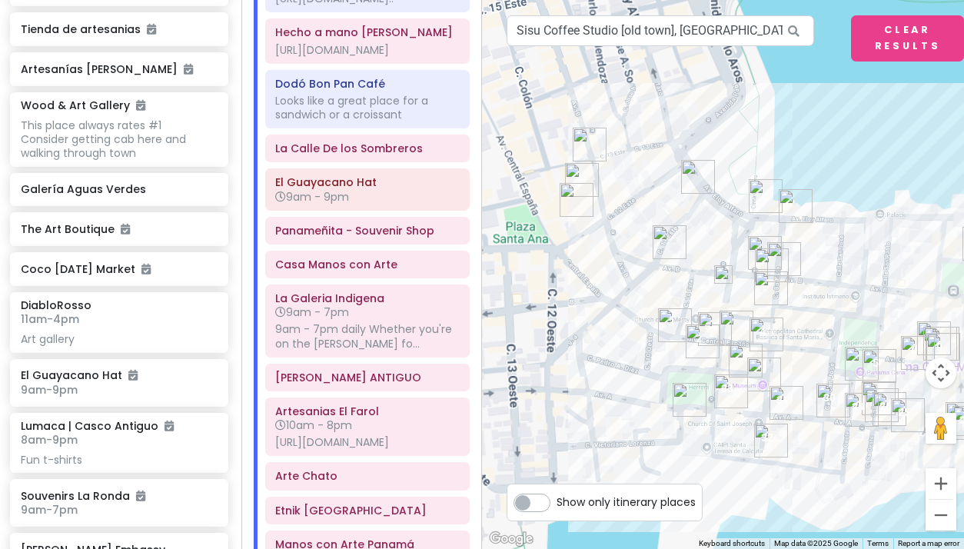
click at [942, 477] on button "Zoom in" at bounding box center [940, 483] width 31 height 31
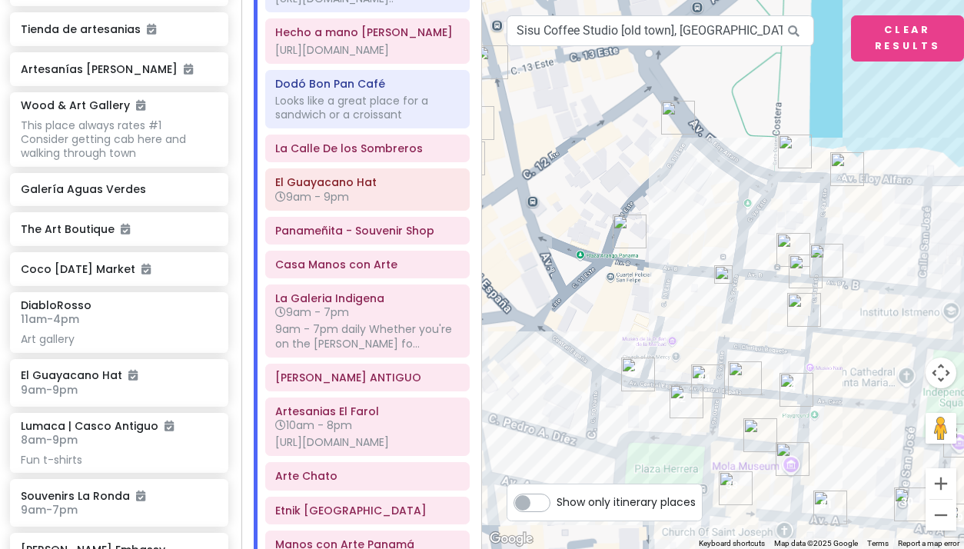
click at [942, 477] on button "Zoom in" at bounding box center [940, 483] width 31 height 31
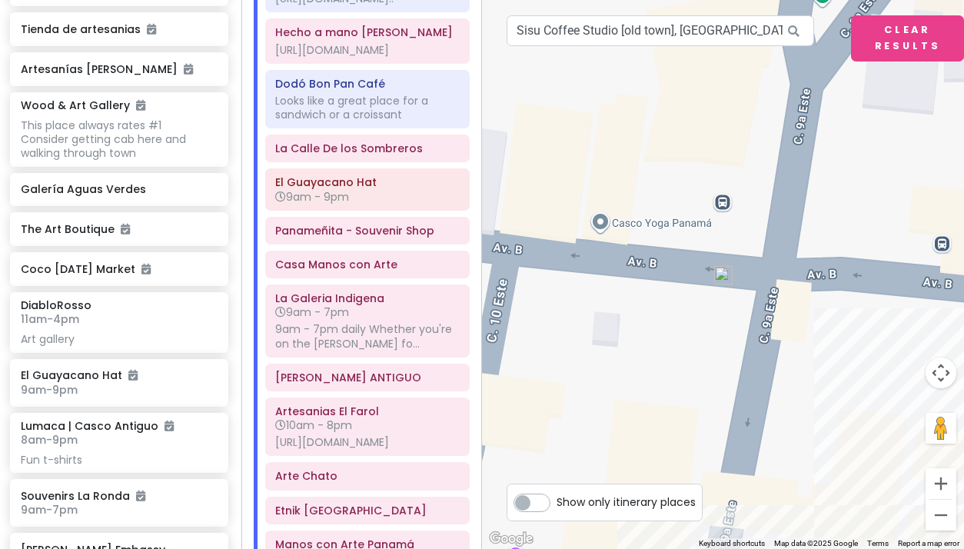
click at [726, 279] on img at bounding box center [723, 275] width 18 height 18
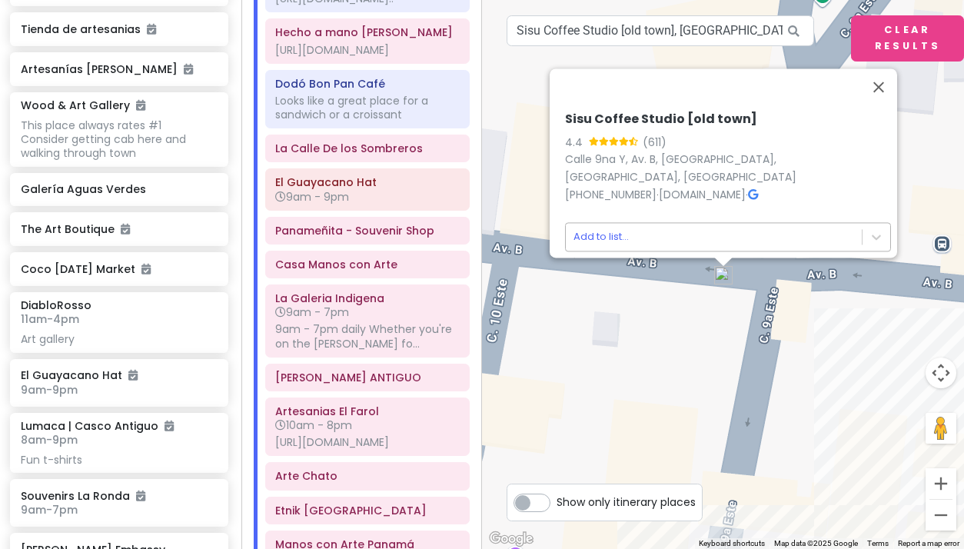
click at [601, 222] on body "Panama Costa Rica Private Change Dates Make a Copy Delete Trip Give Feedback 💡 …" at bounding box center [482, 274] width 964 height 549
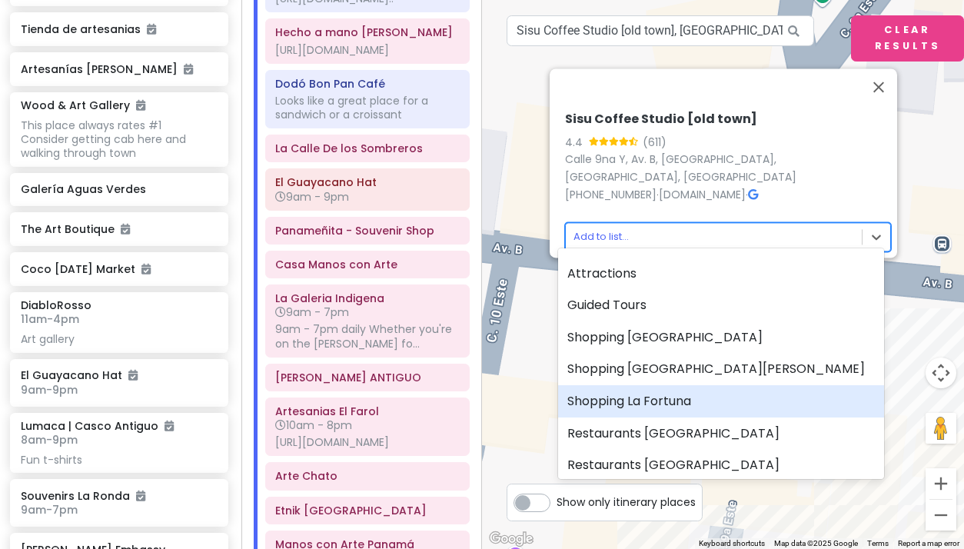
scroll to position [42, 0]
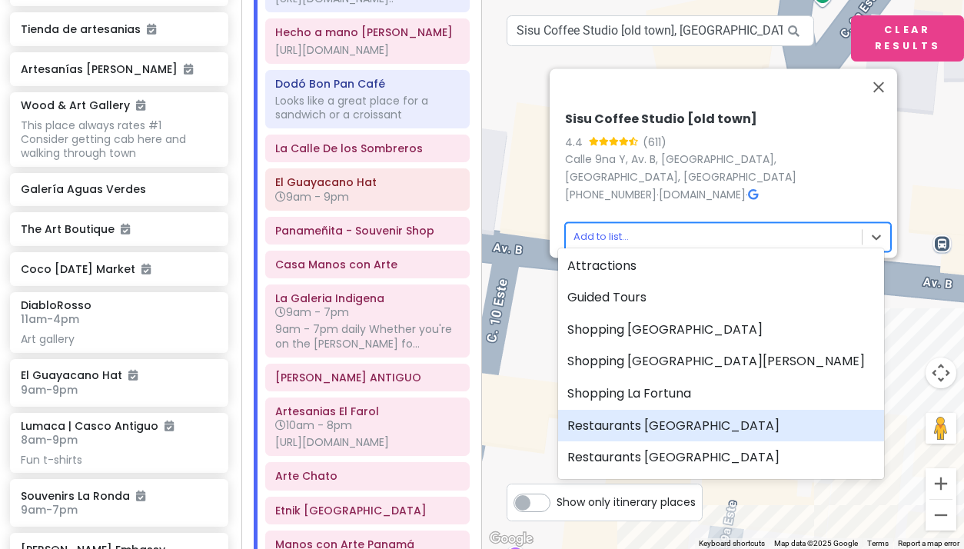
click at [617, 424] on div "Restaurants [GEOGRAPHIC_DATA]" at bounding box center [721, 426] width 326 height 32
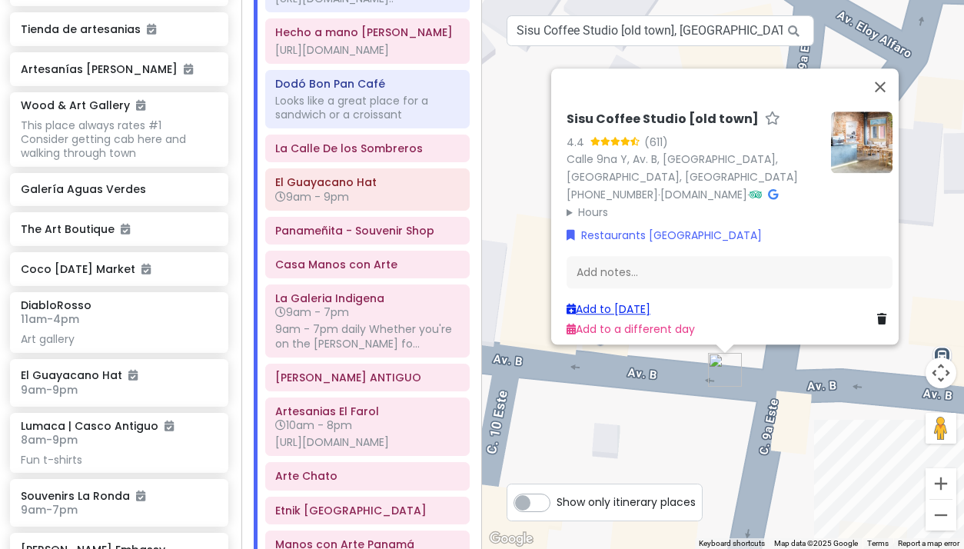
click at [611, 301] on link "Add to [DATE]" at bounding box center [608, 308] width 84 height 15
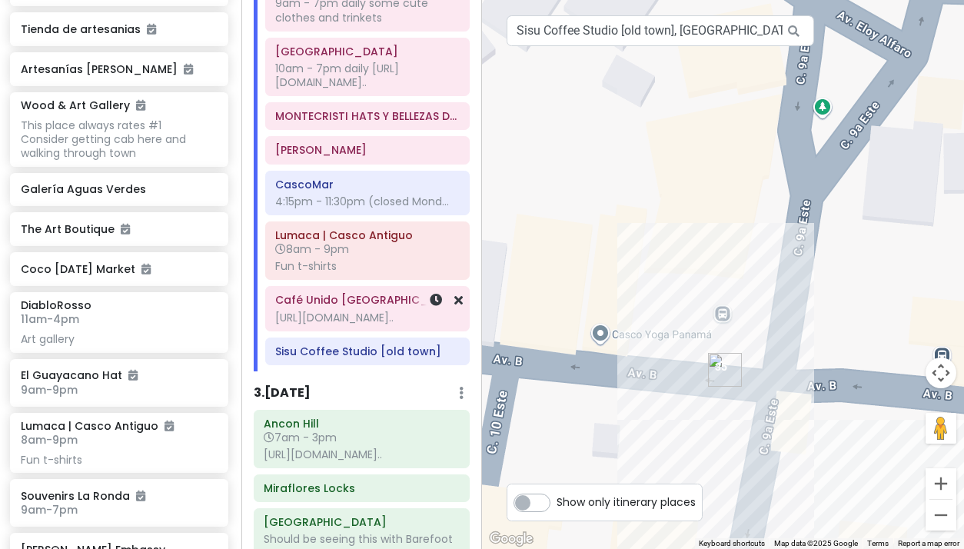
scroll to position [1380, 0]
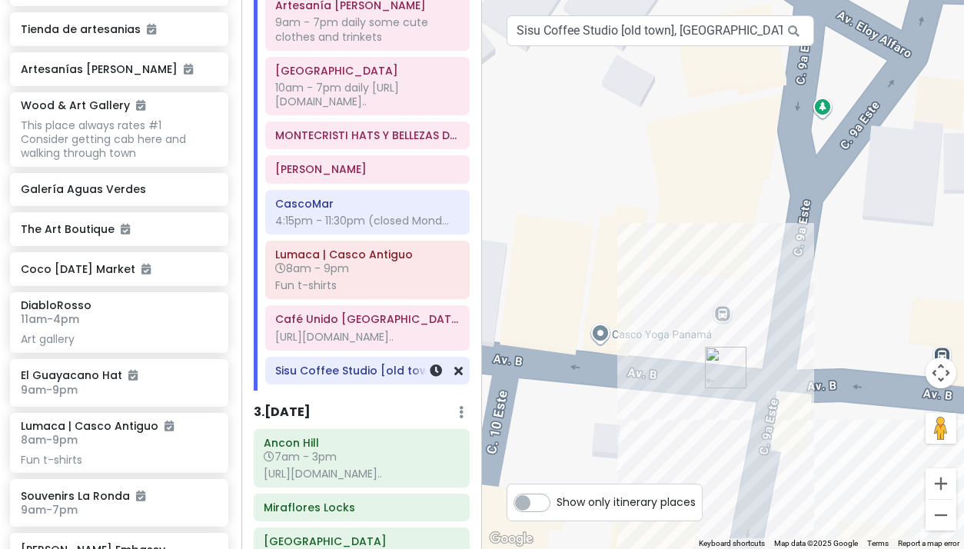
click at [385, 377] on h6 "Sisu Coffee Studio [old town]" at bounding box center [367, 371] width 184 height 14
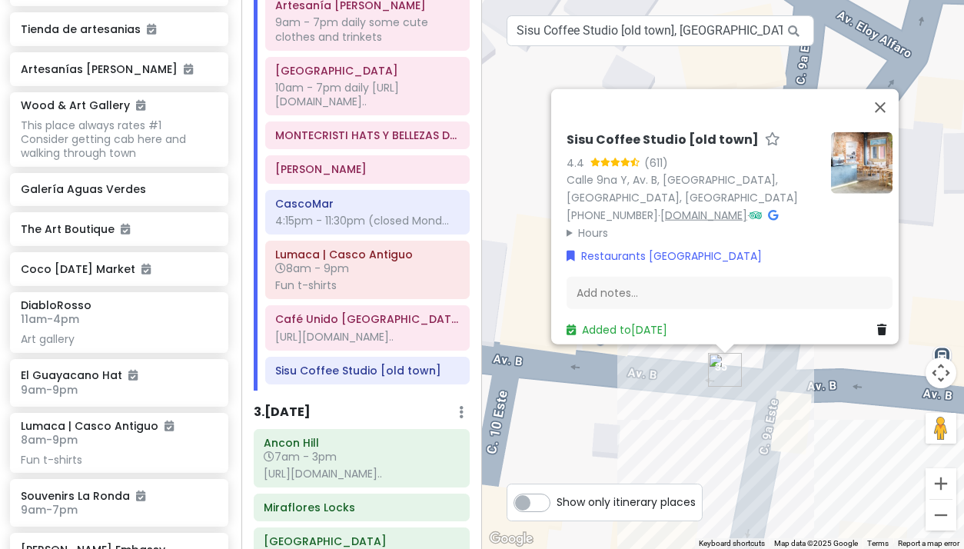
click at [673, 207] on link "www.lamastusfamilyestates.com" at bounding box center [703, 214] width 87 height 15
click at [610, 279] on div "Add notes..." at bounding box center [729, 293] width 326 height 32
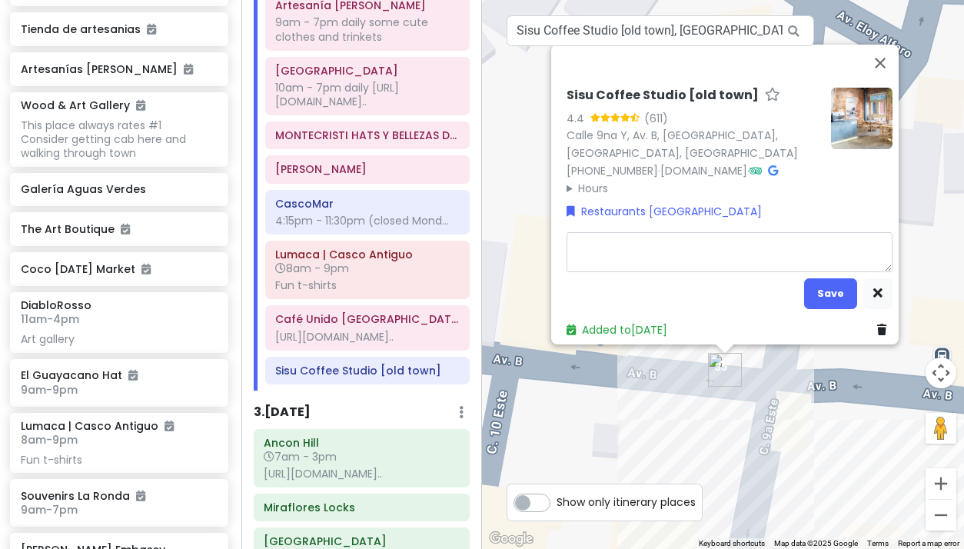
type textarea "x"
type textarea "https://lamastusfamilyestates.com/products/cupping-at-elida"
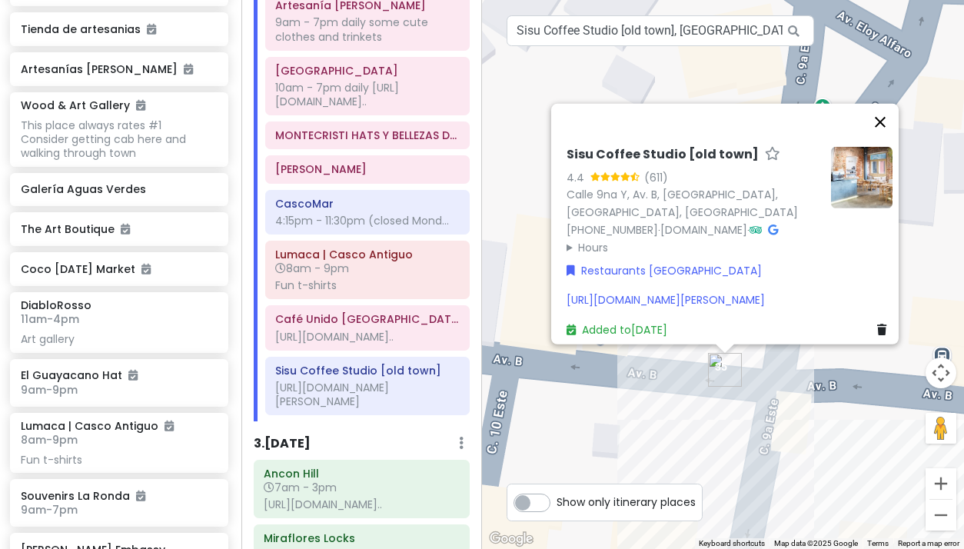
click at [887, 39] on div "Sisu Coffee Studio [old town] 4.4 (611) Calle 9na Y, Av. B, Panama City, Panamá…" at bounding box center [723, 274] width 482 height 549
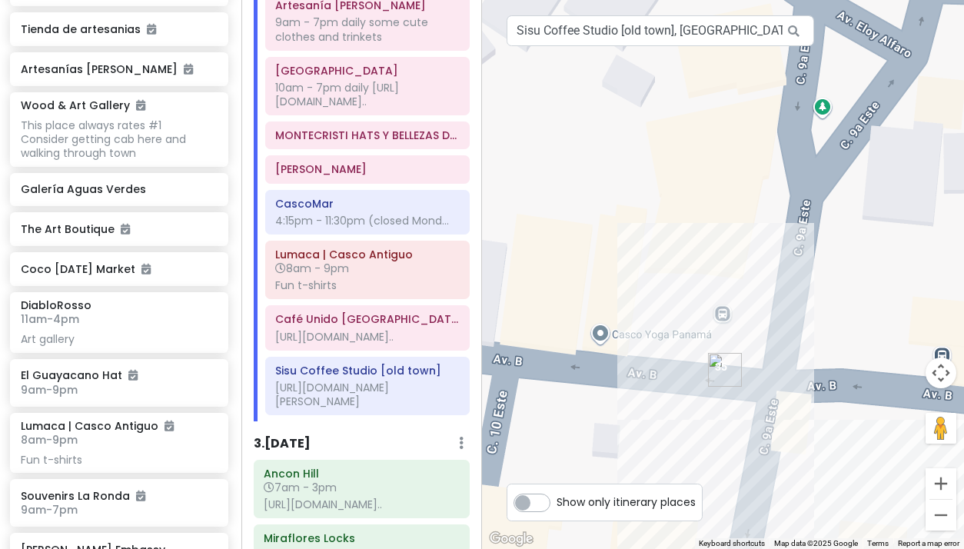
click at [719, 375] on img "Sisu Coffee Studio [old town]" at bounding box center [725, 370] width 34 height 34
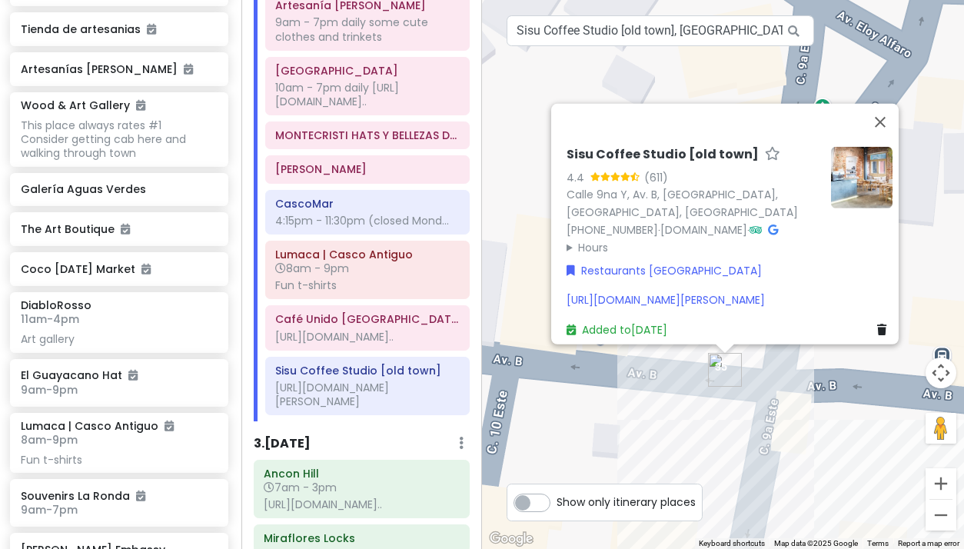
click at [626, 291] on div "https://lamastusfamilyestates.com/products/cupping-at-elida" at bounding box center [729, 299] width 326 height 17
type textarea "x"
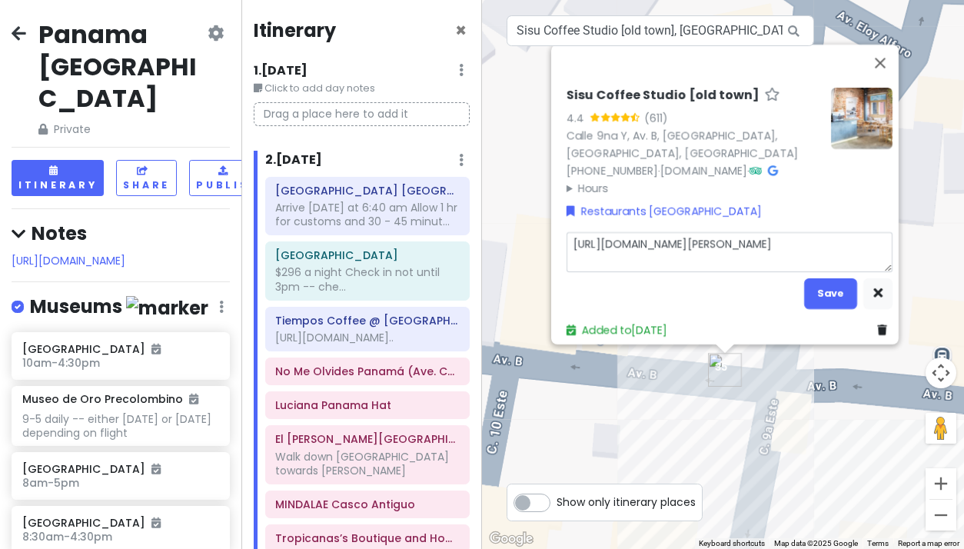
scroll to position [1380, 0]
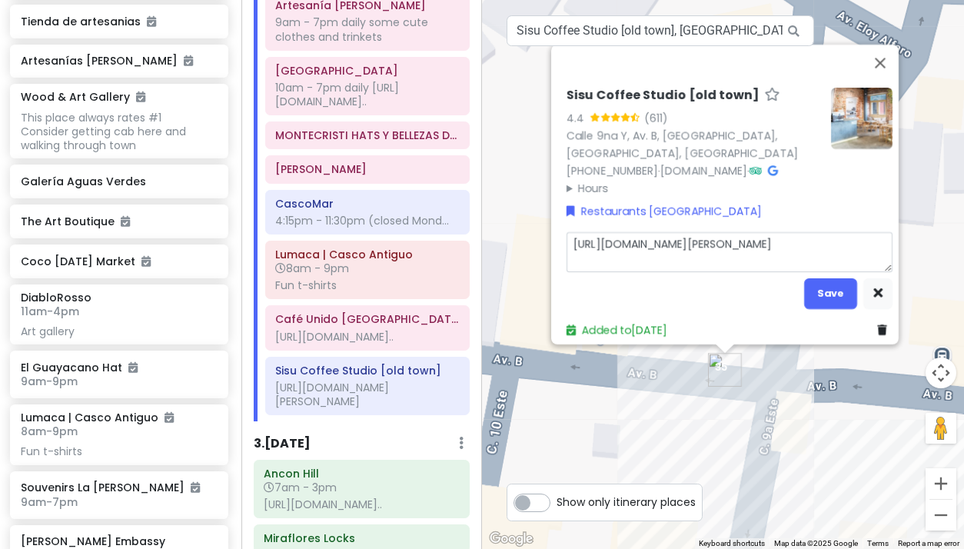
click at [623, 257] on textarea "[URL][DOMAIN_NAME][PERSON_NAME]" at bounding box center [729, 252] width 326 height 40
type textarea "[URL][DOMAIN_NAME][PERSON_NAME]"
type textarea "x"
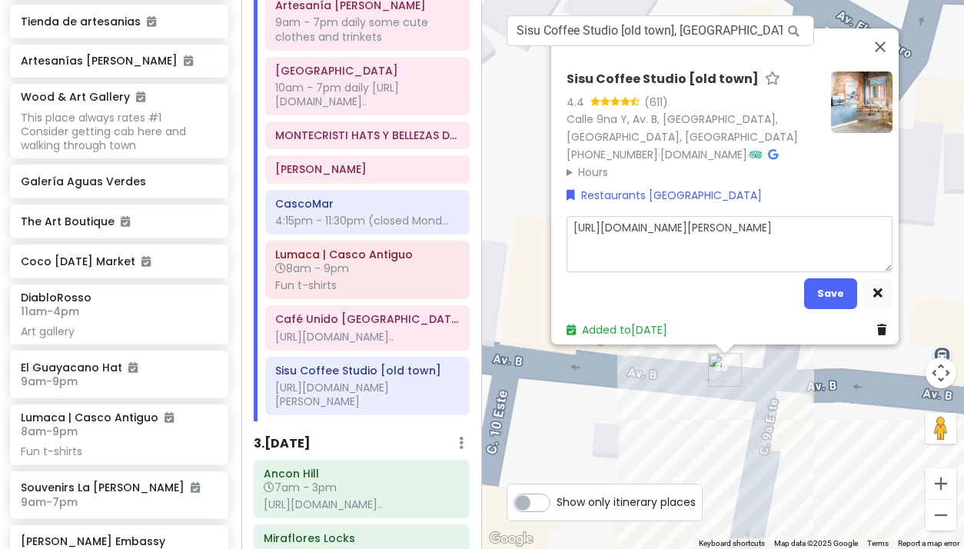
type textarea "https://lamastusfamilyestates.com/products/cupping-at-elida https://www.tripadv…"
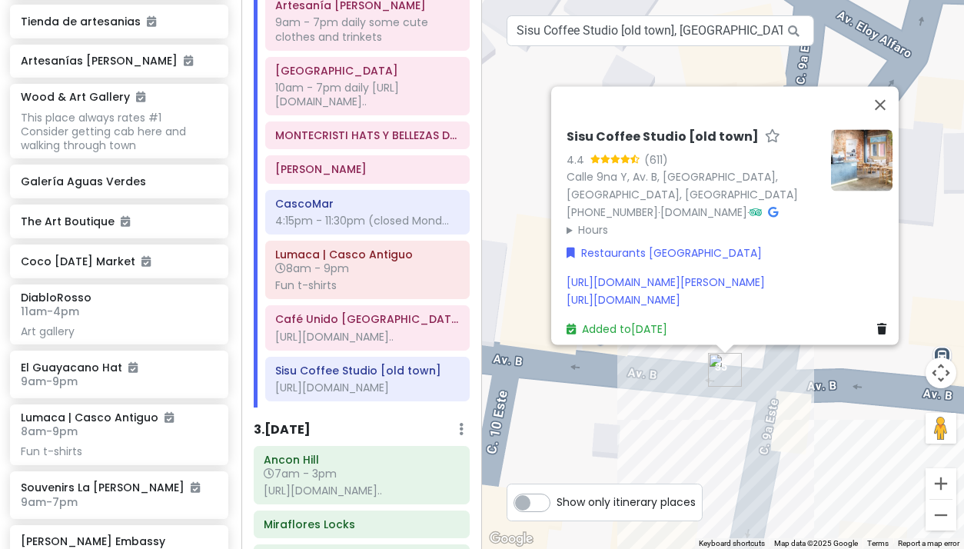
click at [802, 277] on div "https://lamastusfamilyestates.com/products/cupping-at-elida https://www.tripadv…" at bounding box center [729, 291] width 326 height 35
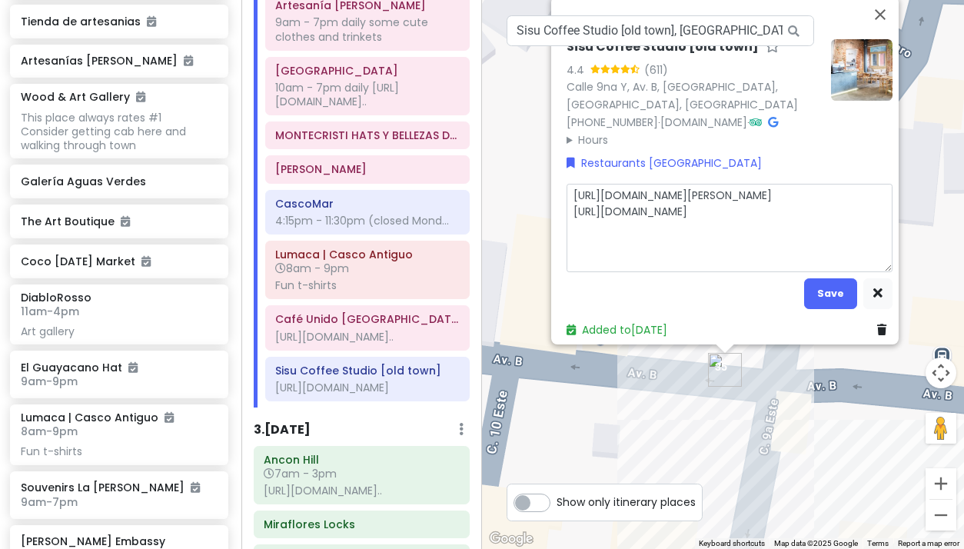
click at [785, 255] on textarea "https://lamastusfamilyestates.com/products/cupping-at-elida https://www.tripadv…" at bounding box center [729, 228] width 326 height 88
type textarea "x"
type textarea "https://lamastusfamilyestates.com/products/cupping-at-elida https://www.tripadv…"
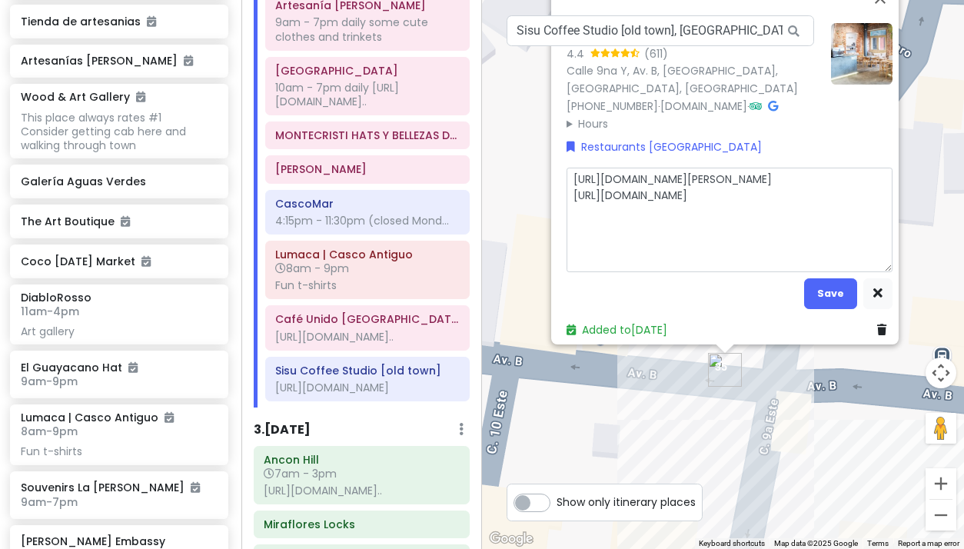
type textarea "x"
type textarea "https://lamastusfamilyestates.com/products/cupping-at-elida https://www.tripadv…"
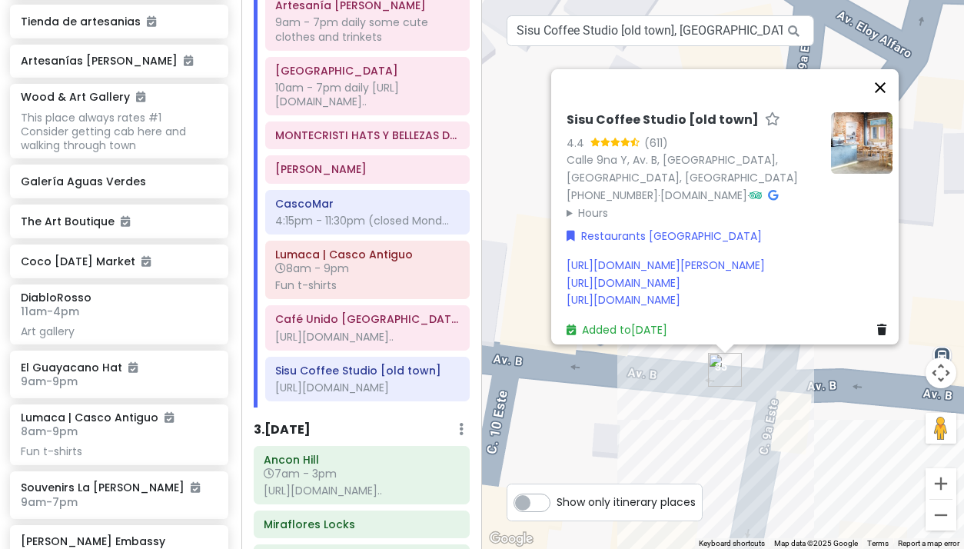
click at [882, 69] on button "Close" at bounding box center [880, 87] width 37 height 37
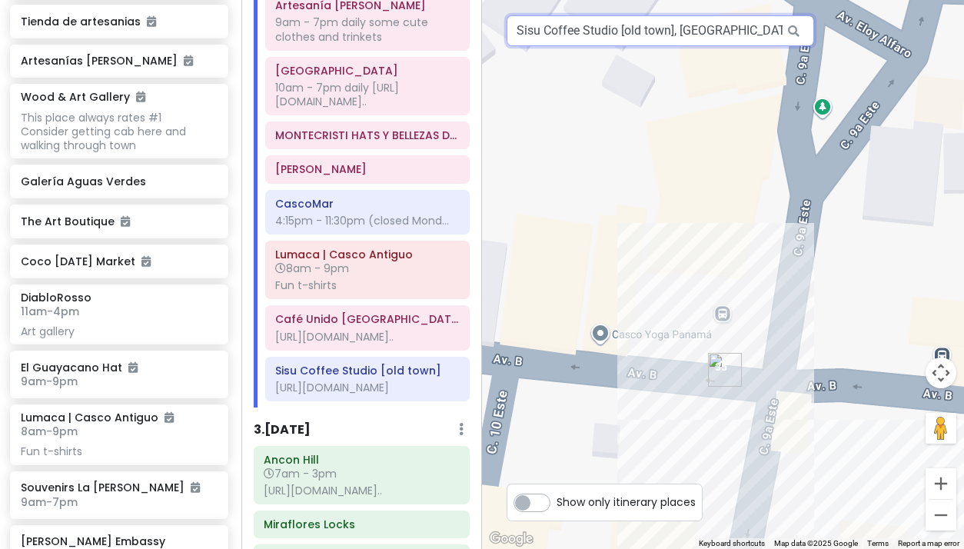
click at [540, 29] on input "Sisu Coffee Studio [old town], Avenida B, Panama City, Panama" at bounding box center [660, 30] width 307 height 31
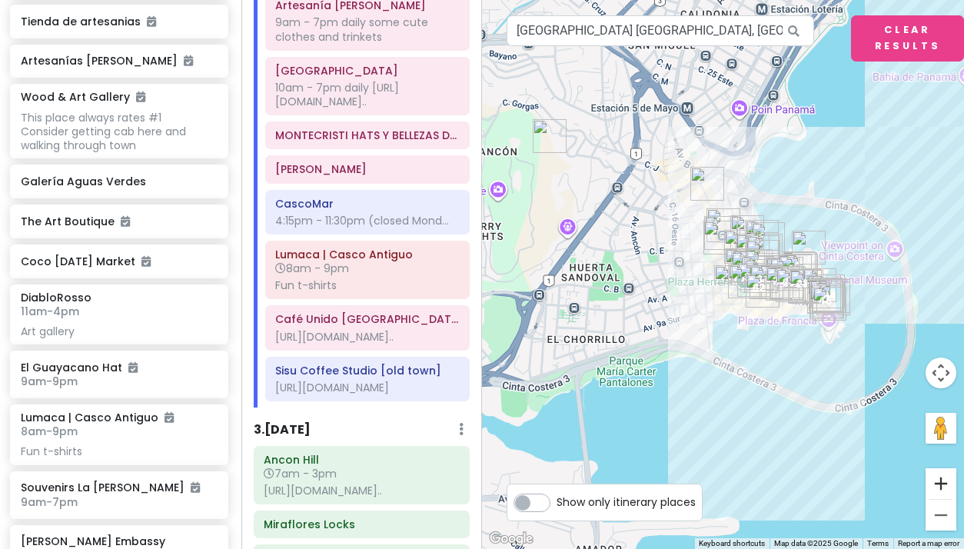
click at [939, 480] on button "Zoom in" at bounding box center [940, 483] width 31 height 31
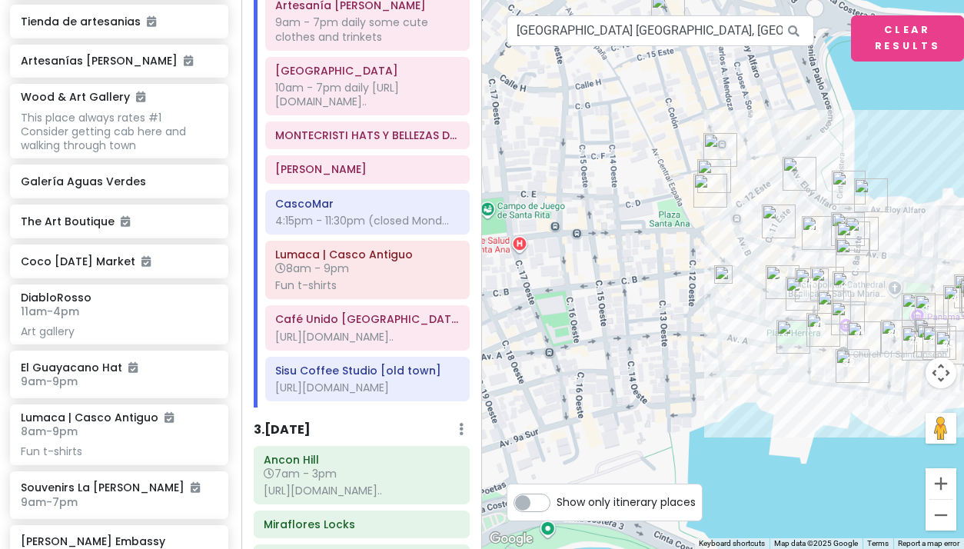
click at [939, 480] on button "Zoom in" at bounding box center [940, 483] width 31 height 31
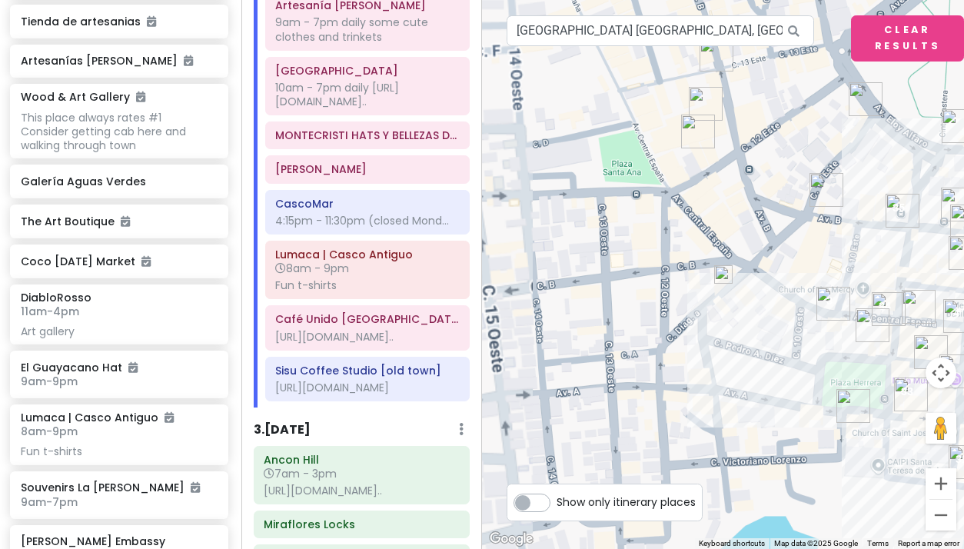
click at [939, 480] on button "Zoom in" at bounding box center [940, 483] width 31 height 31
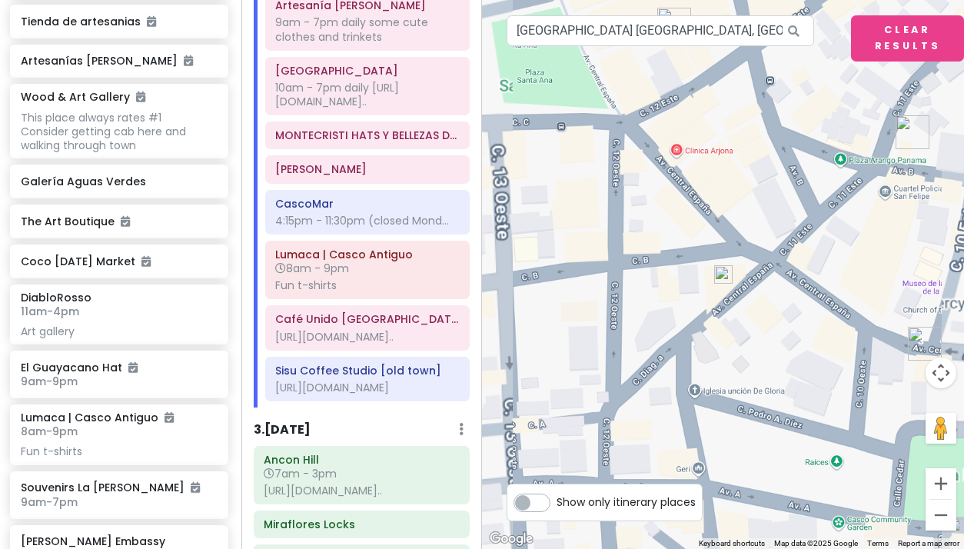
click at [939, 480] on button "Zoom in" at bounding box center [940, 483] width 31 height 31
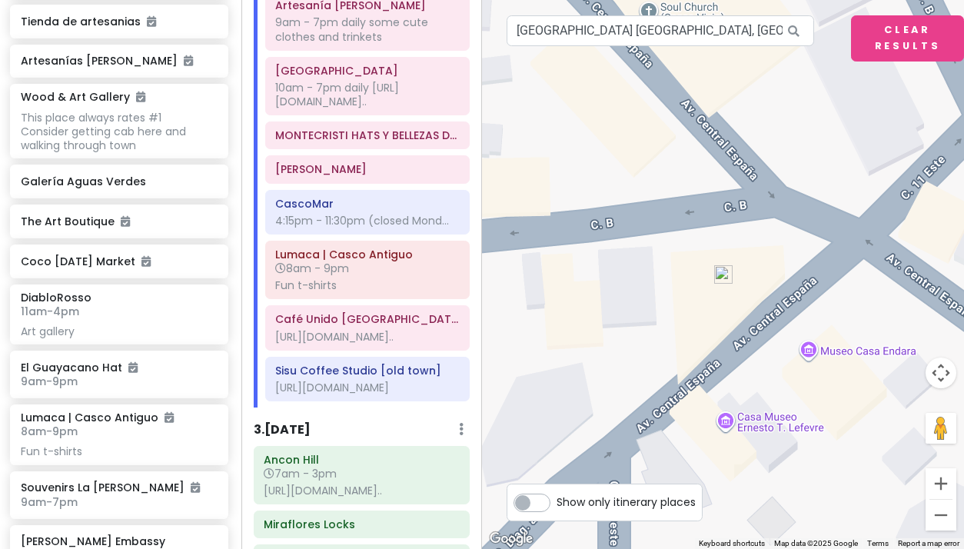
click at [722, 271] on img at bounding box center [723, 274] width 18 height 18
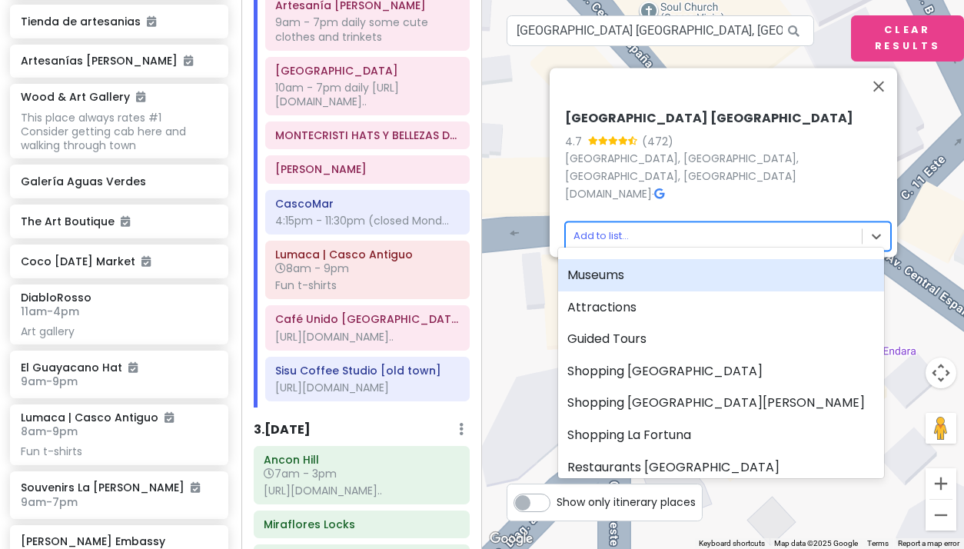
click at [592, 224] on body "Panama Costa Rica Private Change Dates Make a Copy Delete Trip Give Feedback 💡 …" at bounding box center [482, 274] width 964 height 549
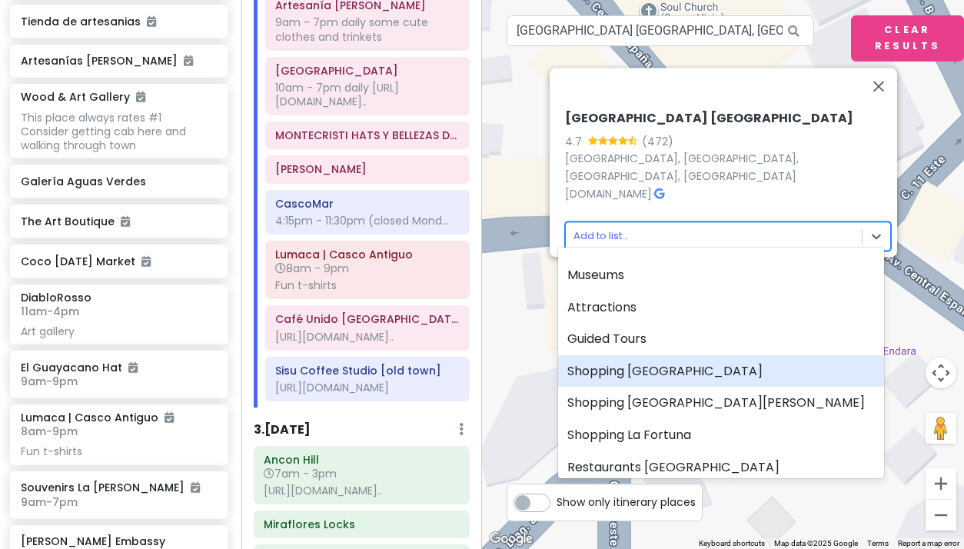
click at [615, 367] on div "Shopping [GEOGRAPHIC_DATA]" at bounding box center [721, 371] width 326 height 32
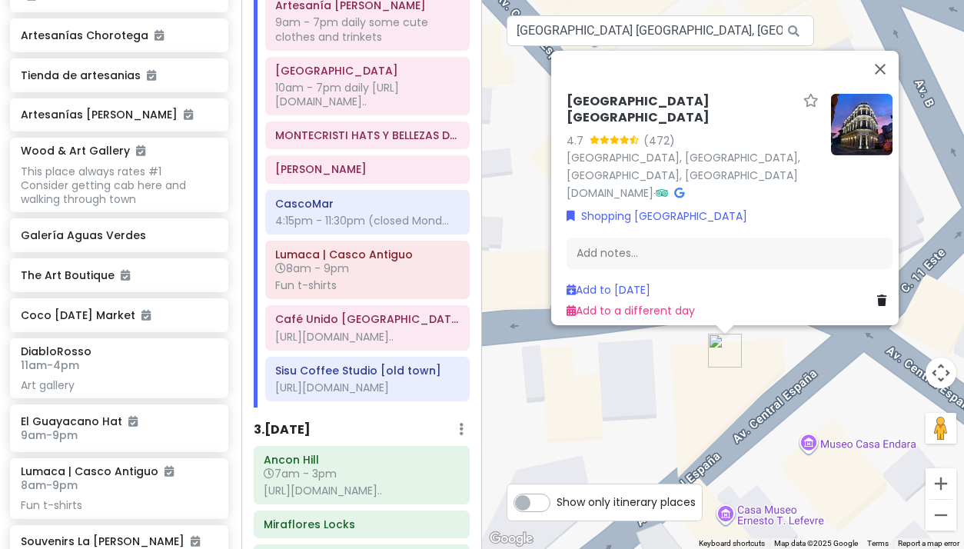
click at [642, 98] on h6 "La Concordia Boutique Hotel Casco Viejo" at bounding box center [681, 110] width 231 height 32
click at [760, 388] on div "La Concordia Boutique Hotel Casco Viejo 4.7 (472) Avenida Central &, C. B, Pana…" at bounding box center [723, 274] width 482 height 549
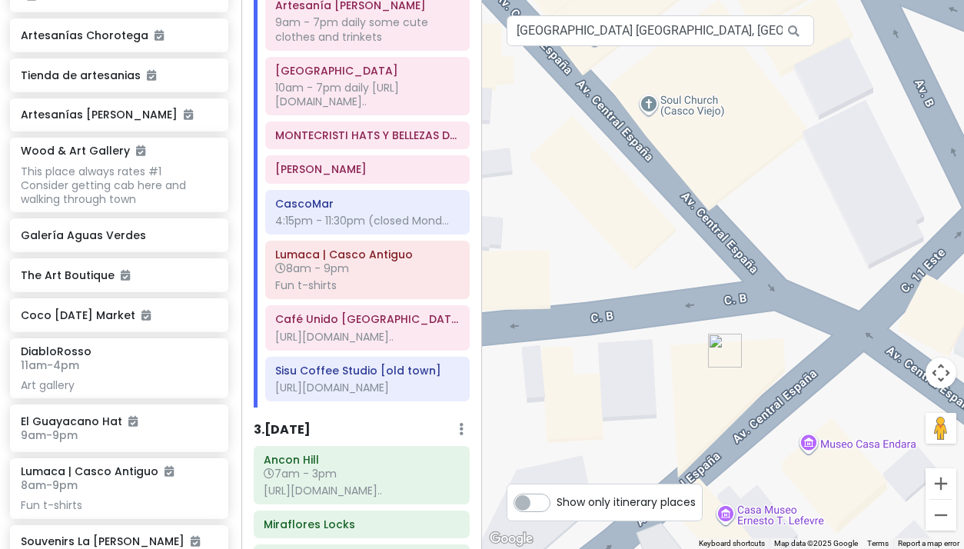
click at [872, 444] on div at bounding box center [723, 274] width 482 height 549
click at [655, 35] on input "La Concordia Boutique Hotel Casco Viejo, Calle B, Panama City, Panama" at bounding box center [660, 30] width 307 height 31
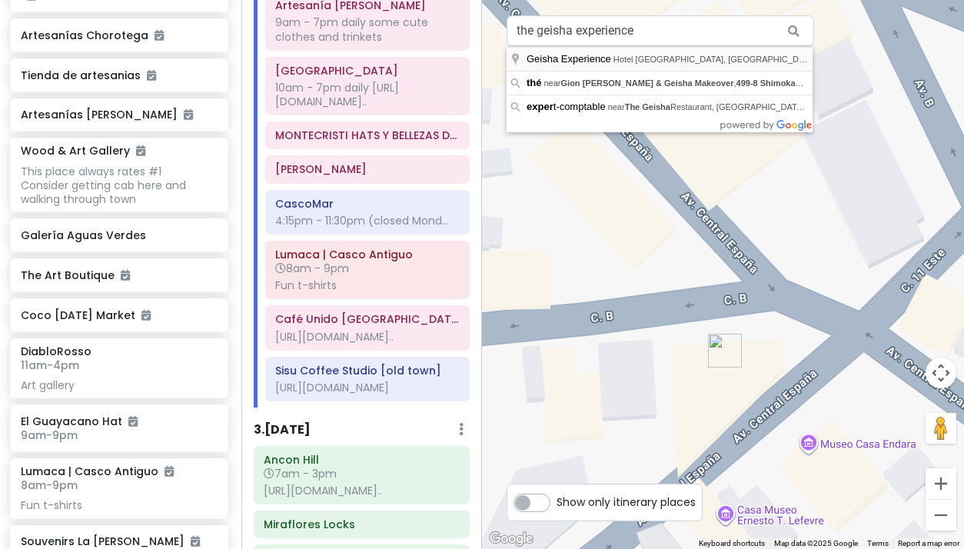
type input "Geisha Experience, Hotel La Concordia Plaza Baja, Panama City, Panama"
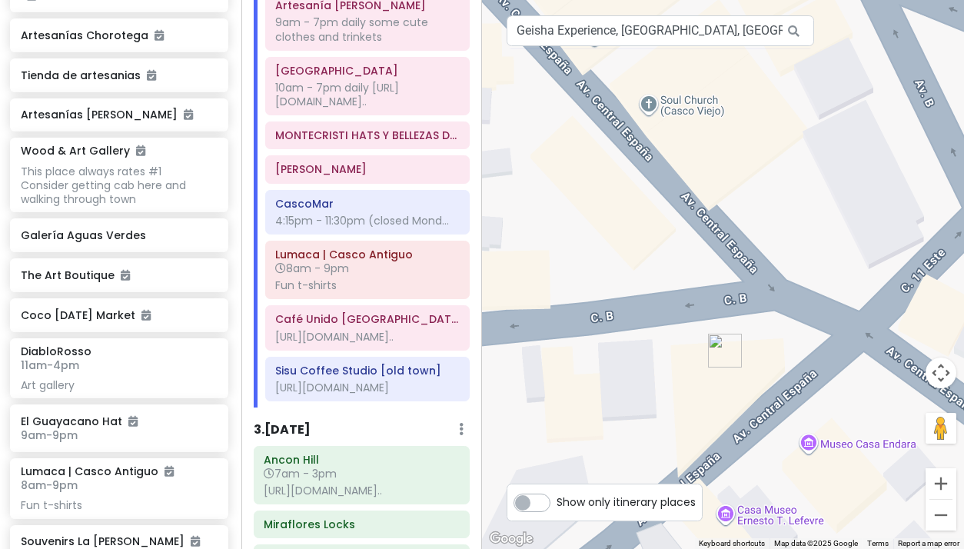
drag, startPoint x: 633, startPoint y: 58, endPoint x: 550, endPoint y: 59, distance: 82.3
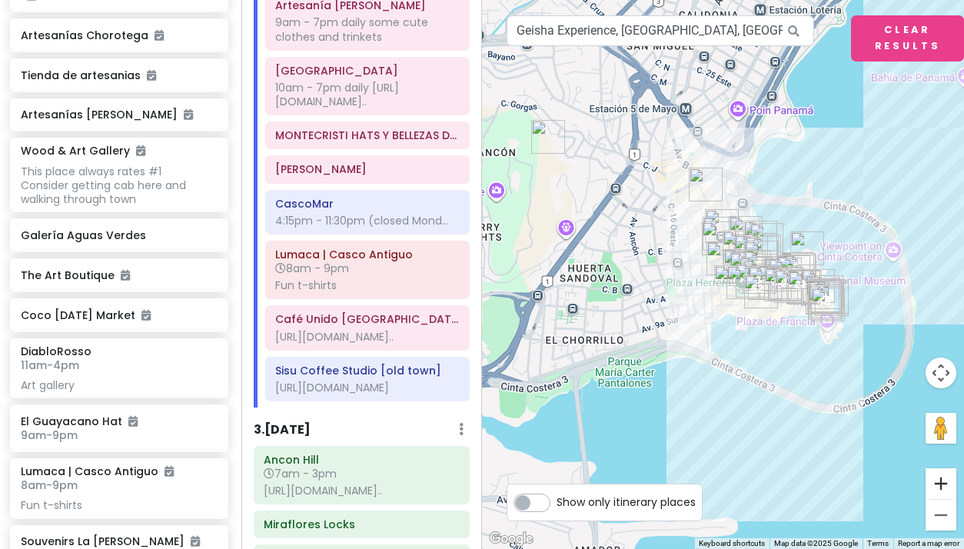
click at [935, 486] on button "Zoom in" at bounding box center [940, 483] width 31 height 31
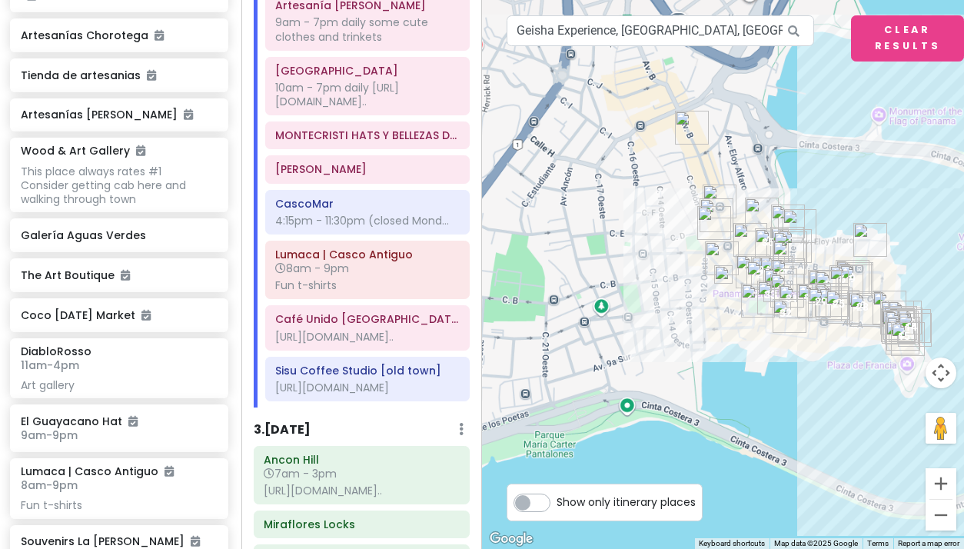
click at [935, 486] on button "Zoom in" at bounding box center [940, 483] width 31 height 31
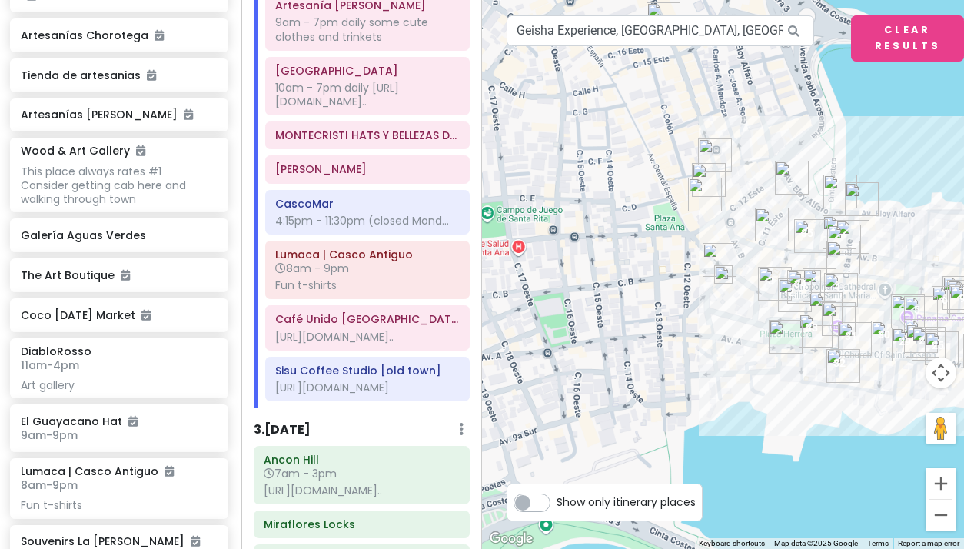
click at [935, 486] on button "Zoom in" at bounding box center [940, 483] width 31 height 31
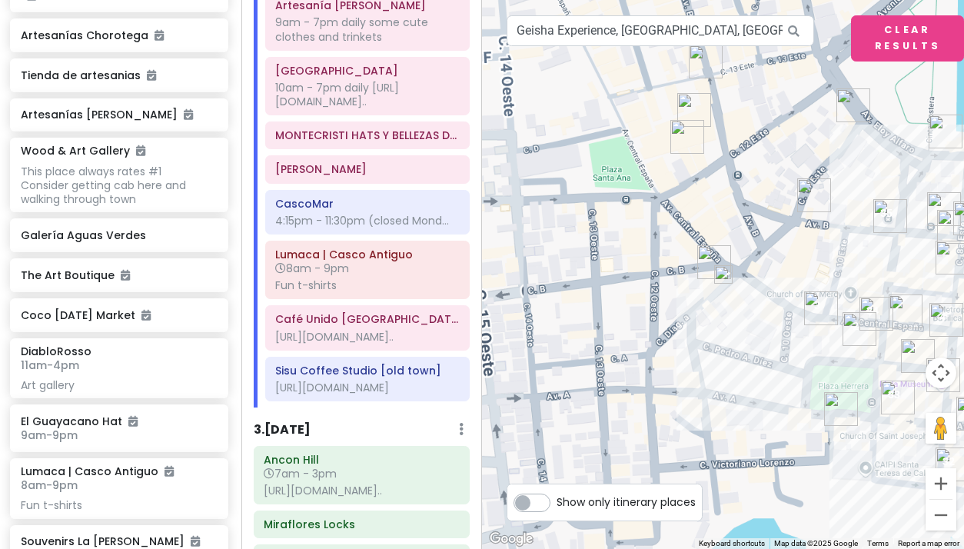
click at [935, 486] on button "Zoom in" at bounding box center [940, 483] width 31 height 31
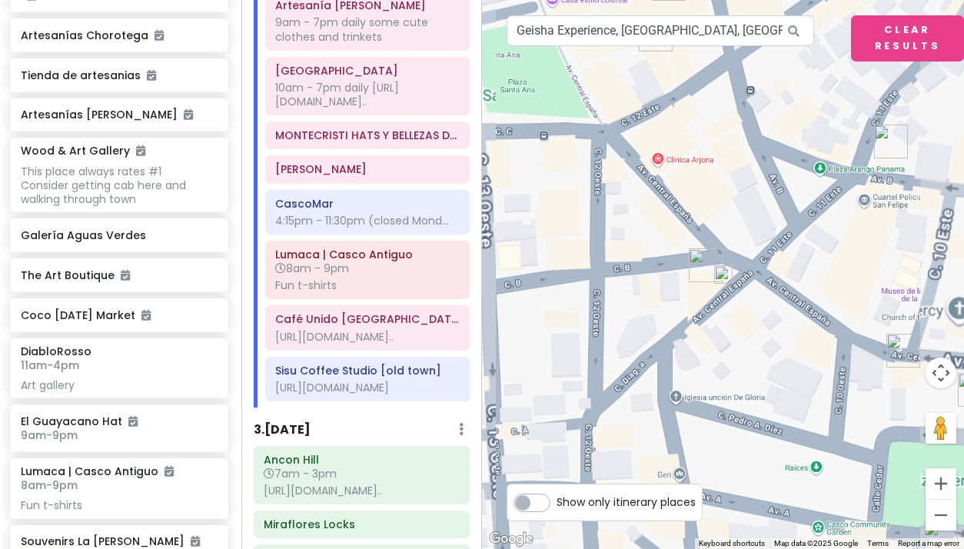
click at [935, 486] on button "Zoom in" at bounding box center [940, 483] width 31 height 31
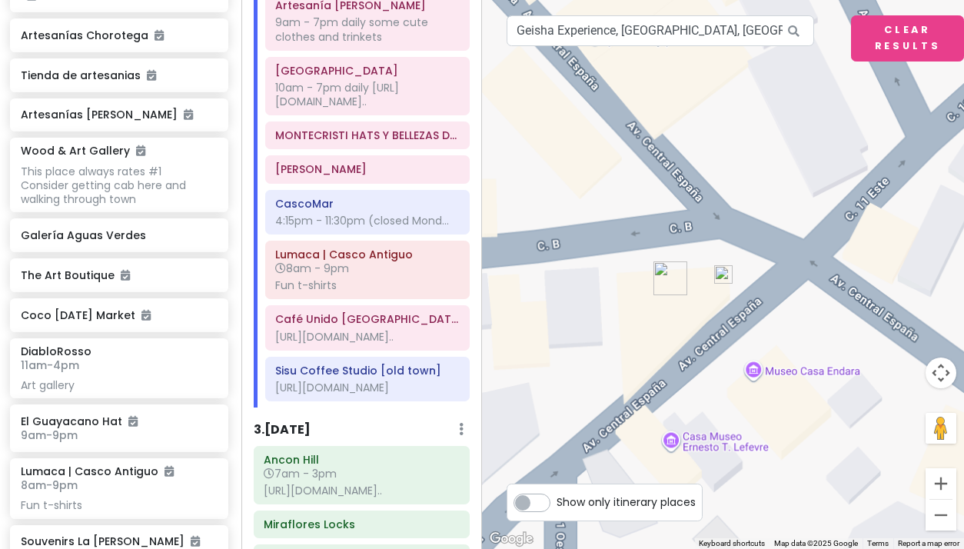
click at [935, 486] on button "Zoom in" at bounding box center [940, 483] width 31 height 31
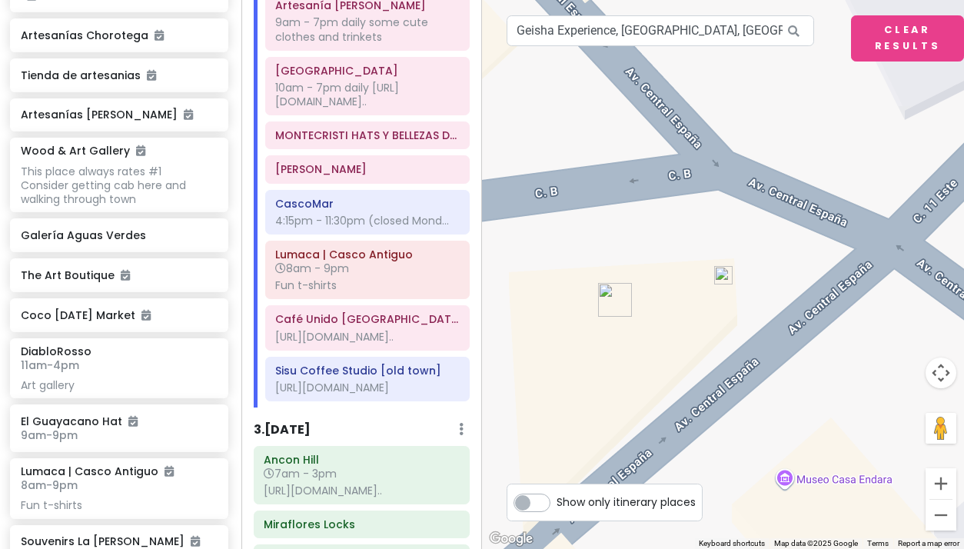
click at [722, 275] on img at bounding box center [723, 275] width 18 height 18
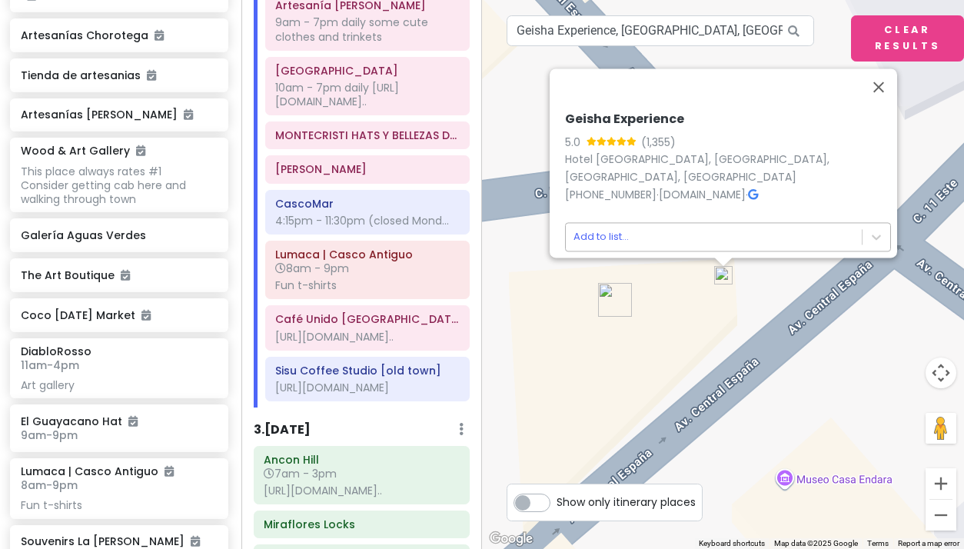
click at [599, 228] on body "Panama Costa Rica Private Change Dates Make a Copy Delete Trip Give Feedback 💡 …" at bounding box center [482, 274] width 964 height 549
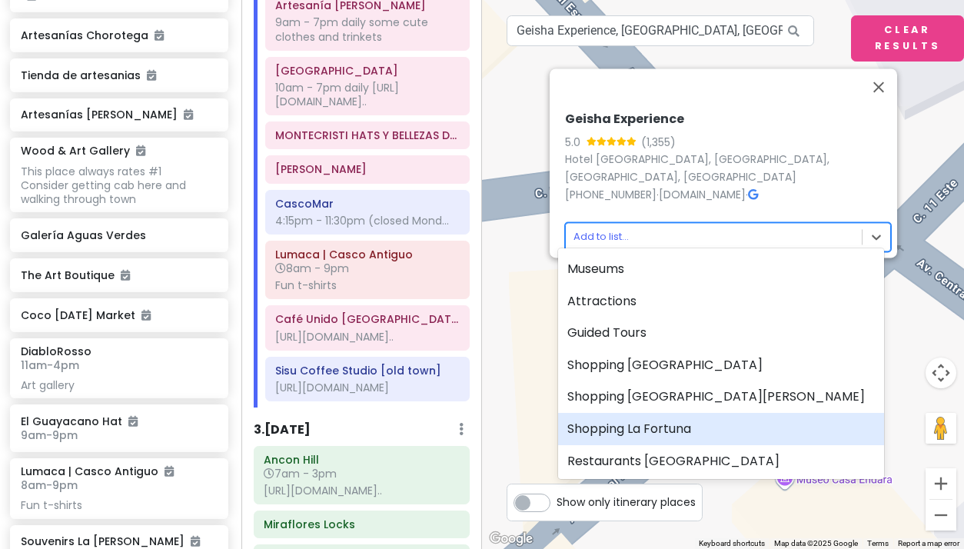
scroll to position [8, 0]
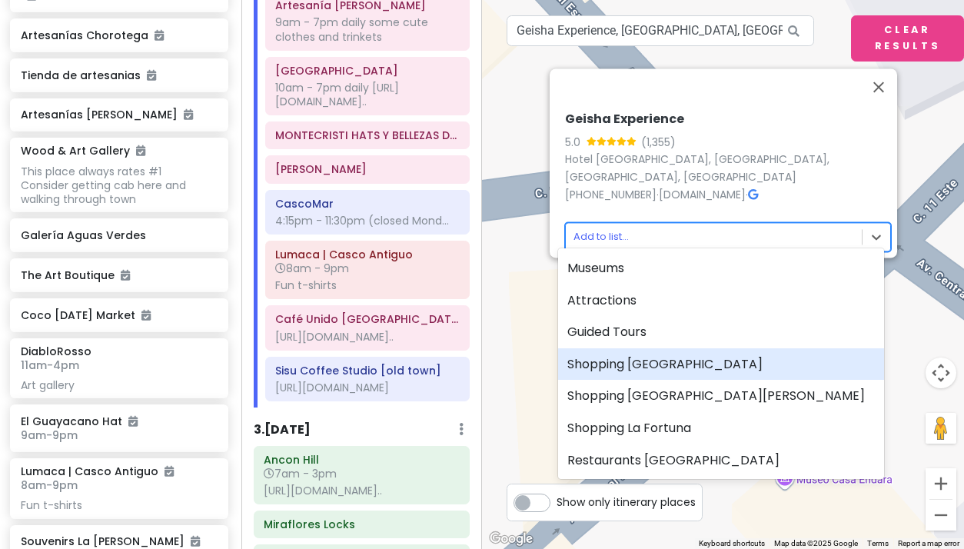
click at [613, 371] on div "Shopping [GEOGRAPHIC_DATA]" at bounding box center [721, 364] width 326 height 32
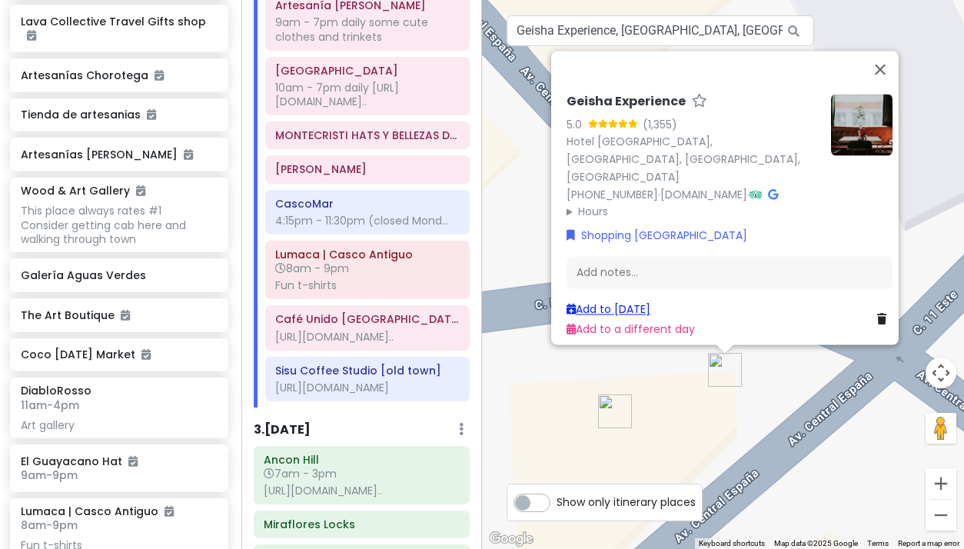
click at [616, 303] on link "Add to [DATE]" at bounding box center [608, 308] width 84 height 15
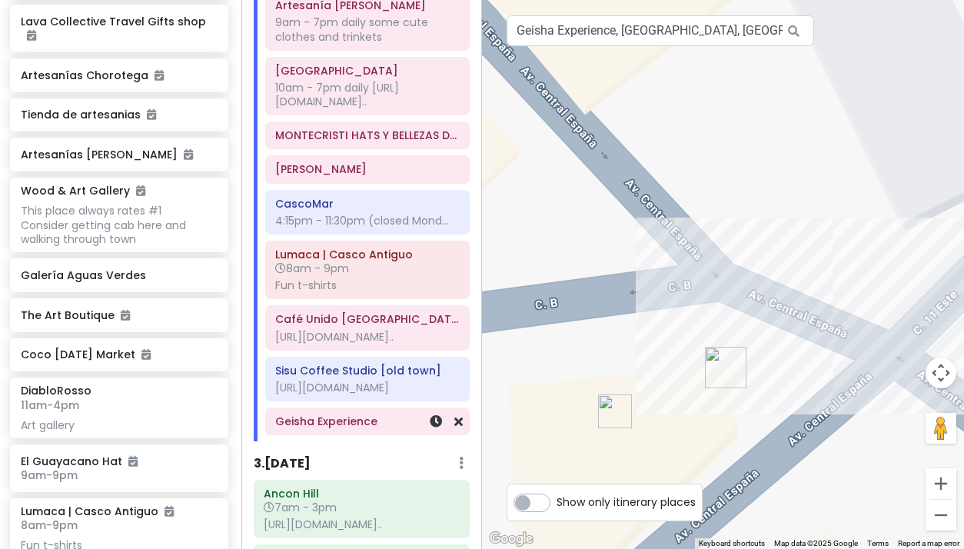
click at [344, 428] on h6 "Geisha Experience" at bounding box center [367, 421] width 184 height 14
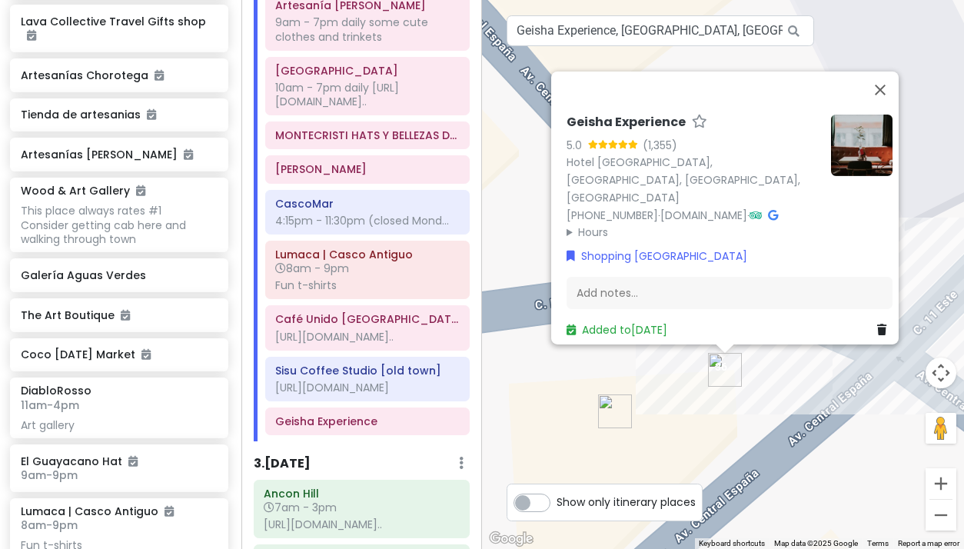
click at [566, 225] on summary "Hours" at bounding box center [692, 232] width 252 height 17
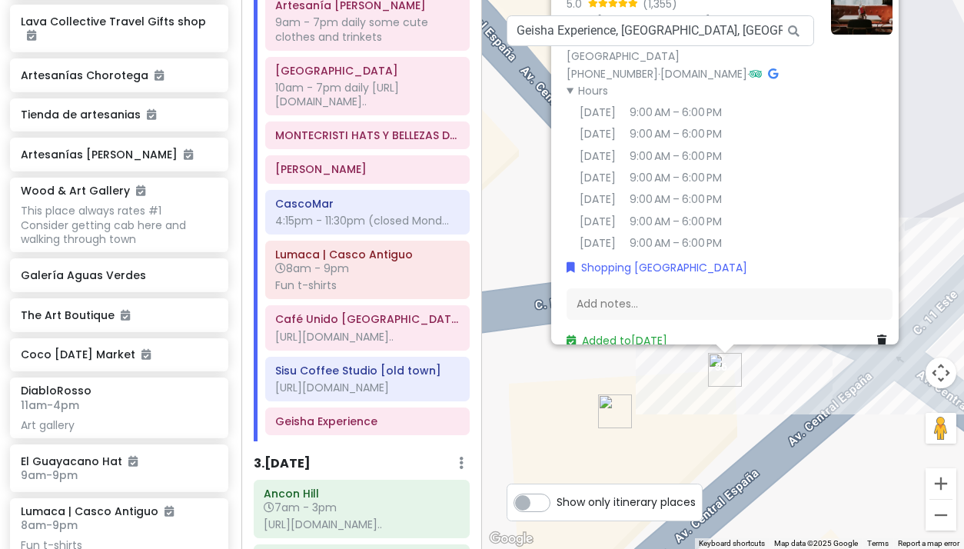
scroll to position [0, 0]
click at [717, 66] on link "geishaexperience.com" at bounding box center [703, 73] width 87 height 15
click at [712, 66] on link "geishaexperience.com" at bounding box center [703, 73] width 87 height 15
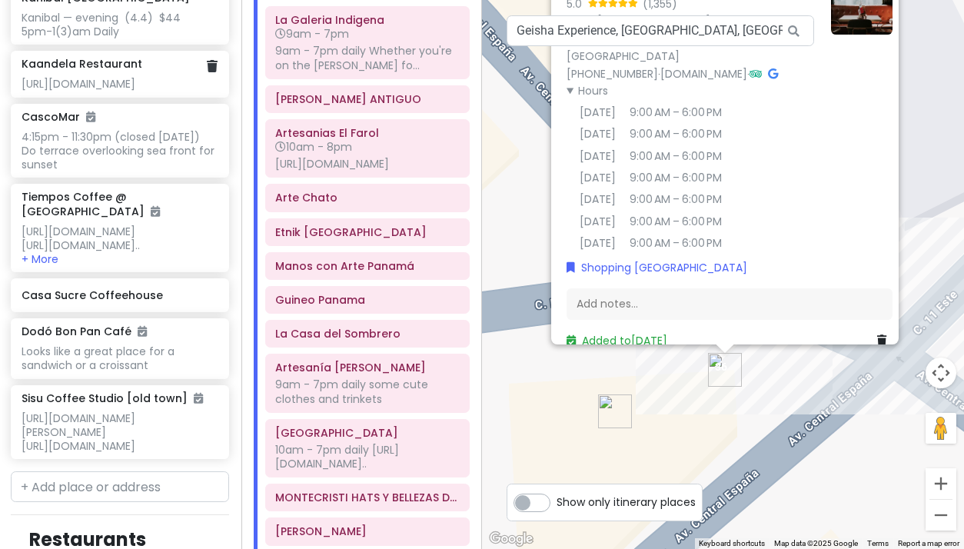
scroll to position [7751, 1]
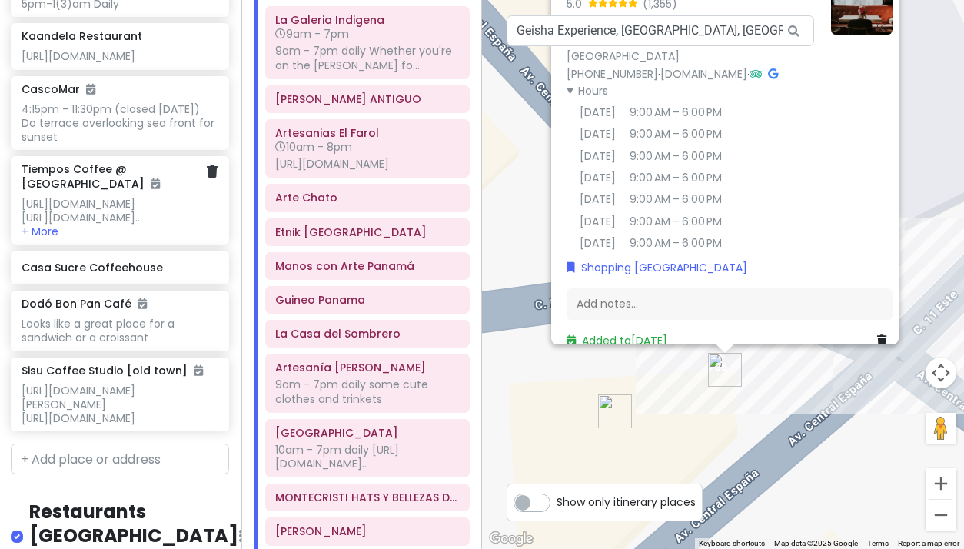
click at [144, 190] on h6 "Tiempos Coffee @ [GEOGRAPHIC_DATA]" at bounding box center [114, 176] width 185 height 28
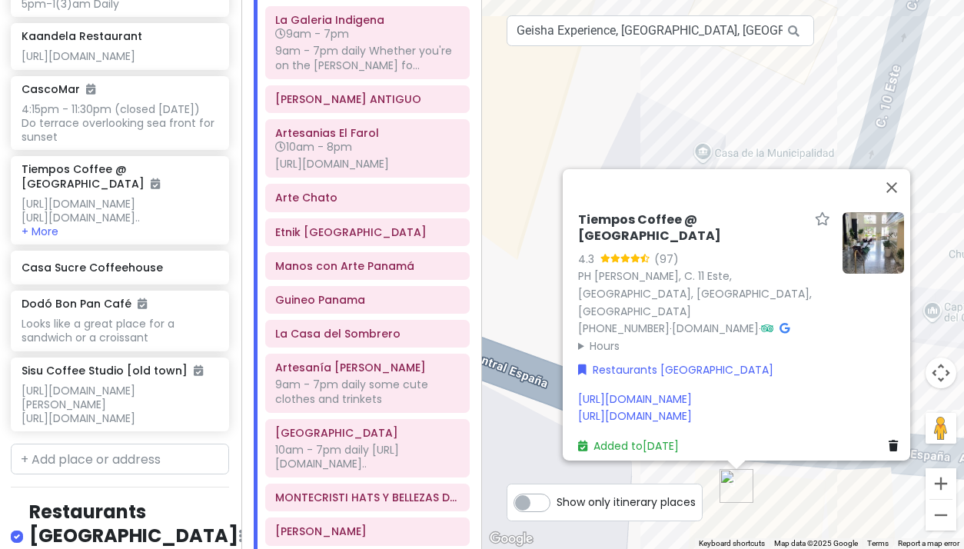
click at [808, 407] on div "https://www.foodandwine.com/panama-coffee-8550486 https://wanderingwithadromoma…" at bounding box center [741, 407] width 326 height 35
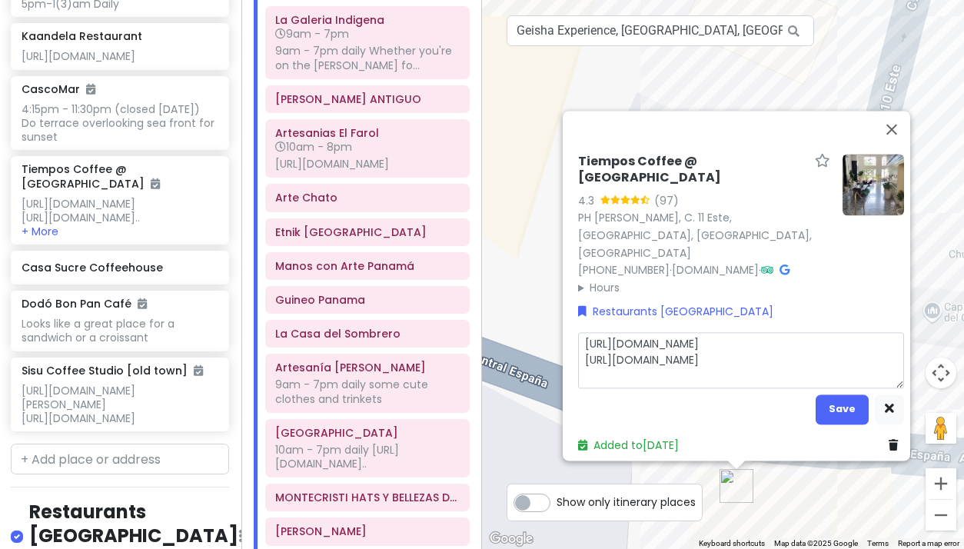
type textarea "x"
type textarea "Mhttps://www.foodandwine.com/panama-coffee-8550486 https://wanderingwithadromom…"
type textarea "x"
type textarea "MAhttps://www.foodandwine.com/panama-coffee-8550486 https://wanderingwithadromo…"
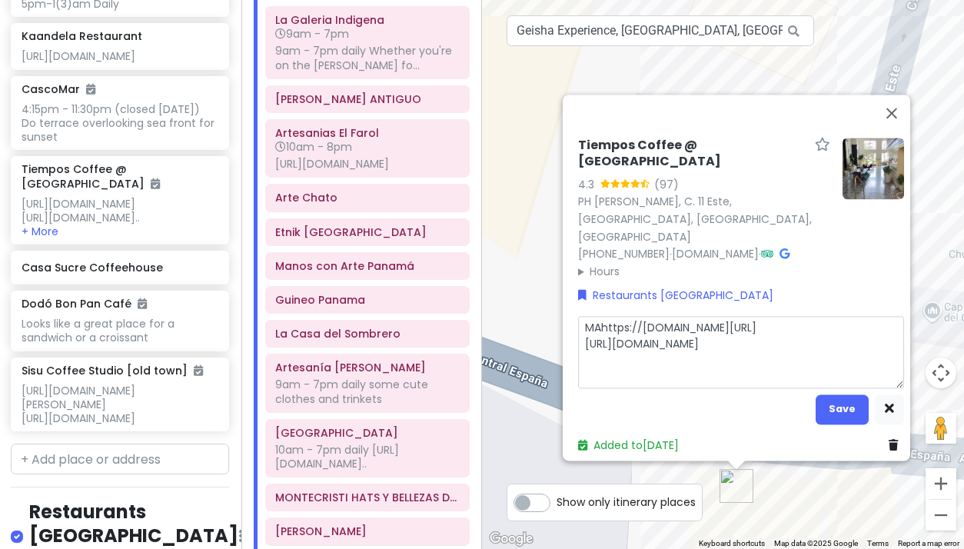
type textarea "x"
type textarea "MAKhttps://www.foodandwine.com/panama-coffee-8550486 https://wanderingwithadrom…"
type textarea "x"
type textarea "MAKEhttps://www.foodandwine.com/panama-coffee-8550486 https://wanderingwithadro…"
type textarea "x"
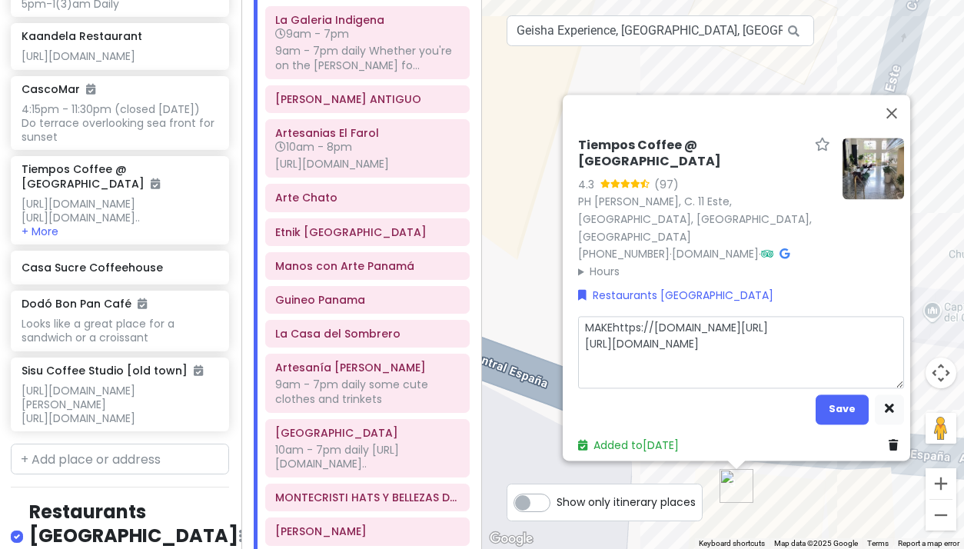
type textarea "MAKE https://www.foodandwine.com/panama-coffee-8550486 https://wanderingwithadr…"
type textarea "x"
type textarea "MAKE Shttps://www.foodandwine.com/panama-coffee-8550486 https://wanderingwithad…"
type textarea "x"
type textarea "MAKE SUhttps://www.foodandwine.com/panama-coffee-8550486 https://wanderingwitha…"
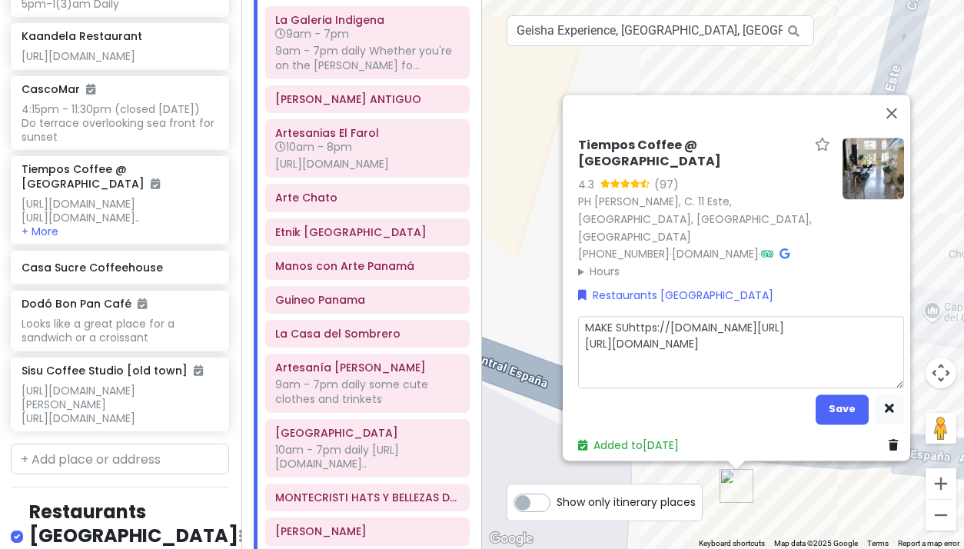
type textarea "x"
type textarea "MAKE SURhttps://www.foodandwine.com/panama-coffee-8550486 https://wanderingwith…"
type textarea "x"
type textarea "MAKE SUREhttps://www.foodandwine.com/panama-coffee-8550486 https://wanderingwit…"
type textarea "x"
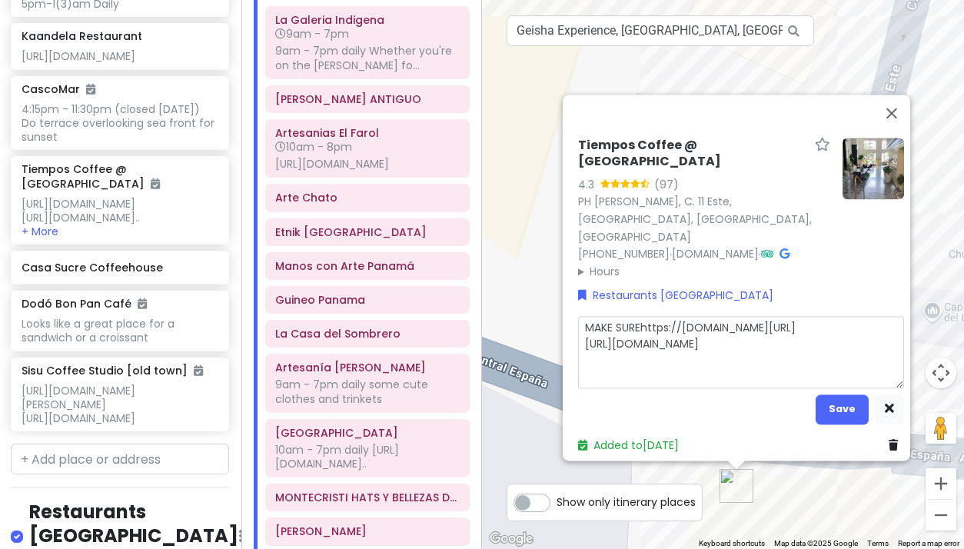
type textarea "MAKE SURE https://www.foodandwine.com/panama-coffee-8550486 https://wanderingwi…"
type textarea "x"
type textarea "MAKE SURE Thttps://www.foodandwine.com/panama-coffee-8550486 https://wanderingw…"
type textarea "x"
type textarea "MAKE SURE TOhttps://www.foodandwine.com/panama-coffee-8550486 https://wandering…"
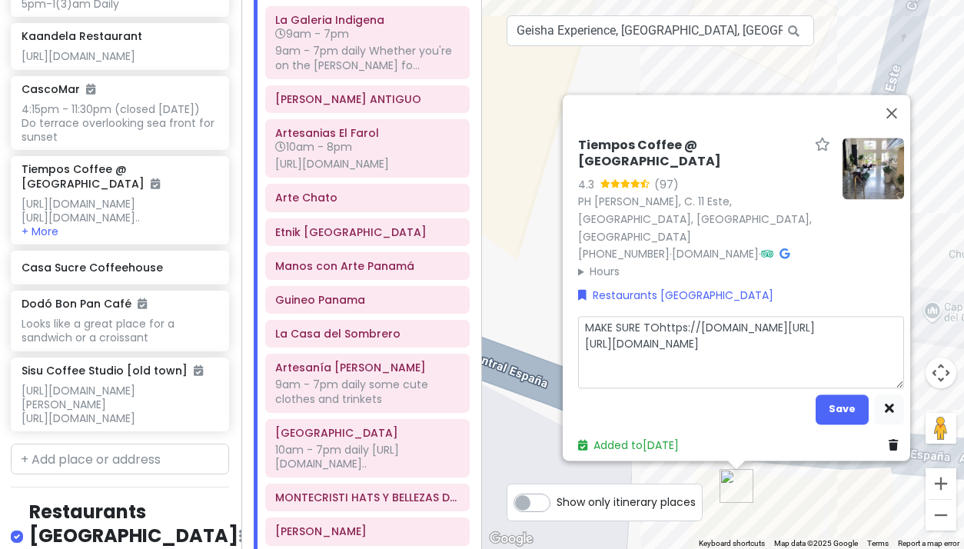
type textarea "x"
type textarea "MAKE SURE TO https://www.foodandwine.com/panama-coffee-8550486 https://wanderin…"
type textarea "x"
type textarea "MAKE SURE TO Ghttps://www.foodandwine.com/panama-coffee-8550486 https://wanderi…"
type textarea "x"
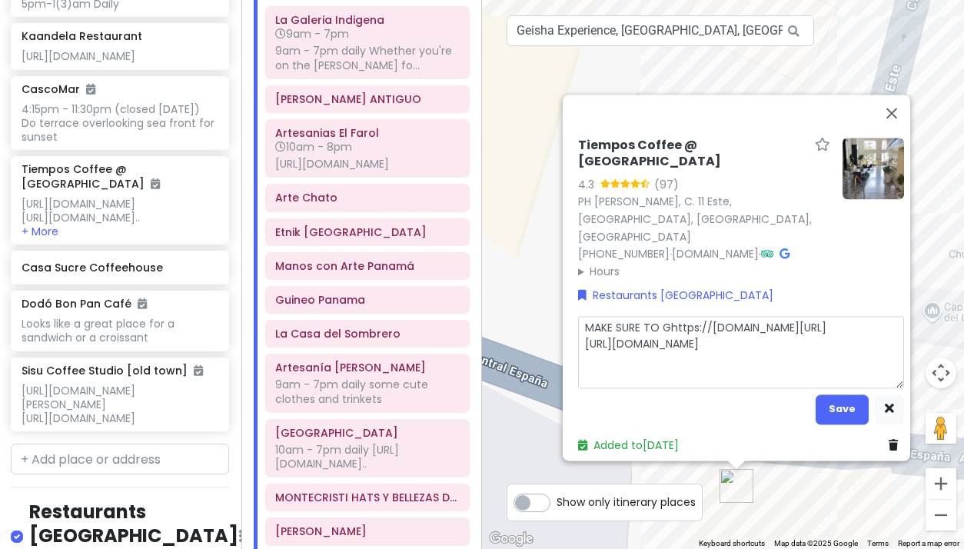
type textarea "MAKE SURE TO GEhttps://www.foodandwine.com/panama-coffee-8550486 https://wander…"
type textarea "x"
type textarea "MAKE SURE TO GEThttps://www.foodandwine.com/panama-coffee-8550486 https://wande…"
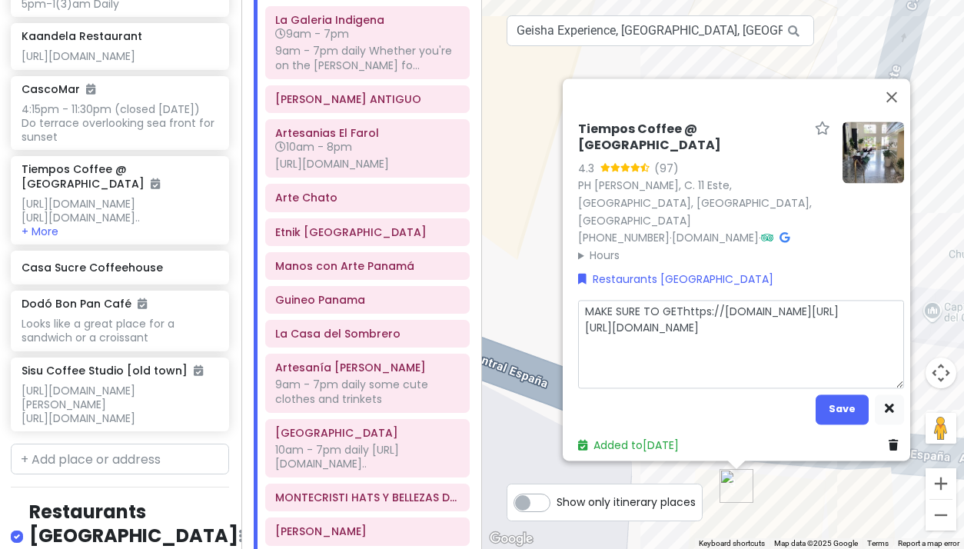
type textarea "x"
type textarea "MAKE SURE TO GET https://www.foodandwine.com/panama-coffee-8550486 https://wand…"
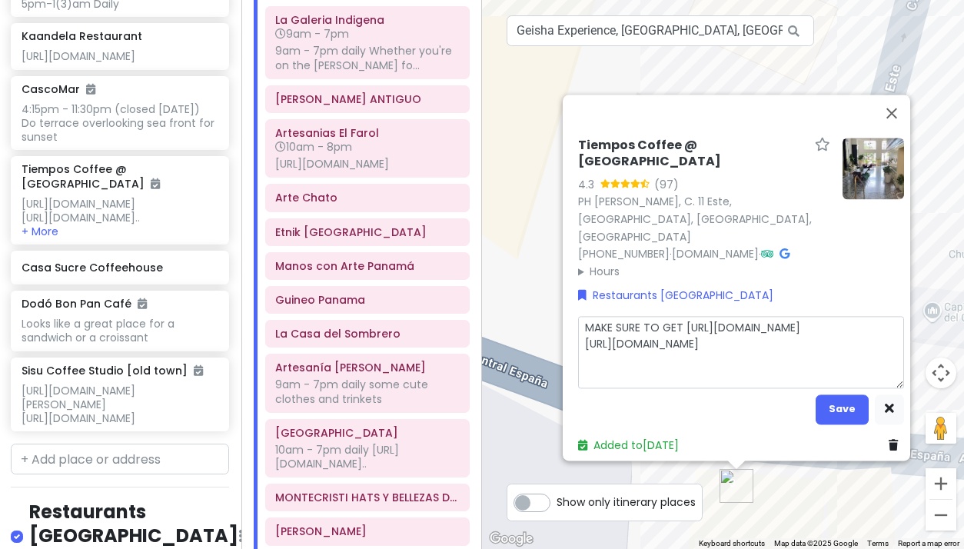
type textarea "x"
type textarea "MAKE SURE TO GET Ghttps://www.foodandwine.com/panama-coffee-8550486 https://wan…"
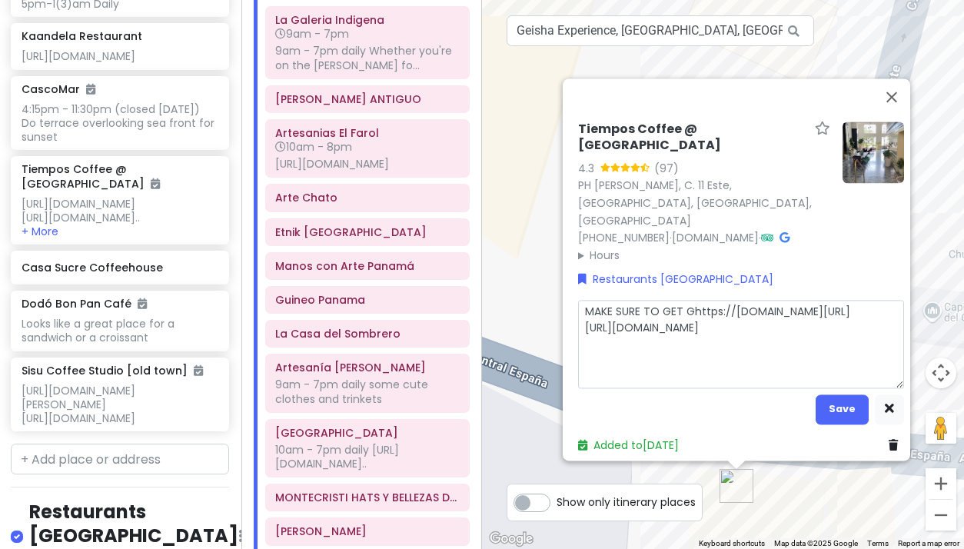
type textarea "x"
type textarea "MAKE SURE TO GET GEhttps://www.foodandwine.com/panama-coffee-8550486 https://wa…"
type textarea "x"
type textarea "MAKE SURE TO GET GEIhttps://www.foodandwine.com/panama-coffee-8550486 https://w…"
type textarea "x"
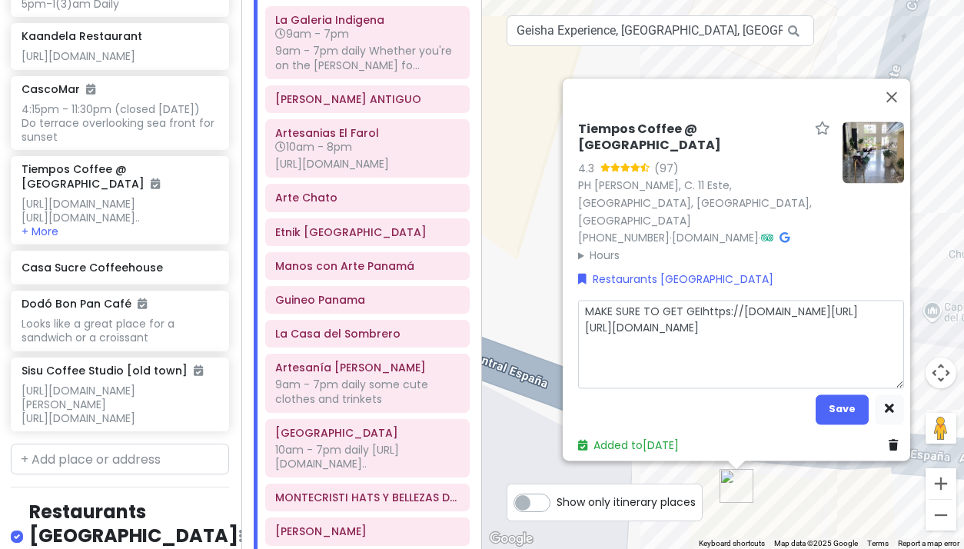
type textarea "MAKE SURE TO GET GEIShttps://www.foodandwine.com/panama-coffee-8550486 https://…"
type textarea "x"
type textarea "MAKE SURE TO GET GEISHhttps://www.foodandwine.com/panama-coffee-8550486 https:/…"
type textarea "x"
type textarea "MAKE SURE TO GET GEISHAhttps://www.foodandwine.com/panama-coffee-8550486 https:…"
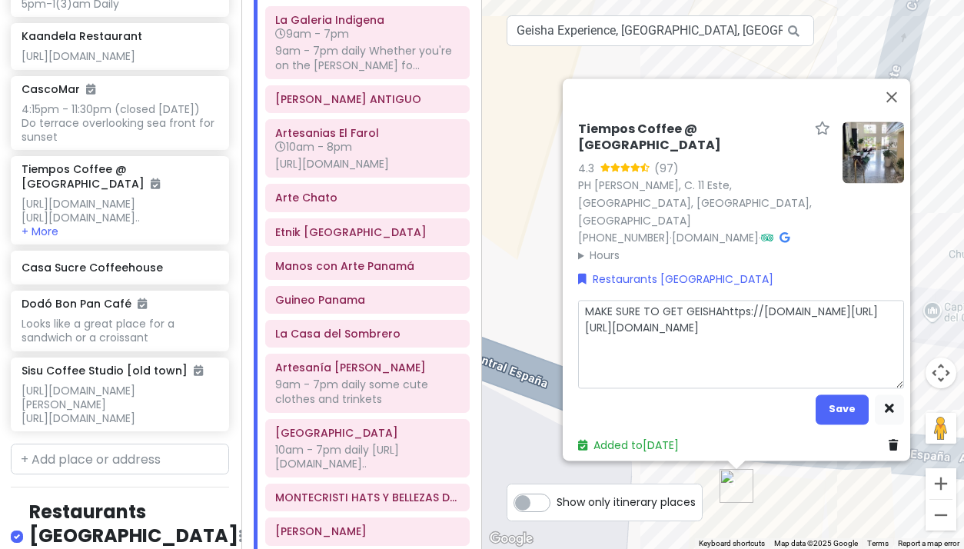
type textarea "x"
type textarea "MAKE SURE TO GET GEISHA https://www.foodandwine.com/panama-coffee-8550486 https…"
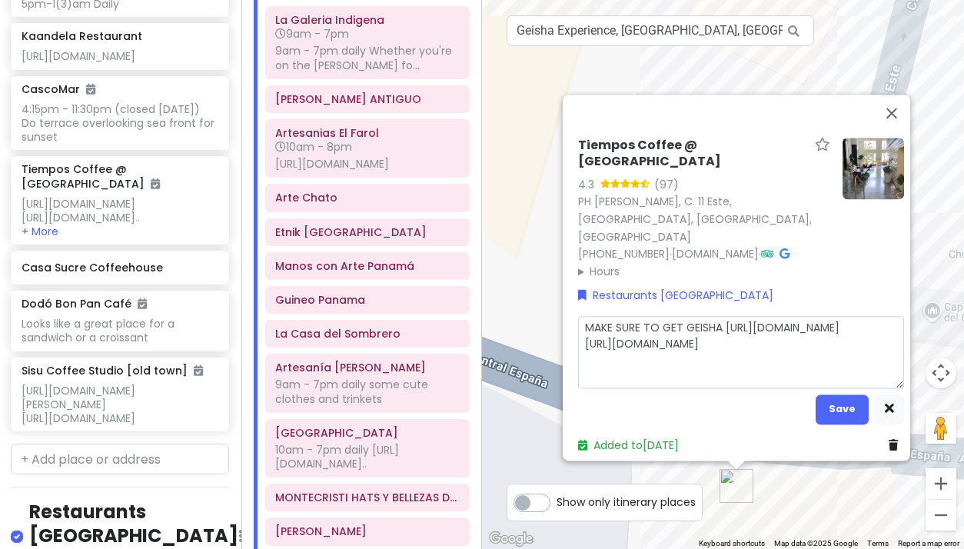
type textarea "x"
type textarea "MAKE SURE TO GET GEISHA Chttps://www.foodandwine.com/panama-coffee-8550486 http…"
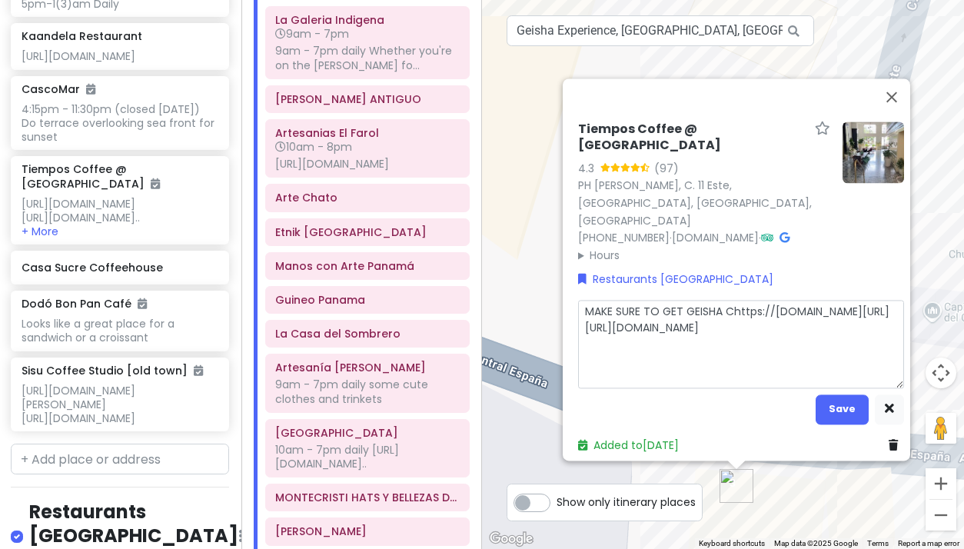
type textarea "x"
type textarea "MAKE SURE TO GET GEISHA COhttps://www.foodandwine.com/panama-coffee-8550486 htt…"
type textarea "x"
type textarea "MAKE SURE TO GET GEISHA COFhttps://www.foodandwine.com/panama-coffee-8550486 ht…"
type textarea "x"
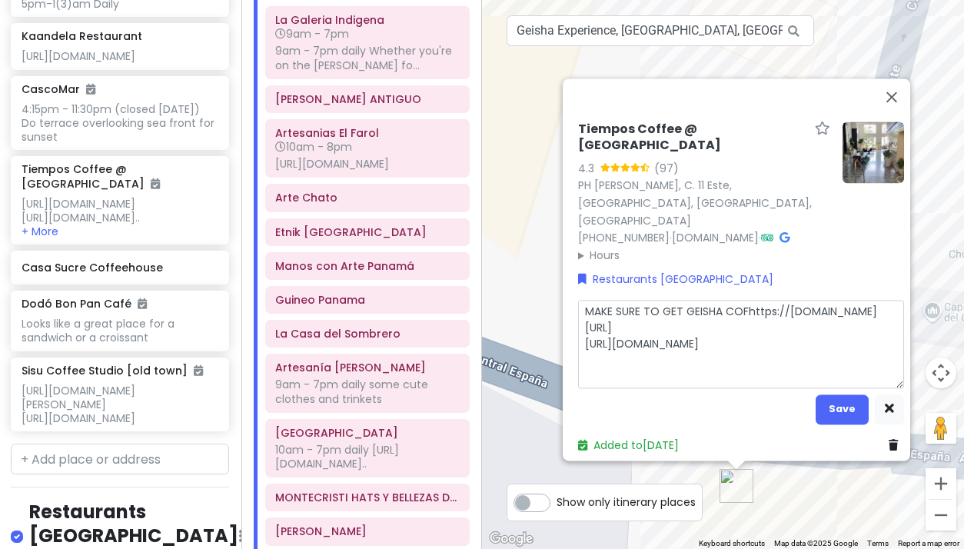
type textarea "MAKE SURE TO GET GEISHA COFFhttps://www.foodandwine.com/panama-coffee-8550486 h…"
type textarea "x"
type textarea "MAKE SURE TO GET GEISHA COFFEhttps://www.foodandwine.com/panama-coffee-8550486 …"
type textarea "x"
type textarea "MAKE SURE TO GET GEISHA COFFEEhttps://www.foodandwine.com/panama-coffee-8550486…"
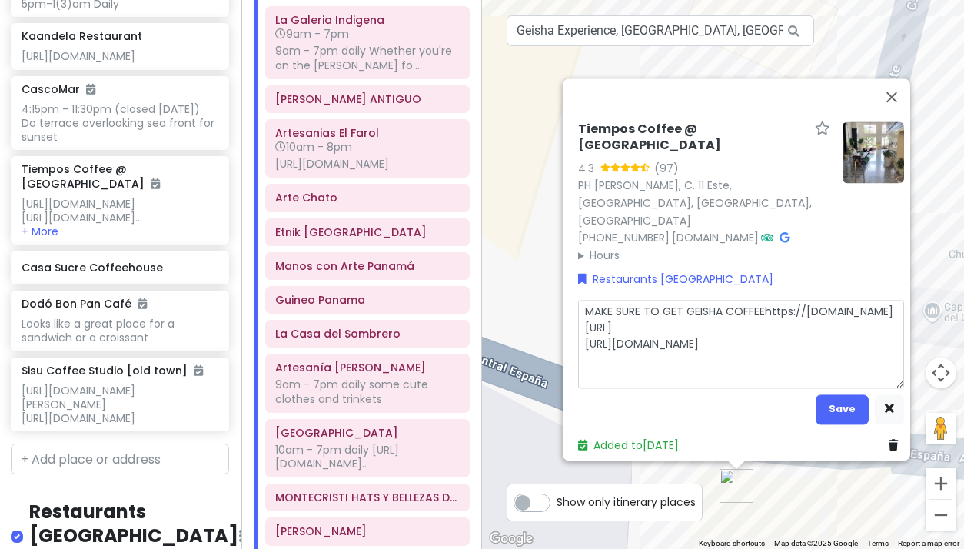
type textarea "x"
type textarea "MAKE SURE TO GET GEISHA COFFEE https://www.foodandwine.com/panama-coffee-855048…"
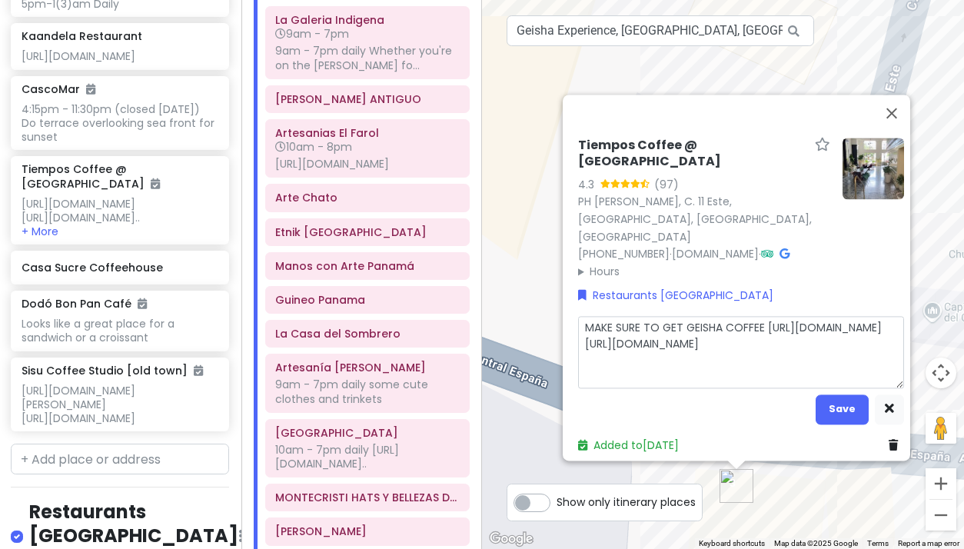
type textarea "x"
type textarea "MAKE SURE TO GET GEISHA COFFEE Hhttps://www.foodandwine.com/panama-coffee-85504…"
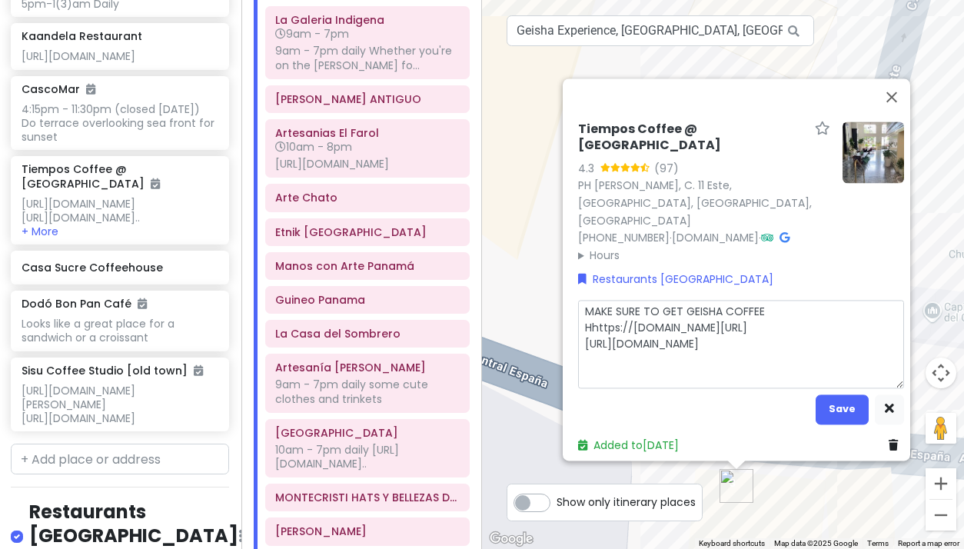
type textarea "x"
type textarea "MAKE SURE TO GET GEISHA COFFEE HEhttps://www.foodandwine.com/panama-coffee-8550…"
type textarea "x"
type textarea "MAKE SURE TO GET GEISHA COFFEE HERhttps://www.foodandwine.com/panama-coffee-855…"
type textarea "x"
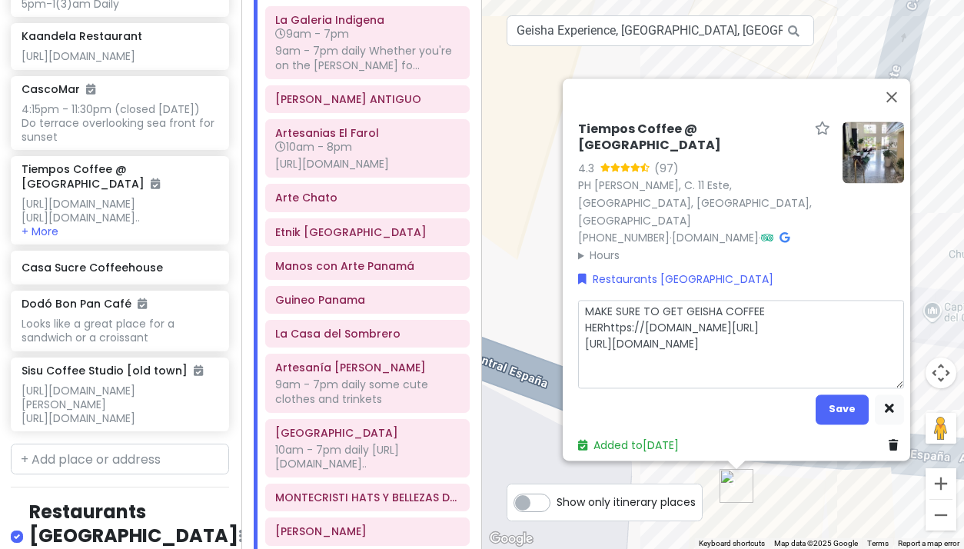
type textarea "MAKE SURE TO GET GEISHA COFFEE HEREhttps://www.foodandwine.com/panama-coffee-85…"
type textarea "x"
type textarea "MAKE SURE TO GET GEISHA COFFEE HERE https://www.foodandwine.com/panama-coffee-8…"
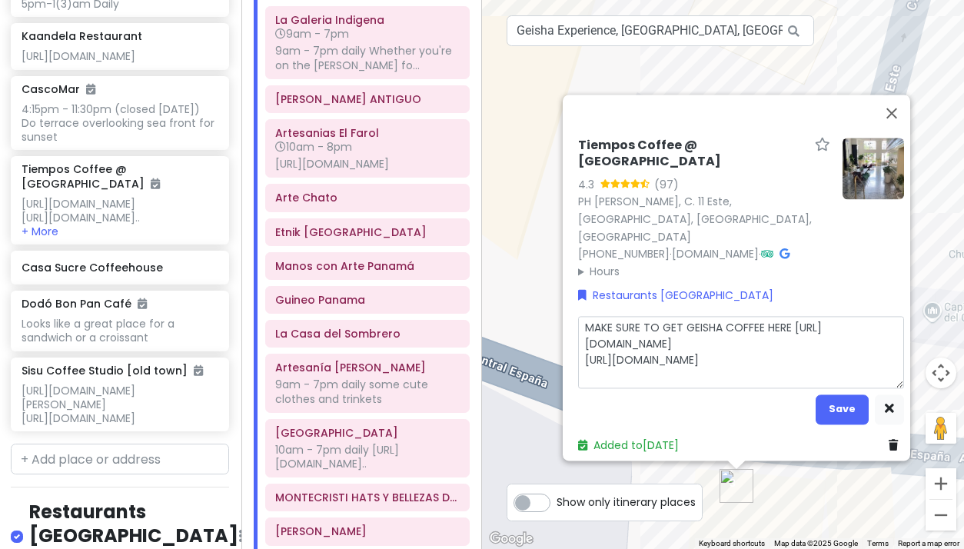
drag, startPoint x: 788, startPoint y: 316, endPoint x: 574, endPoint y: 315, distance: 213.7
click at [578, 316] on textarea "MAKE SURE TO GET GEISHA COFFEE HERE https://www.foodandwine.com/panama-coffee-8…" at bounding box center [741, 352] width 326 height 72
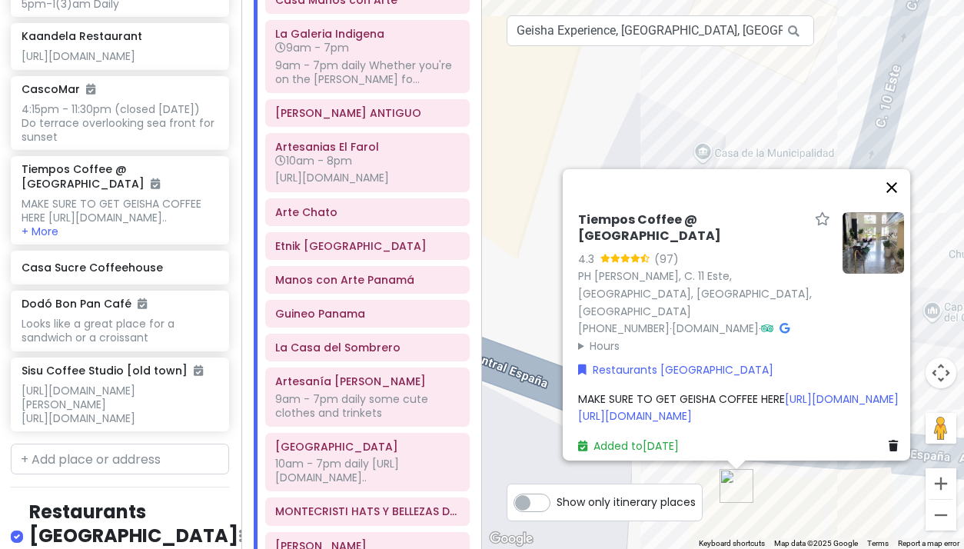
click at [899, 169] on button "Close" at bounding box center [891, 187] width 37 height 37
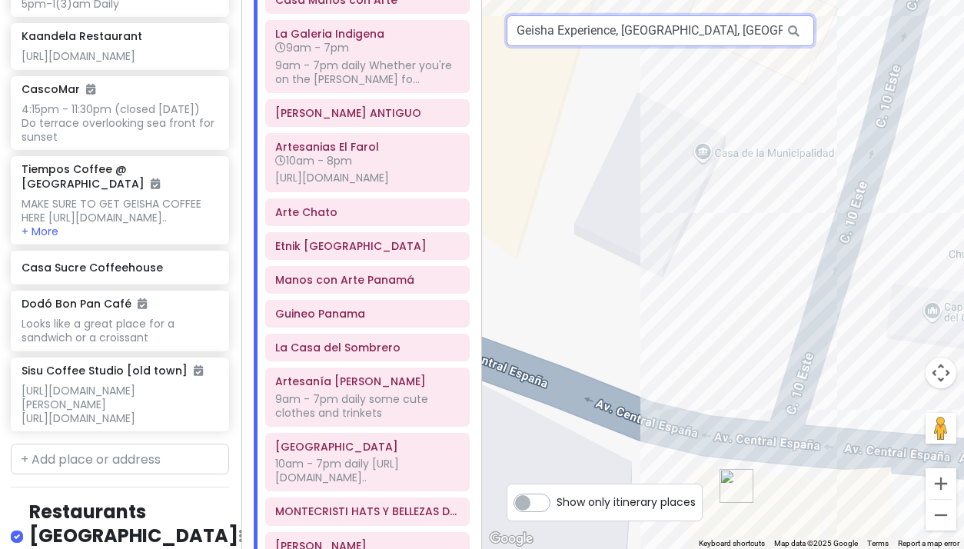
click at [586, 34] on input "Geisha Experience, Hotel La Concordia Plaza Baja, Panama City, Panama" at bounding box center [660, 30] width 307 height 31
paste input "Pulpa Specialty Coffee"
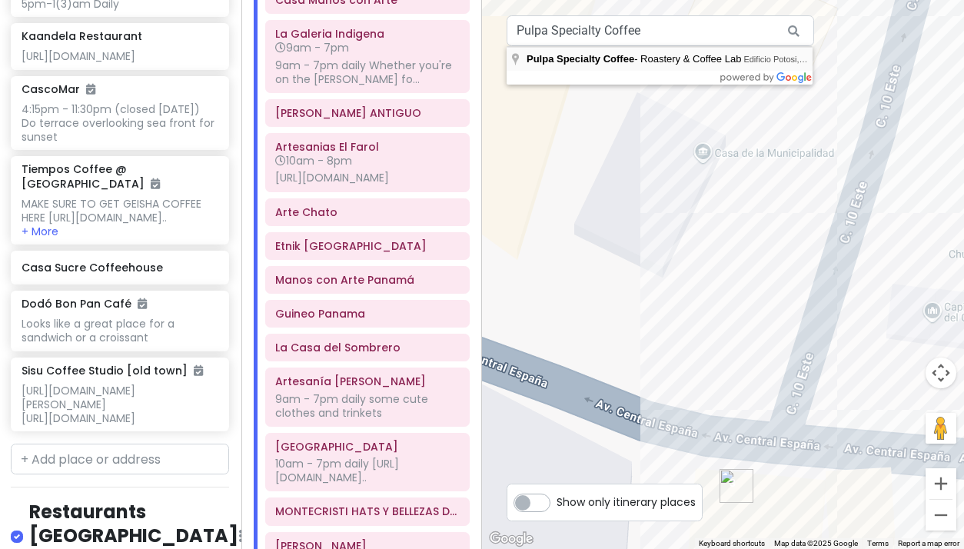
type input "Pulpa Specialty Coffee - Roastery & Coffee Lab, Edificio Potosi, Calle Alberto …"
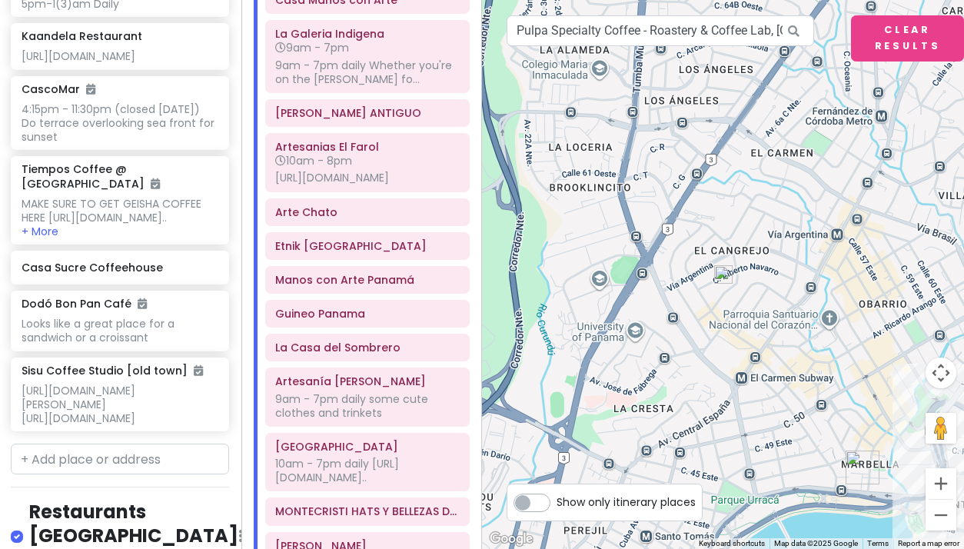
click at [721, 275] on img at bounding box center [723, 274] width 18 height 18
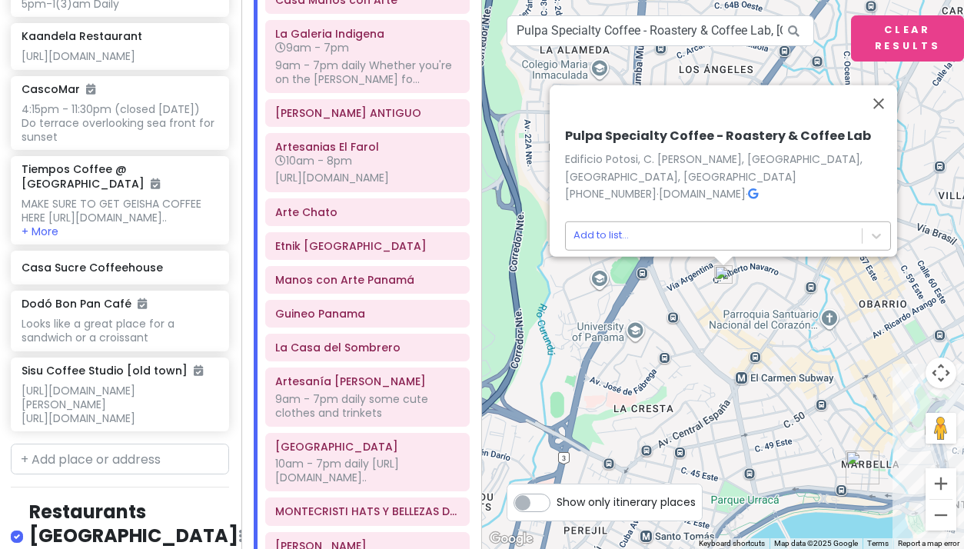
click at [597, 227] on body "Panama Costa Rica Private Change Dates Make a Copy Delete Trip Give Feedback 💡 …" at bounding box center [482, 274] width 964 height 549
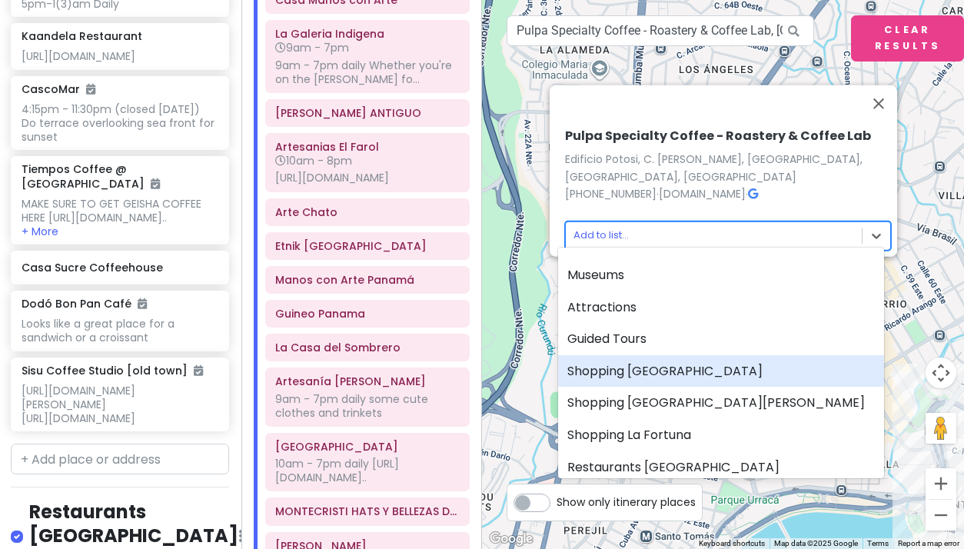
click at [629, 367] on div "Shopping [GEOGRAPHIC_DATA]" at bounding box center [721, 371] width 326 height 32
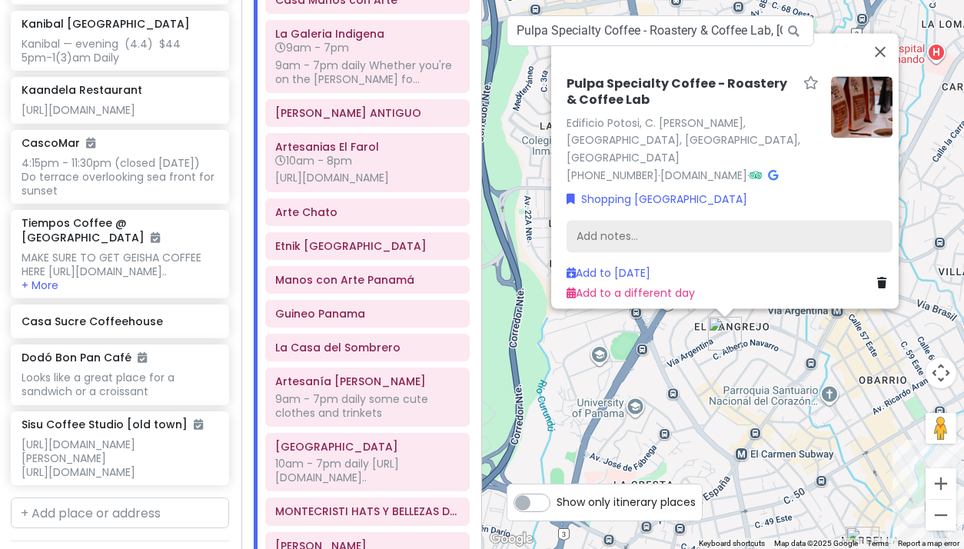
click at [606, 228] on div "Add notes..." at bounding box center [729, 237] width 326 height 32
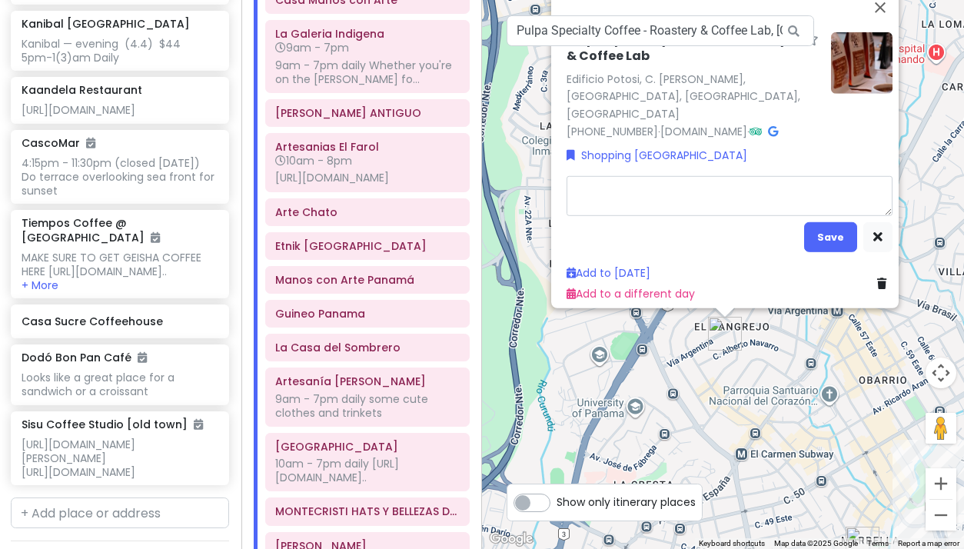
type textarea "x"
type textarea "B"
type textarea "x"
type textarea "BE"
type textarea "x"
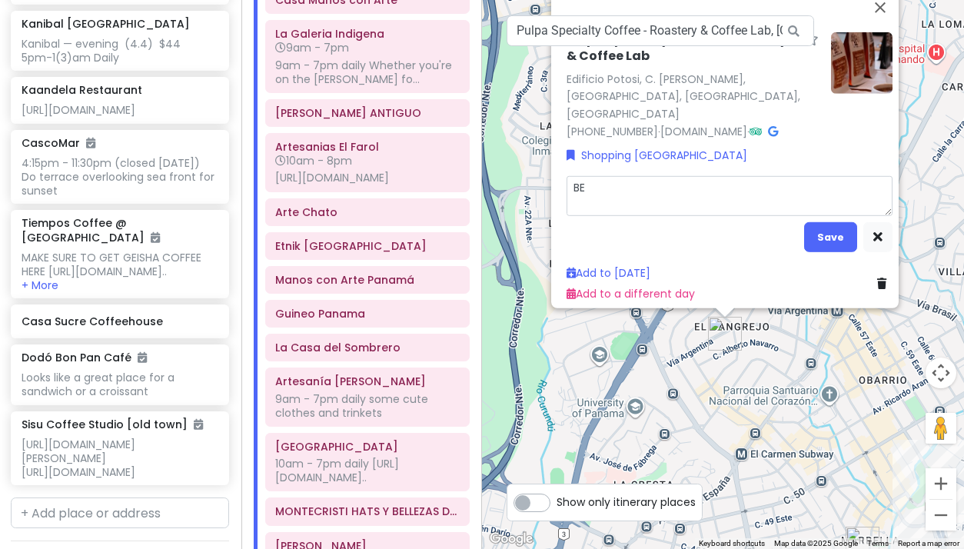
type textarea "BES"
type textarea "x"
type textarea "BEST"
type textarea "x"
type textarea "BEST"
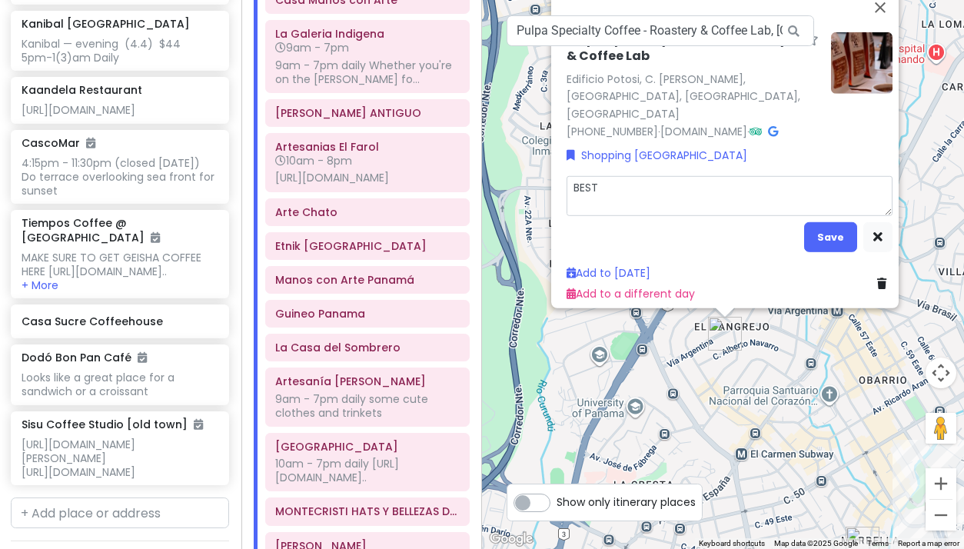
type textarea "x"
type textarea "BEST P"
type textarea "x"
type textarea "BEST PL"
type textarea "x"
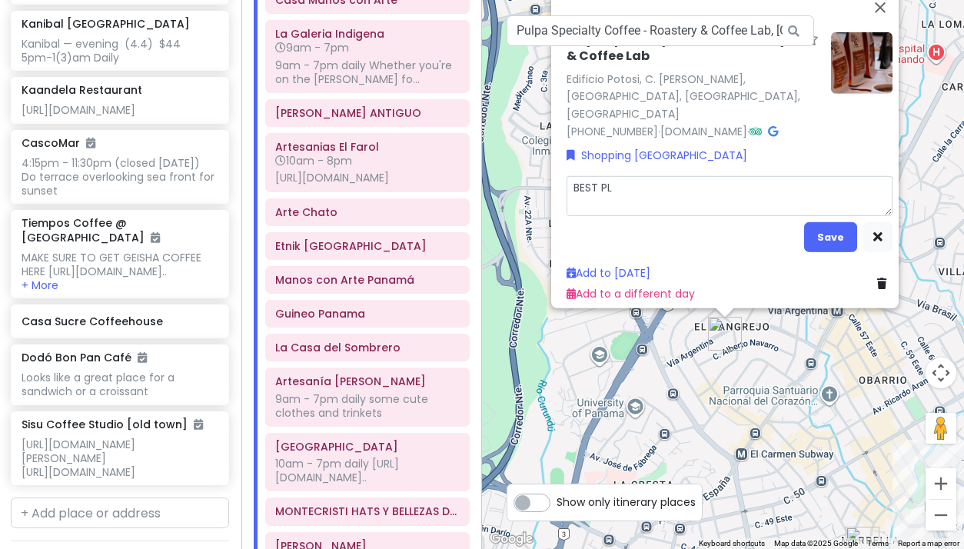
type textarea "BEST PLA"
type textarea "x"
type textarea "BEST PLAC"
type textarea "x"
type textarea "BEST PLACE"
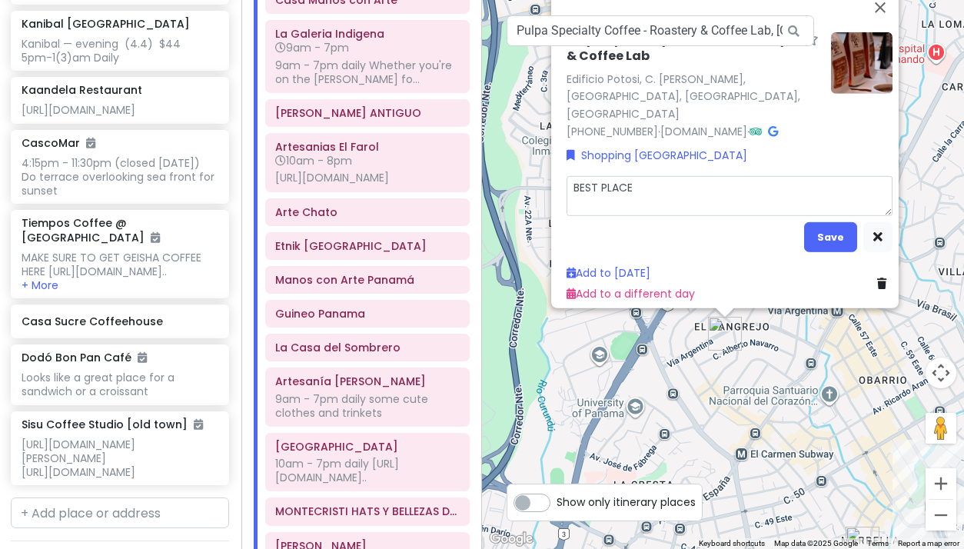
type textarea "x"
type textarea "BEST PLACE"
type textarea "x"
type textarea "BEST PLACE T"
type textarea "x"
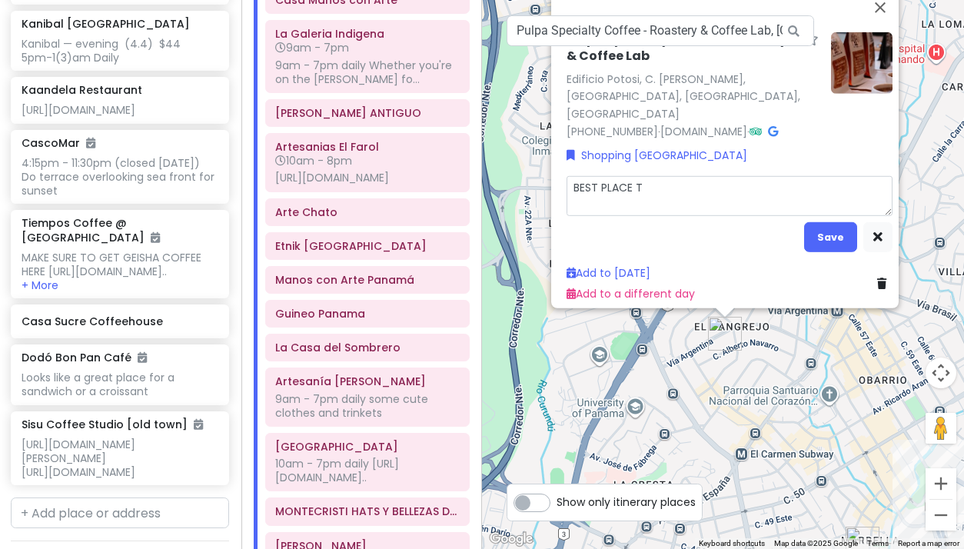
type textarea "BEST PLACE TO"
type textarea "x"
type textarea "BEST PLACE TO"
type textarea "x"
type textarea "BEST PLACE TO B"
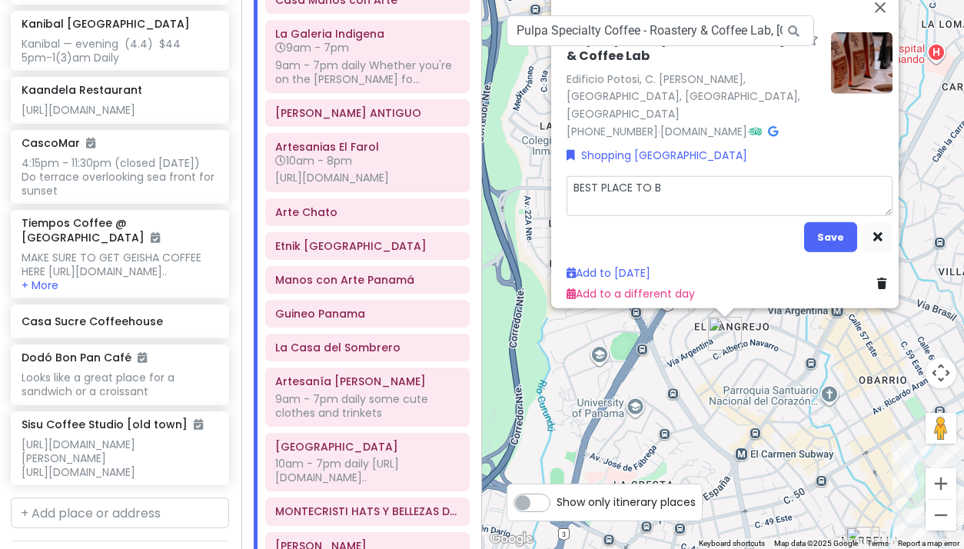
type textarea "x"
type textarea "BEST PLACE TO BU"
type textarea "x"
type textarea "BEST PLACE TO BUY"
type textarea "x"
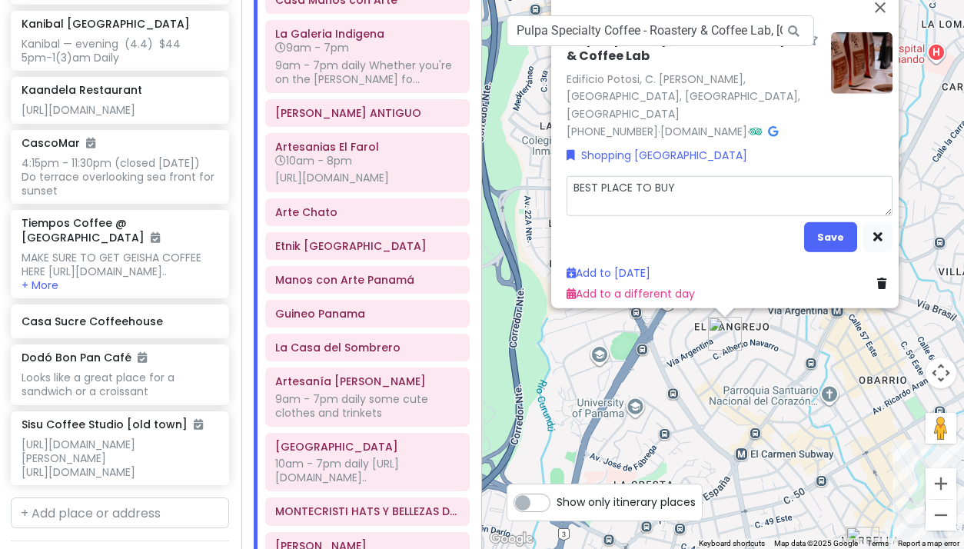
type textarea "BEST PLACE TO BUY"
type textarea "x"
type textarea "BEST PLACE TO BUY G"
type textarea "x"
type textarea "BEST PLACE TO BUY GE"
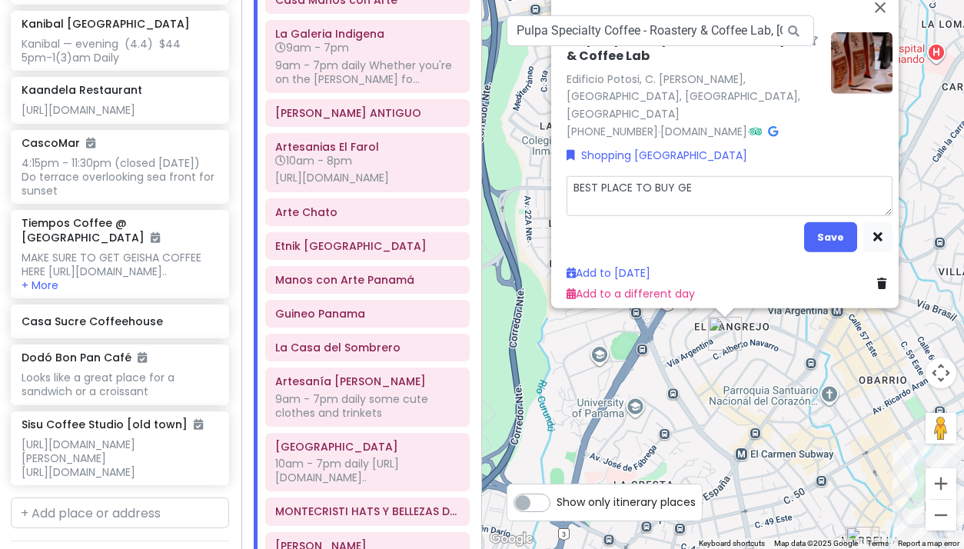
type textarea "x"
type textarea "BEST PLACE TO BUY GEI"
type textarea "x"
type textarea "BEST PLACE TO BUY GEIS"
type textarea "x"
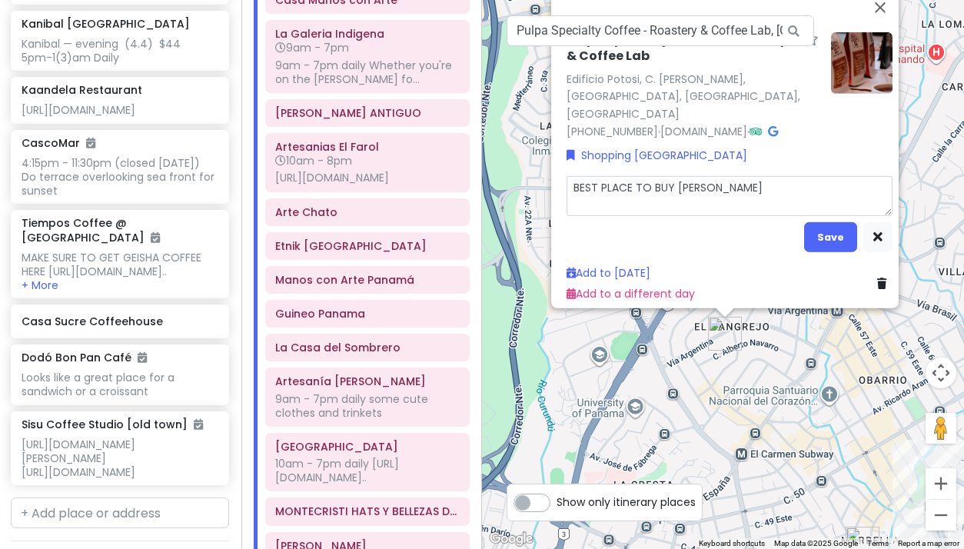
type textarea "BEST PLACE TO BUY GEISH"
type textarea "x"
type textarea "BEST PLACE TO BUY GEISHA"
type textarea "x"
type textarea "BEST PLACE TO BUY GEISHA"
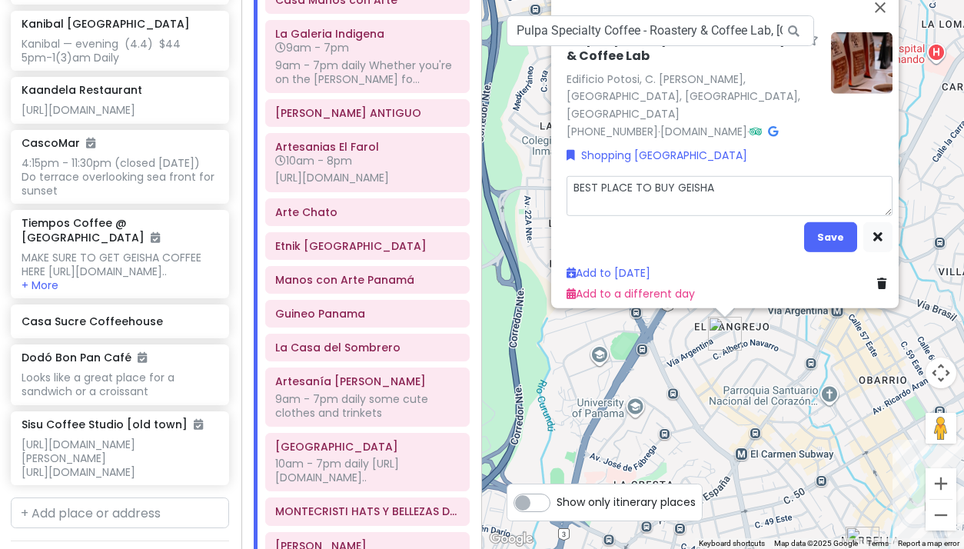
type textarea "x"
type textarea "BEST PLACE TO BUY GEISHA C"
type textarea "x"
type textarea "BEST PLACE TO BUY GEISHA CO"
type textarea "x"
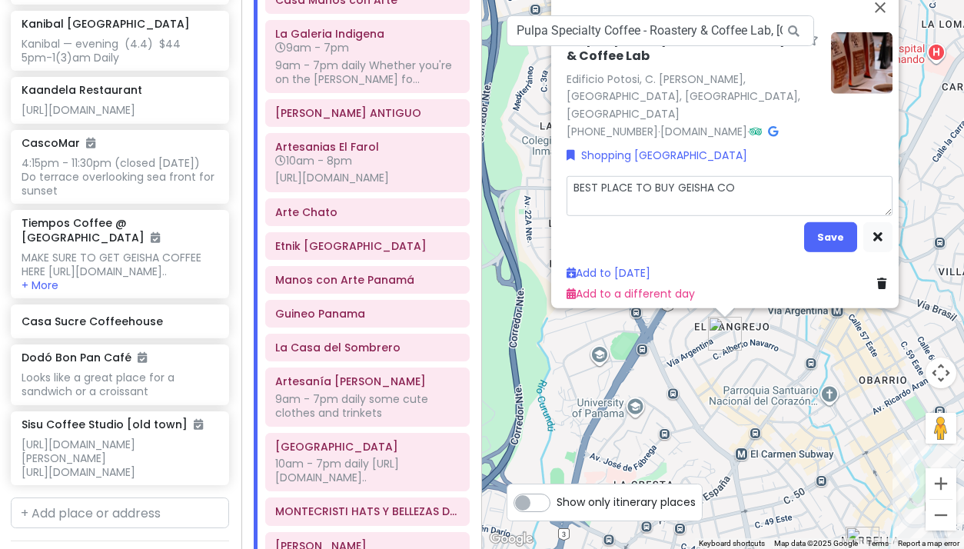
type textarea "BEST PLACE TO BUY GEISHA COF"
type textarea "x"
type textarea "BEST PLACE TO BUY GEISHA COFF"
type textarea "x"
type textarea "BEST PLACE TO BUY GEISHA COFFE"
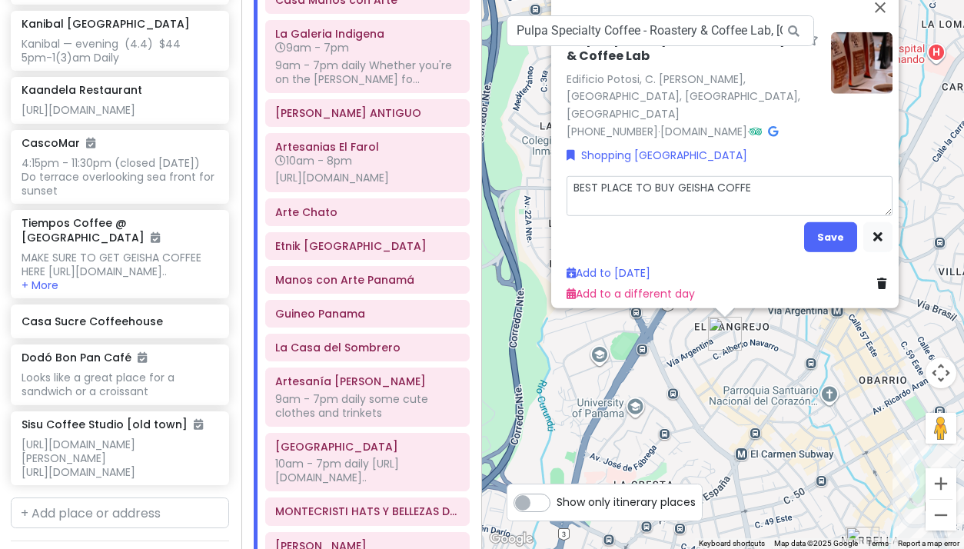
type textarea "x"
type textarea "BEST PLACE TO BUY GEISHA COFFEE"
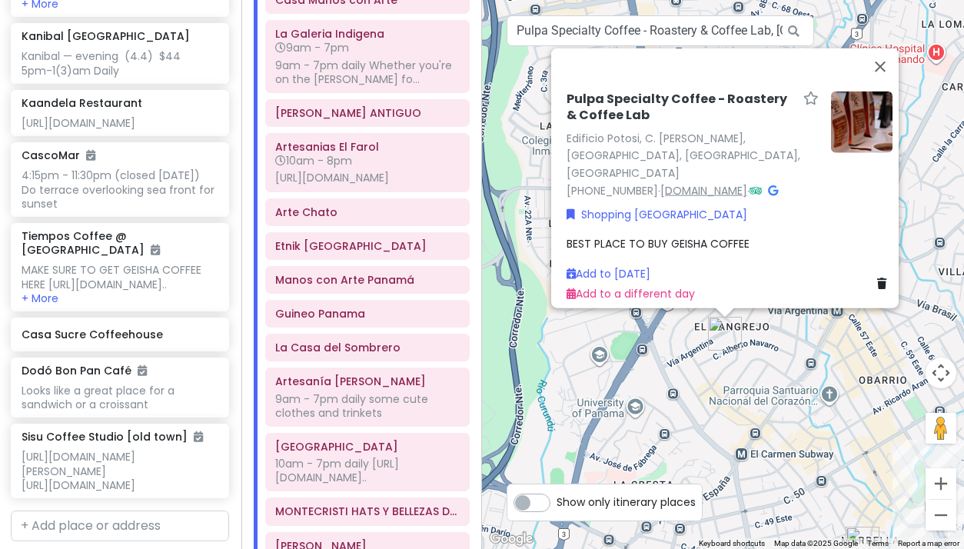
click at [689, 187] on link "pulpa.coffee" at bounding box center [703, 190] width 87 height 15
click at [588, 32] on input "Pulpa Specialty Coffee - Roastery & Coffee Lab, Edificio Potosi, Calle Alberto …" at bounding box center [660, 30] width 307 height 31
paste input "Cafe Unido"
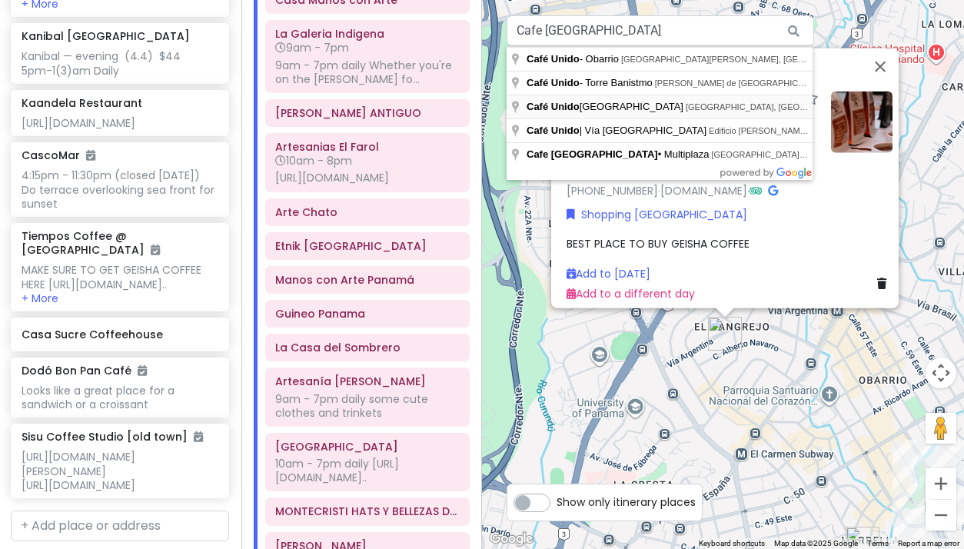
type input "Café Unido Casco Viejo, Calle 9a Oeste, Panama City, Panama"
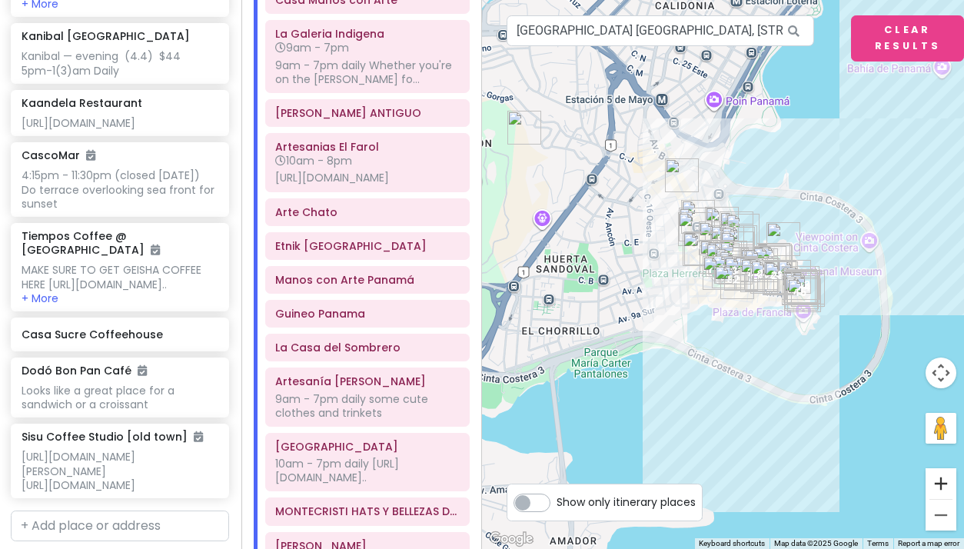
click at [935, 474] on button "Zoom in" at bounding box center [940, 483] width 31 height 31
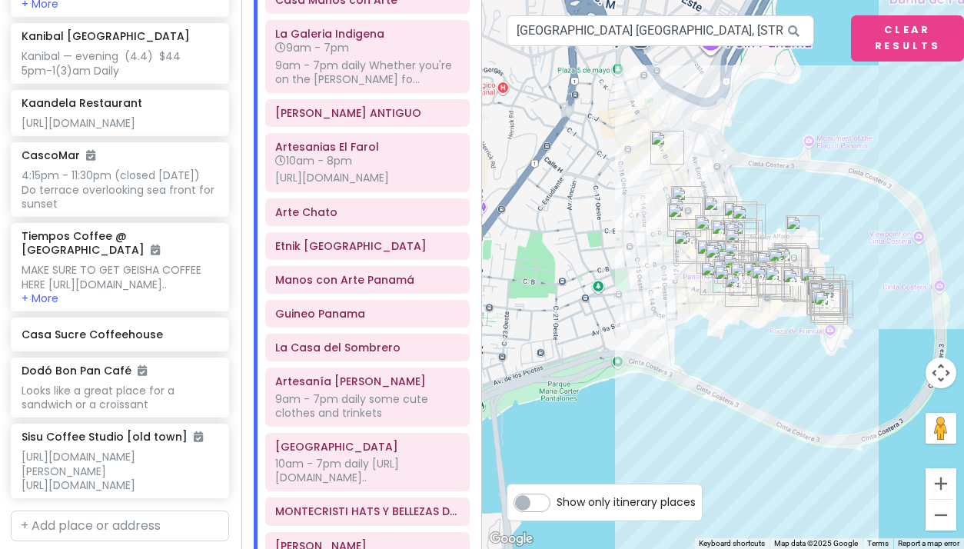
click at [935, 474] on button "Zoom in" at bounding box center [940, 483] width 31 height 31
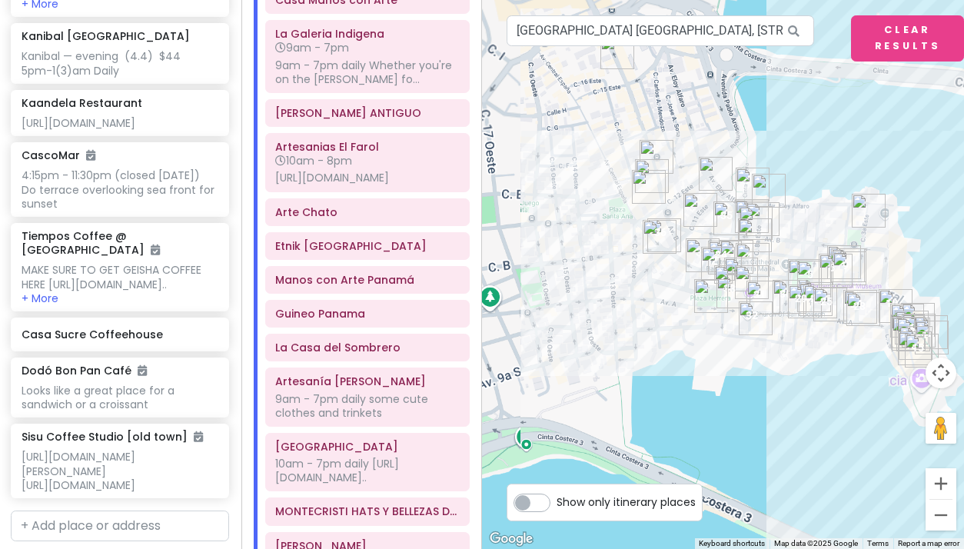
click at [935, 474] on button "Zoom in" at bounding box center [940, 483] width 31 height 31
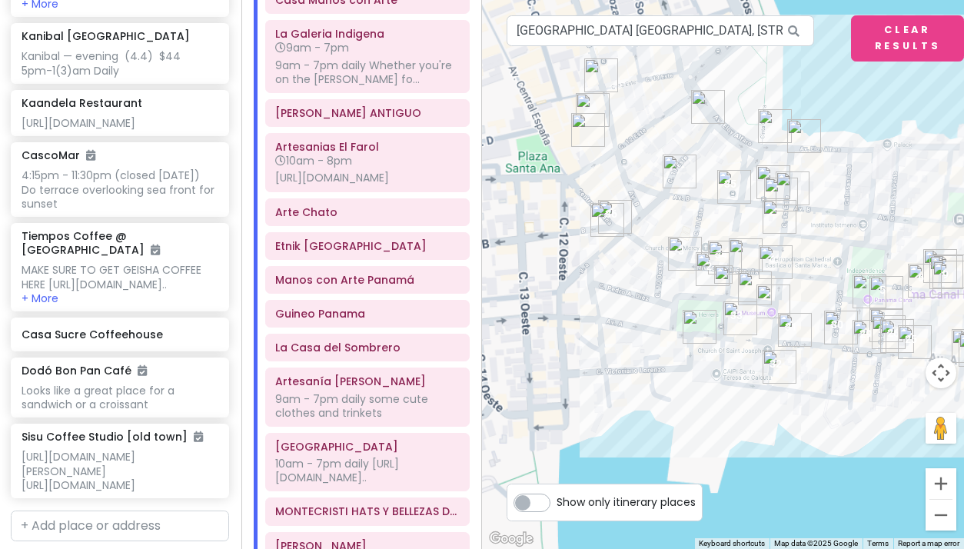
click at [935, 474] on button "Zoom in" at bounding box center [940, 483] width 31 height 31
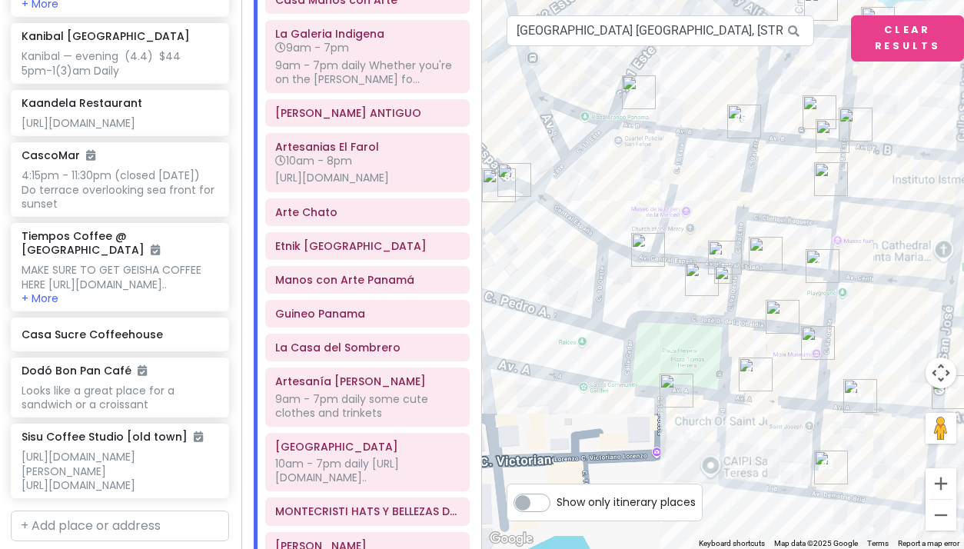
click at [935, 474] on button "Zoom in" at bounding box center [940, 483] width 31 height 31
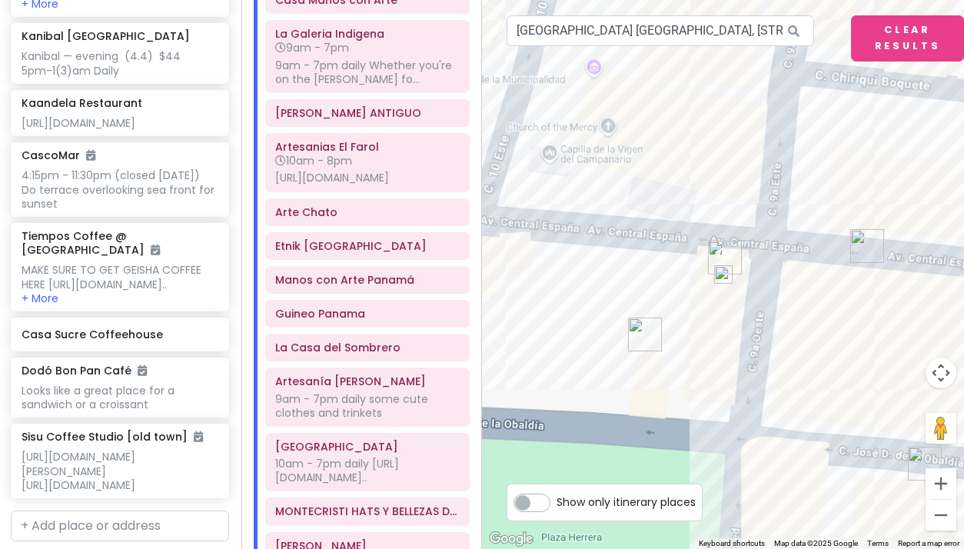
click at [935, 474] on button "Zoom in" at bounding box center [940, 483] width 31 height 31
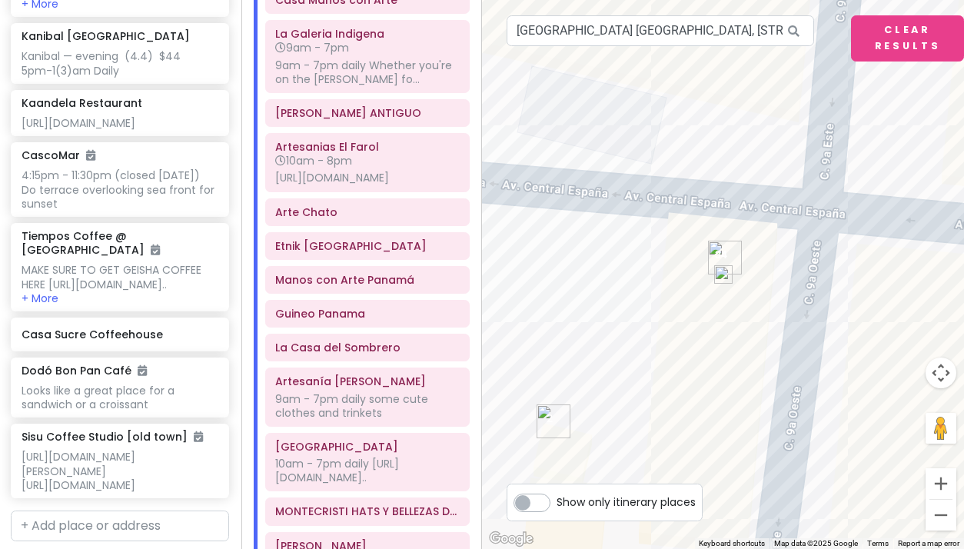
click at [935, 474] on button "Zoom in" at bounding box center [940, 483] width 31 height 31
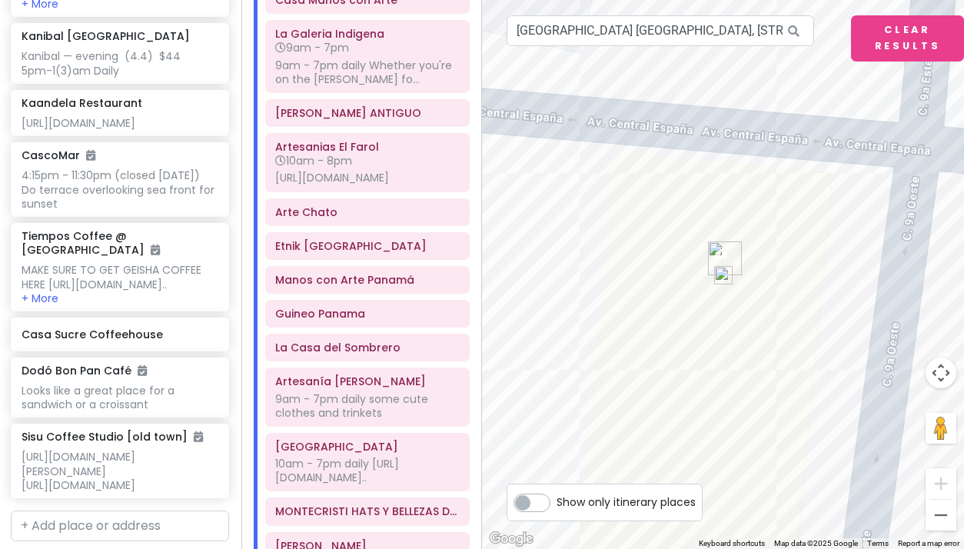
click at [719, 251] on img "Café Unido Casco Viejo" at bounding box center [725, 258] width 34 height 34
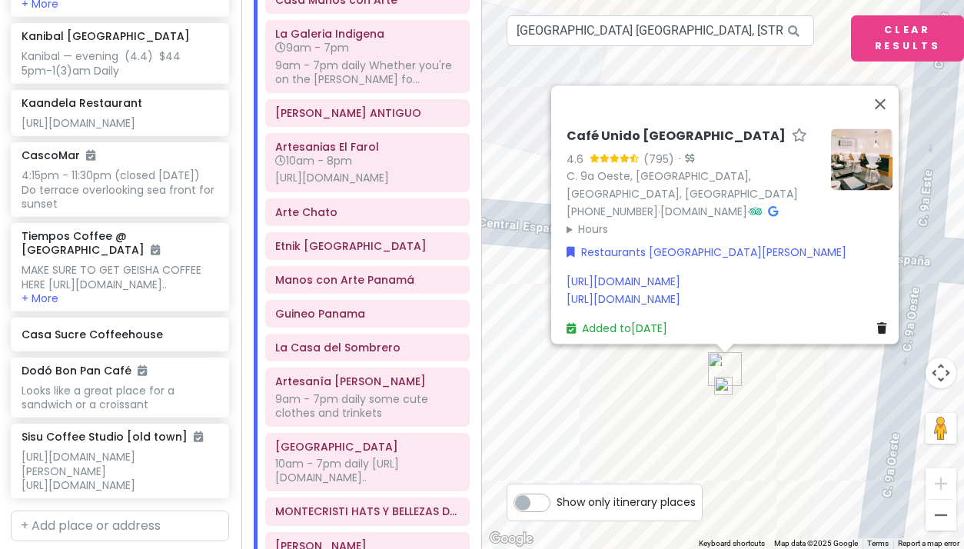
click at [643, 285] on div "https://www.degustapanama.com/panama/restaurante/cafe-unido-casco-viejo_100321/…" at bounding box center [729, 291] width 326 height 35
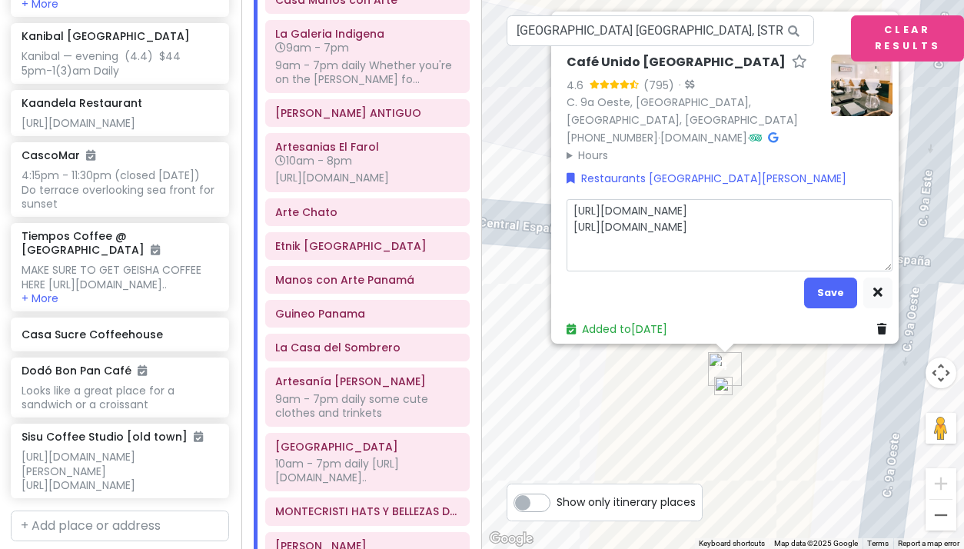
type textarea "x"
type textarea "ahttps://www.degustapanama.com/panama/restaurante/cafe-unido-casco-viejo_100321…"
type textarea "x"
type textarea "aghttps://www.degustapanama.com/panama/restaurante/cafe-unido-casco-viejo_10032…"
type textarea "x"
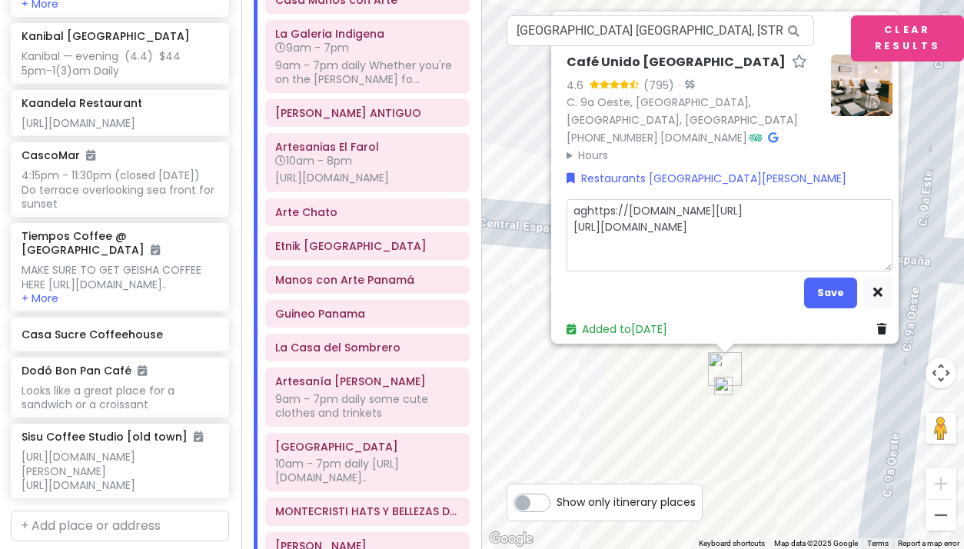
type textarea "agahttps://www.degustapanama.com/panama/restaurante/cafe-unido-casco-viejo_1003…"
type textarea "x"
type textarea "agaihttps://www.degustapanama.com/panama/restaurante/cafe-unido-casco-viejo_100…"
type textarea "x"
type textarea "againhttps://www.degustapanama.com/panama/restaurante/cafe-unido-casco-viejo_10…"
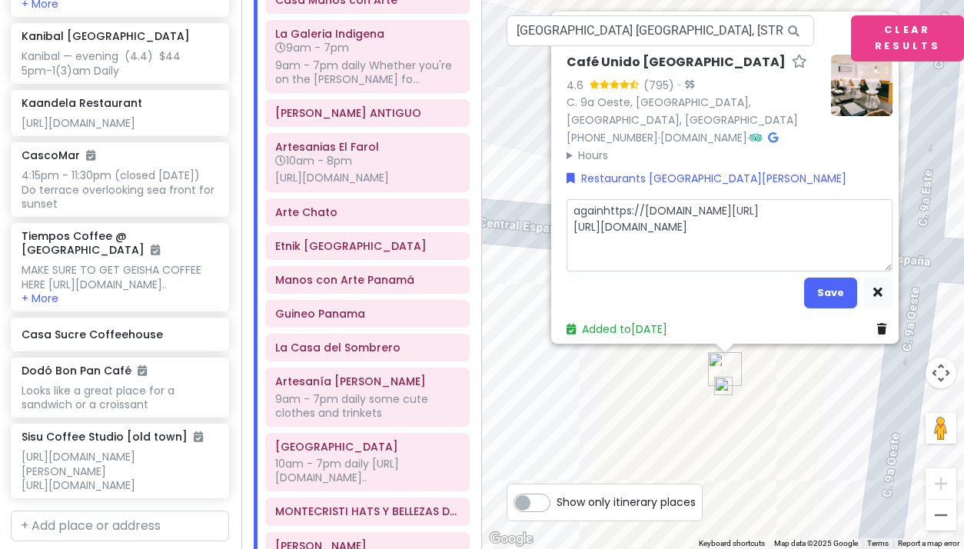
type textarea "x"
type textarea "again https://www.degustapanama.com/panama/restaurante/cafe-unido-casco-viejo_1…"
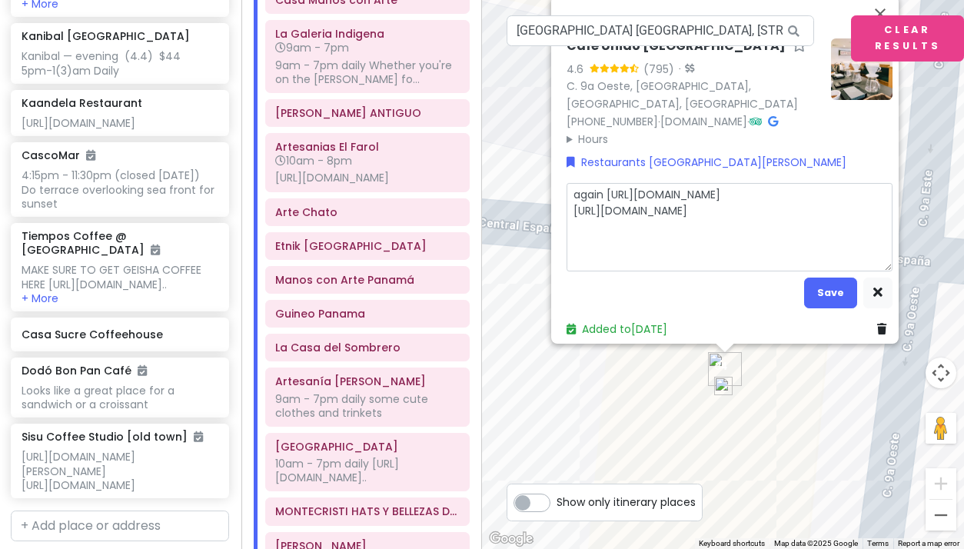
type textarea "x"
type textarea "again -https://www.degustapanama.com/panama/restaurante/cafe-unido-casco-viejo_…"
type textarea "x"
type textarea "again --https://www.degustapanama.com/panama/restaurante/cafe-unido-casco-viejo…"
type textarea "x"
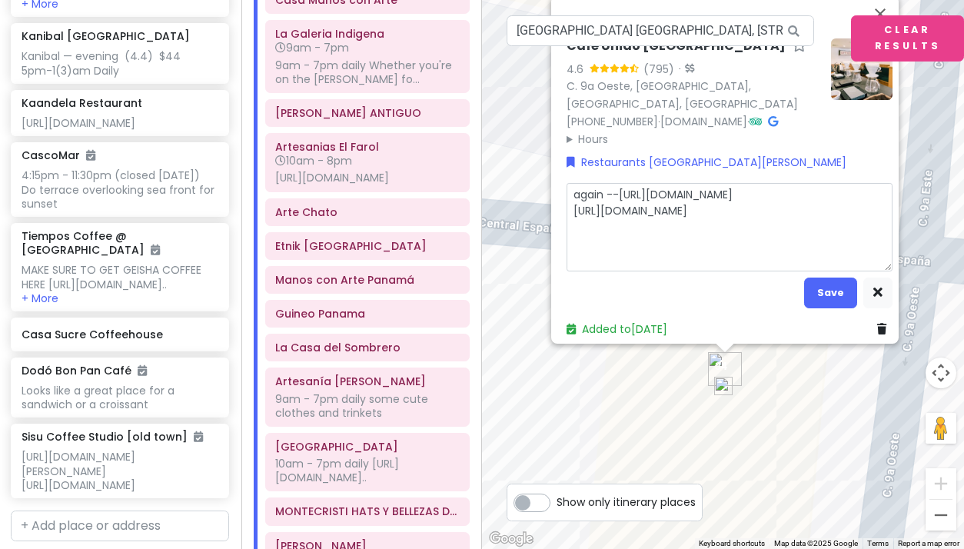
type textarea "again -- https://www.degustapanama.com/panama/restaurante/cafe-unido-casco-viej…"
type textarea "x"
type textarea "again -- ahttps://www.degustapanama.com/panama/restaurante/cafe-unido-casco-vie…"
type textarea "x"
type textarea "again -- a https://www.degustapanama.com/panama/restaurante/cafe-unido-casco-vi…"
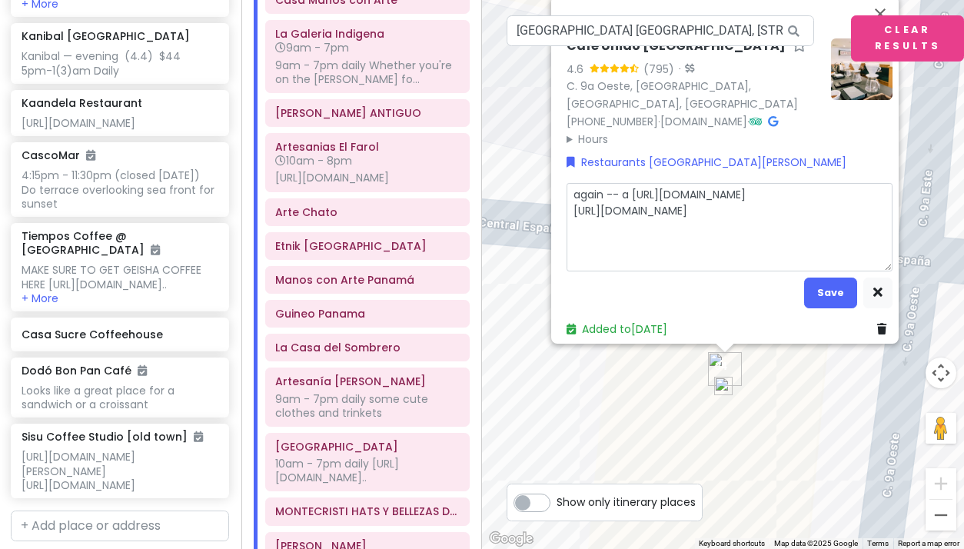
type textarea "x"
type textarea "again -- a phttps://www.degustapanama.com/panama/restaurante/cafe-unido-casco-v…"
type textarea "x"
type textarea "again -- a plhttps://www.degustapanama.com/panama/restaurante/cafe-unido-casco-…"
type textarea "x"
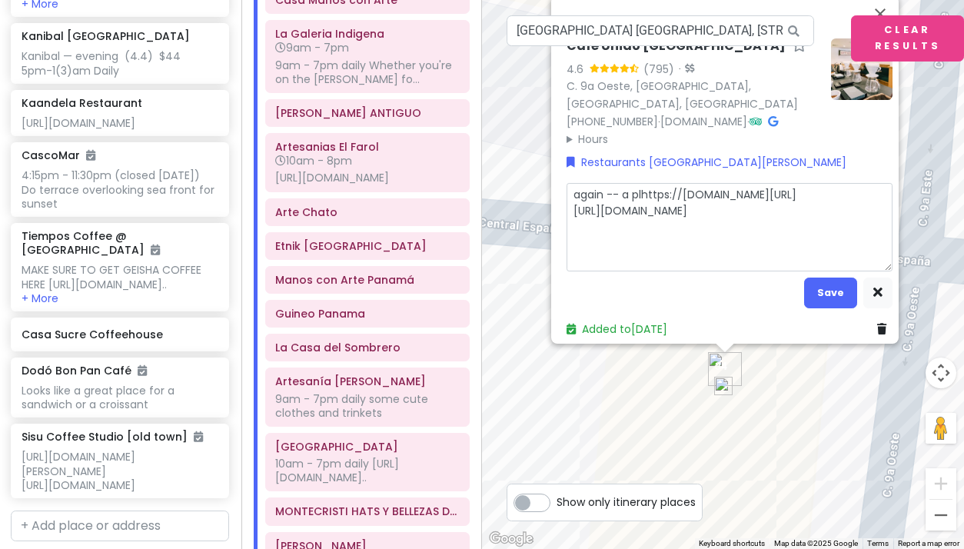
type textarea "again -- a plahttps://www.degustapanama.com/panama/restaurante/cafe-unido-casco…"
type textarea "x"
type textarea "again -- a plachttps://www.degustapanama.com/panama/restaurante/cafe-unido-casc…"
type textarea "x"
type textarea "again -- a placehttps://www.degustapanama.com/panama/restaurante/cafe-unido-cas…"
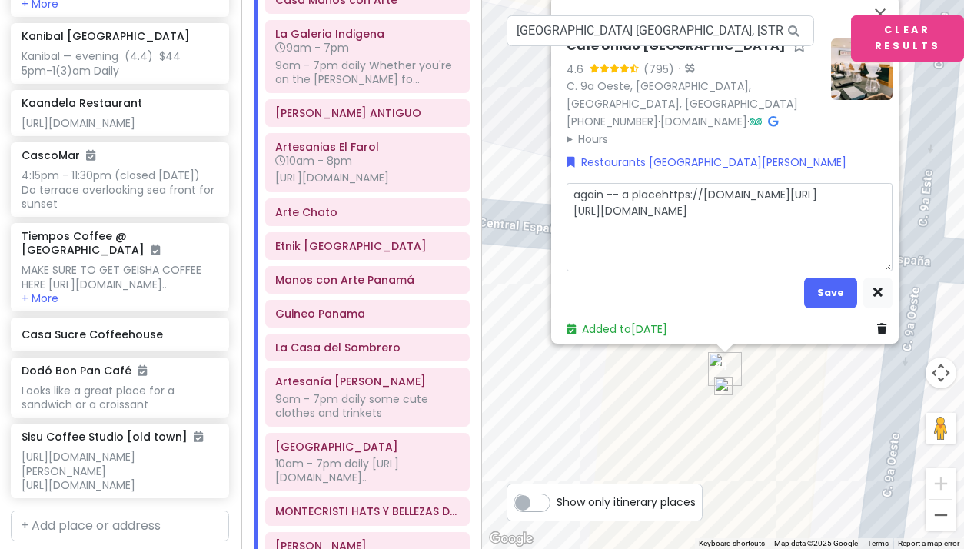
type textarea "x"
type textarea "again -- a place https://www.degustapanama.com/panama/restaurante/cafe-unido-ca…"
type textarea "x"
type textarea "again -- a place thttps://www.degustapanama.com/panama/restaurante/cafe-unido-c…"
type textarea "x"
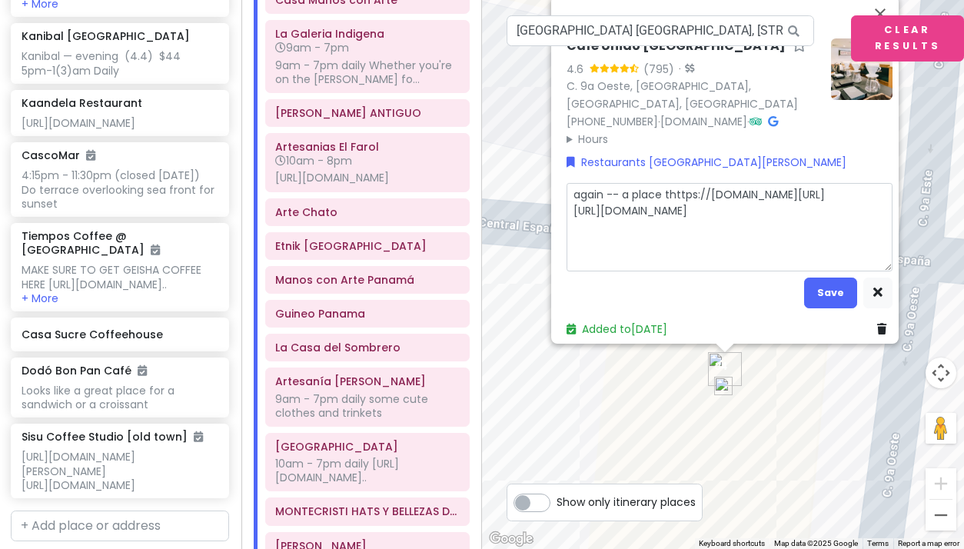
type textarea "again -- a place tohttps://www.degustapanama.com/panama/restaurante/cafe-unido-…"
type textarea "x"
type textarea "again -- a place to https://www.degustapanama.com/panama/restaurante/cafe-unido…"
type textarea "x"
type textarea "again -- a place to ghttps://www.degustapanama.com/panama/restaurante/cafe-unid…"
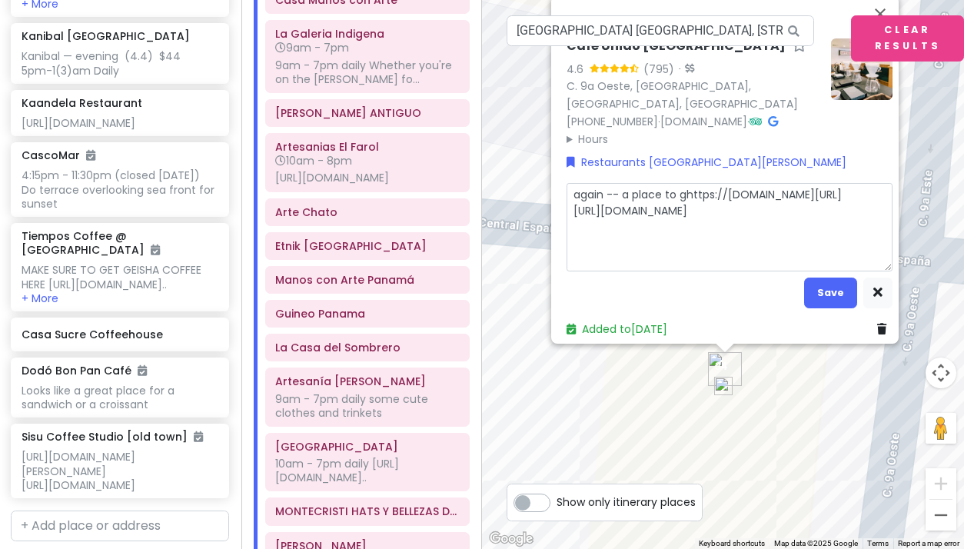
type textarea "x"
type textarea "again -- a place to gehttps://www.degustapanama.com/panama/restaurante/cafe-uni…"
type textarea "x"
type textarea "again -- a place to gethttps://www.degustapanama.com/panama/restaurante/cafe-un…"
type textarea "x"
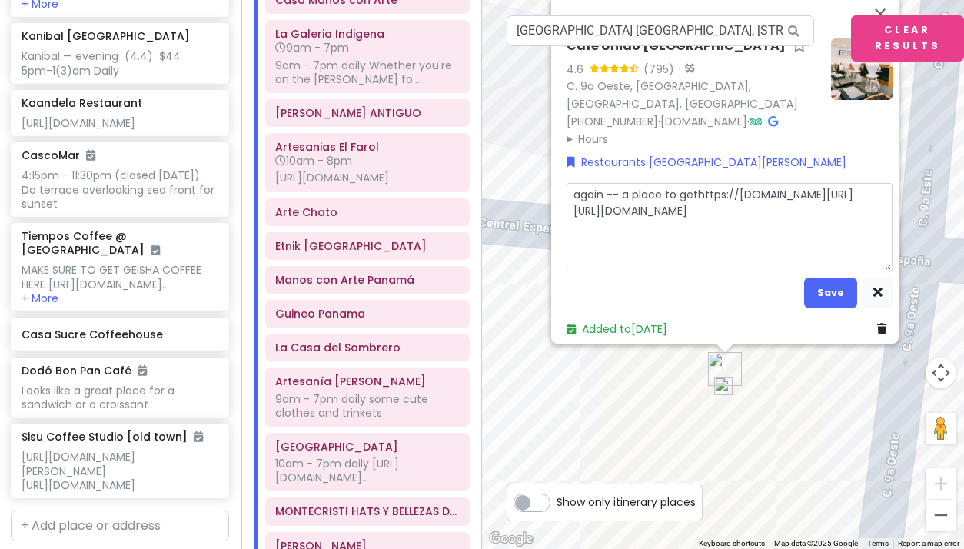
type textarea "again -- a place to get https://www.degustapanama.com/panama/restaurante/cafe-u…"
type textarea "x"
type textarea "again -- a place to get Ghttps://www.degustapanama.com/panama/restaurante/cafe-…"
type textarea "x"
type textarea "again -- a place to get Gehttps://www.degustapanama.com/panama/restaurante/cafe…"
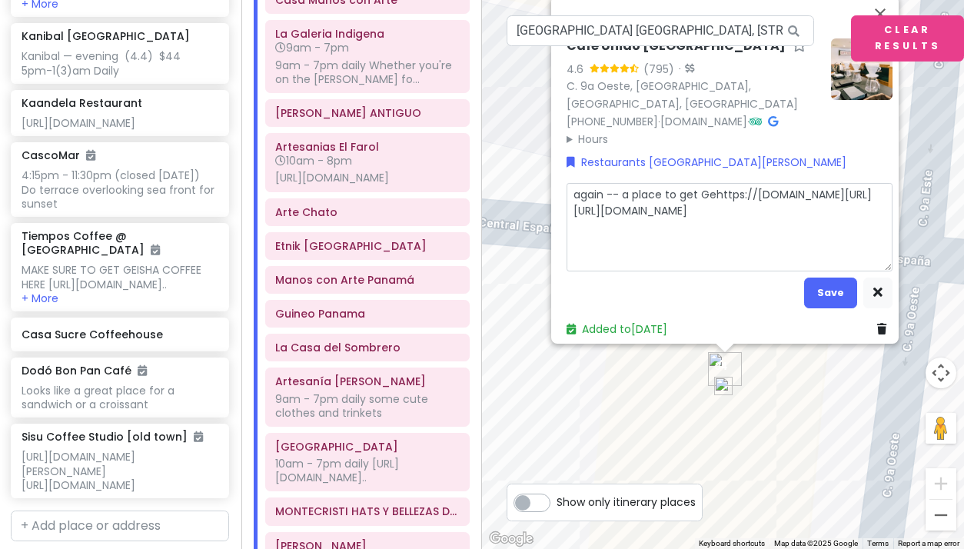
type textarea "x"
type textarea "again -- a place to get Geihttps://www.degustapanama.com/panama/restaurante/caf…"
type textarea "x"
type textarea "again -- a place to get Geishttps://www.degustapanama.com/panama/restaurante/ca…"
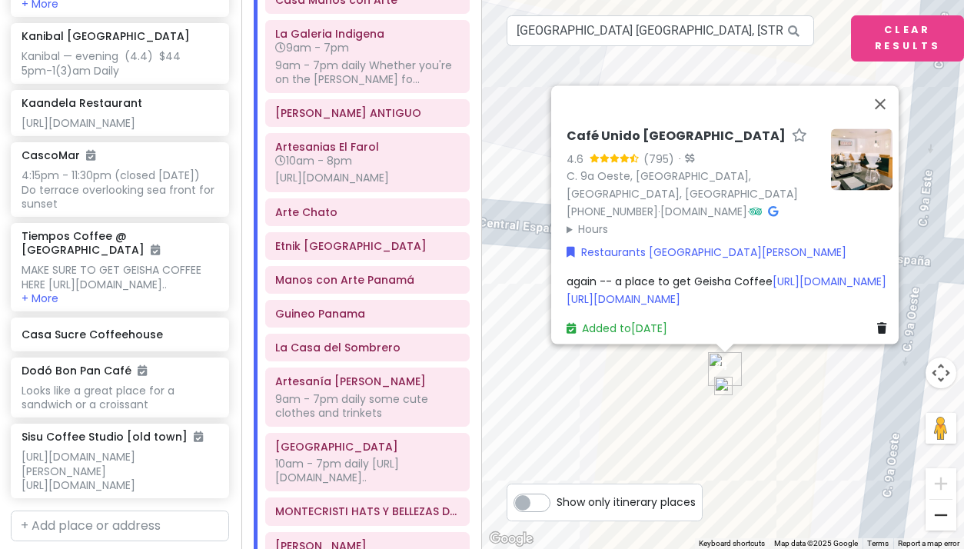
click at [936, 517] on button "Zoom out" at bounding box center [940, 515] width 31 height 31
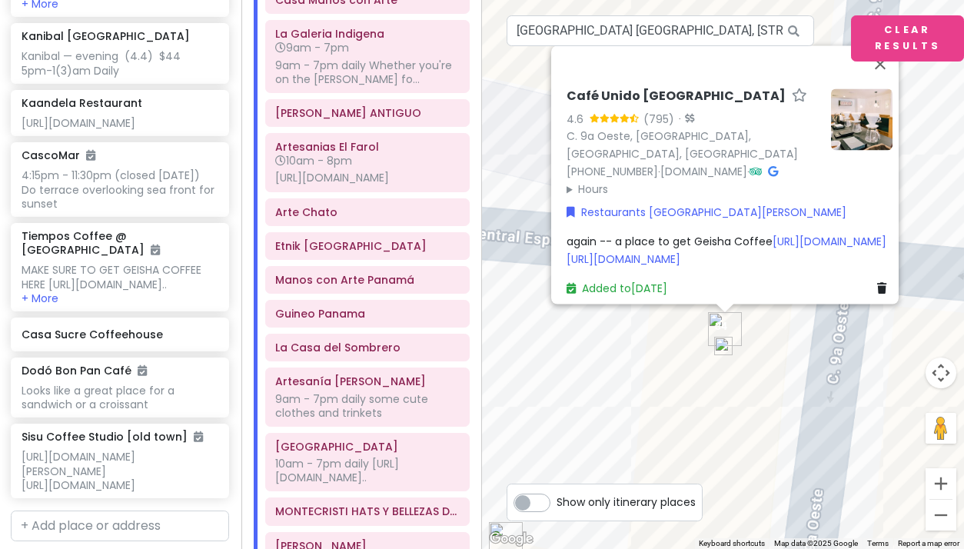
click at [936, 517] on button "Zoom out" at bounding box center [940, 515] width 31 height 31
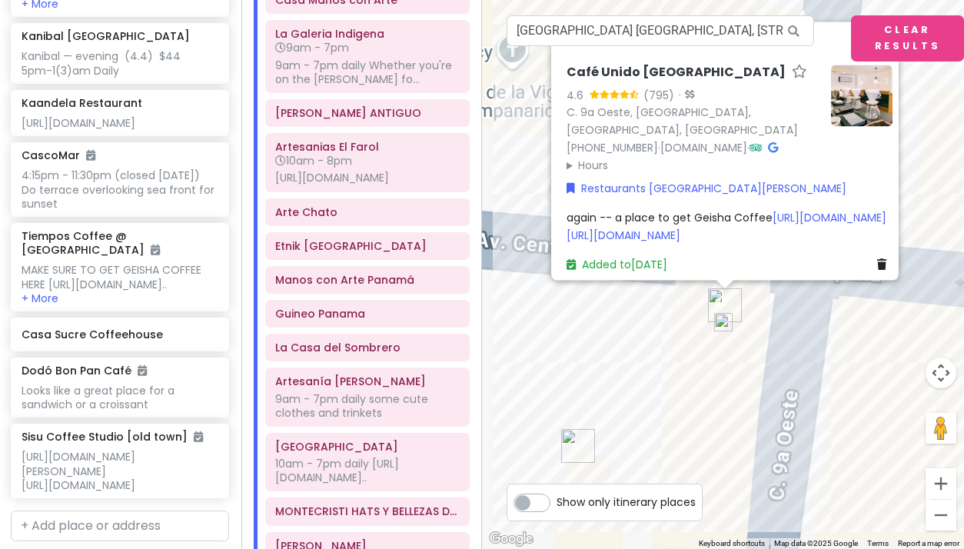
click at [936, 517] on button "Zoom out" at bounding box center [940, 515] width 31 height 31
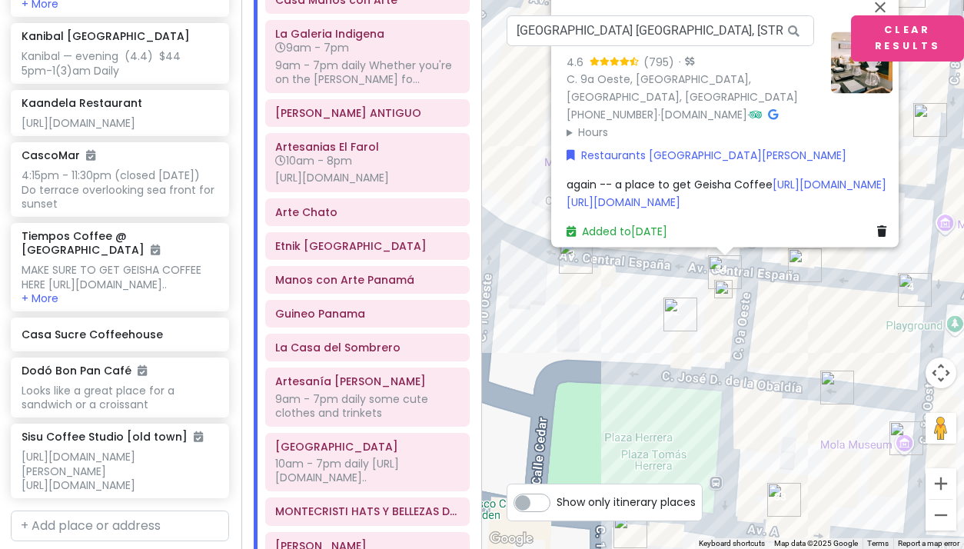
click at [936, 517] on button "Zoom out" at bounding box center [940, 515] width 31 height 31
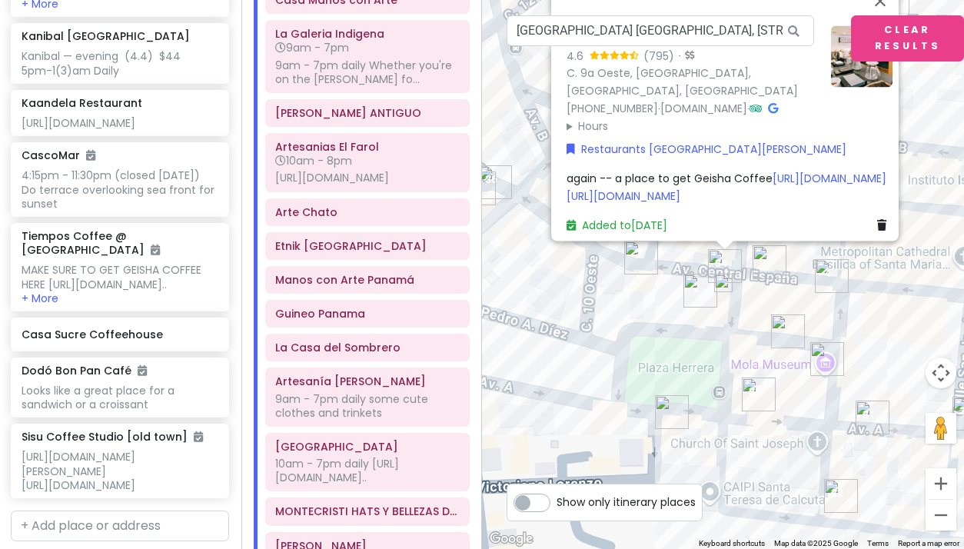
click at [936, 517] on button "Zoom out" at bounding box center [940, 515] width 31 height 31
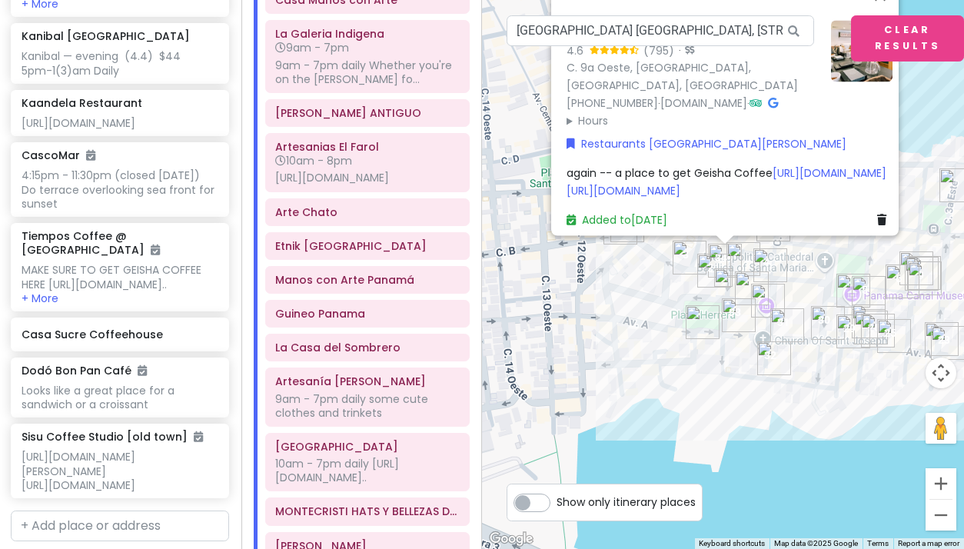
click at [791, 486] on div "Café Unido Casco Viejo 4.6 (795) · C. 9a Oeste, Panamá, Provincia de Panamá, Pa…" at bounding box center [723, 274] width 482 height 549
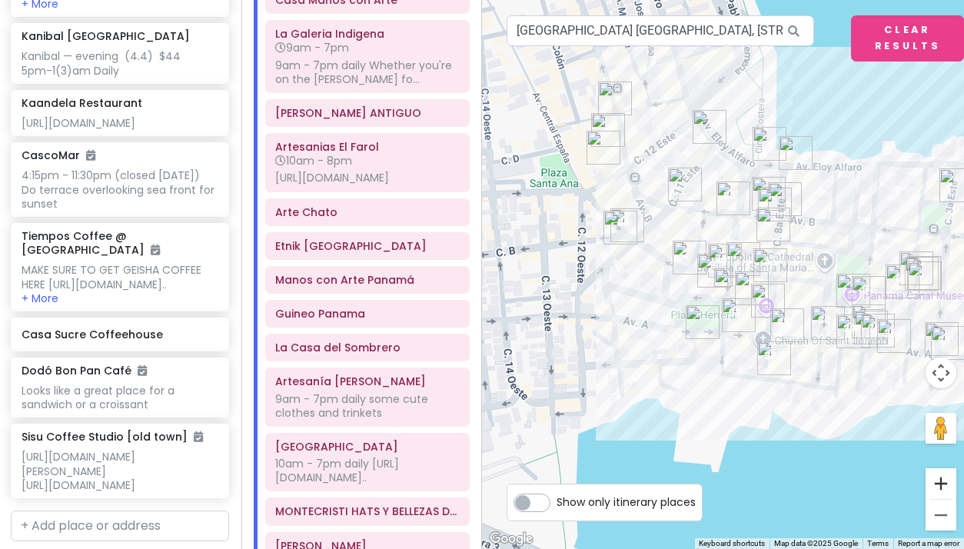
click at [942, 481] on button "Zoom in" at bounding box center [940, 483] width 31 height 31
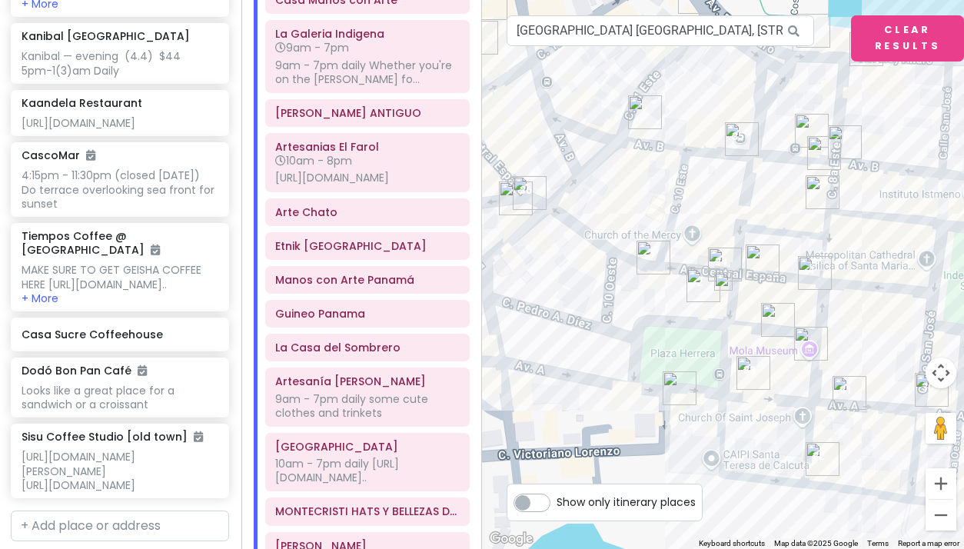
click at [942, 481] on button "Zoom in" at bounding box center [940, 483] width 31 height 31
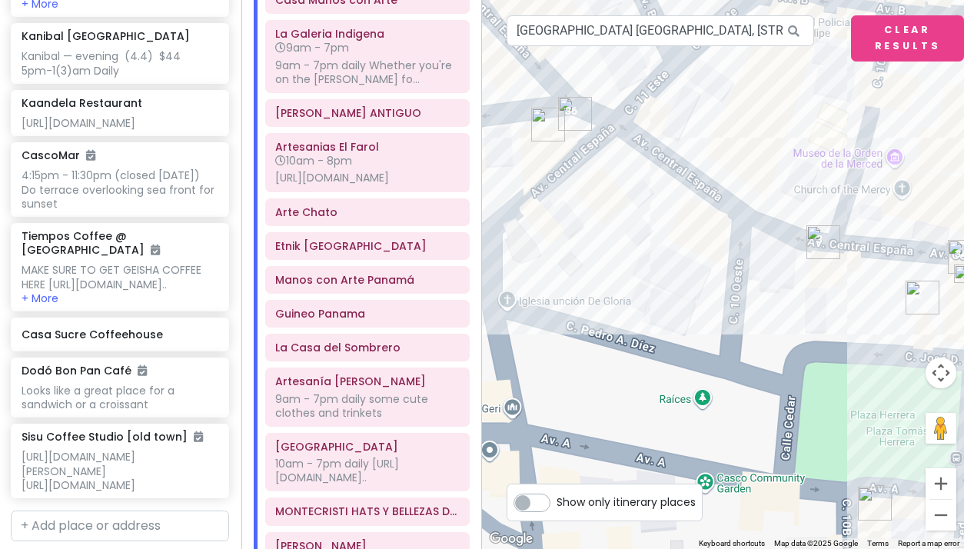
drag, startPoint x: 779, startPoint y: 343, endPoint x: 1019, endPoint y: 329, distance: 240.2
click at [963, 329] on html "Panama Costa Rica Private Change Dates Make a Copy Delete Trip Give Feedback 💡 …" at bounding box center [482, 274] width 964 height 549
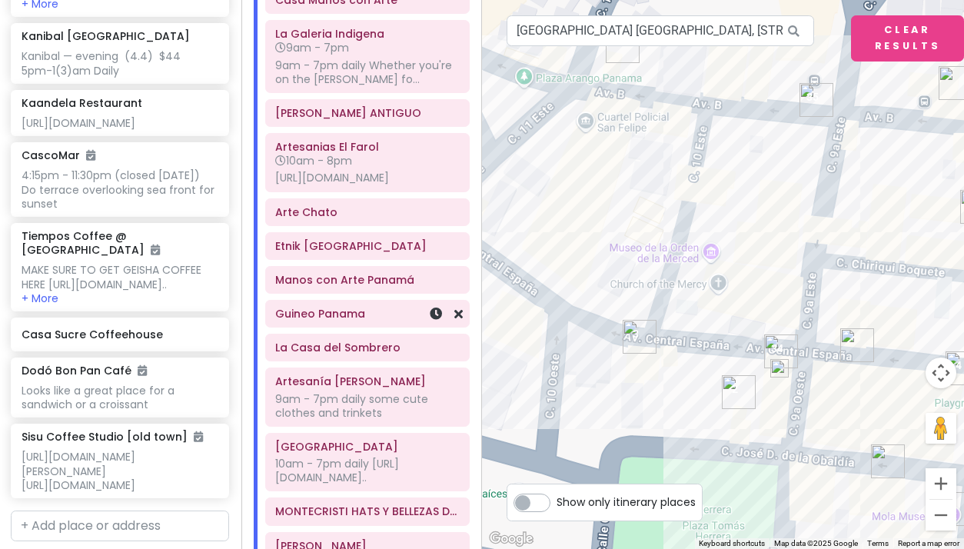
drag, startPoint x: 649, startPoint y: 259, endPoint x: 463, endPoint y: 354, distance: 209.3
click at [463, 354] on div "Panama Costa Rica Private Change Dates Make a Copy Delete Trip Give Feedback 💡 …" at bounding box center [482, 274] width 964 height 549
click at [895, 38] on button "Clear Results" at bounding box center [907, 38] width 113 height 46
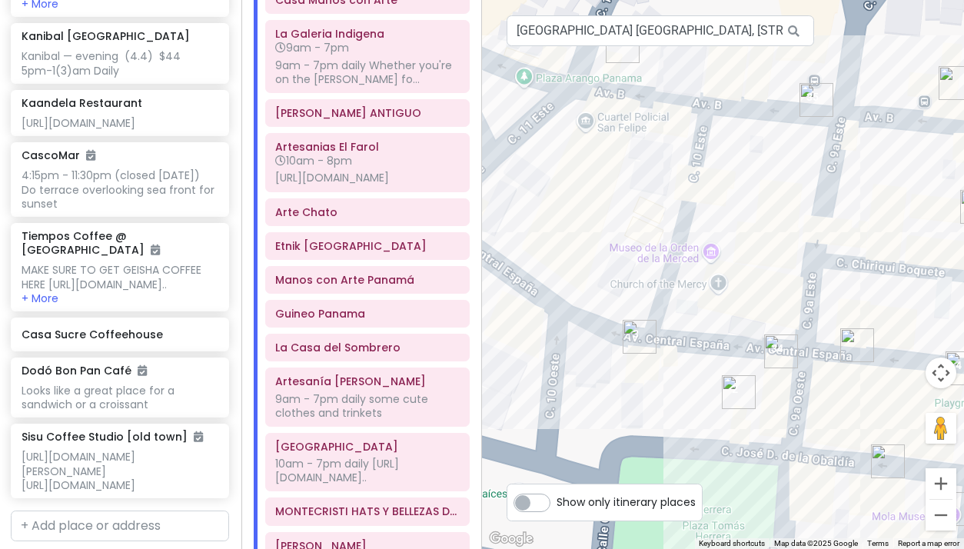
click at [681, 264] on div at bounding box center [723, 274] width 482 height 549
click at [712, 258] on div at bounding box center [723, 274] width 482 height 549
